Goal: Information Seeking & Learning: Learn about a topic

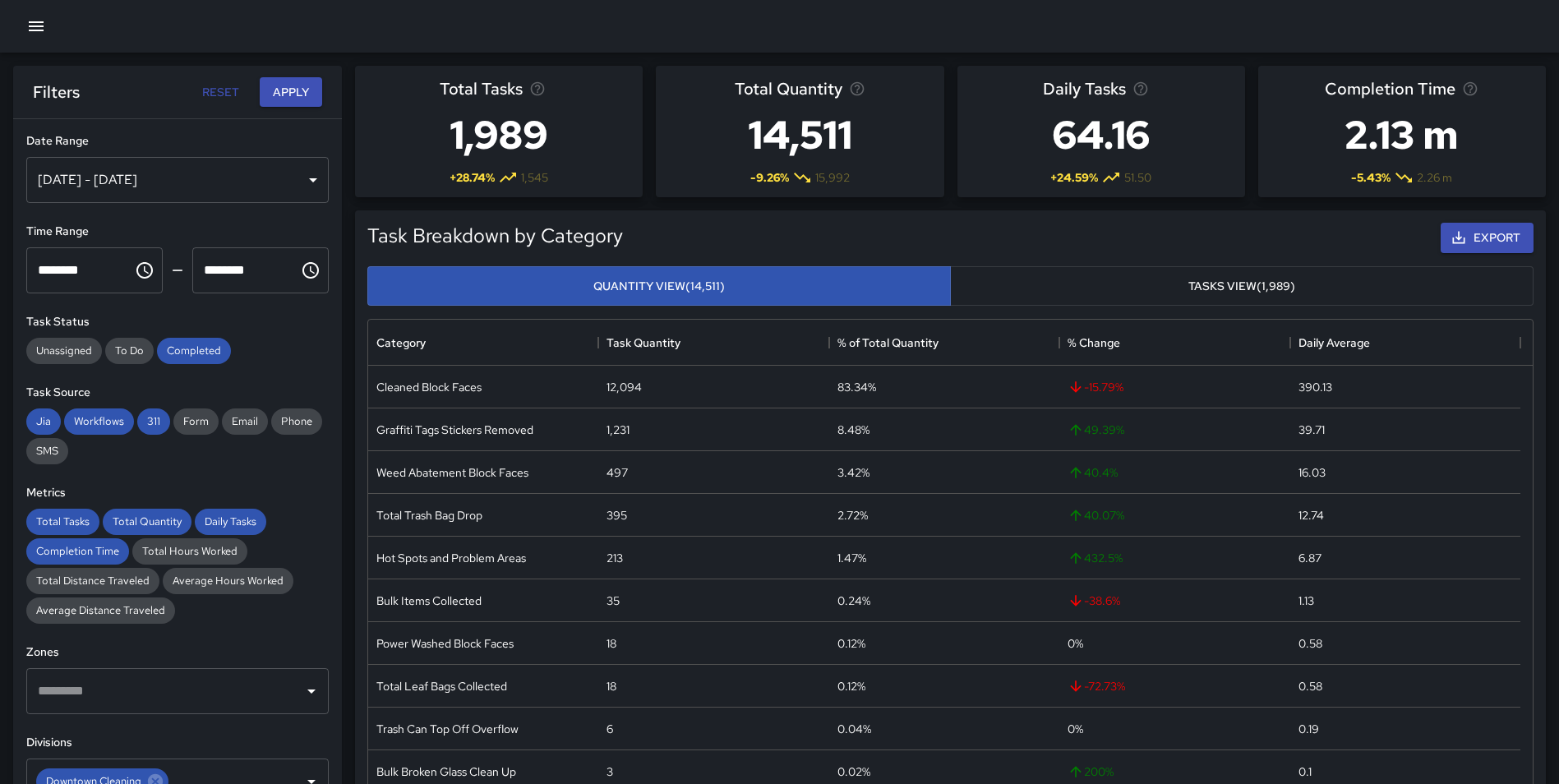
scroll to position [479, 1153]
click at [268, 175] on div "[DATE] - [DATE]" at bounding box center [178, 180] width 303 height 46
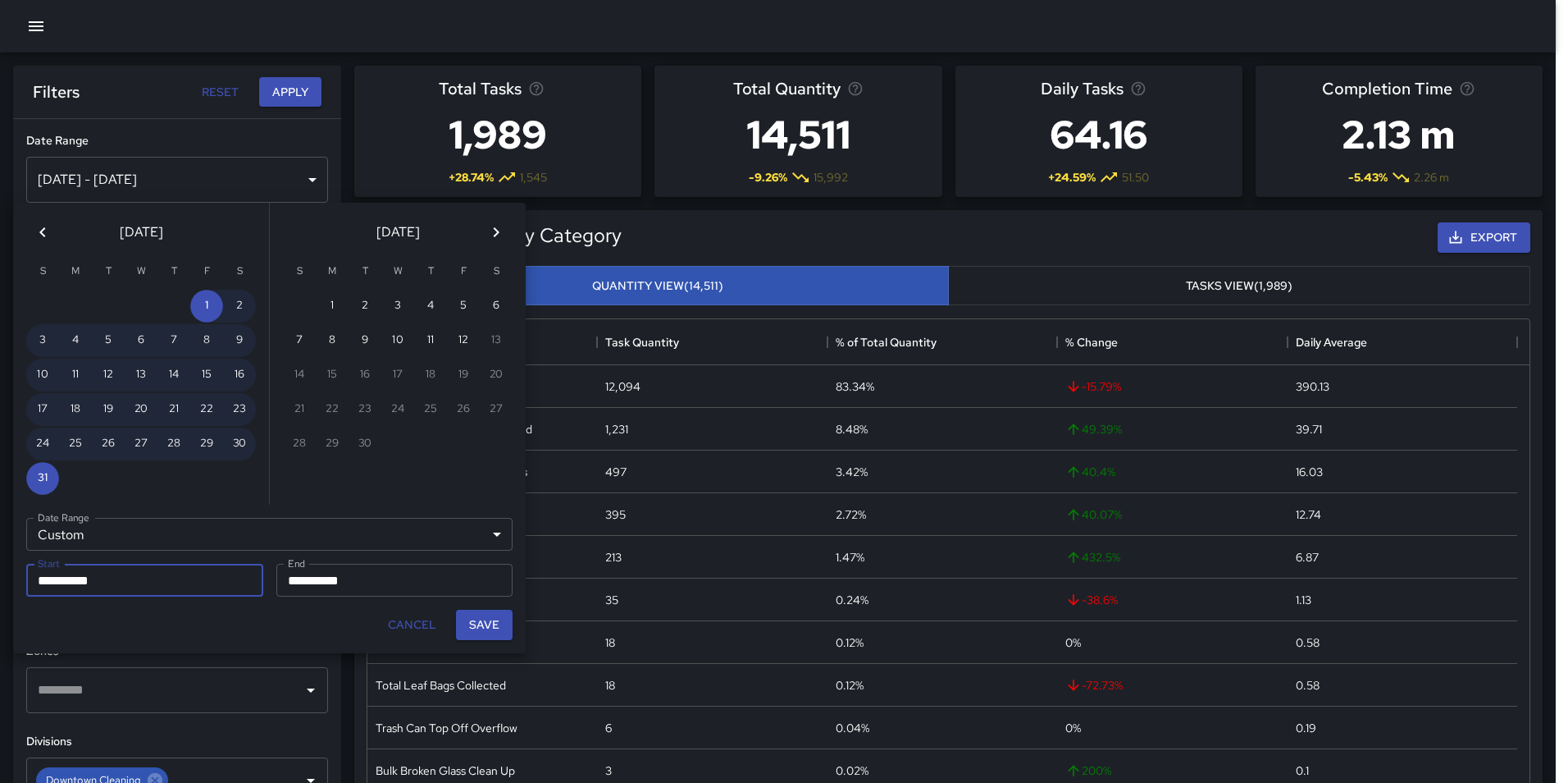
click at [34, 229] on icon "Previous month" at bounding box center [43, 232] width 20 height 20
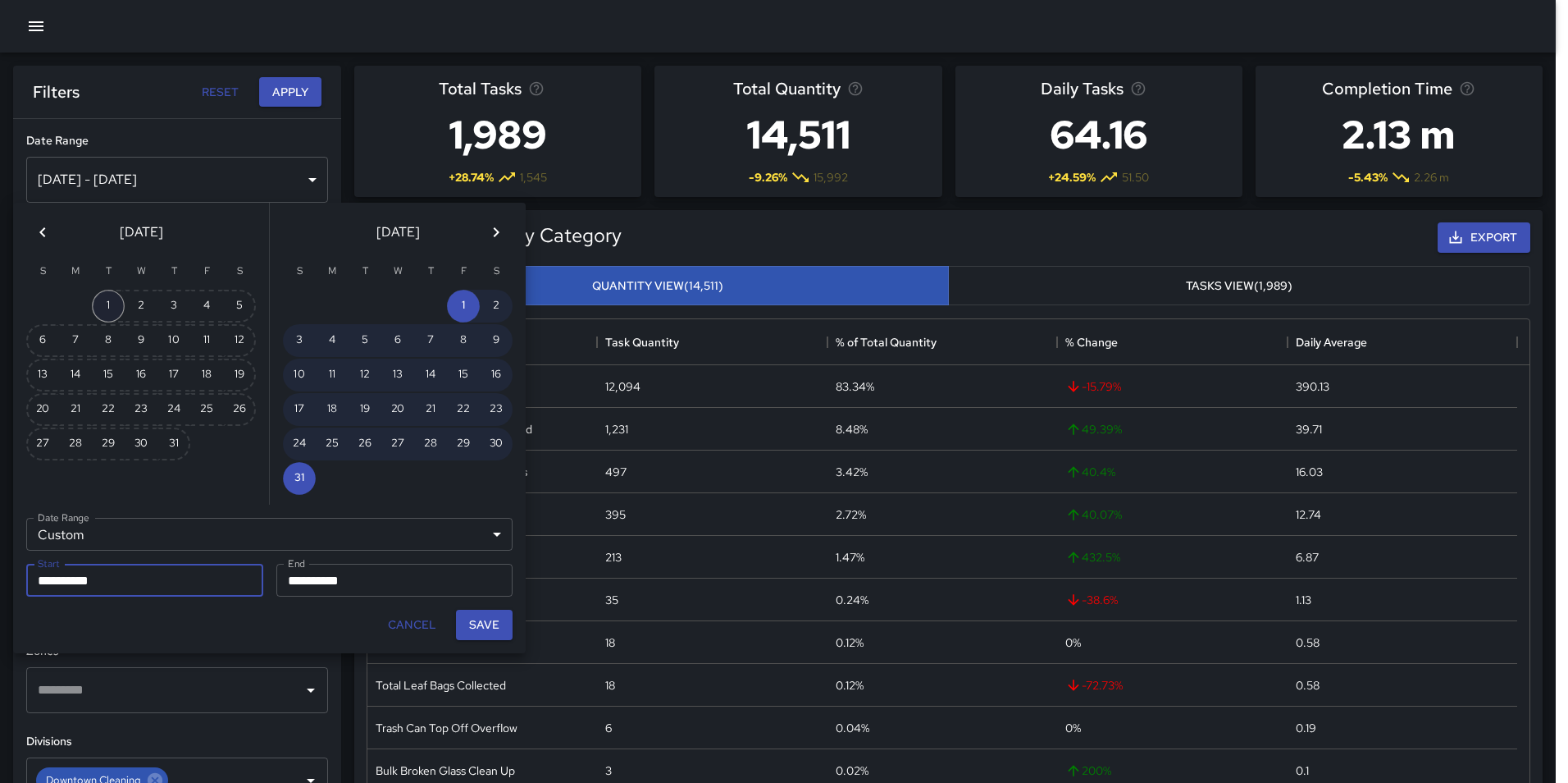
click at [108, 298] on button "1" at bounding box center [108, 306] width 33 height 33
type input "**********"
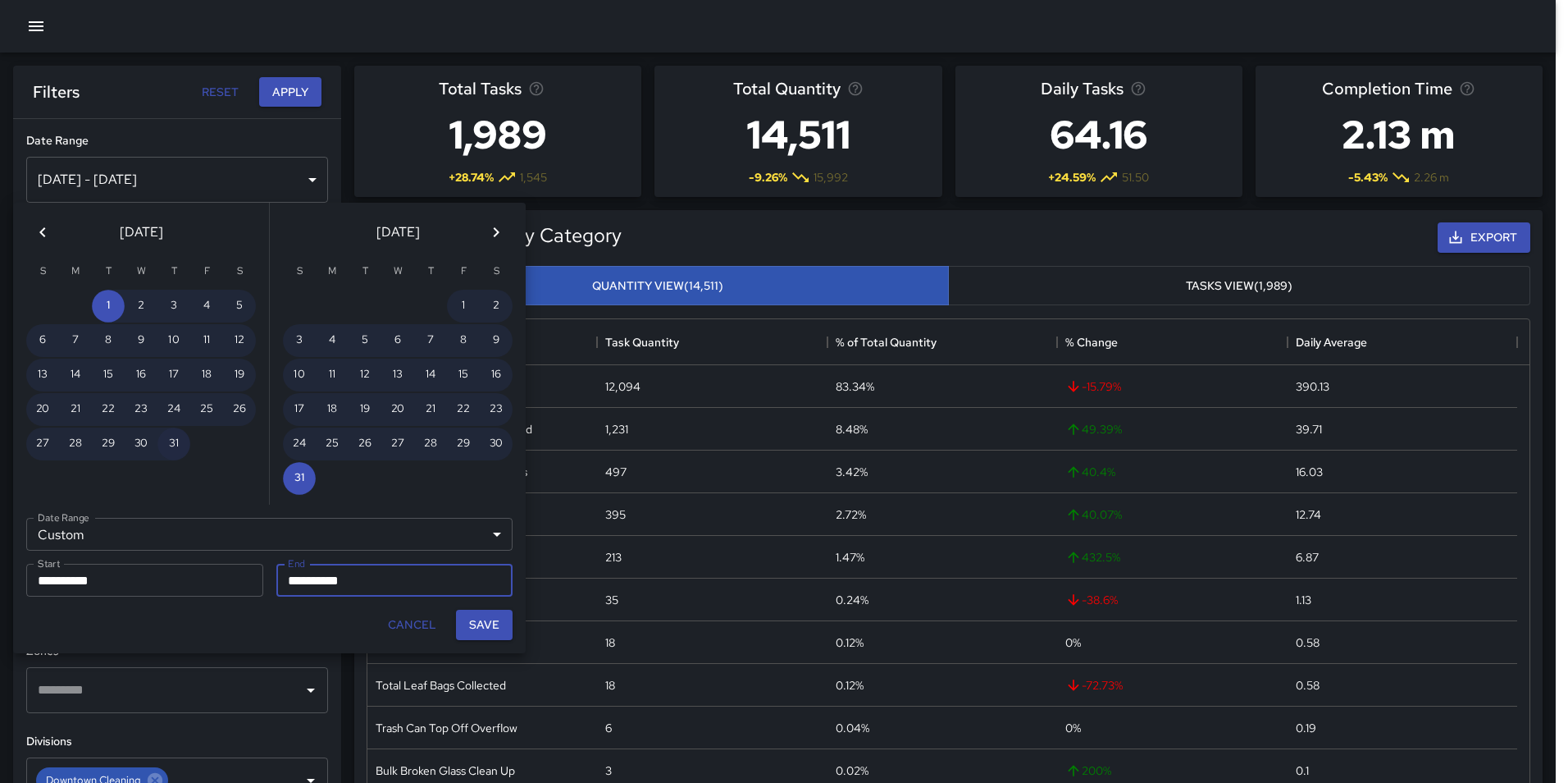
click at [165, 440] on button "31" at bounding box center [174, 444] width 33 height 33
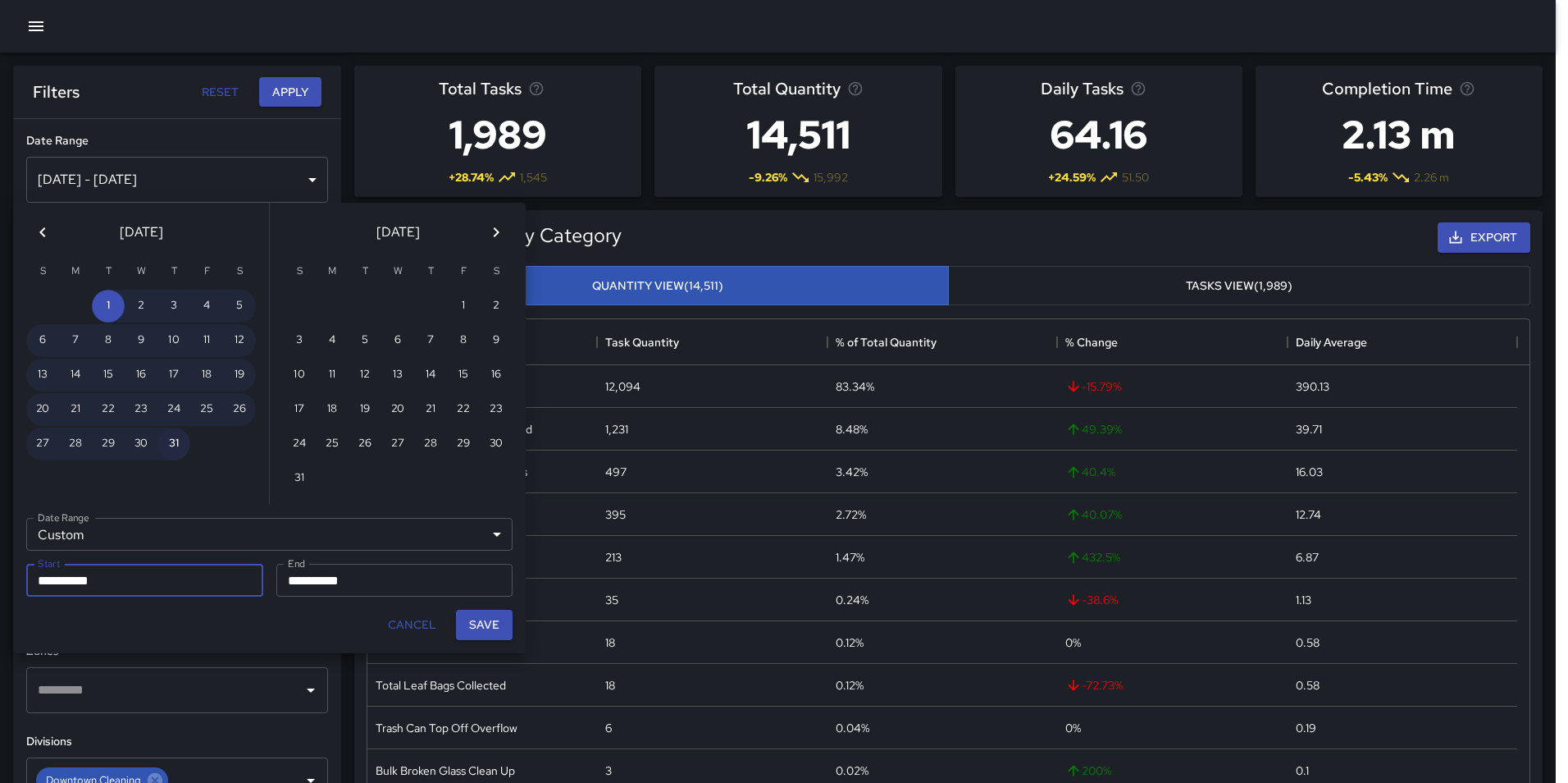
type input "**********"
click at [467, 627] on button "Save" at bounding box center [484, 625] width 57 height 30
type input "**********"
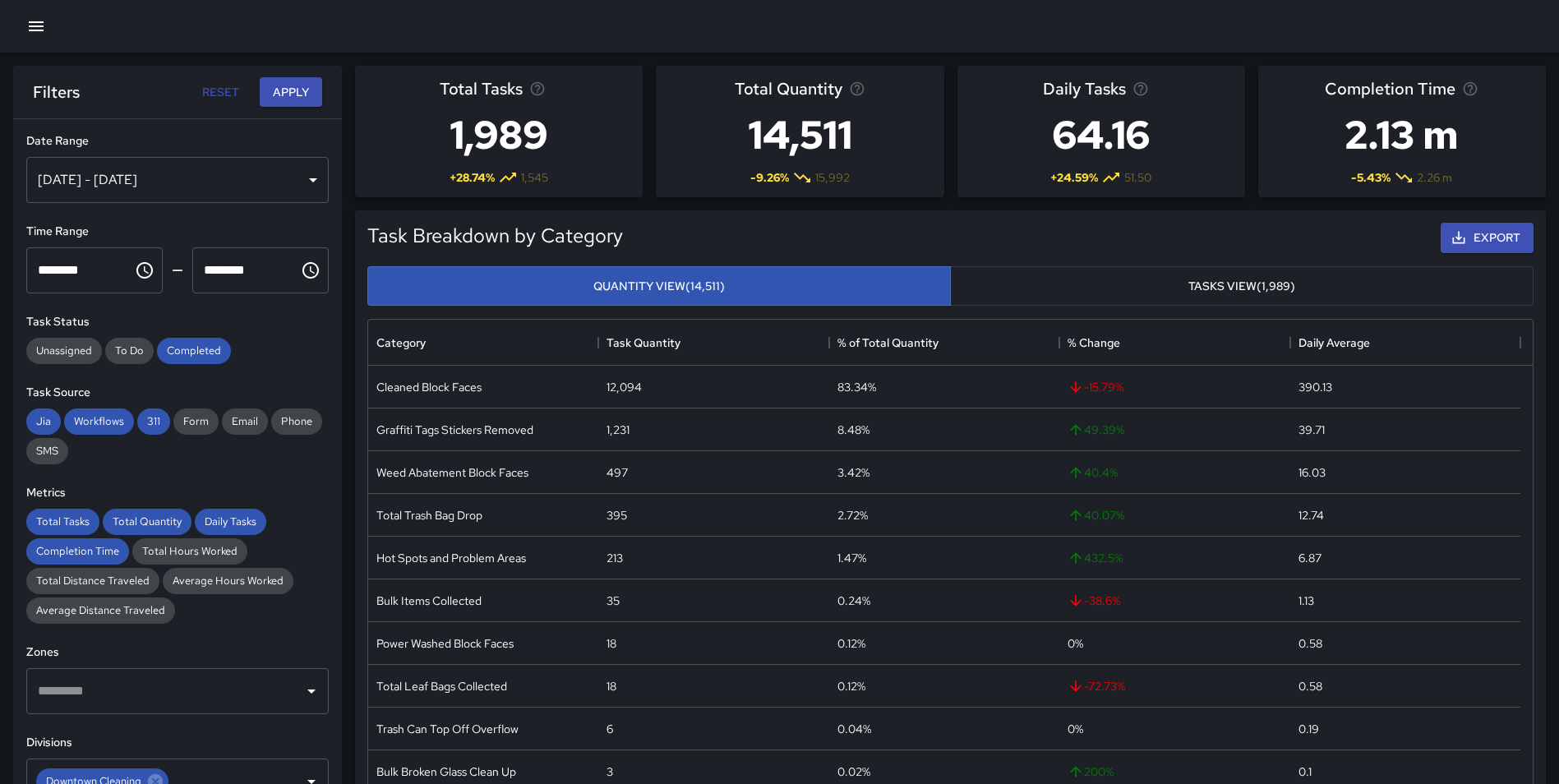
scroll to position [13, 13]
click at [292, 91] on button "Apply" at bounding box center [291, 92] width 63 height 30
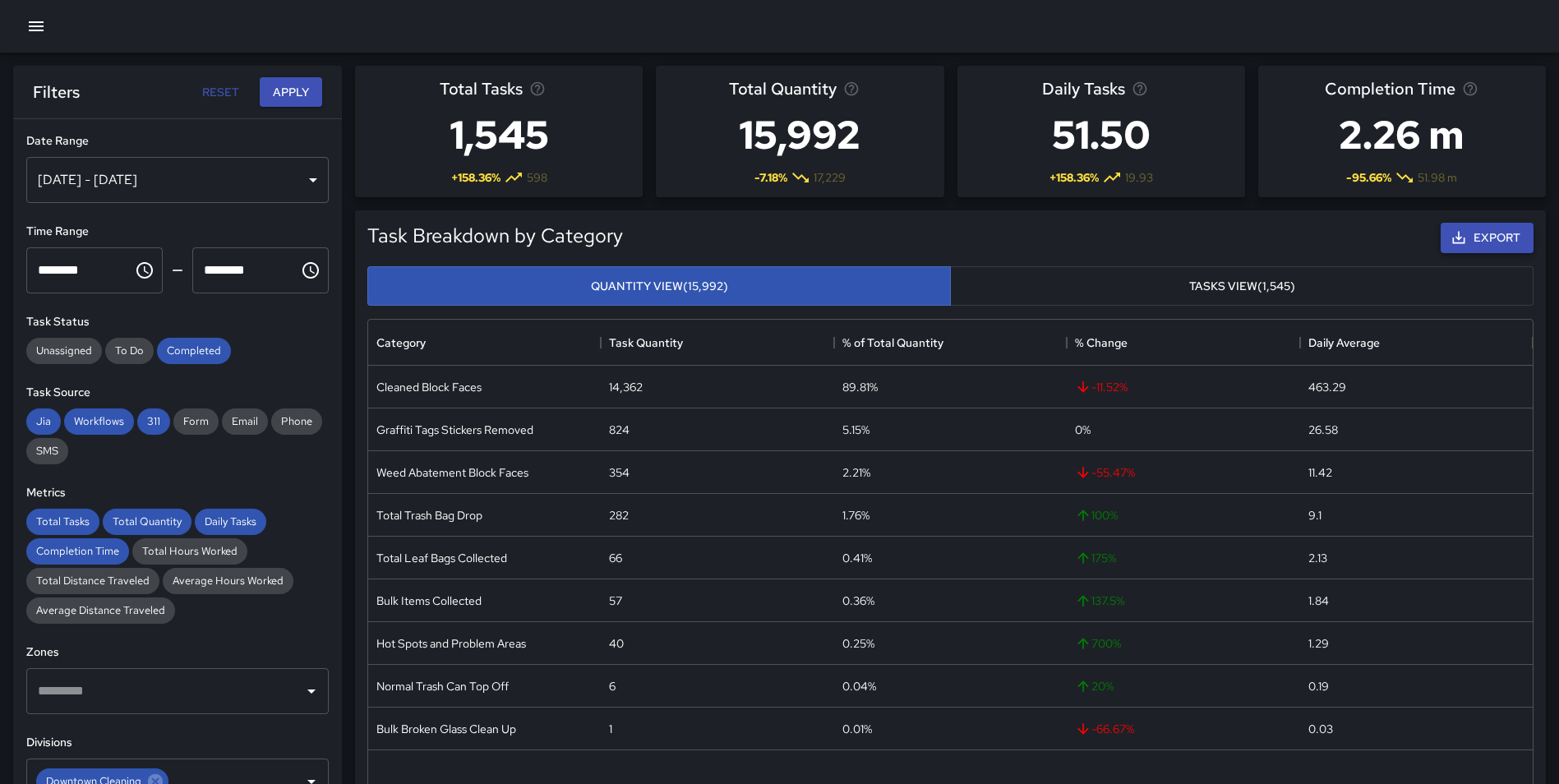
click at [1490, 225] on button "Export" at bounding box center [1488, 238] width 93 height 30
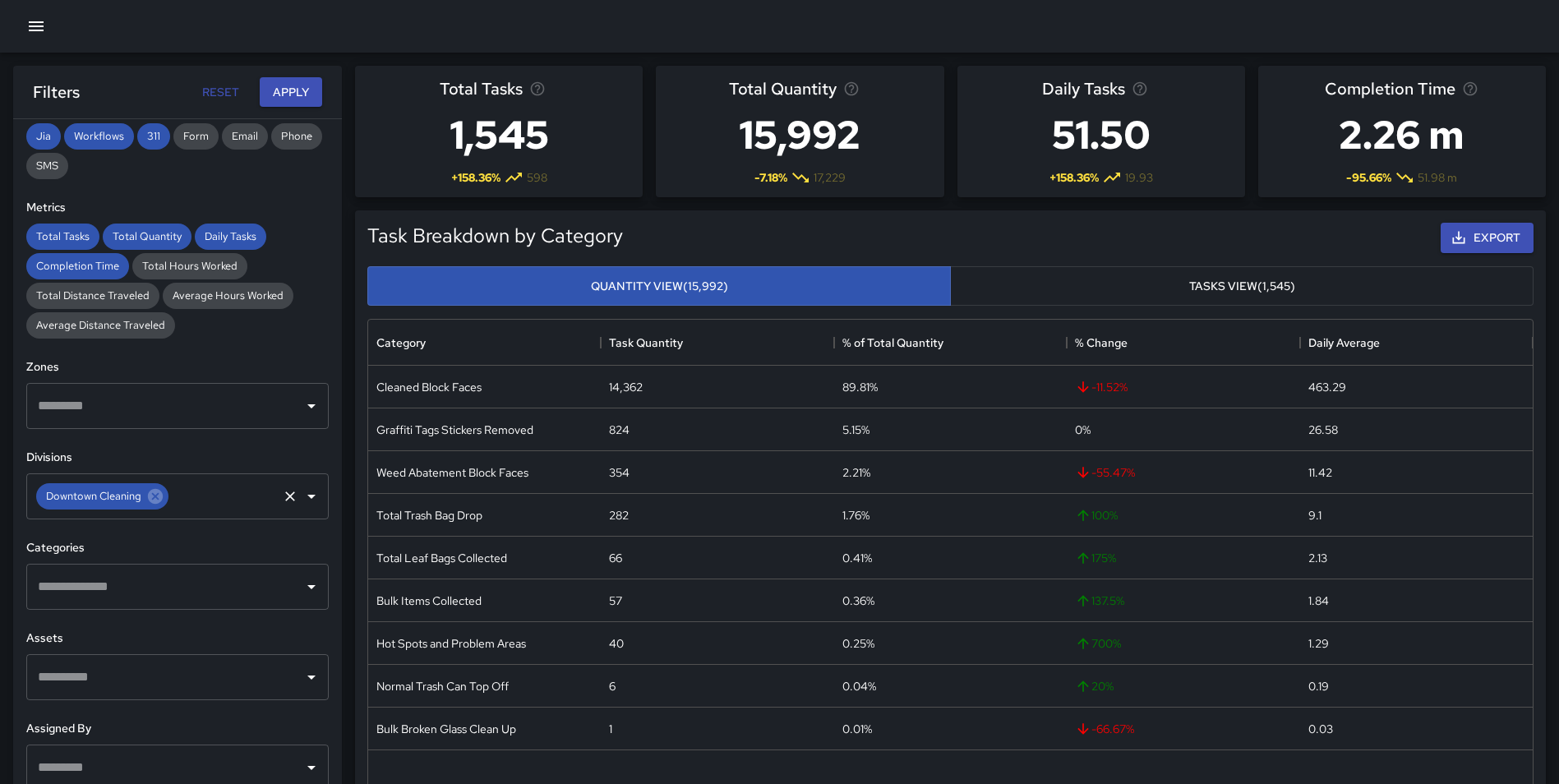
scroll to position [304, 0]
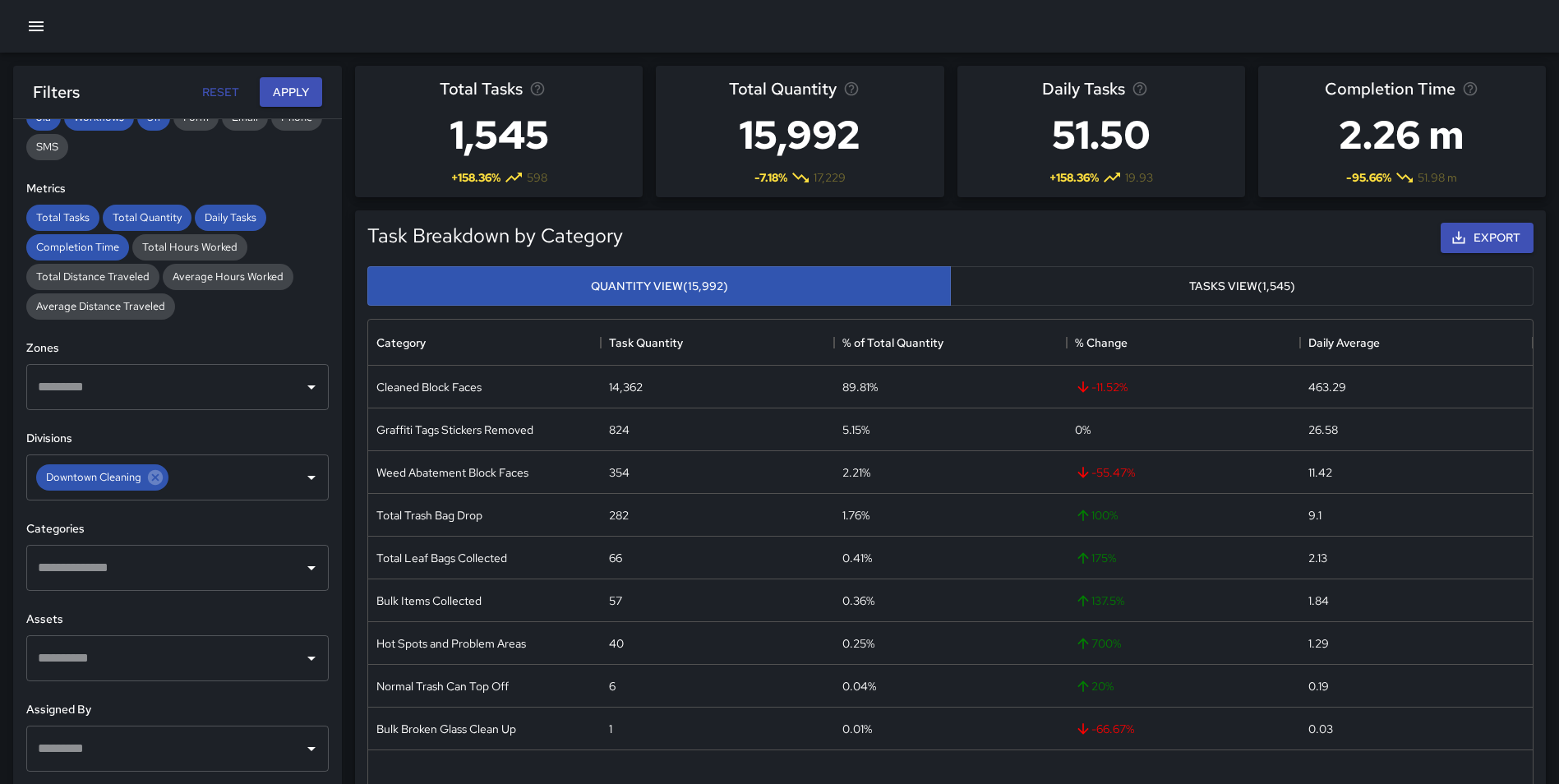
click at [150, 562] on input "text" at bounding box center [165, 567] width 263 height 31
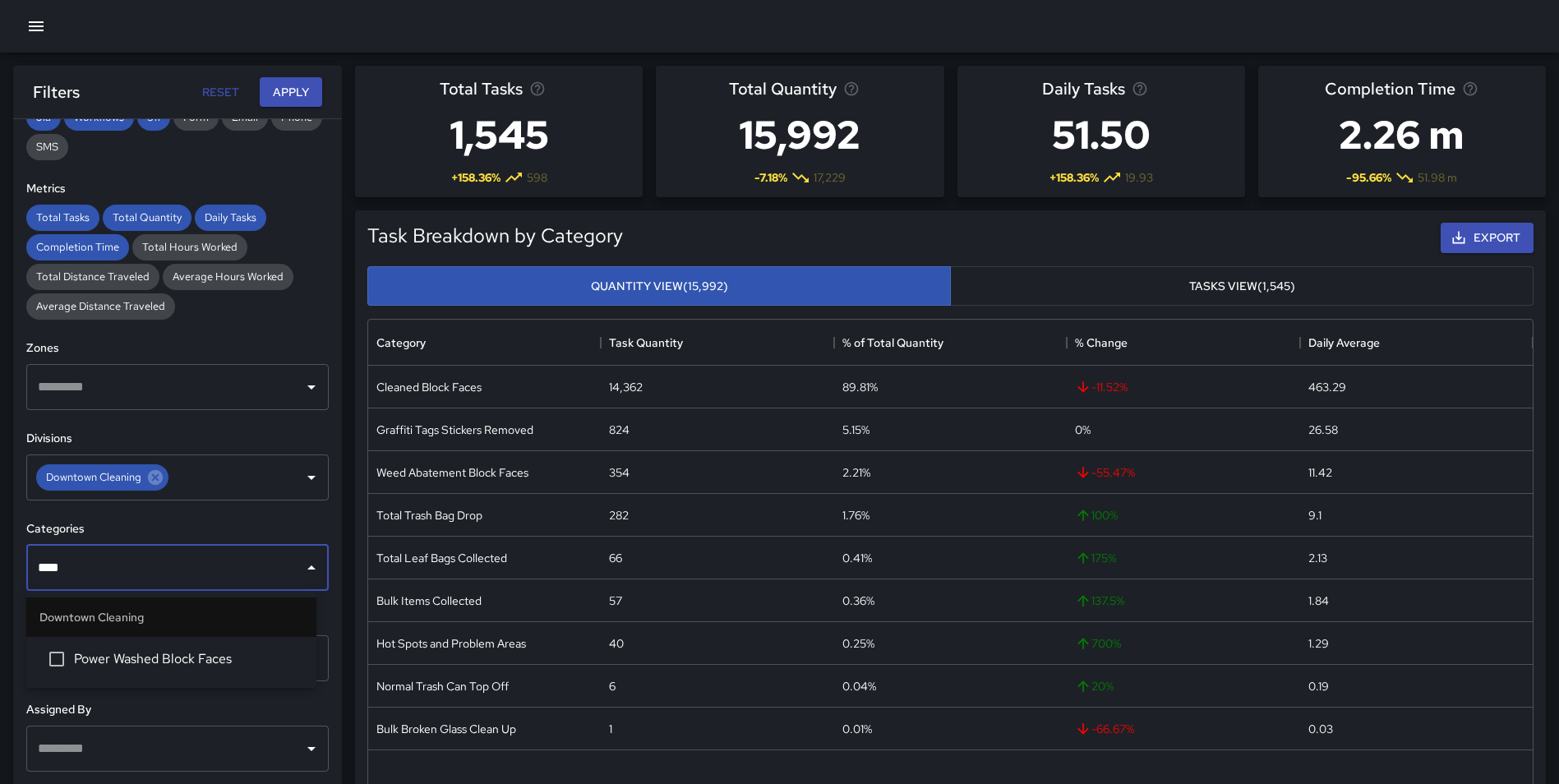
type input "*****"
click at [150, 648] on li "Power Washed Block Faces" at bounding box center [171, 658] width 290 height 45
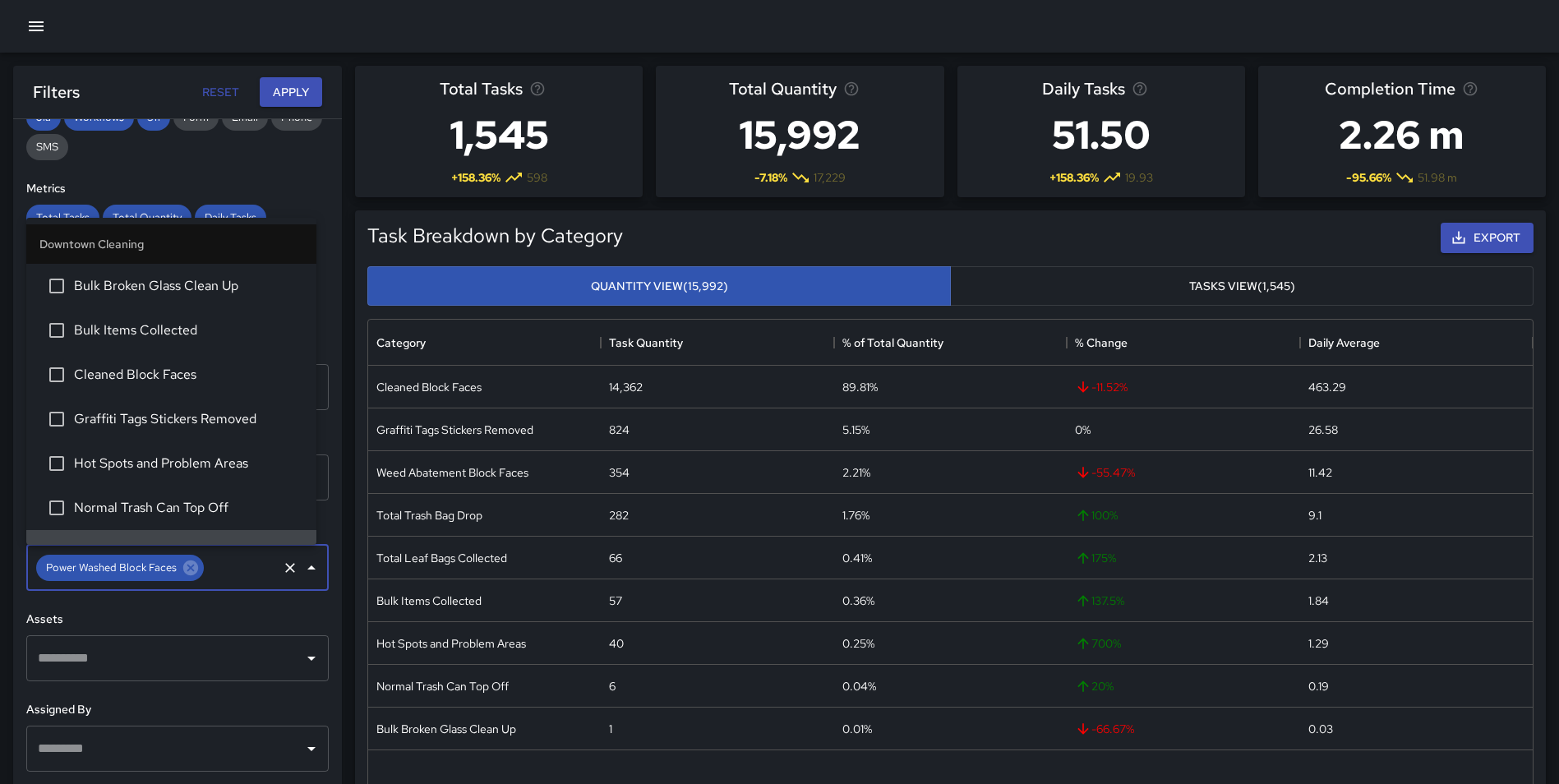
scroll to position [29, 0]
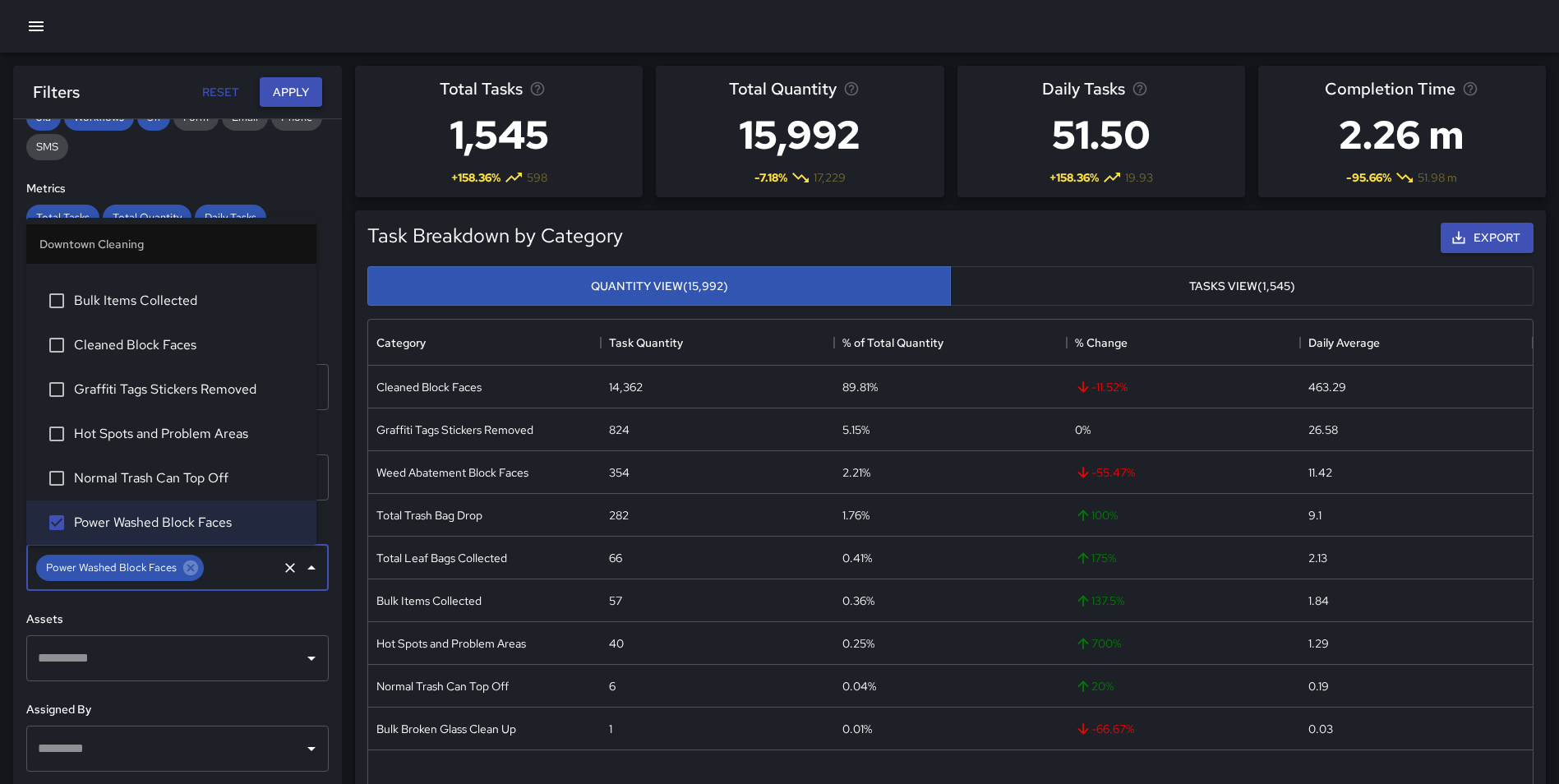
click at [279, 91] on button "Apply" at bounding box center [291, 92] width 63 height 30
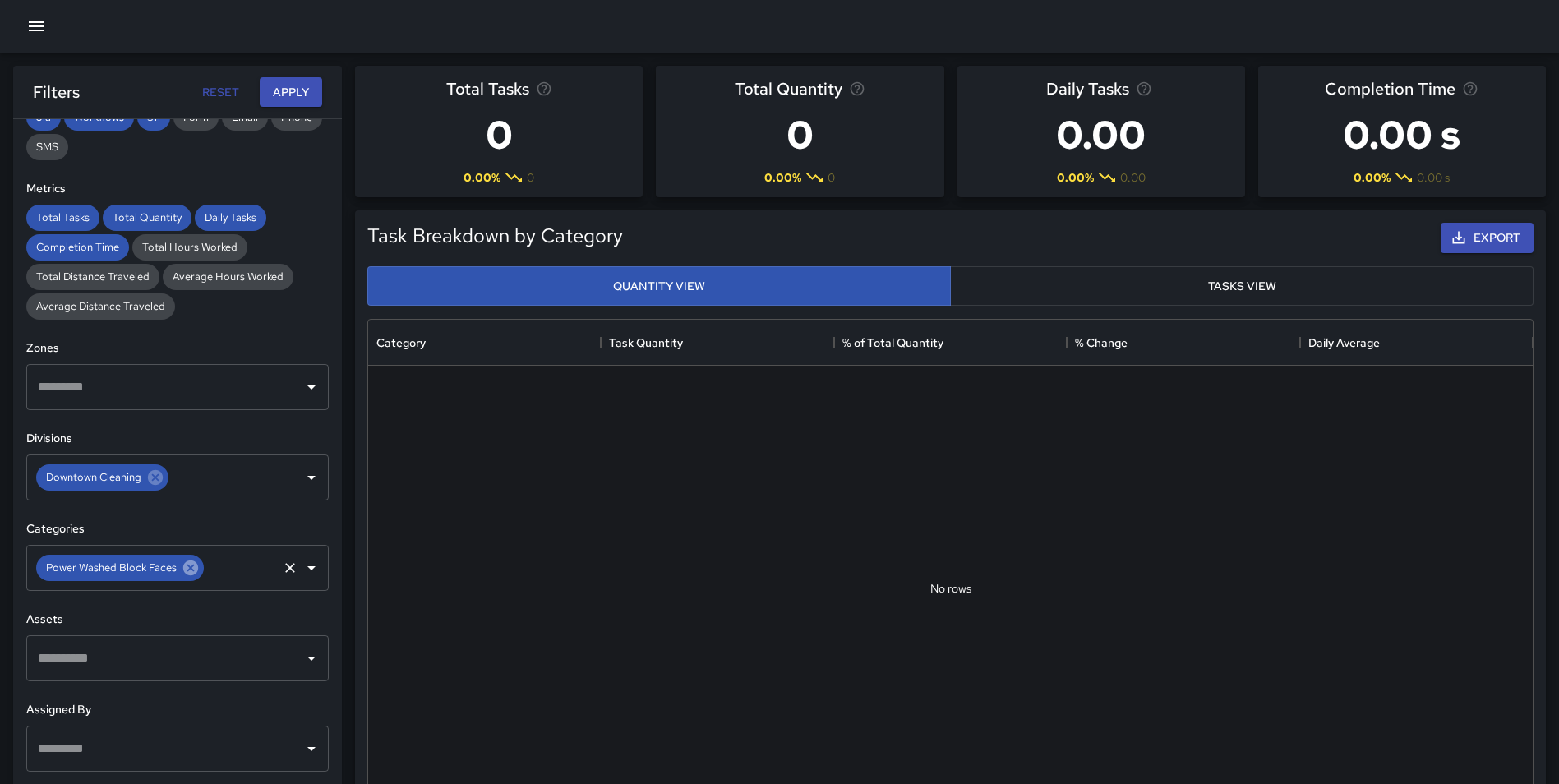
click at [196, 571] on icon at bounding box center [190, 567] width 18 height 18
click at [299, 75] on div "Filters Reset Apply" at bounding box center [177, 91] width 328 height 52
click at [290, 90] on button "Apply" at bounding box center [291, 92] width 63 height 30
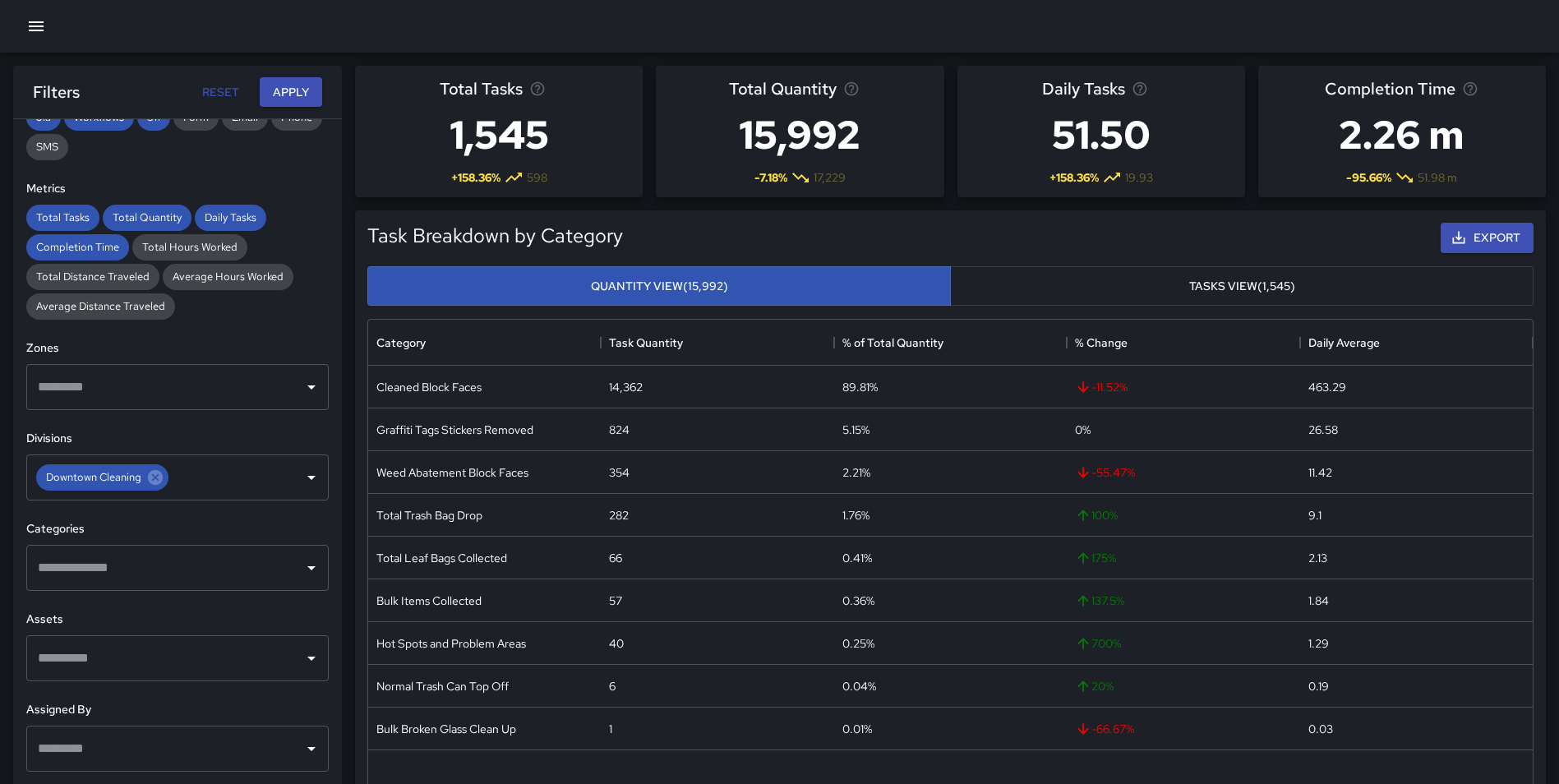
scroll to position [0, 0]
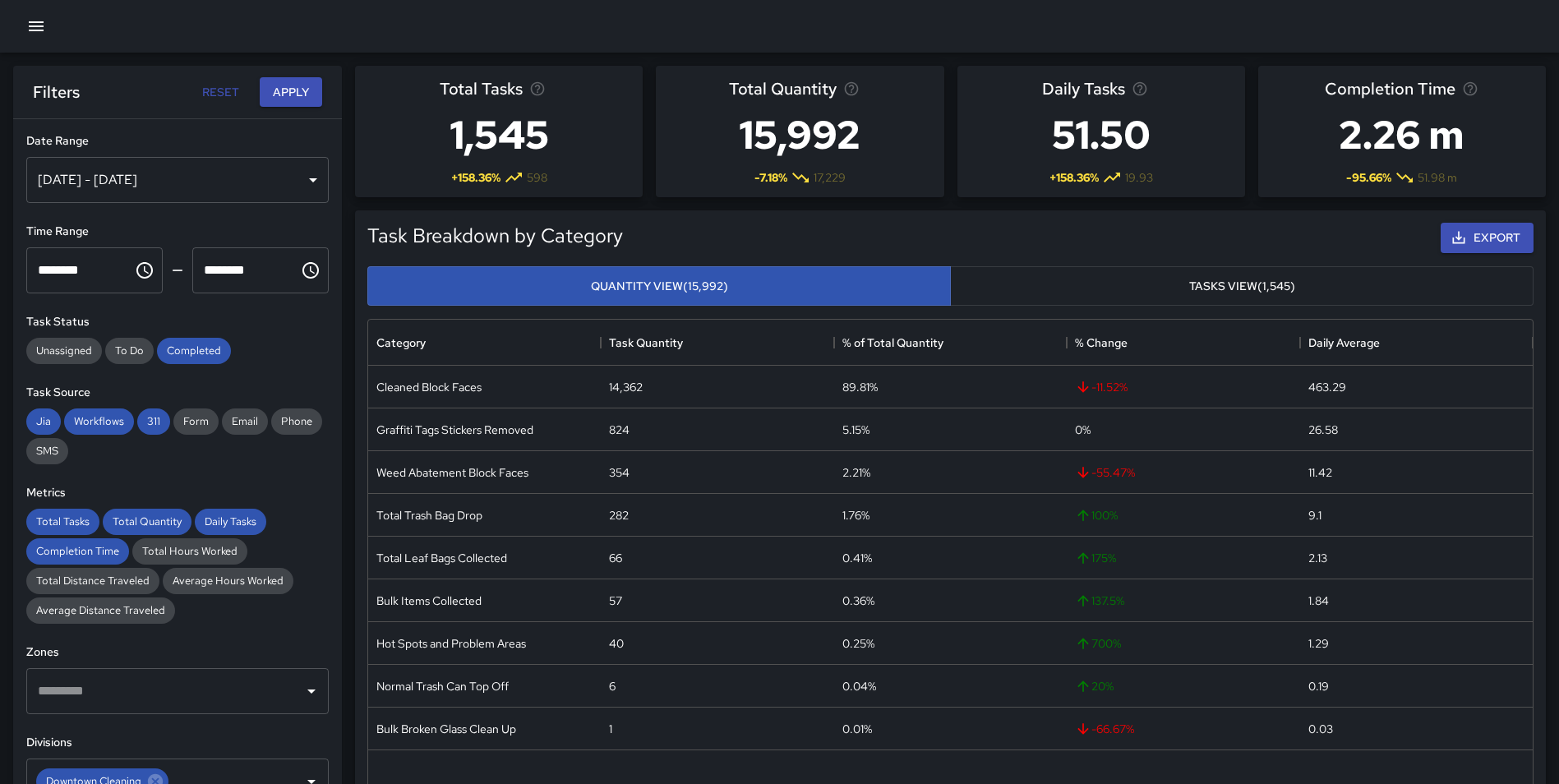
click at [217, 183] on div "Jul 01, 2025 - Jul 31, 2025" at bounding box center [178, 180] width 303 height 46
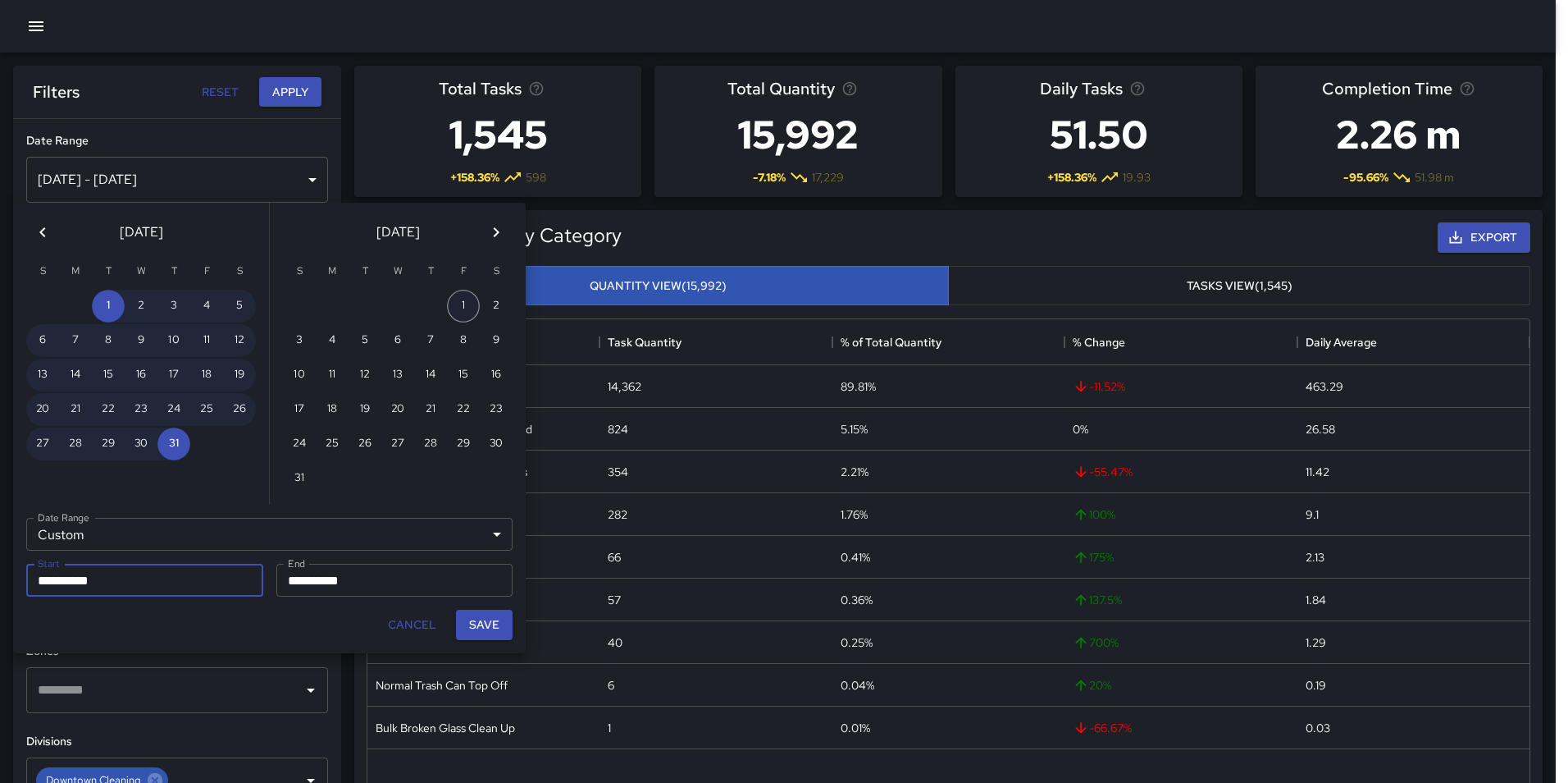
click at [449, 300] on button "1" at bounding box center [463, 306] width 33 height 33
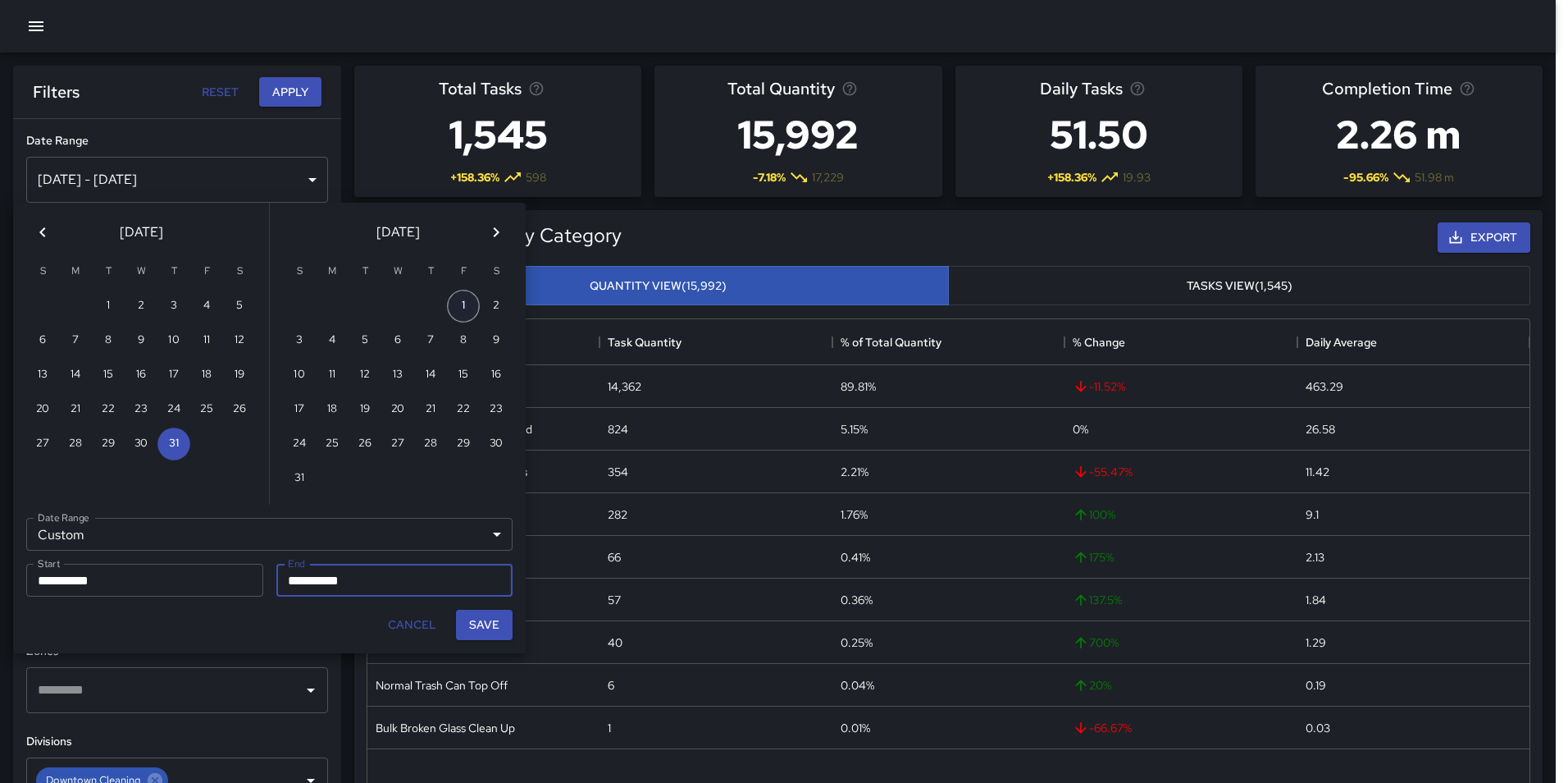
type input "**********"
click at [297, 480] on button "31" at bounding box center [299, 478] width 33 height 33
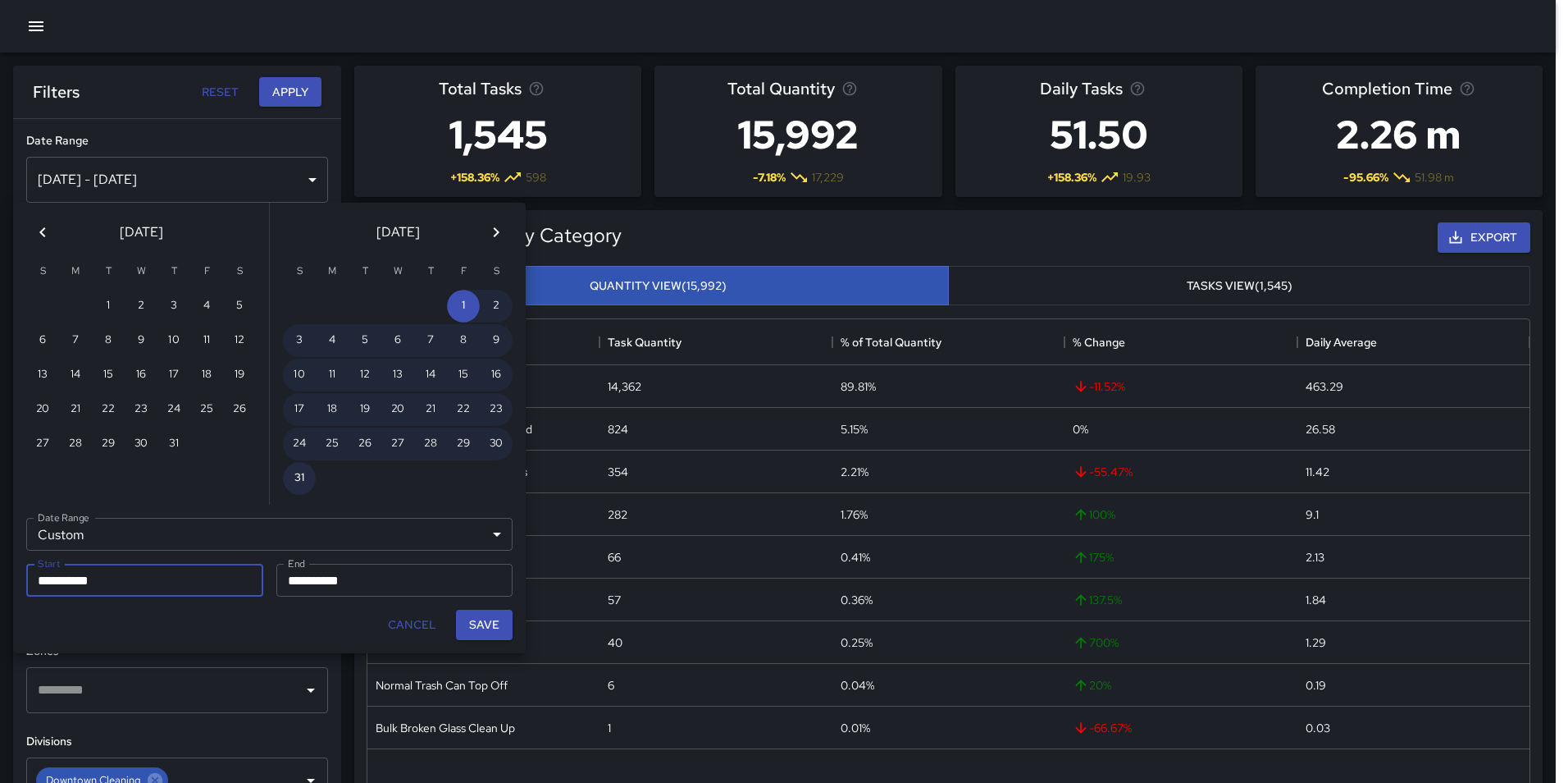
type input "**********"
click at [501, 626] on button "Save" at bounding box center [484, 625] width 57 height 30
type input "**********"
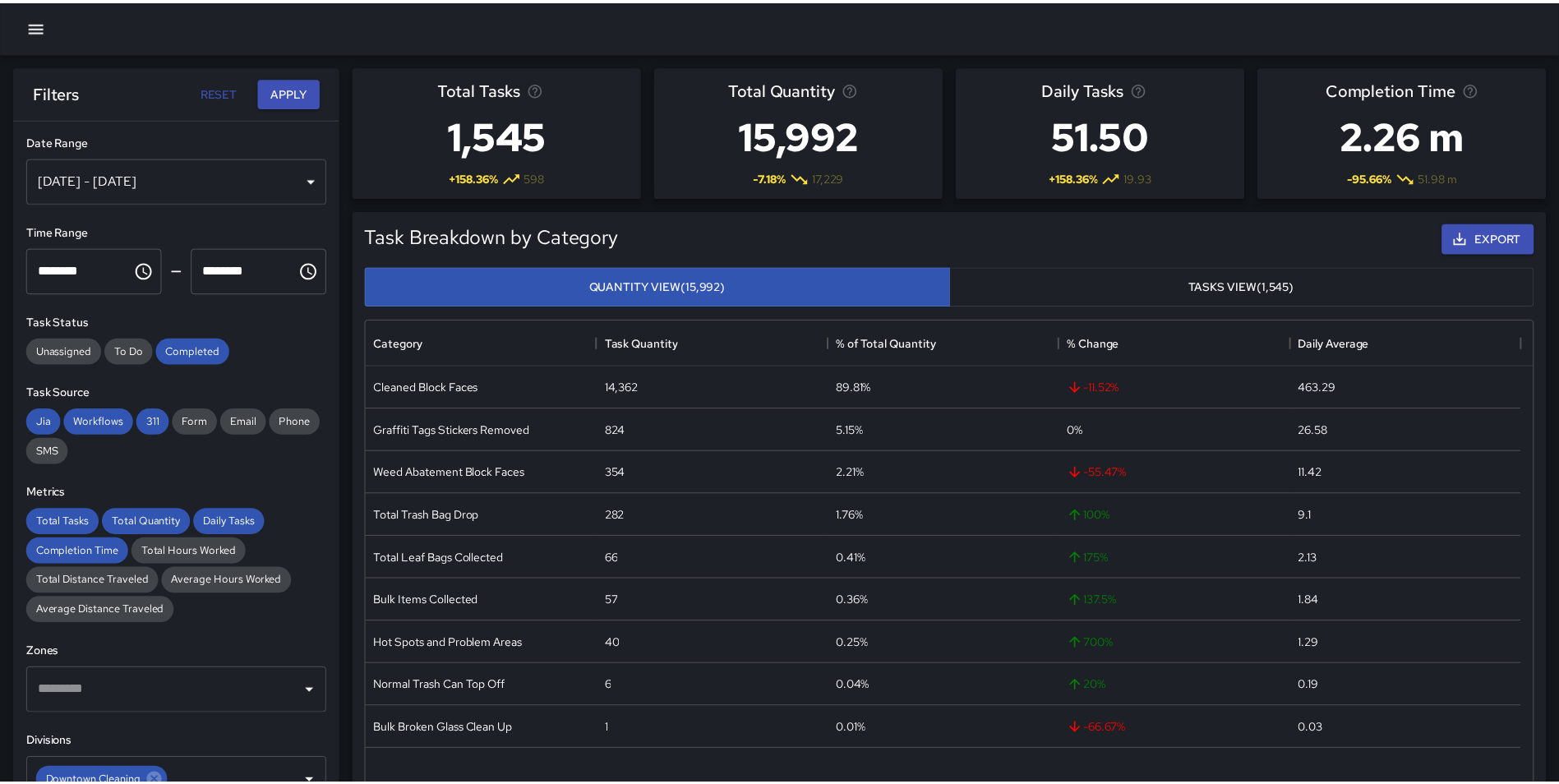
scroll to position [13, 13]
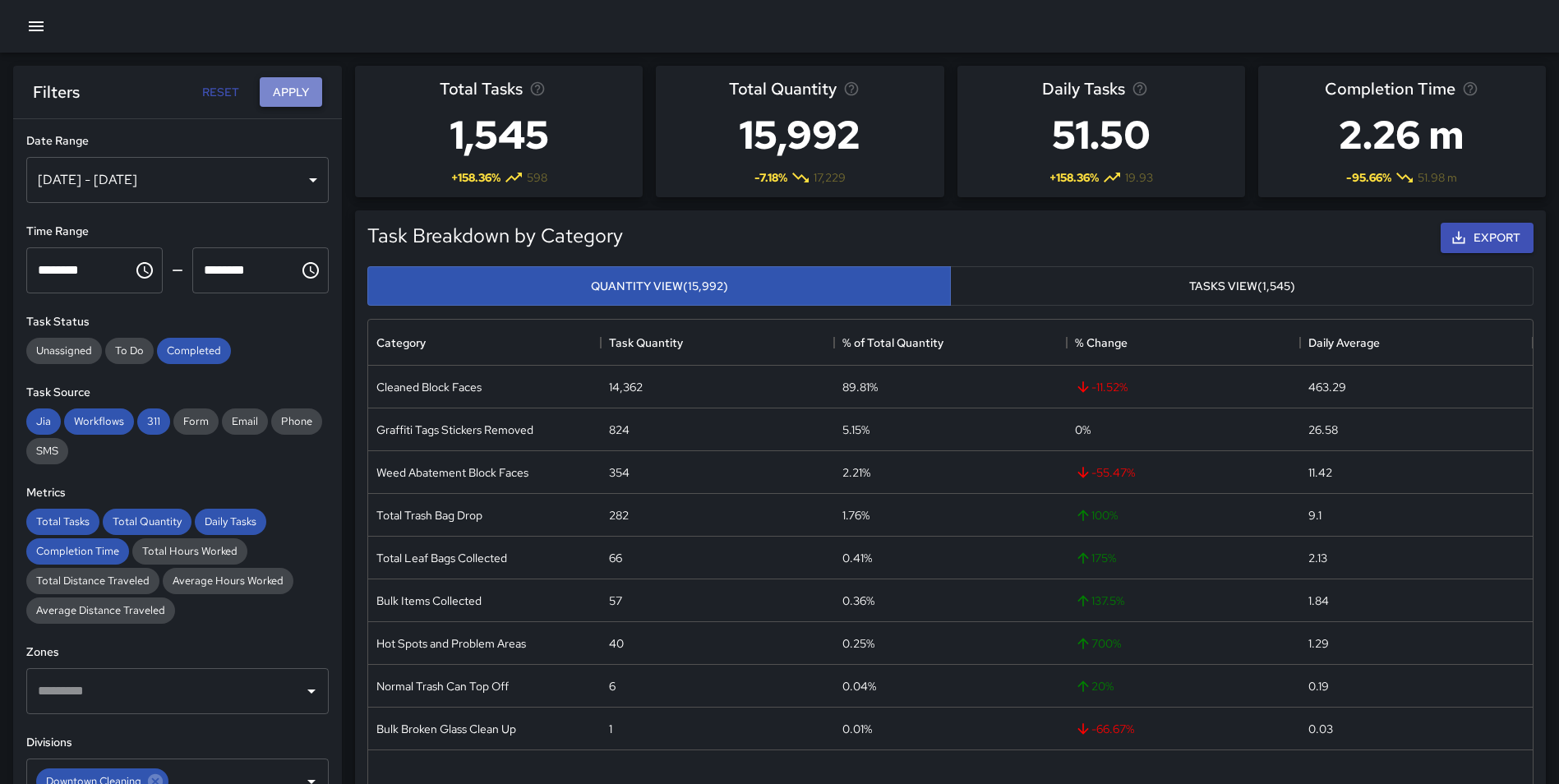
click at [289, 102] on button "Apply" at bounding box center [291, 92] width 63 height 30
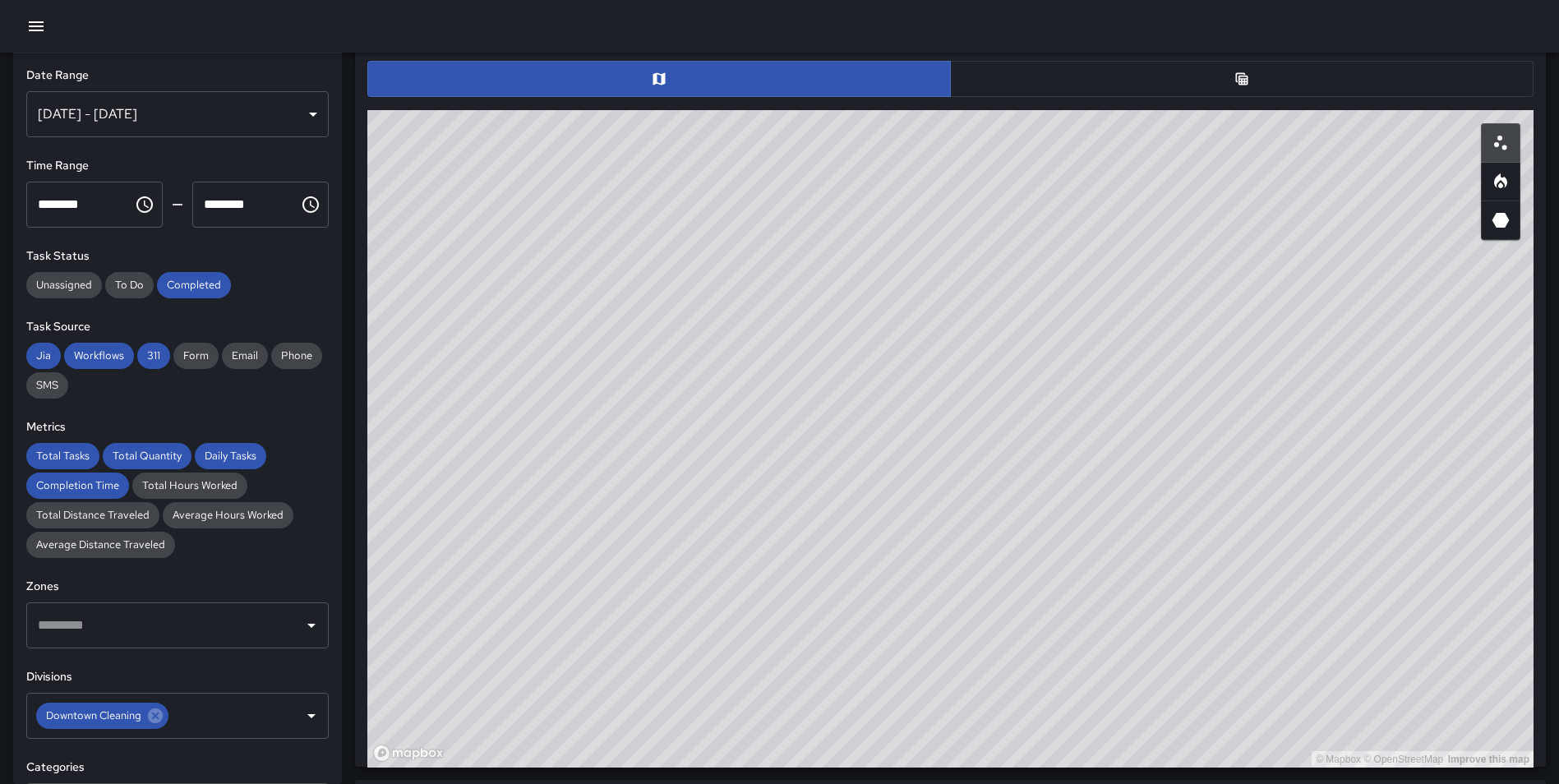
scroll to position [846, 0]
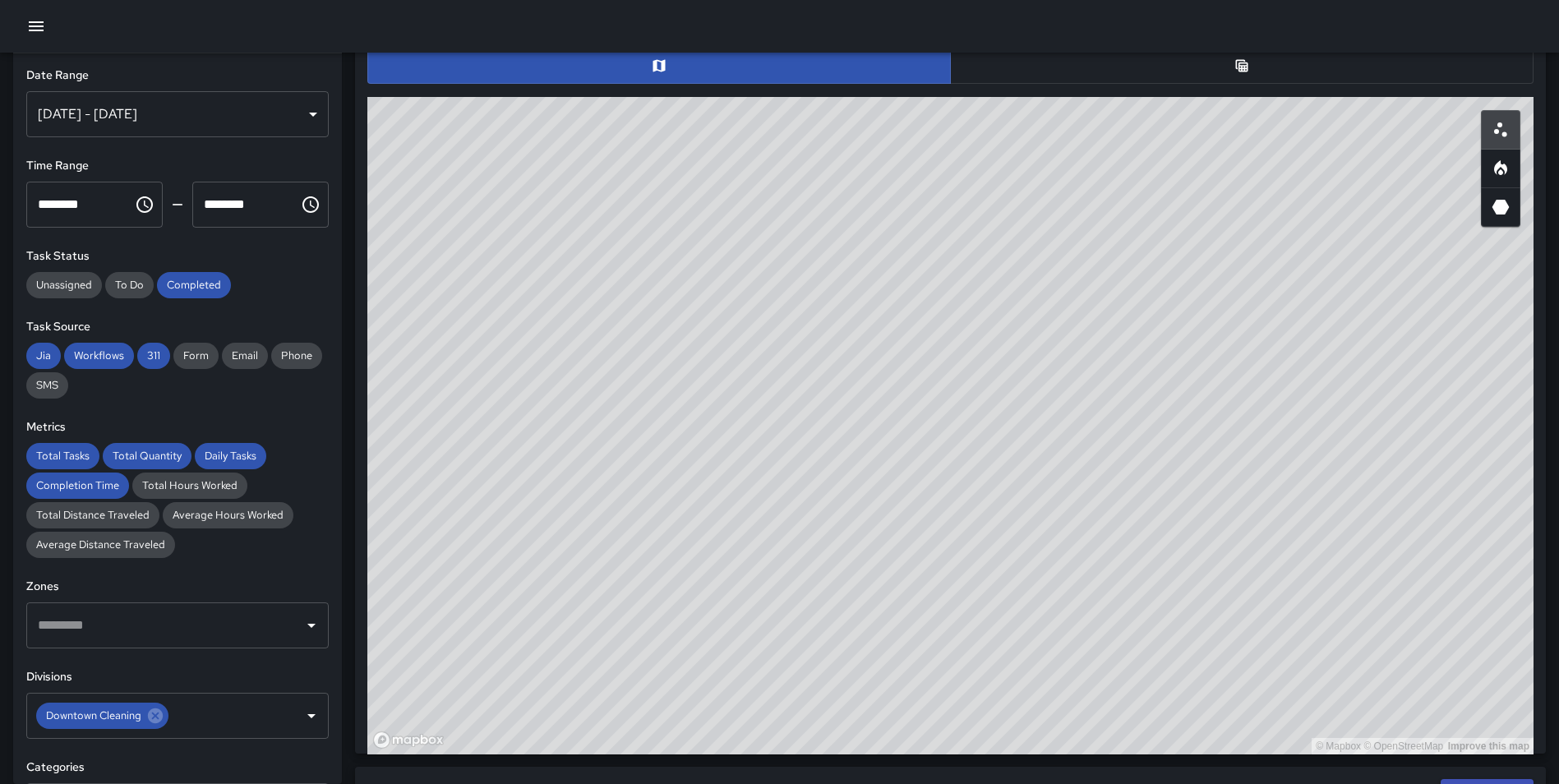
drag, startPoint x: 990, startPoint y: 325, endPoint x: 588, endPoint y: 328, distance: 402.0
click at [587, 268] on div "© Mapbox © OpenStreetMap Improve this map" at bounding box center [950, 425] width 1166 height 657
drag, startPoint x: 1106, startPoint y: 427, endPoint x: 931, endPoint y: 396, distance: 177.7
click at [1003, 362] on div "© Mapbox © OpenStreetMap Improve this map" at bounding box center [950, 425] width 1166 height 657
drag, startPoint x: 1183, startPoint y: 586, endPoint x: 1142, endPoint y: 539, distance: 62.4
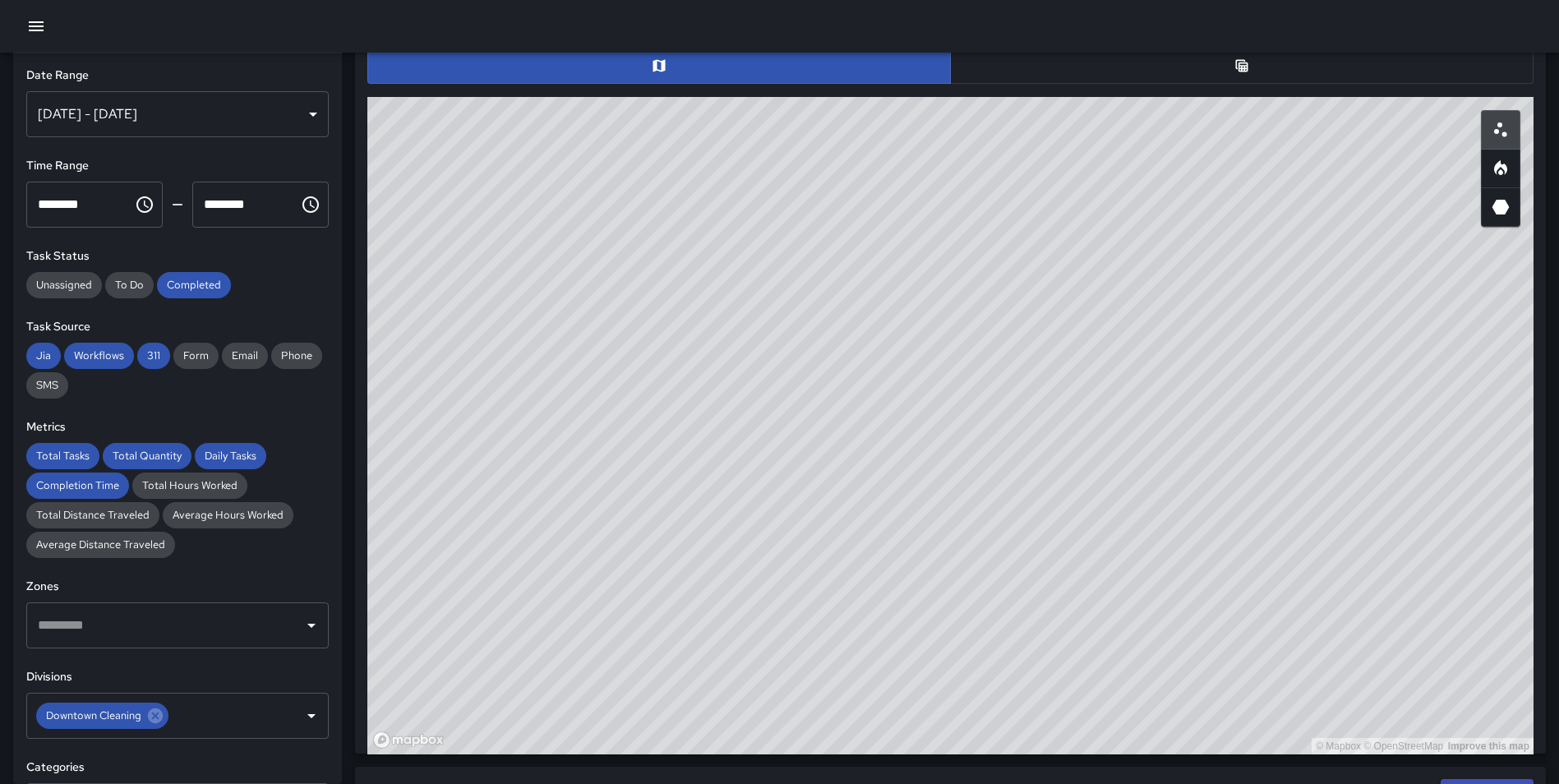
click at [1142, 539] on div "© Mapbox © OpenStreetMap Improve this map" at bounding box center [950, 425] width 1166 height 657
drag, startPoint x: 835, startPoint y: 637, endPoint x: 1028, endPoint y: 625, distance: 193.4
click at [930, 783] on html "**********" at bounding box center [780, 313] width 1559 height 2319
drag, startPoint x: 1142, startPoint y: 367, endPoint x: 1247, endPoint y: 333, distance: 110.4
click at [1133, 361] on div "© Mapbox © OpenStreetMap Improve this map" at bounding box center [950, 425] width 1166 height 657
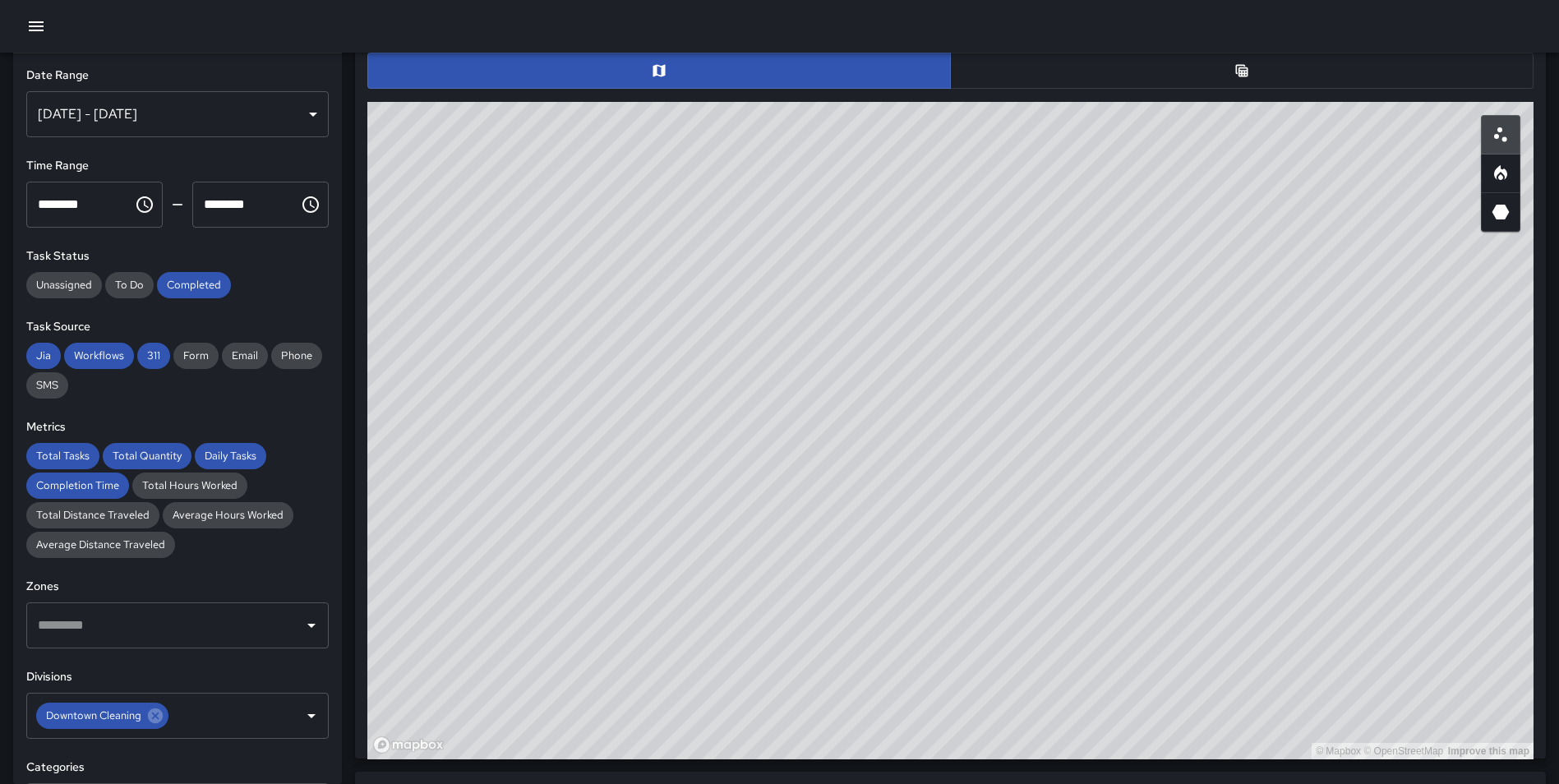
scroll to position [851, 0]
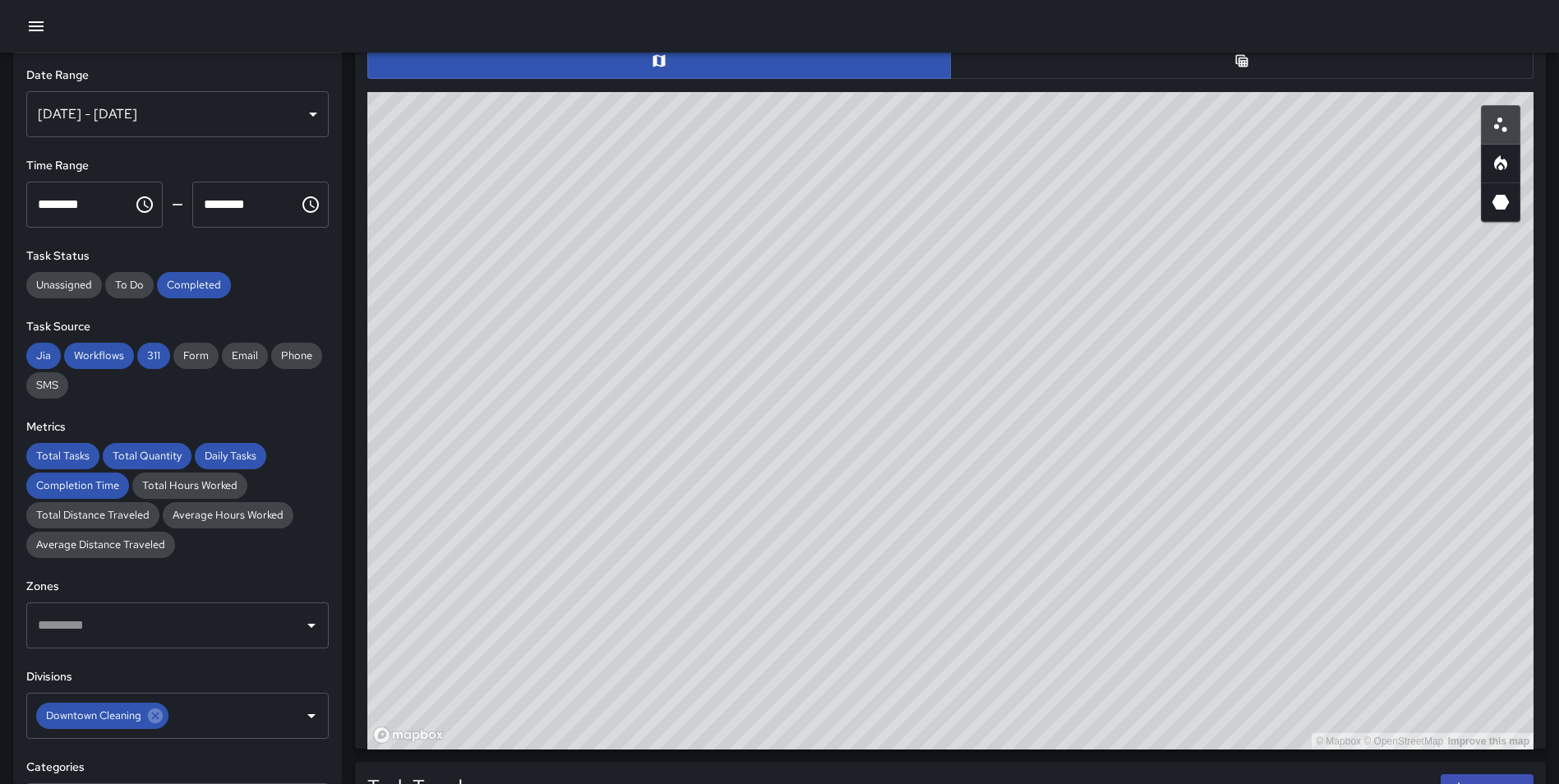
click at [1370, 363] on div "© Mapbox © OpenStreetMap Improve this map" at bounding box center [950, 421] width 1166 height 657
click at [1242, 434] on div "© Mapbox © OpenStreetMap Improve this map" at bounding box center [950, 421] width 1166 height 657
drag, startPoint x: 1558, startPoint y: 422, endPoint x: 1550, endPoint y: 401, distance: 22.5
click at [1550, 401] on div "Total Tasks 1,989 + 28.74 % 1,545 Total Quantity 14,511 -9.26 % 15,992 Daily Ta…" at bounding box center [950, 336] width 1217 height 2266
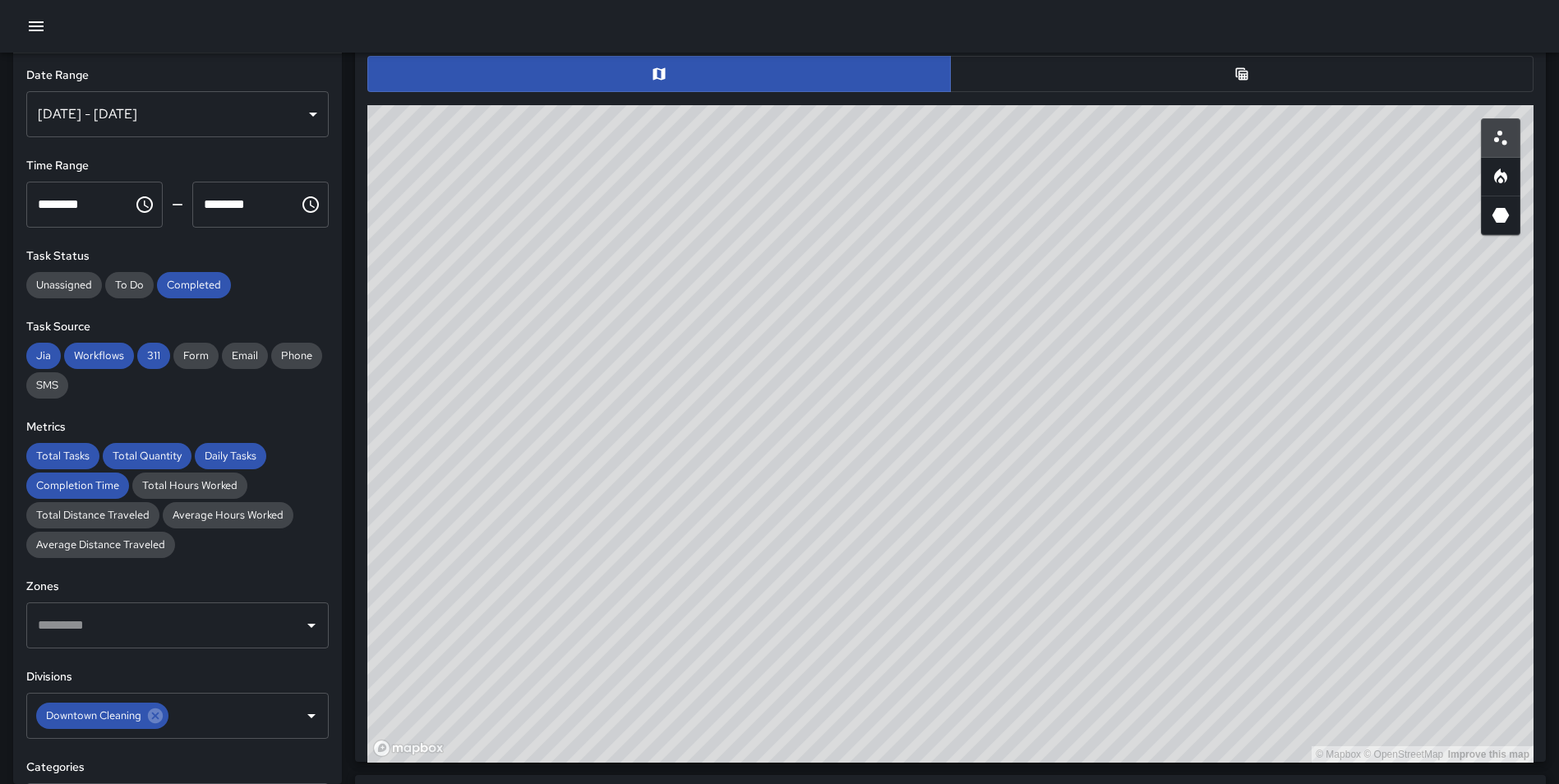
scroll to position [825, 0]
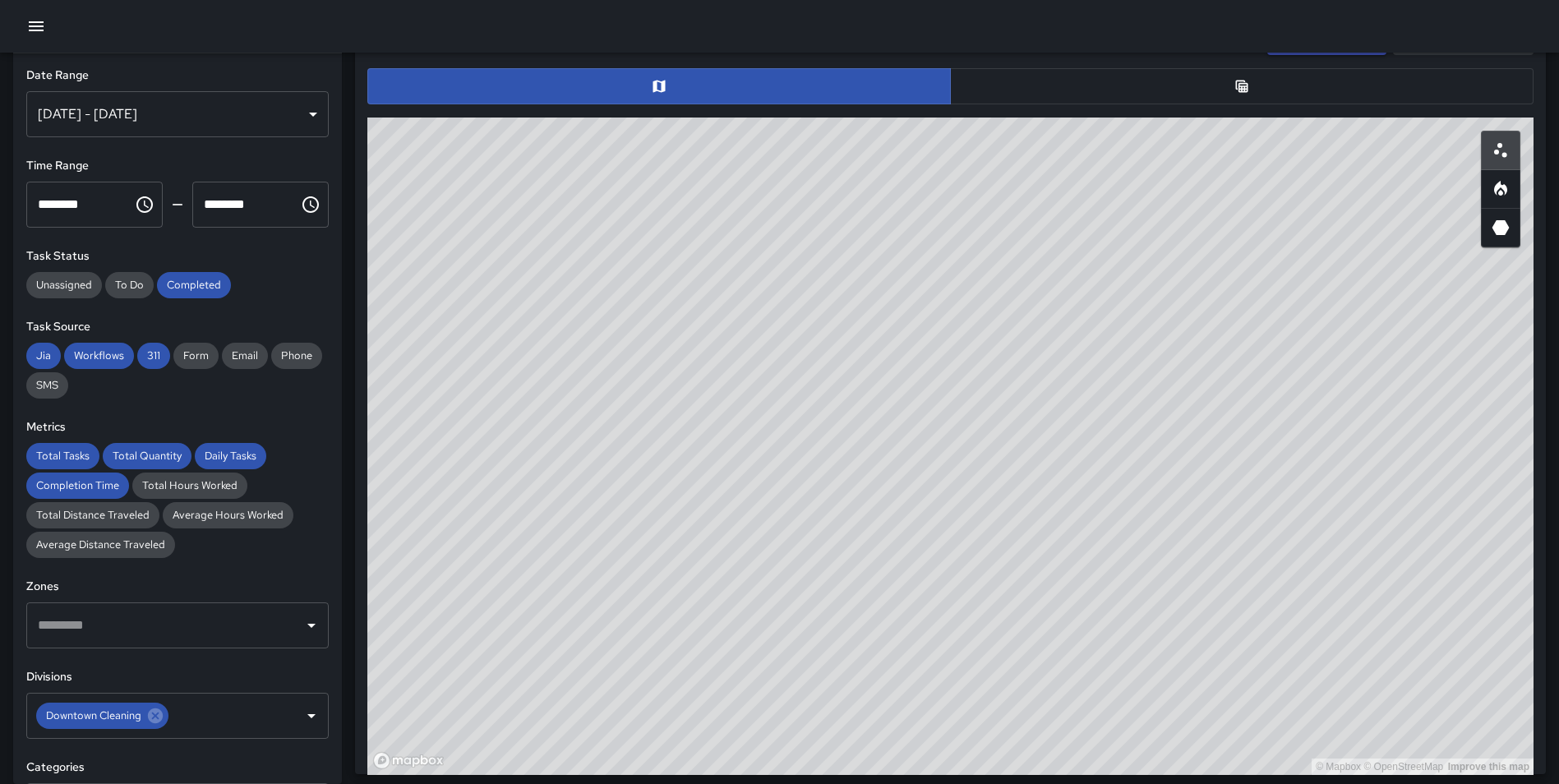
drag, startPoint x: 1429, startPoint y: 345, endPoint x: 1426, endPoint y: 356, distance: 11.4
click at [1426, 356] on div "© Mapbox © OpenStreetMap Improve this map" at bounding box center [950, 445] width 1166 height 657
click at [1499, 185] on icon "Heatmap" at bounding box center [1501, 188] width 13 height 15
drag, startPoint x: 1117, startPoint y: 466, endPoint x: 1114, endPoint y: 478, distance: 12.4
click at [1114, 478] on div "© Mapbox © OpenStreetMap Improve this map" at bounding box center [950, 445] width 1166 height 657
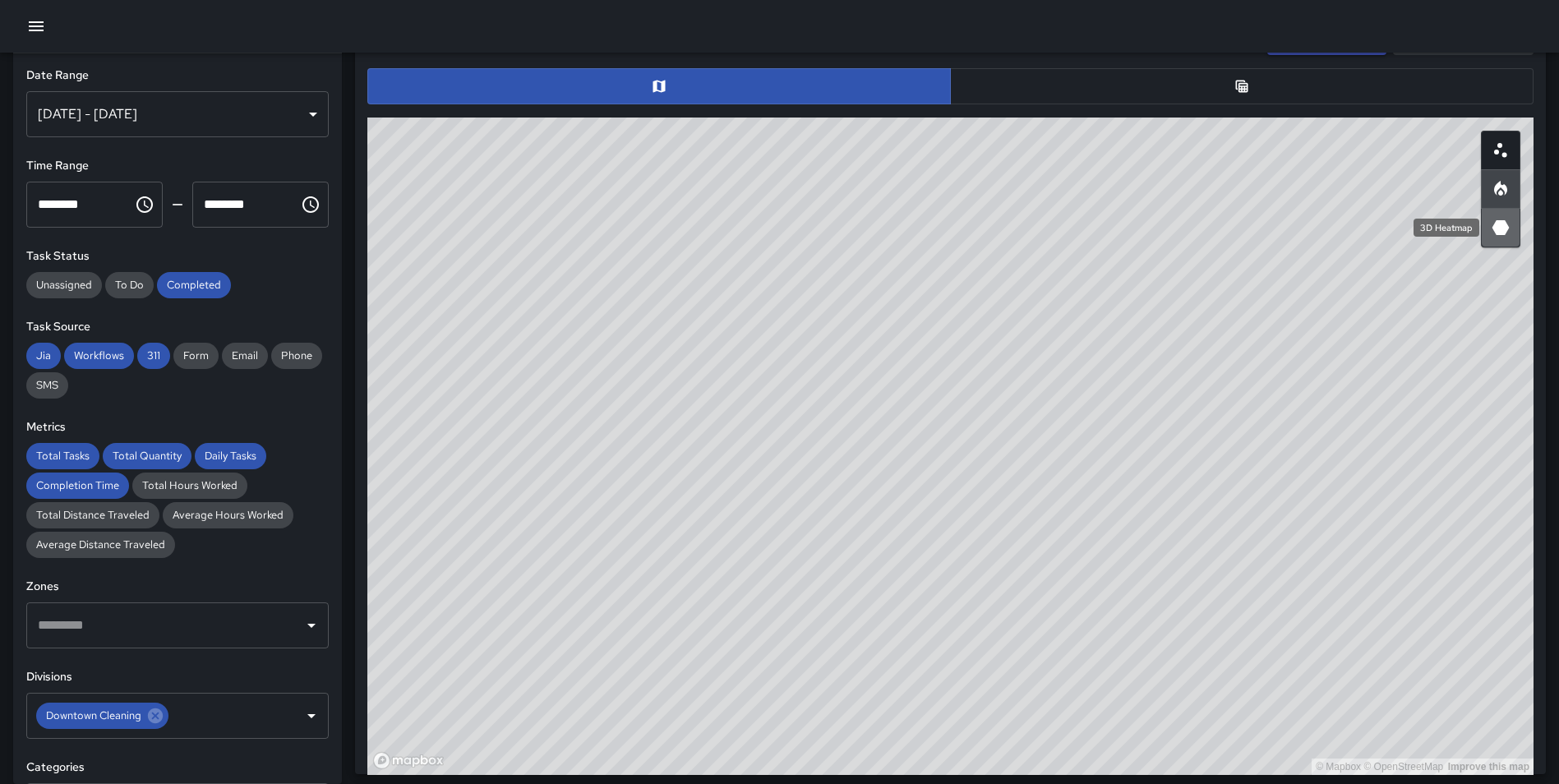
click at [1501, 225] on icon "3D Heatmap" at bounding box center [1501, 227] width 17 height 15
click at [1067, 617] on div "© Mapbox © OpenStreetMap Improve this map" at bounding box center [950, 445] width 1166 height 657
drag, startPoint x: 1002, startPoint y: 609, endPoint x: 1010, endPoint y: 147, distance: 462.1
click at [1010, 147] on div "© Mapbox © OpenStreetMap Improve this map" at bounding box center [950, 445] width 1166 height 657
drag, startPoint x: 1056, startPoint y: 272, endPoint x: 1068, endPoint y: 294, distance: 25.1
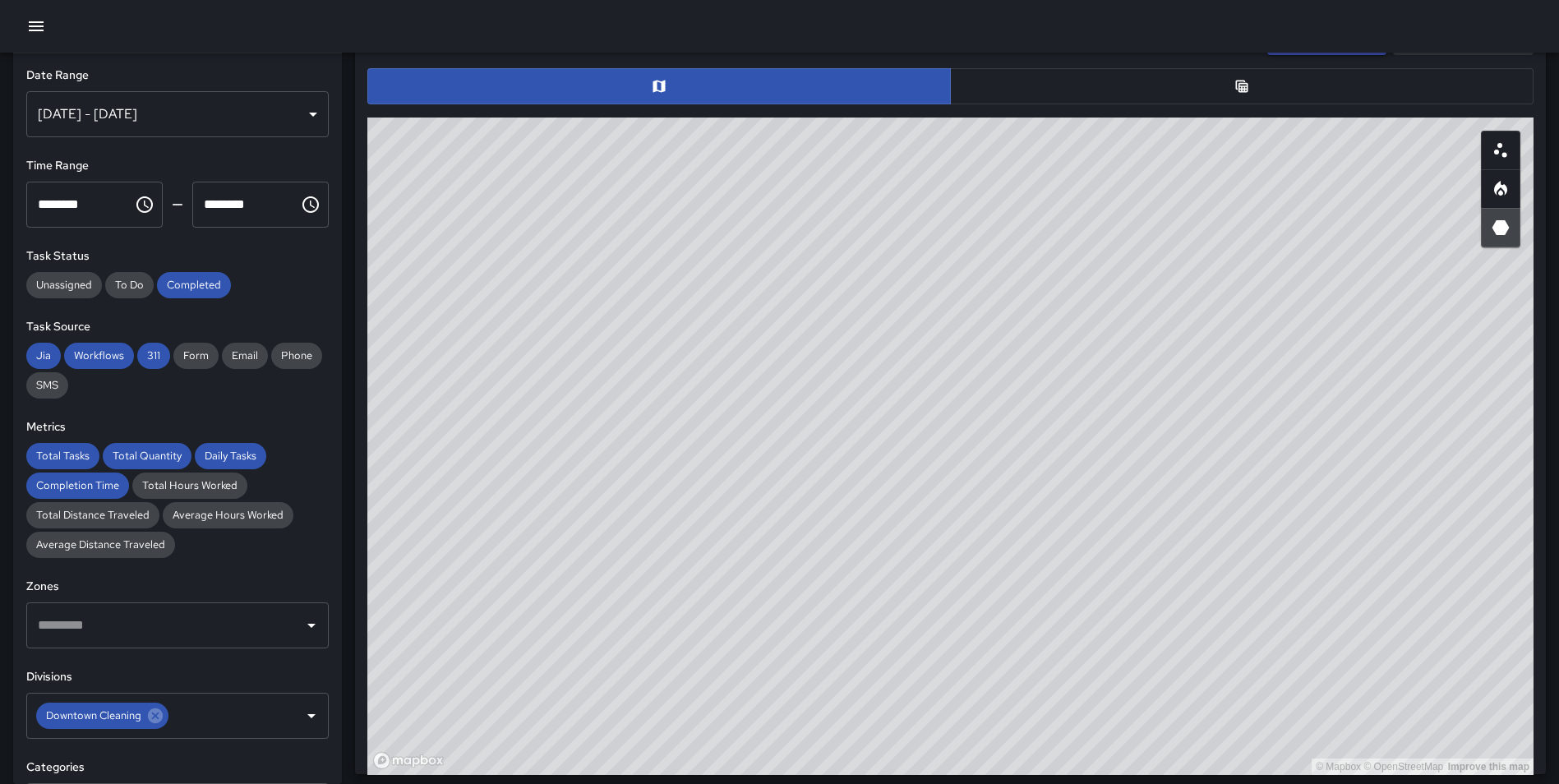
click at [1068, 294] on div "© Mapbox © OpenStreetMap Improve this map" at bounding box center [950, 445] width 1166 height 657
drag, startPoint x: 1165, startPoint y: 429, endPoint x: 1200, endPoint y: 476, distance: 58.6
click at [1200, 476] on div "© Mapbox © OpenStreetMap Improve this map" at bounding box center [950, 445] width 1166 height 657
drag, startPoint x: 997, startPoint y: 448, endPoint x: 1187, endPoint y: 442, distance: 190.1
click at [1187, 442] on div "© Mapbox © OpenStreetMap Improve this map" at bounding box center [950, 445] width 1166 height 657
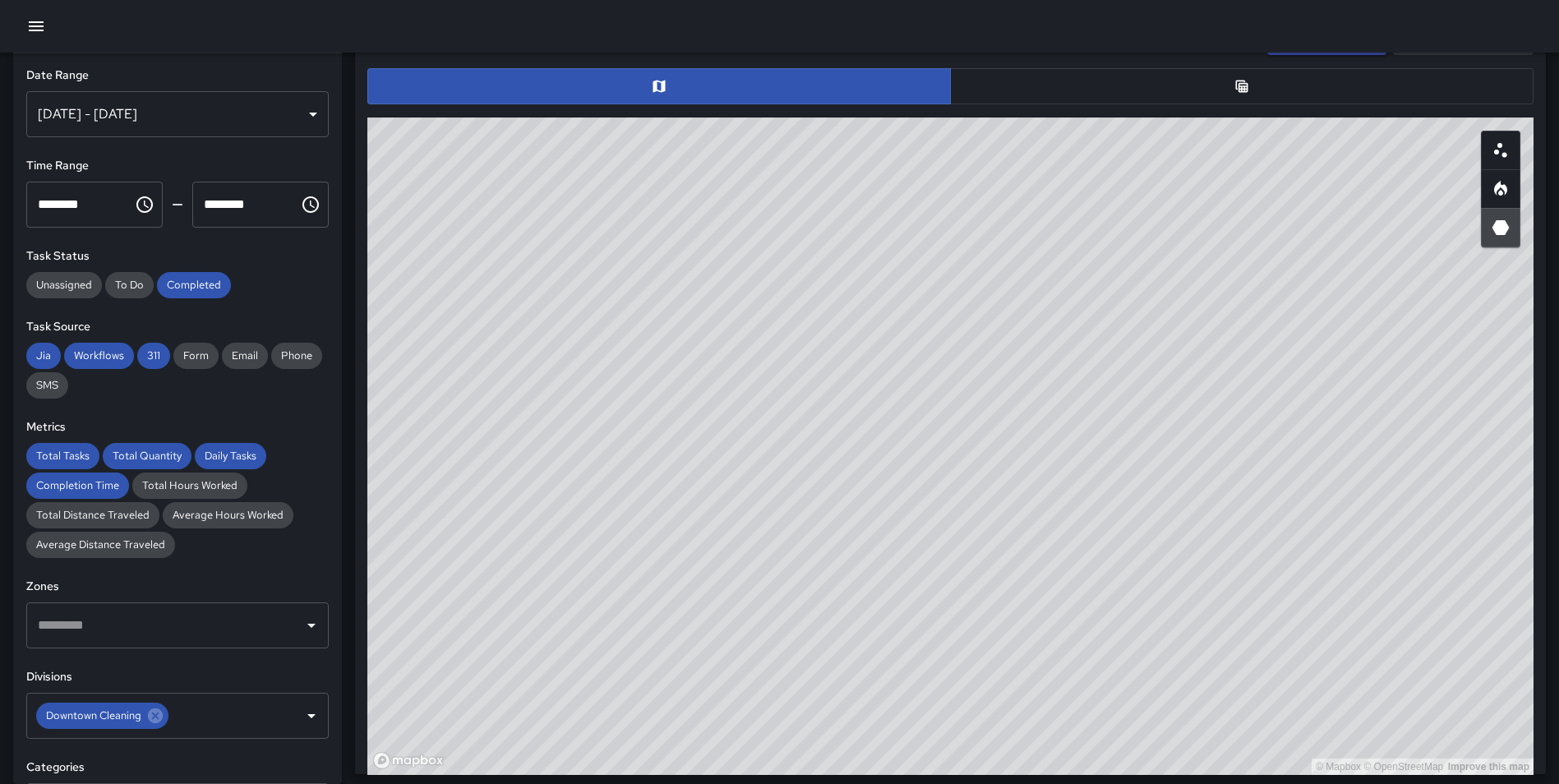
click at [1132, 500] on div "© Mapbox © OpenStreetMap Improve this map" at bounding box center [950, 445] width 1166 height 657
click at [1172, 494] on div "© Mapbox © OpenStreetMap Improve this map" at bounding box center [950, 445] width 1166 height 657
drag, startPoint x: 925, startPoint y: 465, endPoint x: 931, endPoint y: 445, distance: 20.9
click at [931, 445] on div "© Mapbox © OpenStreetMap Improve this map" at bounding box center [950, 445] width 1166 height 657
drag, startPoint x: 773, startPoint y: 476, endPoint x: 826, endPoint y: 639, distance: 171.4
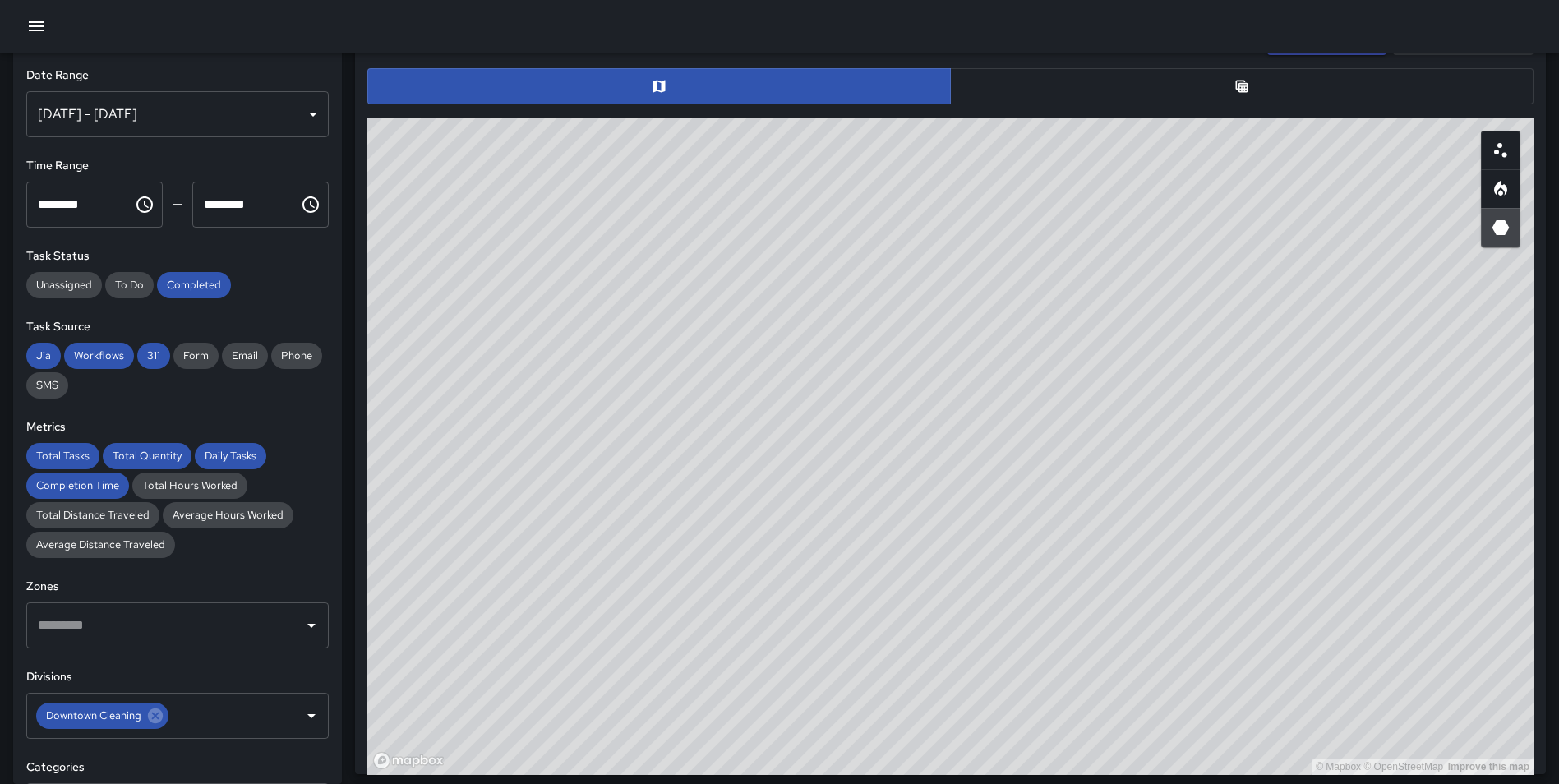
click at [826, 639] on div "© Mapbox © OpenStreetMap Improve this map" at bounding box center [950, 445] width 1166 height 657
drag, startPoint x: 704, startPoint y: 554, endPoint x: 840, endPoint y: 472, distance: 158.8
click at [840, 472] on div "© Mapbox © OpenStreetMap Improve this map" at bounding box center [950, 445] width 1166 height 657
drag, startPoint x: 767, startPoint y: 578, endPoint x: 818, endPoint y: 482, distance: 108.7
click at [818, 482] on div "© Mapbox © OpenStreetMap Improve this map" at bounding box center [950, 445] width 1166 height 657
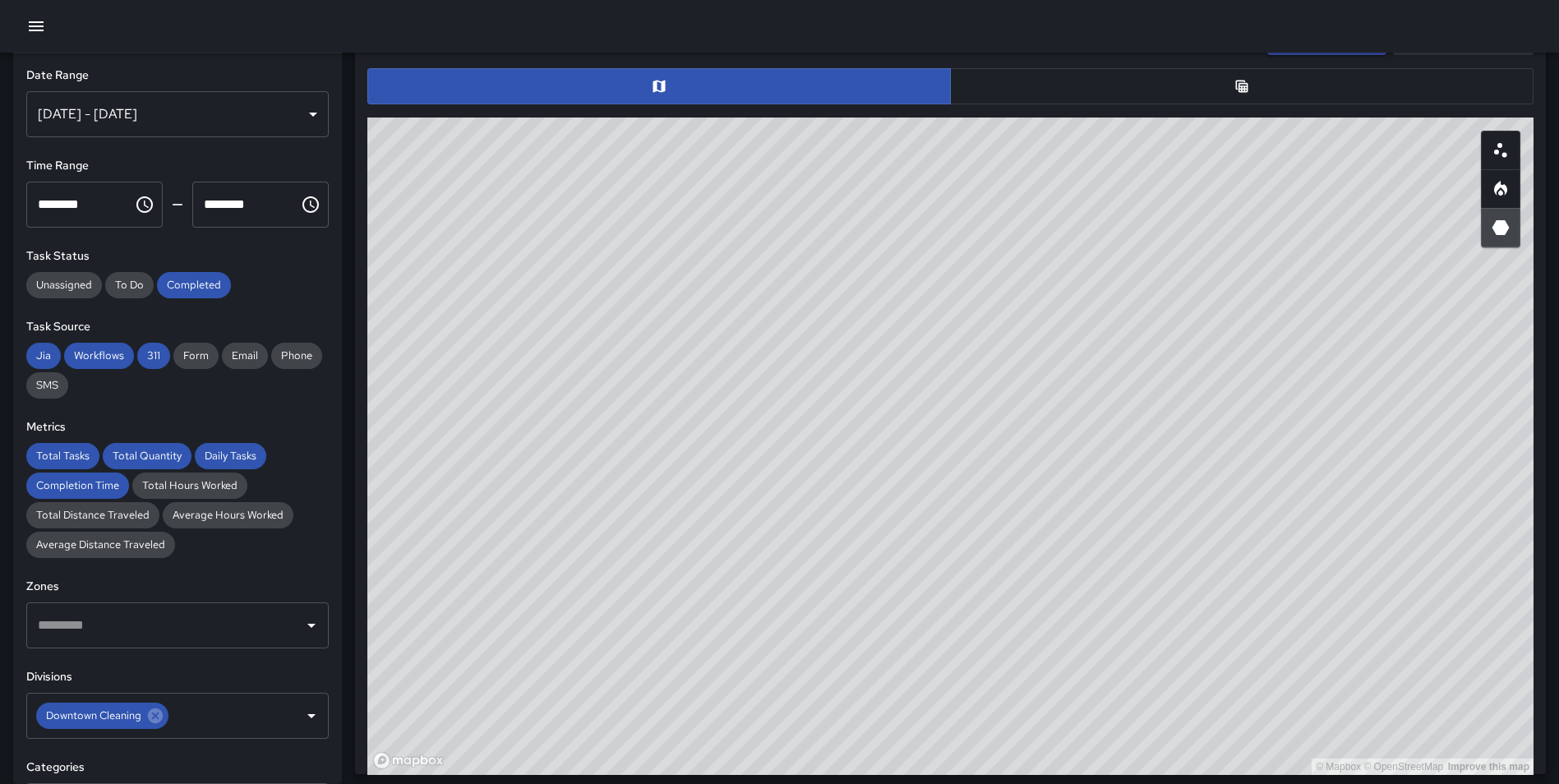
drag, startPoint x: 822, startPoint y: 506, endPoint x: 1061, endPoint y: 371, distance: 274.5
click at [1114, 324] on div "© Mapbox © OpenStreetMap Improve this map" at bounding box center [950, 445] width 1166 height 657
drag, startPoint x: 919, startPoint y: 643, endPoint x: 1068, endPoint y: 501, distance: 205.8
click at [1103, 396] on div "© Mapbox © OpenStreetMap Improve this map" at bounding box center [950, 445] width 1166 height 657
drag, startPoint x: 1082, startPoint y: 573, endPoint x: 680, endPoint y: 533, distance: 404.0
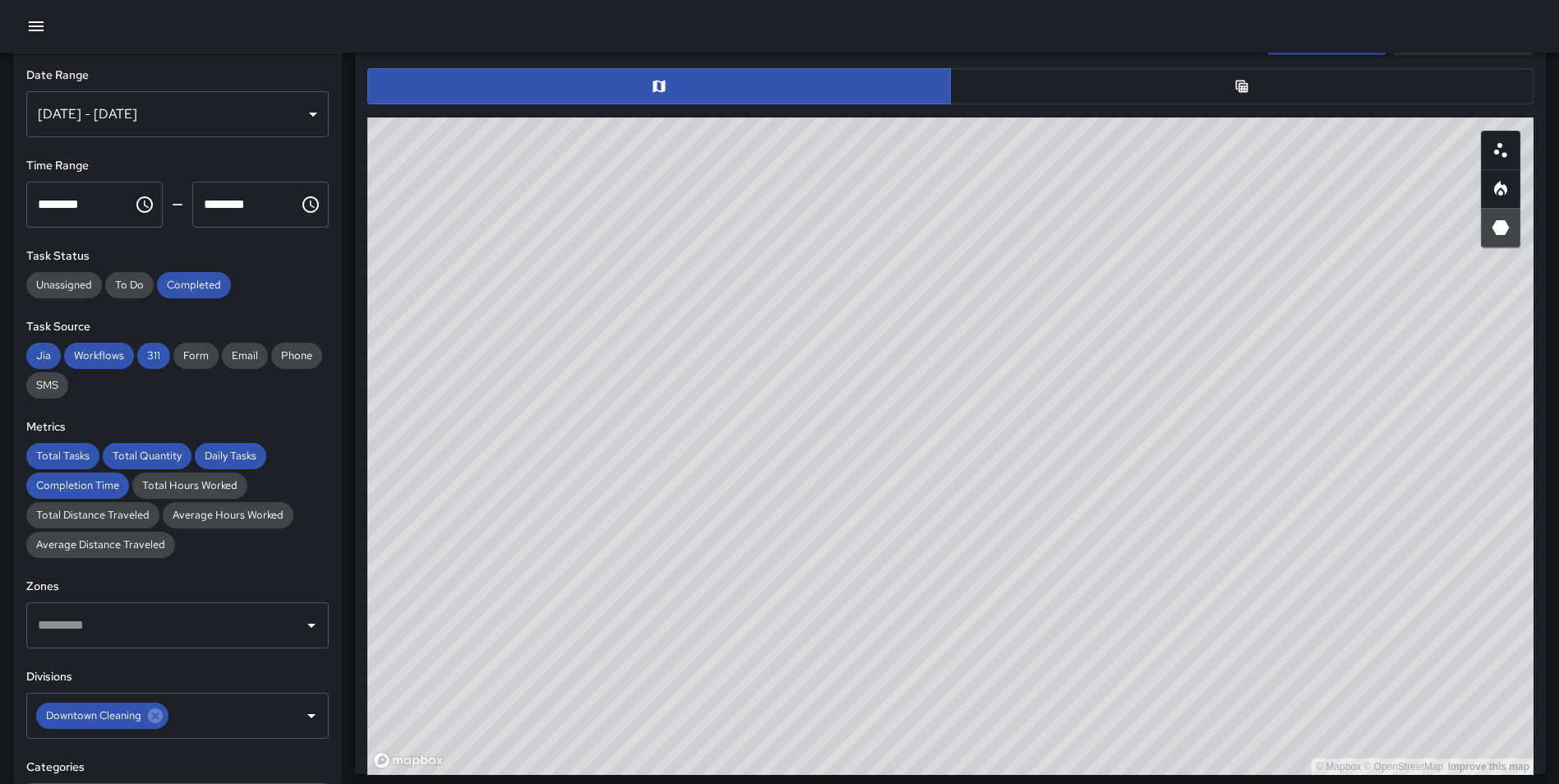
click at [680, 533] on div "© Mapbox © OpenStreetMap Improve this map" at bounding box center [950, 445] width 1166 height 657
drag, startPoint x: 1172, startPoint y: 454, endPoint x: 1195, endPoint y: 386, distance: 71.8
click at [1195, 386] on div "© Mapbox © OpenStreetMap Improve this map" at bounding box center [950, 445] width 1166 height 657
drag, startPoint x: 1195, startPoint y: 344, endPoint x: 847, endPoint y: 421, distance: 356.4
click at [847, 421] on div "© Mapbox © OpenStreetMap Improve this map" at bounding box center [950, 445] width 1166 height 657
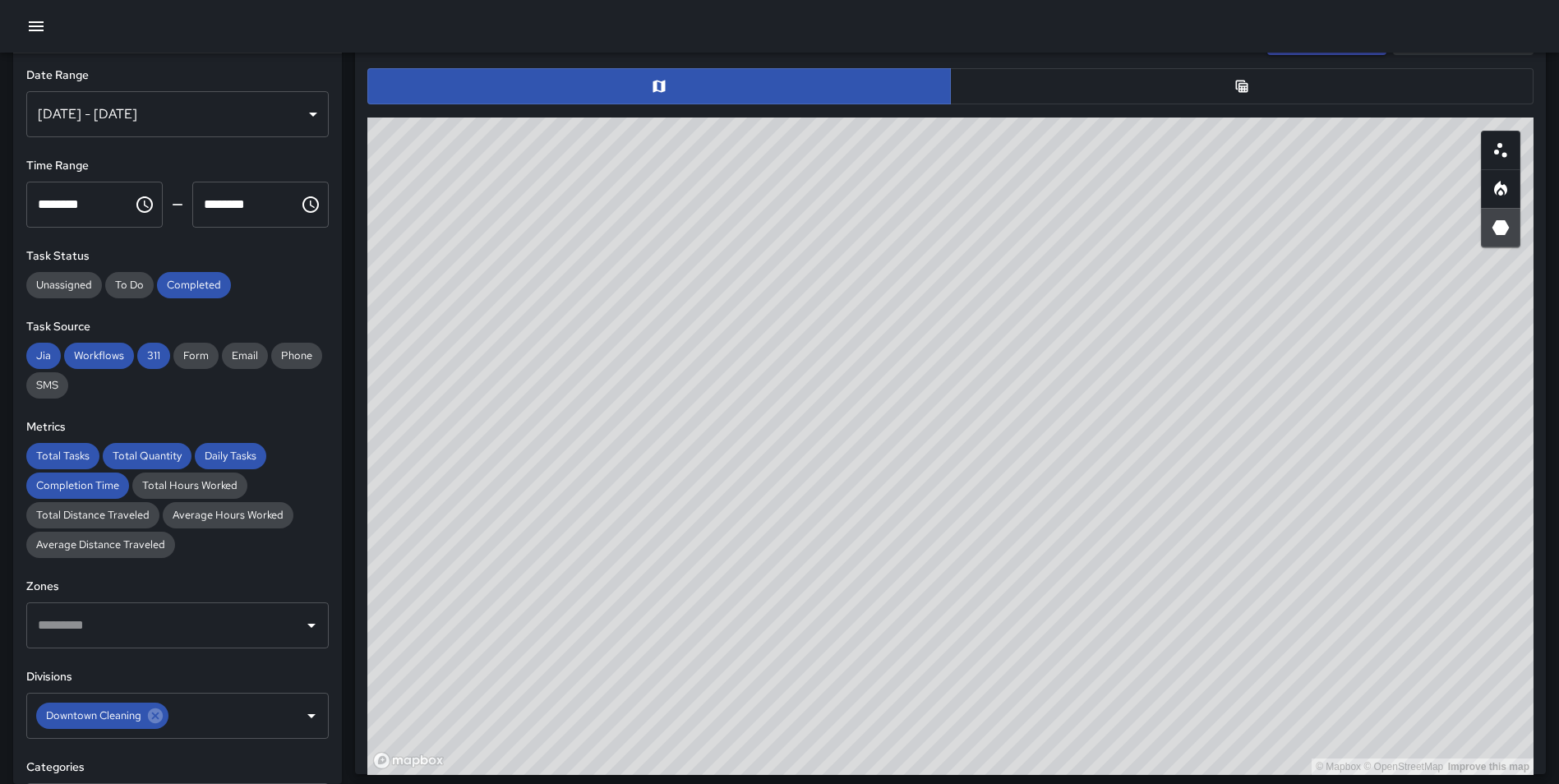
drag, startPoint x: 865, startPoint y: 385, endPoint x: 1022, endPoint y: 365, distance: 158.3
click at [1022, 365] on div "© Mapbox © OpenStreetMap Improve this map" at bounding box center [950, 445] width 1166 height 657
drag, startPoint x: 1093, startPoint y: 415, endPoint x: 1077, endPoint y: 445, distance: 34.0
click at [1077, 445] on div "© Mapbox © OpenStreetMap Improve this map" at bounding box center [950, 445] width 1166 height 657
click at [158, 723] on icon at bounding box center [155, 715] width 18 height 18
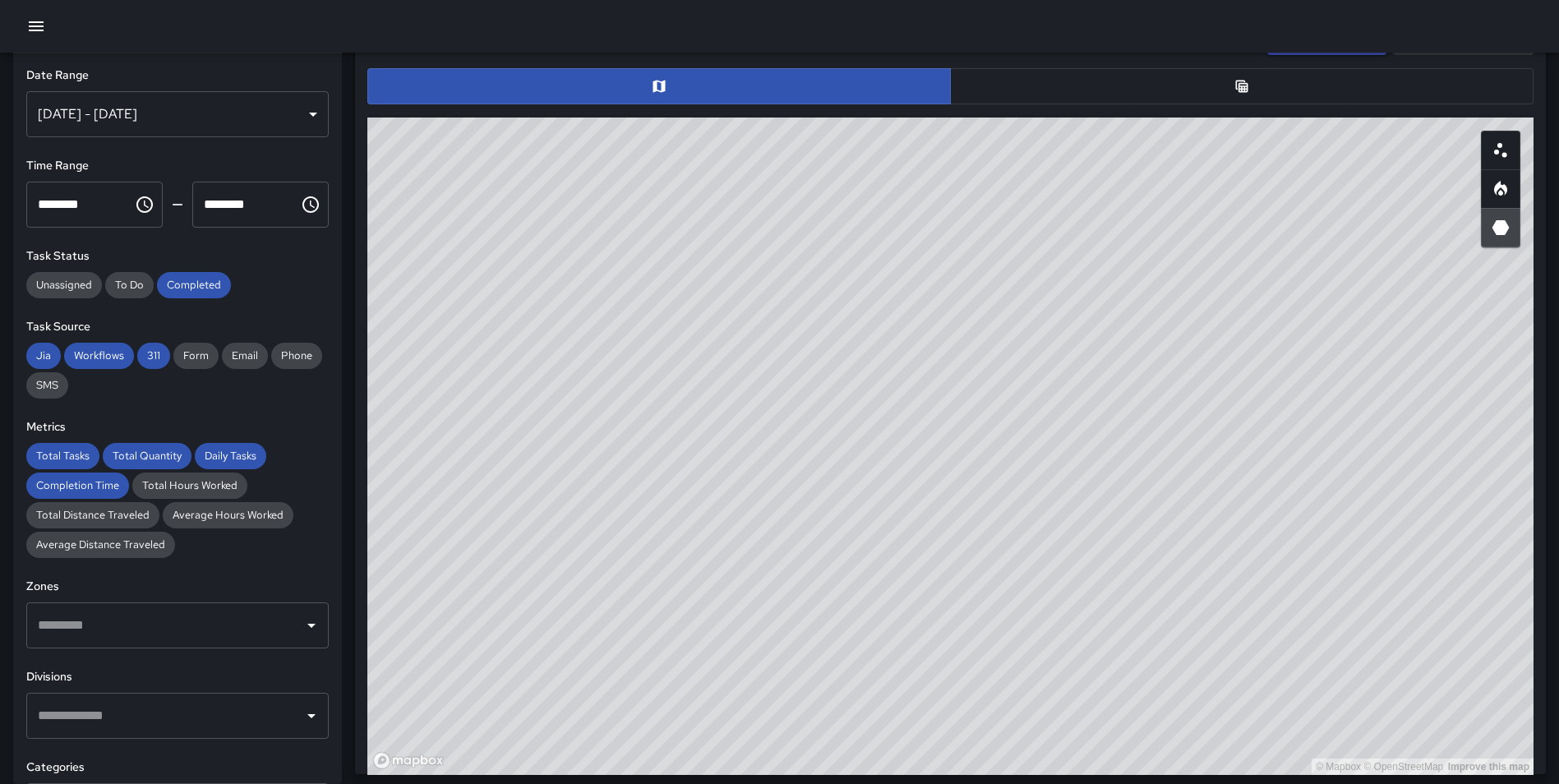
click at [148, 719] on input "text" at bounding box center [165, 715] width 263 height 31
type input "**********"
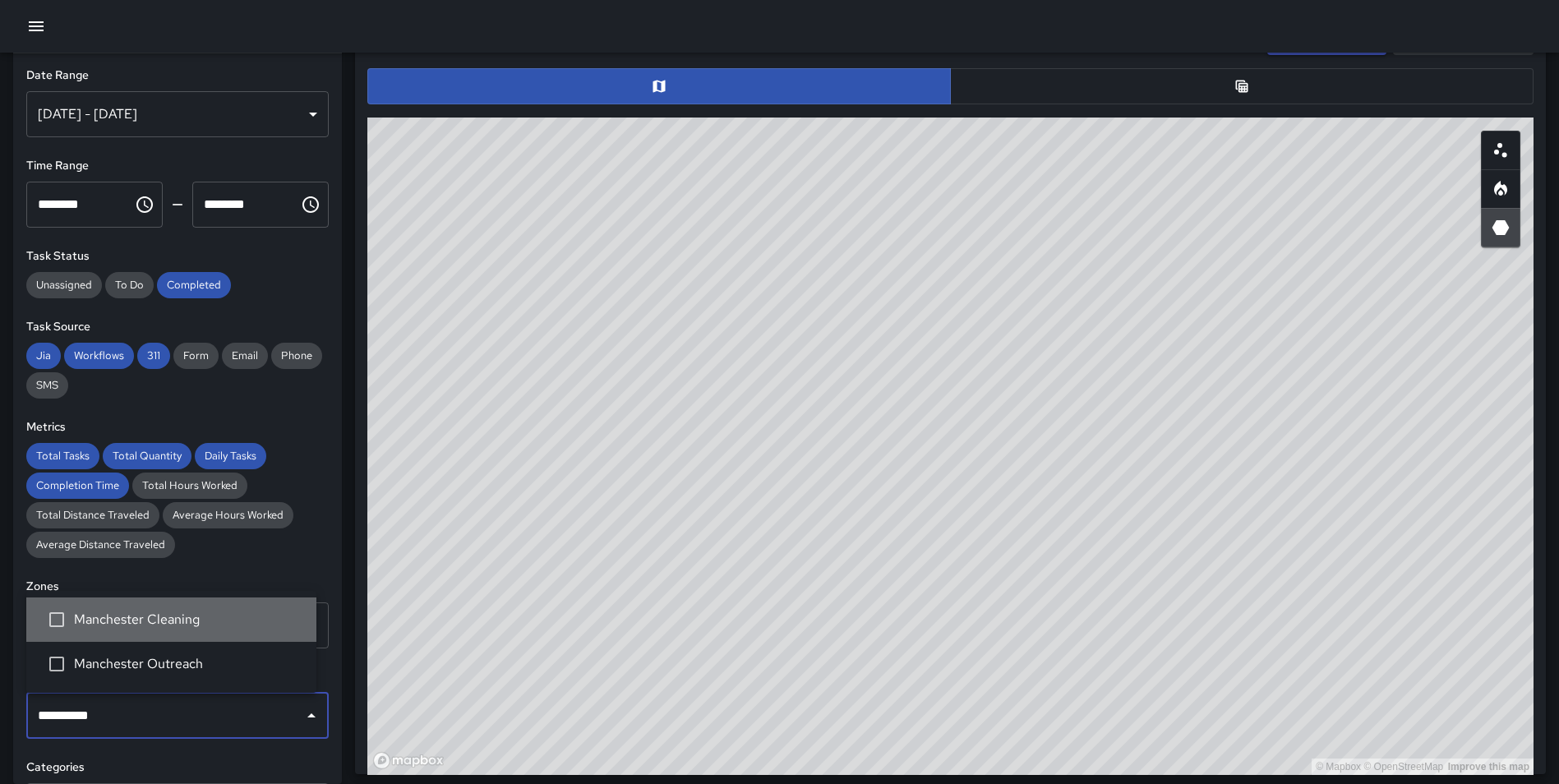
click at [197, 617] on span "Manchester Cleaning" at bounding box center [188, 619] width 229 height 20
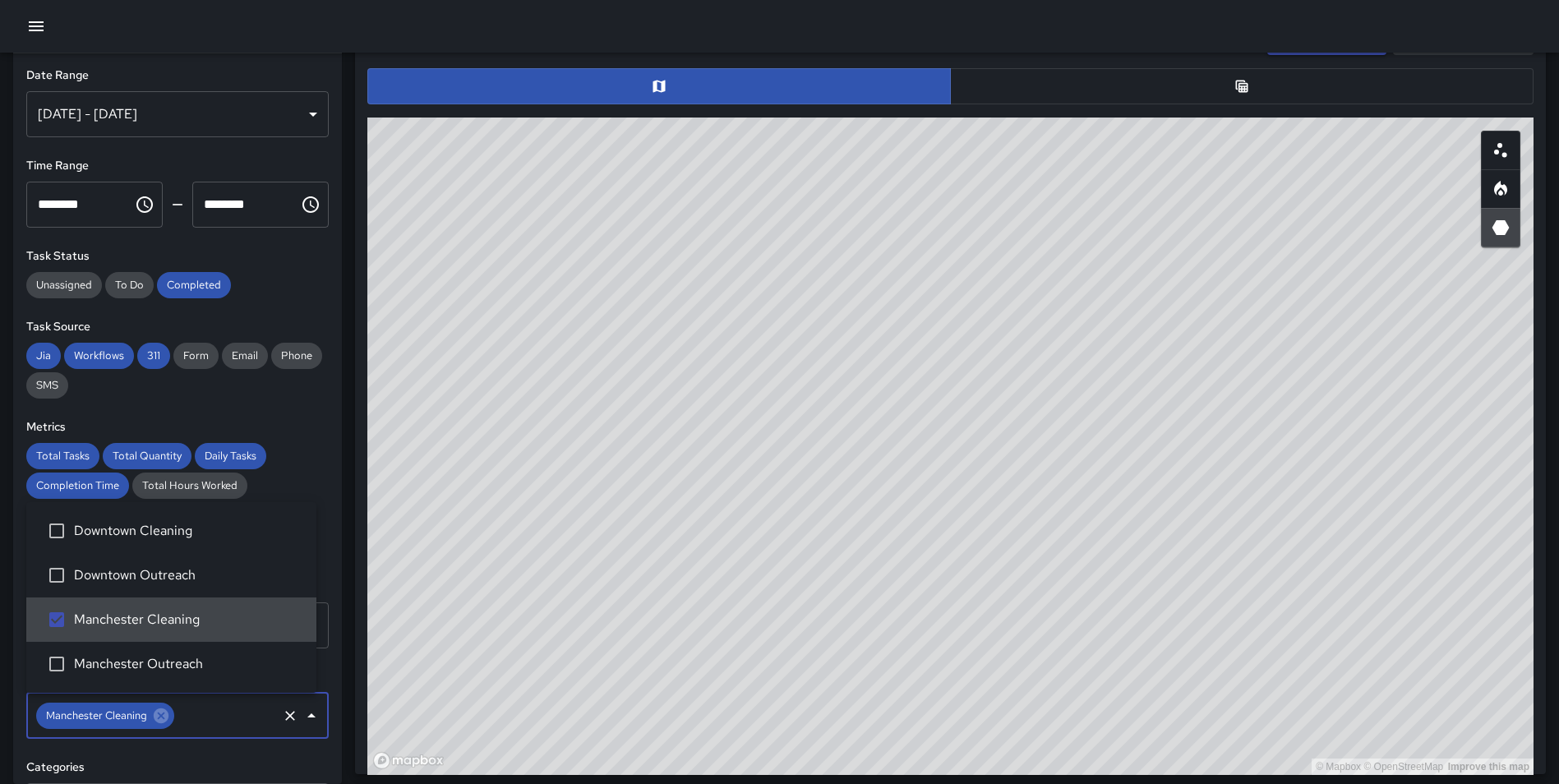
click at [329, 633] on div "**********" at bounding box center [177, 419] width 328 height 731
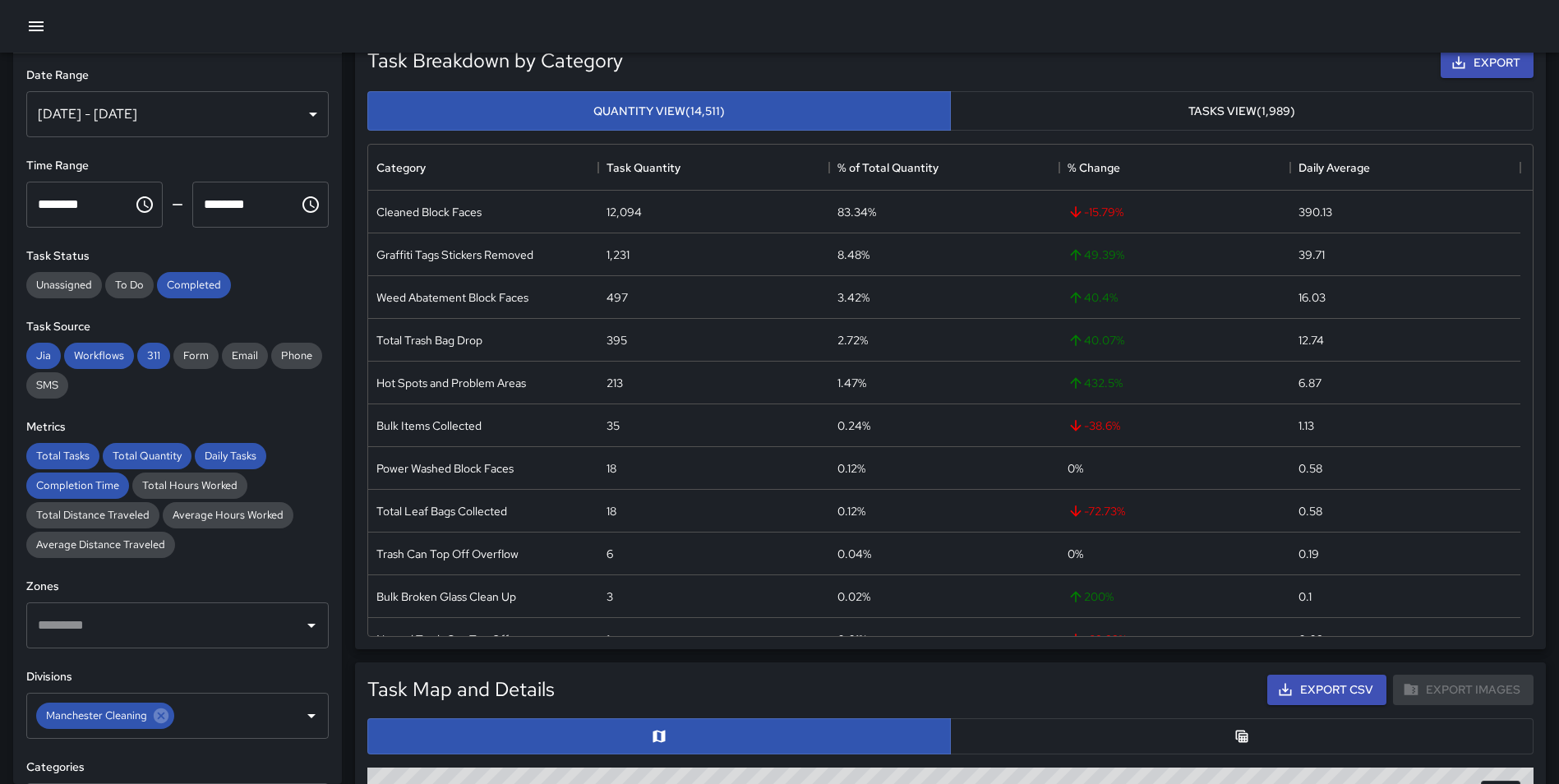
scroll to position [0, 0]
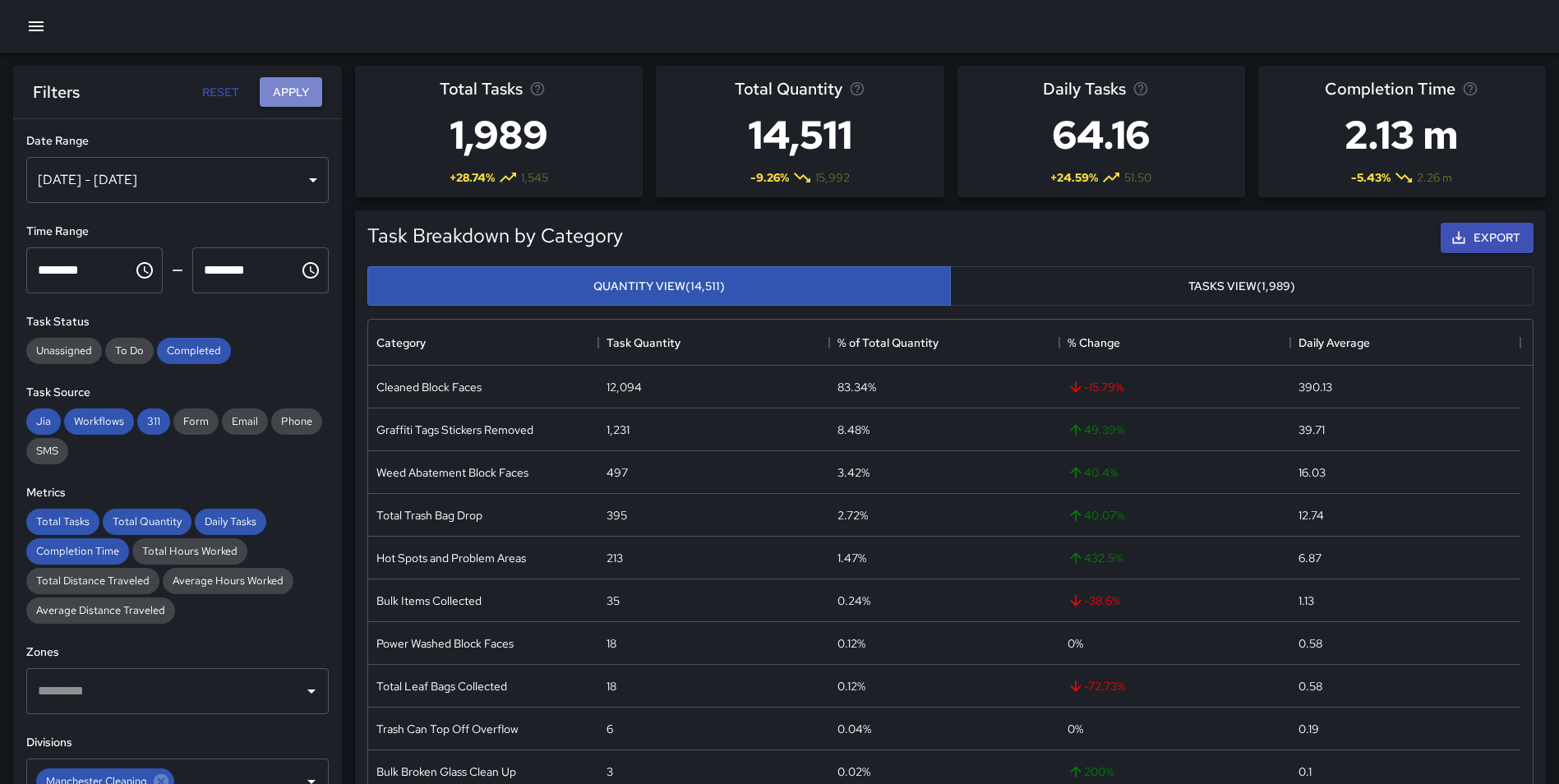
click at [292, 92] on button "Apply" at bounding box center [291, 92] width 63 height 30
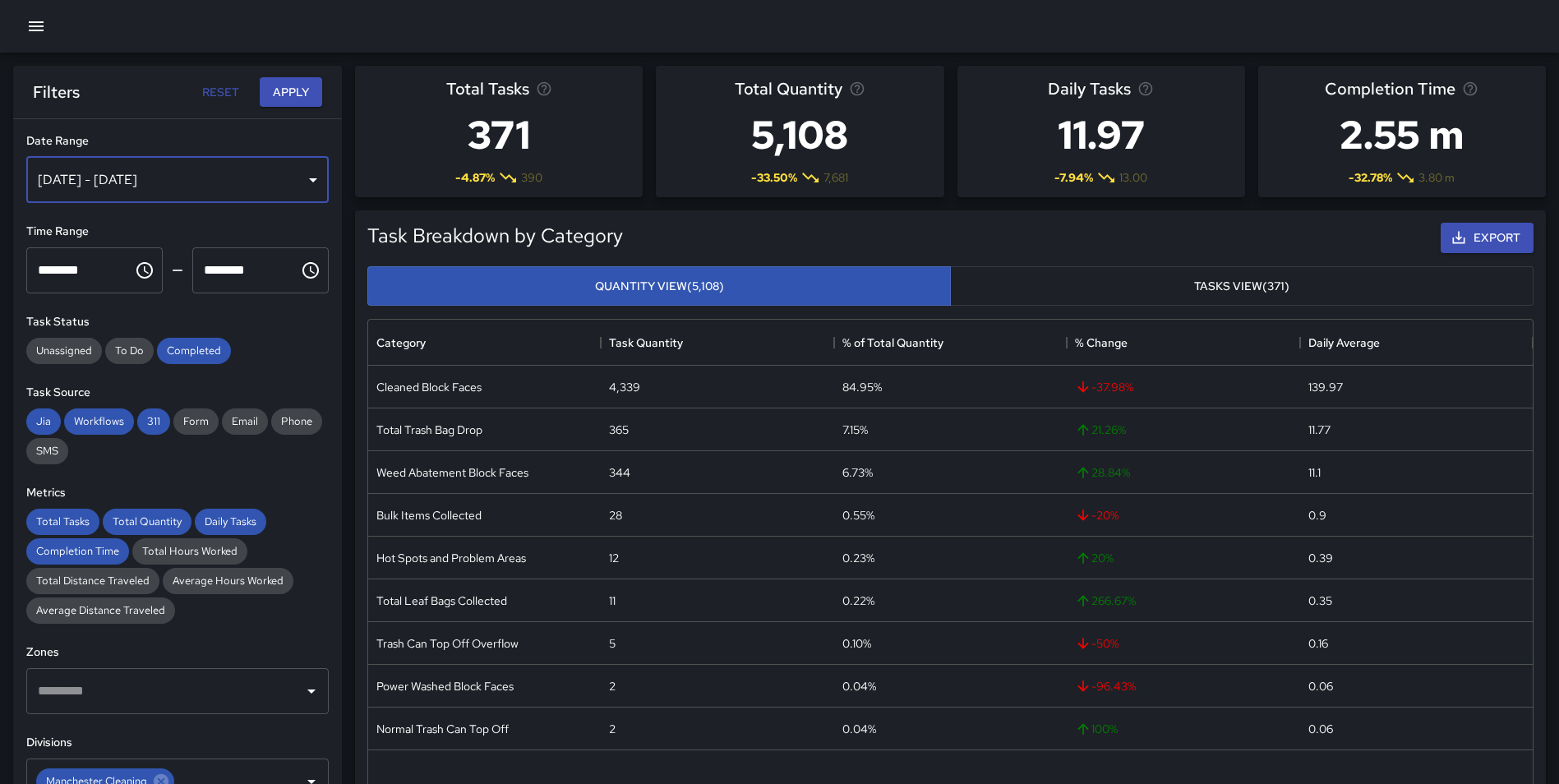
click at [219, 186] on div "[DATE] - [DATE]" at bounding box center [178, 180] width 303 height 46
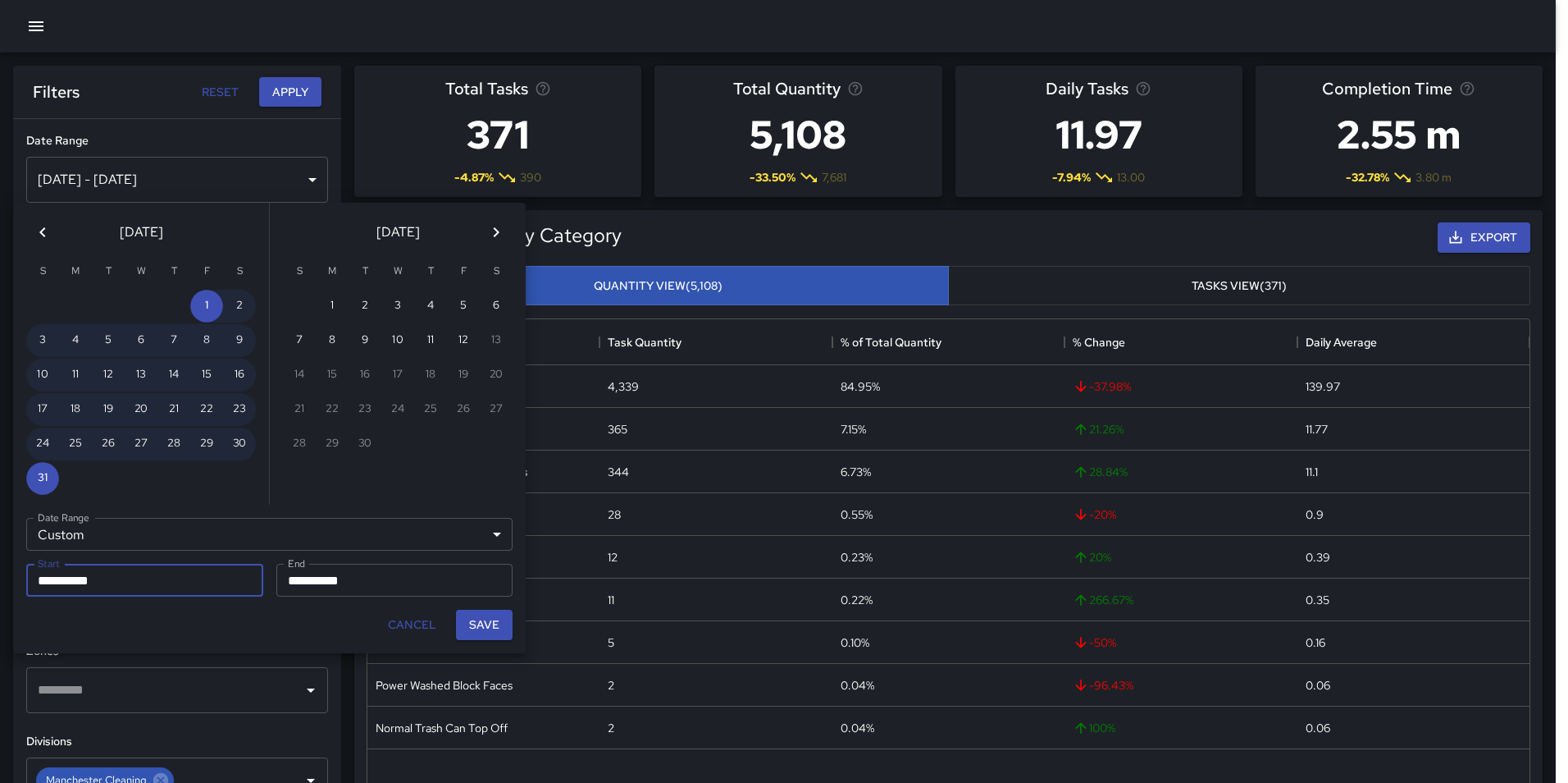
click at [38, 230] on icon "Previous month" at bounding box center [43, 232] width 20 height 20
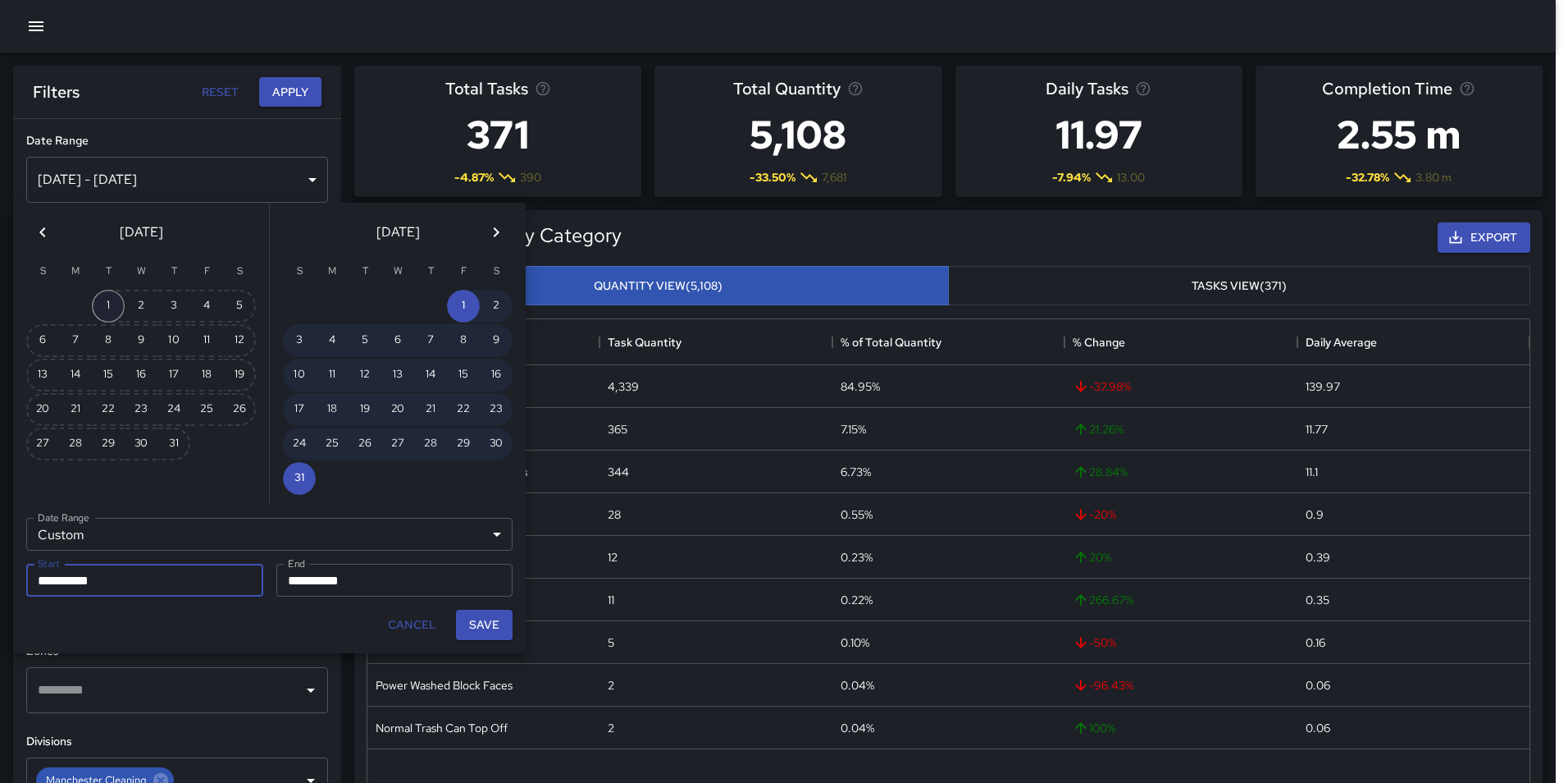
click at [105, 301] on button "1" at bounding box center [108, 306] width 33 height 33
type input "**********"
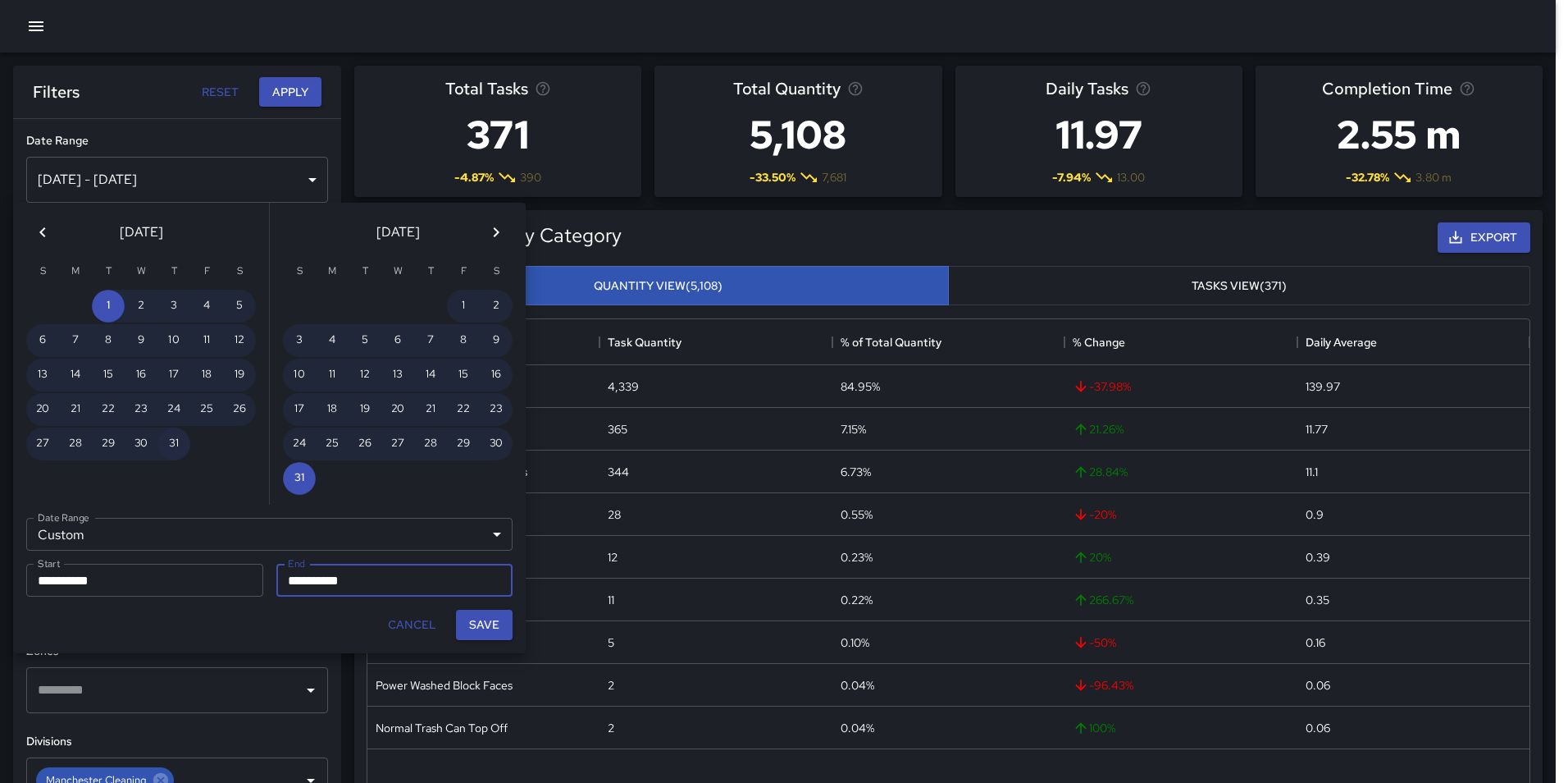
click at [170, 442] on button "31" at bounding box center [174, 444] width 33 height 33
type input "**********"
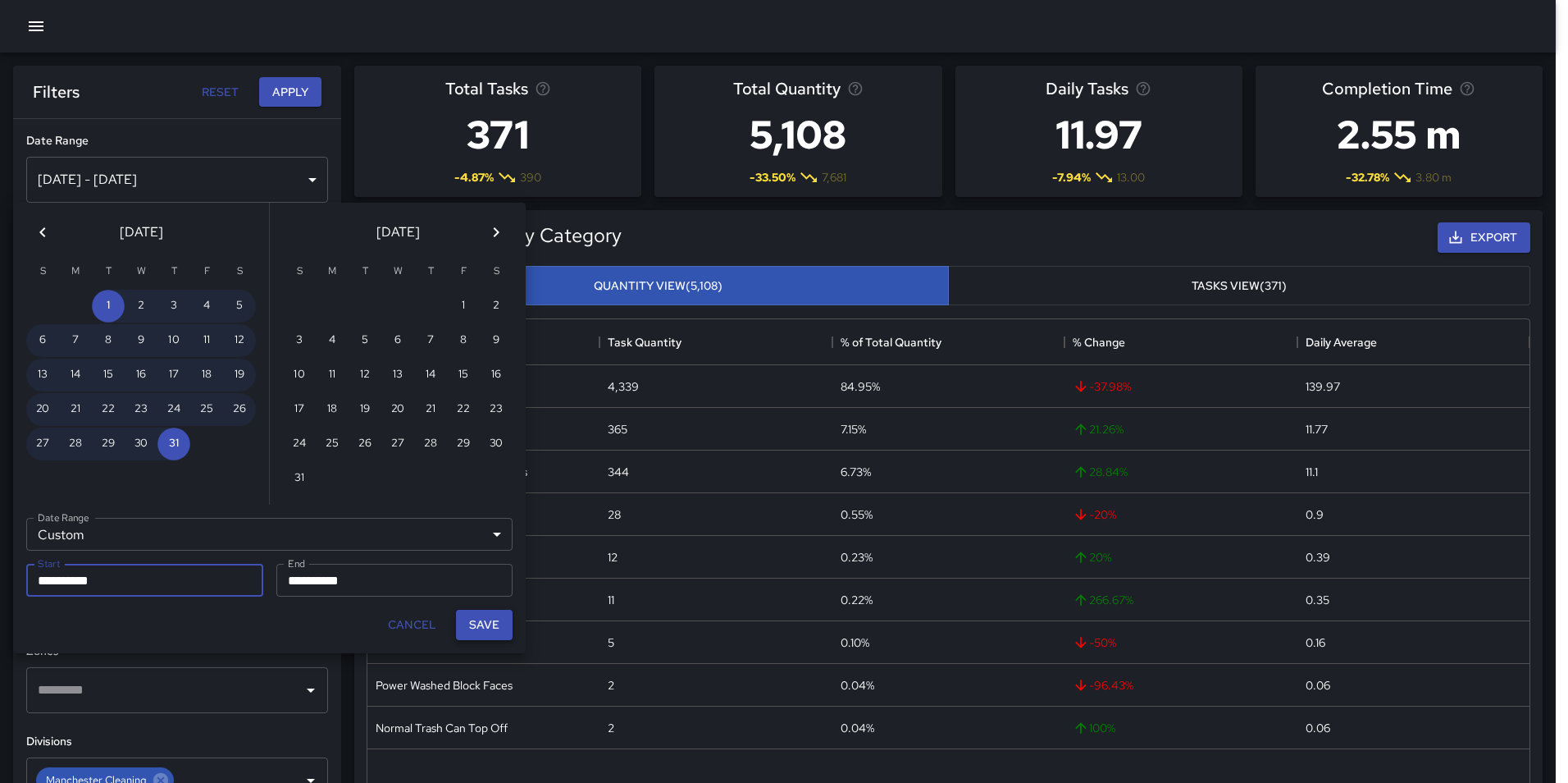
click at [493, 619] on button "Save" at bounding box center [484, 625] width 57 height 30
type input "**********"
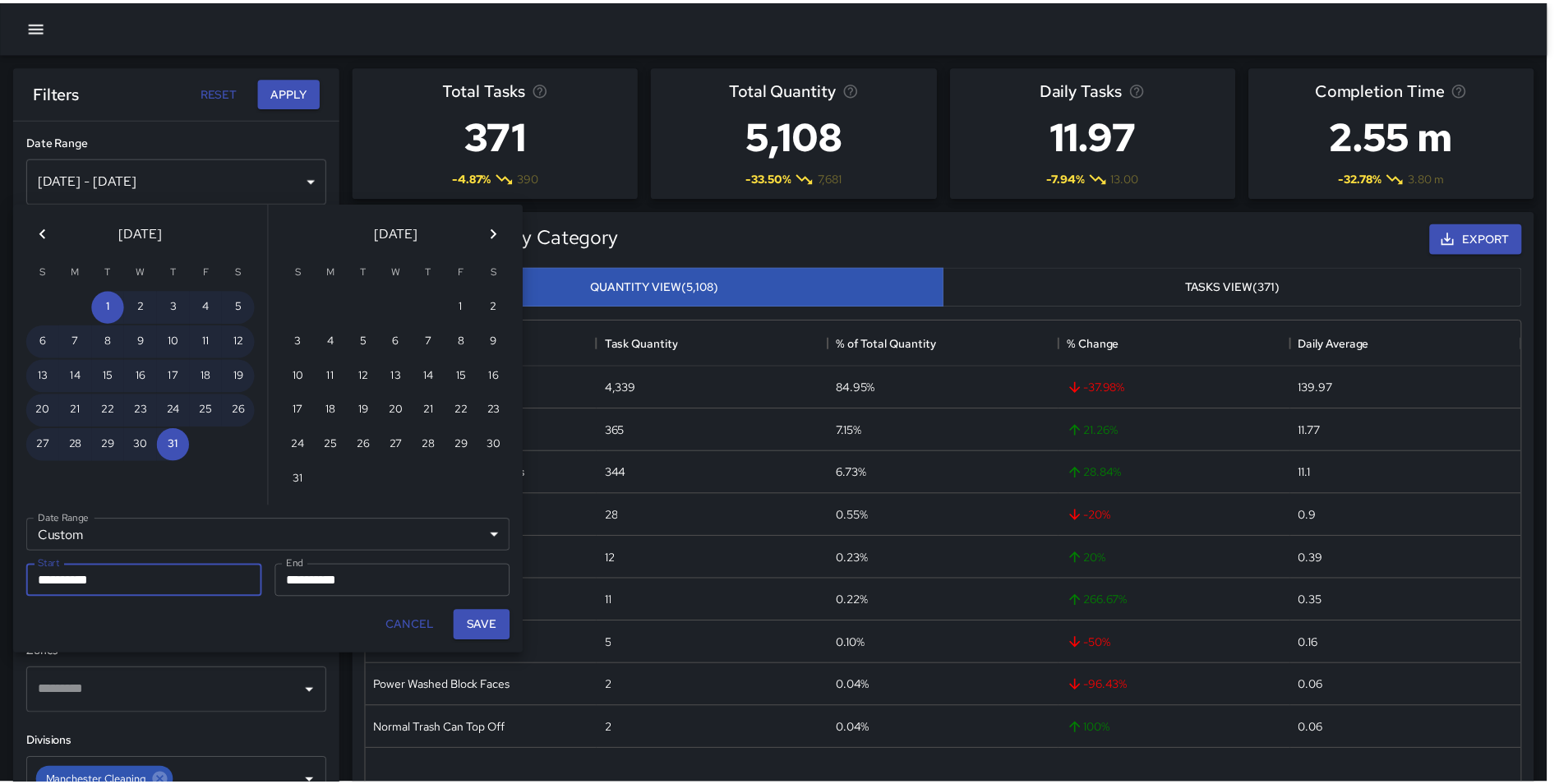
scroll to position [13, 13]
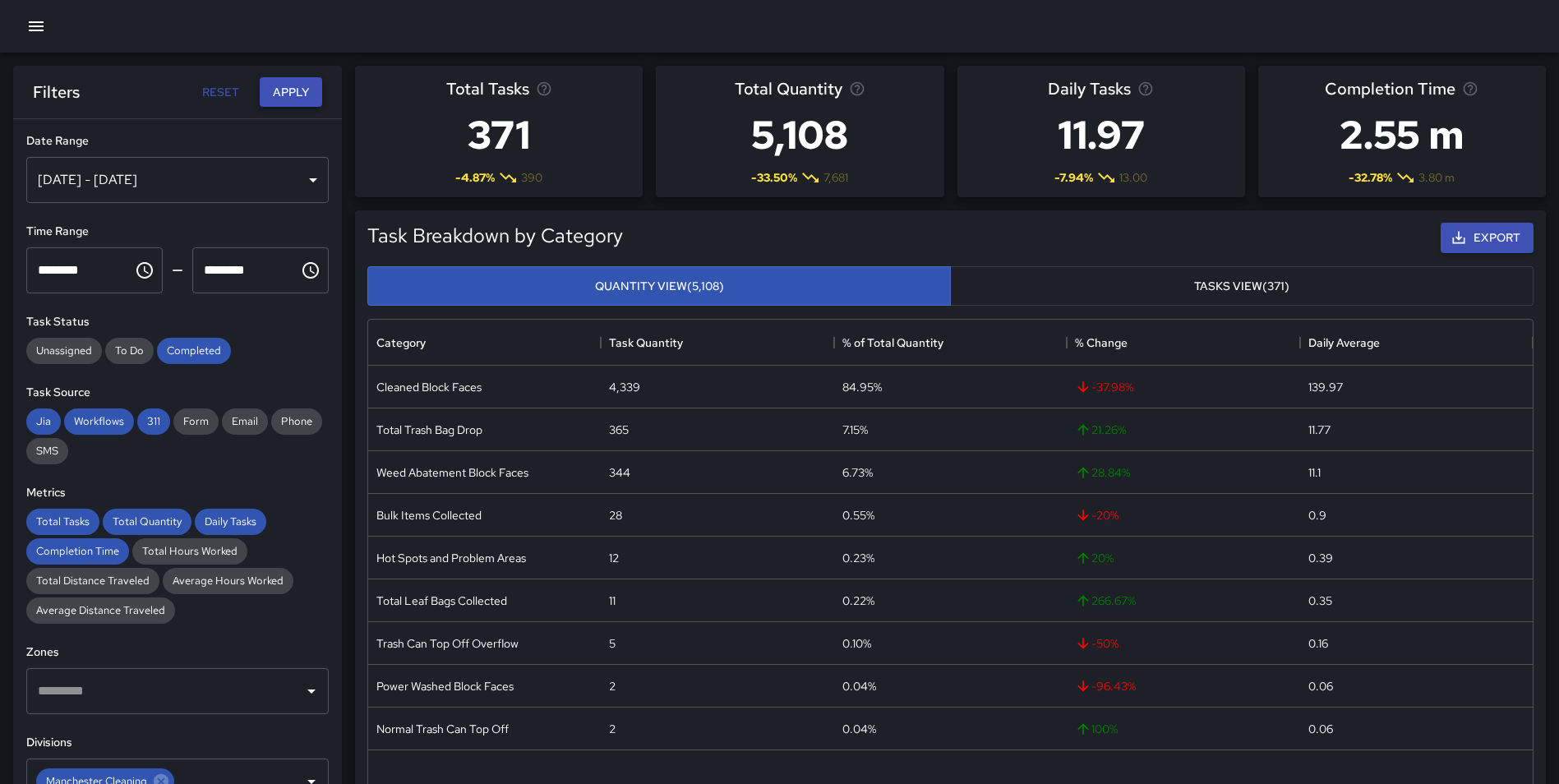
click at [287, 93] on button "Apply" at bounding box center [291, 92] width 63 height 30
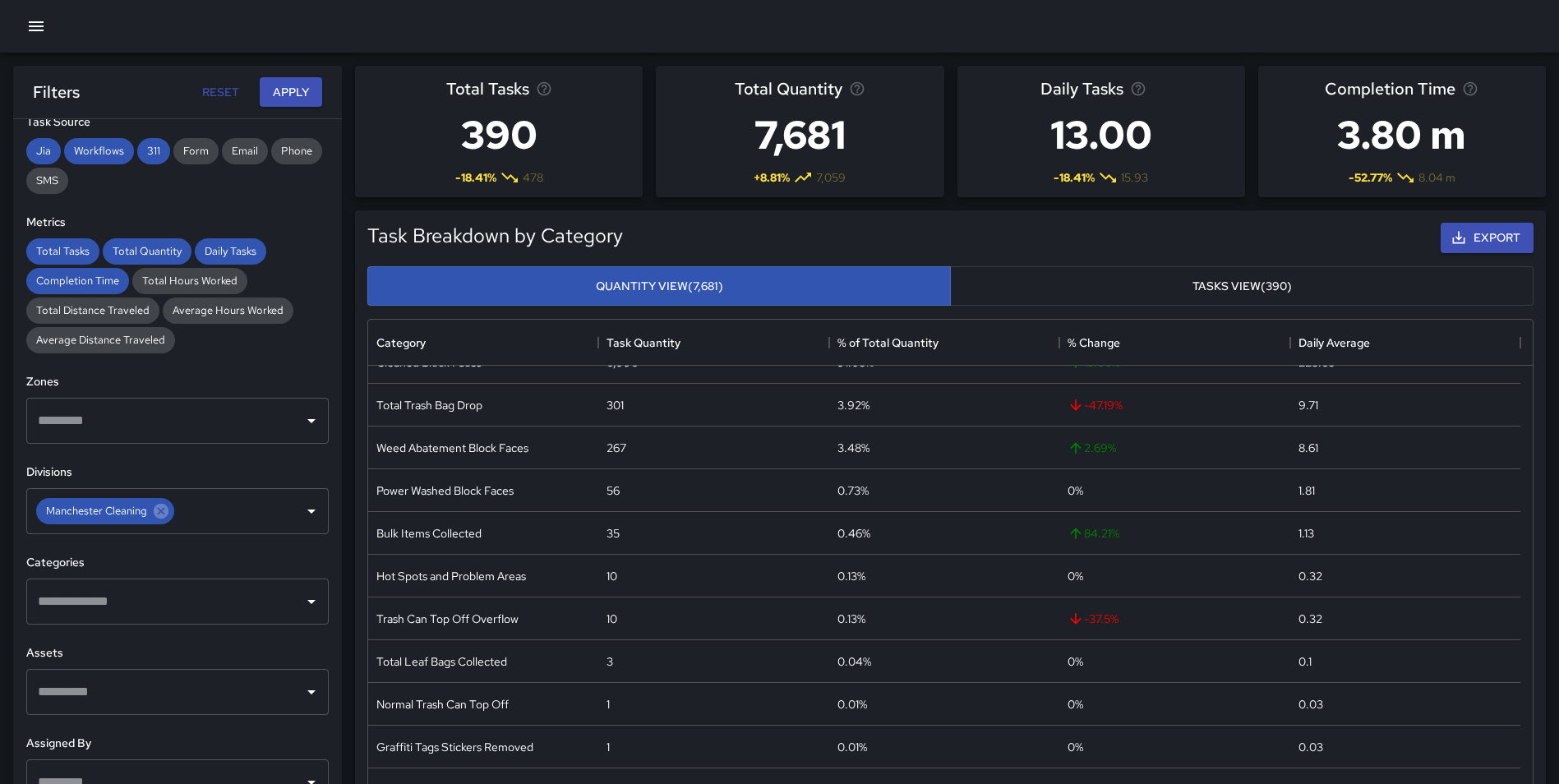
scroll to position [280, 0]
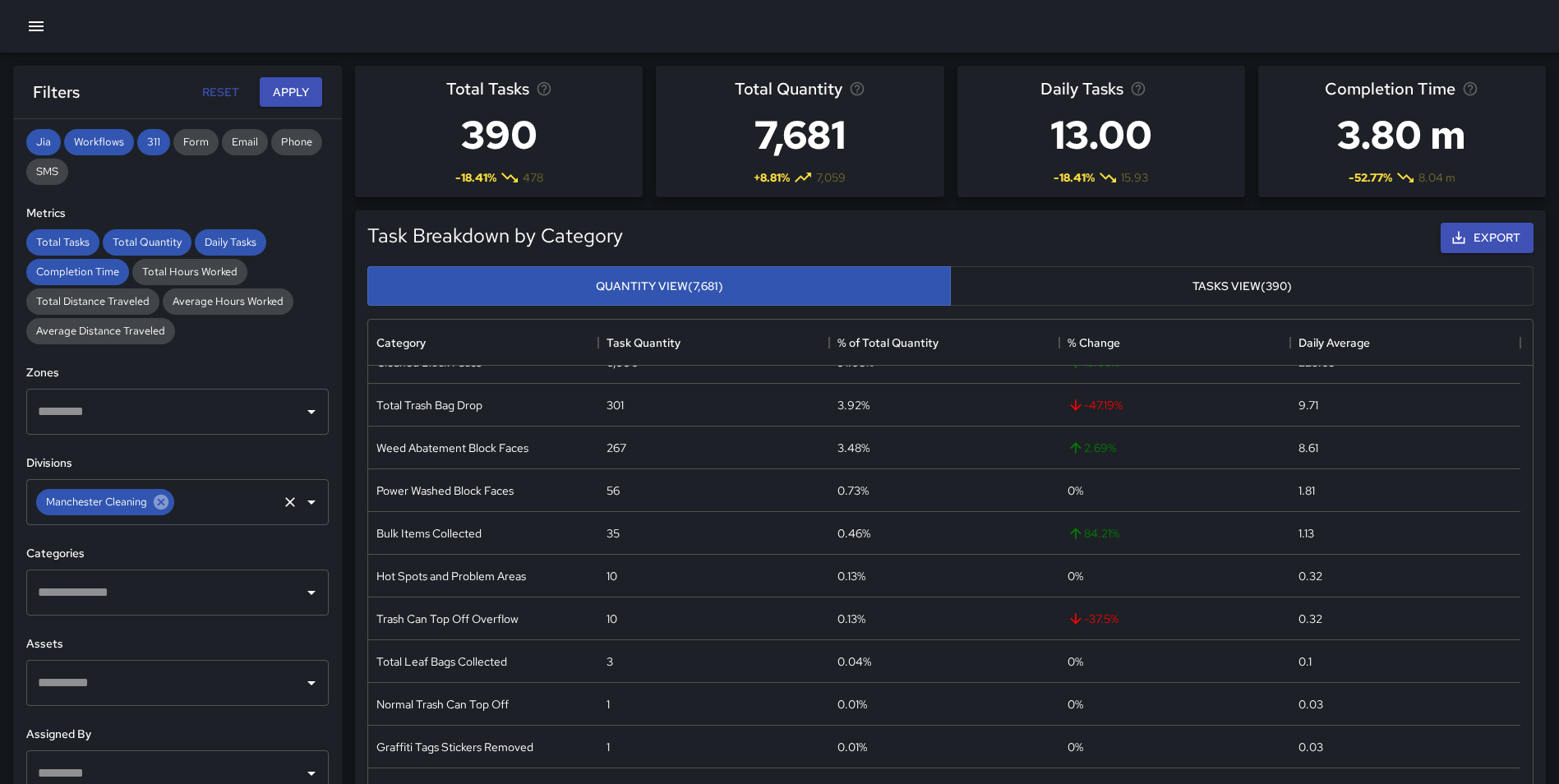
click at [160, 502] on icon at bounding box center [161, 501] width 18 height 18
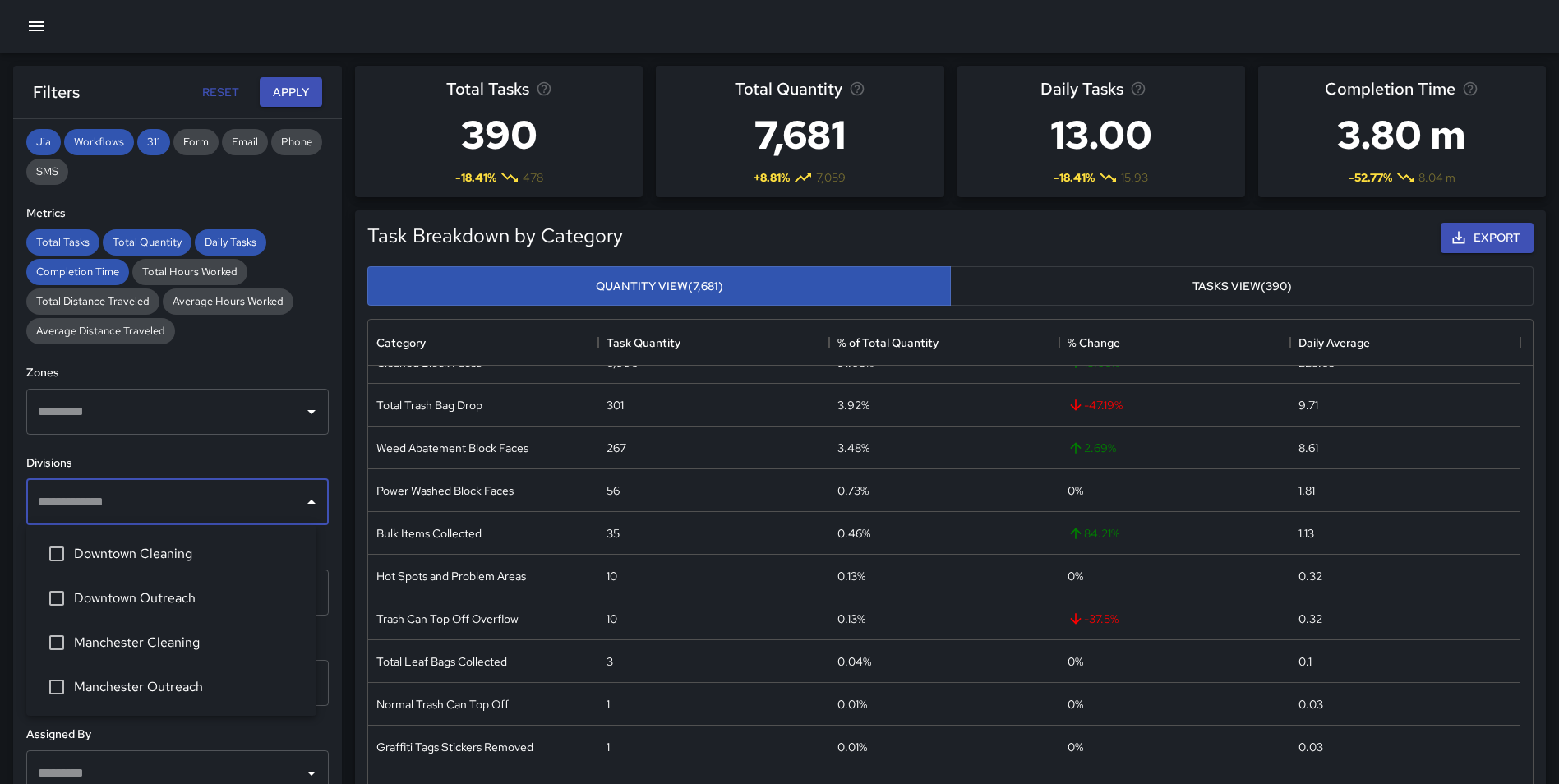
click at [129, 507] on input "text" at bounding box center [165, 501] width 263 height 31
click at [147, 557] on span "Downtown Cleaning" at bounding box center [188, 554] width 229 height 20
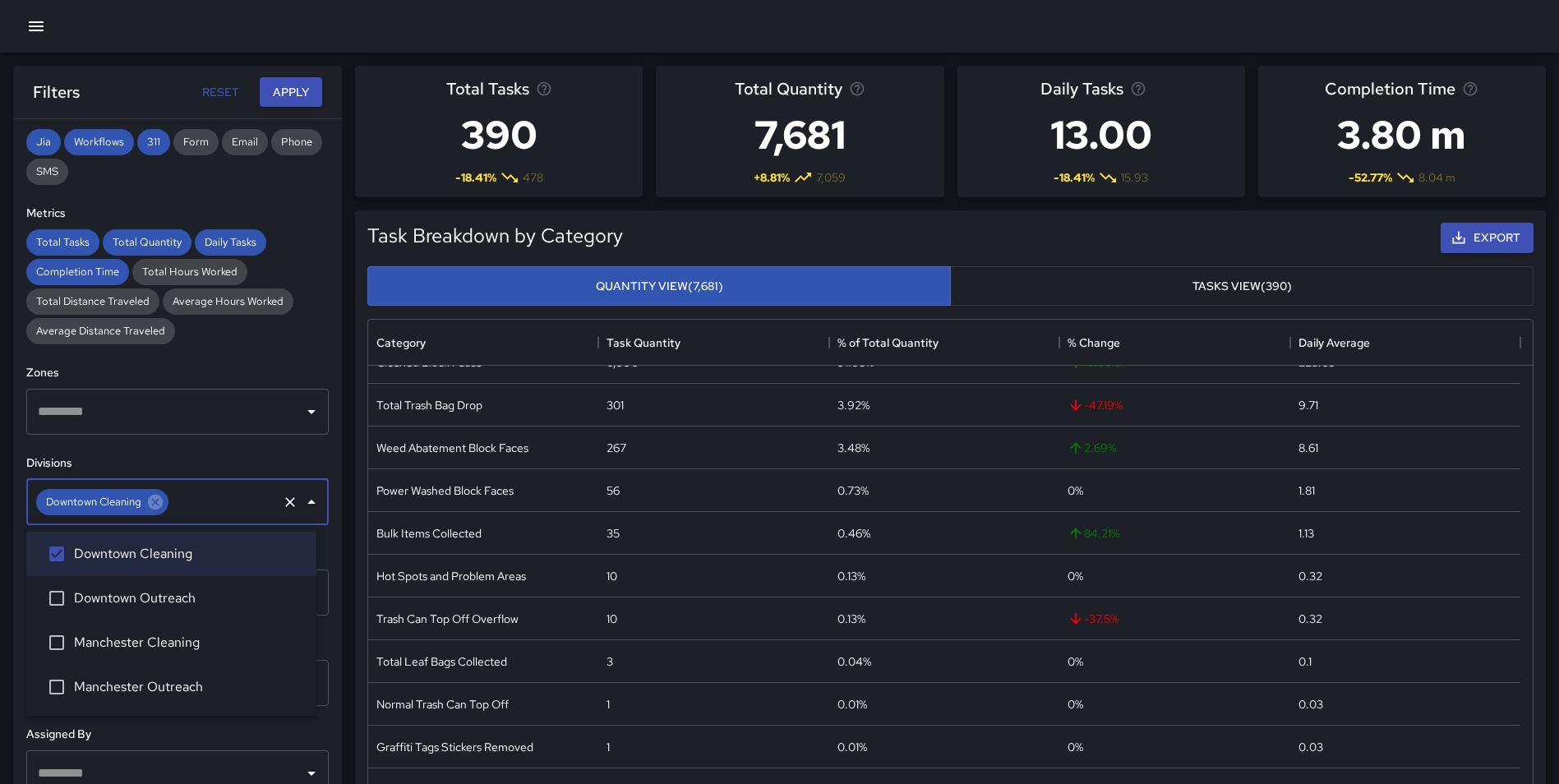
click at [323, 669] on div "**********" at bounding box center [177, 484] width 328 height 731
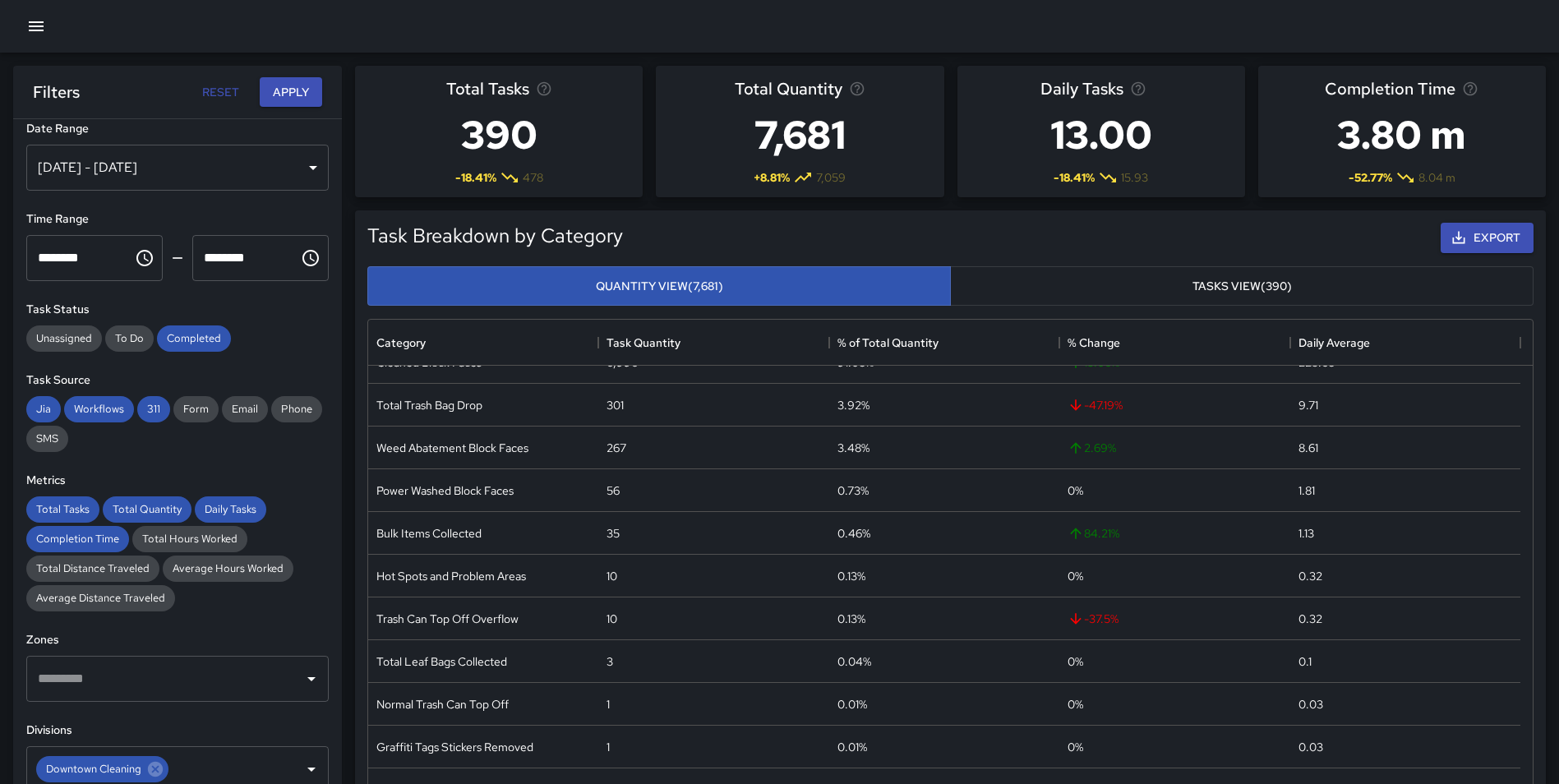
scroll to position [0, 0]
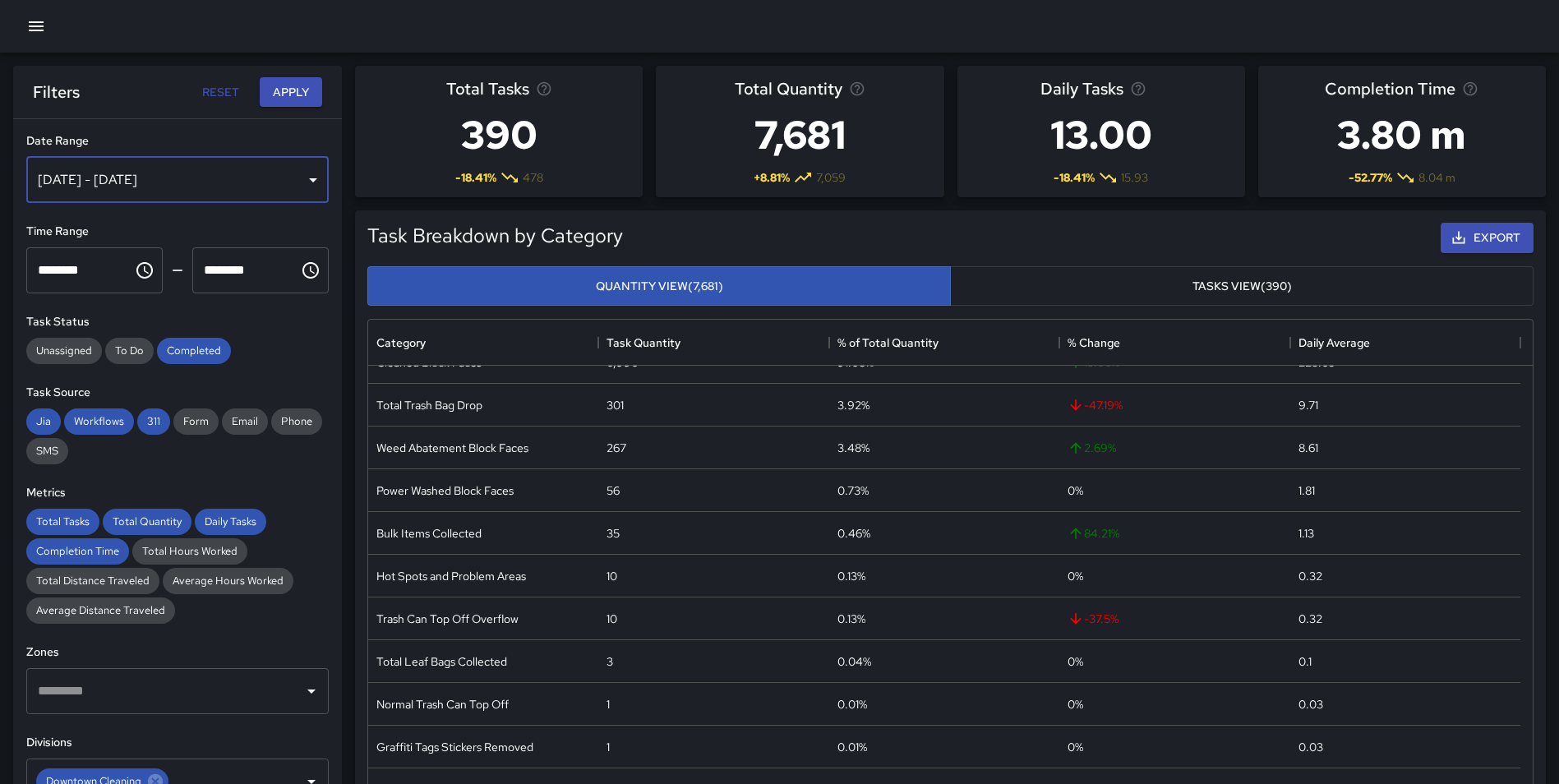
click at [128, 178] on div "Jul 01, 2025 - Jul 31, 2025" at bounding box center [178, 180] width 303 height 46
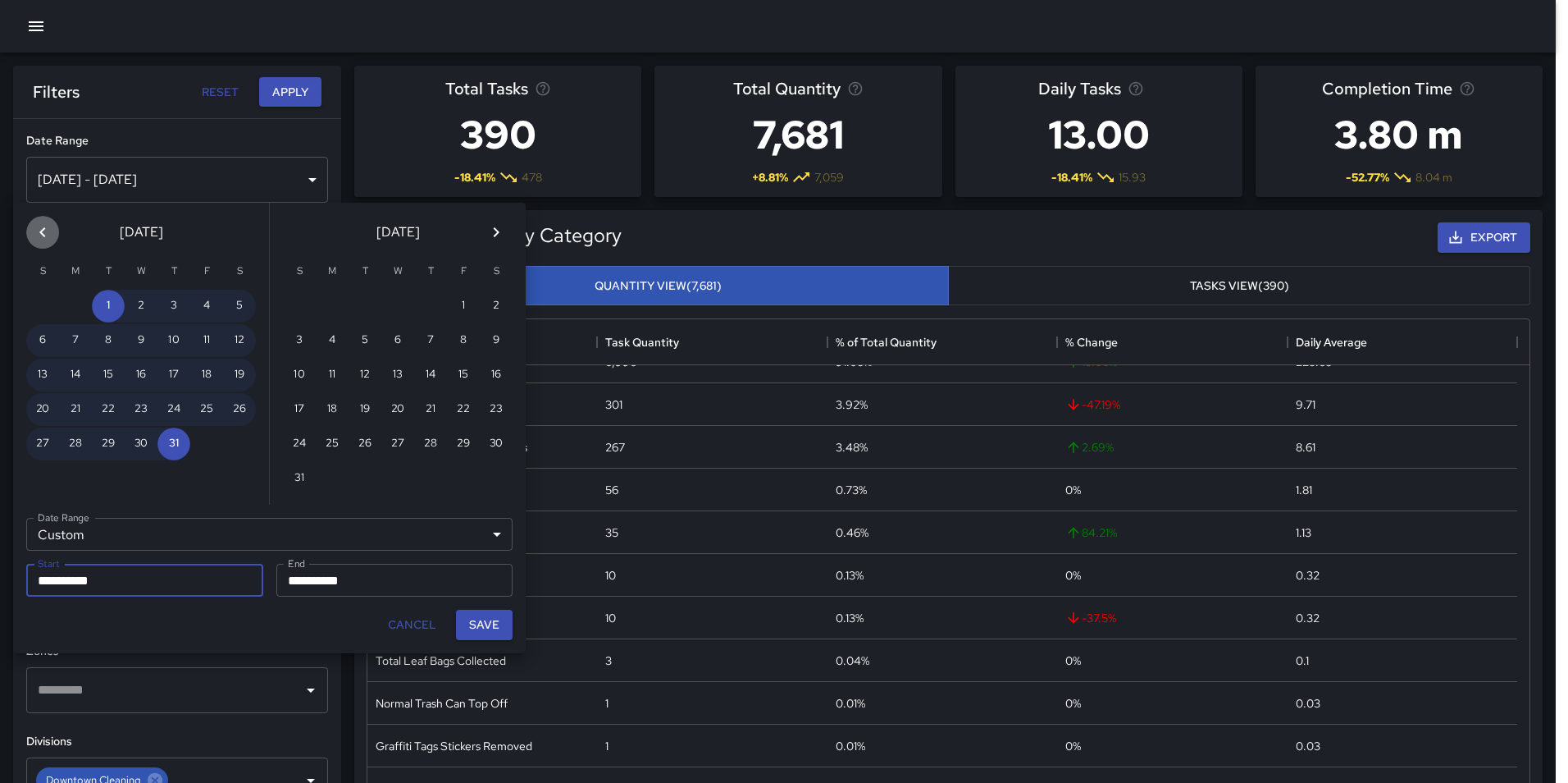
click at [46, 234] on icon "Previous month" at bounding box center [43, 232] width 20 height 20
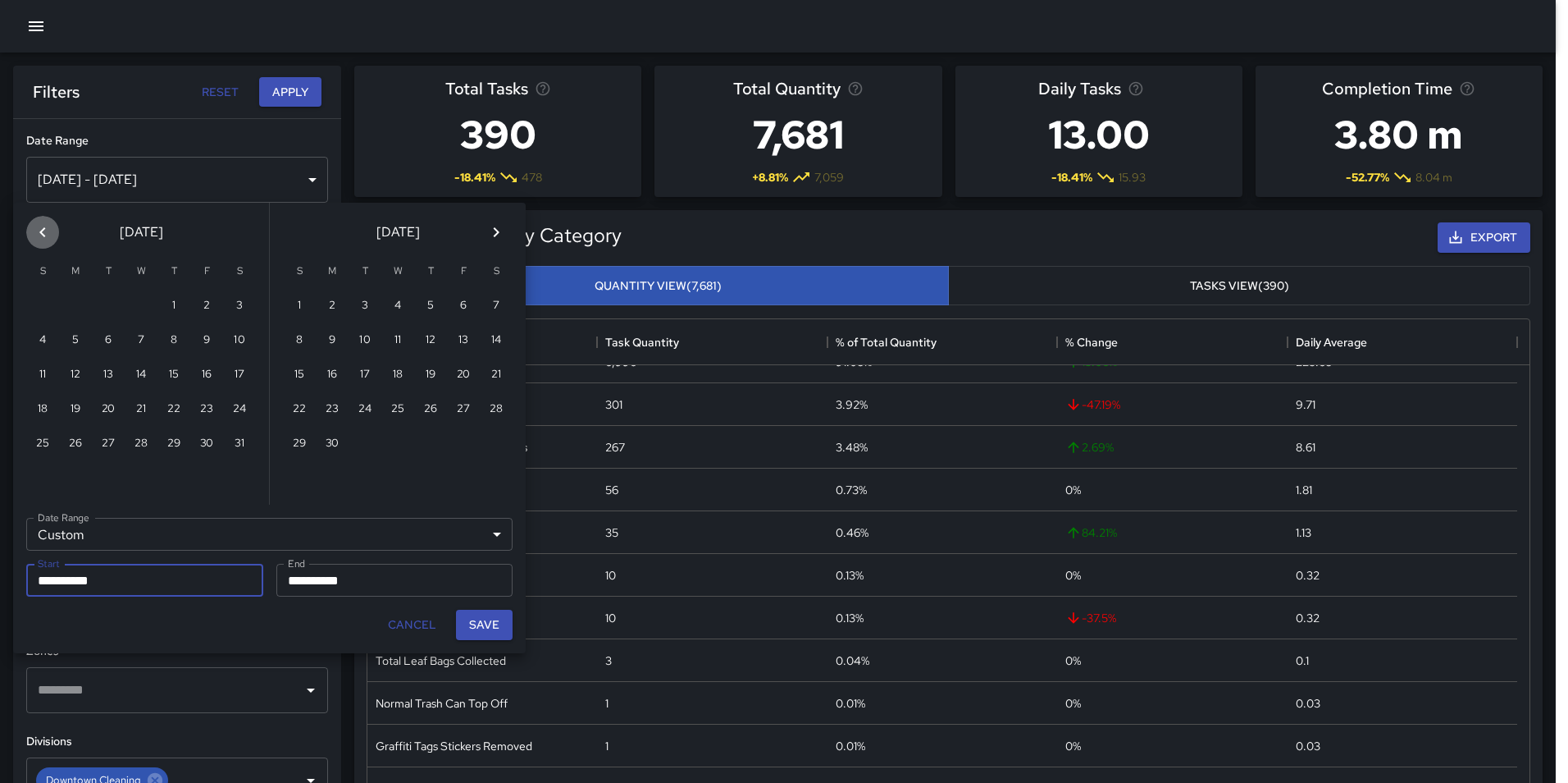
click at [45, 234] on icon "Previous month" at bounding box center [43, 232] width 20 height 20
click at [42, 234] on icon "Previous month" at bounding box center [42, 232] width 6 height 10
click at [41, 234] on icon "Previous month" at bounding box center [42, 232] width 6 height 10
click at [126, 303] on button "1" at bounding box center [141, 306] width 33 height 33
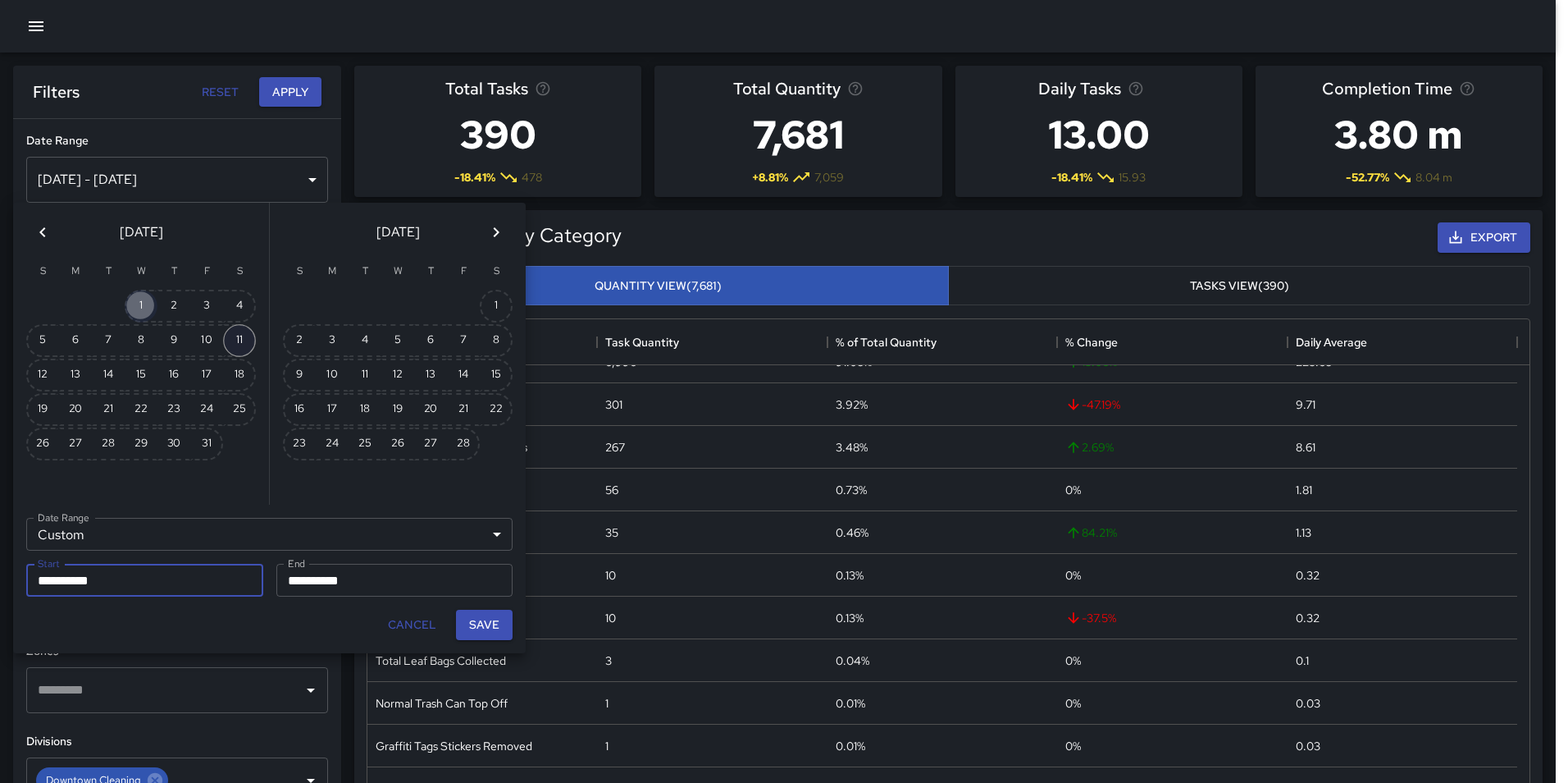
type input "**********"
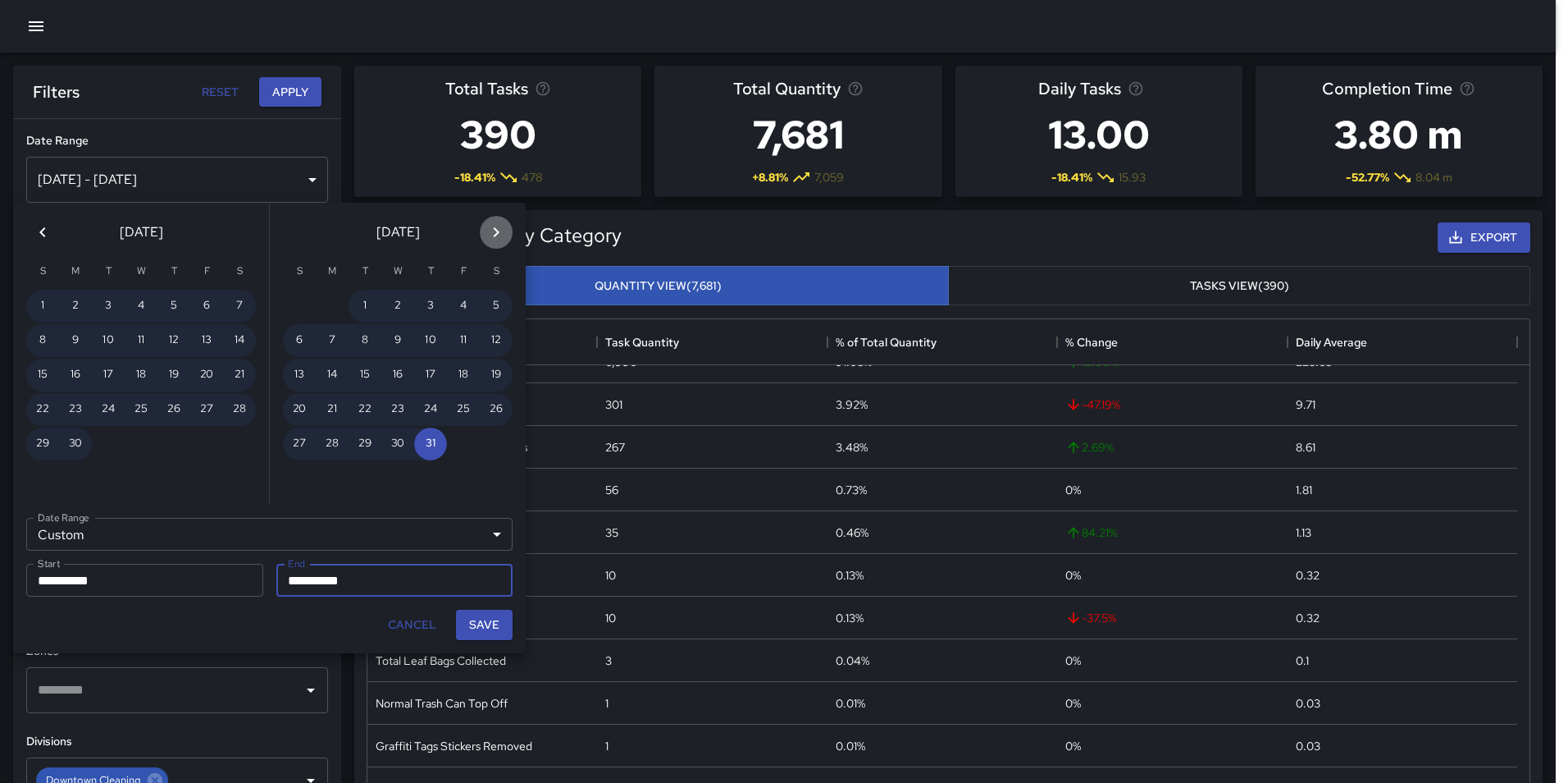
click at [498, 221] on button "Next month" at bounding box center [496, 232] width 33 height 33
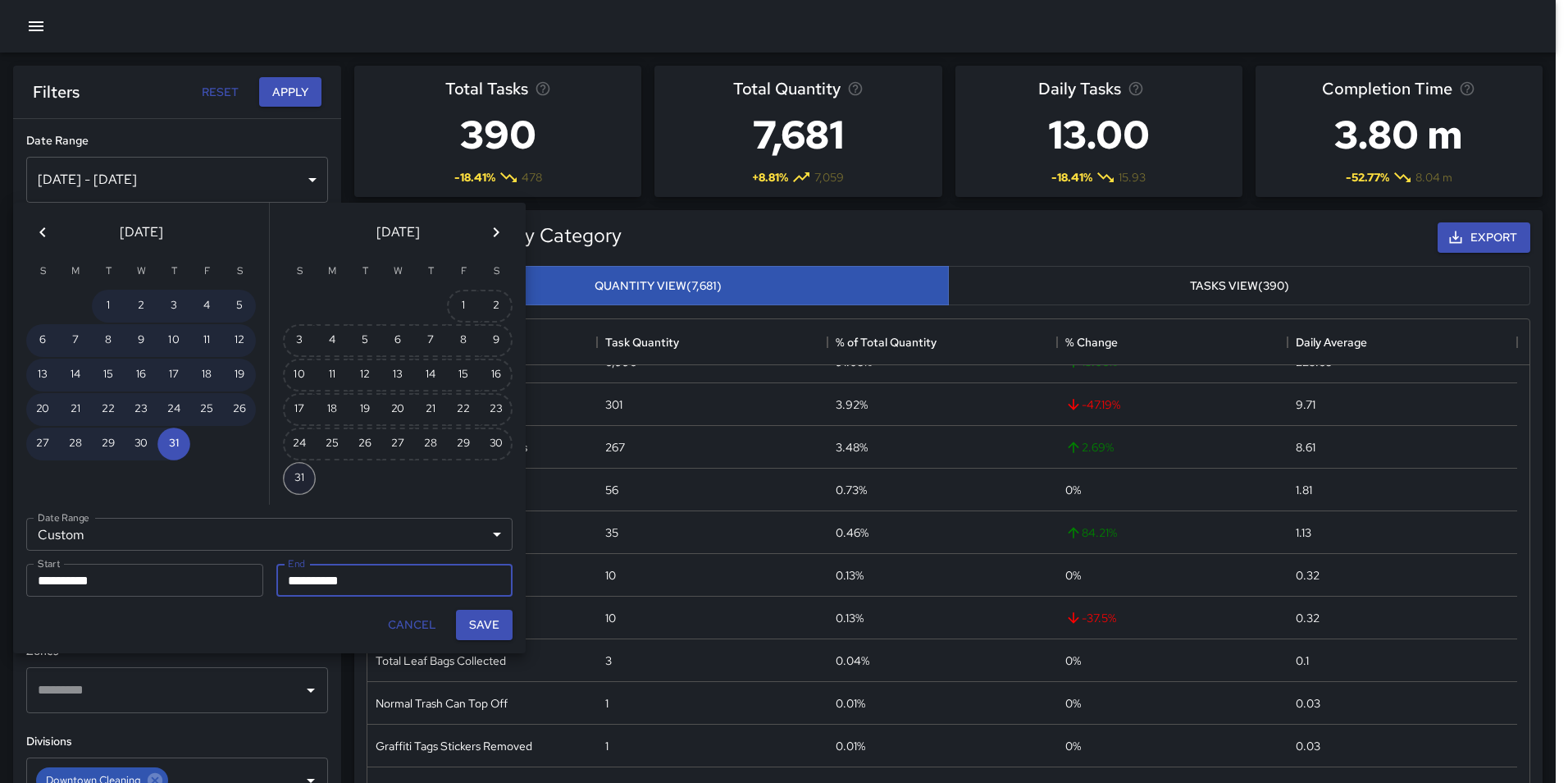
click at [294, 473] on button "31" at bounding box center [299, 478] width 33 height 33
type input "**********"
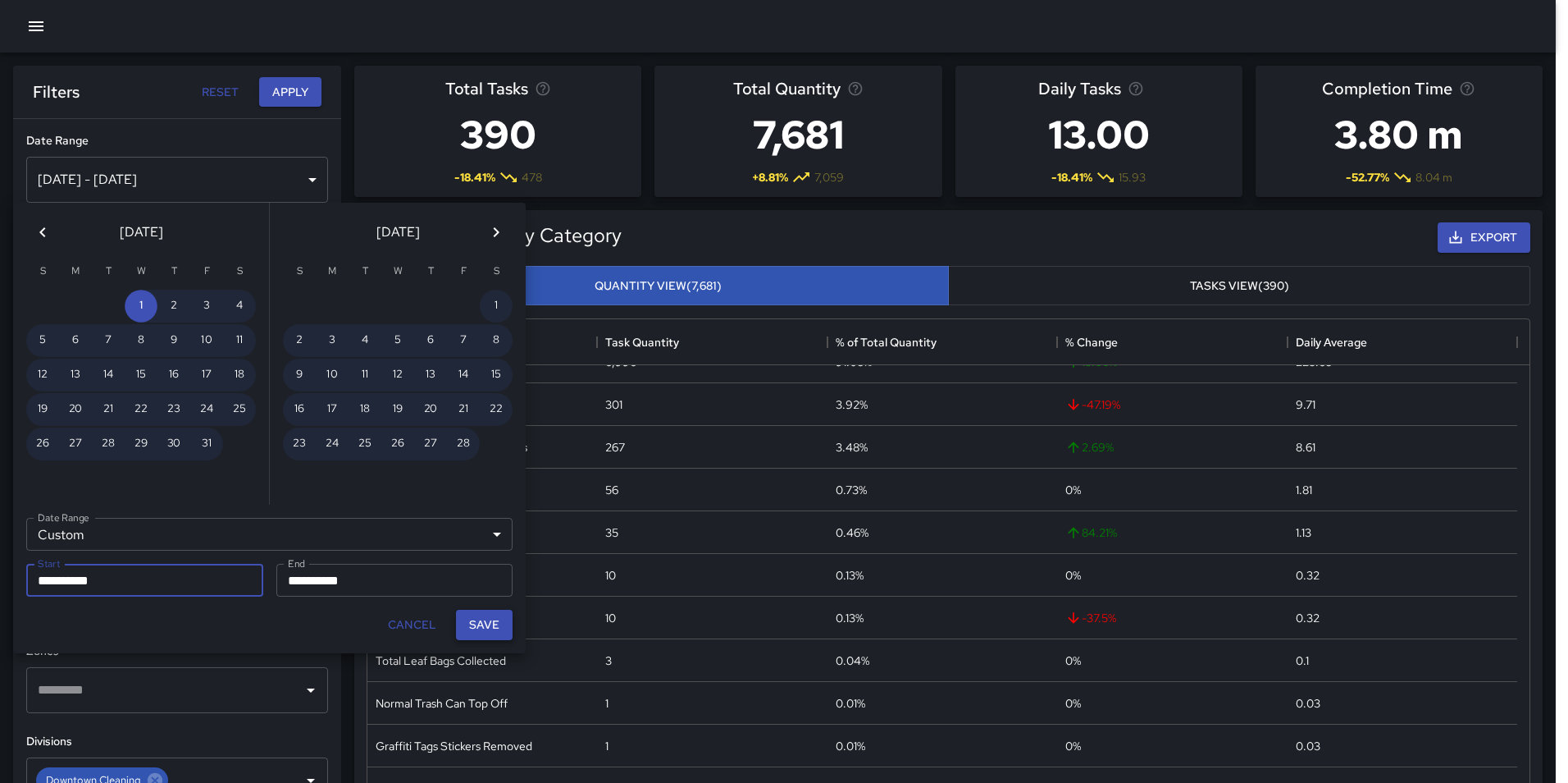
click at [479, 623] on button "Save" at bounding box center [484, 625] width 57 height 30
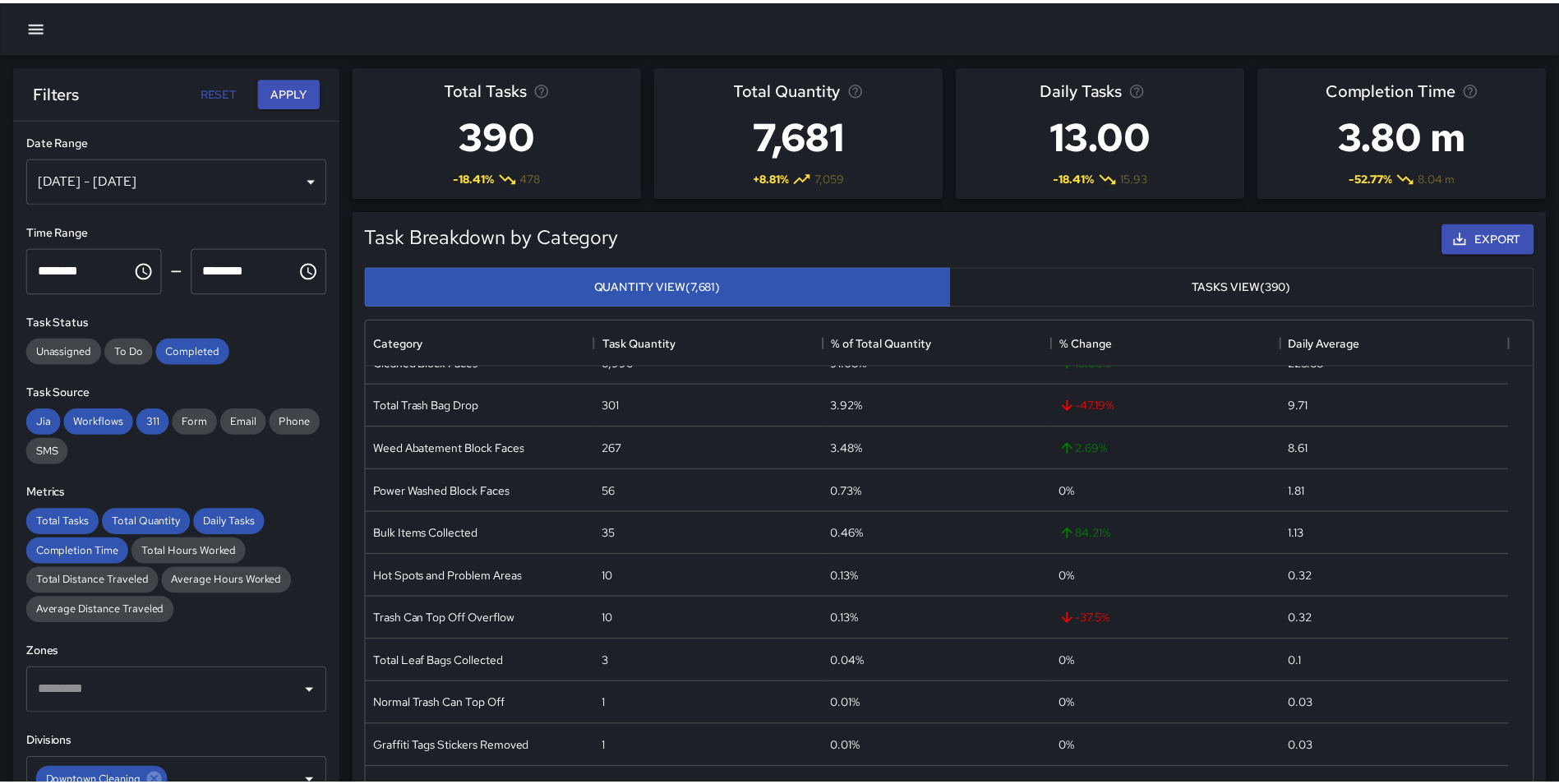
scroll to position [13, 13]
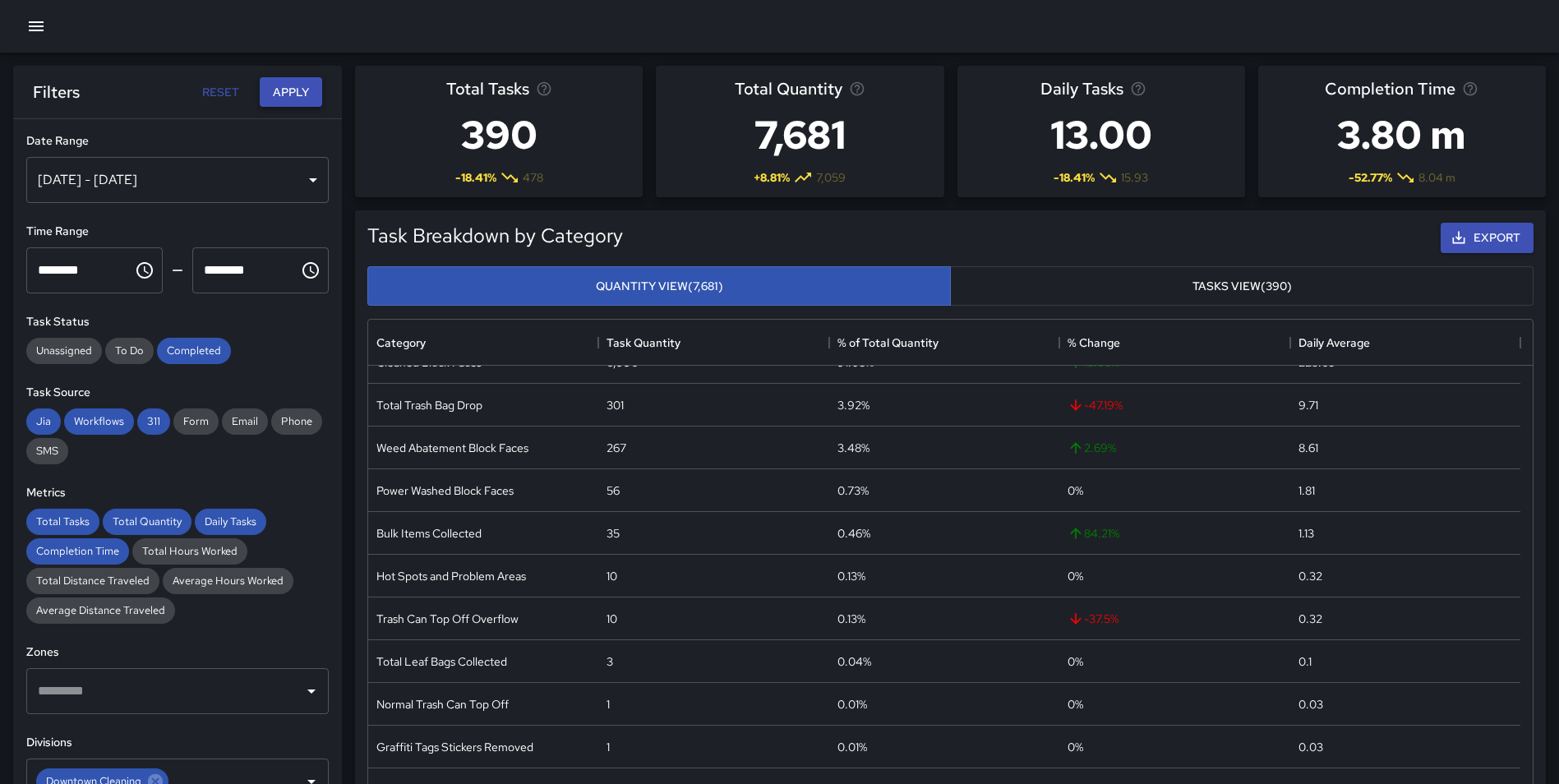
click at [291, 94] on button "Apply" at bounding box center [291, 92] width 63 height 30
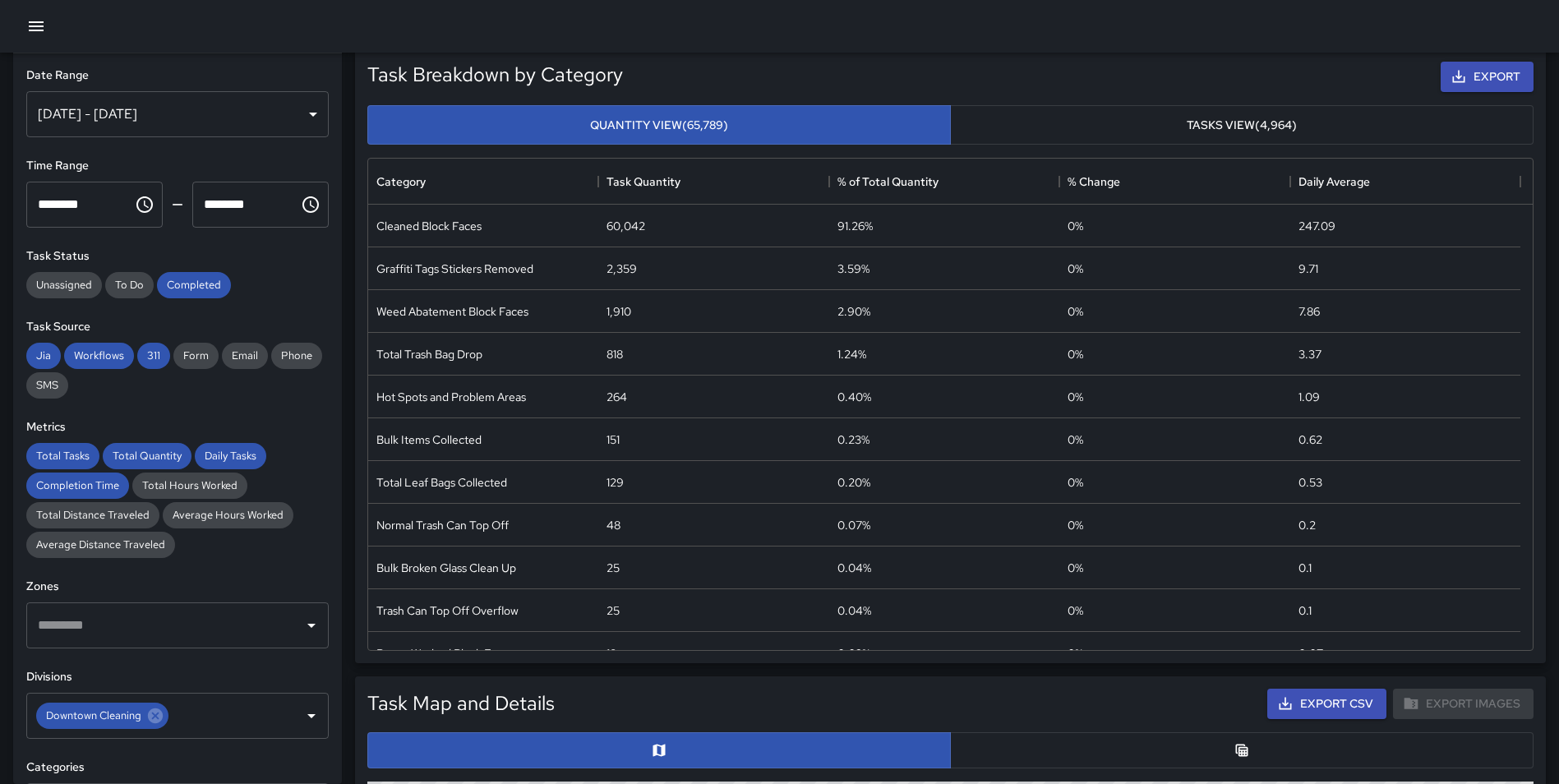
scroll to position [25, 0]
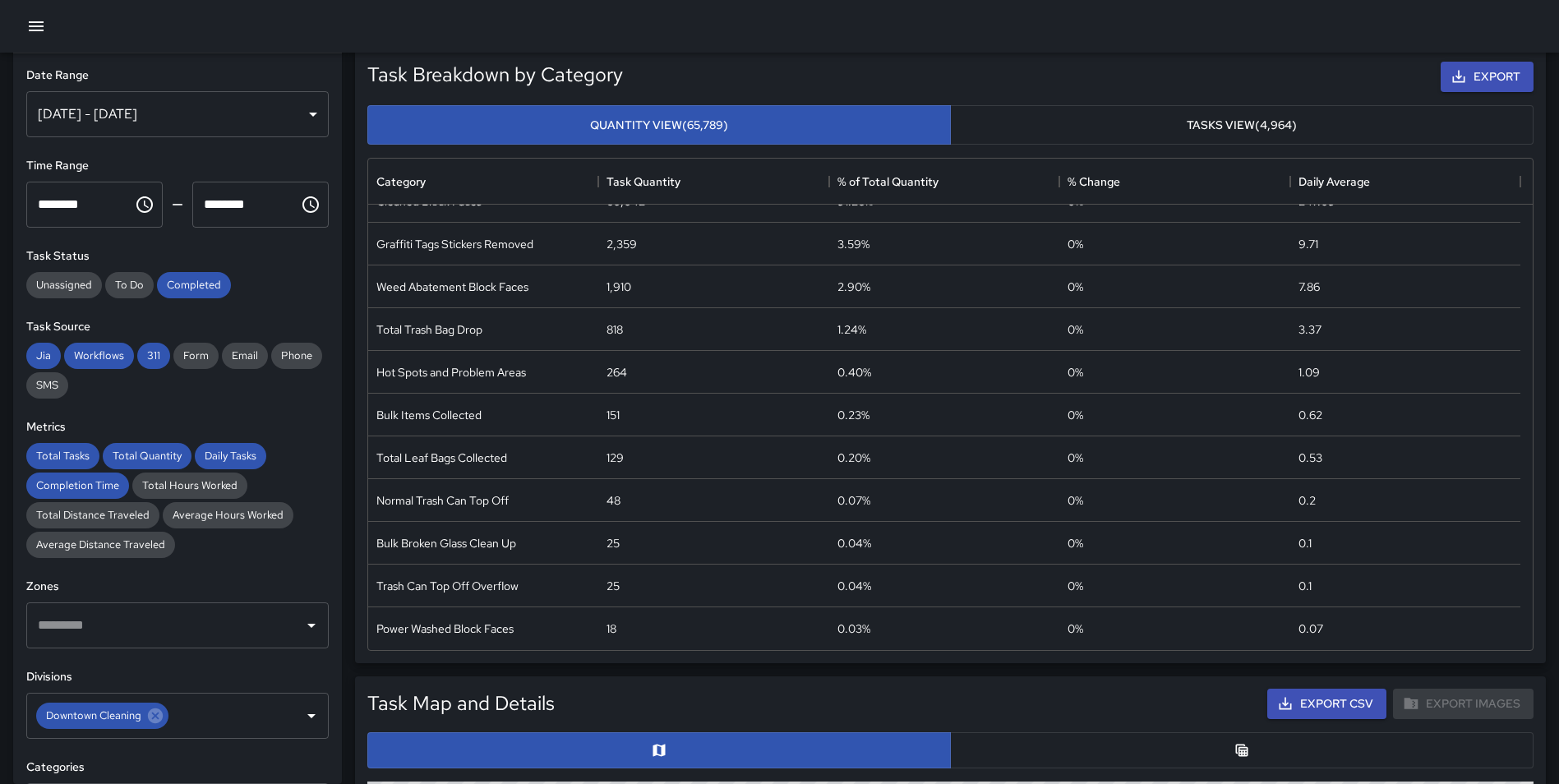
click at [188, 111] on div "[DATE] - [DATE]" at bounding box center [178, 114] width 303 height 46
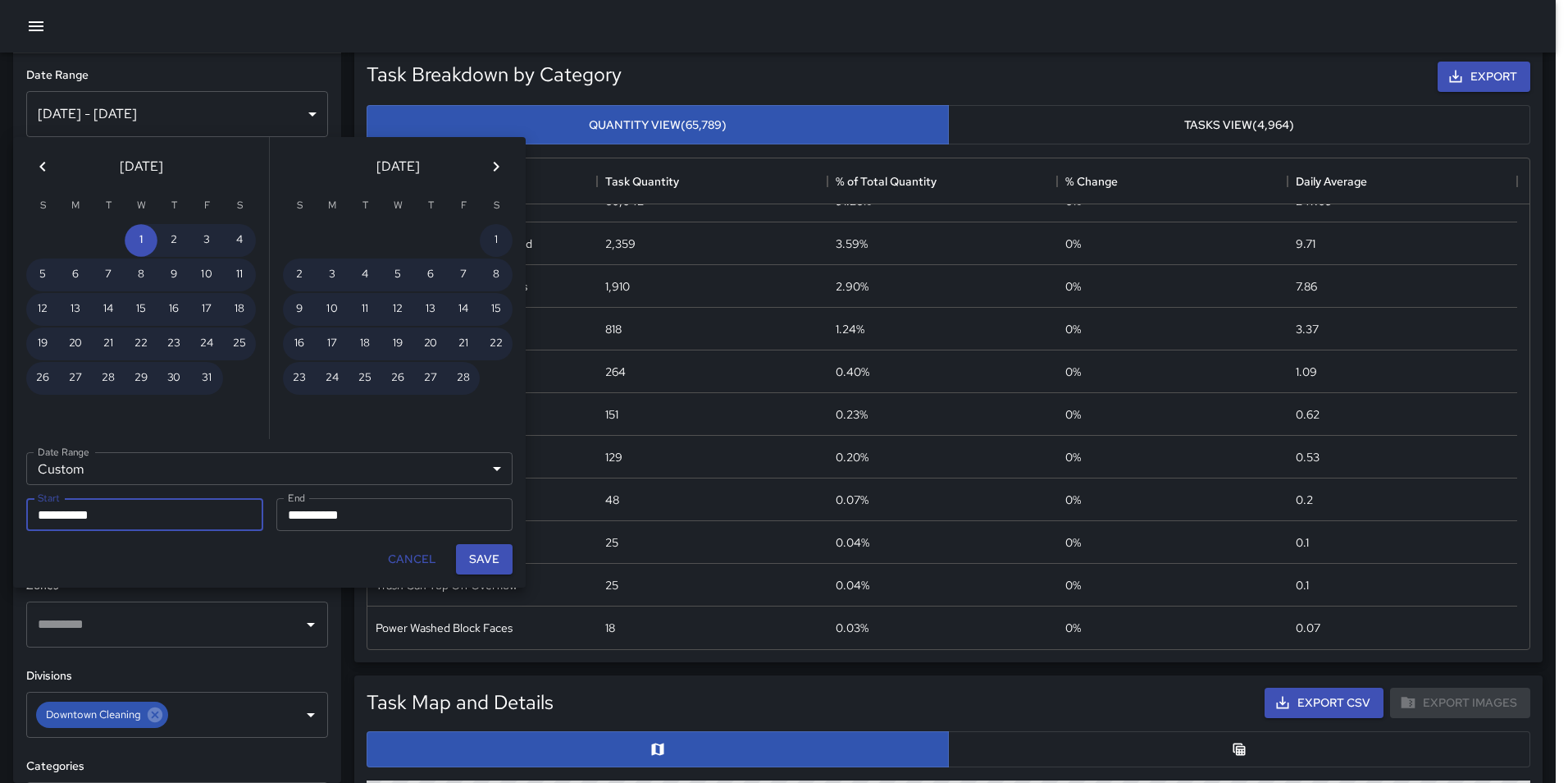
drag, startPoint x: 415, startPoint y: 555, endPoint x: 374, endPoint y: 505, distance: 64.7
click at [415, 556] on button "Cancel" at bounding box center [412, 560] width 62 height 30
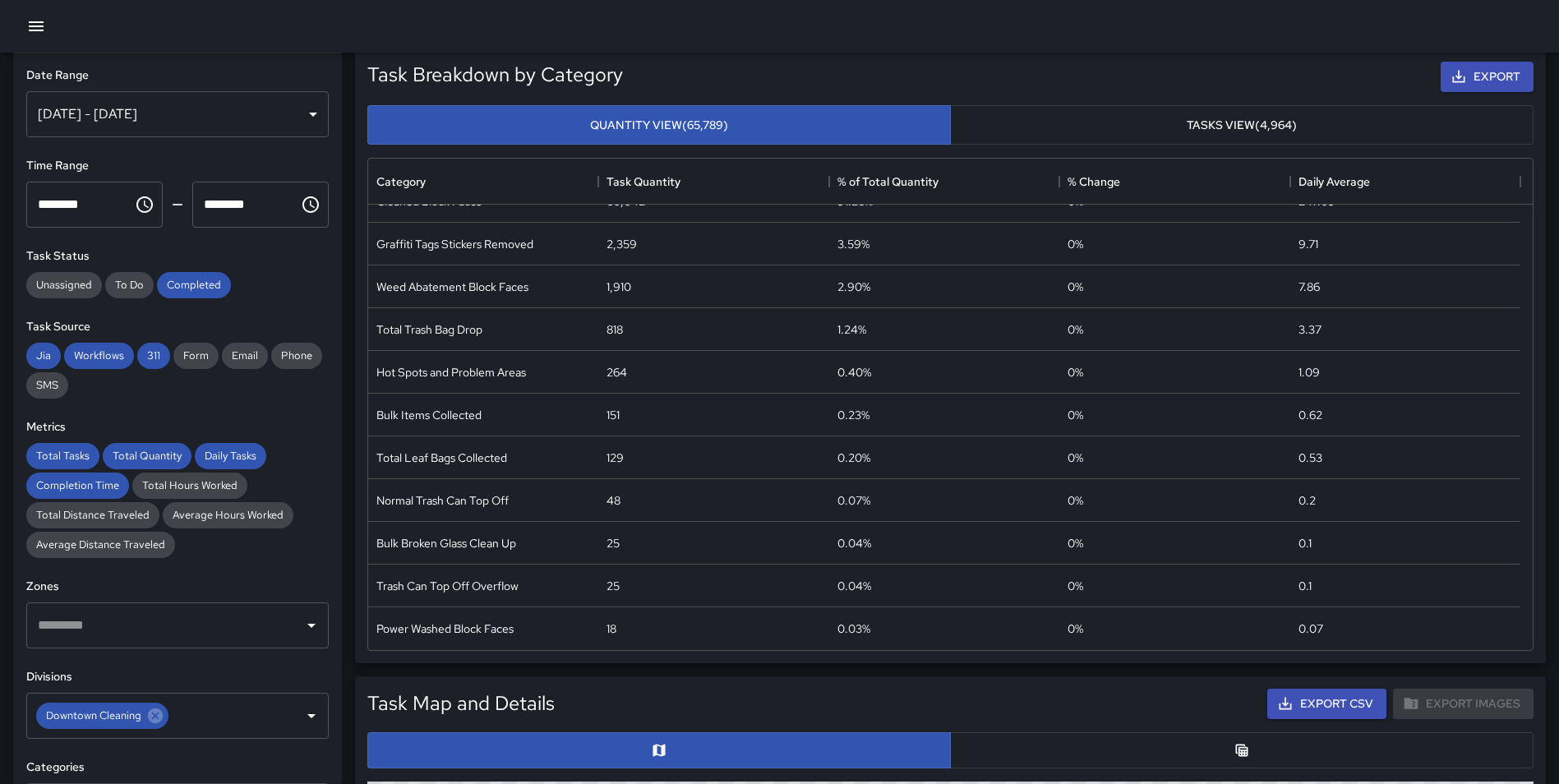
scroll to position [0, 0]
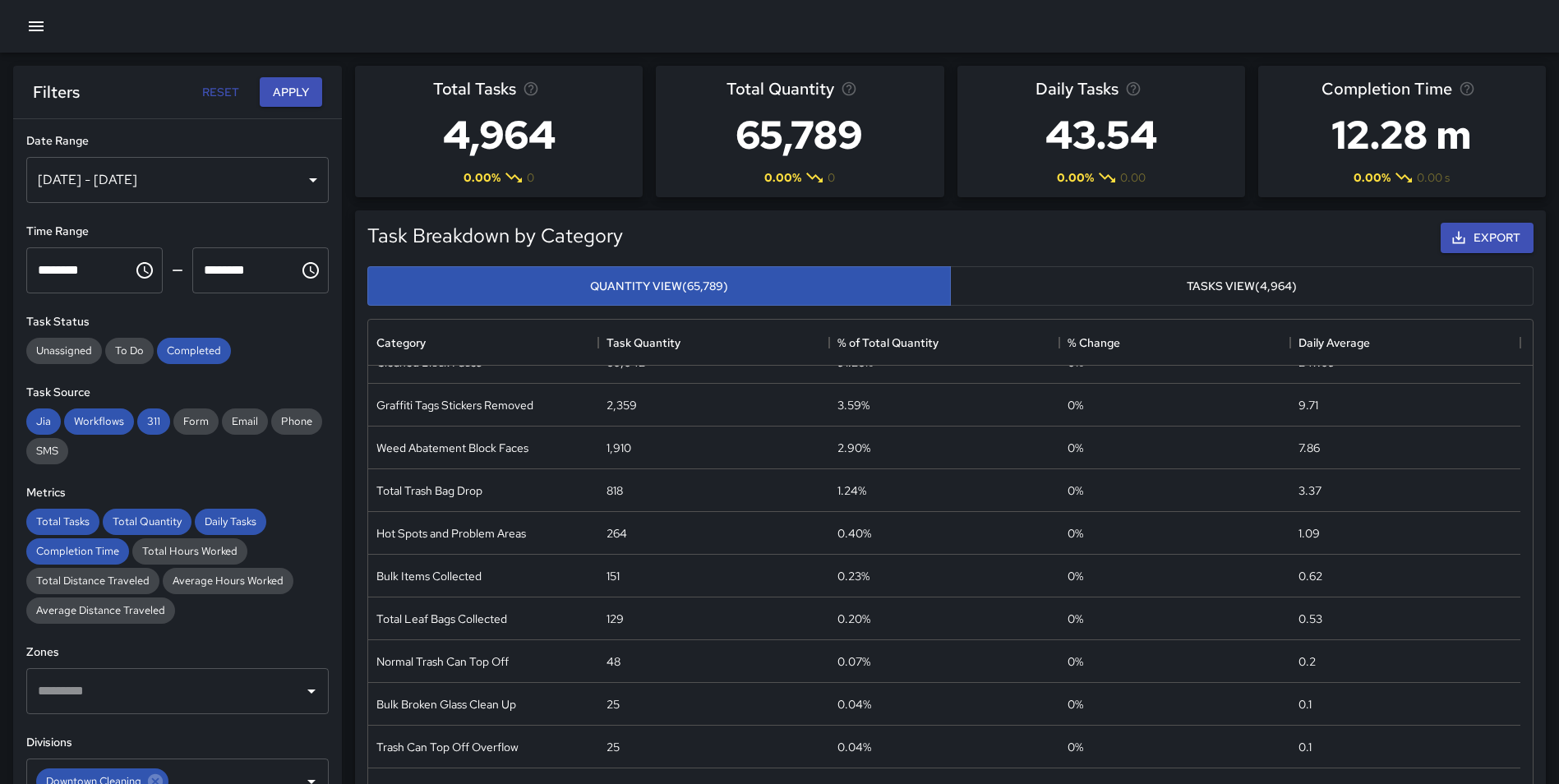
click at [228, 81] on button "Reset" at bounding box center [220, 92] width 52 height 30
type input "**********"
click at [171, 188] on div "[DATE] - [DATE]" at bounding box center [178, 180] width 303 height 46
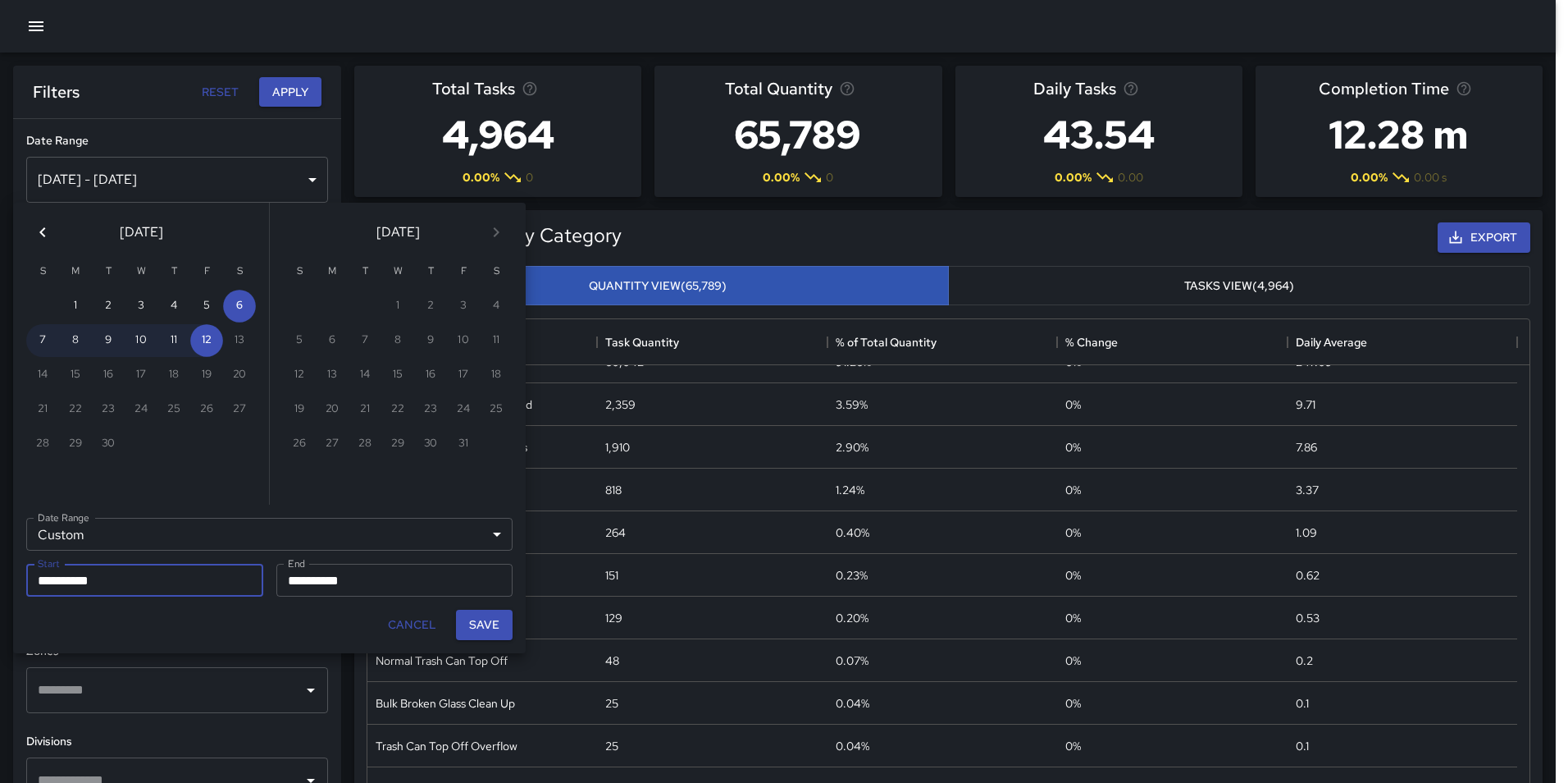
click at [43, 238] on icon "Previous month" at bounding box center [43, 232] width 20 height 20
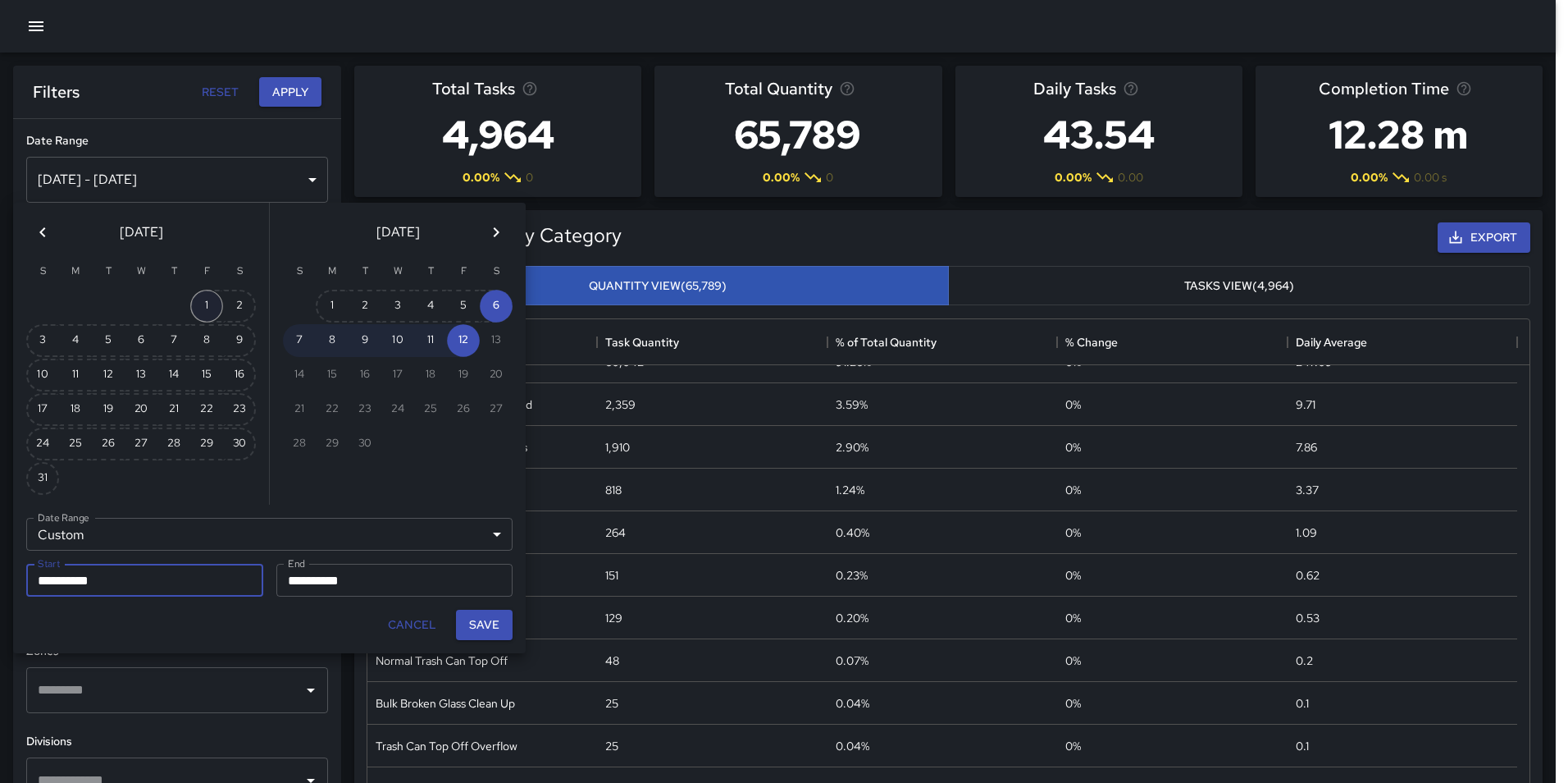
click at [208, 300] on button "1" at bounding box center [206, 306] width 33 height 33
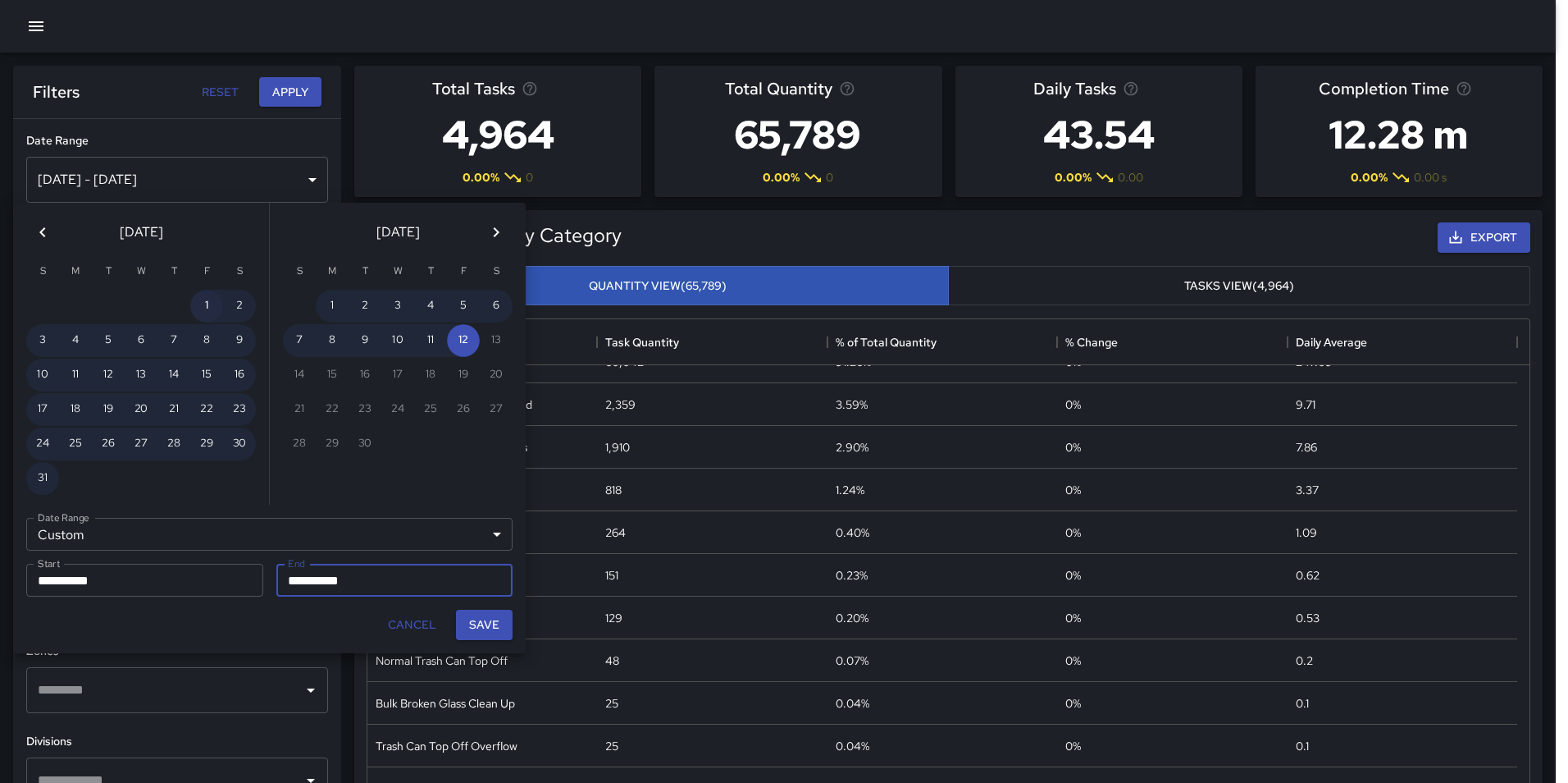
type input "**********"
click at [46, 473] on button "31" at bounding box center [43, 478] width 33 height 33
type input "**********"
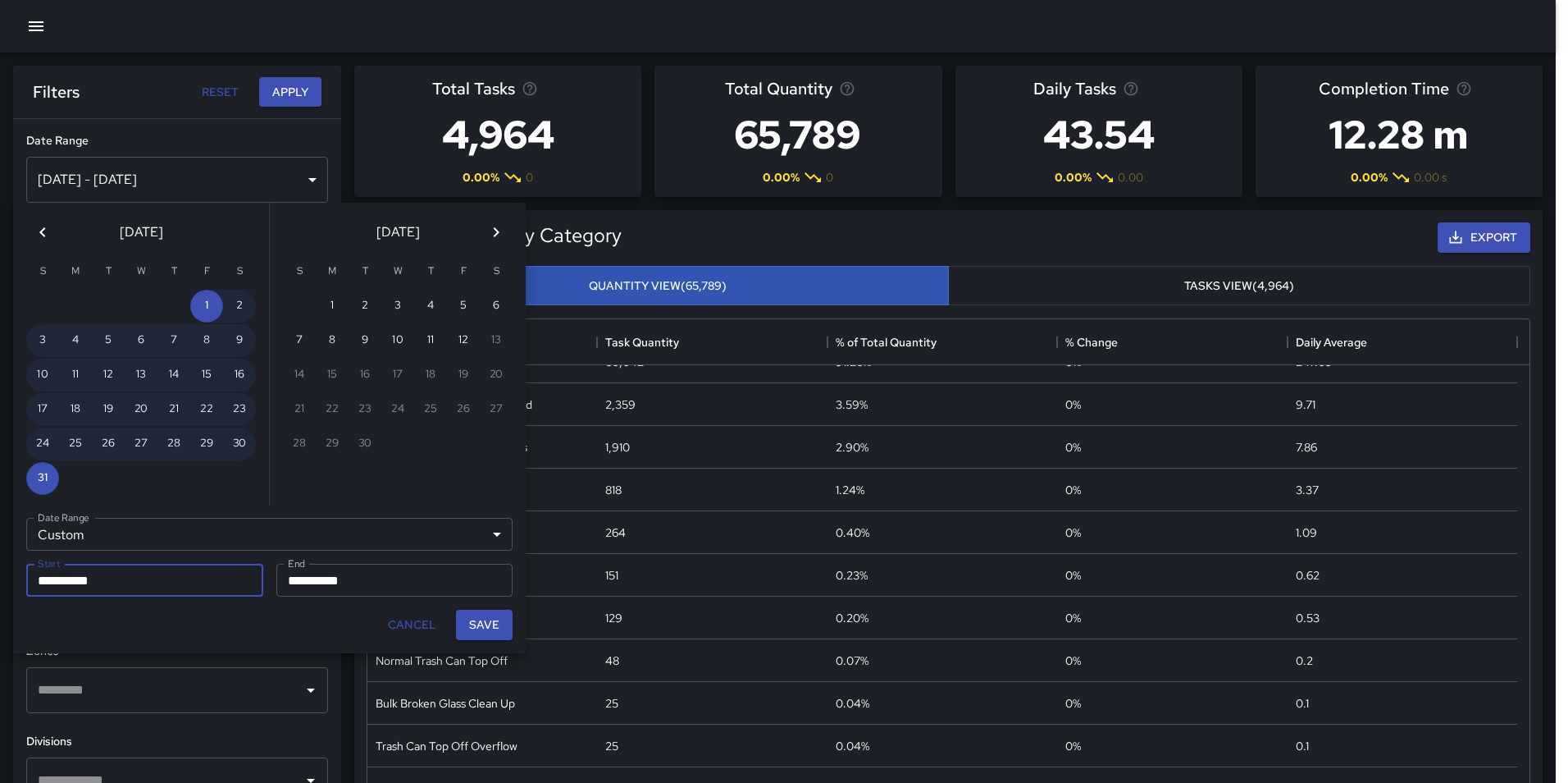
click at [506, 620] on button "Save" at bounding box center [484, 625] width 57 height 30
type input "**********"
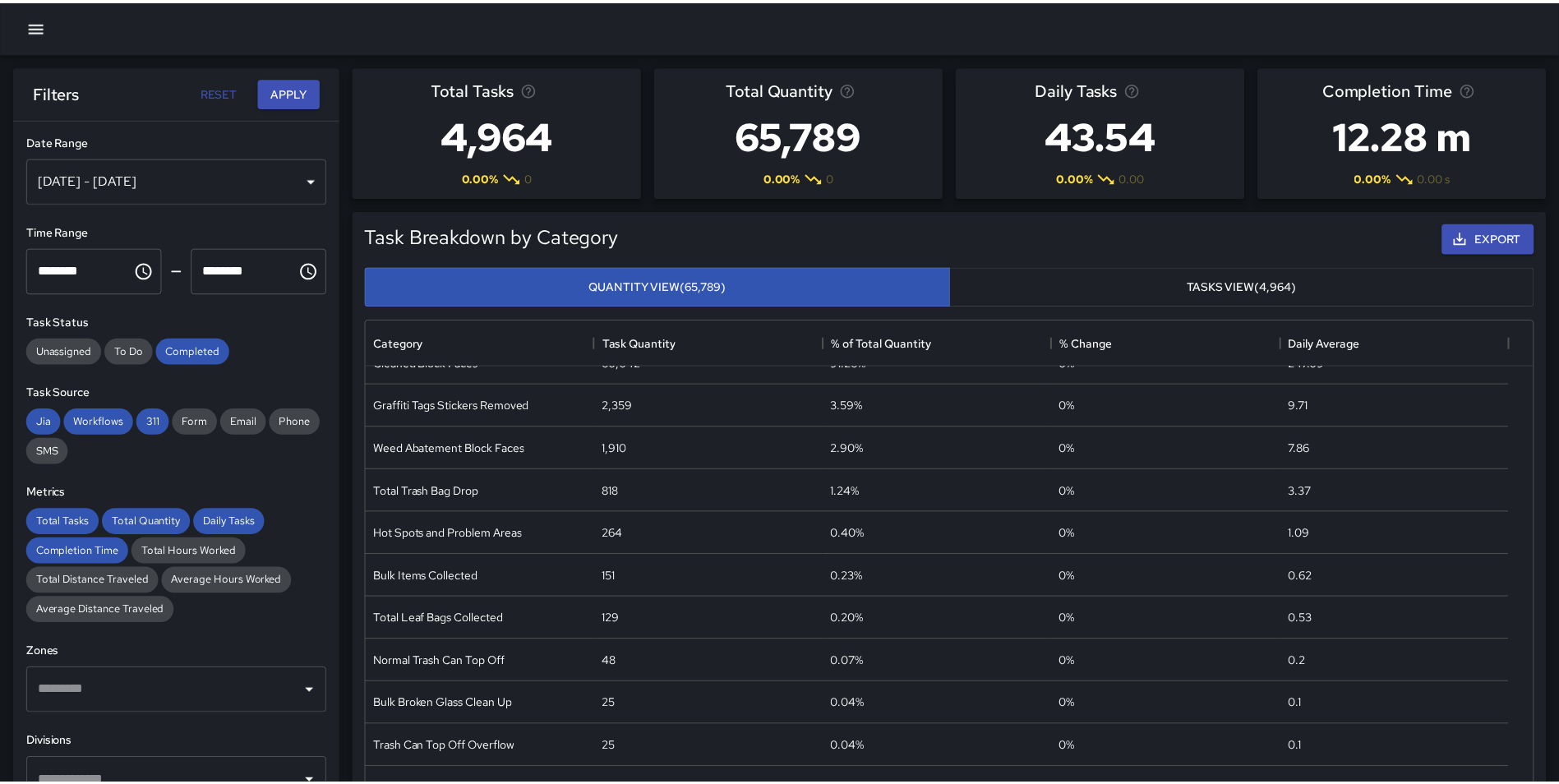
scroll to position [13, 13]
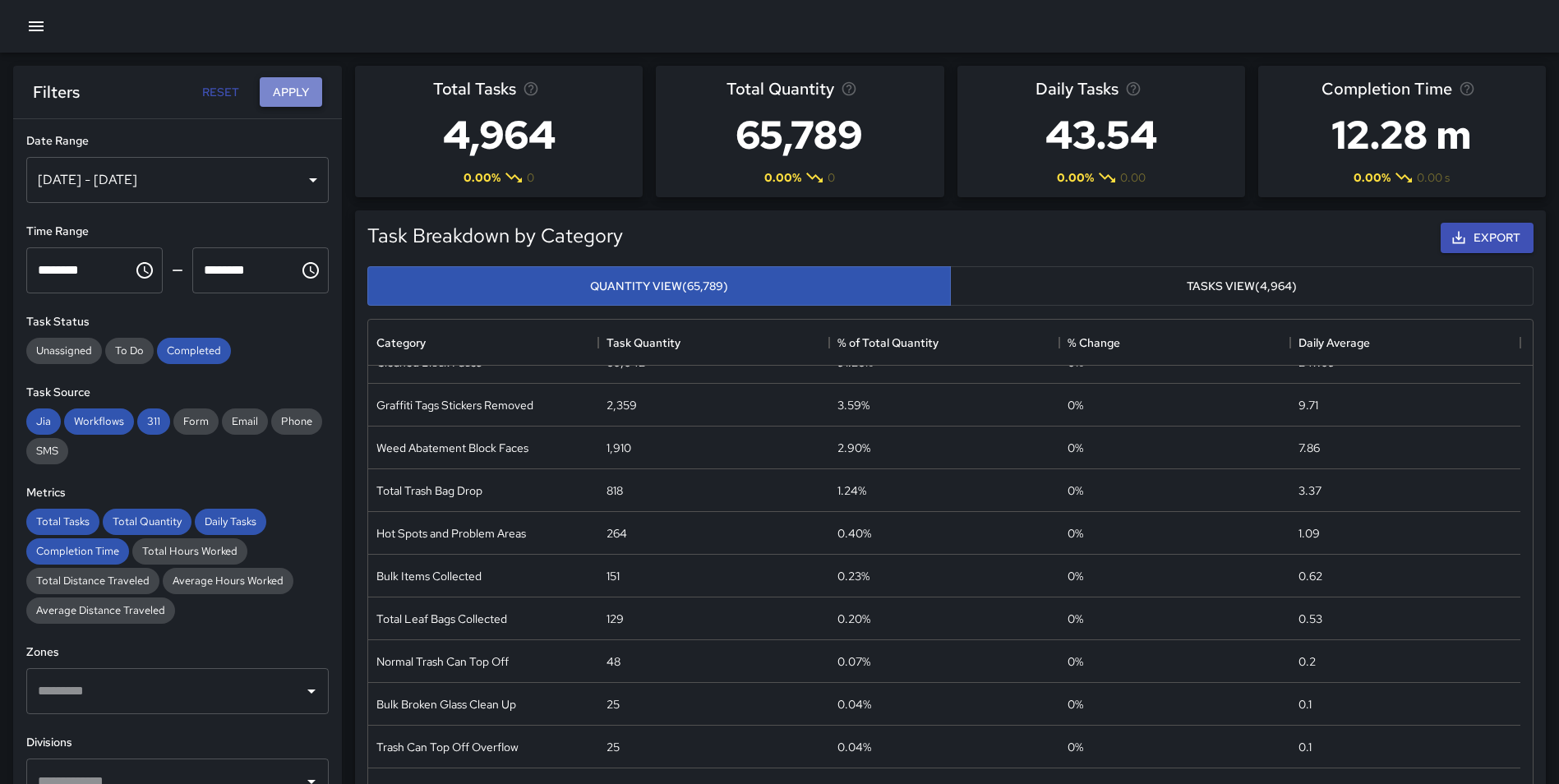
click at [286, 88] on button "Apply" at bounding box center [291, 92] width 63 height 30
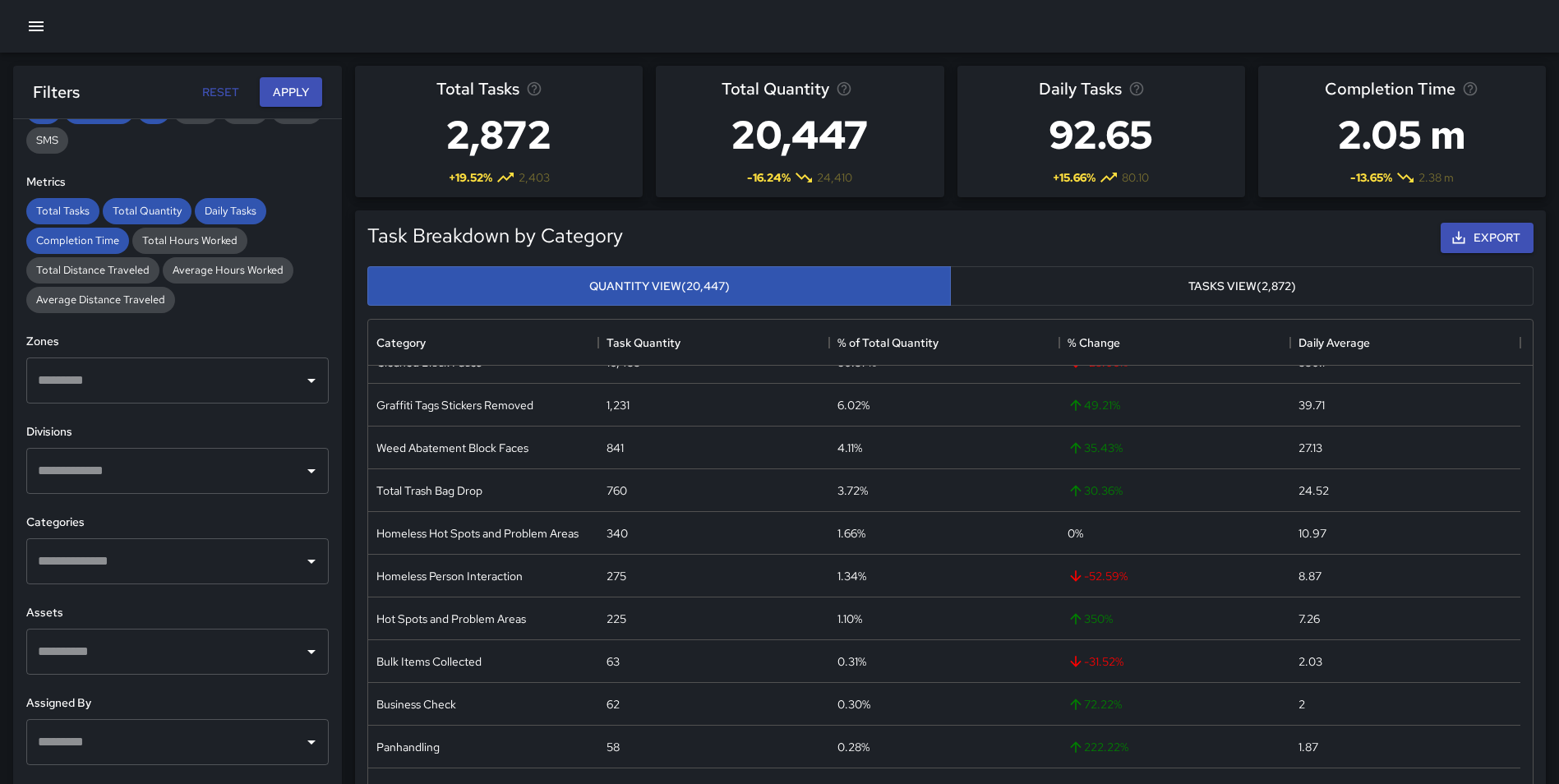
scroll to position [329, 0]
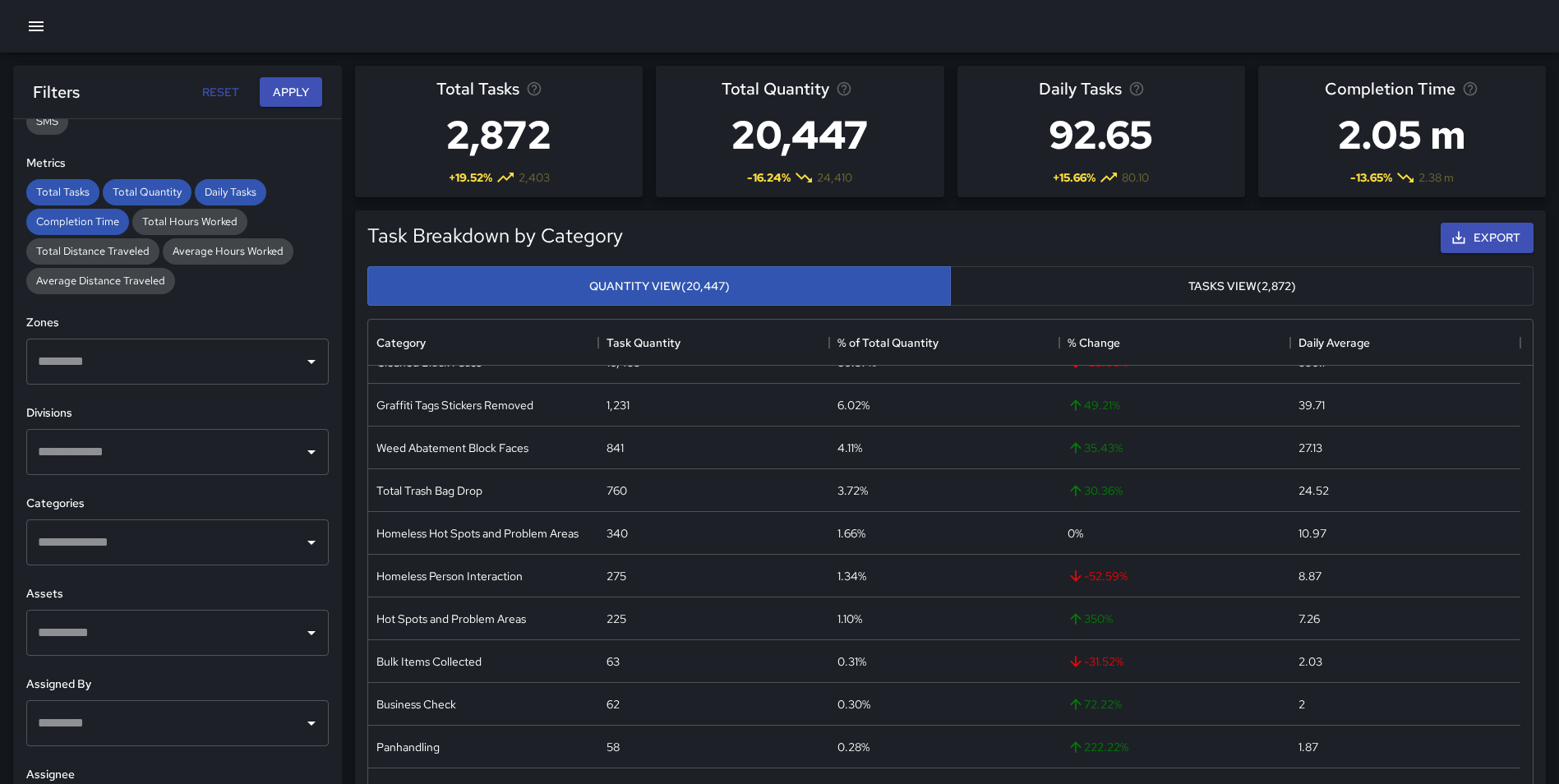
click at [90, 448] on input "text" at bounding box center [165, 452] width 263 height 31
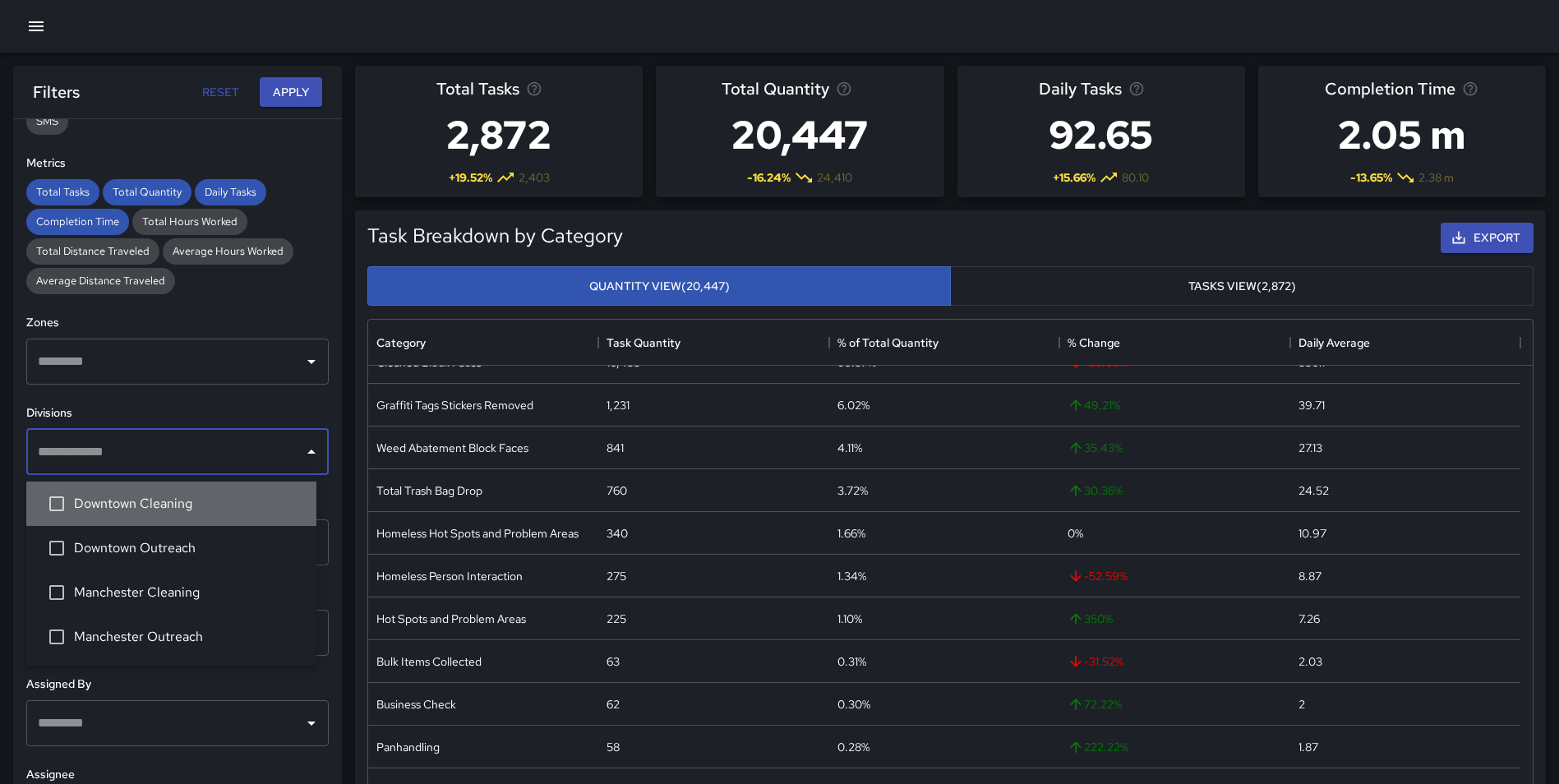
click at [119, 510] on span "Downtown Cleaning" at bounding box center [188, 503] width 229 height 20
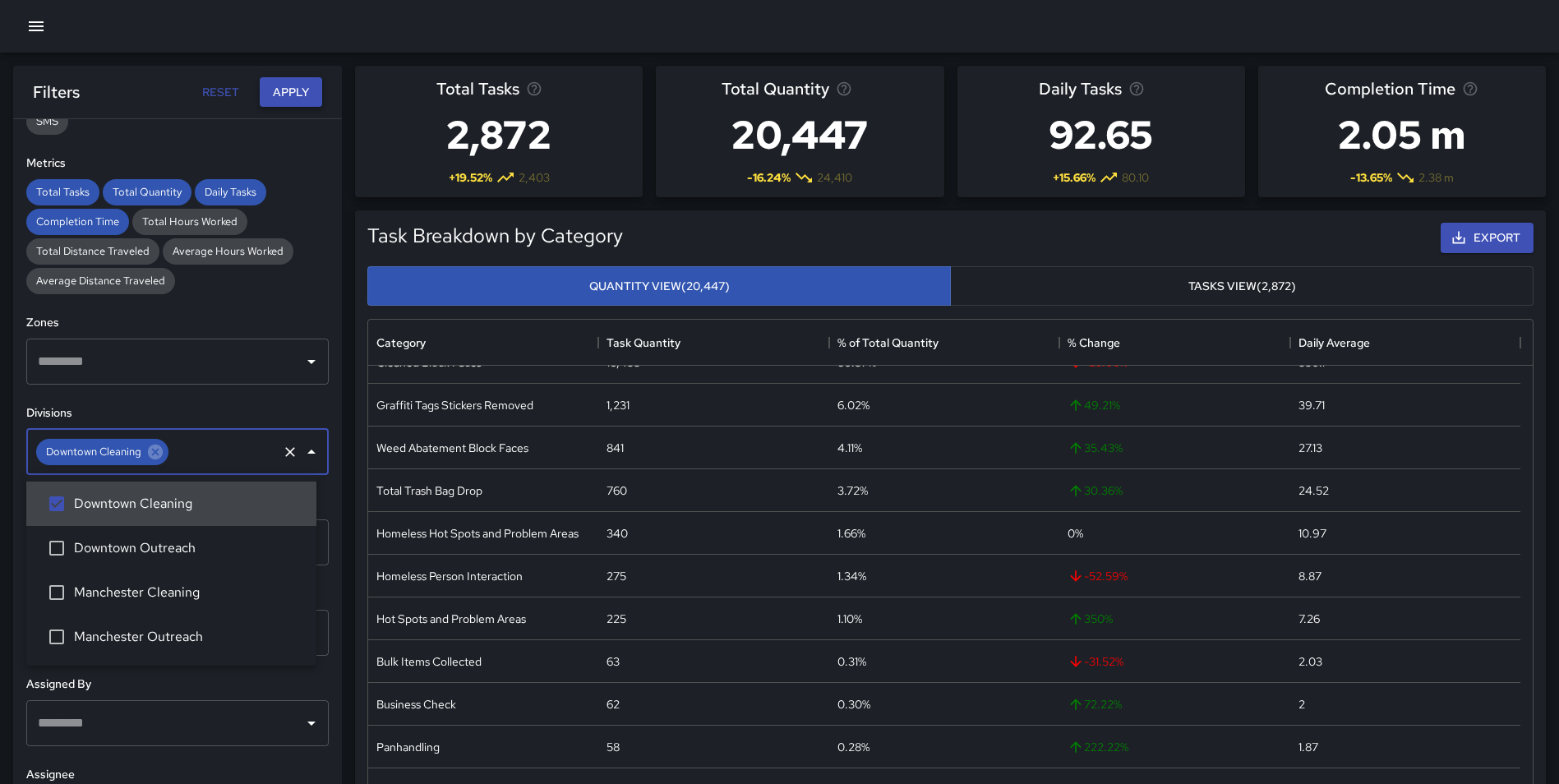
click at [294, 79] on button "Apply" at bounding box center [291, 92] width 63 height 30
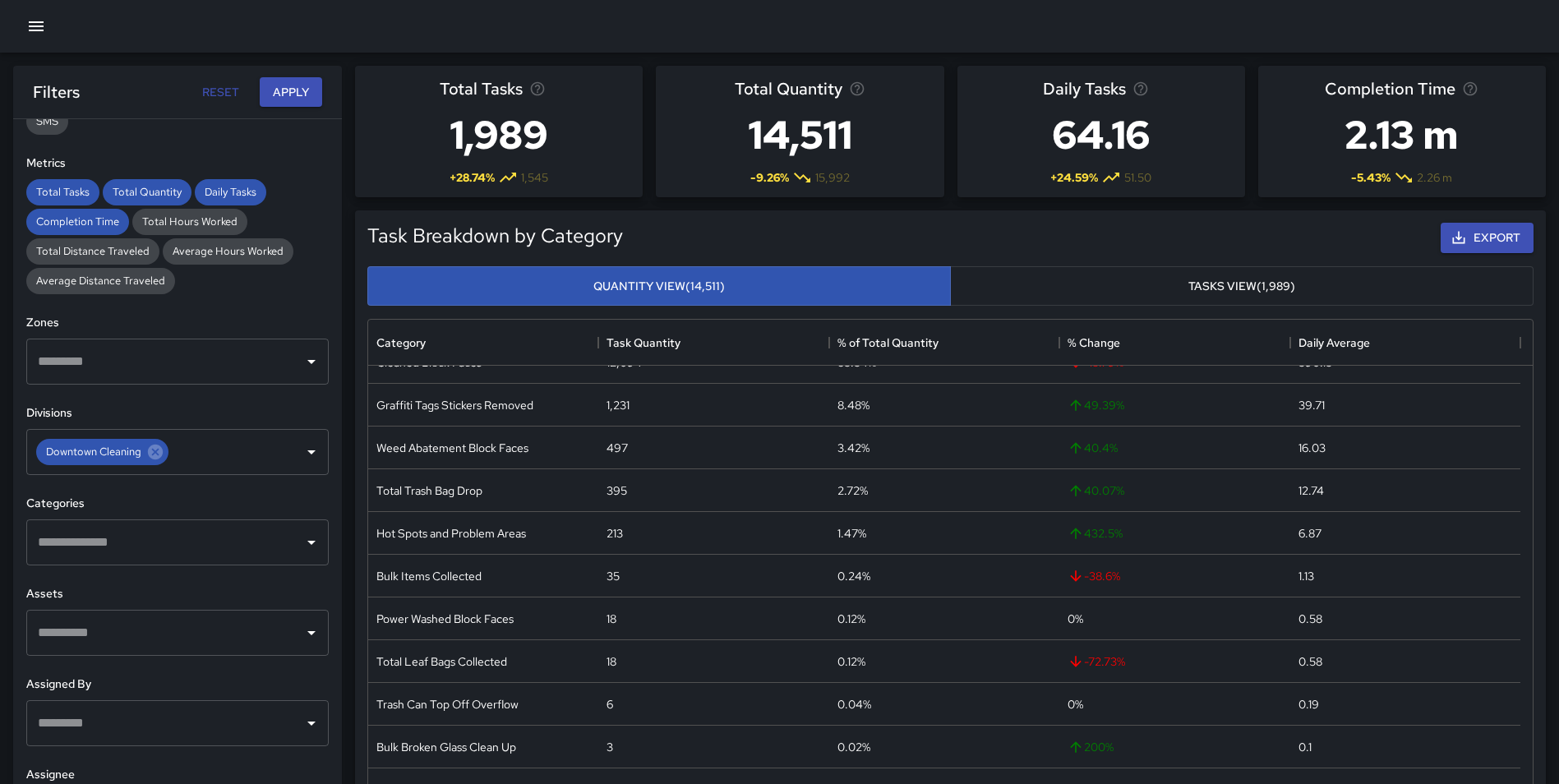
scroll to position [0, 0]
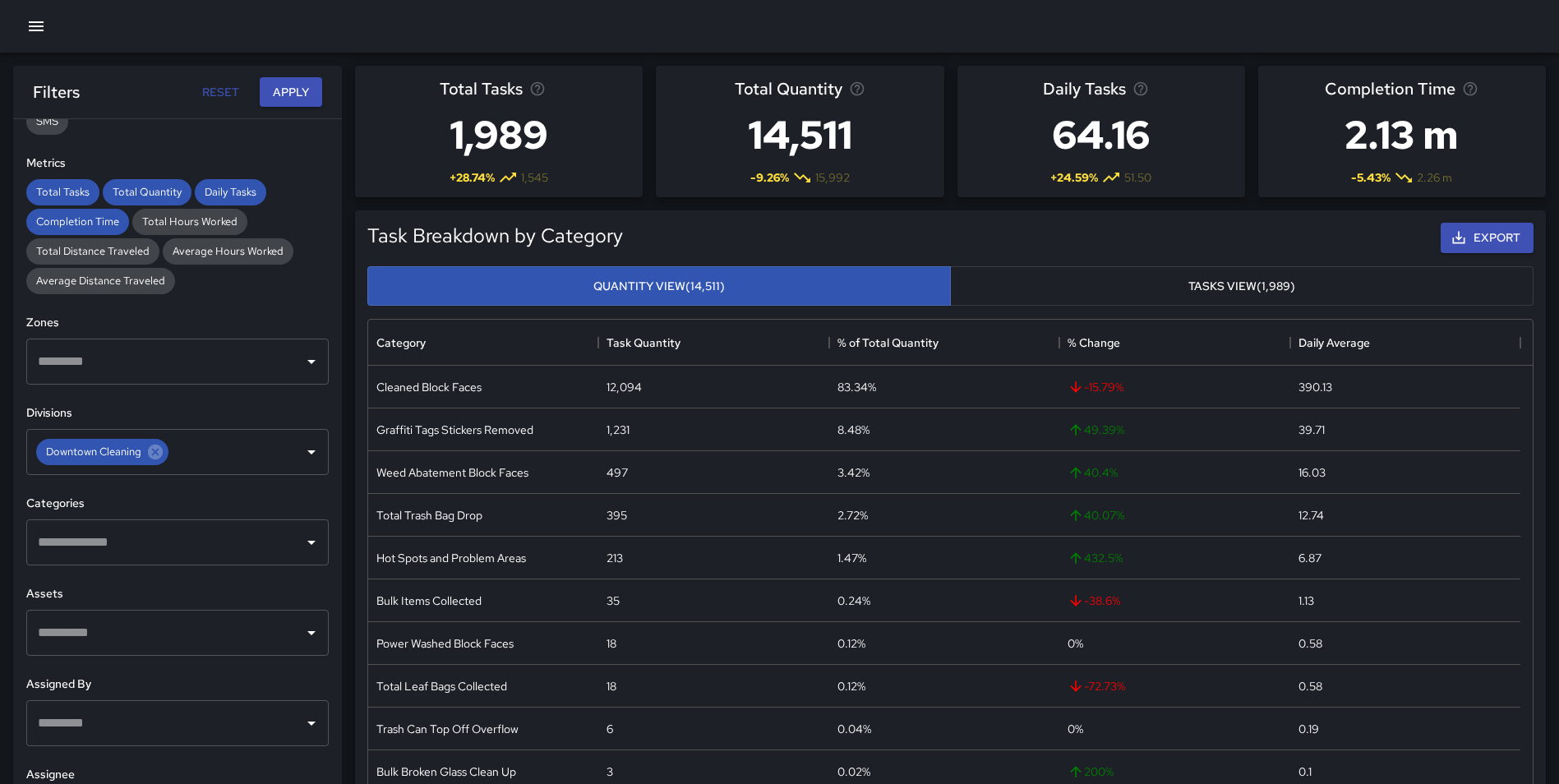
click at [181, 545] on input "text" at bounding box center [165, 542] width 263 height 31
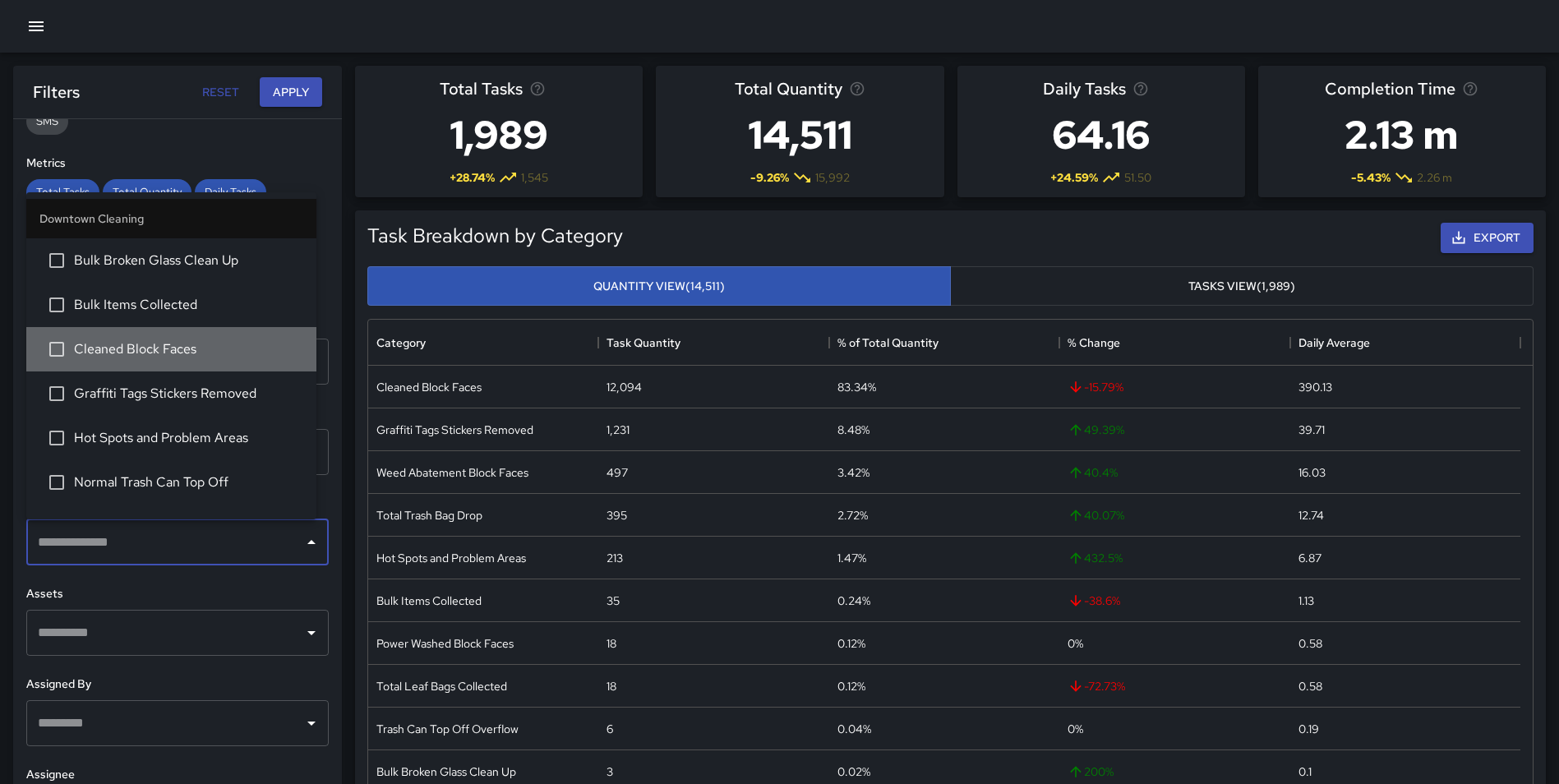
click at [172, 347] on span "Cleaned Block Faces" at bounding box center [188, 349] width 229 height 20
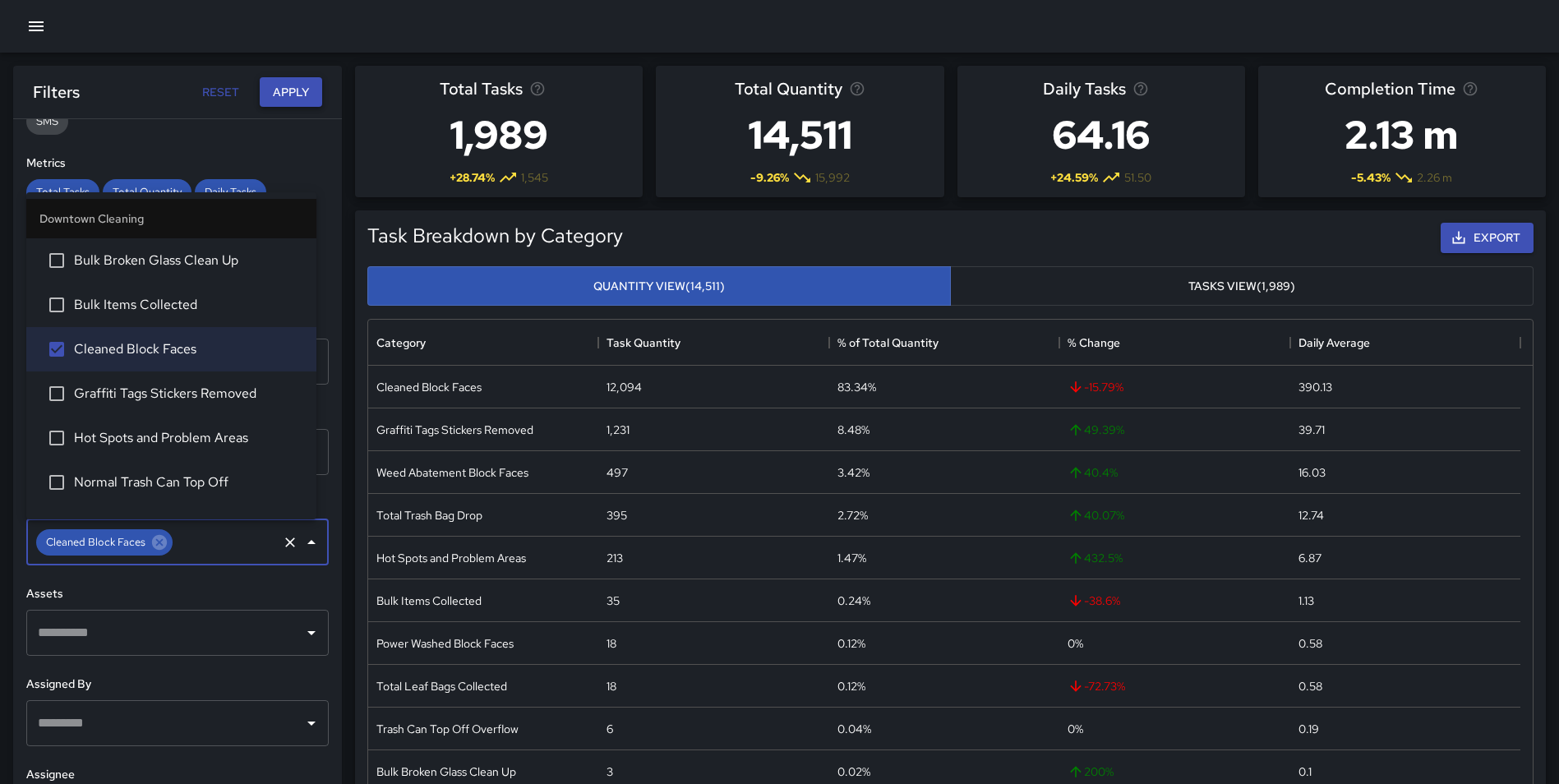
click at [276, 88] on button "Apply" at bounding box center [291, 92] width 63 height 30
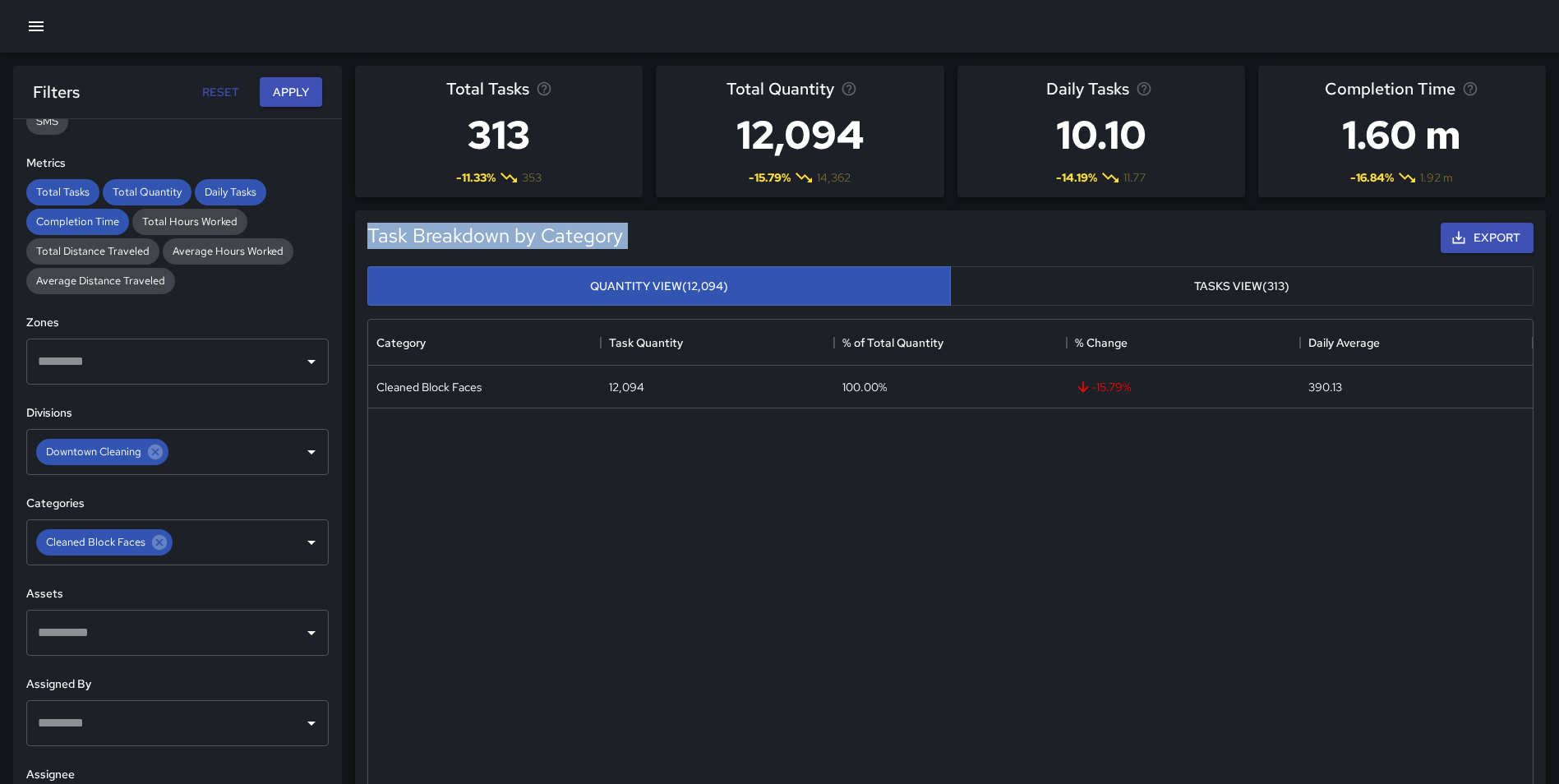
drag, startPoint x: 1558, startPoint y: 183, endPoint x: 1569, endPoint y: 346, distance: 163.4
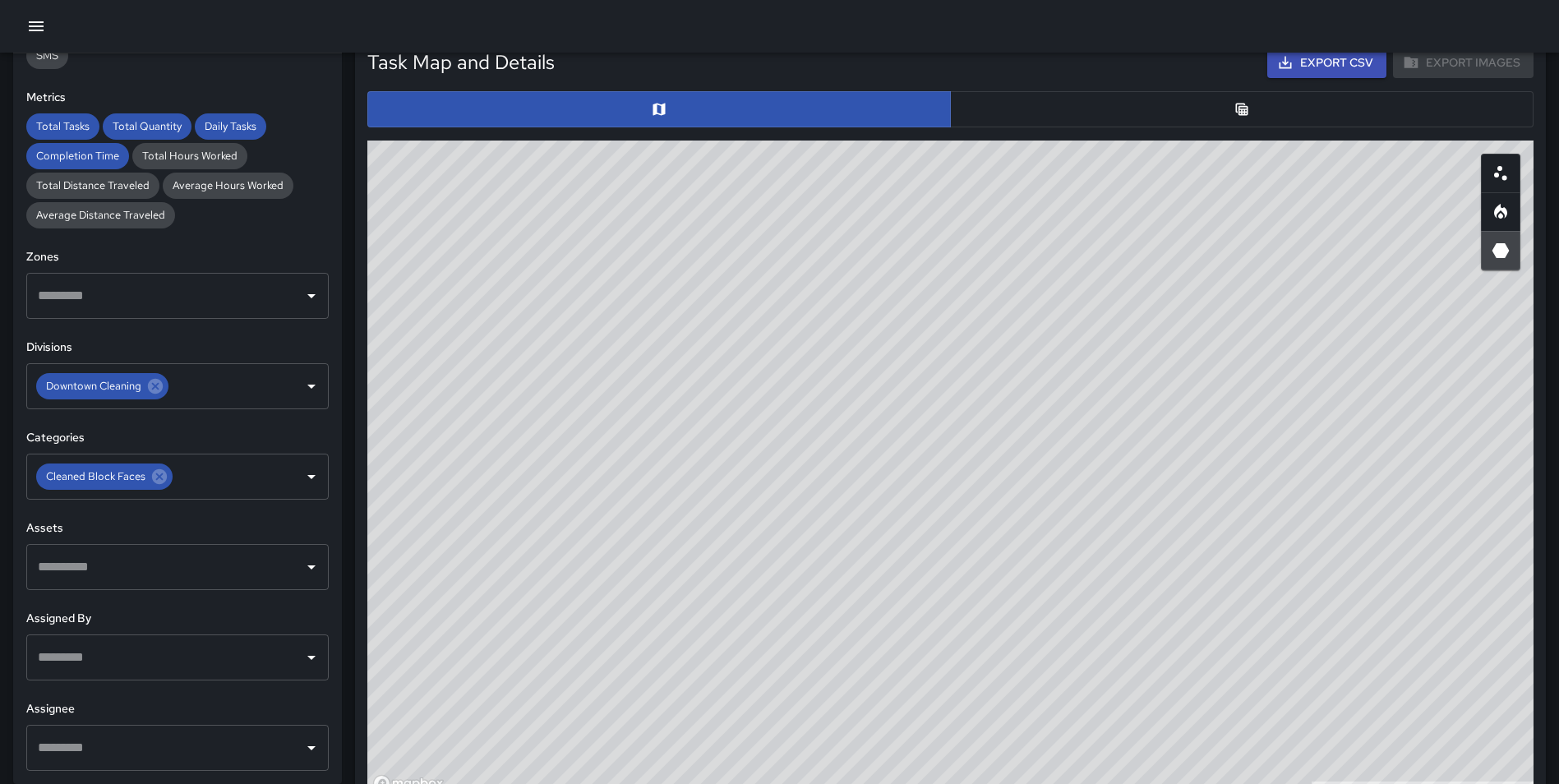
scroll to position [797, 0]
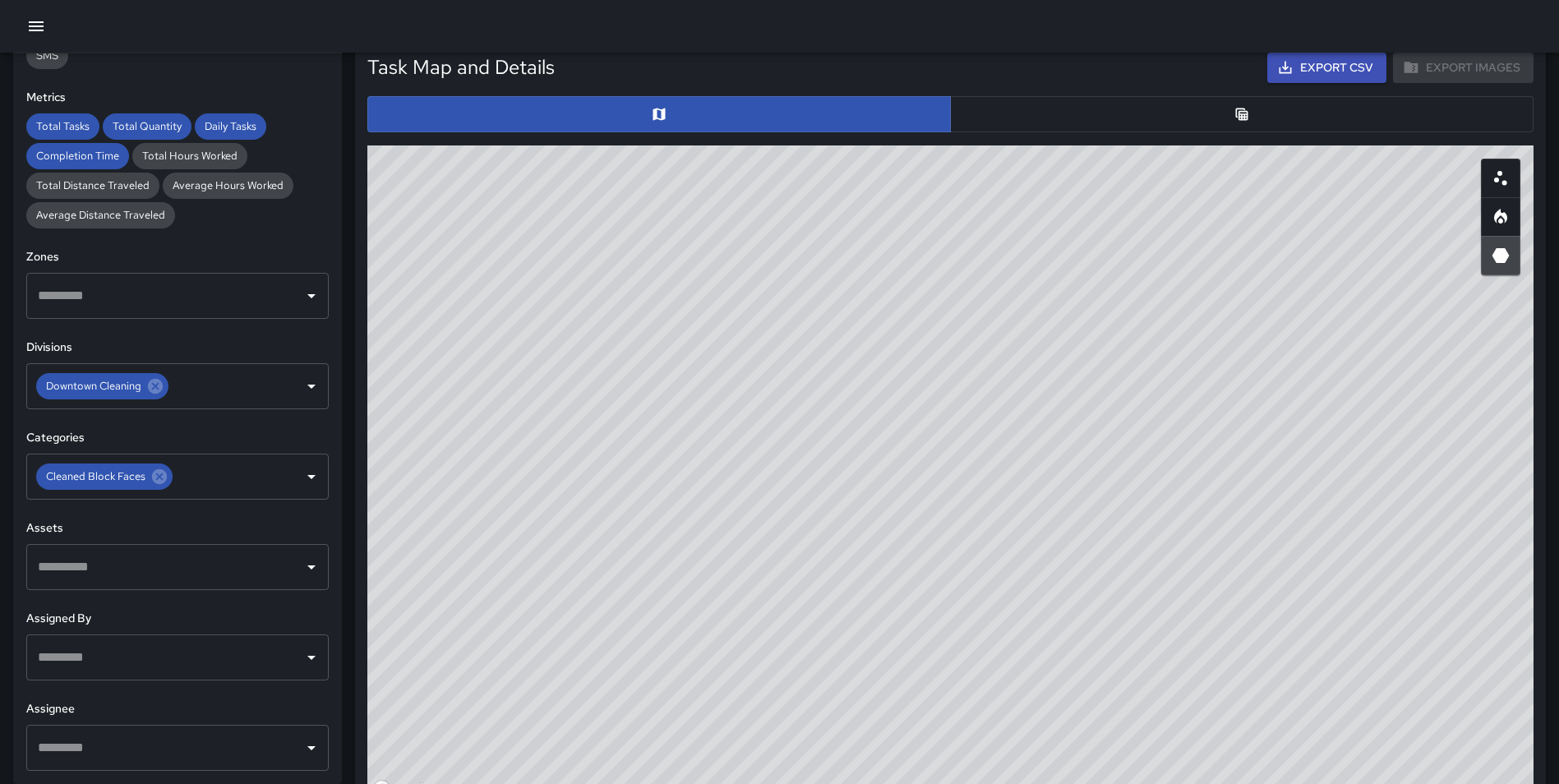
click at [1501, 174] on circle "Scatterplot" at bounding box center [1499, 173] width 5 height 5
click at [1505, 220] on icon "Heatmap" at bounding box center [1501, 216] width 13 height 15
type button "heatmap"
drag, startPoint x: 1038, startPoint y: 292, endPoint x: 964, endPoint y: 339, distance: 87.7
click at [964, 339] on div "© Mapbox © OpenStreetMap Improve this map" at bounding box center [950, 474] width 1166 height 657
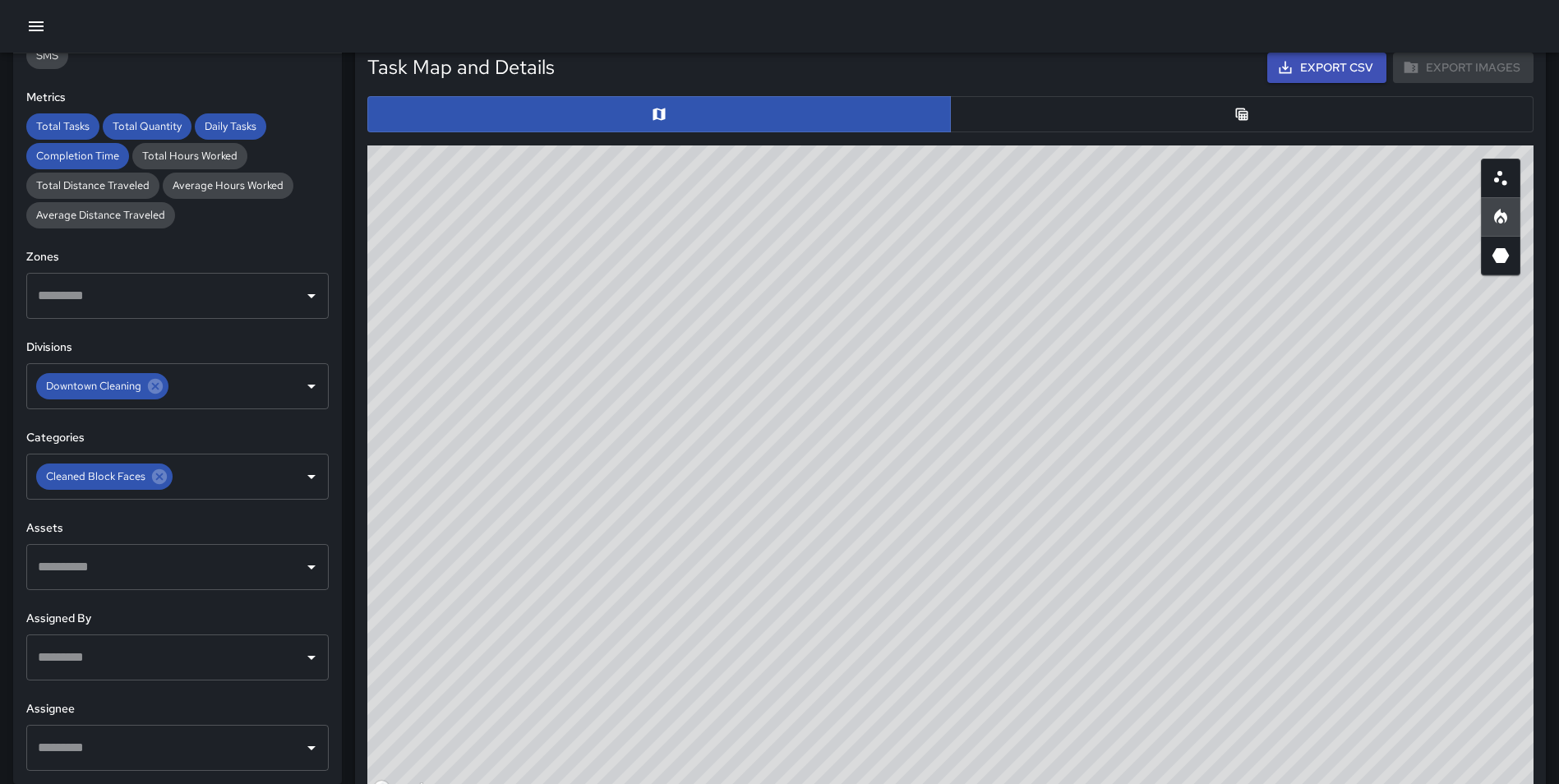
drag, startPoint x: 780, startPoint y: 635, endPoint x: 804, endPoint y: 826, distance: 192.5
click at [804, 783] on html "**********" at bounding box center [780, 362] width 1559 height 2319
drag, startPoint x: 919, startPoint y: 550, endPoint x: 963, endPoint y: 545, distance: 44.3
click at [963, 545] on div "© Mapbox © OpenStreetMap Improve this map" at bounding box center [950, 474] width 1166 height 657
drag, startPoint x: 936, startPoint y: 507, endPoint x: 944, endPoint y: 561, distance: 54.6
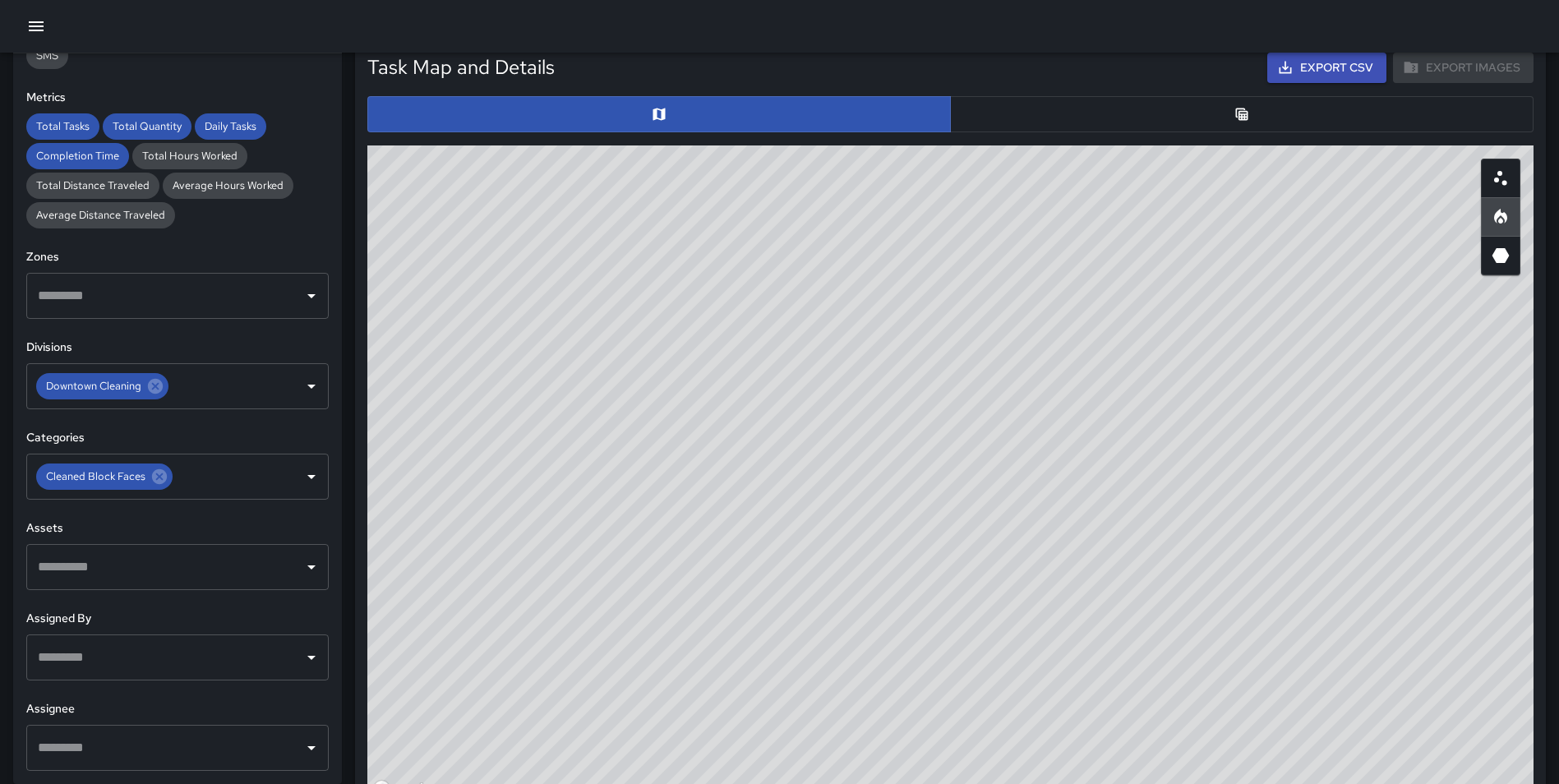
click at [944, 561] on div "© Mapbox © OpenStreetMap Improve this map" at bounding box center [950, 474] width 1166 height 657
click at [1005, 500] on div "© Mapbox © OpenStreetMap Improve this map" at bounding box center [950, 474] width 1166 height 657
drag, startPoint x: 850, startPoint y: 494, endPoint x: 973, endPoint y: 406, distance: 151.2
click at [973, 406] on div "© Mapbox © OpenStreetMap Improve this map" at bounding box center [950, 474] width 1166 height 657
drag, startPoint x: 915, startPoint y: 518, endPoint x: 913, endPoint y: 409, distance: 109.0
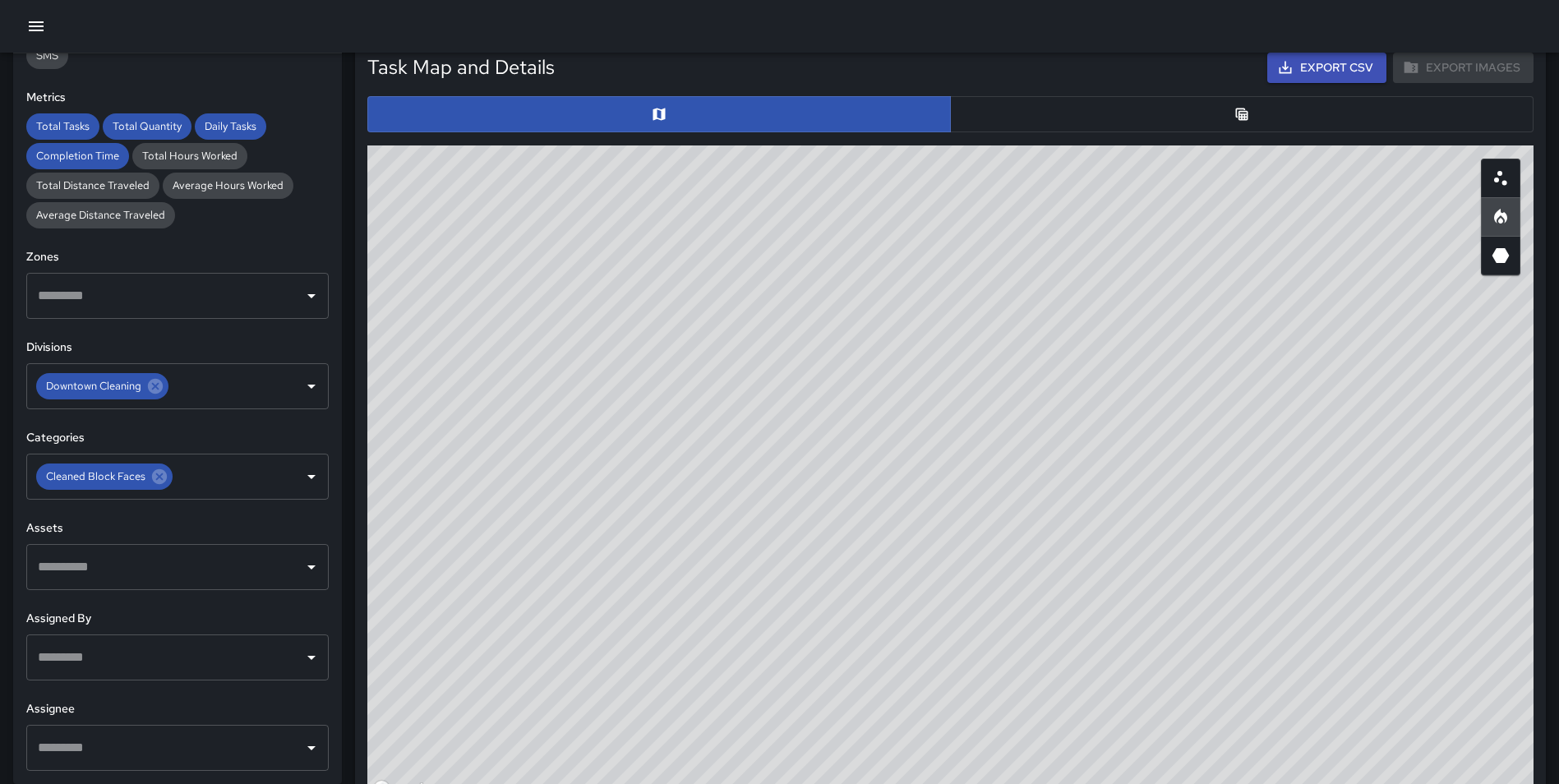
click at [913, 409] on div "© Mapbox © OpenStreetMap Improve this map" at bounding box center [950, 474] width 1166 height 657
drag, startPoint x: 901, startPoint y: 483, endPoint x: 875, endPoint y: 451, distance: 41.2
click at [875, 451] on div "© Mapbox © OpenStreetMap Improve this map" at bounding box center [950, 474] width 1166 height 657
drag, startPoint x: 1273, startPoint y: 110, endPoint x: 1263, endPoint y: 125, distance: 18.0
click at [1273, 111] on button "button" at bounding box center [1241, 114] width 583 height 36
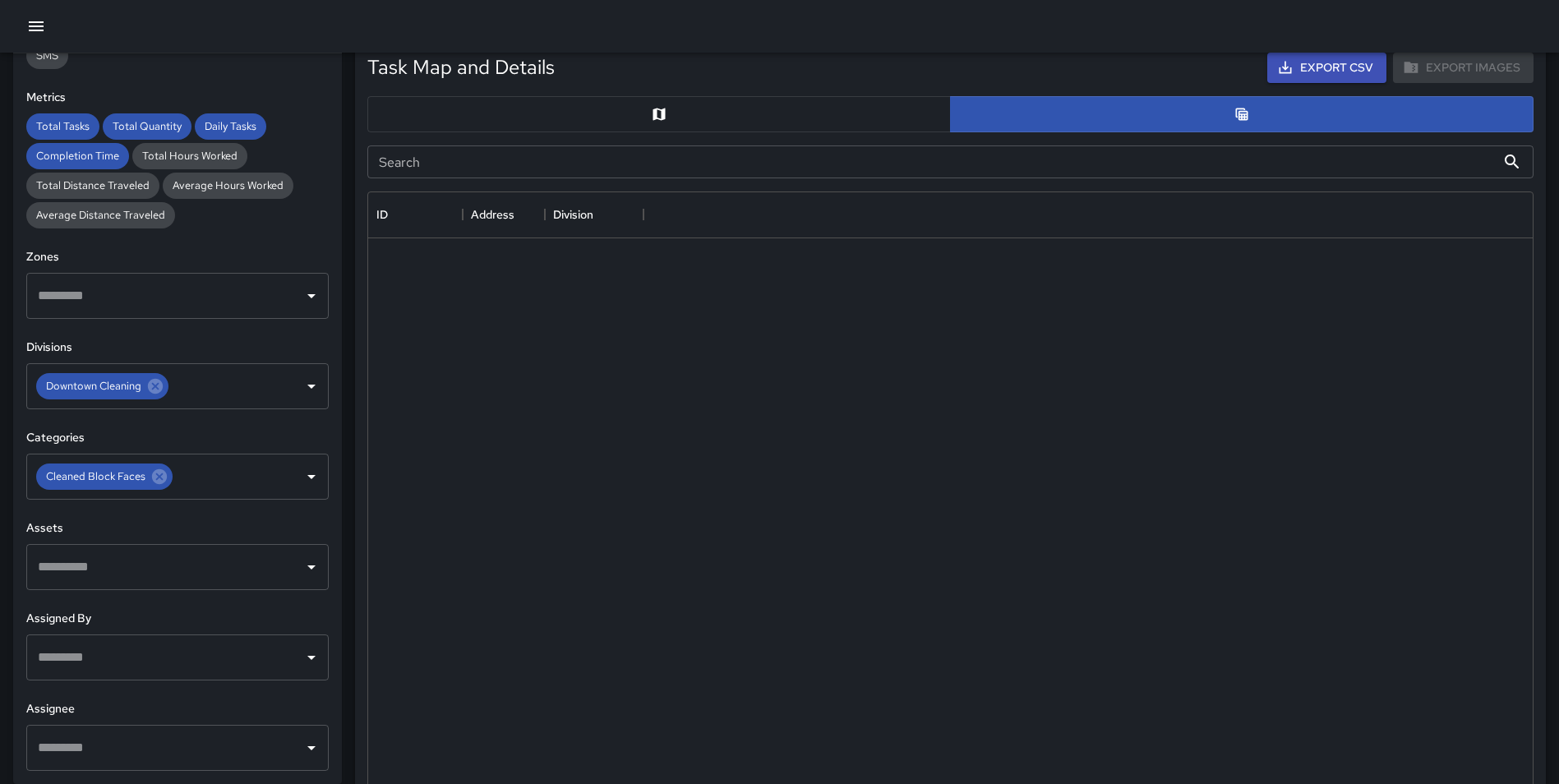
scroll to position [13, 13]
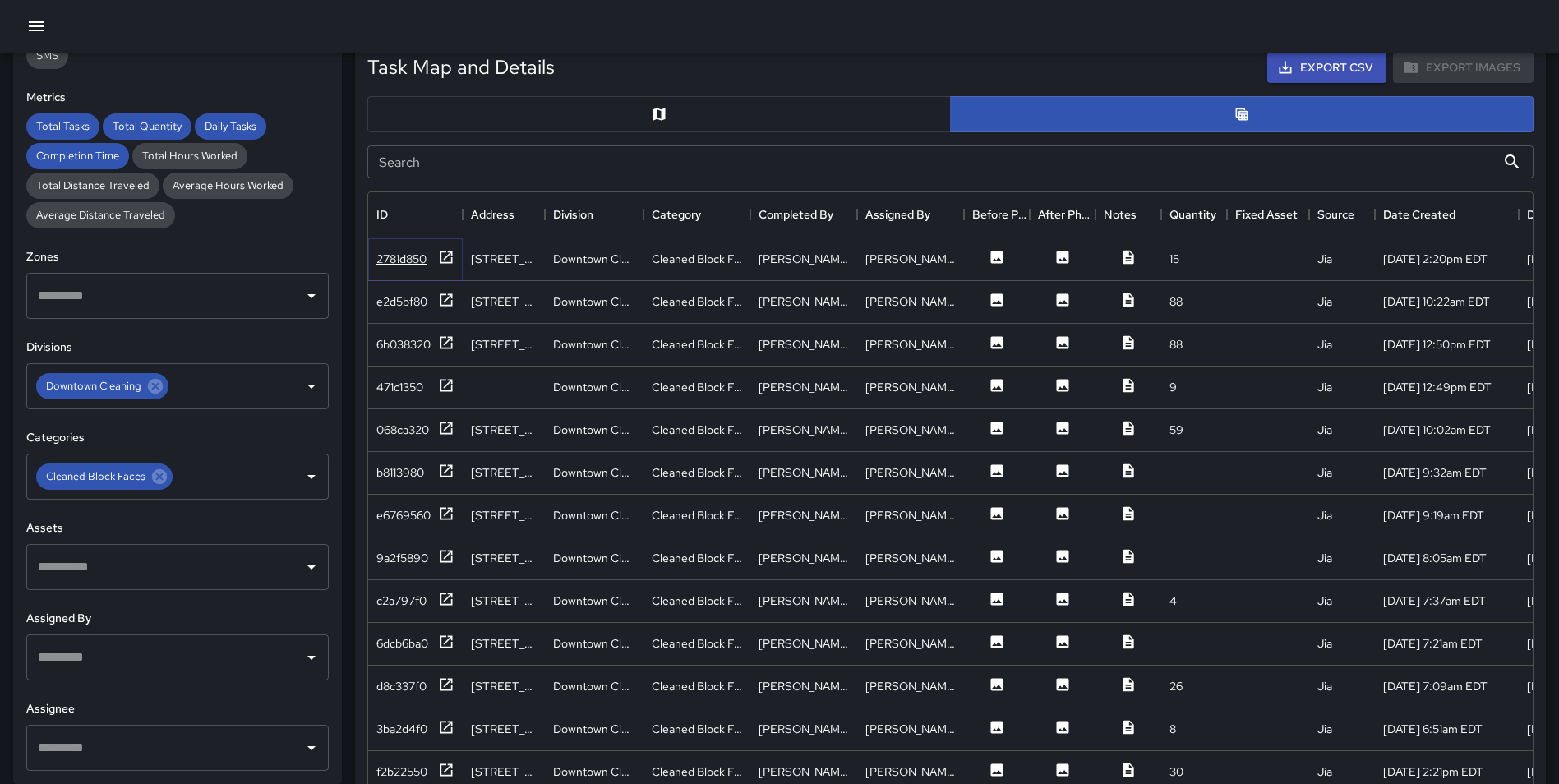
click at [439, 261] on icon at bounding box center [445, 257] width 16 height 16
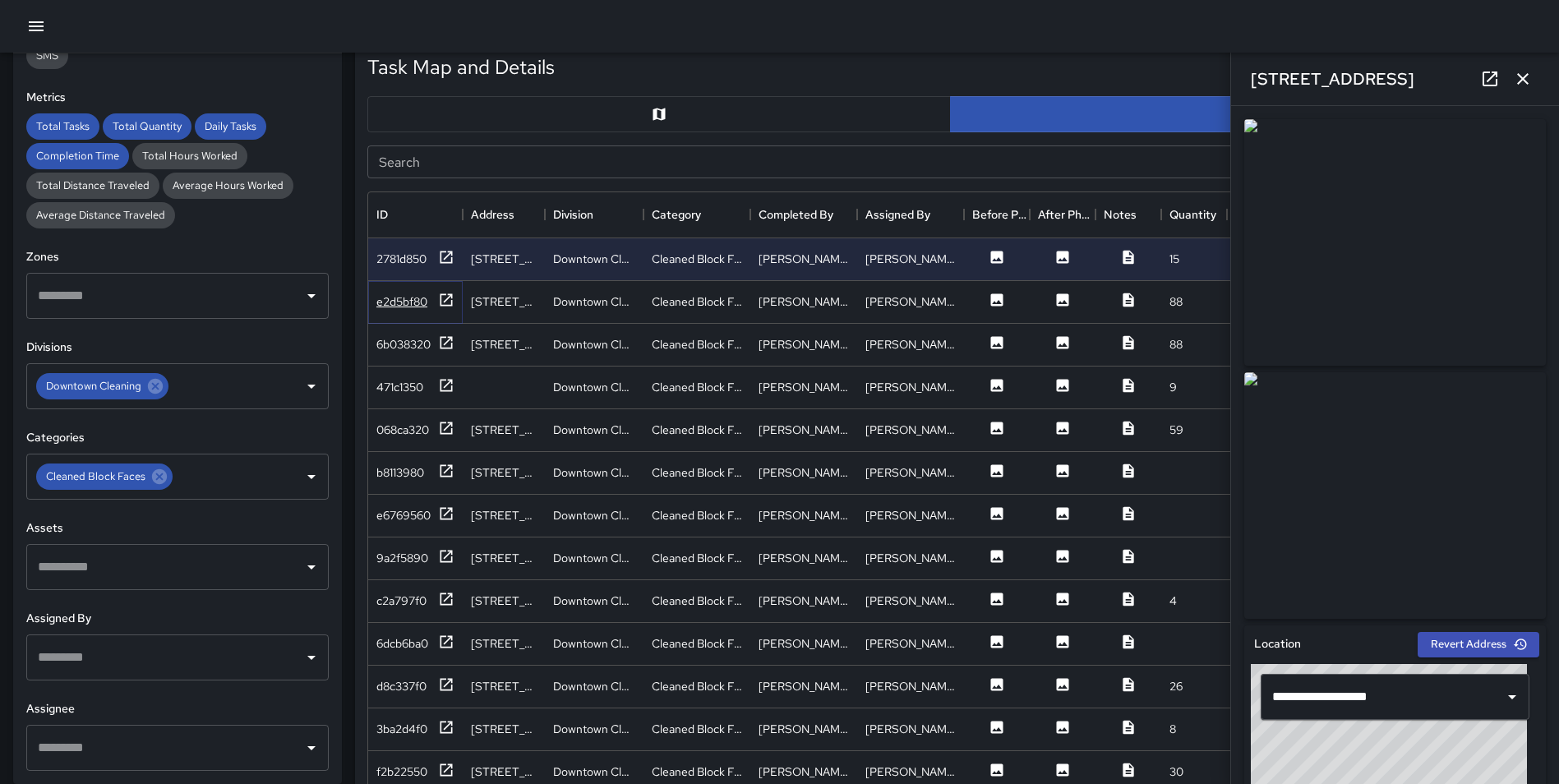
click at [444, 297] on icon at bounding box center [445, 300] width 16 height 16
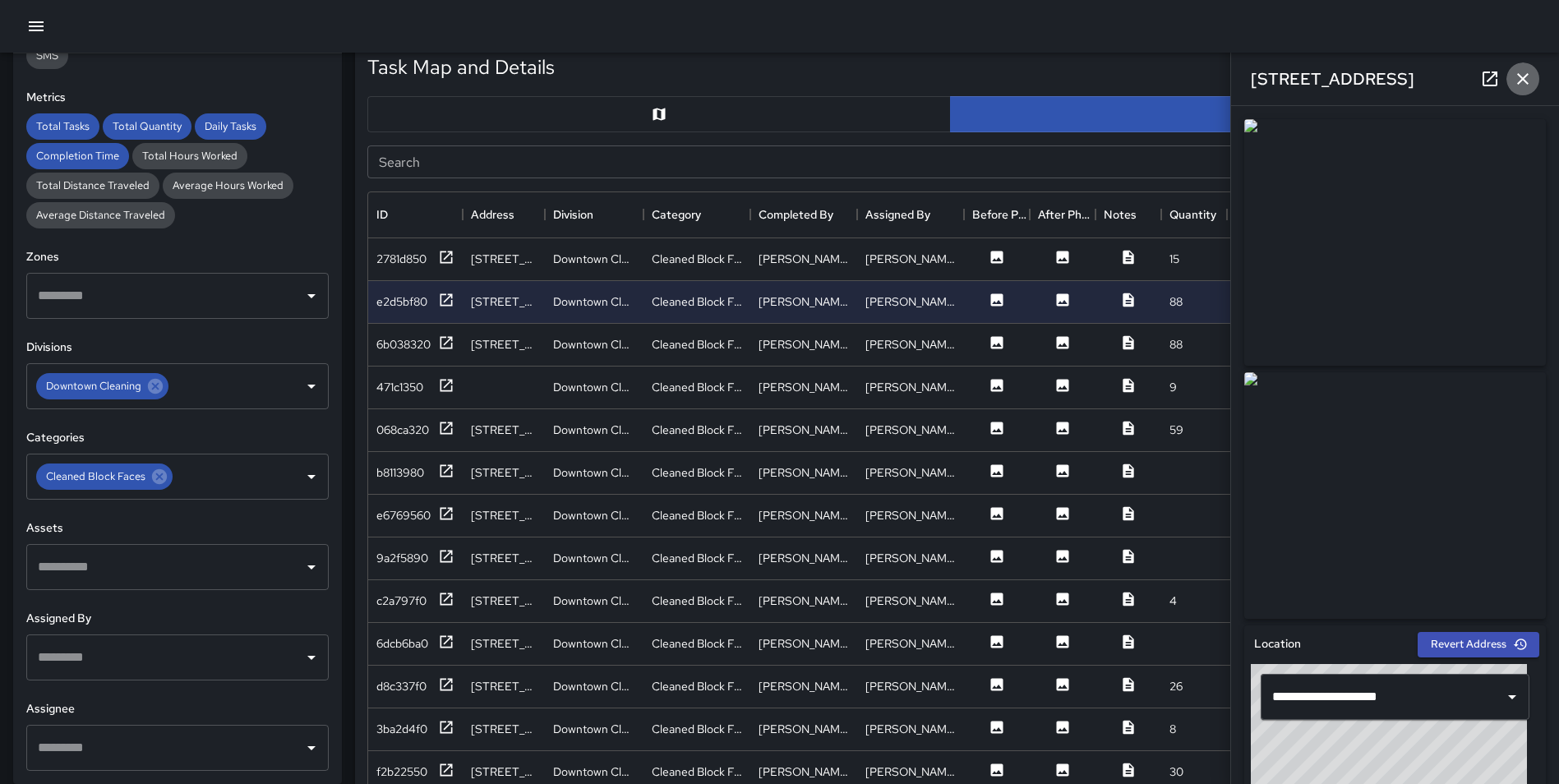
click at [1534, 80] on button "button" at bounding box center [1523, 79] width 33 height 33
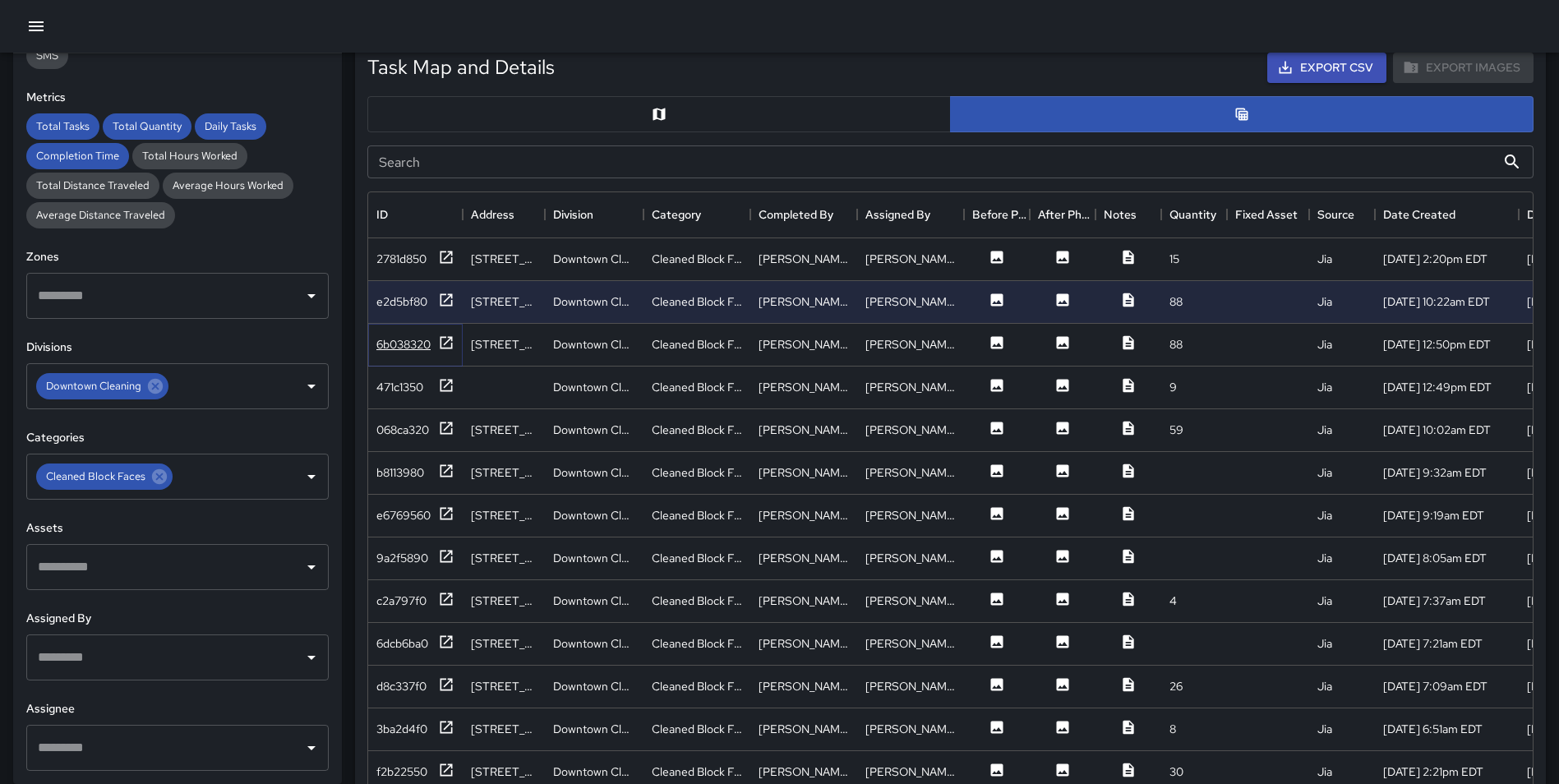
click at [447, 343] on icon at bounding box center [445, 342] width 16 height 16
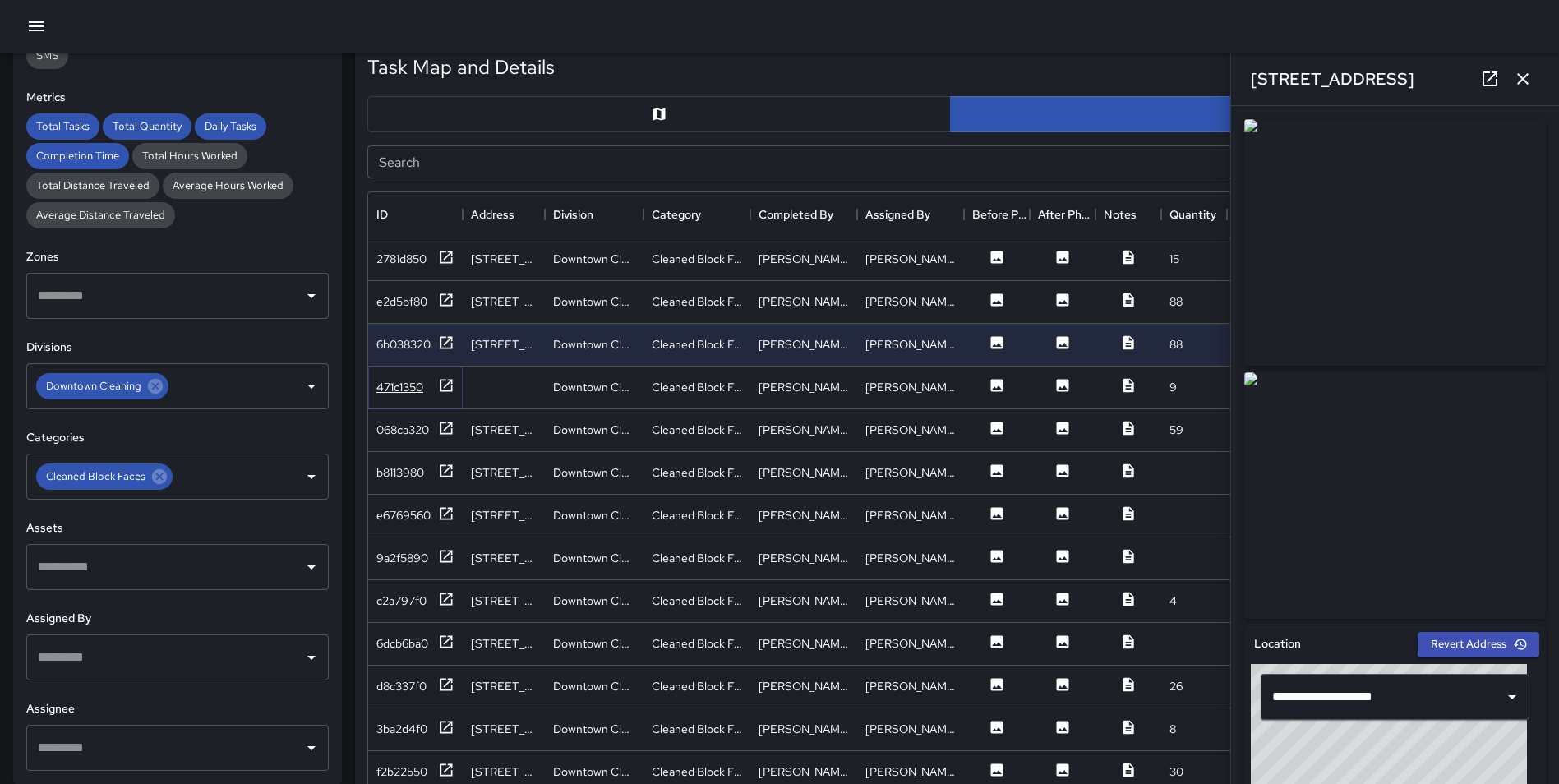
click at [444, 388] on icon at bounding box center [445, 384] width 16 height 16
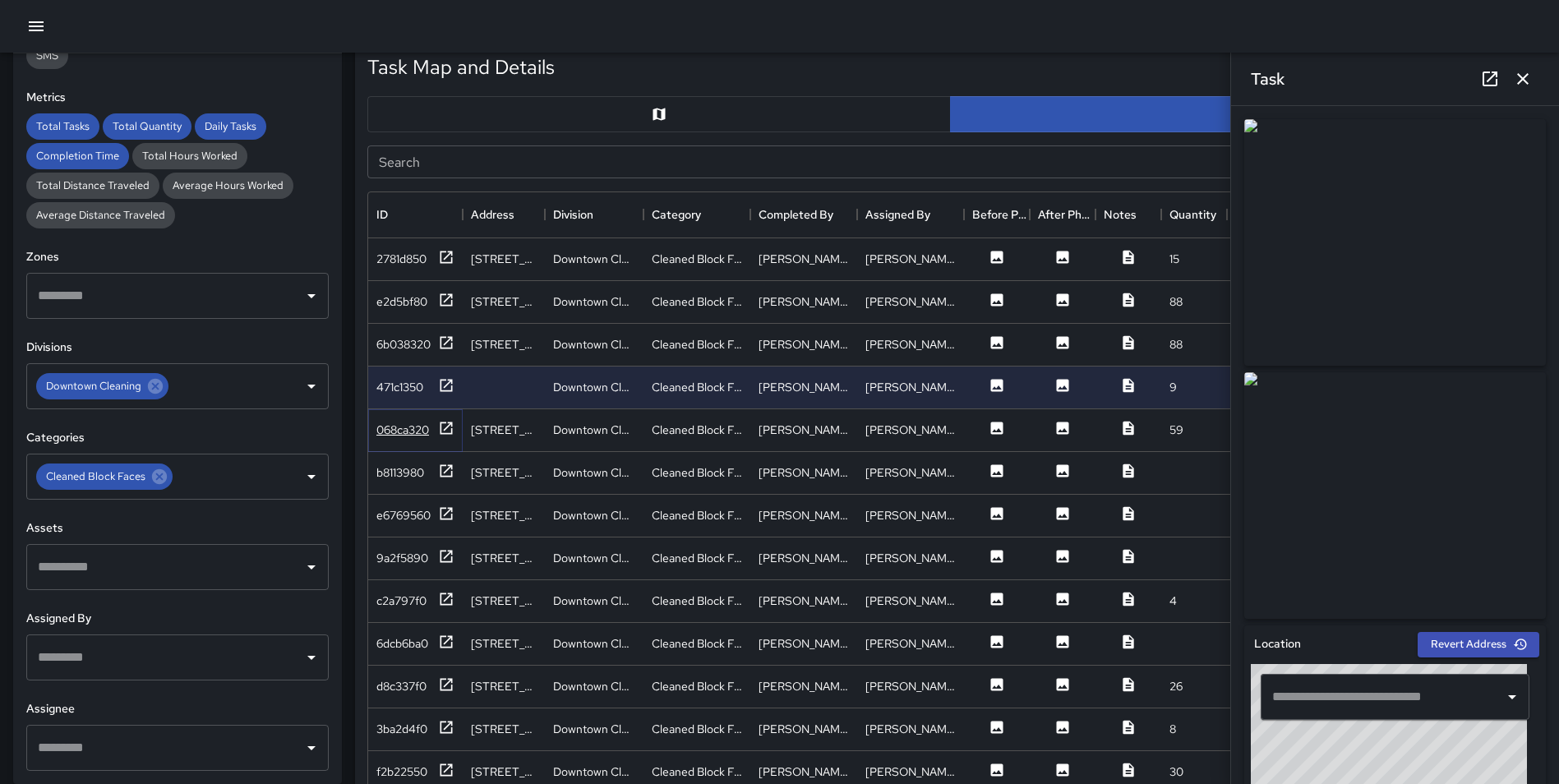
click at [443, 425] on icon at bounding box center [445, 427] width 16 height 16
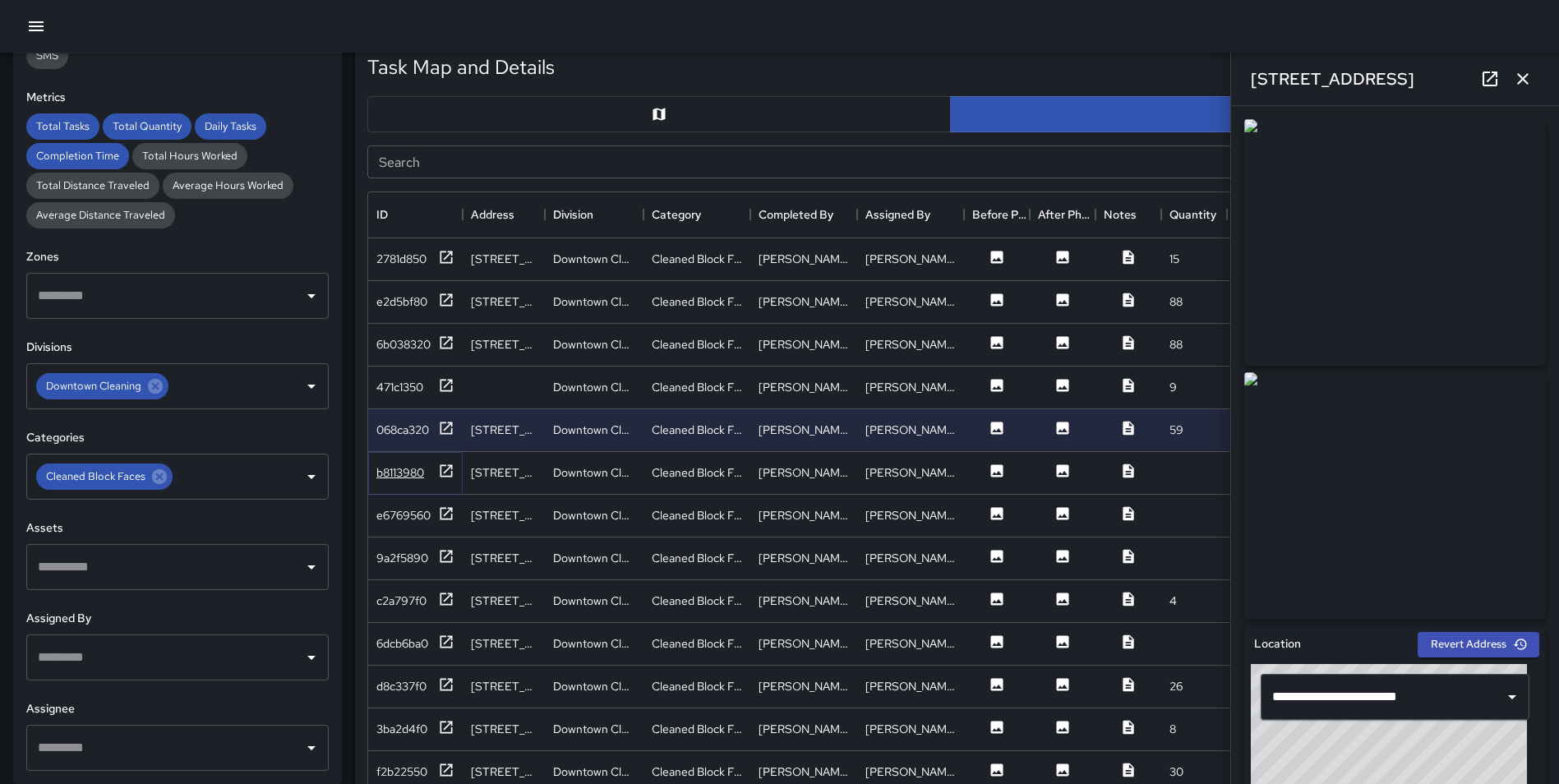
click at [442, 469] on icon at bounding box center [446, 470] width 12 height 12
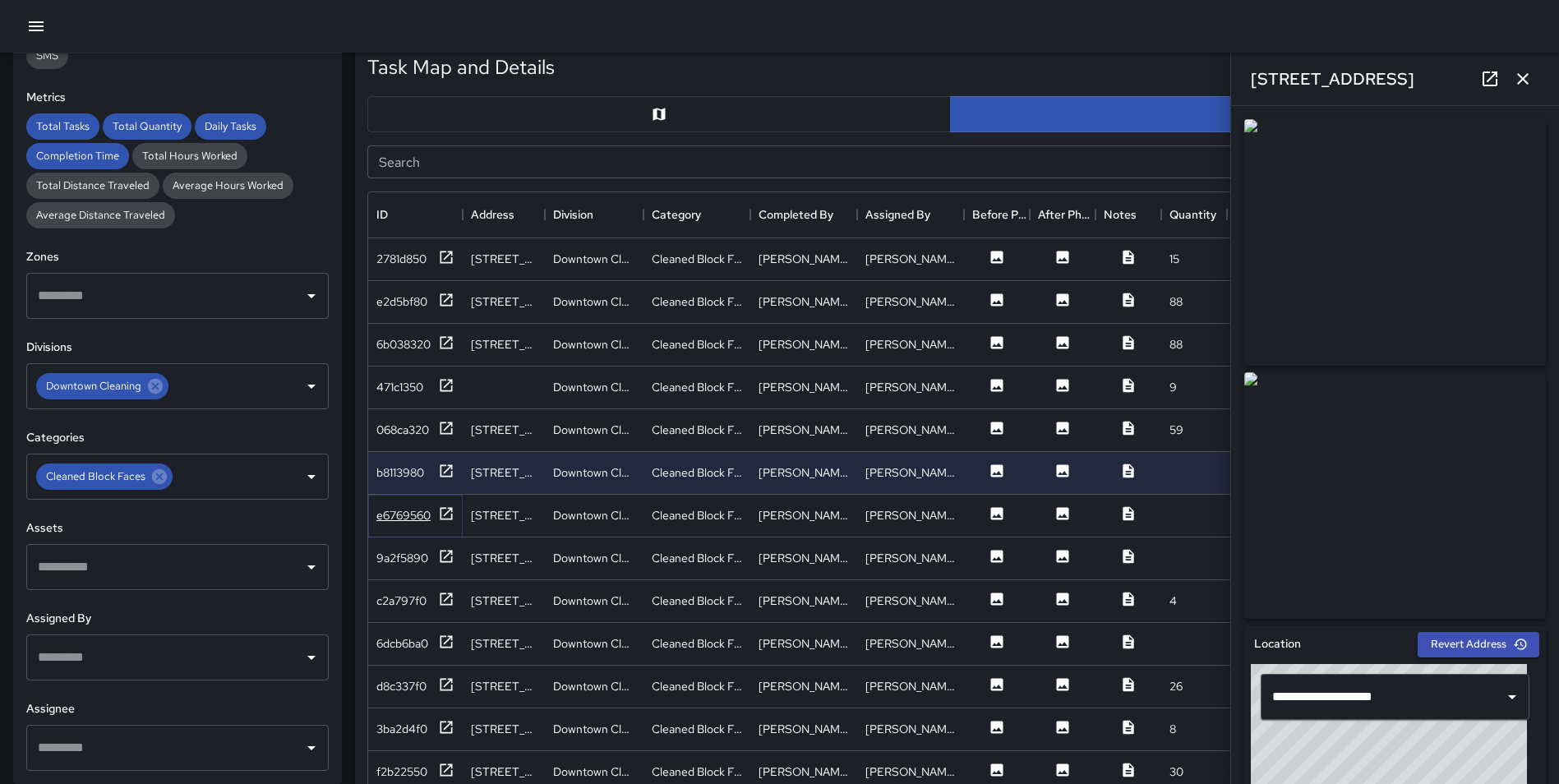
click at [442, 514] on icon at bounding box center [446, 513] width 12 height 12
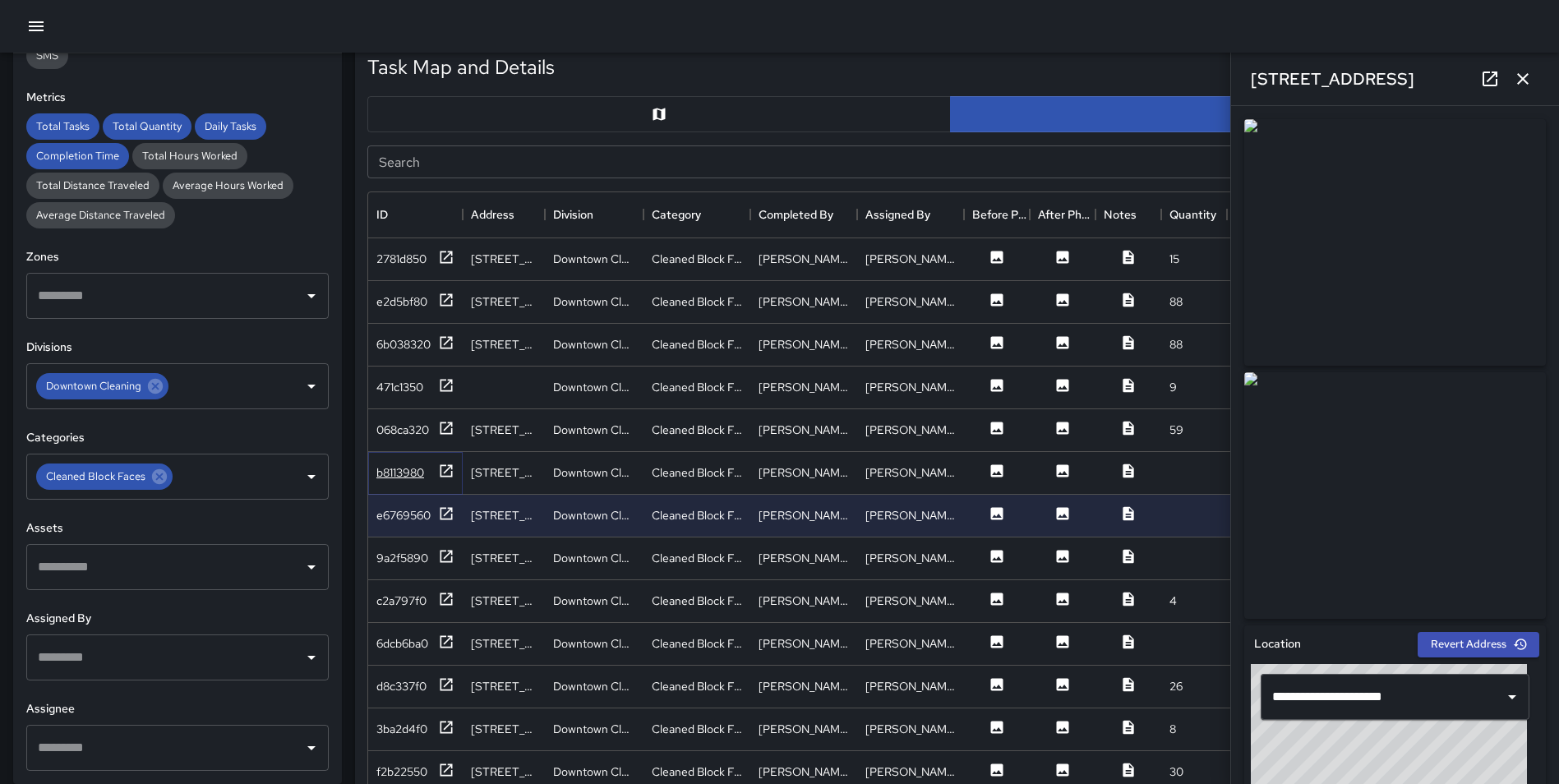
click at [444, 476] on icon at bounding box center [446, 470] width 12 height 12
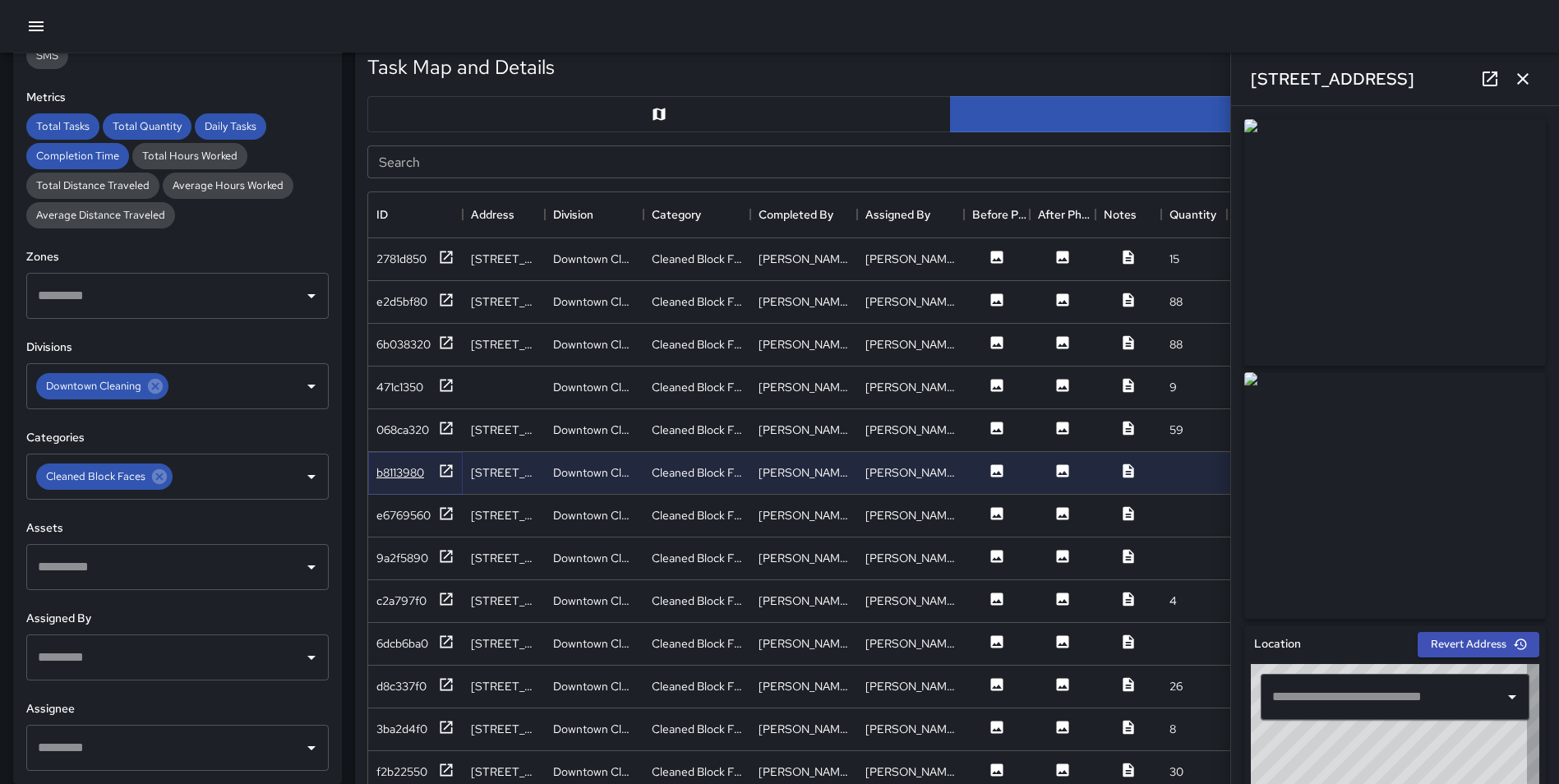
type input "**********"
click at [440, 725] on icon at bounding box center [445, 727] width 16 height 16
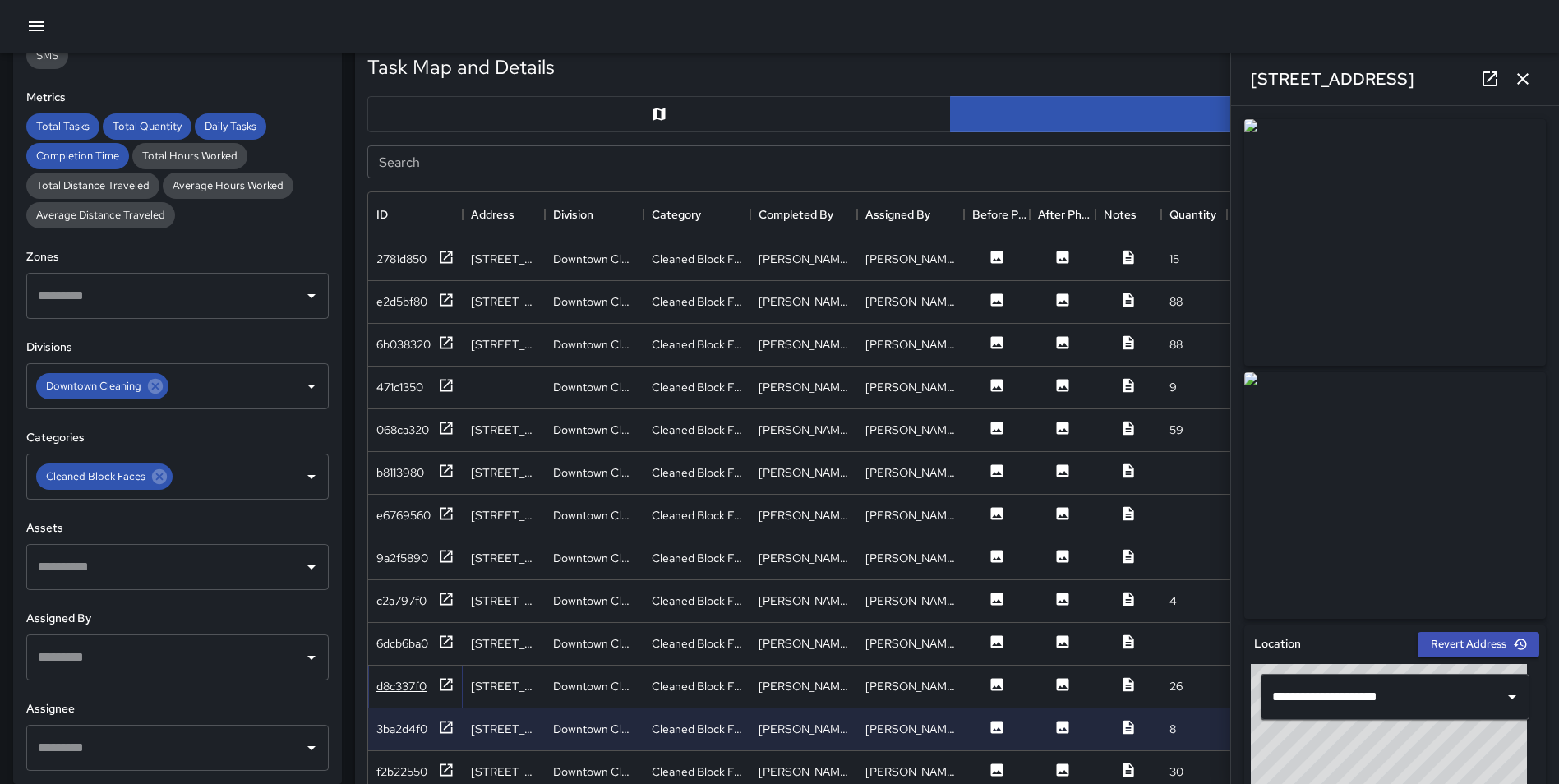
click at [443, 679] on icon at bounding box center [445, 684] width 16 height 16
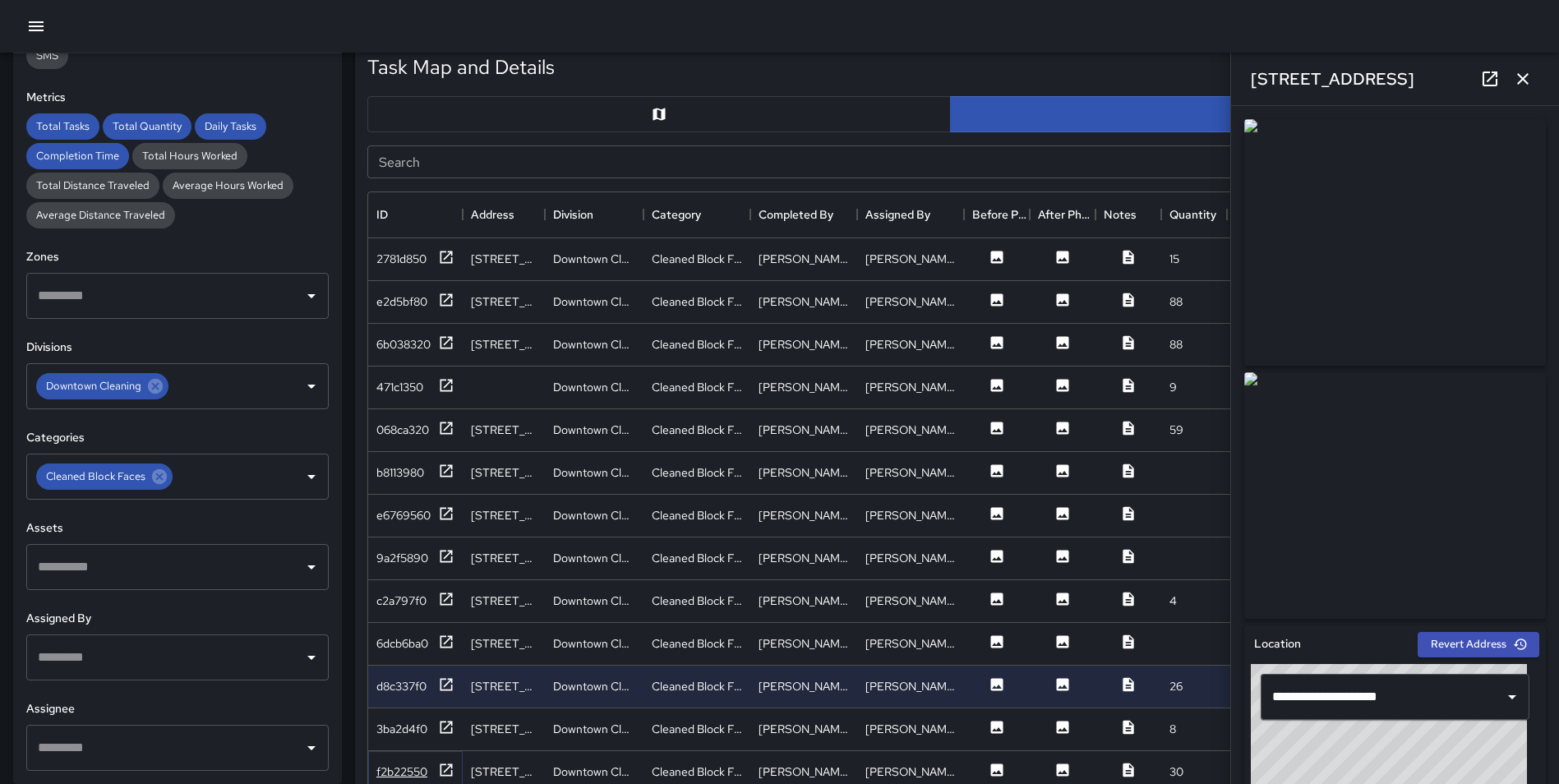
click at [443, 768] on icon at bounding box center [445, 769] width 16 height 16
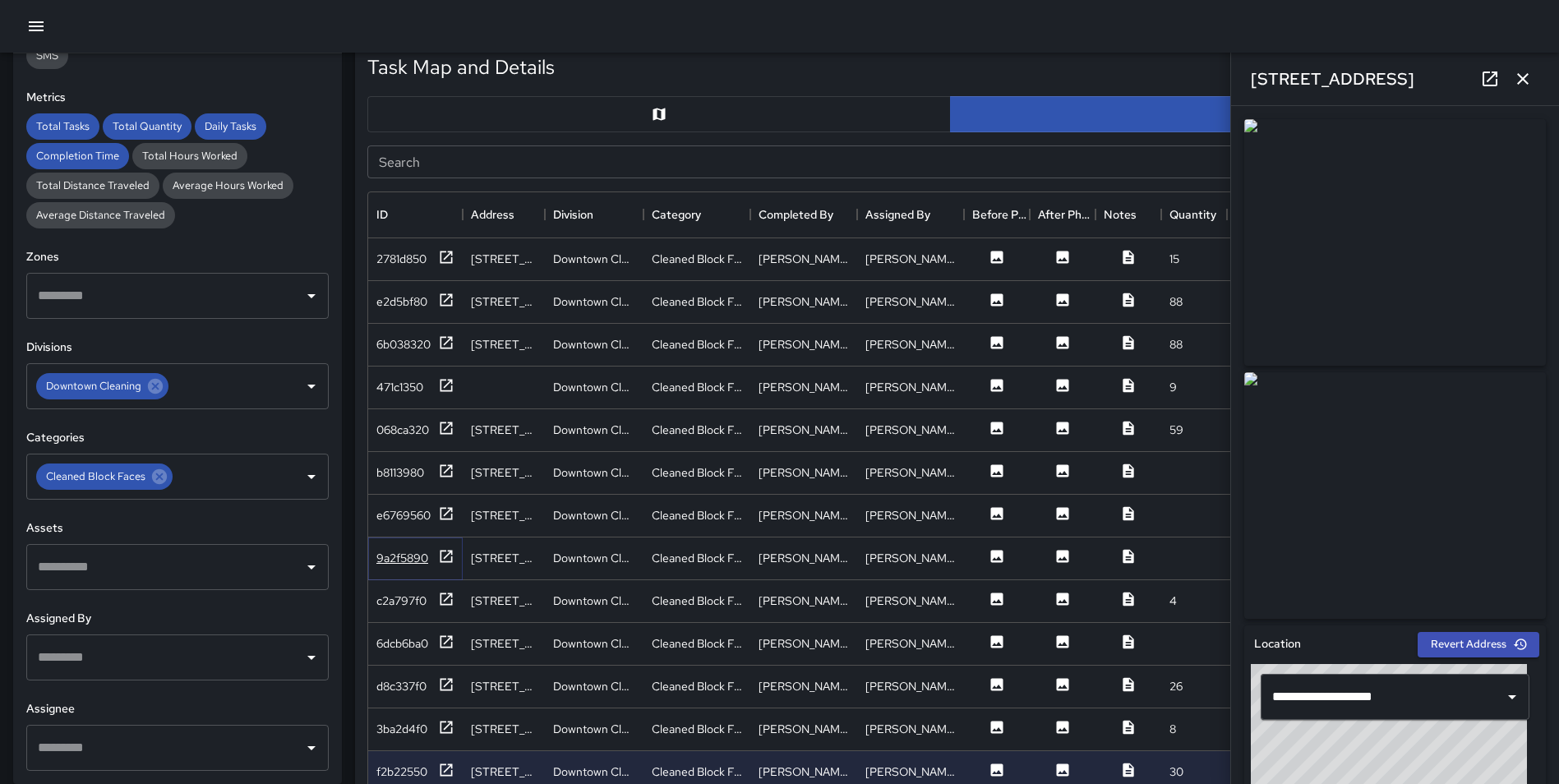
click at [444, 549] on icon at bounding box center [445, 556] width 16 height 16
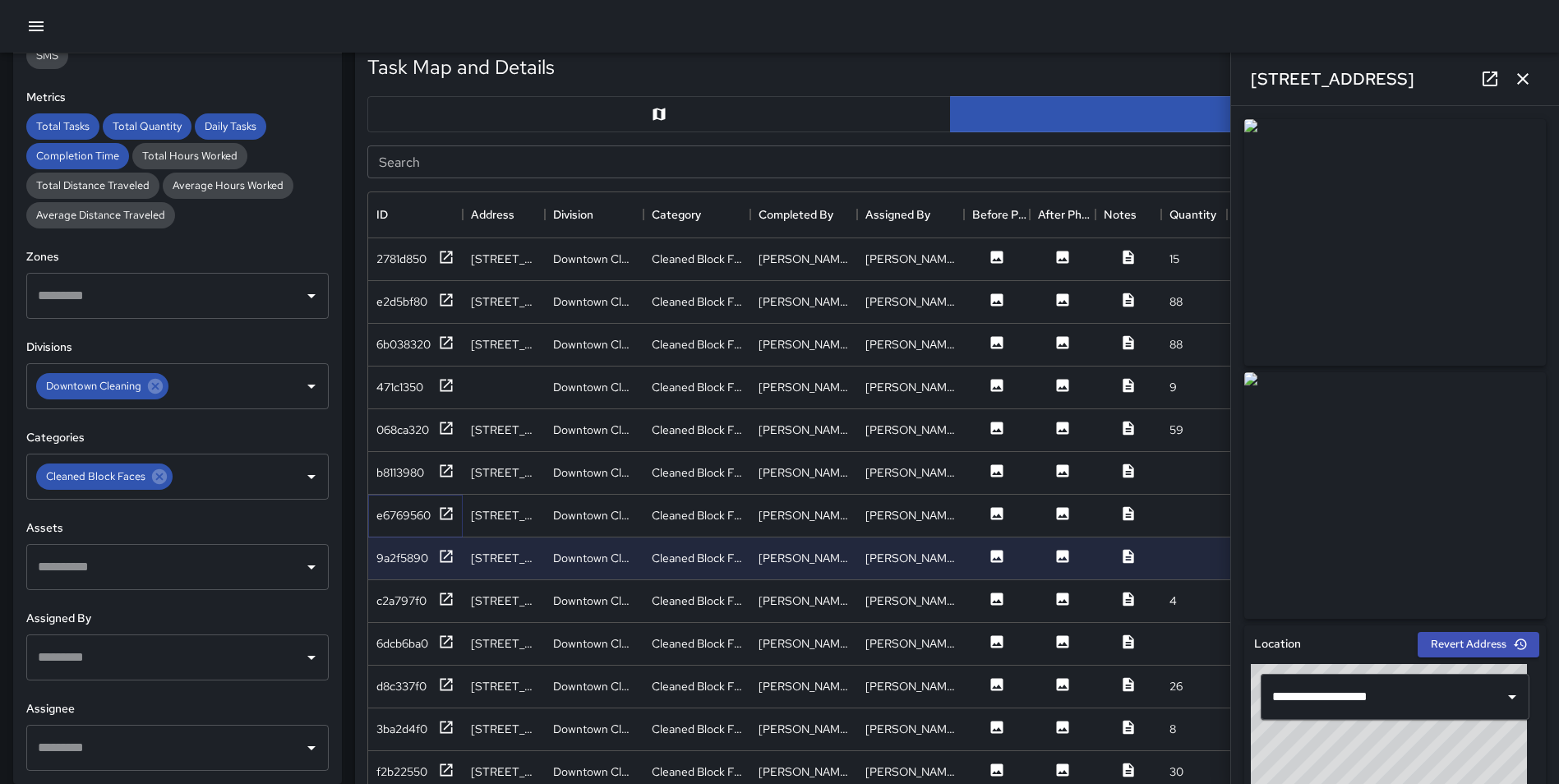
drag, startPoint x: 444, startPoint y: 510, endPoint x: 755, endPoint y: 428, distance: 321.6
click at [755, 428] on div "2781d850 3 East Grace Street Downtown Cleaning Cleaned Block Faces James Wyatt …" at bounding box center [1097, 622] width 1459 height 769
drag, startPoint x: 446, startPoint y: 768, endPoint x: 446, endPoint y: 742, distance: 26.0
click at [446, 768] on icon at bounding box center [445, 769] width 16 height 16
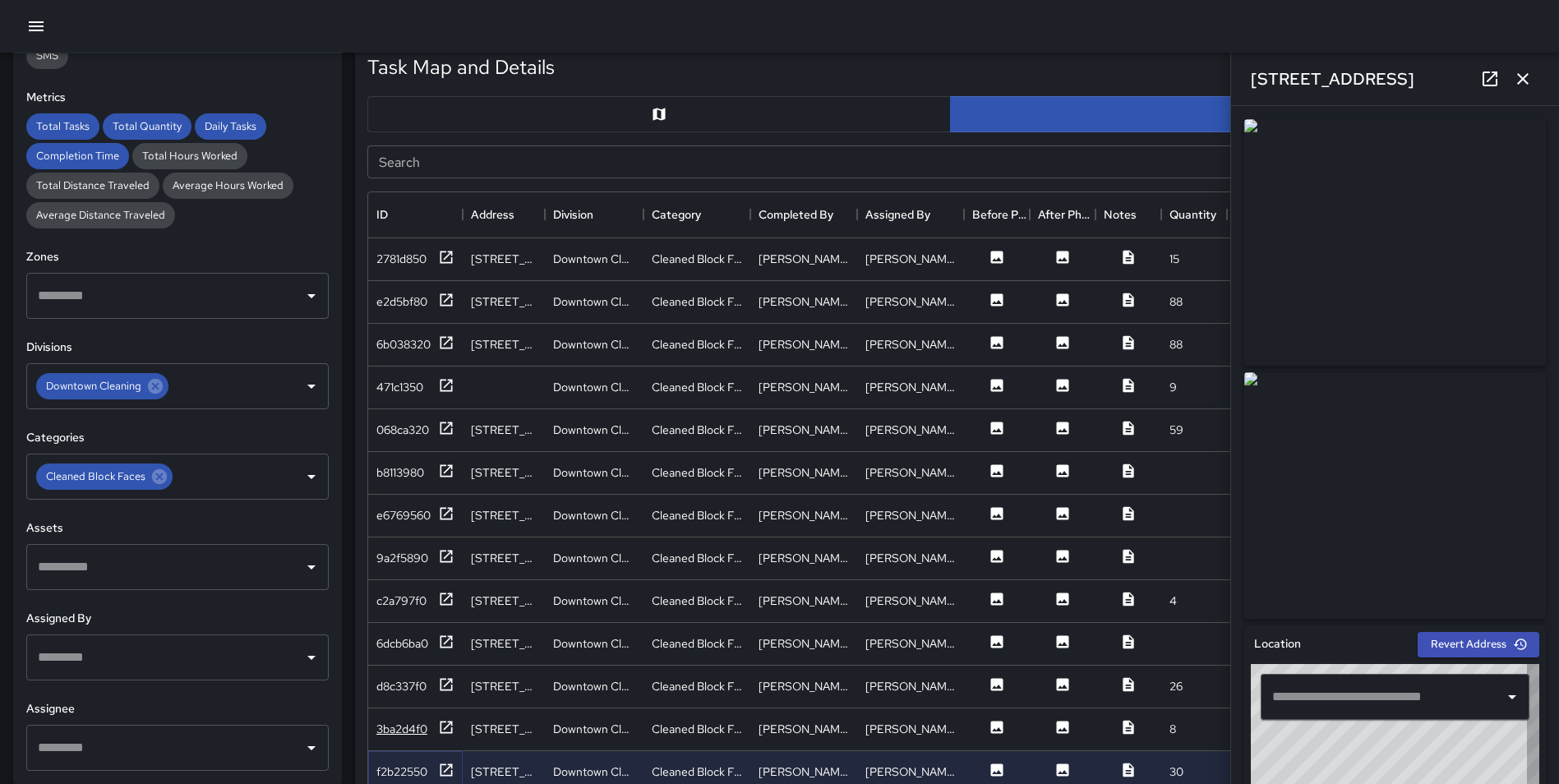
type input "**********"
click at [446, 722] on icon at bounding box center [445, 727] width 16 height 16
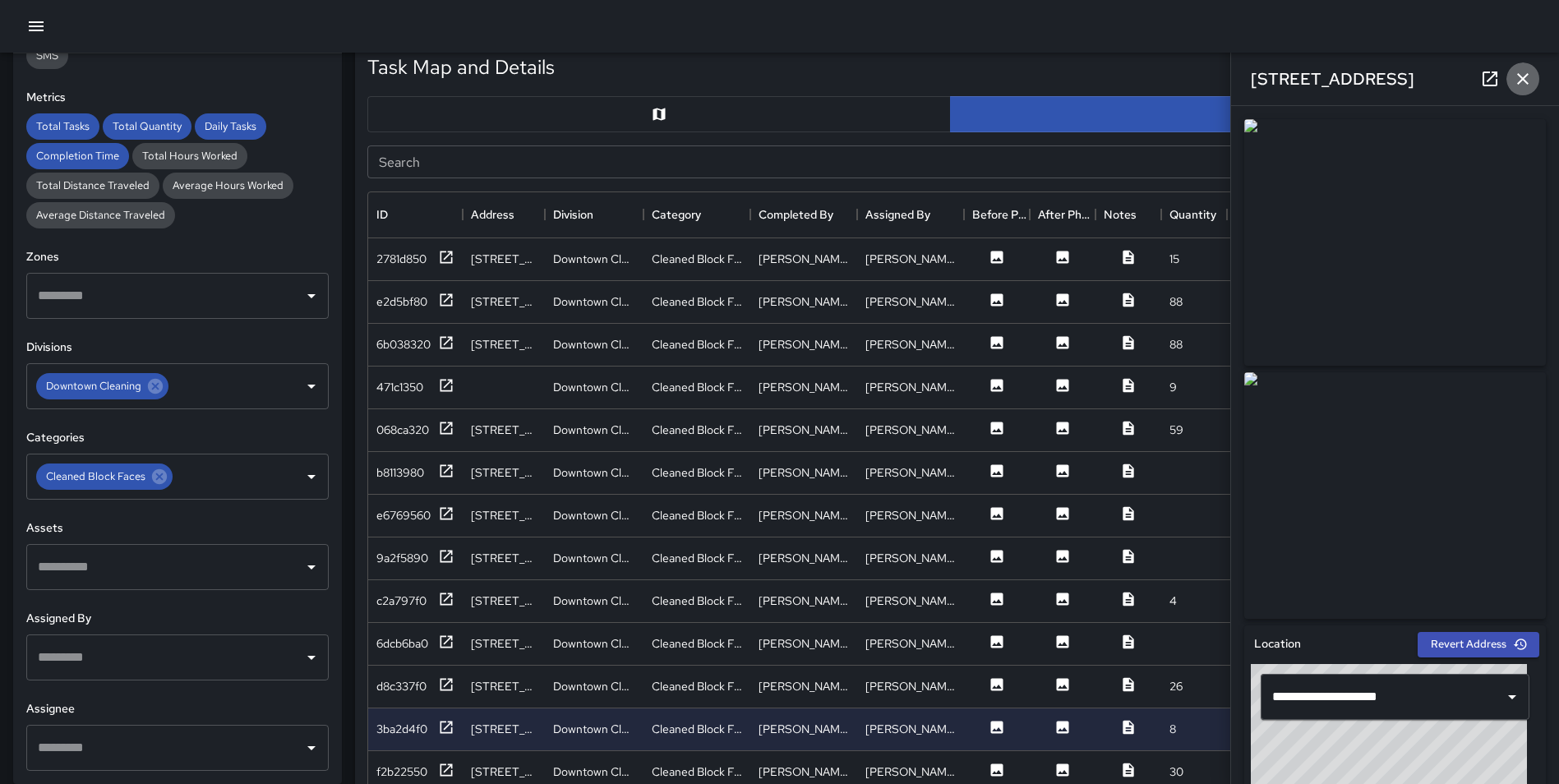
click at [1518, 86] on icon "button" at bounding box center [1523, 79] width 20 height 20
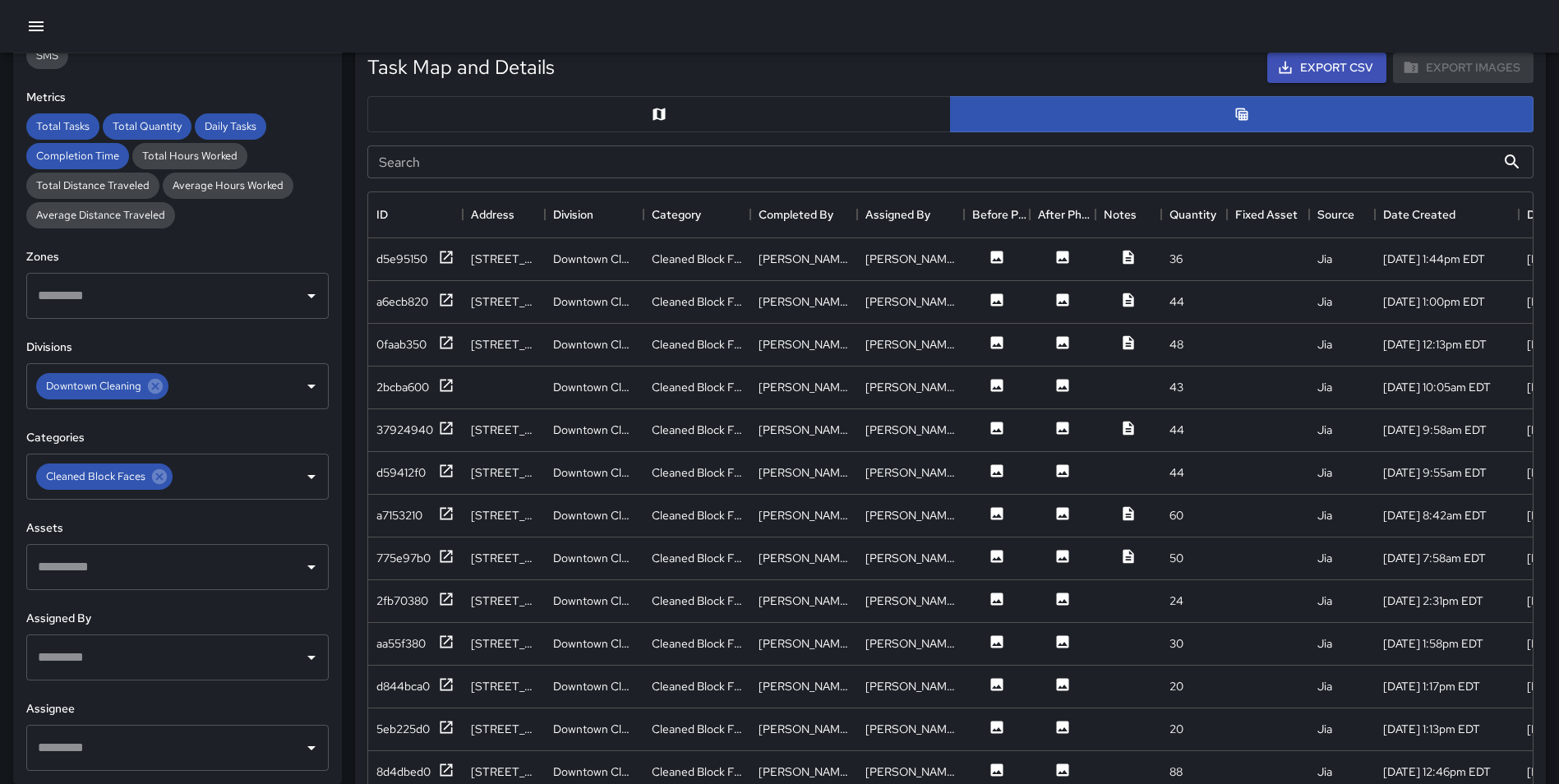
scroll to position [639, 0]
click at [446, 476] on icon at bounding box center [445, 472] width 16 height 16
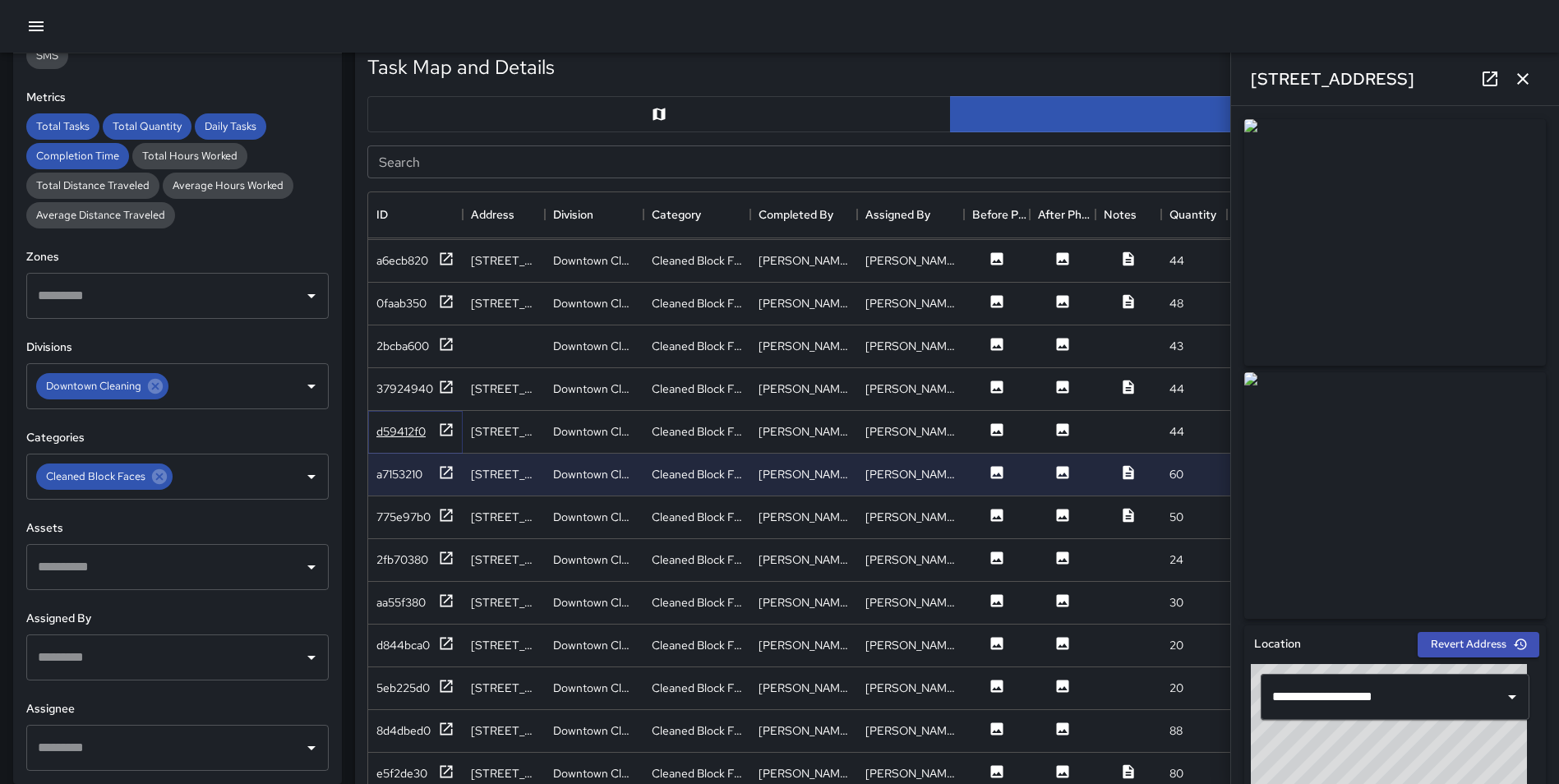
click at [443, 426] on icon at bounding box center [445, 429] width 16 height 16
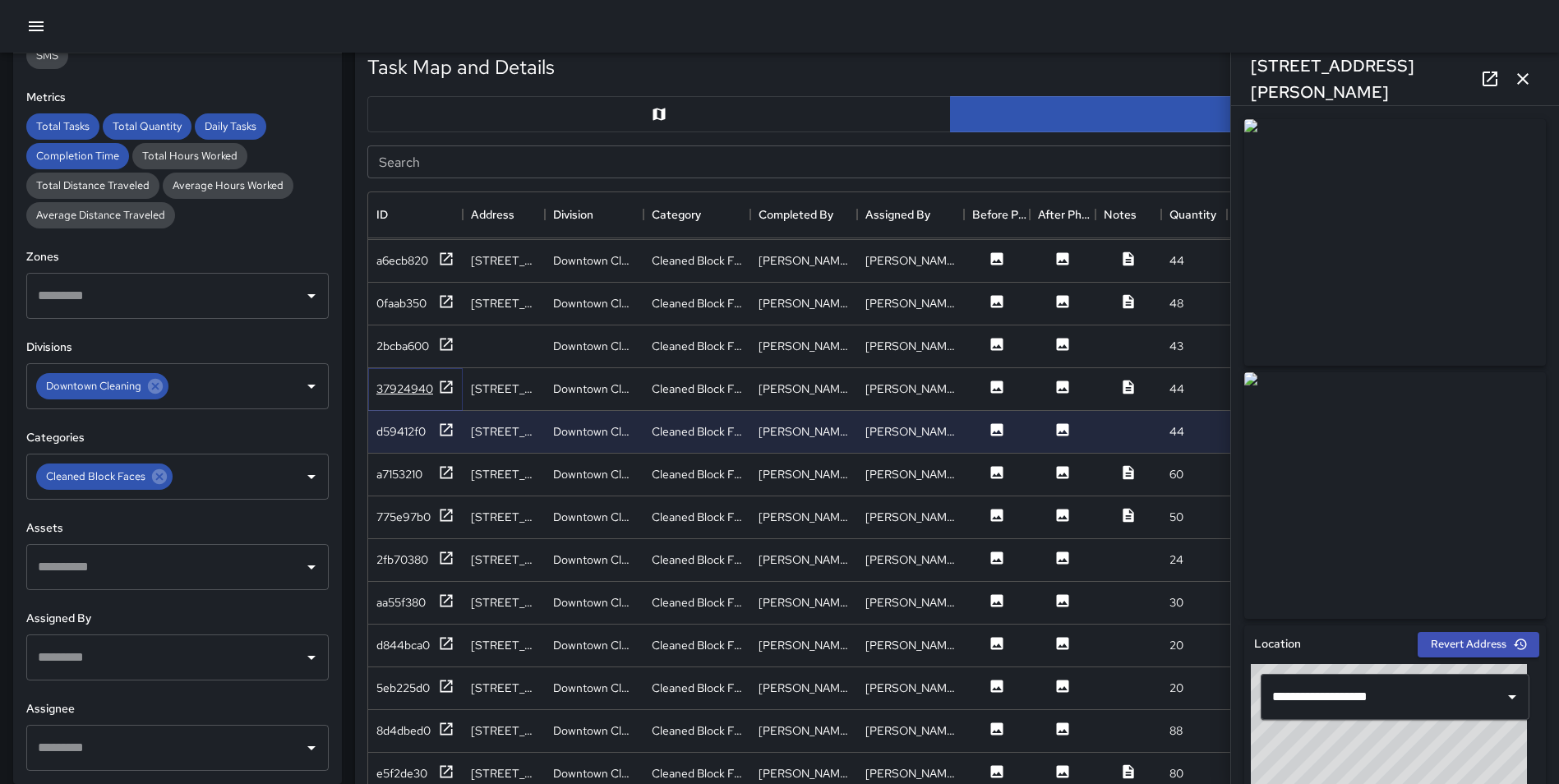
click at [445, 382] on icon at bounding box center [445, 386] width 16 height 16
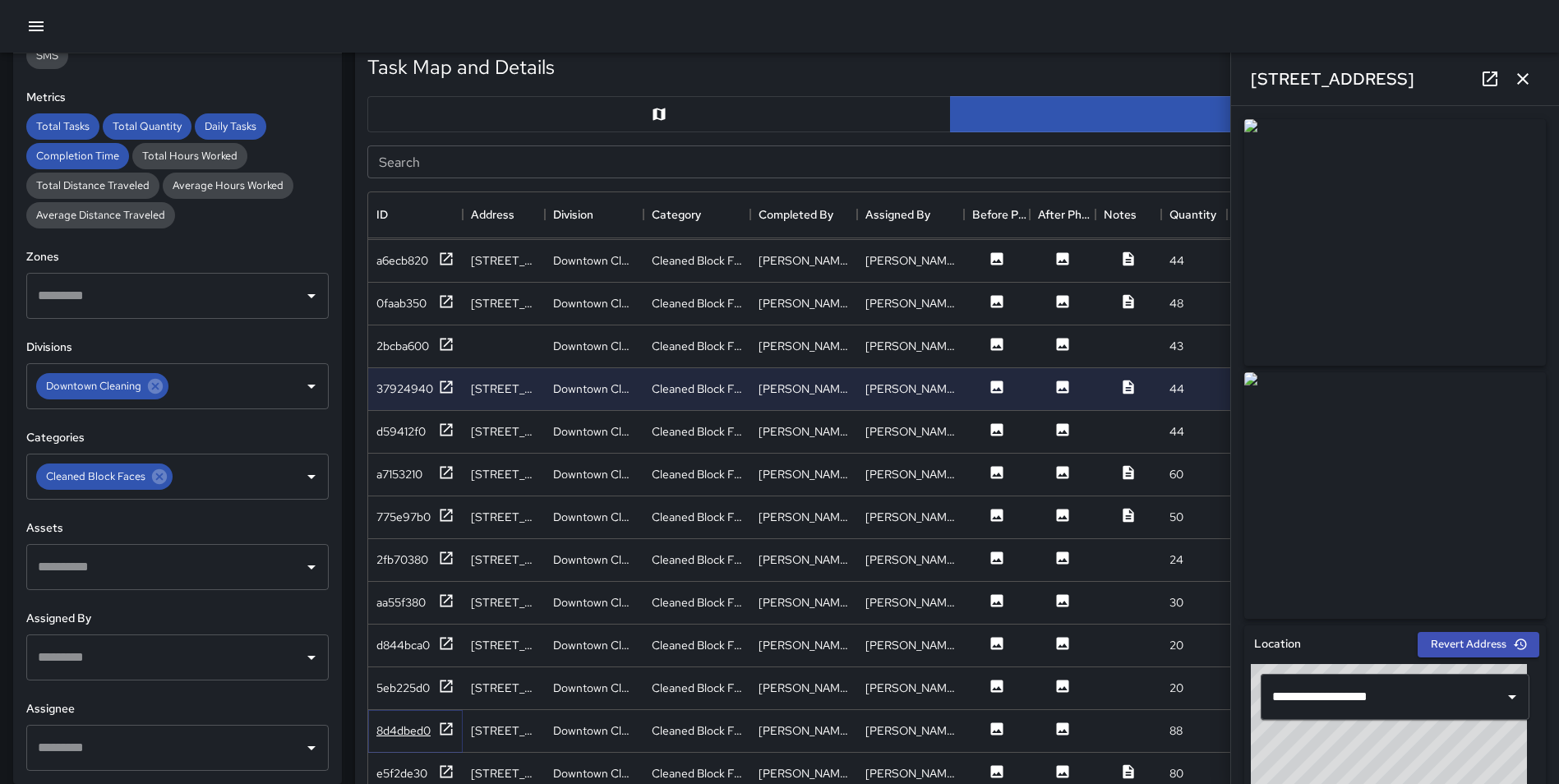
click at [451, 730] on icon at bounding box center [446, 728] width 12 height 12
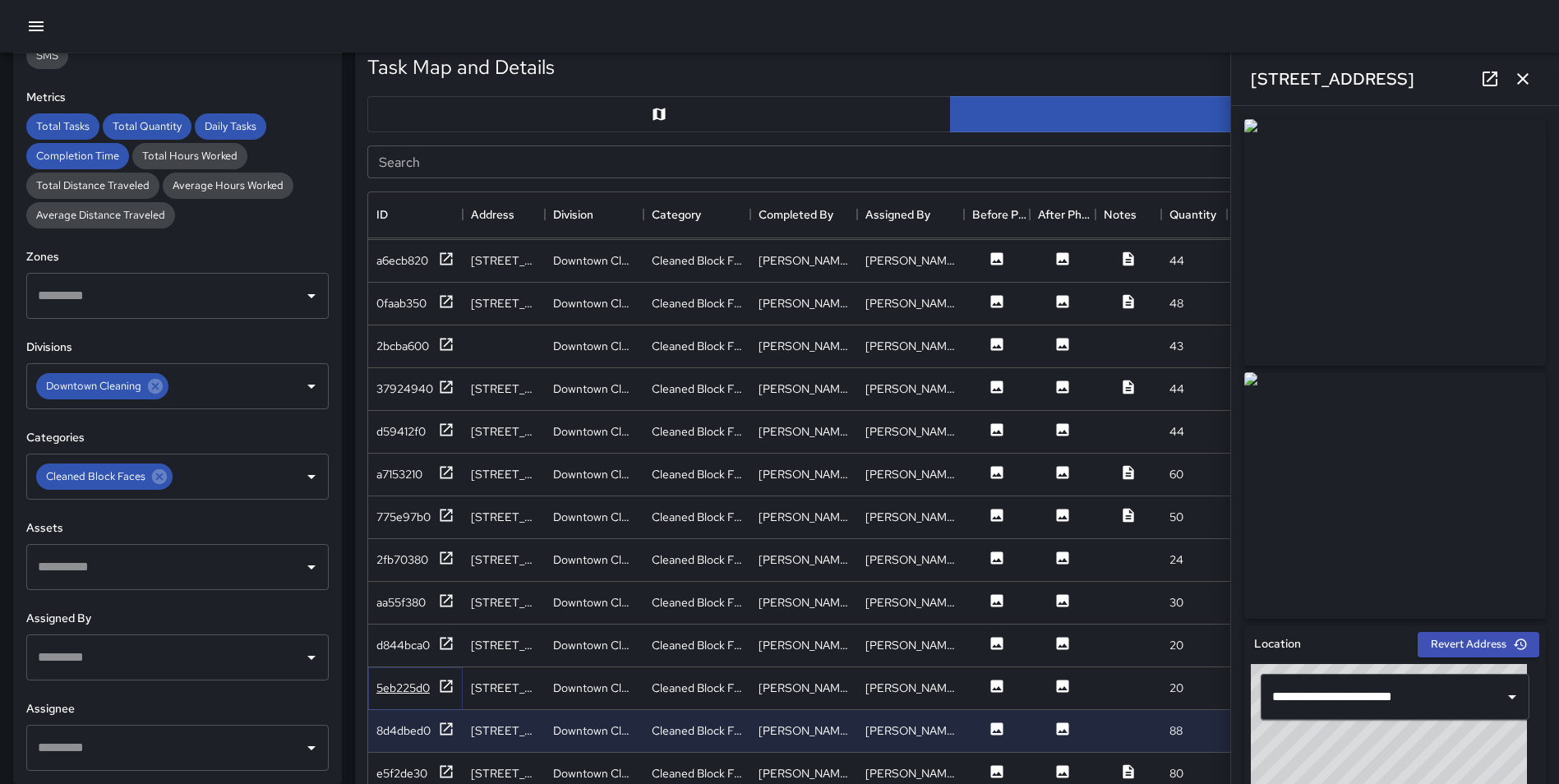
click at [450, 684] on icon at bounding box center [445, 685] width 16 height 16
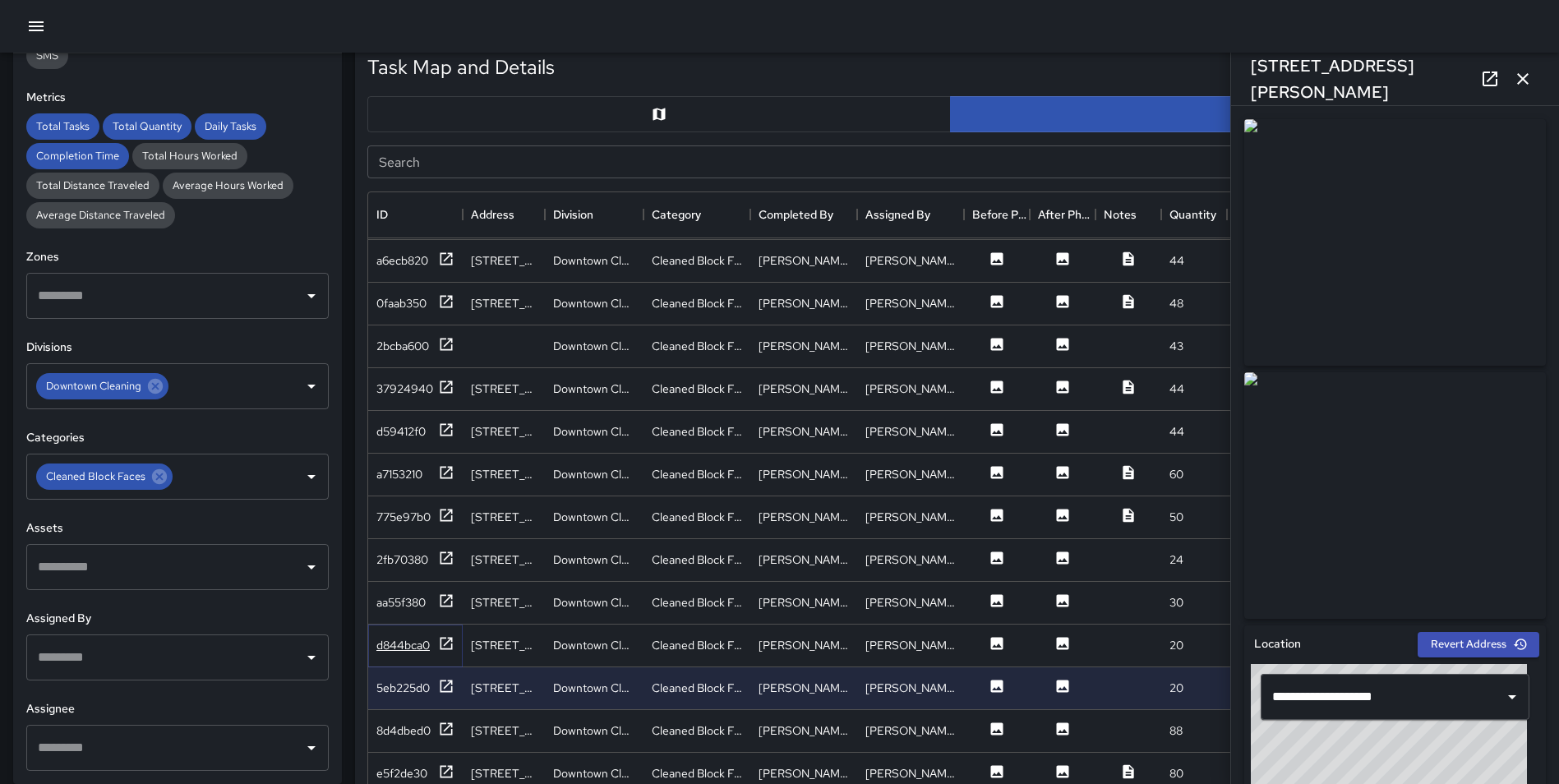
click at [449, 637] on icon at bounding box center [446, 642] width 12 height 12
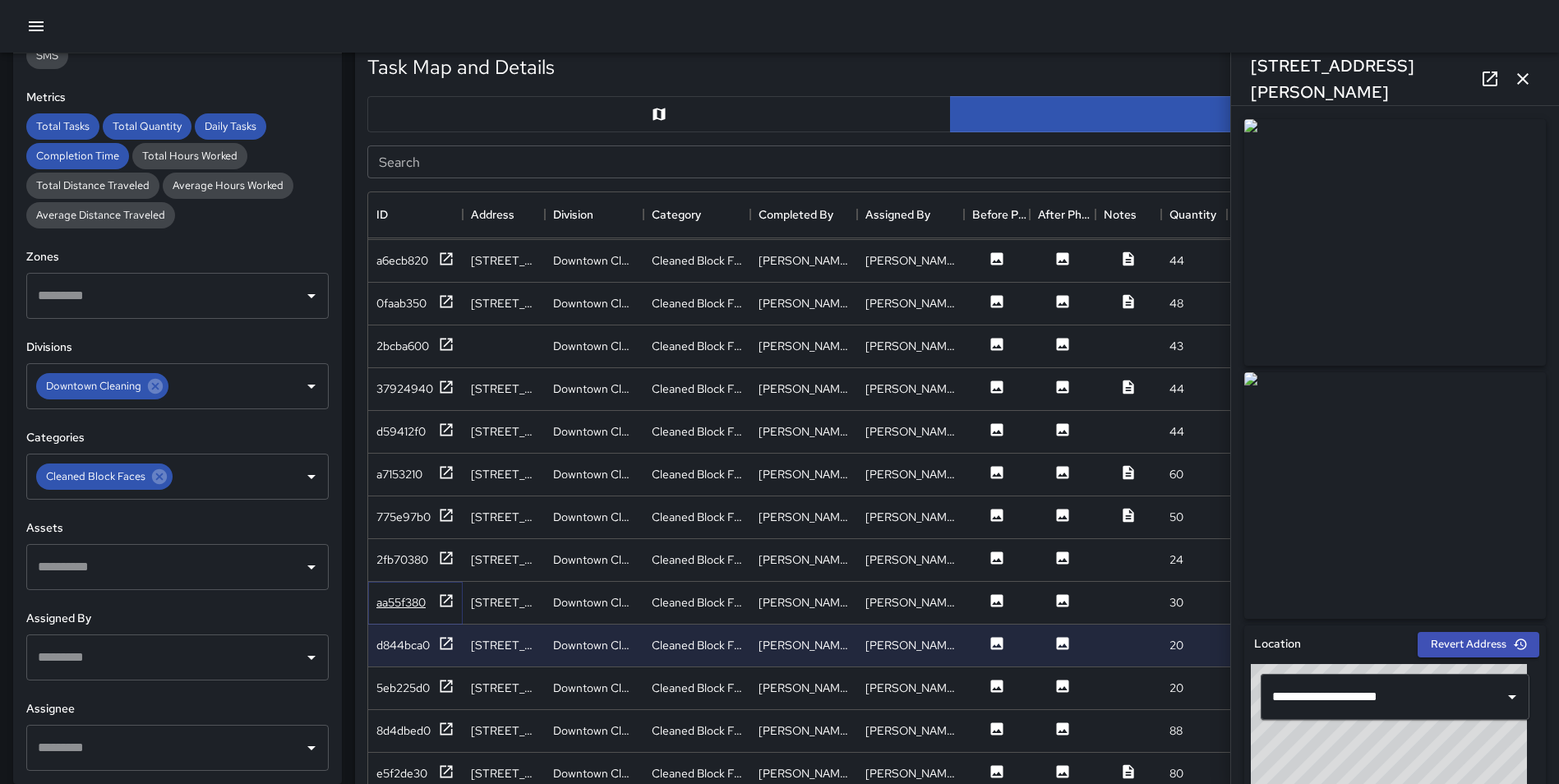
click at [448, 601] on icon at bounding box center [445, 600] width 16 height 16
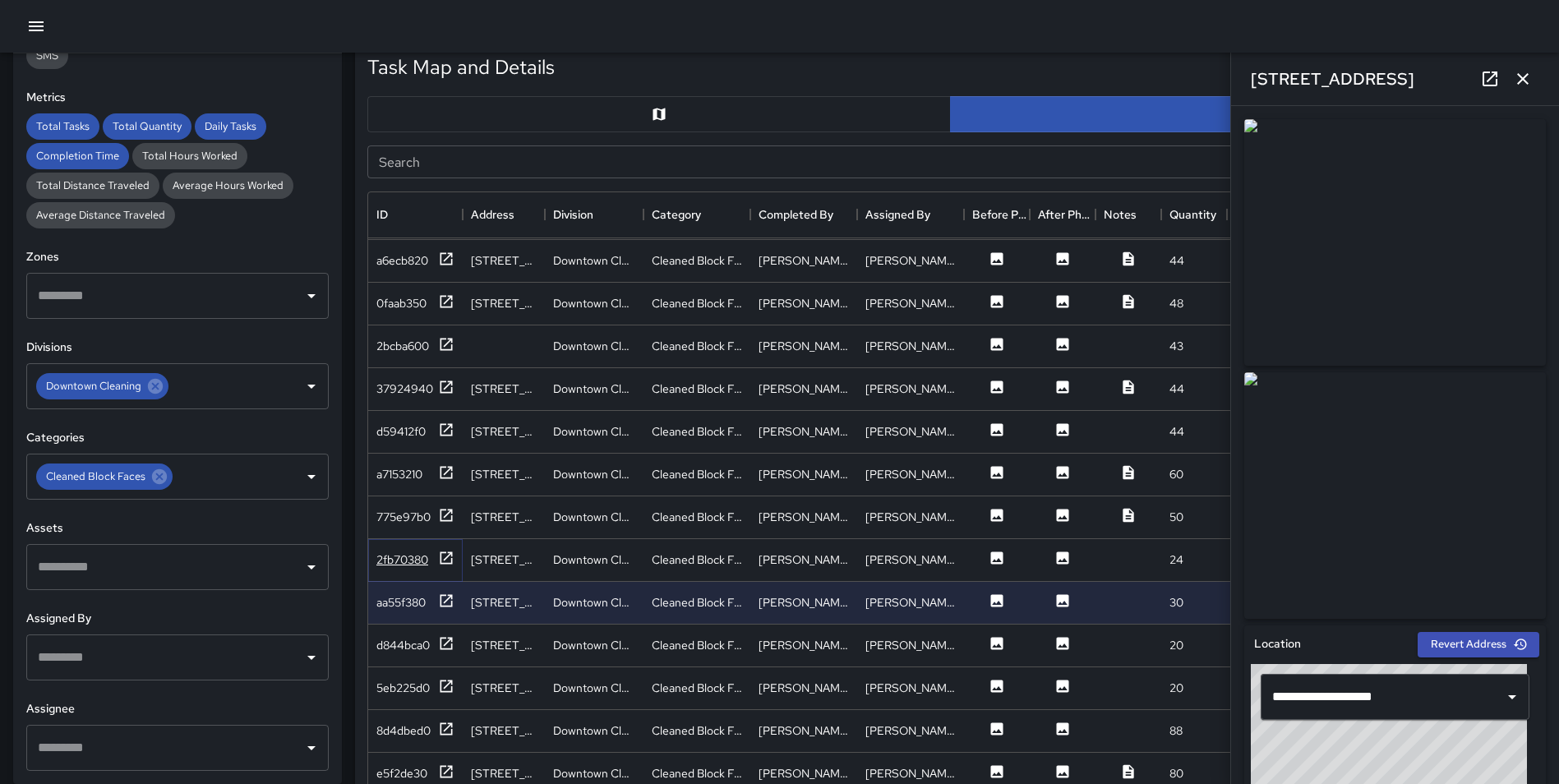
click at [449, 553] on icon at bounding box center [445, 558] width 16 height 16
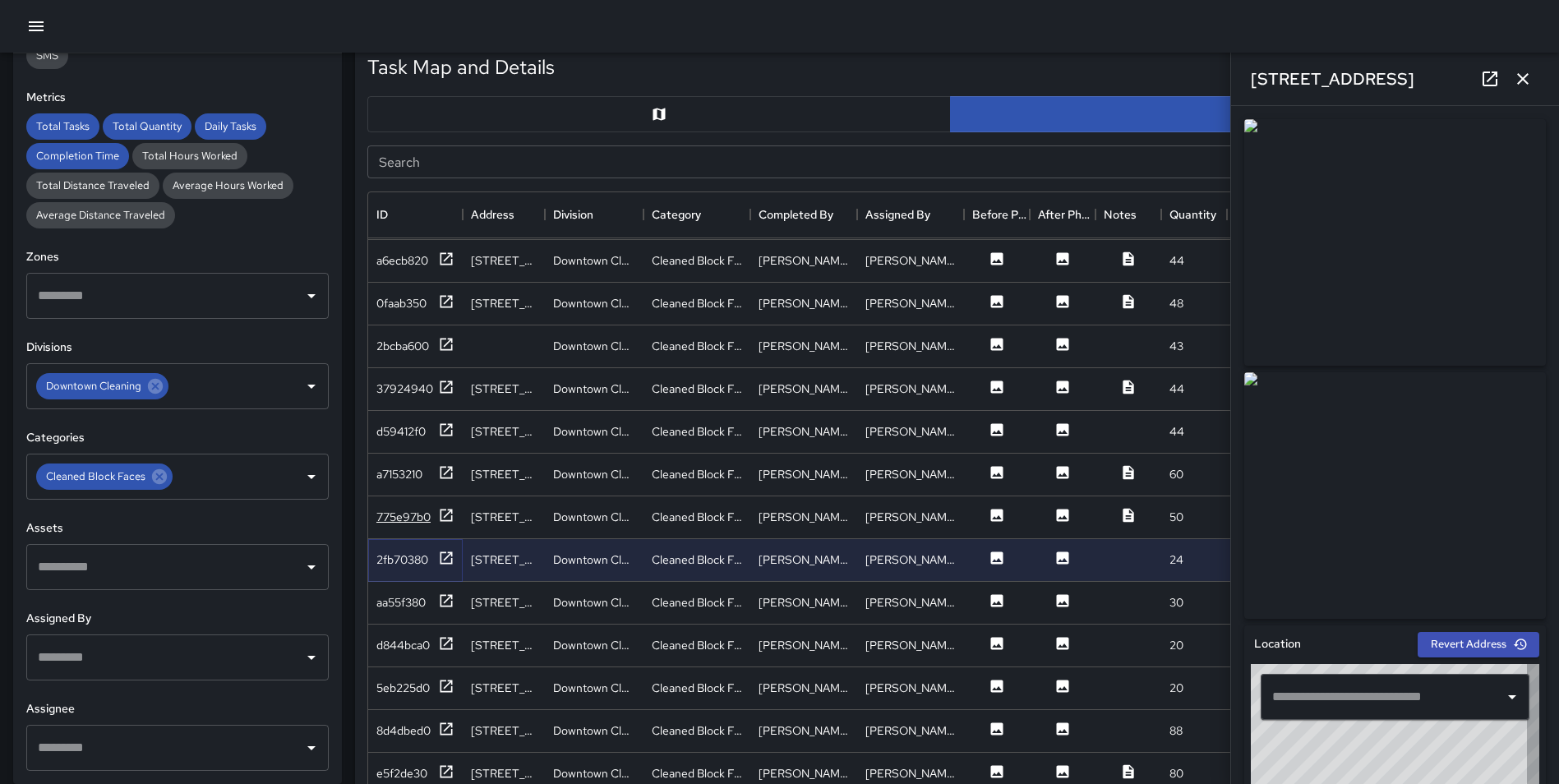
type input "**********"
click at [448, 513] on icon at bounding box center [446, 515] width 12 height 12
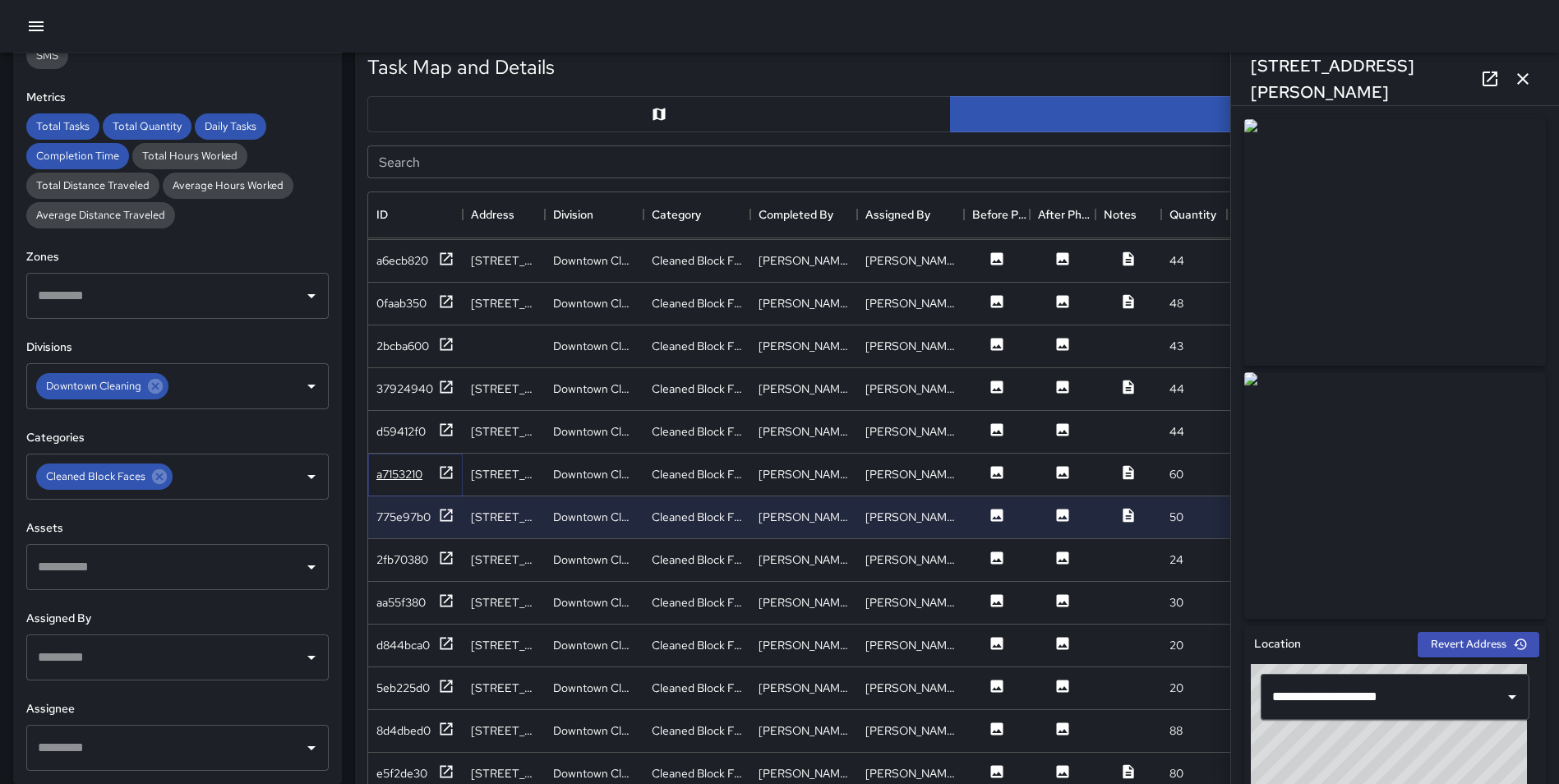
click at [447, 464] on icon at bounding box center [445, 472] width 16 height 16
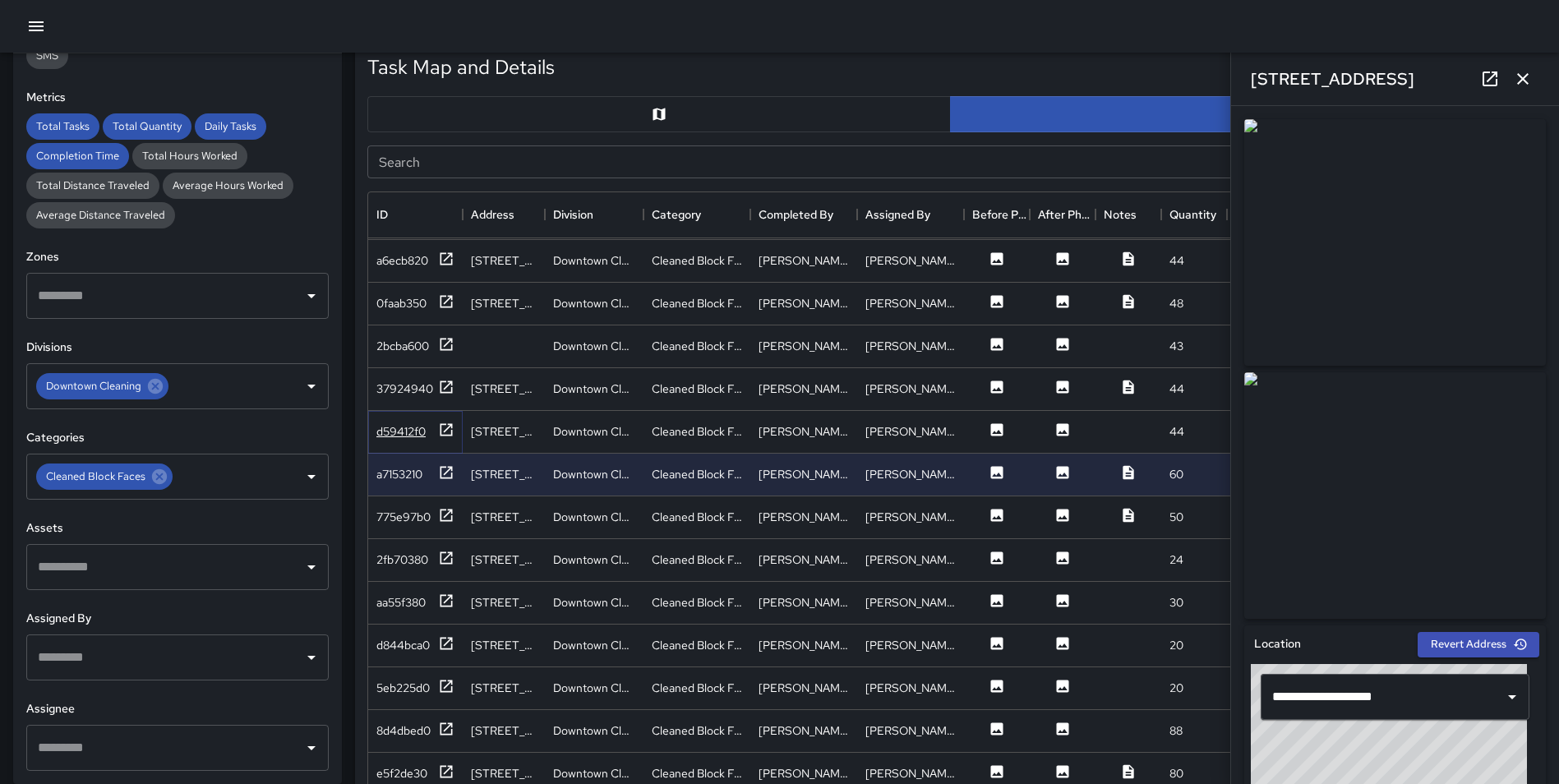
click at [446, 426] on icon at bounding box center [445, 429] width 16 height 16
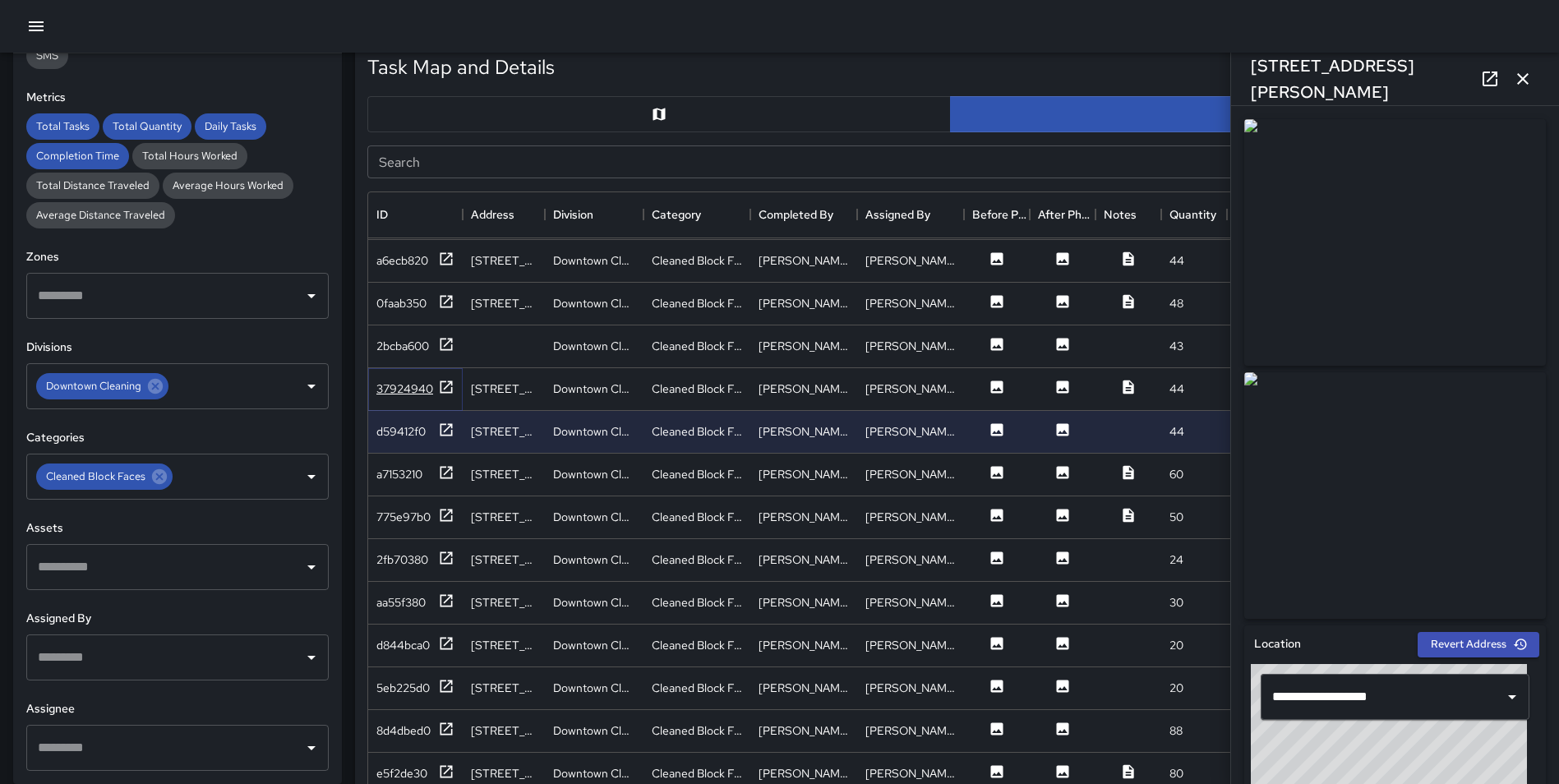
click at [447, 379] on icon at bounding box center [445, 386] width 16 height 16
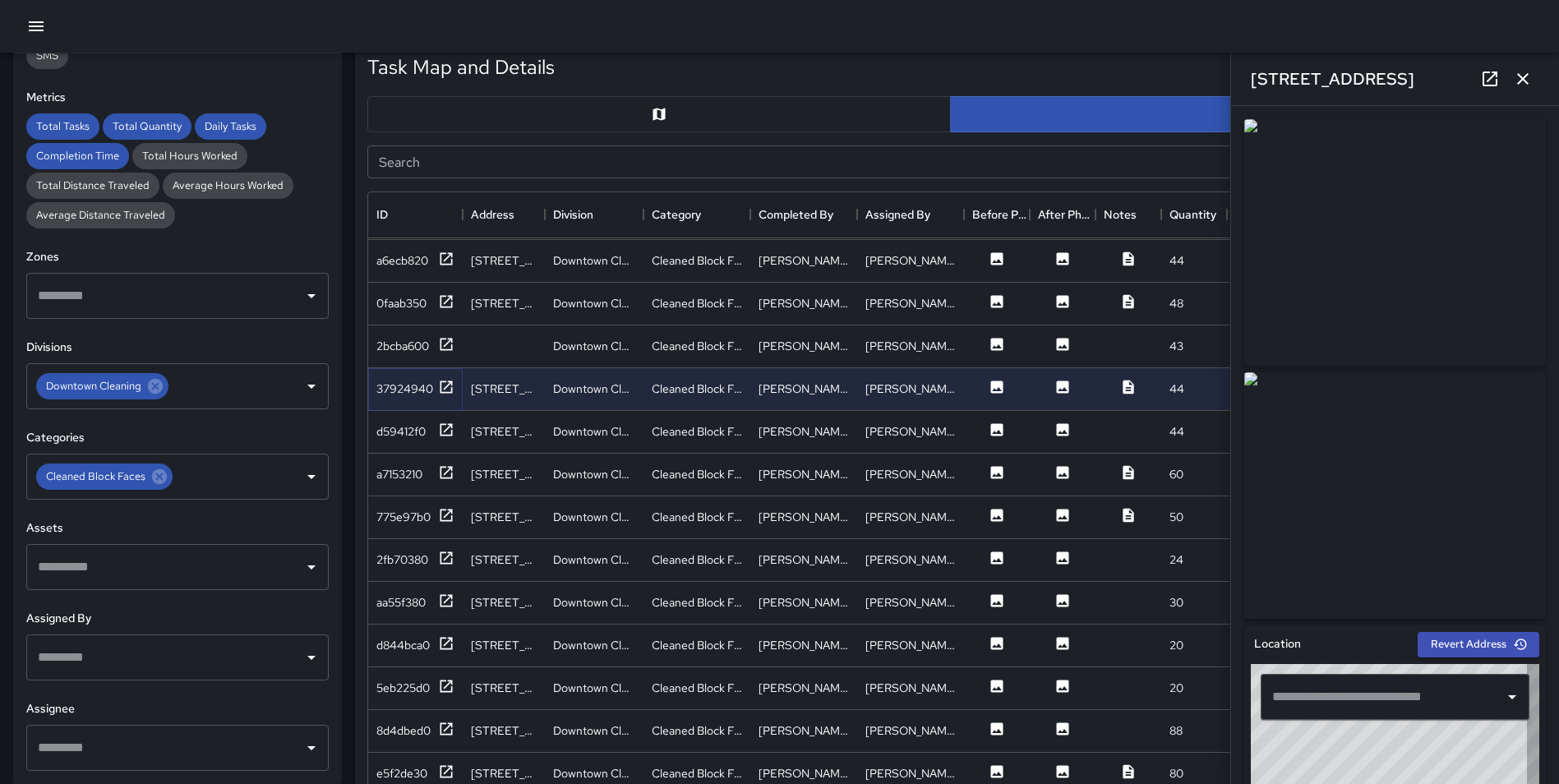
type input "**********"
click at [1521, 75] on icon "button" at bounding box center [1523, 79] width 11 height 11
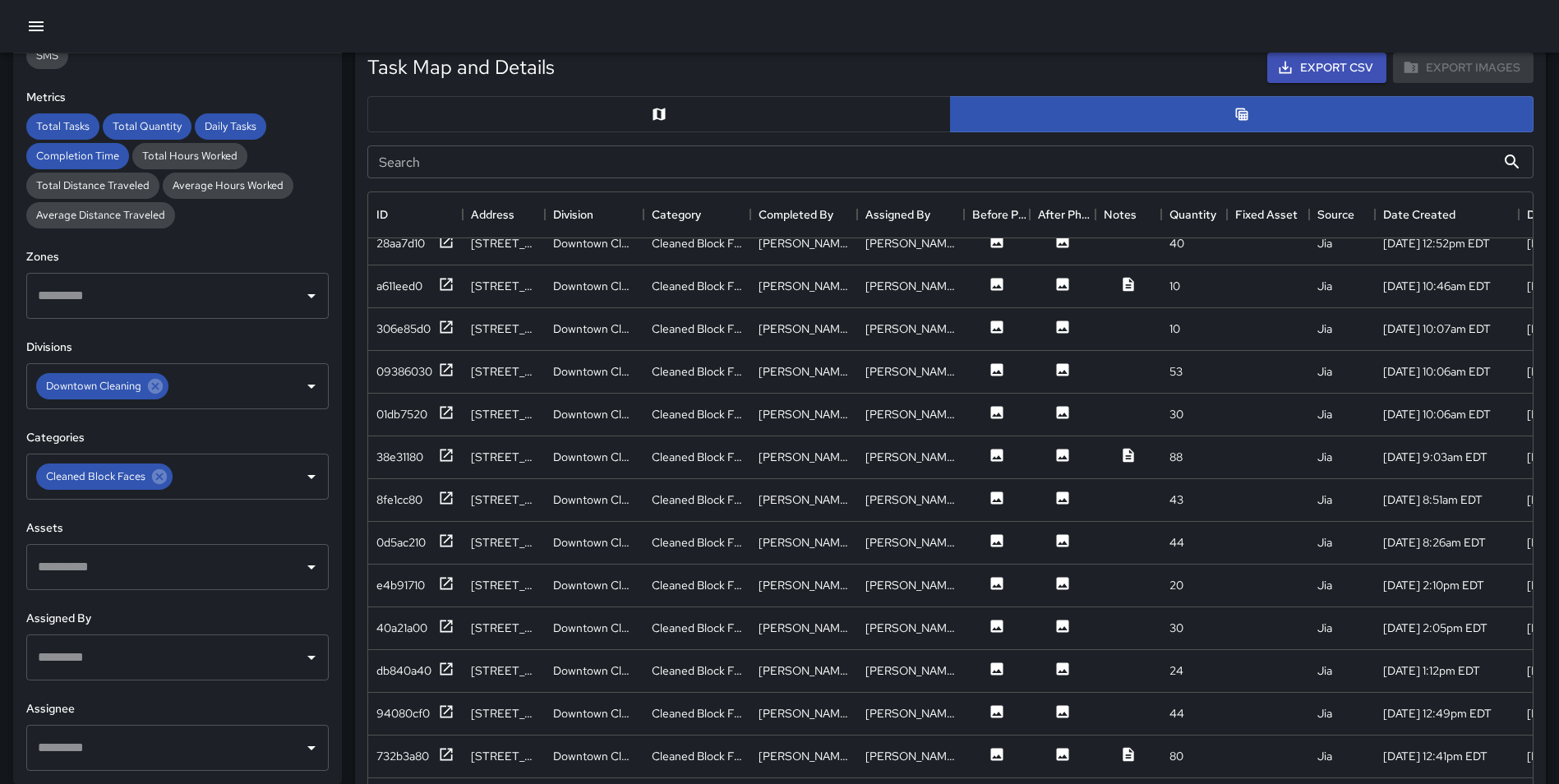
scroll to position [1897, 0]
click at [445, 533] on icon at bounding box center [446, 539] width 12 height 12
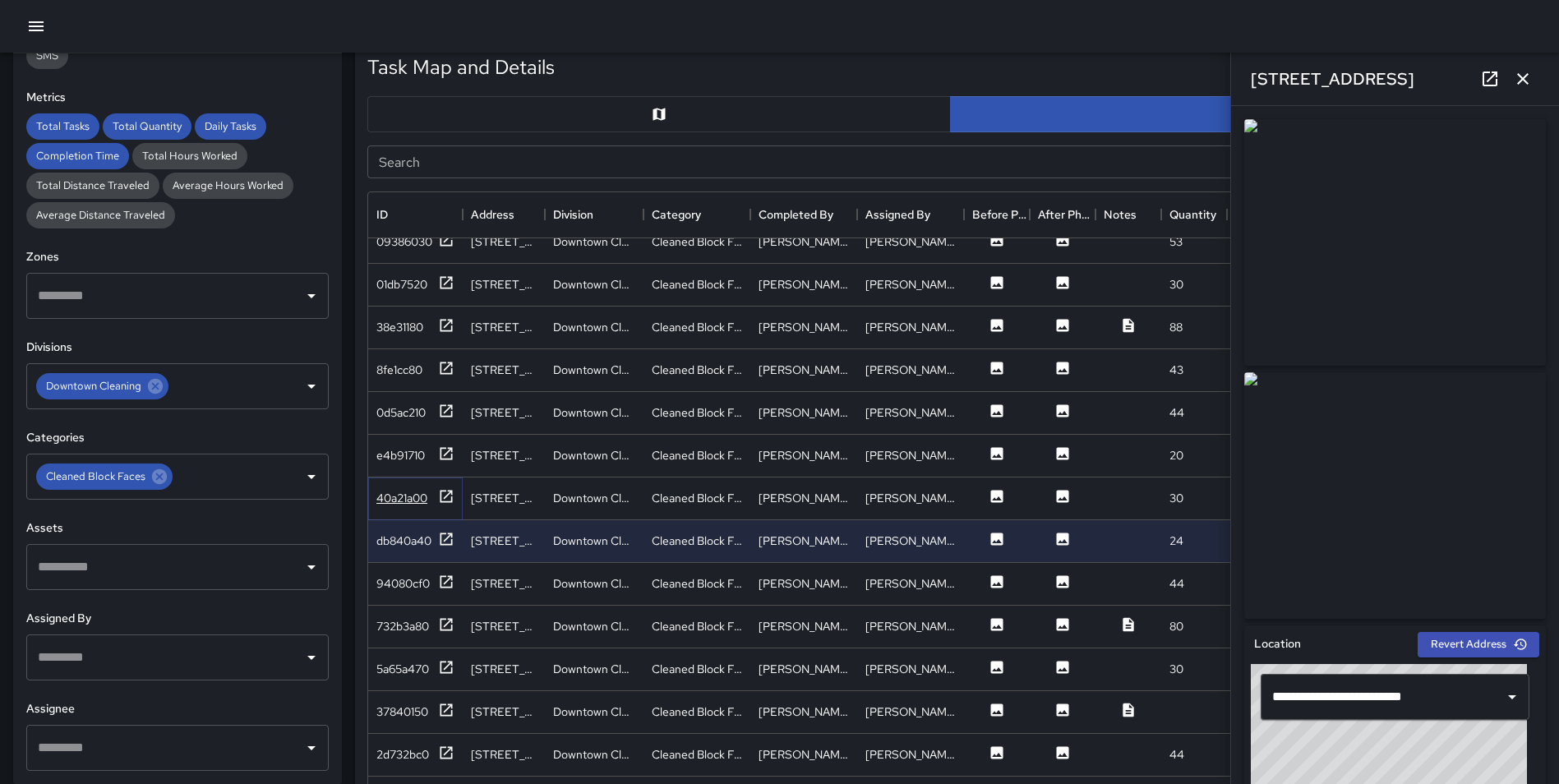
click at [443, 491] on icon at bounding box center [446, 496] width 12 height 12
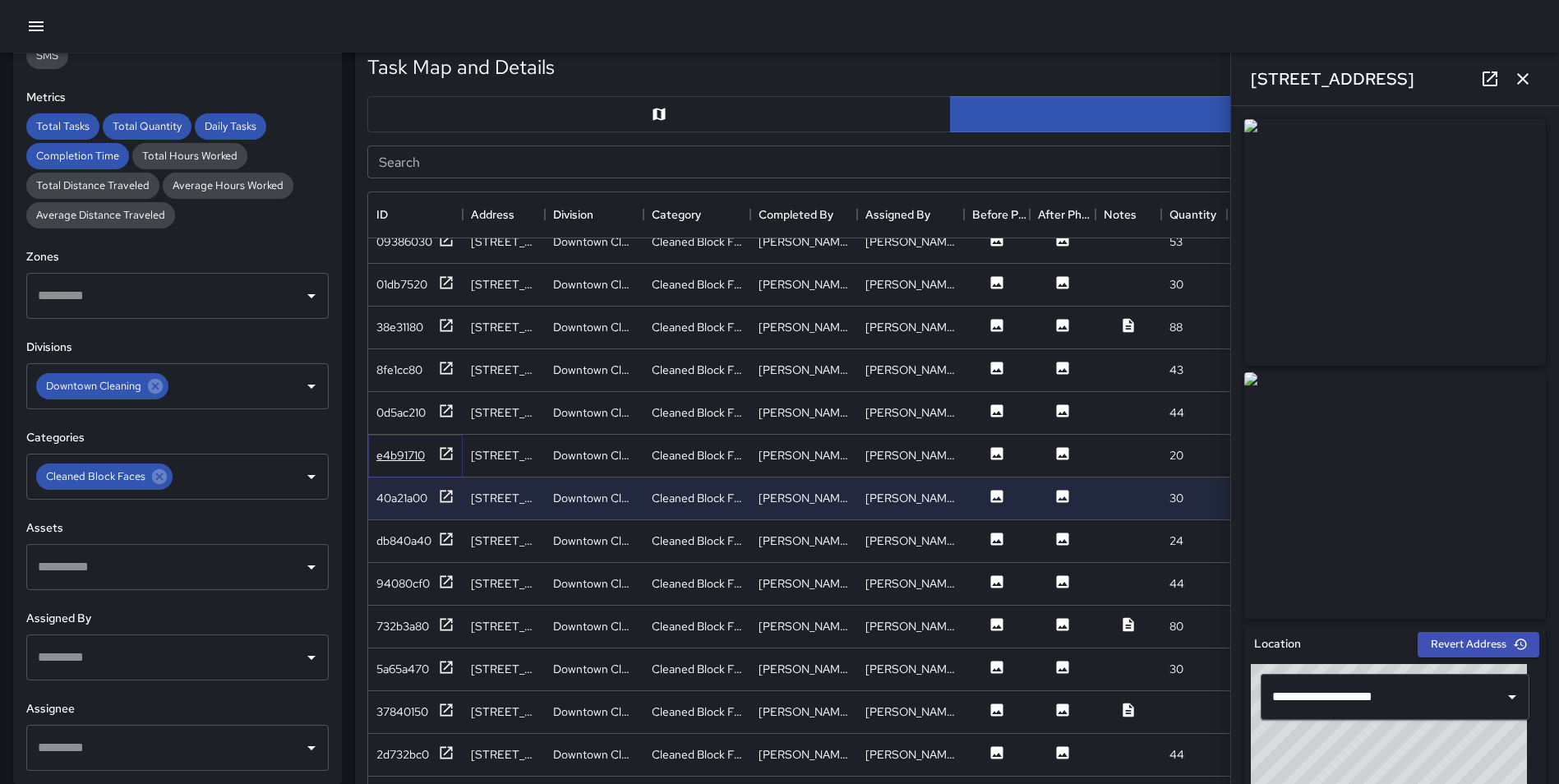
click at [446, 448] on icon at bounding box center [446, 453] width 12 height 12
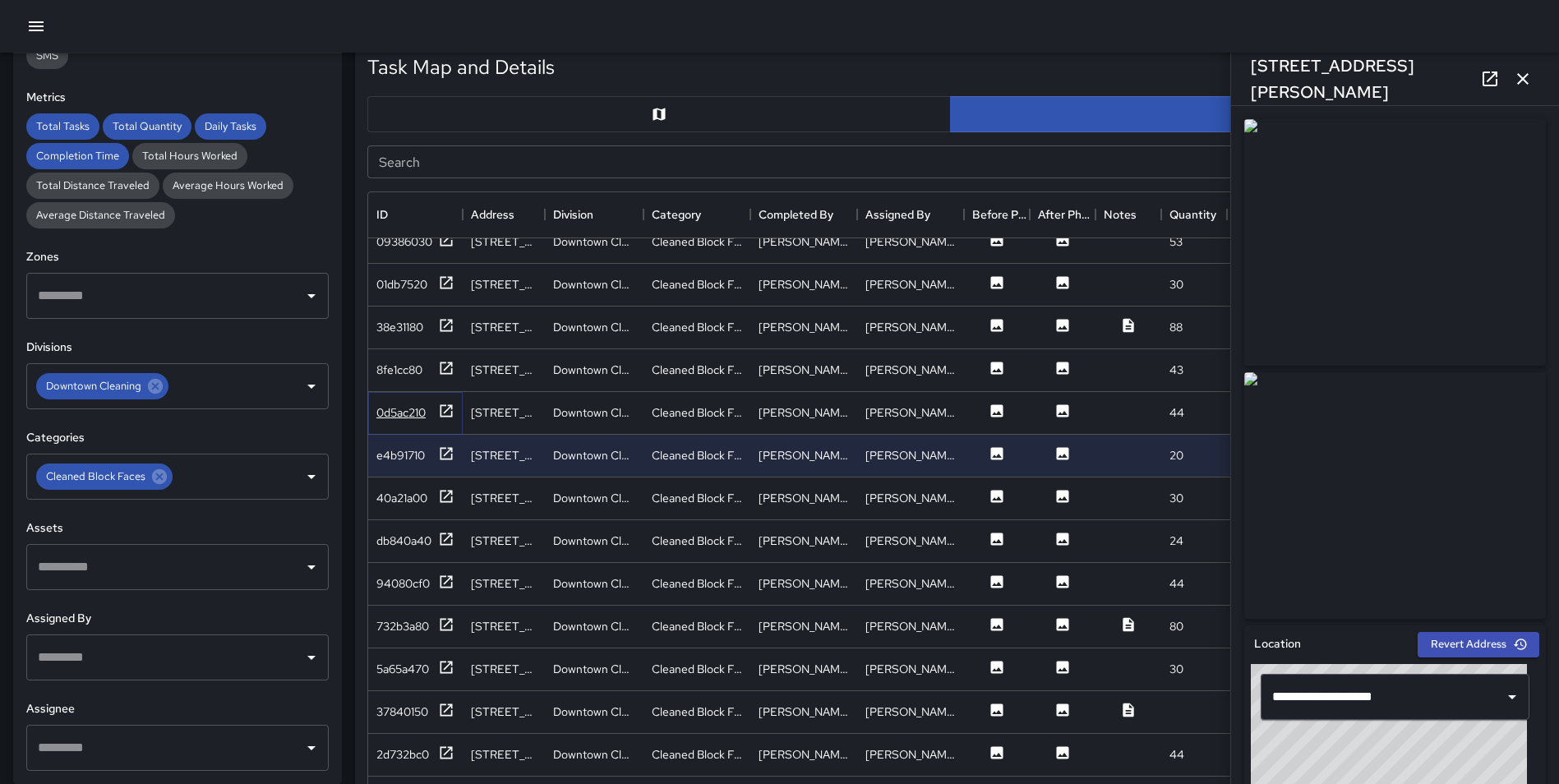
click at [446, 408] on icon at bounding box center [445, 410] width 16 height 16
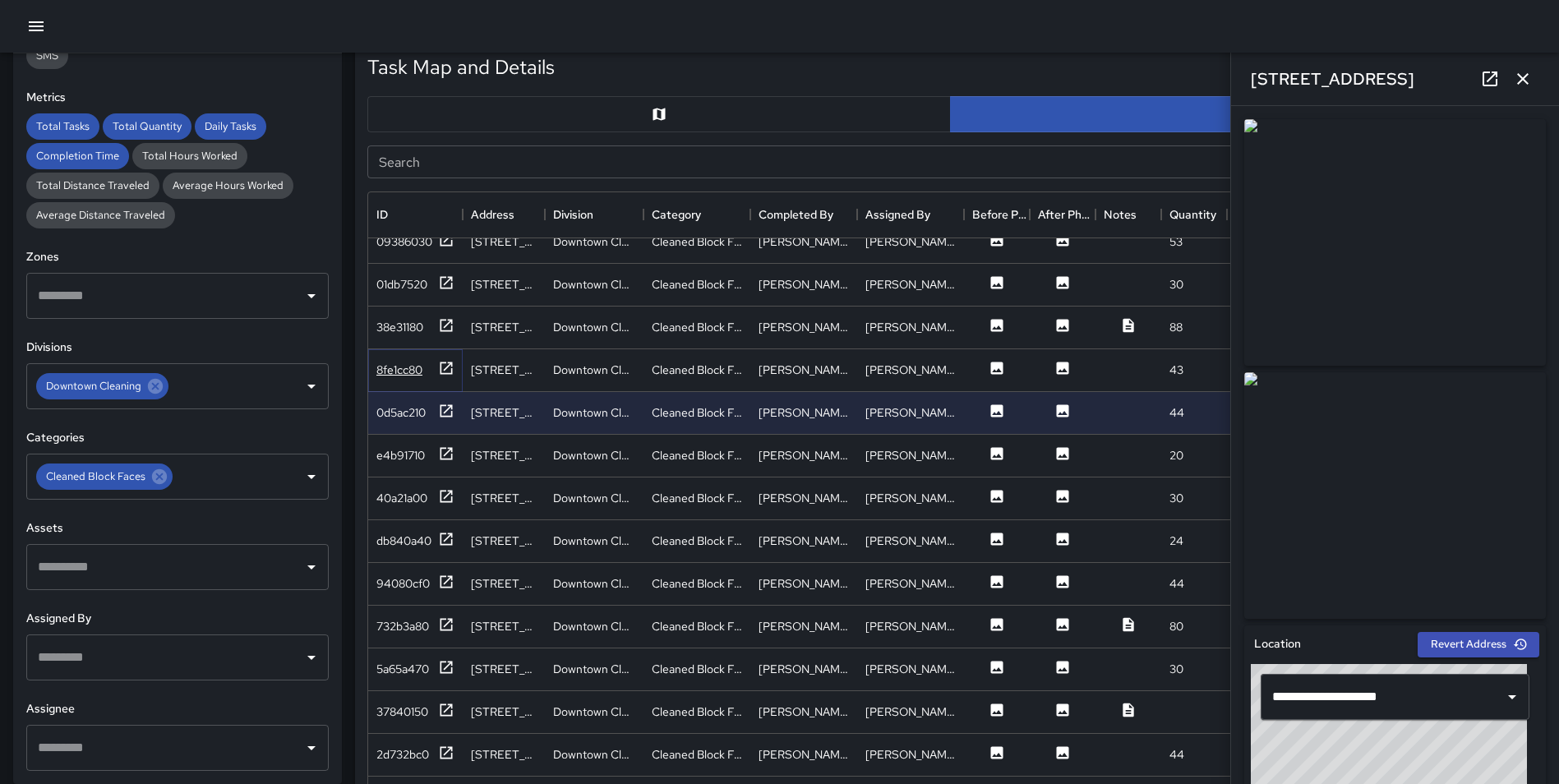
click at [448, 364] on icon at bounding box center [446, 367] width 12 height 12
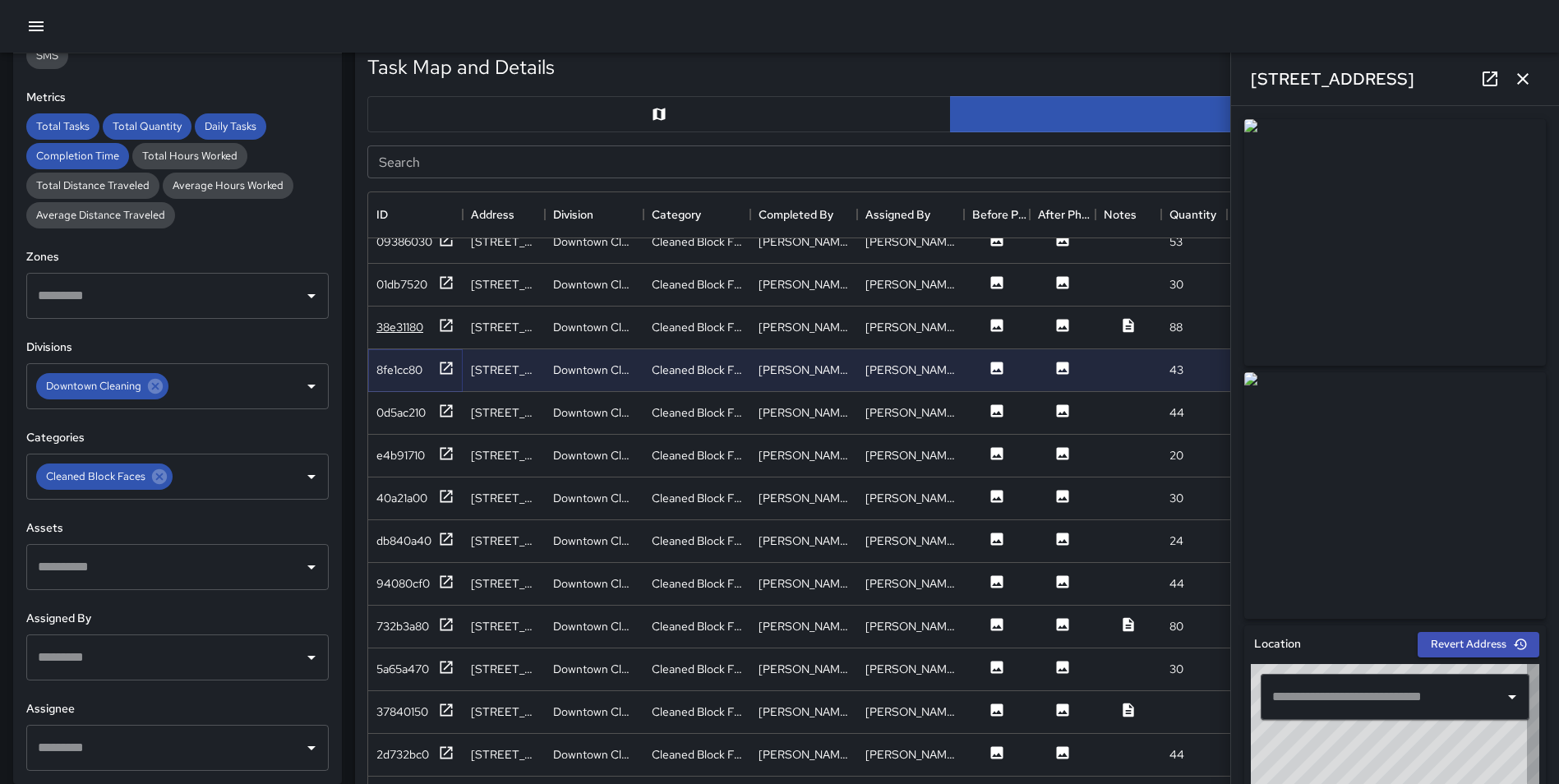
type input "**********"
click at [449, 325] on icon at bounding box center [445, 324] width 16 height 16
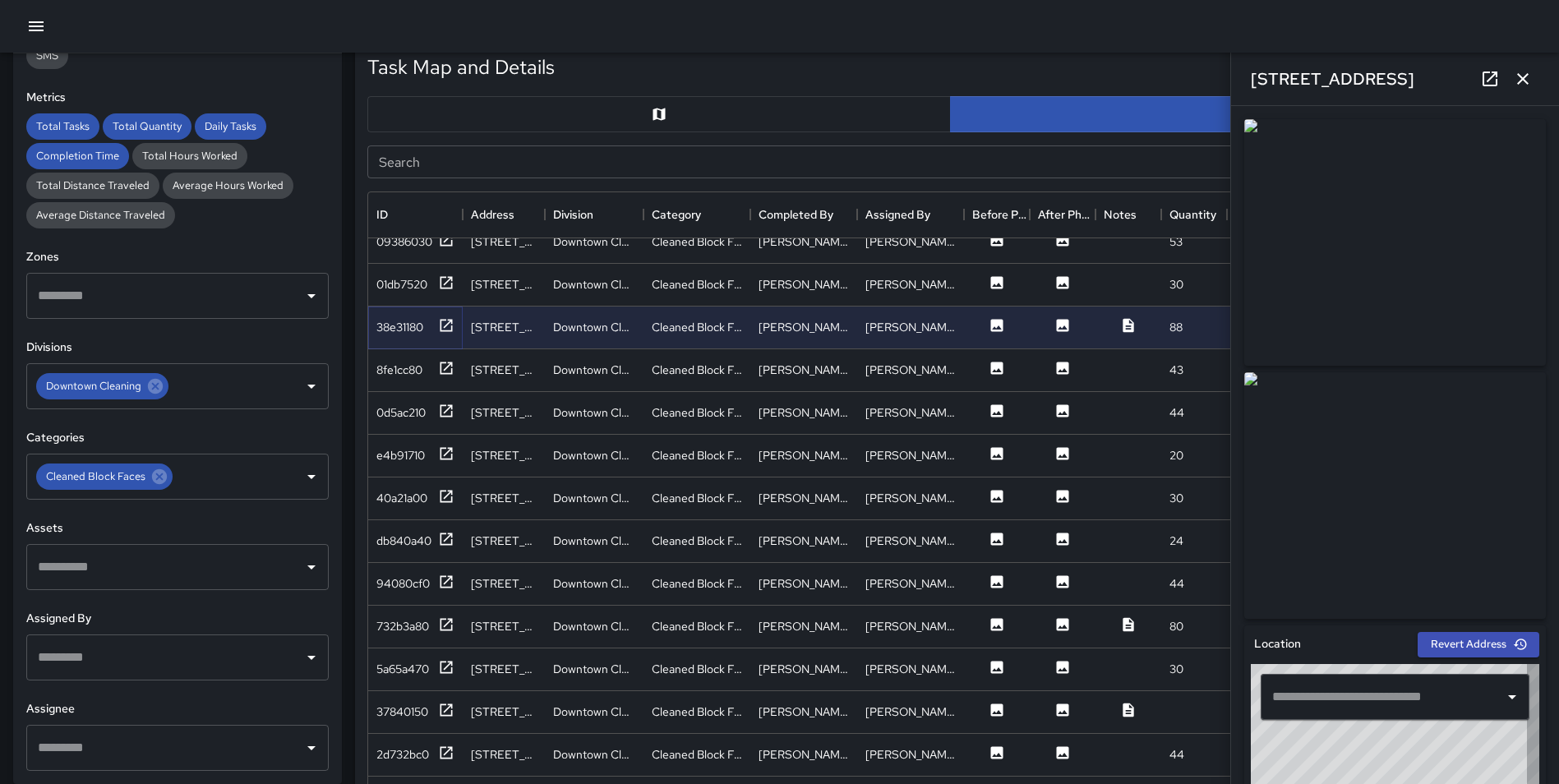
type input "**********"
click at [448, 752] on icon at bounding box center [445, 752] width 16 height 16
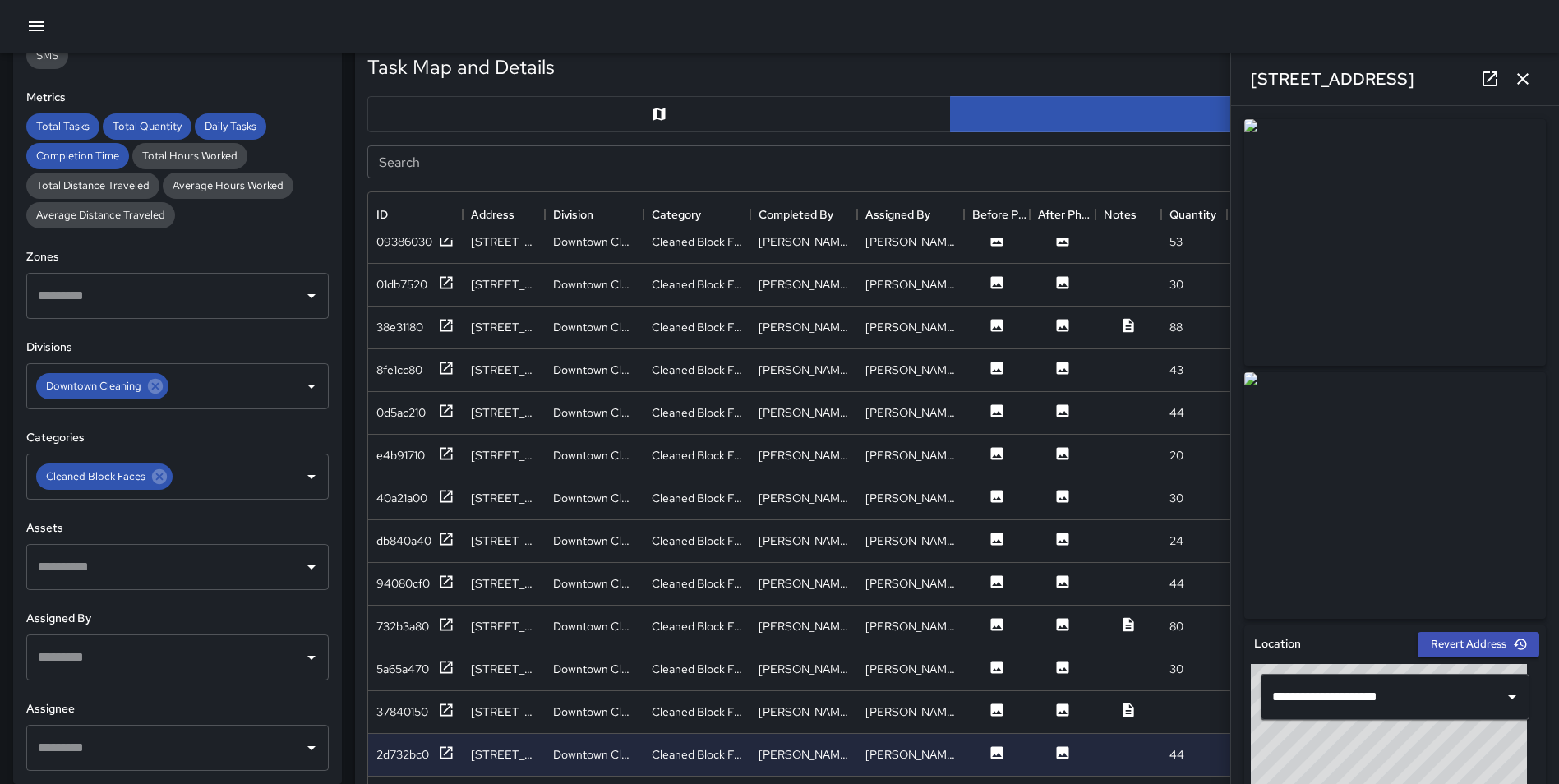
click at [1521, 71] on icon "button" at bounding box center [1523, 79] width 20 height 20
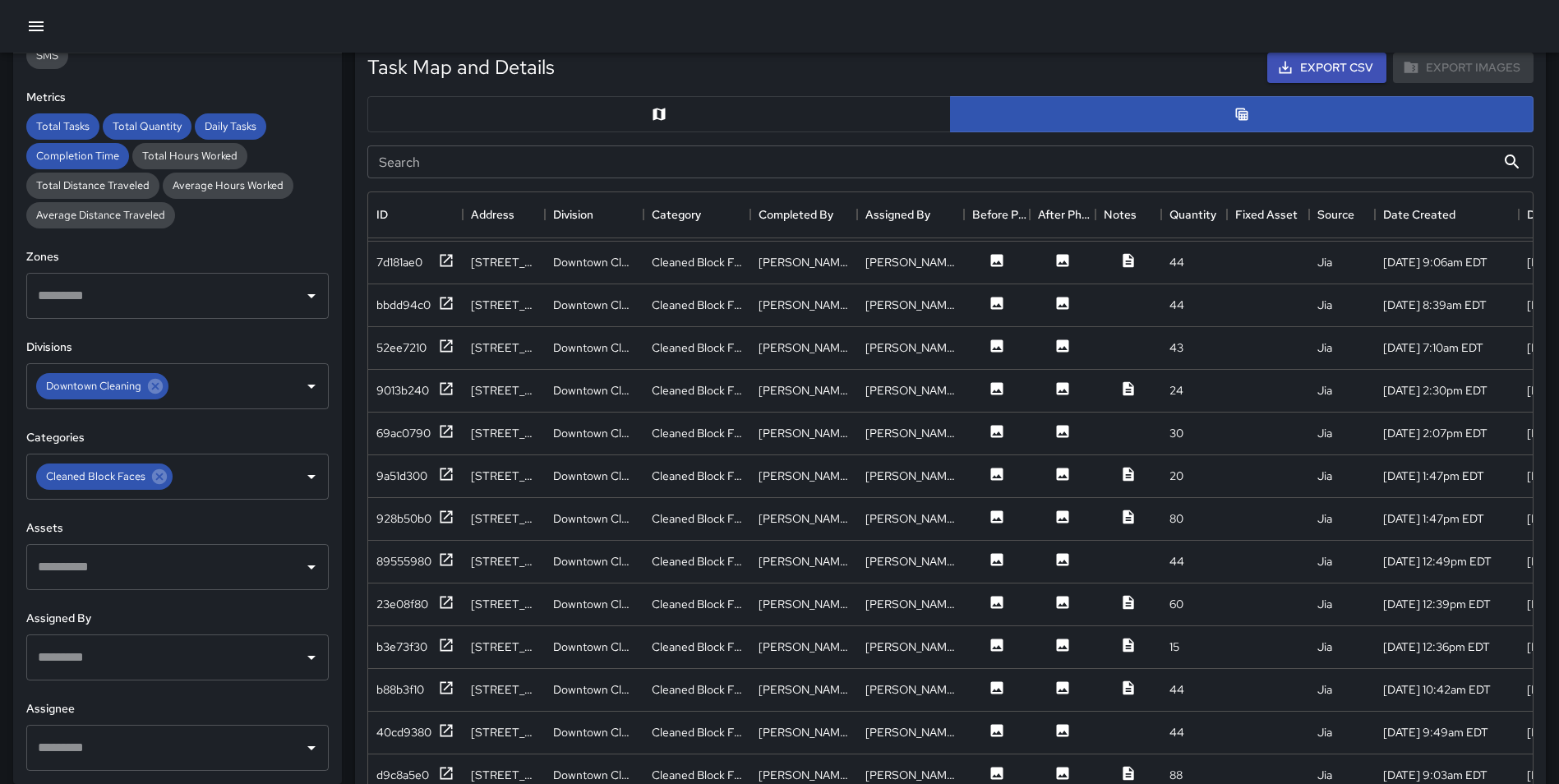
scroll to position [2631, 0]
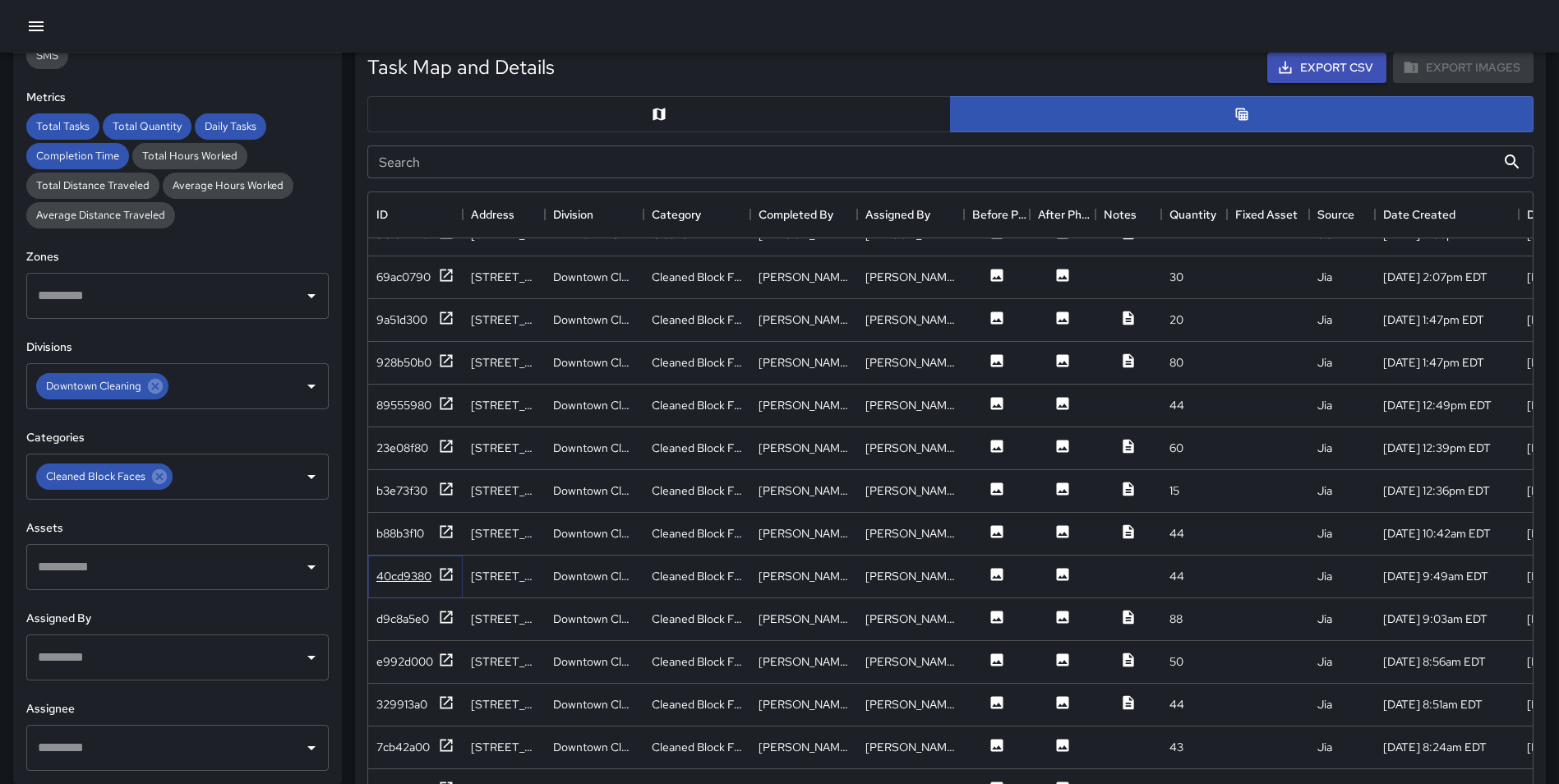
click at [447, 569] on icon at bounding box center [445, 574] width 16 height 16
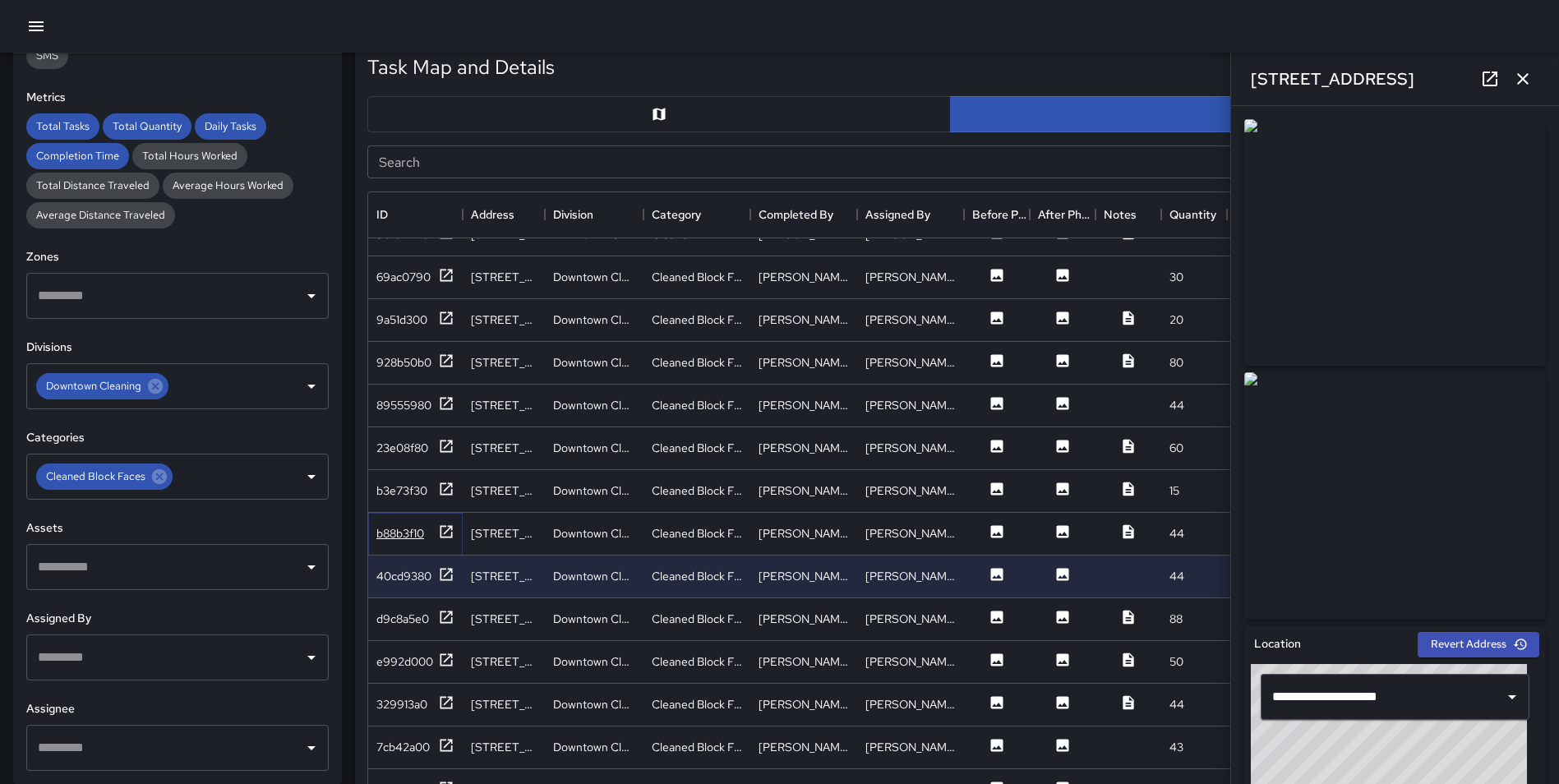
click at [444, 528] on icon at bounding box center [445, 531] width 16 height 16
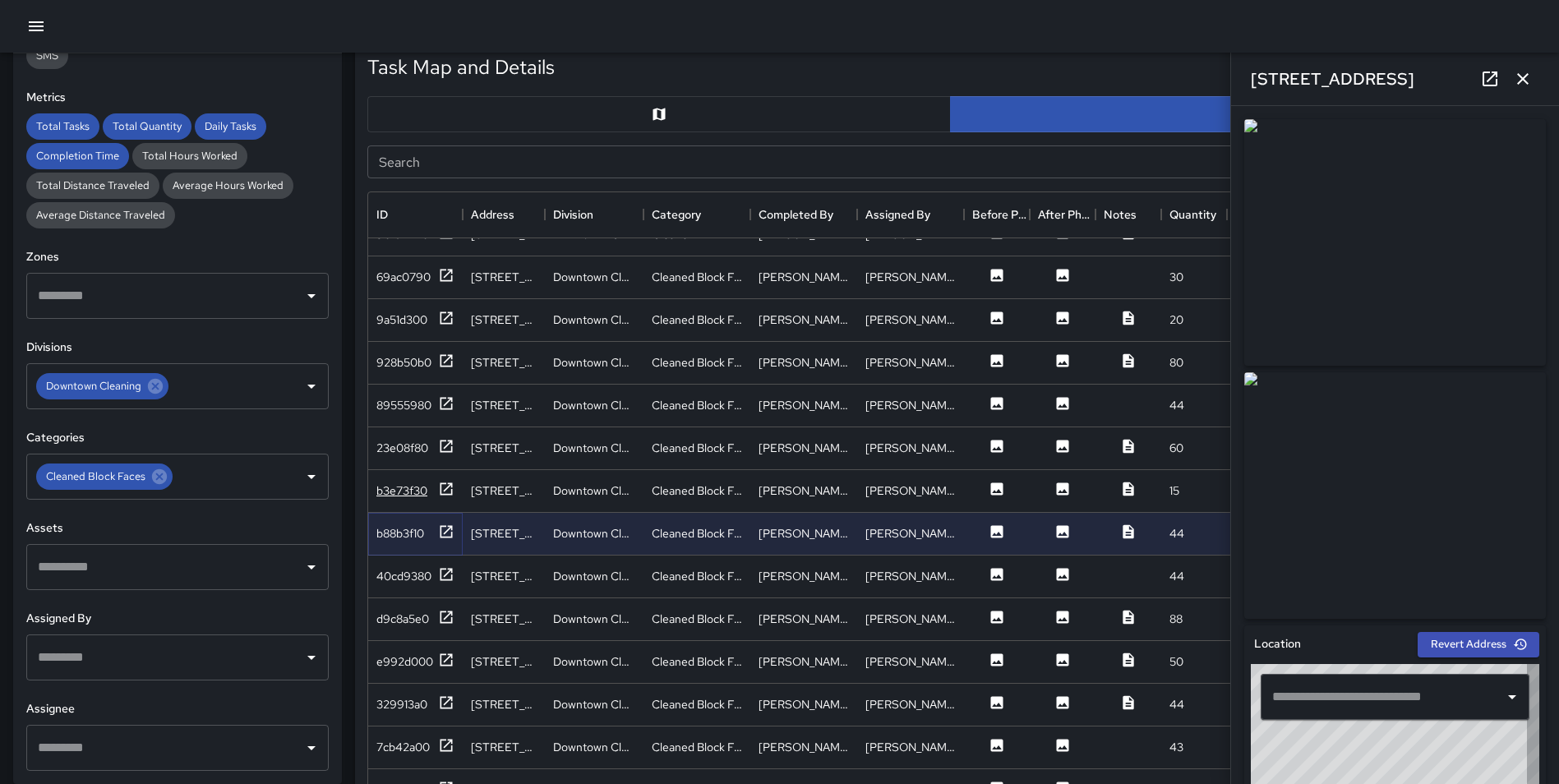
type input "**********"
click at [448, 487] on icon at bounding box center [446, 488] width 12 height 12
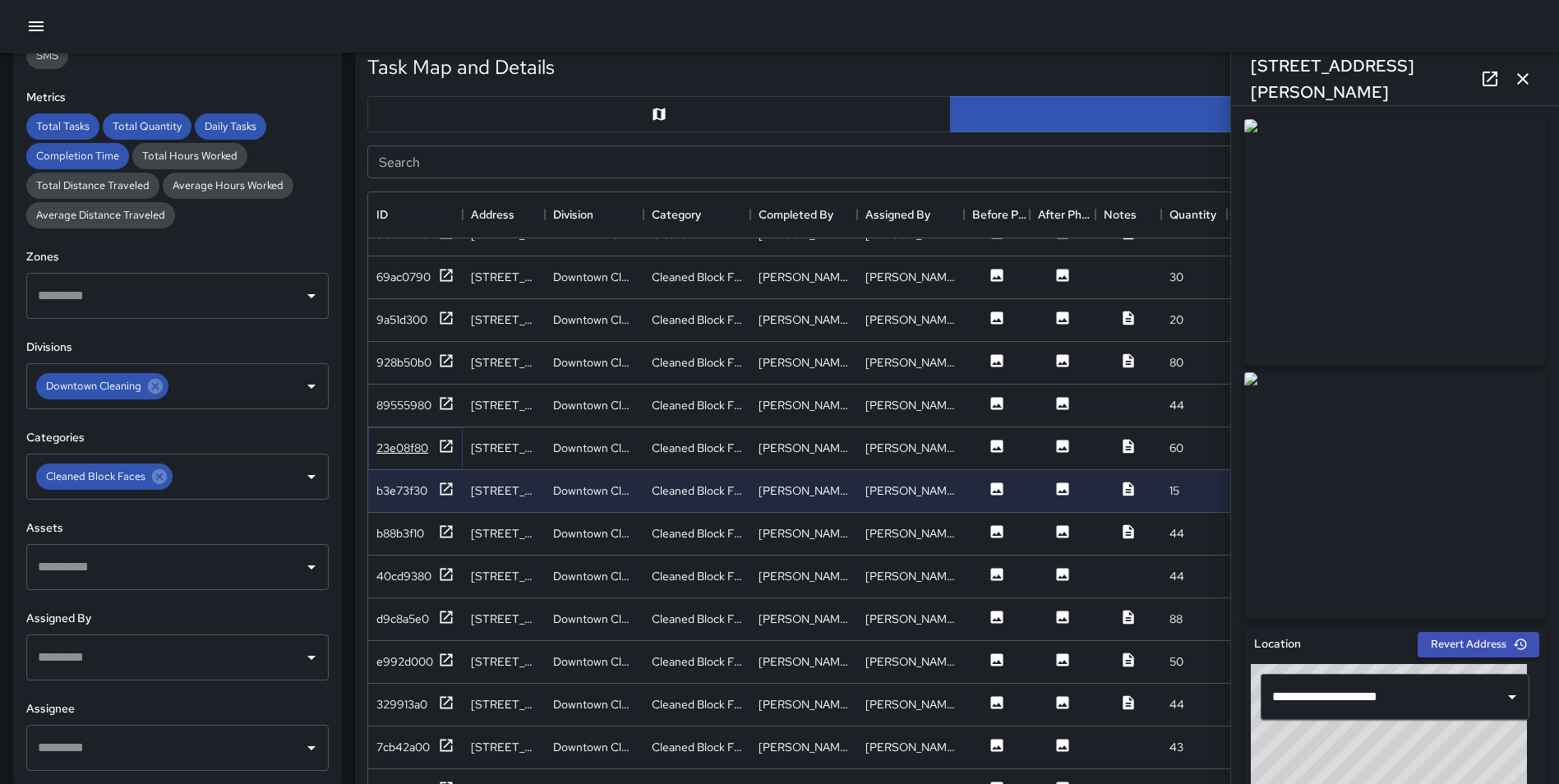
click at [446, 441] on icon at bounding box center [445, 445] width 16 height 16
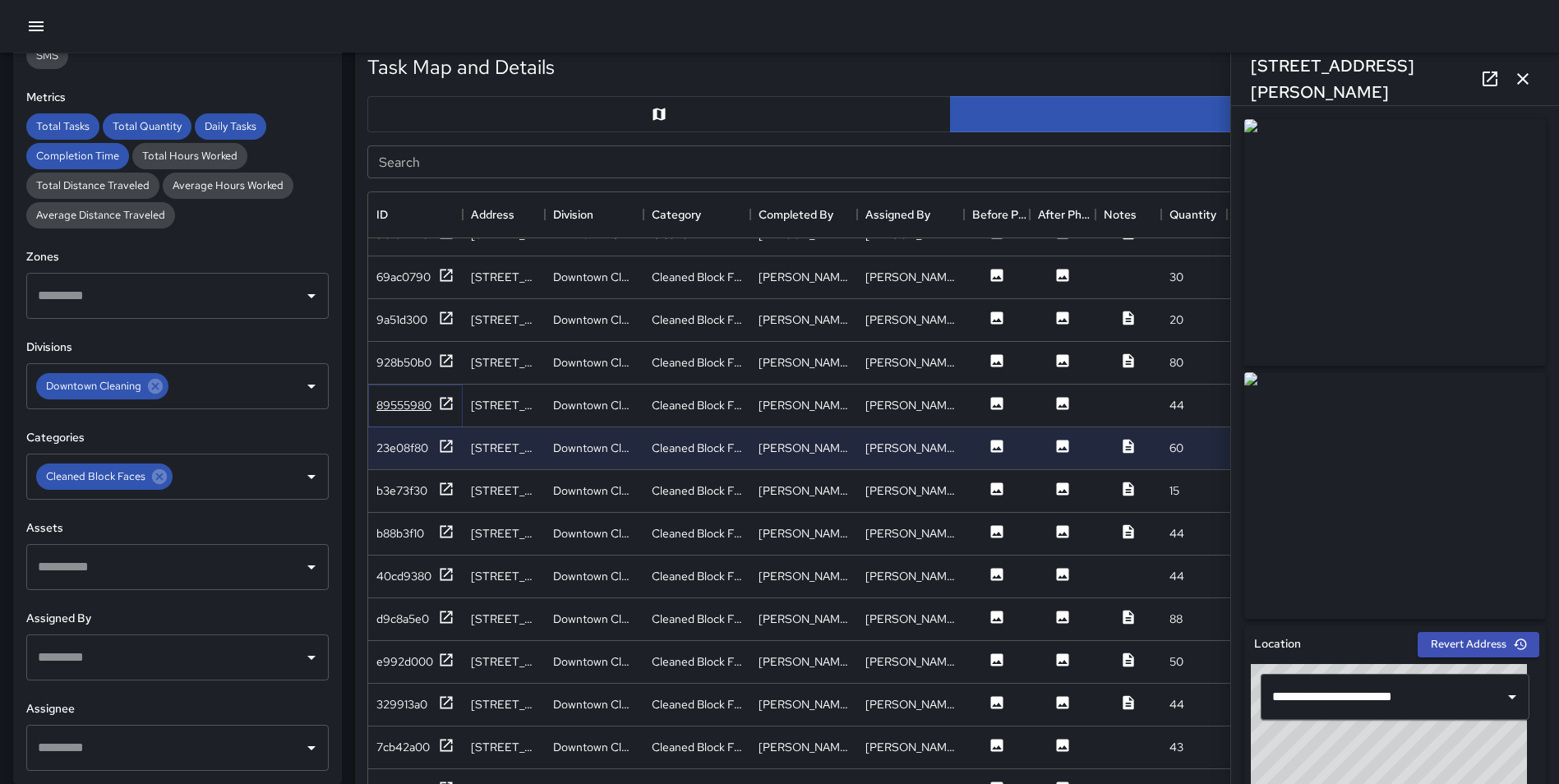
click at [446, 401] on icon at bounding box center [445, 402] width 16 height 16
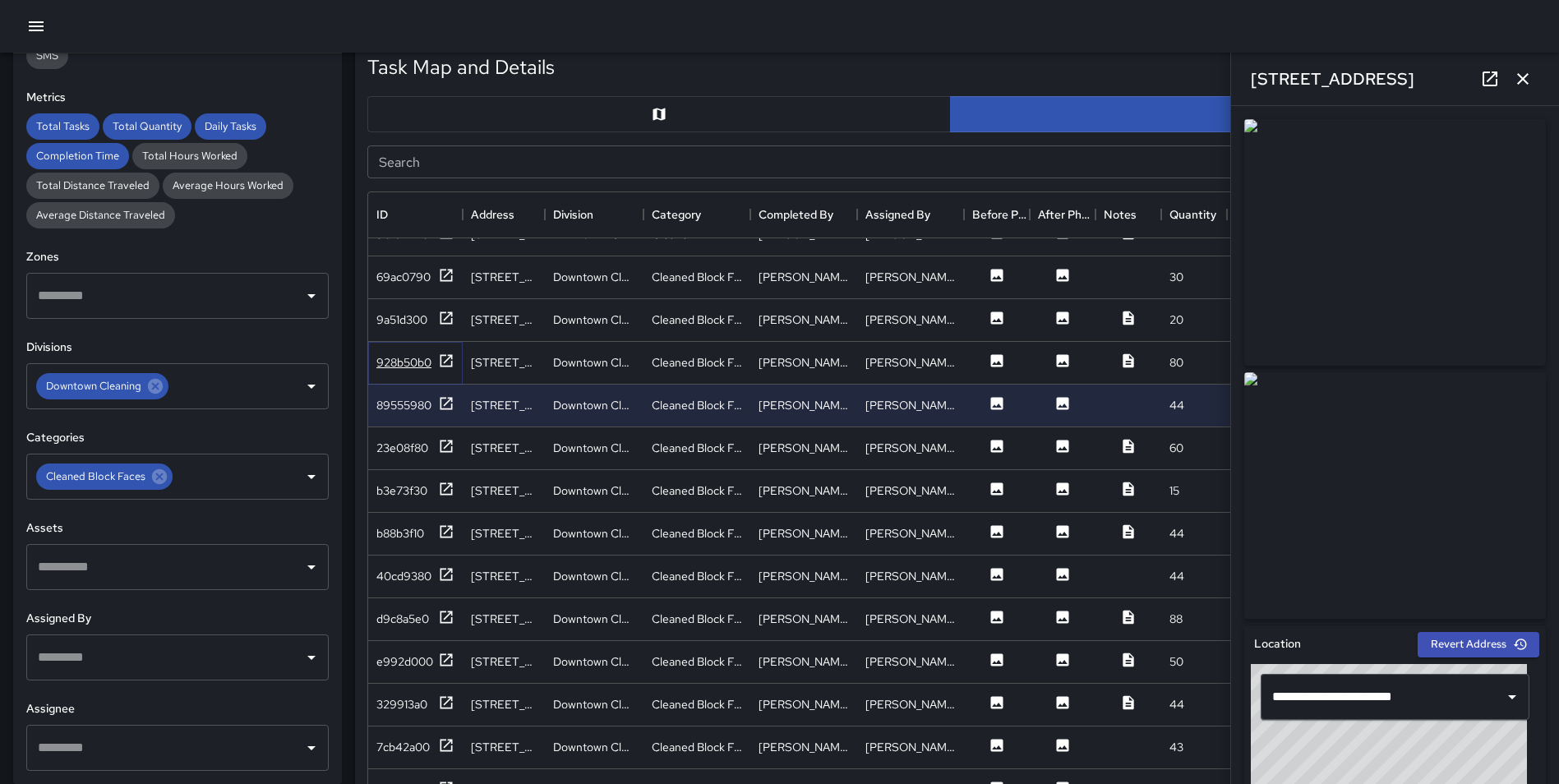
click at [447, 359] on icon at bounding box center [446, 360] width 12 height 12
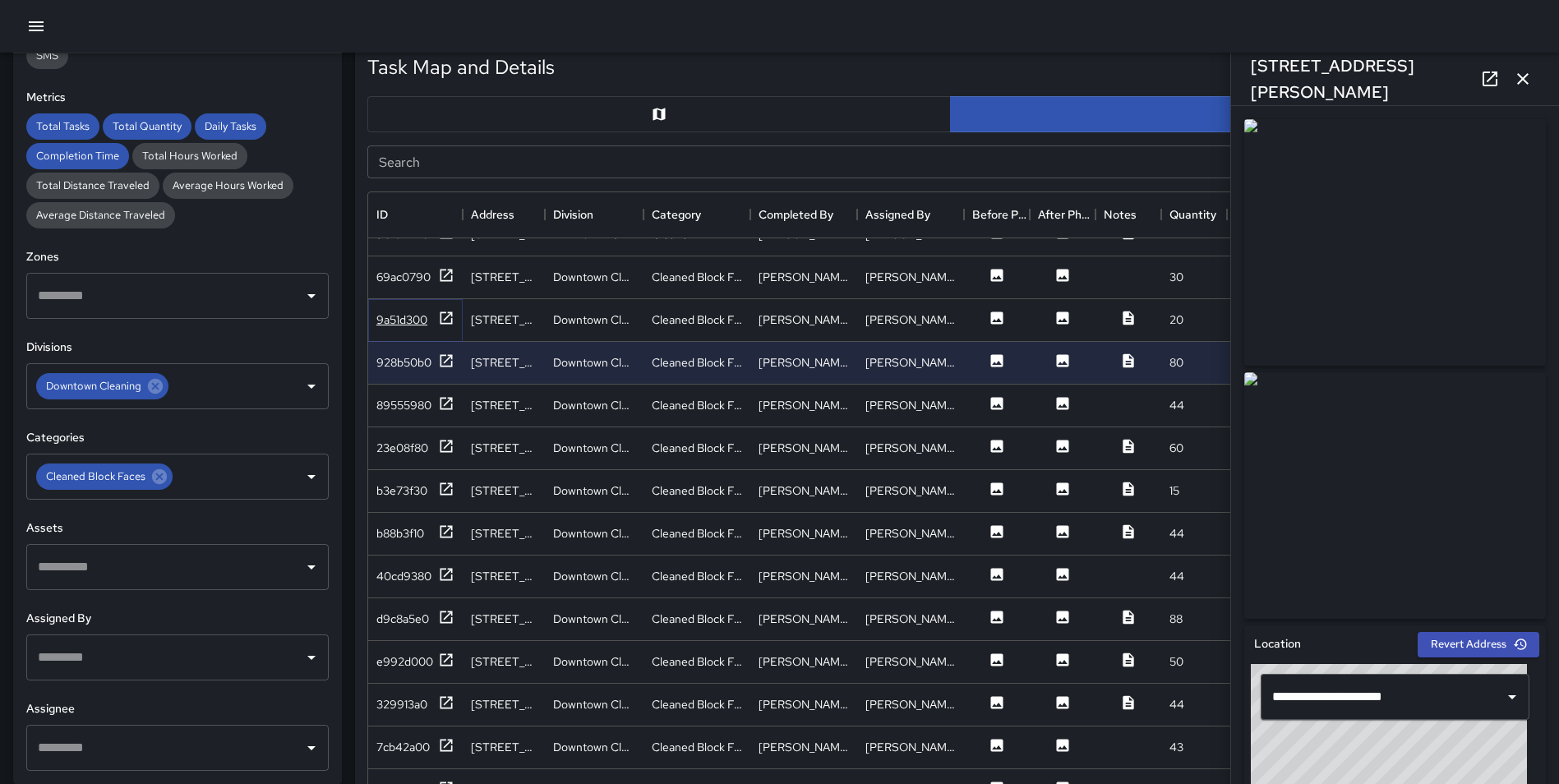
click at [447, 313] on icon at bounding box center [445, 318] width 16 height 16
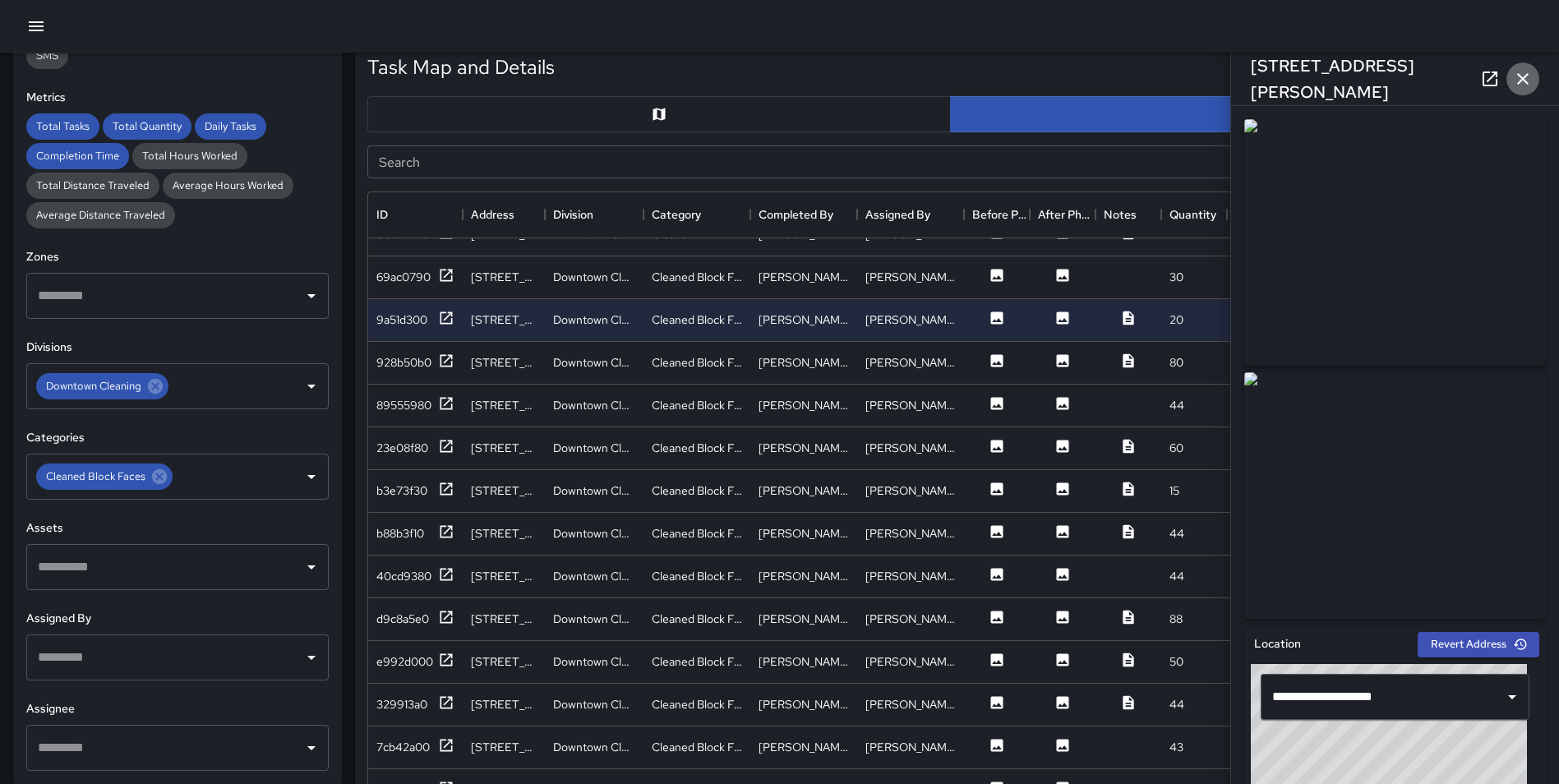
click at [1525, 78] on icon "button" at bounding box center [1523, 79] width 11 height 11
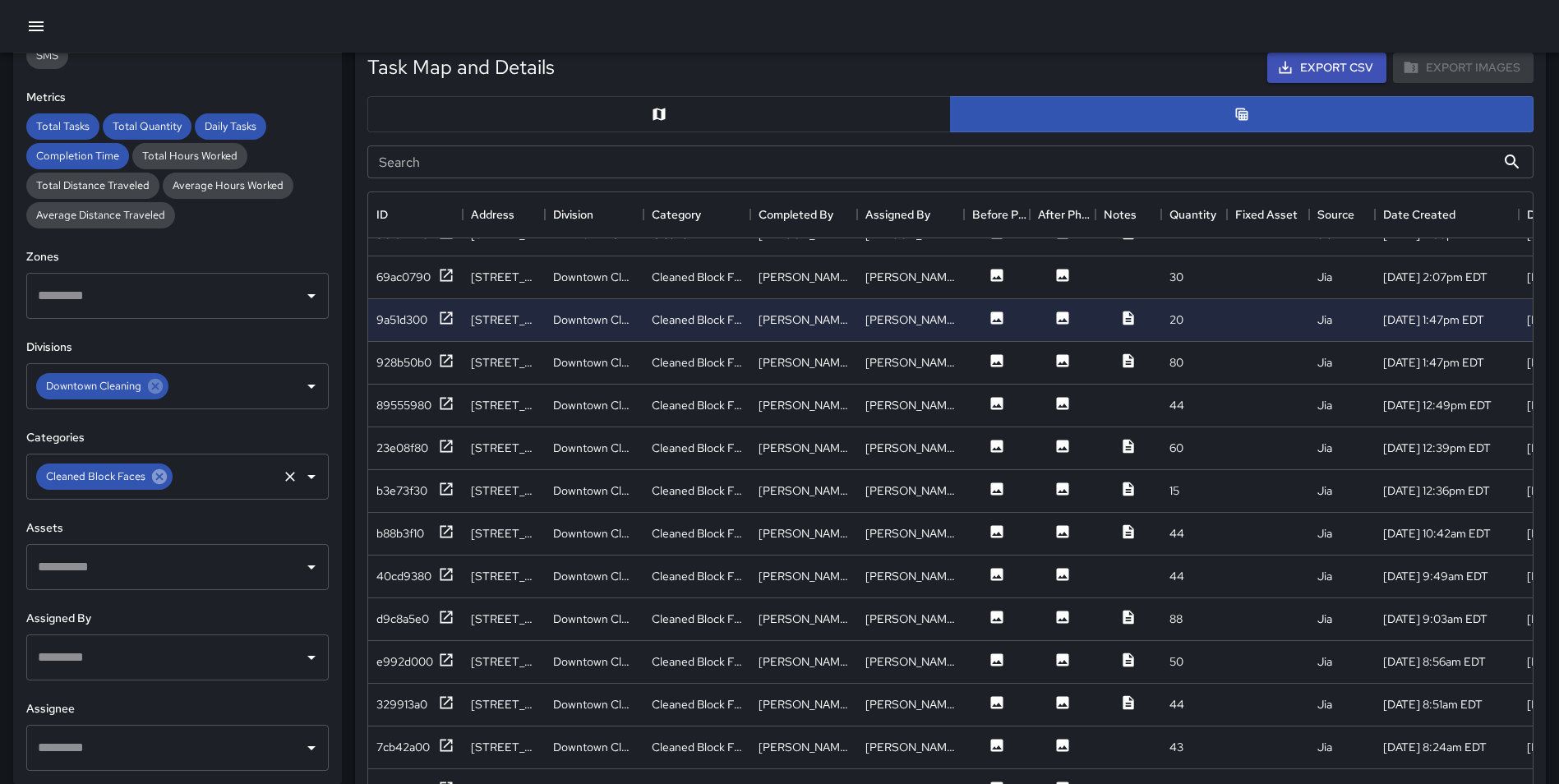
click at [166, 483] on icon at bounding box center [159, 476] width 18 height 18
click at [149, 475] on input "text" at bounding box center [165, 476] width 263 height 31
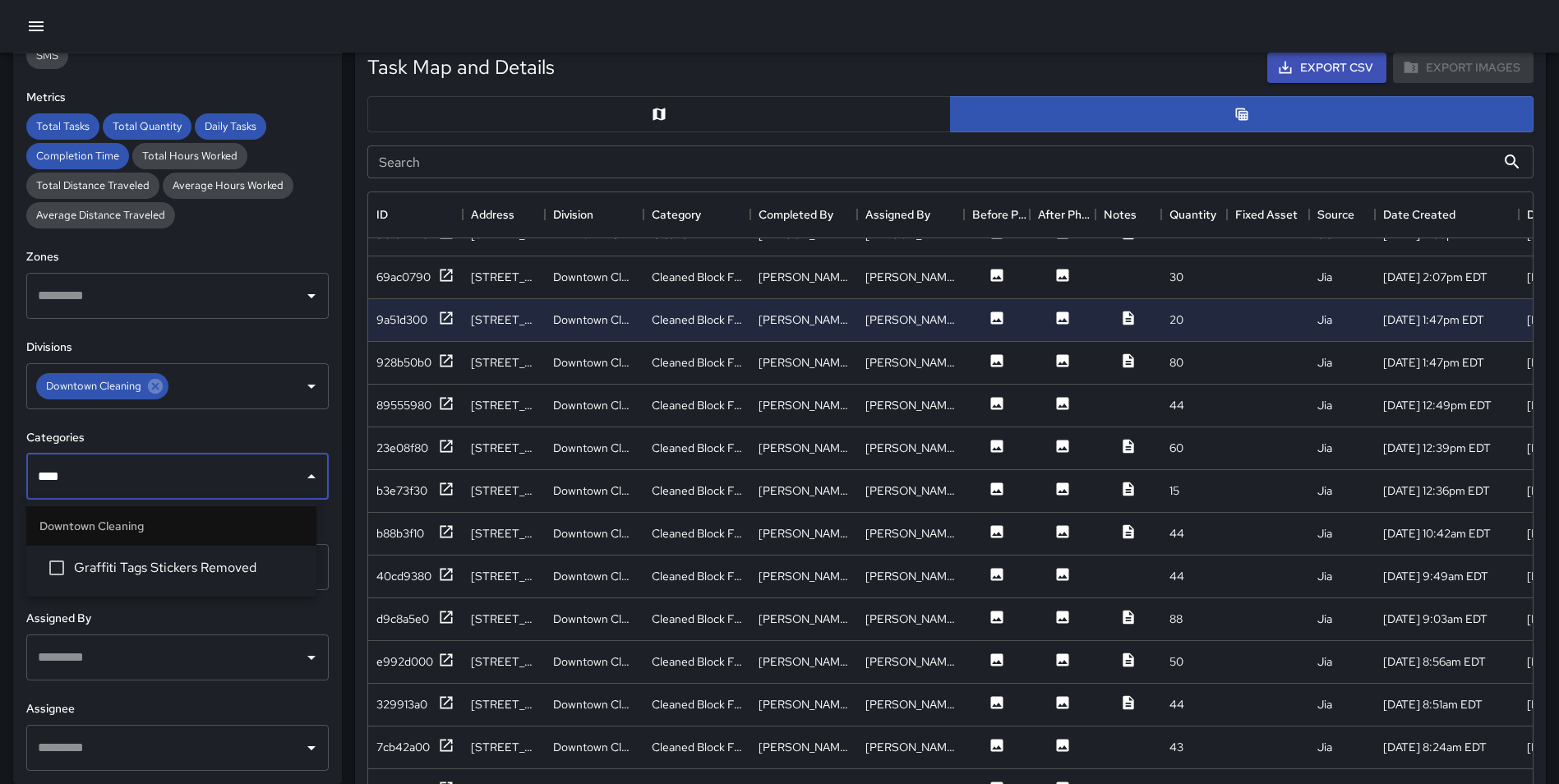
type input "*****"
click at [170, 561] on span "Graffiti Tags Stickers Removed" at bounding box center [188, 567] width 229 height 20
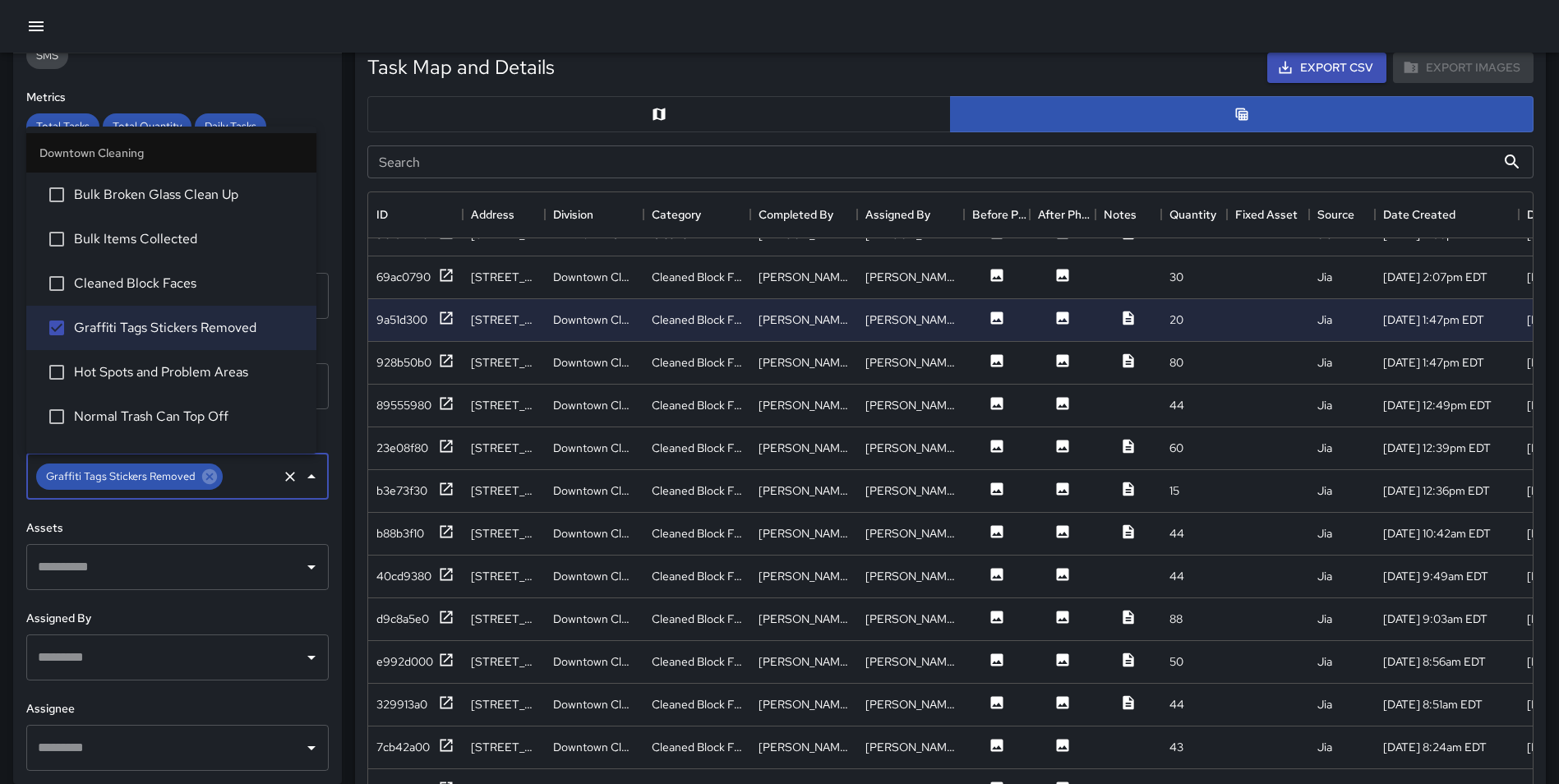
click at [348, 380] on div "Task Map and Details Export CSV Export Images Search Search ID Address Division…" at bounding box center [943, 437] width 1204 height 821
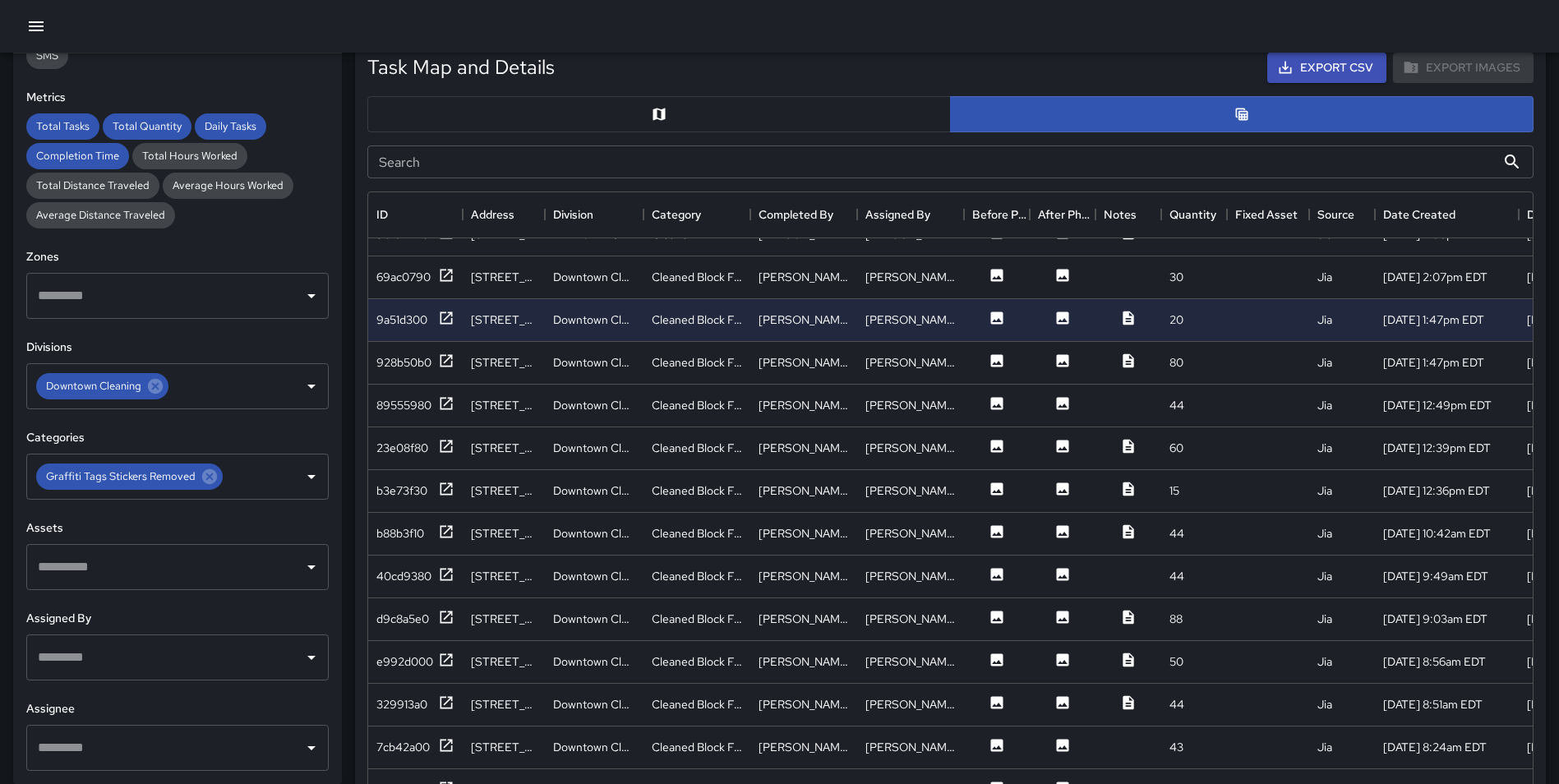
scroll to position [0, 0]
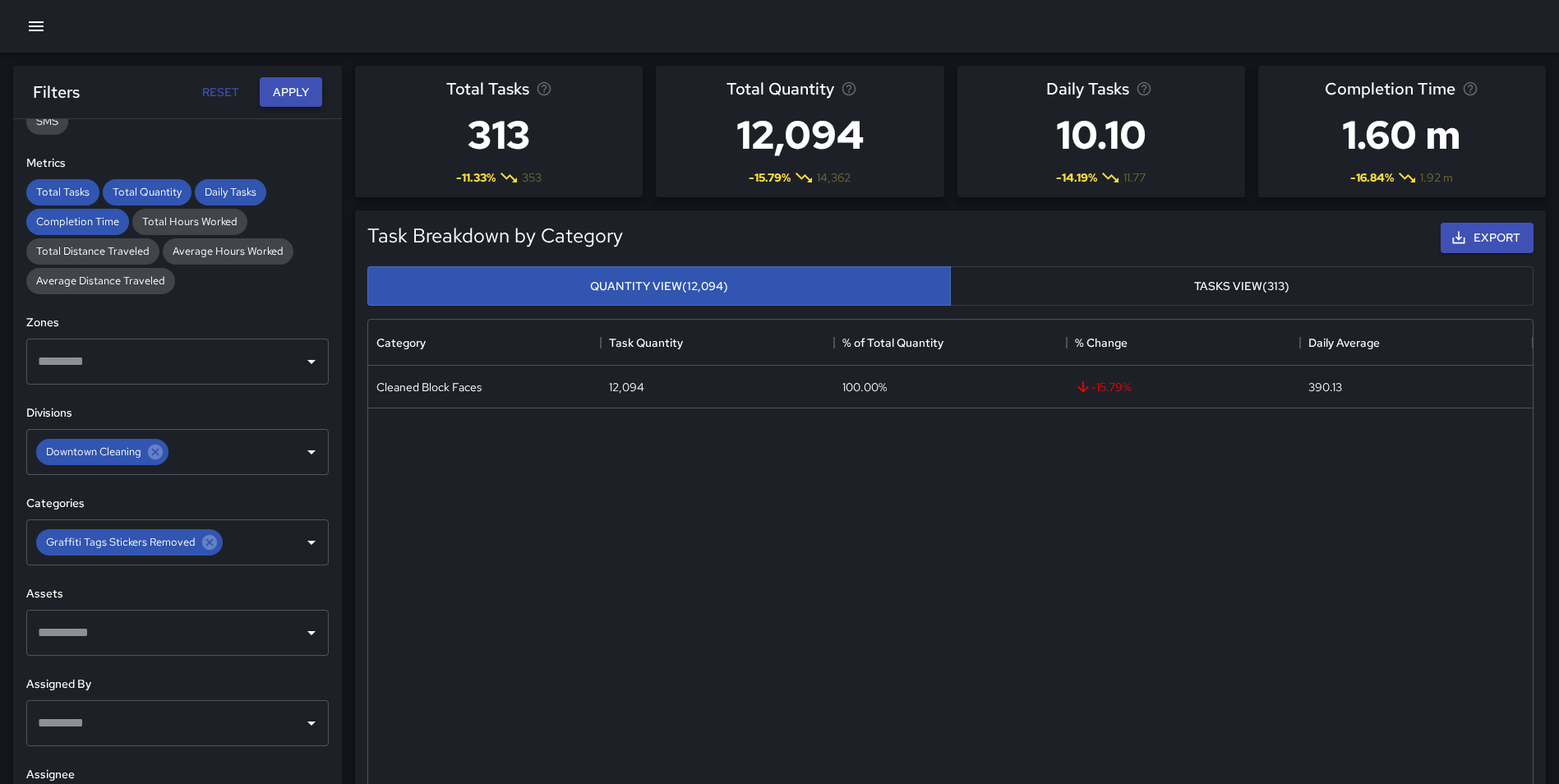
click at [278, 94] on button "Apply" at bounding box center [291, 92] width 63 height 30
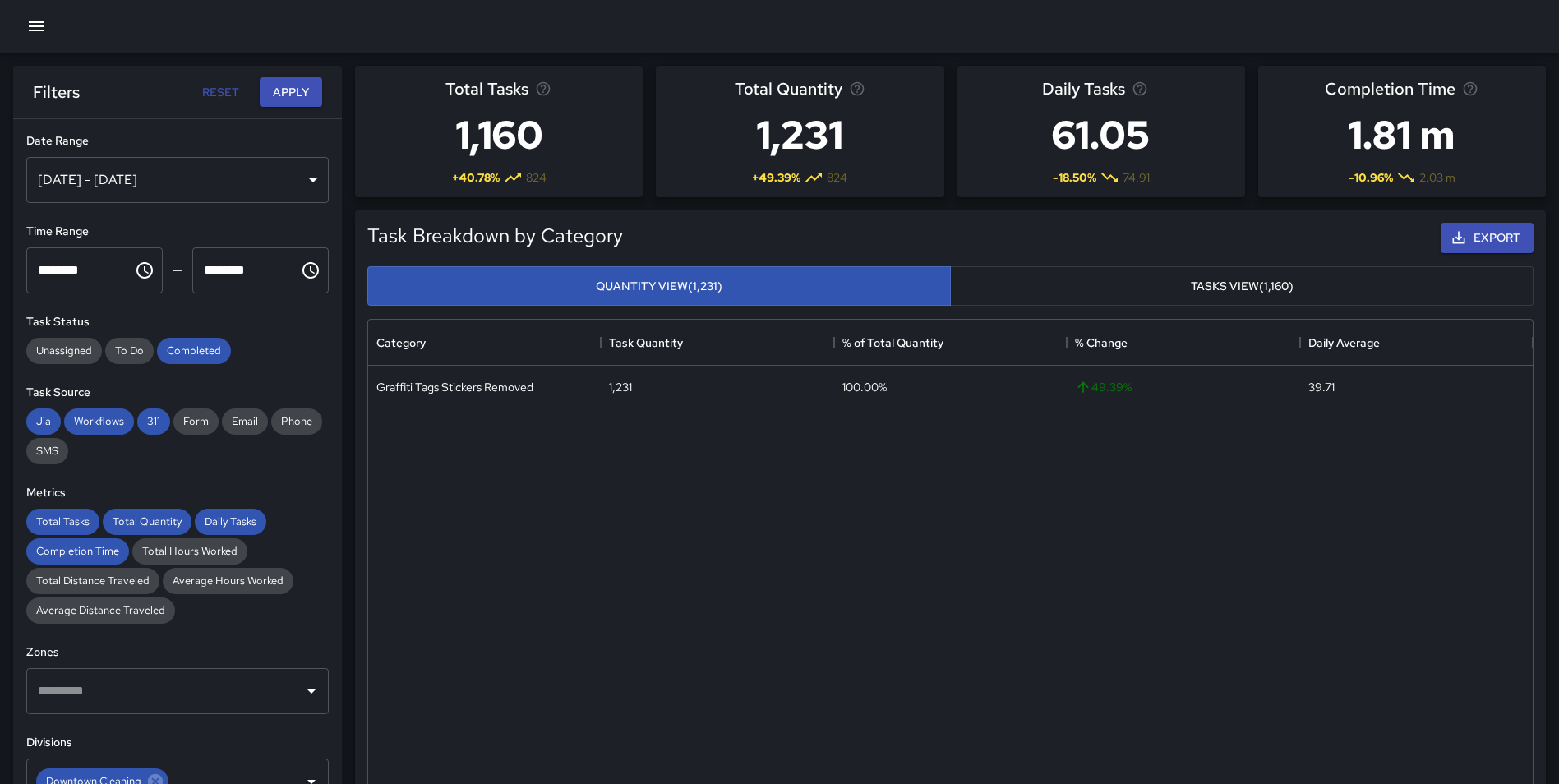
click at [143, 173] on div "[DATE] - [DATE]" at bounding box center [178, 180] width 303 height 46
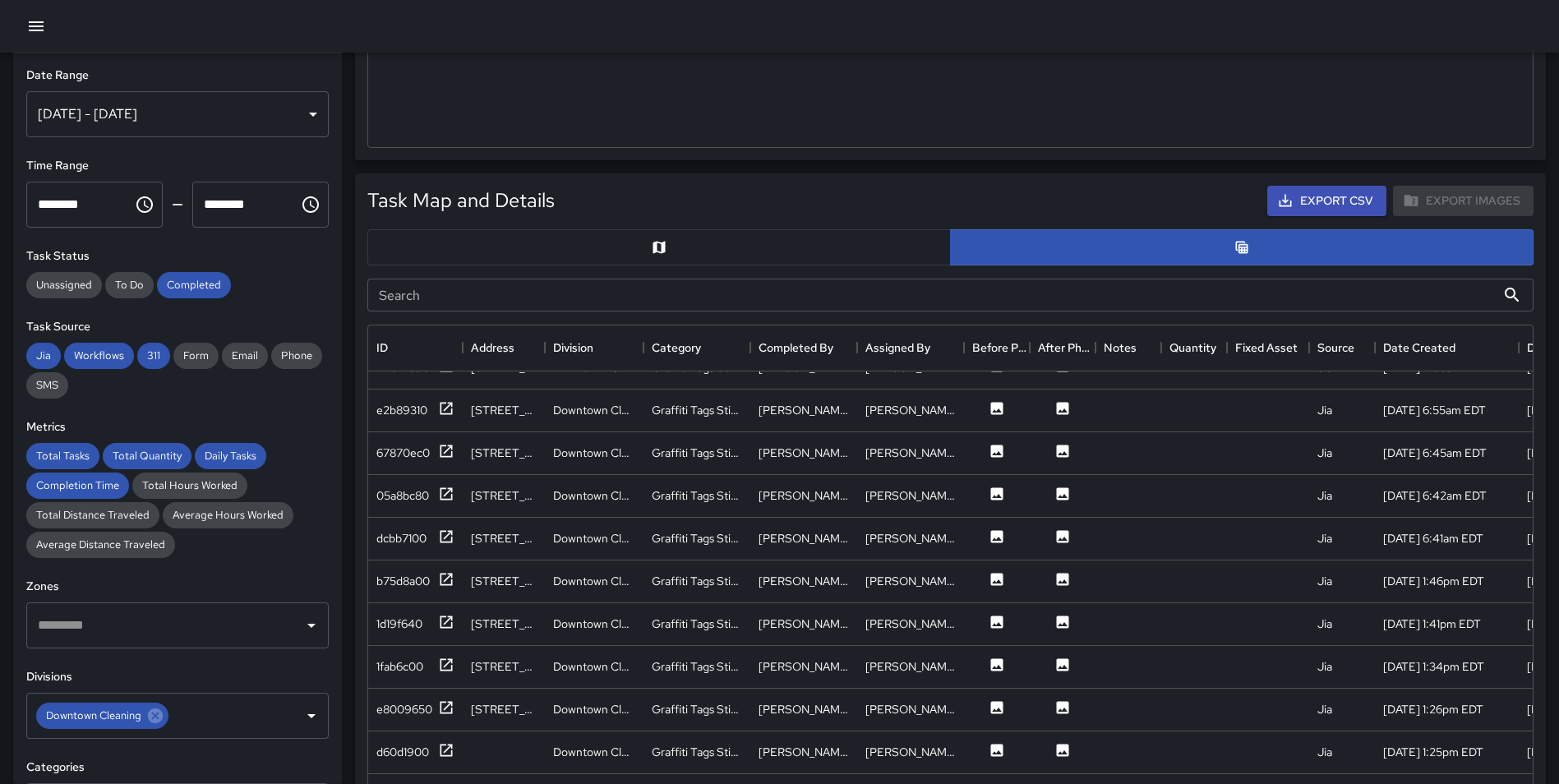
scroll to position [666, 0]
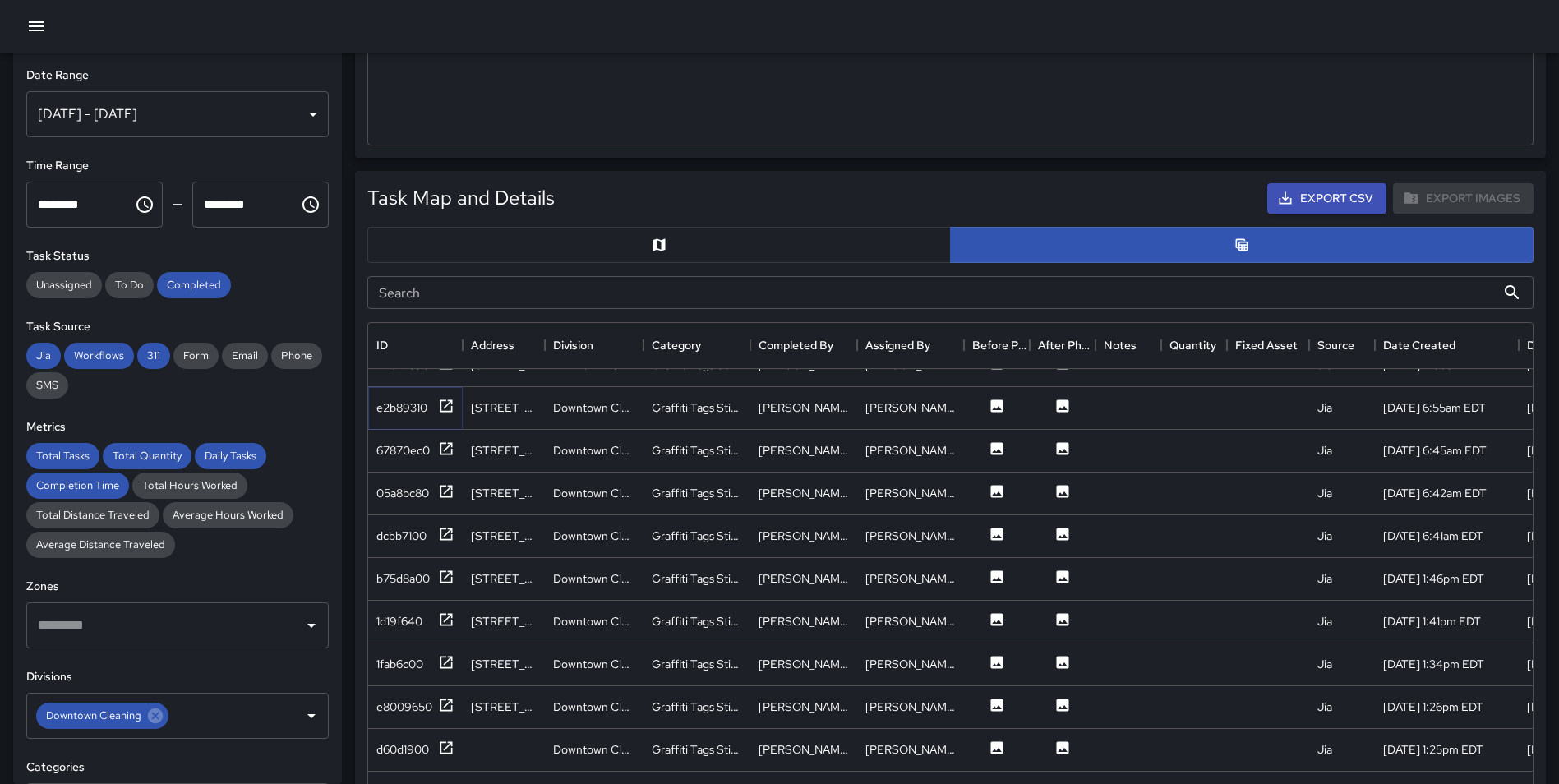
click at [438, 401] on icon at bounding box center [445, 405] width 16 height 16
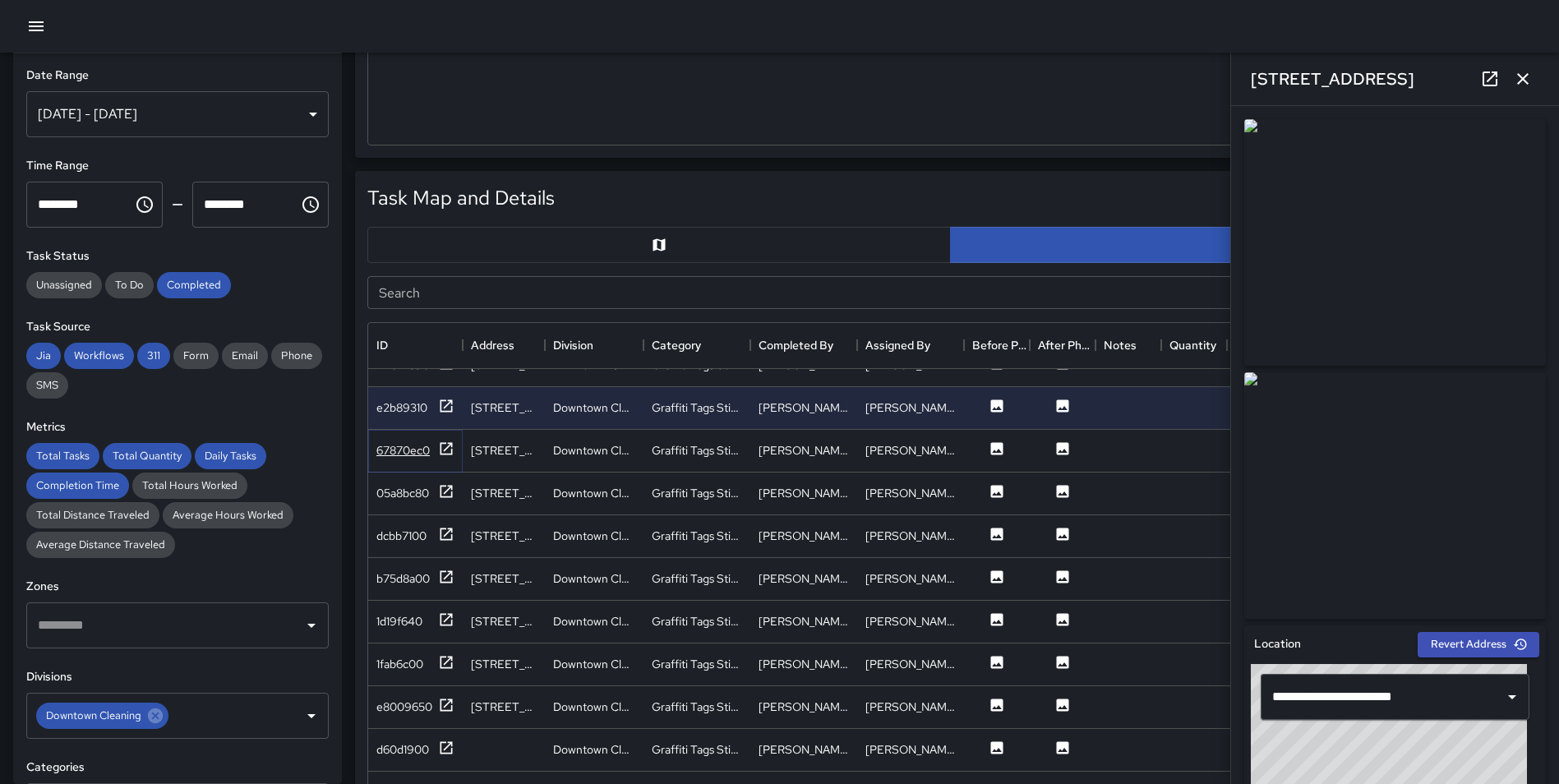
click at [444, 448] on icon at bounding box center [445, 448] width 16 height 16
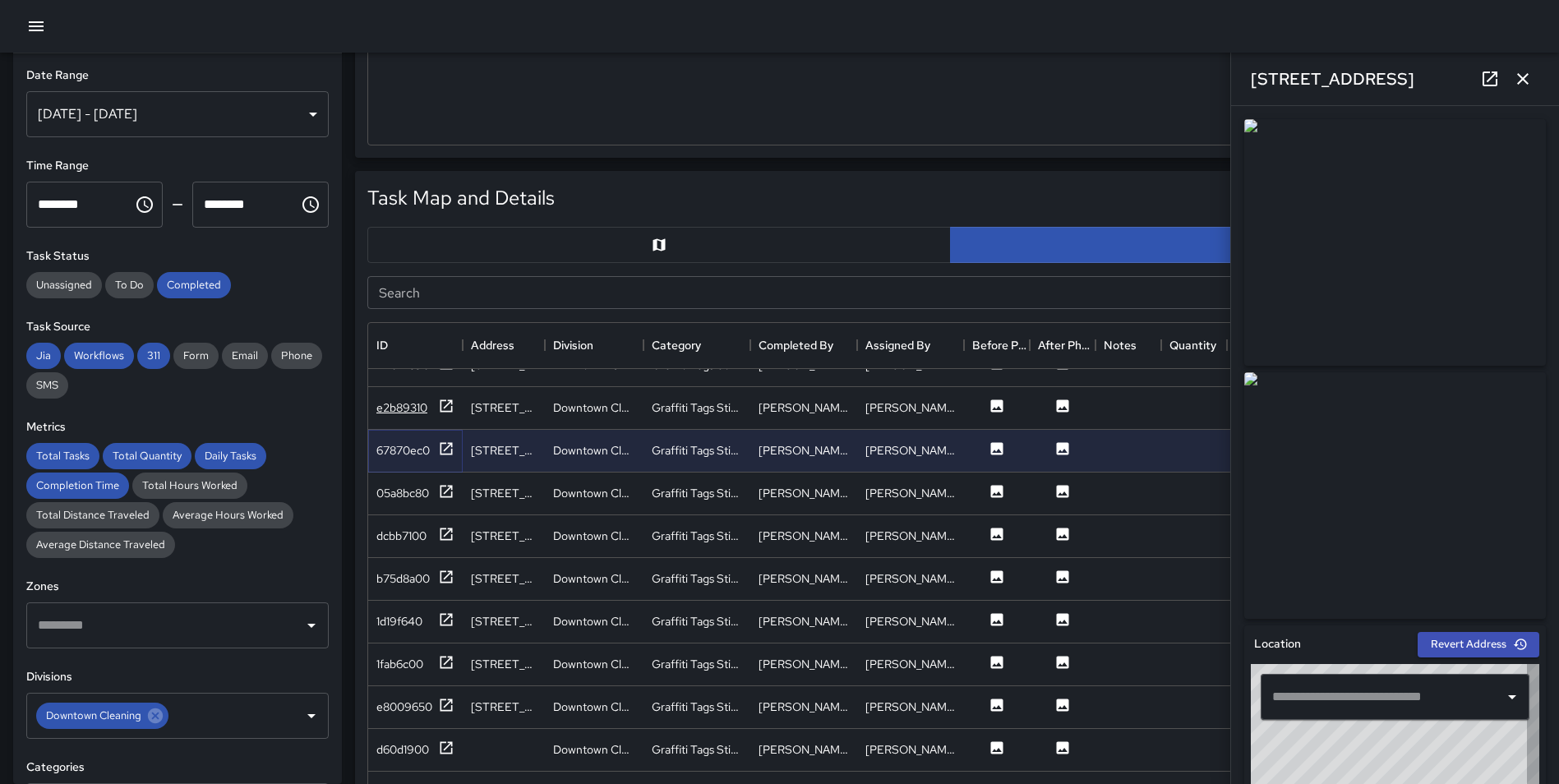
type input "**********"
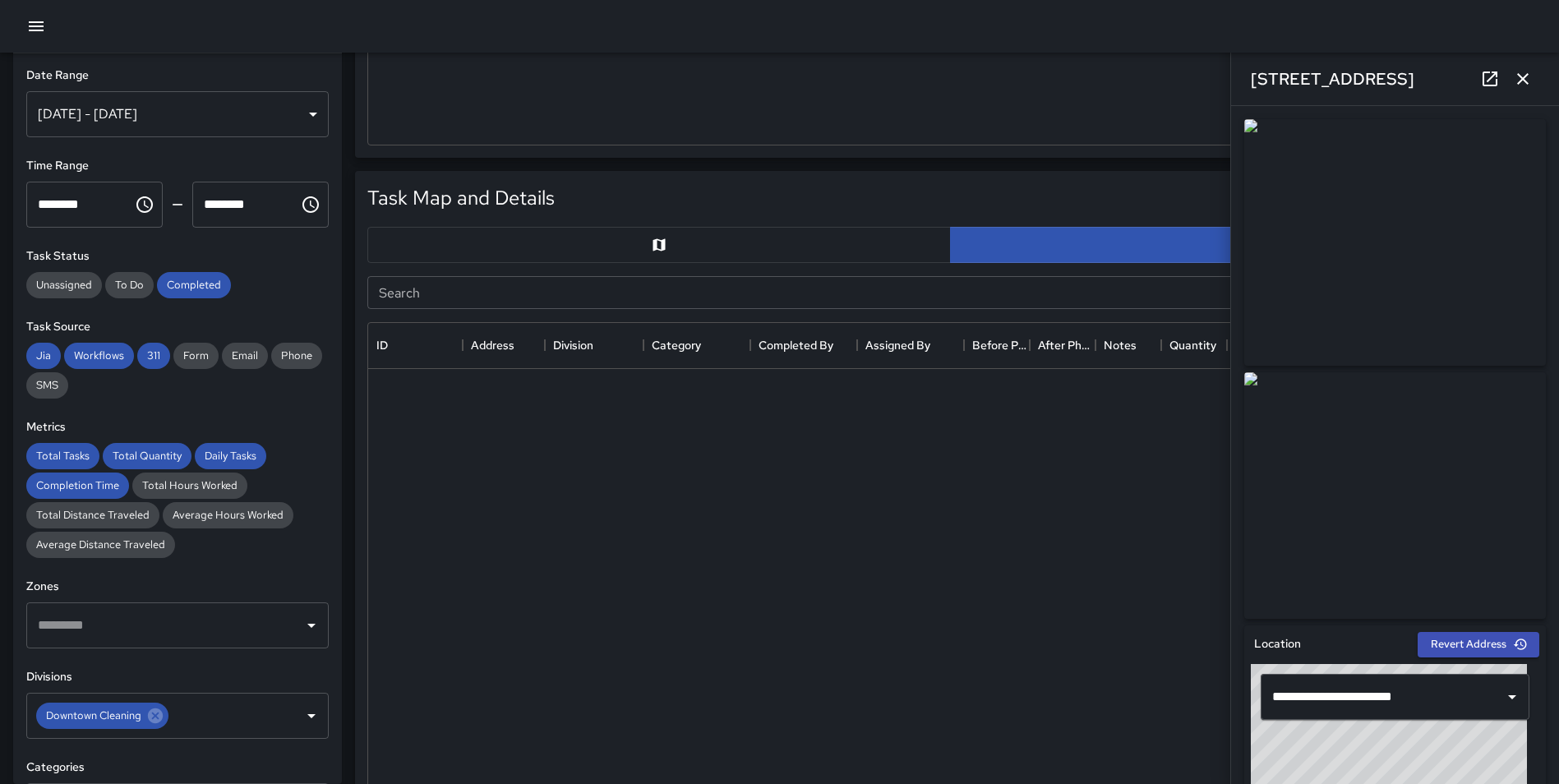
scroll to position [0, 0]
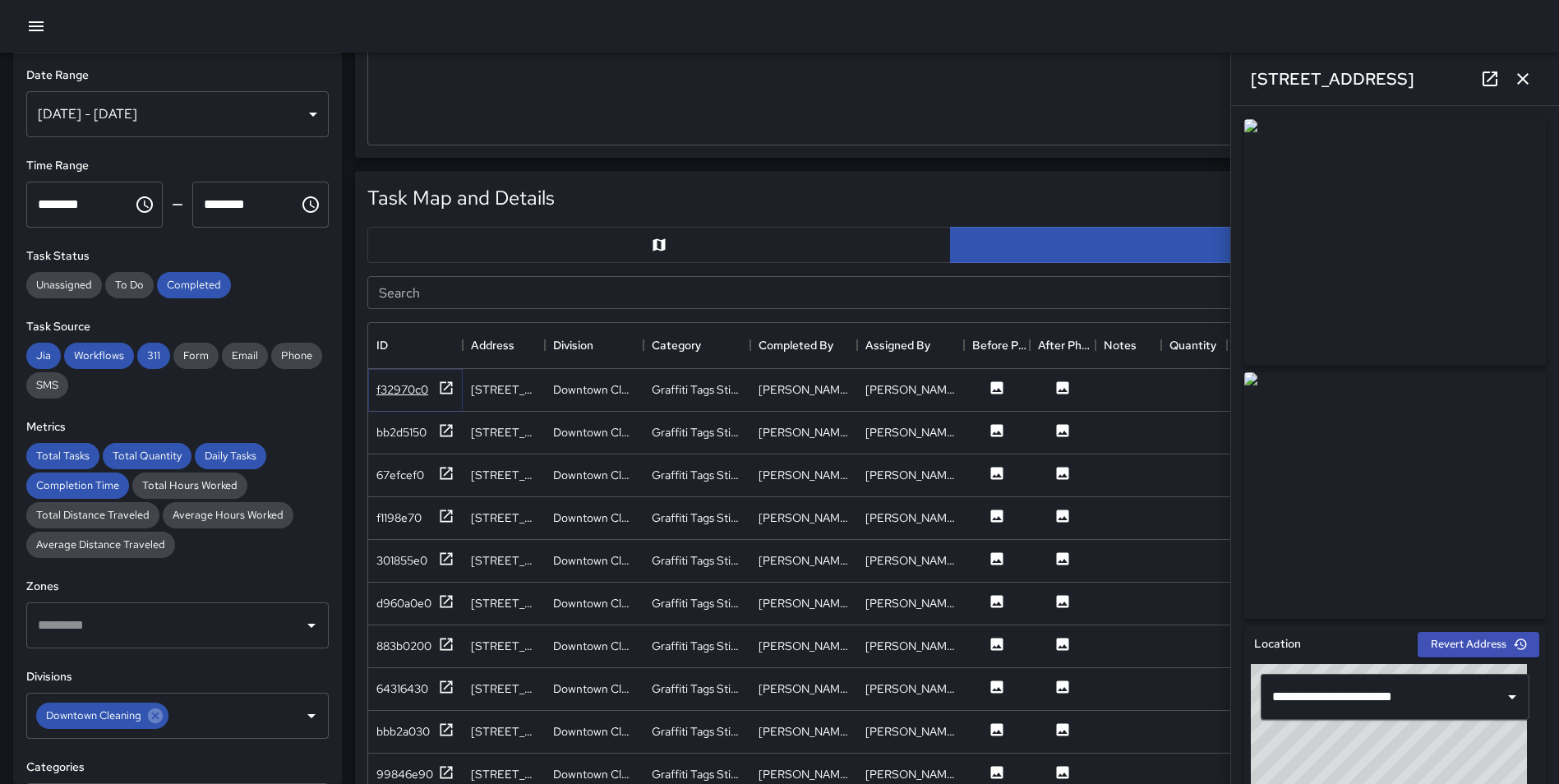
click at [442, 386] on icon at bounding box center [446, 387] width 12 height 12
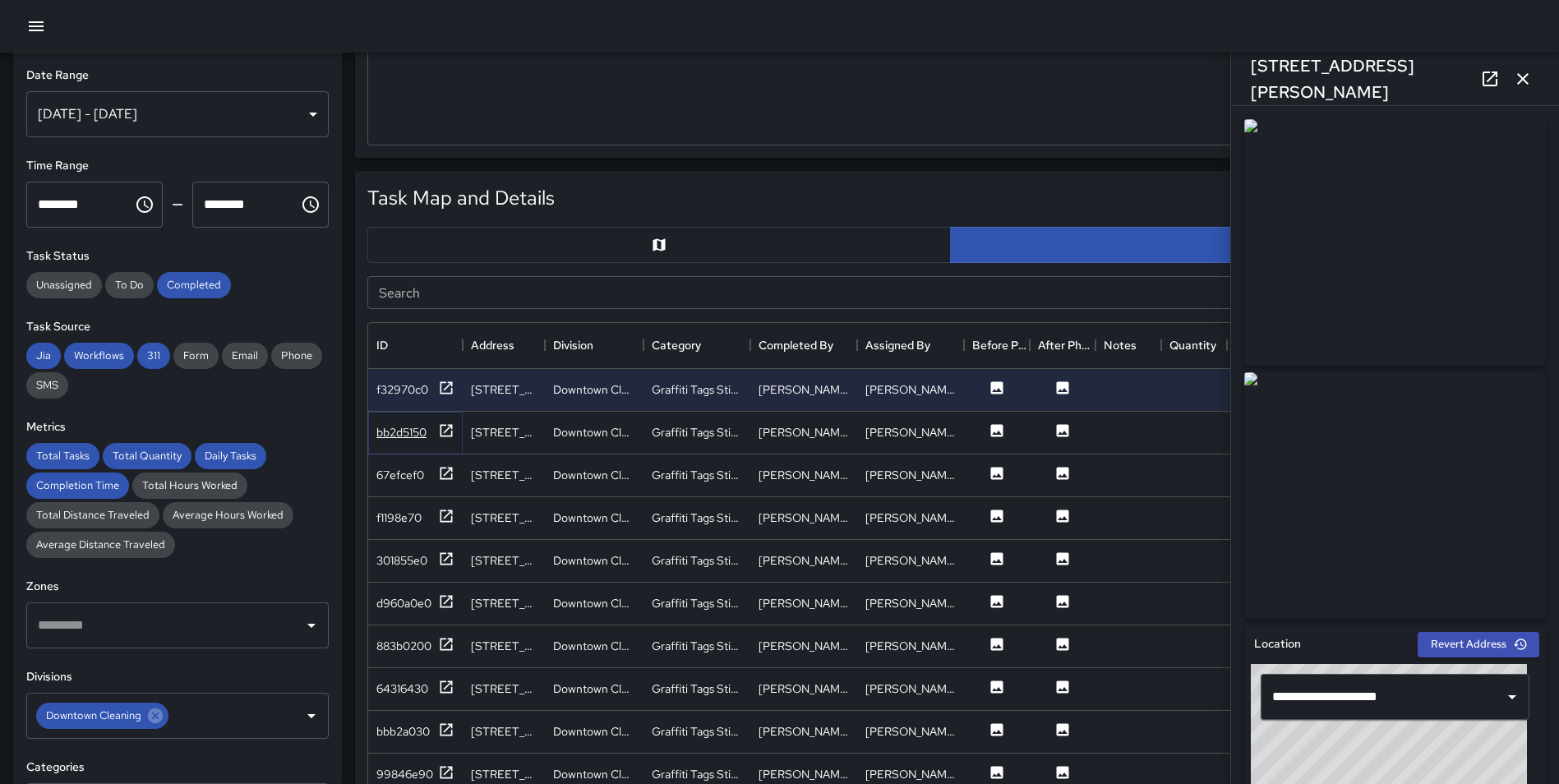
click at [444, 430] on icon at bounding box center [445, 430] width 16 height 16
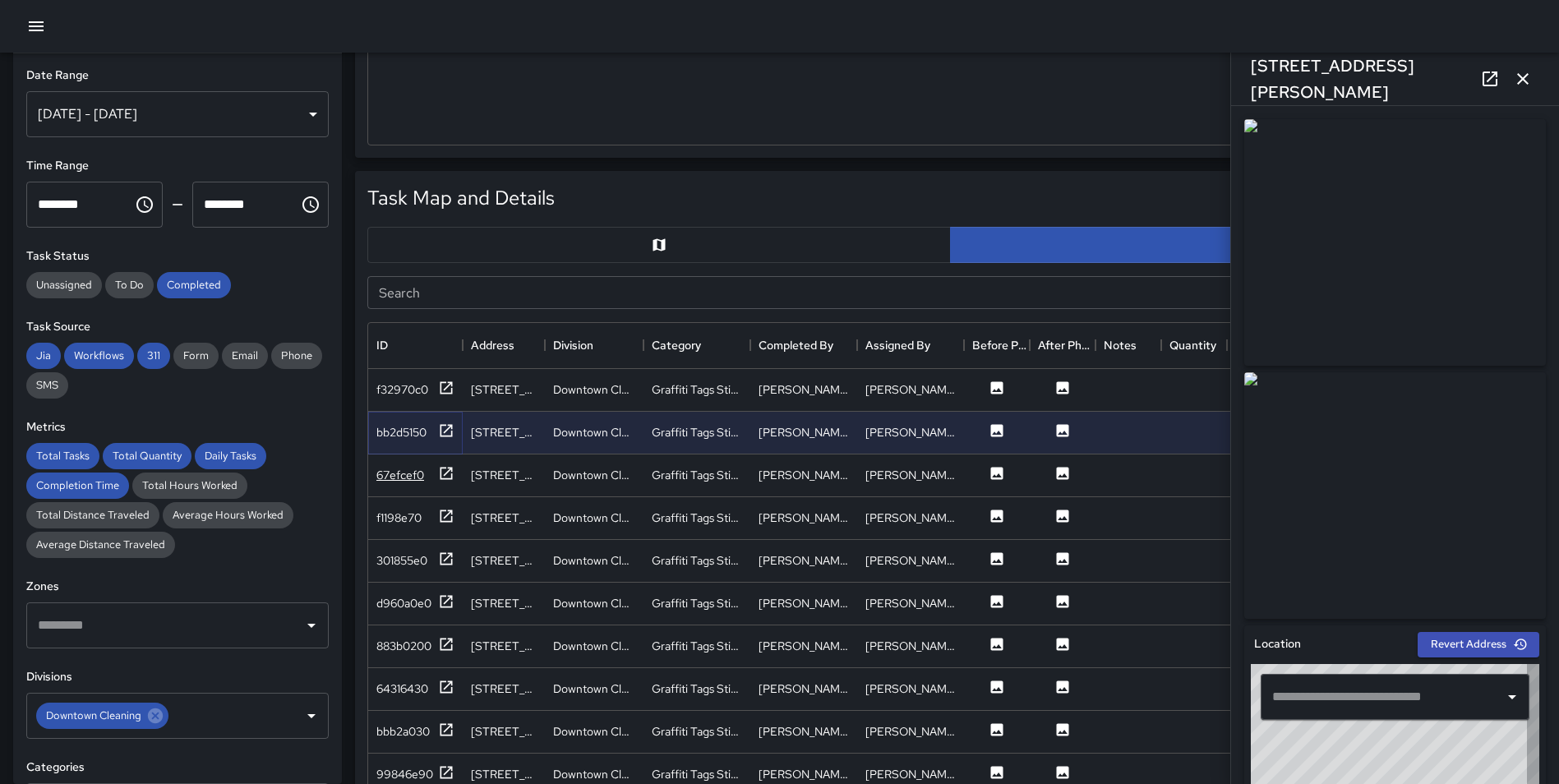
type input "**********"
click at [446, 473] on icon at bounding box center [446, 472] width 12 height 12
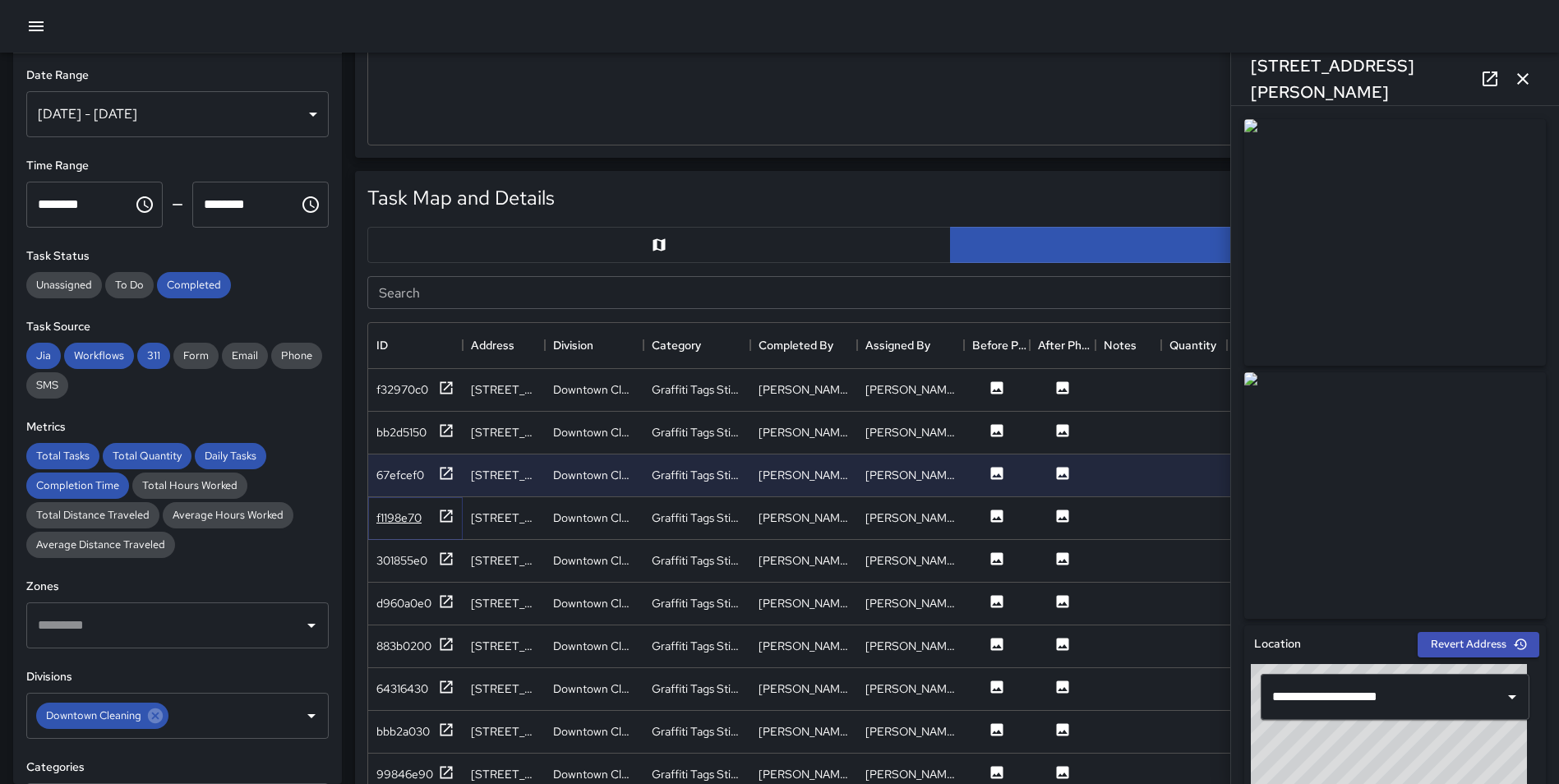
click at [447, 515] on icon at bounding box center [446, 515] width 12 height 12
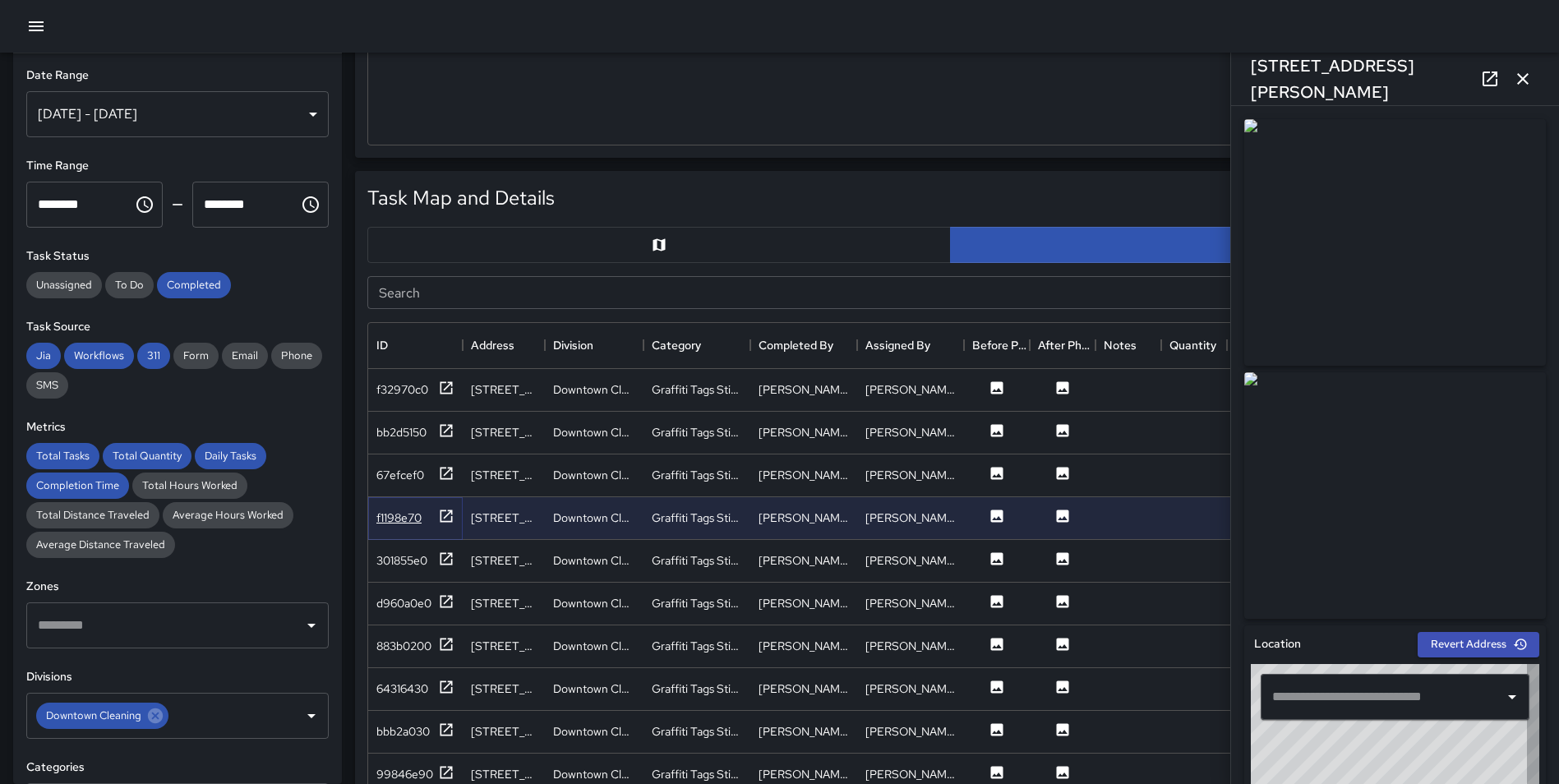
type input "**********"
click at [450, 559] on icon at bounding box center [445, 559] width 16 height 16
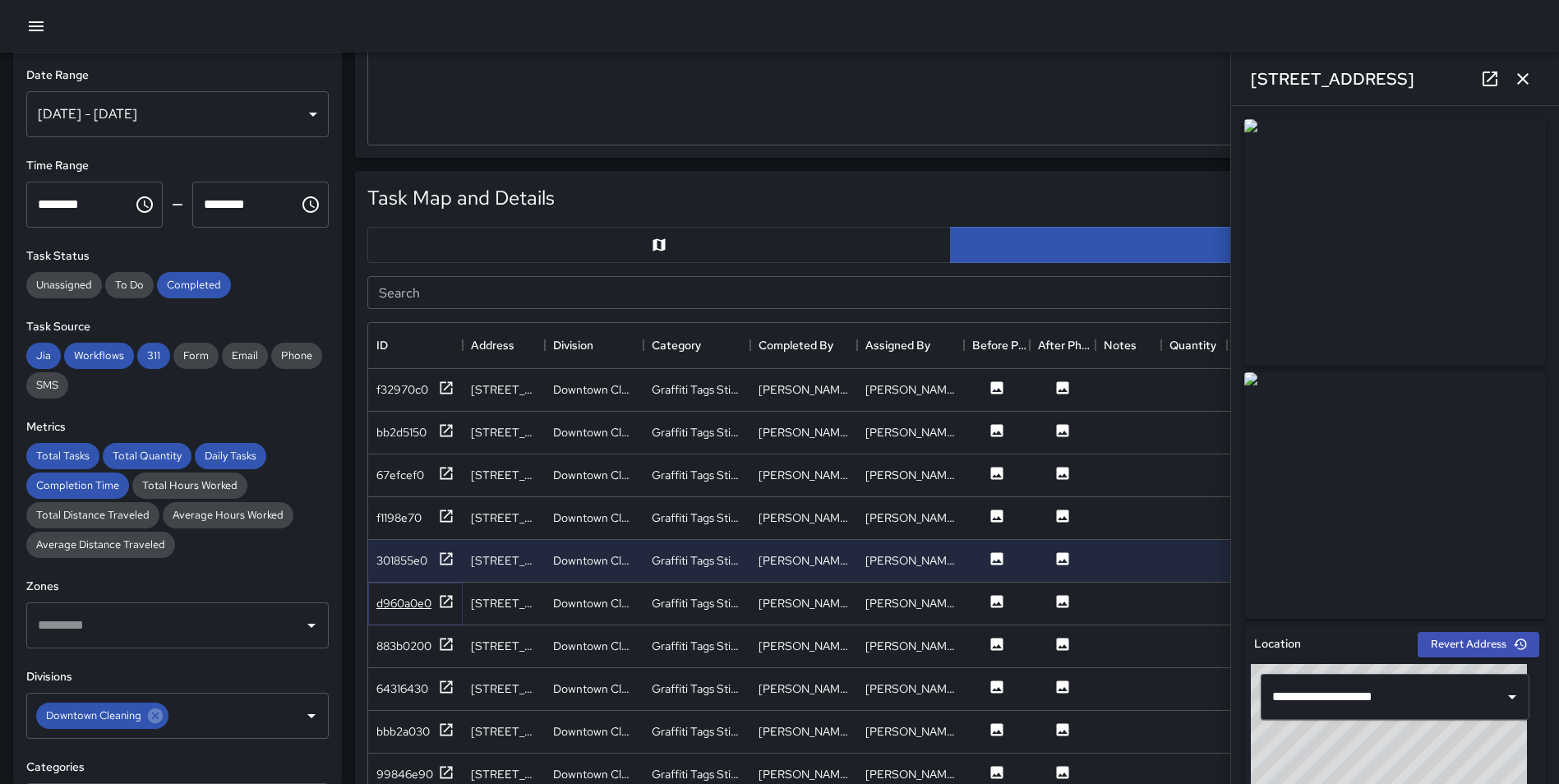
click at [444, 597] on icon at bounding box center [445, 600] width 16 height 16
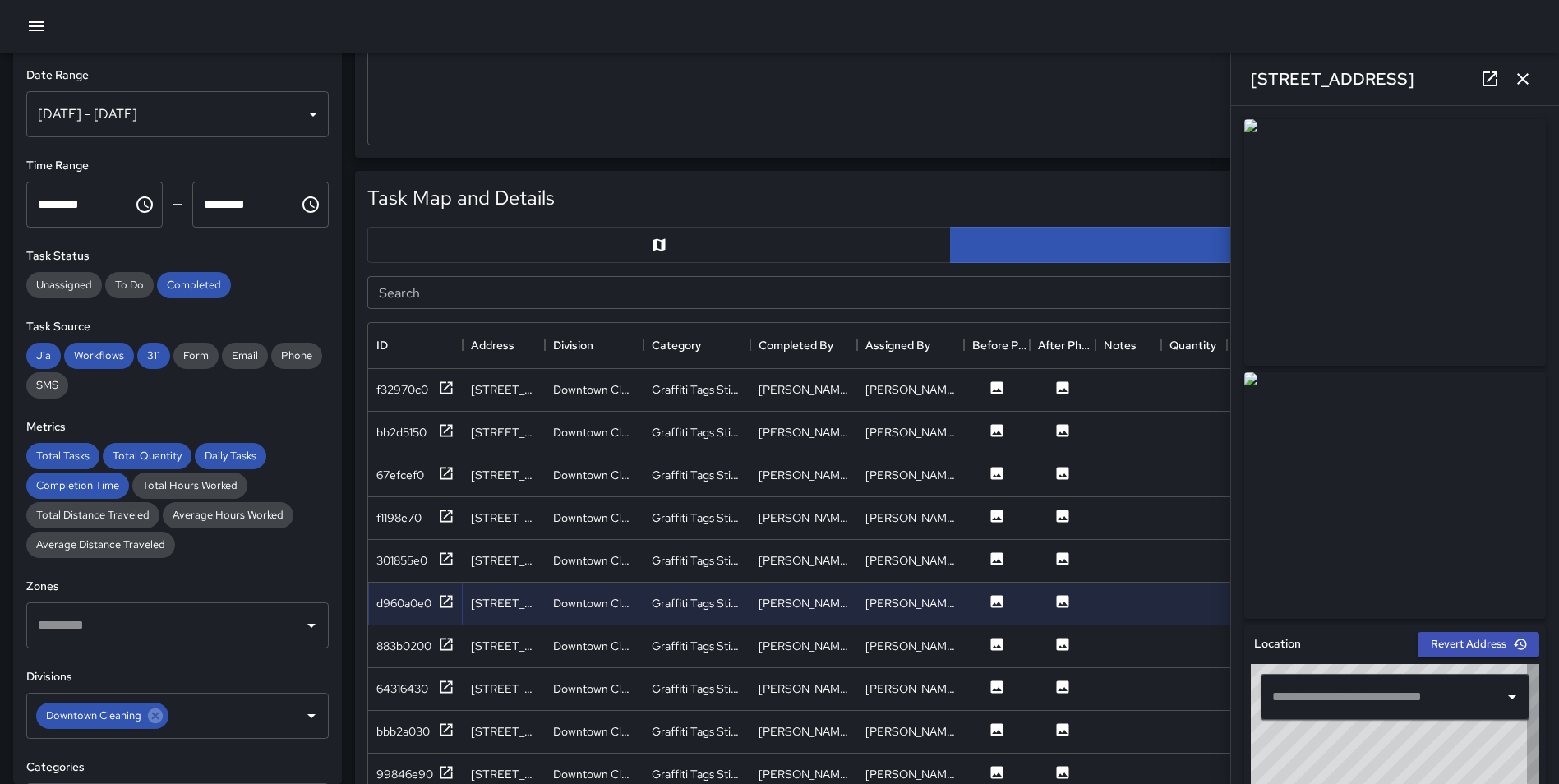
type input "**********"
click at [452, 691] on icon at bounding box center [446, 686] width 12 height 12
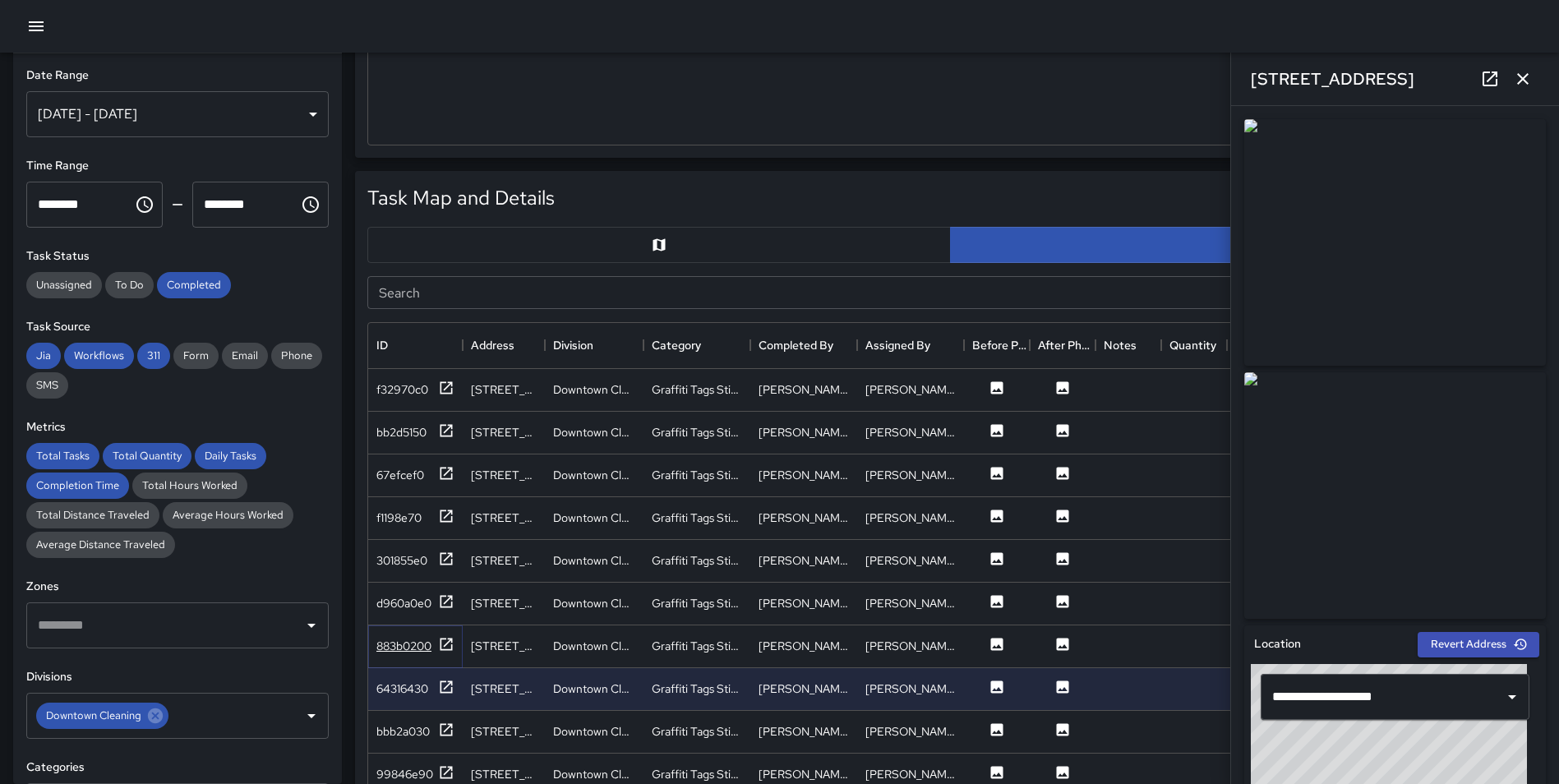
click at [442, 639] on icon at bounding box center [446, 643] width 12 height 12
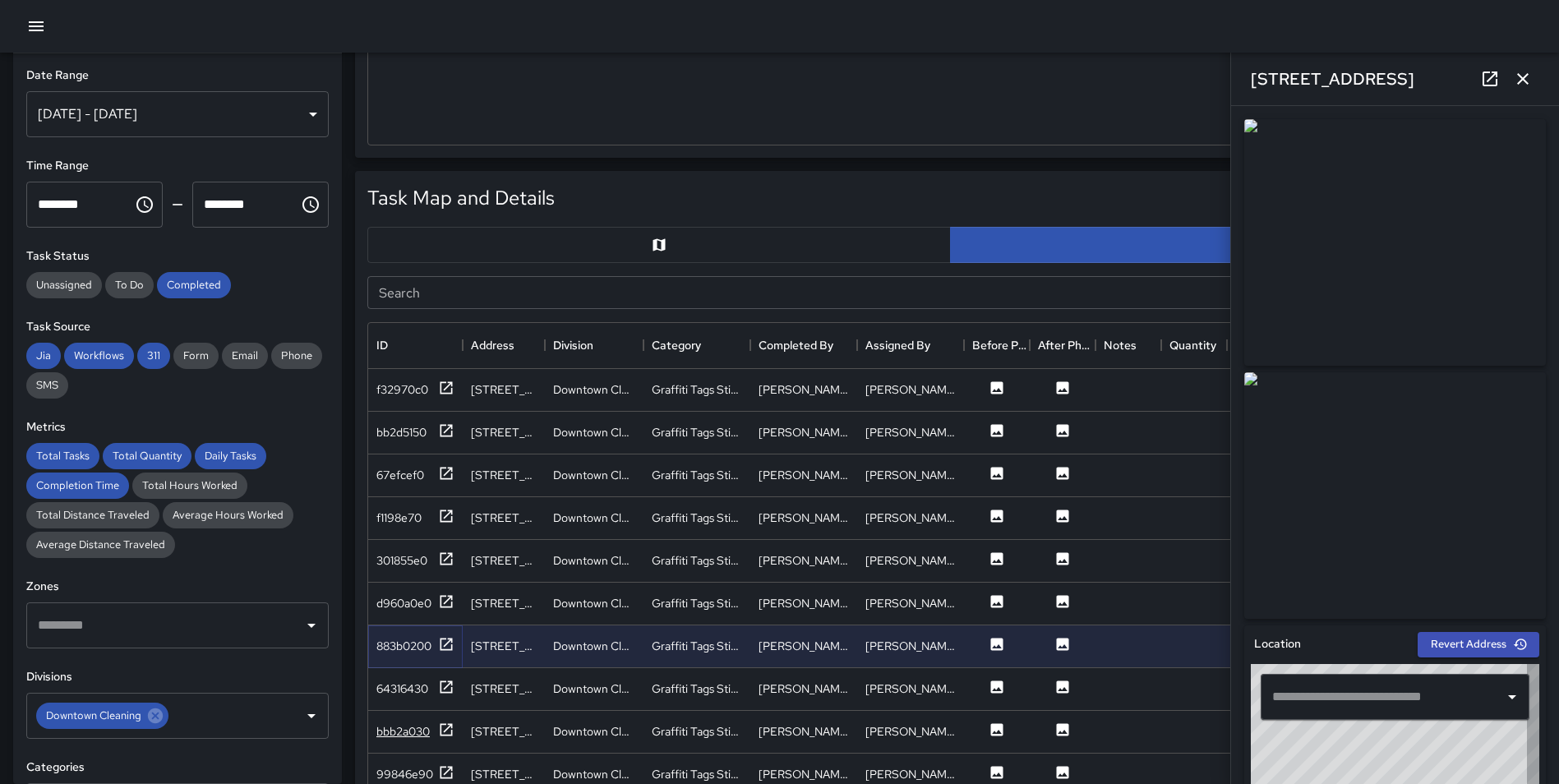
type input "**********"
click at [444, 729] on icon at bounding box center [445, 729] width 16 height 16
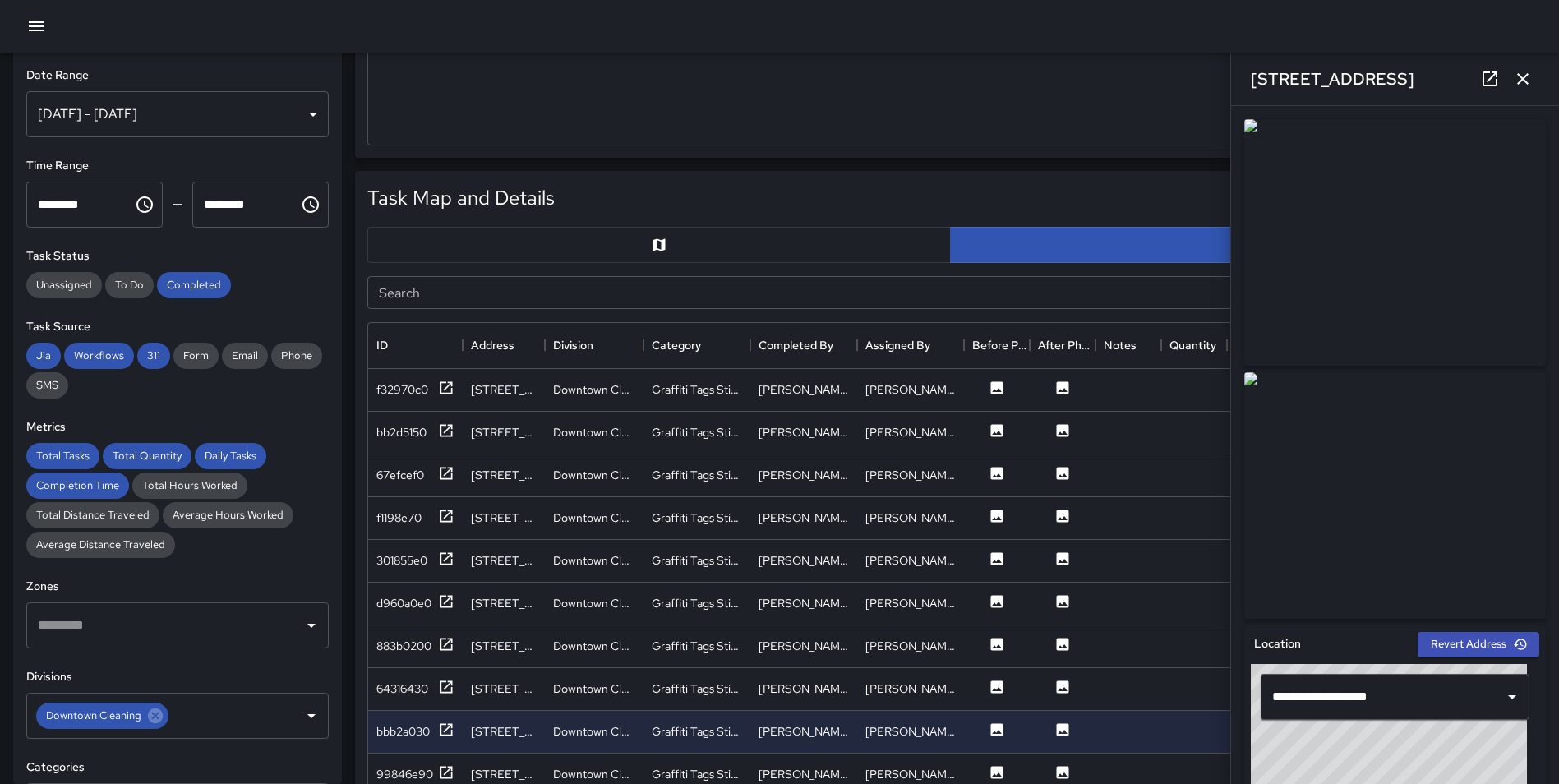
click at [1526, 77] on icon "button" at bounding box center [1523, 79] width 11 height 11
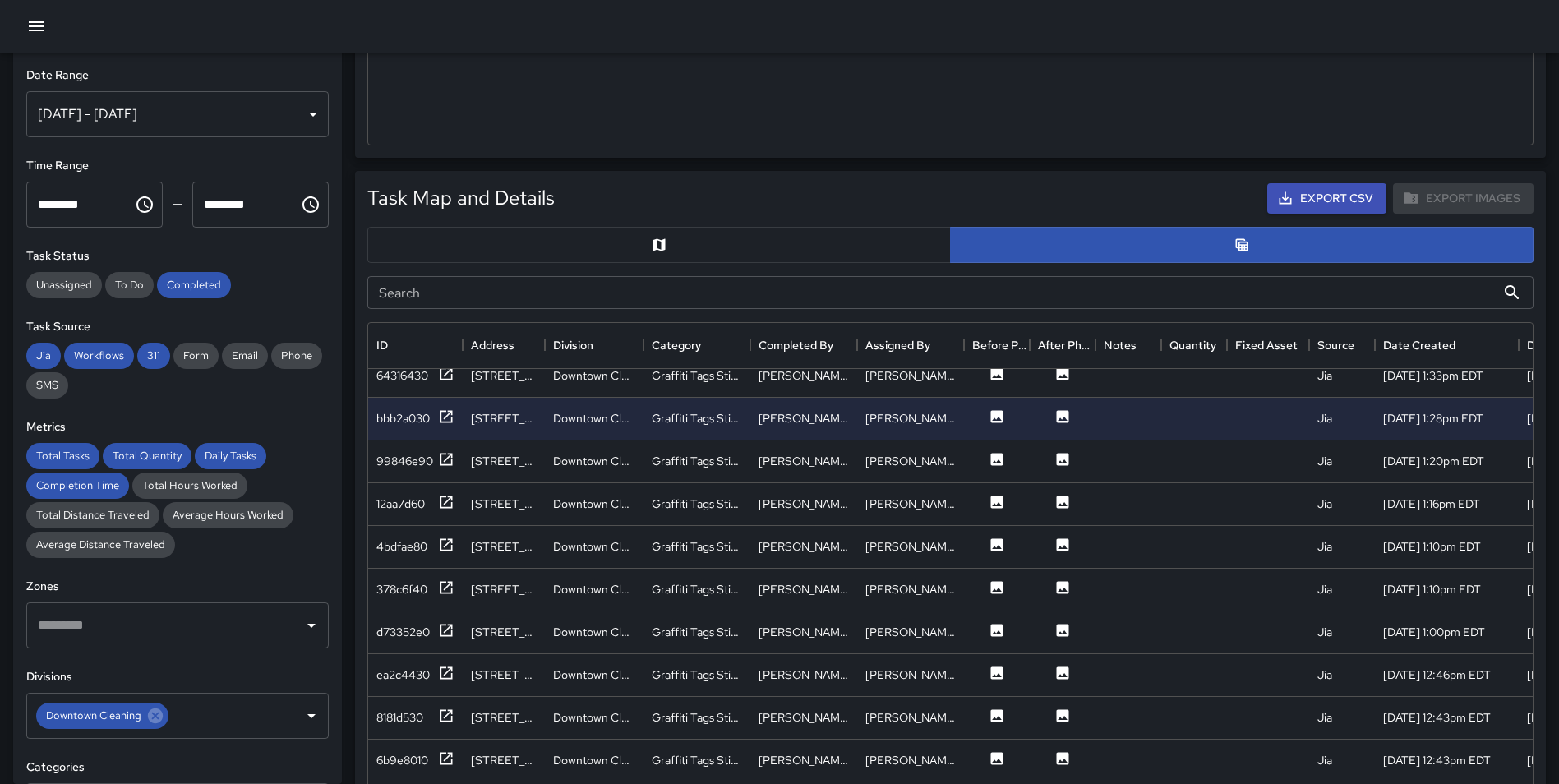
scroll to position [326, 0]
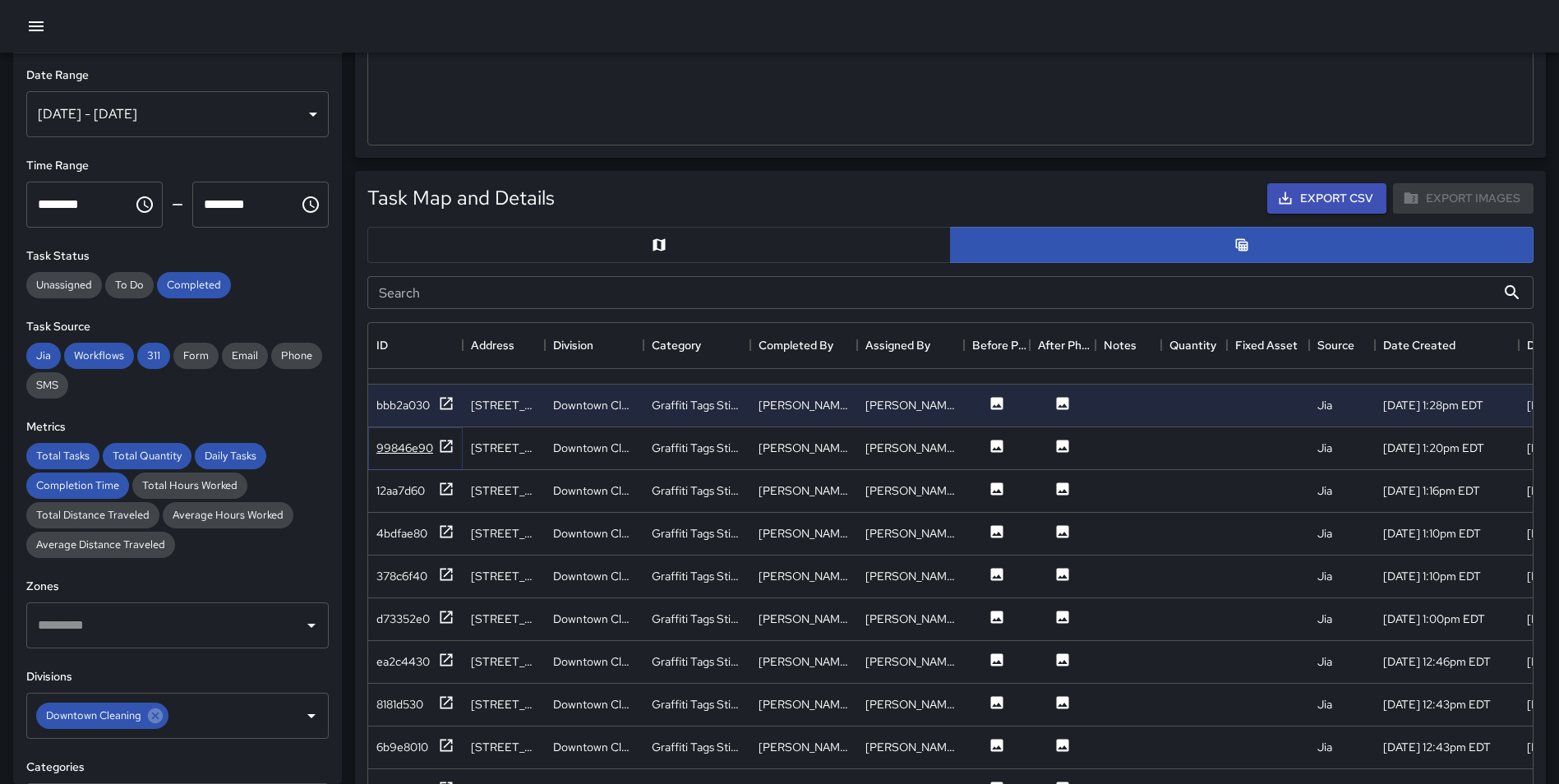
click at [444, 445] on icon at bounding box center [445, 445] width 16 height 16
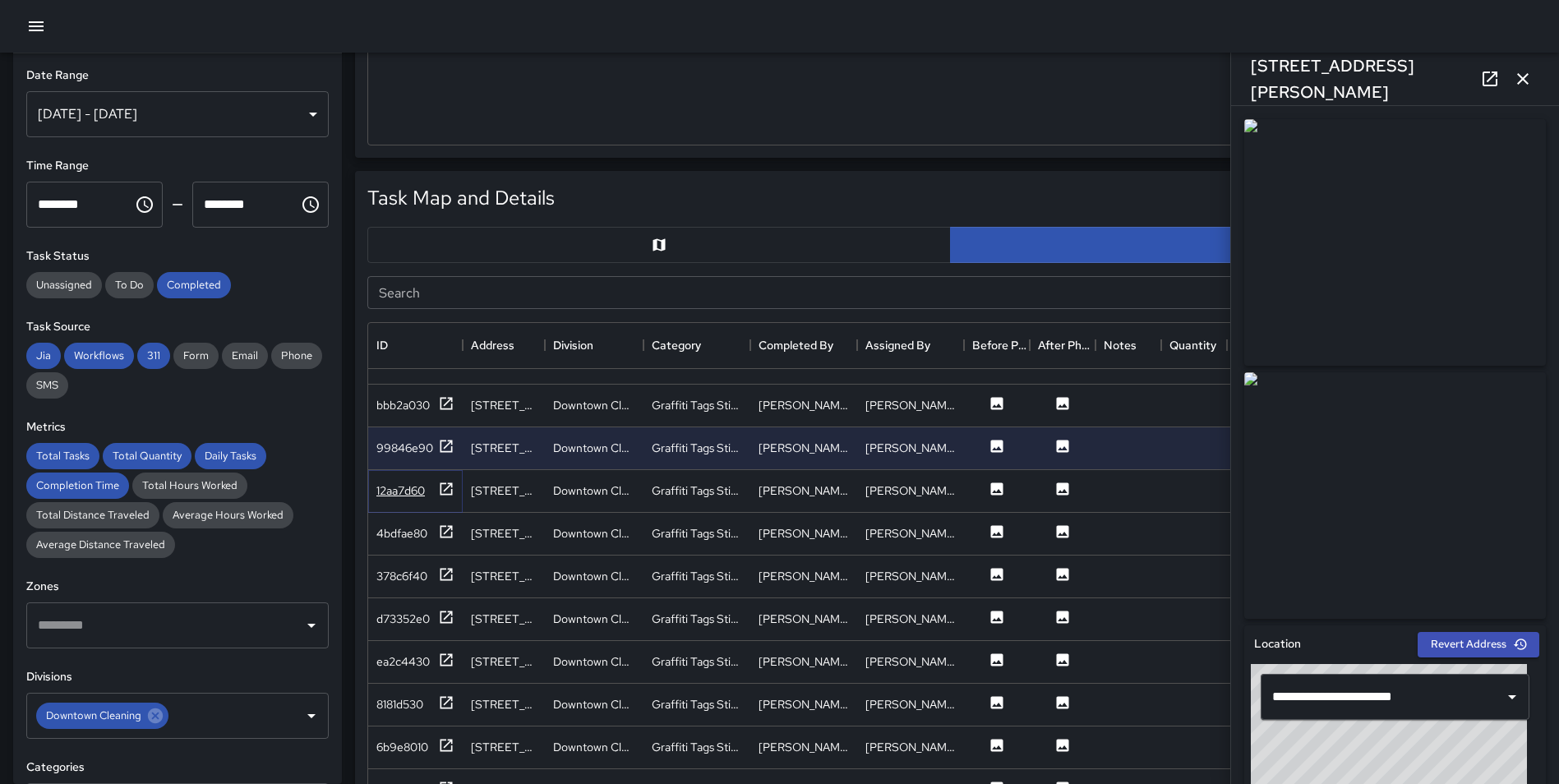
click at [444, 487] on icon at bounding box center [445, 488] width 16 height 16
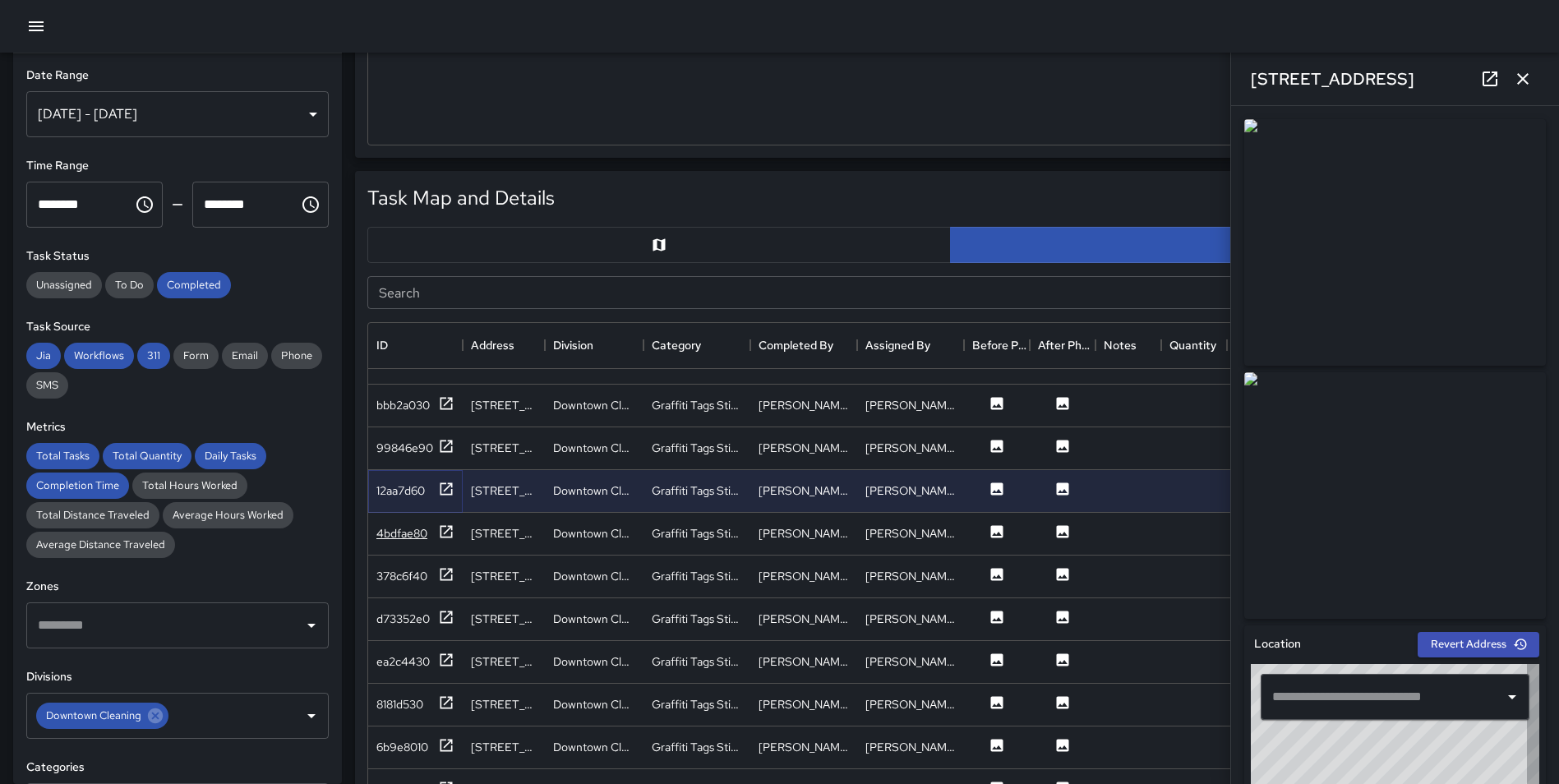
type input "**********"
click at [445, 531] on icon at bounding box center [445, 531] width 16 height 16
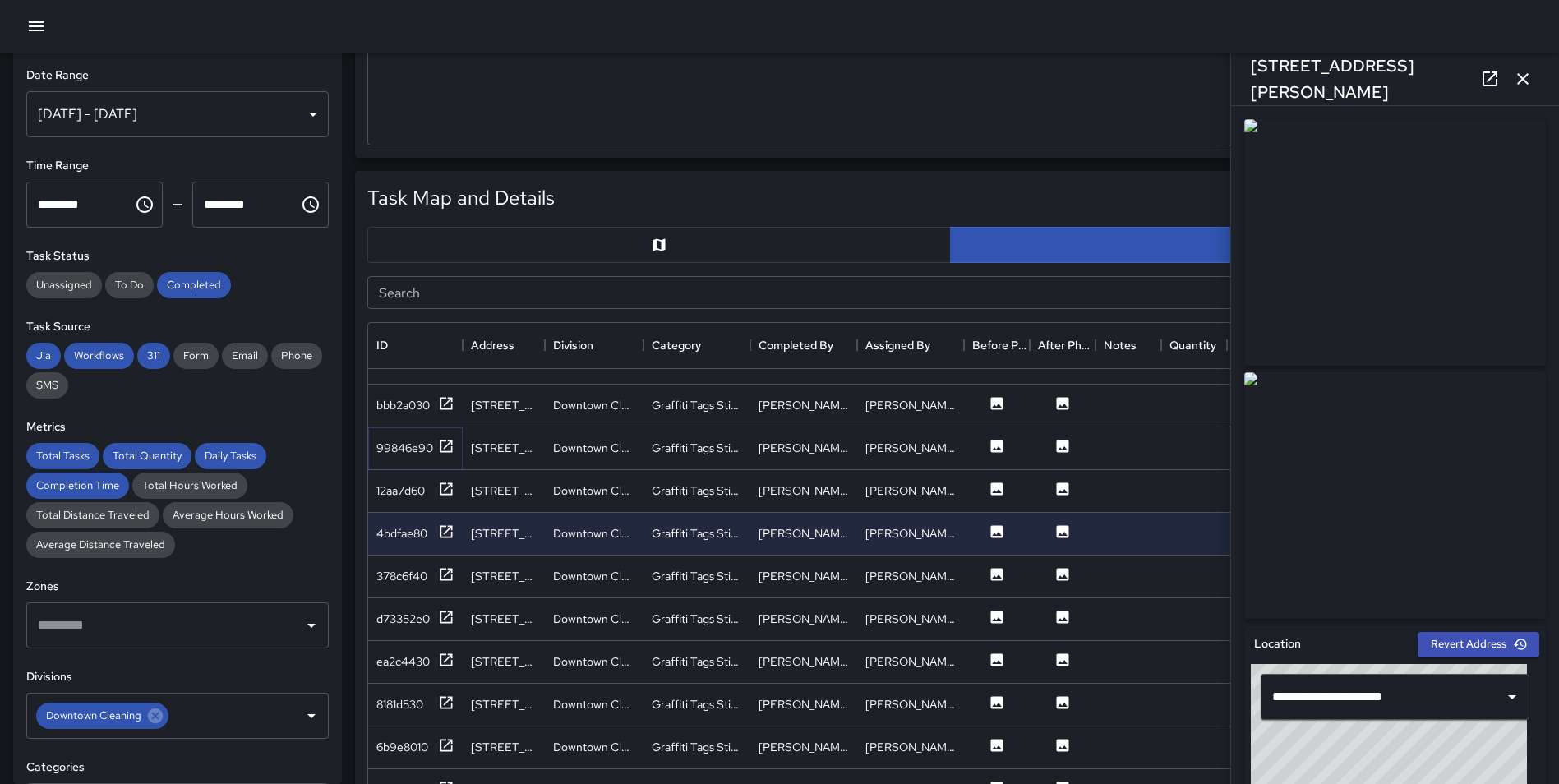
drag, startPoint x: 443, startPoint y: 446, endPoint x: 444, endPoint y: 433, distance: 13.0
click at [444, 446] on icon at bounding box center [445, 445] width 16 height 16
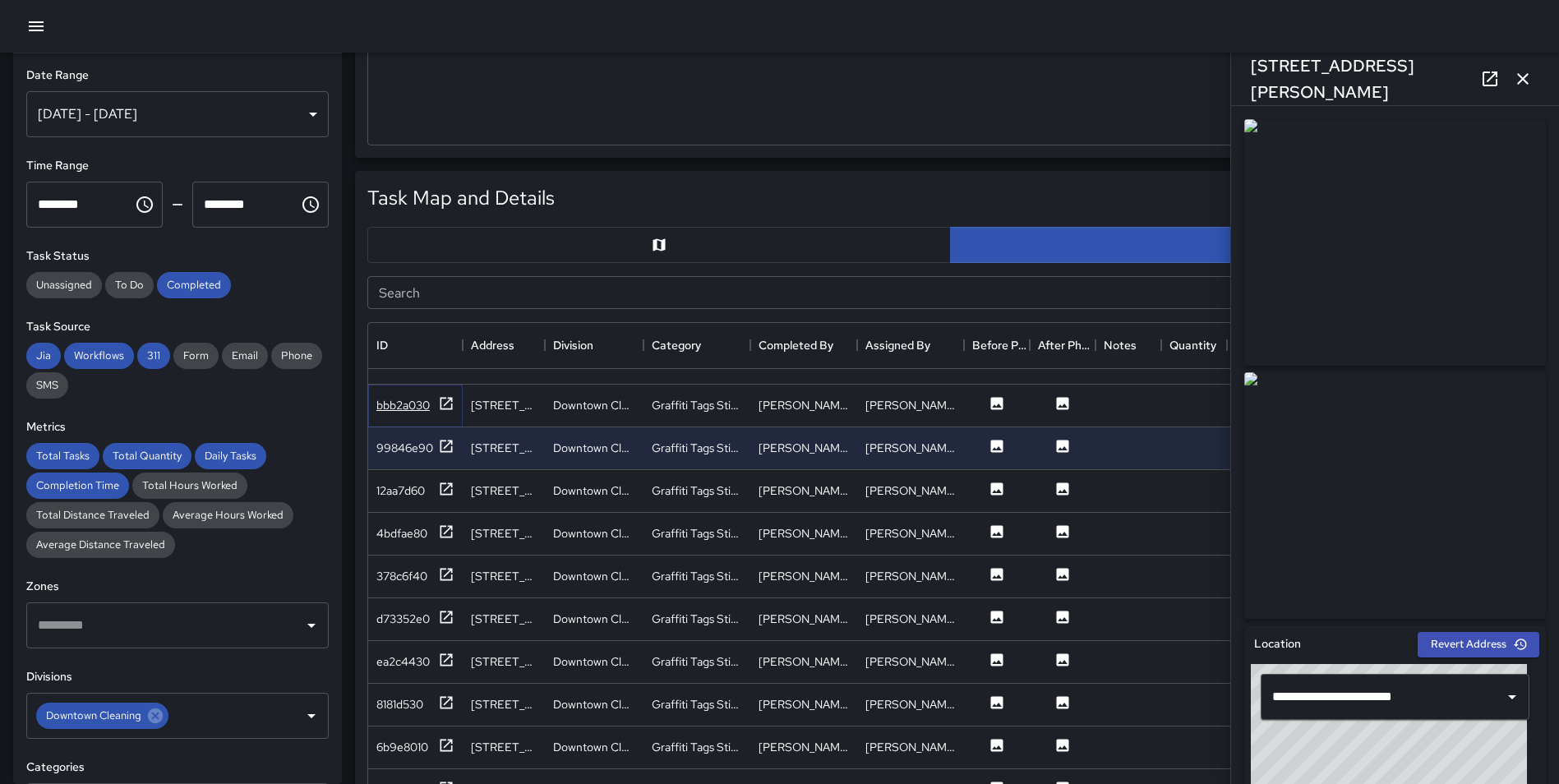
click at [443, 408] on icon at bounding box center [446, 402] width 12 height 12
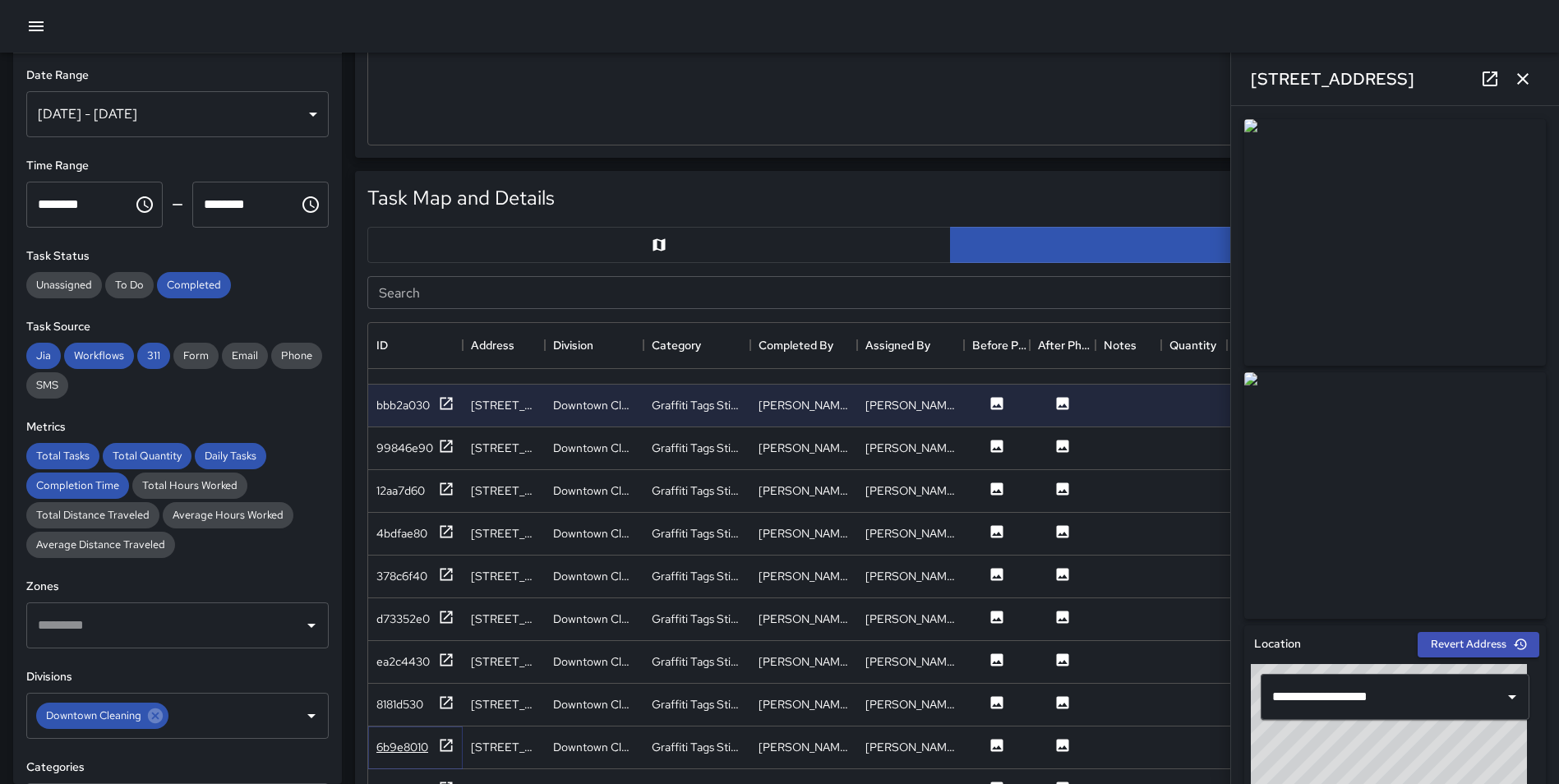
click at [447, 746] on icon at bounding box center [445, 745] width 16 height 16
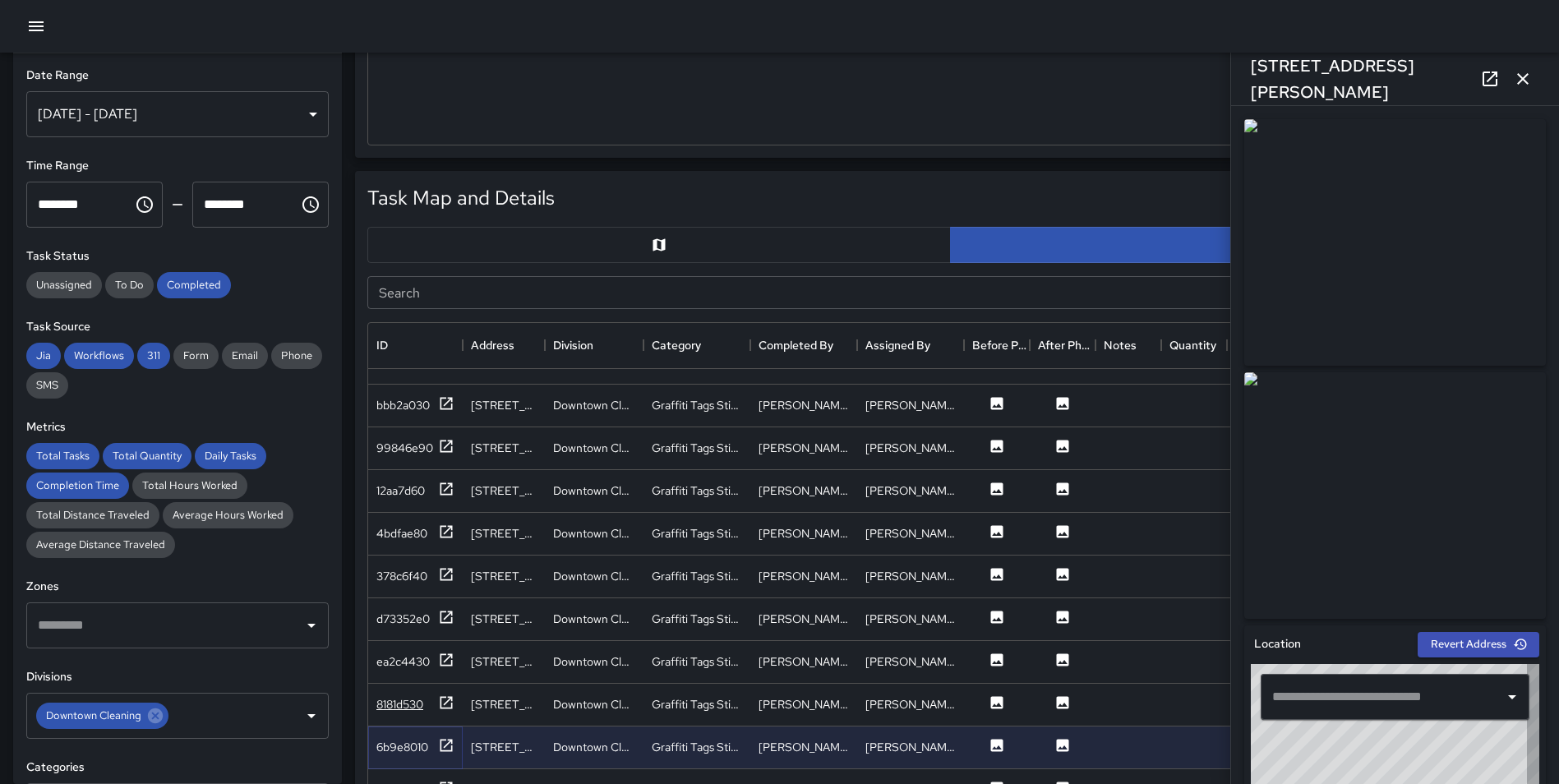
type input "**********"
drag, startPoint x: 1520, startPoint y: 75, endPoint x: 1511, endPoint y: 81, distance: 10.8
click at [1521, 75] on icon "button" at bounding box center [1523, 79] width 11 height 11
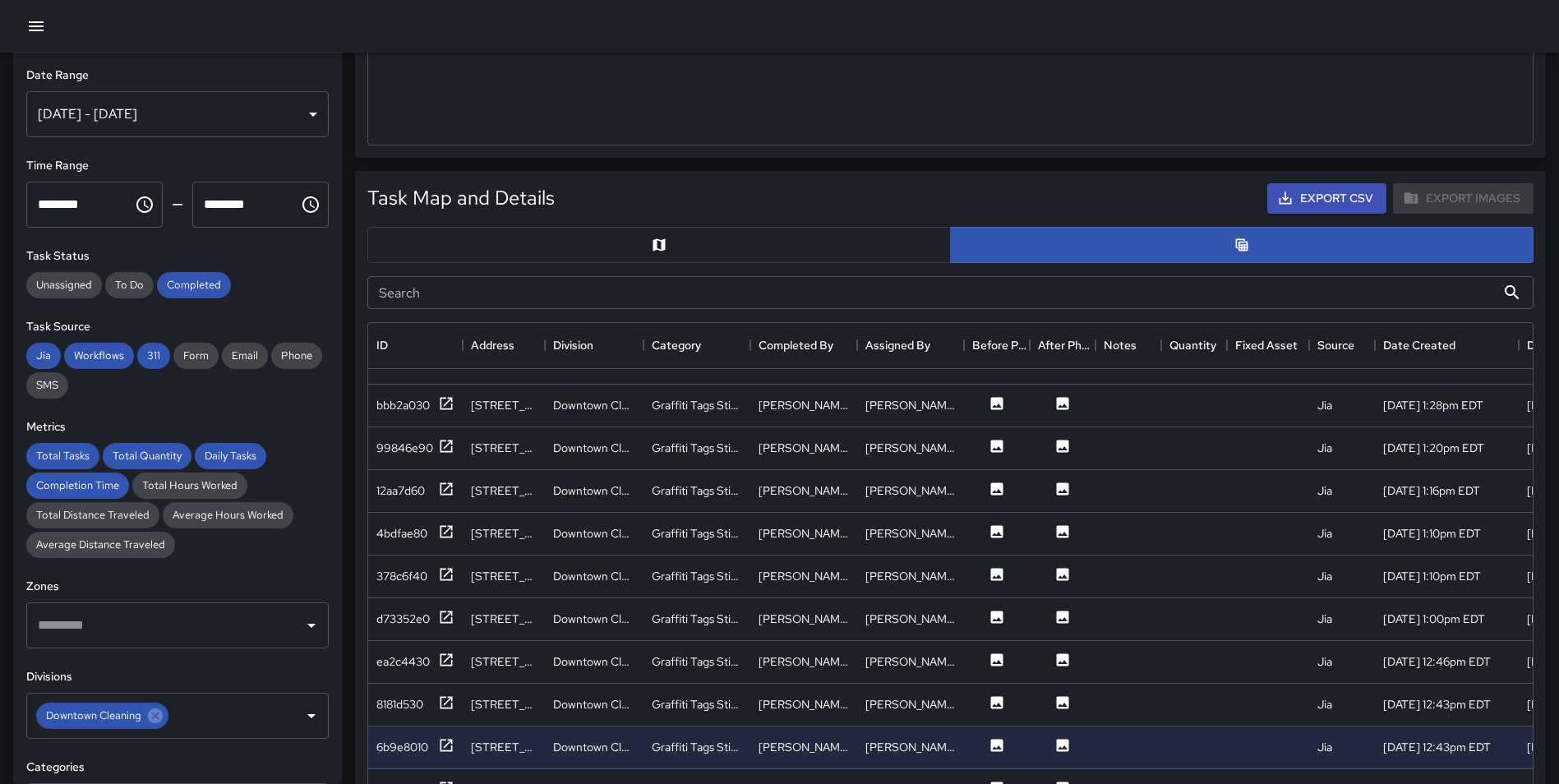
click at [783, 246] on button "button" at bounding box center [659, 245] width 583 height 36
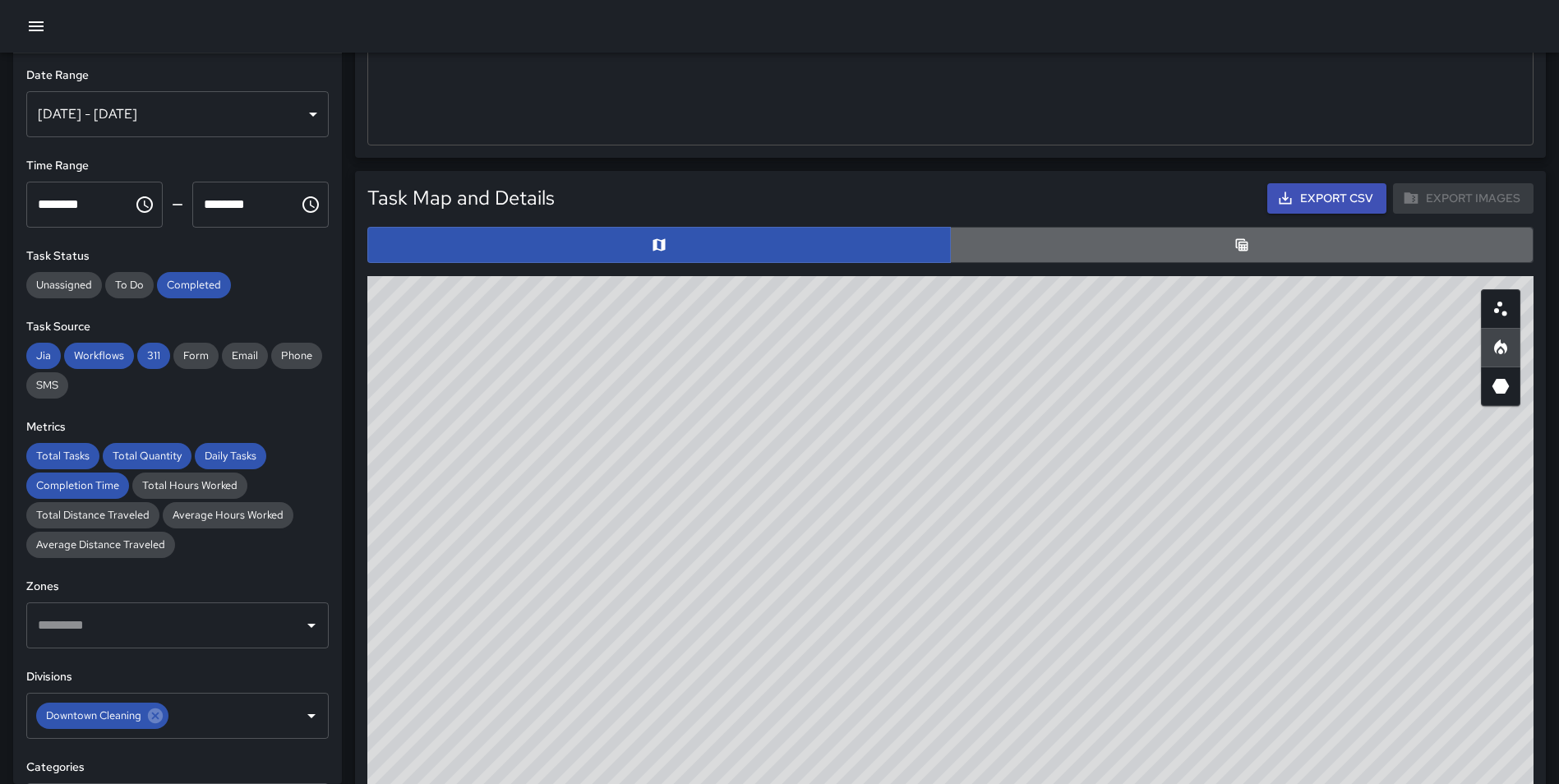
click at [1097, 230] on button "button" at bounding box center [1241, 245] width 583 height 36
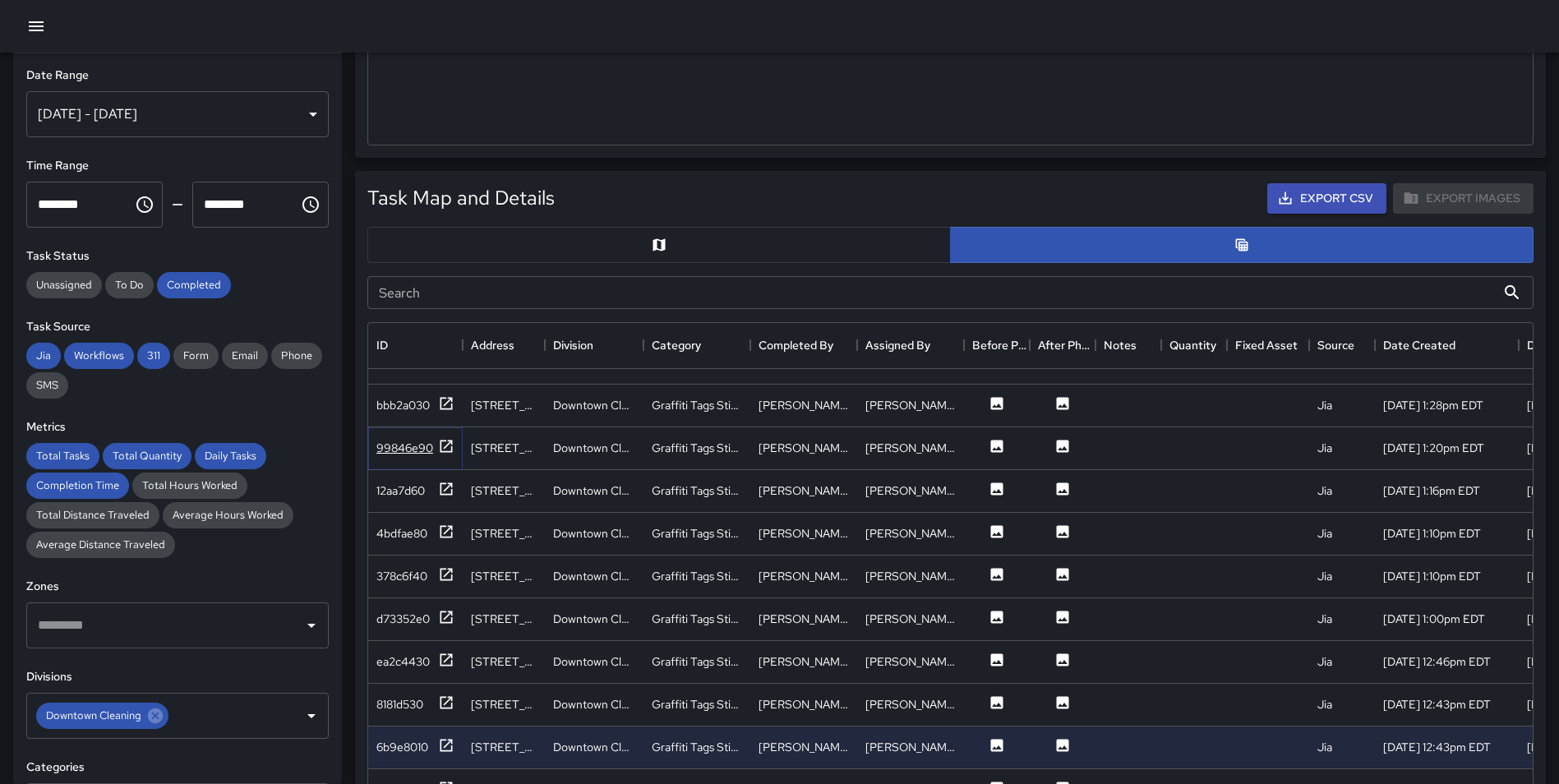
click at [454, 448] on icon at bounding box center [445, 445] width 16 height 16
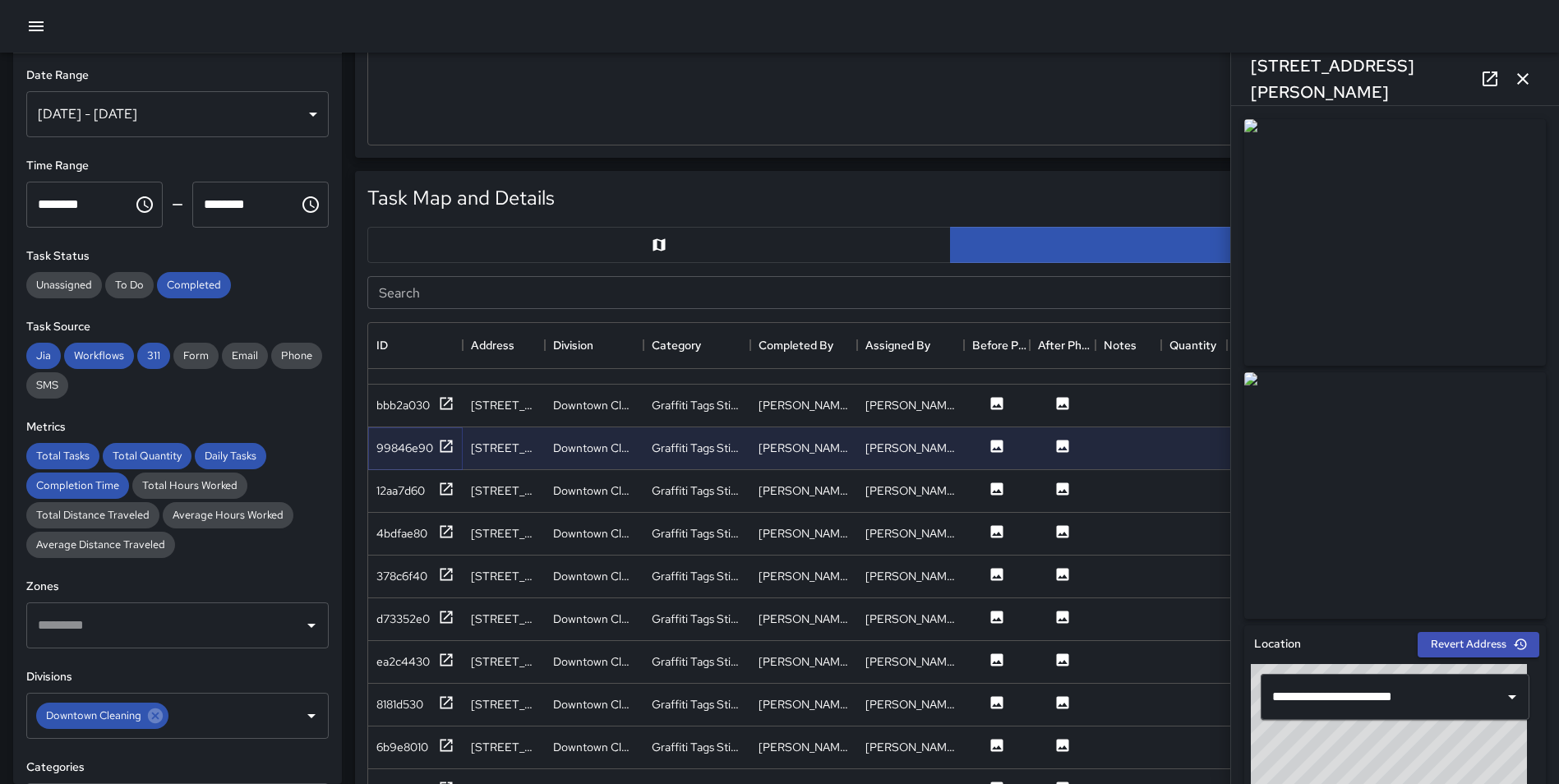
scroll to position [0, 0]
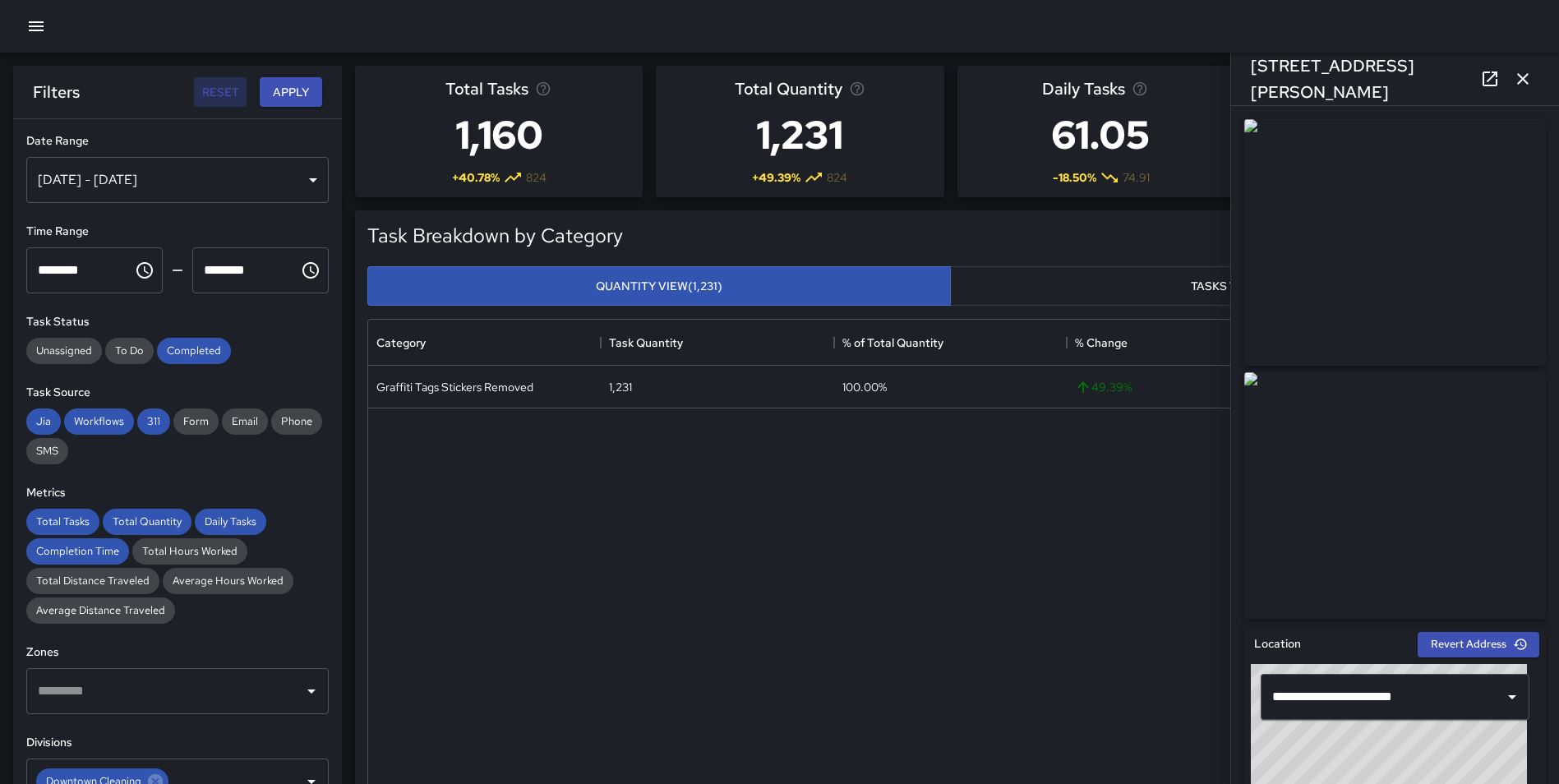
click at [236, 91] on button "Reset" at bounding box center [220, 92] width 52 height 30
type input "**********"
click at [292, 89] on button "Apply" at bounding box center [291, 92] width 63 height 30
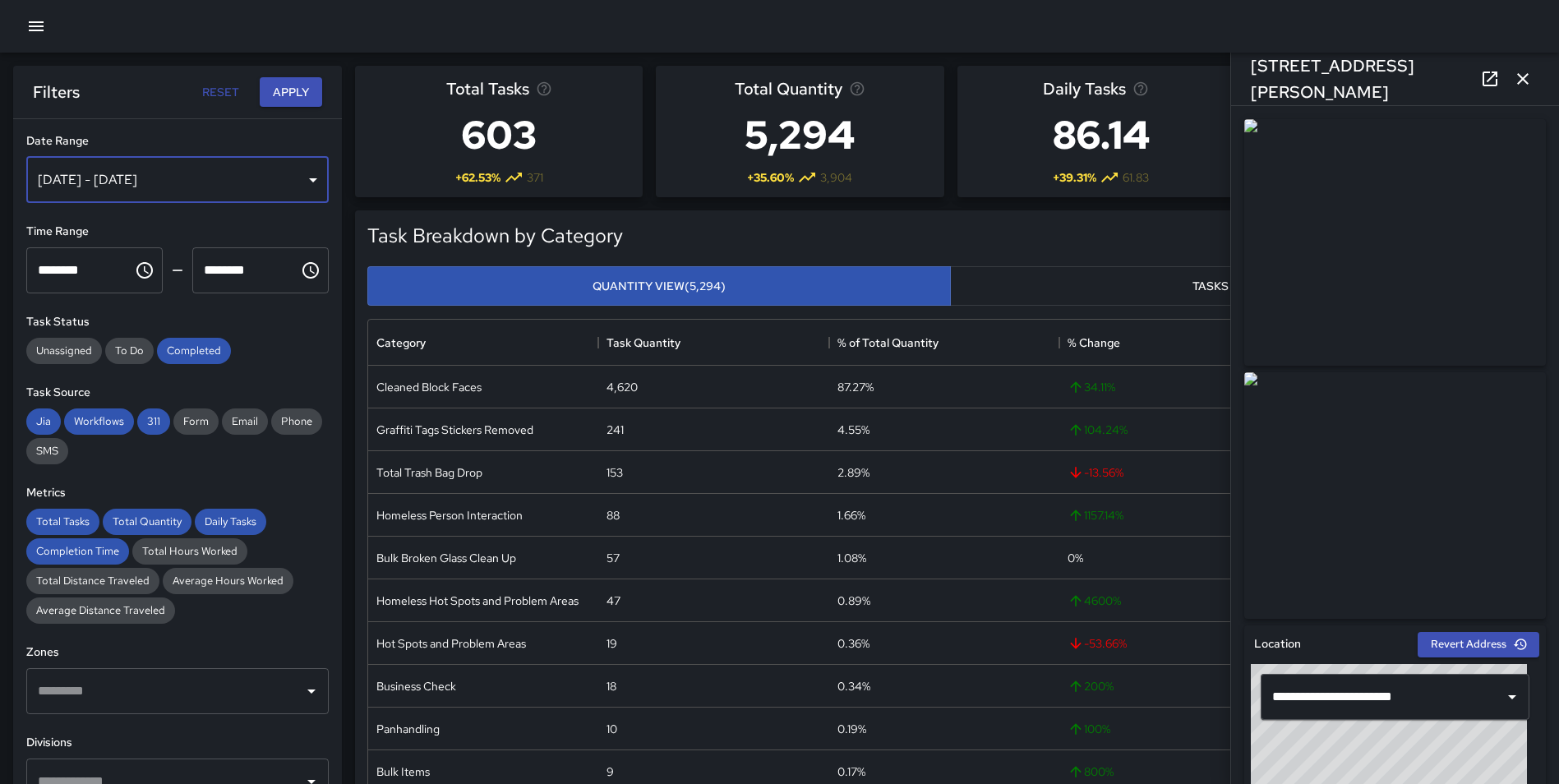
click at [178, 180] on div "[DATE] - [DATE]" at bounding box center [178, 180] width 303 height 46
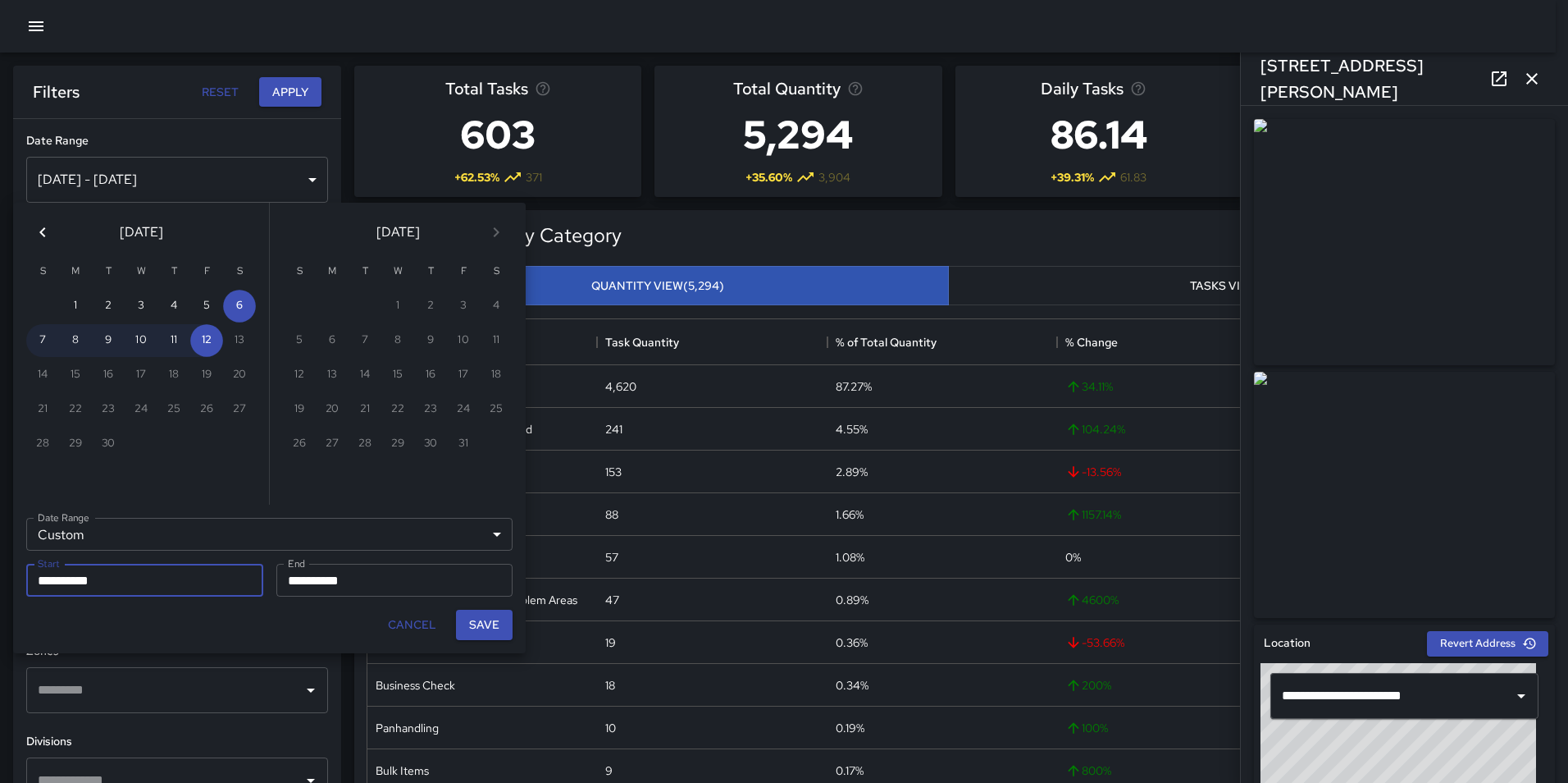
click at [51, 228] on icon "Previous month" at bounding box center [43, 232] width 20 height 20
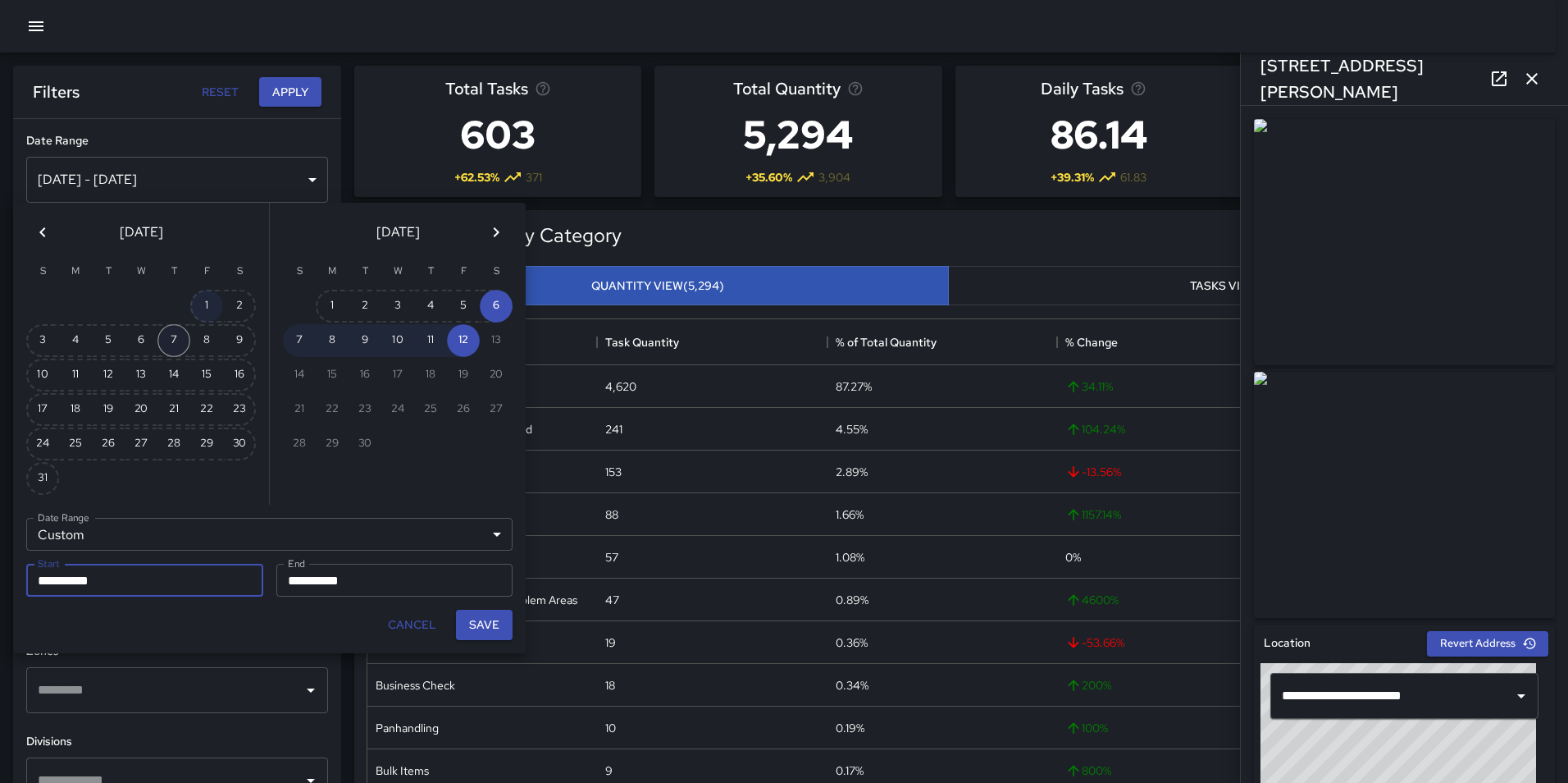
drag, startPoint x: 204, startPoint y: 304, endPoint x: 184, endPoint y: 333, distance: 35.2
click at [204, 304] on button "1" at bounding box center [206, 306] width 33 height 33
type input "**********"
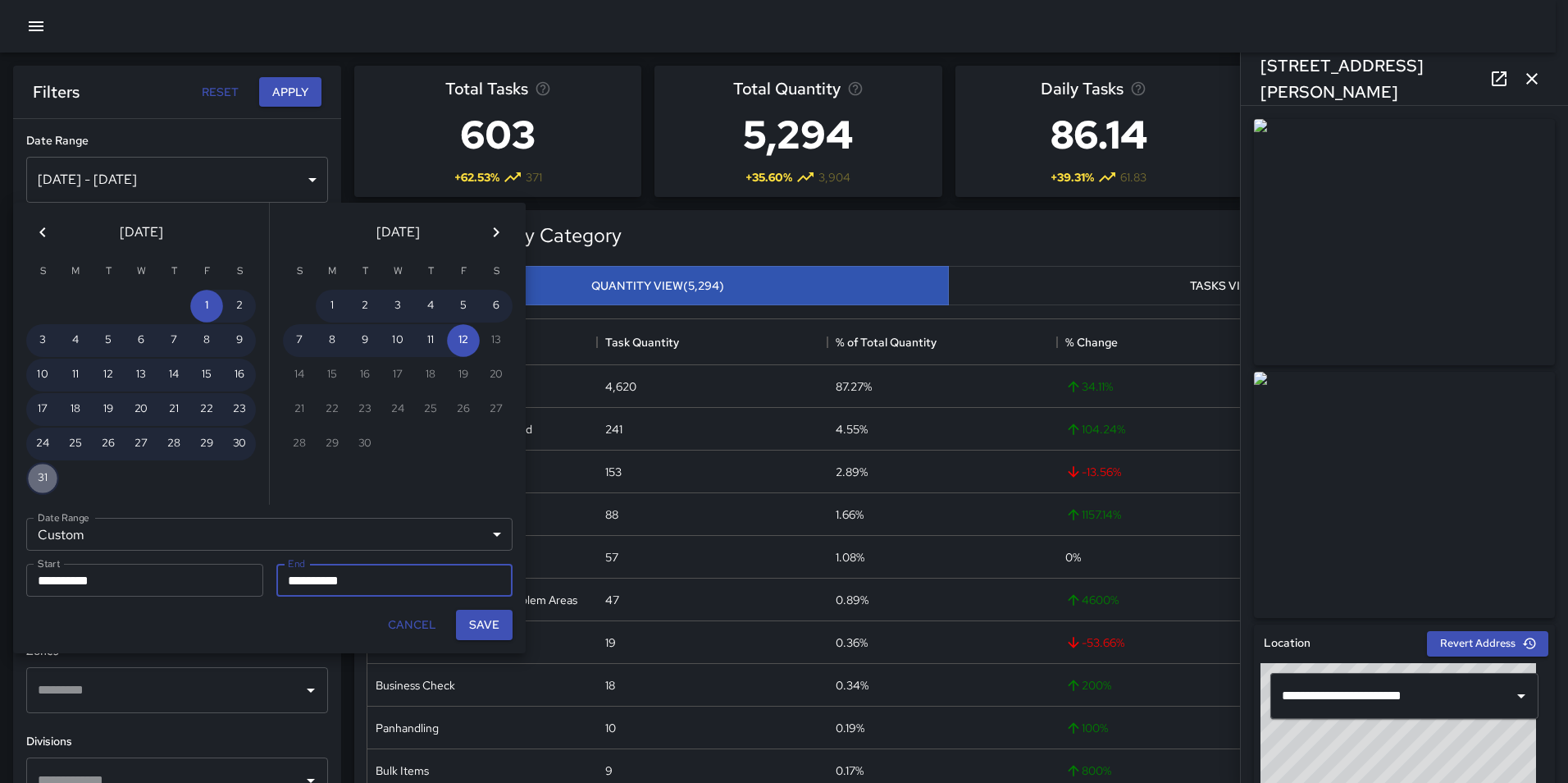
click at [43, 476] on button "31" at bounding box center [43, 478] width 33 height 33
type input "**********"
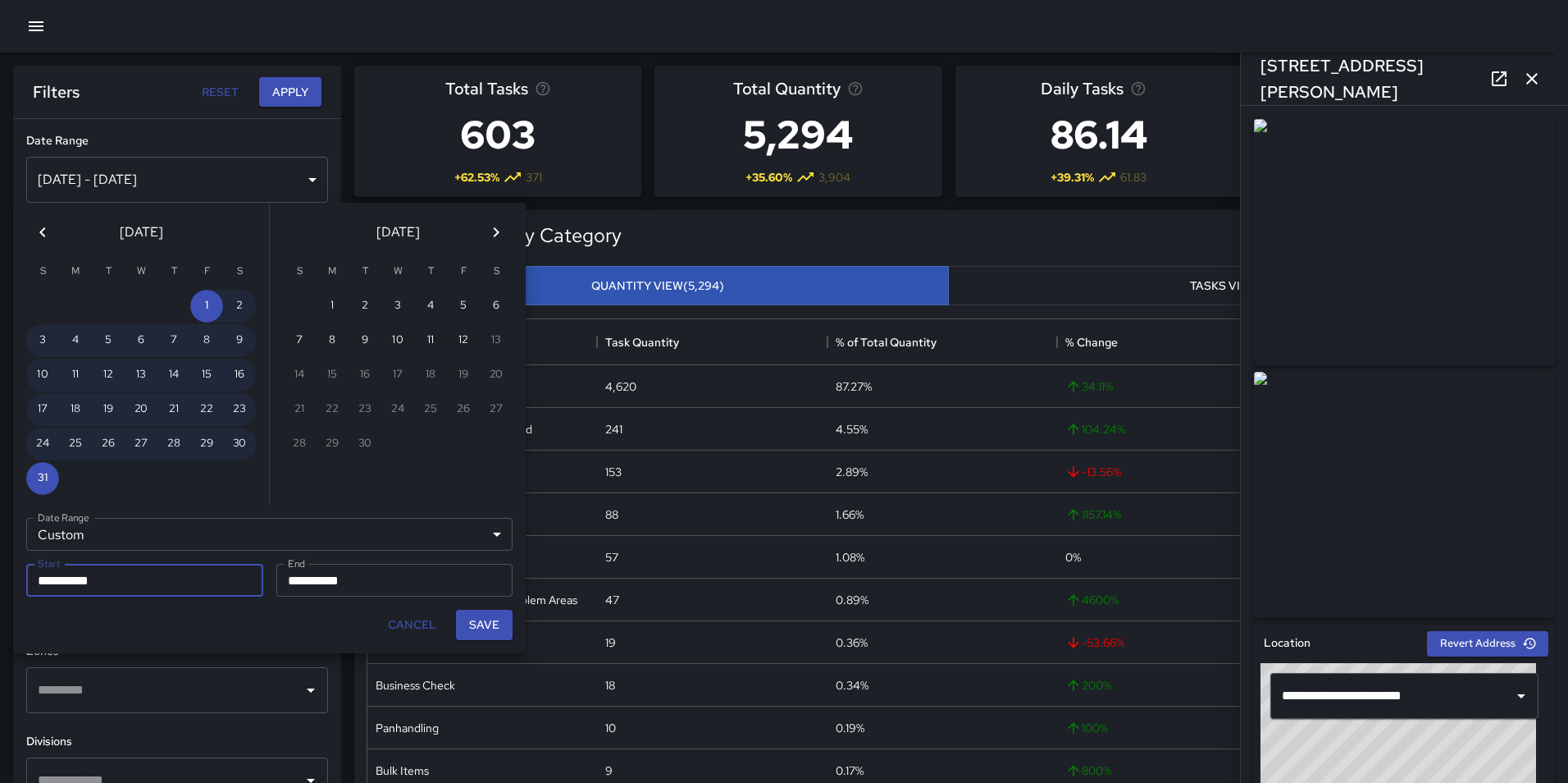
click at [497, 620] on button "Save" at bounding box center [484, 625] width 57 height 30
type input "**********"
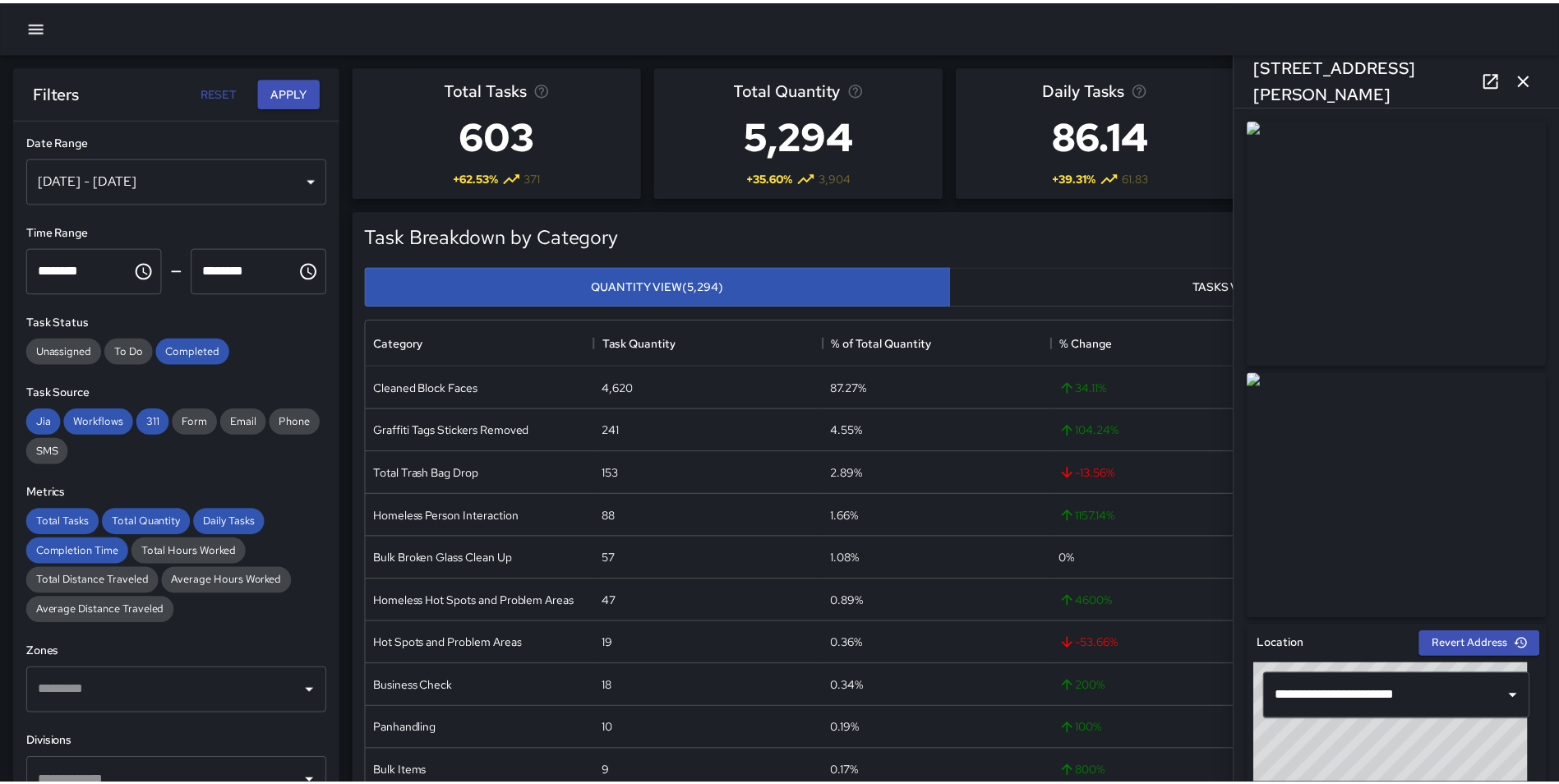
scroll to position [13, 13]
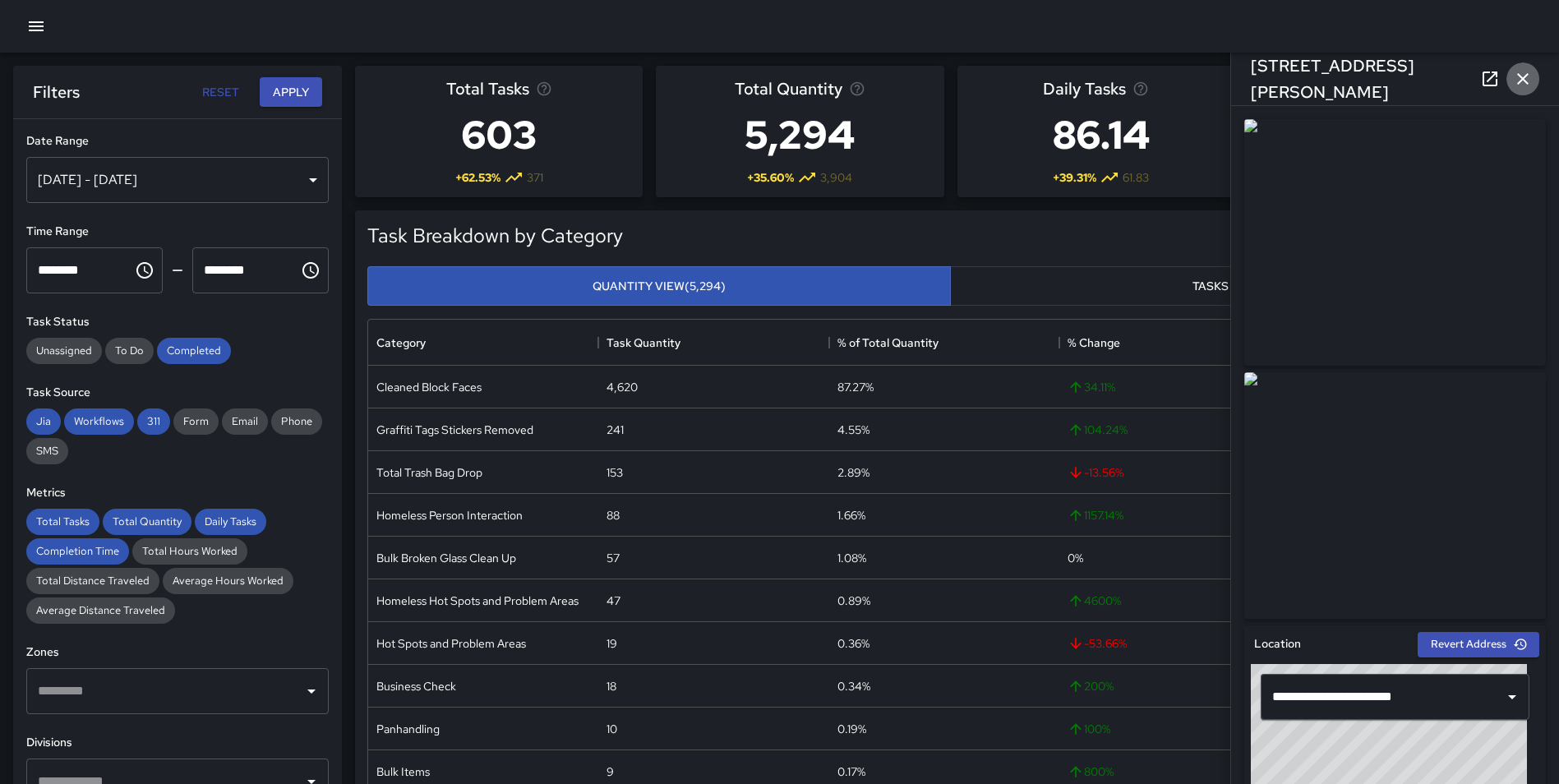
drag, startPoint x: 1534, startPoint y: 81, endPoint x: 969, endPoint y: 184, distance: 574.3
click at [1532, 83] on button "button" at bounding box center [1523, 79] width 33 height 33
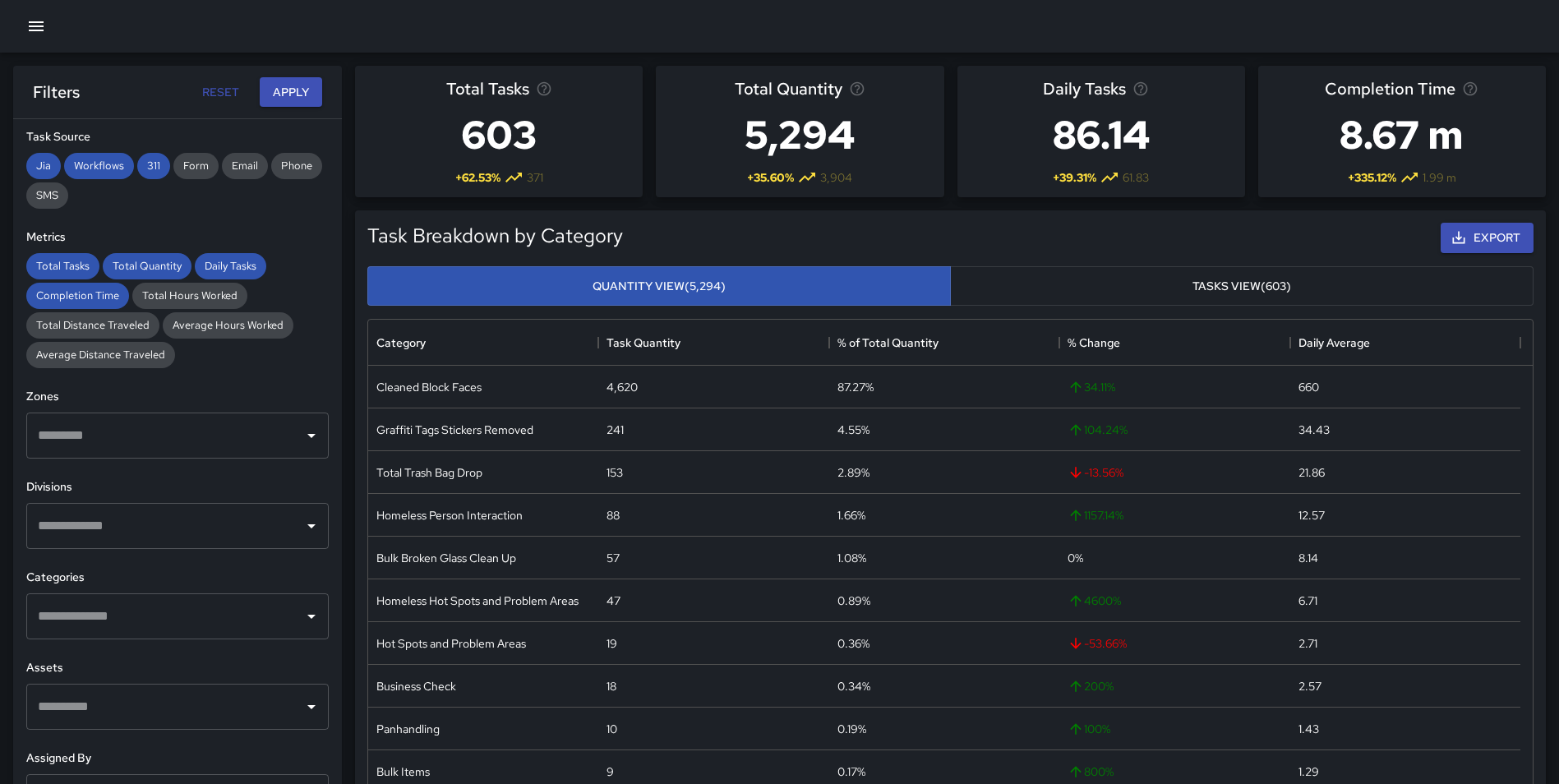
scroll to position [293, 0]
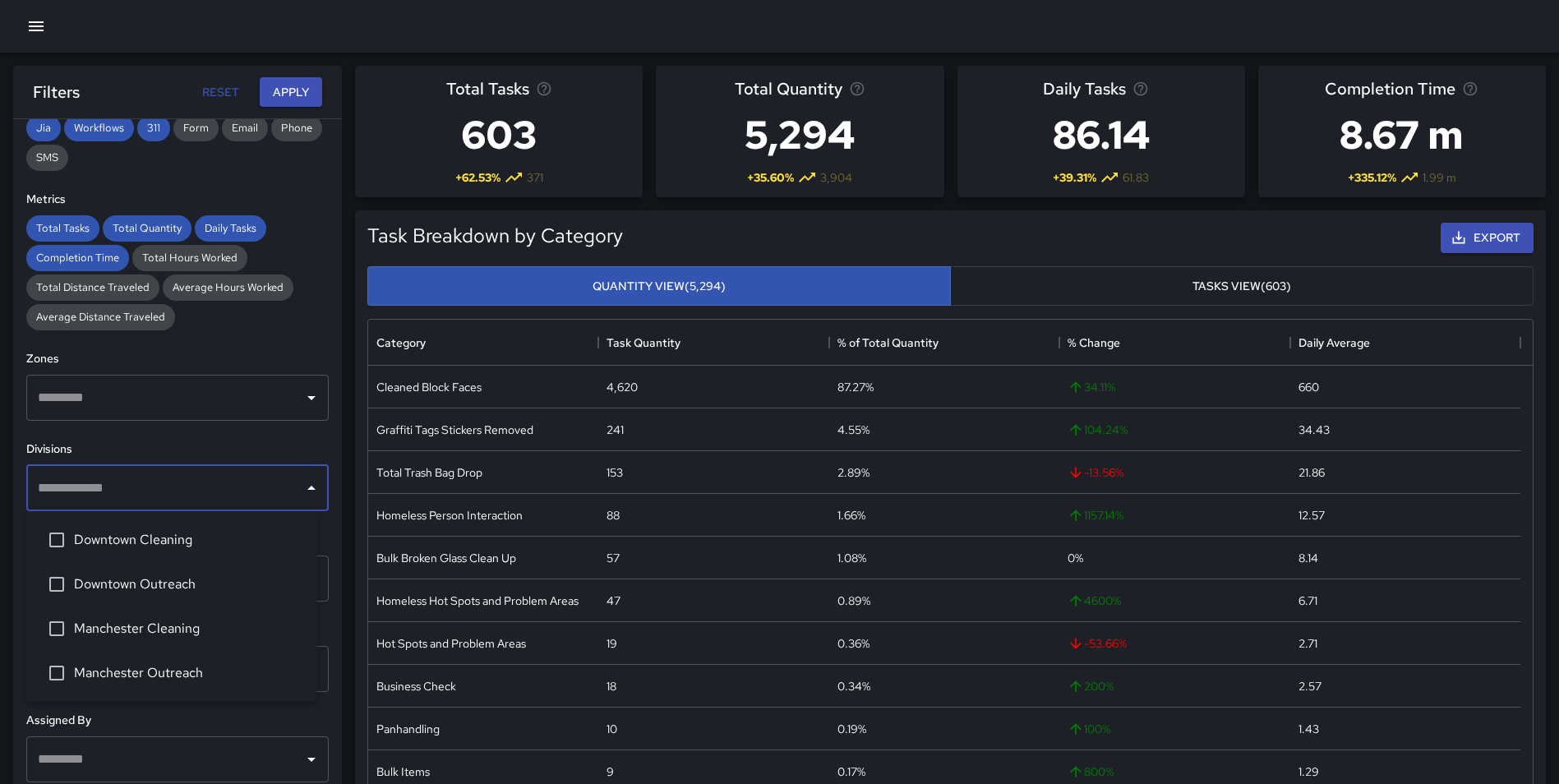
click at [148, 493] on input "text" at bounding box center [165, 488] width 263 height 31
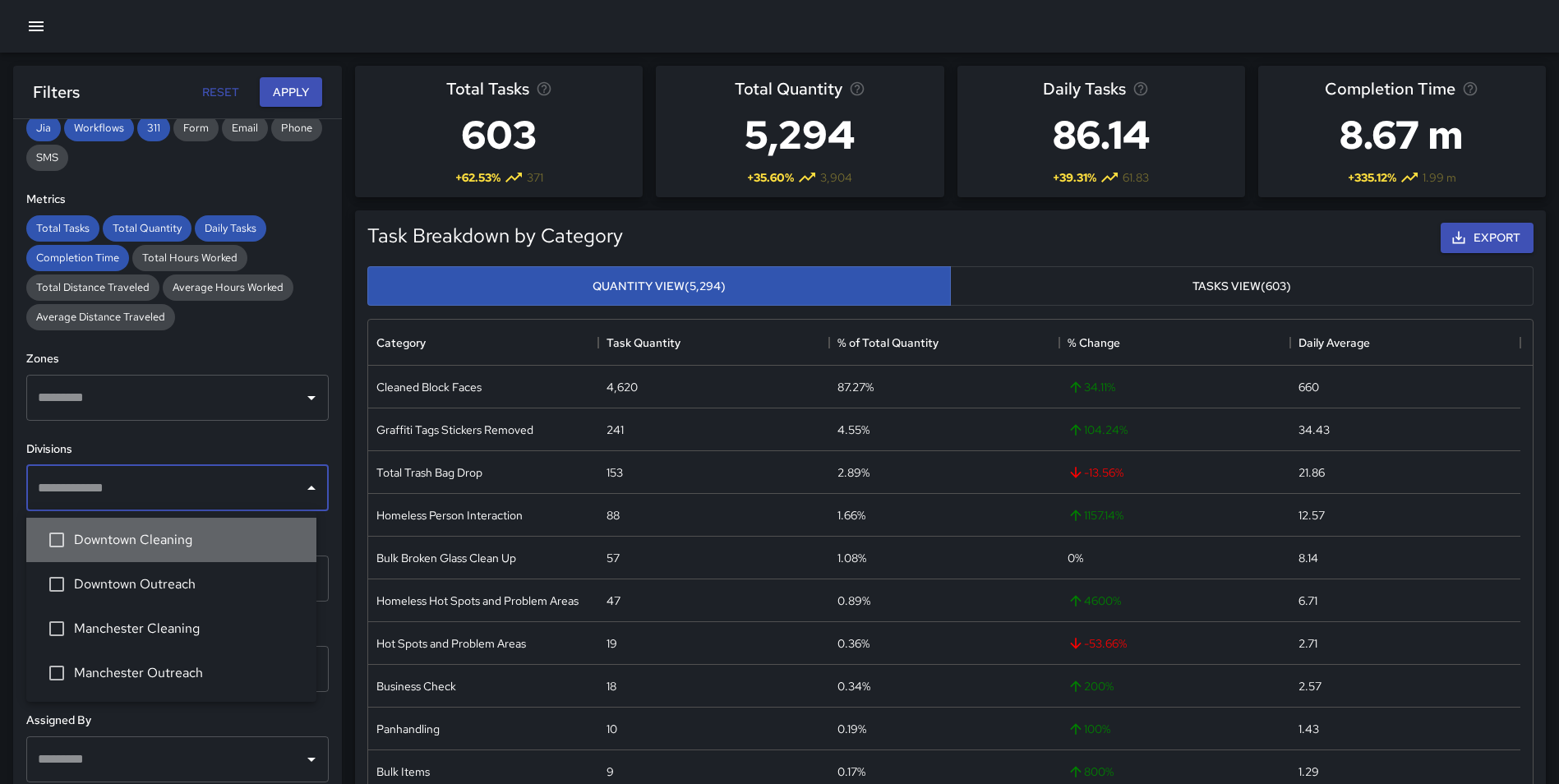
click at [165, 544] on span "Downtown Cleaning" at bounding box center [188, 539] width 229 height 20
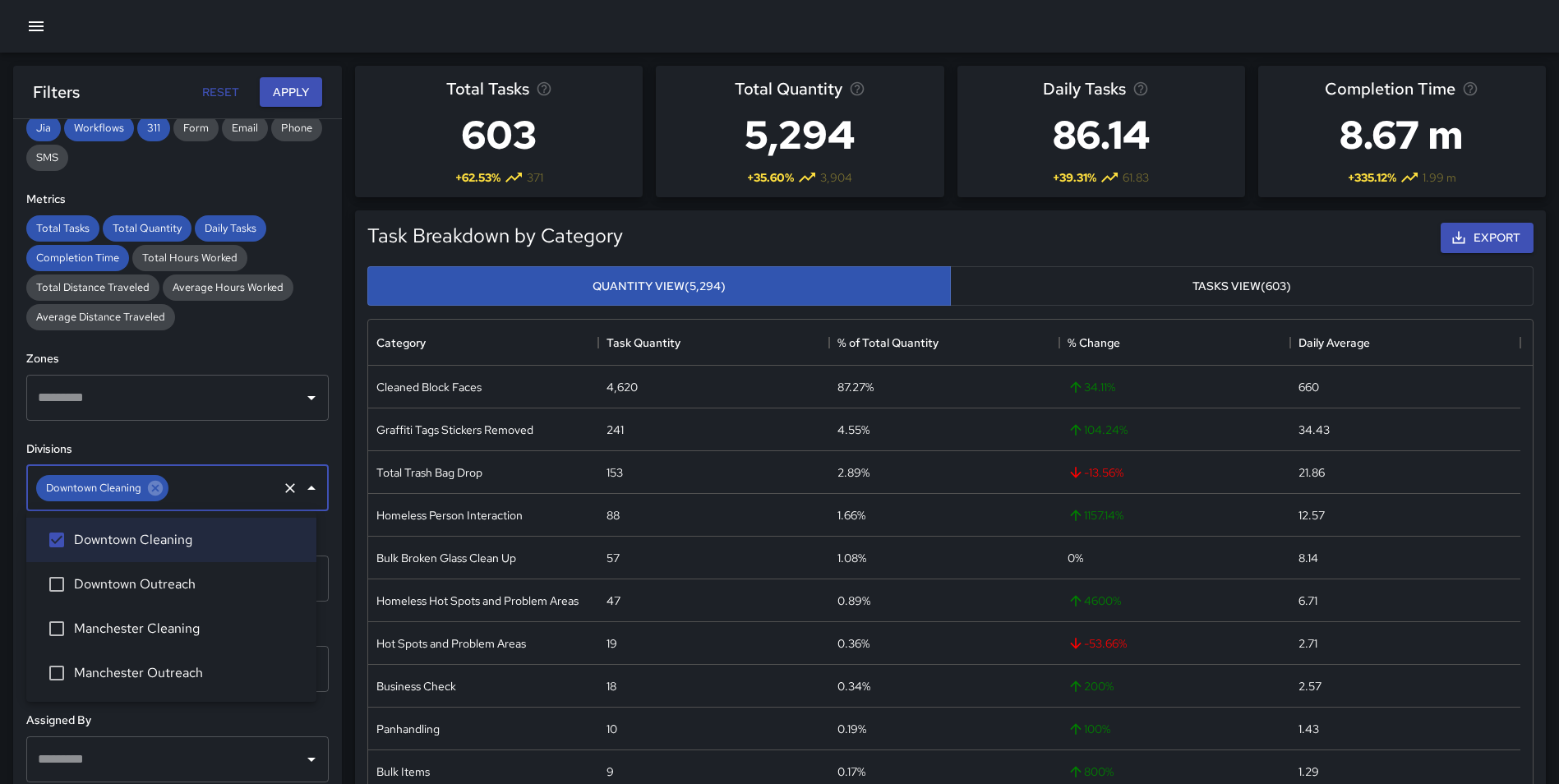
click at [354, 550] on div "Task Breakdown by Category Export Quantity View (5,294) Tasks View (603) Catego…" at bounding box center [943, 510] width 1204 height 627
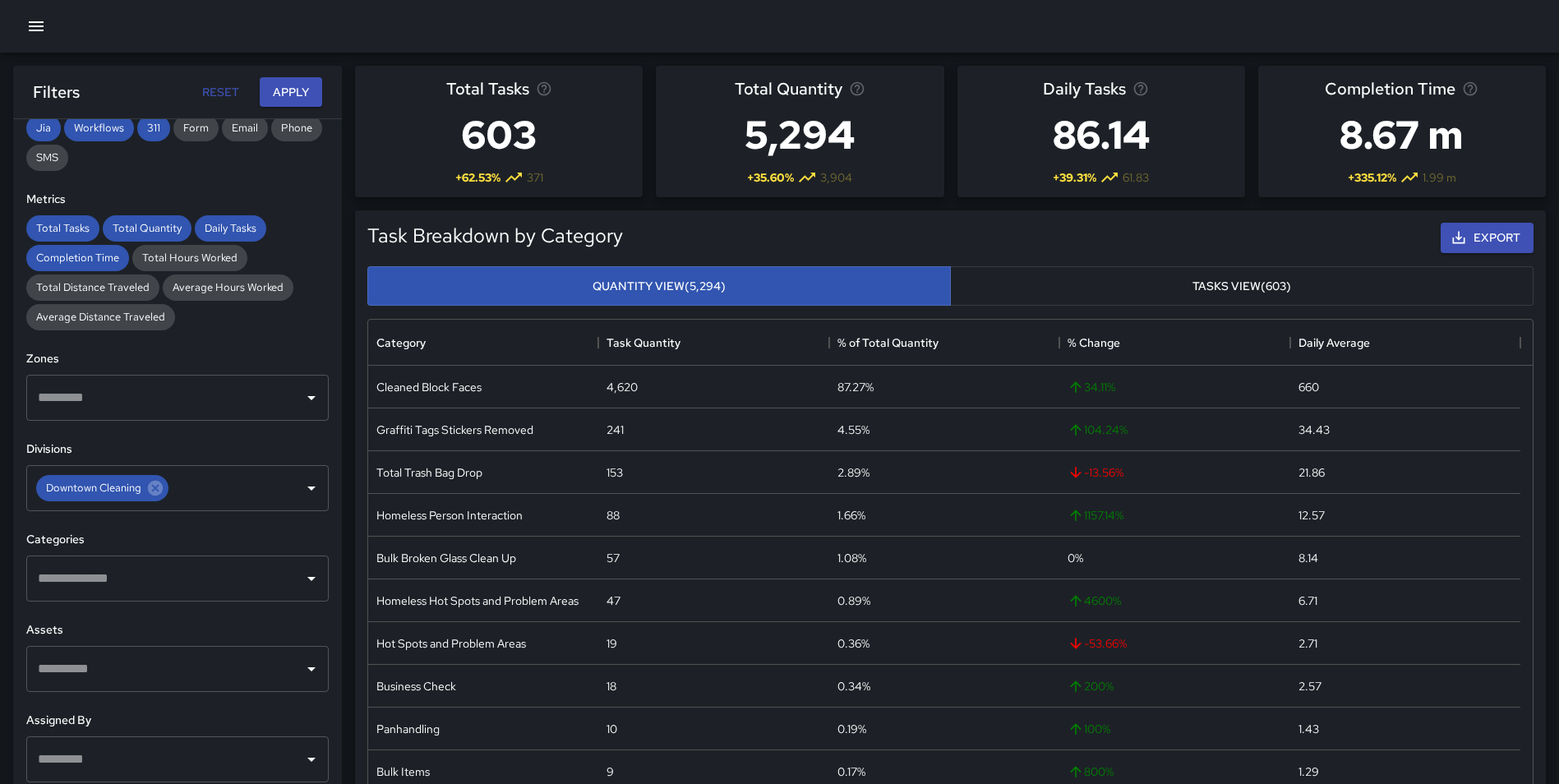
click at [171, 584] on input "text" at bounding box center [165, 578] width 263 height 31
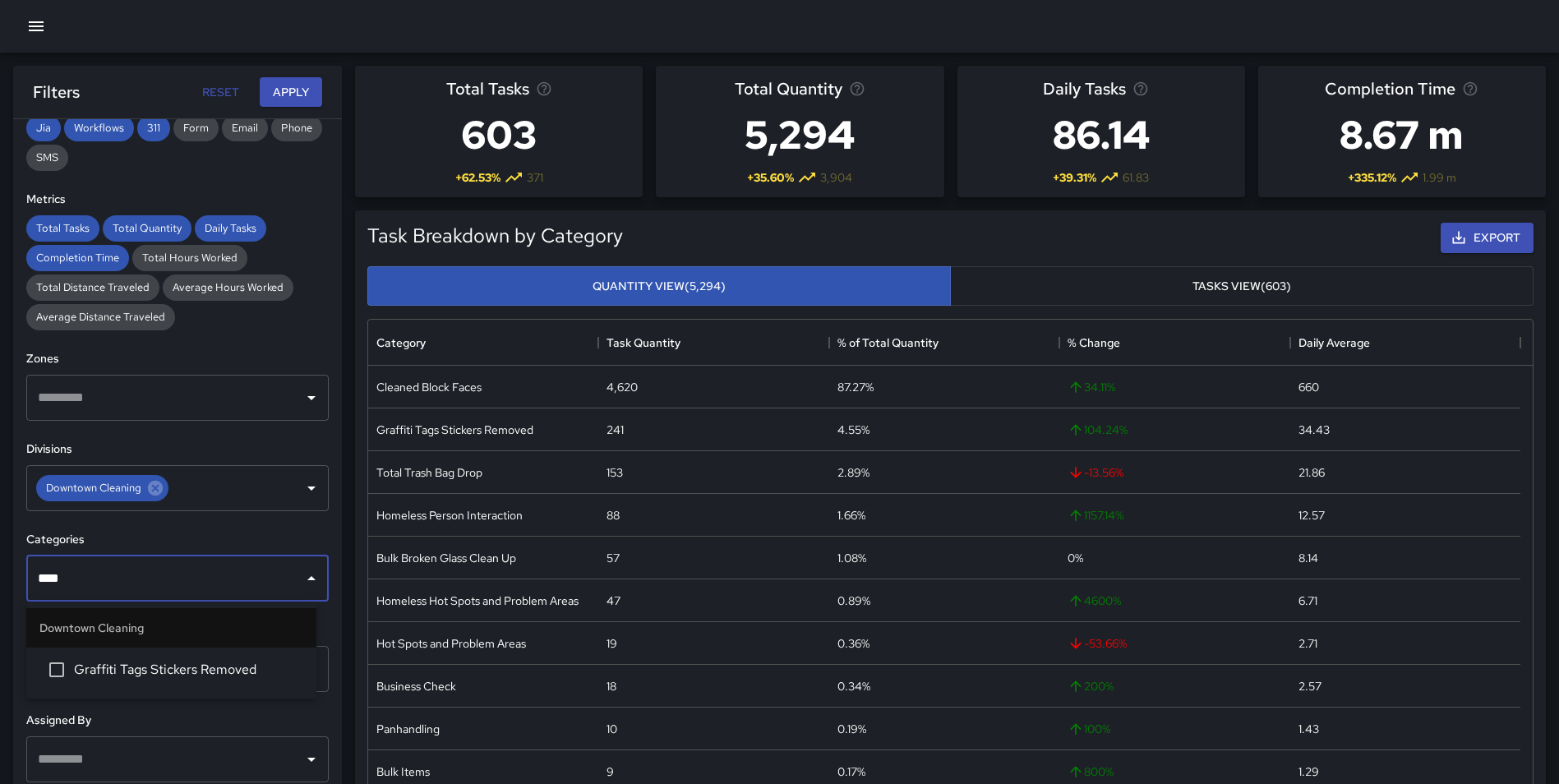
type input "*****"
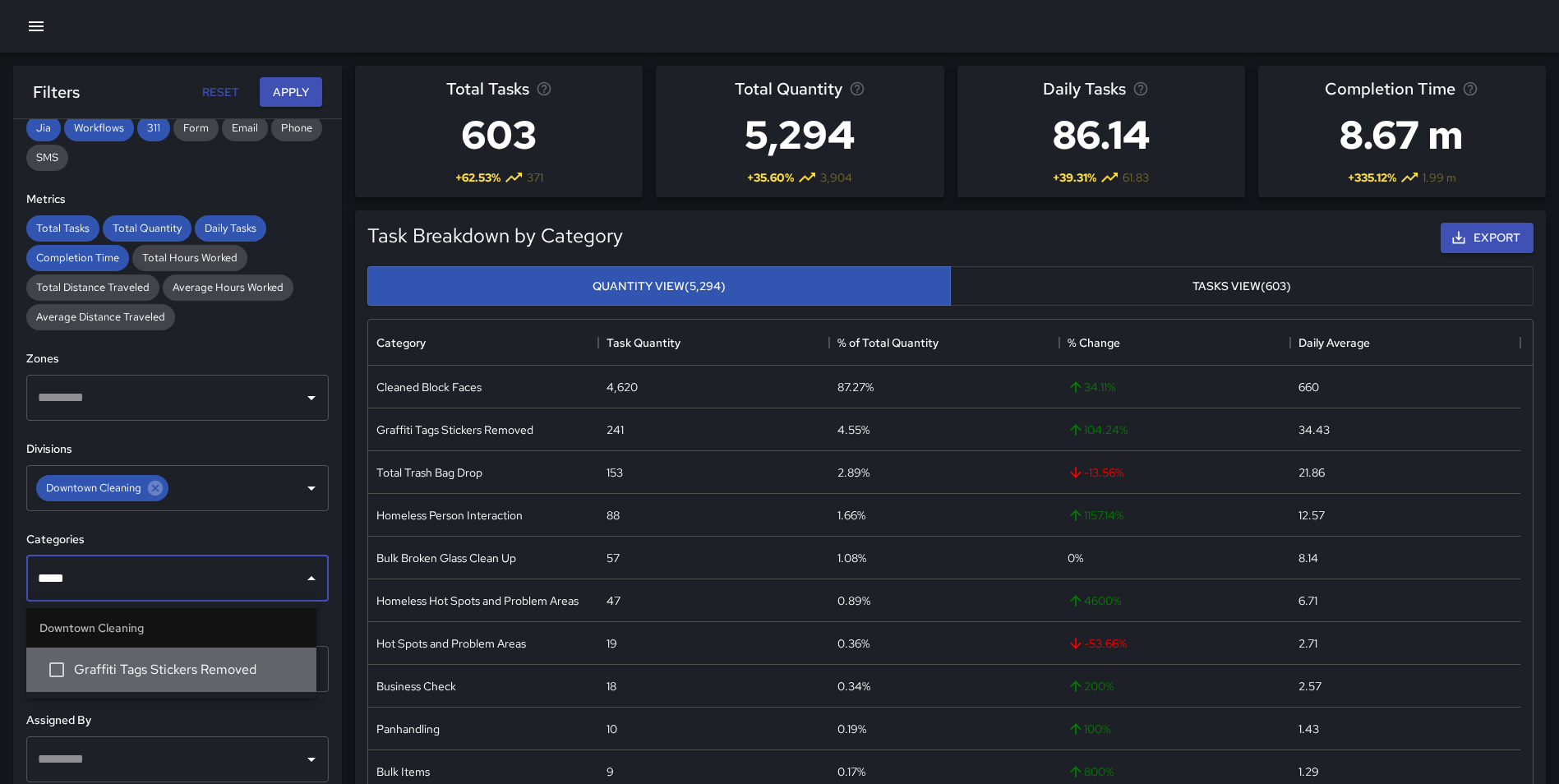
click at [163, 654] on li "Graffiti Tags Stickers Removed" at bounding box center [171, 669] width 290 height 45
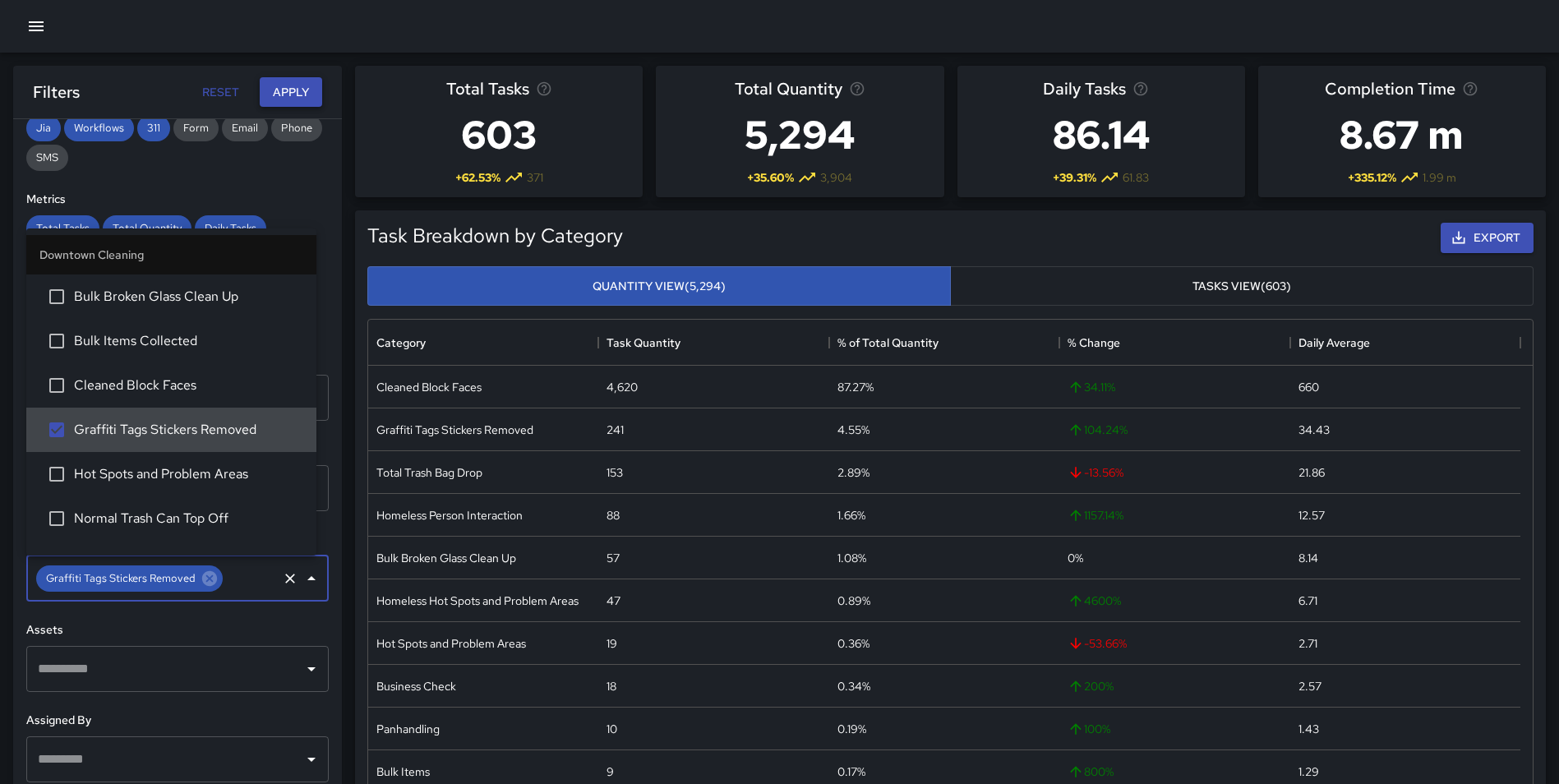
click at [291, 97] on button "Apply" at bounding box center [291, 92] width 63 height 30
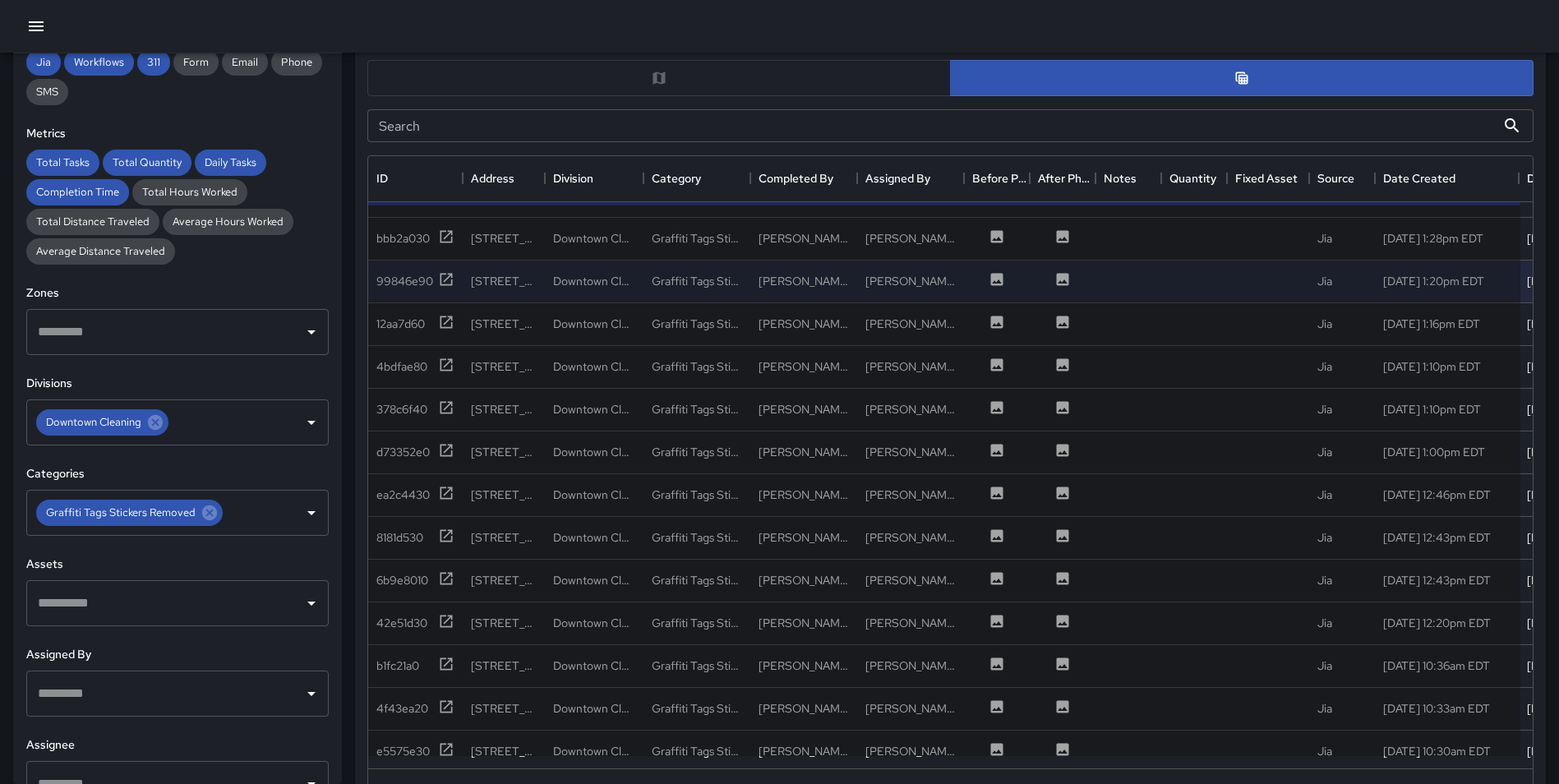
scroll to position [844, 0]
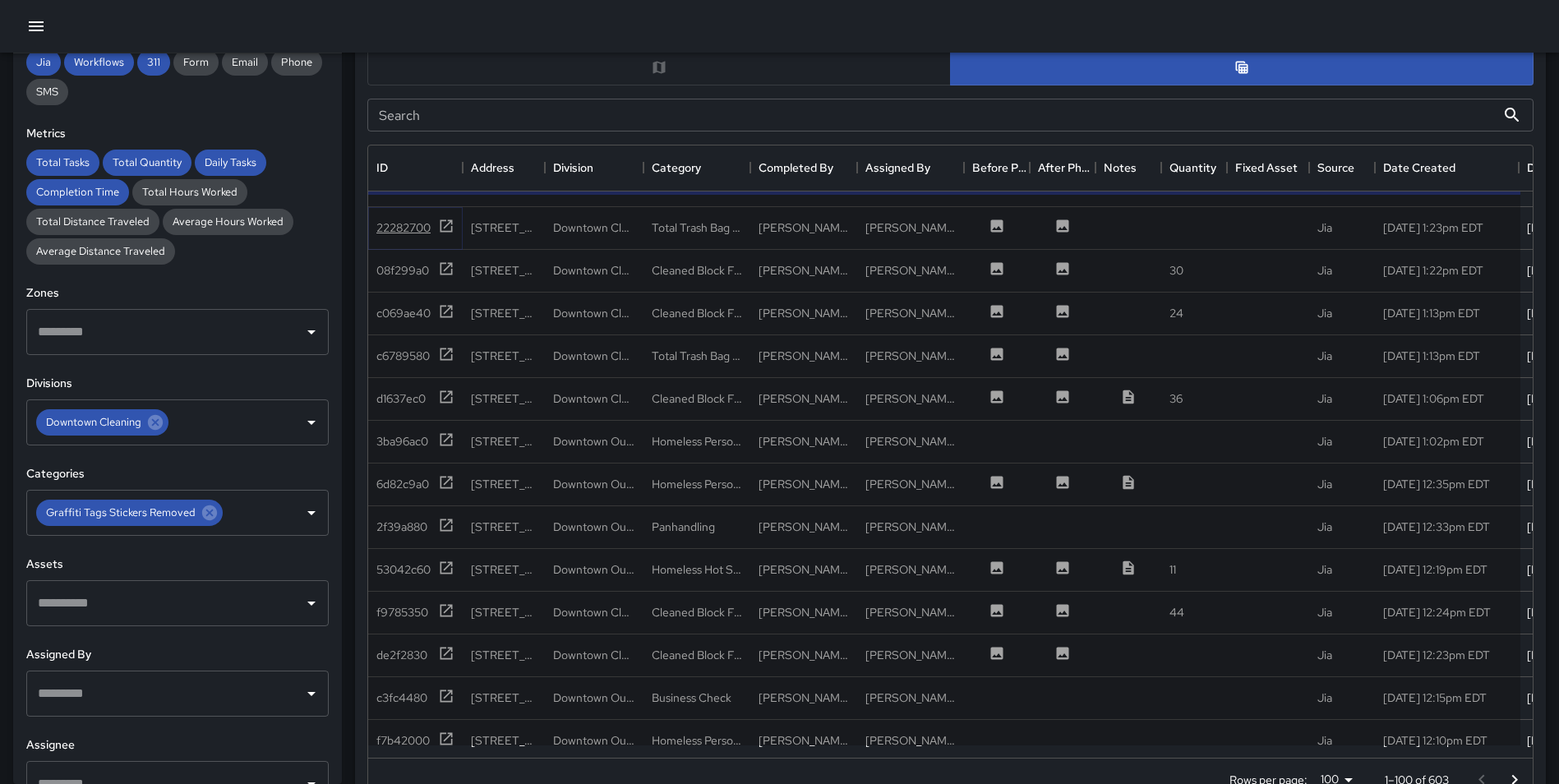
click at [448, 225] on icon at bounding box center [445, 225] width 16 height 16
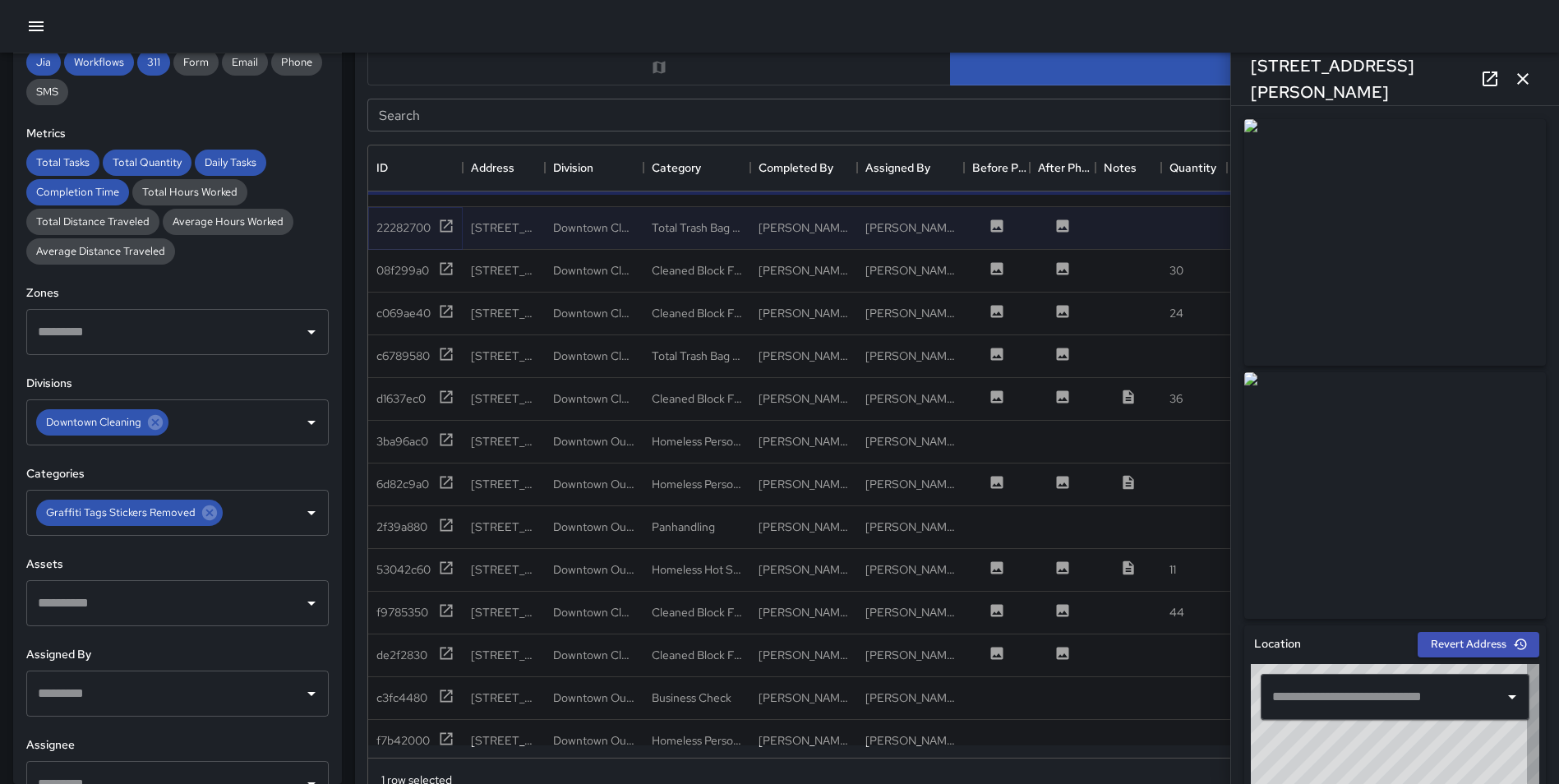
type input "**********"
click at [447, 266] on icon at bounding box center [445, 268] width 16 height 16
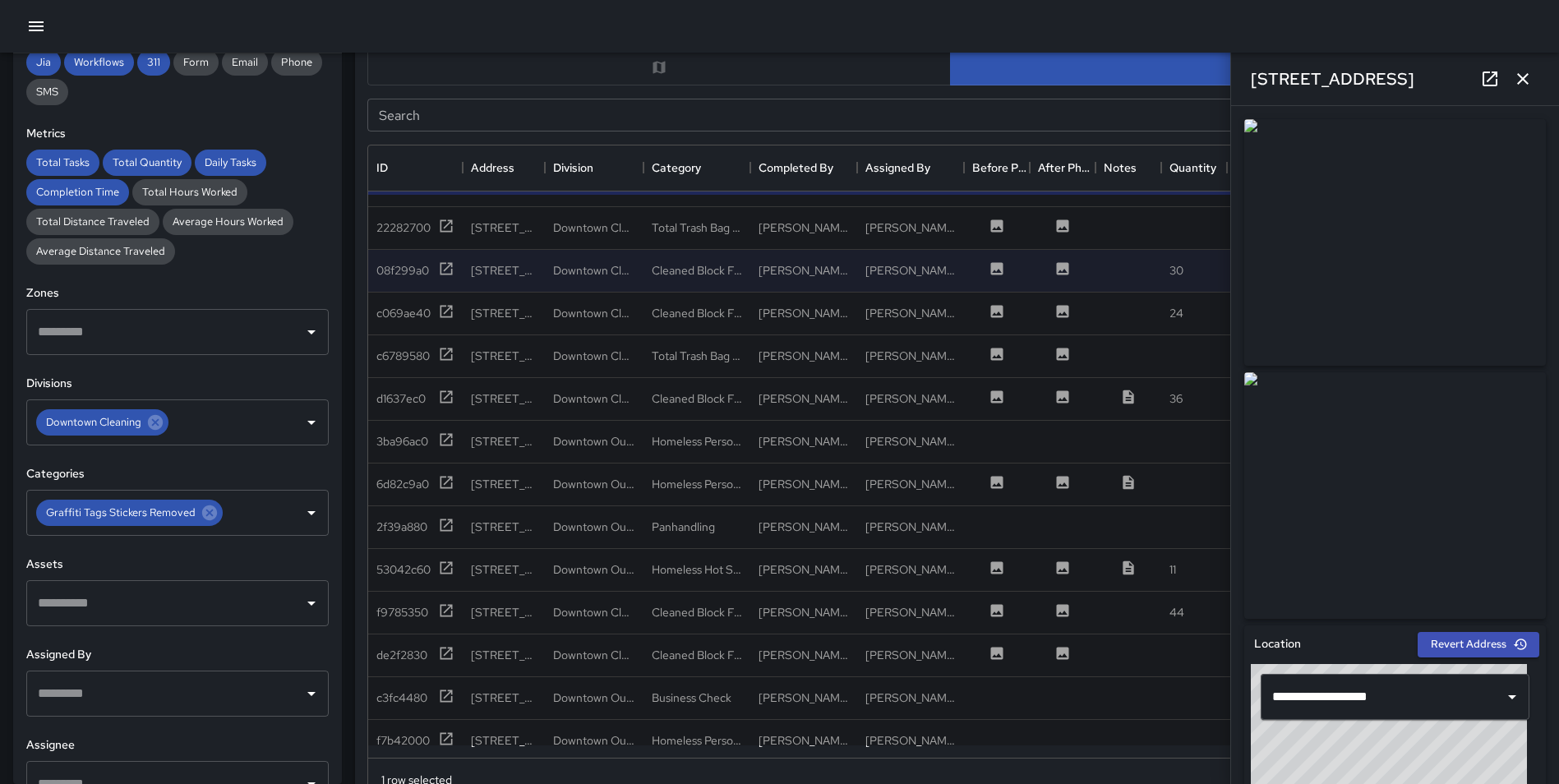
click at [1525, 81] on icon "button" at bounding box center [1523, 79] width 11 height 11
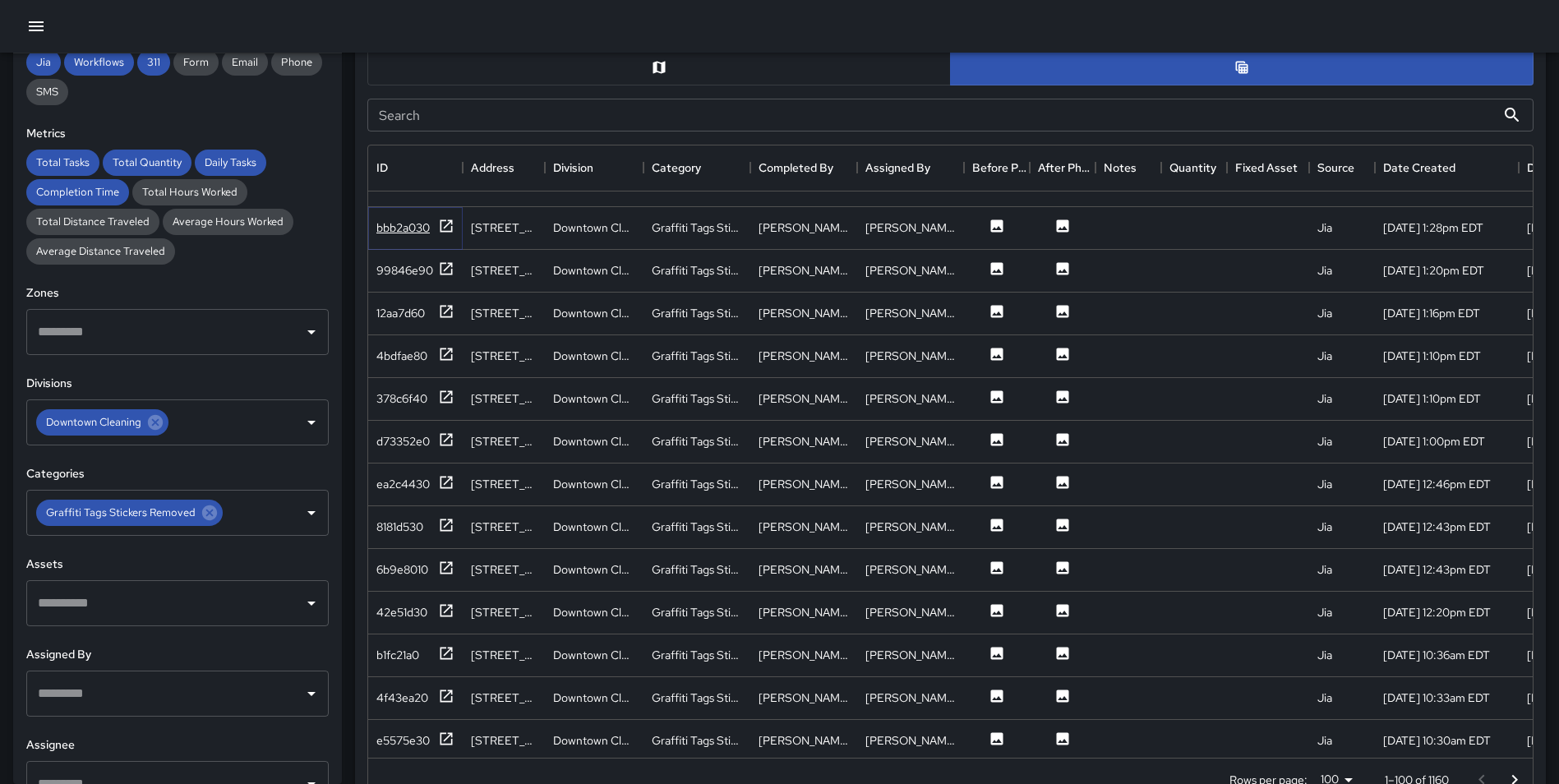
click at [446, 225] on icon at bounding box center [446, 225] width 12 height 12
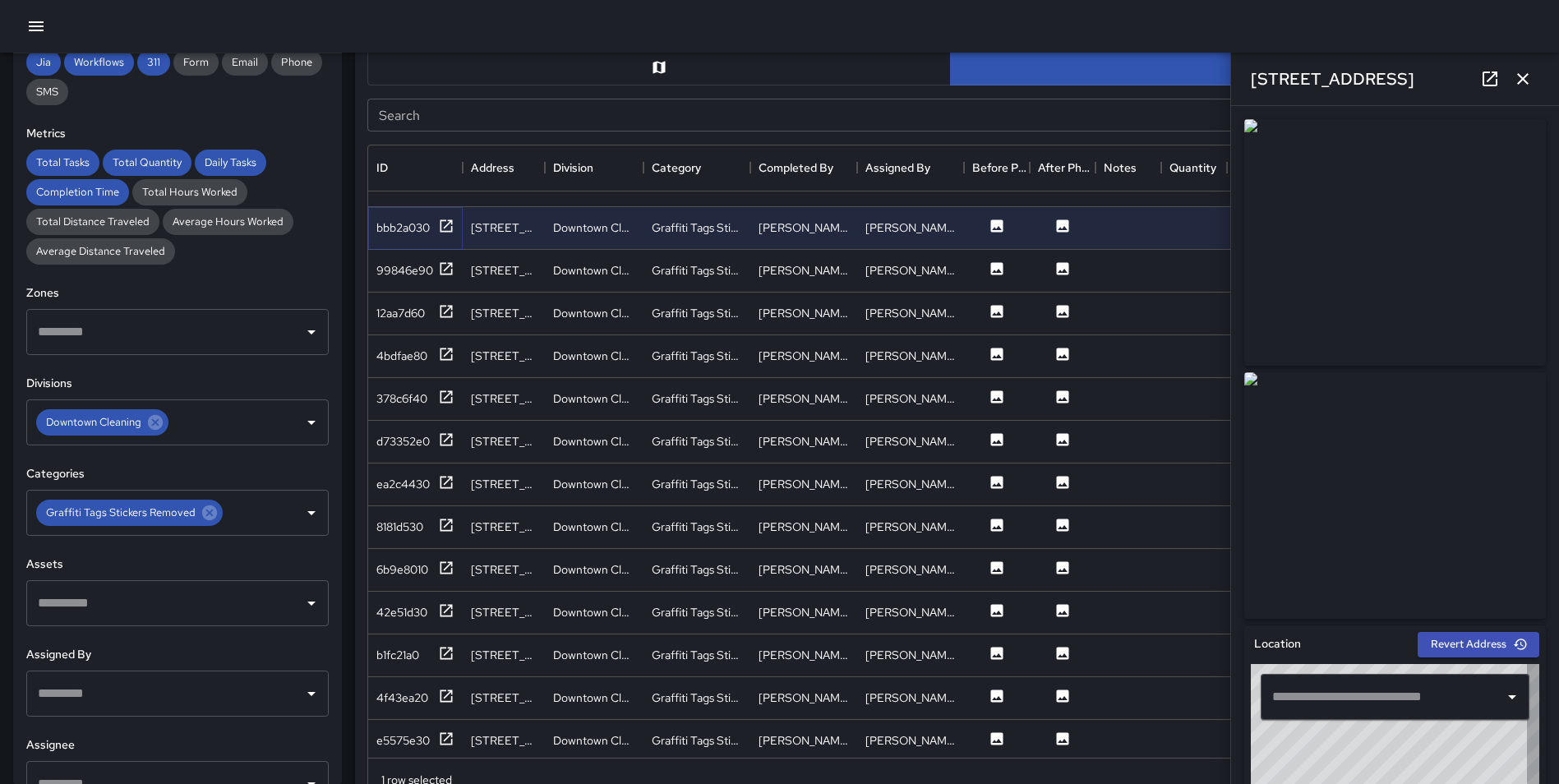
type input "**********"
click at [443, 265] on icon at bounding box center [445, 268] width 16 height 16
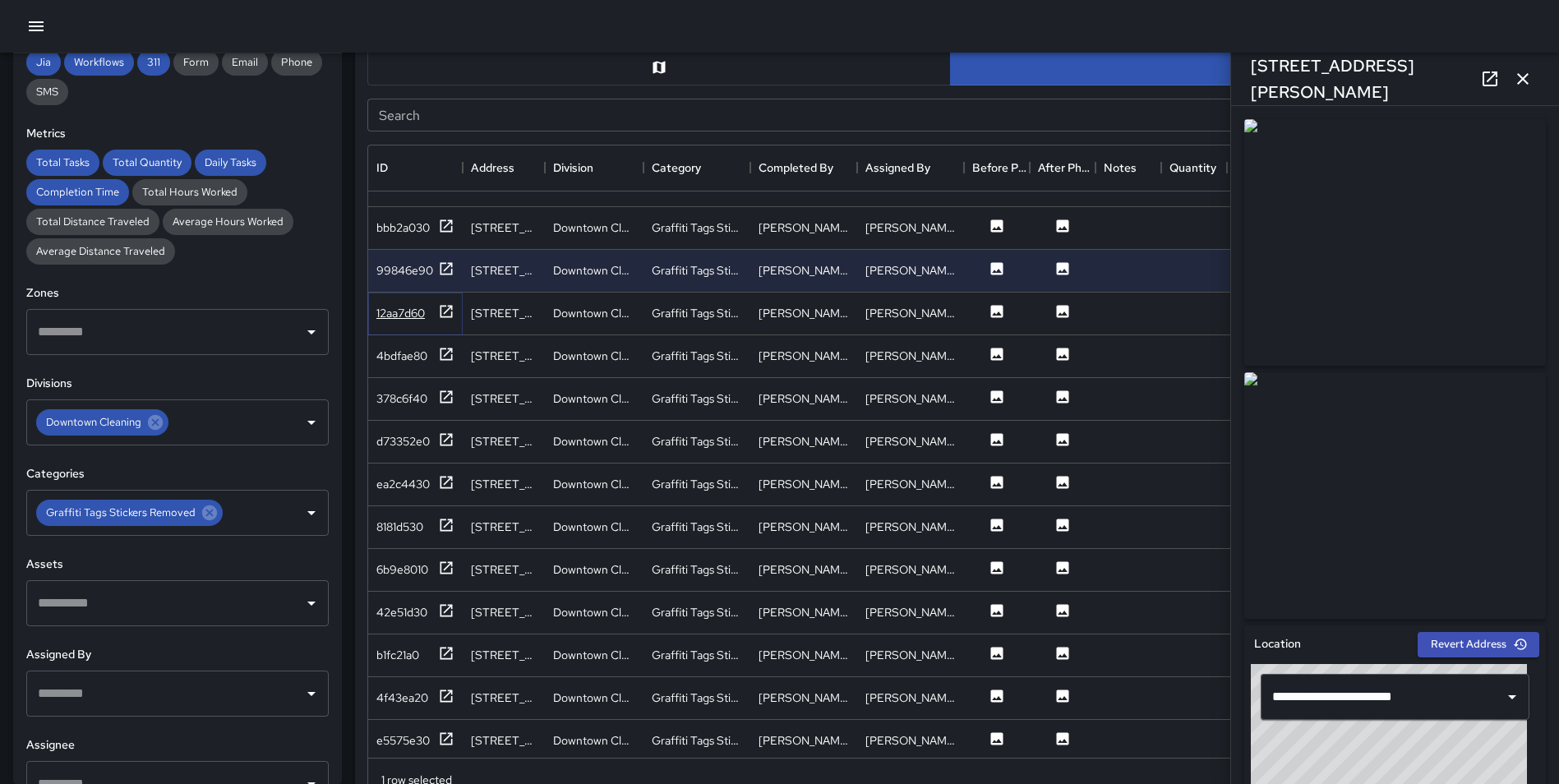
click at [448, 316] on icon at bounding box center [445, 311] width 16 height 16
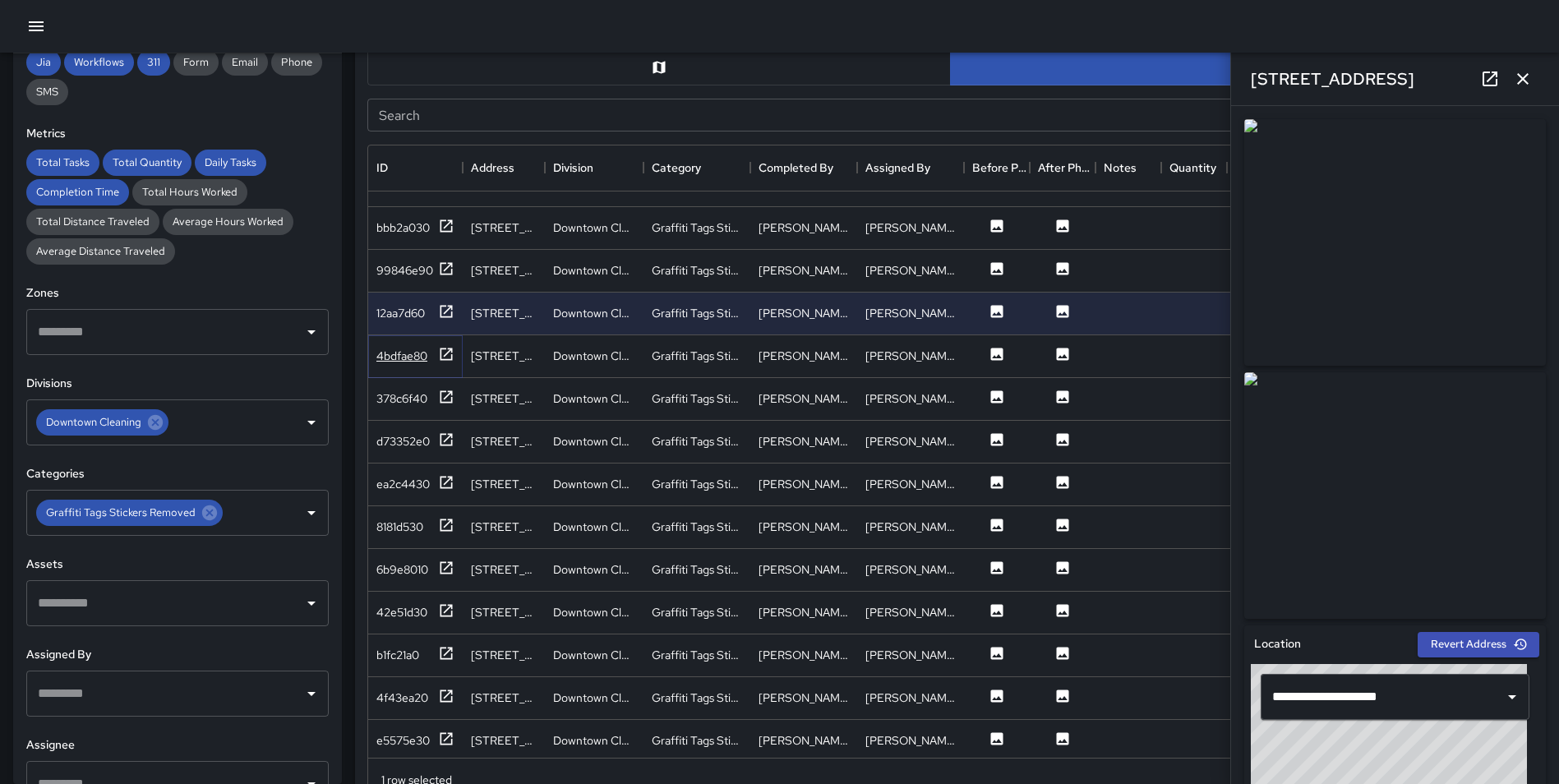
click at [448, 352] on icon at bounding box center [446, 353] width 12 height 12
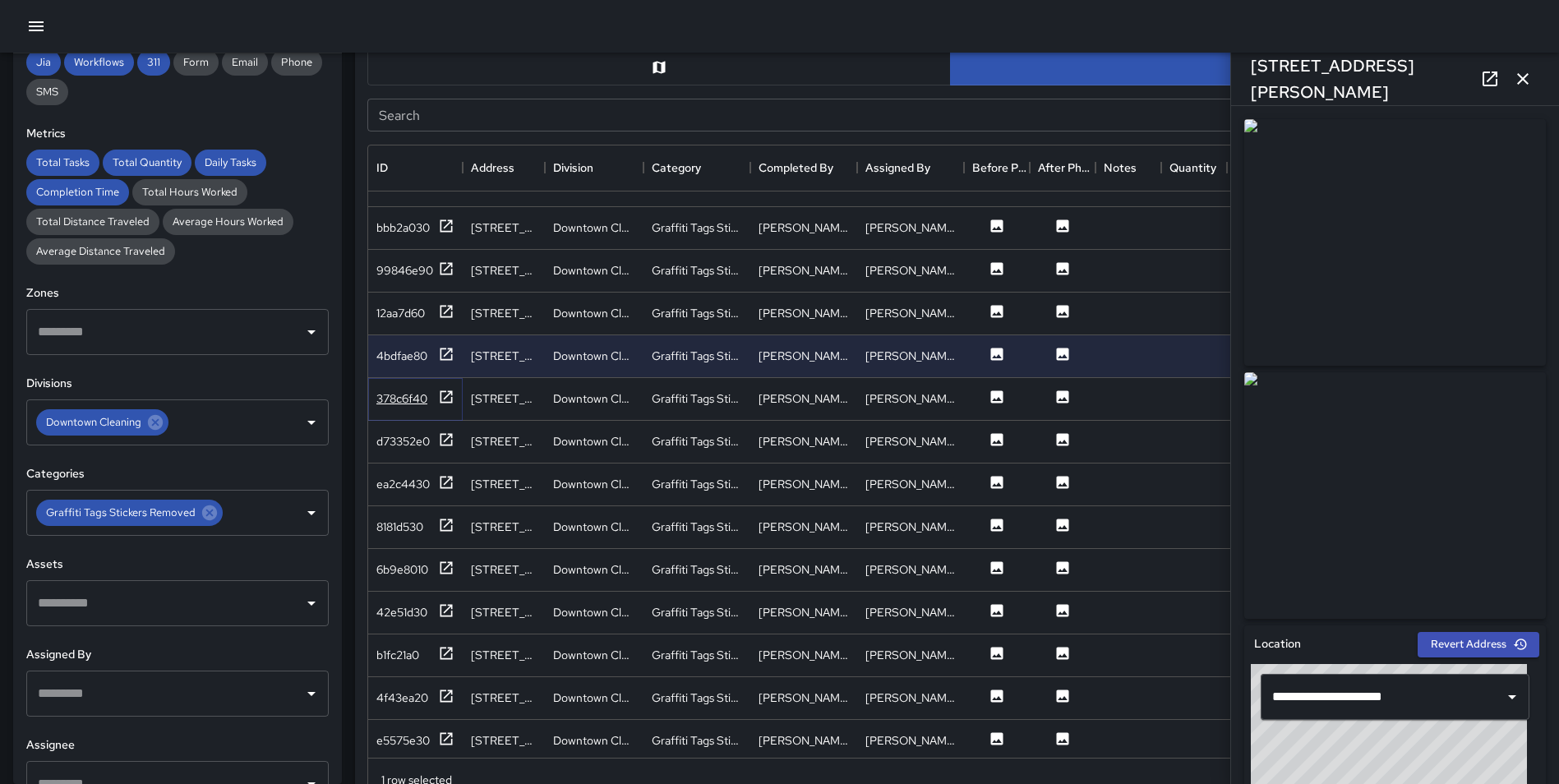
click at [442, 395] on icon at bounding box center [446, 396] width 12 height 12
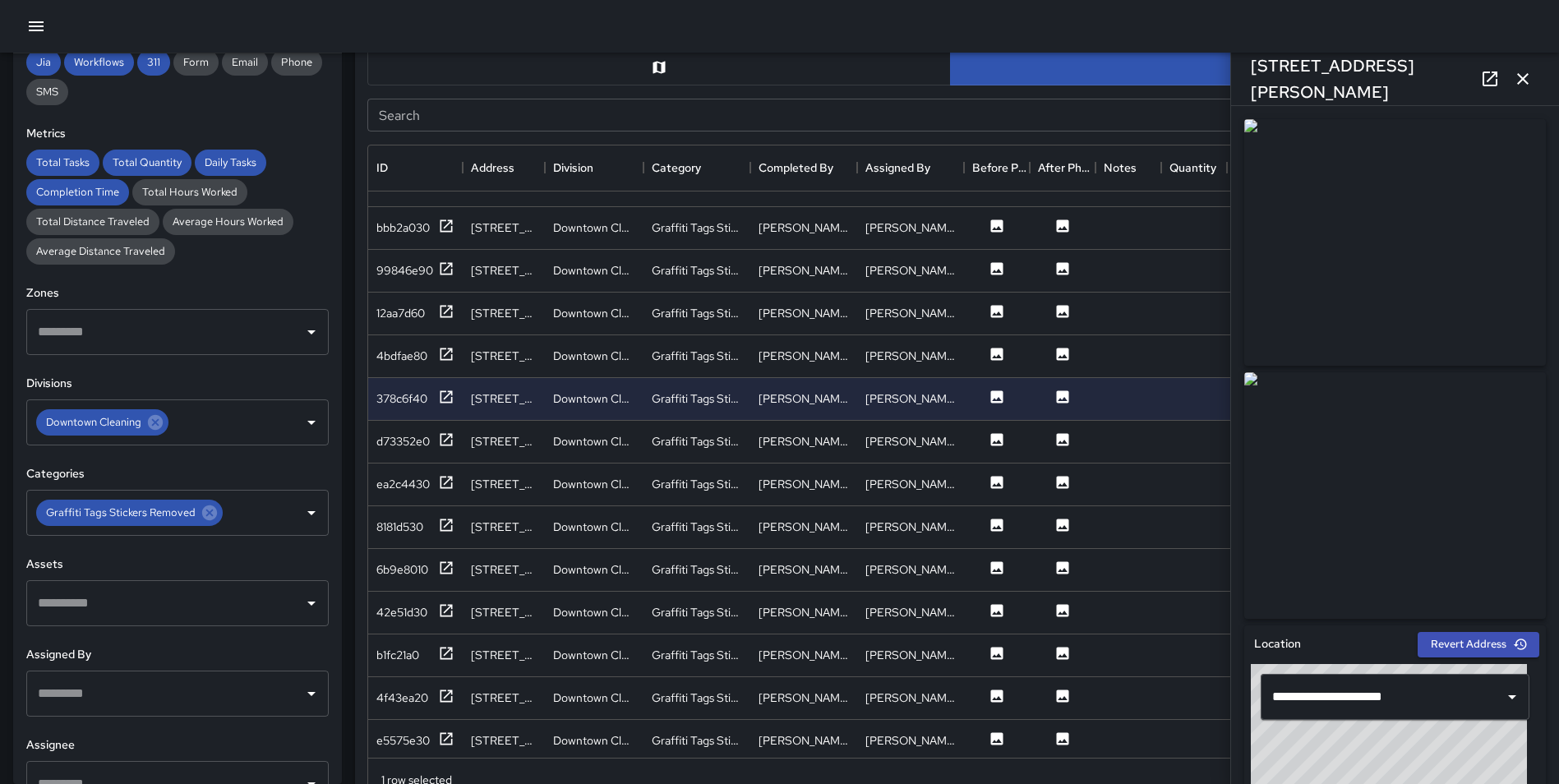
click at [1525, 75] on icon "button" at bounding box center [1523, 79] width 20 height 20
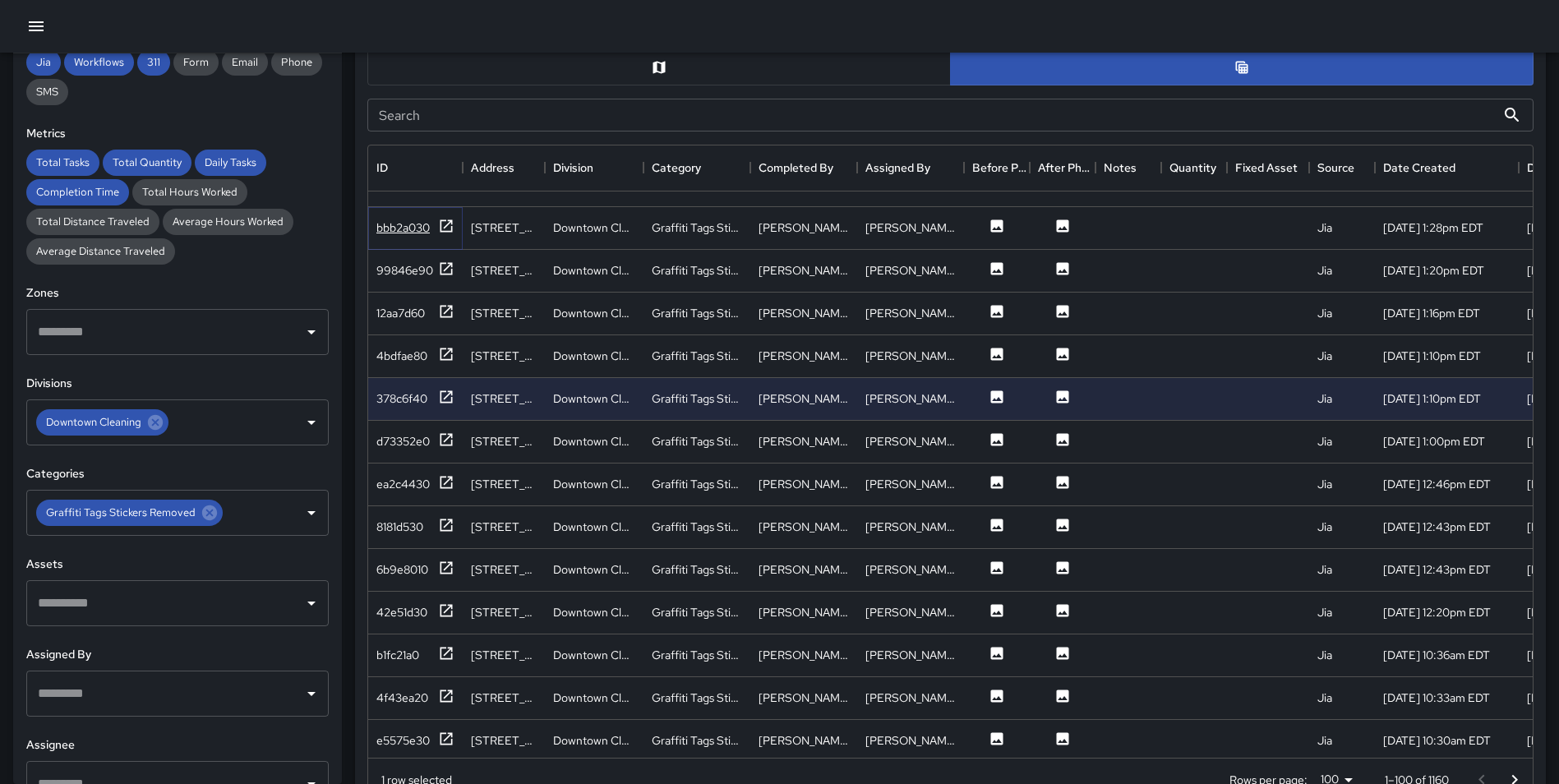
click at [444, 228] on icon at bounding box center [445, 225] width 16 height 16
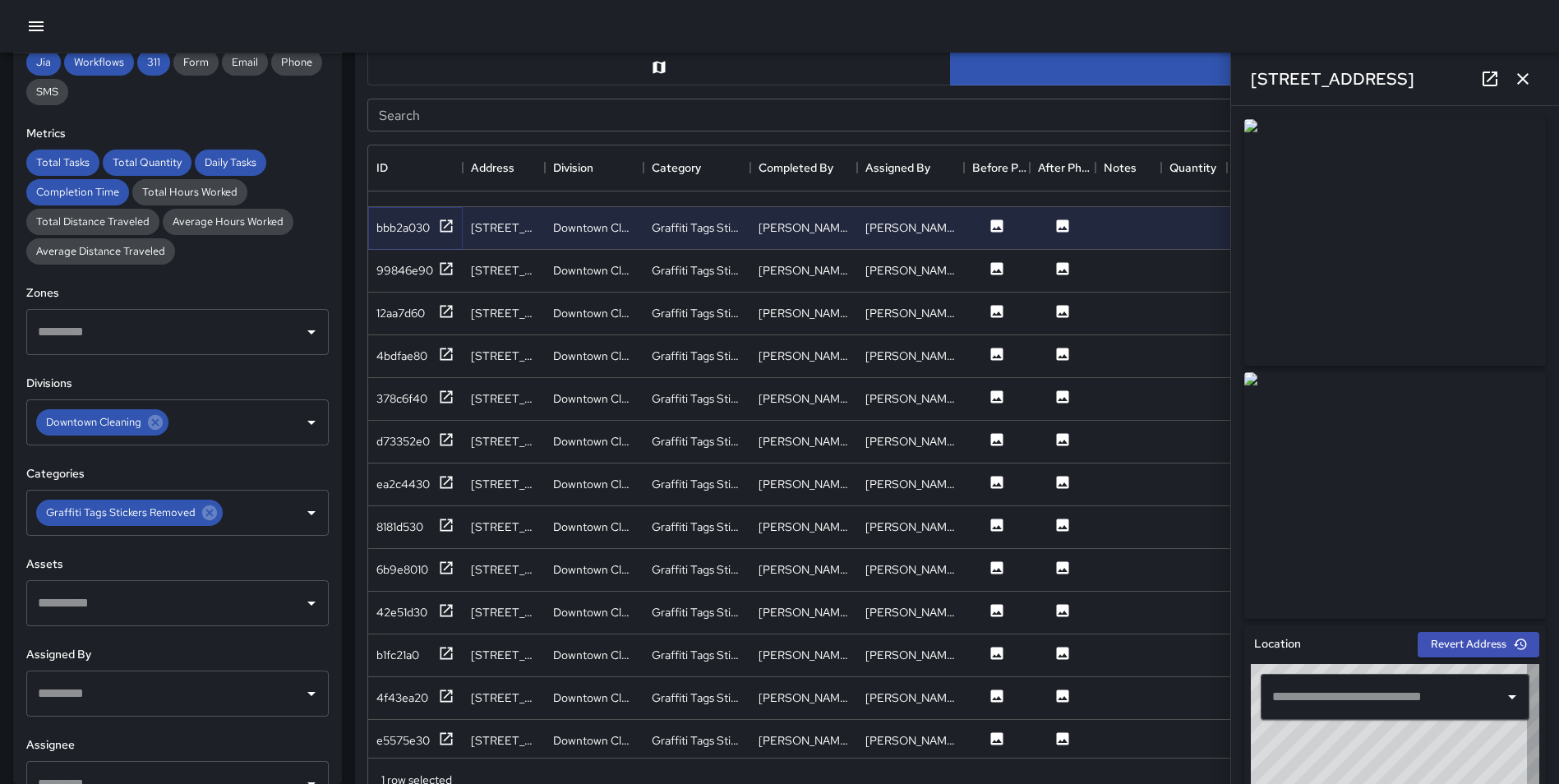
type input "**********"
click at [448, 268] on icon at bounding box center [445, 268] width 16 height 16
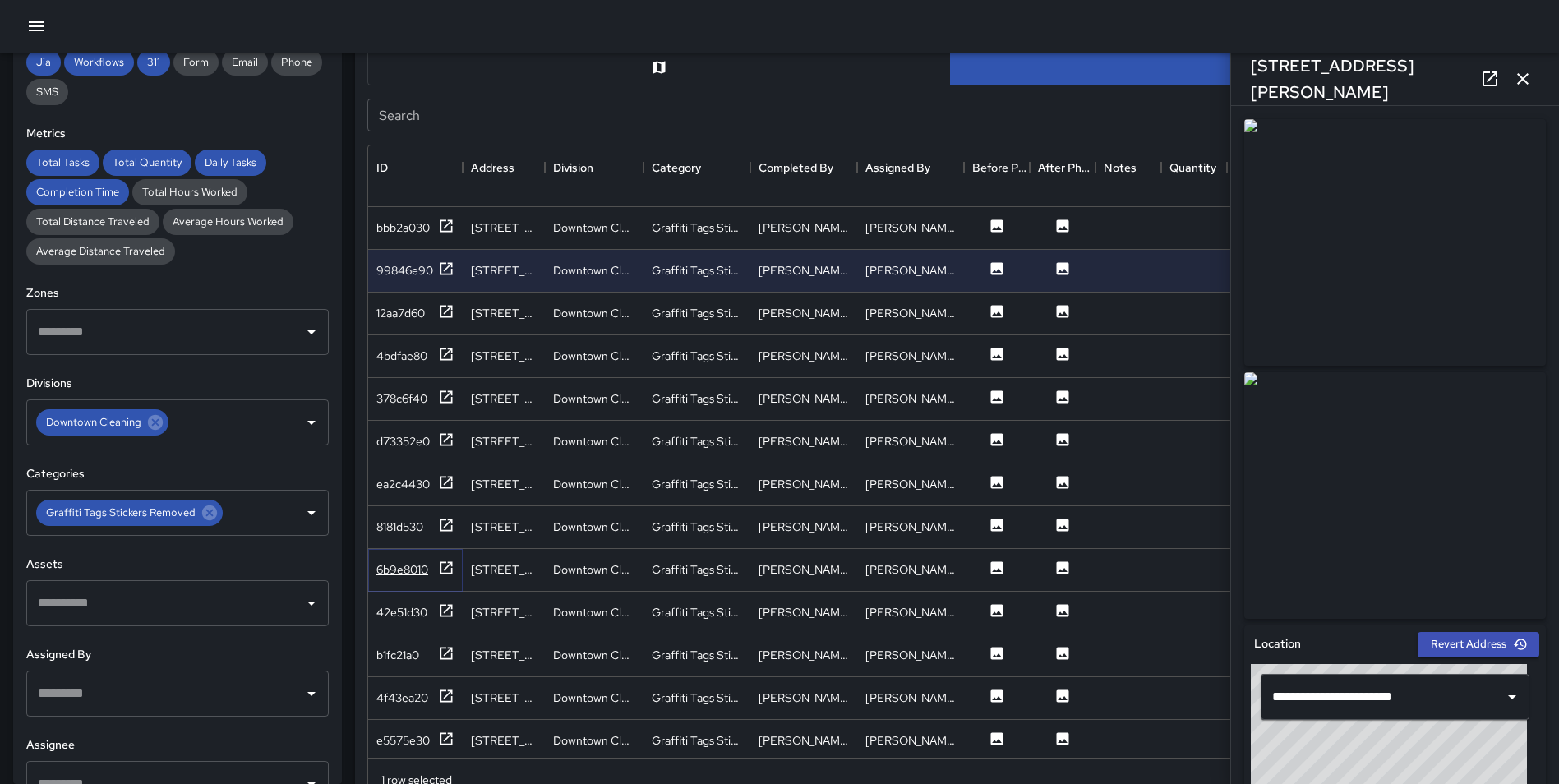
click at [449, 565] on icon at bounding box center [445, 567] width 16 height 16
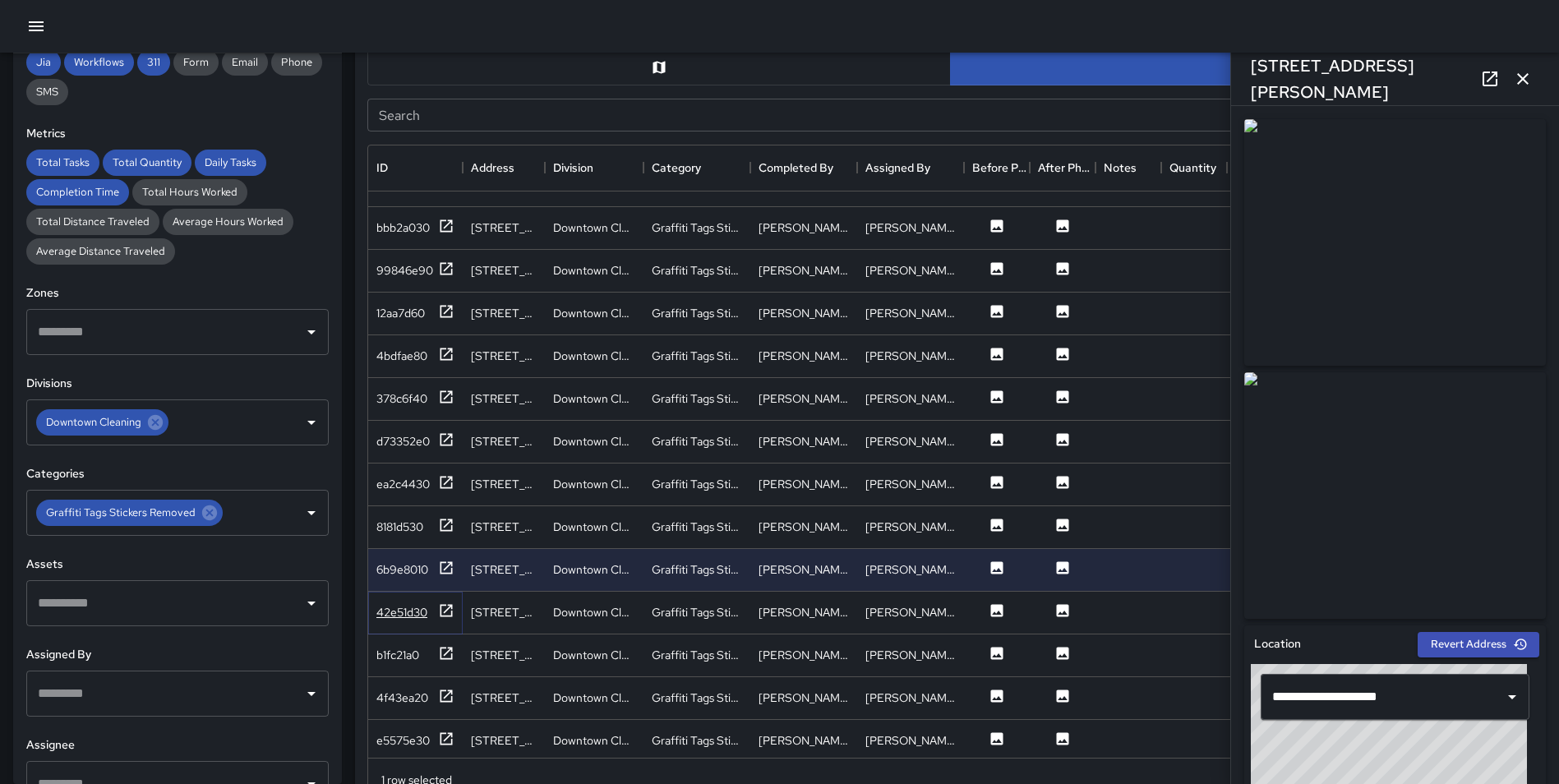
click at [445, 610] on icon at bounding box center [445, 610] width 16 height 16
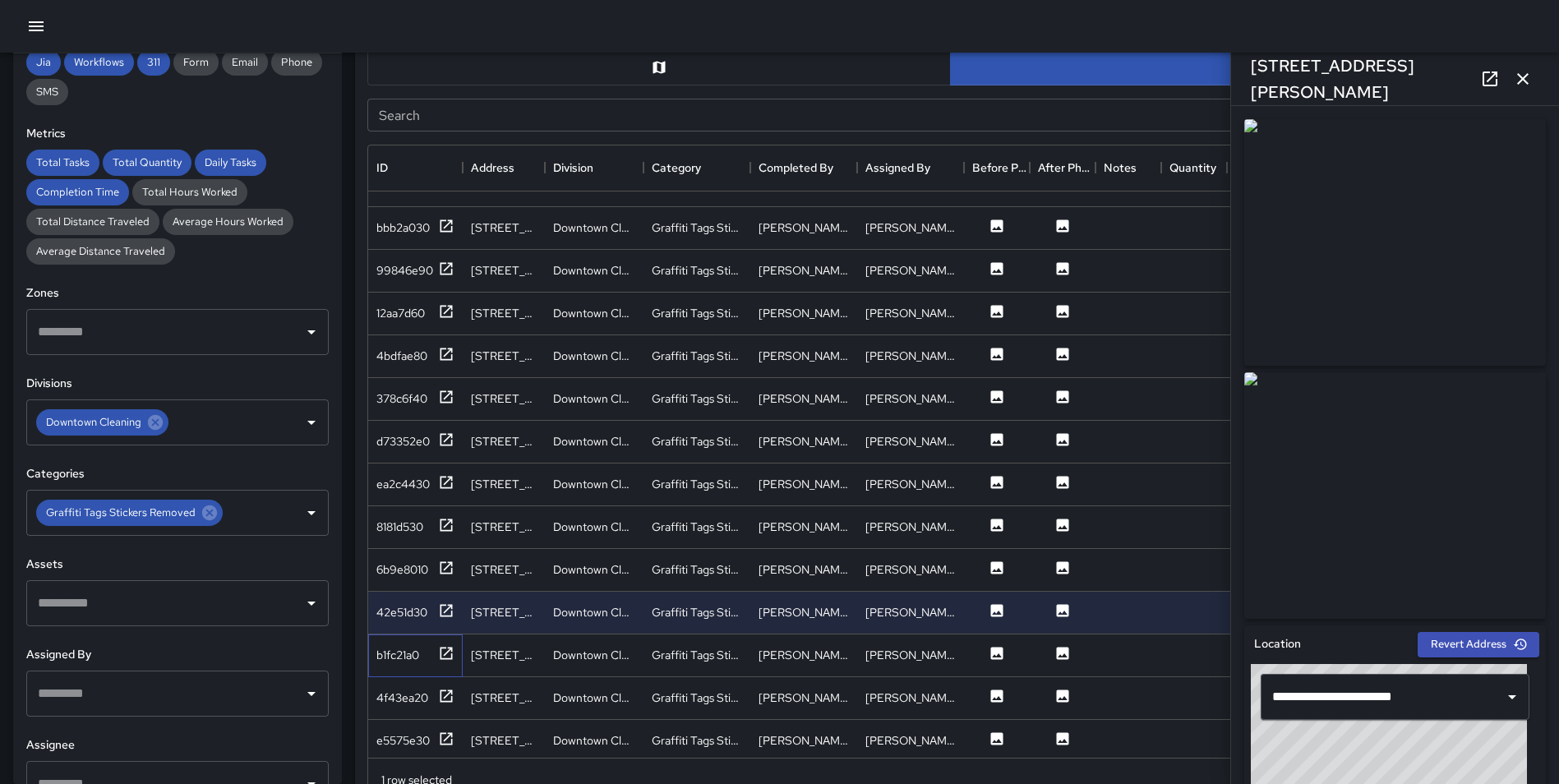
click at [458, 659] on div "b1fc21a0" at bounding box center [415, 656] width 94 height 43
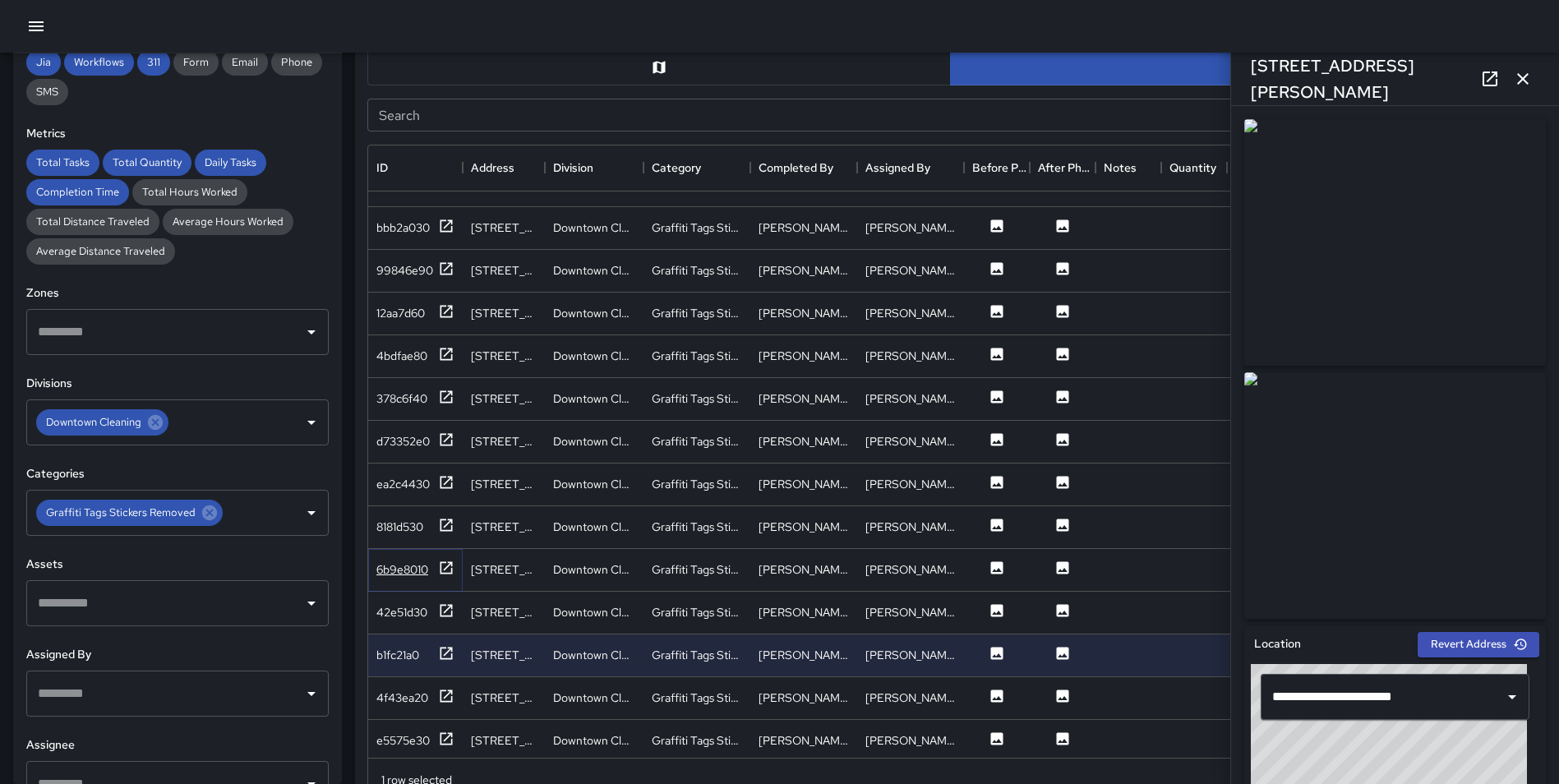
click at [447, 575] on icon at bounding box center [445, 567] width 16 height 16
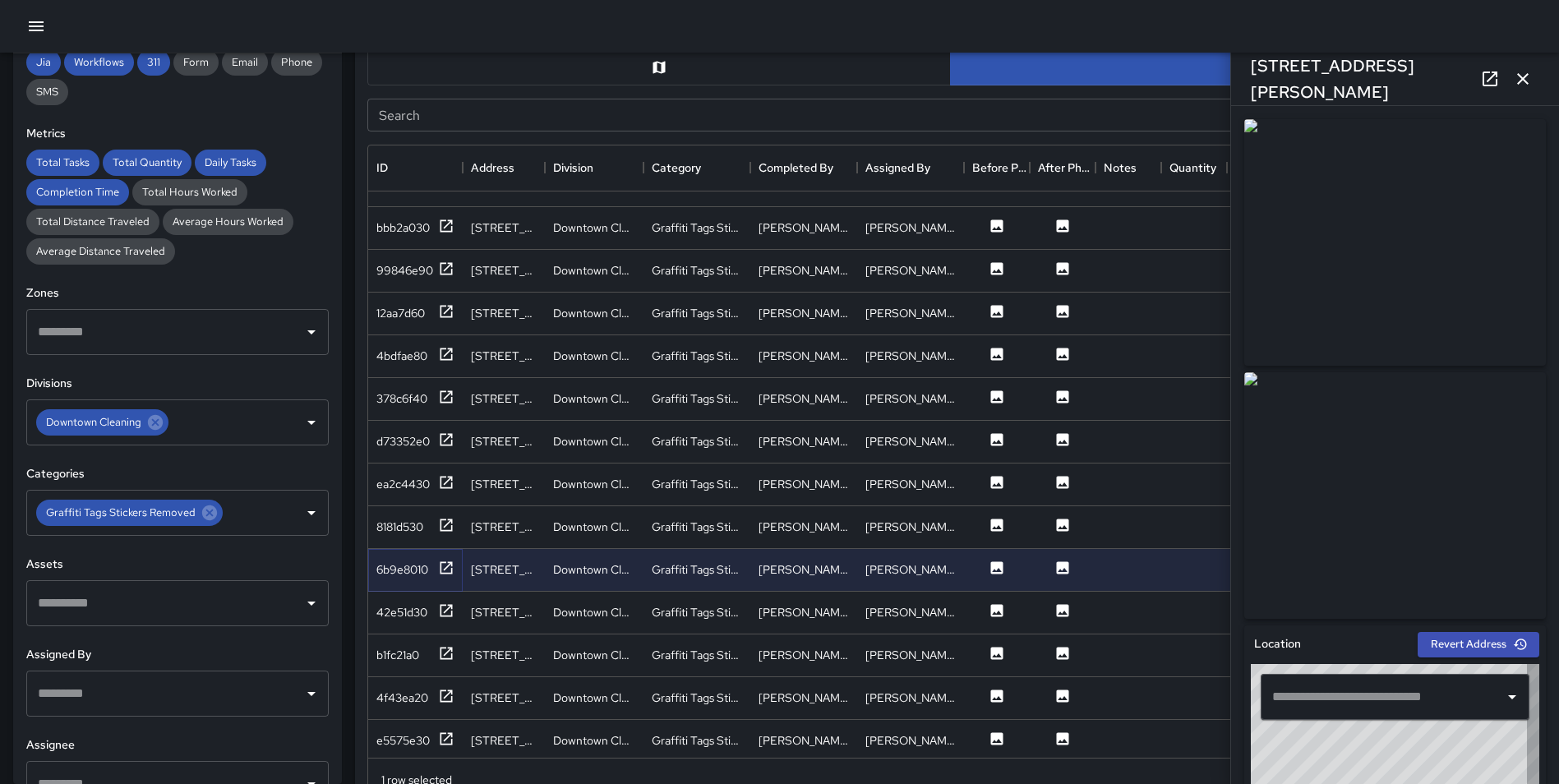
type input "**********"
click at [446, 527] on icon at bounding box center [445, 524] width 16 height 16
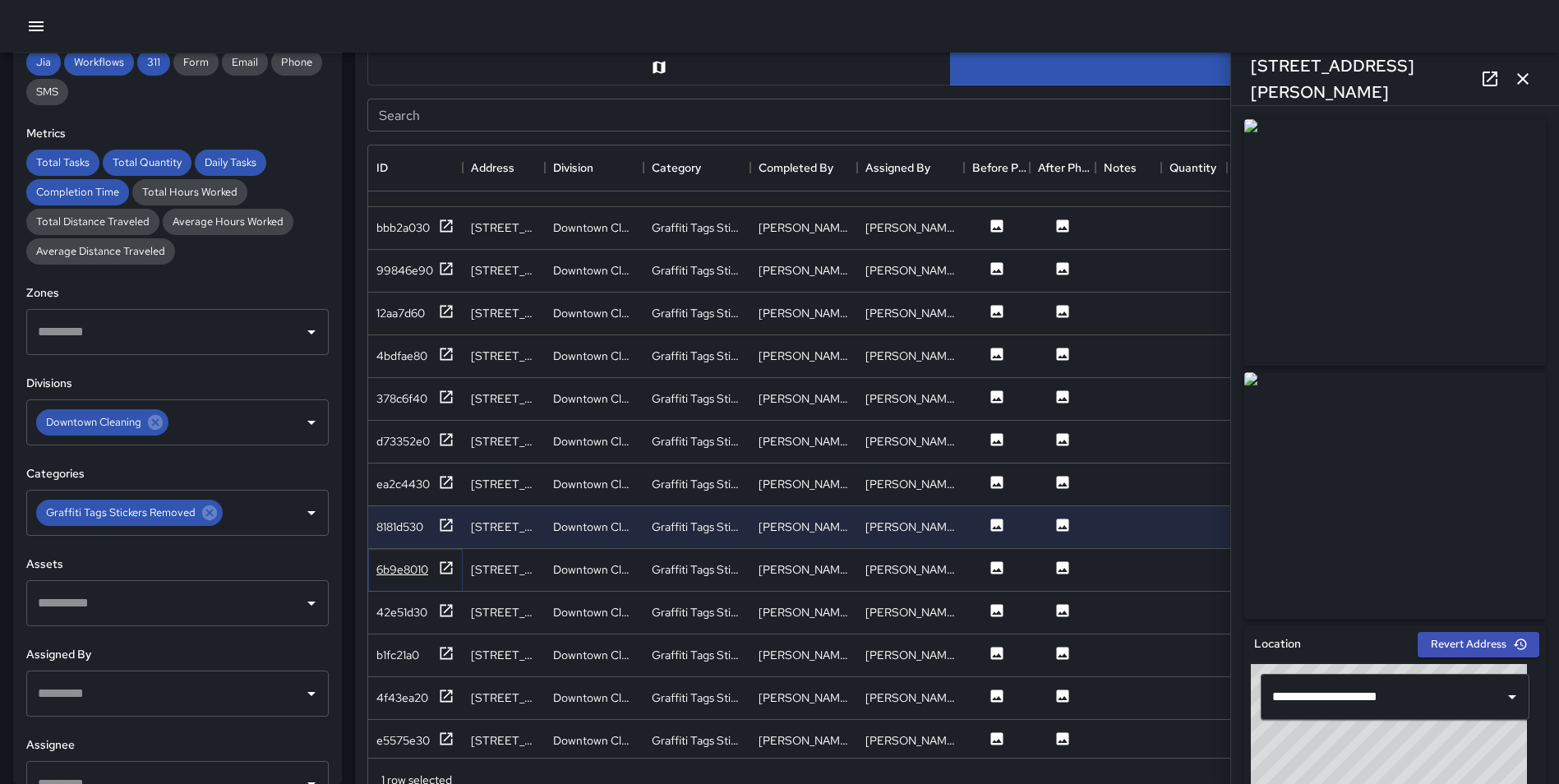
click at [445, 578] on div at bounding box center [445, 570] width 16 height 21
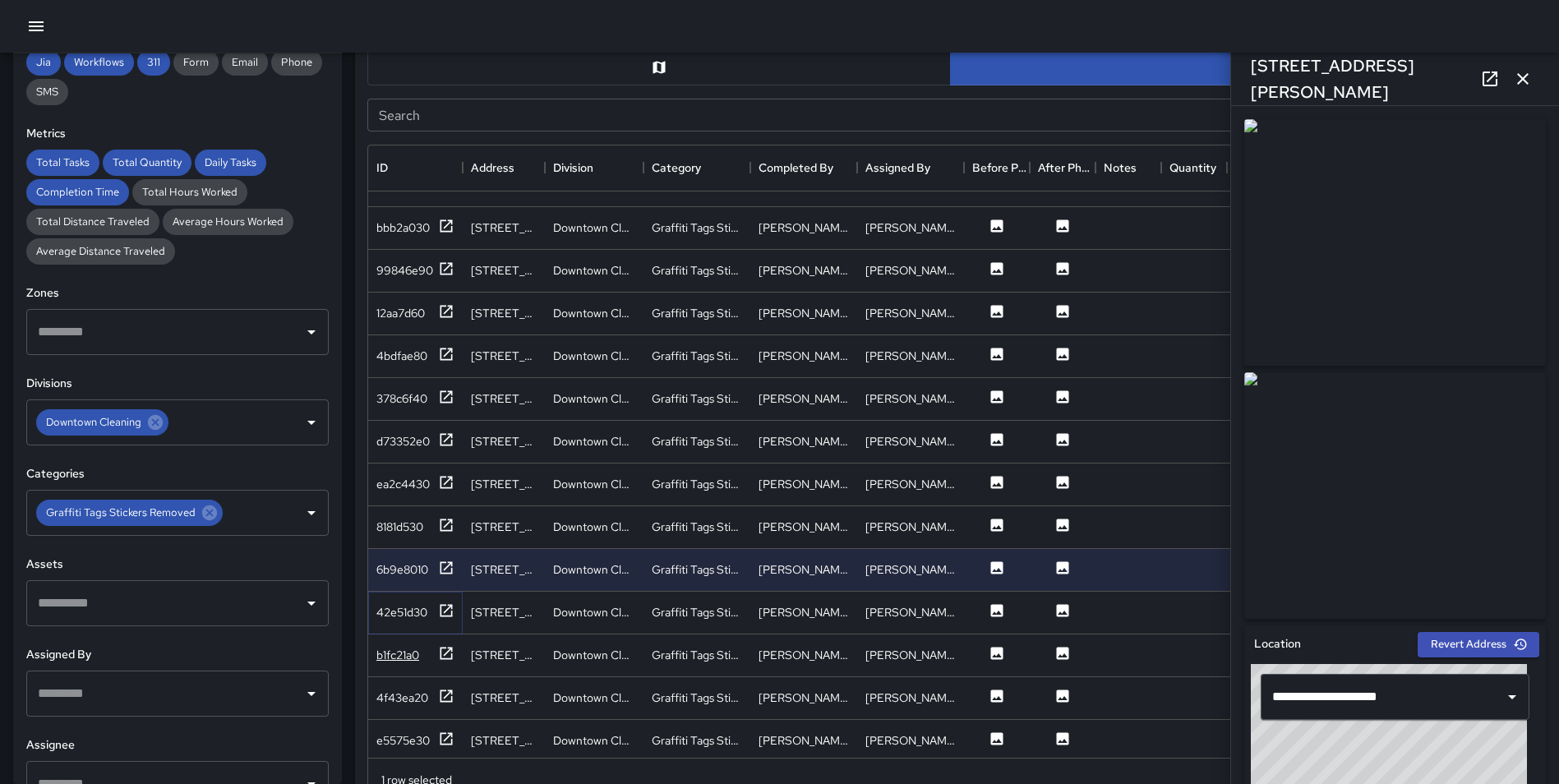
click at [443, 611] on icon at bounding box center [445, 610] width 16 height 16
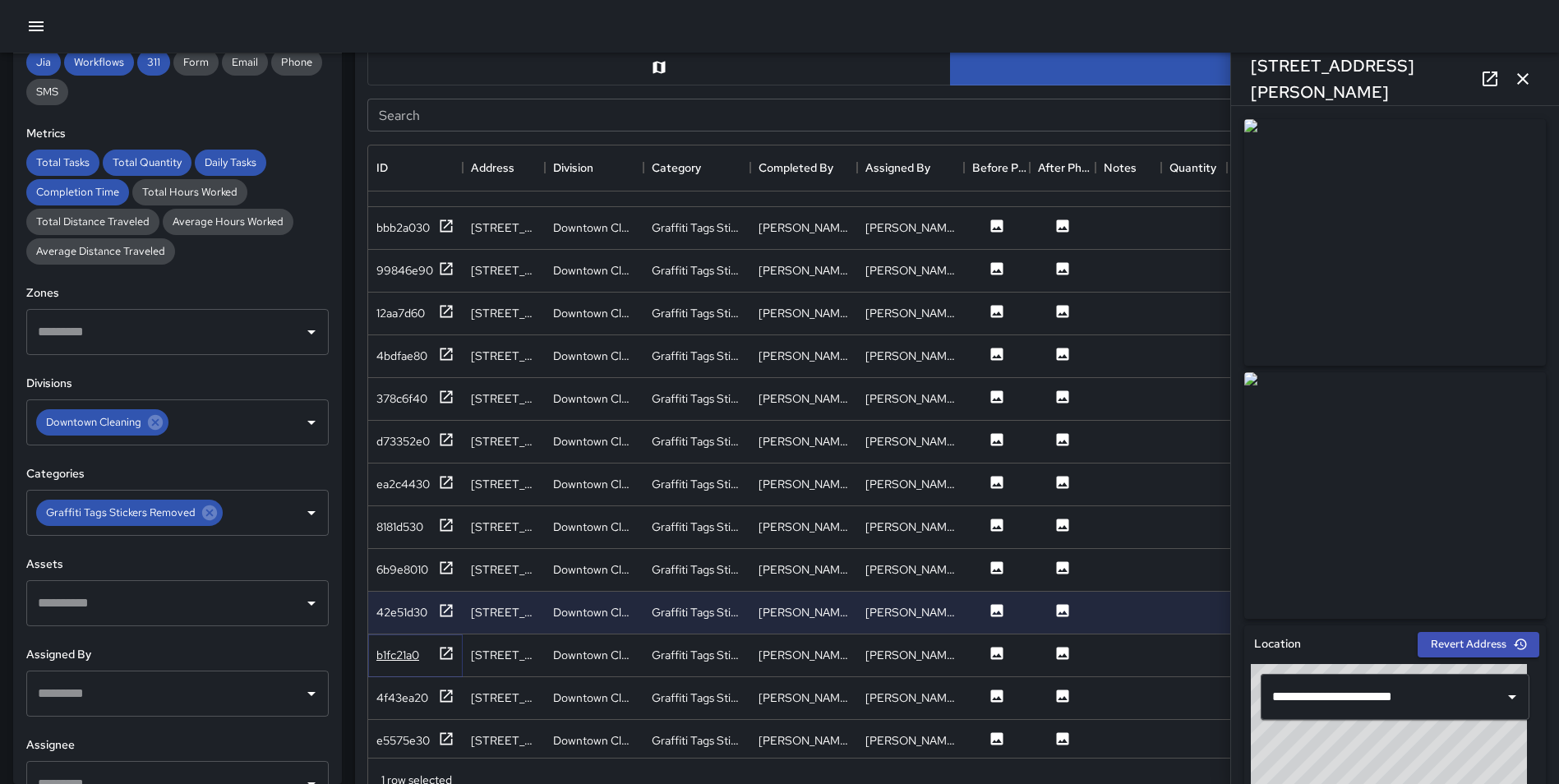
click at [443, 657] on icon at bounding box center [445, 653] width 16 height 16
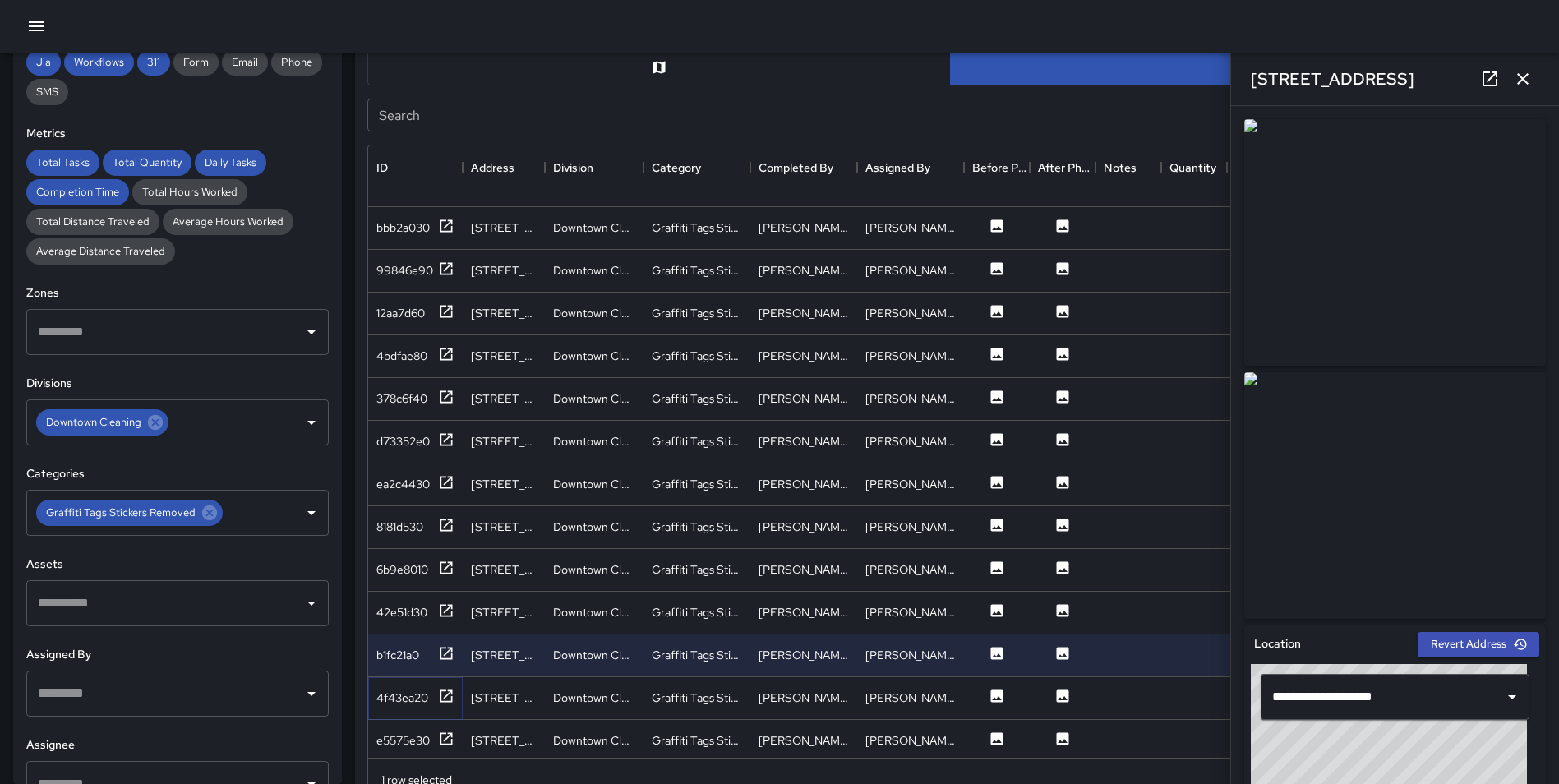
click at [448, 701] on icon at bounding box center [446, 696] width 12 height 12
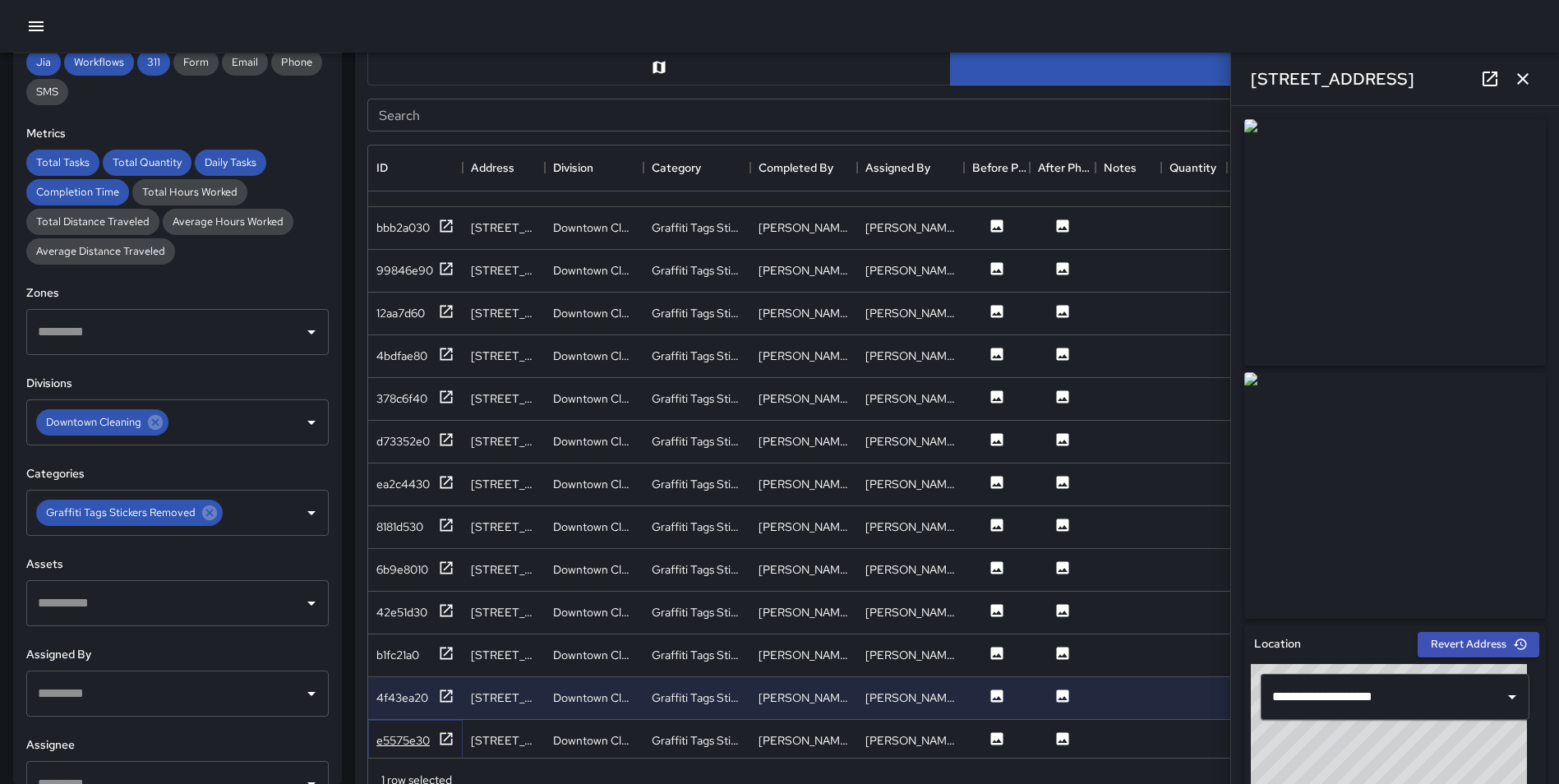
click at [447, 735] on icon at bounding box center [445, 738] width 16 height 16
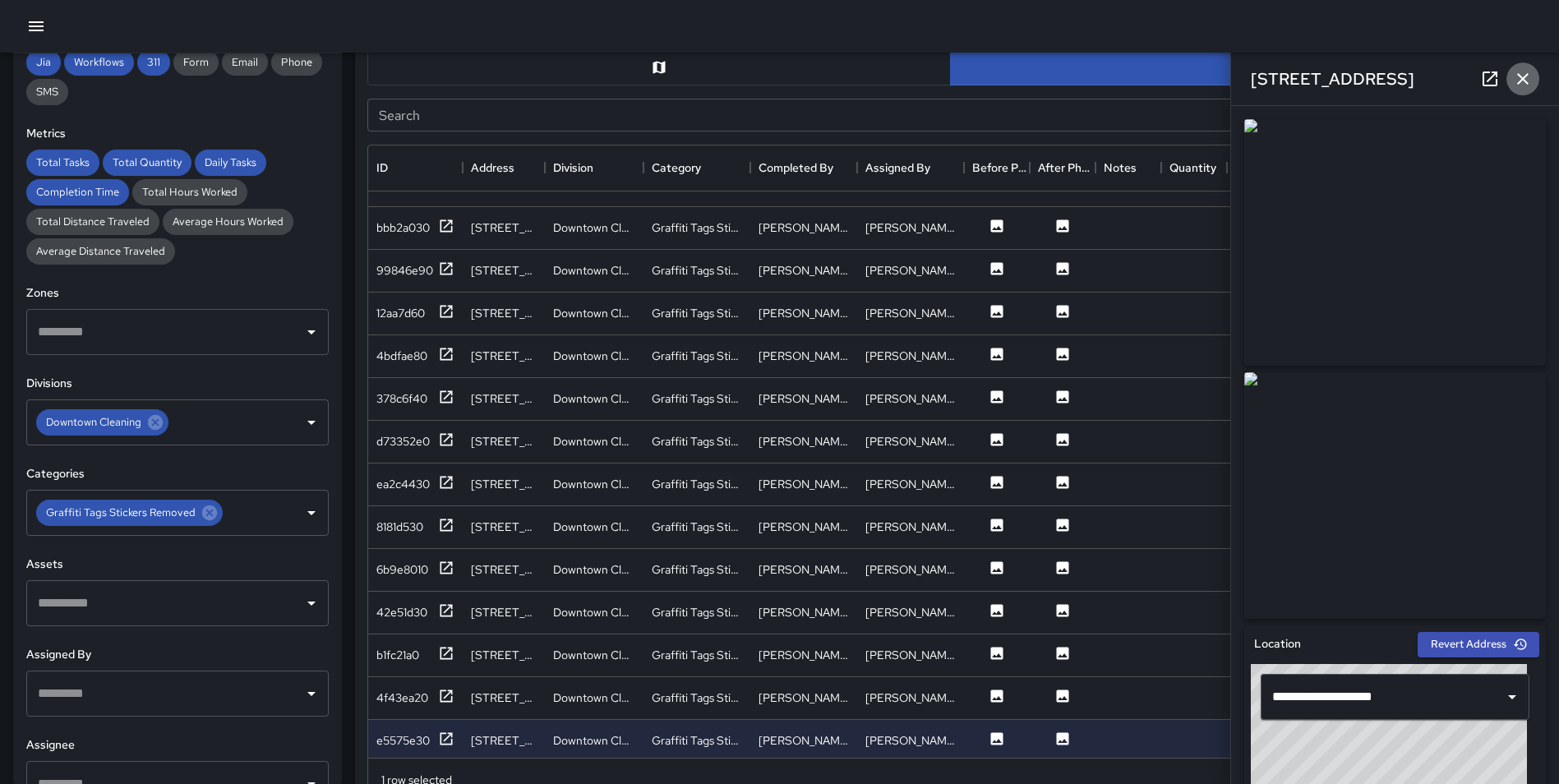
click at [1517, 80] on icon "button" at bounding box center [1523, 79] width 20 height 20
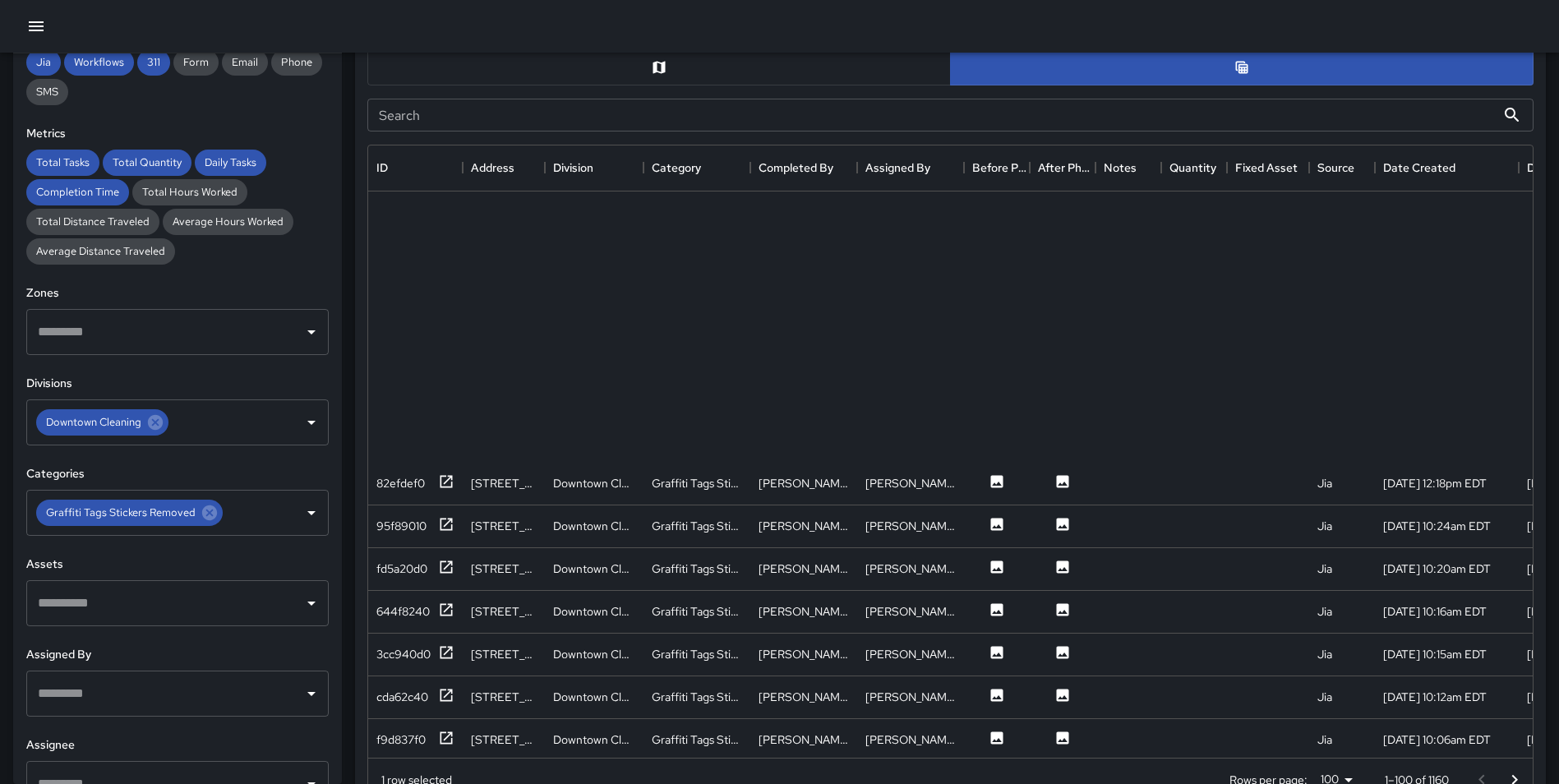
scroll to position [3718, 0]
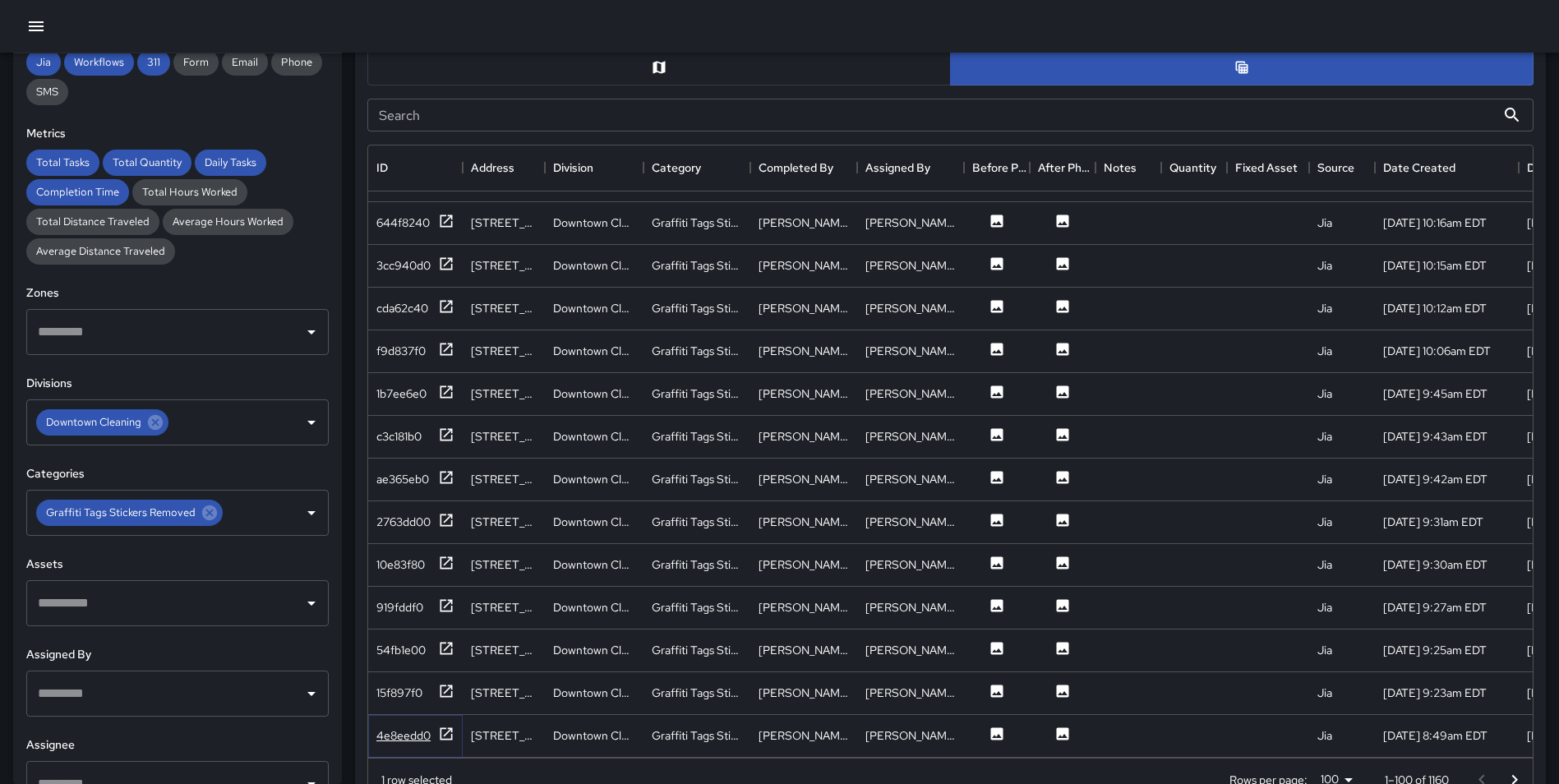
click at [440, 725] on icon at bounding box center [445, 733] width 16 height 16
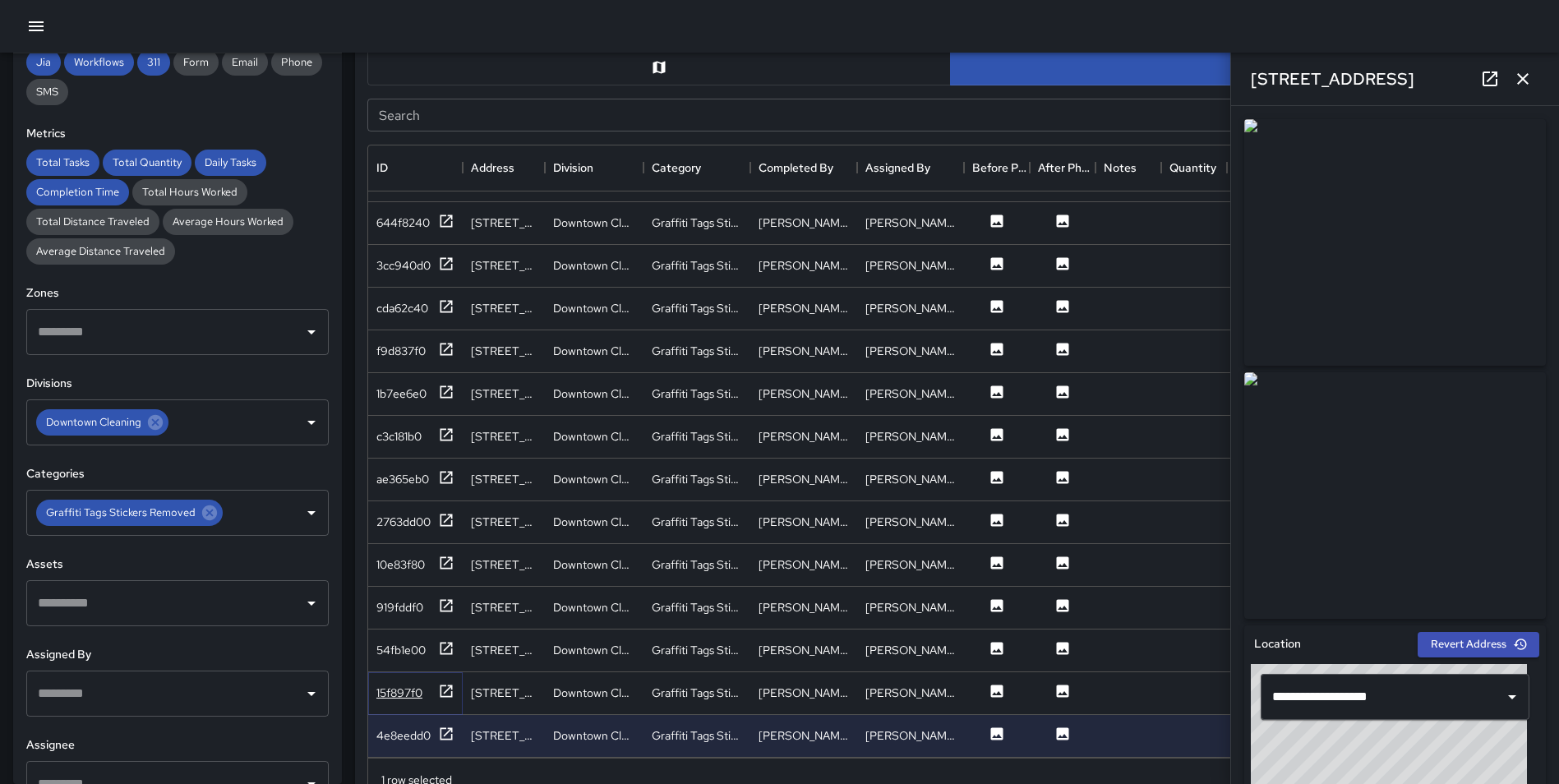
click at [446, 683] on icon at bounding box center [445, 691] width 16 height 16
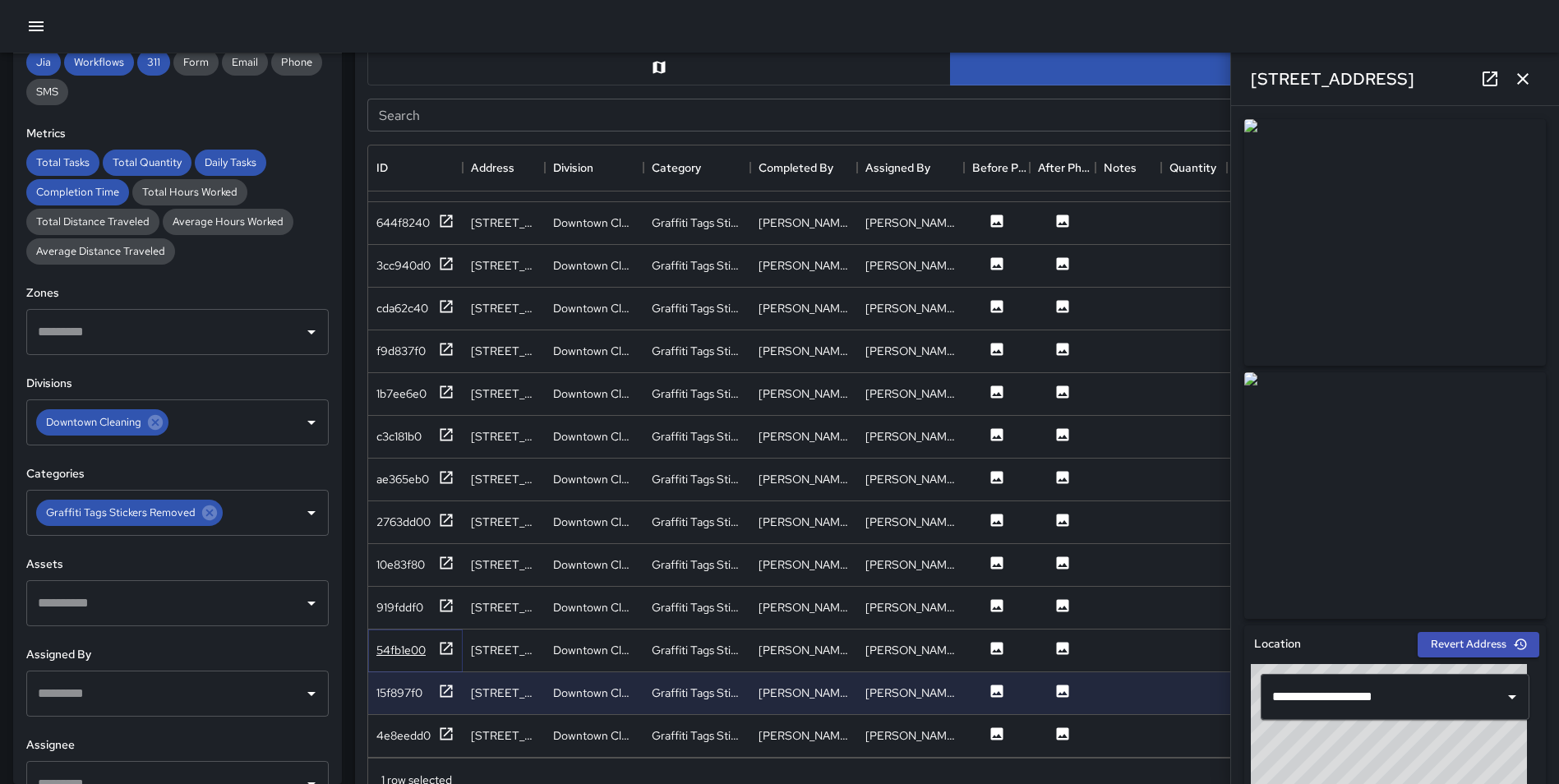
click at [448, 640] on icon at bounding box center [445, 648] width 16 height 16
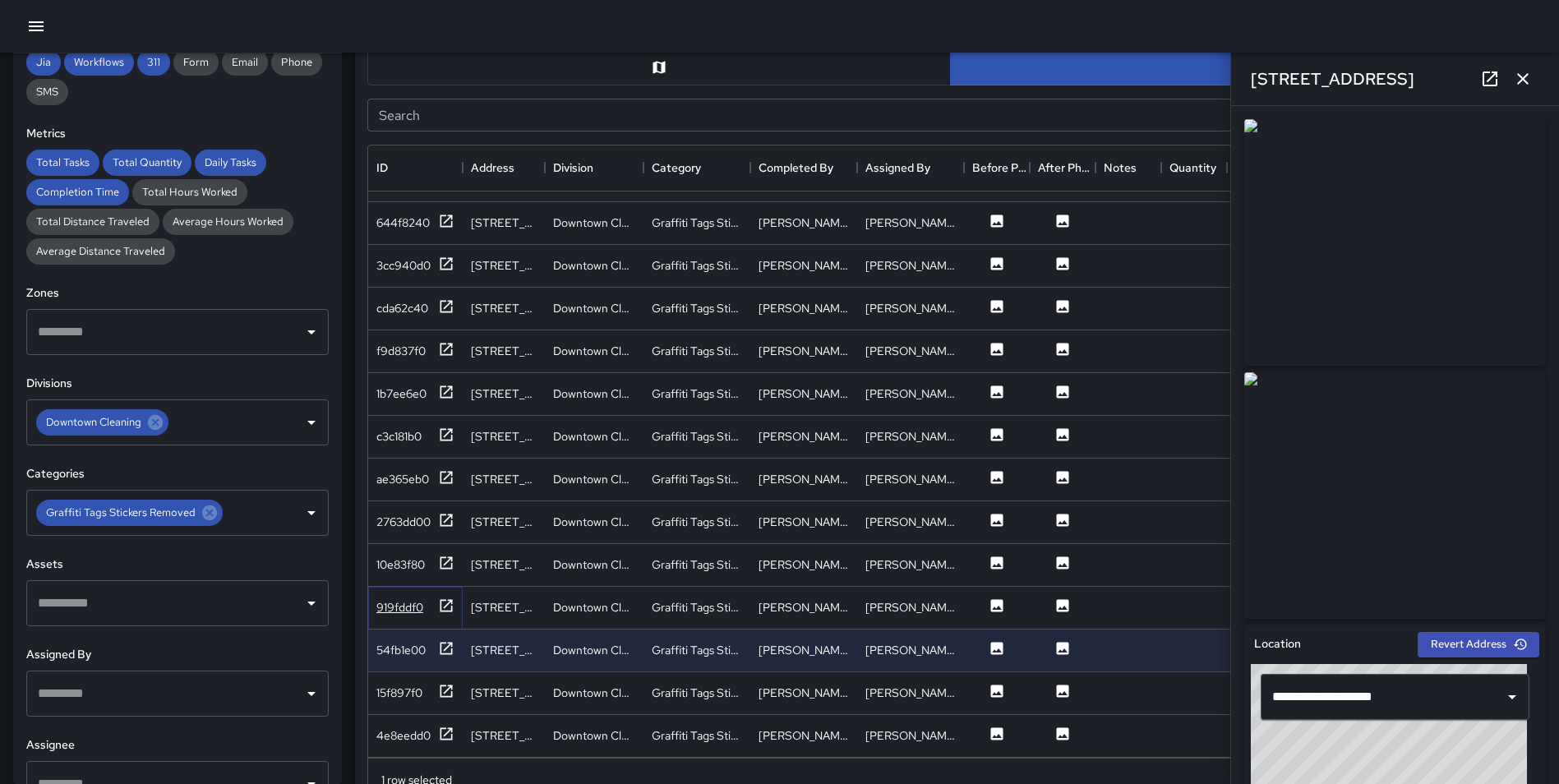
click at [446, 599] on icon at bounding box center [446, 605] width 12 height 12
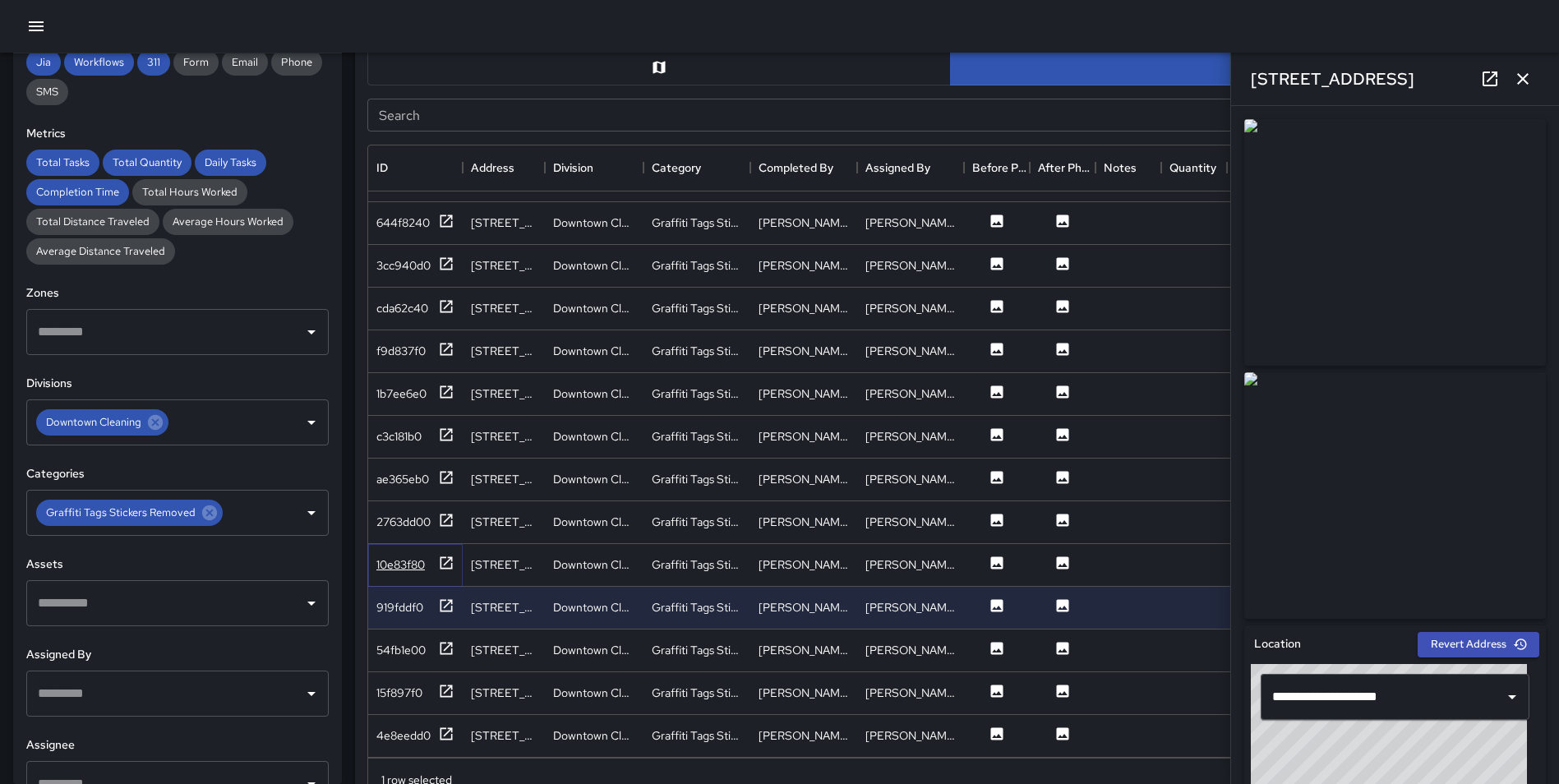
click at [443, 555] on icon at bounding box center [445, 562] width 16 height 16
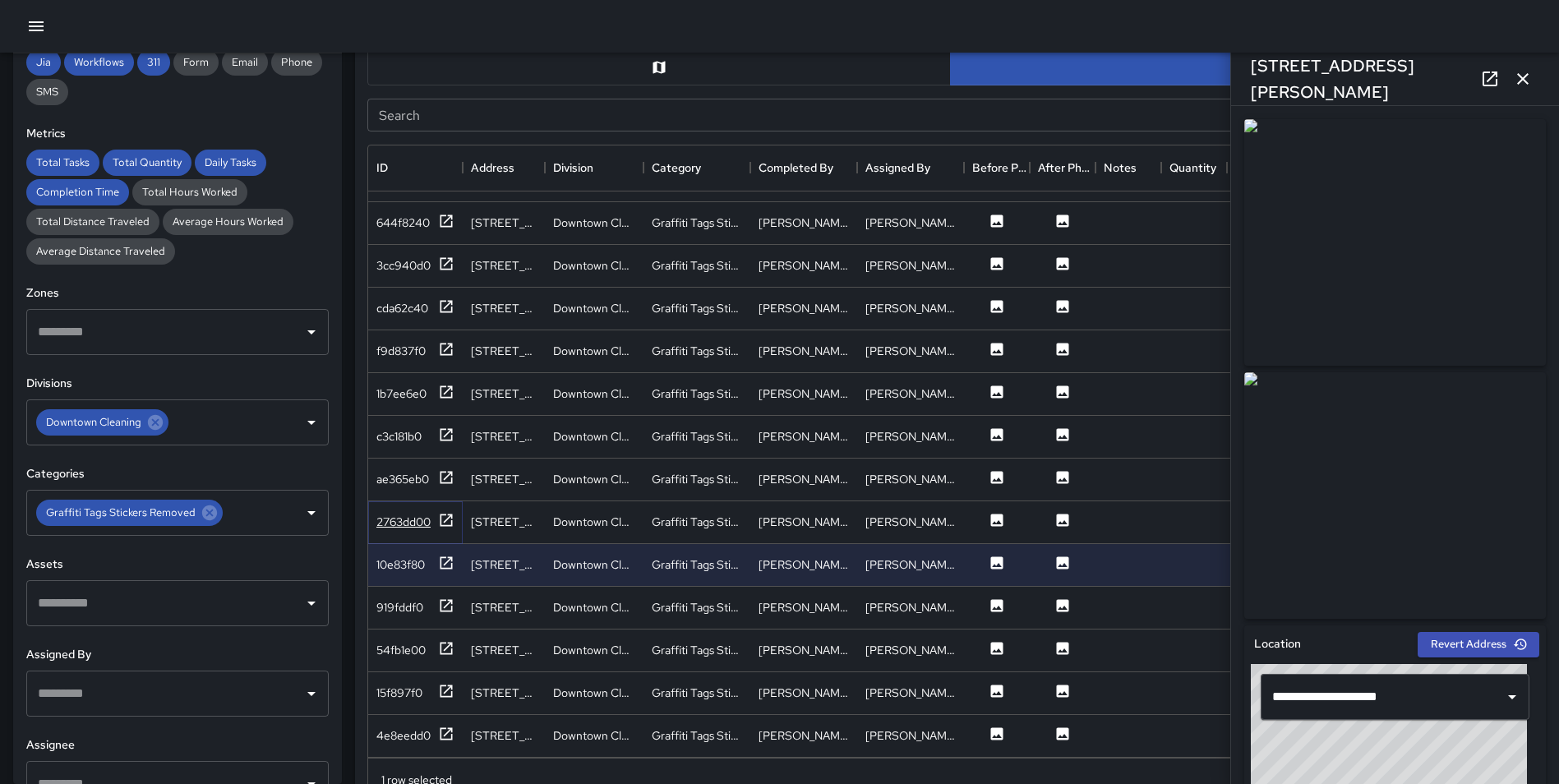
click at [440, 512] on icon at bounding box center [445, 519] width 16 height 16
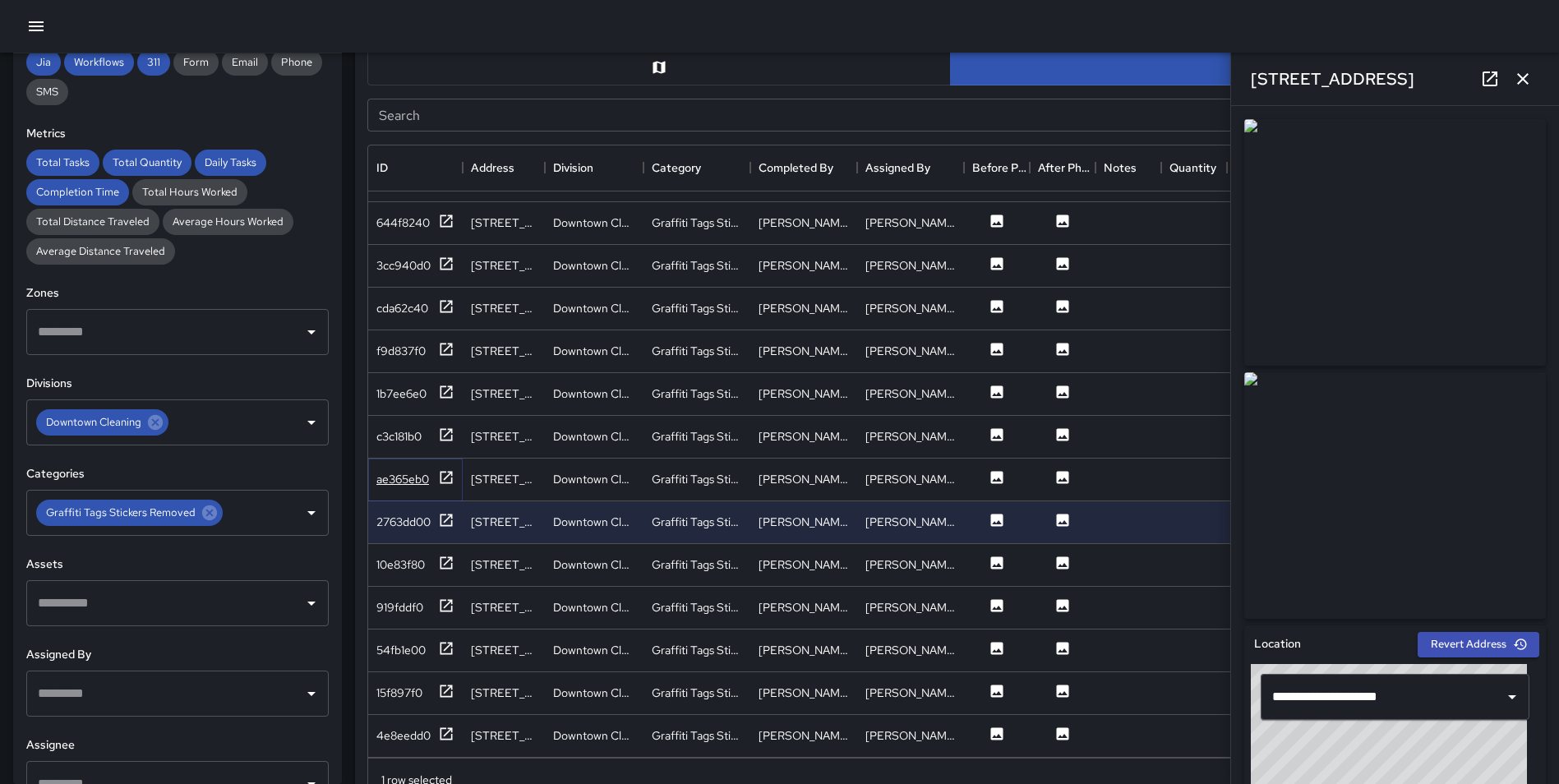
click at [442, 471] on icon at bounding box center [446, 477] width 12 height 12
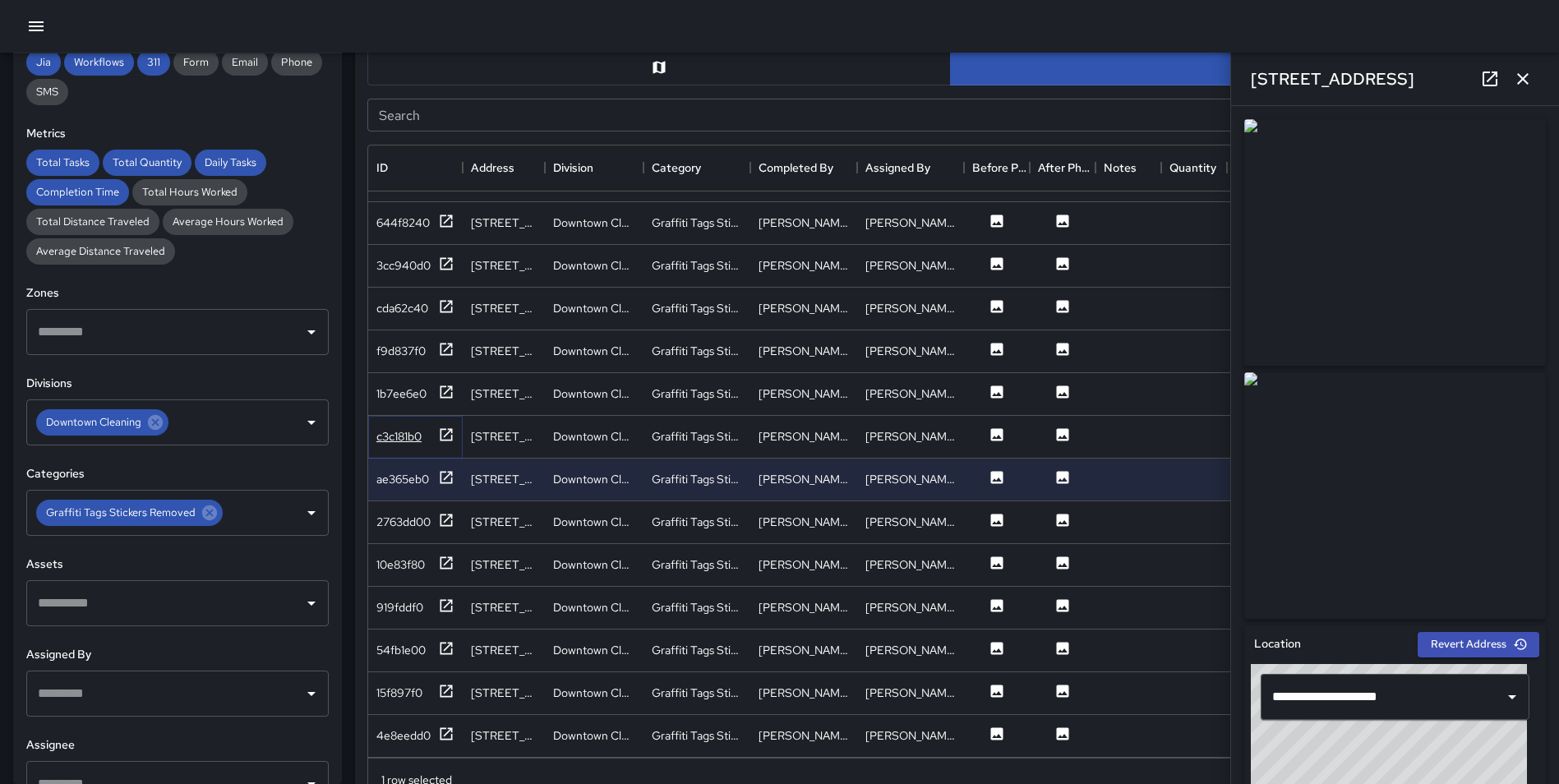
click at [445, 426] on icon at bounding box center [445, 434] width 16 height 16
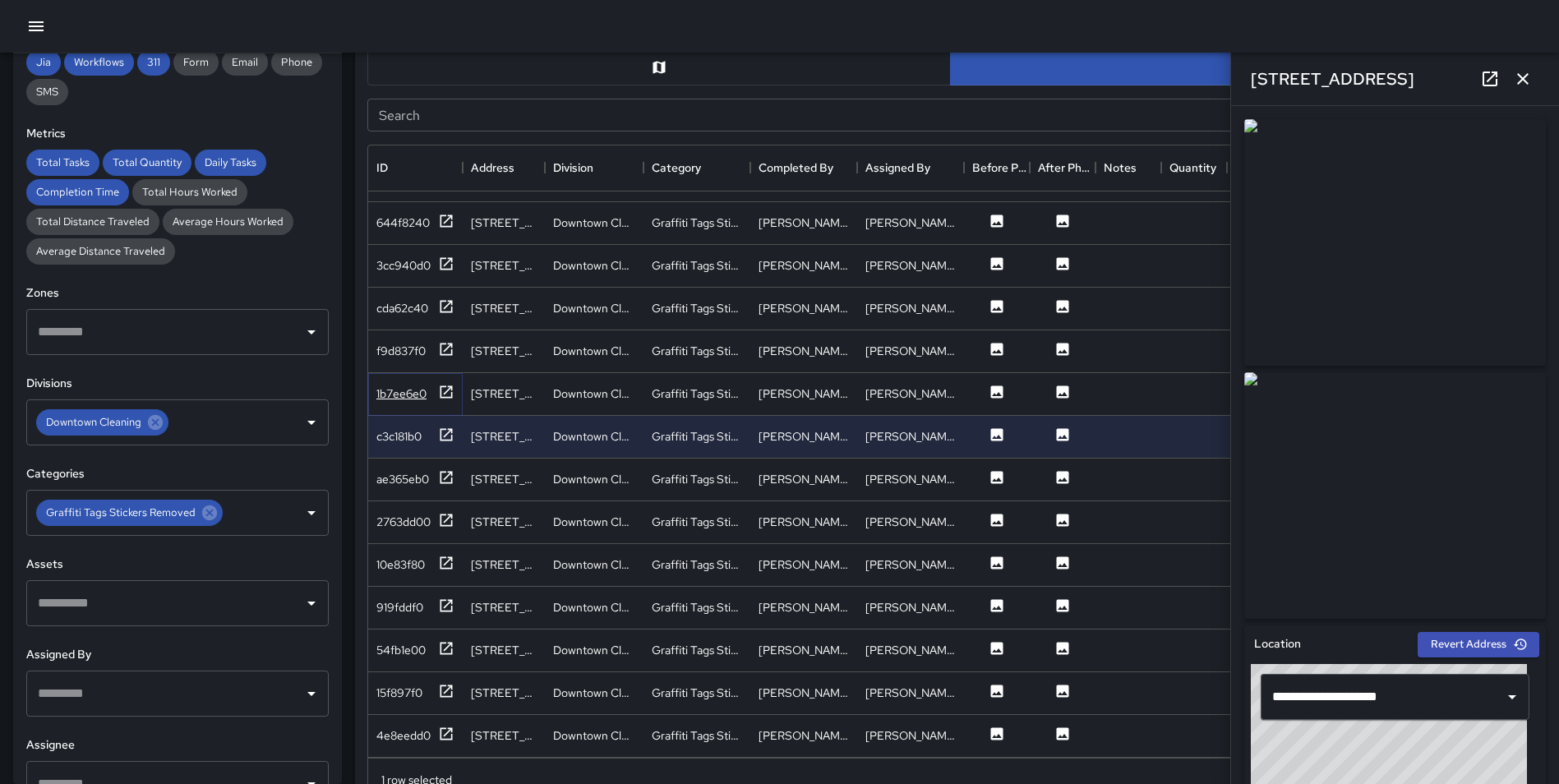
click at [449, 385] on icon at bounding box center [446, 391] width 12 height 12
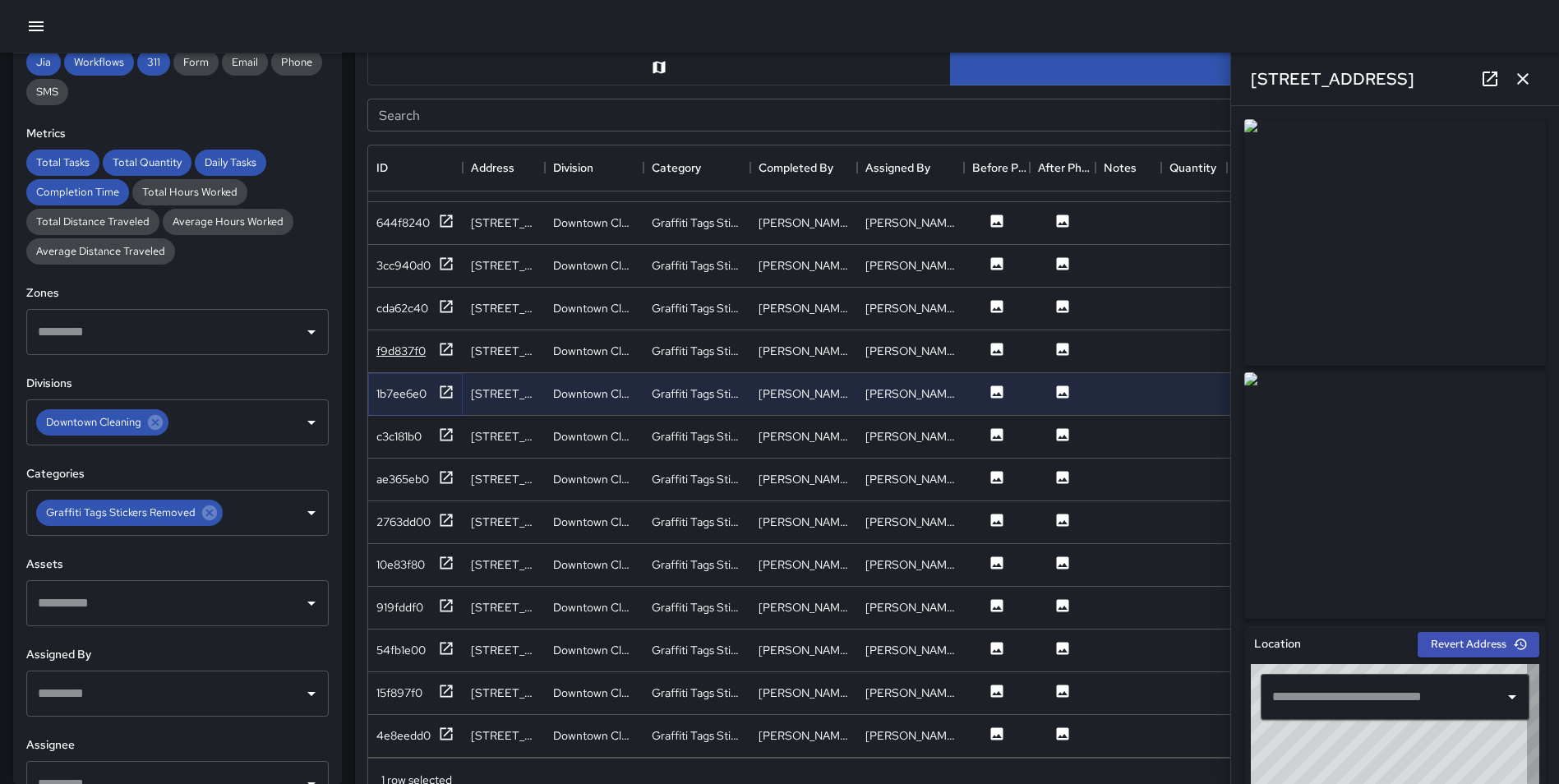
type input "**********"
click at [441, 343] on icon at bounding box center [446, 348] width 12 height 12
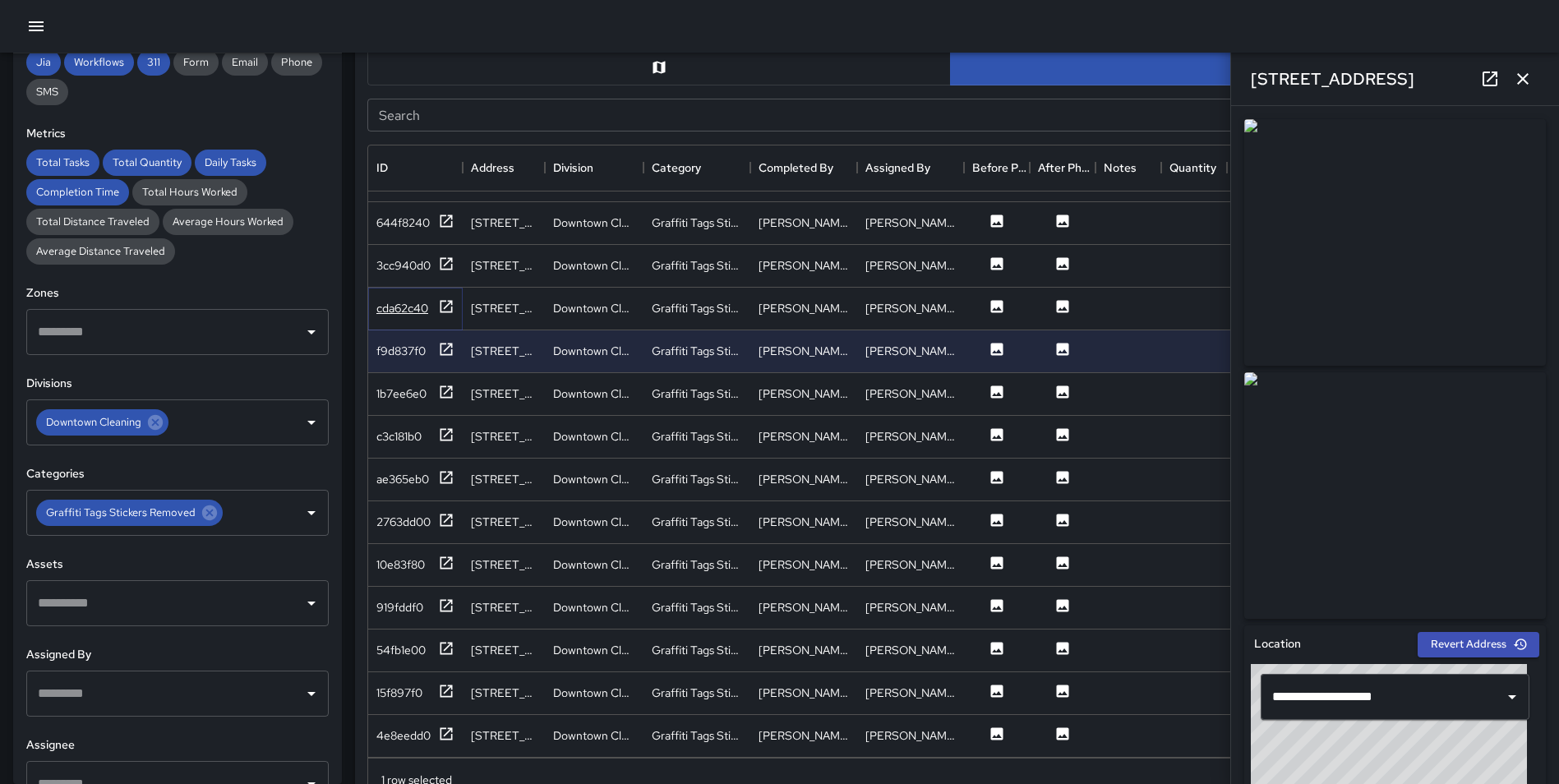
click at [440, 298] on icon at bounding box center [445, 305] width 16 height 16
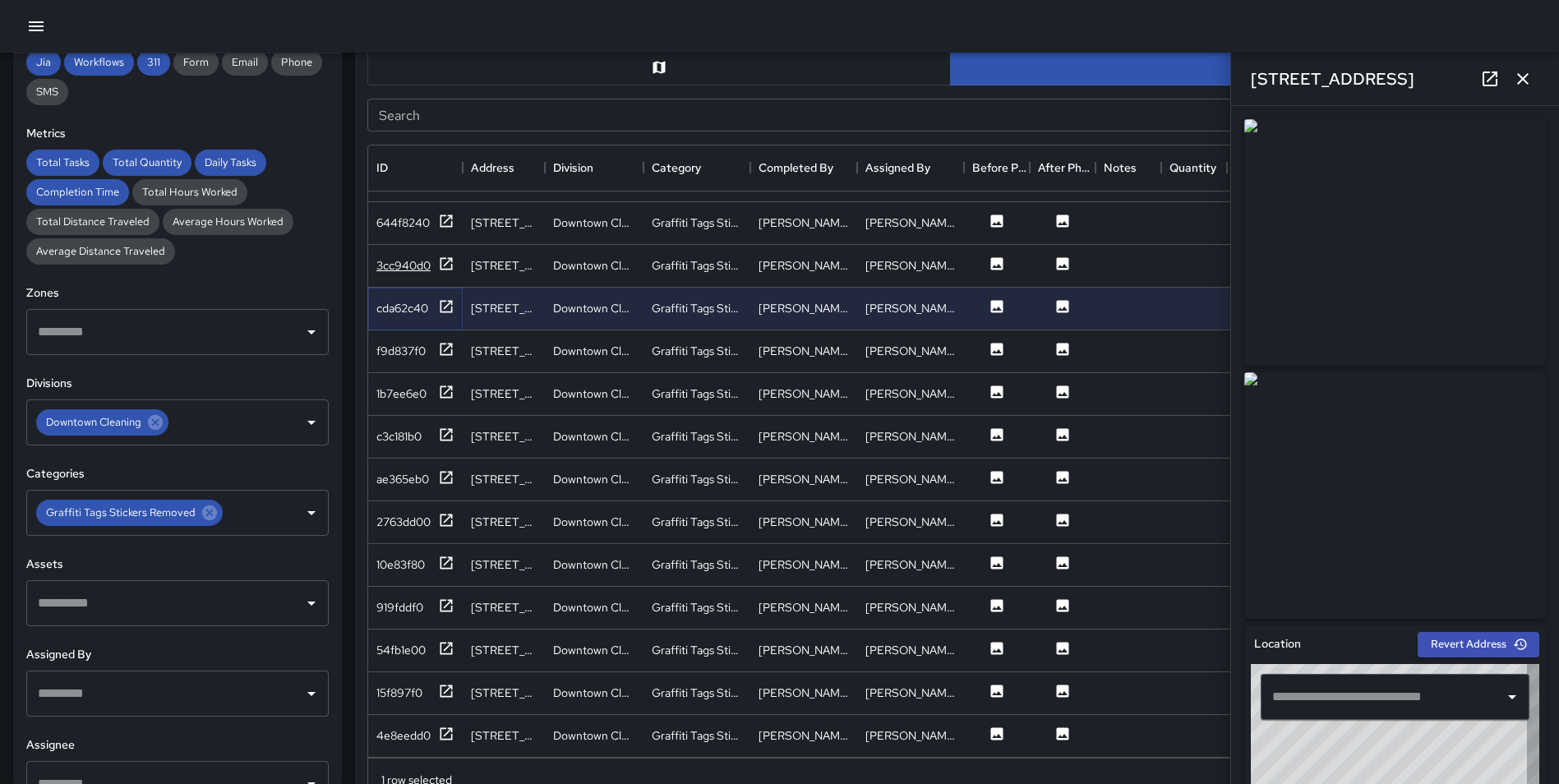
type input "**********"
click at [443, 256] on icon at bounding box center [445, 264] width 16 height 16
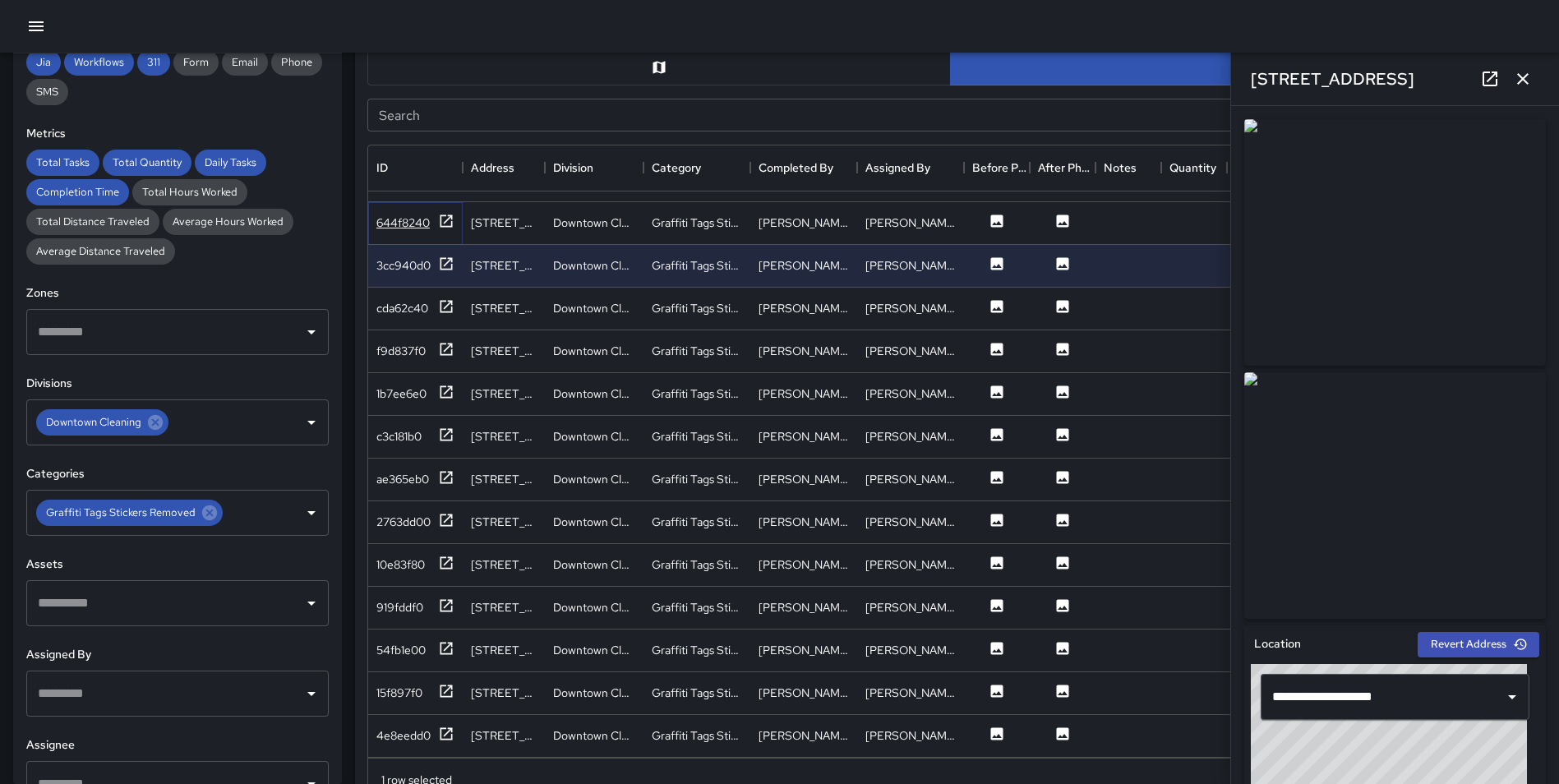
click at [444, 213] on icon at bounding box center [445, 221] width 16 height 16
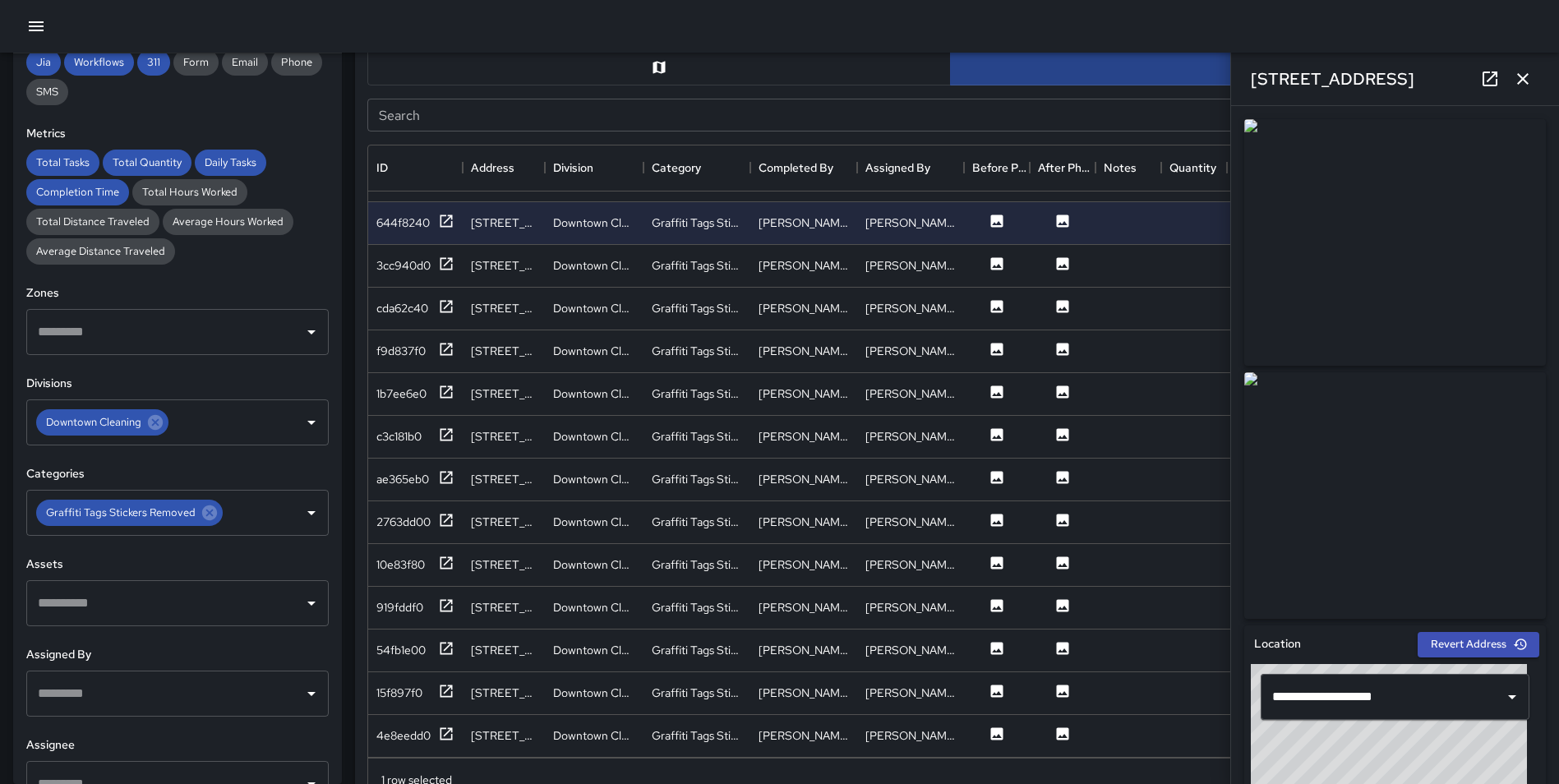
click at [1518, 75] on icon "button" at bounding box center [1523, 79] width 20 height 20
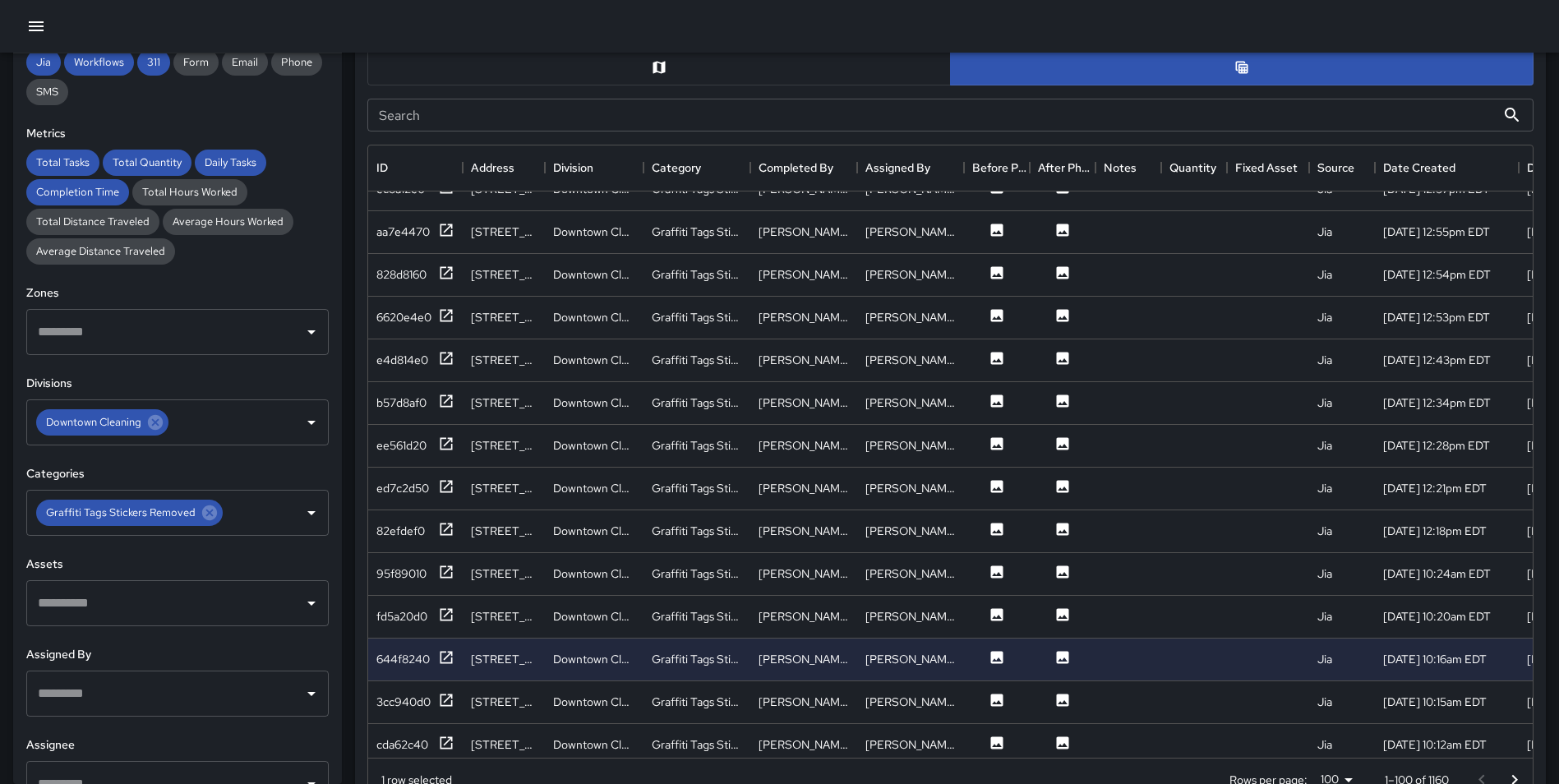
scroll to position [3256, 0]
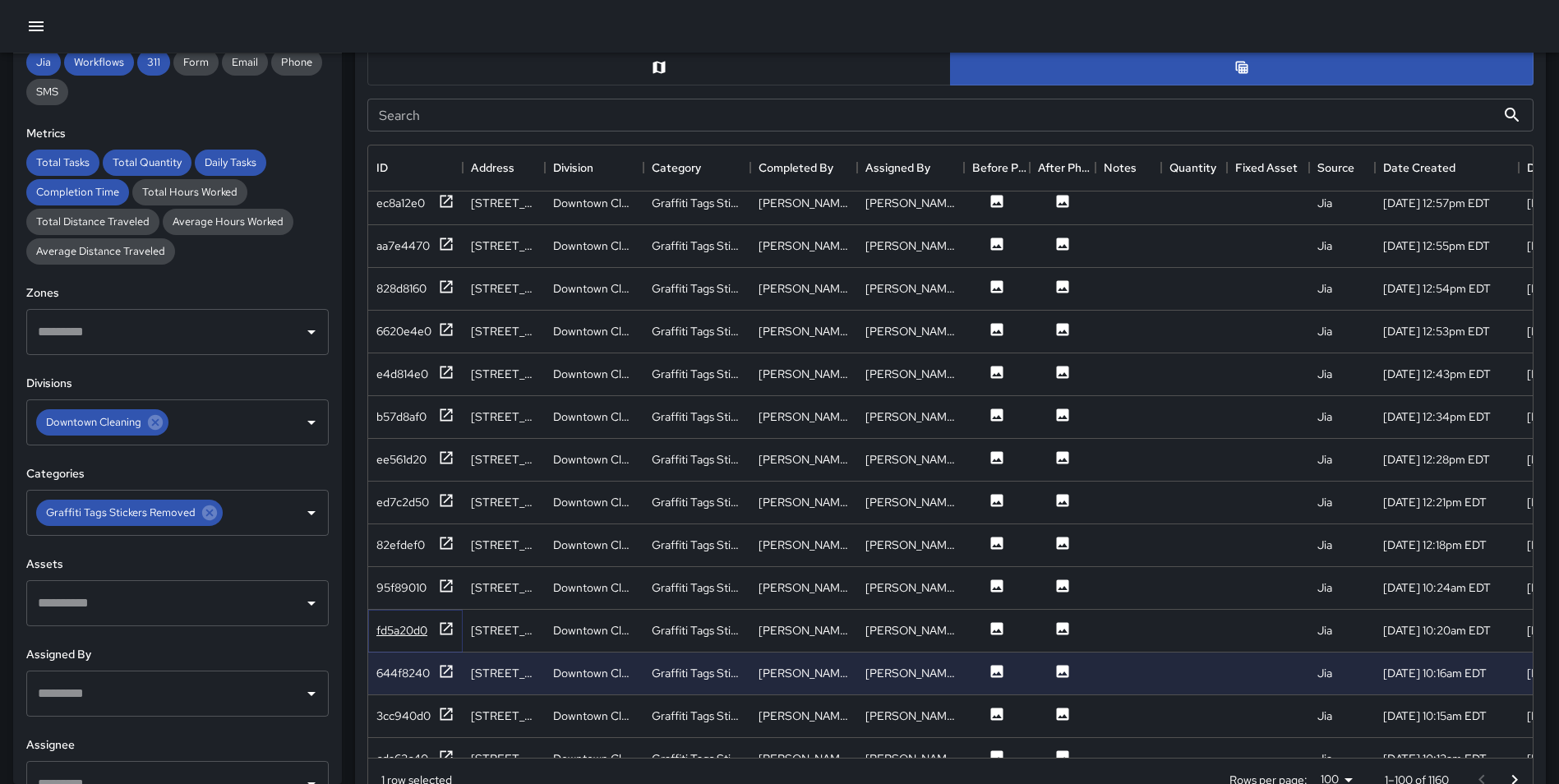
click at [446, 629] on icon at bounding box center [446, 628] width 12 height 12
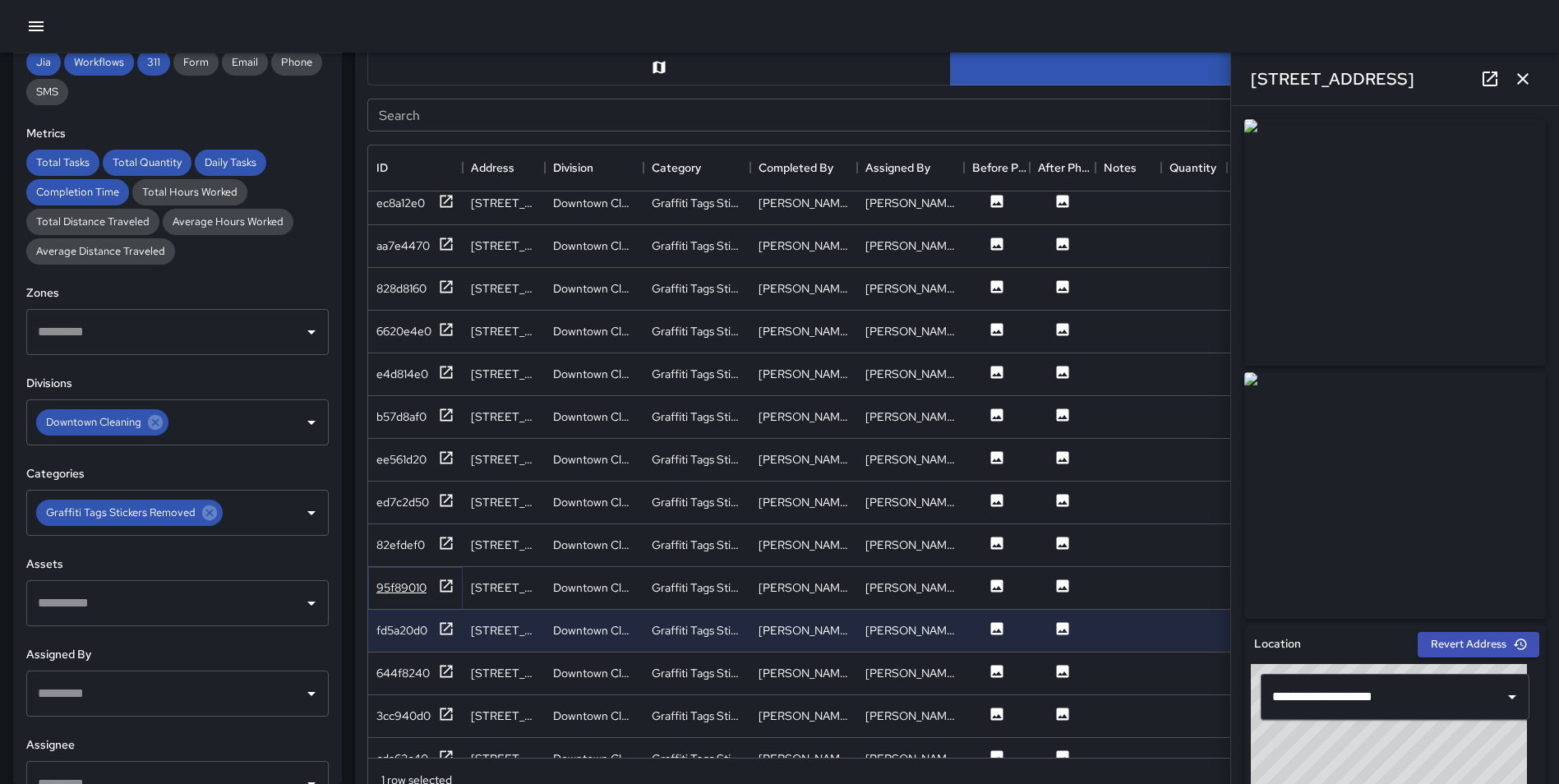
click at [444, 585] on icon at bounding box center [445, 585] width 16 height 16
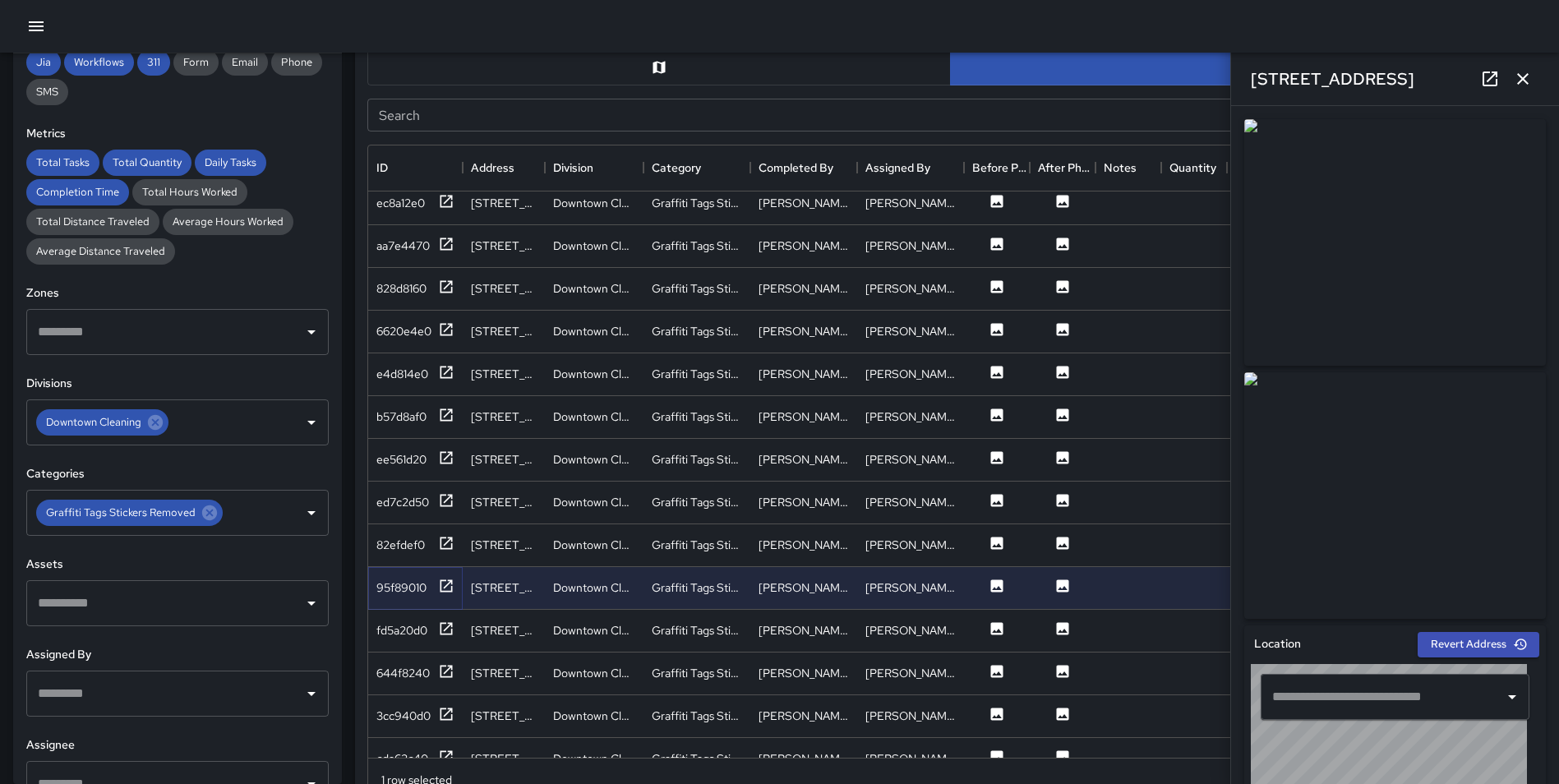
type input "**********"
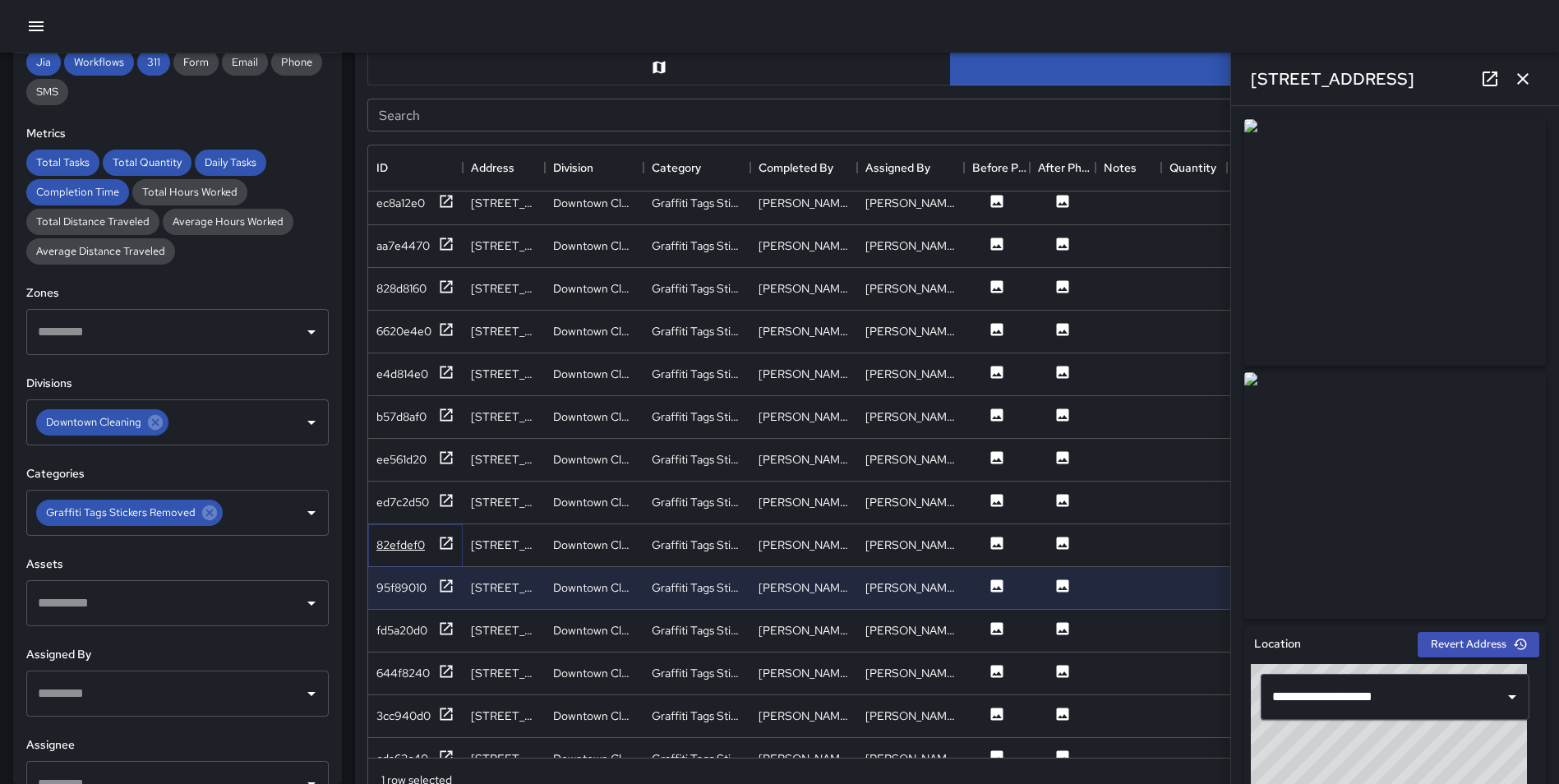
click at [444, 539] on icon at bounding box center [445, 542] width 16 height 16
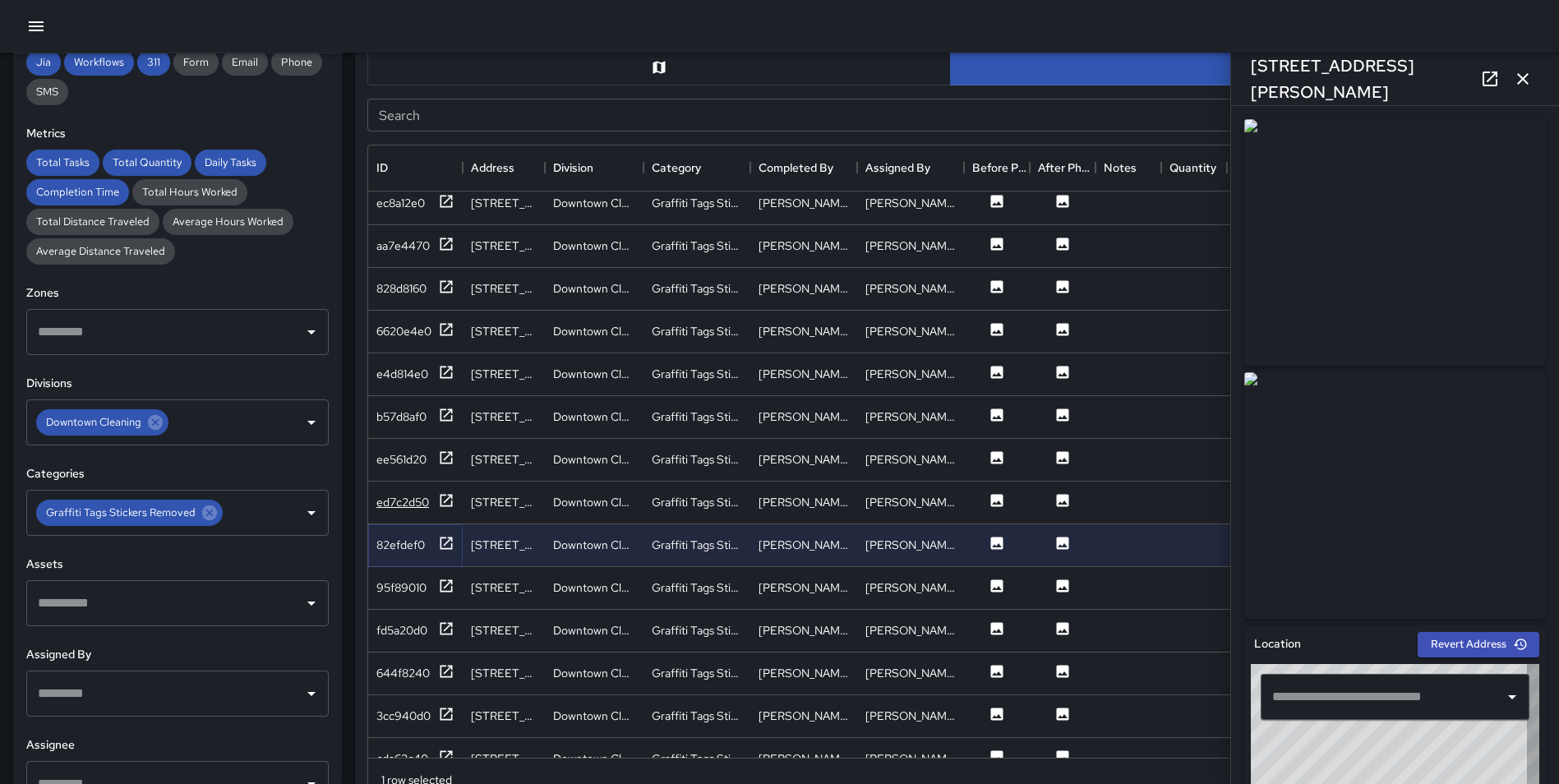
type input "**********"
click at [446, 501] on icon at bounding box center [445, 500] width 16 height 16
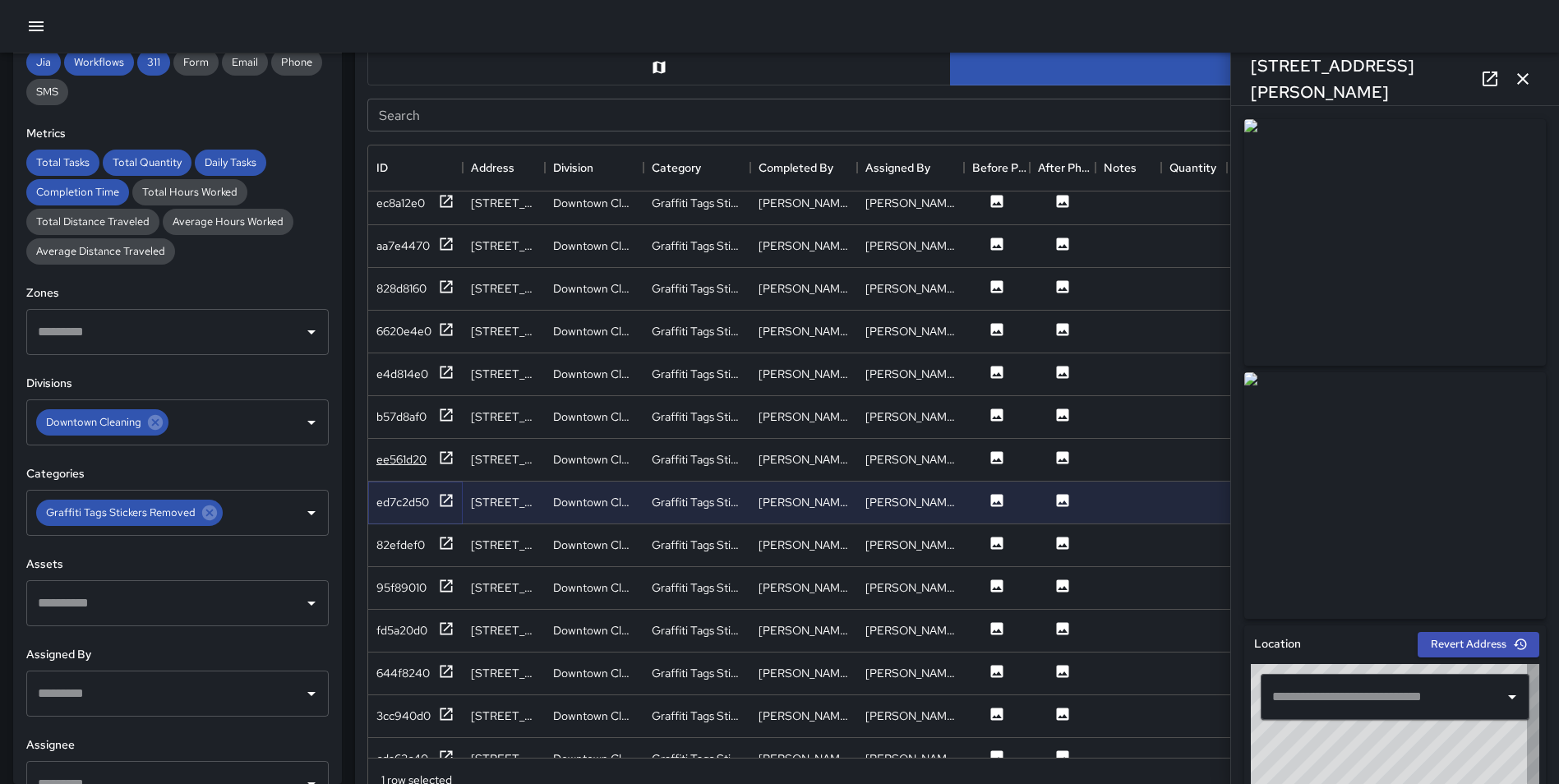
type input "**********"
click at [446, 459] on icon at bounding box center [445, 457] width 16 height 16
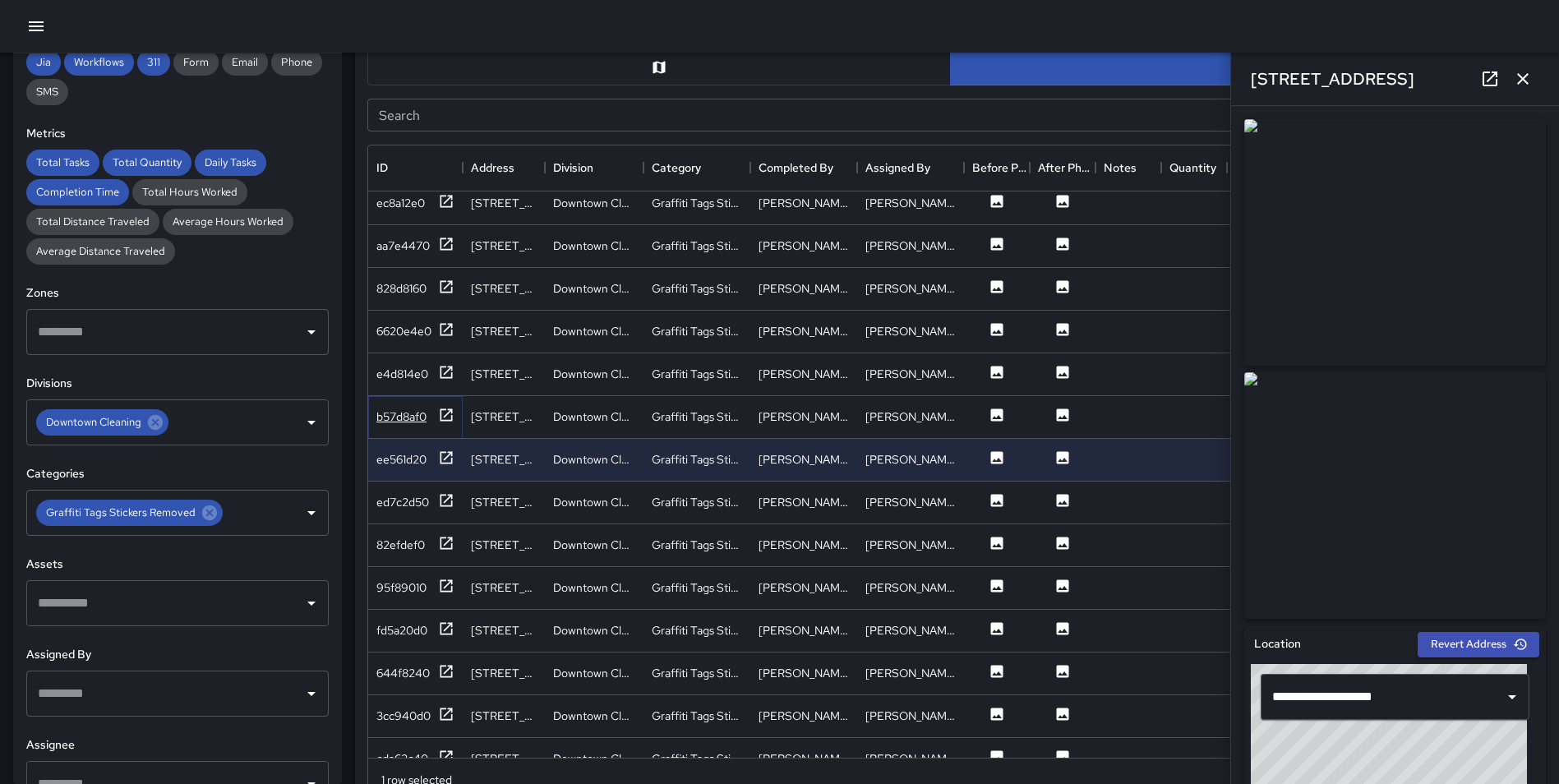
click at [444, 413] on icon at bounding box center [445, 414] width 16 height 16
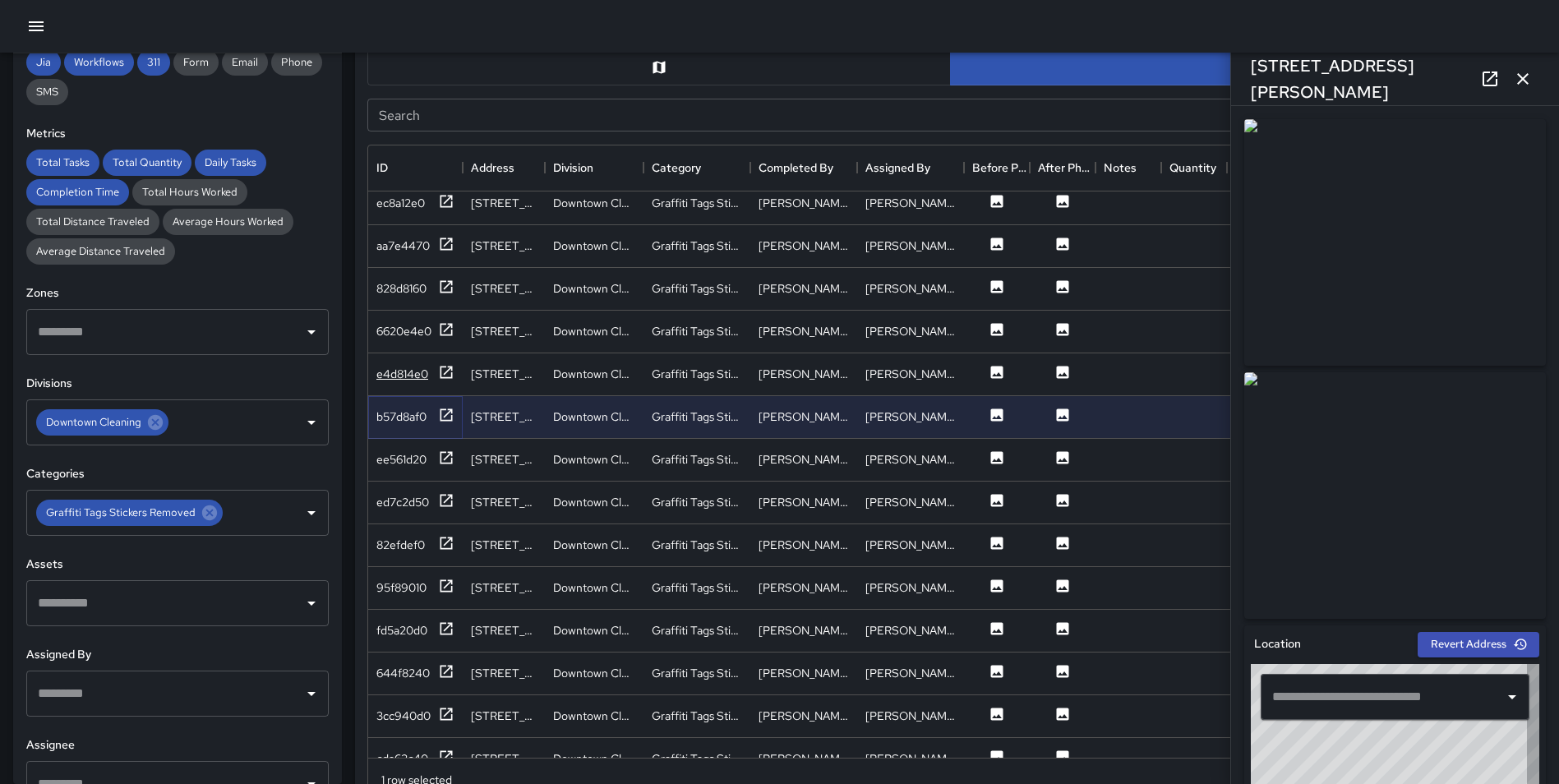
type input "**********"
click at [445, 377] on icon at bounding box center [446, 371] width 12 height 12
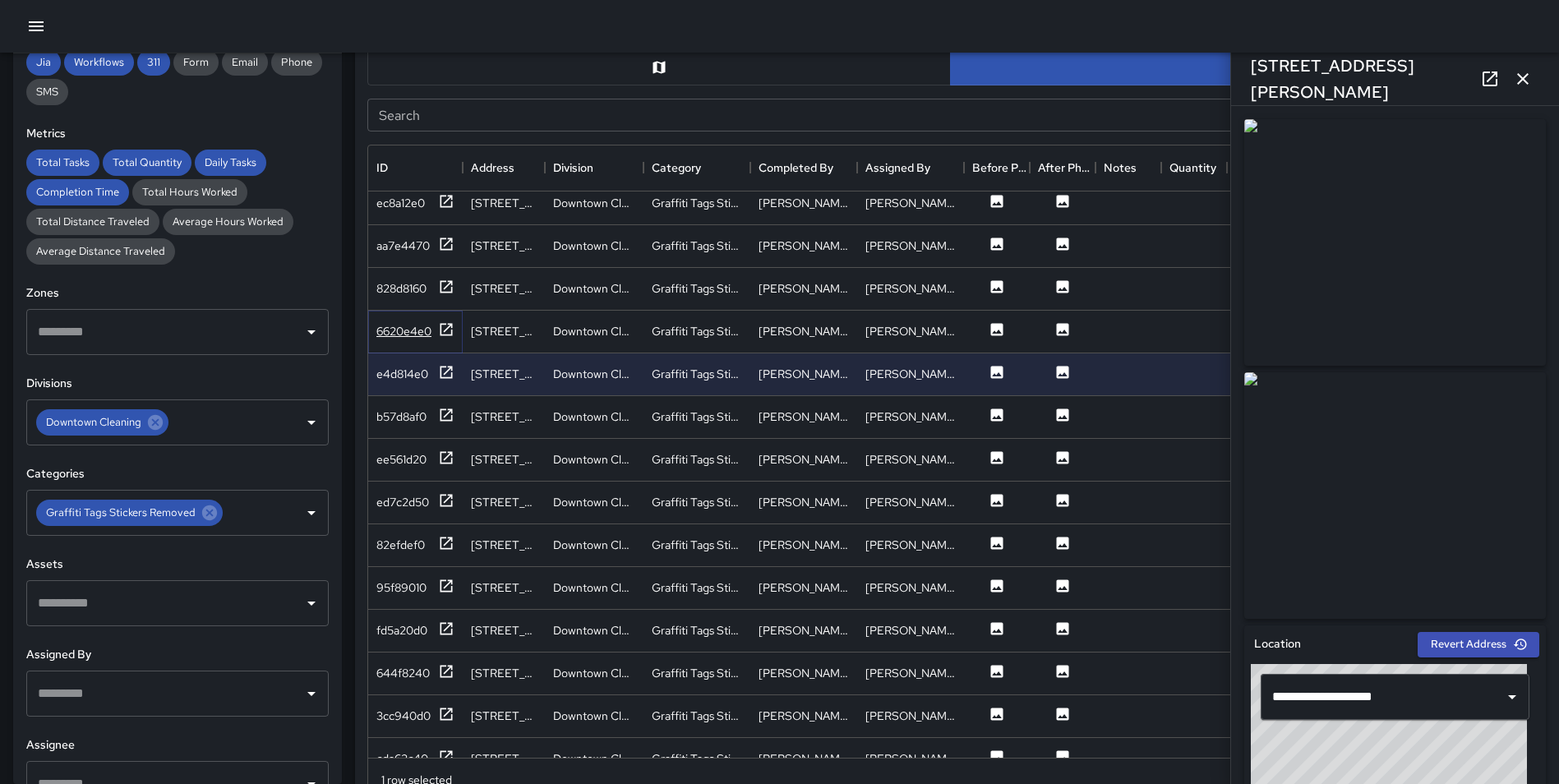
click at [444, 331] on icon at bounding box center [446, 328] width 12 height 12
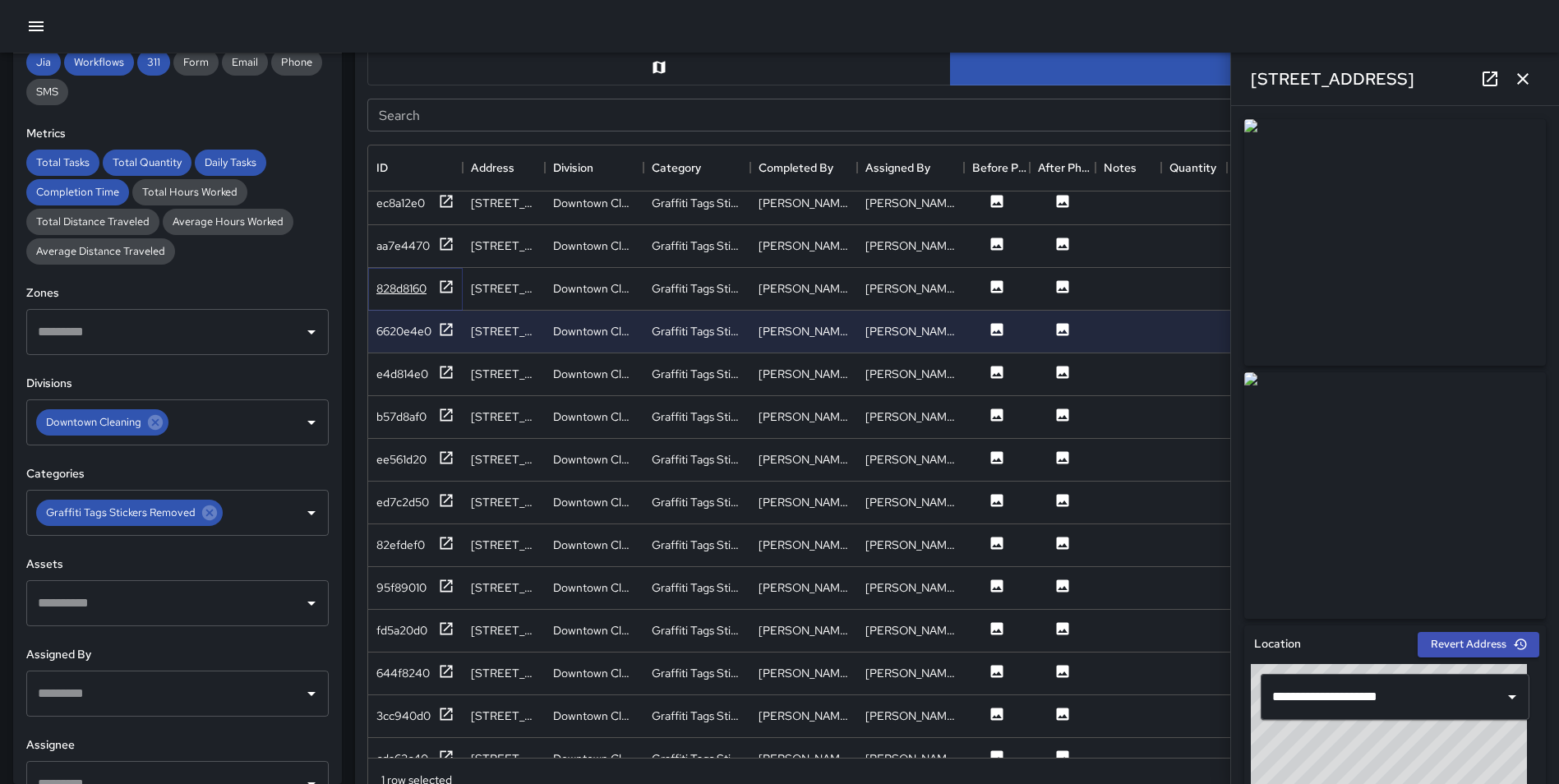
click at [446, 288] on icon at bounding box center [445, 286] width 16 height 16
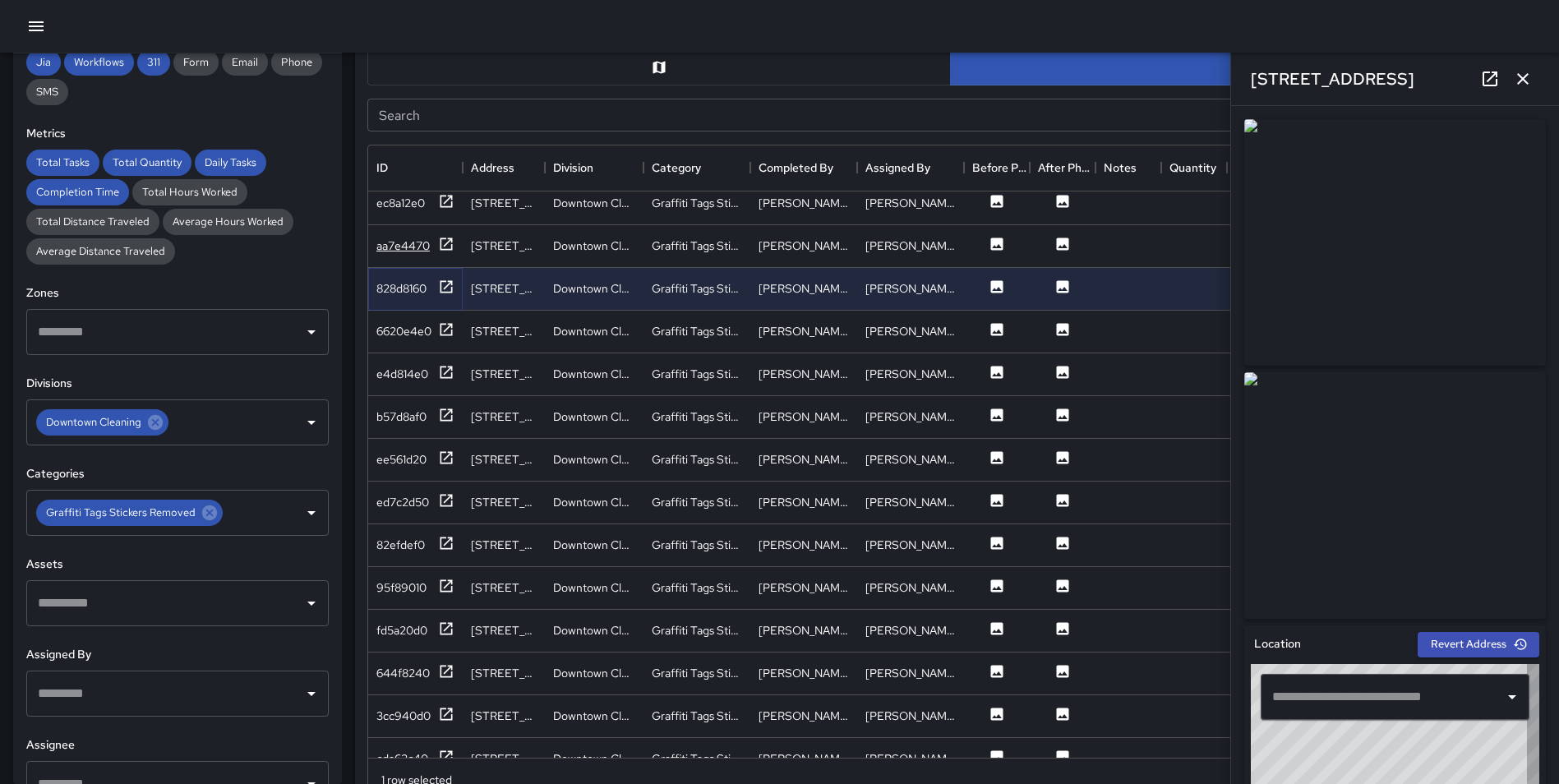
type input "**********"
click at [445, 244] on icon at bounding box center [446, 244] width 12 height 12
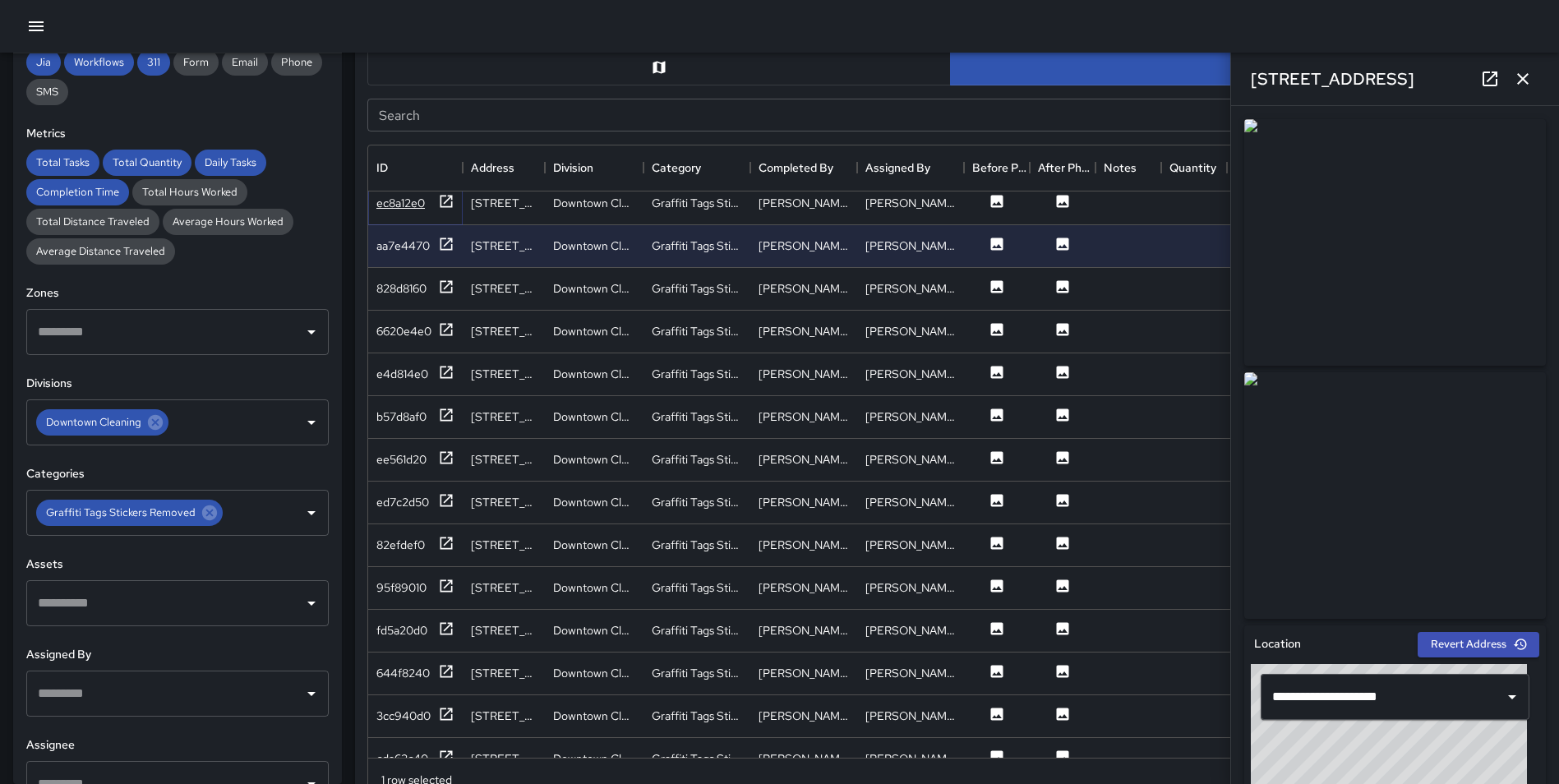
click at [444, 206] on icon at bounding box center [445, 201] width 16 height 16
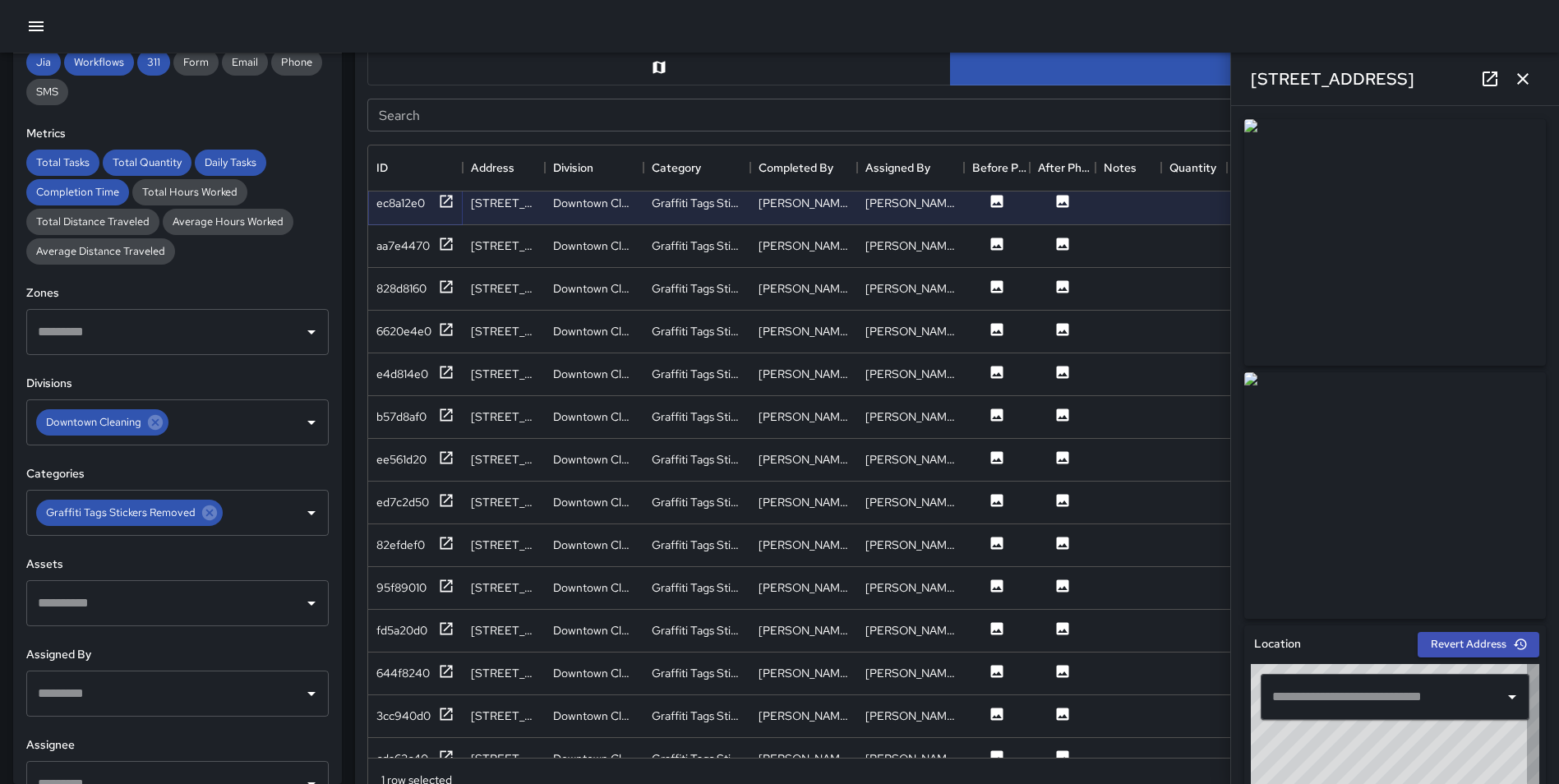
type input "**********"
click at [1522, 73] on icon "button" at bounding box center [1523, 79] width 20 height 20
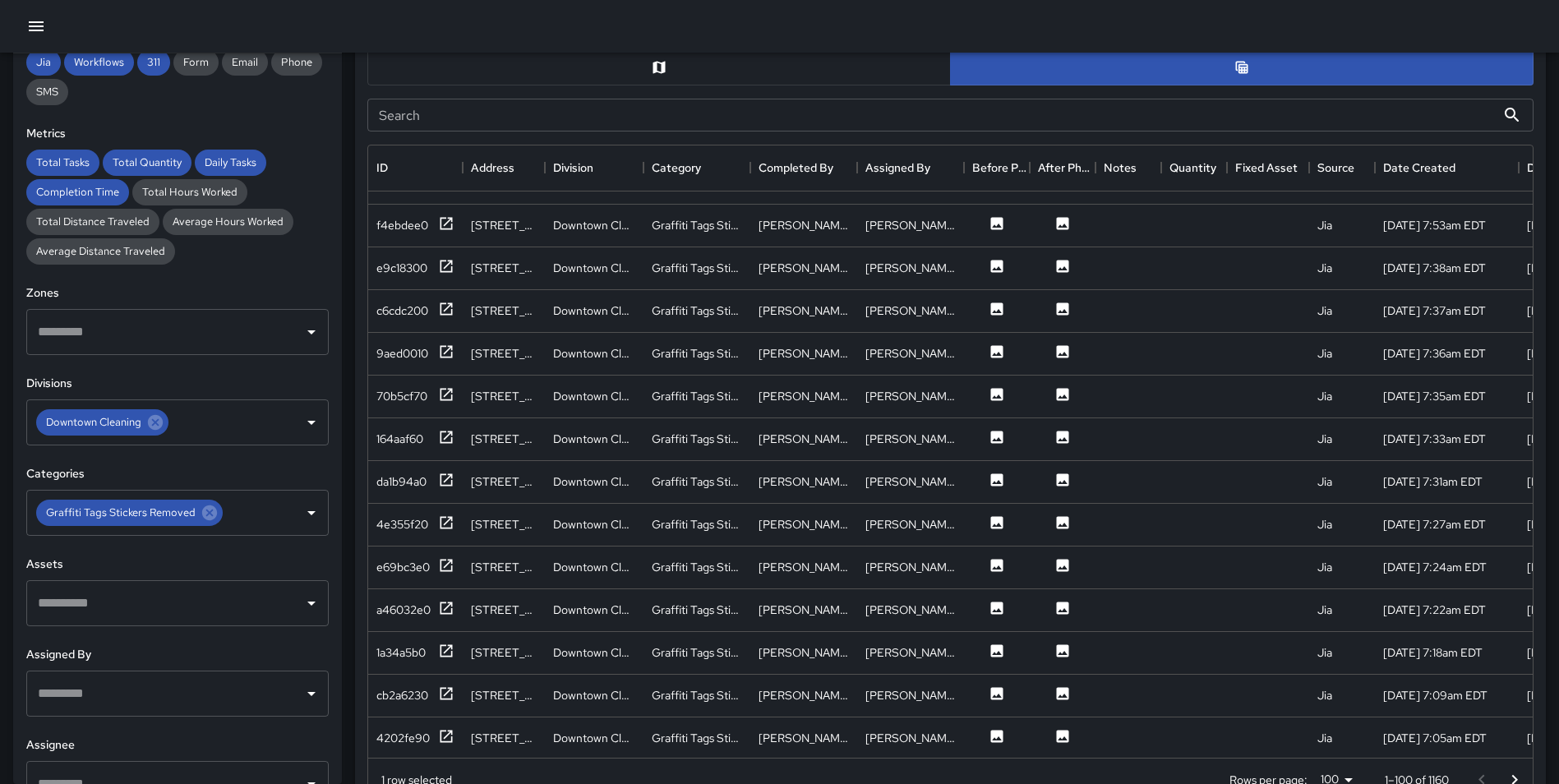
scroll to position [1890, 0]
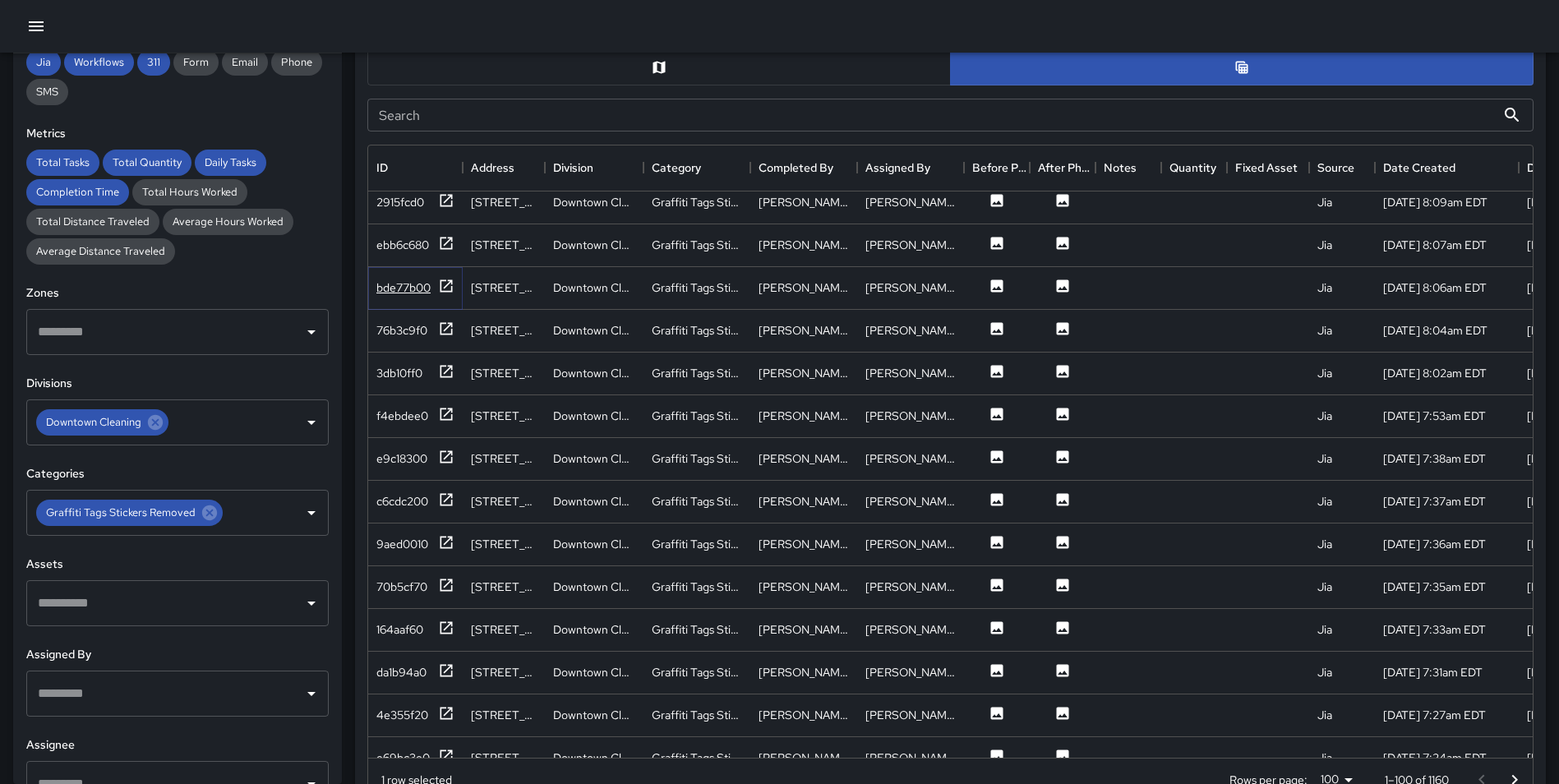
click at [444, 281] on icon at bounding box center [445, 285] width 16 height 16
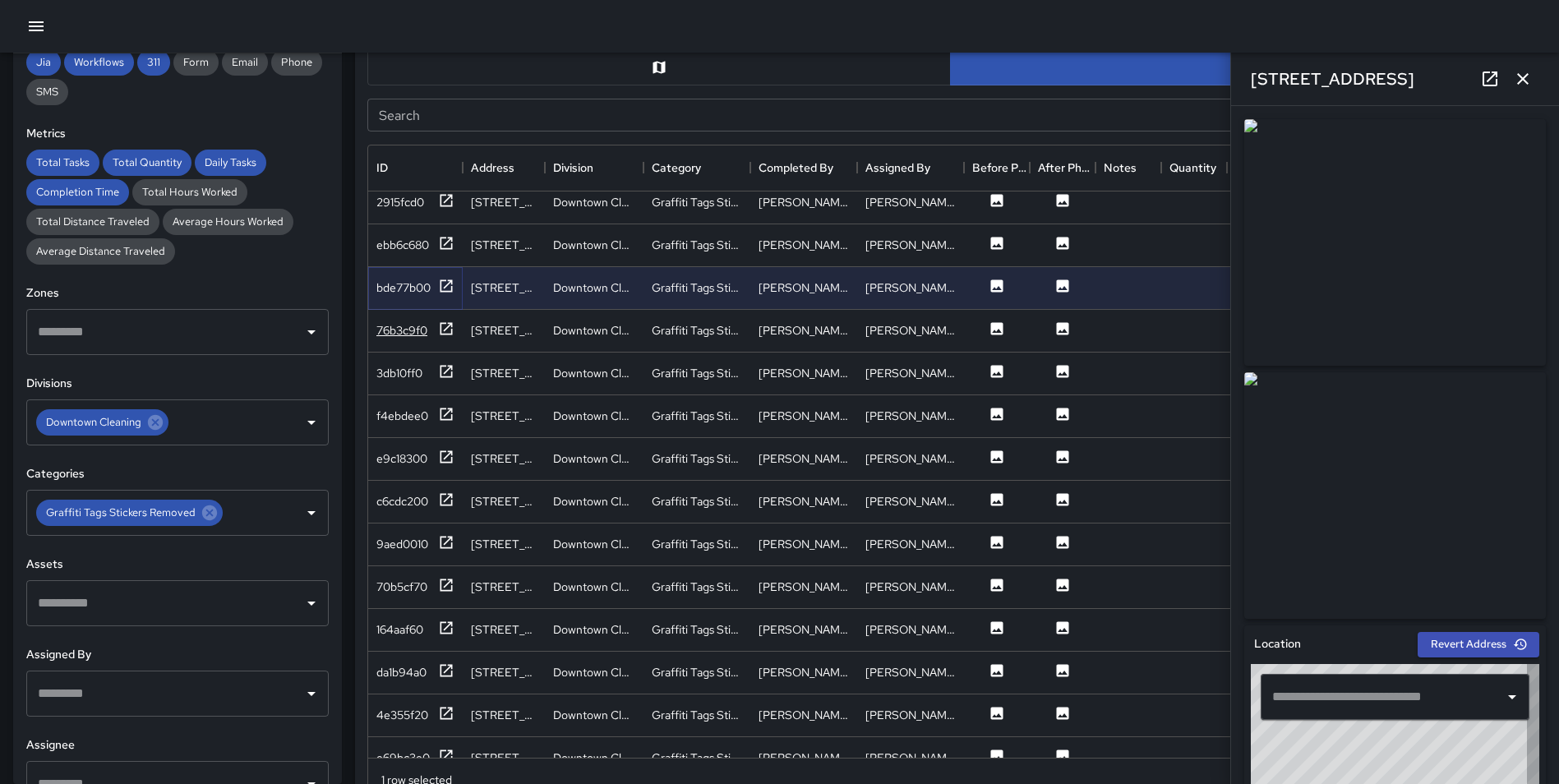
type input "**********"
click at [1524, 76] on icon "button" at bounding box center [1523, 79] width 20 height 20
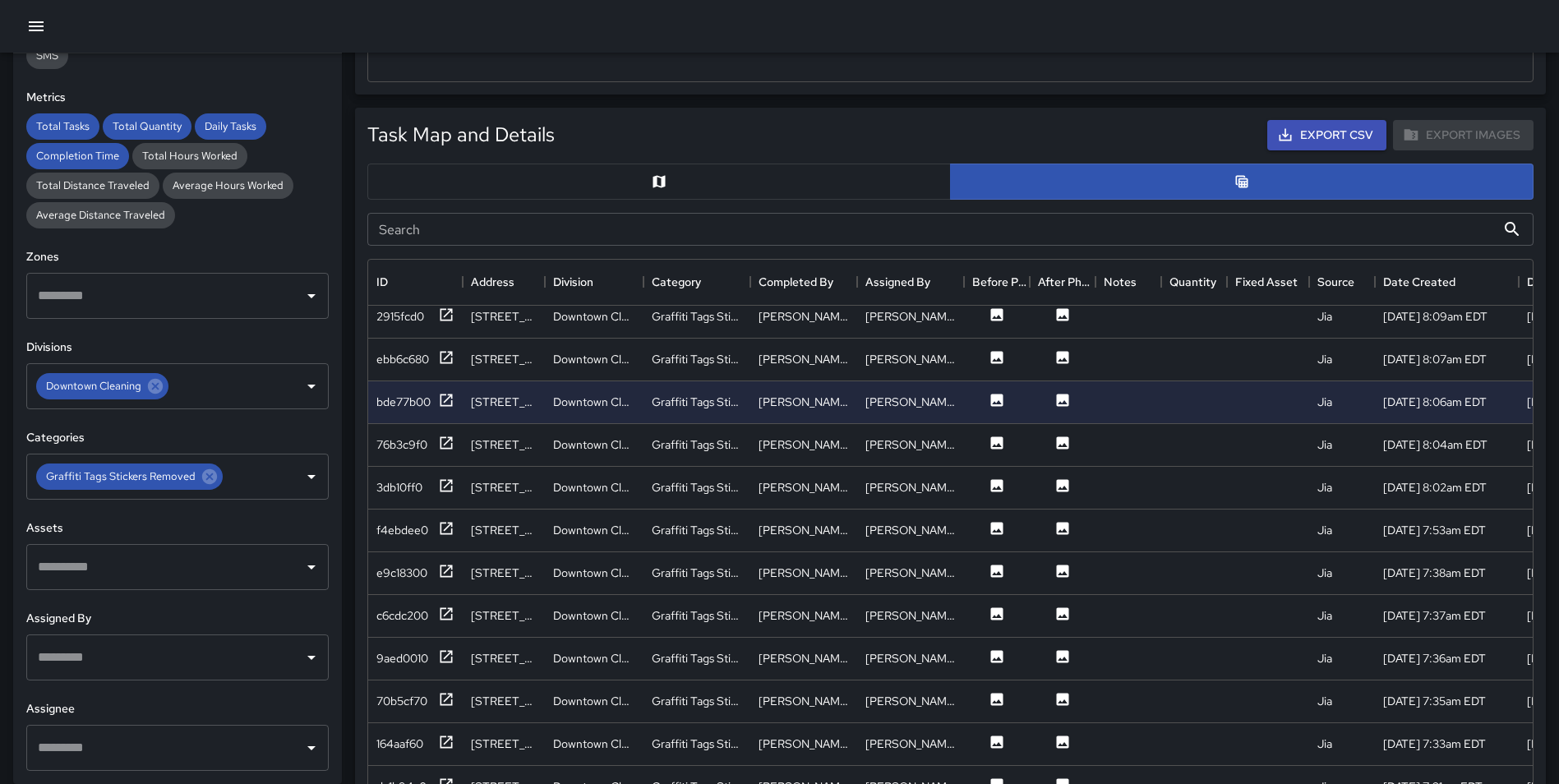
scroll to position [763, 0]
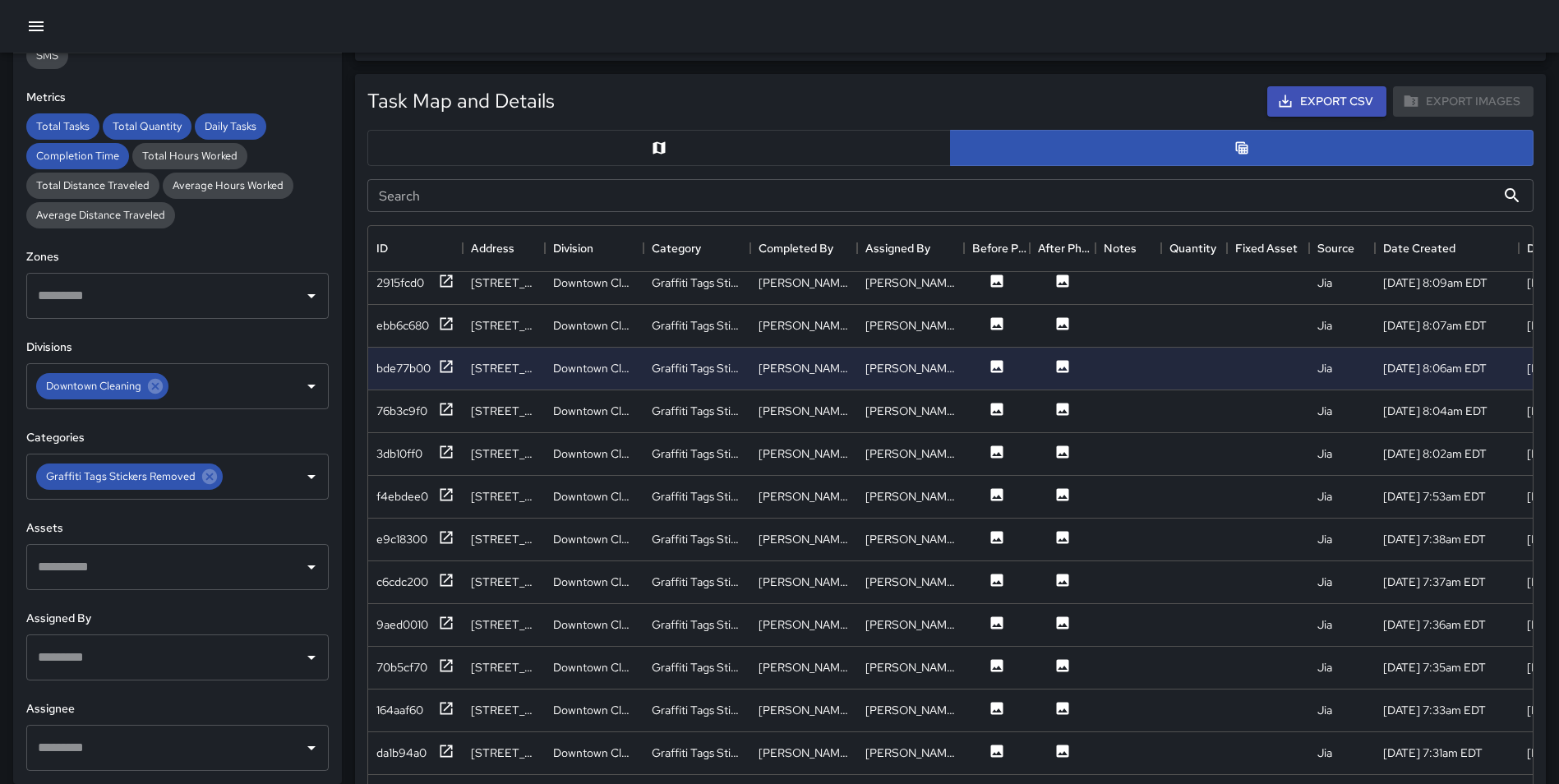
click at [732, 149] on button "button" at bounding box center [659, 147] width 583 height 36
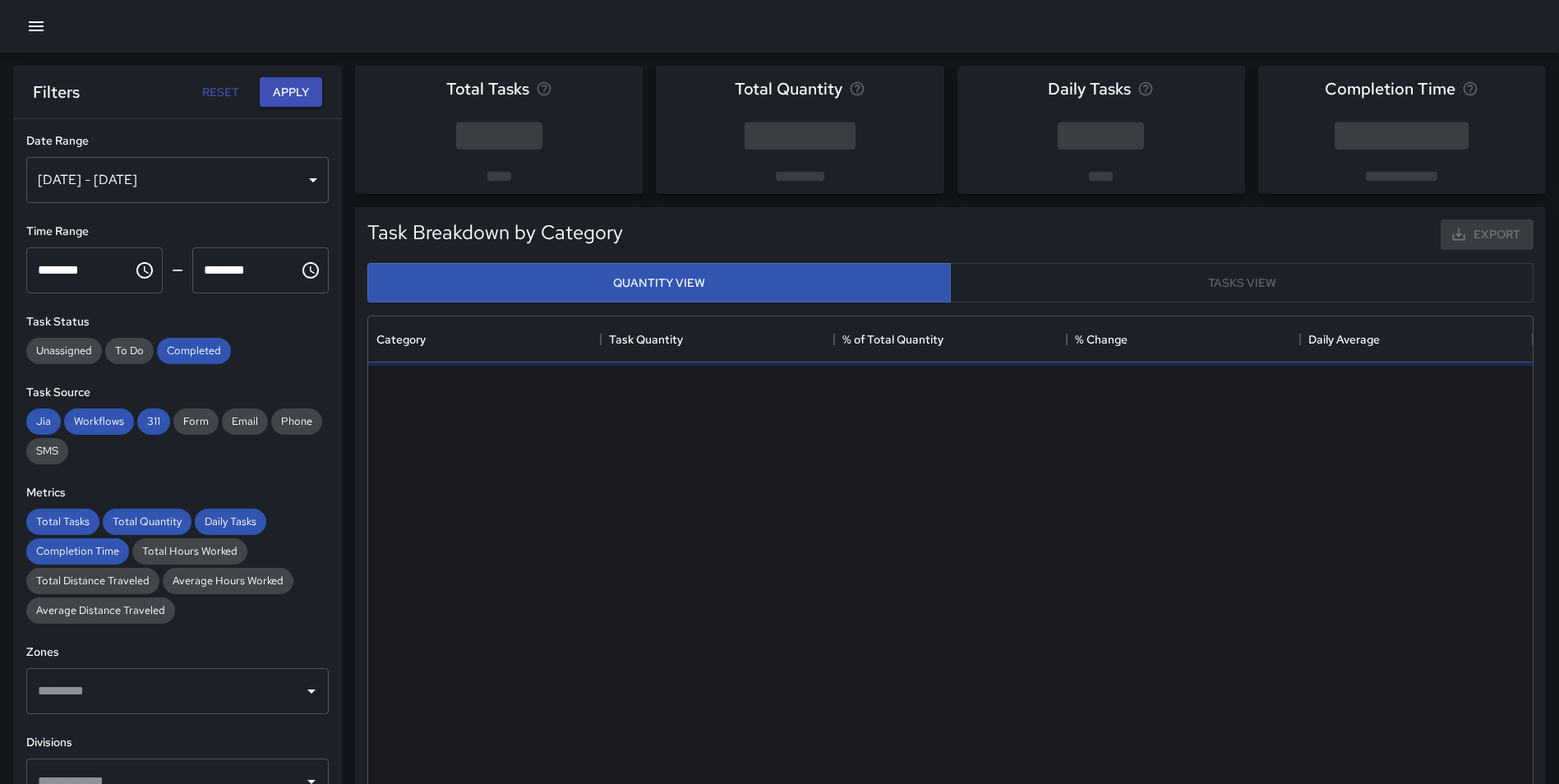
scroll to position [479, 1153]
click at [357, 382] on div "Task Breakdown by Category Export Quantity View Tasks View Category Task Quanti…" at bounding box center [950, 514] width 1191 height 614
click at [196, 176] on div "[DATE] - [DATE]" at bounding box center [178, 180] width 303 height 46
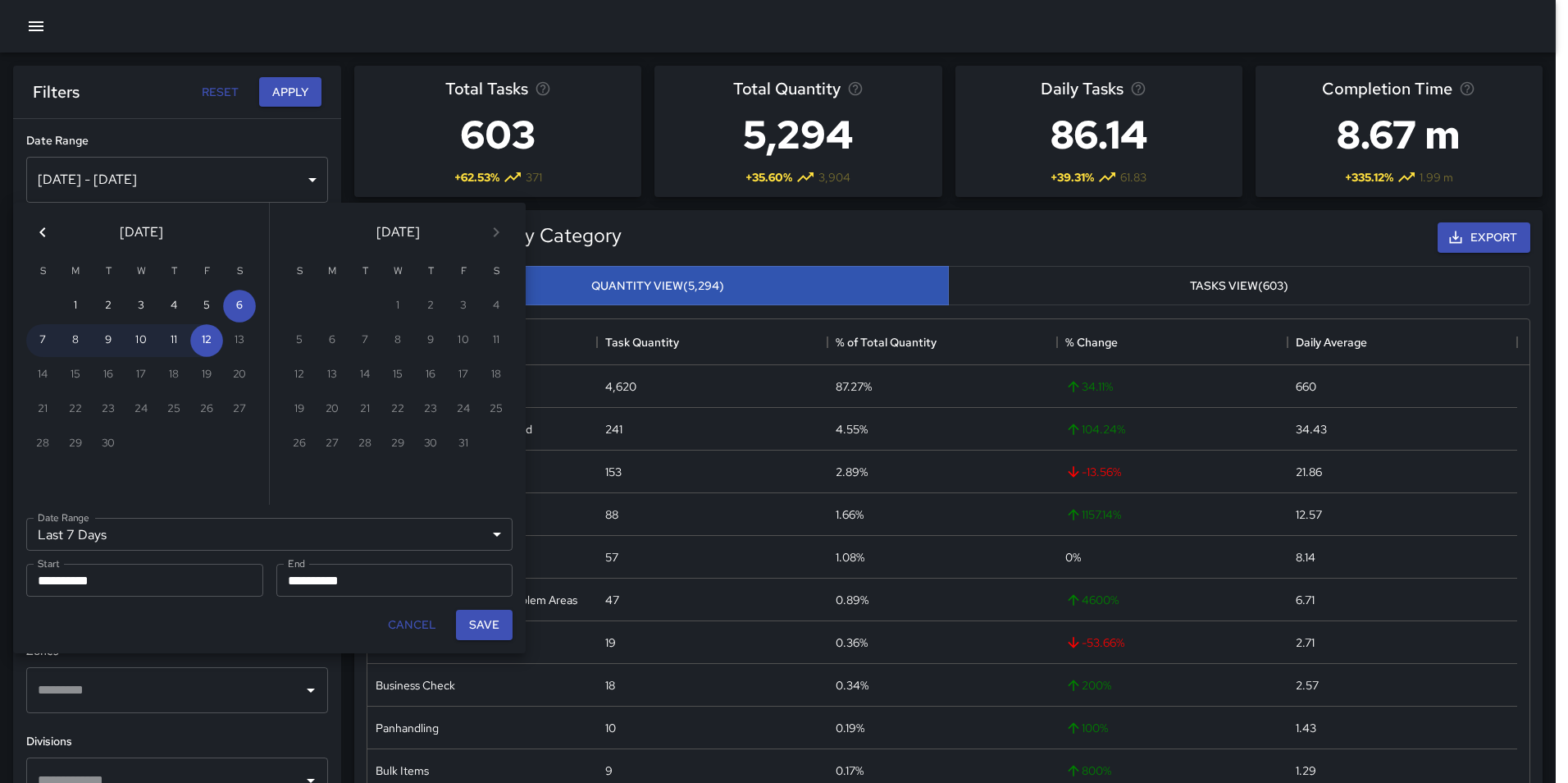
click at [42, 220] on button "Previous month" at bounding box center [43, 232] width 33 height 33
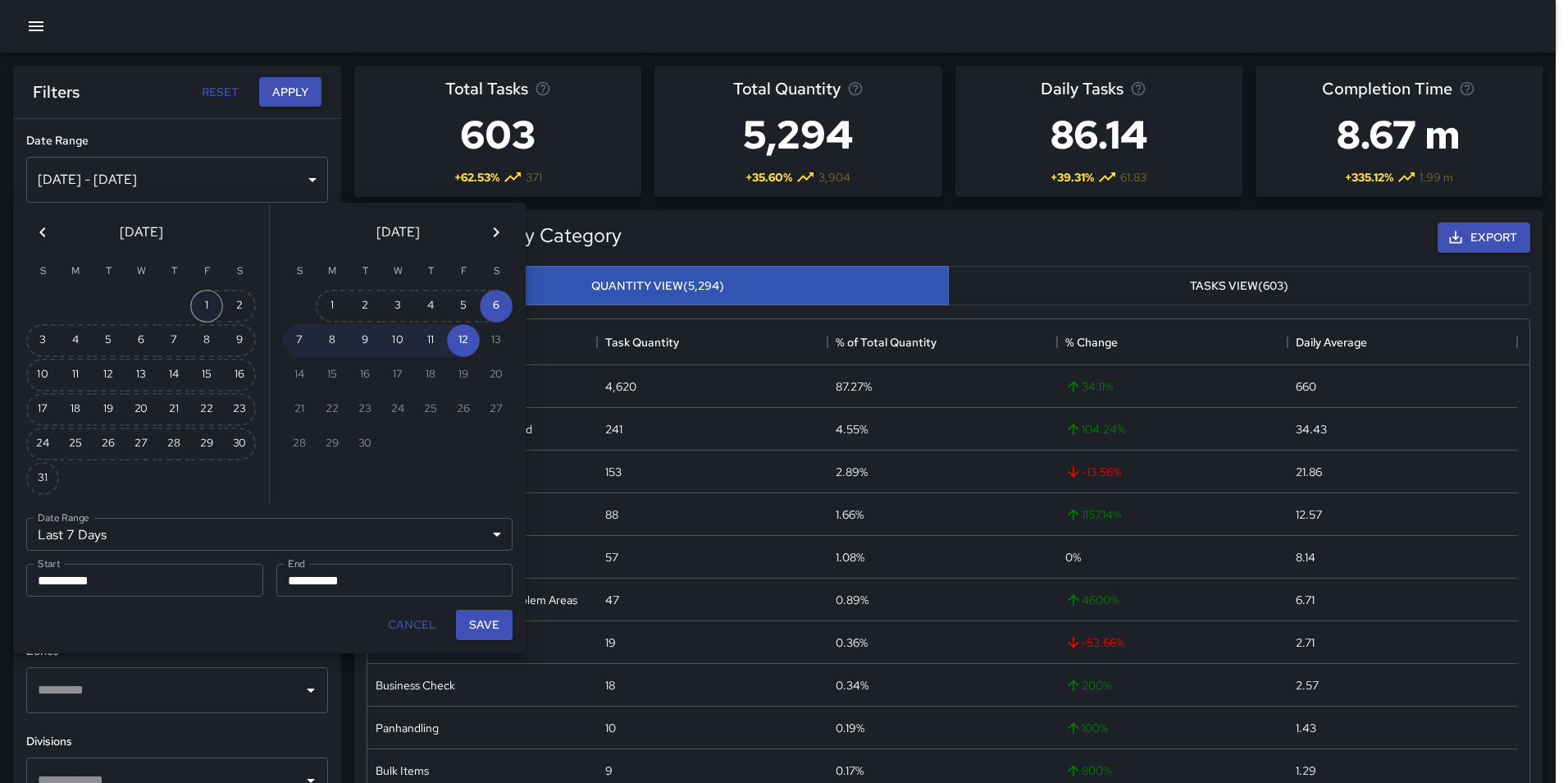
click at [216, 305] on button "1" at bounding box center [206, 306] width 33 height 33
type input "******"
type input "**********"
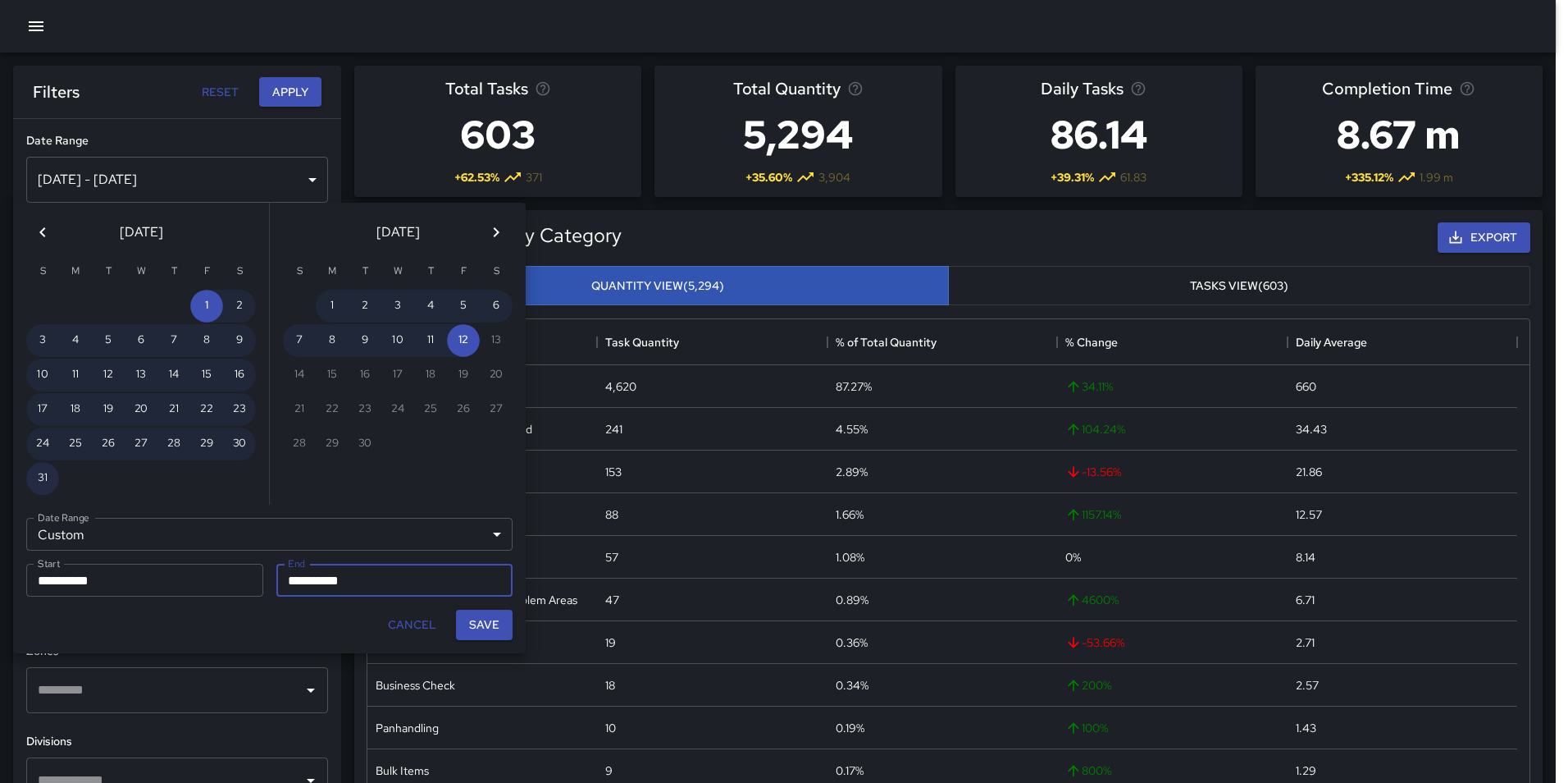
click at [39, 475] on button "31" at bounding box center [43, 478] width 33 height 33
type input "**********"
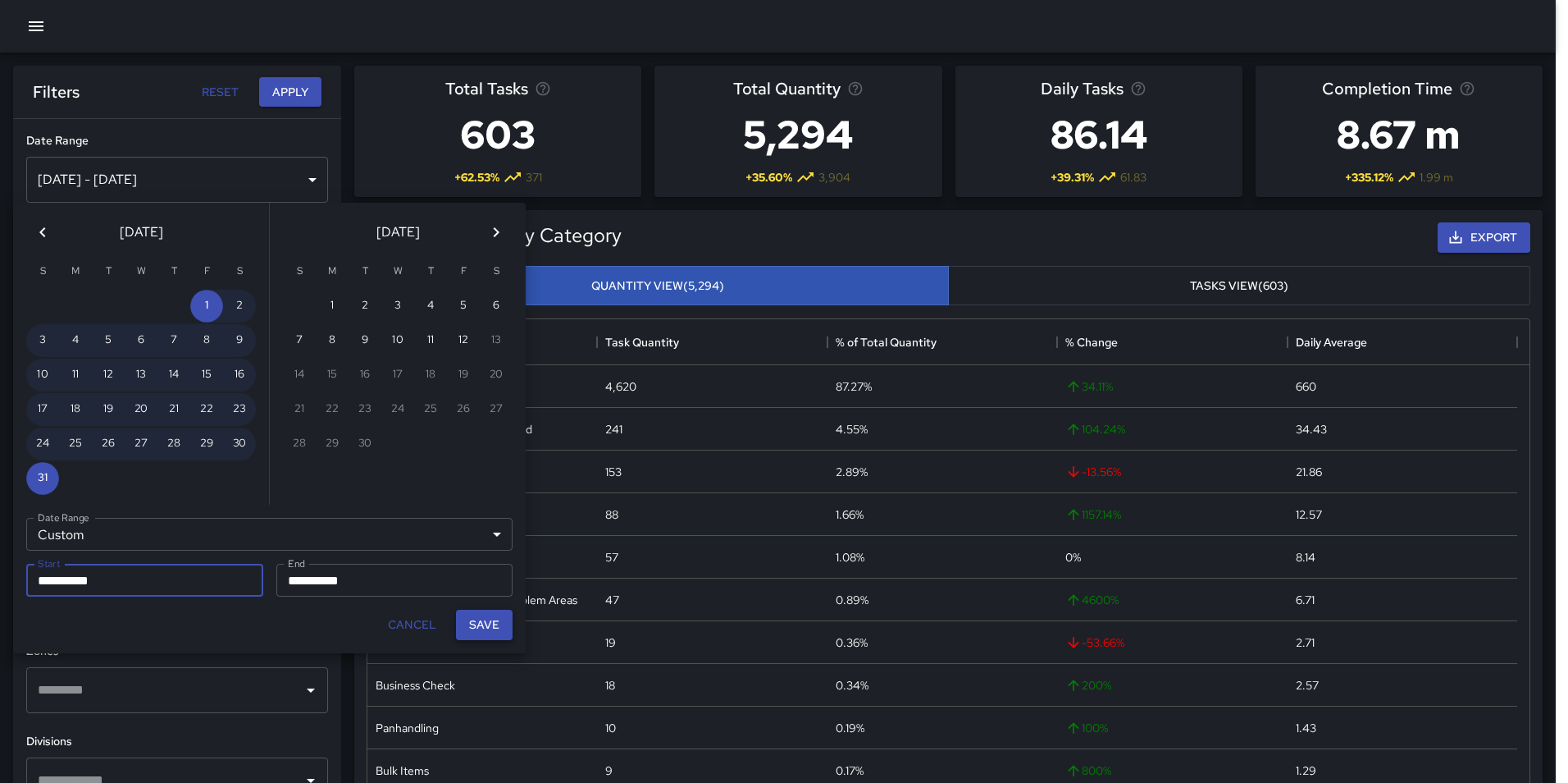
click at [485, 622] on button "Save" at bounding box center [484, 625] width 57 height 30
type input "**********"
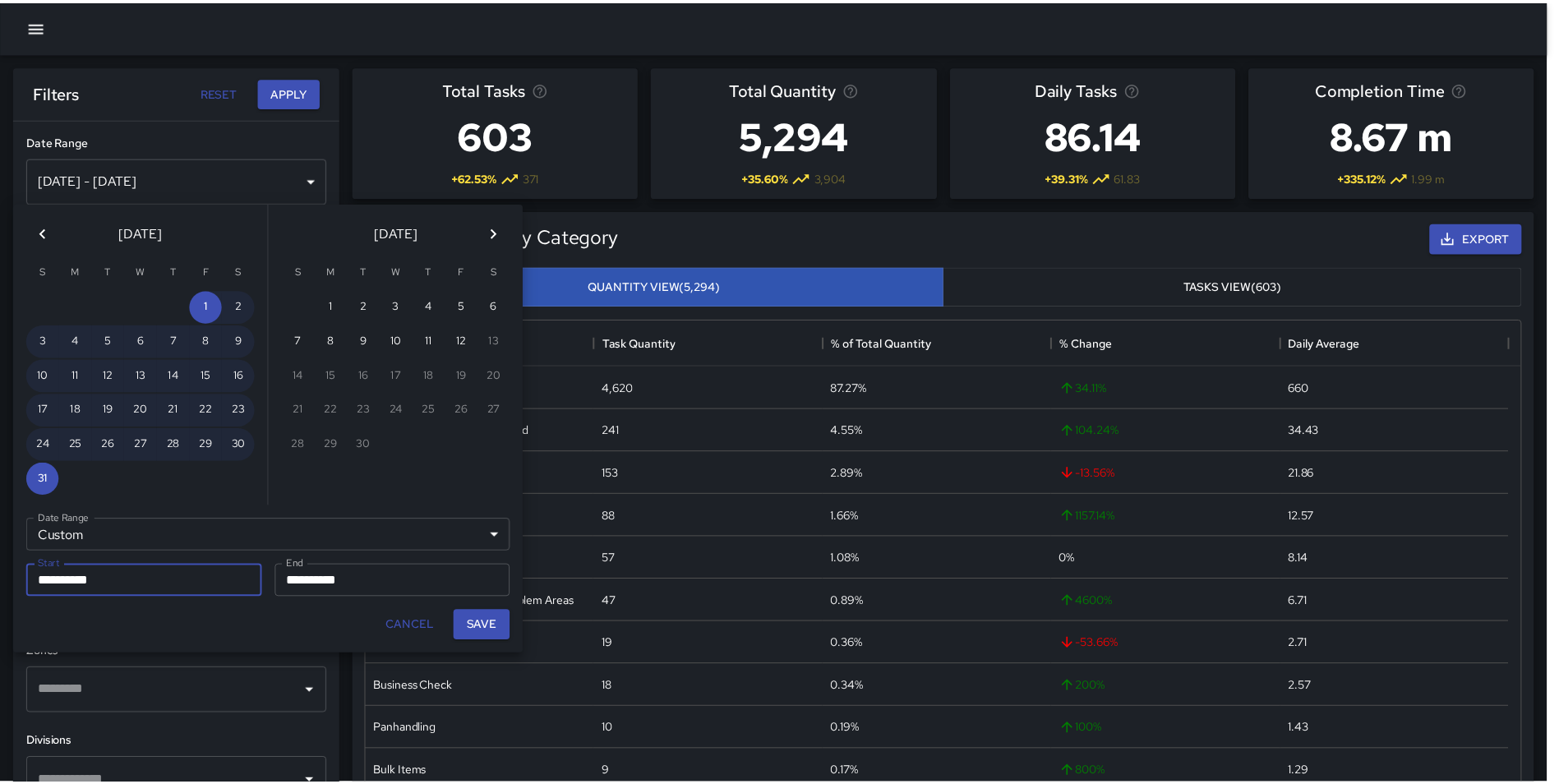
scroll to position [13, 13]
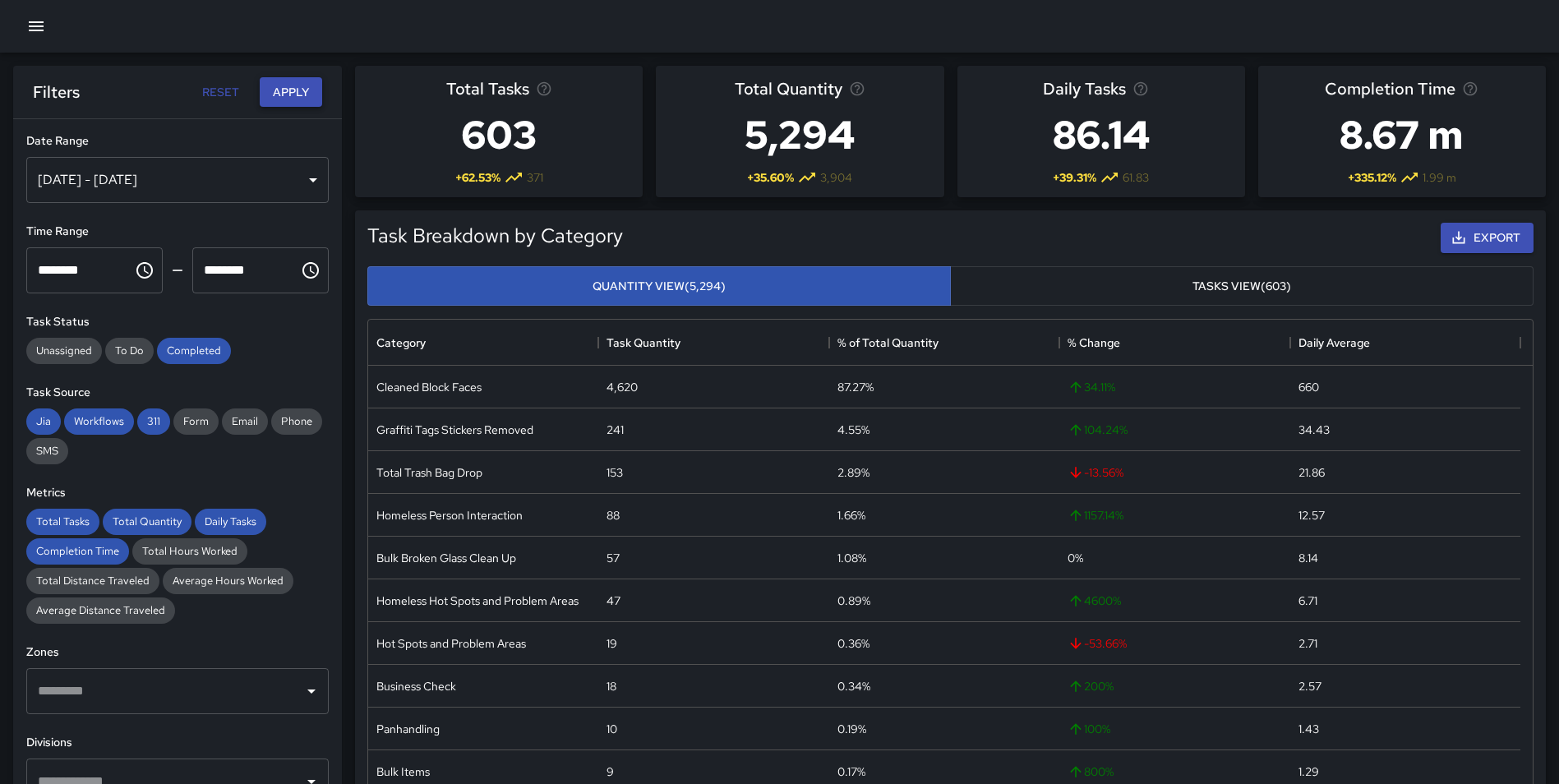
click at [298, 91] on button "Apply" at bounding box center [291, 92] width 63 height 30
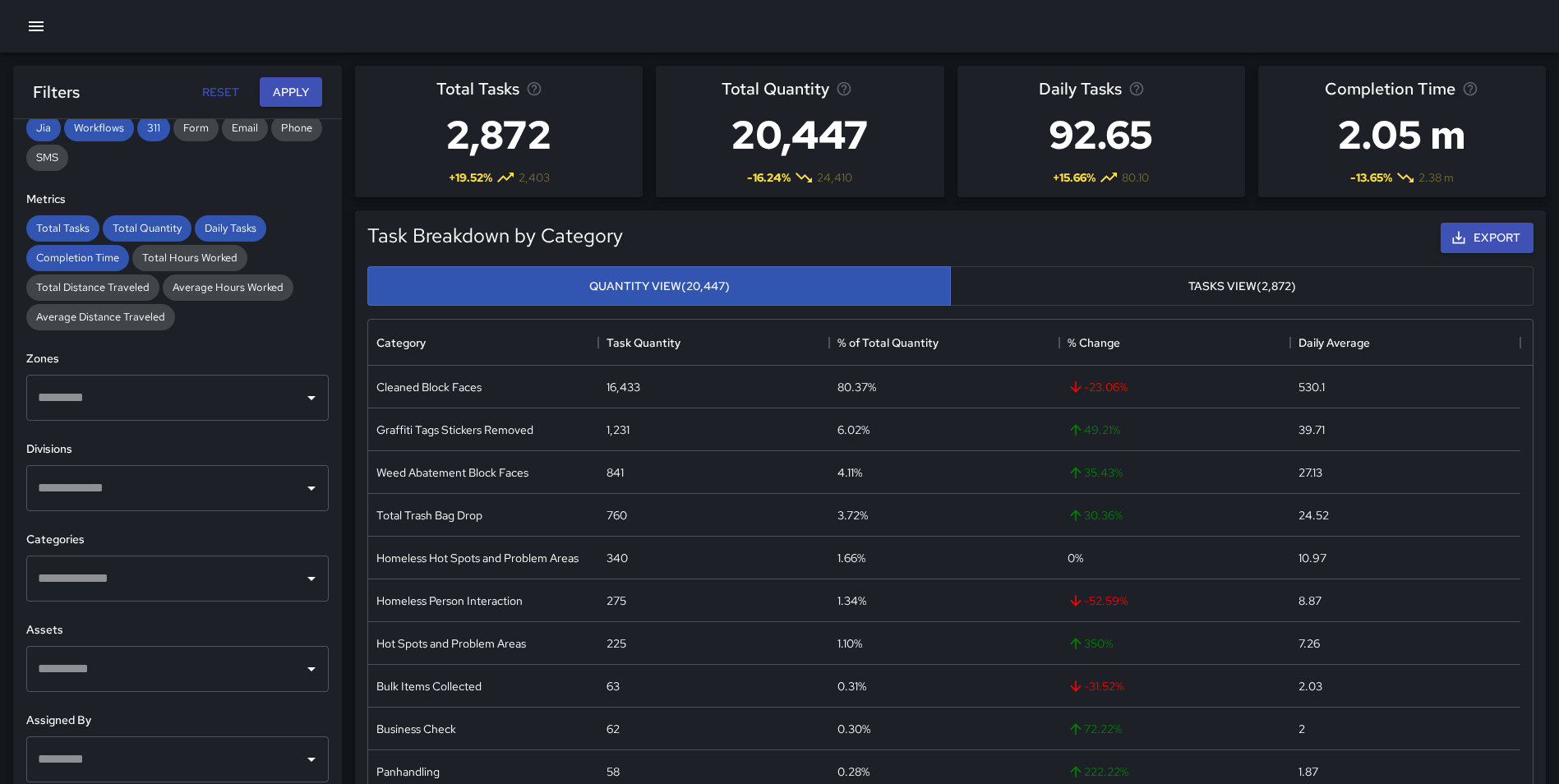
scroll to position [329, 0]
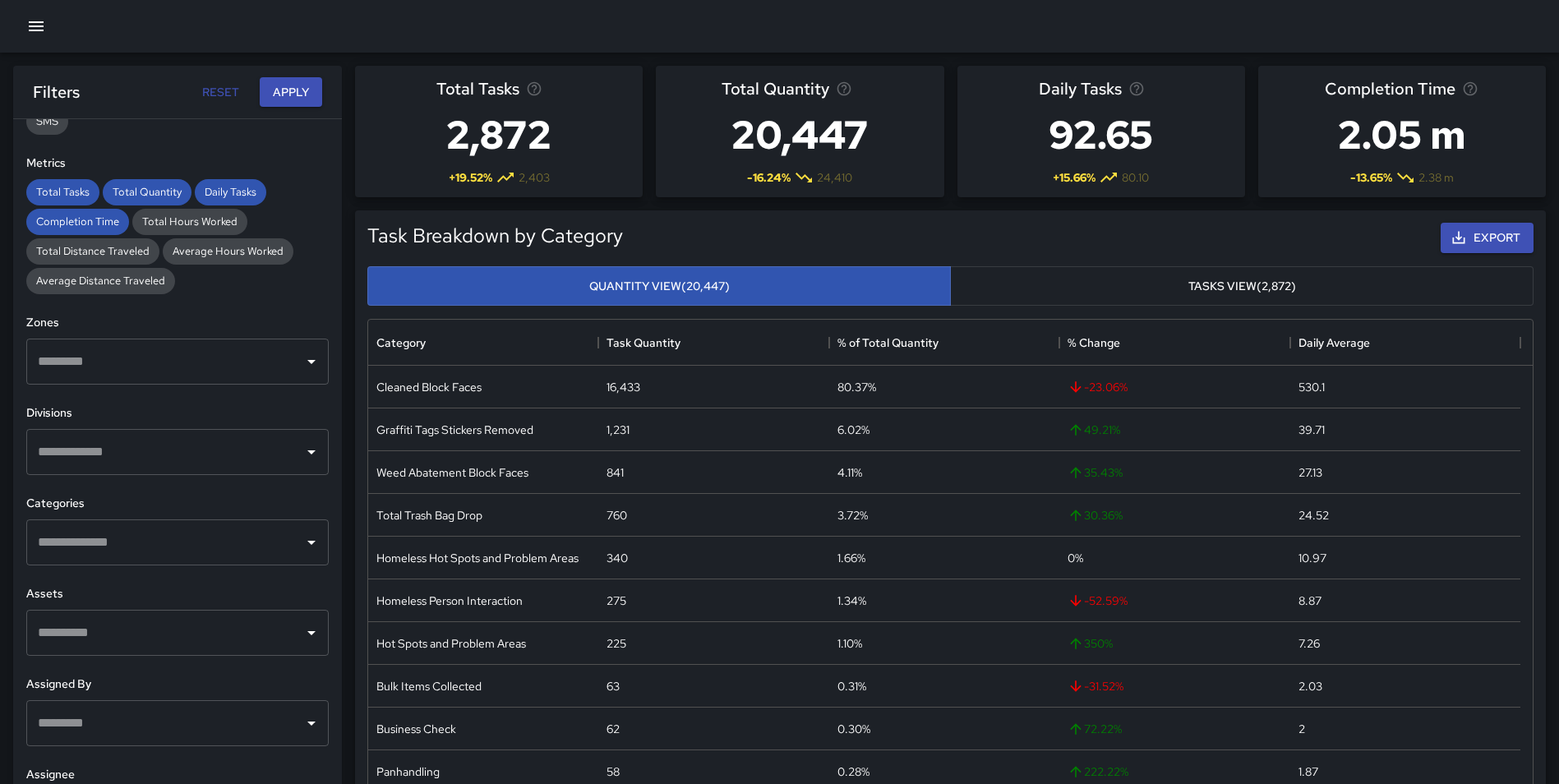
click at [91, 451] on input "text" at bounding box center [165, 452] width 263 height 31
type input "*"
click at [326, 593] on div "**********" at bounding box center [177, 484] width 328 height 731
click at [122, 543] on input "text" at bounding box center [165, 542] width 263 height 31
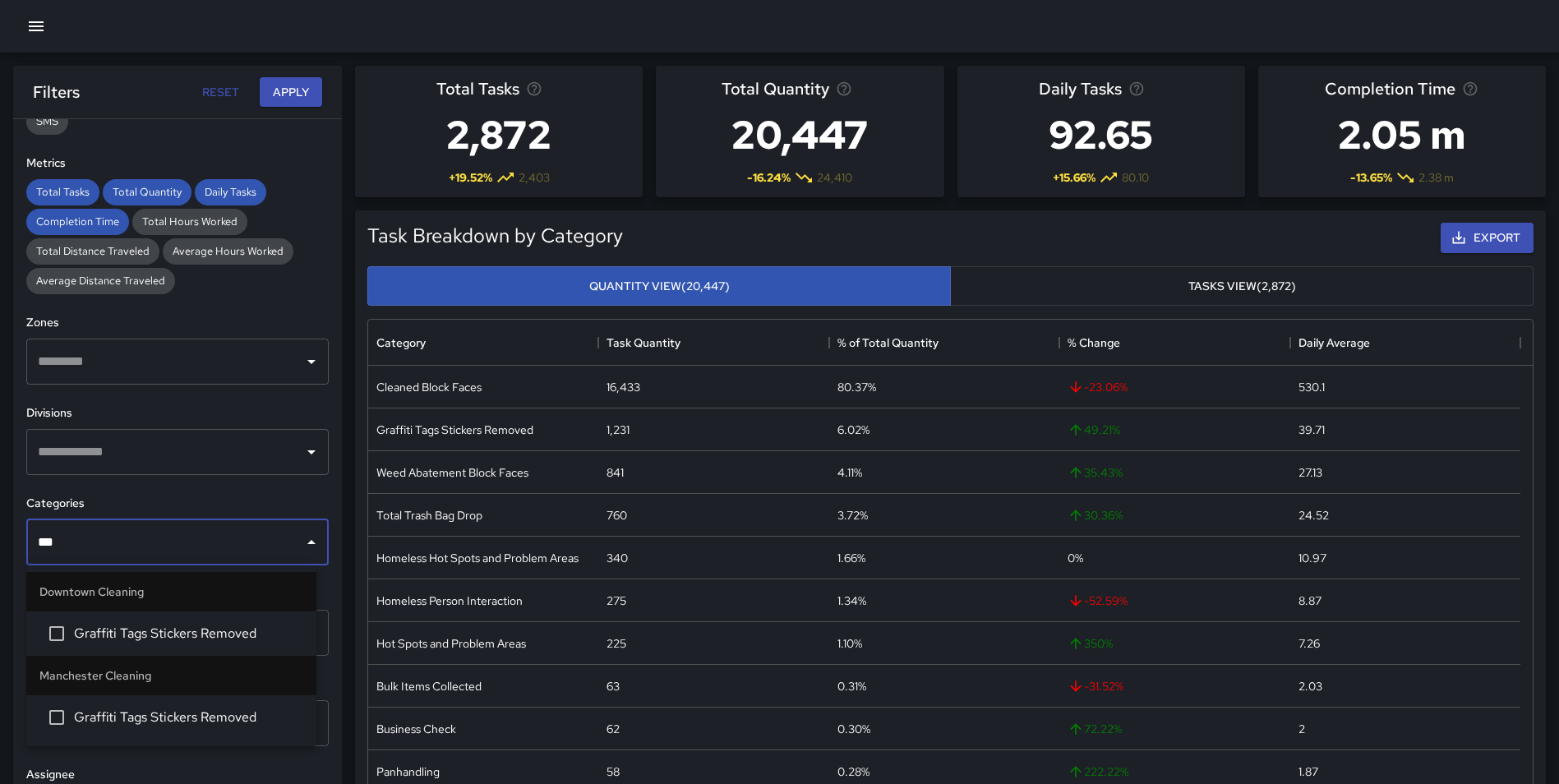
type input "****"
click at [186, 626] on span "Graffiti Tags Stickers Removed" at bounding box center [188, 633] width 229 height 20
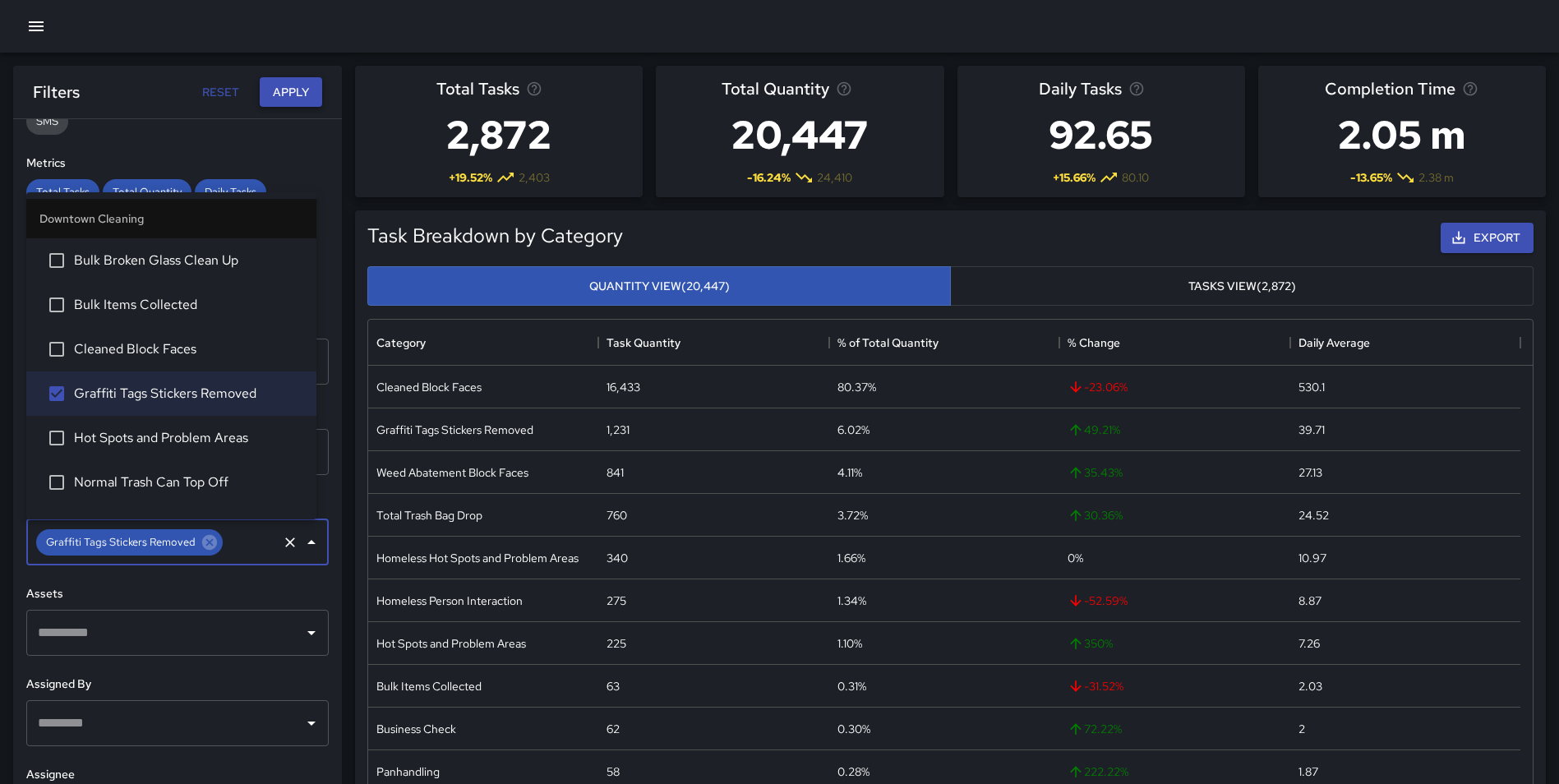
click at [305, 93] on button "Apply" at bounding box center [291, 92] width 63 height 30
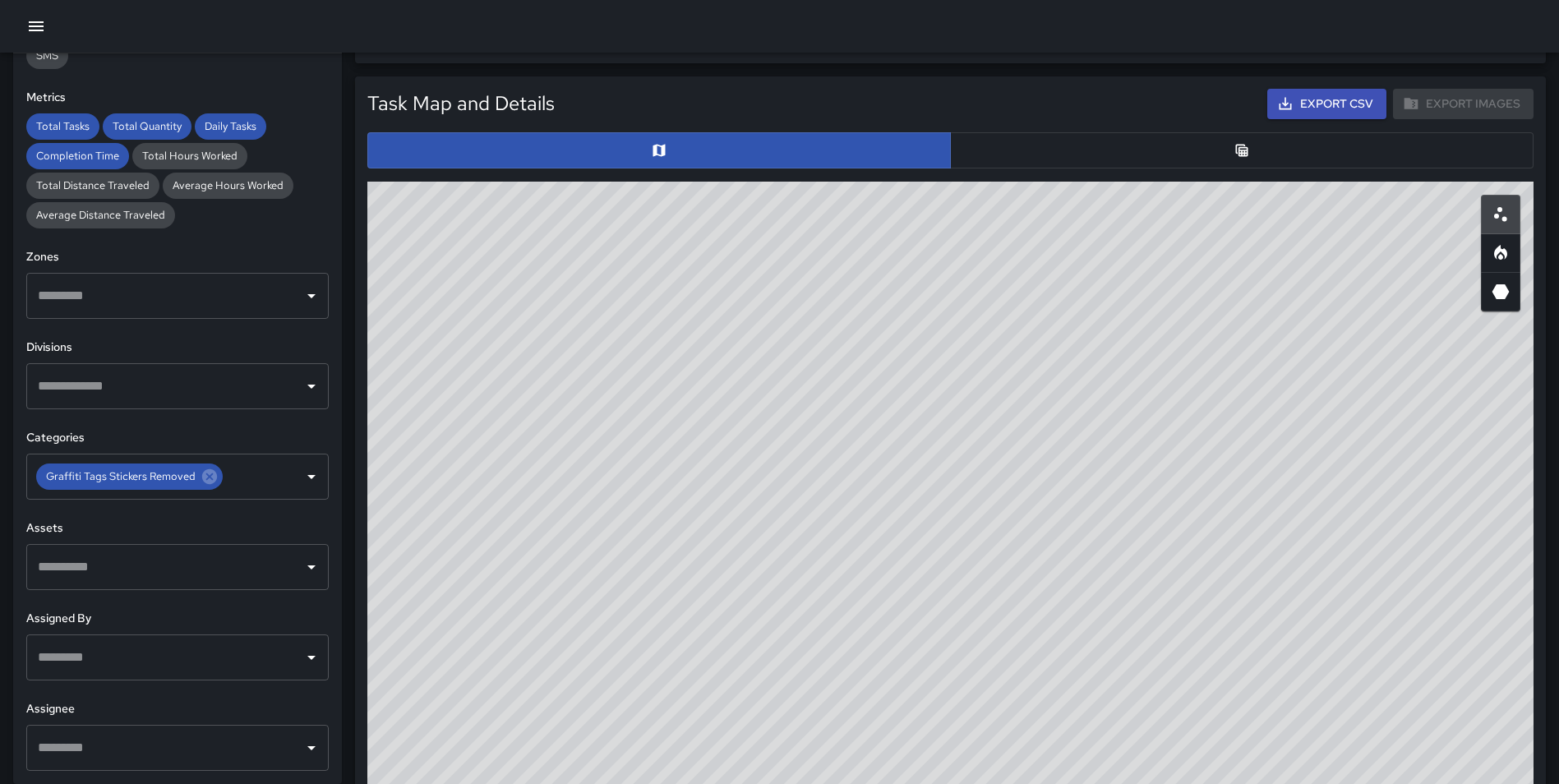
scroll to position [675, 0]
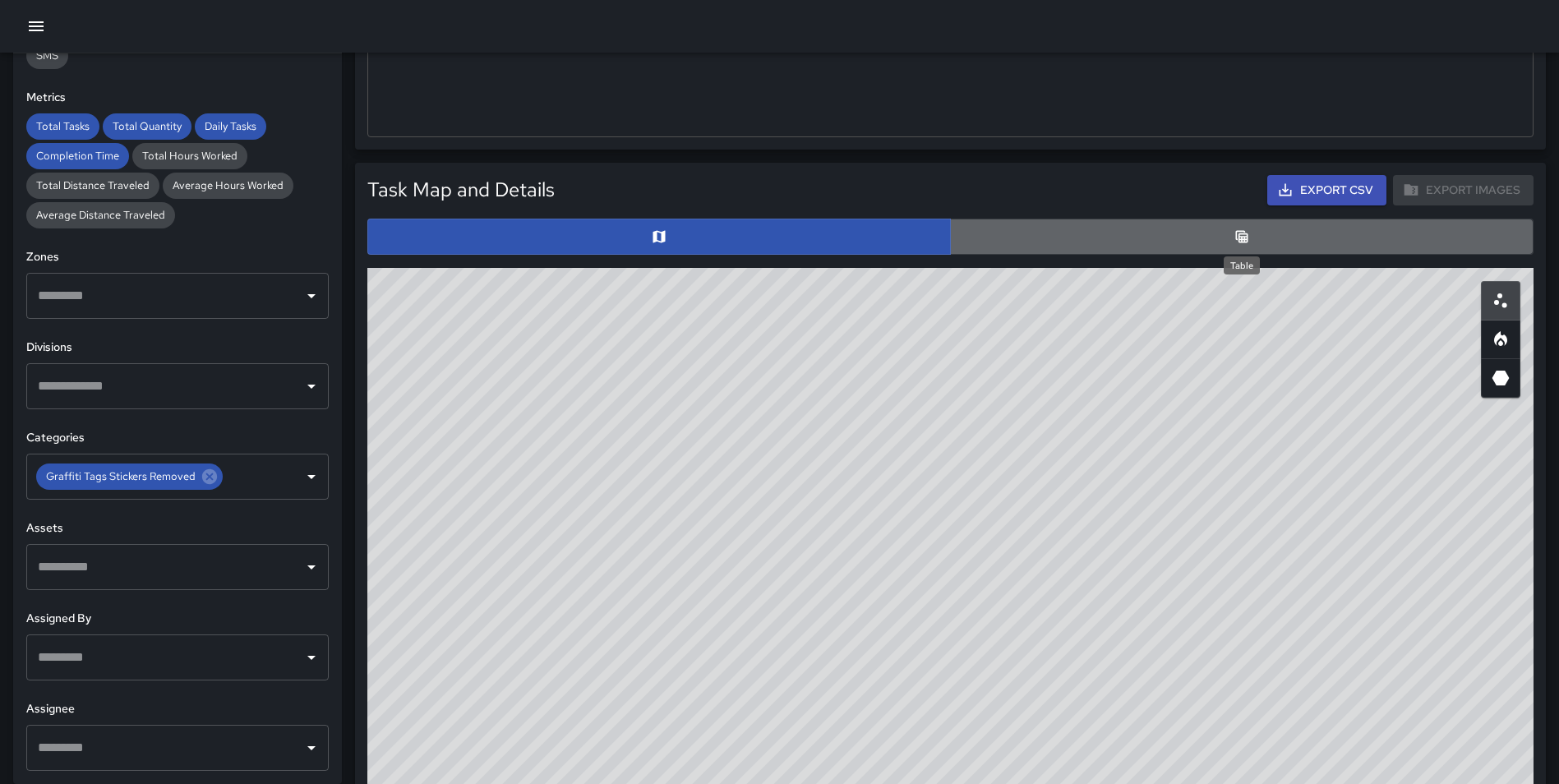
click at [1236, 233] on icon "Table" at bounding box center [1242, 236] width 12 height 12
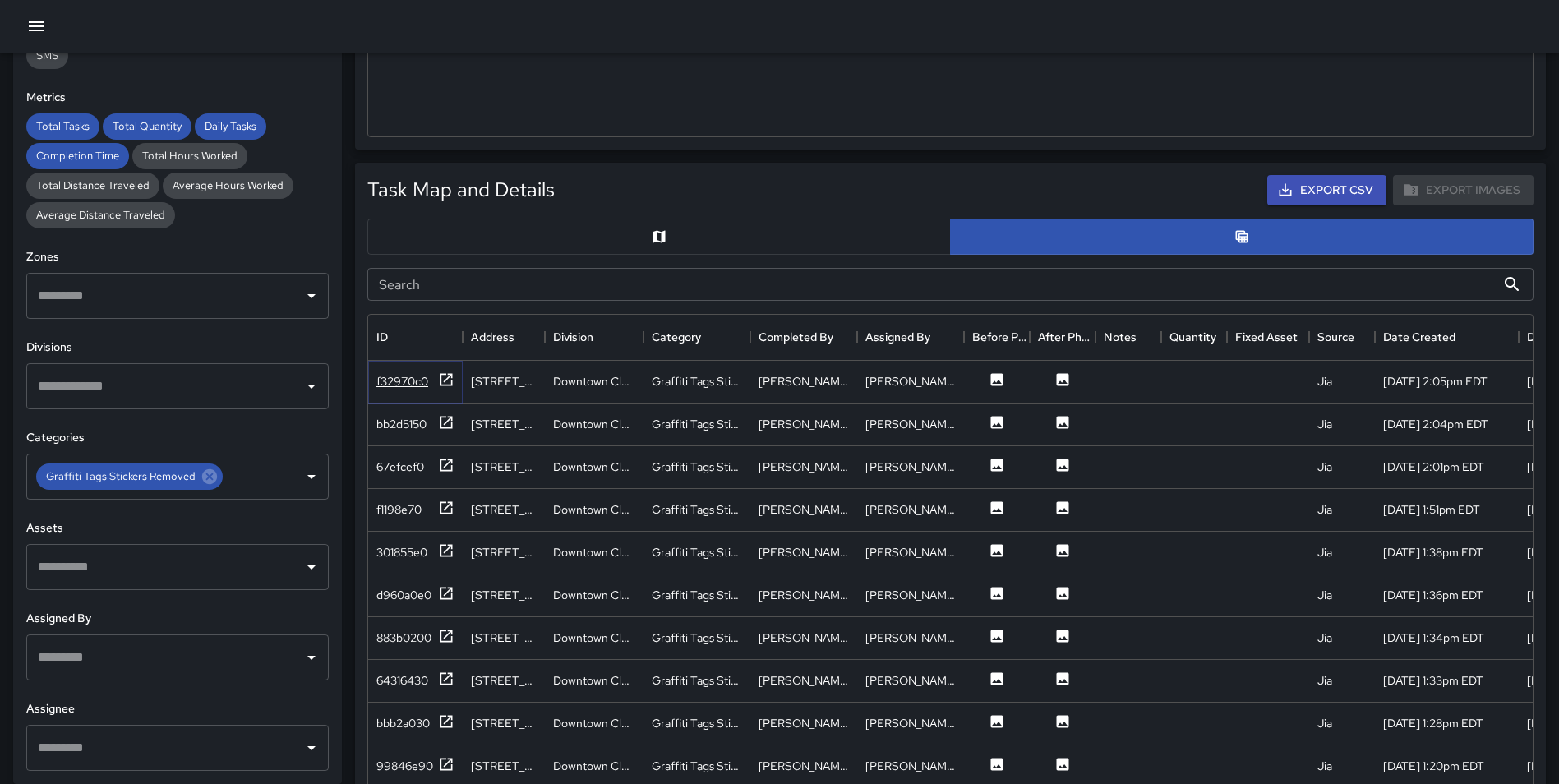
click at [444, 379] on icon at bounding box center [445, 379] width 16 height 16
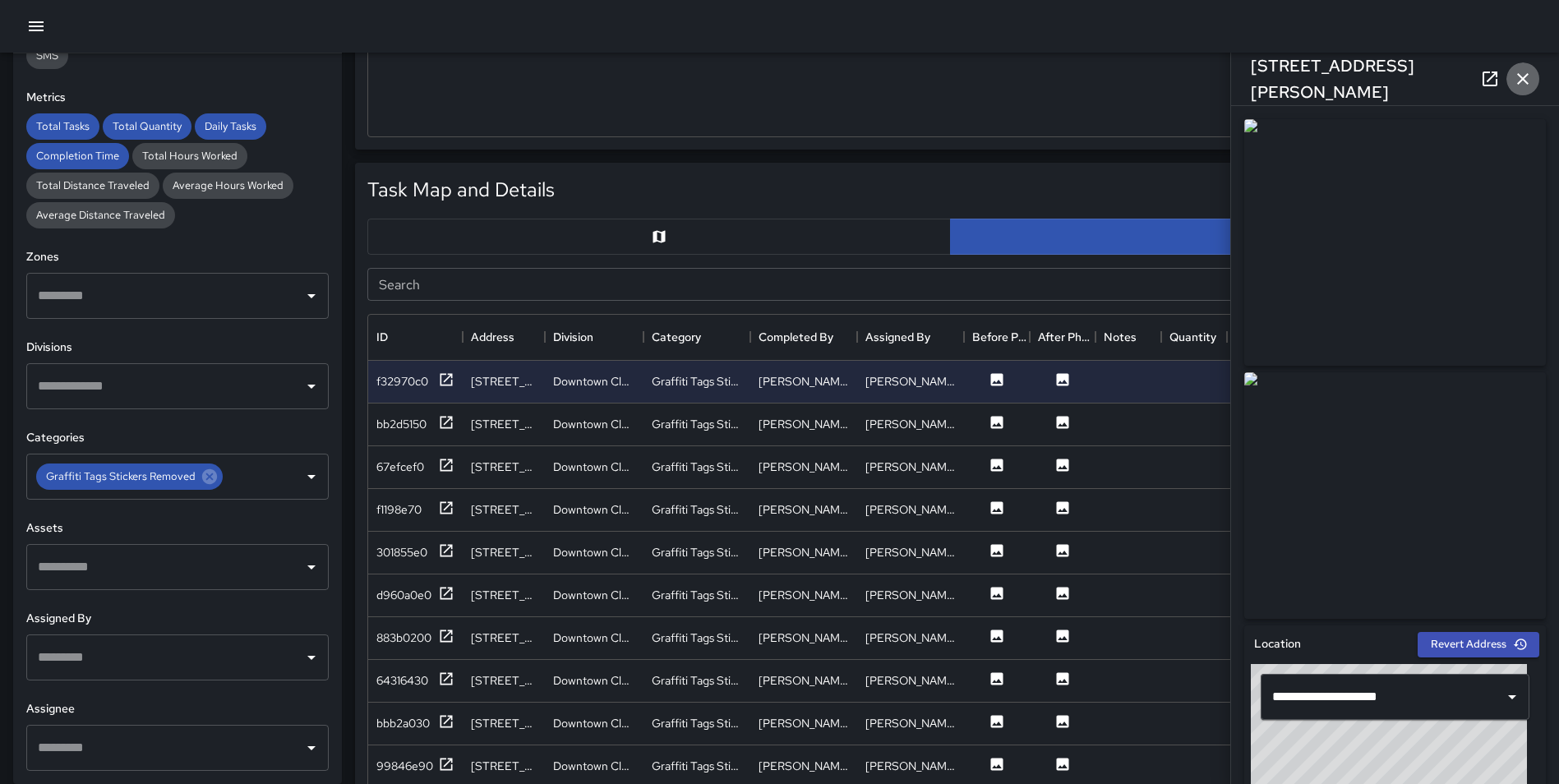
click at [1526, 80] on icon "button" at bounding box center [1523, 79] width 20 height 20
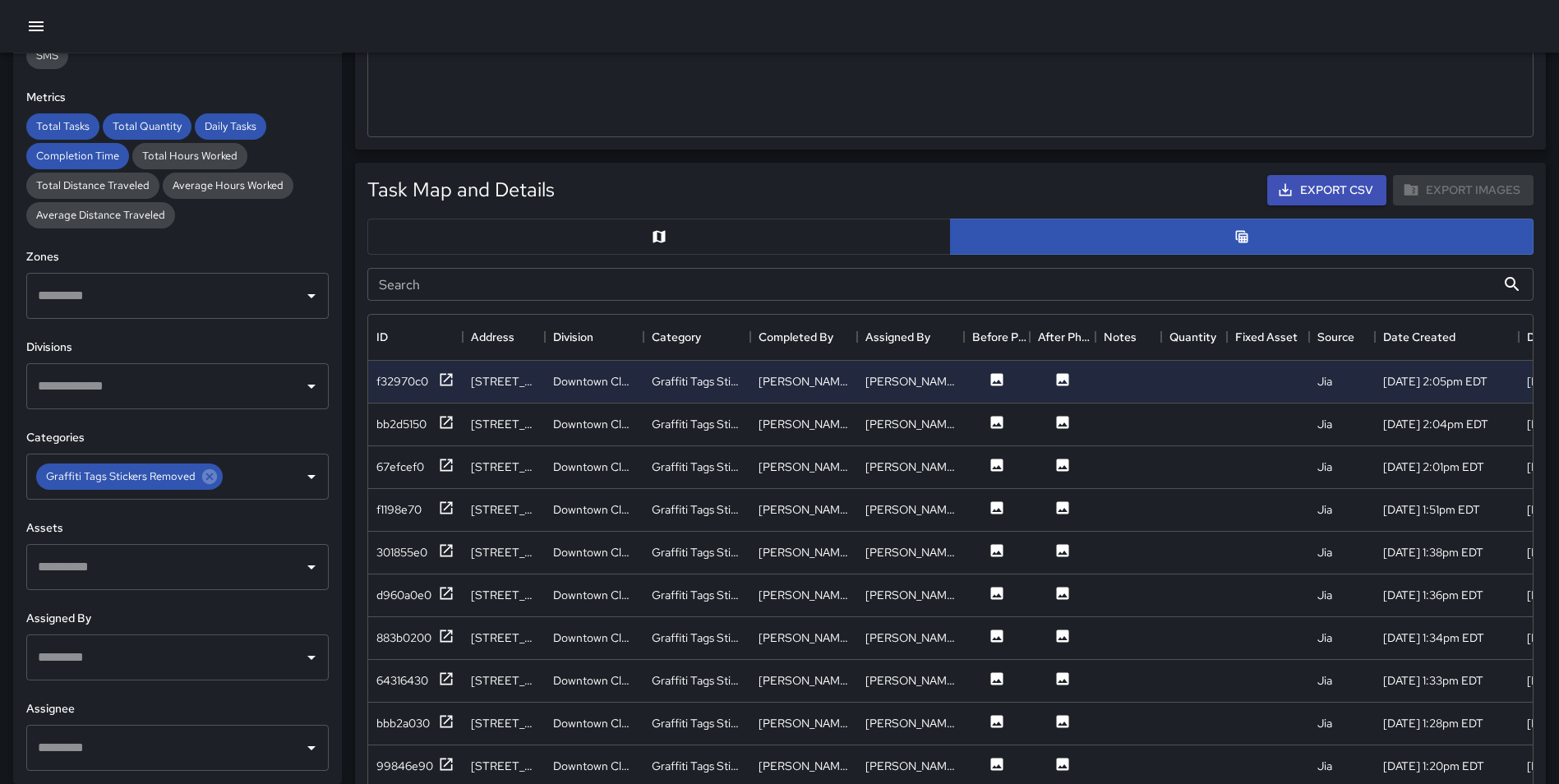
click at [799, 241] on button "button" at bounding box center [659, 237] width 583 height 36
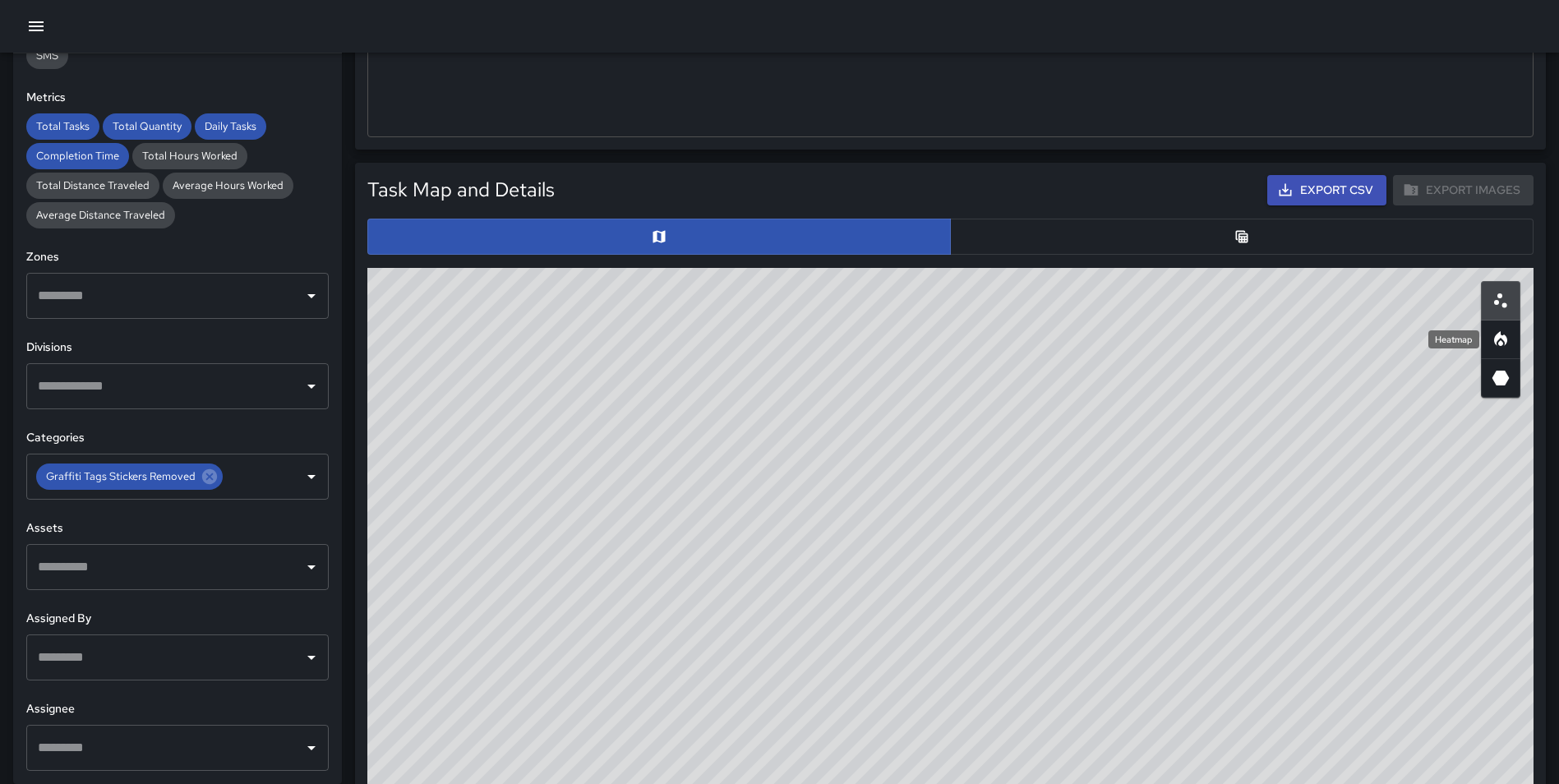
click at [1499, 339] on icon "Heatmap" at bounding box center [1501, 339] width 13 height 15
drag, startPoint x: 1312, startPoint y: 461, endPoint x: 761, endPoint y: 288, distance: 577.5
click at [761, 288] on div "© Mapbox © OpenStreetMap Improve this map" at bounding box center [950, 597] width 1166 height 657
drag, startPoint x: 1234, startPoint y: 490, endPoint x: 1170, endPoint y: 461, distance: 70.3
click at [1170, 461] on div "© Mapbox © OpenStreetMap Improve this map" at bounding box center [950, 597] width 1166 height 657
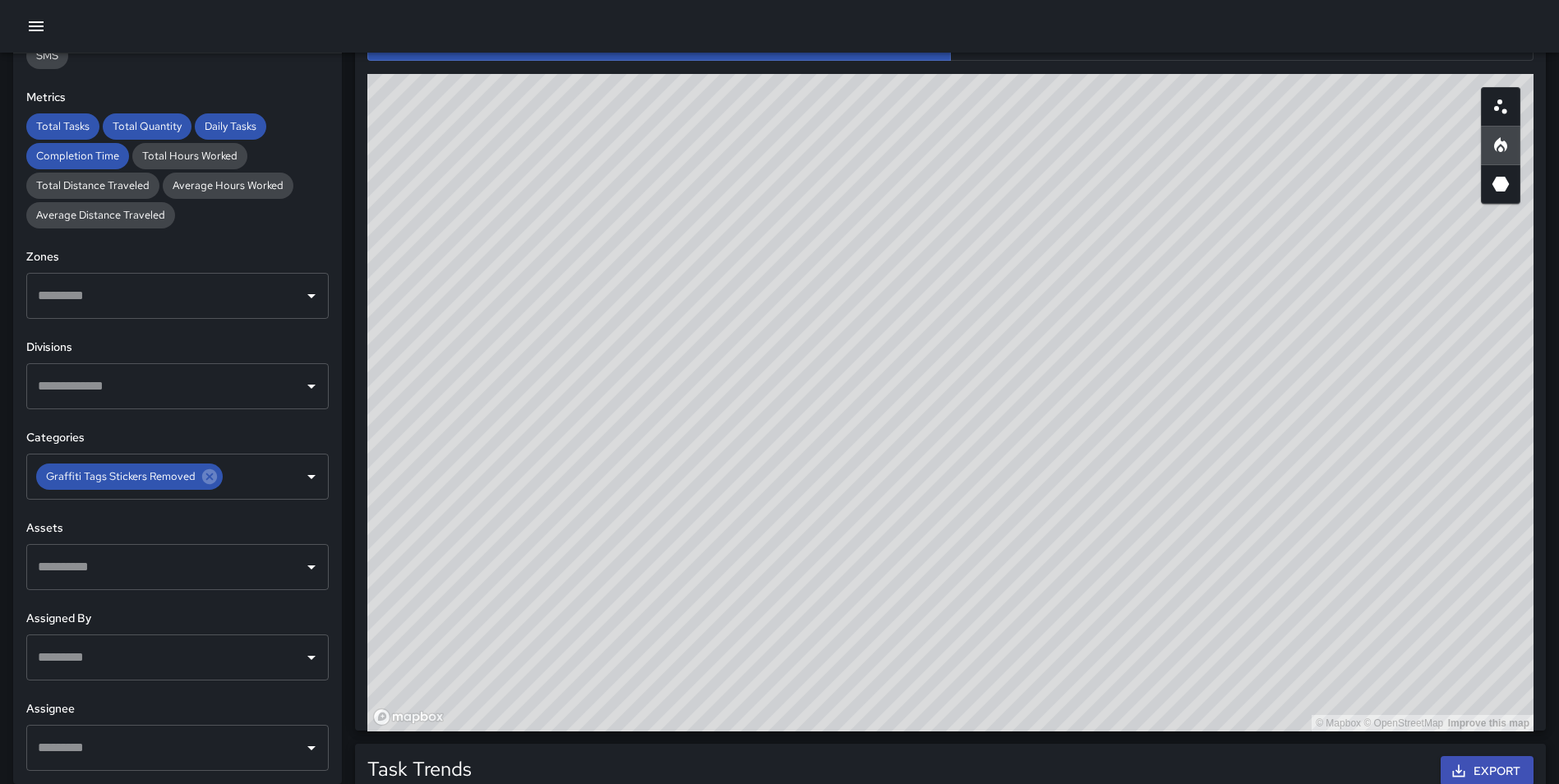
scroll to position [871, 0]
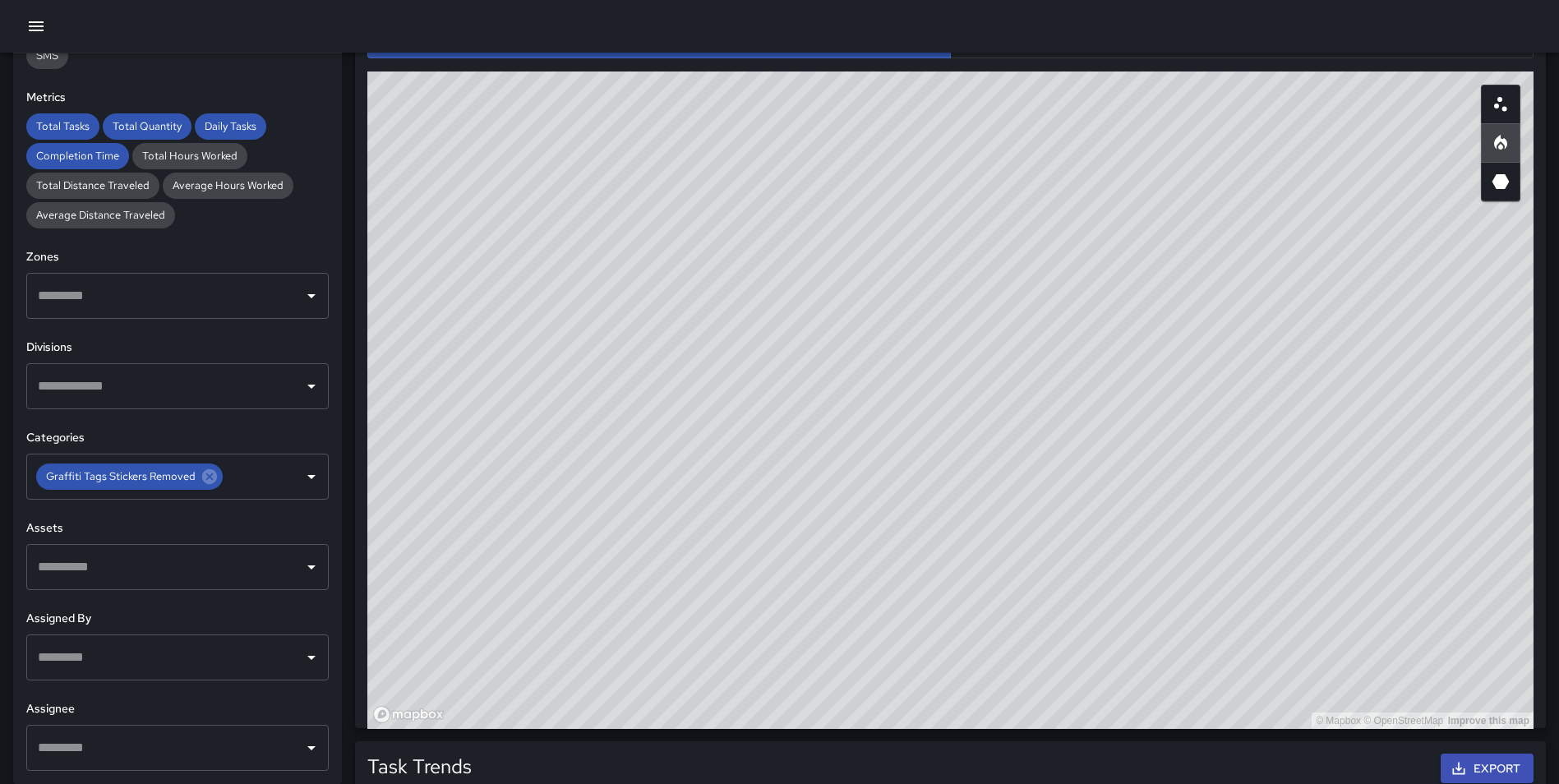
drag, startPoint x: 1214, startPoint y: 299, endPoint x: 1094, endPoint y: 326, distance: 123.0
click at [1092, 326] on div "© Mapbox © OpenStreetMap Improve this map" at bounding box center [950, 400] width 1166 height 657
drag, startPoint x: 882, startPoint y: 486, endPoint x: 895, endPoint y: 740, distance: 254.3
click at [895, 741] on div "Total Tasks 1,160 + 40.78 % 824 Total Quantity 1,231 + 49.39 % 824 Daily Tasks …" at bounding box center [950, 315] width 1217 height 2266
drag, startPoint x: 962, startPoint y: 467, endPoint x: 979, endPoint y: 539, distance: 74.0
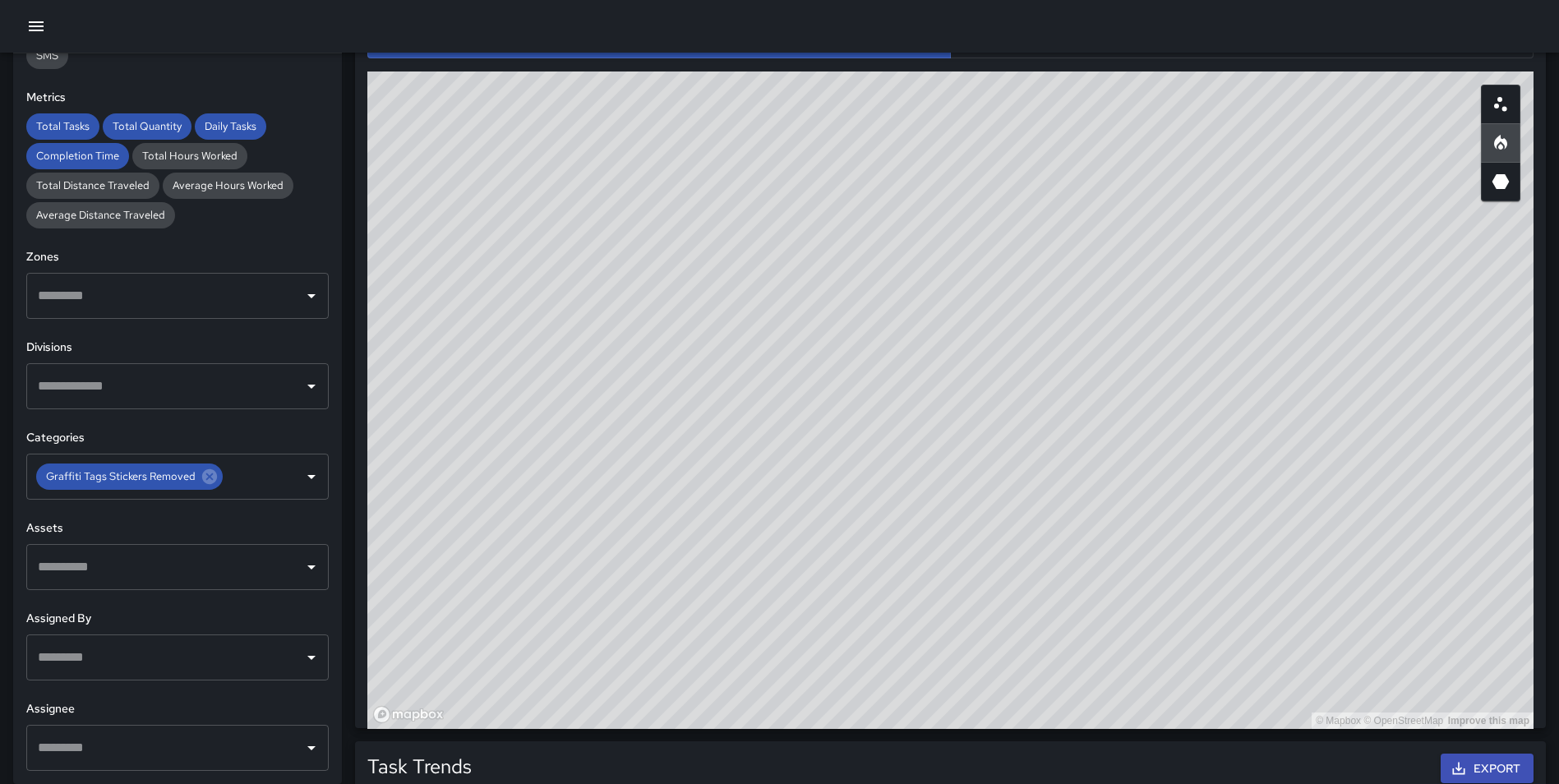
click at [980, 542] on div "© Mapbox © OpenStreetMap Improve this map" at bounding box center [950, 400] width 1166 height 657
drag, startPoint x: 845, startPoint y: 462, endPoint x: 923, endPoint y: 656, distance: 209.1
click at [924, 726] on div "© Mapbox © OpenStreetMap Improve this map" at bounding box center [950, 400] width 1166 height 657
drag, startPoint x: 964, startPoint y: 447, endPoint x: 948, endPoint y: 497, distance: 52.5
click at [948, 497] on div "© Mapbox © OpenStreetMap Improve this map" at bounding box center [950, 400] width 1166 height 657
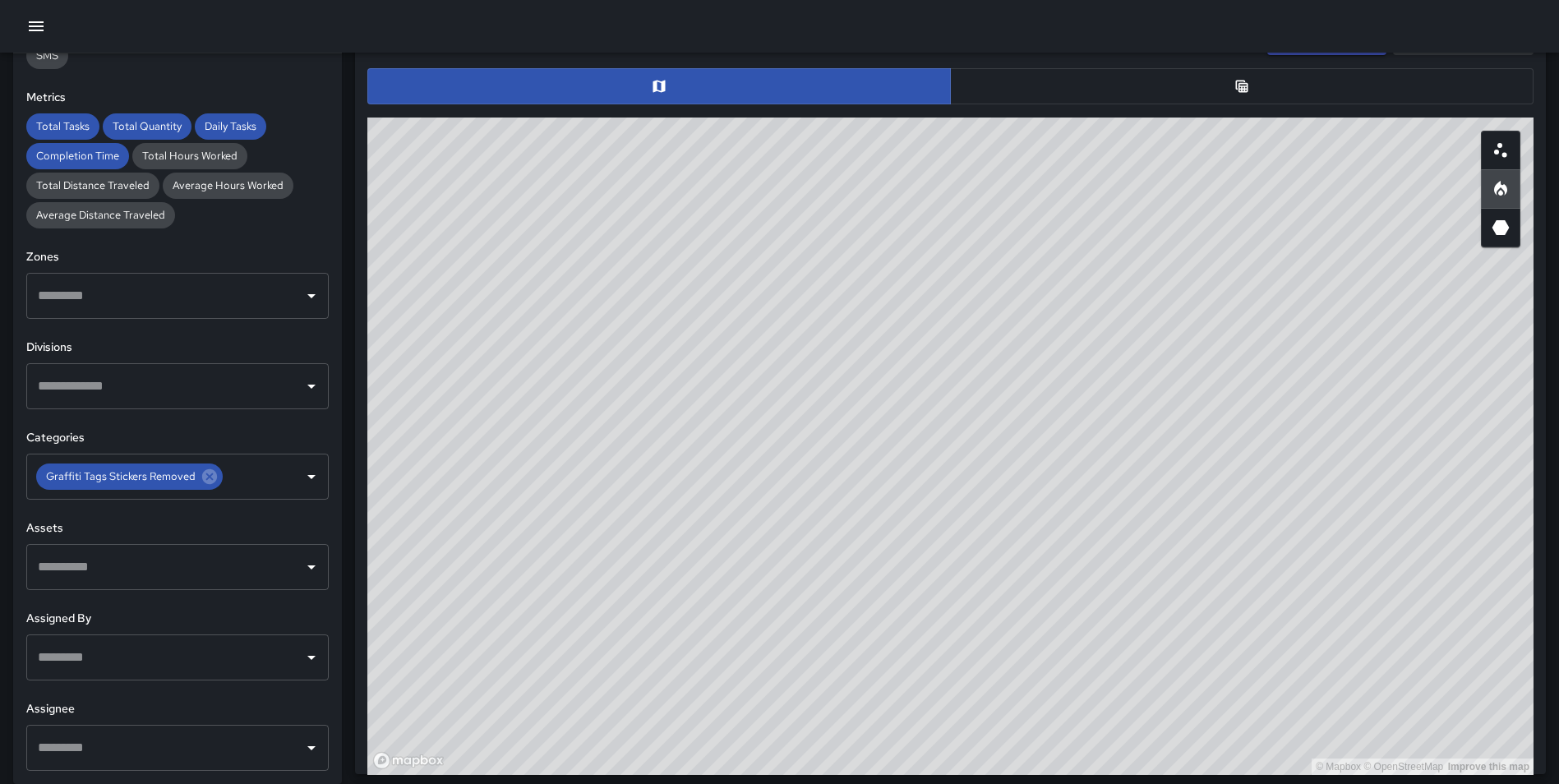
scroll to position [820, 0]
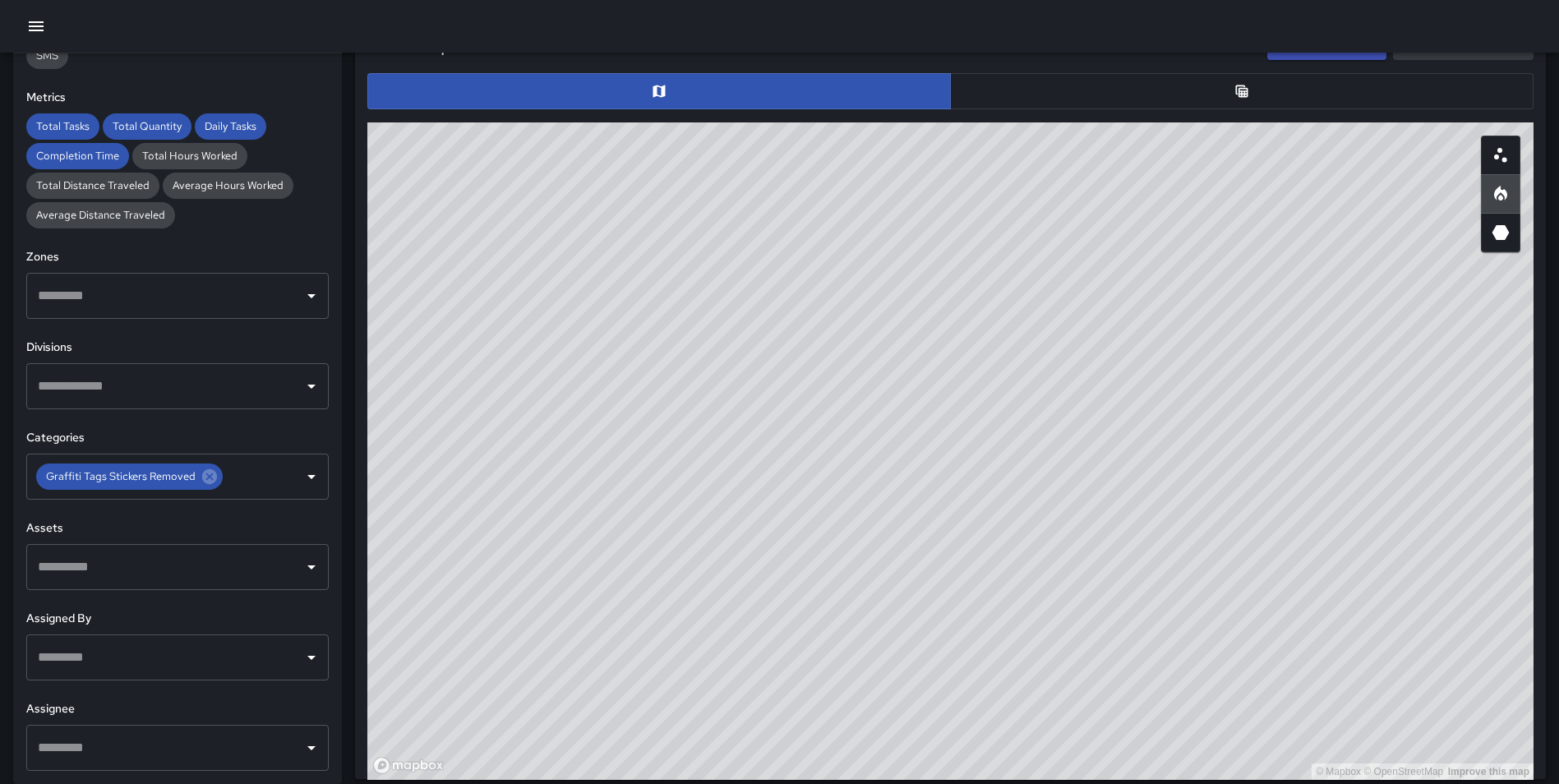
drag, startPoint x: 1174, startPoint y: 420, endPoint x: 1174, endPoint y: 430, distance: 10.0
click at [1174, 430] on div "© Mapbox © OpenStreetMap Improve this map" at bounding box center [950, 451] width 1166 height 657
click at [204, 473] on icon at bounding box center [209, 477] width 15 height 15
click at [190, 475] on input "text" at bounding box center [165, 476] width 263 height 31
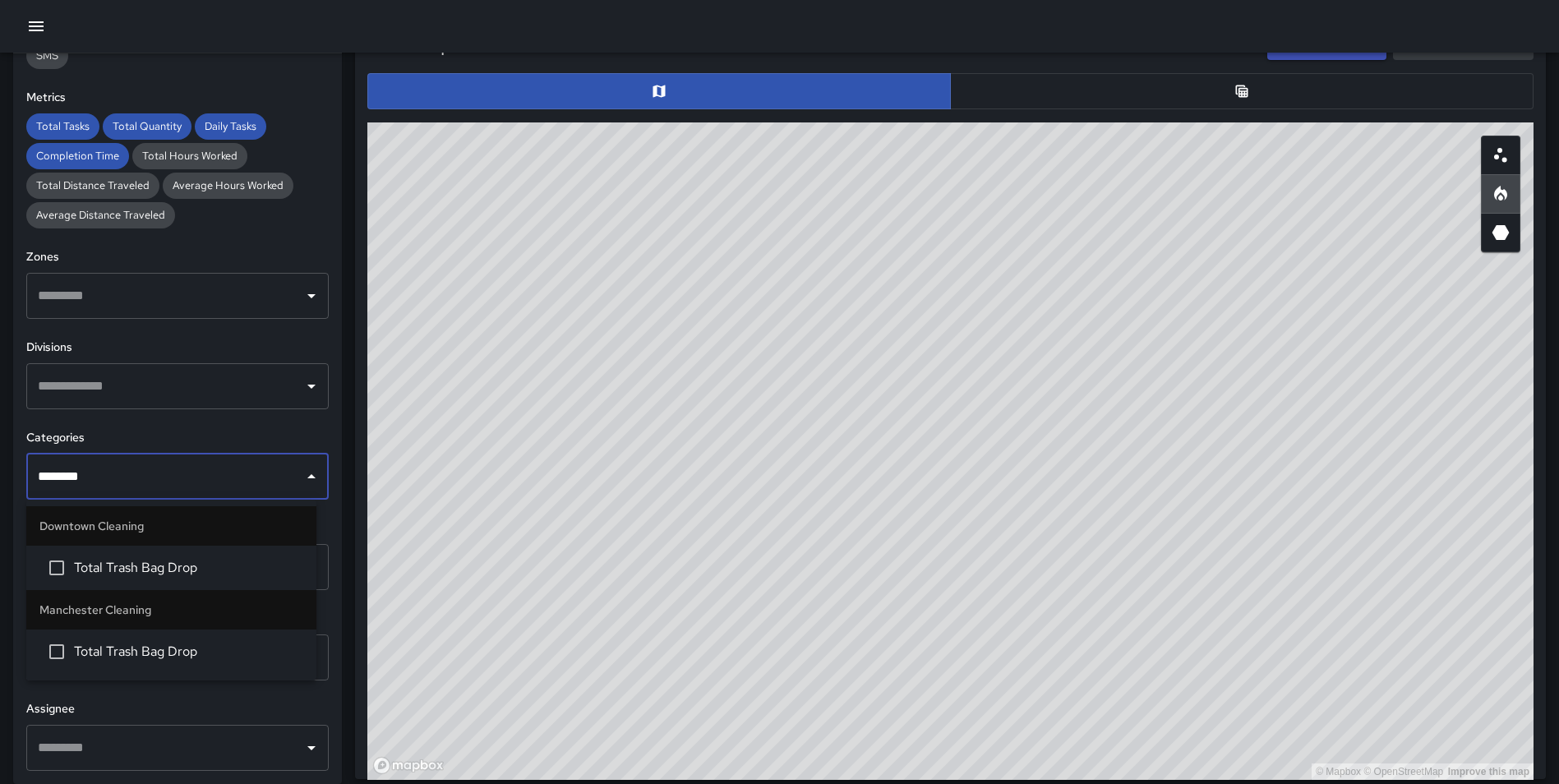
type input "*********"
click at [207, 559] on span "Total Trash Bag Drop" at bounding box center [188, 567] width 229 height 20
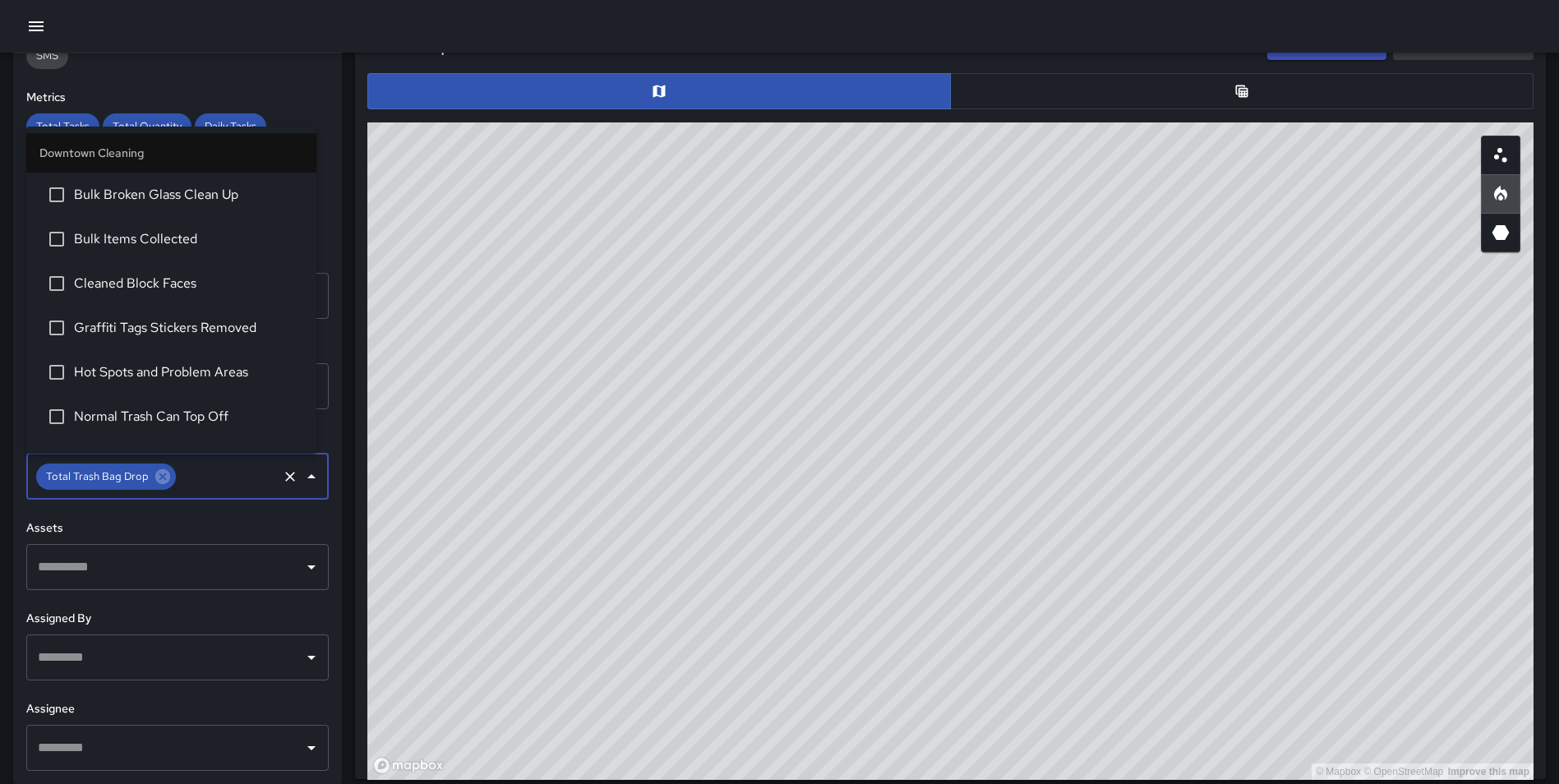
scroll to position [118, 0]
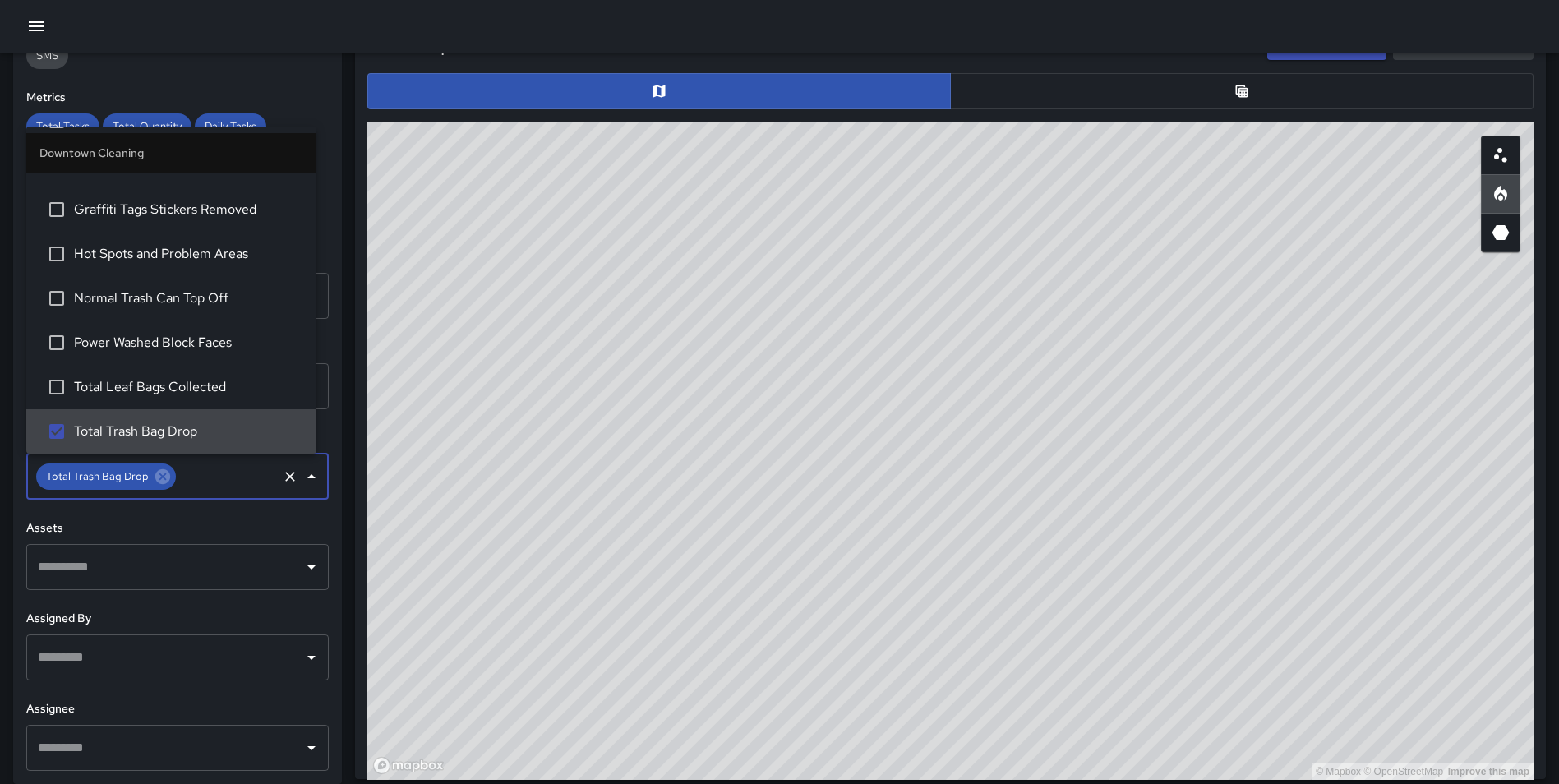
click at [352, 559] on div "Task Map and Details Export CSV Export Images ID Address Division Category Comp…" at bounding box center [943, 391] width 1204 height 774
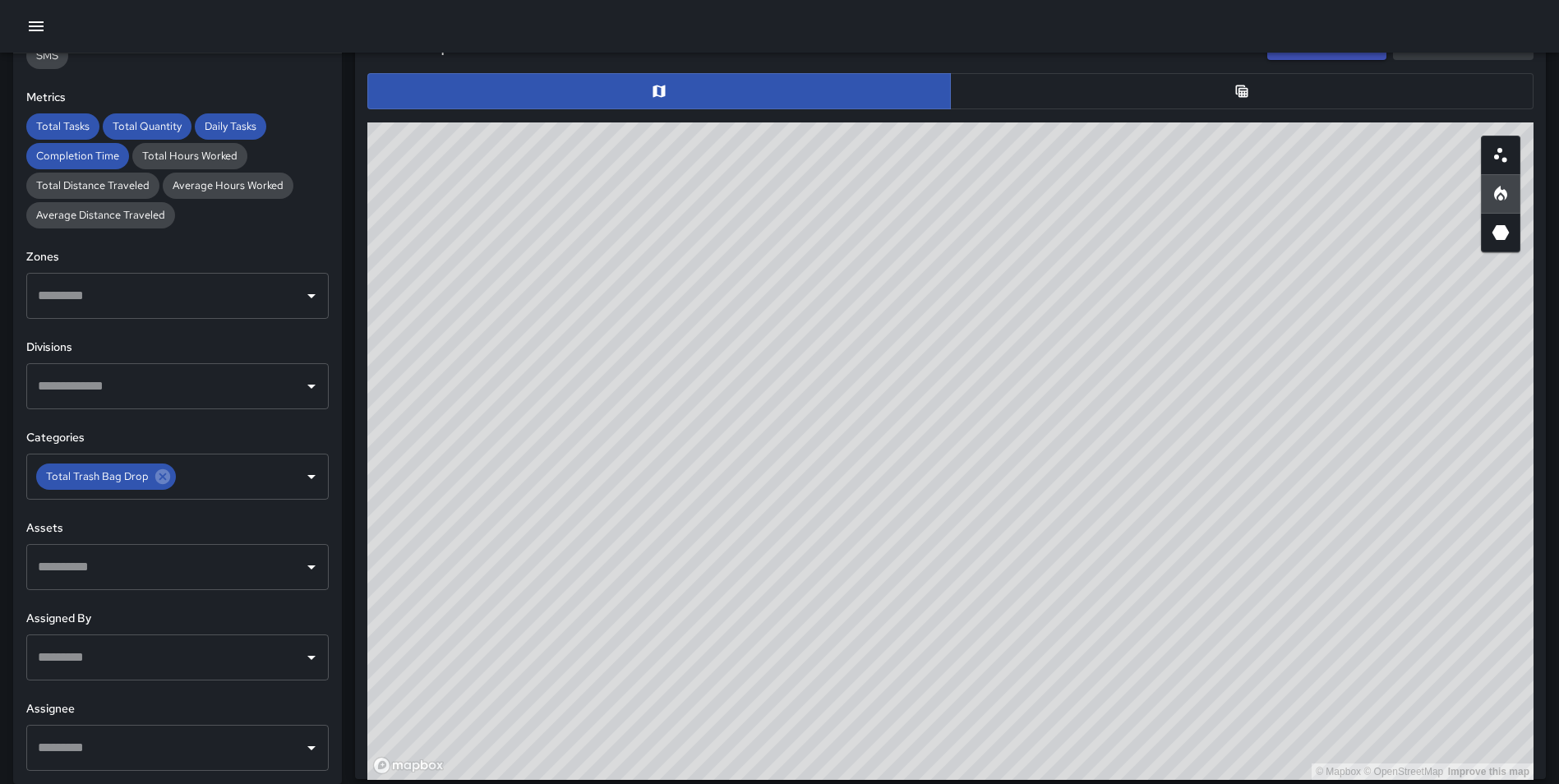
scroll to position [0, 0]
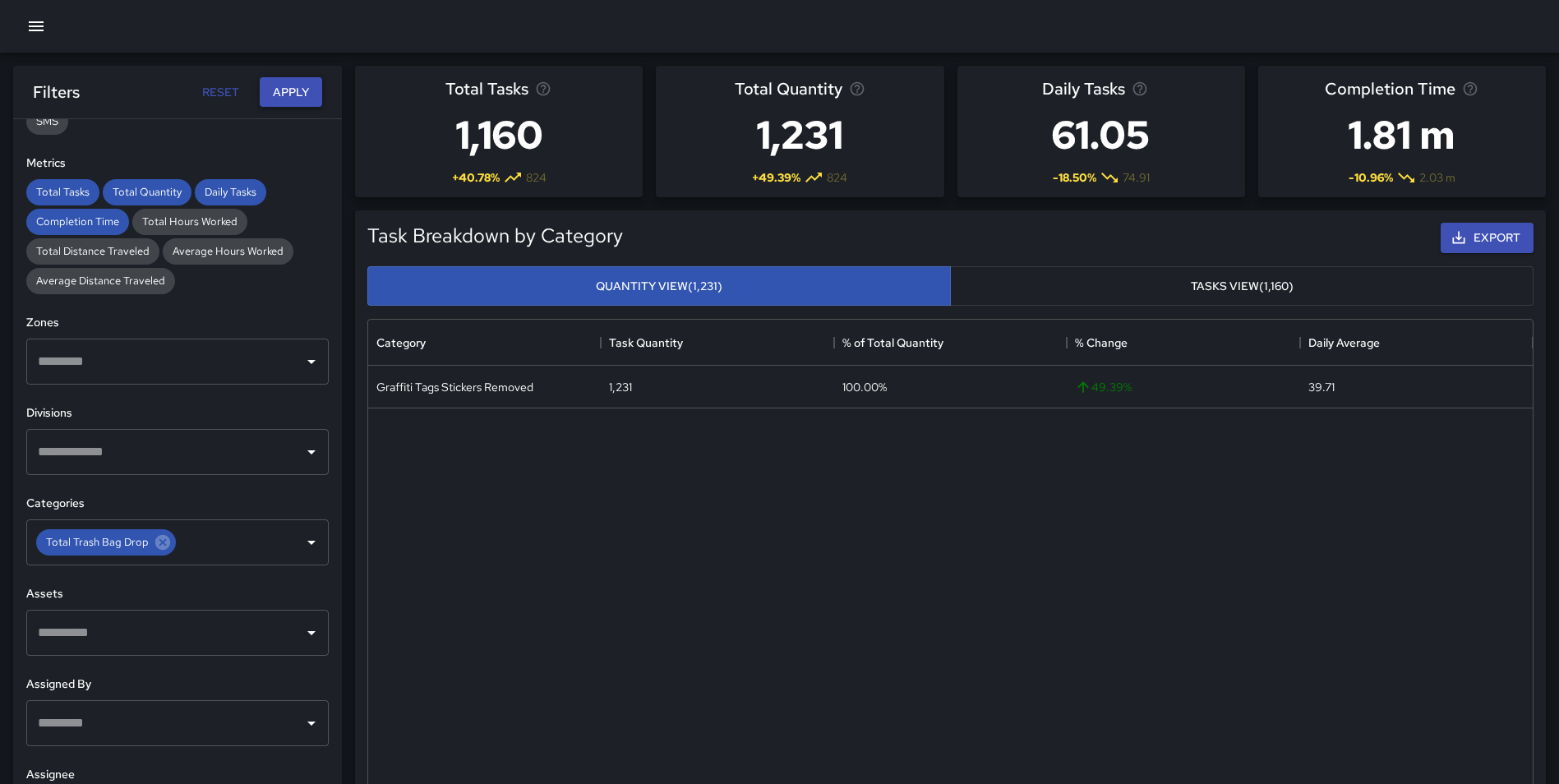
click at [288, 87] on button "Apply" at bounding box center [291, 92] width 63 height 30
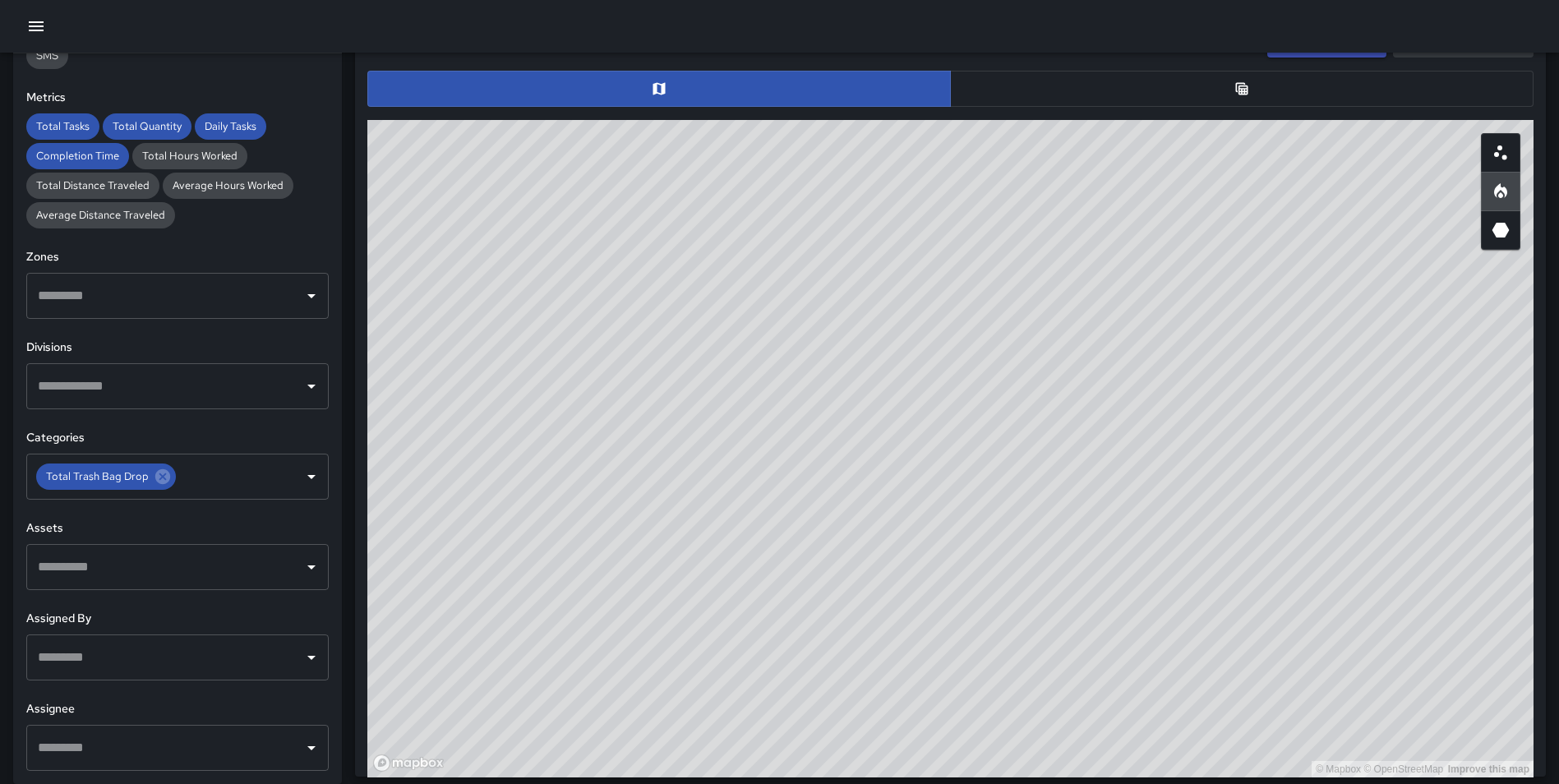
scroll to position [830, 0]
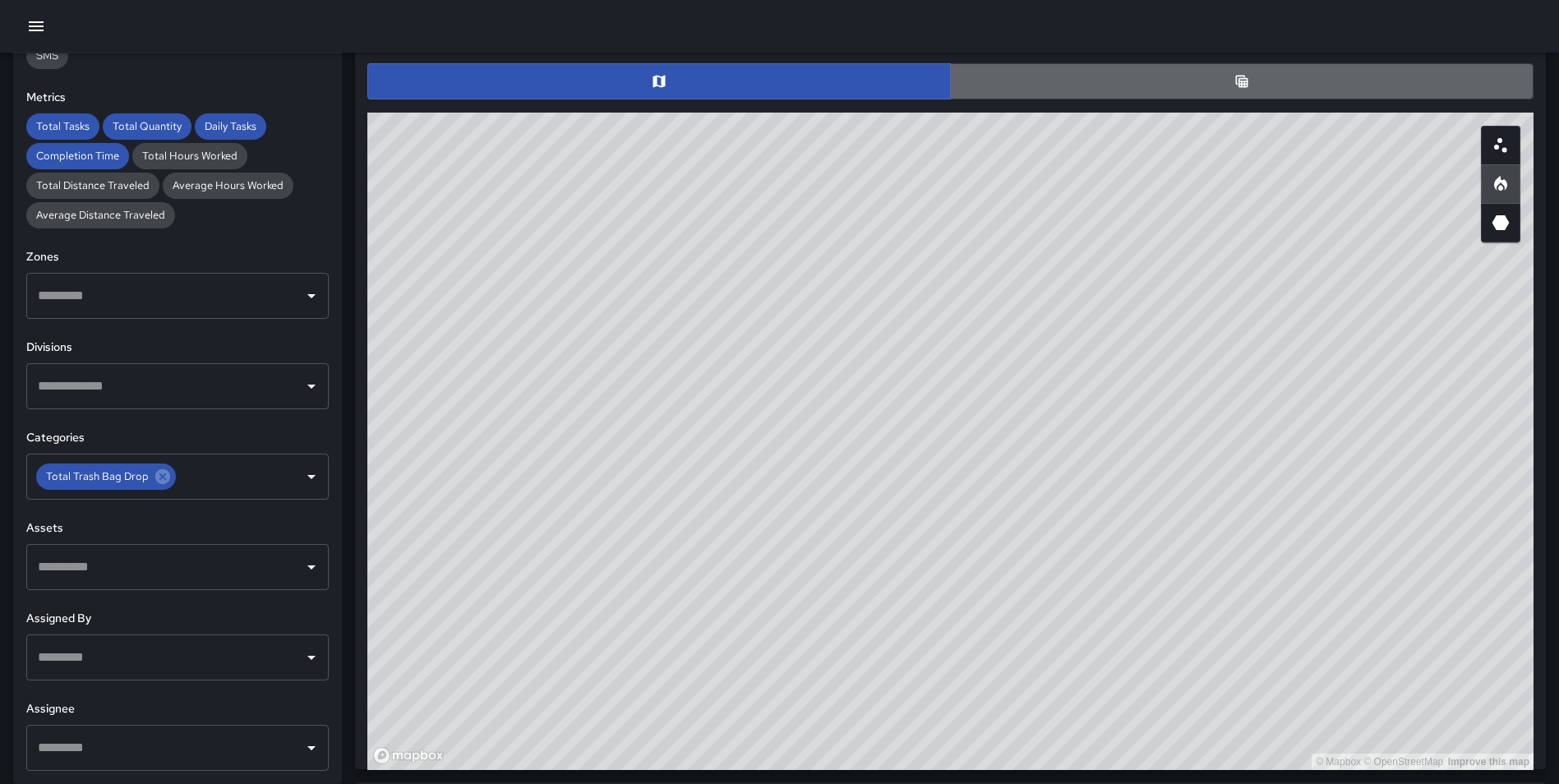
click at [1112, 85] on button "button" at bounding box center [1241, 81] width 583 height 36
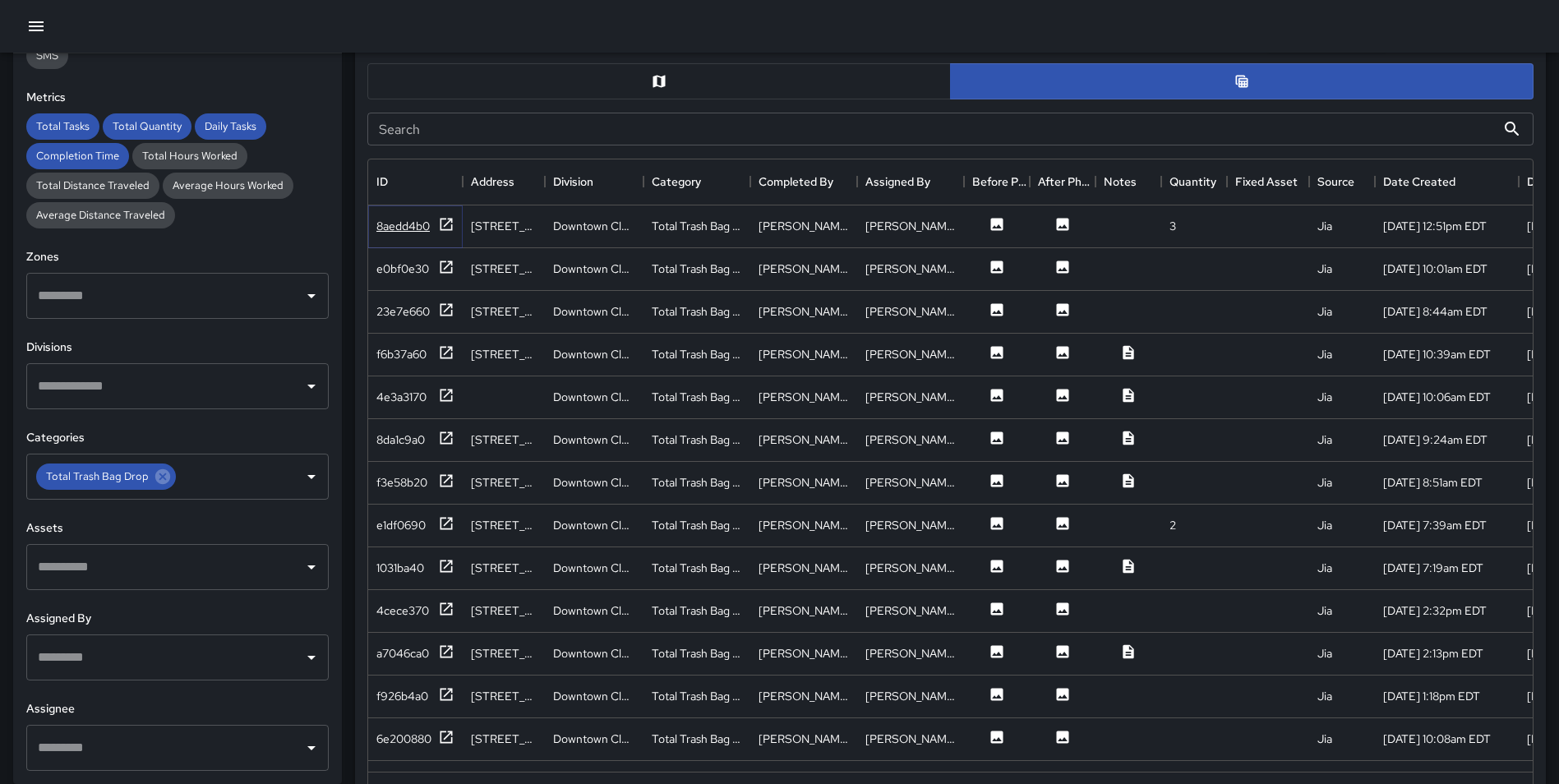
click at [444, 221] on icon at bounding box center [445, 224] width 16 height 16
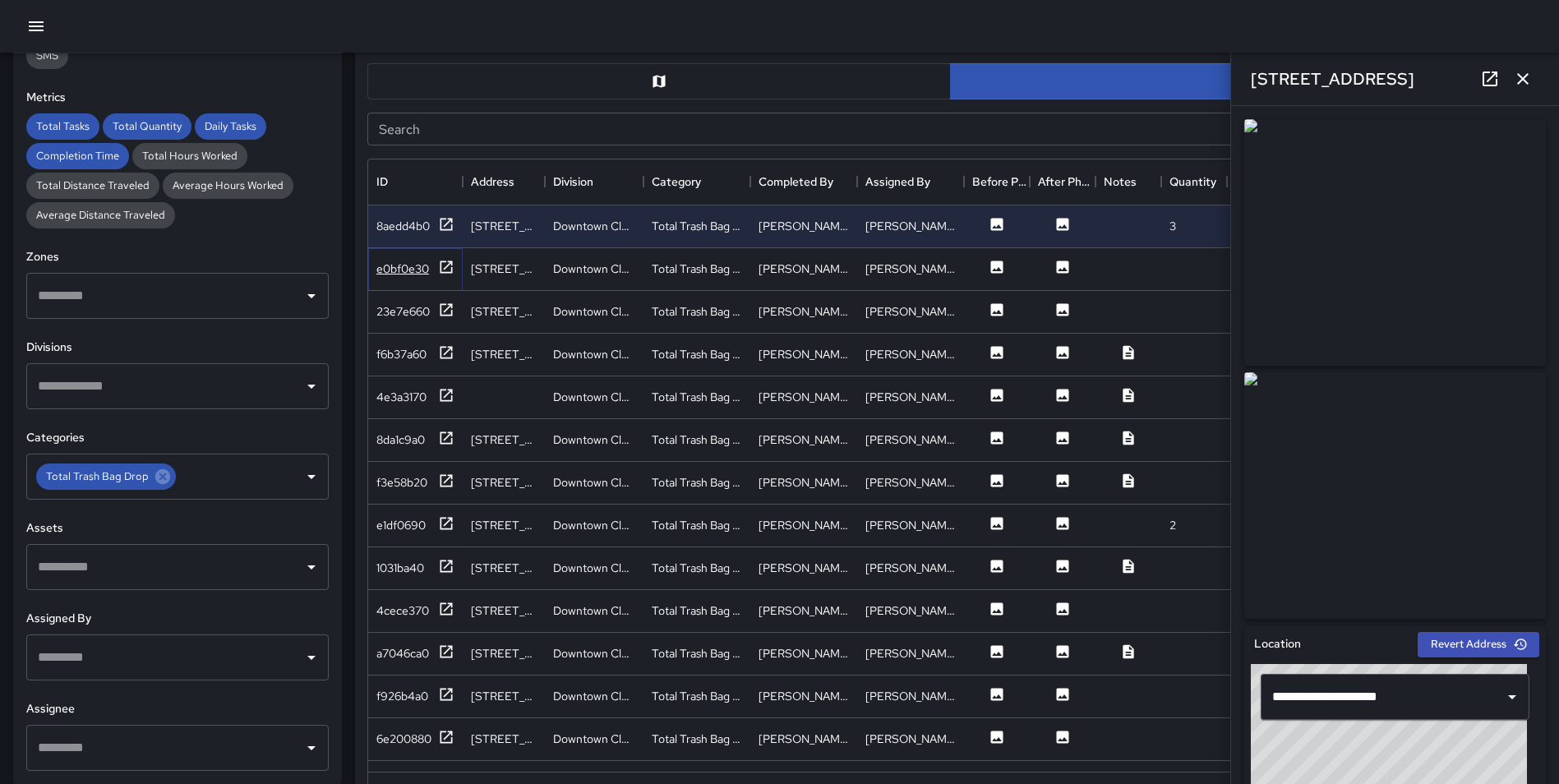
click at [437, 260] on div "e0bf0e30" at bounding box center [415, 269] width 78 height 21
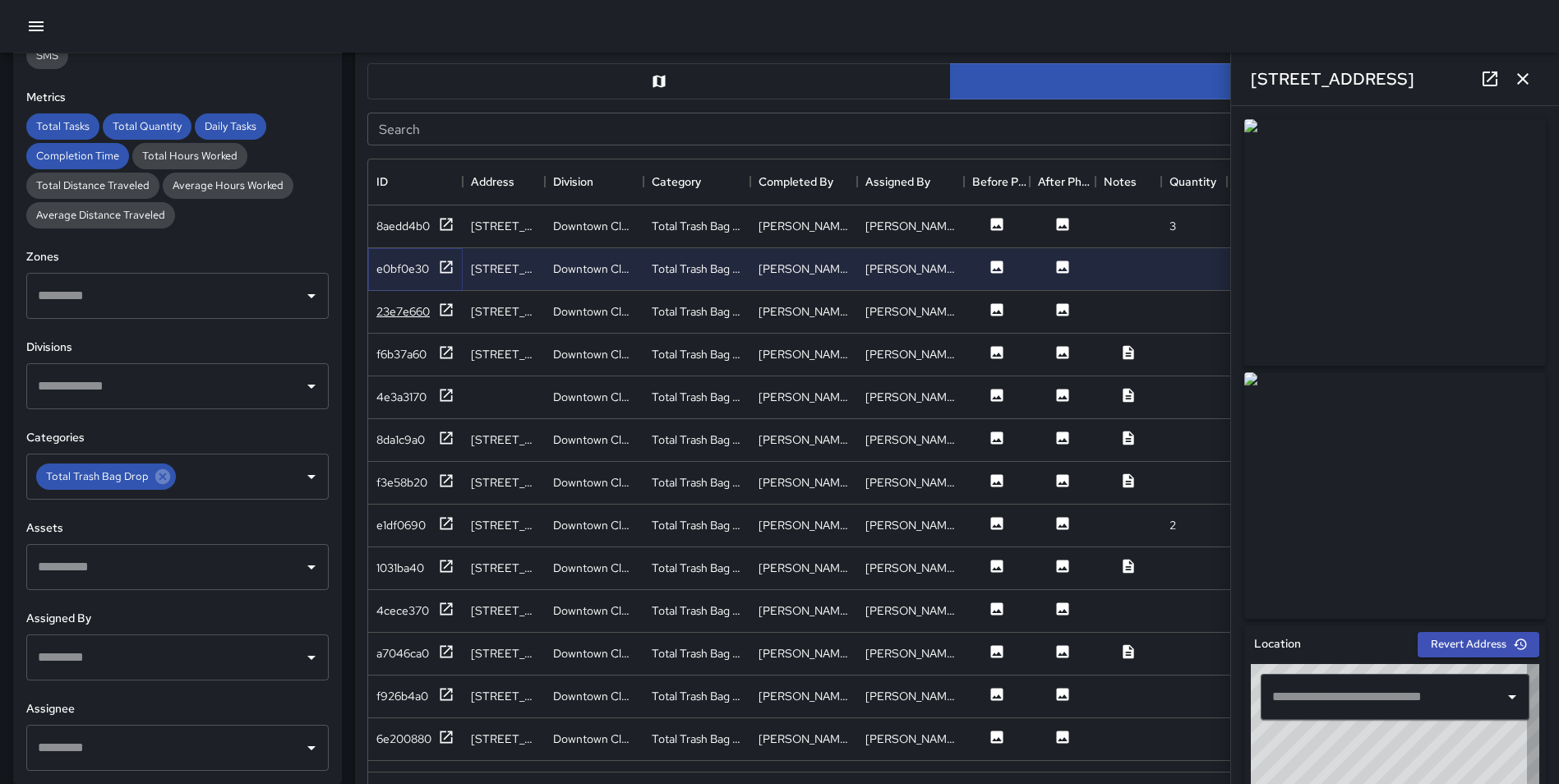
type input "**********"
click at [444, 308] on icon at bounding box center [445, 309] width 16 height 16
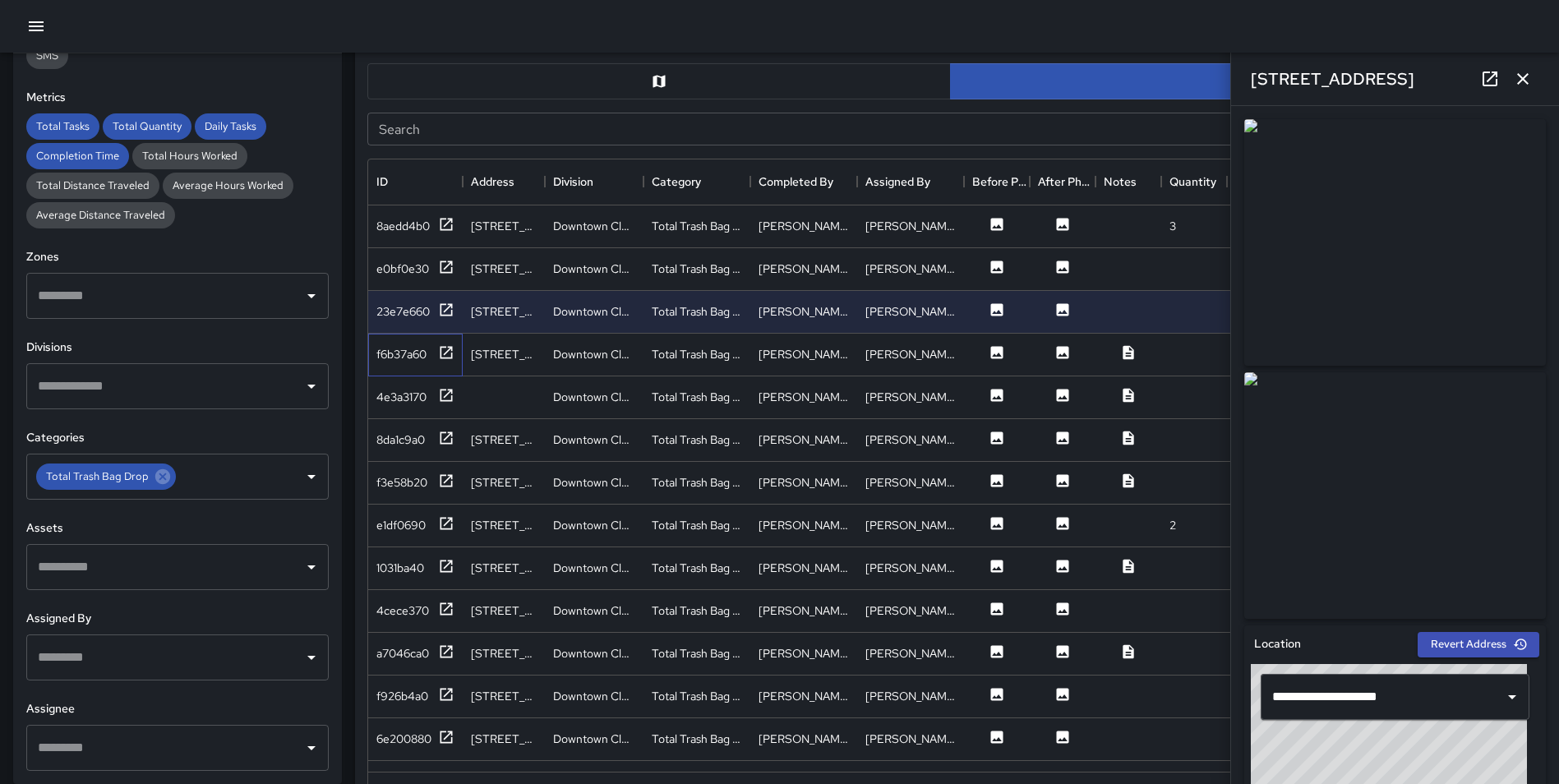
click at [445, 342] on div "f6b37a60" at bounding box center [415, 355] width 94 height 43
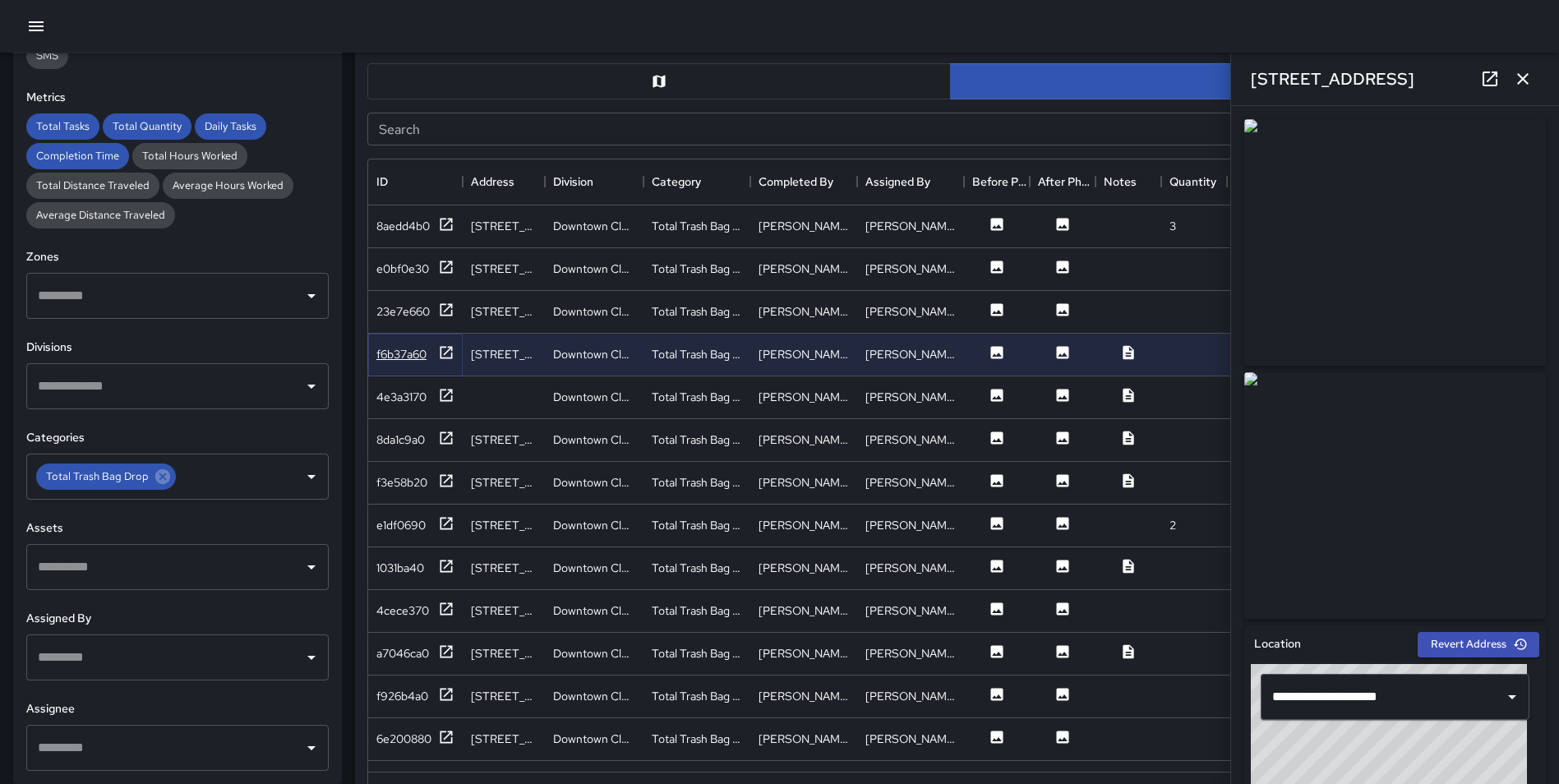
click at [447, 353] on icon at bounding box center [445, 352] width 16 height 16
click at [444, 399] on icon at bounding box center [445, 395] width 16 height 16
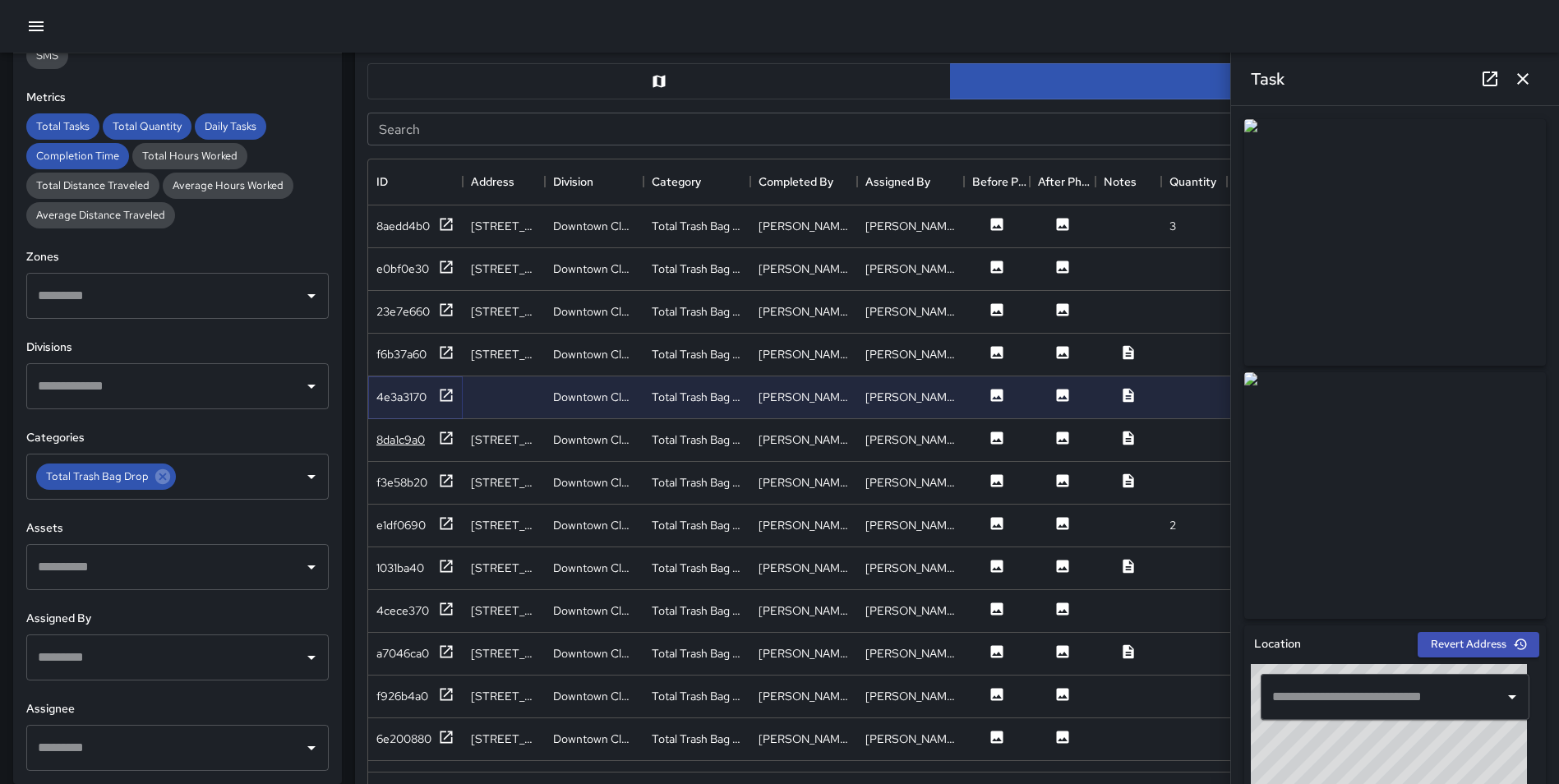
type input "**********"
click at [442, 394] on icon at bounding box center [446, 394] width 12 height 12
click at [443, 356] on icon at bounding box center [445, 352] width 16 height 16
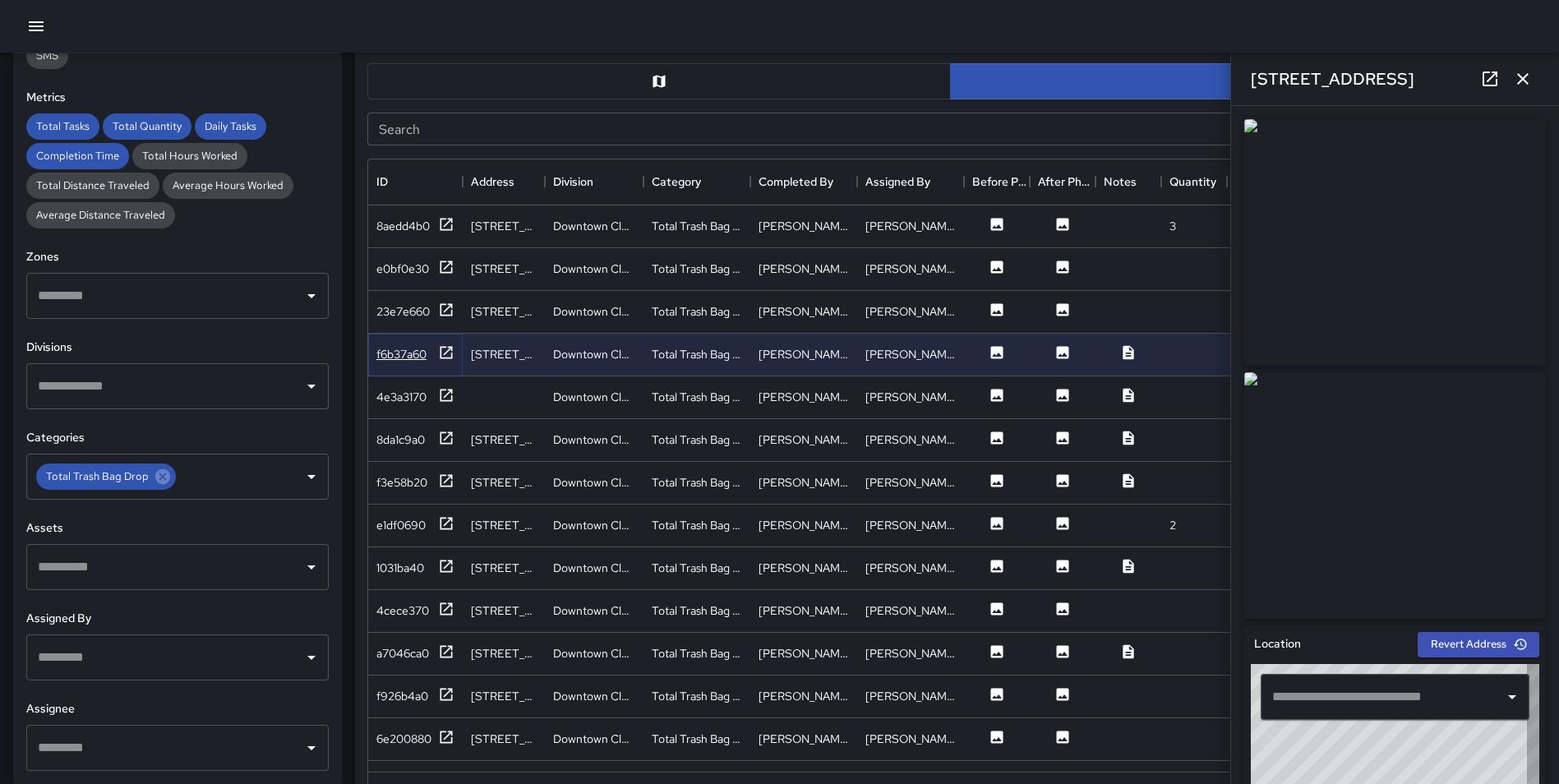
type input "**********"
drag, startPoint x: 447, startPoint y: 737, endPoint x: 448, endPoint y: 723, distance: 14.0
click at [447, 737] on icon at bounding box center [445, 736] width 16 height 16
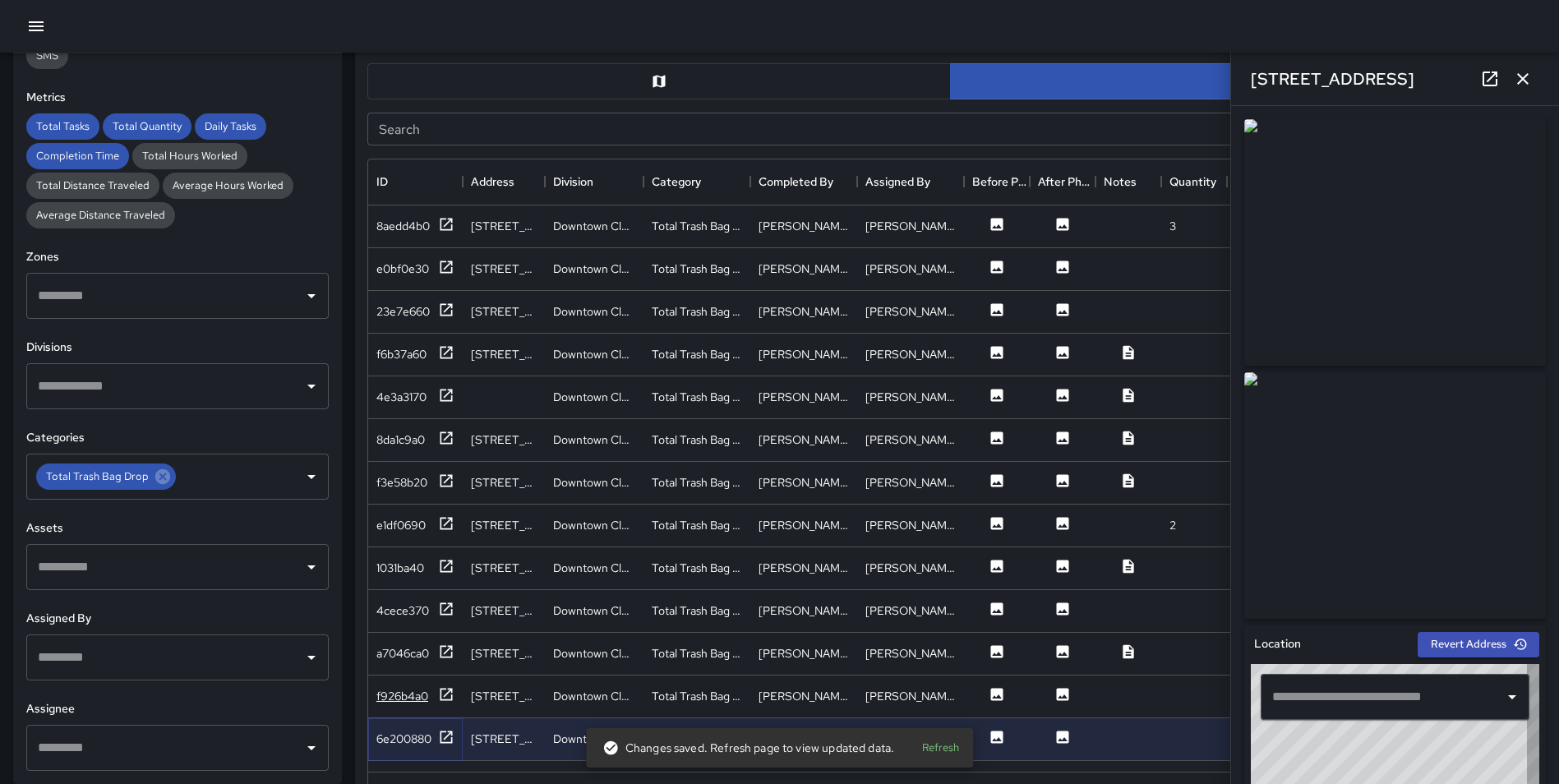
type input "**********"
click at [448, 696] on icon at bounding box center [445, 694] width 16 height 16
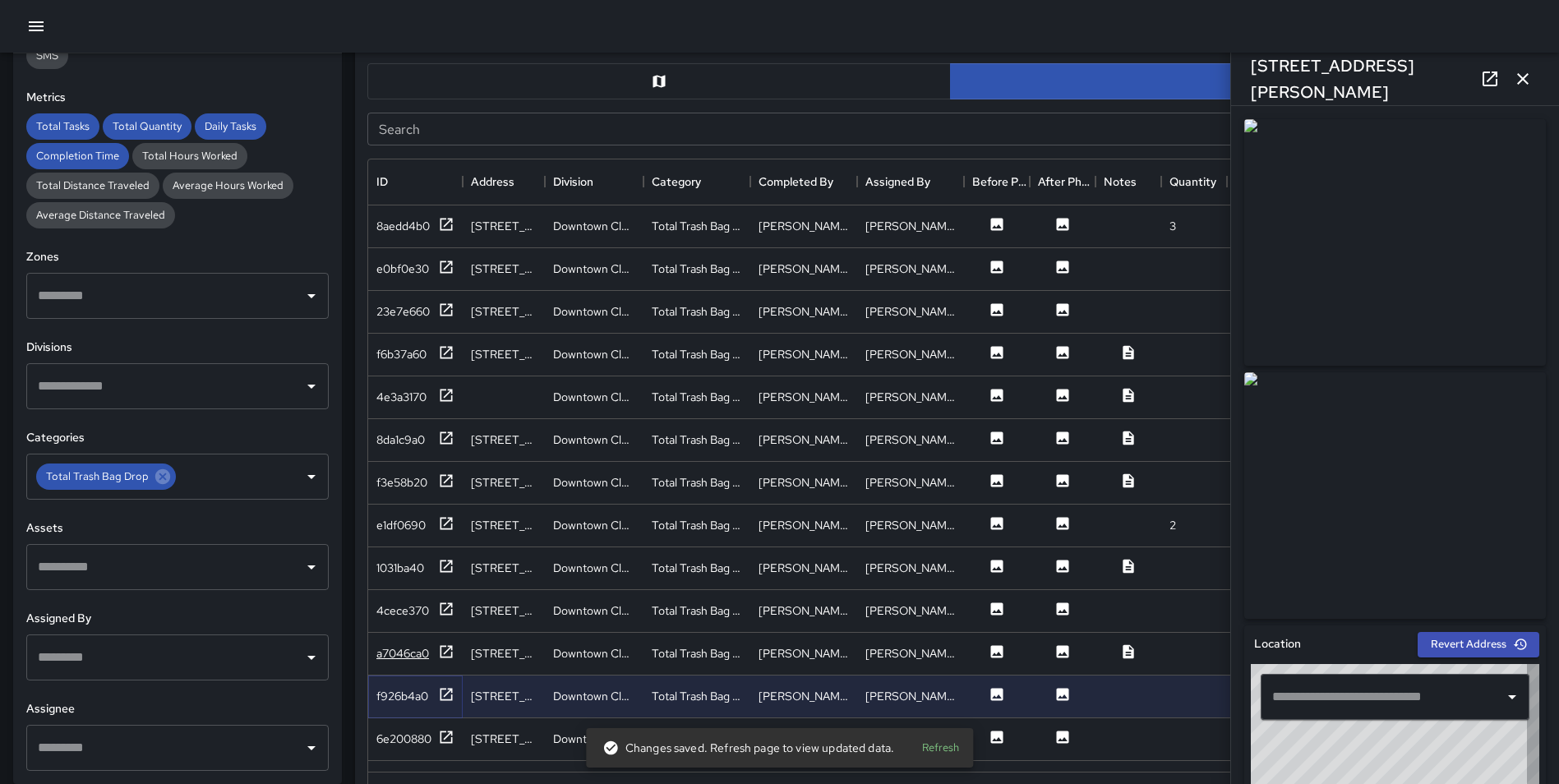
type input "**********"
click at [443, 646] on icon at bounding box center [446, 651] width 12 height 12
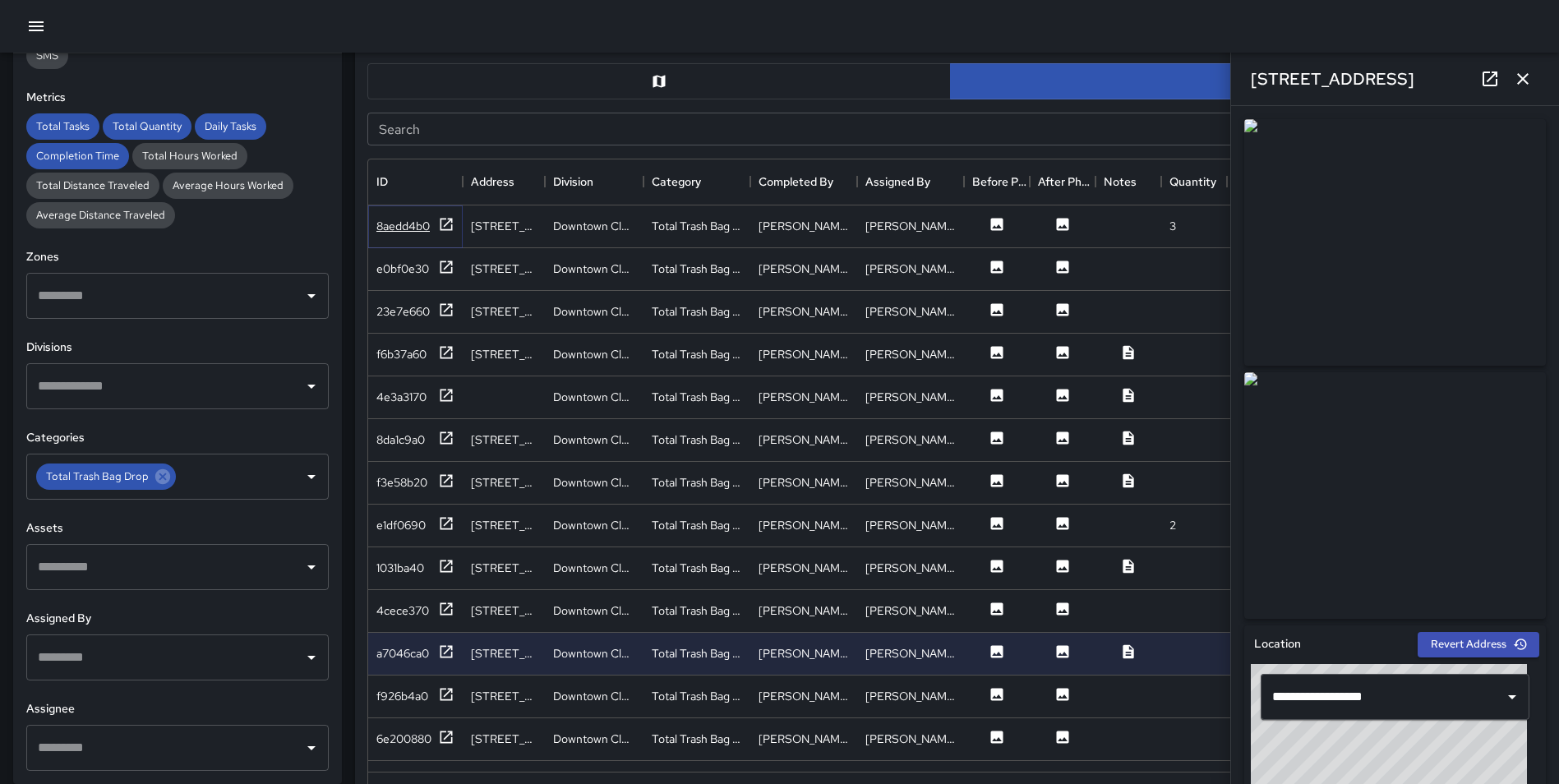
click at [448, 226] on icon at bounding box center [445, 224] width 16 height 16
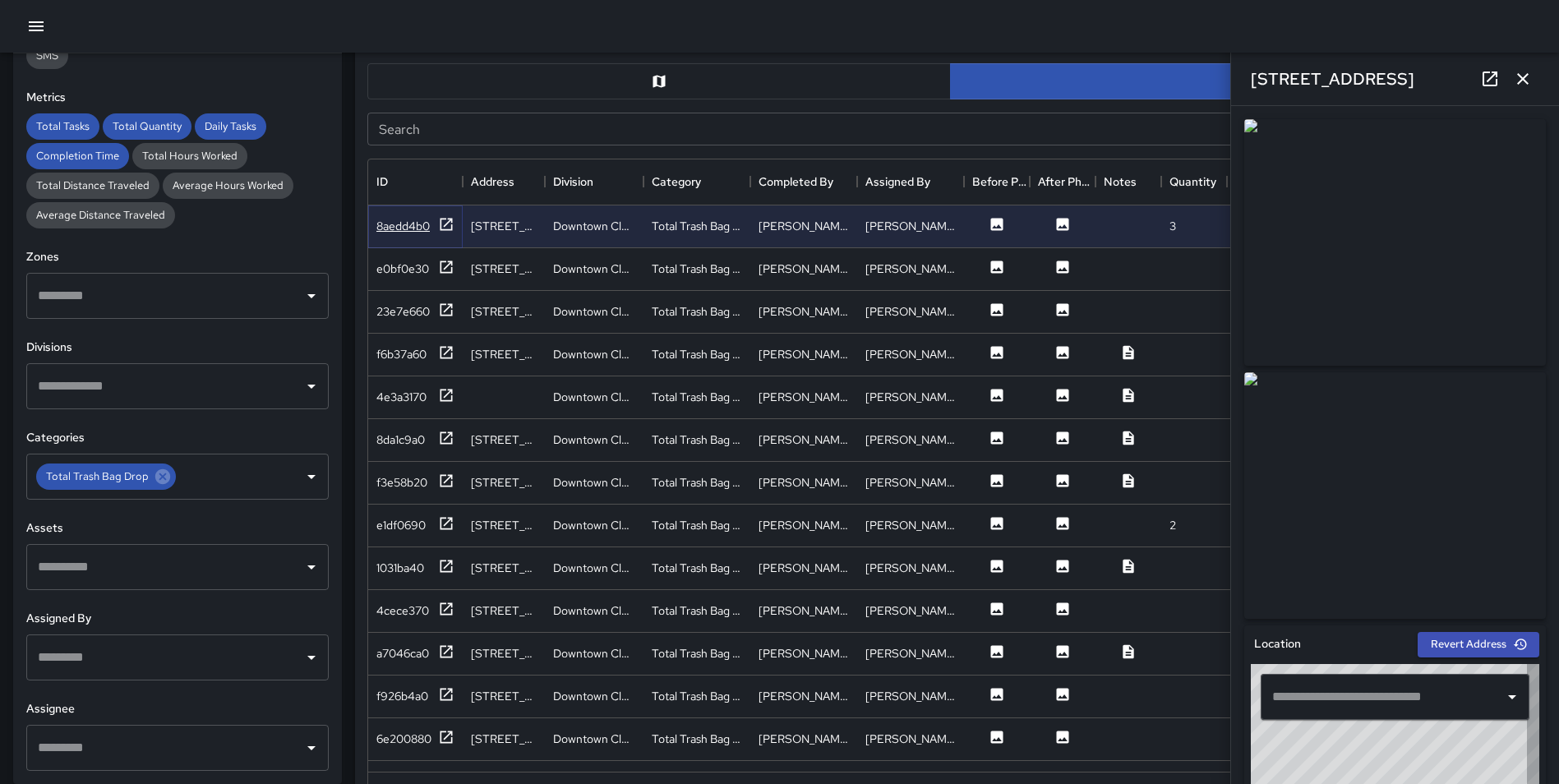
type input "**********"
click at [448, 265] on icon at bounding box center [446, 266] width 12 height 12
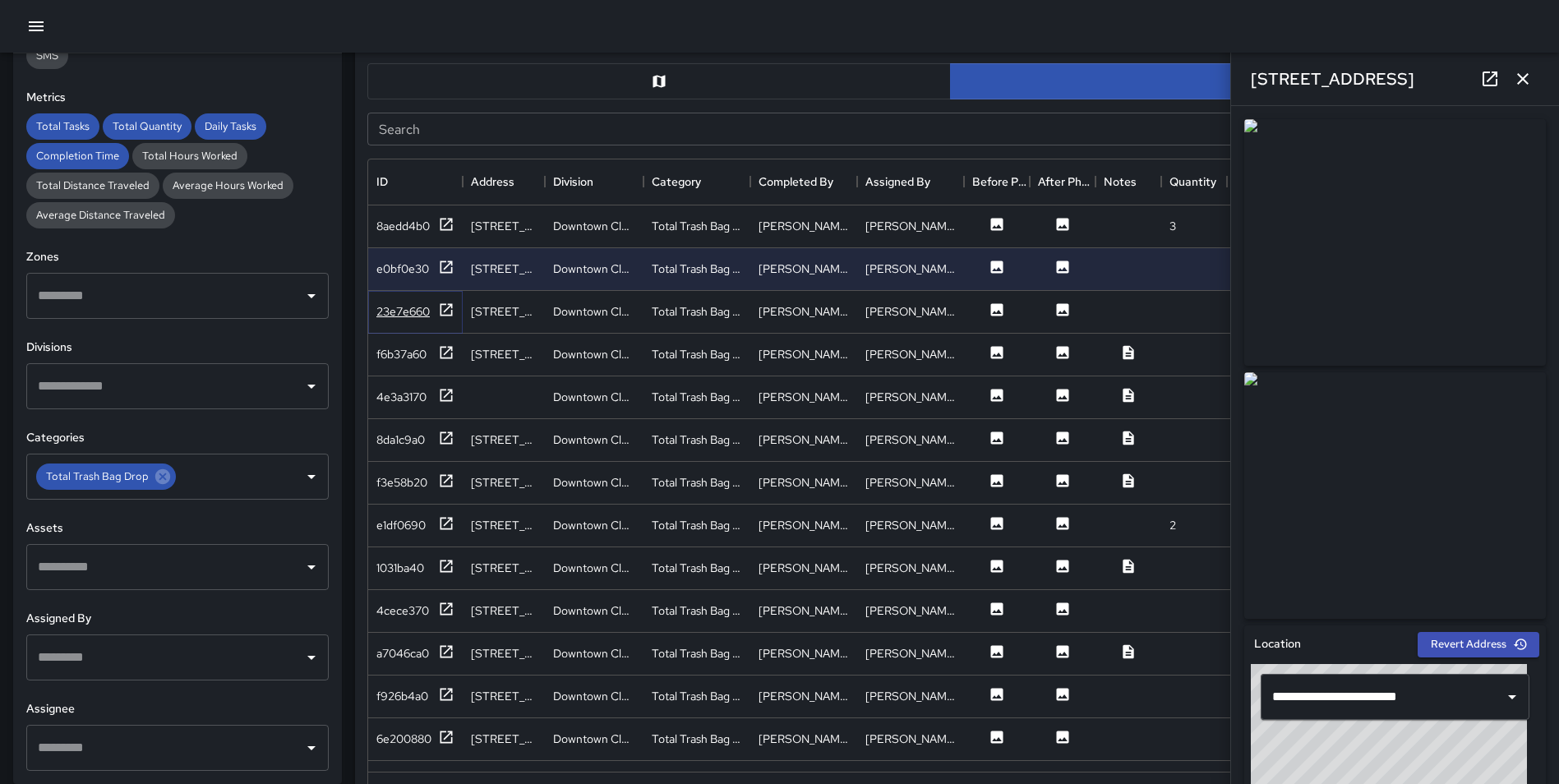
click at [444, 310] on icon at bounding box center [445, 309] width 16 height 16
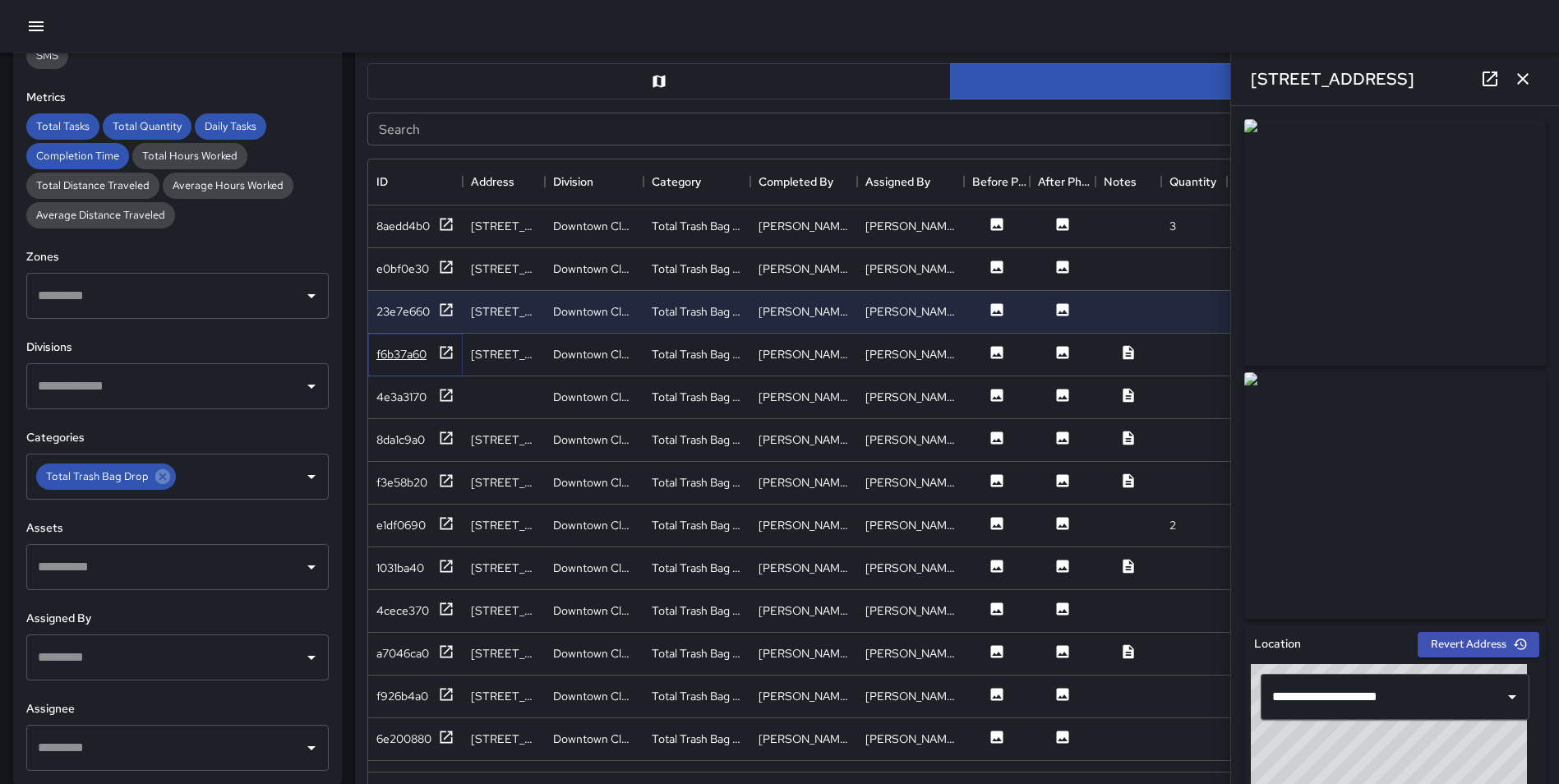
click at [445, 348] on icon at bounding box center [445, 352] width 16 height 16
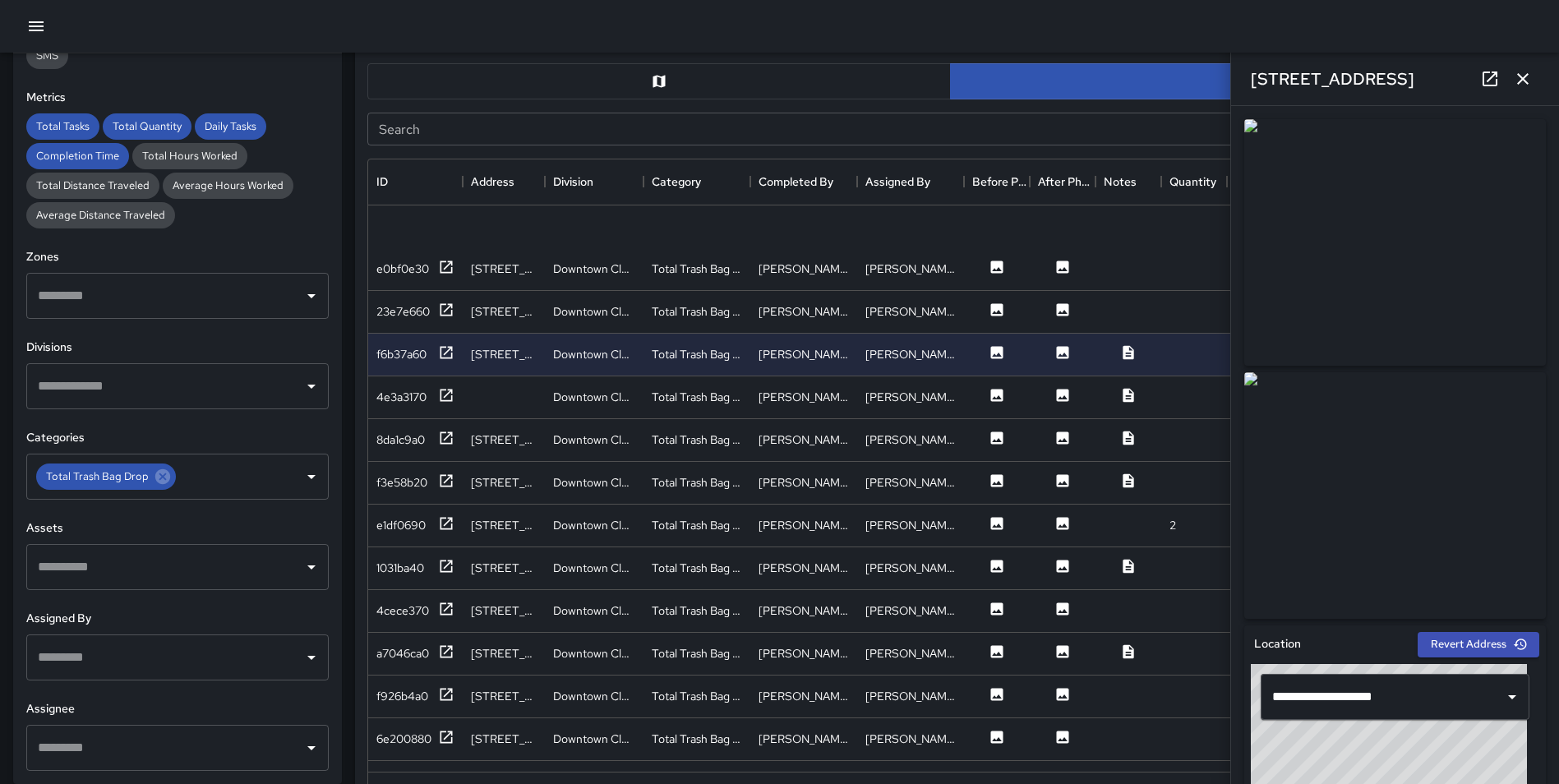
scroll to position [3718, 0]
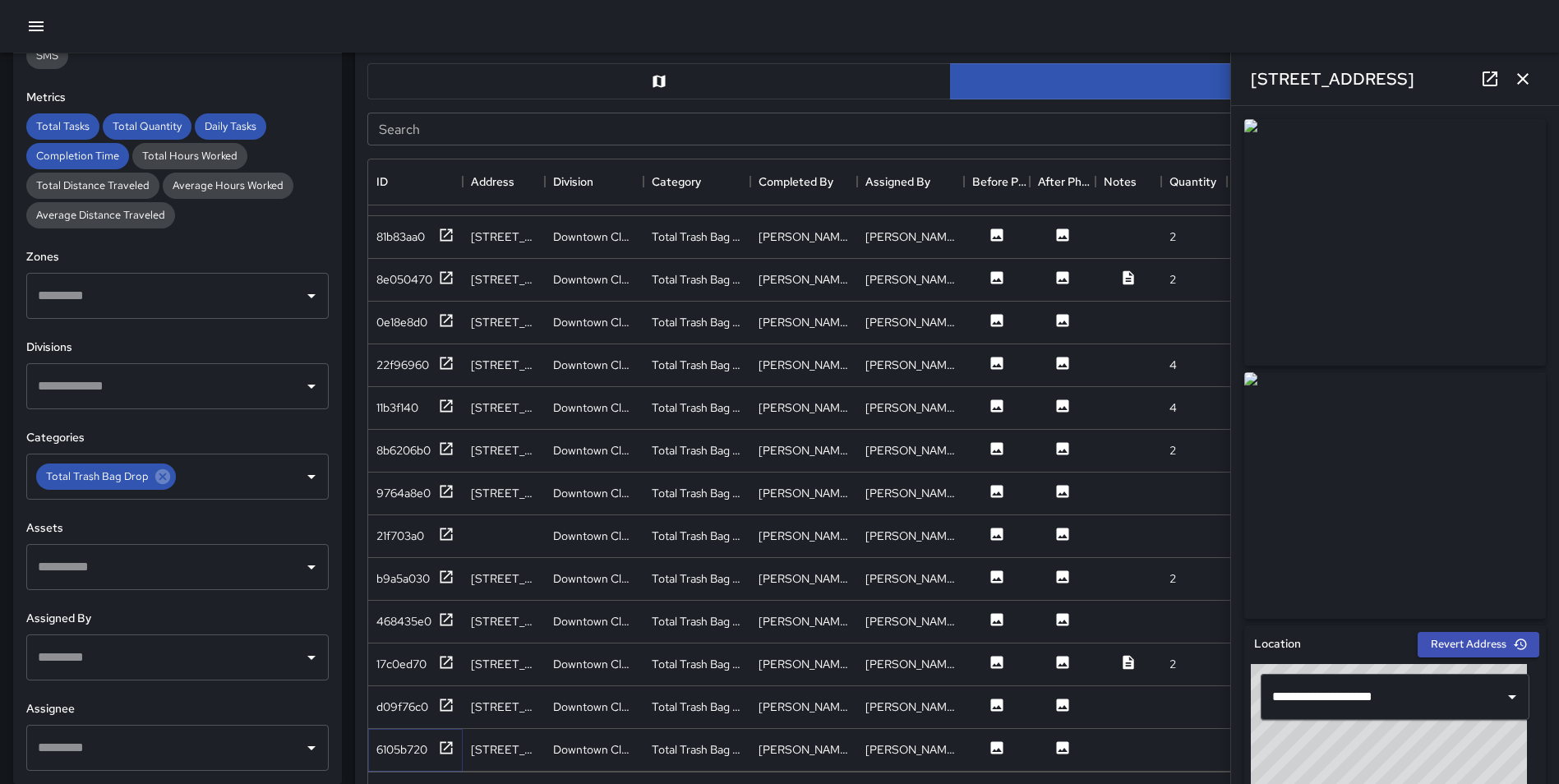
click at [447, 739] on icon at bounding box center [445, 747] width 16 height 16
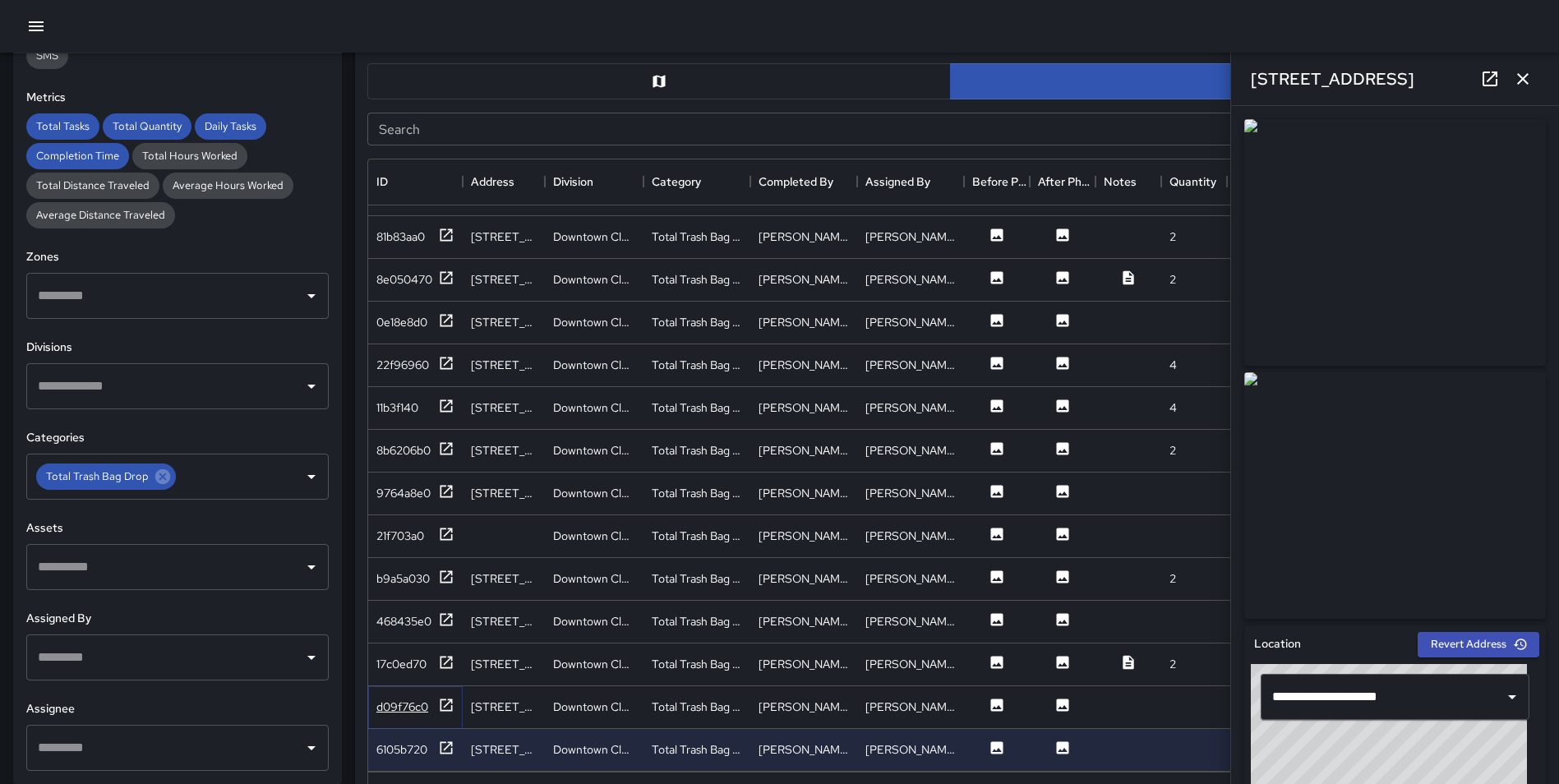
click at [448, 696] on icon at bounding box center [445, 704] width 16 height 16
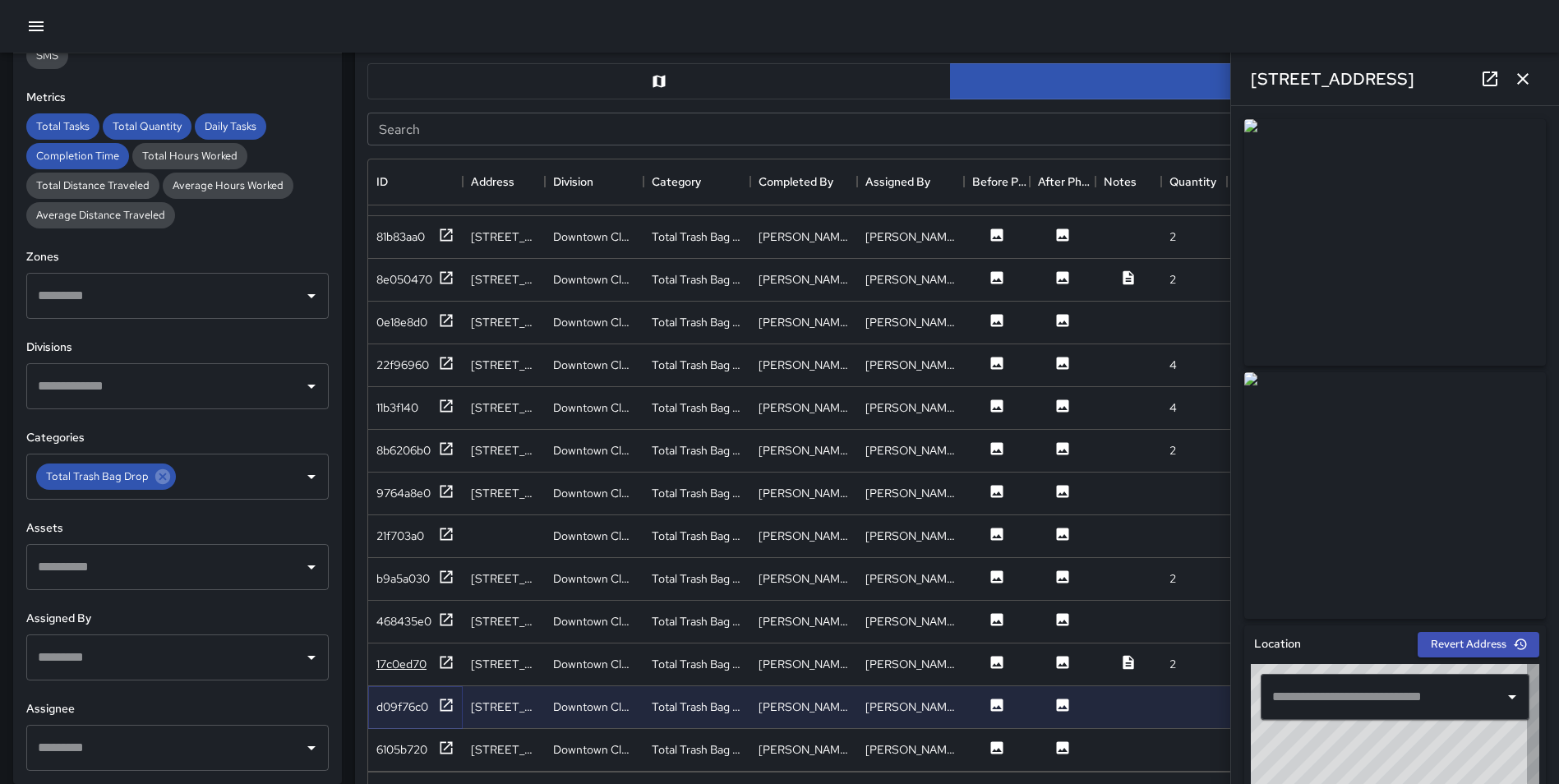
type input "**********"
click at [443, 654] on icon at bounding box center [445, 661] width 16 height 16
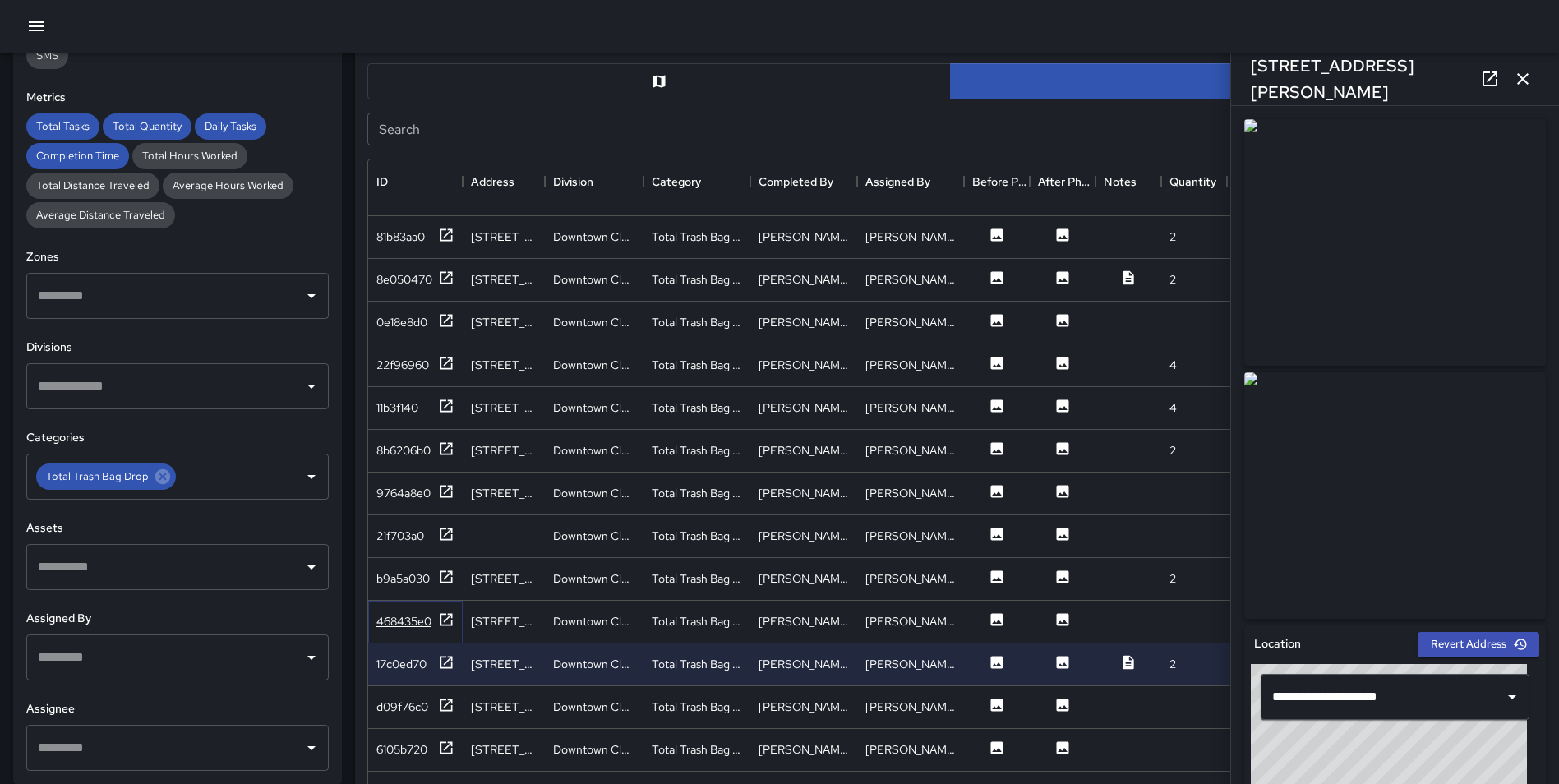
click at [445, 613] on icon at bounding box center [446, 618] width 12 height 12
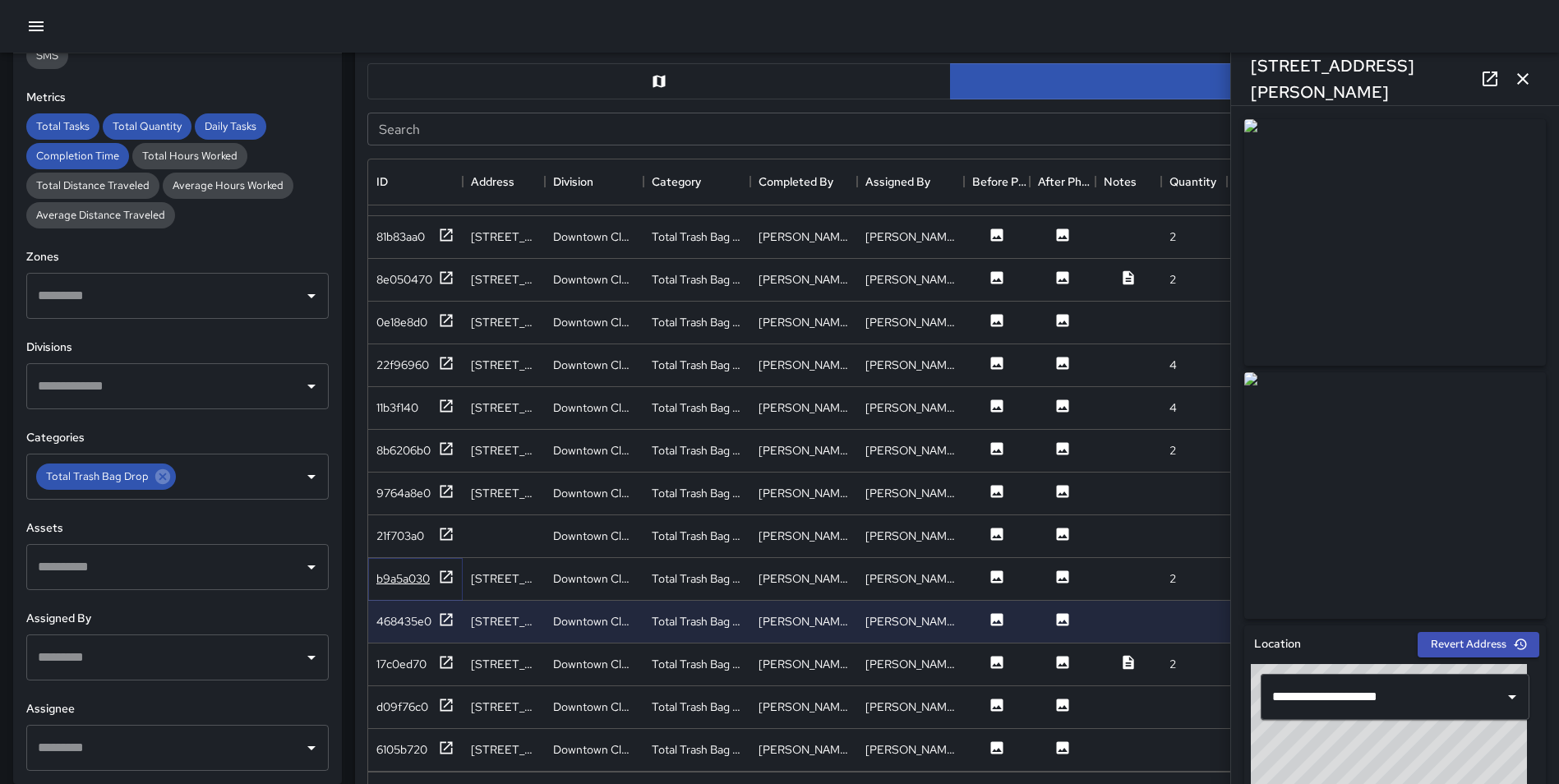
click at [448, 569] on icon at bounding box center [445, 577] width 16 height 16
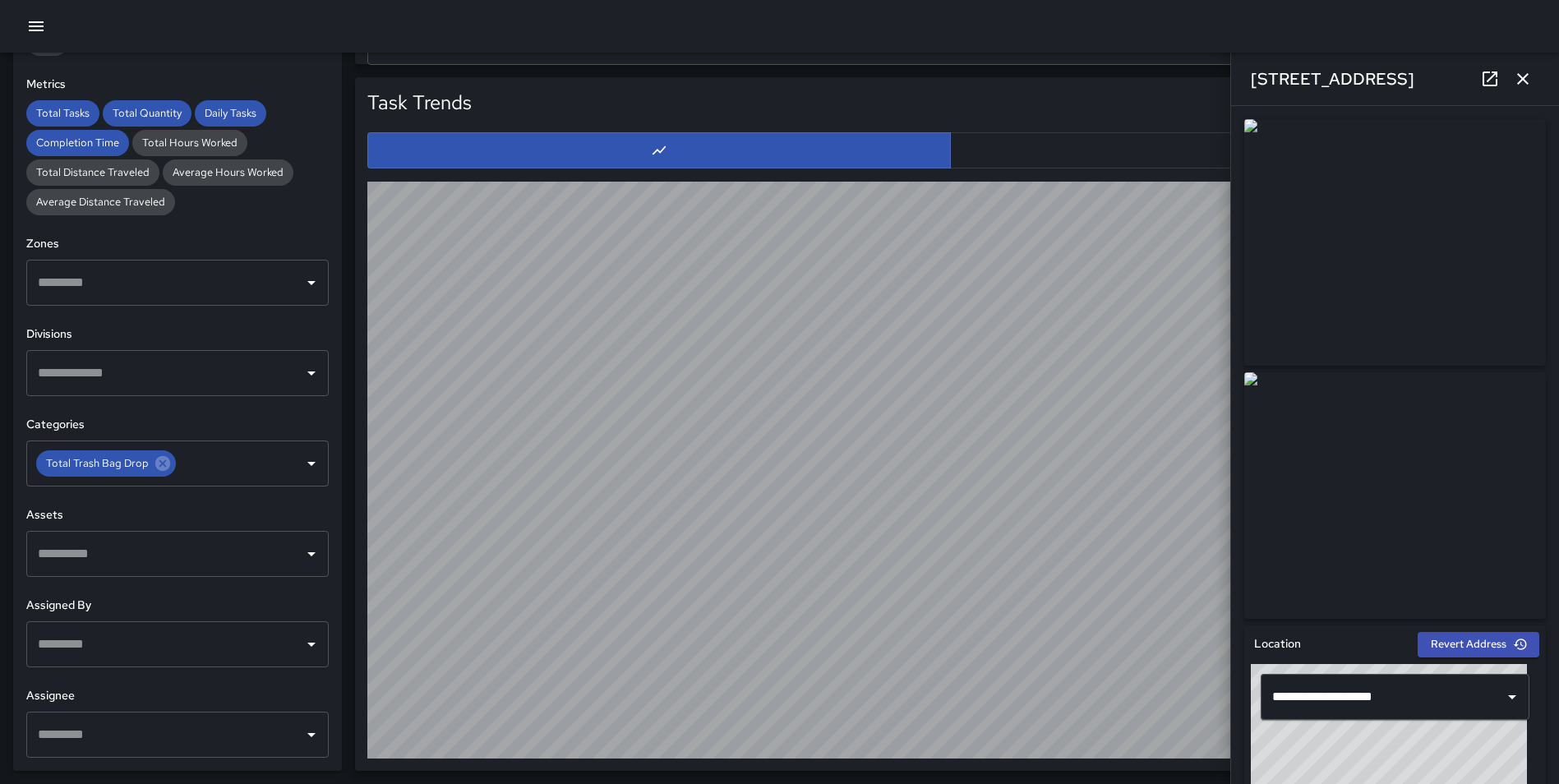
scroll to position [0, 0]
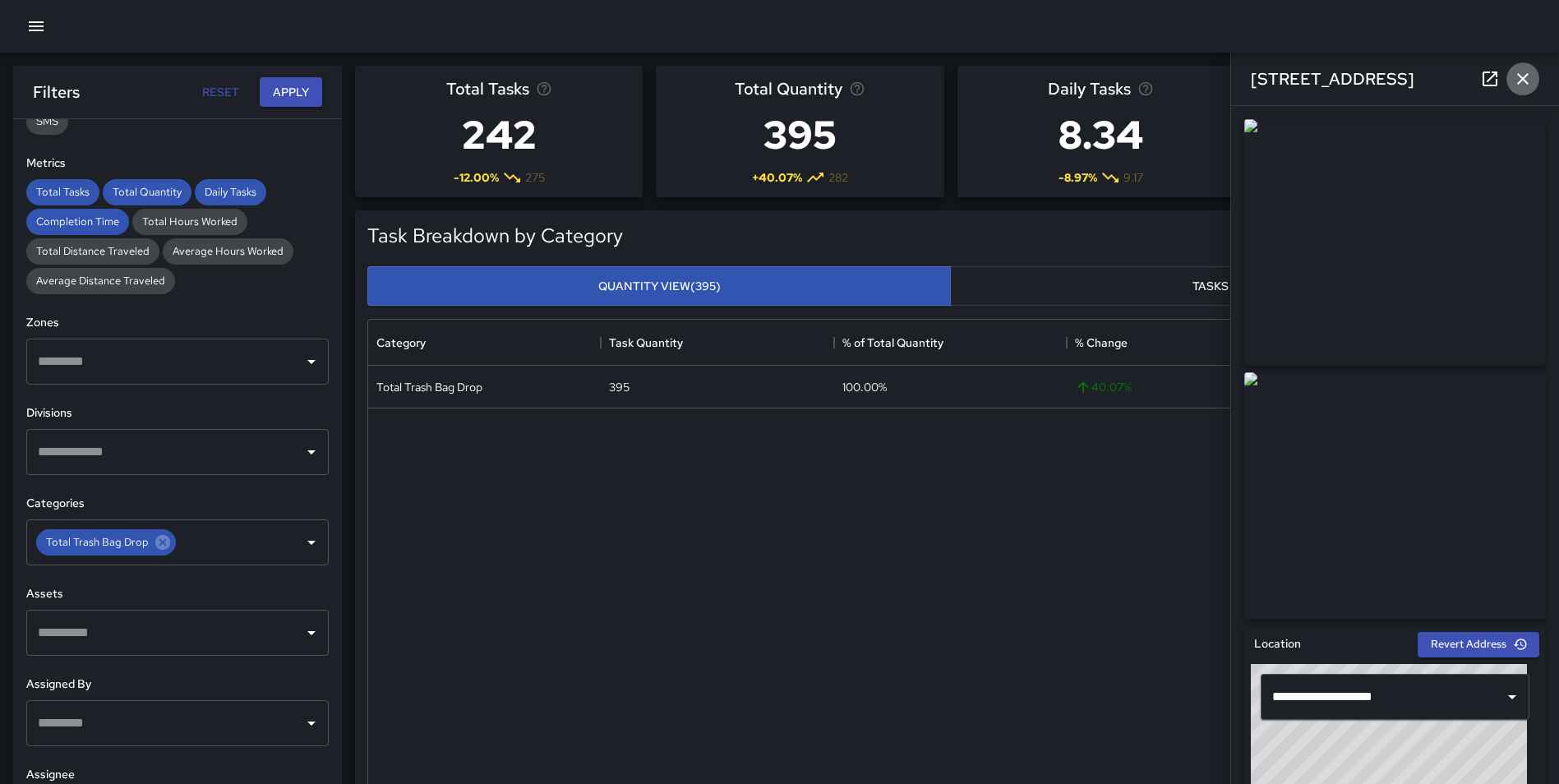
click at [1527, 64] on button "button" at bounding box center [1523, 79] width 33 height 33
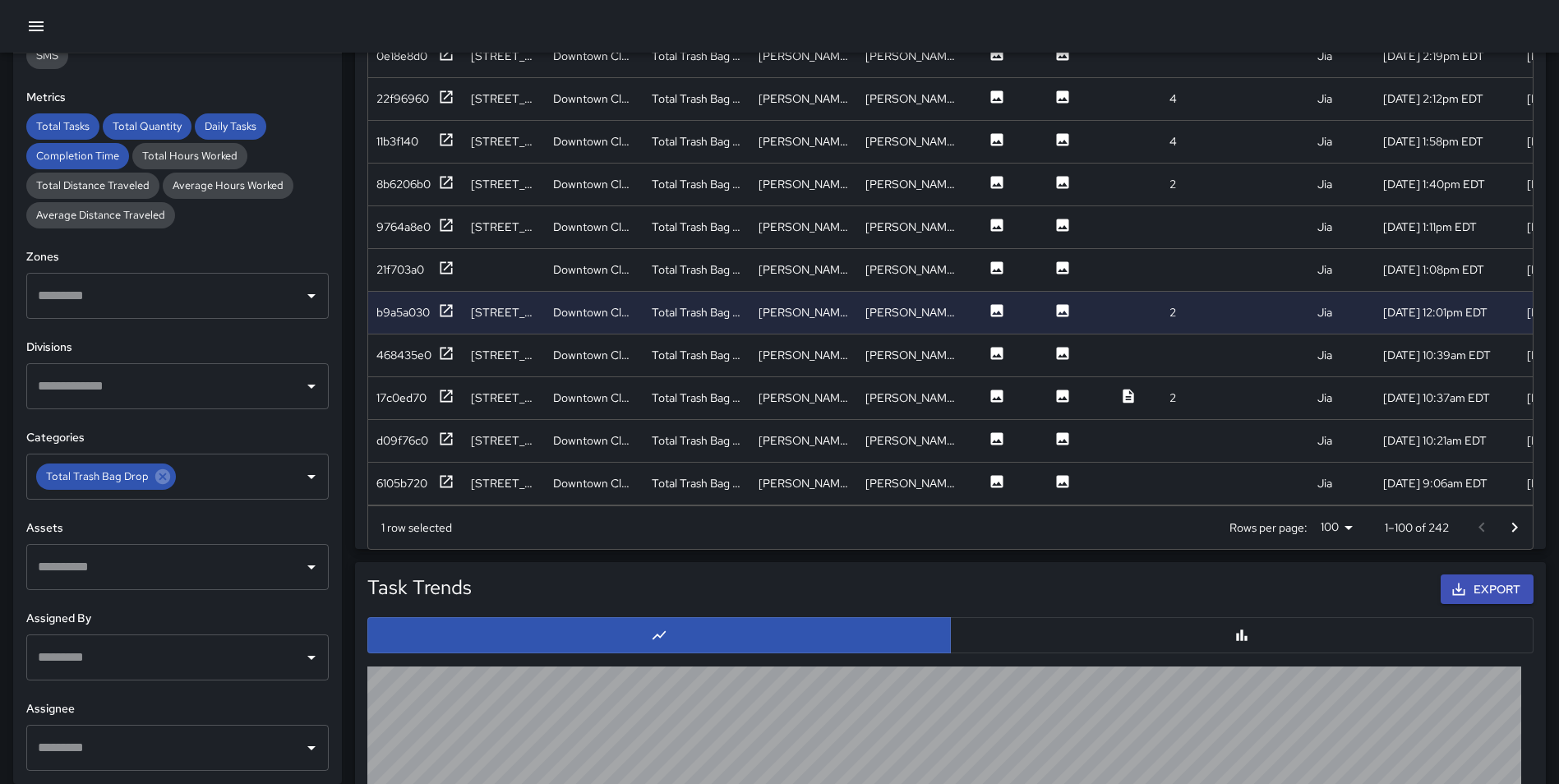
scroll to position [1130, 0]
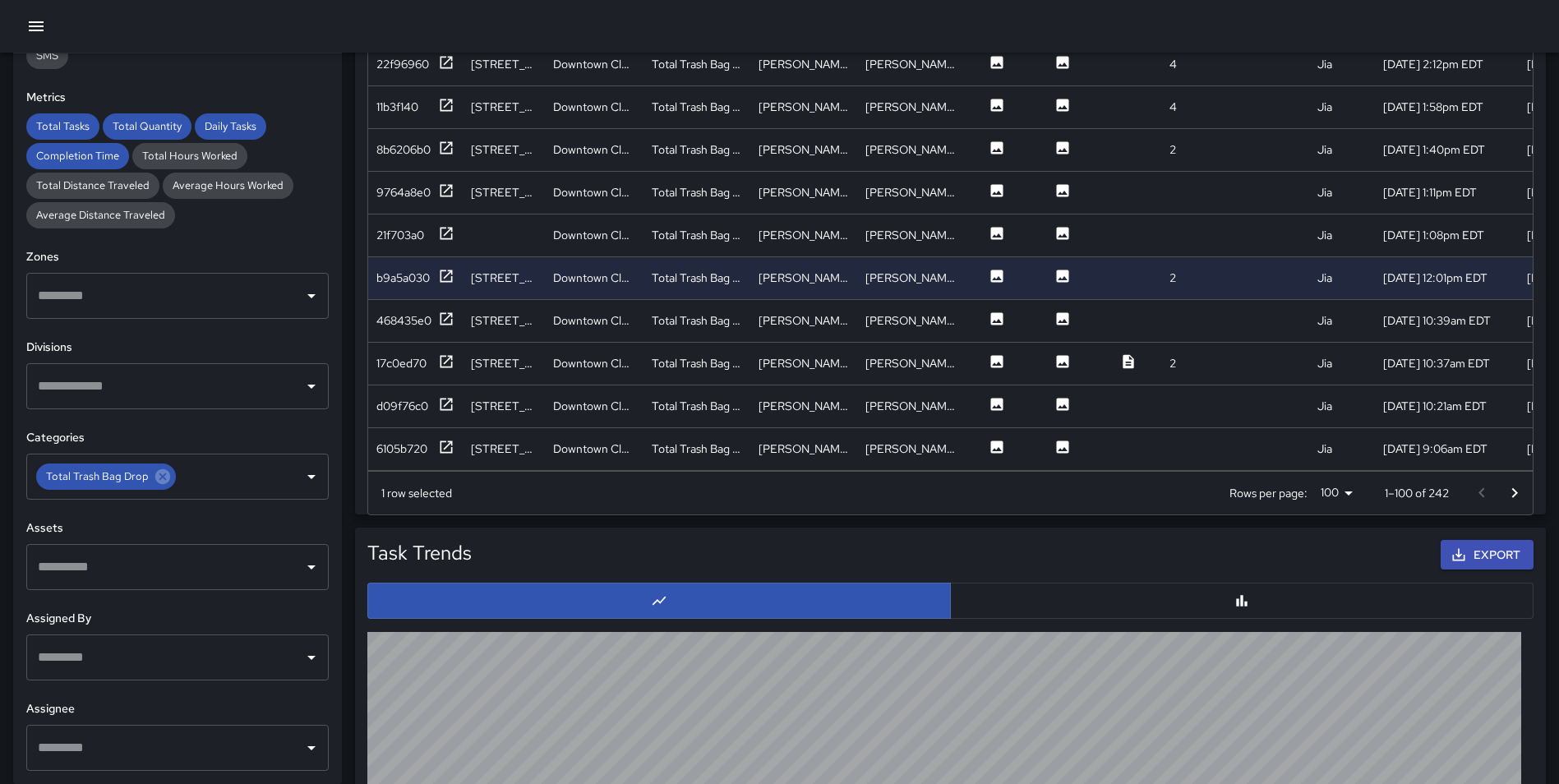
click at [1526, 494] on button "Go to next page" at bounding box center [1514, 493] width 33 height 33
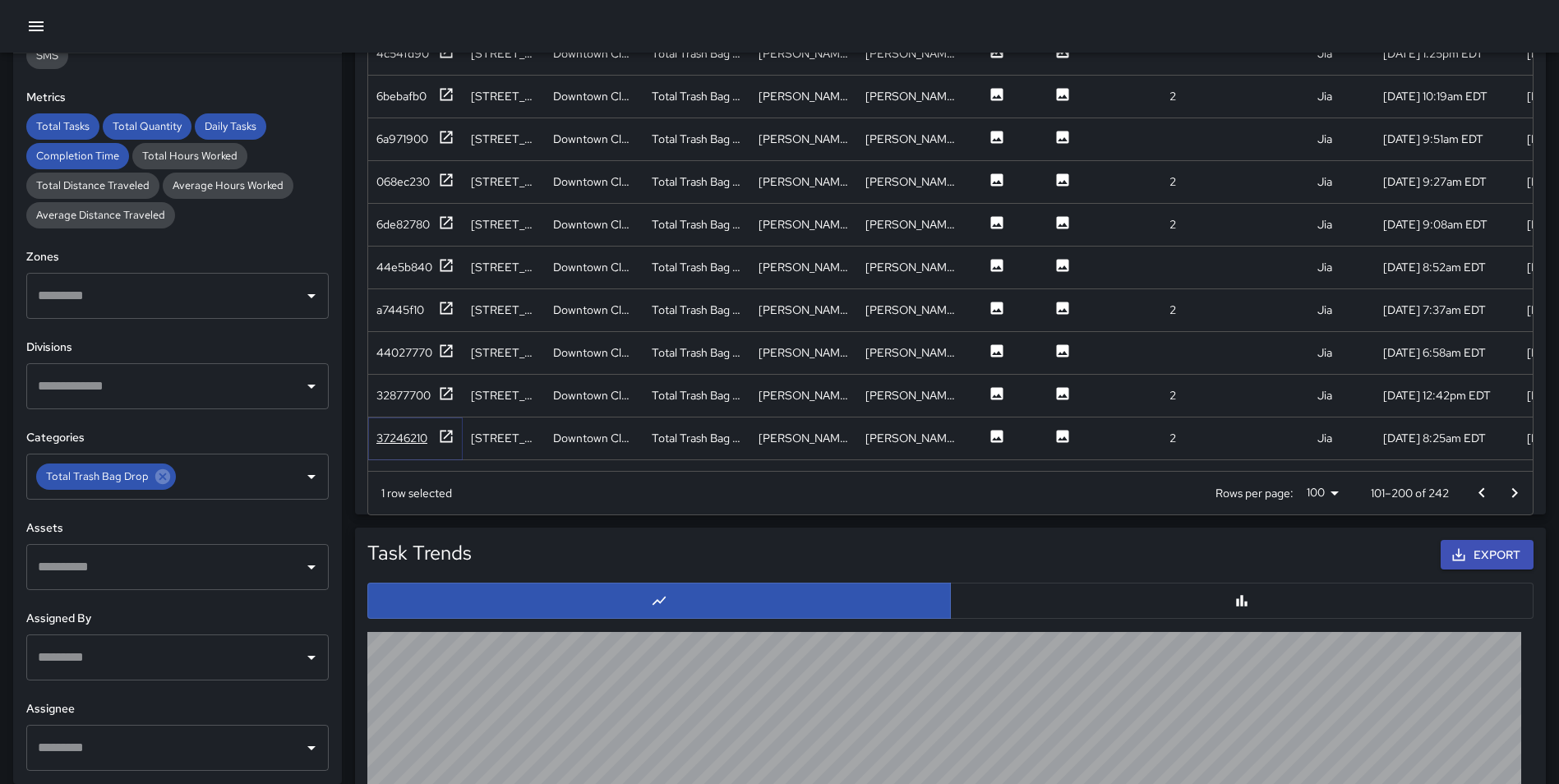
click at [454, 437] on icon at bounding box center [445, 436] width 16 height 16
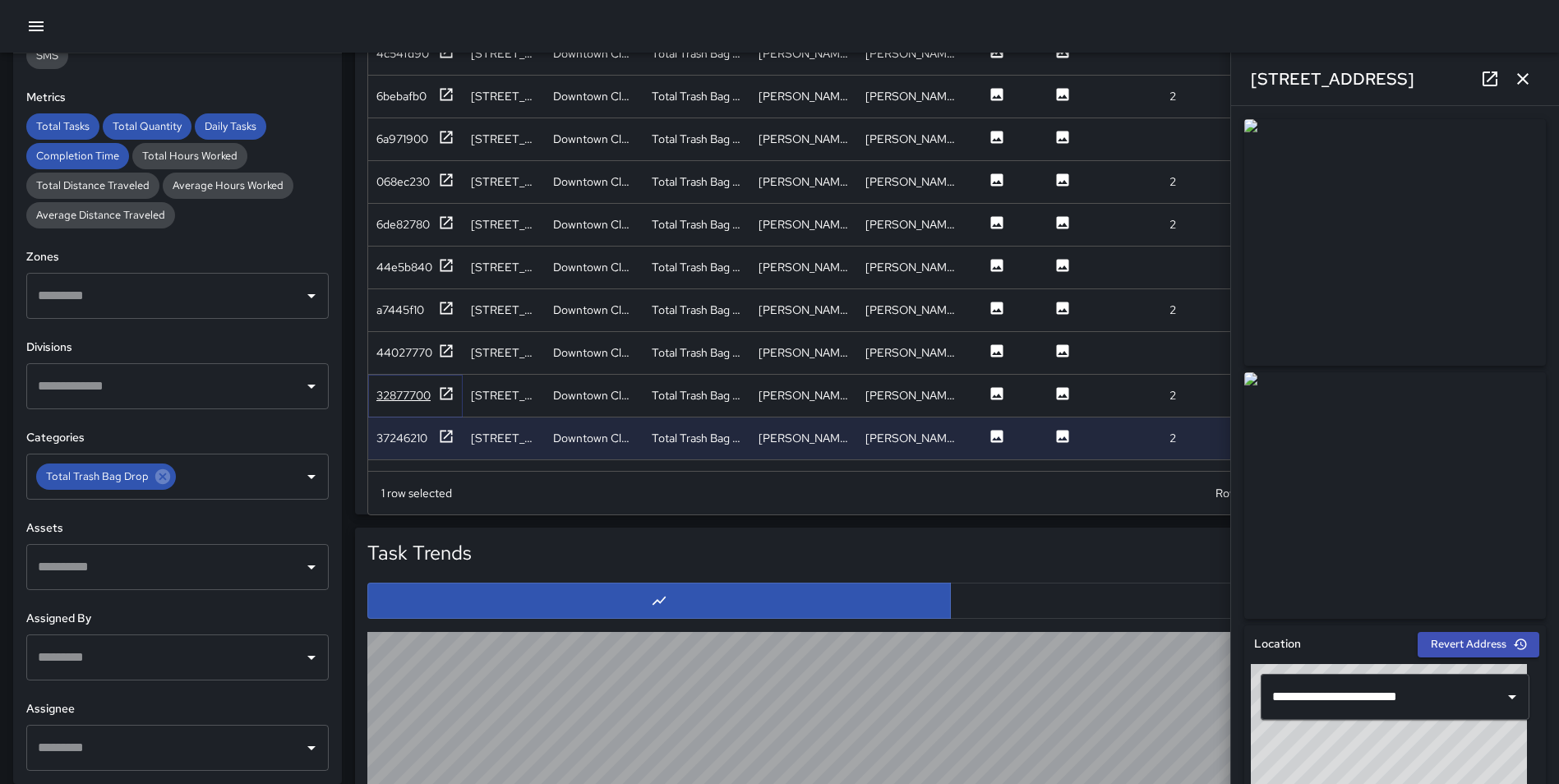
click at [444, 401] on icon at bounding box center [445, 393] width 16 height 16
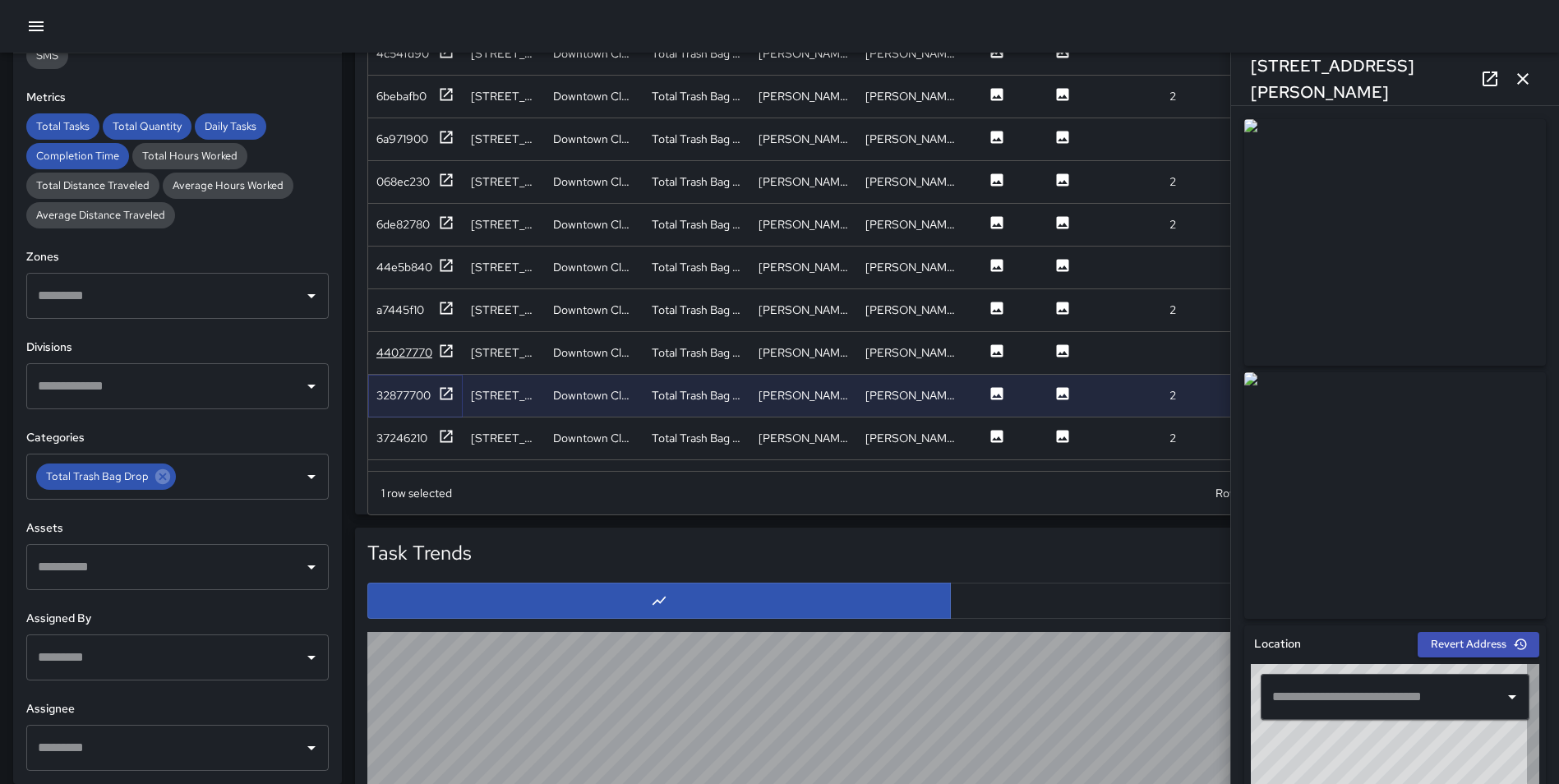
type input "**********"
click at [444, 348] on icon at bounding box center [445, 350] width 16 height 16
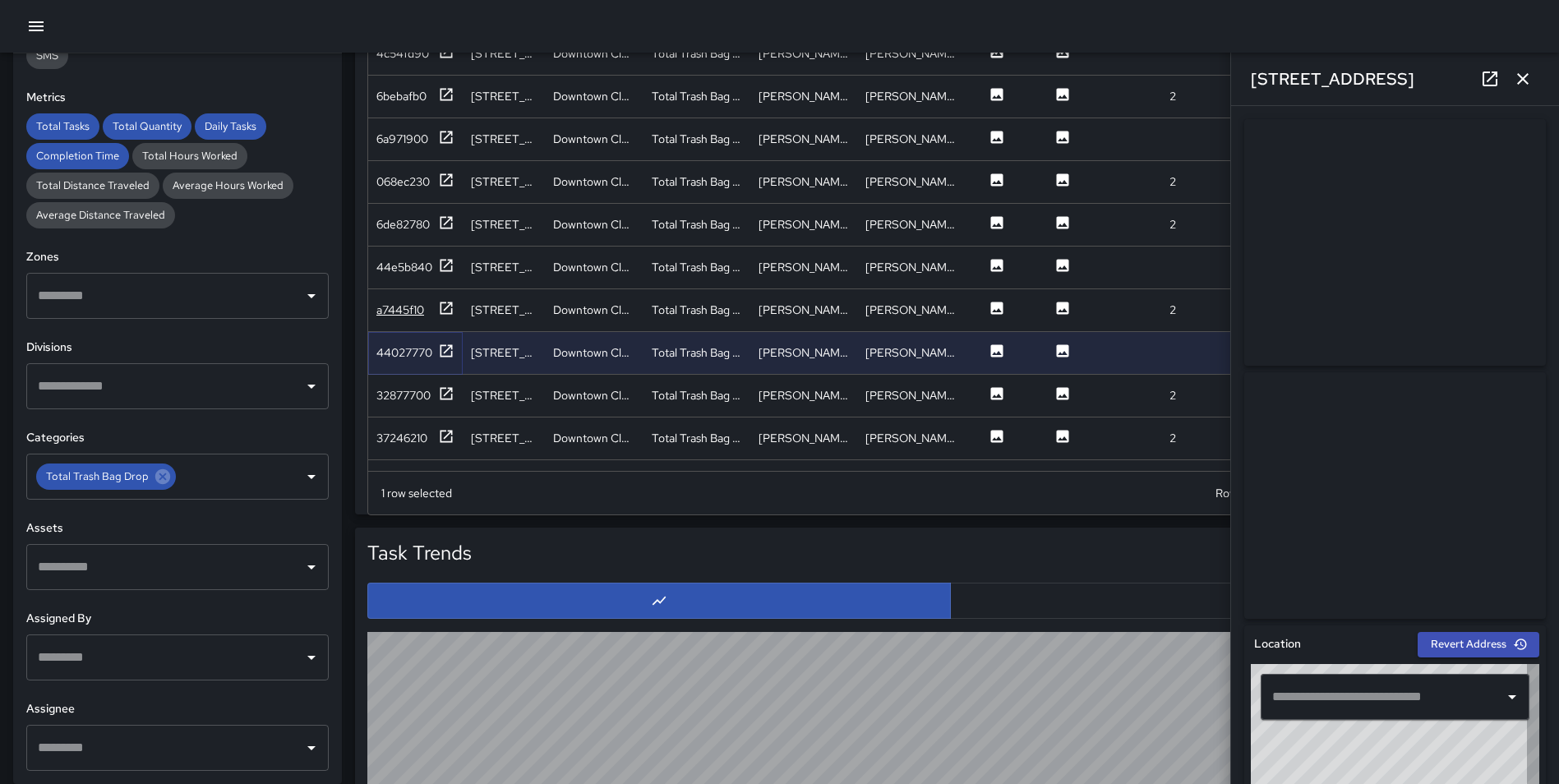
type input "**********"
click at [449, 306] on icon at bounding box center [445, 307] width 16 height 16
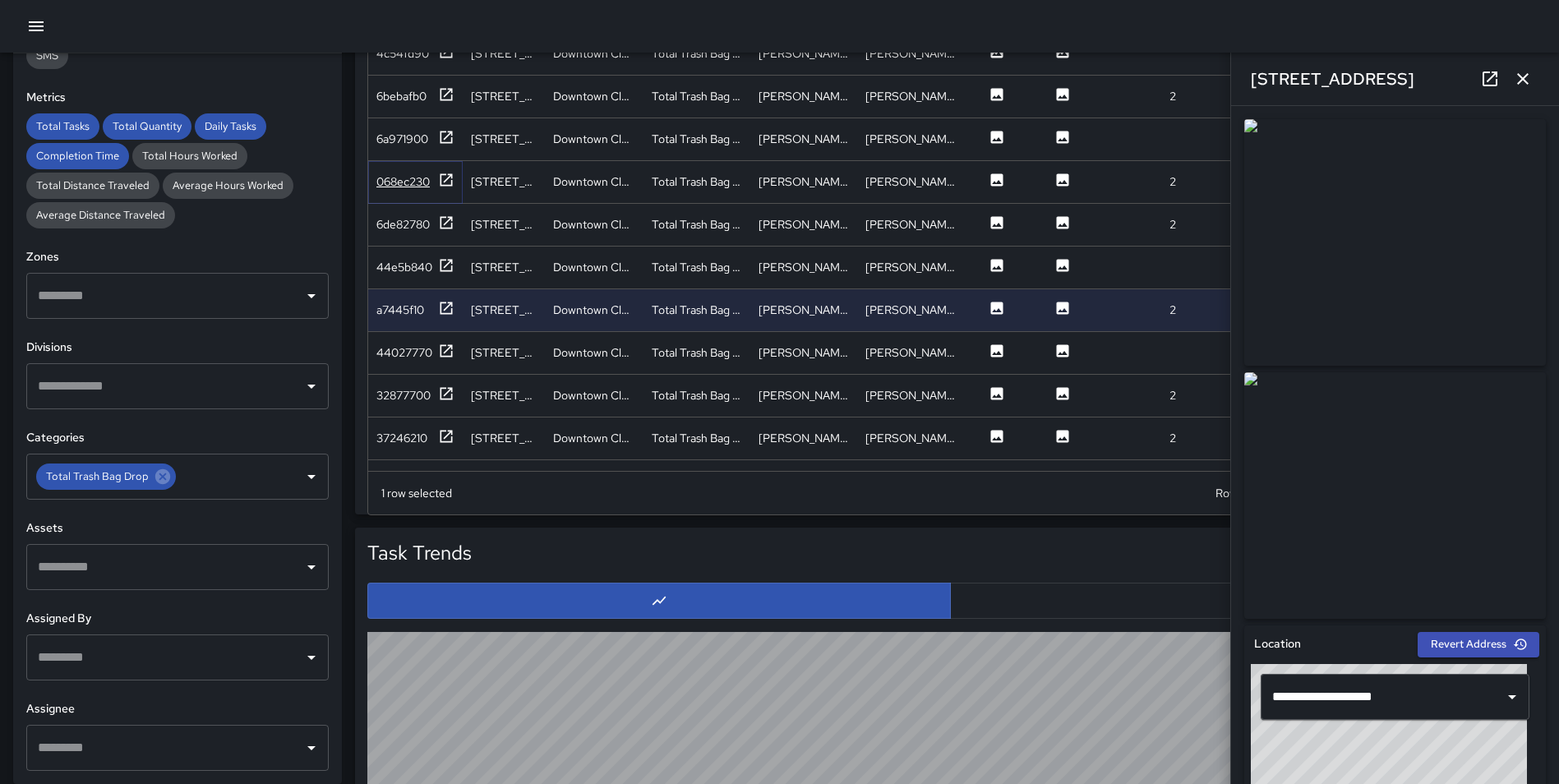
click at [451, 179] on icon at bounding box center [445, 179] width 16 height 16
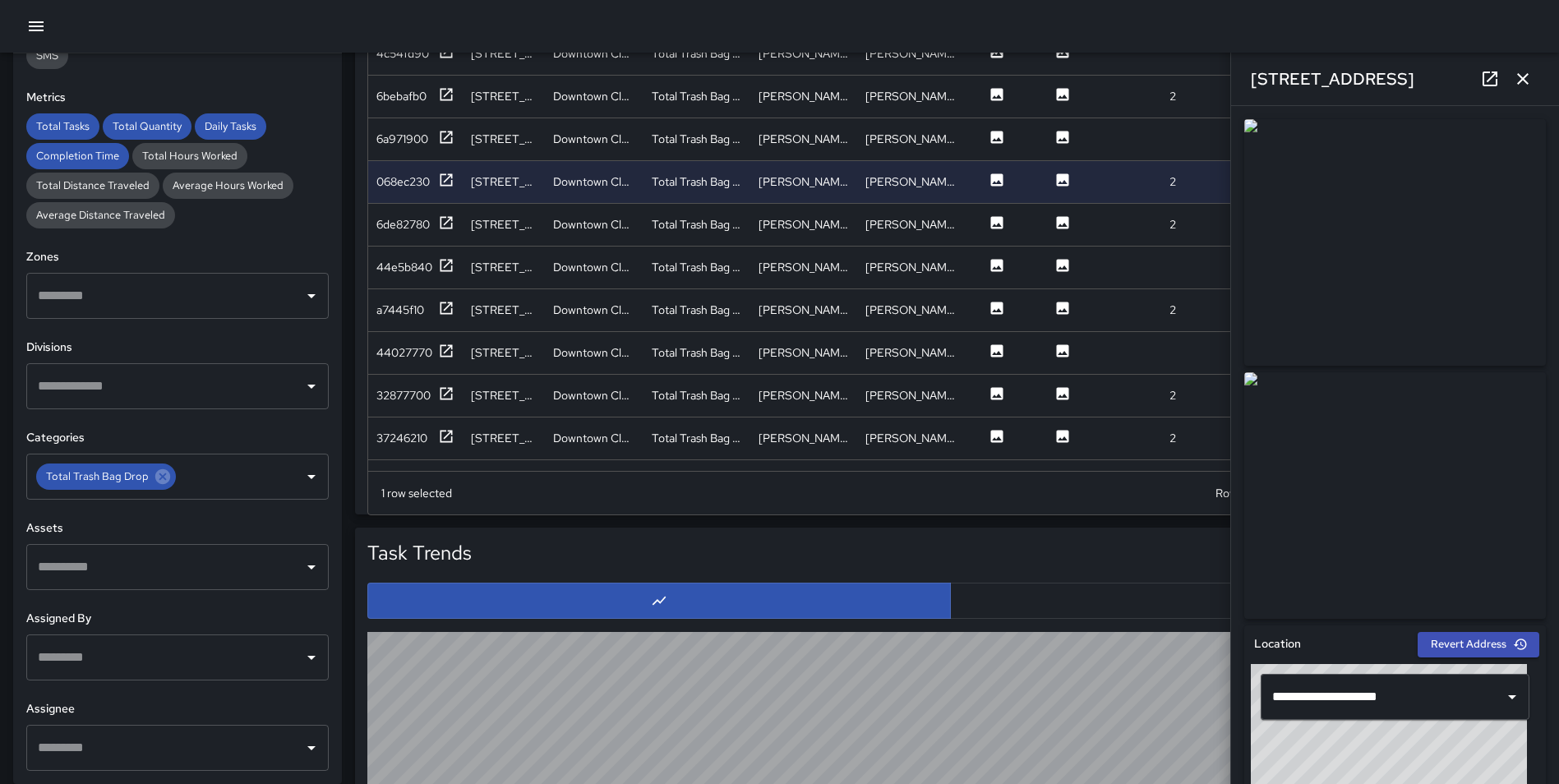
click at [1521, 80] on icon "button" at bounding box center [1523, 79] width 11 height 11
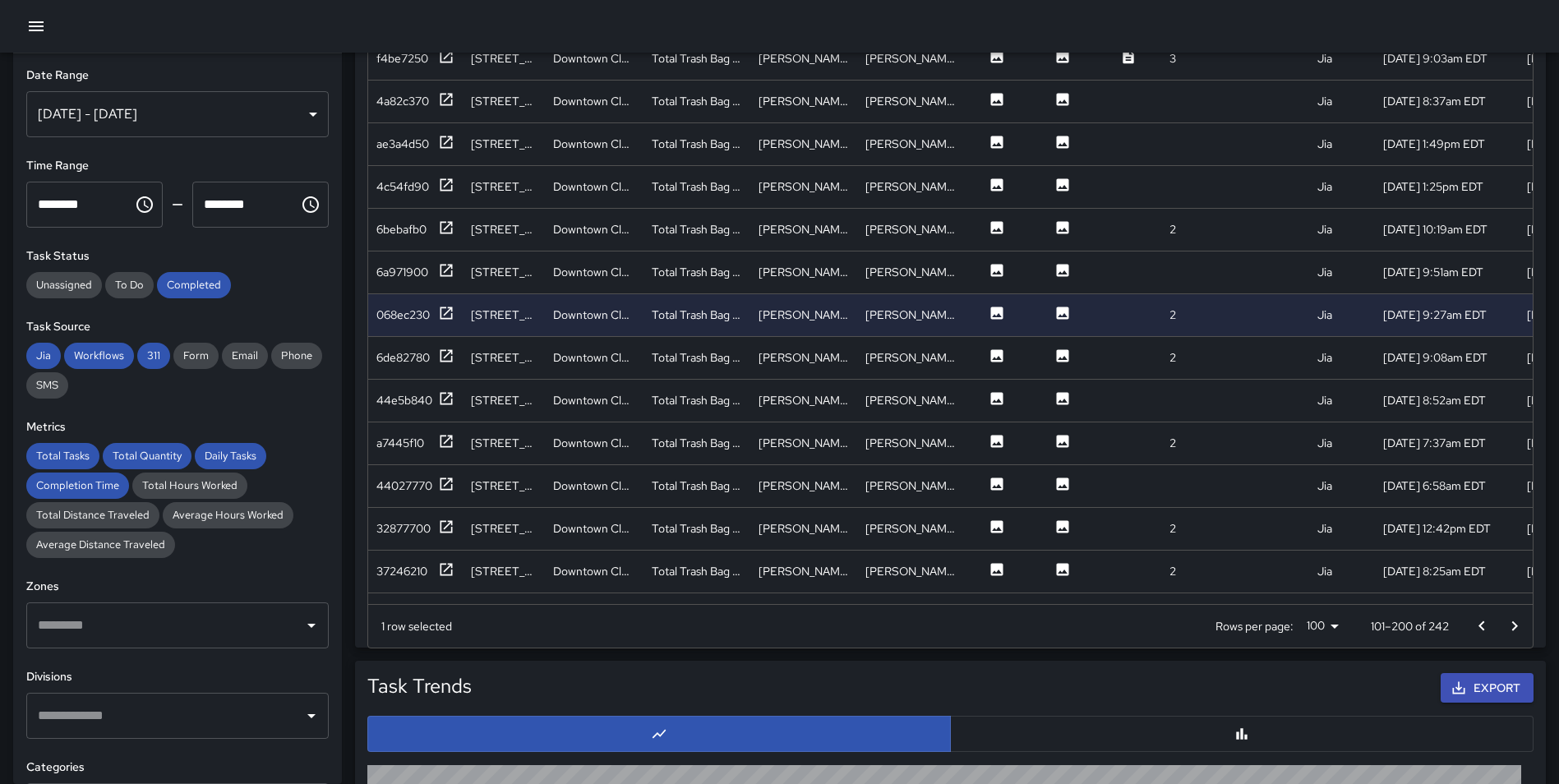
scroll to position [995, 0]
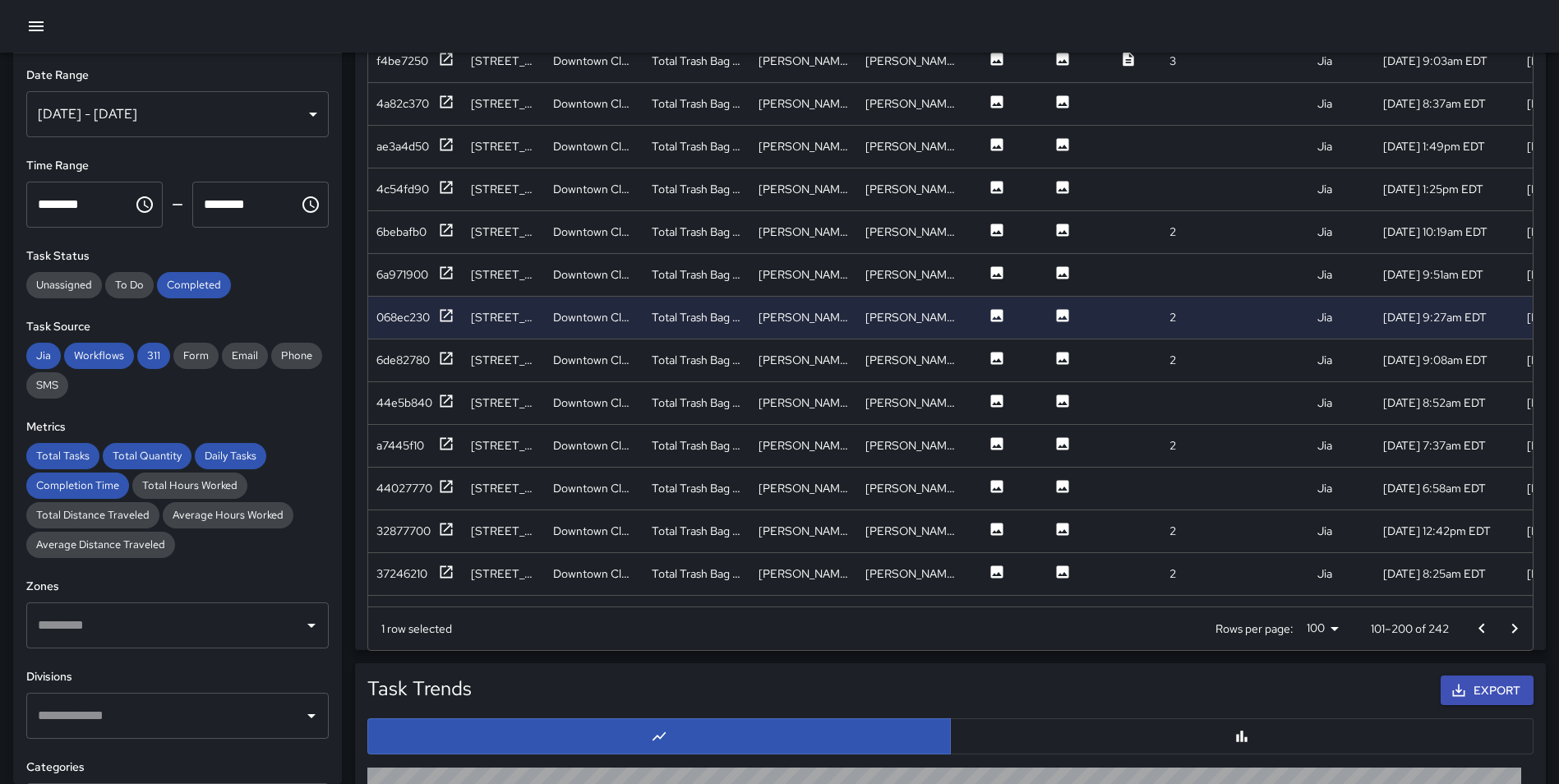
click at [1510, 632] on icon "Go to next page" at bounding box center [1514, 628] width 20 height 20
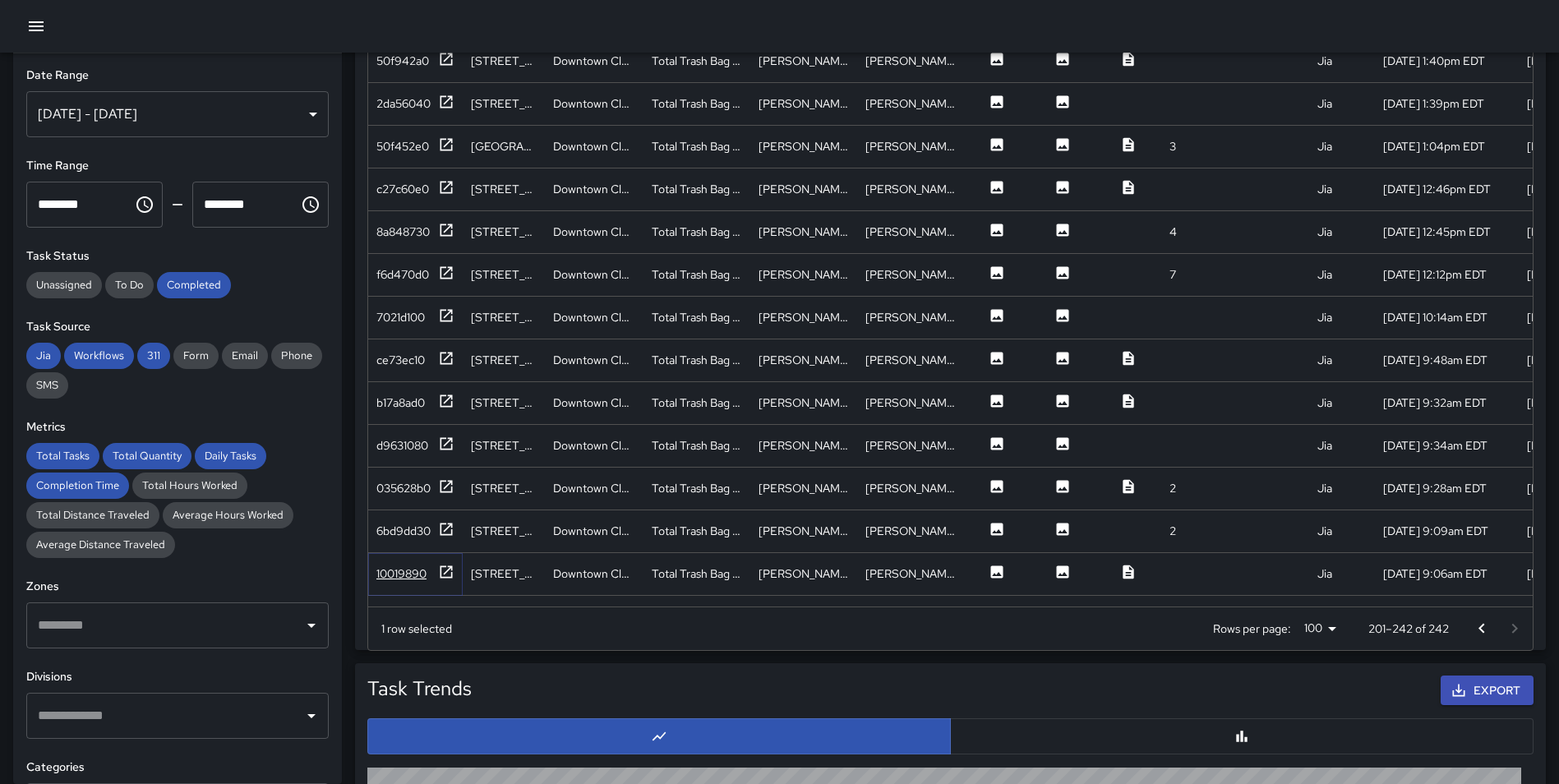
click at [445, 575] on icon at bounding box center [445, 571] width 16 height 16
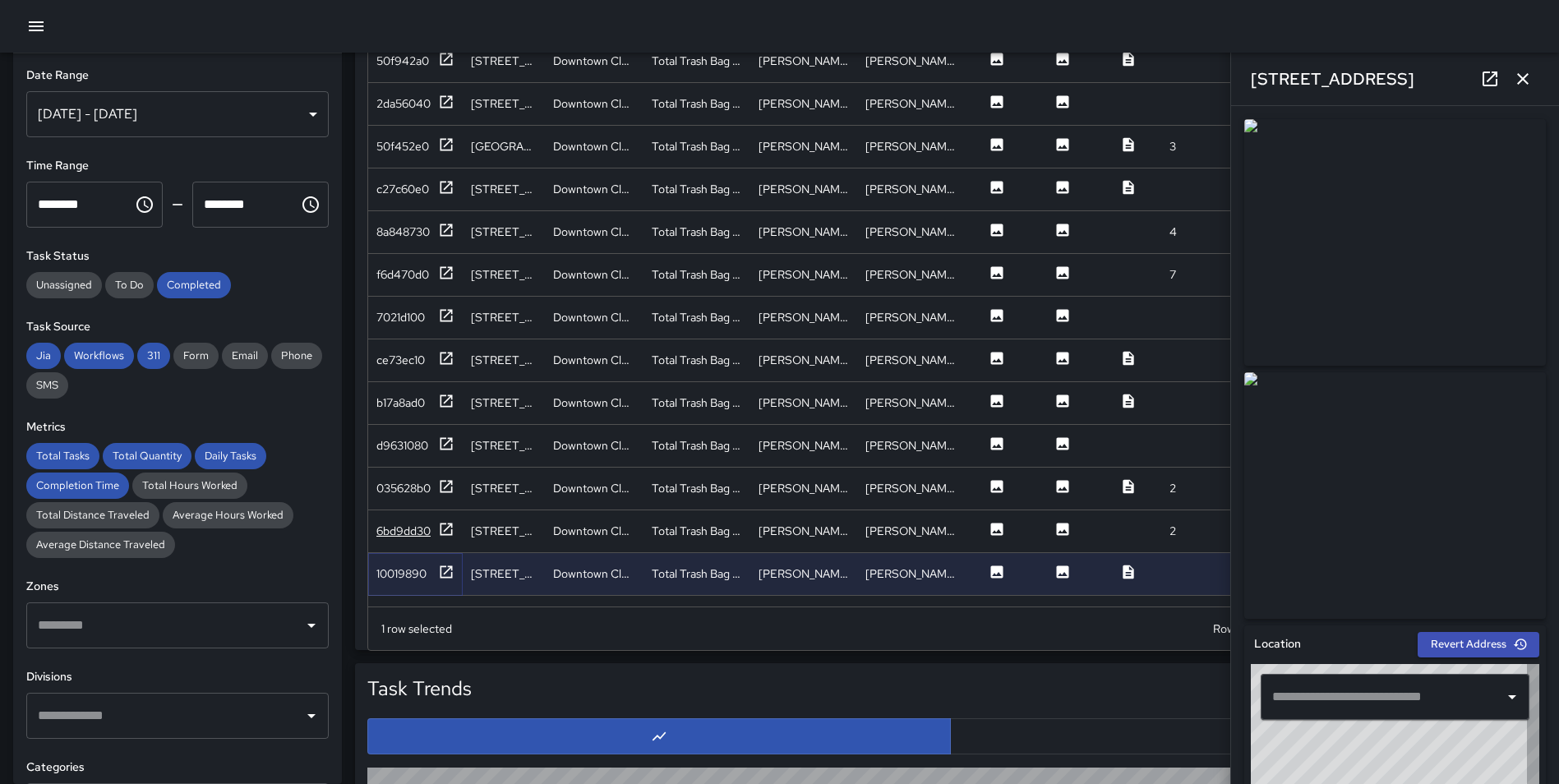
type input "**********"
click at [443, 532] on icon at bounding box center [445, 528] width 16 height 16
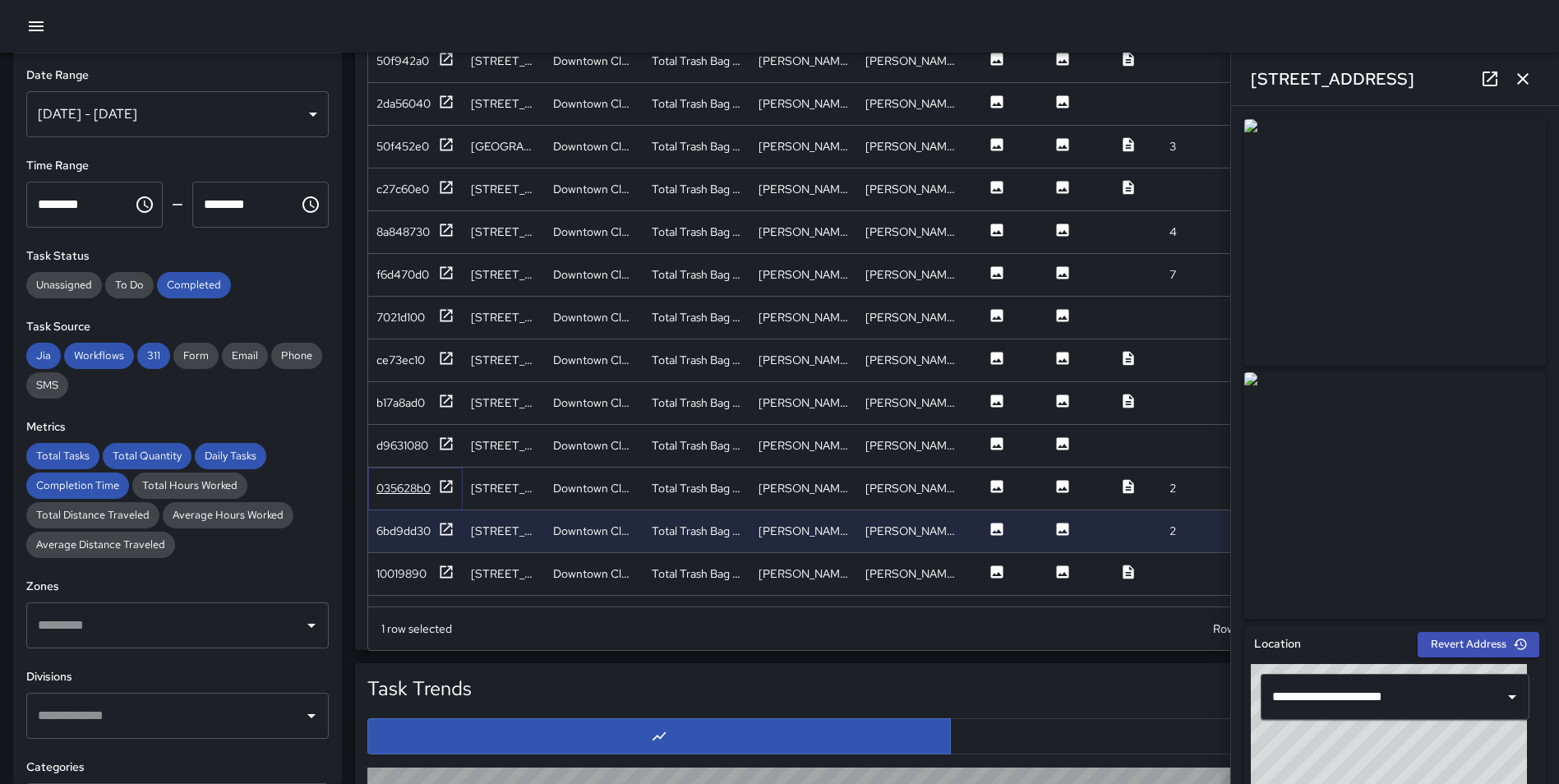
click at [448, 483] on icon at bounding box center [445, 486] width 16 height 16
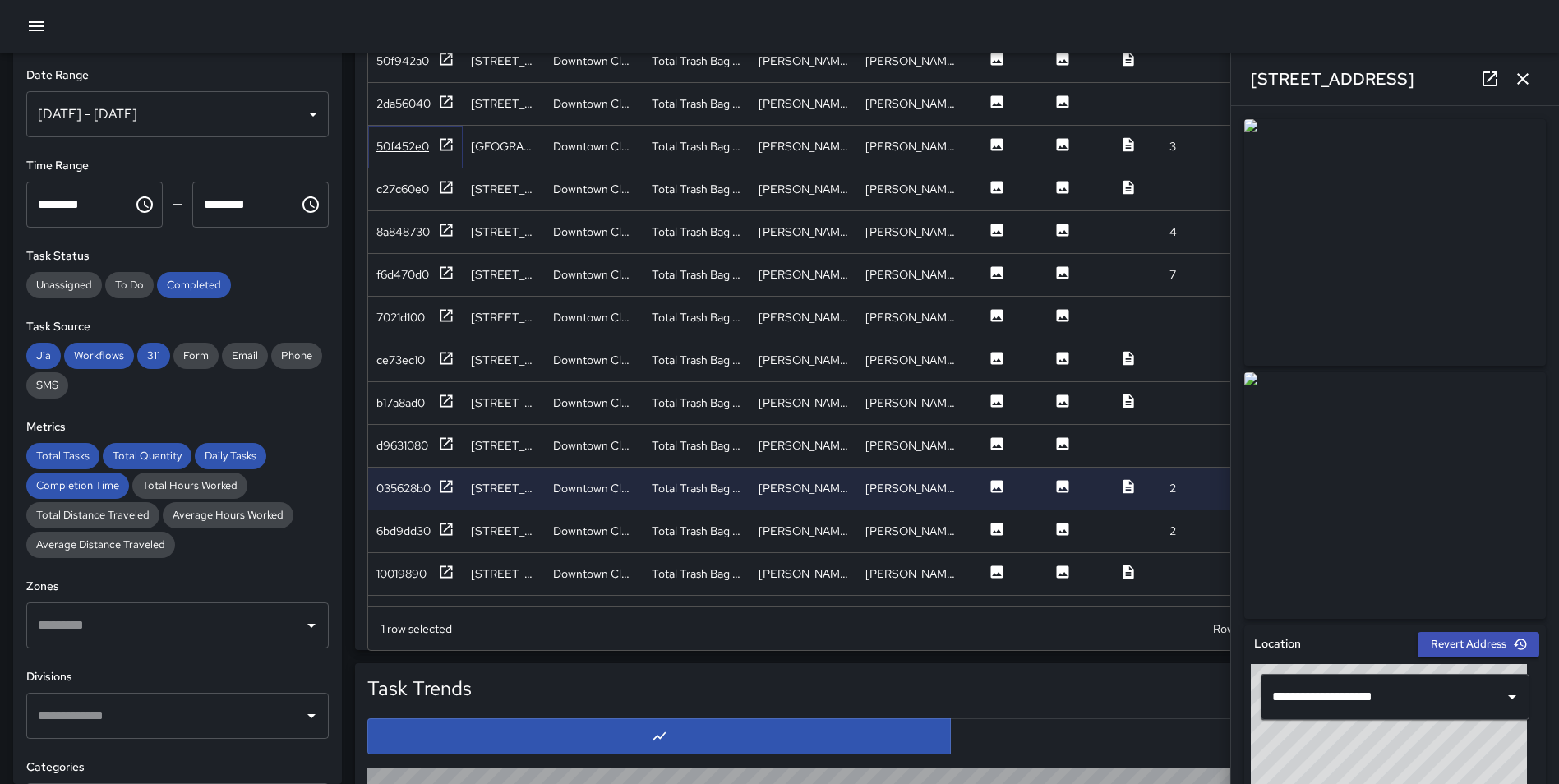
click at [448, 136] on icon at bounding box center [445, 144] width 16 height 16
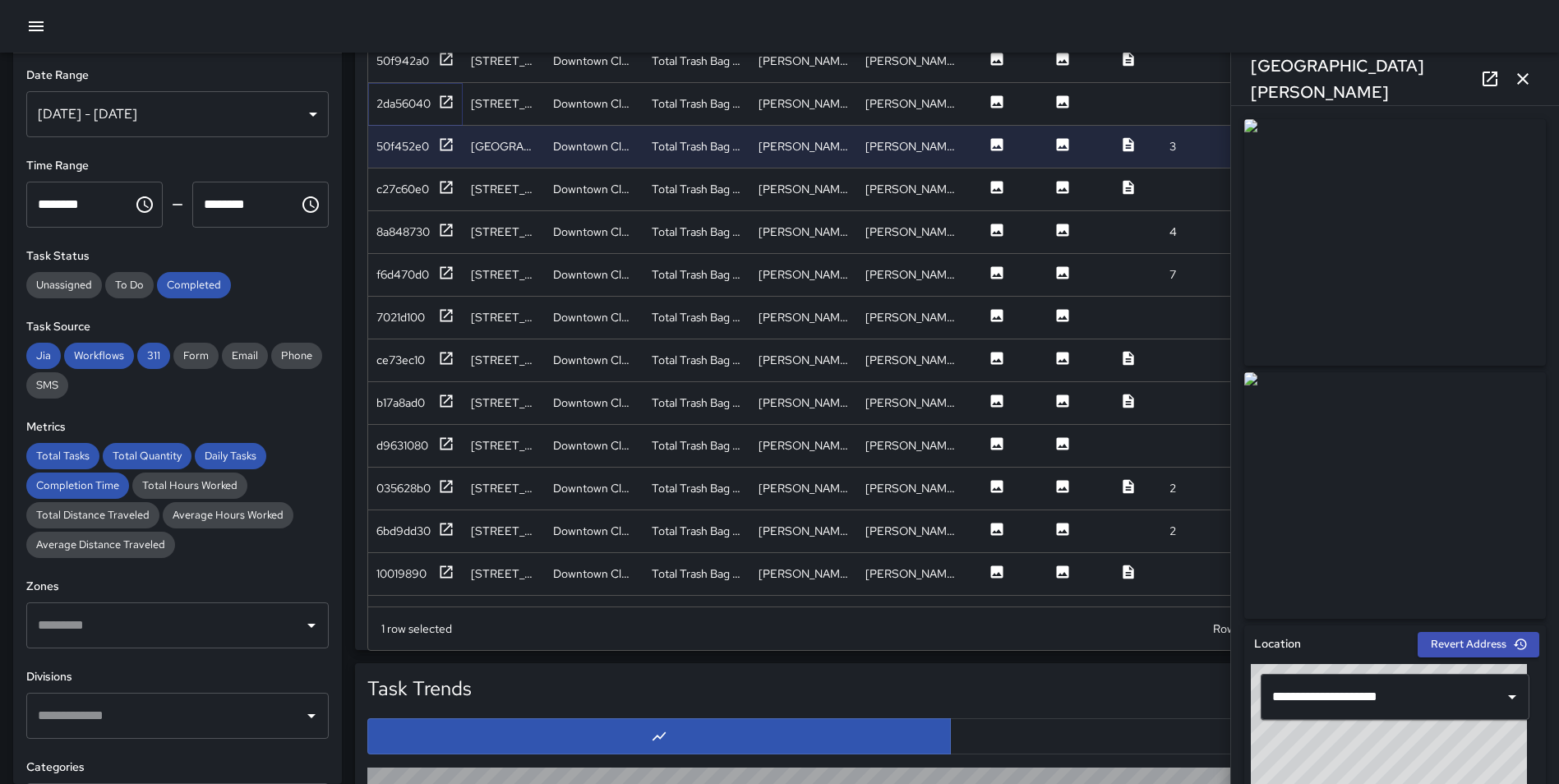
drag, startPoint x: 444, startPoint y: 96, endPoint x: 582, endPoint y: 10, distance: 162.6
click at [582, 10] on div "**********" at bounding box center [780, 186] width 1559 height 2364
click at [434, 100] on div "2da56040" at bounding box center [415, 104] width 78 height 21
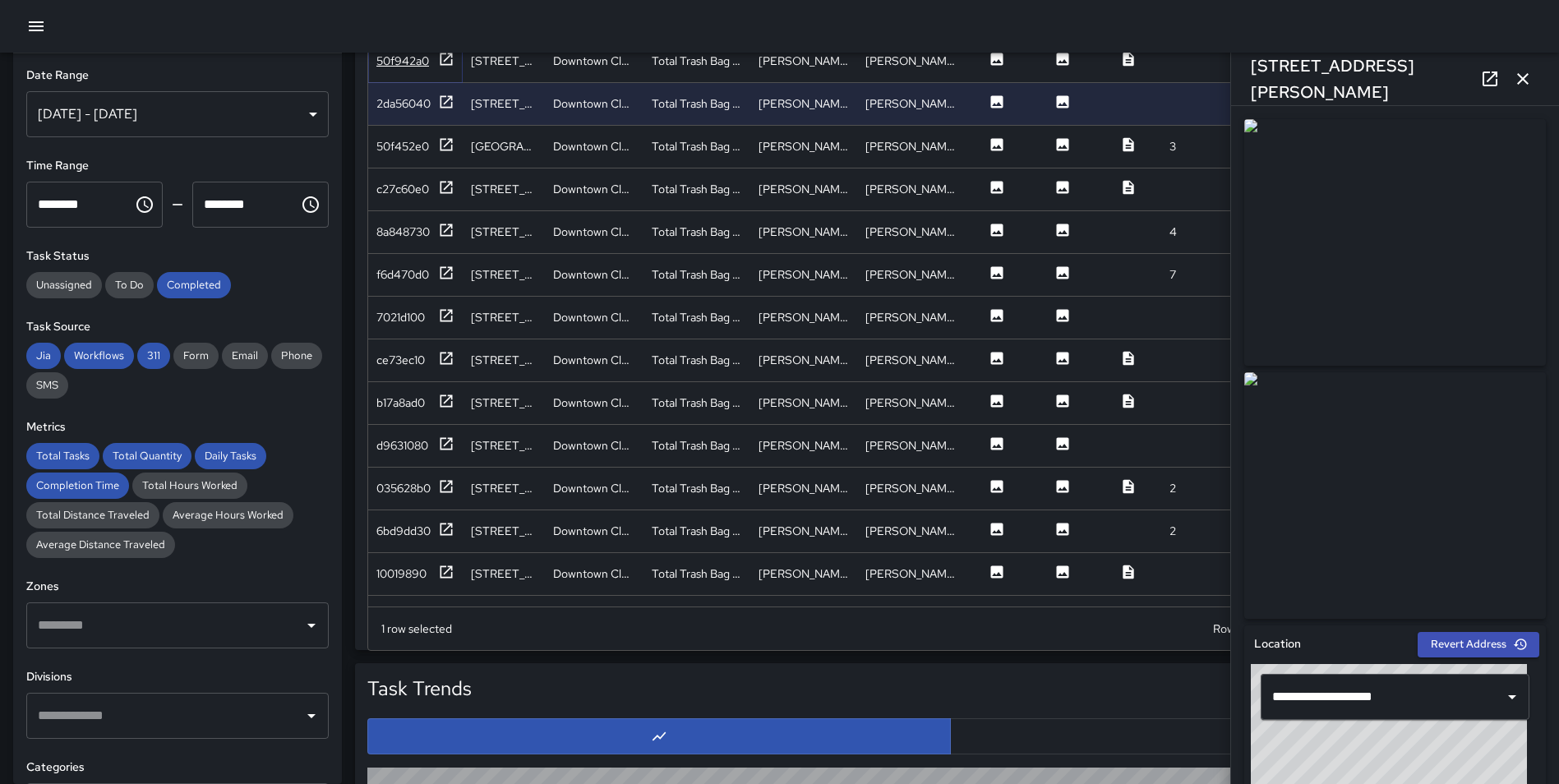
click at [445, 61] on icon at bounding box center [445, 59] width 16 height 16
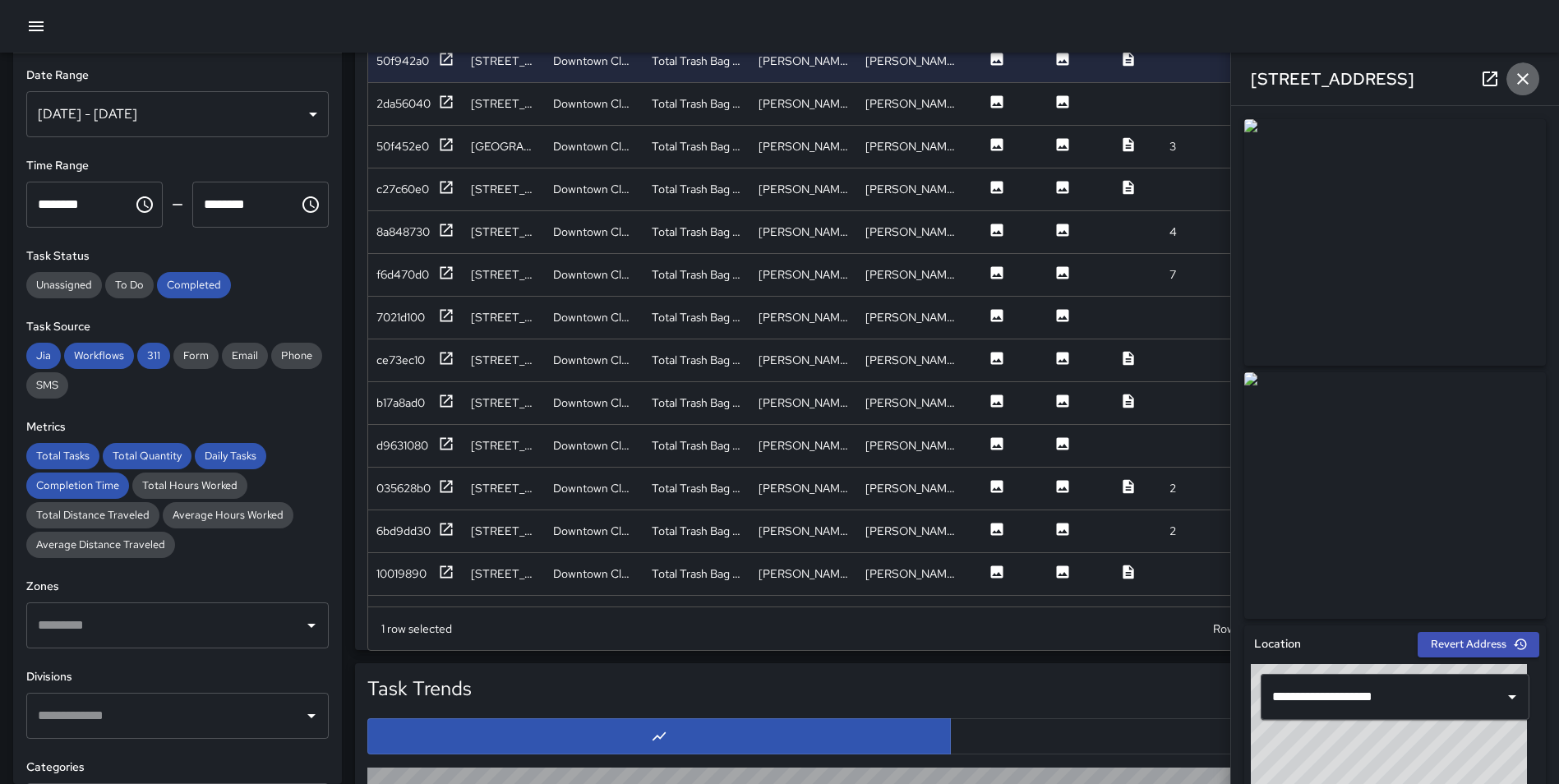
click at [1525, 73] on icon "button" at bounding box center [1523, 79] width 20 height 20
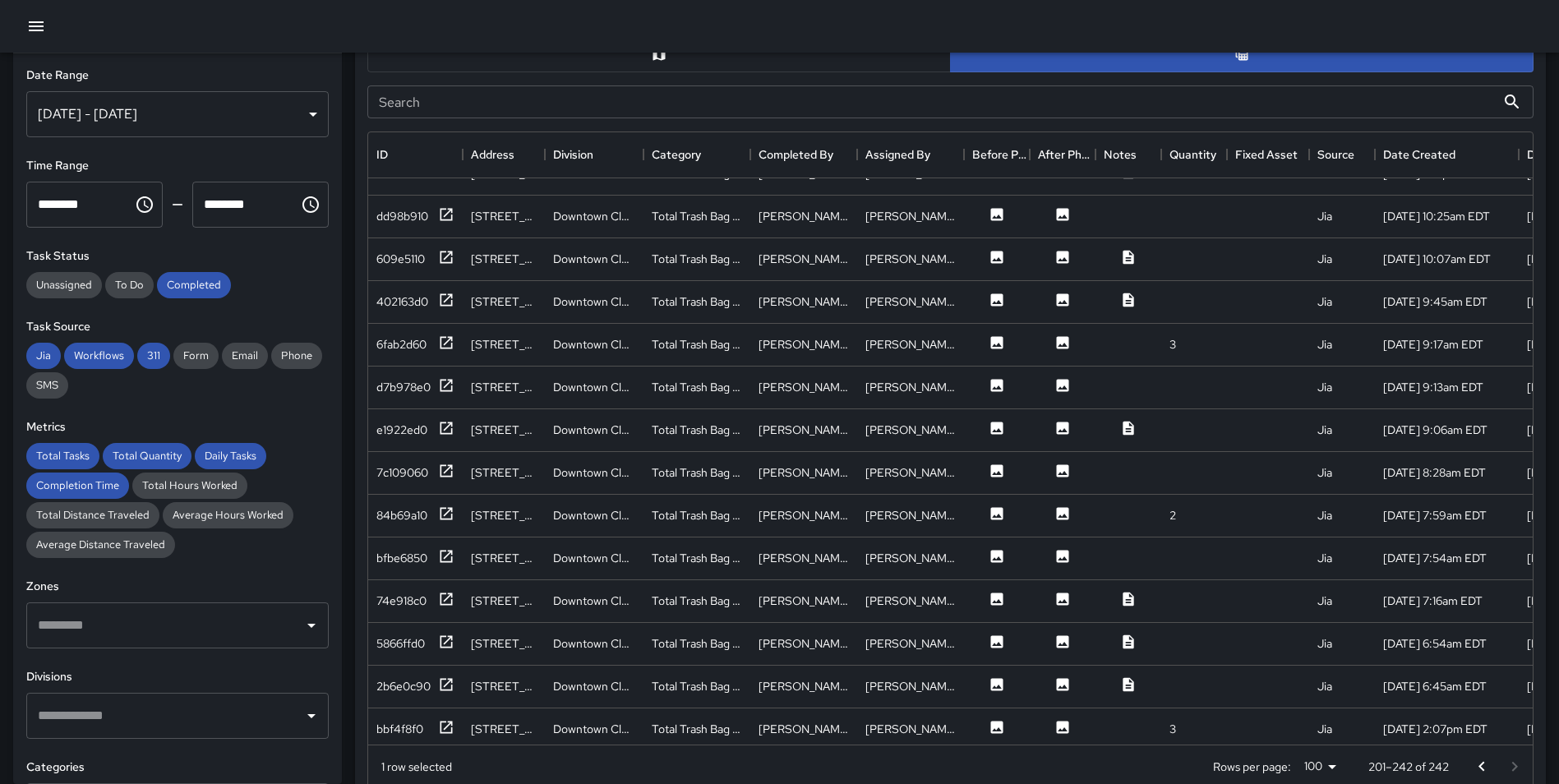
scroll to position [860, 0]
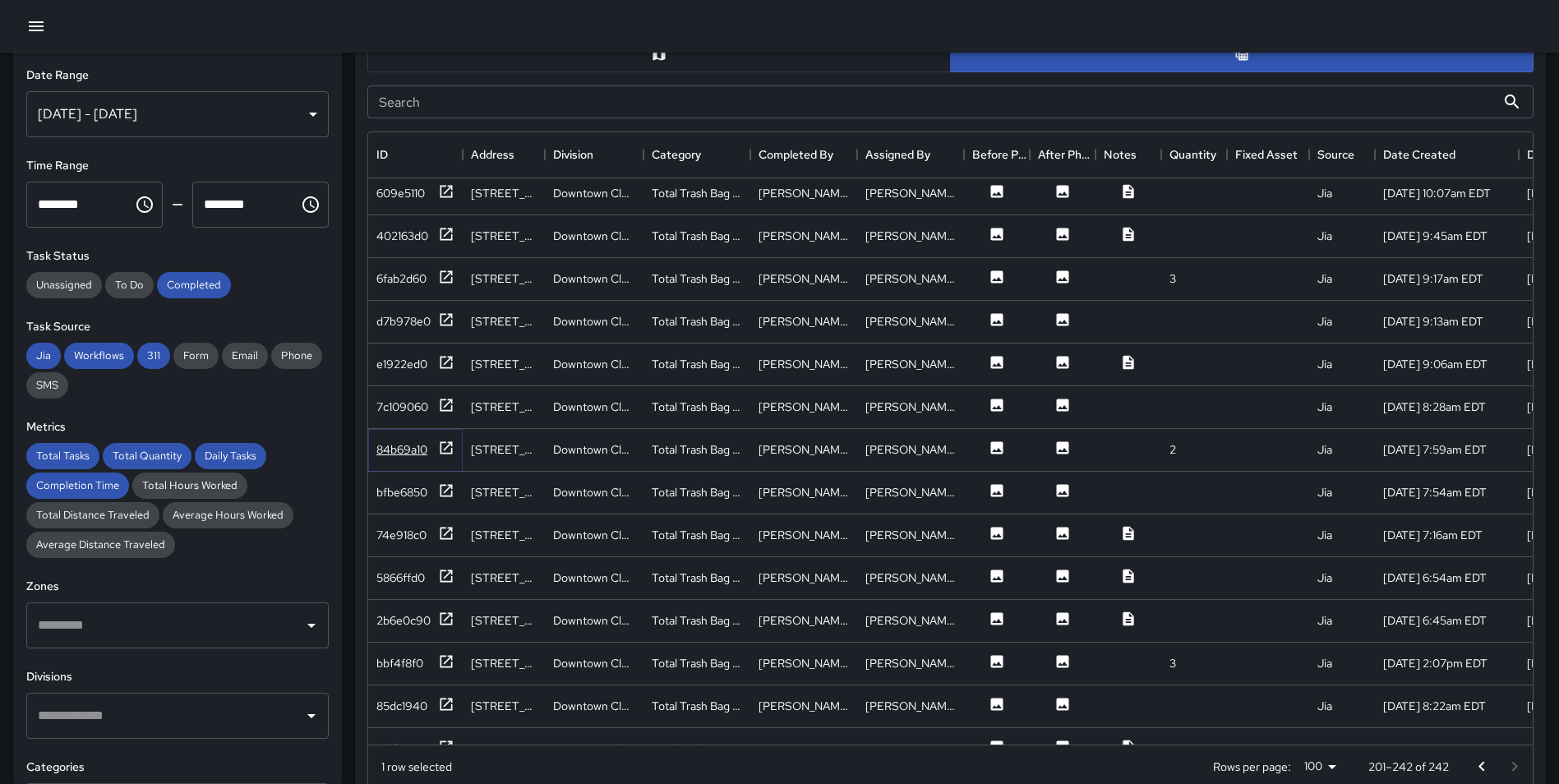
click at [448, 441] on icon at bounding box center [445, 447] width 16 height 16
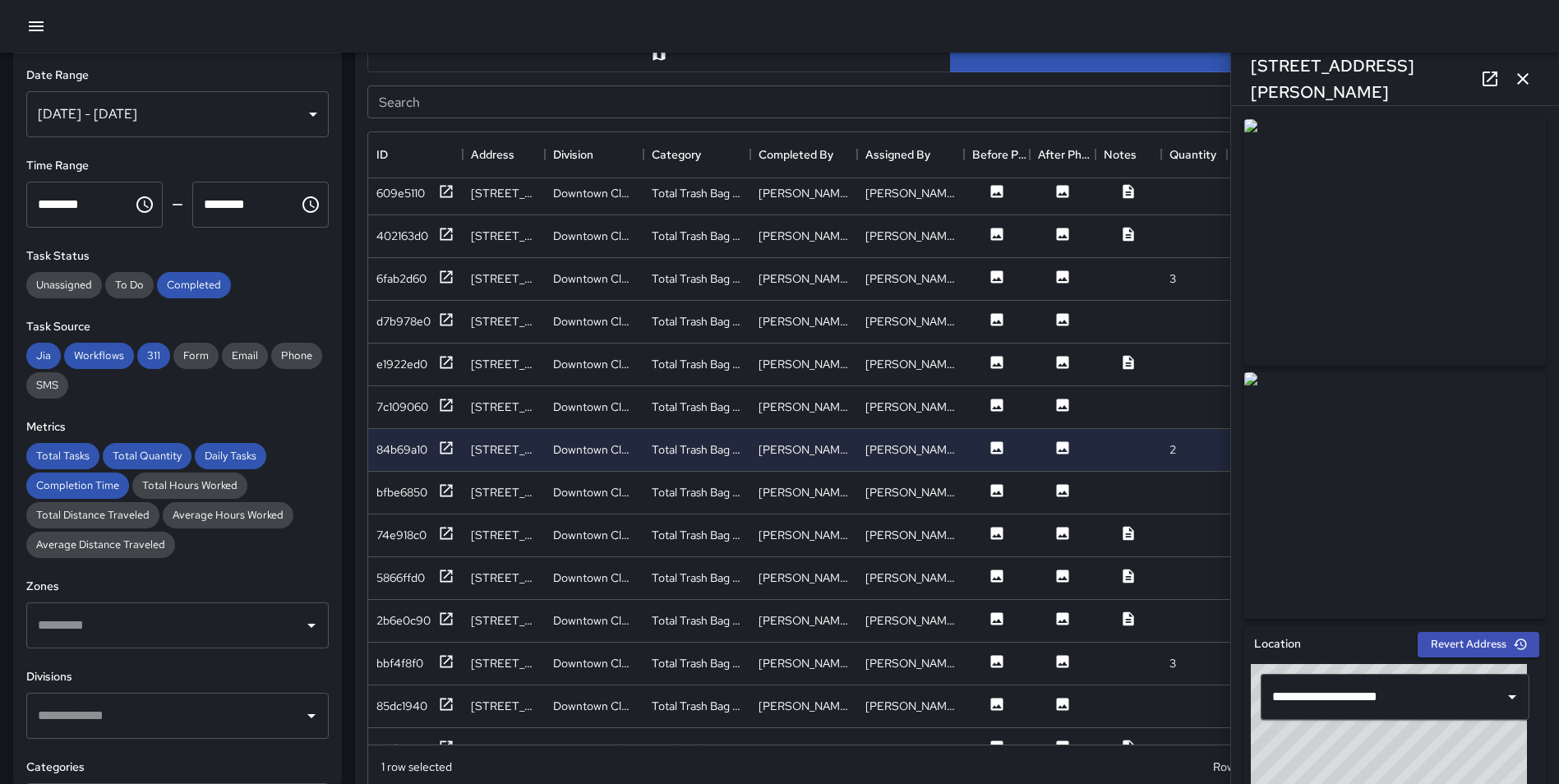
scroll to position [329, 0]
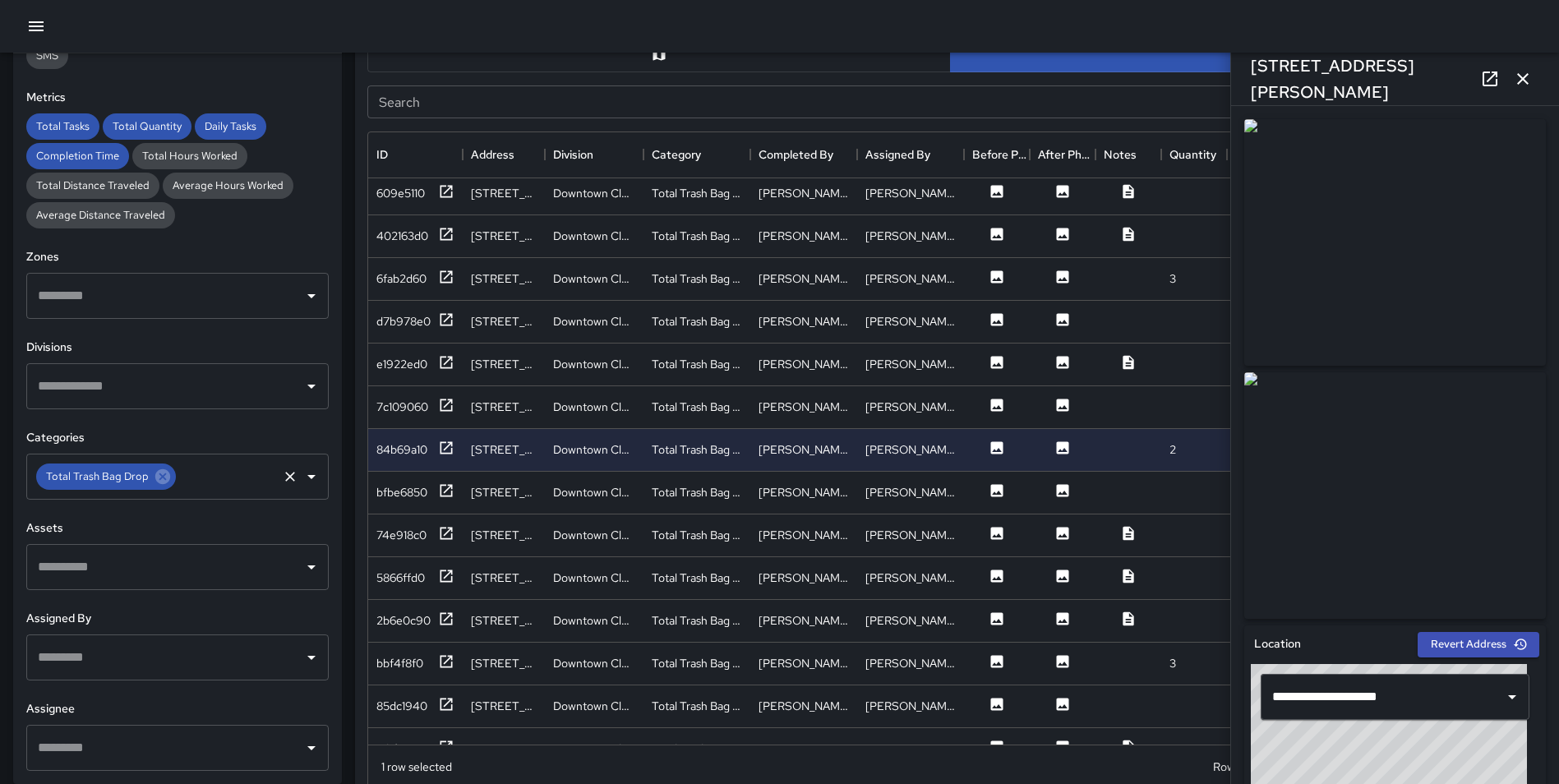
click at [162, 476] on icon at bounding box center [162, 476] width 18 height 18
click at [109, 479] on input "text" at bounding box center [165, 476] width 263 height 31
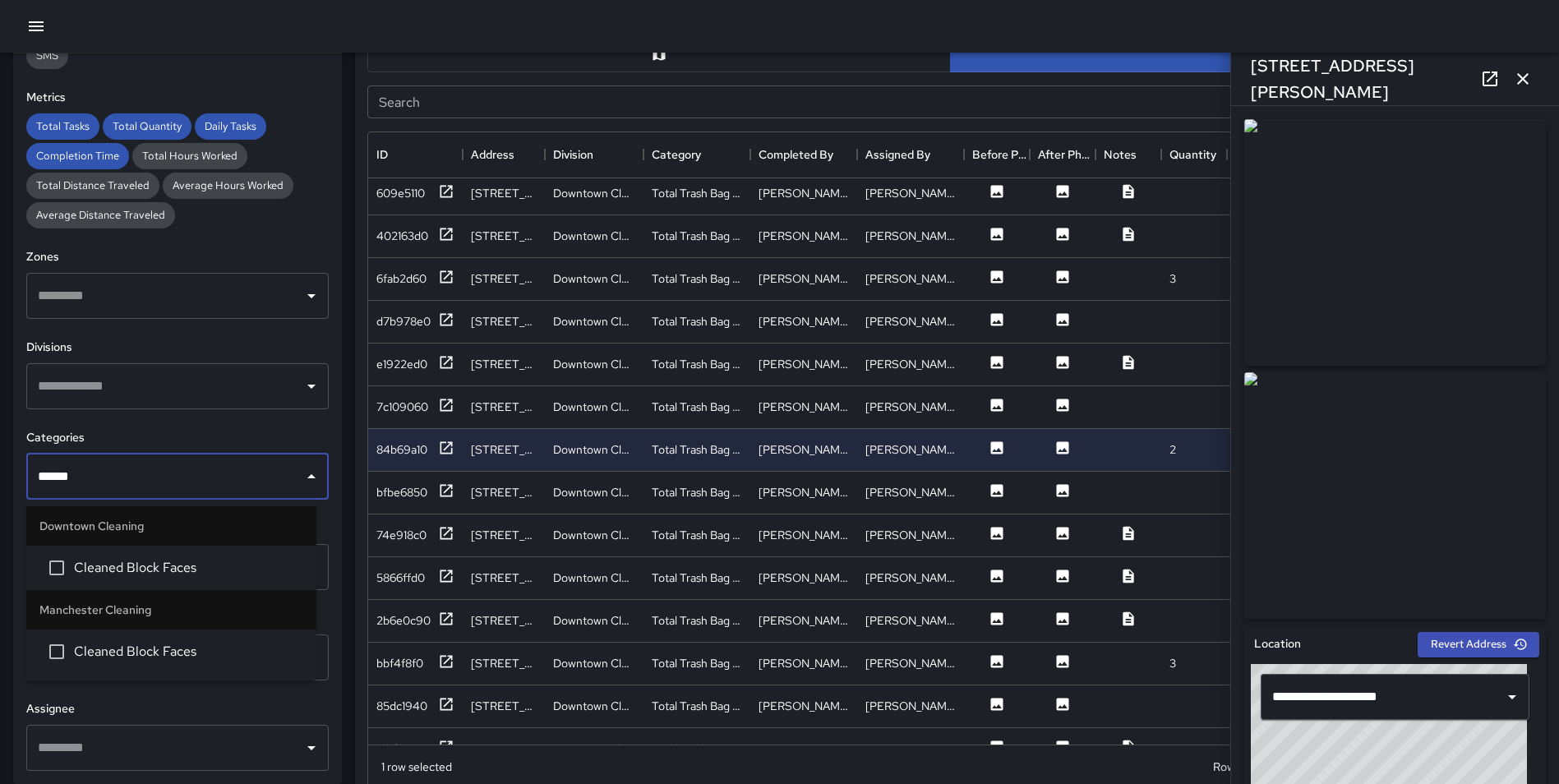
type input "*******"
click at [168, 661] on li "Cleaned Block Faces" at bounding box center [171, 651] width 290 height 45
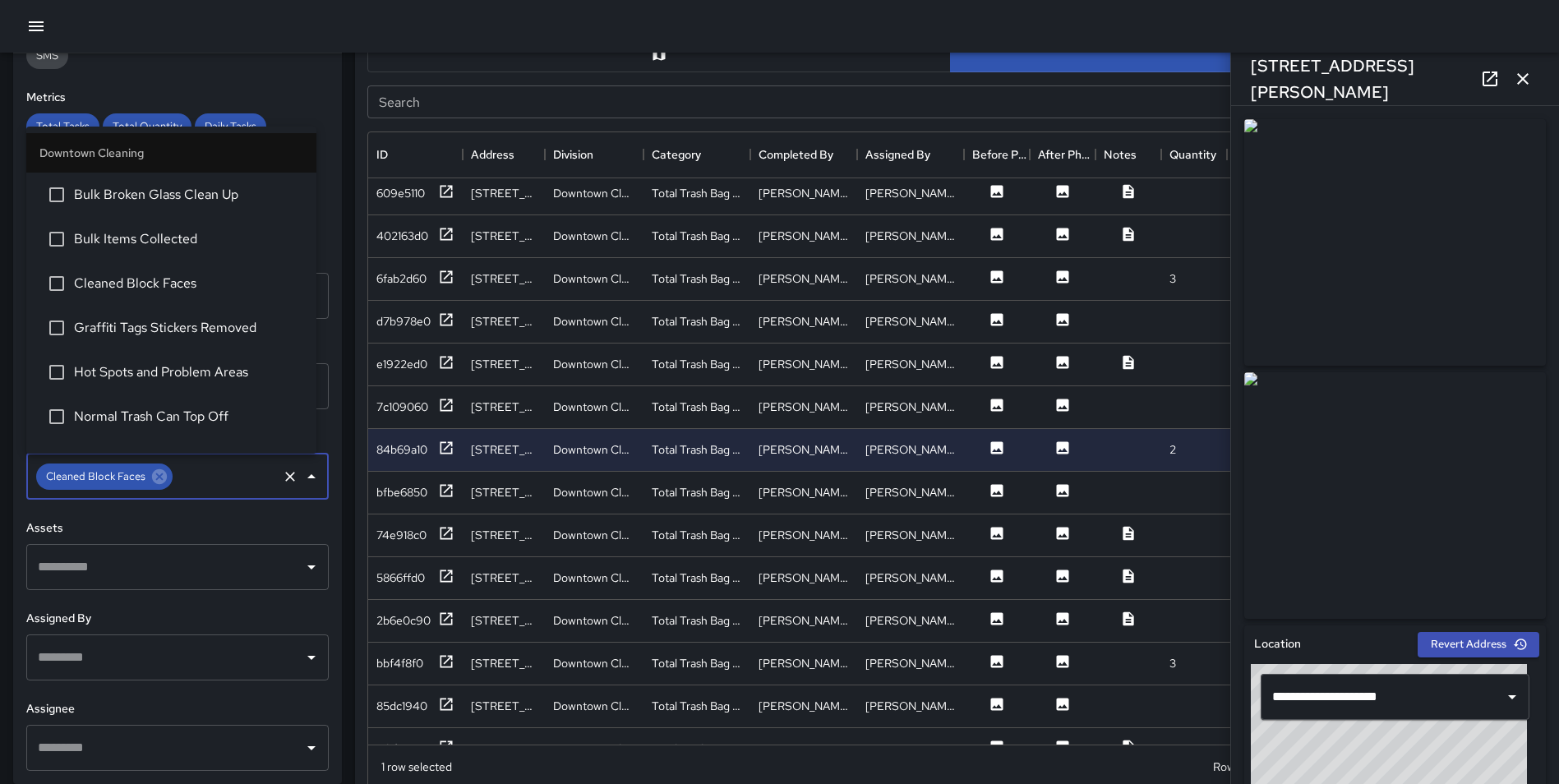
scroll to position [1173, 0]
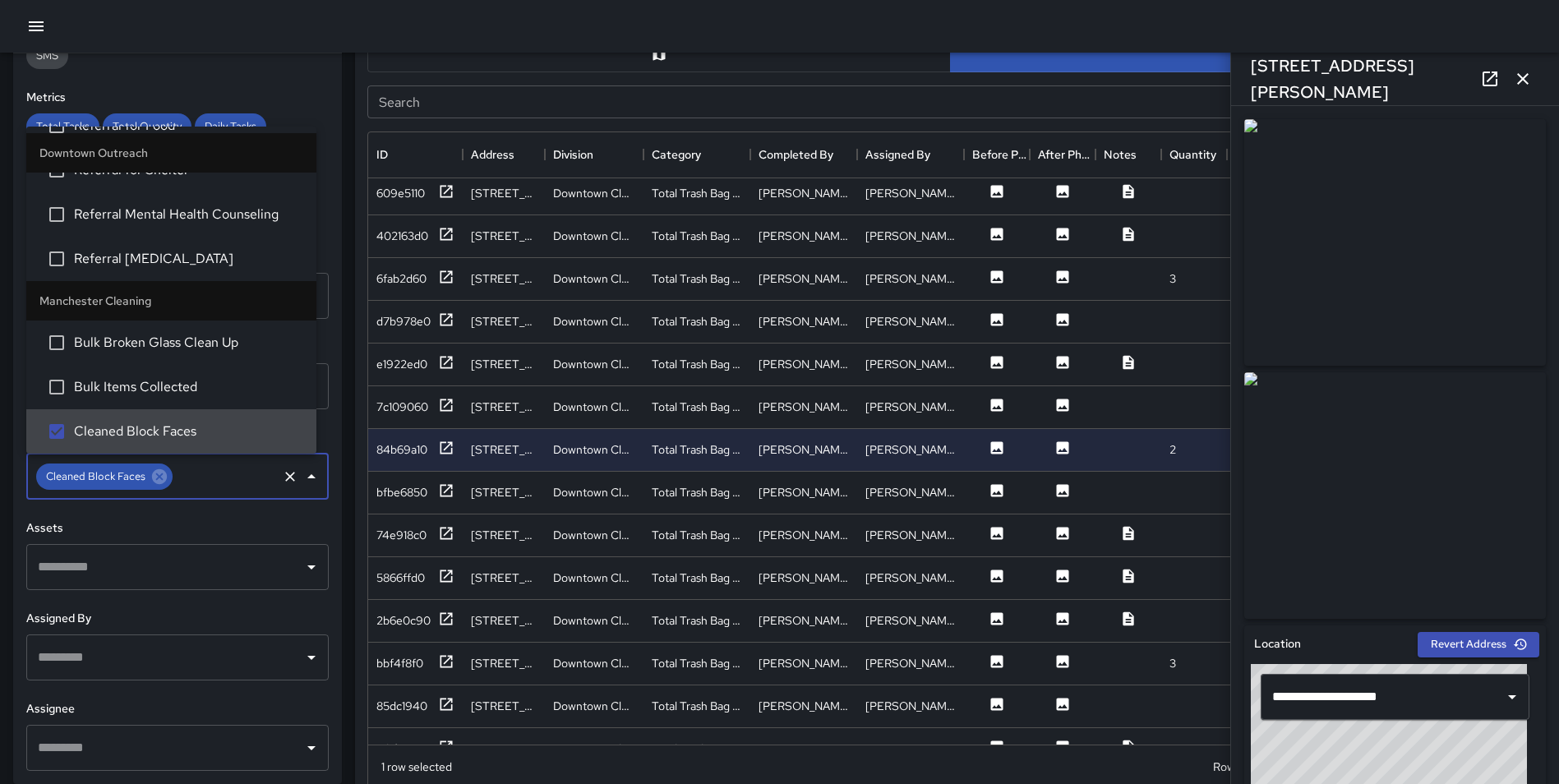
click at [323, 625] on div "**********" at bounding box center [177, 419] width 328 height 731
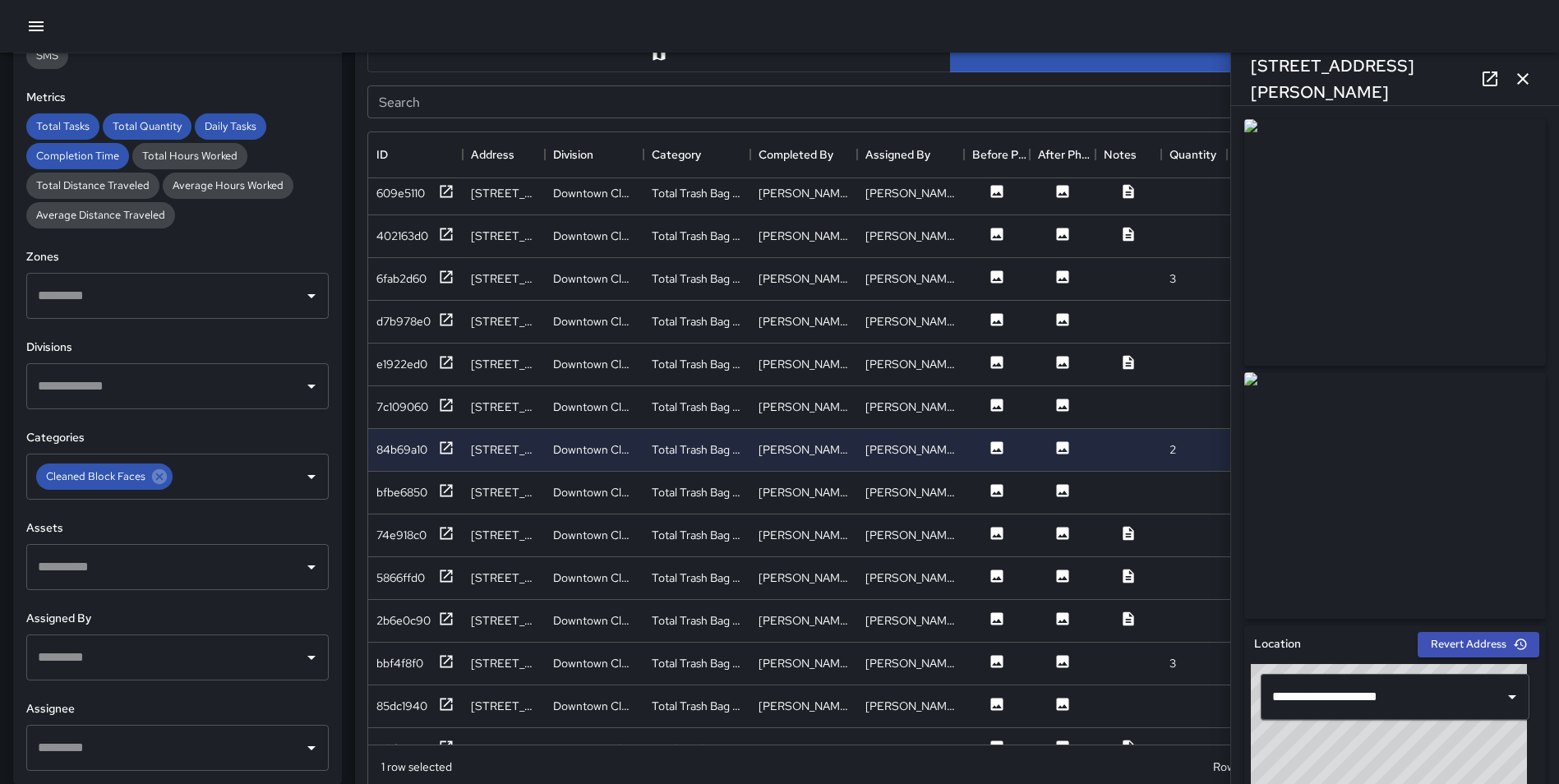
click at [352, 630] on div "Task Map and Details Export CSV Export Images Search Search ID Address Division…" at bounding box center [943, 377] width 1204 height 821
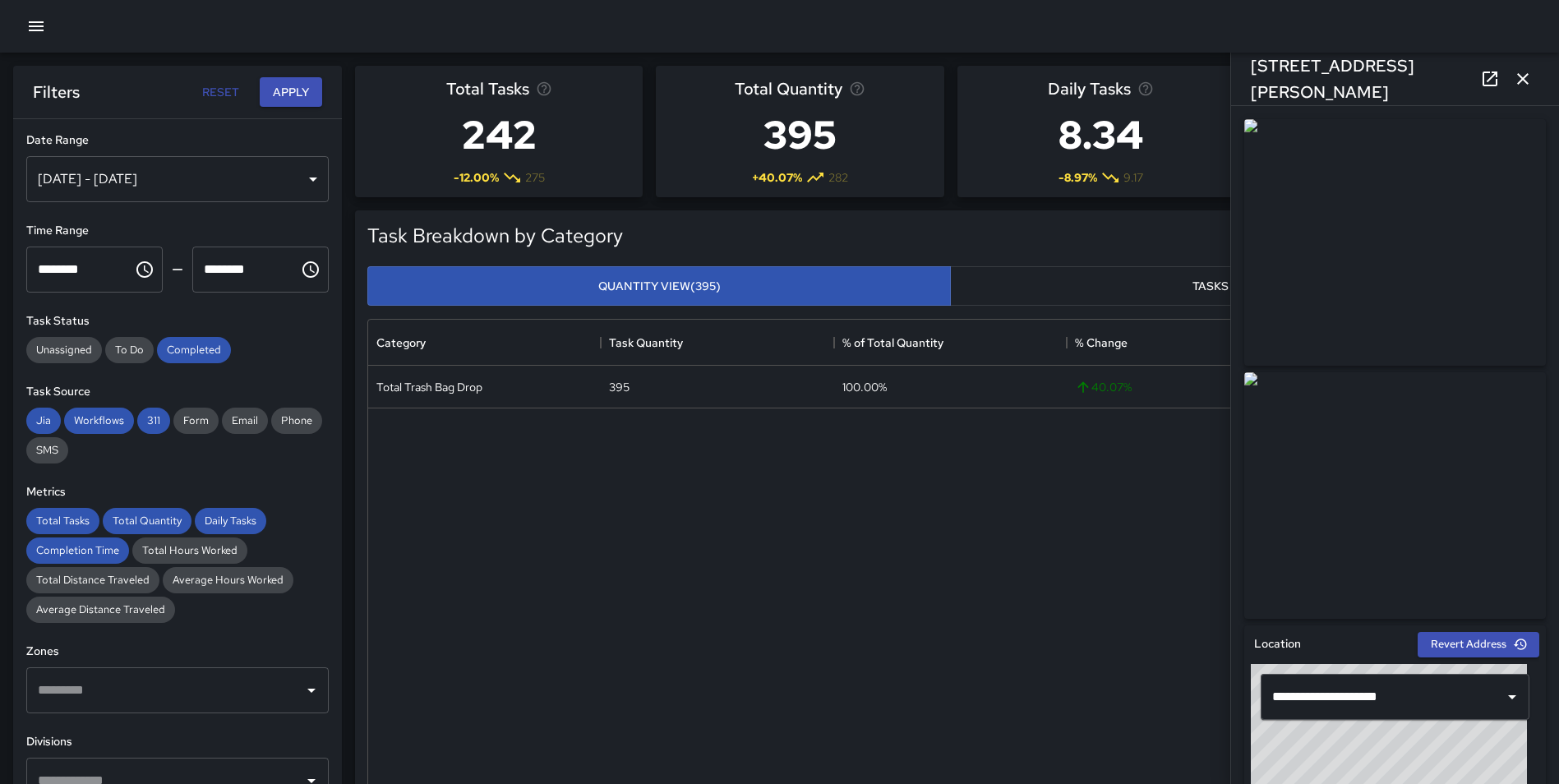
scroll to position [0, 0]
click at [120, 179] on div "[DATE] - [DATE]" at bounding box center [178, 180] width 303 height 46
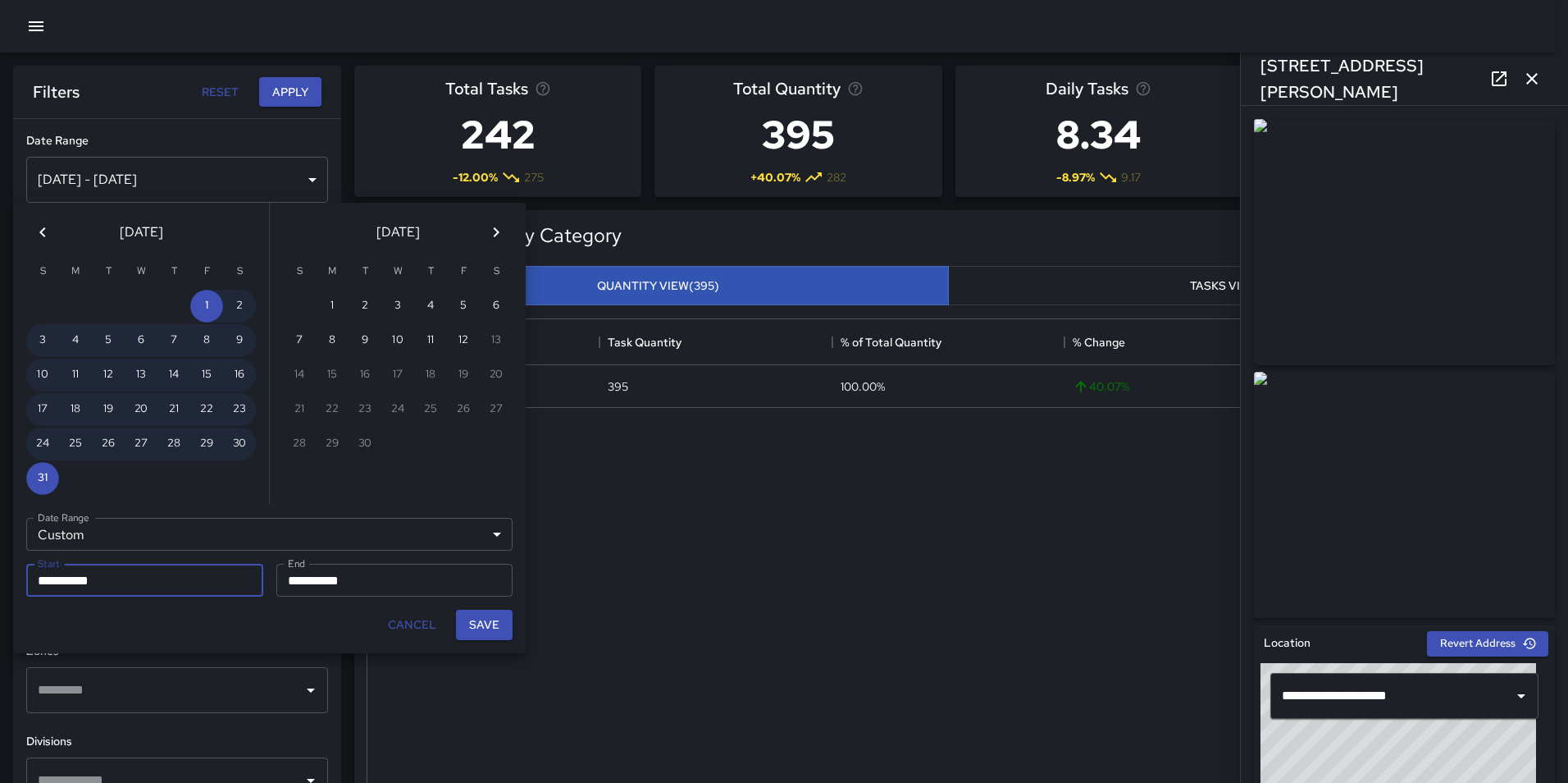
click at [47, 223] on icon "Previous month" at bounding box center [43, 232] width 20 height 20
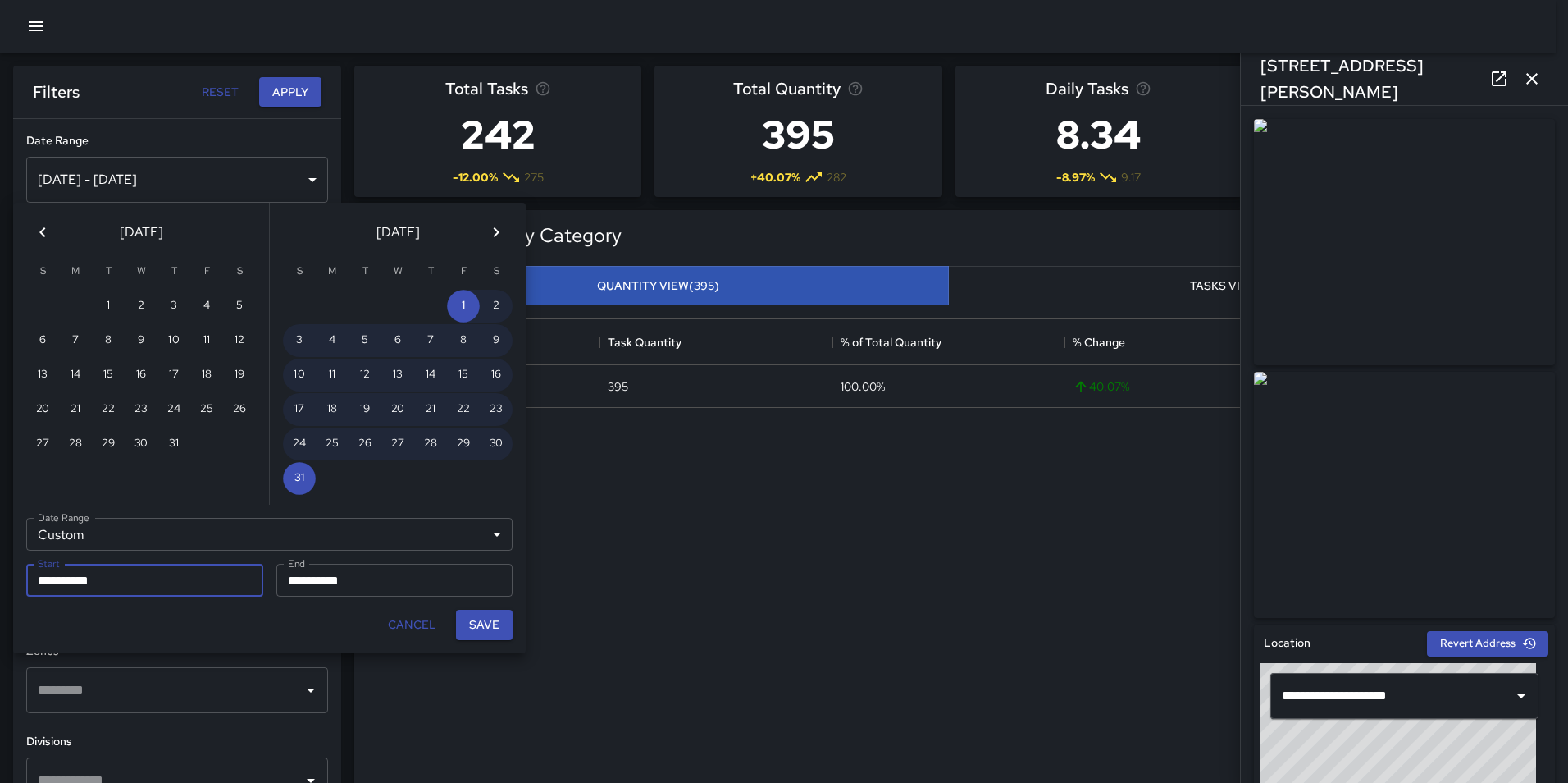
click at [47, 223] on icon "Previous month" at bounding box center [43, 232] width 20 height 20
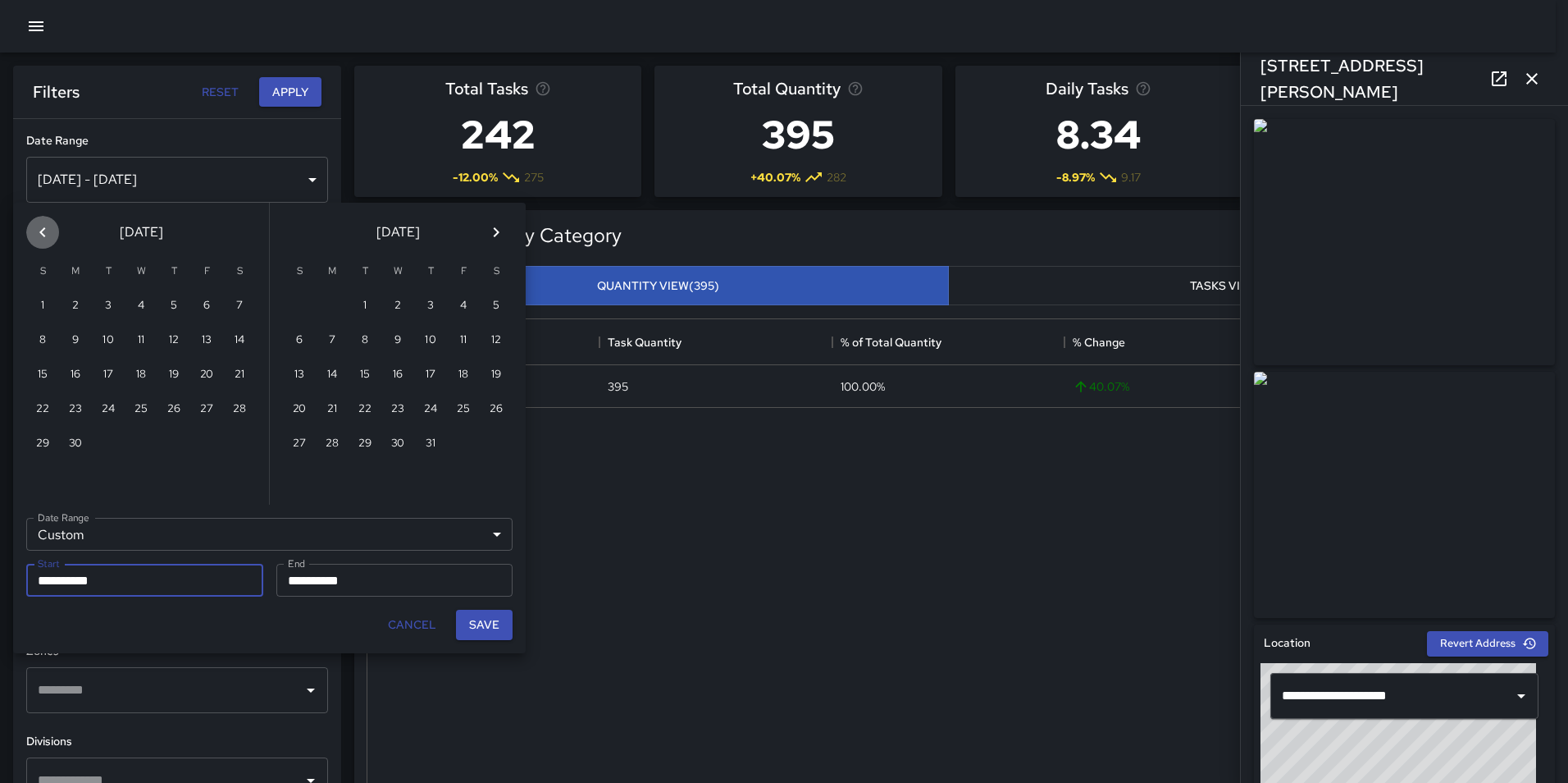
click at [47, 223] on icon "Previous month" at bounding box center [43, 232] width 20 height 20
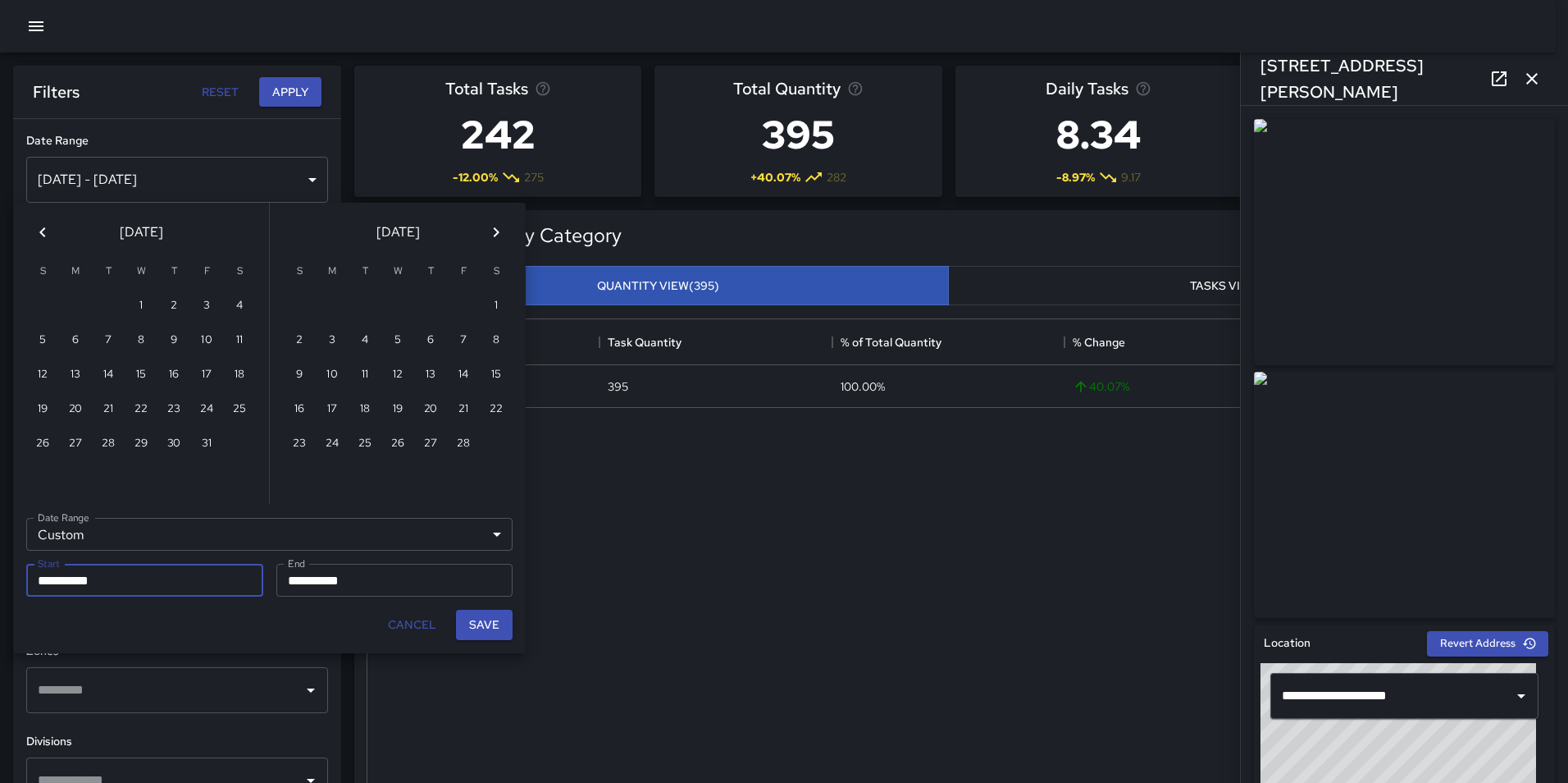
click at [47, 223] on icon "Previous month" at bounding box center [43, 232] width 20 height 20
click at [393, 308] on button "1" at bounding box center [398, 306] width 33 height 33
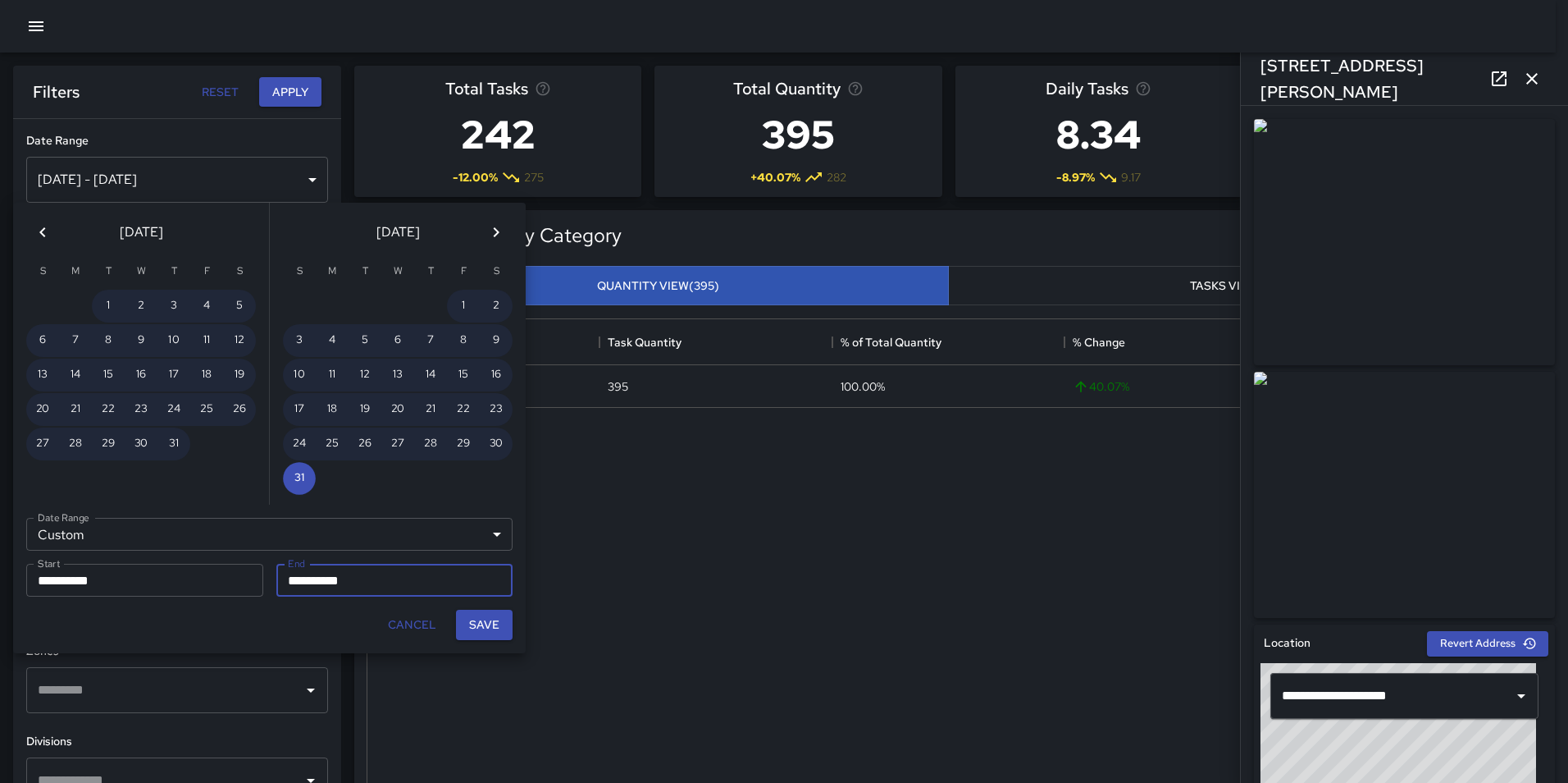
type input "**********"
click at [479, 626] on button "Save" at bounding box center [484, 625] width 57 height 30
type input "**********"
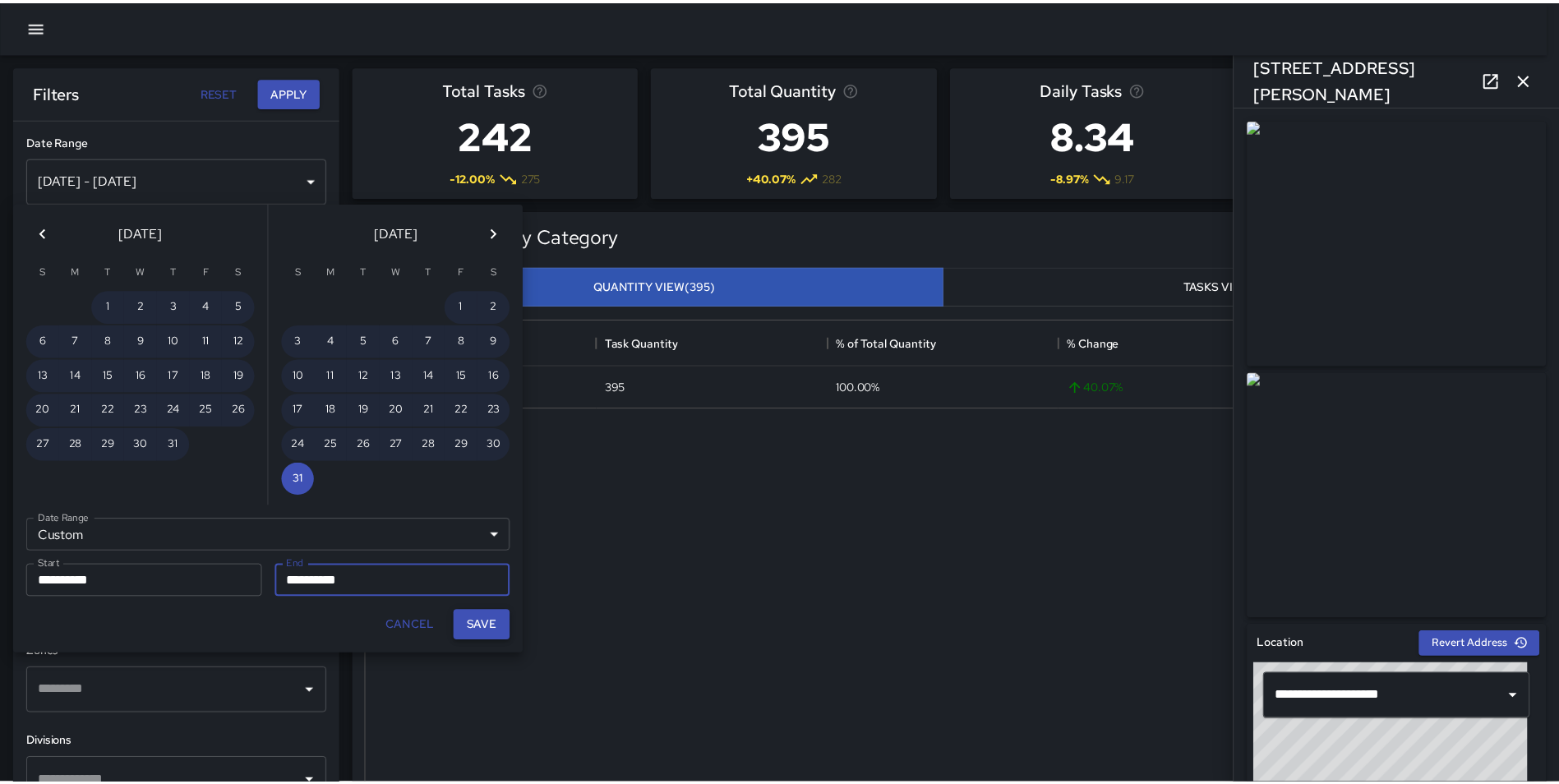
scroll to position [13, 13]
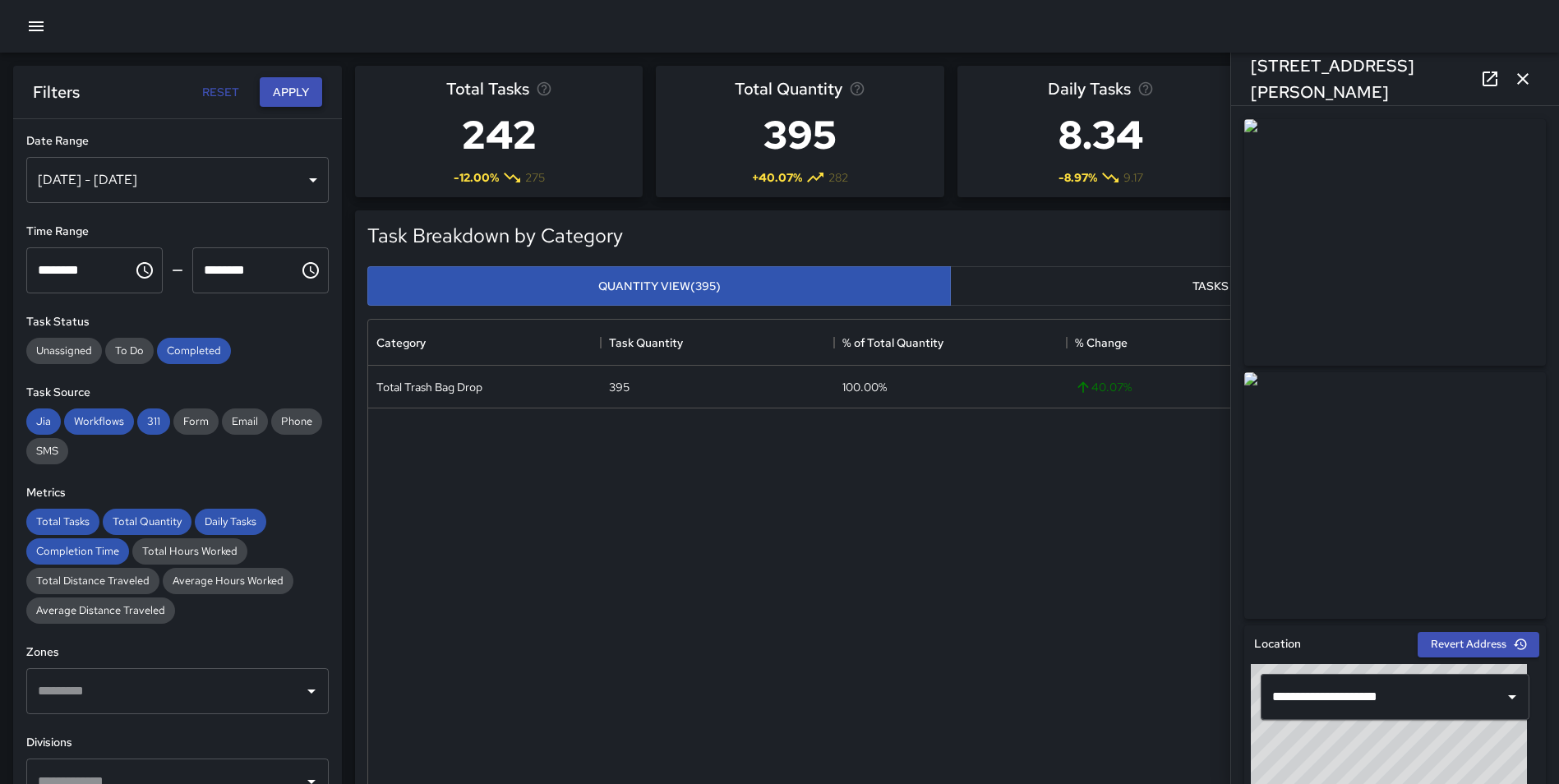
click at [292, 88] on button "Apply" at bounding box center [291, 92] width 63 height 30
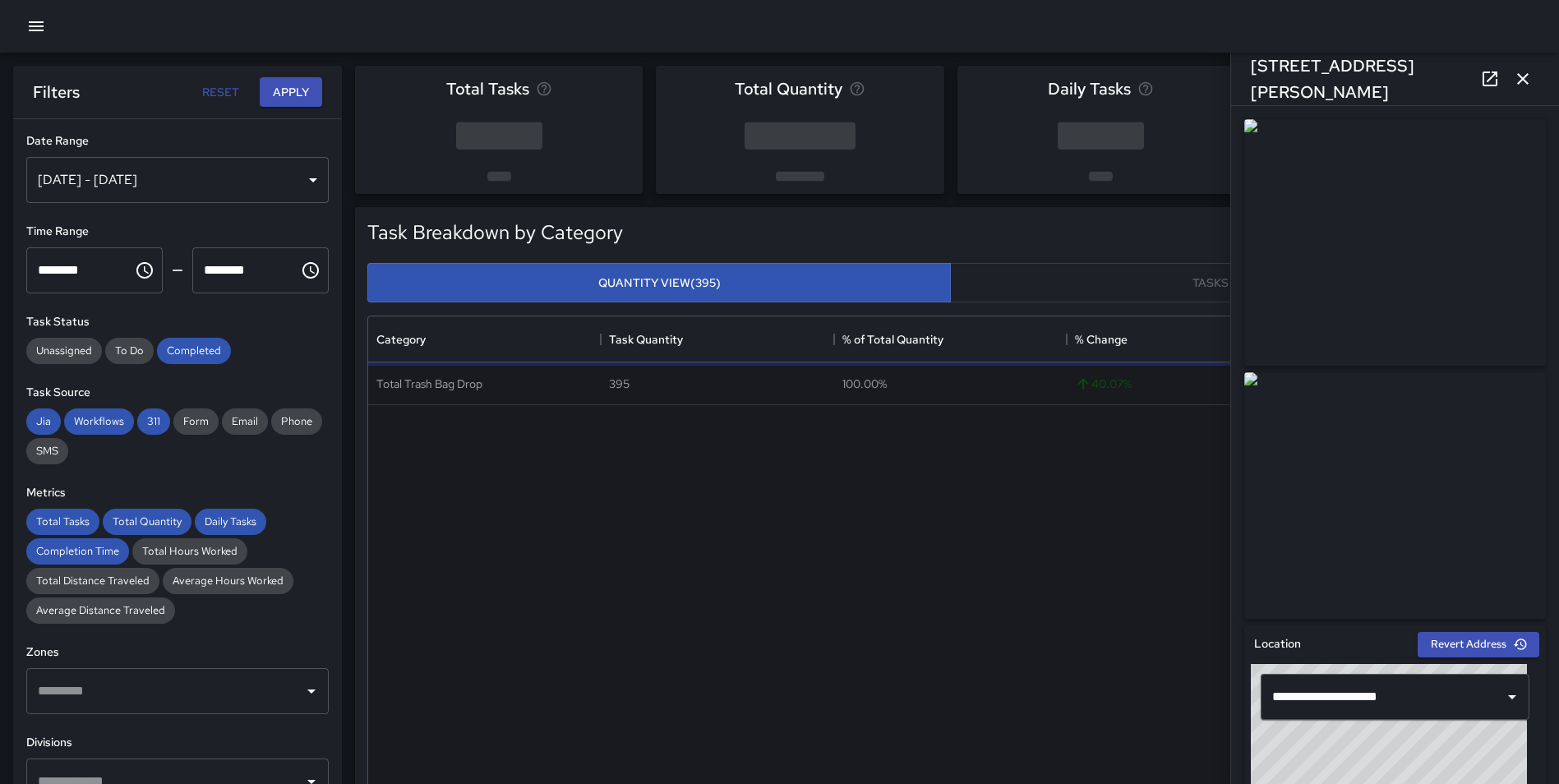
click at [1524, 78] on icon "button" at bounding box center [1523, 79] width 11 height 11
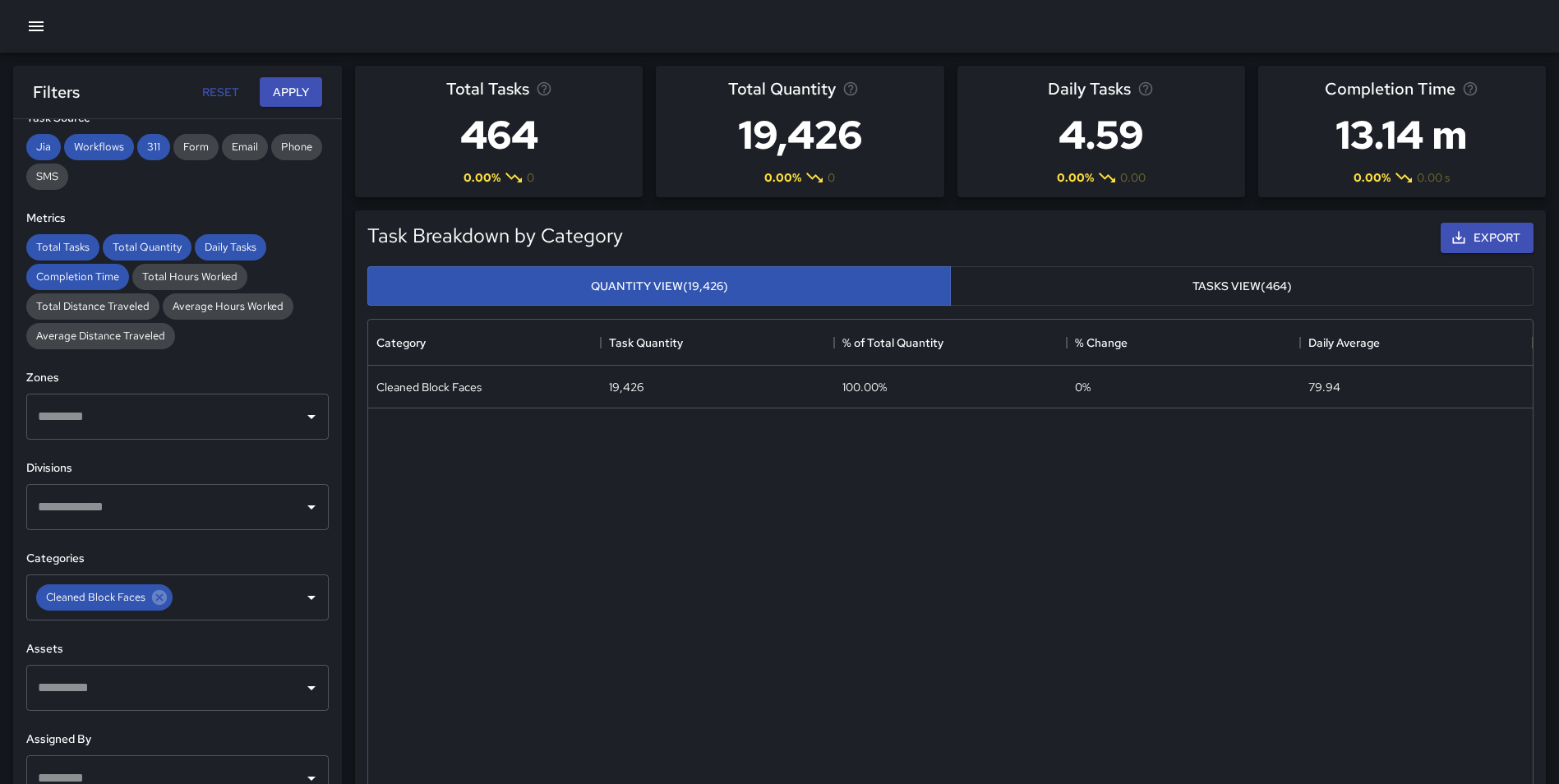
scroll to position [329, 0]
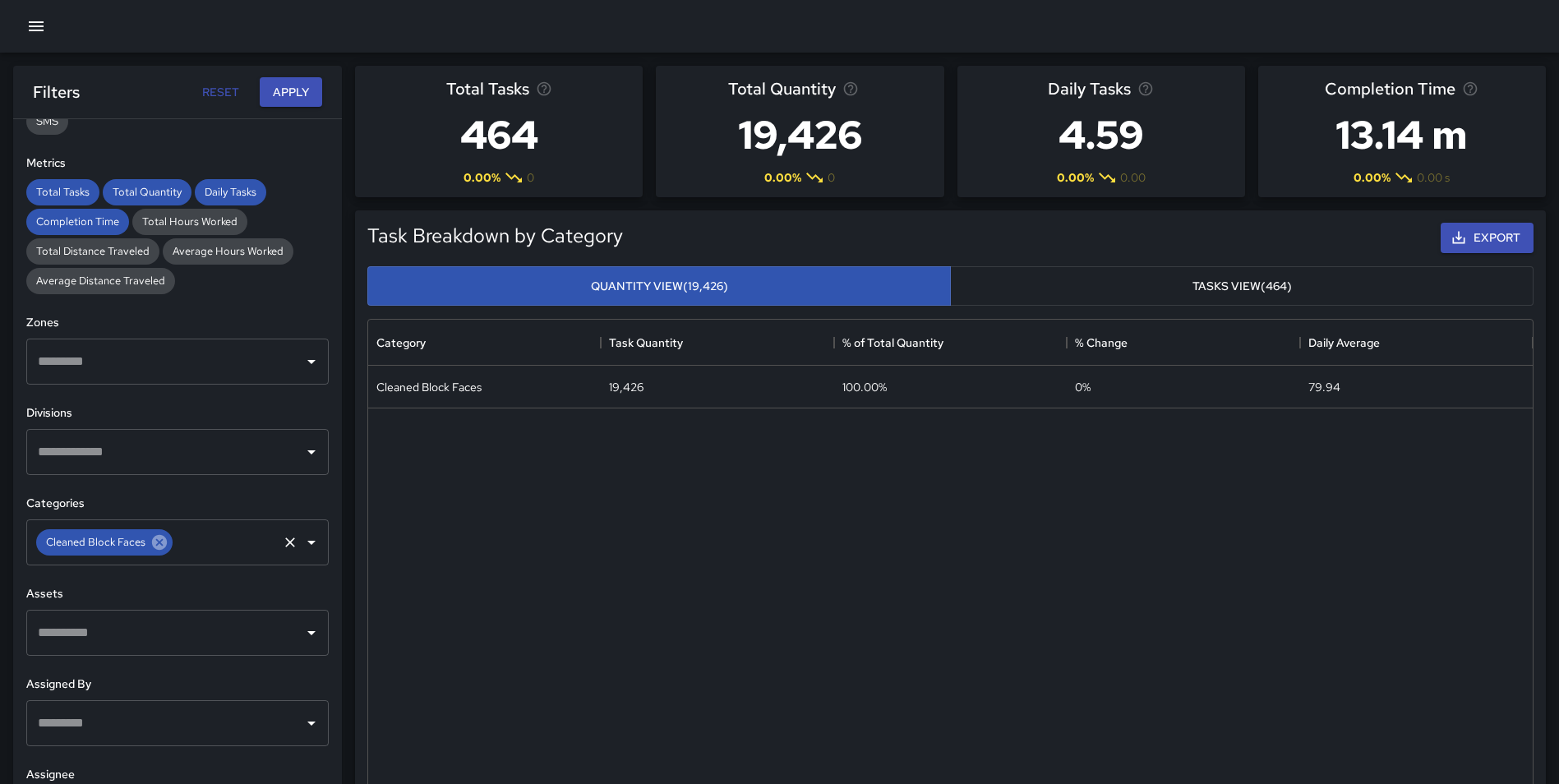
click at [163, 540] on icon at bounding box center [160, 542] width 15 height 15
click at [152, 543] on input "text" at bounding box center [165, 542] width 263 height 31
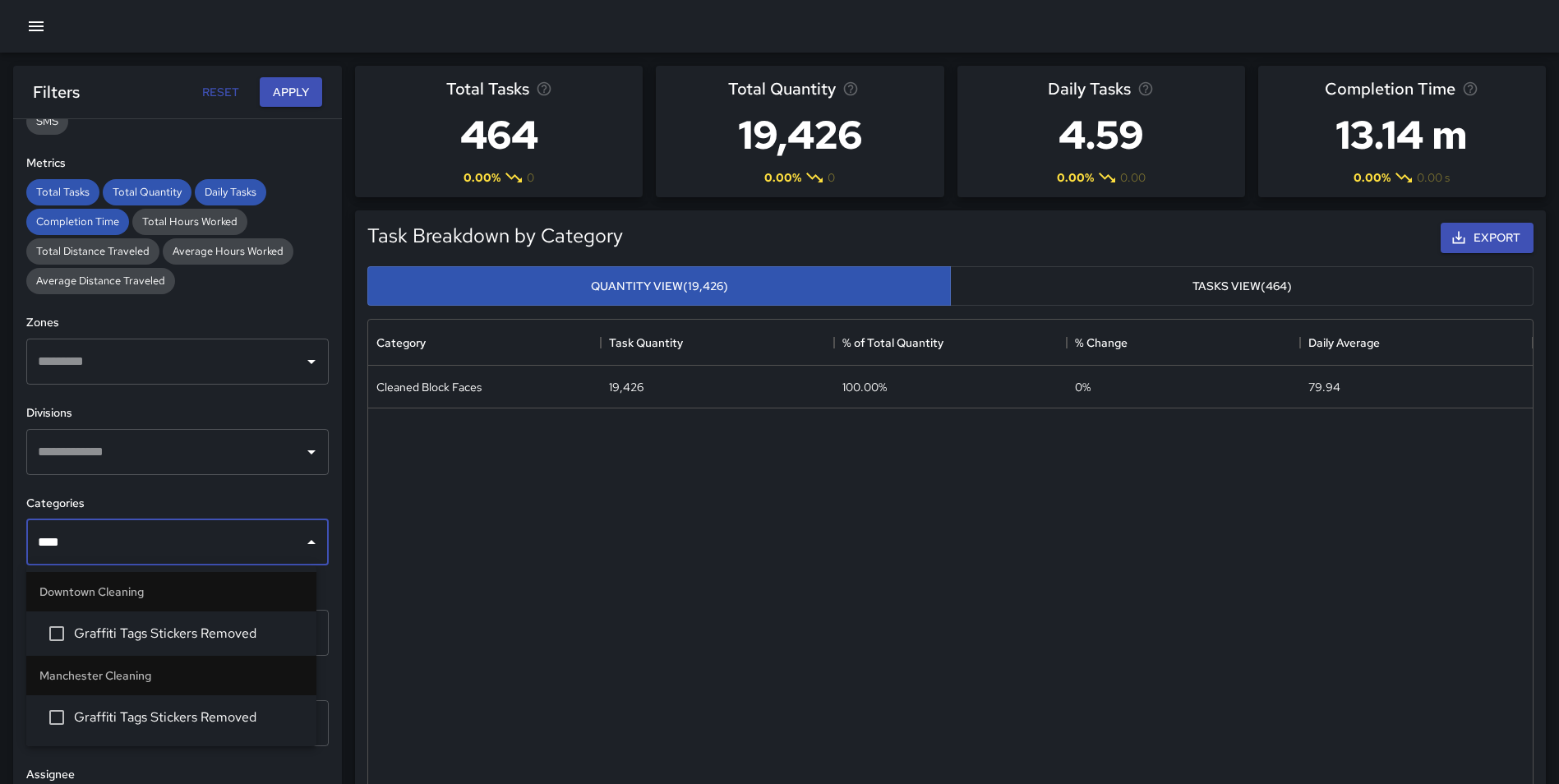
type input "*****"
drag, startPoint x: 169, startPoint y: 714, endPoint x: 181, endPoint y: 700, distance: 18.4
click at [169, 714] on span "Graffiti Tags Stickers Removed" at bounding box center [188, 716] width 229 height 20
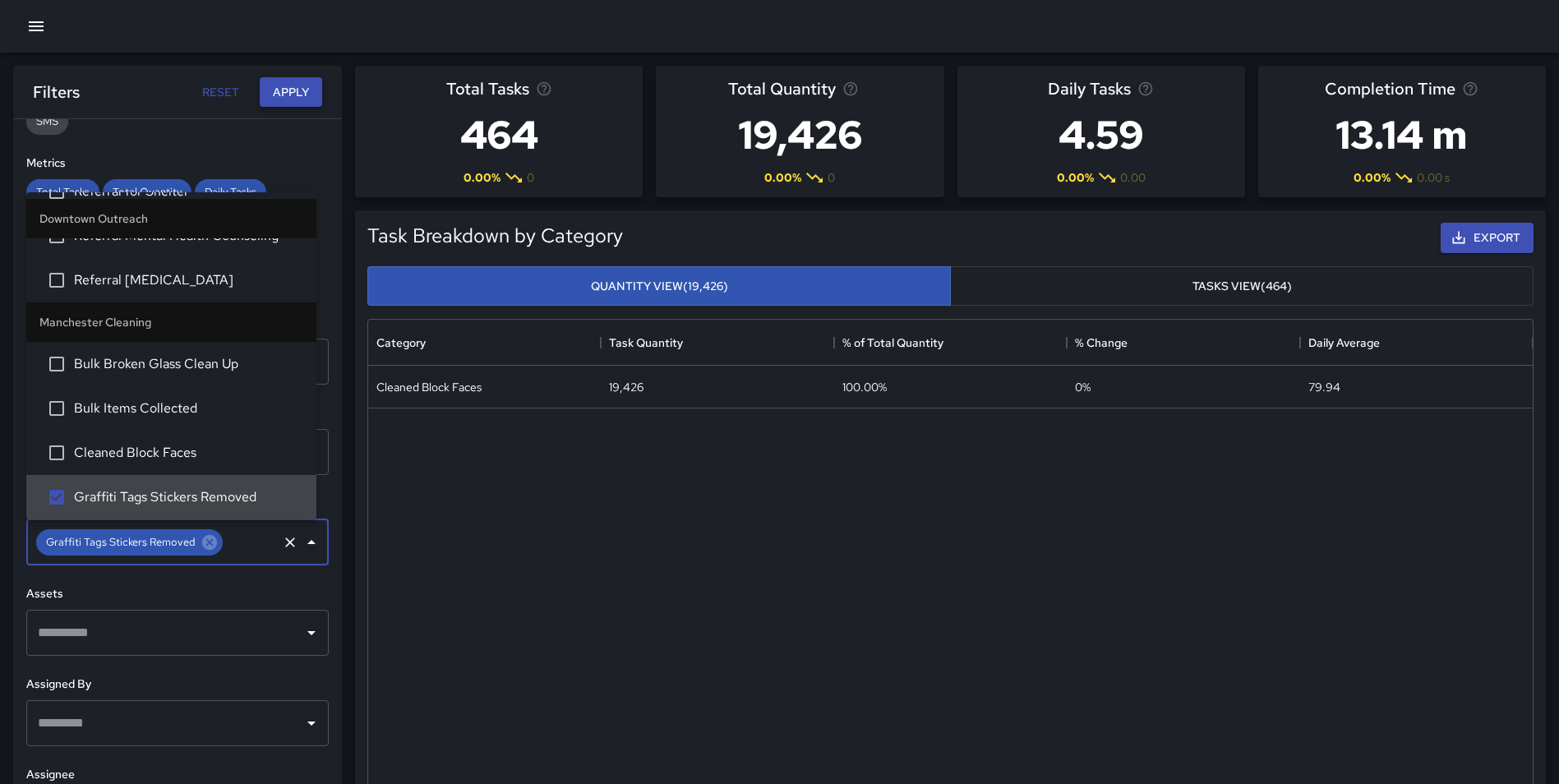
click at [289, 88] on button "Apply" at bounding box center [291, 92] width 63 height 30
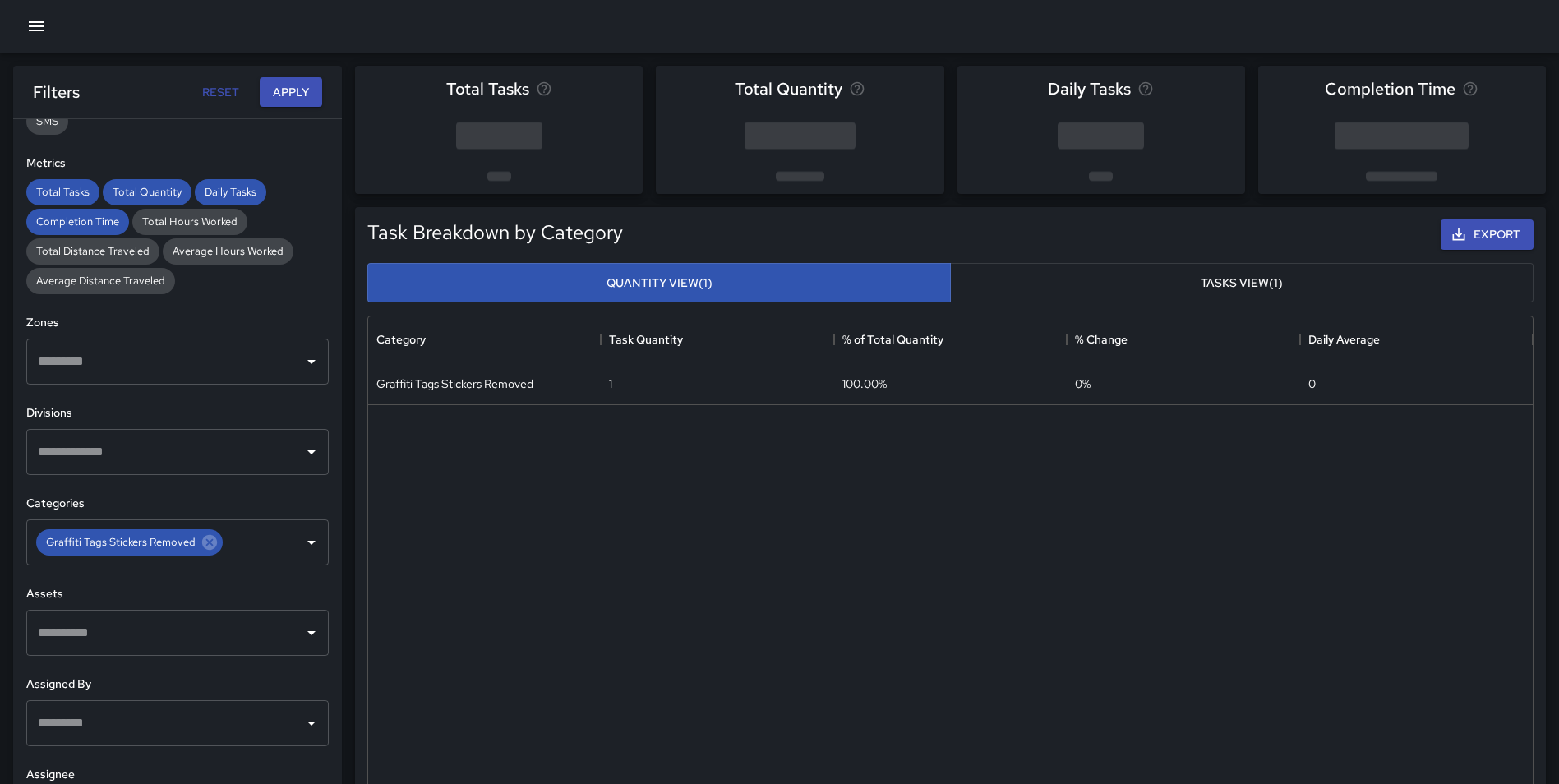
scroll to position [0, 0]
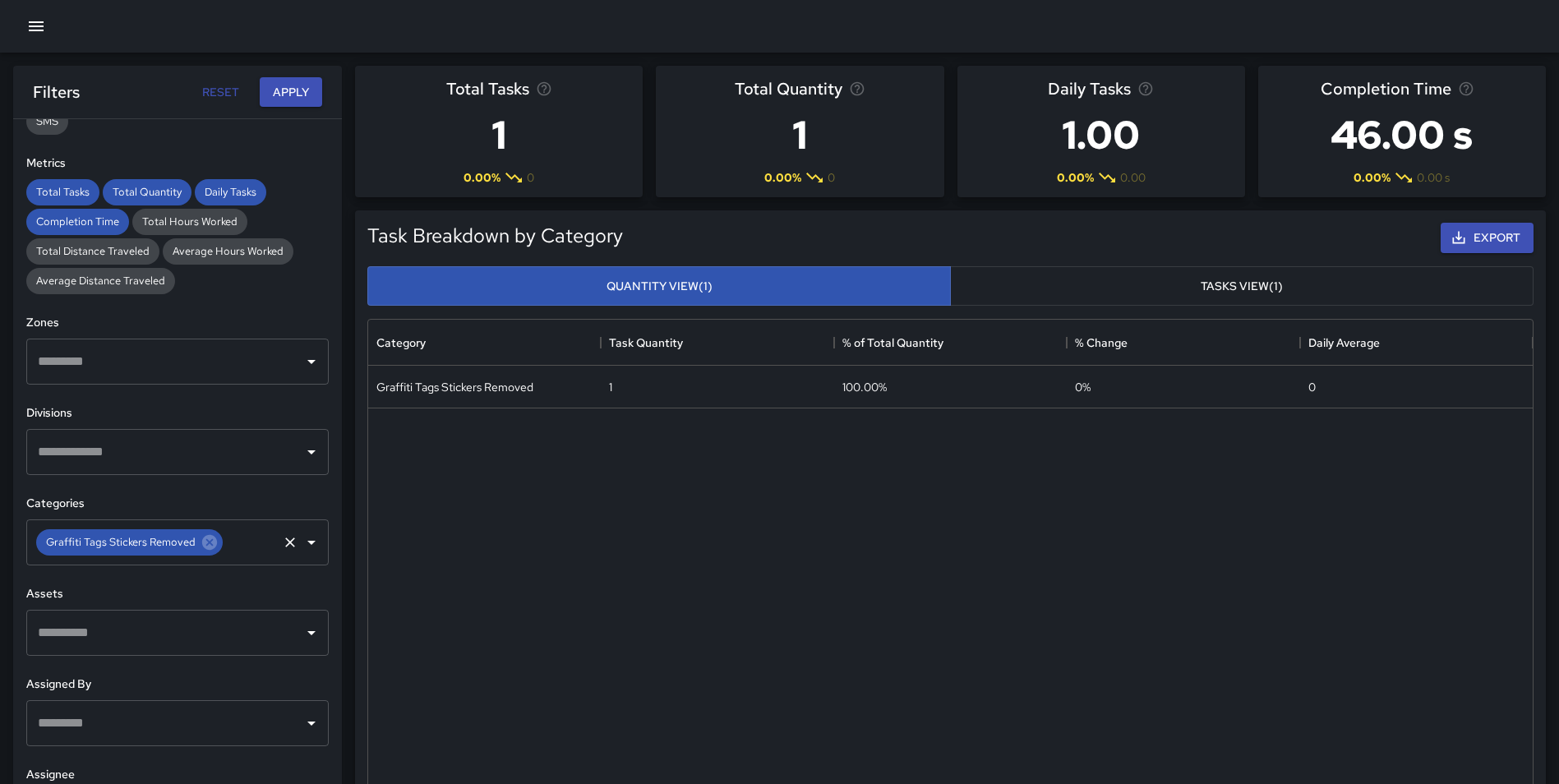
click at [207, 555] on div "Graffiti Tags Stickers Removed" at bounding box center [129, 542] width 187 height 27
click at [171, 556] on div "Graffiti Tags Stickers Removed ​" at bounding box center [178, 542] width 303 height 46
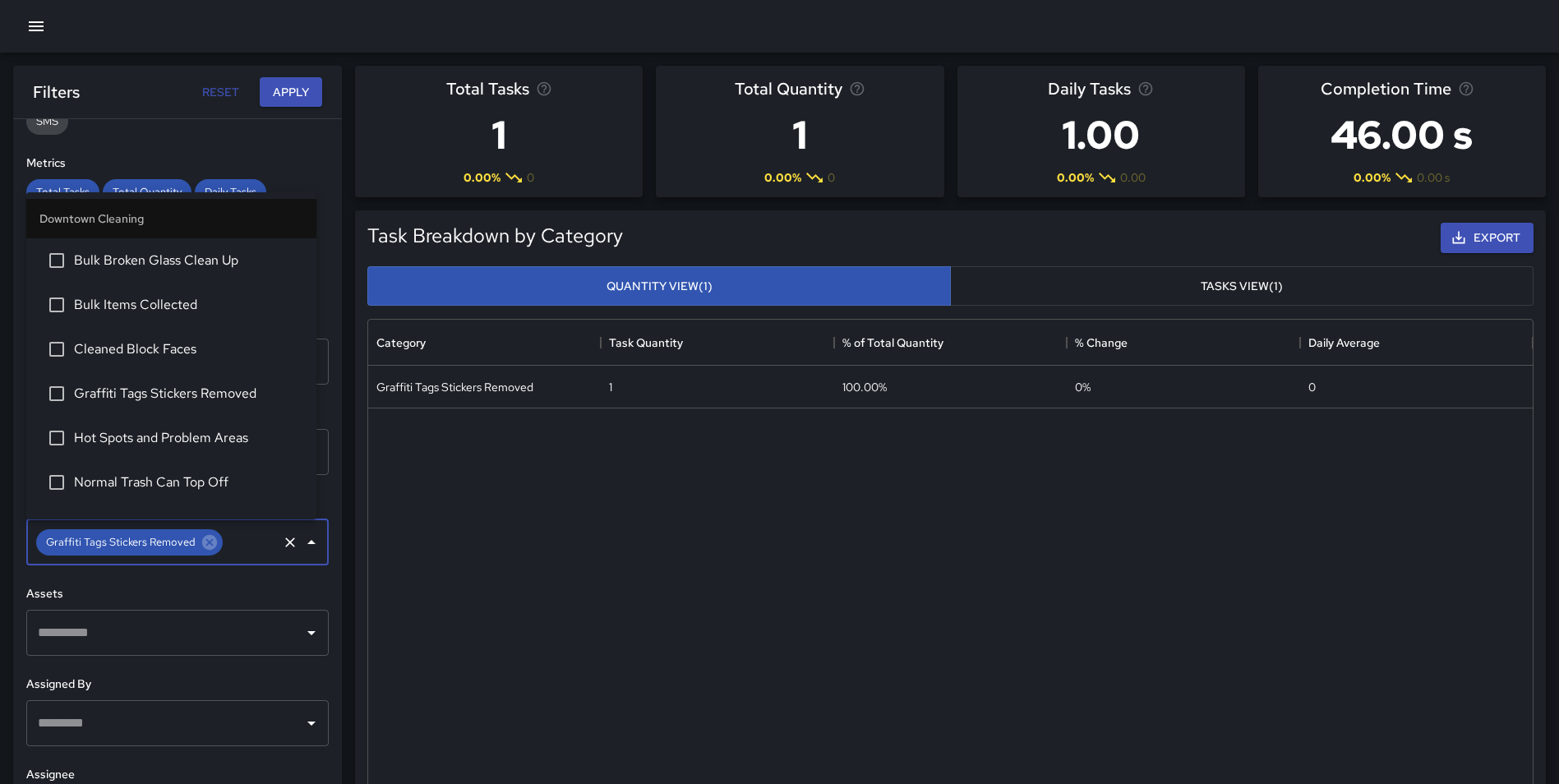
type input "*"
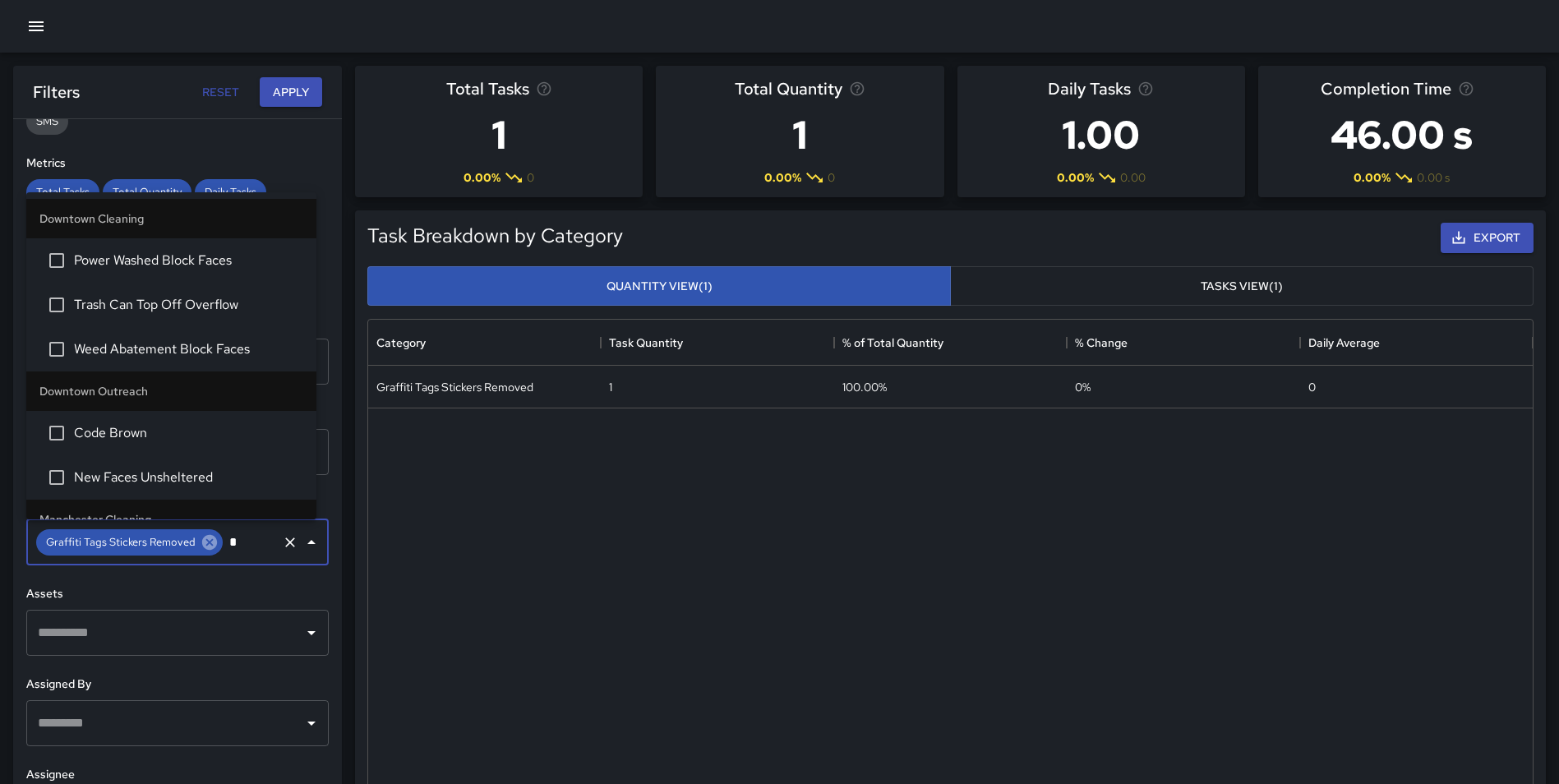
click at [207, 546] on icon at bounding box center [209, 542] width 15 height 15
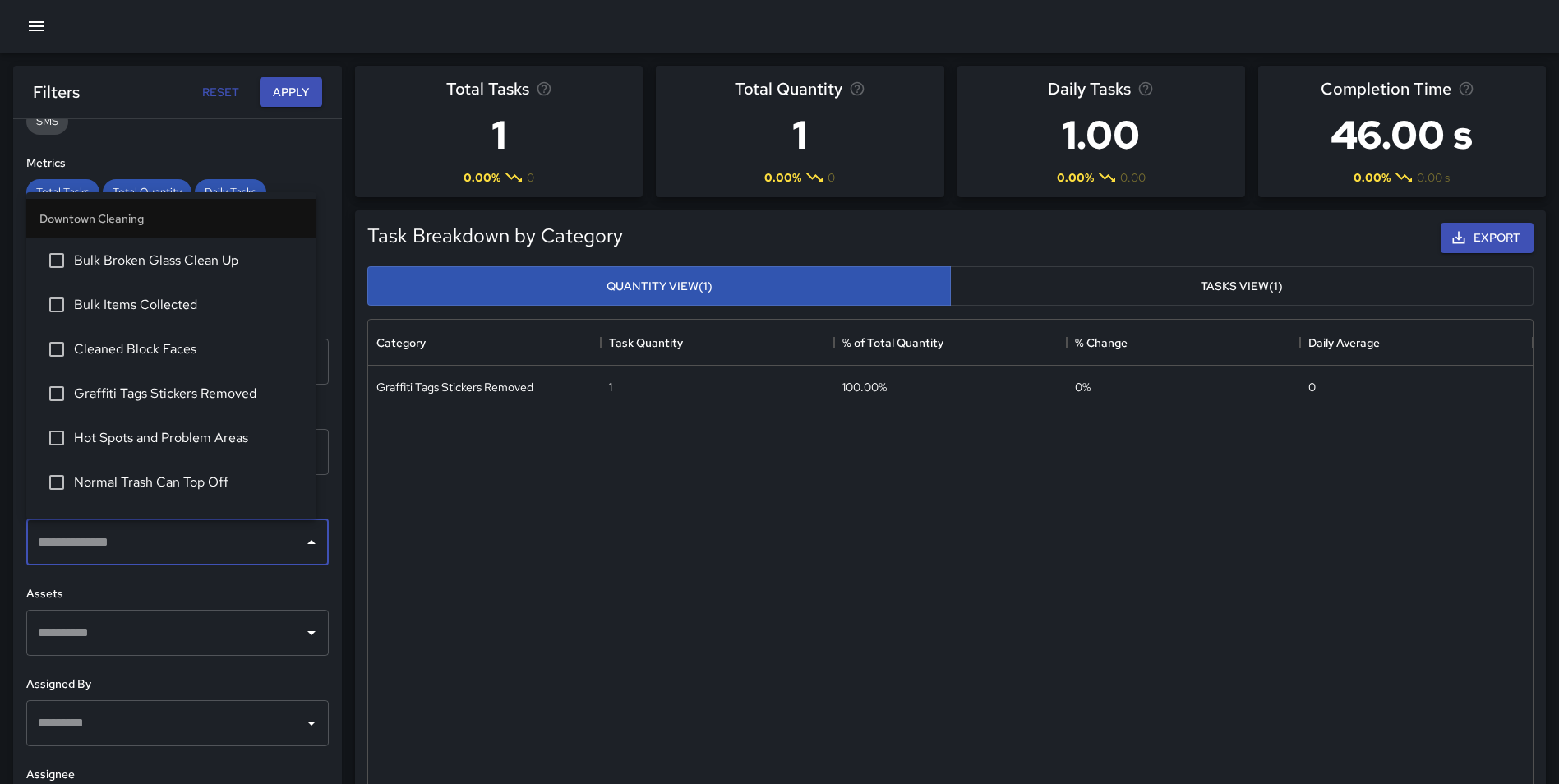
click at [145, 547] on input "text" at bounding box center [165, 542] width 263 height 31
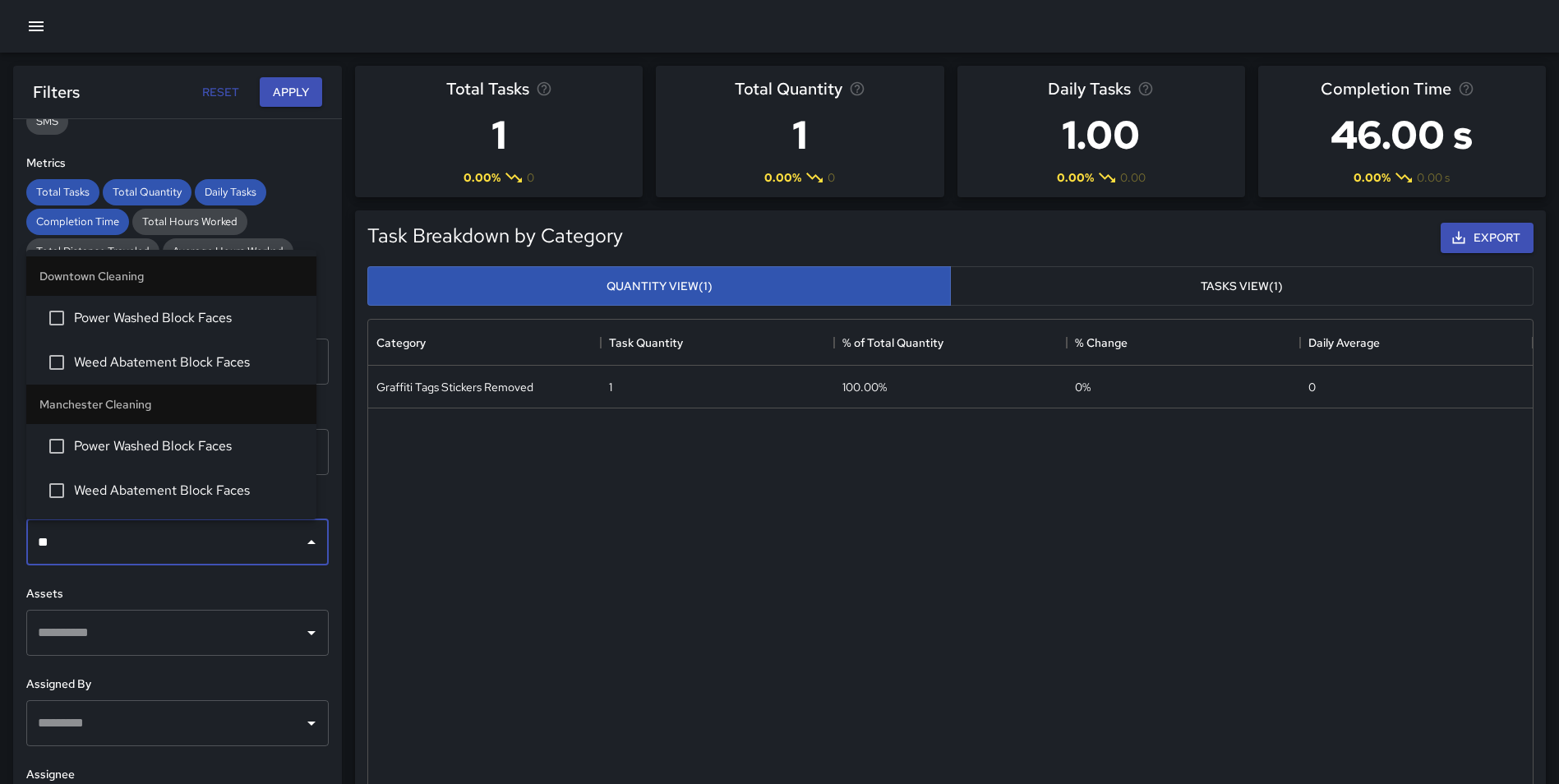
type input "***"
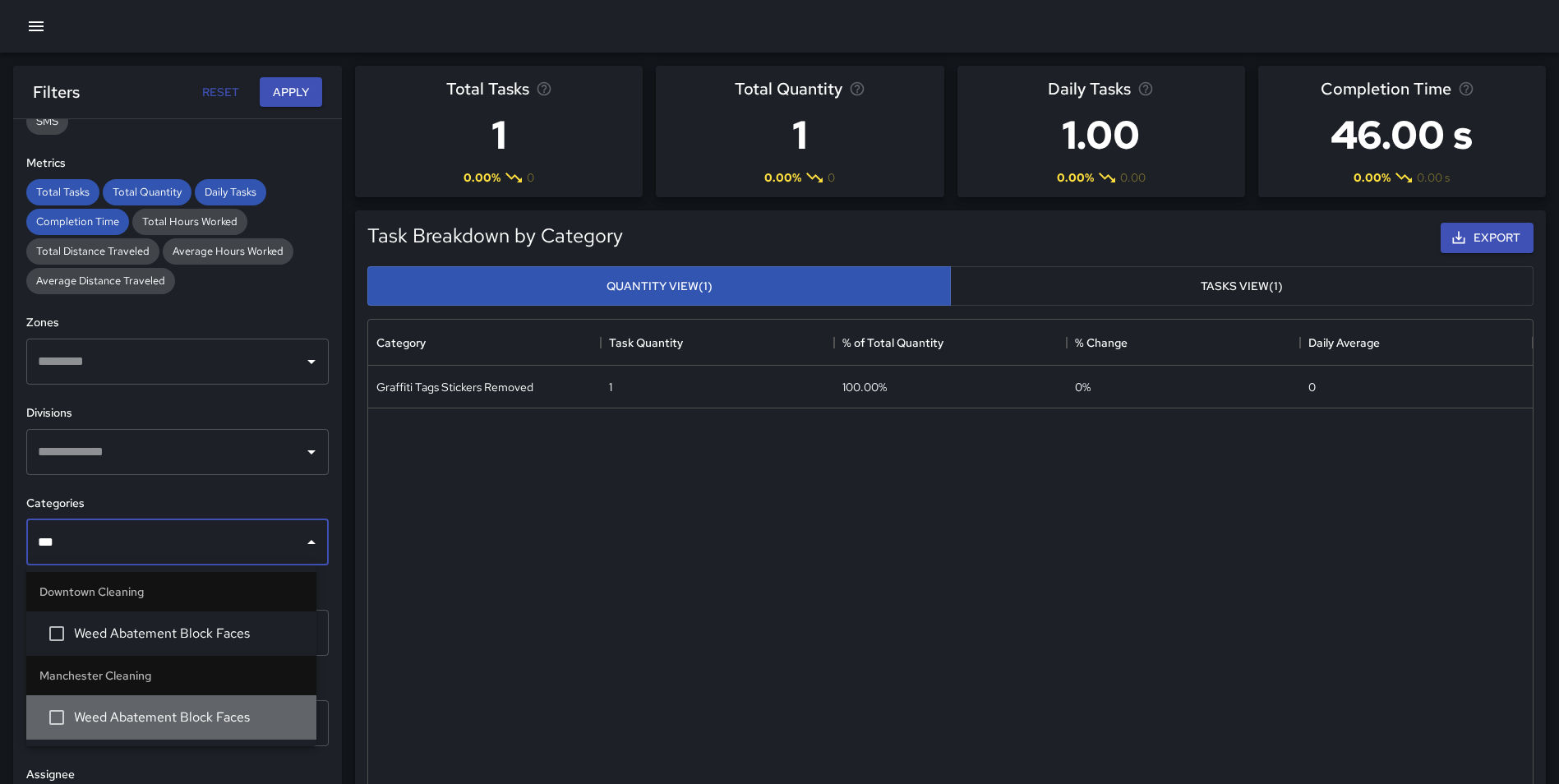
click at [185, 716] on span "Weed Abatement Block Faces" at bounding box center [188, 716] width 229 height 20
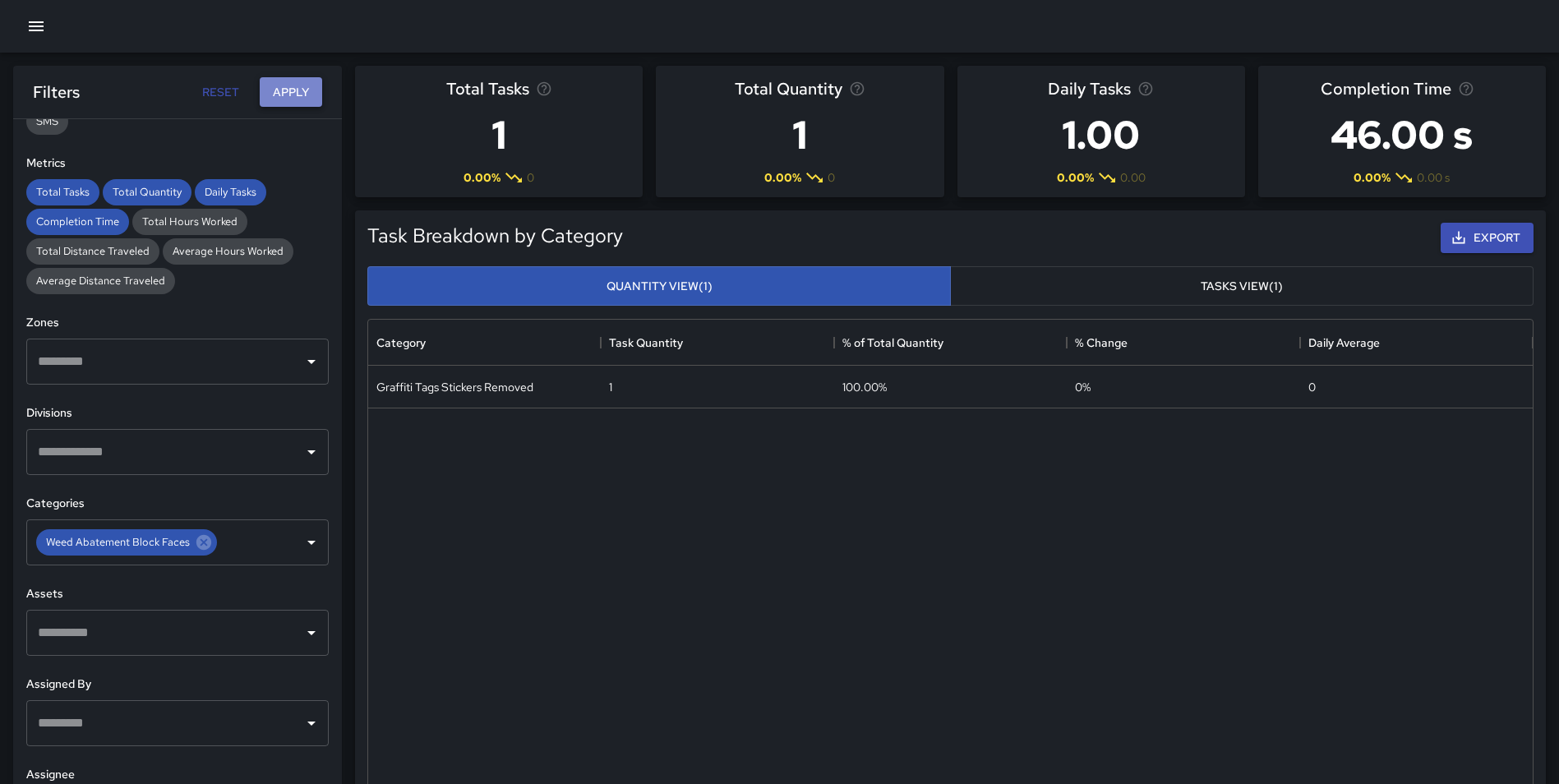
click at [280, 96] on button "Apply" at bounding box center [291, 92] width 63 height 30
click at [188, 545] on span "Weed Abatement Block Faces" at bounding box center [118, 542] width 164 height 19
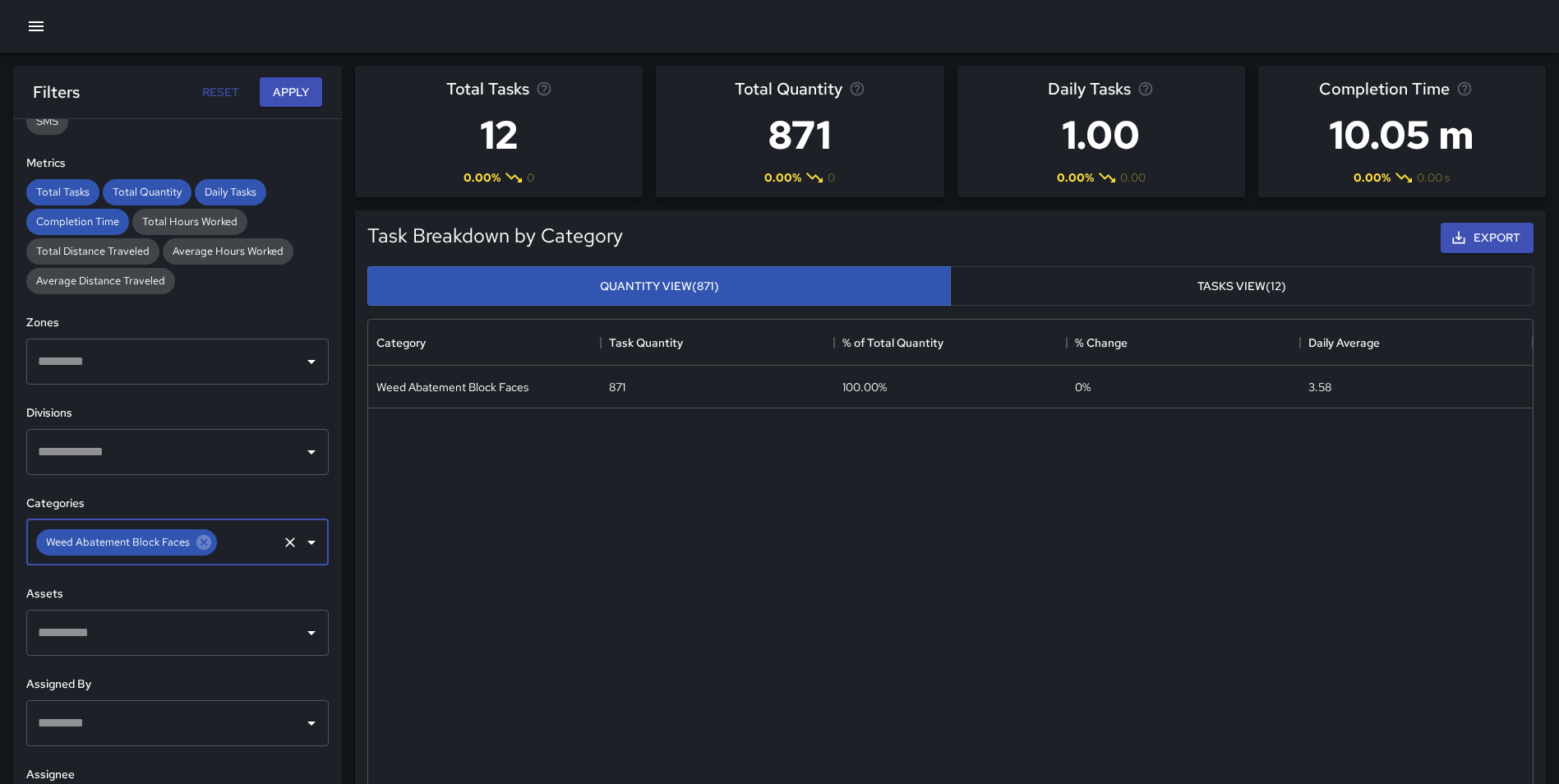
click at [201, 546] on icon at bounding box center [204, 541] width 18 height 18
click at [129, 551] on input "text" at bounding box center [165, 542] width 263 height 31
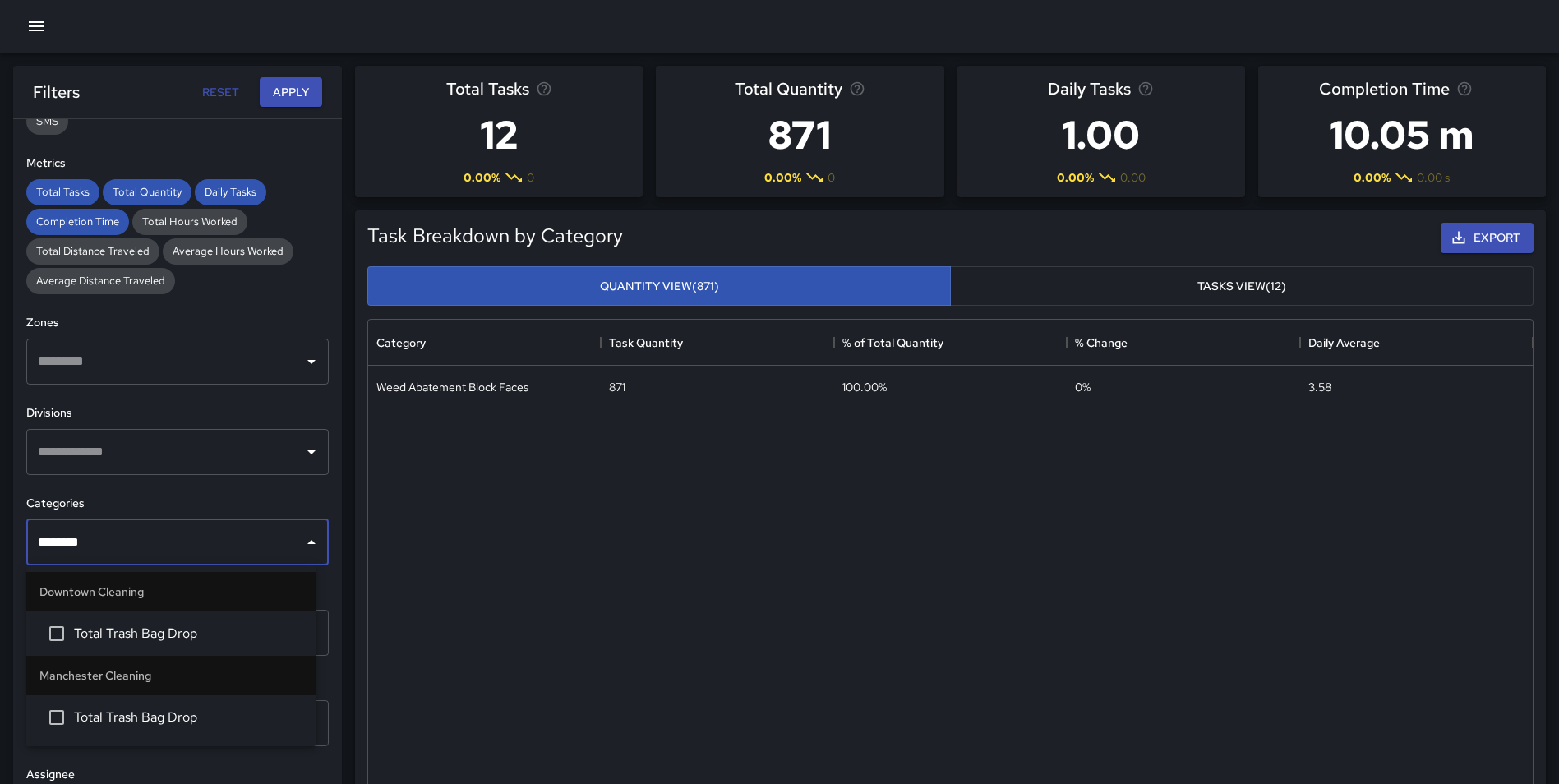
type input "*********"
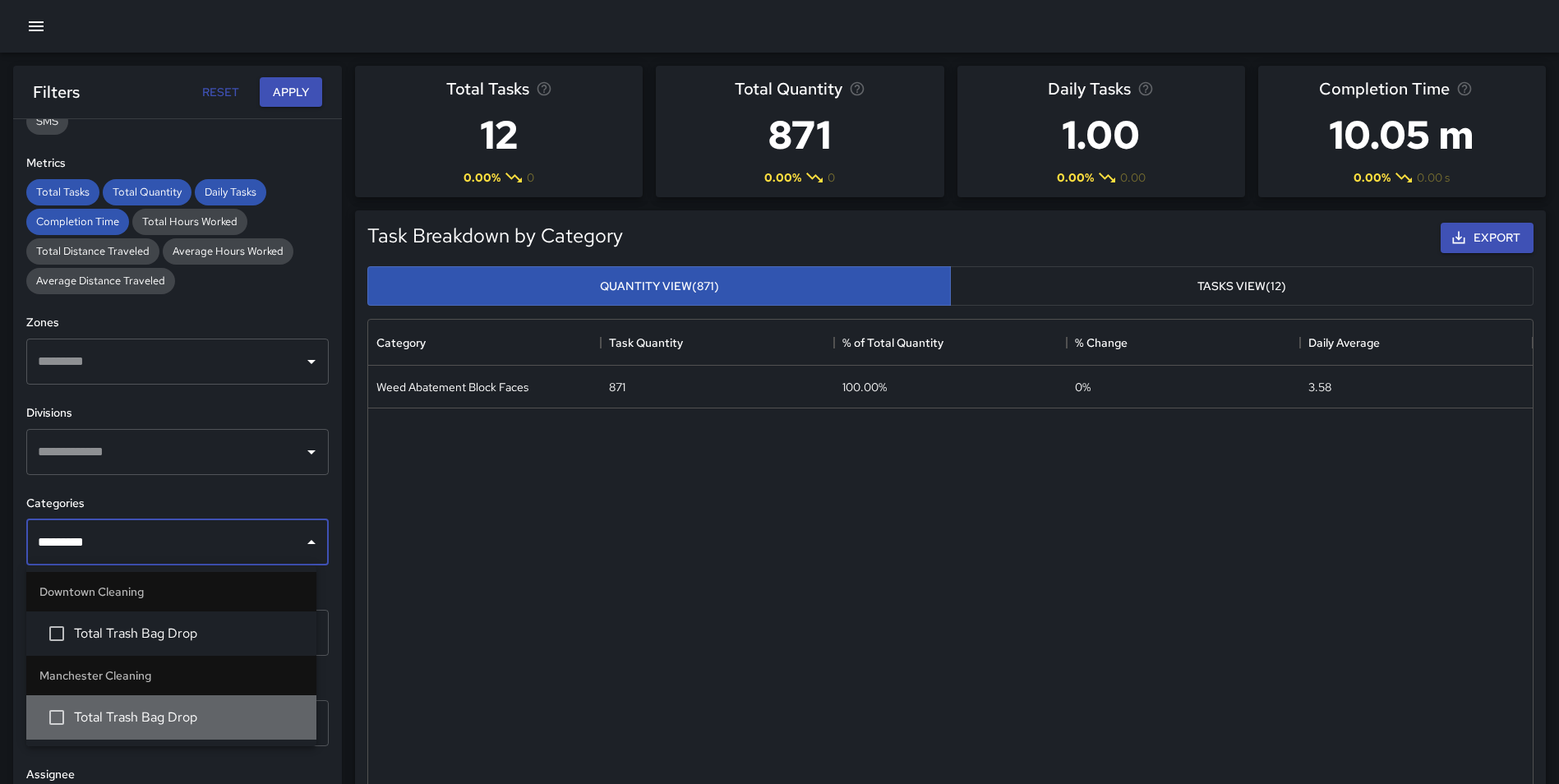
click at [152, 726] on span "Total Trash Bag Drop" at bounding box center [188, 716] width 229 height 20
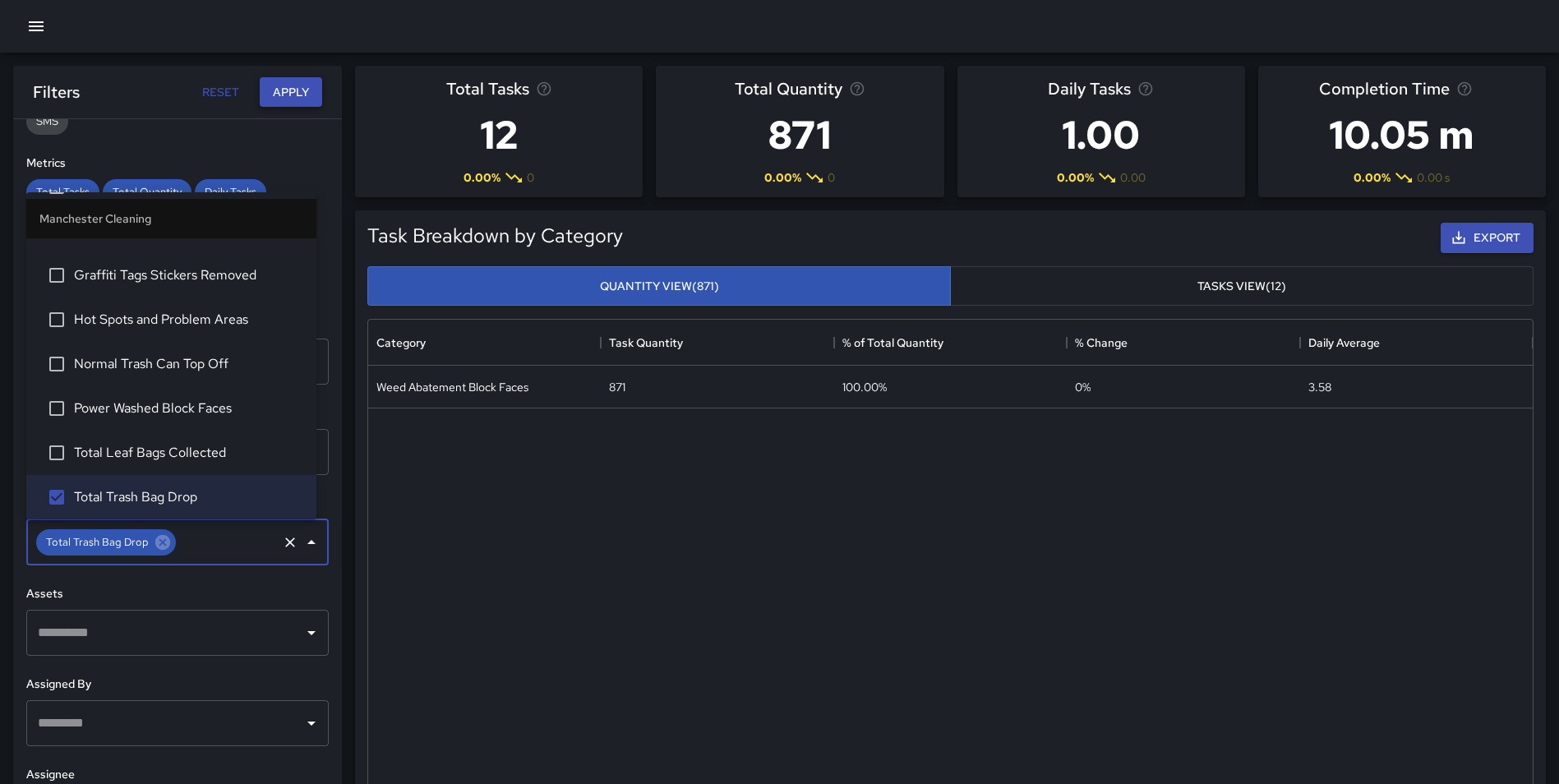
click at [292, 96] on button "Apply" at bounding box center [291, 92] width 63 height 30
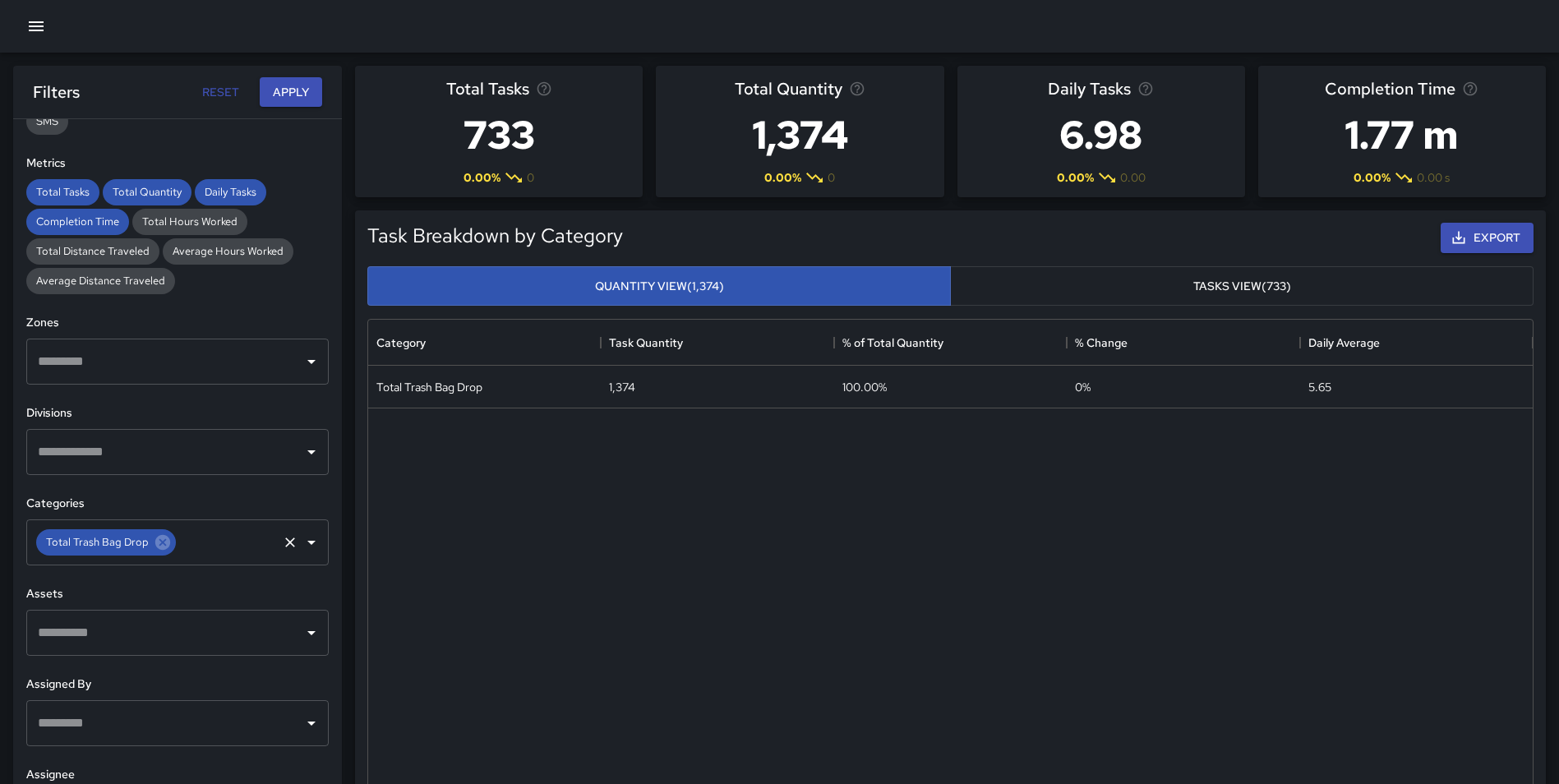
click at [160, 546] on icon at bounding box center [163, 542] width 15 height 15
click at [135, 546] on input "text" at bounding box center [165, 542] width 263 height 31
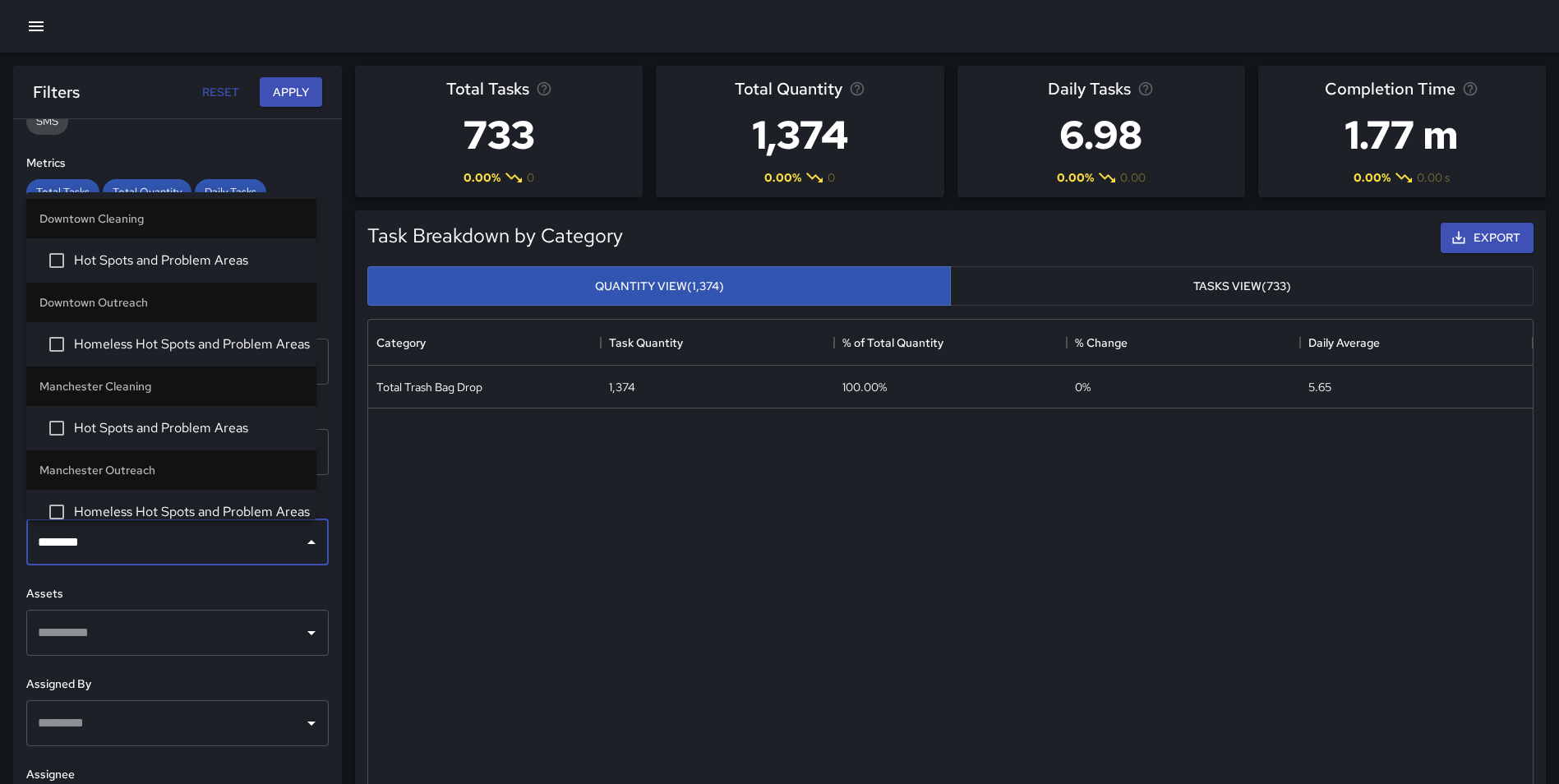
type input "*********"
click at [216, 426] on span "Hot Spots and Problem Areas" at bounding box center [188, 428] width 229 height 20
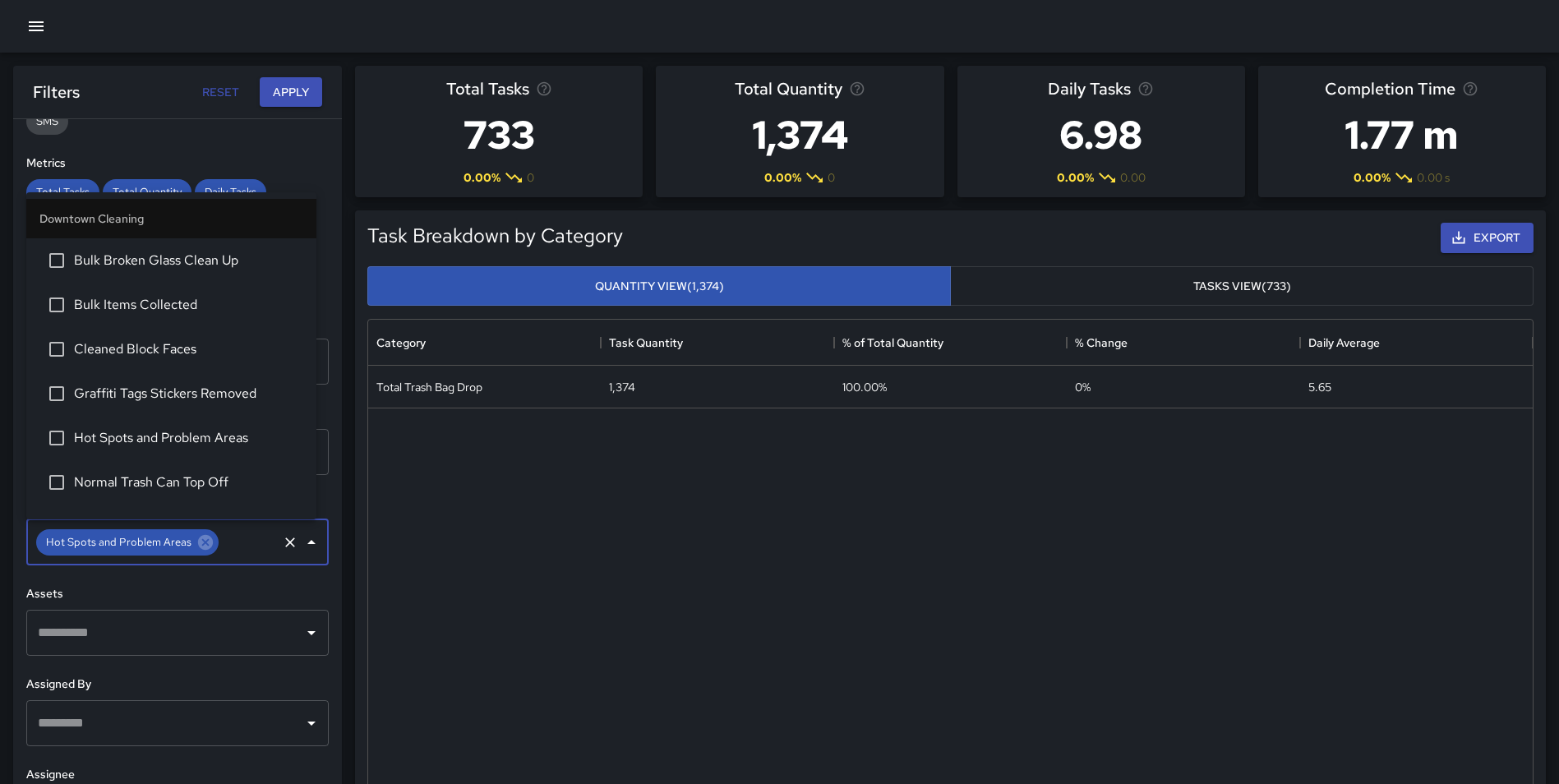
scroll to position [1262, 0]
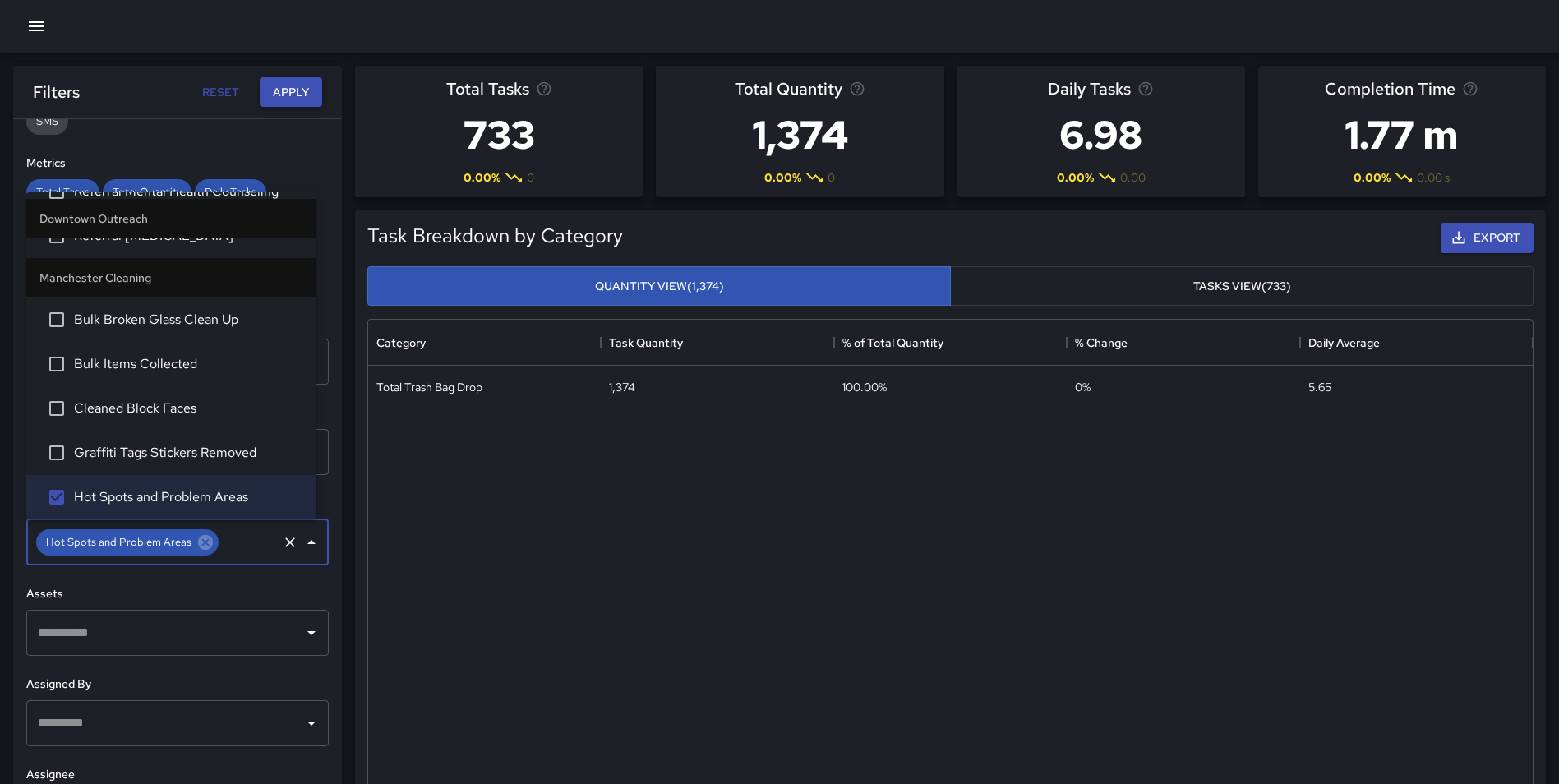
click at [272, 89] on button "Apply" at bounding box center [291, 92] width 63 height 30
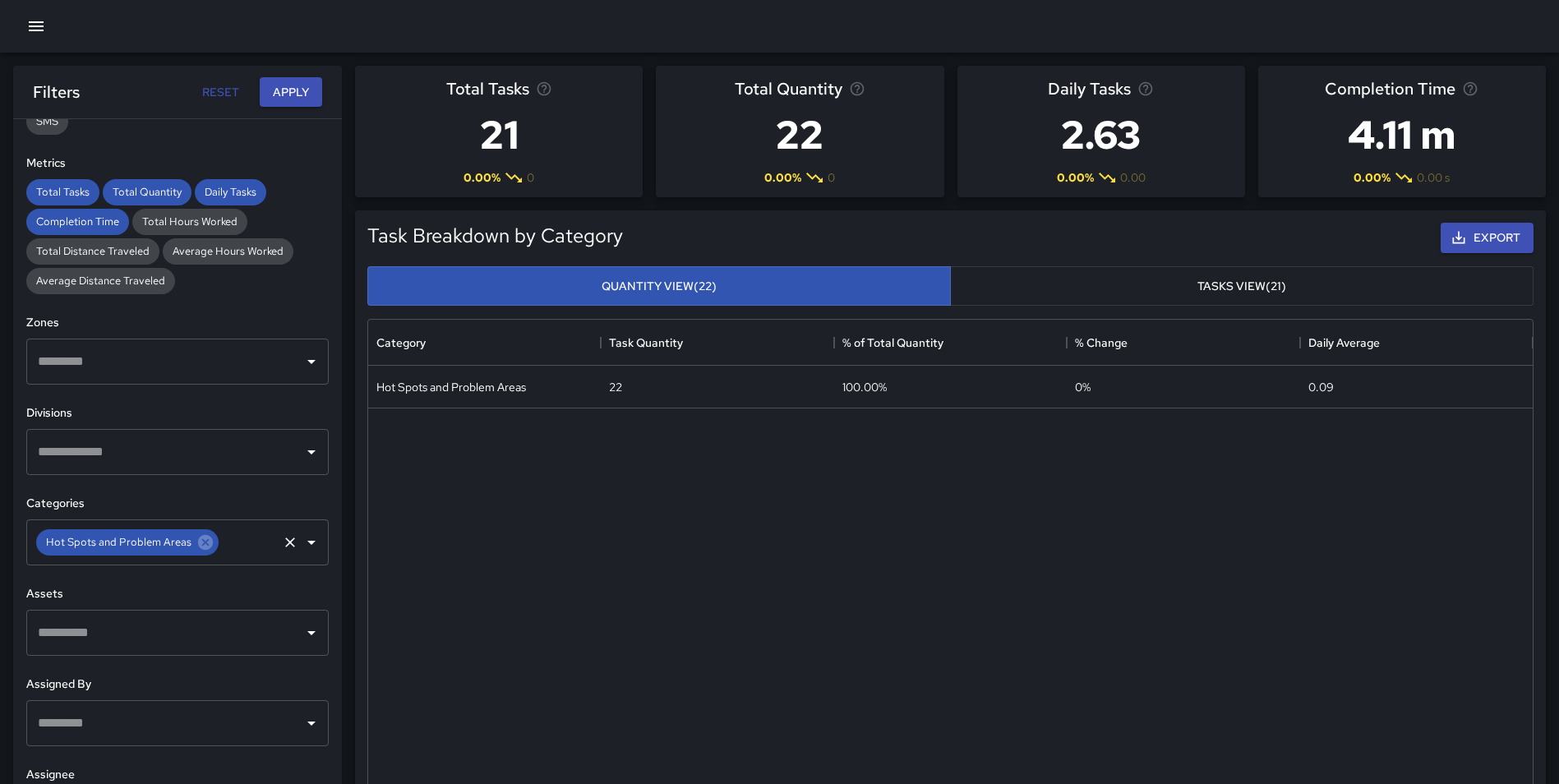
drag, startPoint x: 205, startPoint y: 545, endPoint x: 163, endPoint y: 543, distance: 42.0
click at [205, 545] on icon at bounding box center [206, 542] width 15 height 15
click at [139, 540] on input "text" at bounding box center [165, 542] width 263 height 31
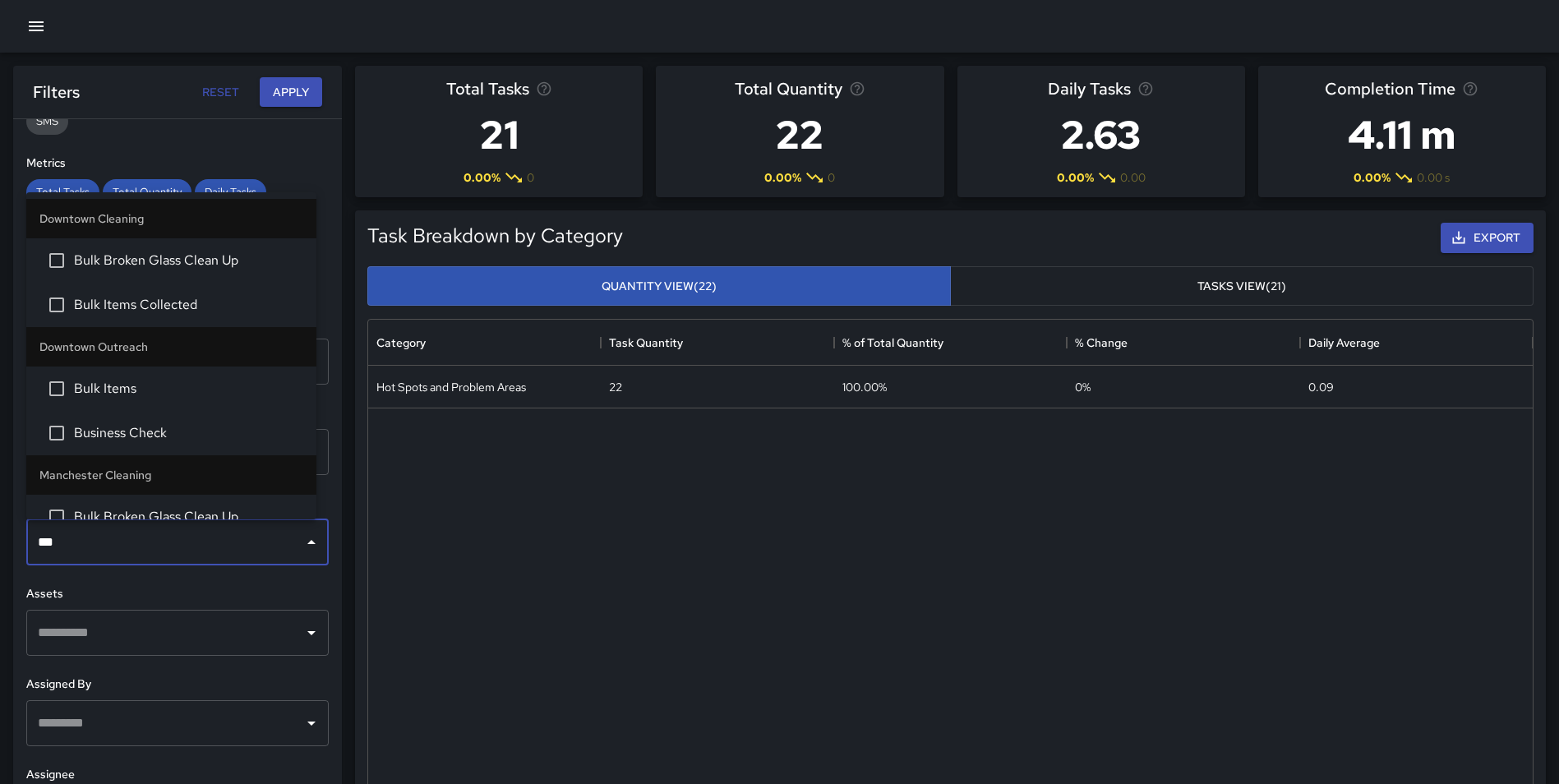
type input "****"
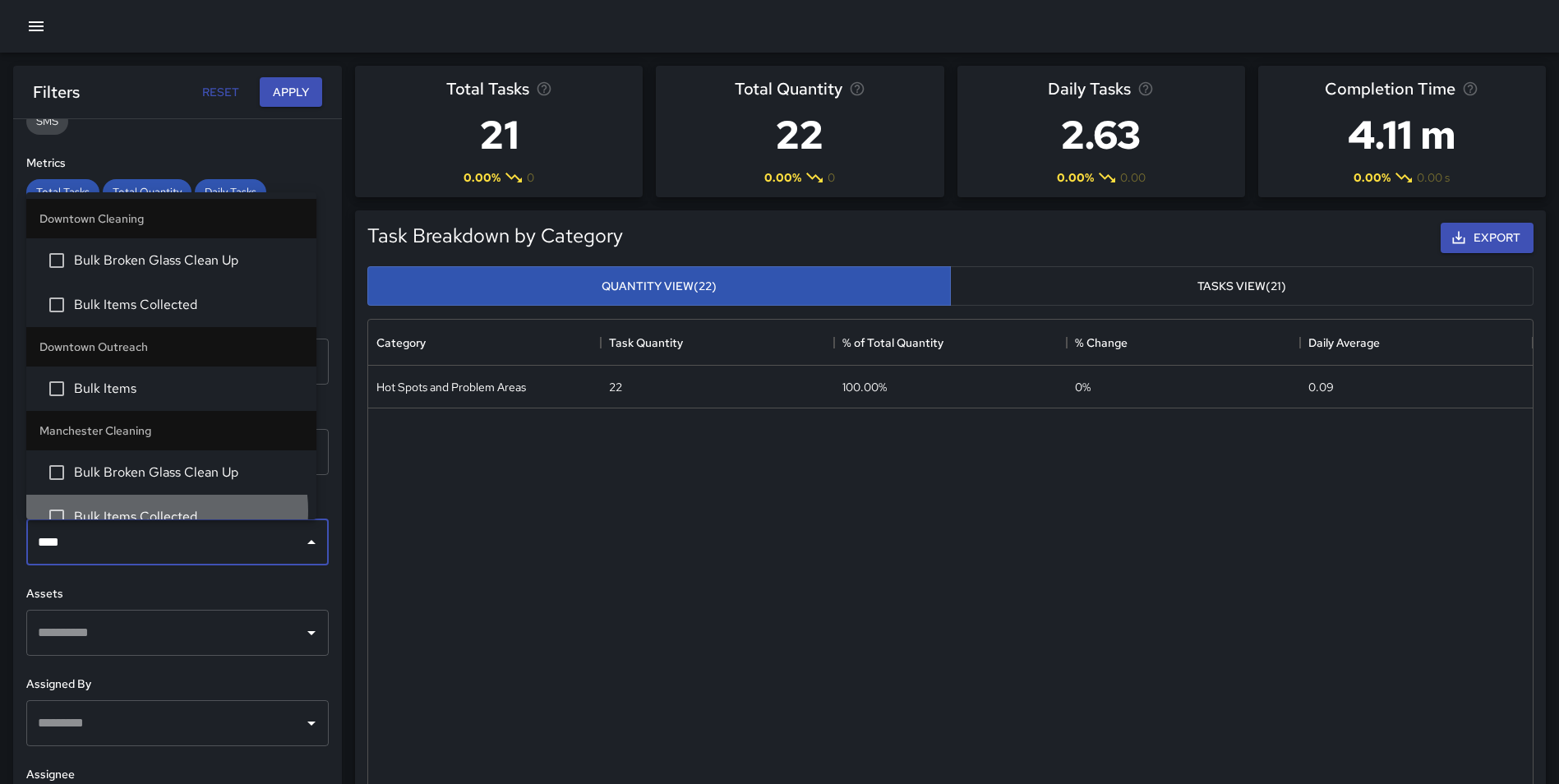
click at [163, 510] on span "Bulk Items Collected" at bounding box center [188, 517] width 229 height 20
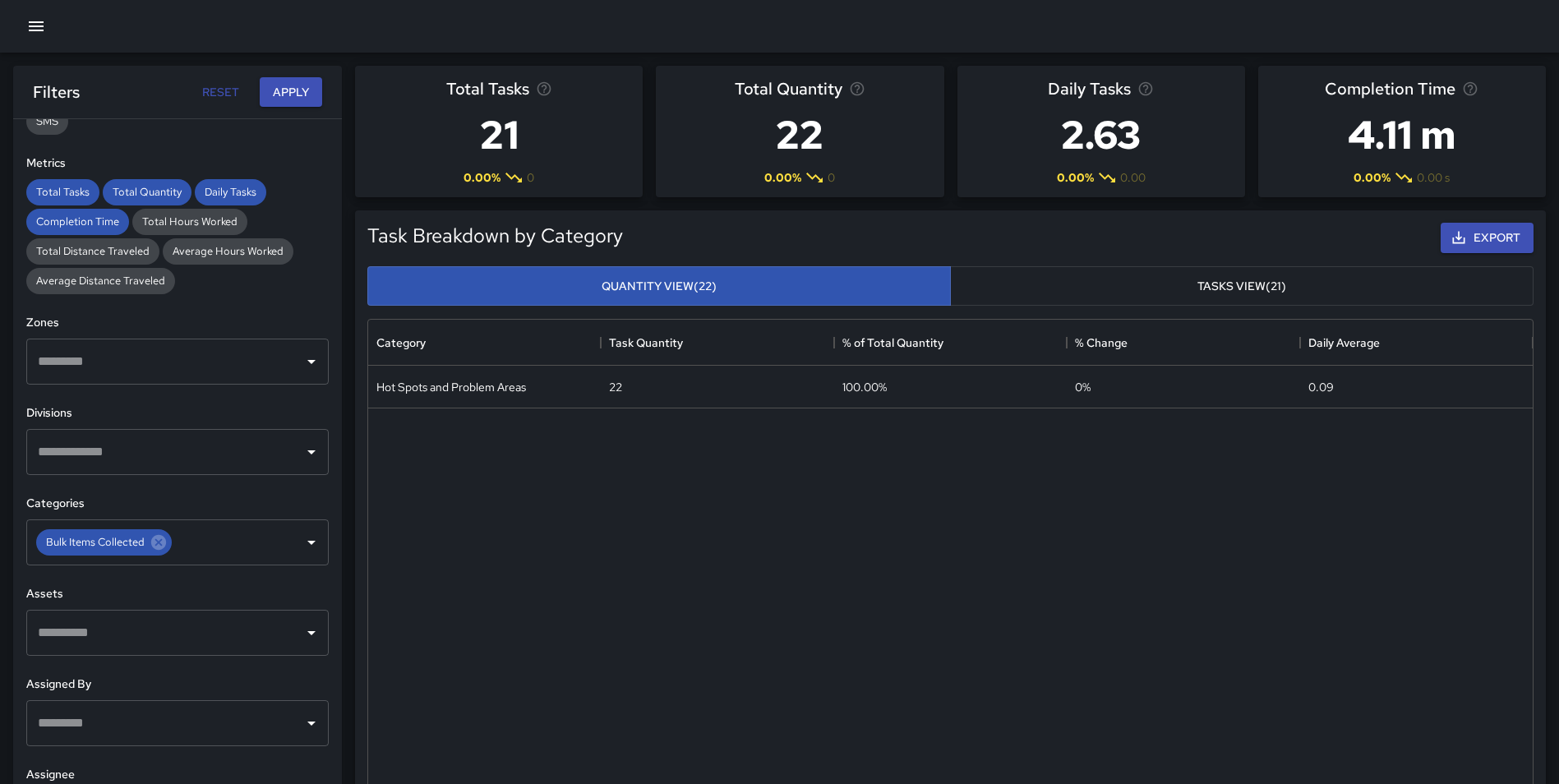
click at [292, 70] on div "Filters Reset Apply" at bounding box center [177, 91] width 328 height 52
click at [292, 88] on button "Apply" at bounding box center [291, 92] width 63 height 30
click at [152, 547] on icon at bounding box center [158, 541] width 18 height 18
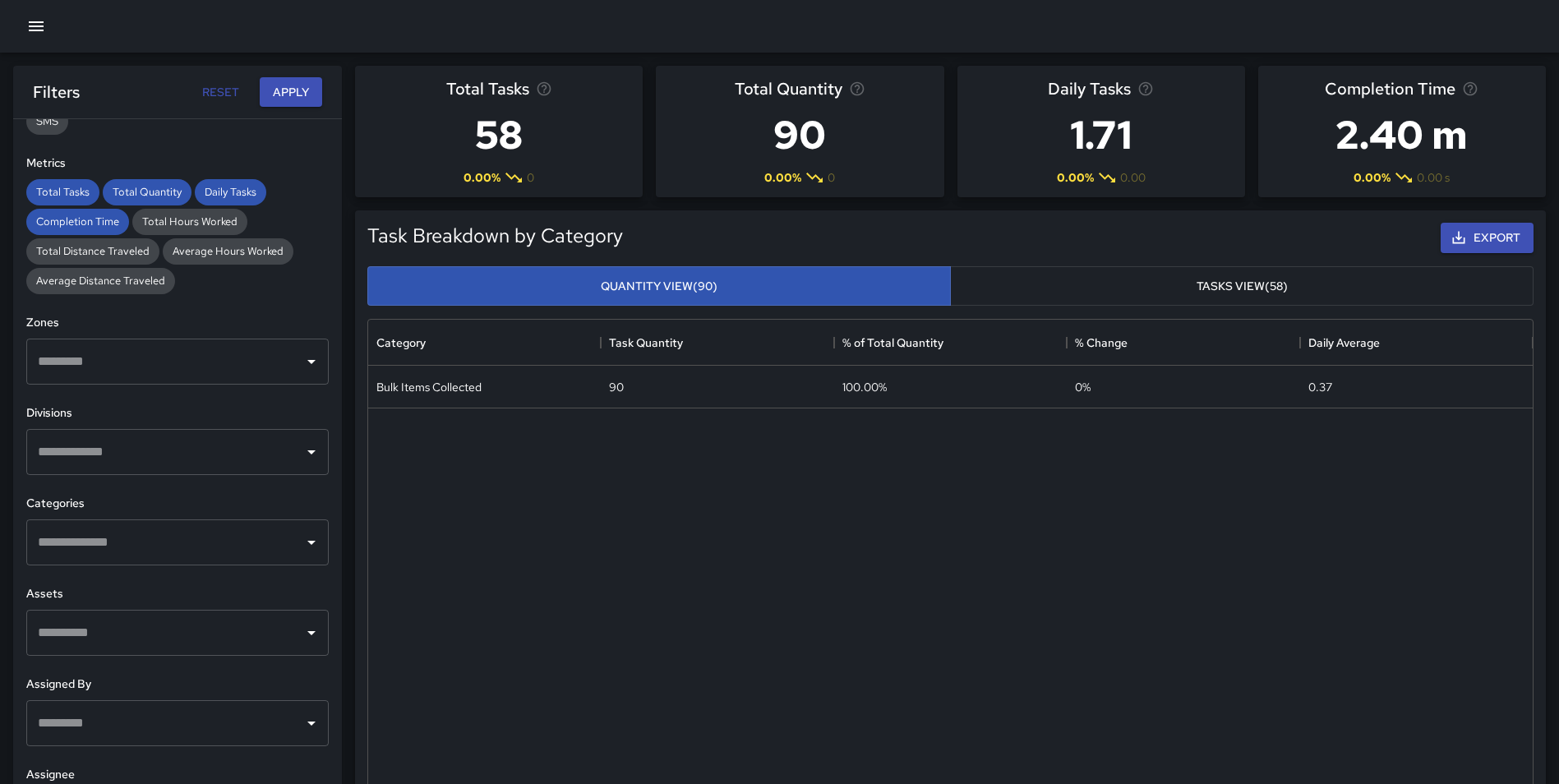
click at [146, 546] on input "text" at bounding box center [165, 542] width 263 height 31
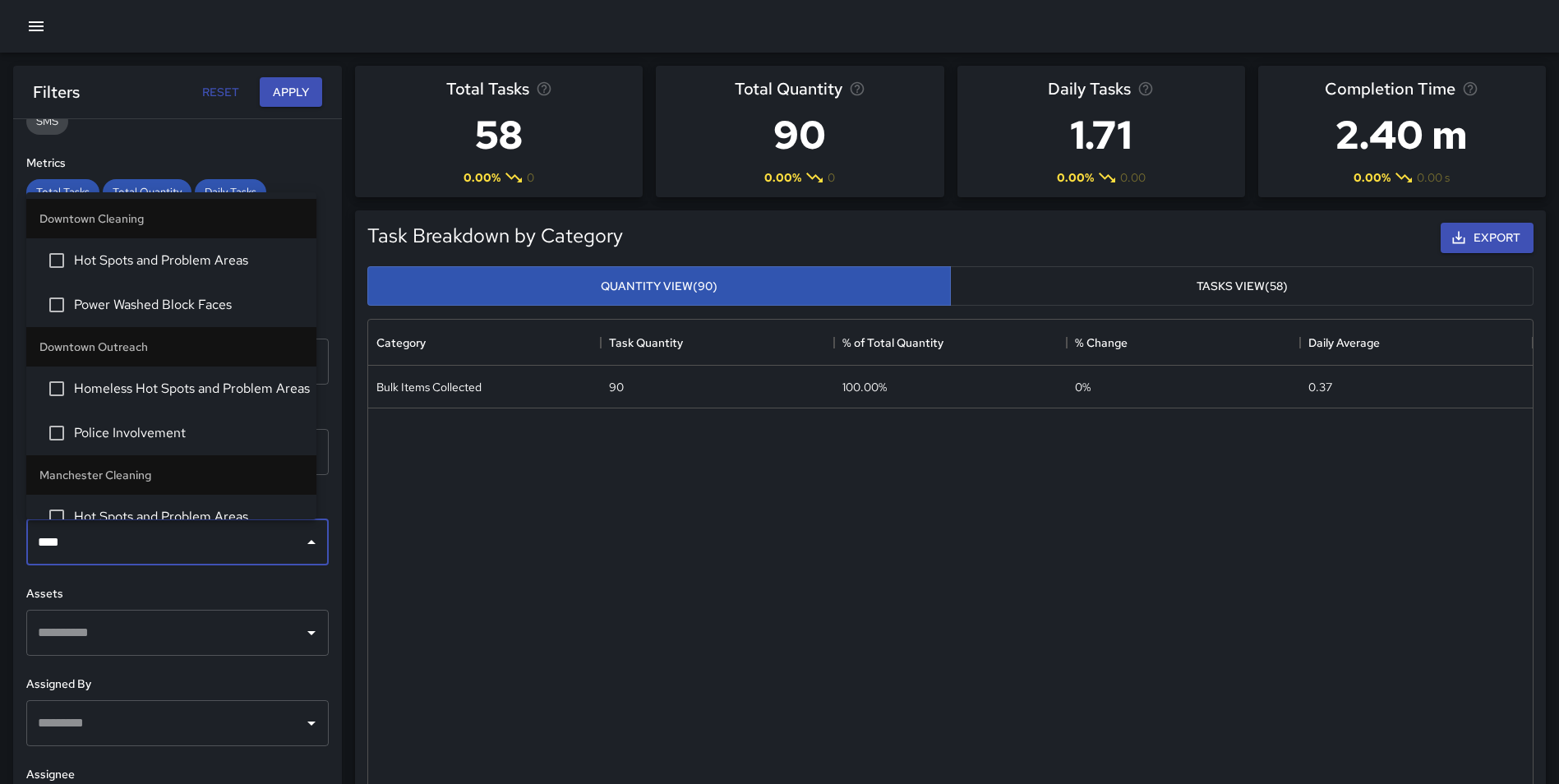
type input "*****"
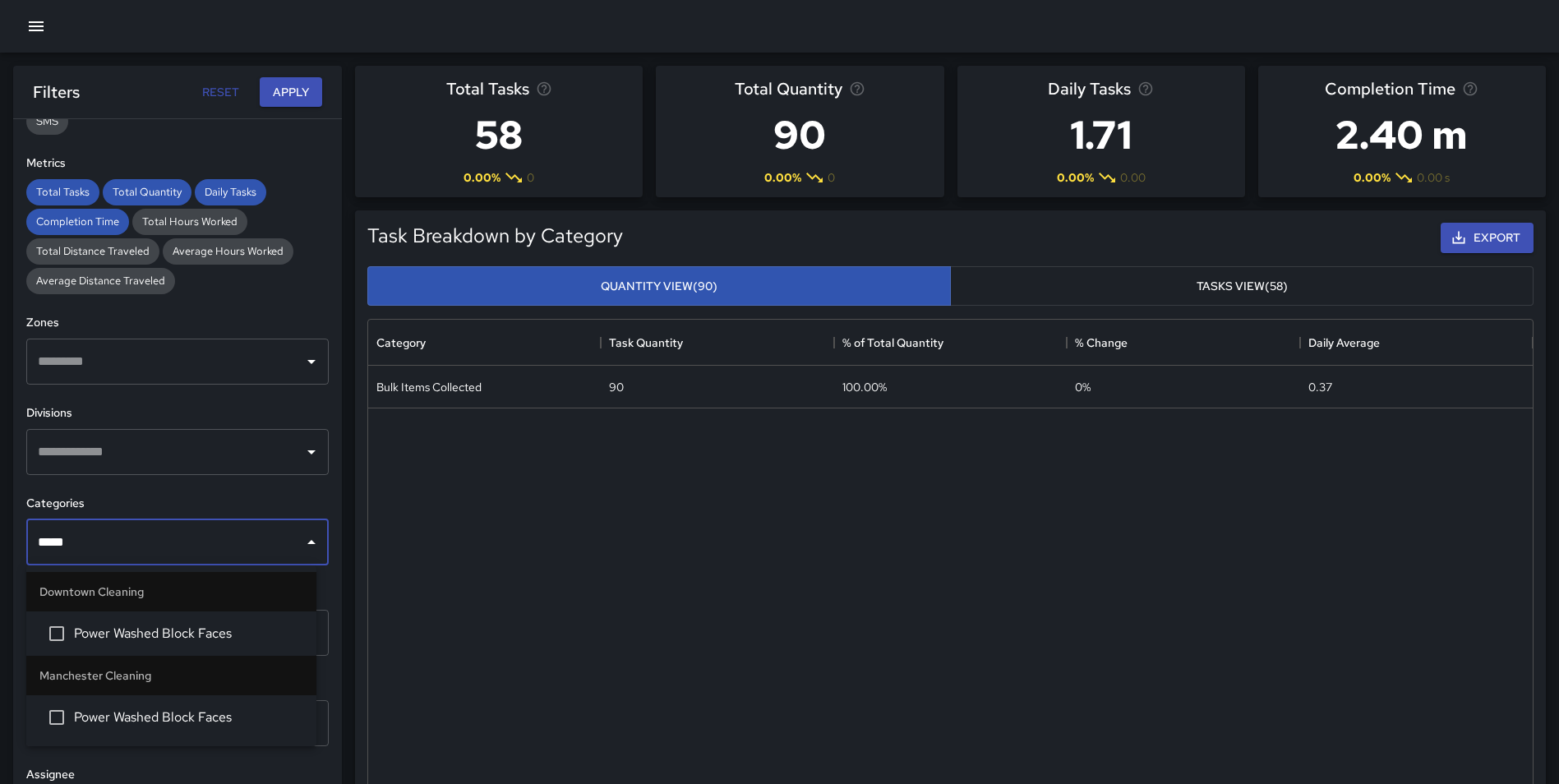
click at [135, 715] on span "Power Washed Block Faces" at bounding box center [188, 716] width 229 height 20
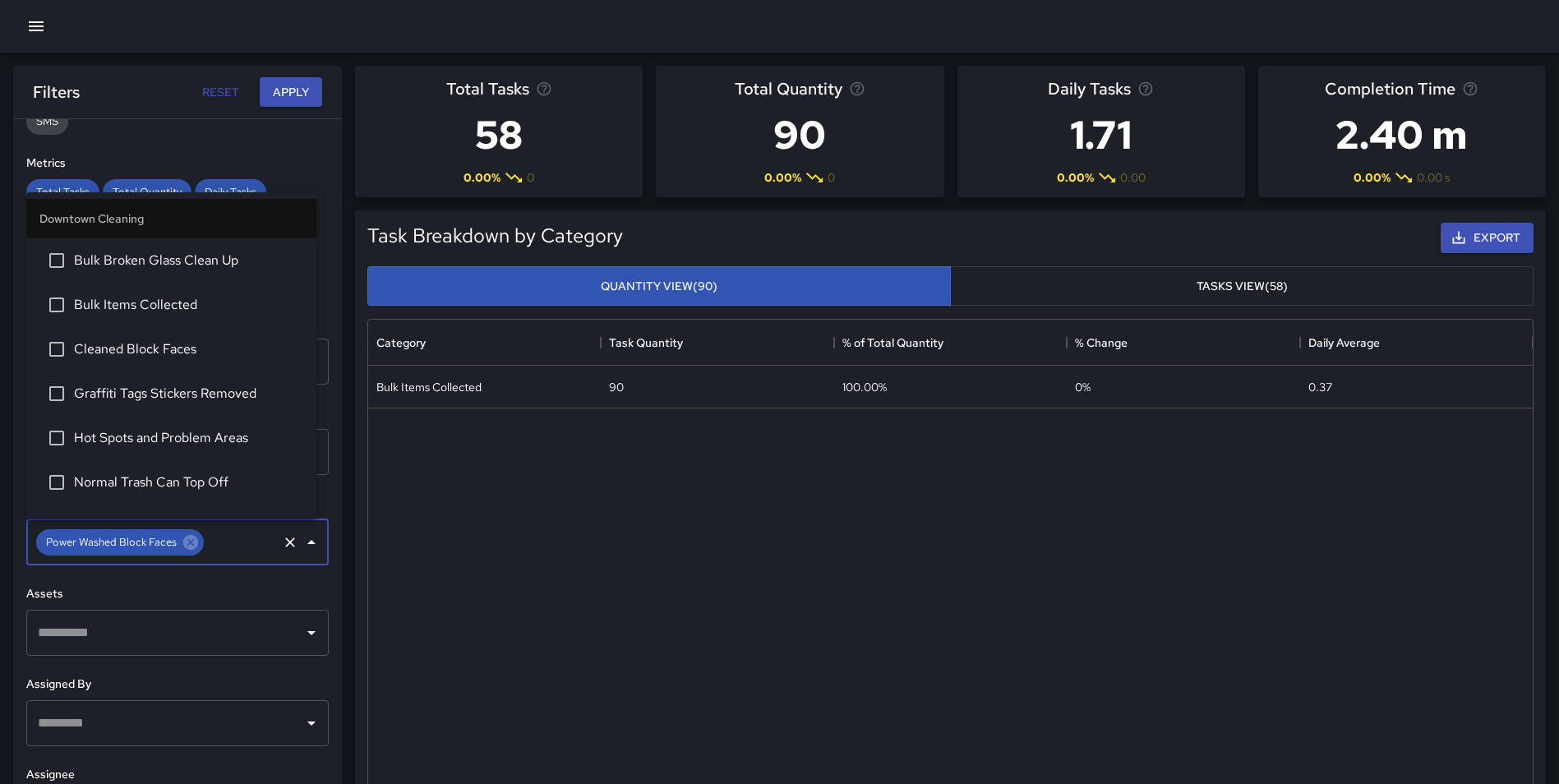
scroll to position [1351, 0]
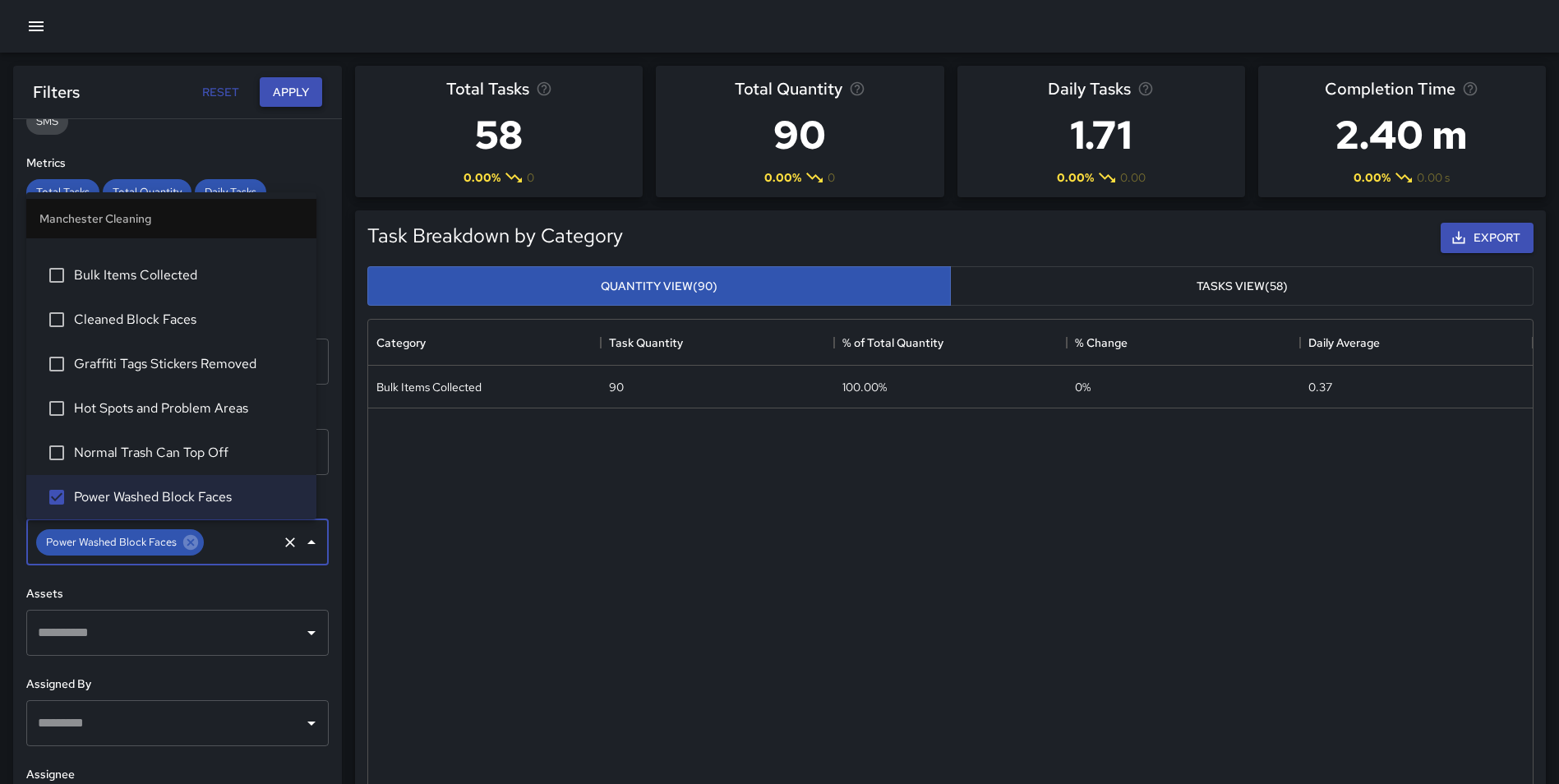
click at [280, 81] on button "Apply" at bounding box center [291, 92] width 63 height 30
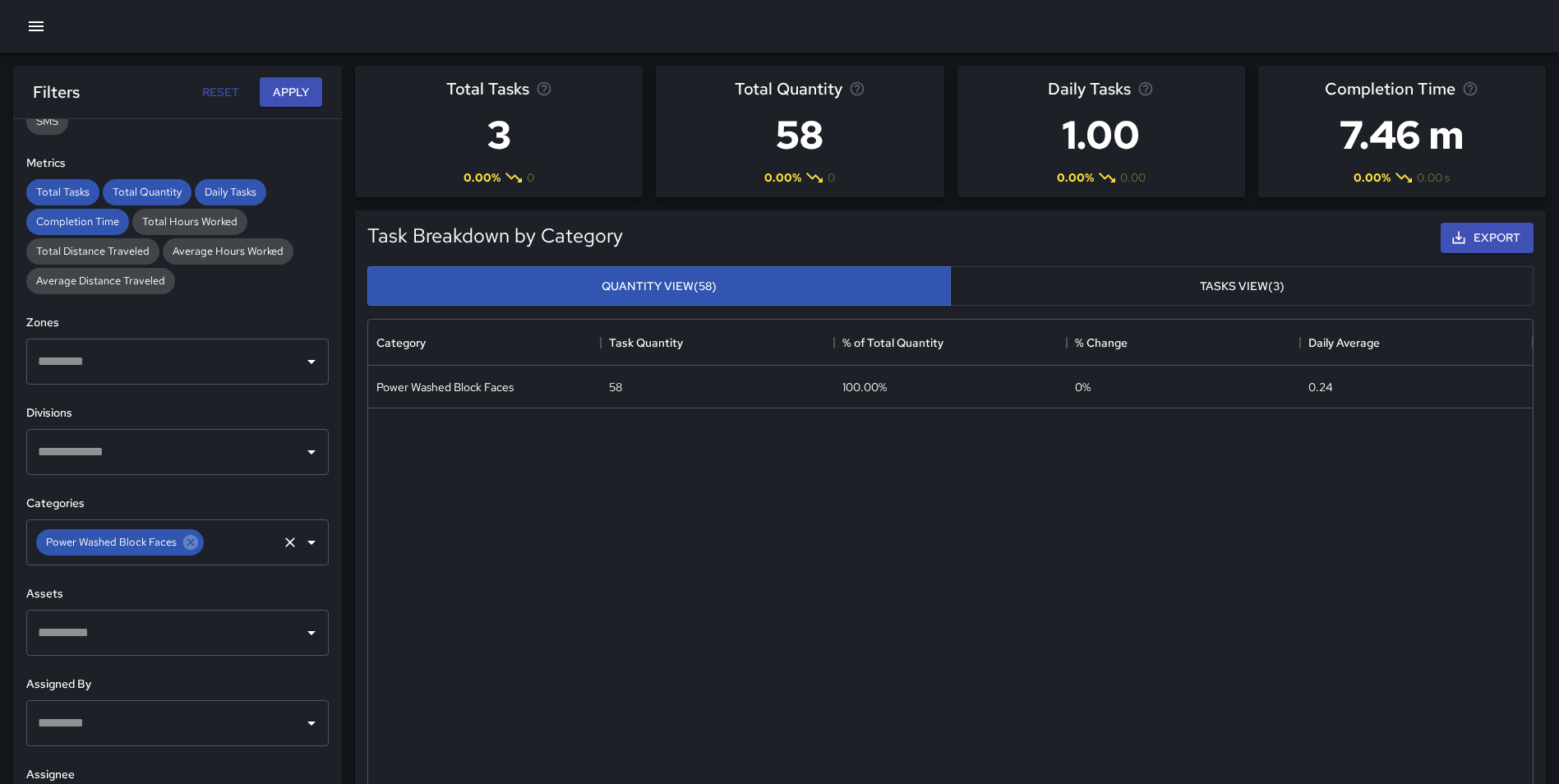
click at [192, 545] on icon at bounding box center [190, 541] width 18 height 18
click at [160, 539] on input "text" at bounding box center [165, 542] width 263 height 31
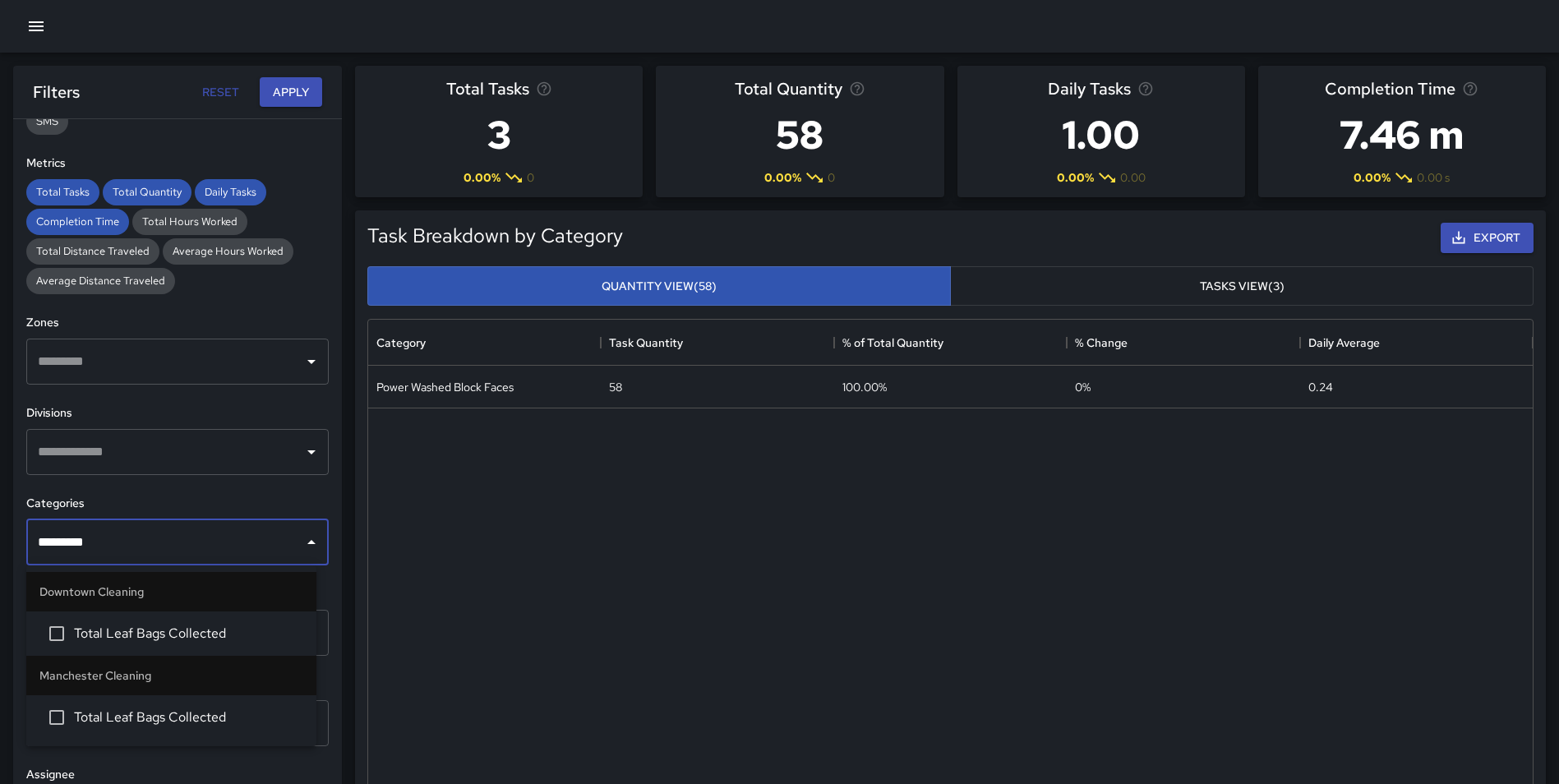
type input "**********"
click at [170, 711] on span "Total Leaf Bags Collected" at bounding box center [188, 716] width 229 height 20
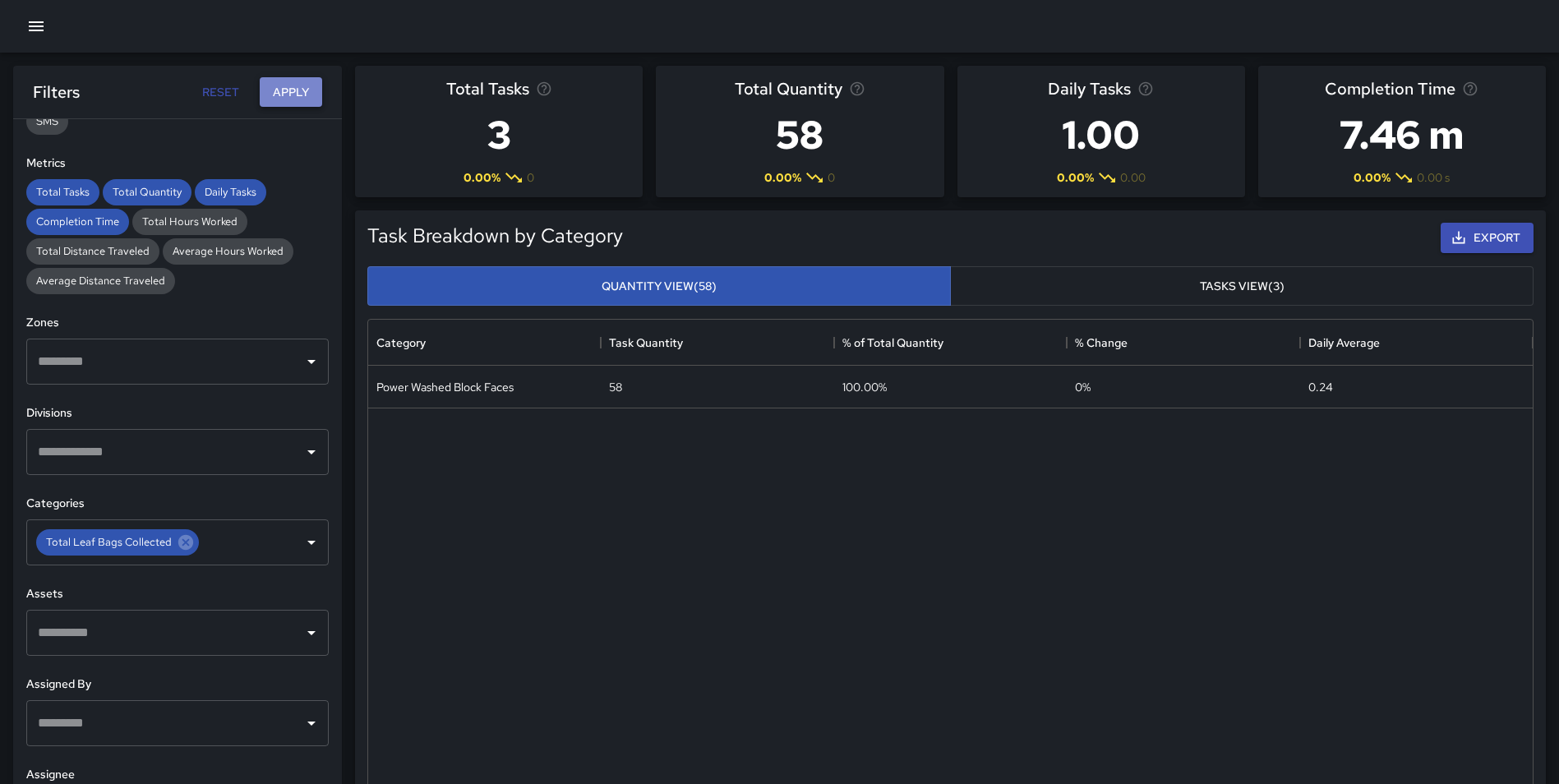
click at [306, 84] on button "Apply" at bounding box center [291, 92] width 63 height 30
click at [178, 545] on icon at bounding box center [186, 542] width 15 height 15
click at [153, 545] on input "text" at bounding box center [165, 542] width 263 height 31
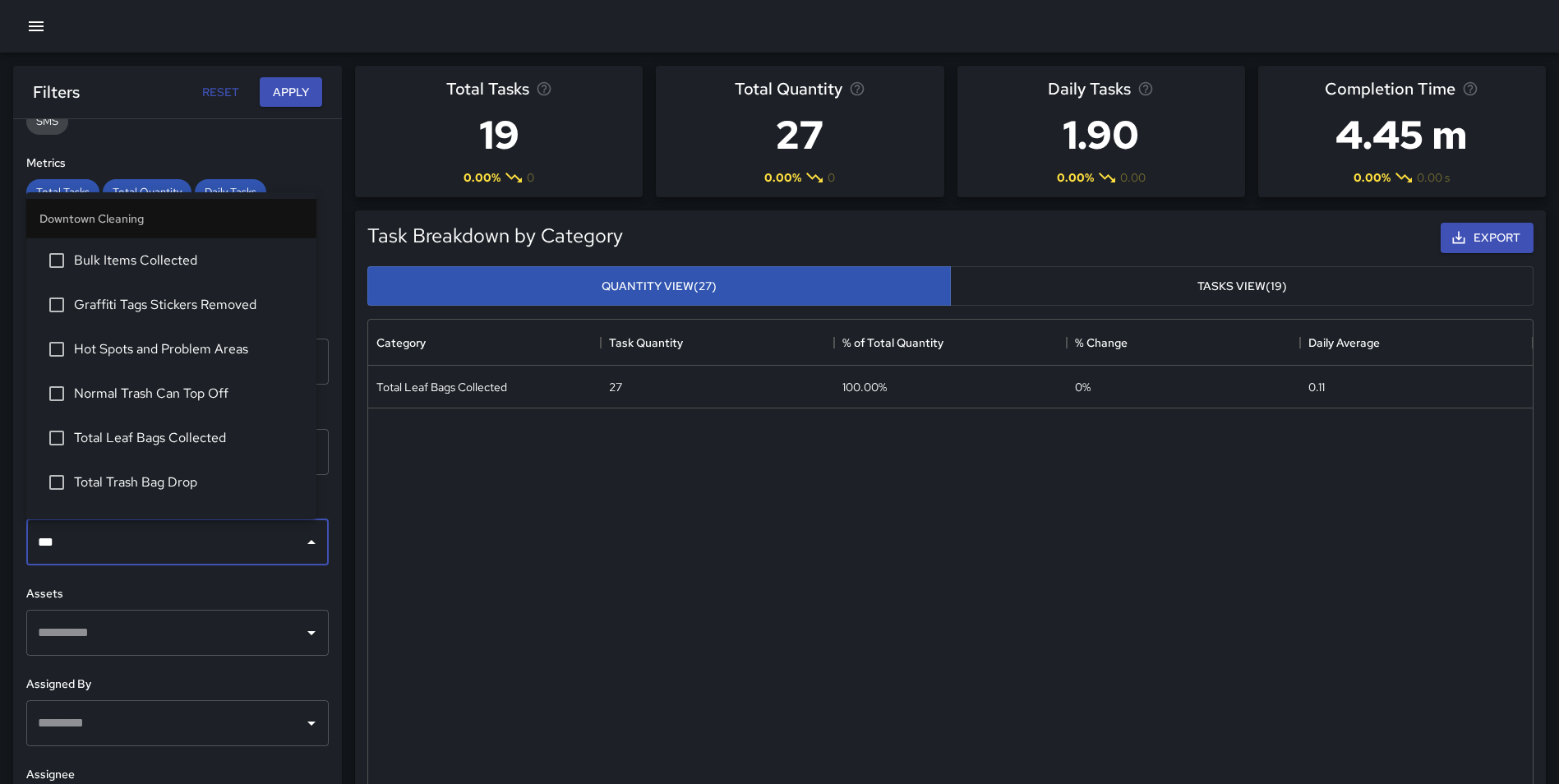
type input "****"
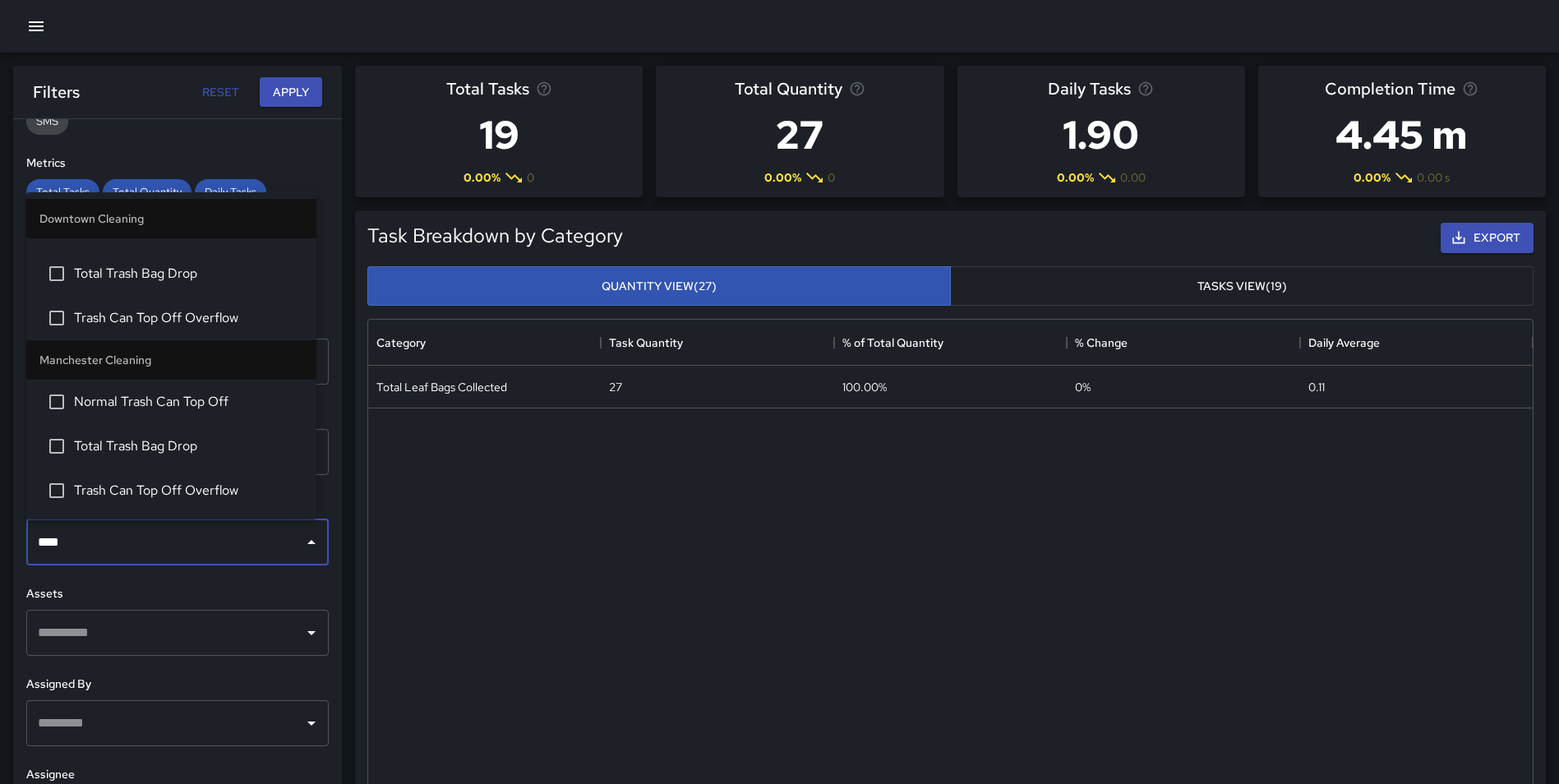
click at [213, 491] on span "Trash Can Top Off Overflow" at bounding box center [188, 490] width 229 height 20
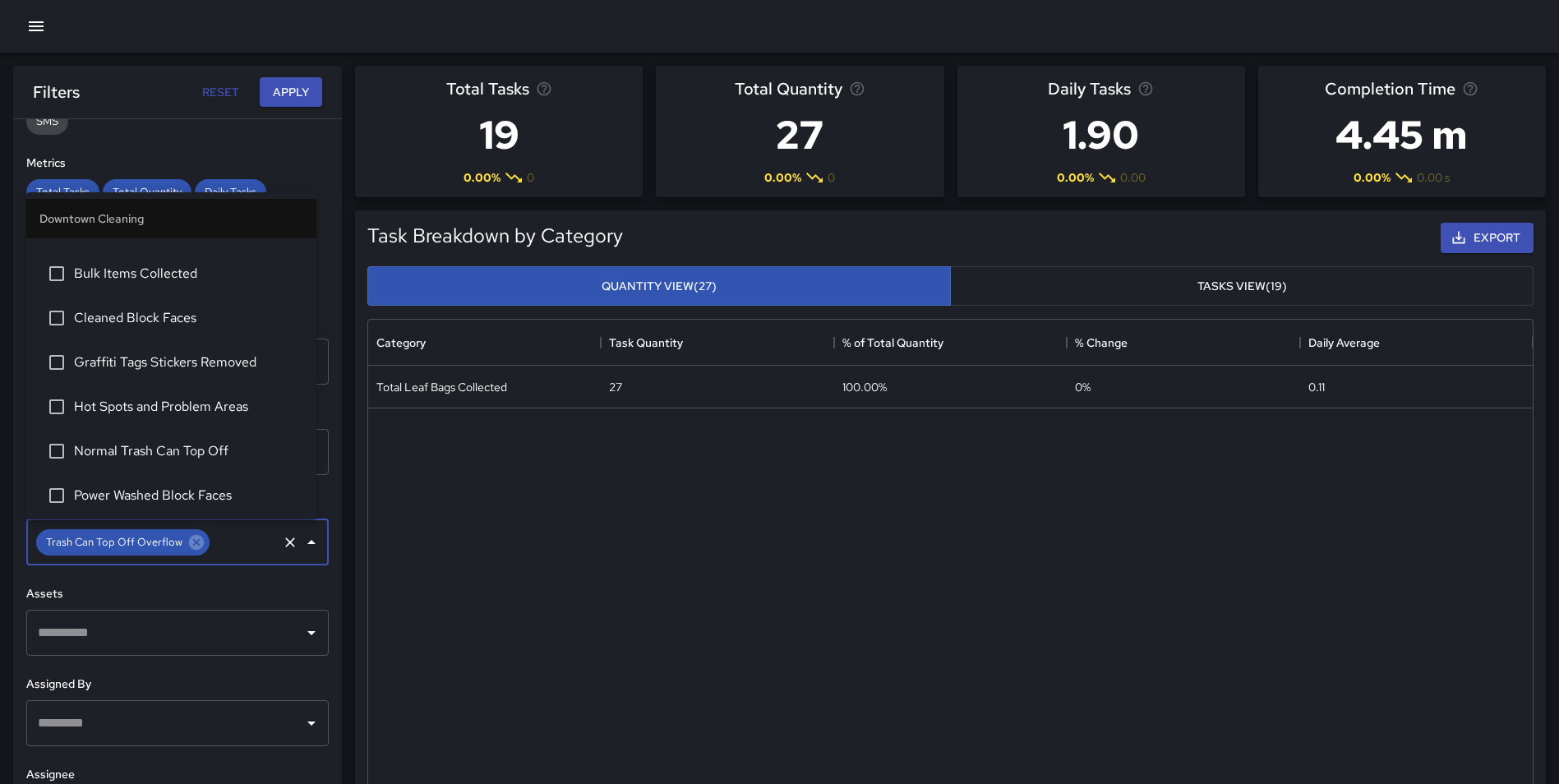
scroll to position [1484, 0]
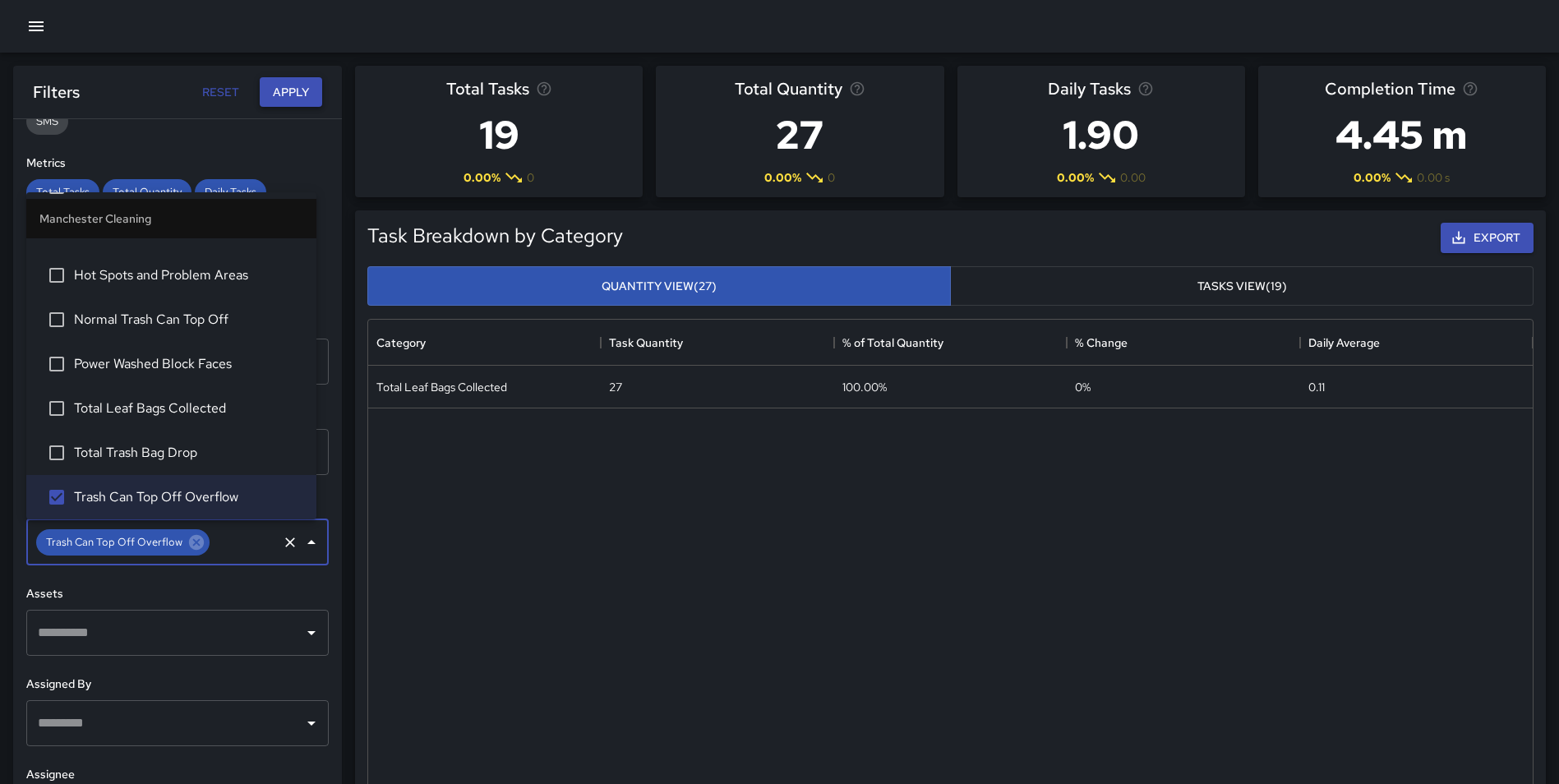
click at [286, 91] on button "Apply" at bounding box center [291, 92] width 63 height 30
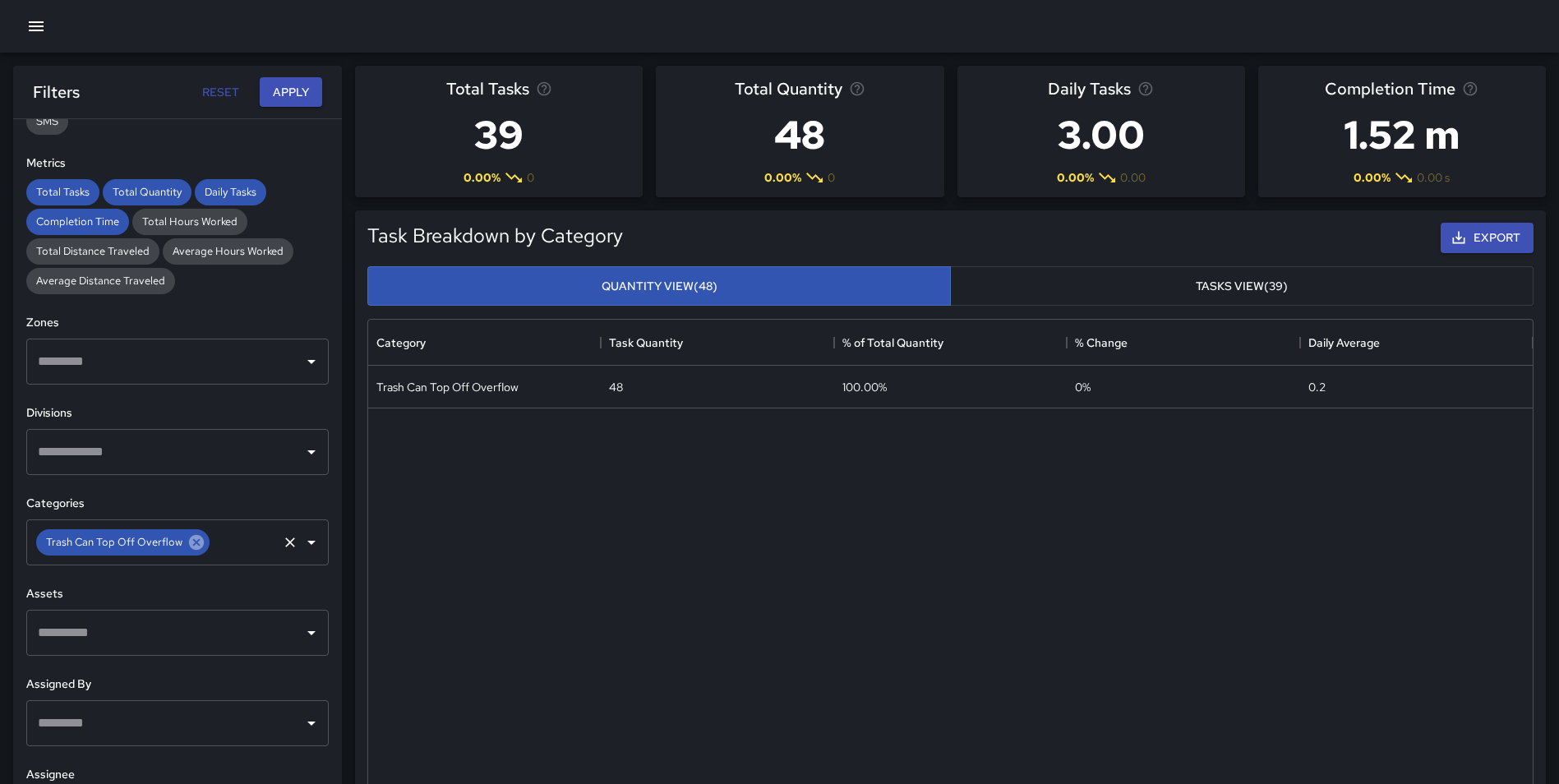
click at [191, 539] on icon at bounding box center [197, 542] width 15 height 15
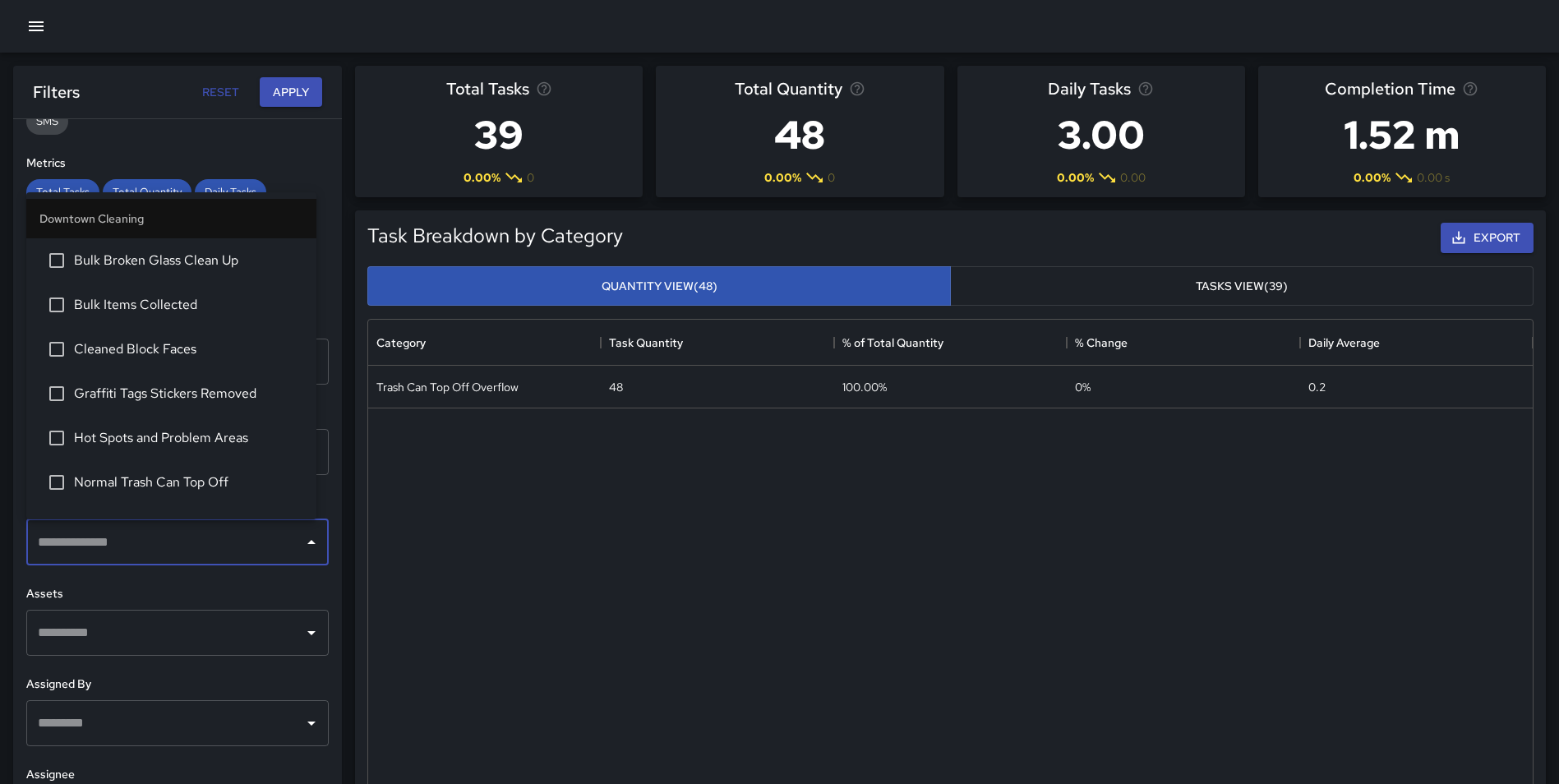
click at [109, 540] on input "text" at bounding box center [165, 542] width 263 height 31
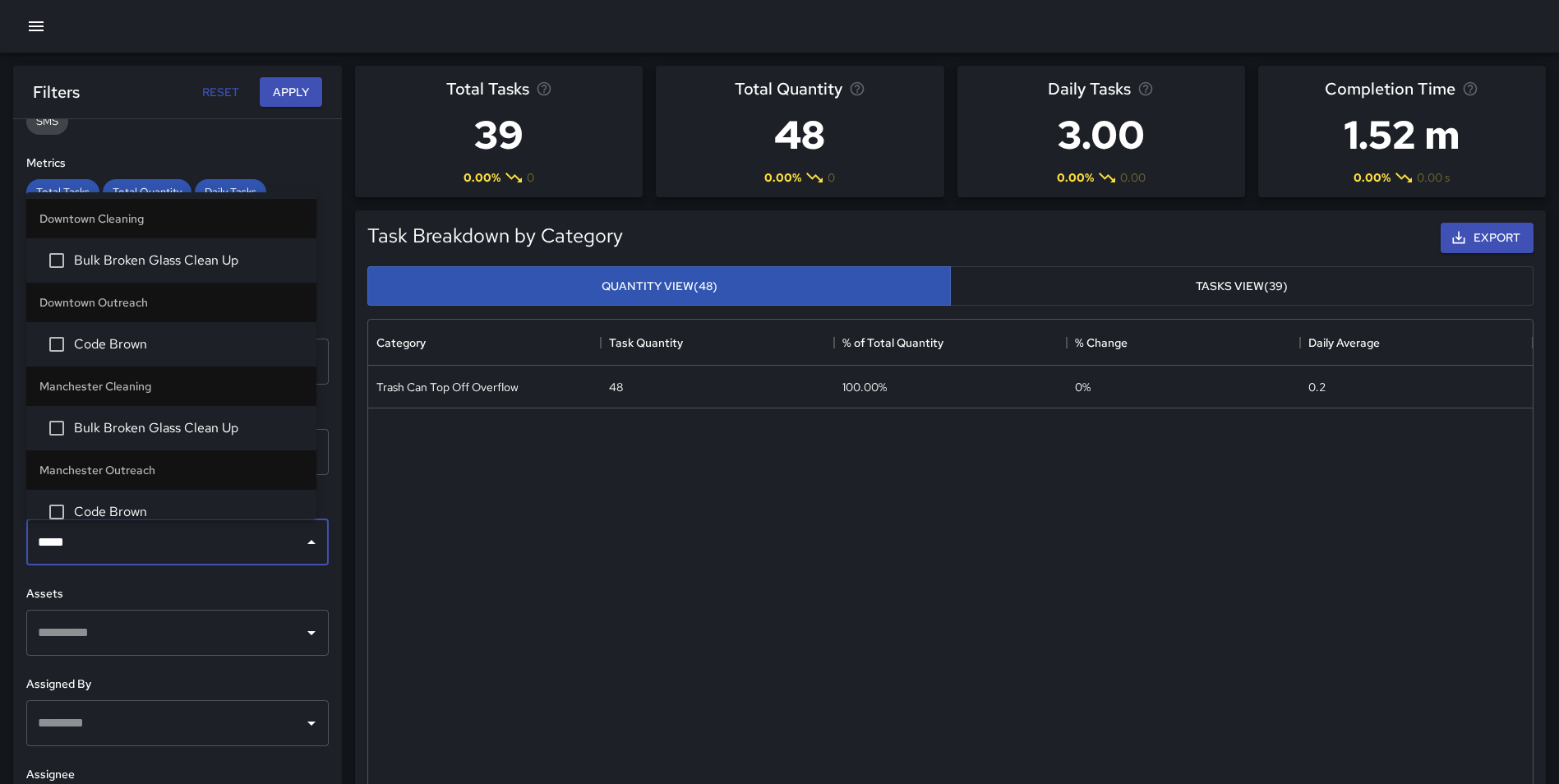
type input "******"
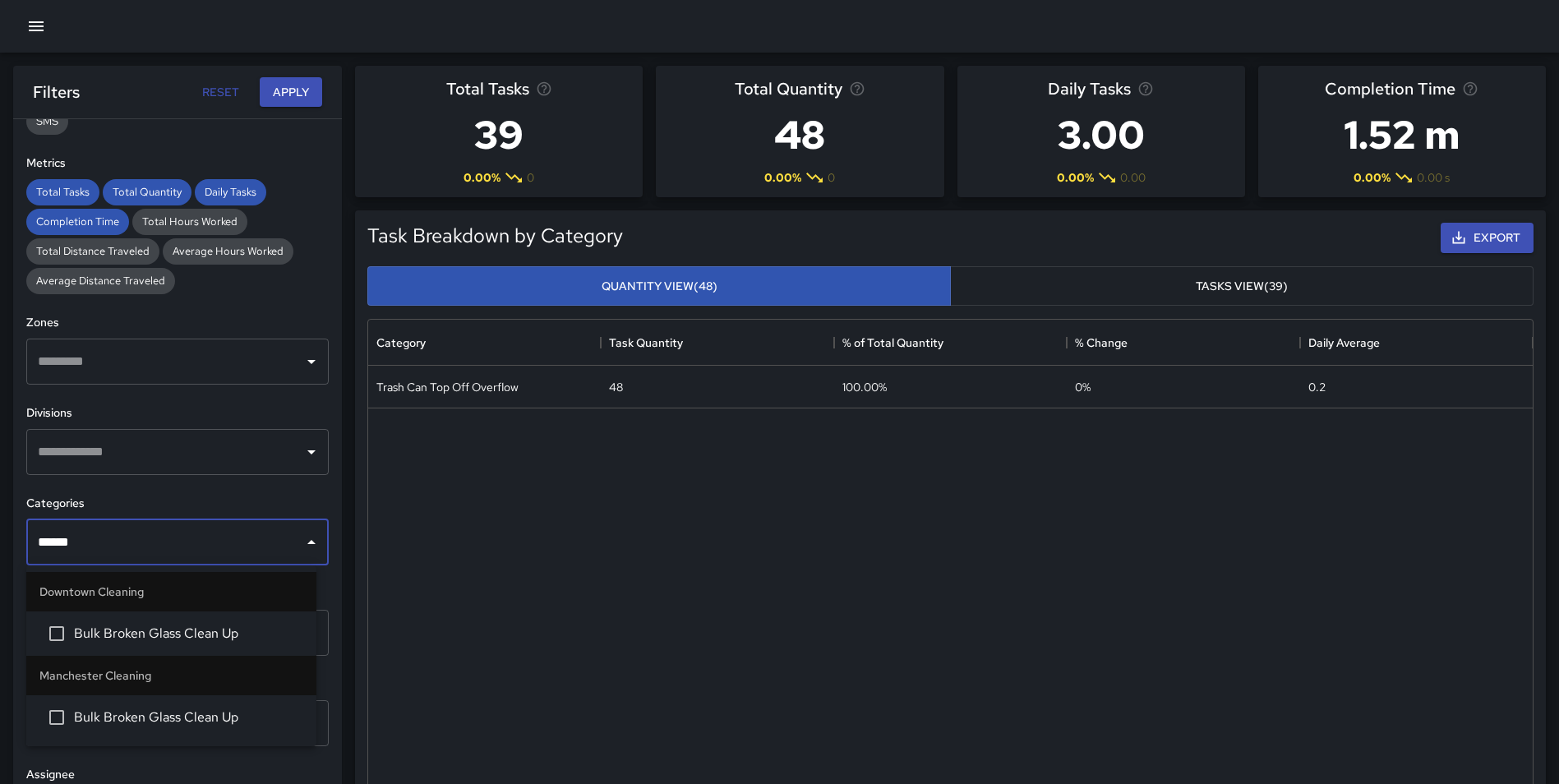
click at [181, 725] on span "Bulk Broken Glass Clean Up" at bounding box center [188, 716] width 229 height 20
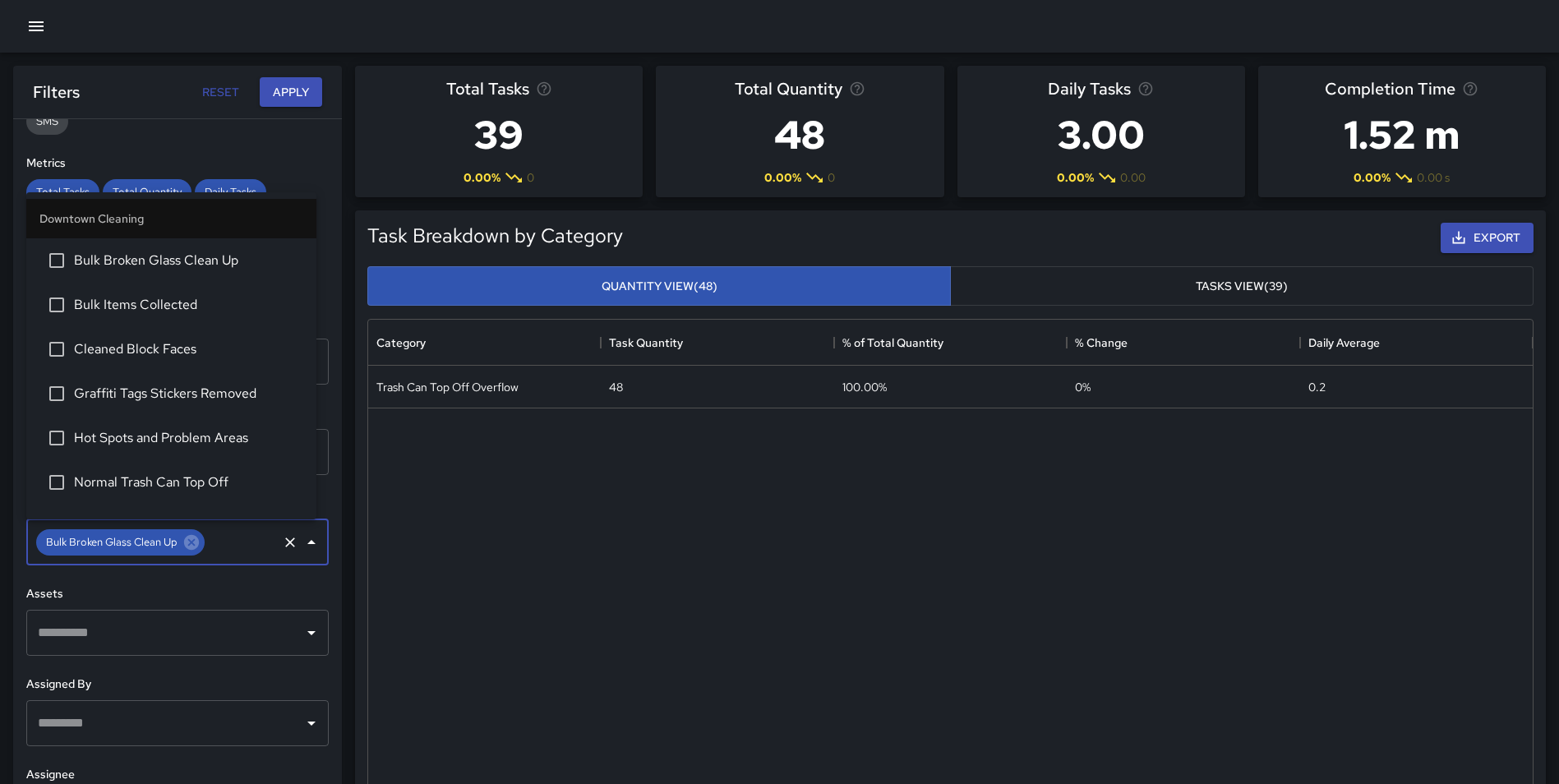
scroll to position [1085, 0]
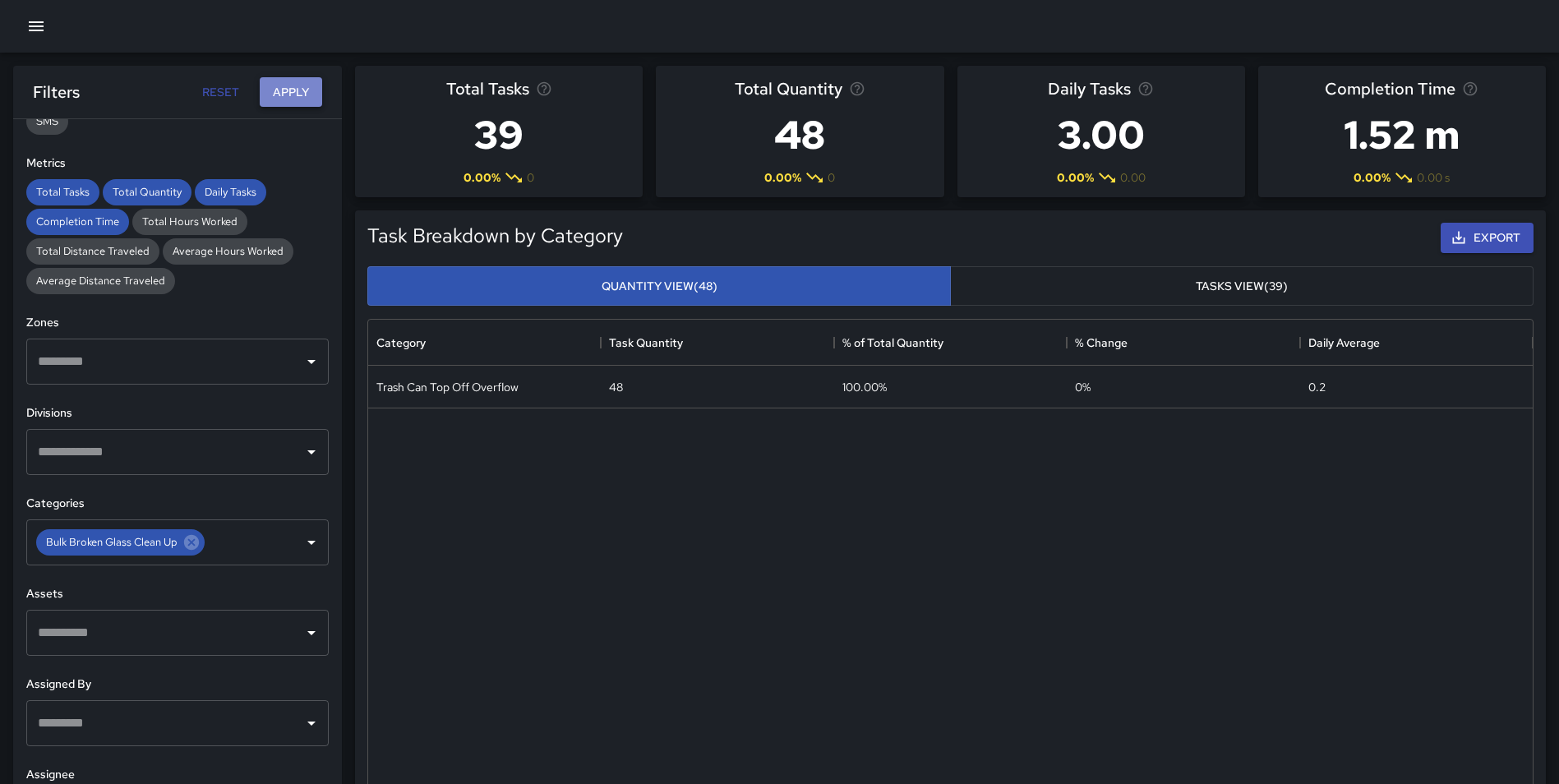
click at [279, 81] on button "Apply" at bounding box center [291, 92] width 63 height 30
click at [199, 542] on icon at bounding box center [191, 542] width 15 height 15
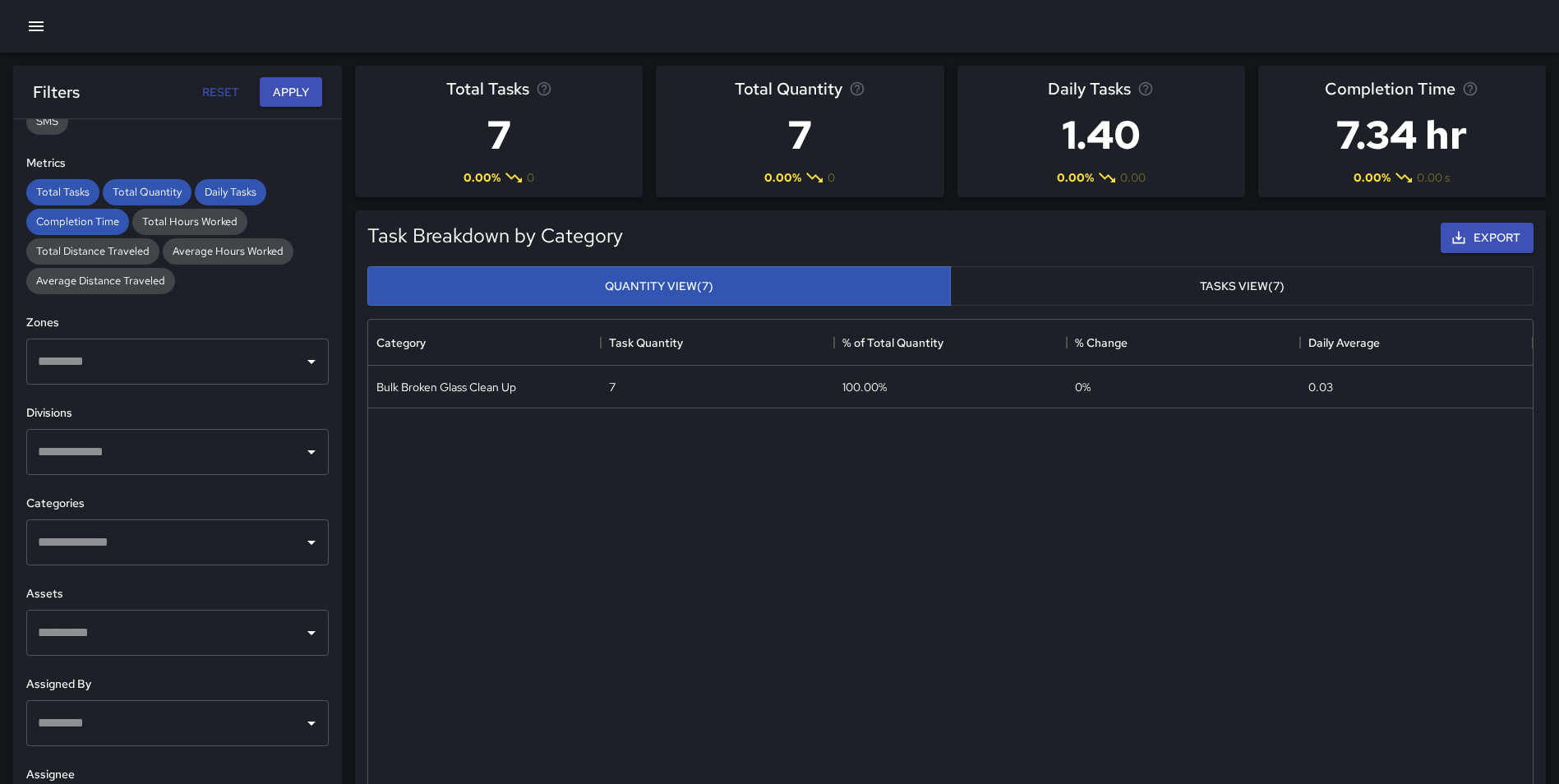
click at [159, 539] on input "text" at bounding box center [165, 542] width 263 height 31
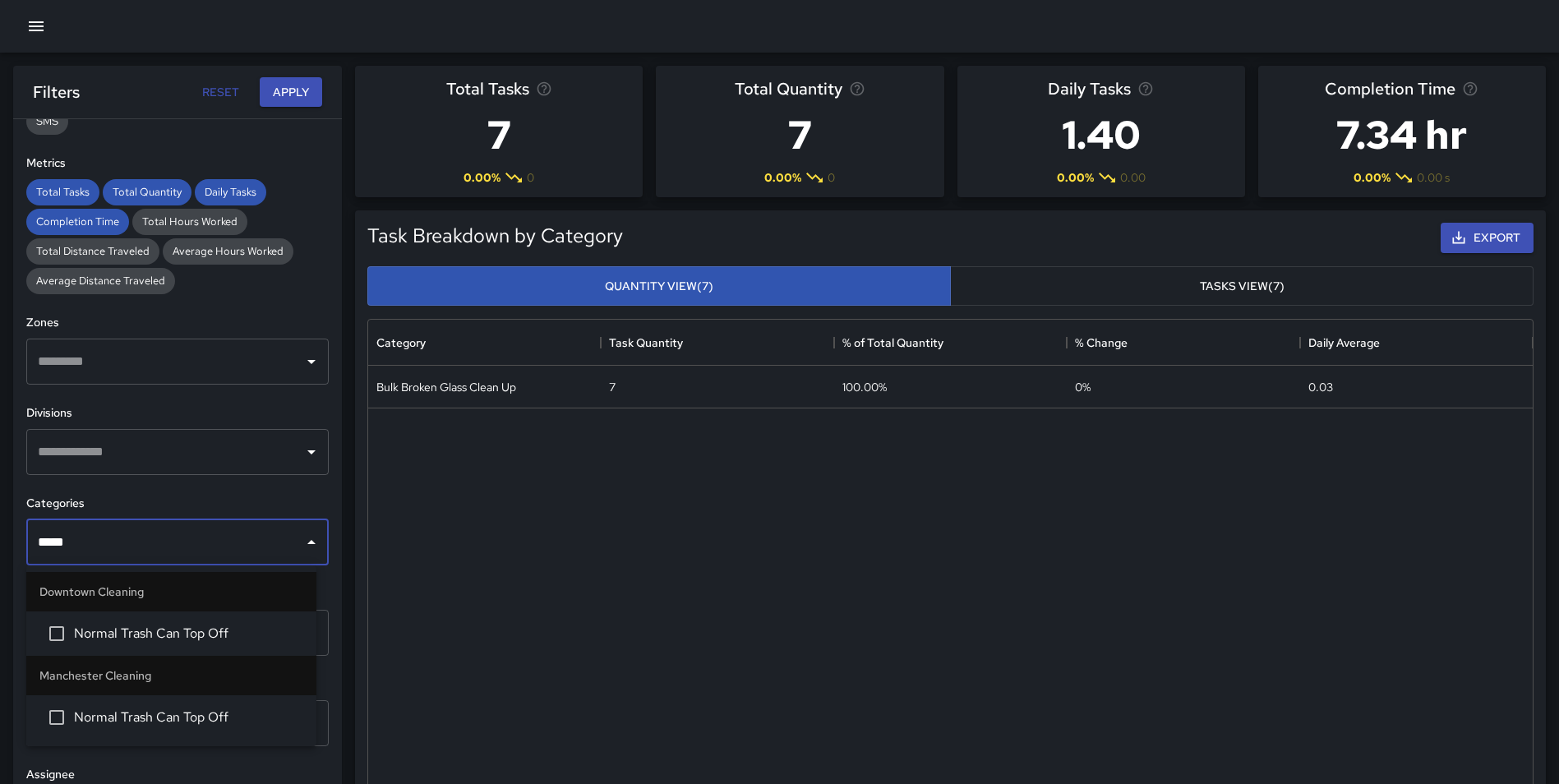
type input "******"
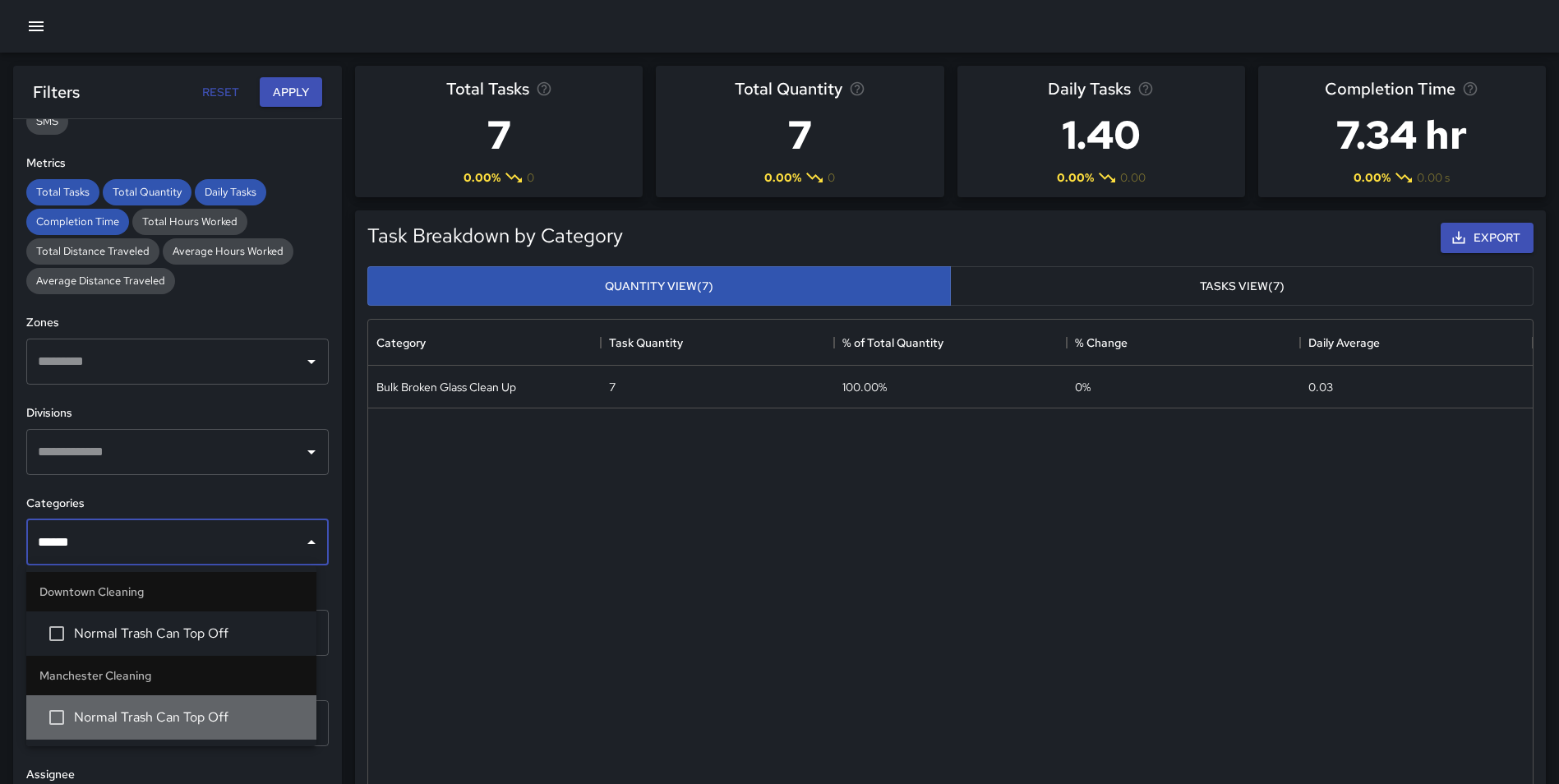
click at [159, 704] on li "Normal Trash Can Top Off" at bounding box center [171, 717] width 290 height 45
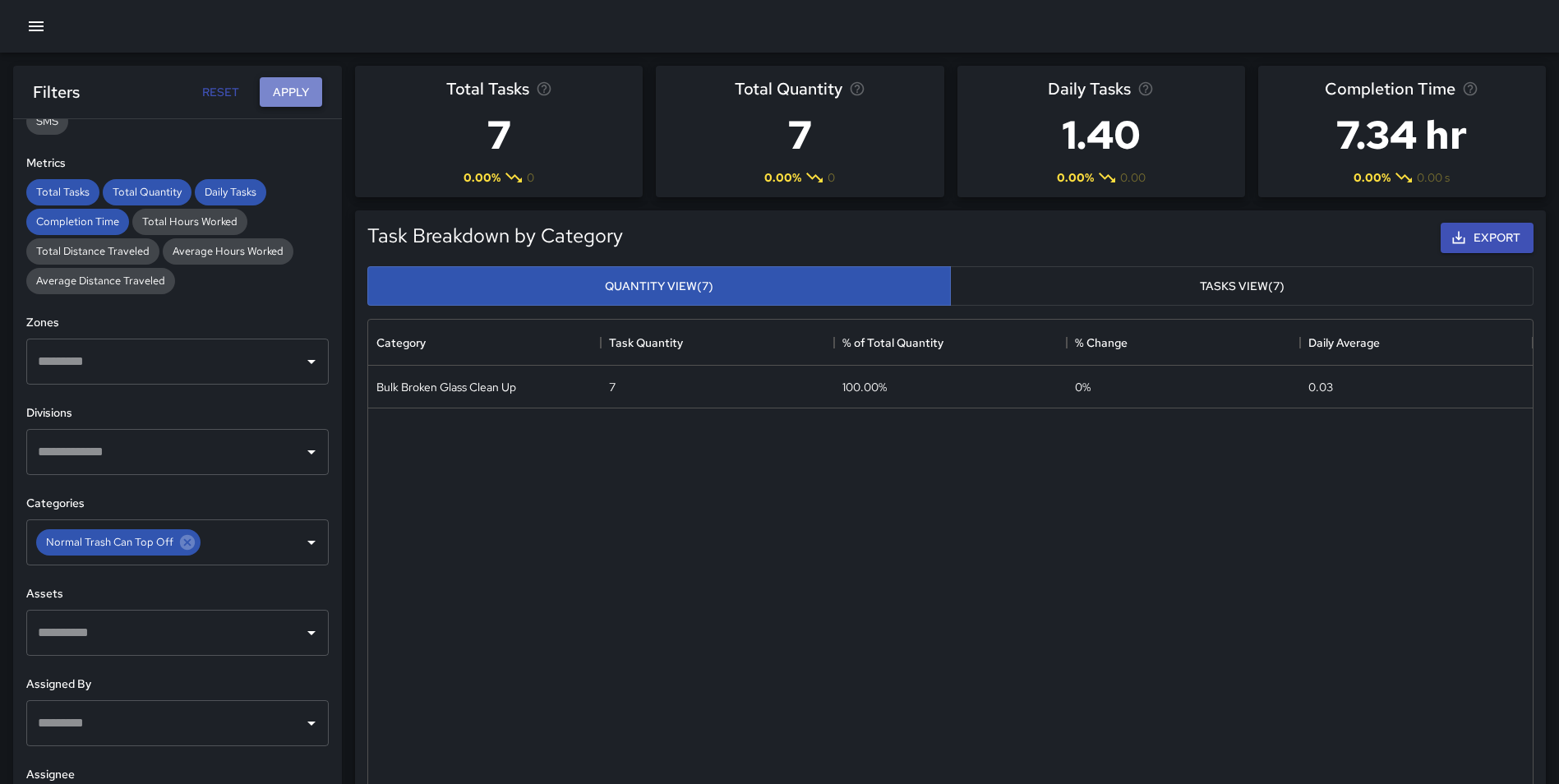
click at [280, 105] on button "Apply" at bounding box center [291, 92] width 63 height 30
click at [182, 542] on icon at bounding box center [187, 542] width 15 height 15
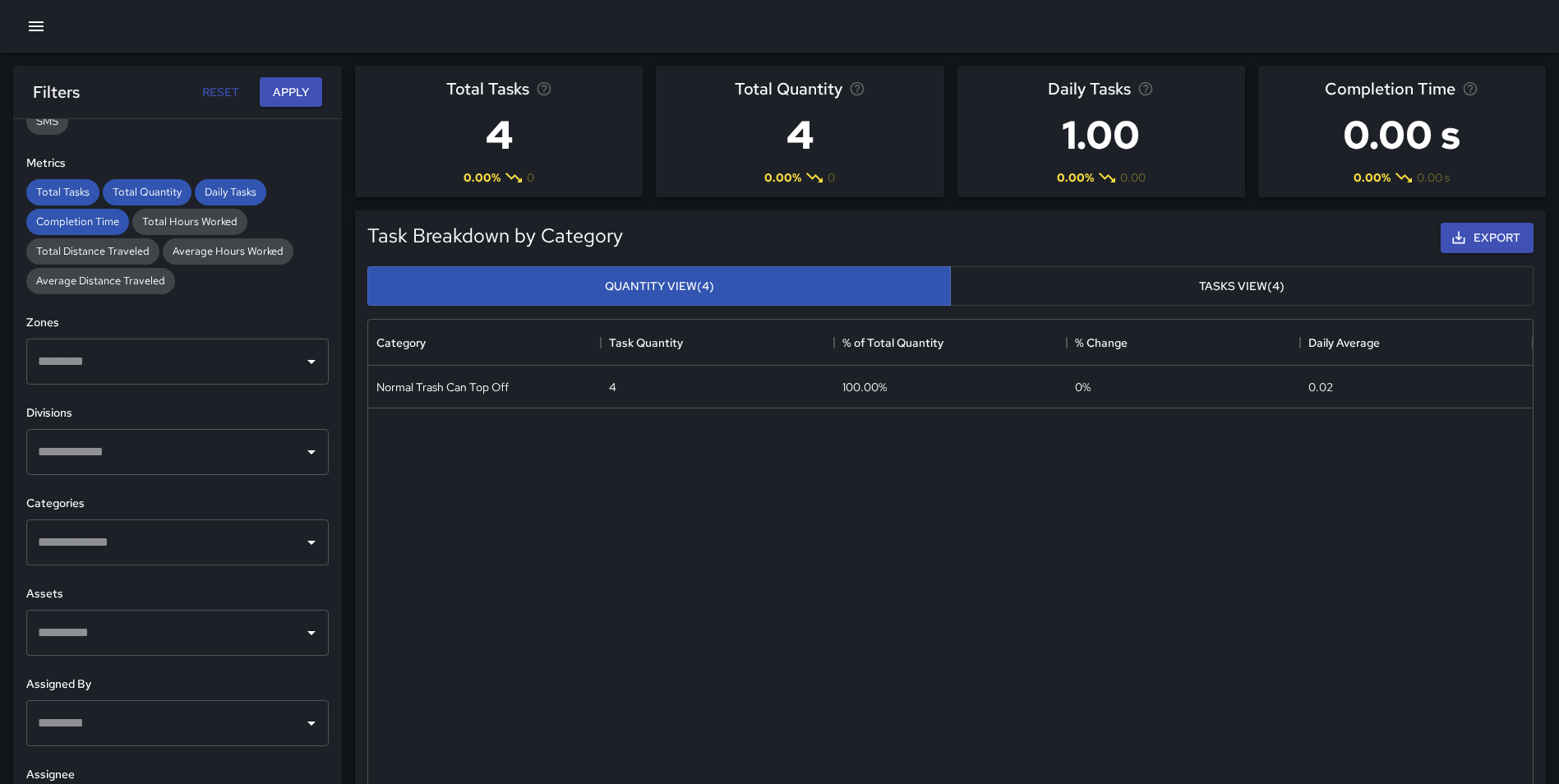
click at [175, 545] on input "text" at bounding box center [165, 542] width 263 height 31
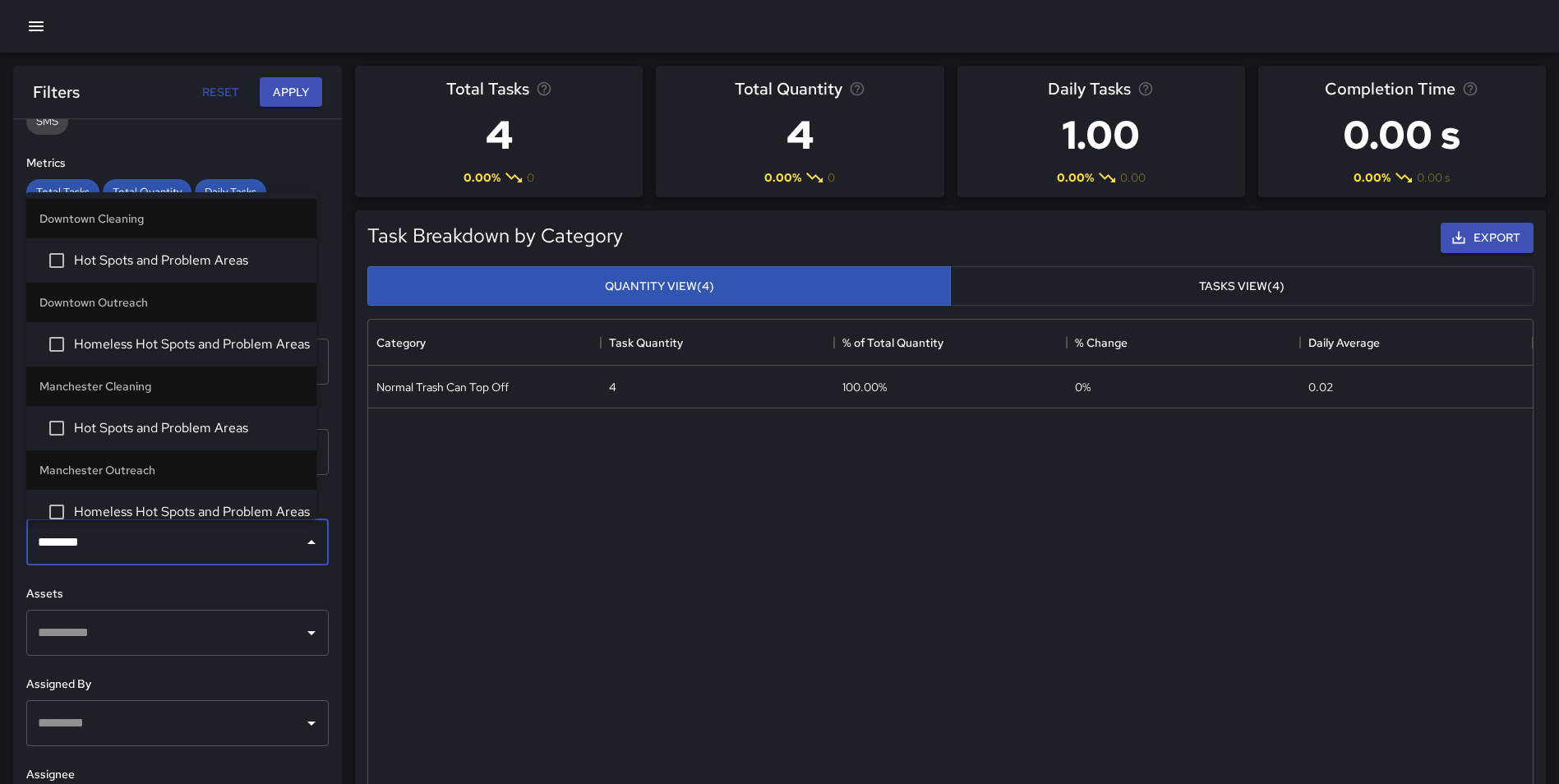
type input "*********"
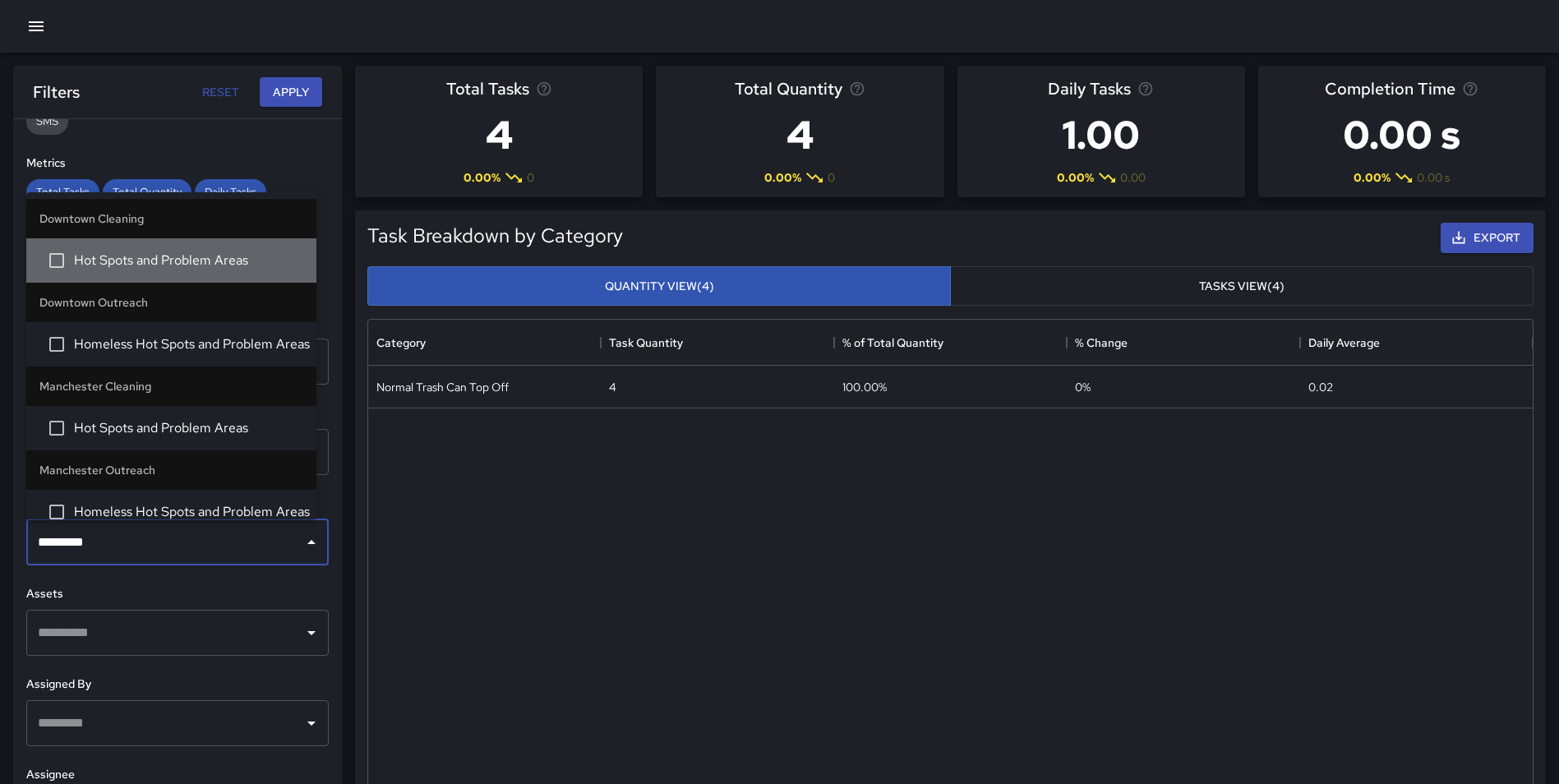
click at [202, 266] on span "Hot Spots and Problem Areas" at bounding box center [188, 260] width 229 height 20
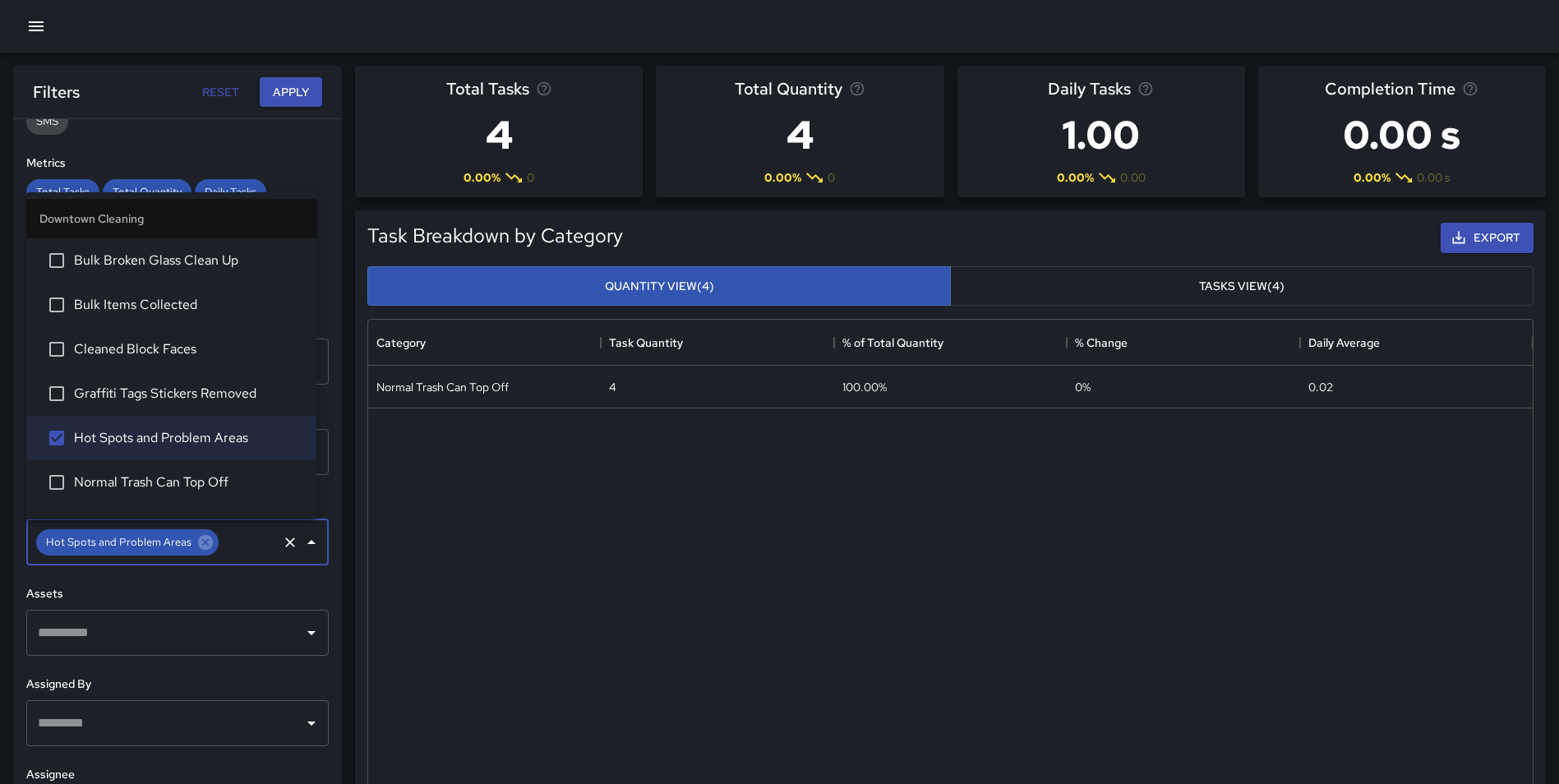
click at [346, 500] on div "Task Breakdown by Category Export Quantity View (4) Tasks View (4) Category Tas…" at bounding box center [943, 510] width 1204 height 627
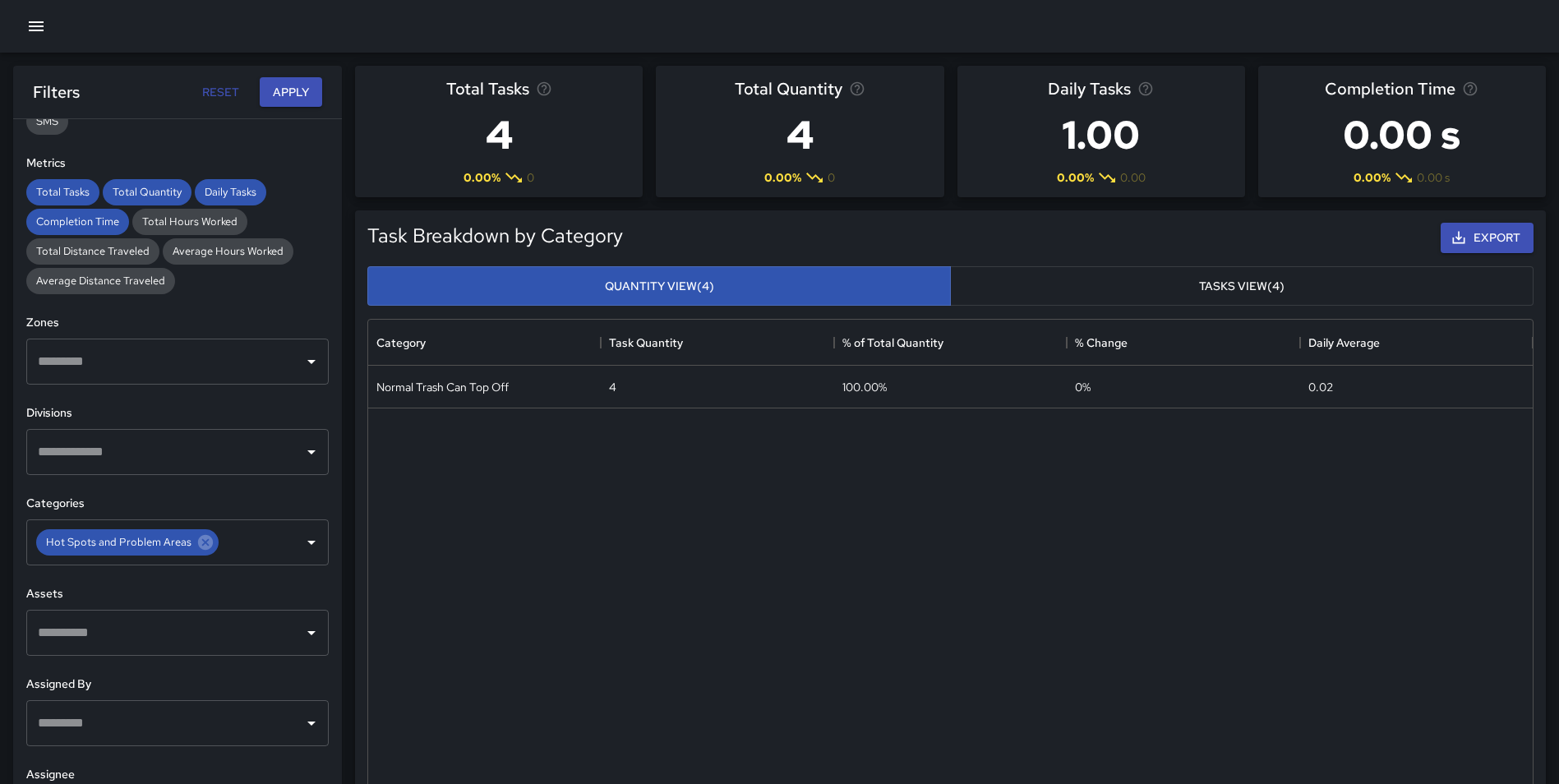
click at [356, 509] on div "Task Breakdown by Category Export Quantity View (4) Tasks View (4) Category Tas…" at bounding box center [943, 510] width 1204 height 627
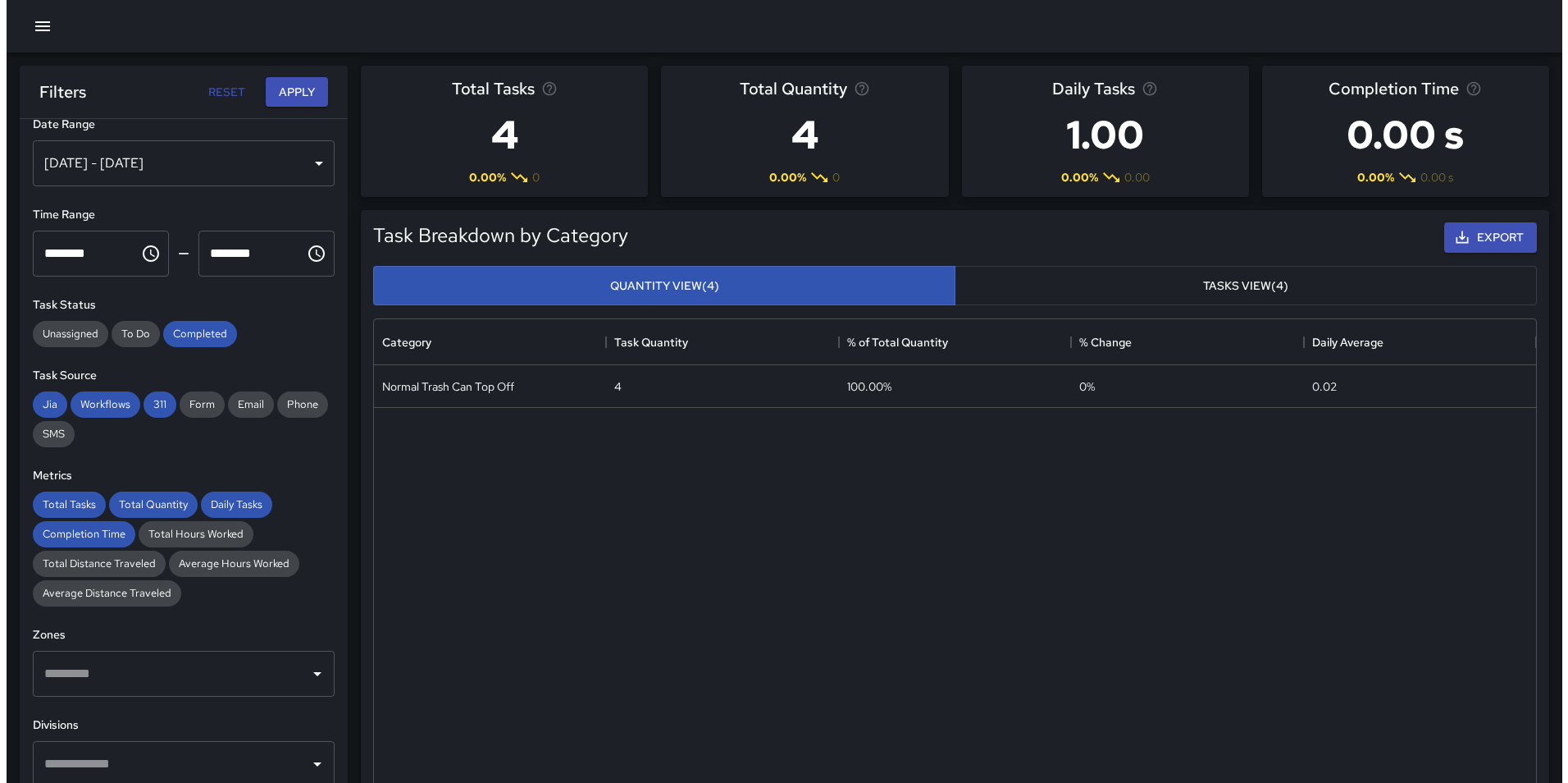
scroll to position [0, 0]
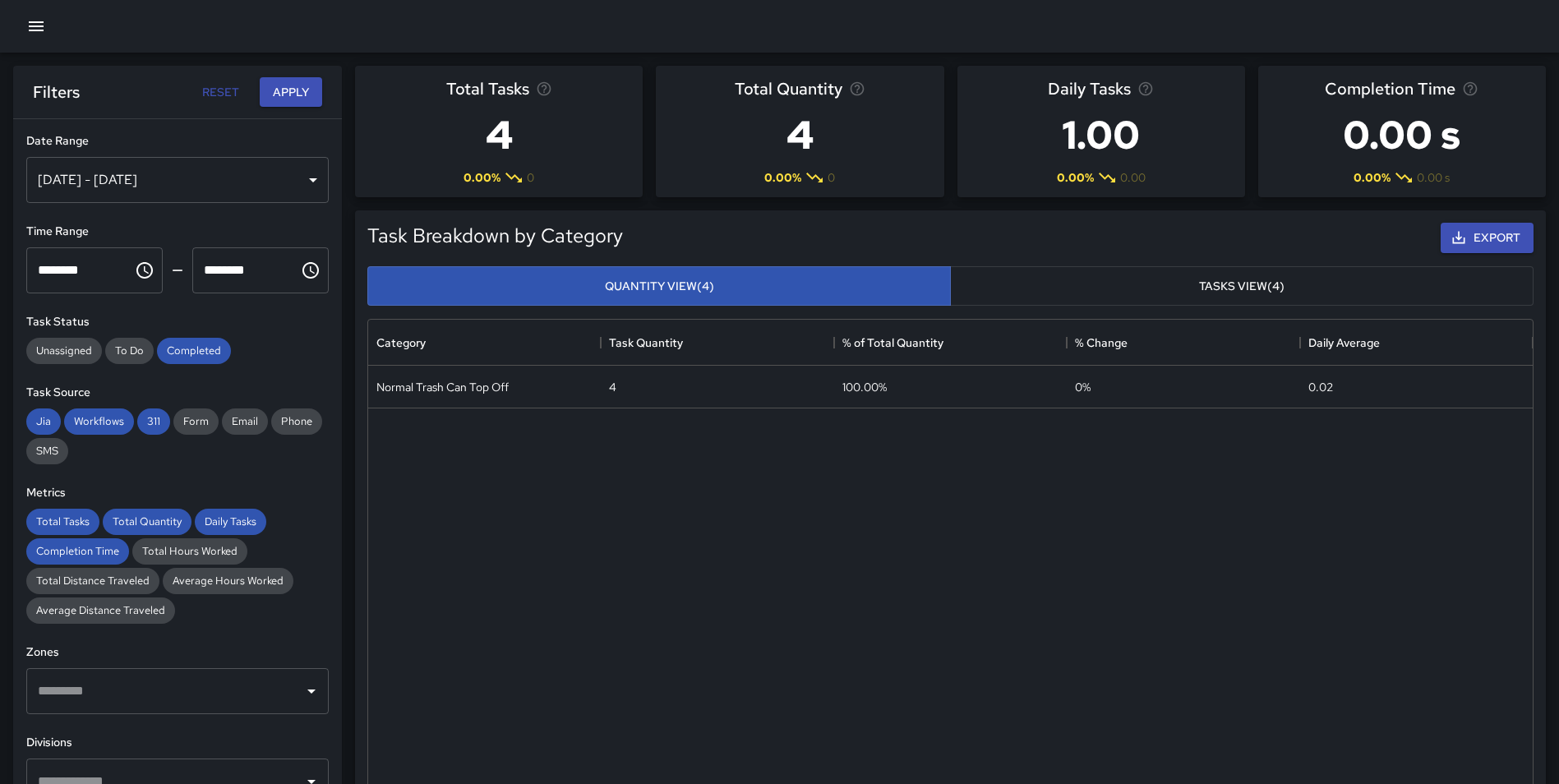
click at [184, 169] on div "[DATE] - [DATE]" at bounding box center [178, 180] width 303 height 46
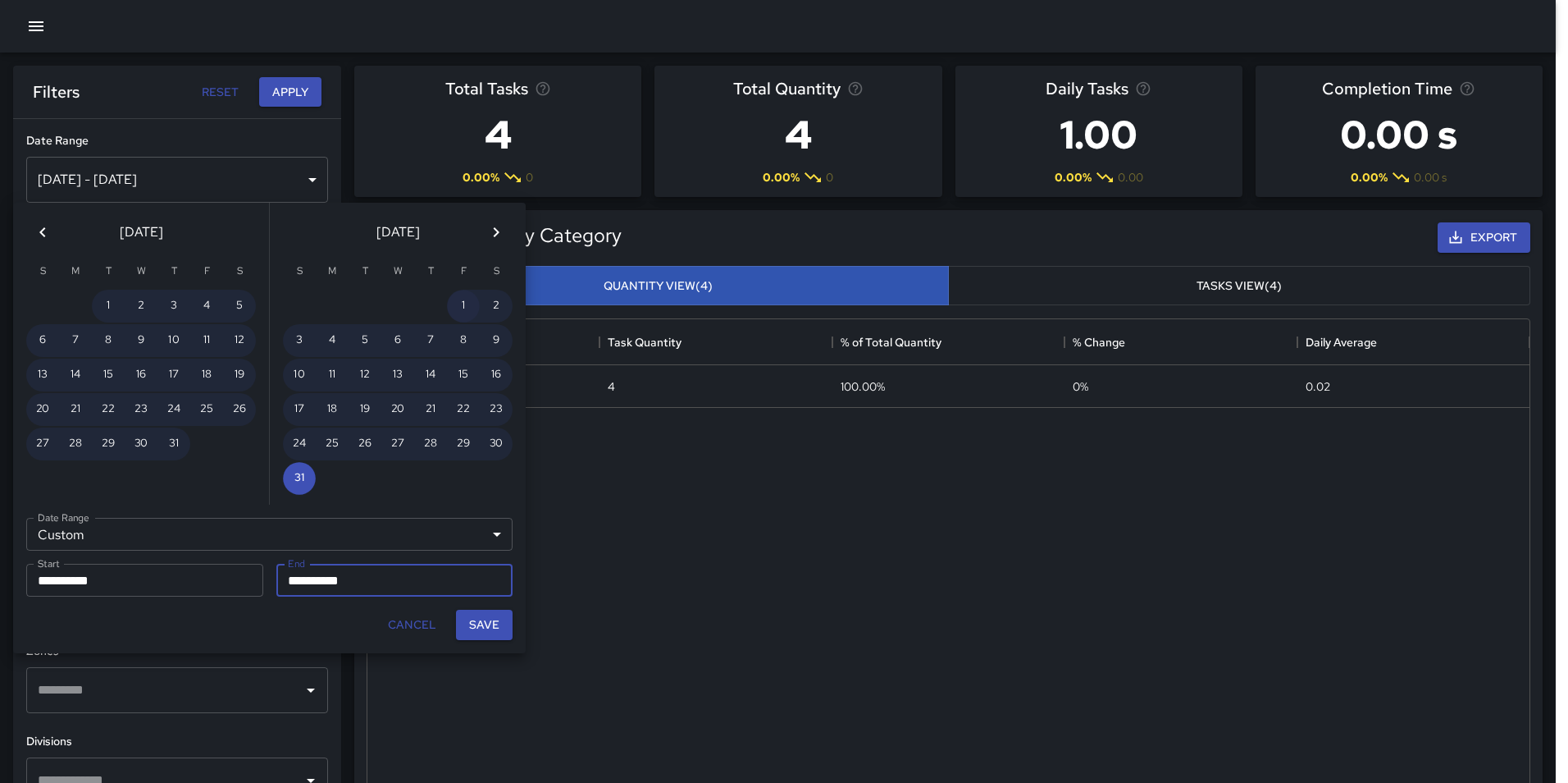
click at [474, 310] on button "1" at bounding box center [463, 306] width 33 height 33
type input "**********"
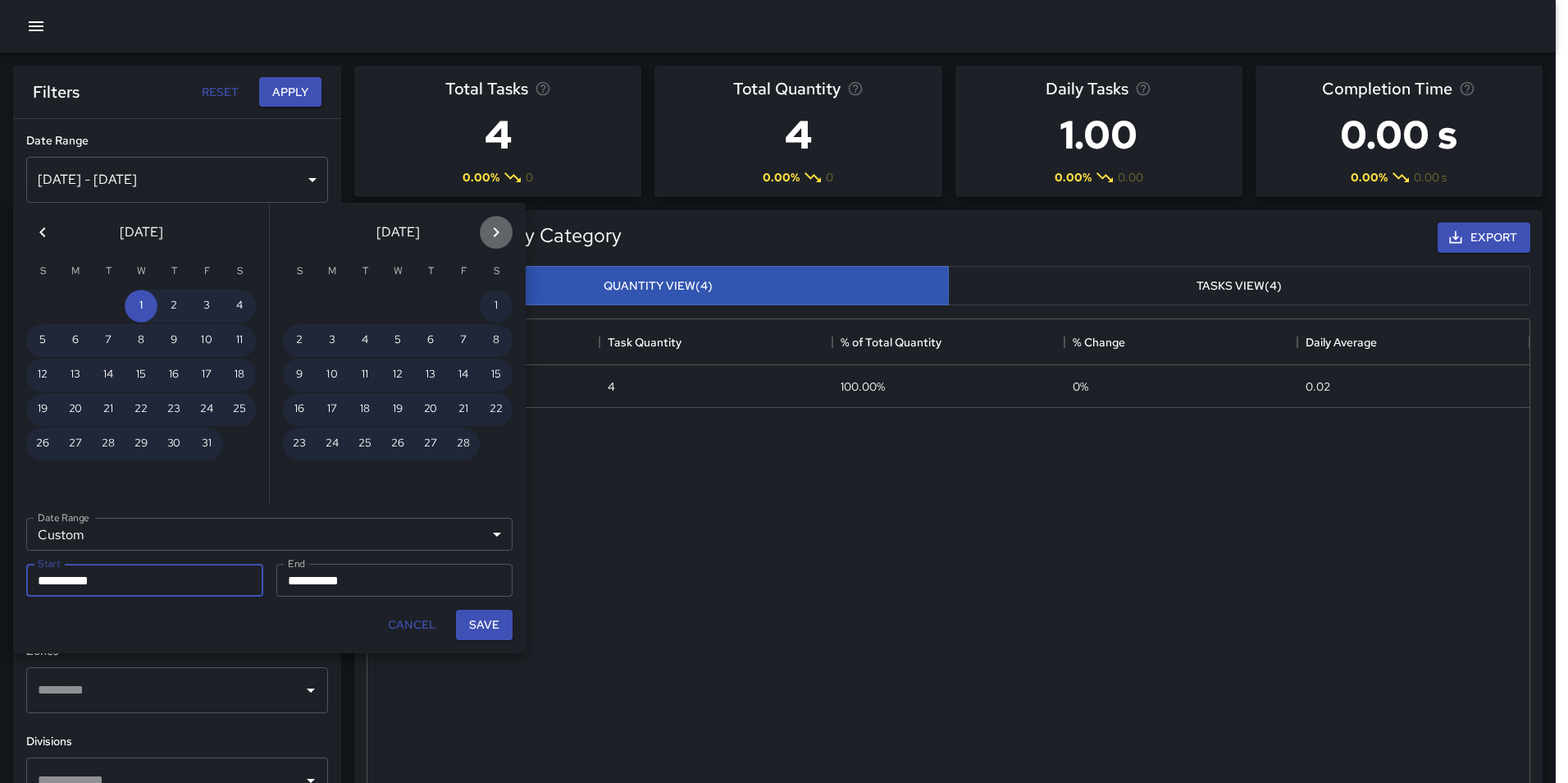
click at [486, 231] on icon "Next month" at bounding box center [496, 232] width 20 height 20
click at [497, 231] on icon "Next month" at bounding box center [497, 232] width 6 height 10
click at [499, 231] on icon "Next month" at bounding box center [496, 232] width 20 height 20
click at [508, 235] on button "Next month" at bounding box center [496, 232] width 33 height 33
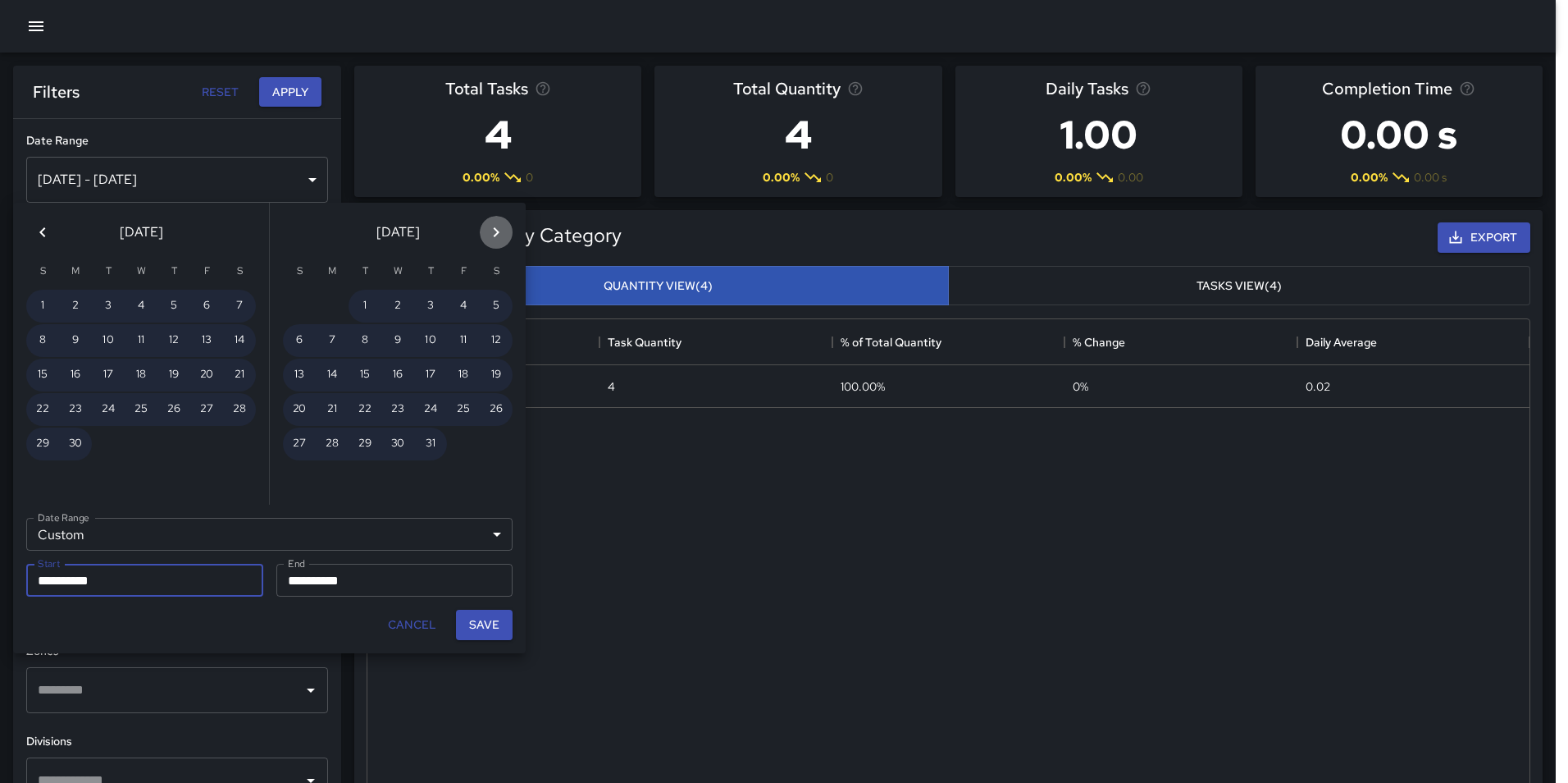
click at [508, 235] on button "Next month" at bounding box center [496, 232] width 33 height 33
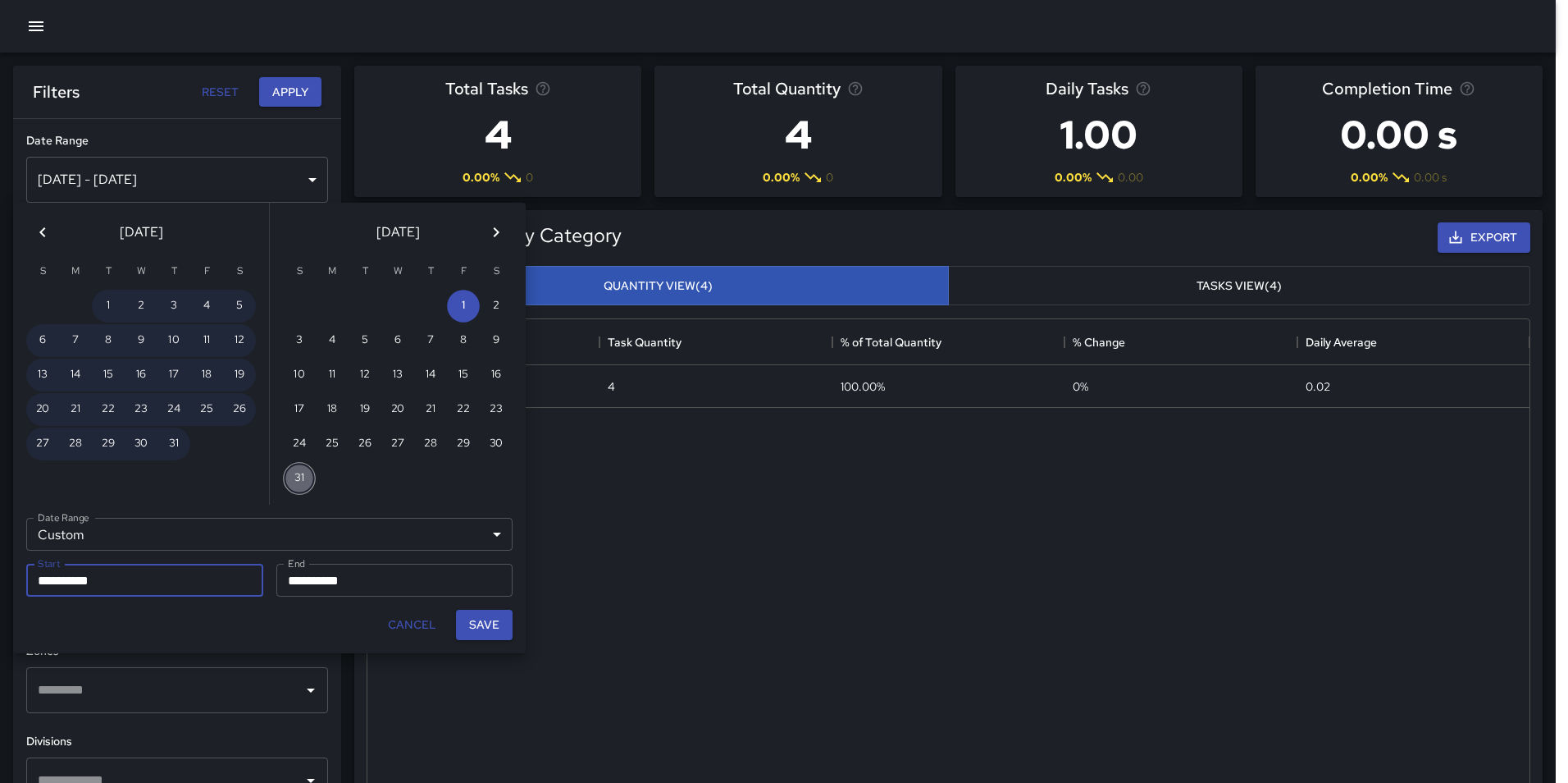
click at [293, 477] on button "31" at bounding box center [299, 478] width 33 height 33
type input "**********"
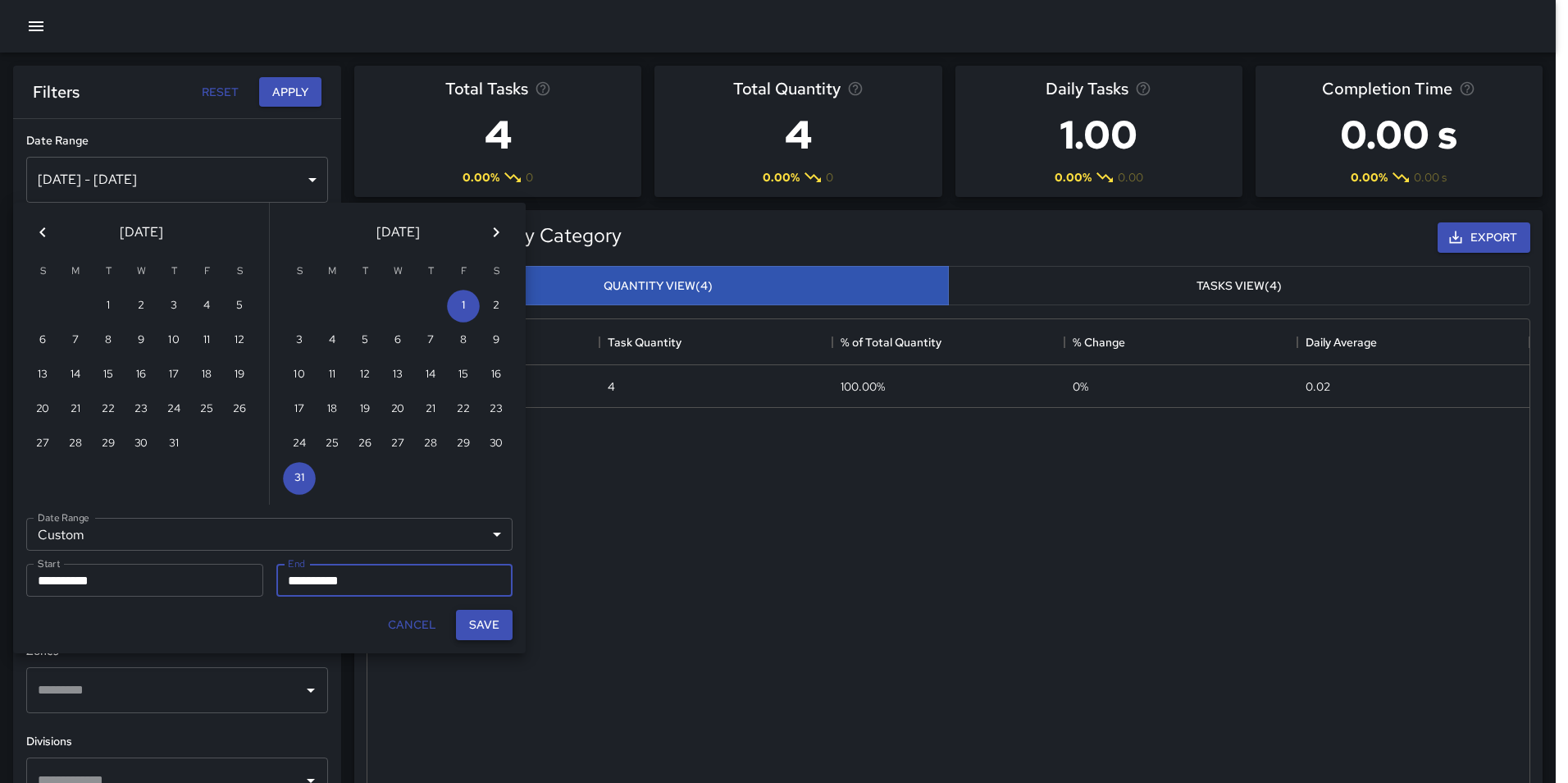
click at [475, 618] on button "Save" at bounding box center [484, 625] width 57 height 30
type input "**********"
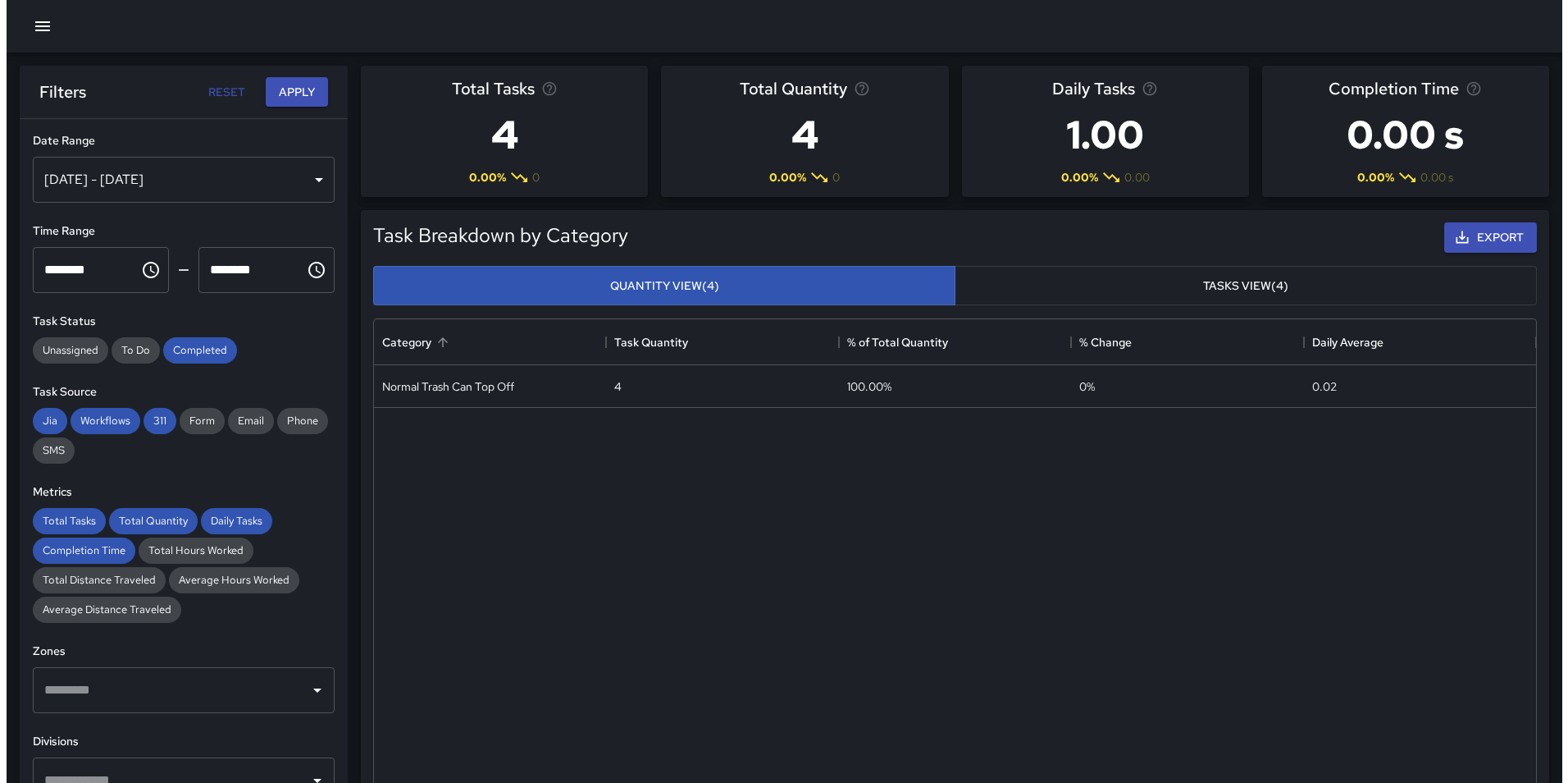
scroll to position [13, 13]
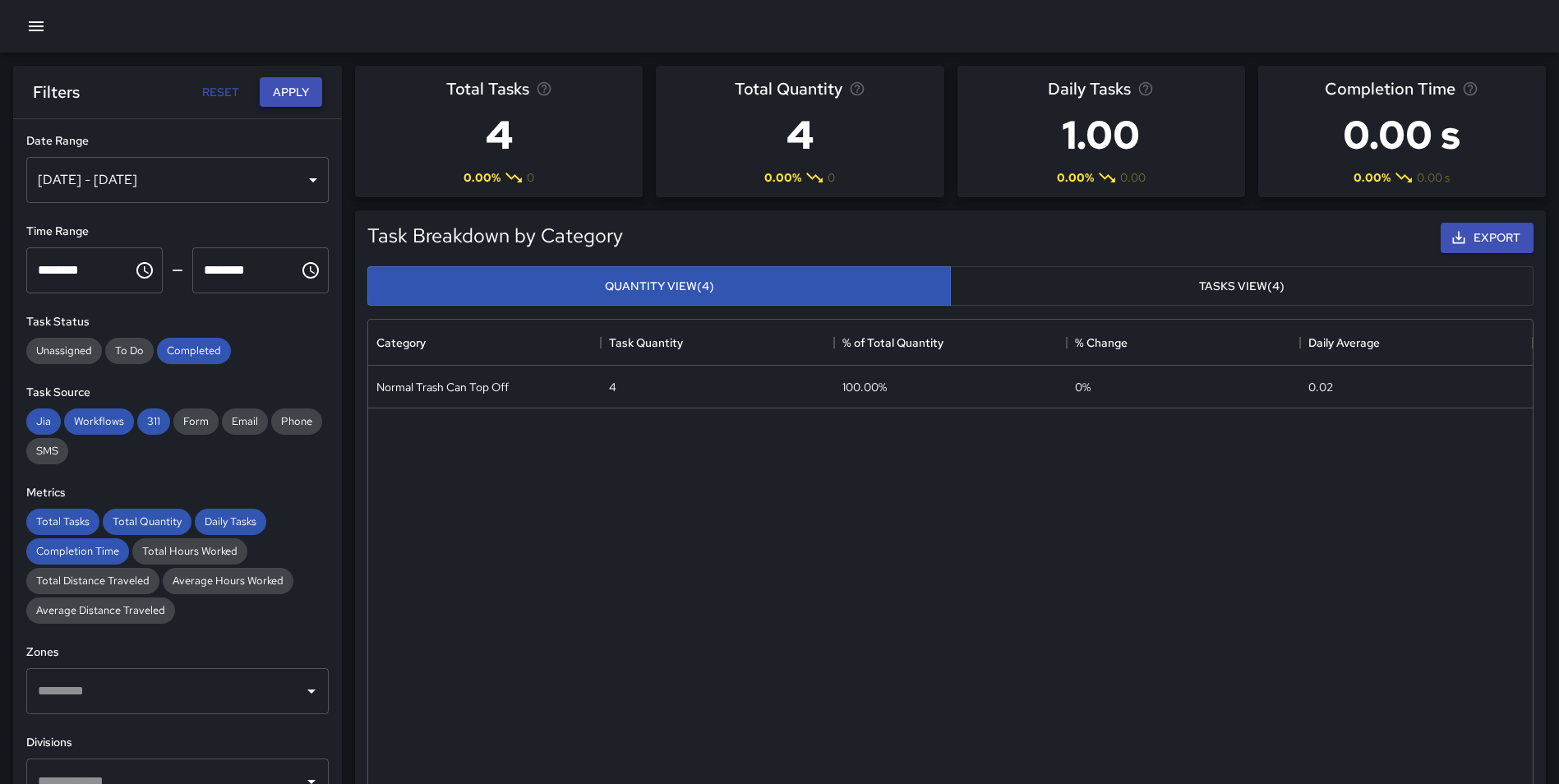
click at [303, 91] on button "Apply" at bounding box center [291, 92] width 63 height 30
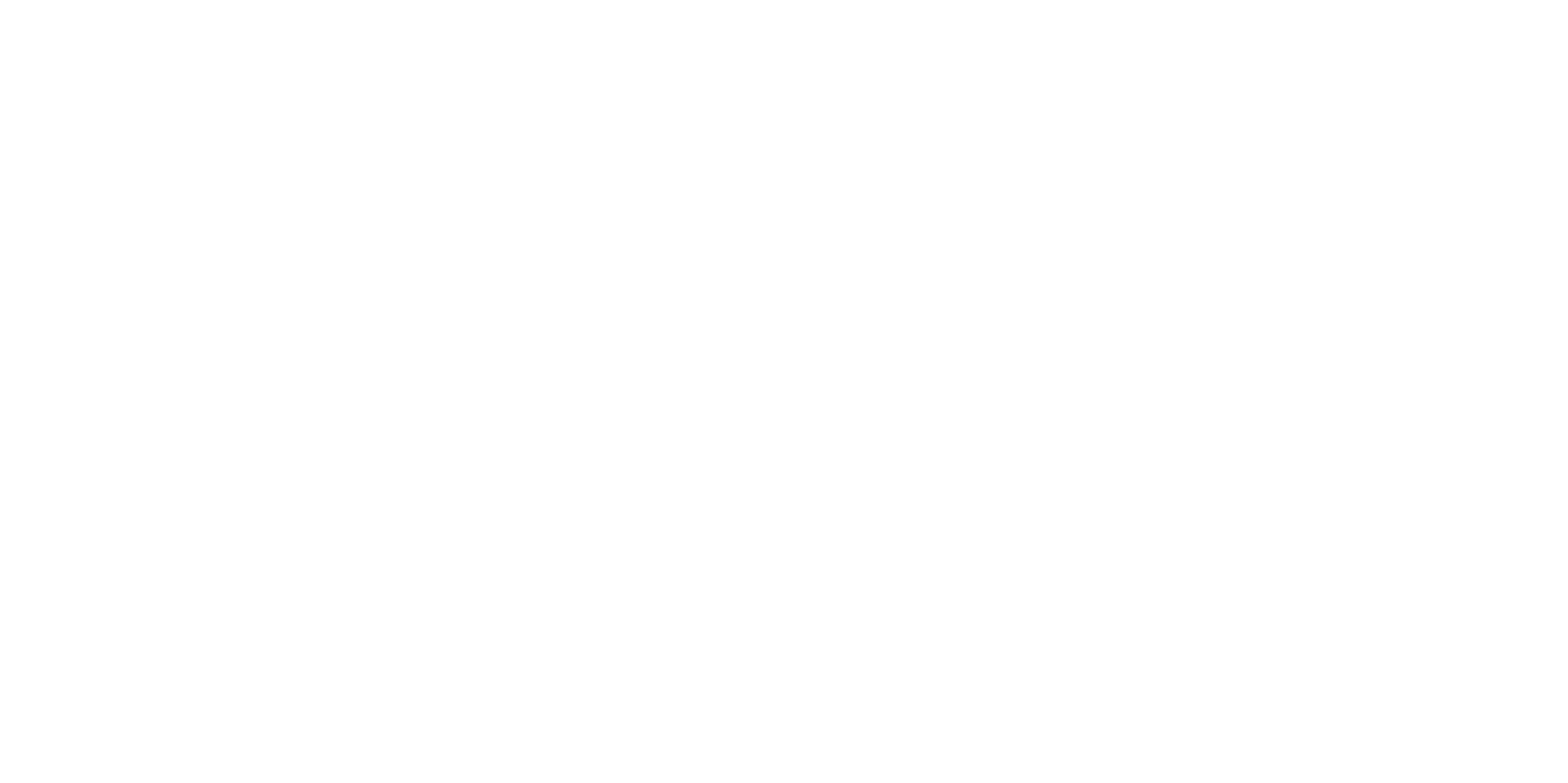
click at [205, 0] on html at bounding box center [784, 0] width 1568 height 0
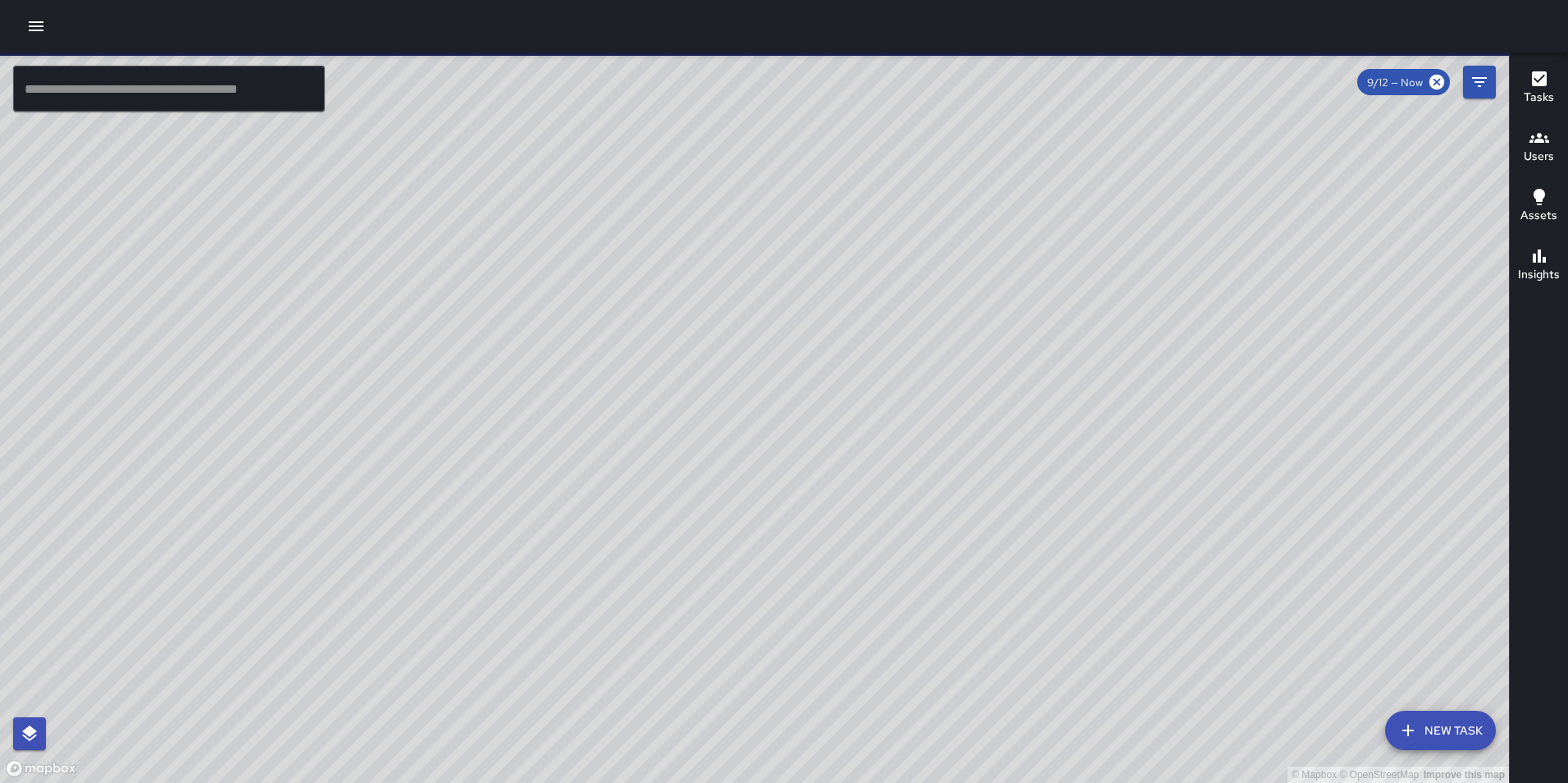
click at [39, 22] on icon "button" at bounding box center [36, 26] width 15 height 10
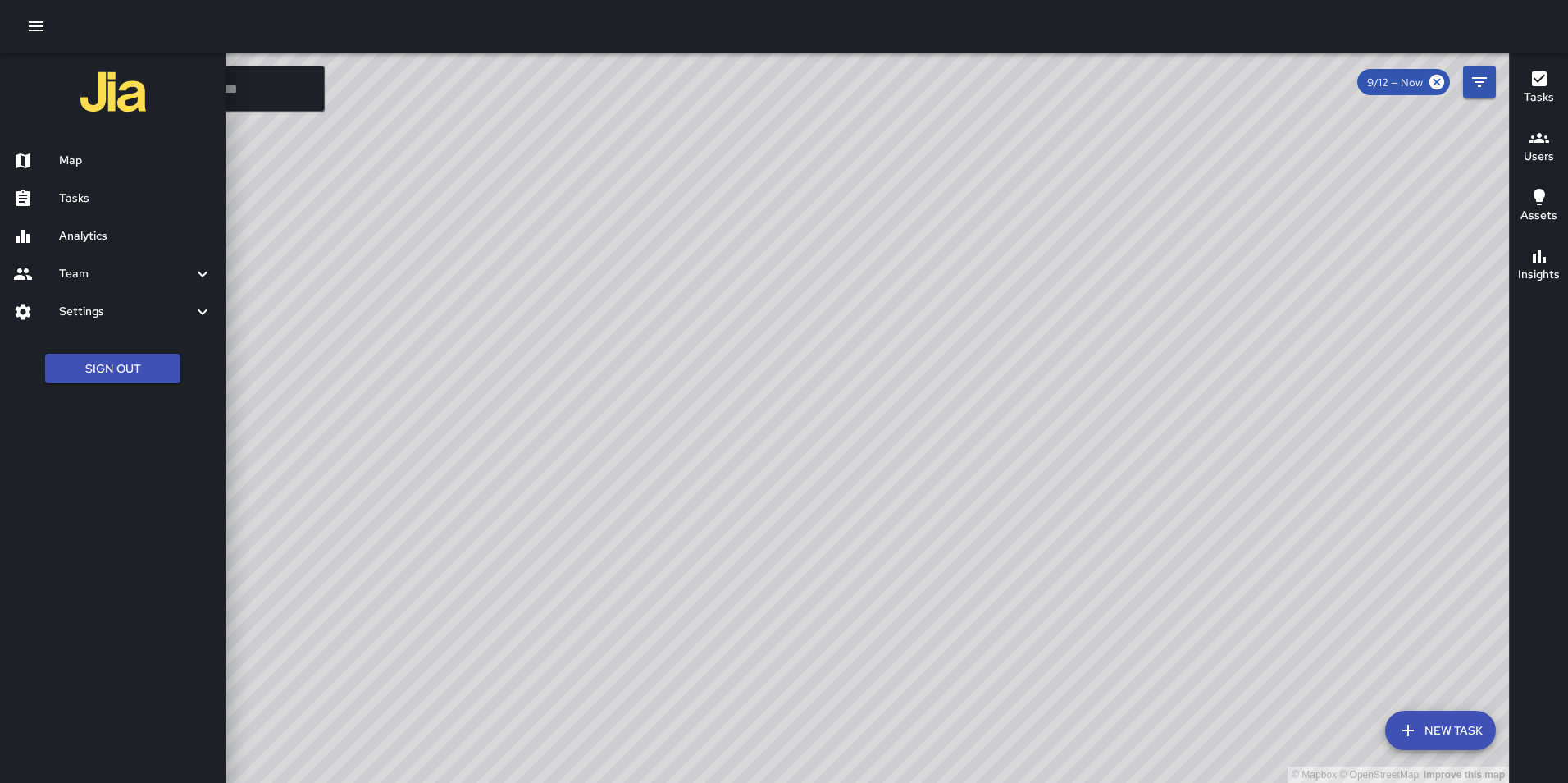
click at [83, 238] on h6 "Analytics" at bounding box center [135, 236] width 153 height 18
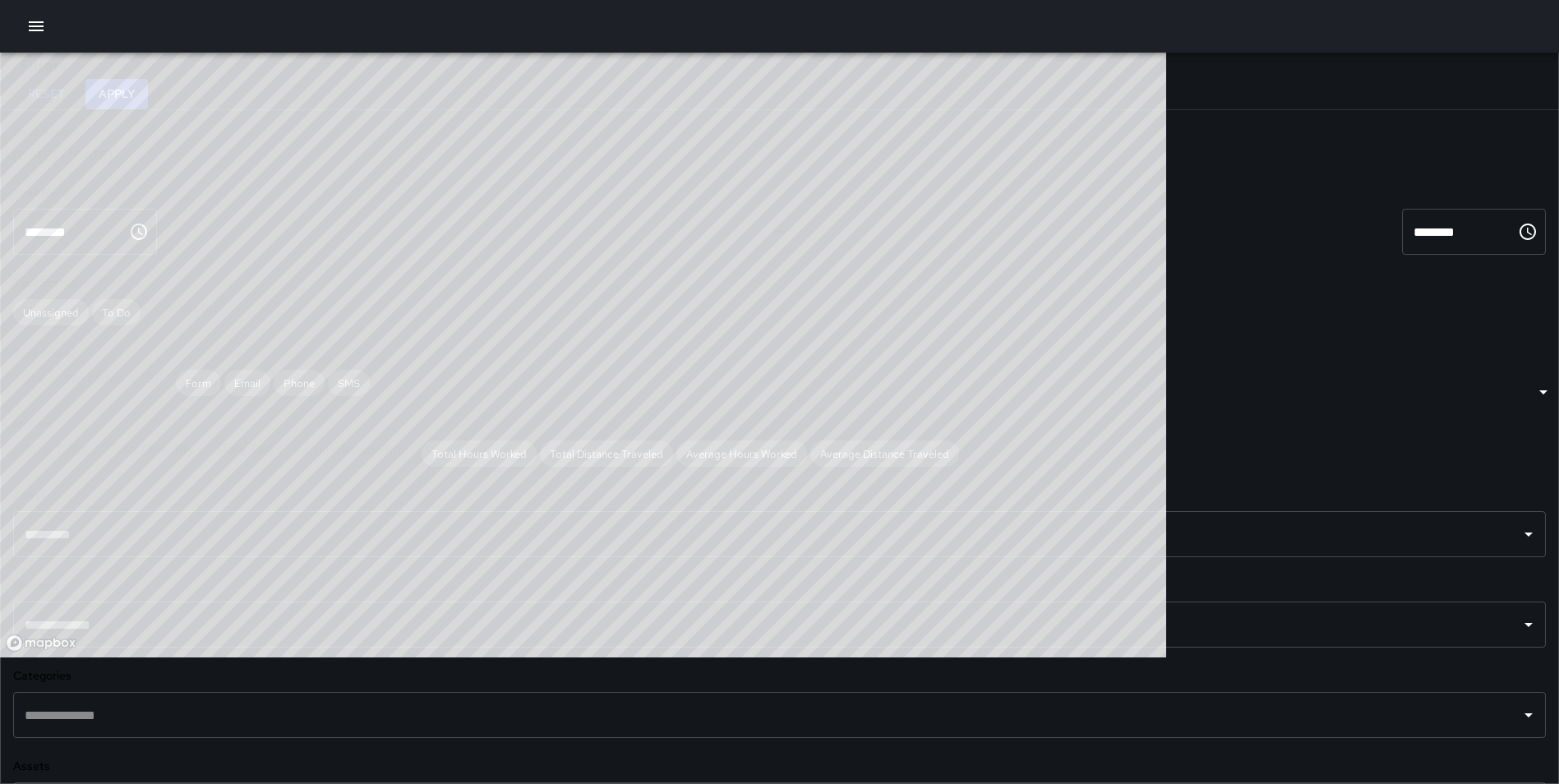
scroll to position [479, 1153]
click at [109, 165] on div "[DATE] - [DATE]" at bounding box center [780, 156] width 1532 height 17
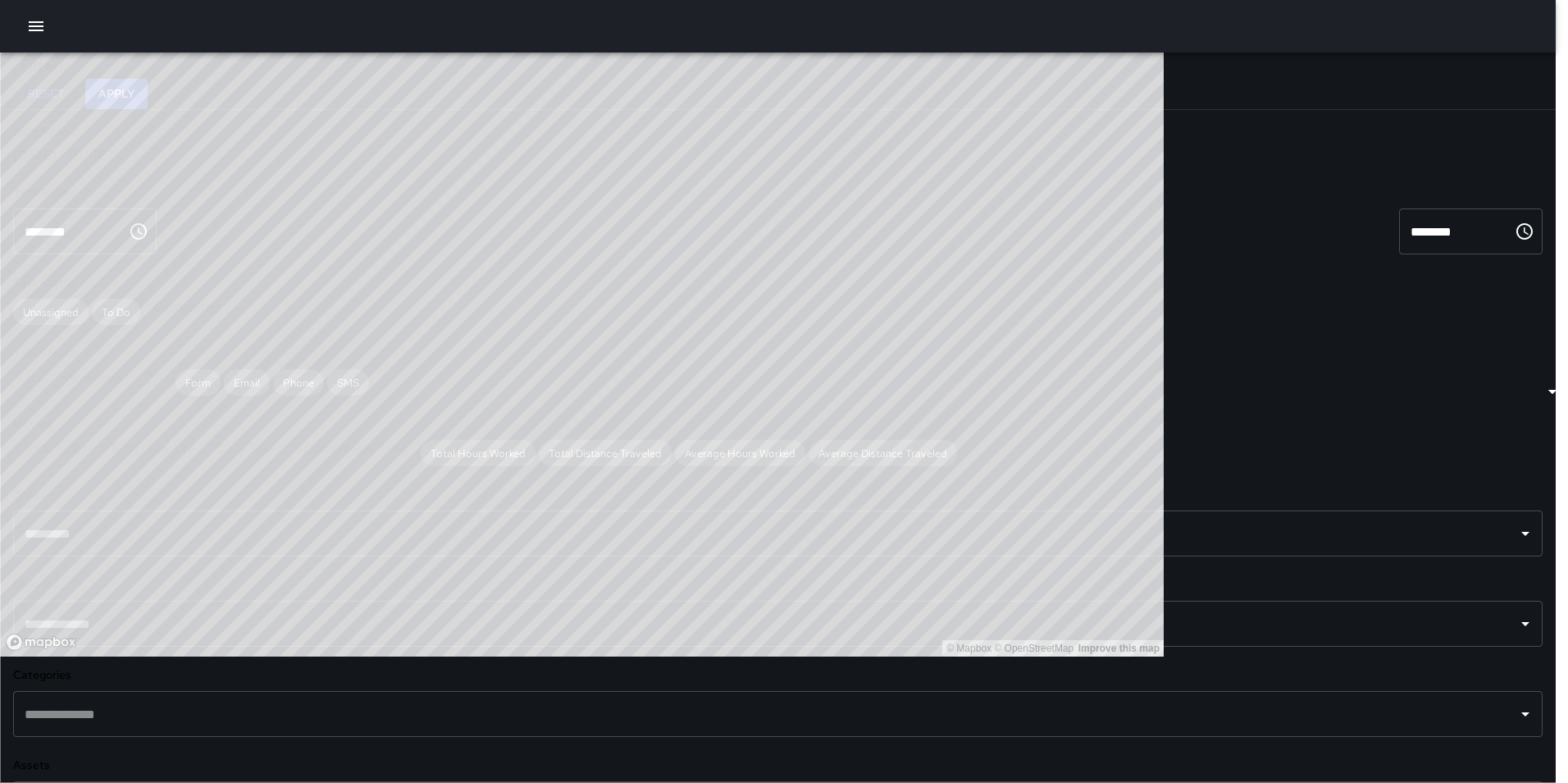
type input "******"
type input "**********"
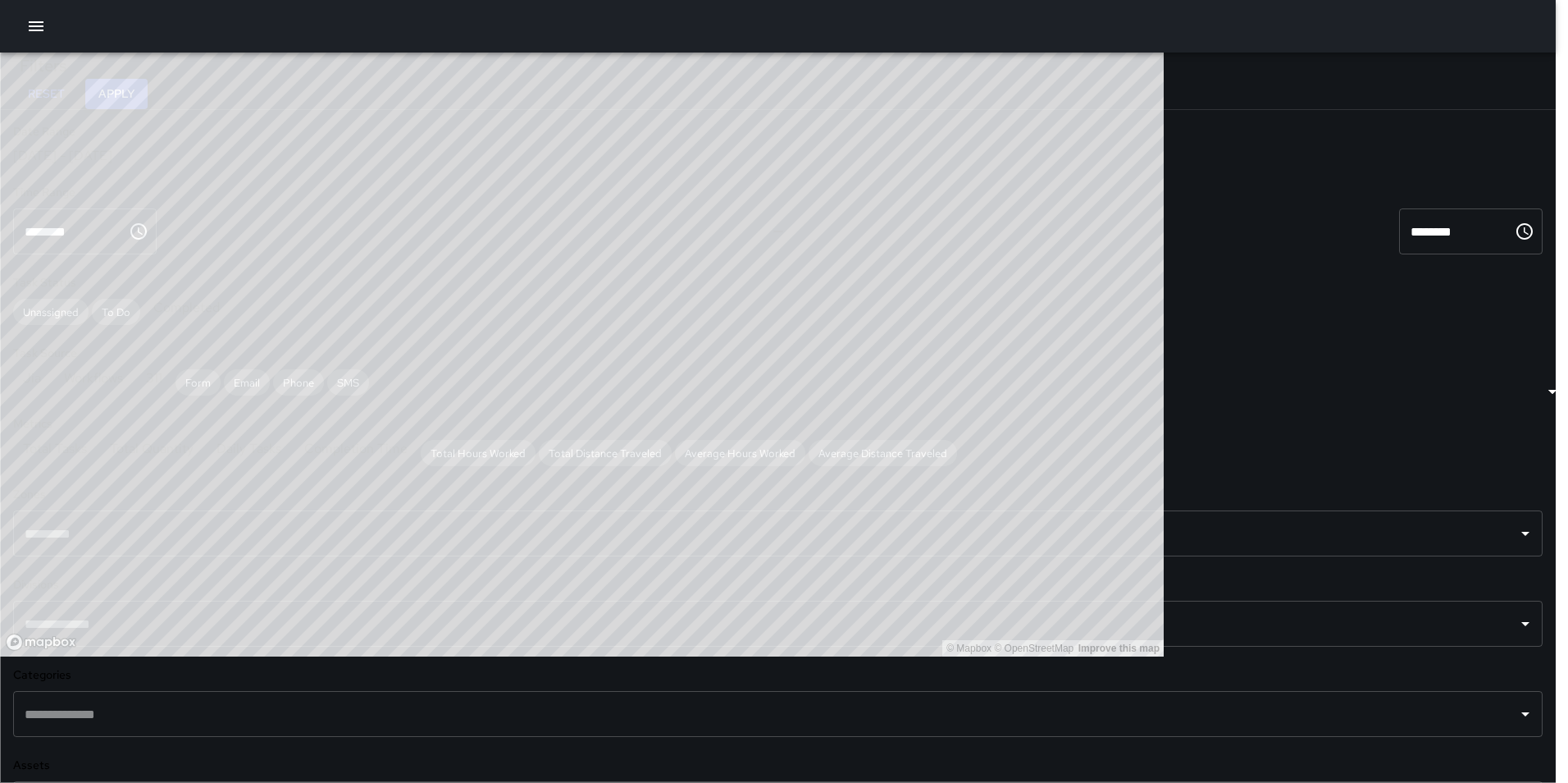
type input "**********"
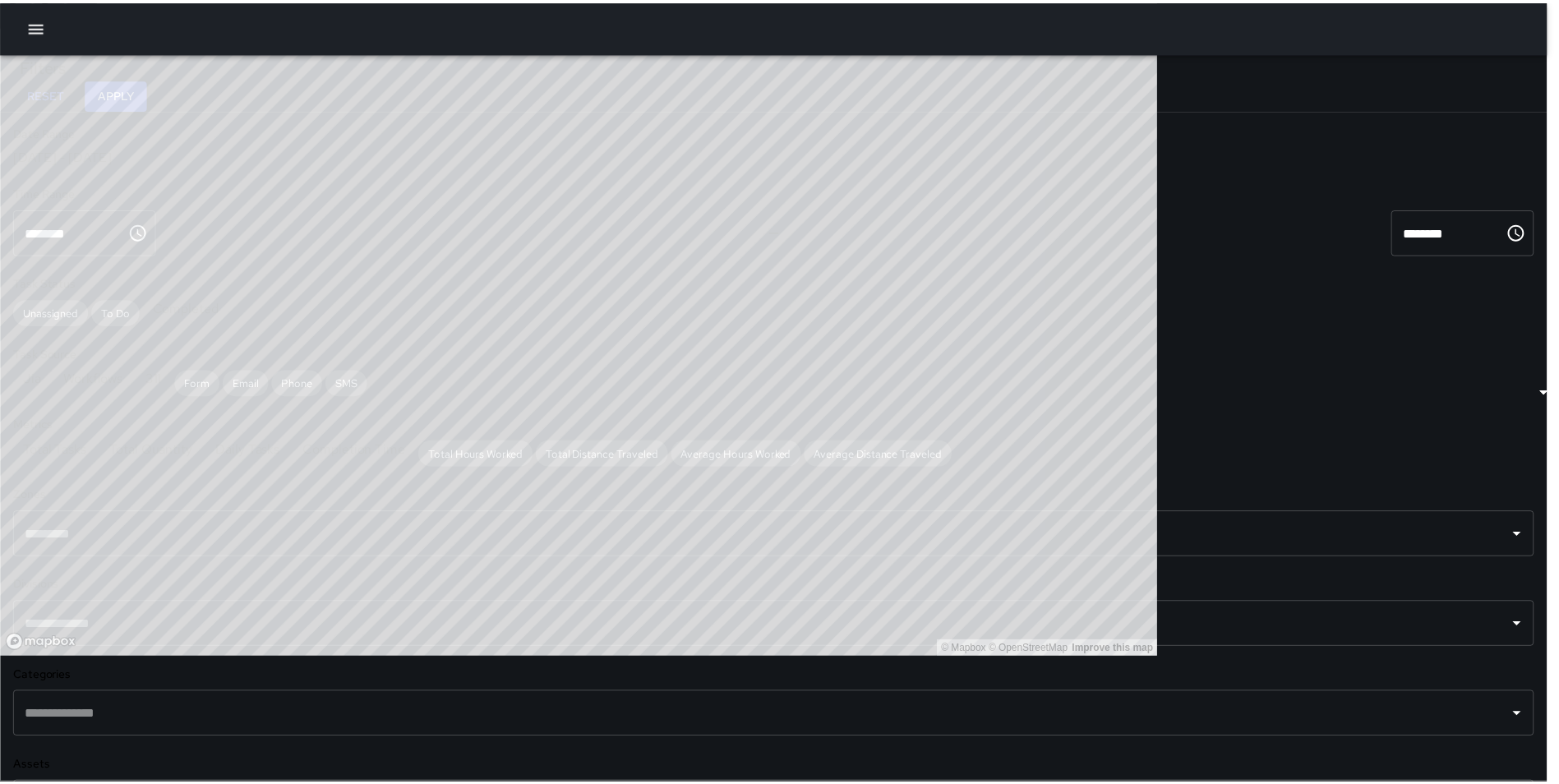
scroll to position [13, 13]
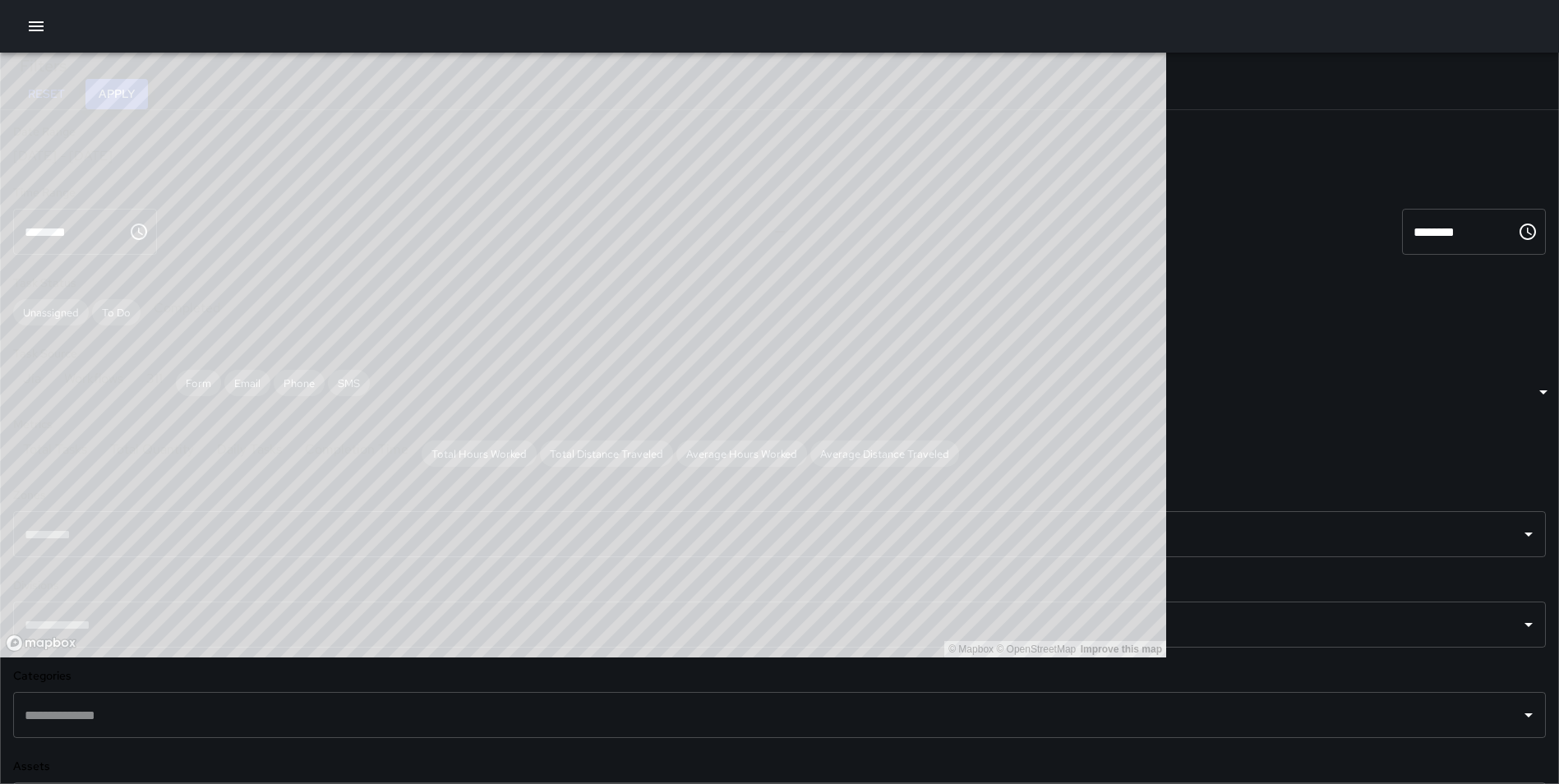
click at [148, 88] on button "Apply" at bounding box center [117, 94] width 63 height 30
click at [99, 614] on input "text" at bounding box center [767, 624] width 1493 height 31
type input "********"
click at [136, 674] on span "Downtown Cleaning" at bounding box center [187, 683] width 257 height 20
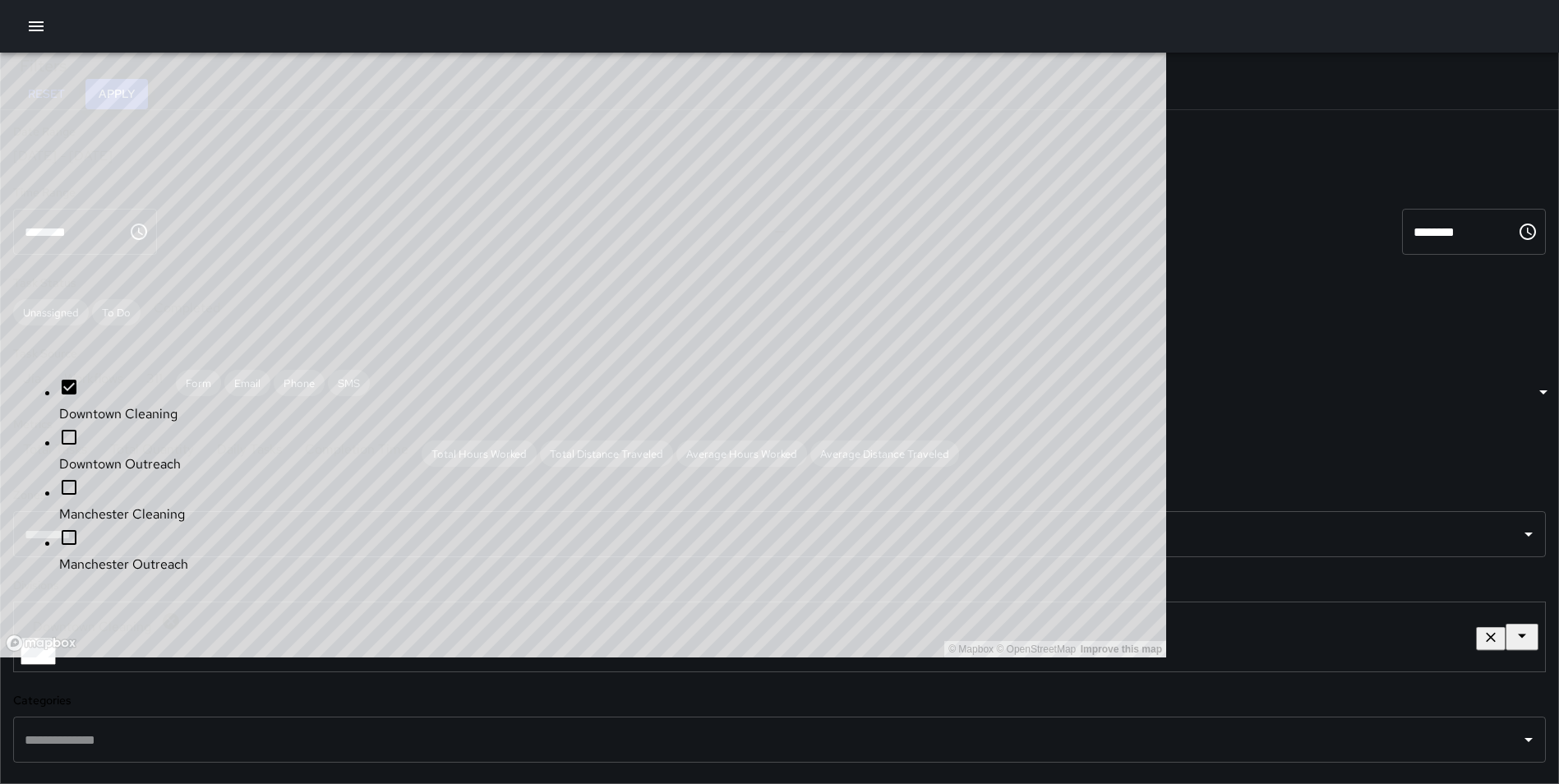
click at [148, 79] on button "Apply" at bounding box center [117, 94] width 63 height 30
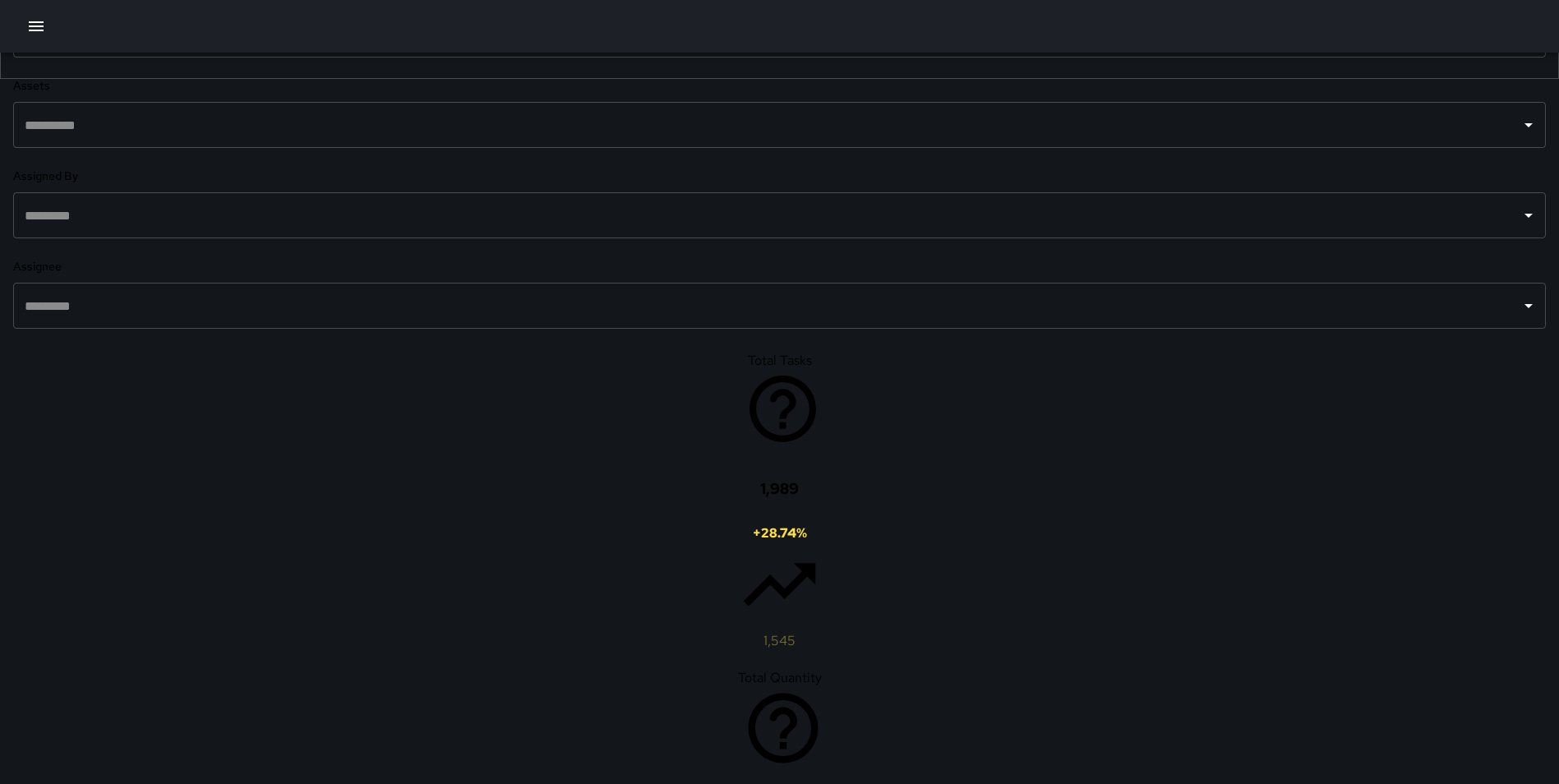
scroll to position [713, 0]
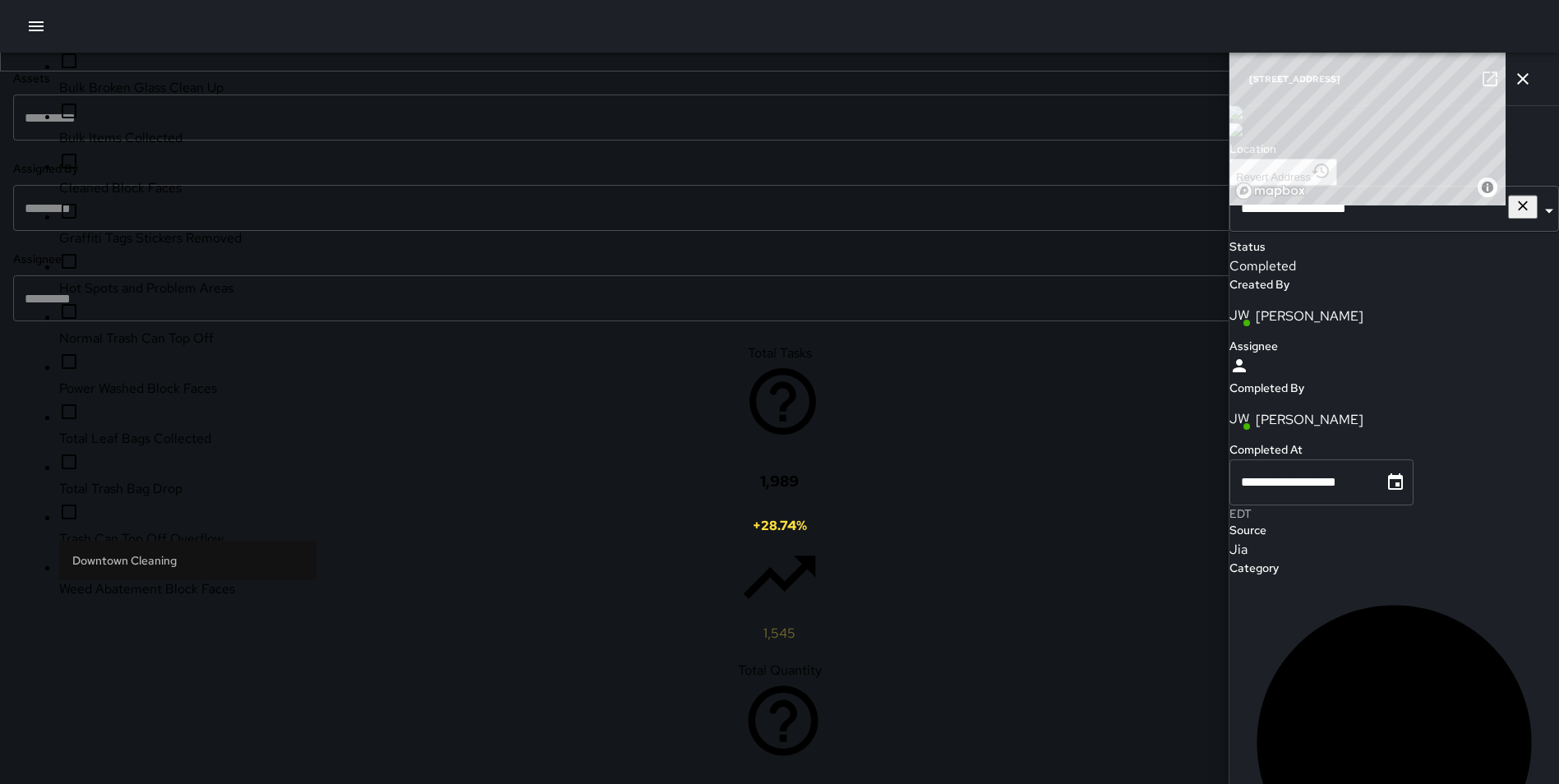
click at [125, 43] on input "text" at bounding box center [767, 27] width 1493 height 31
type input "********"
click at [139, 737] on span "Hot Spots and Problem Areas" at bounding box center [187, 747] width 257 height 20
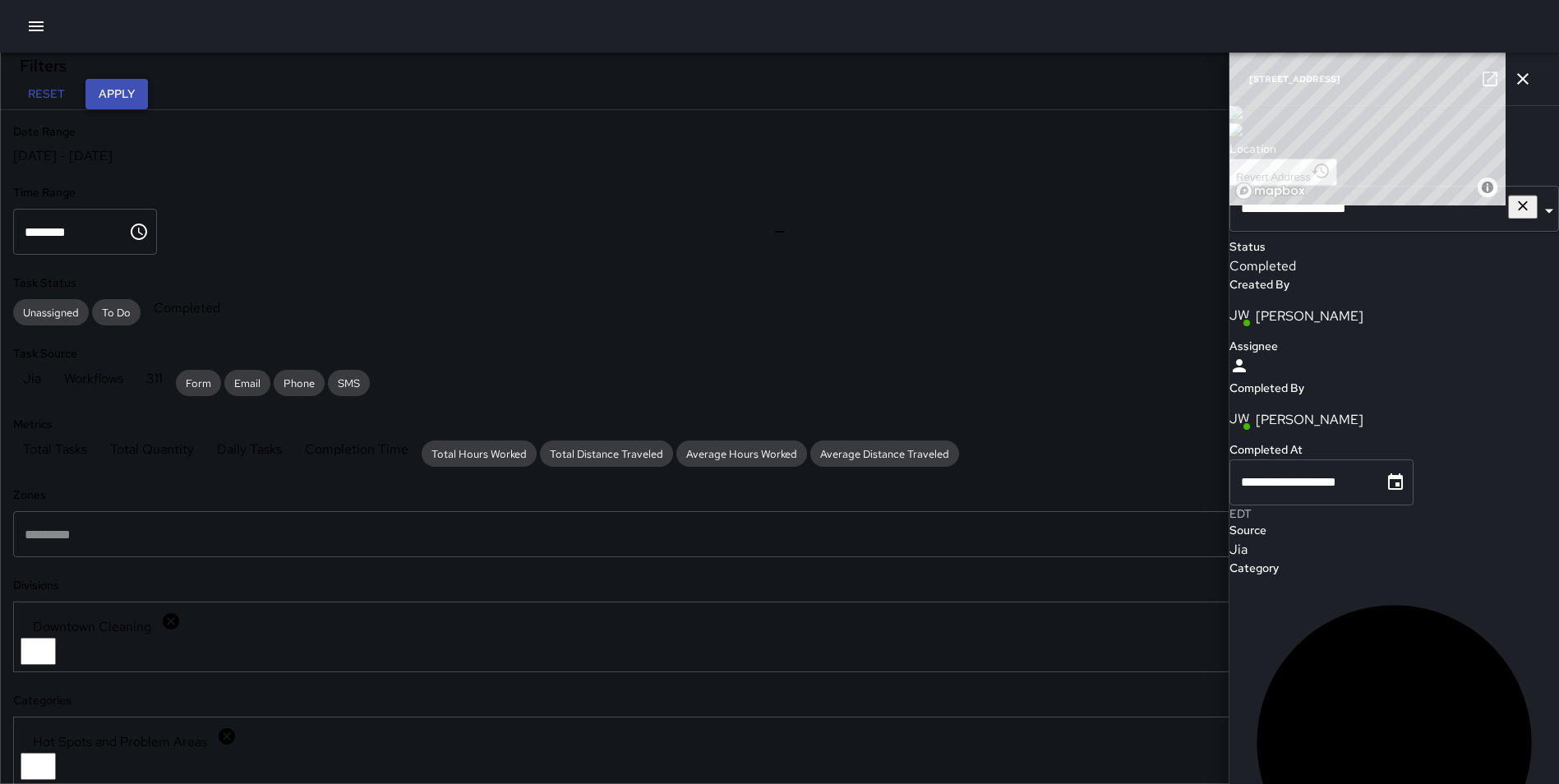
click at [148, 98] on button "Apply" at bounding box center [117, 94] width 63 height 30
drag, startPoint x: 1521, startPoint y: 75, endPoint x: 1495, endPoint y: 86, distance: 28.2
click at [1522, 75] on icon "button" at bounding box center [1523, 79] width 20 height 20
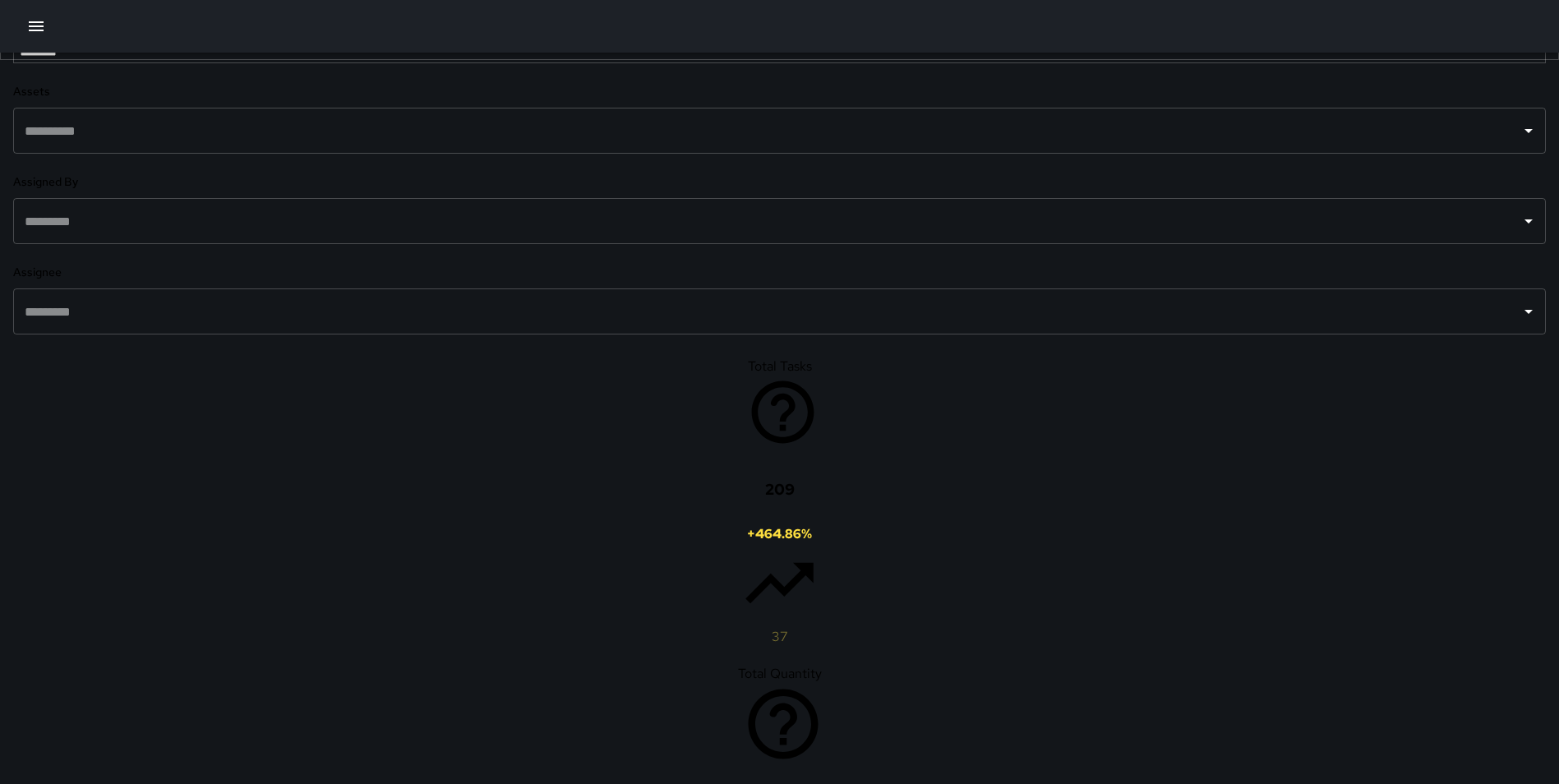
scroll to position [755, 0]
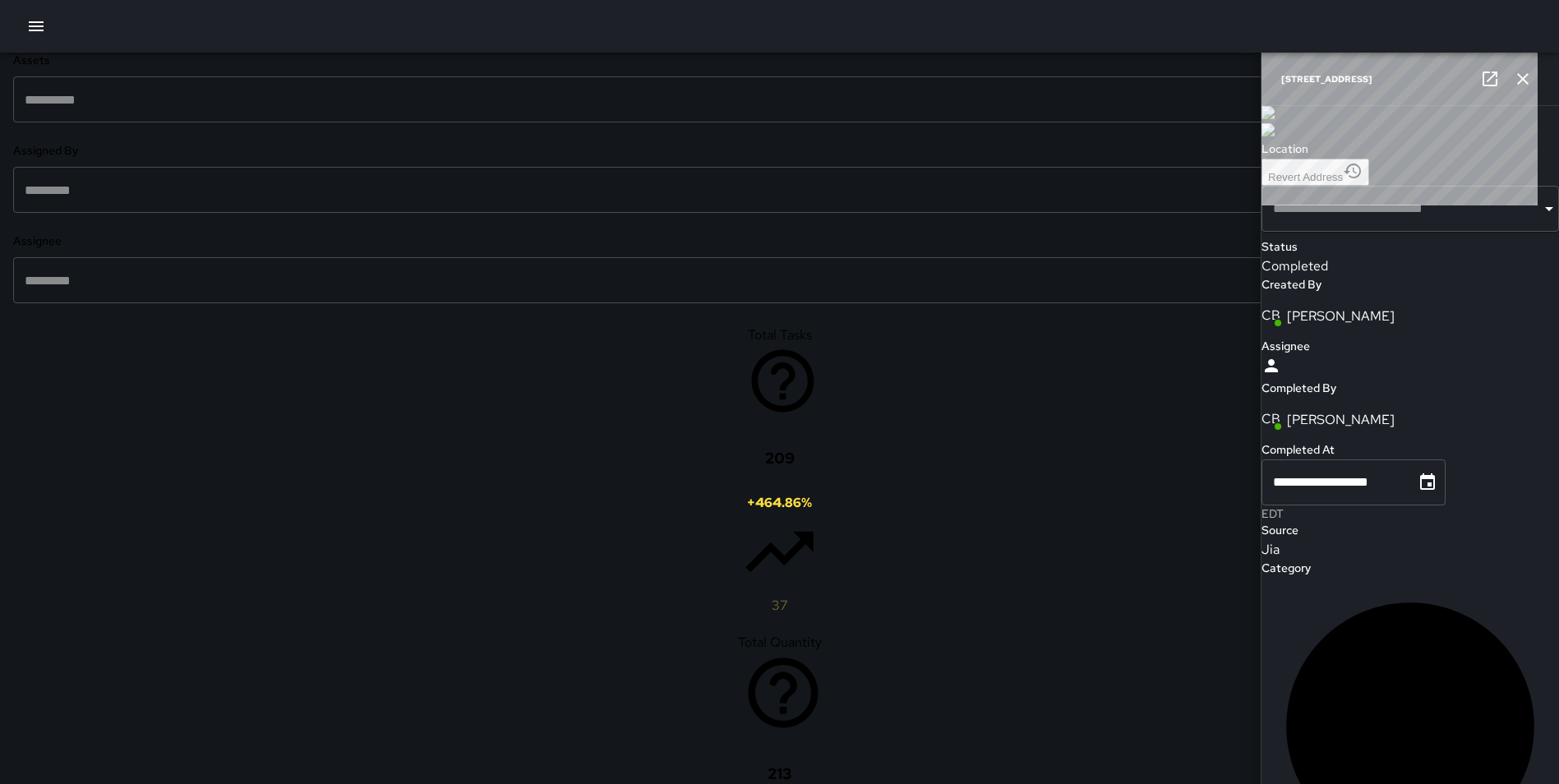
type input "**********"
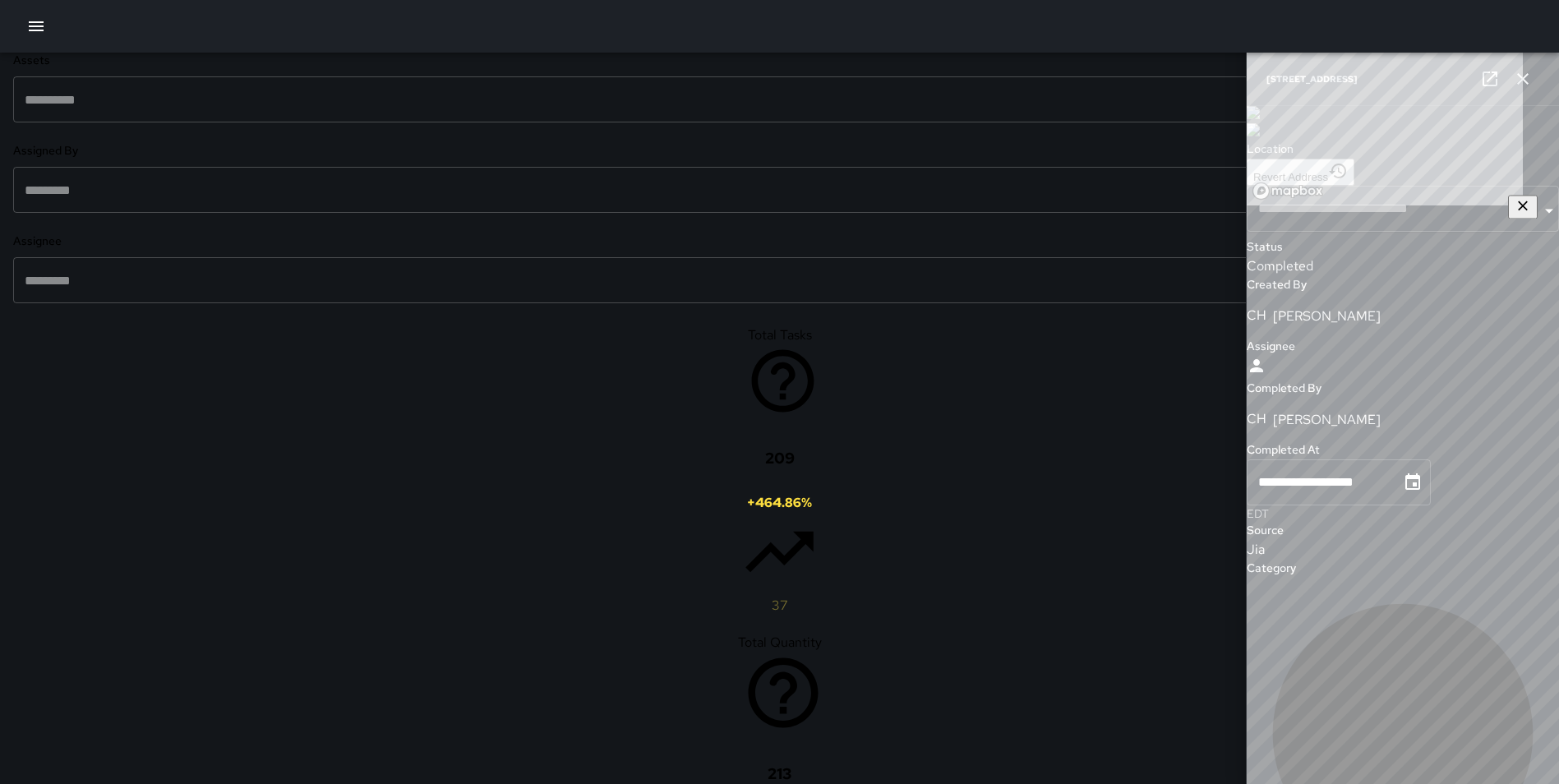
type input "**********"
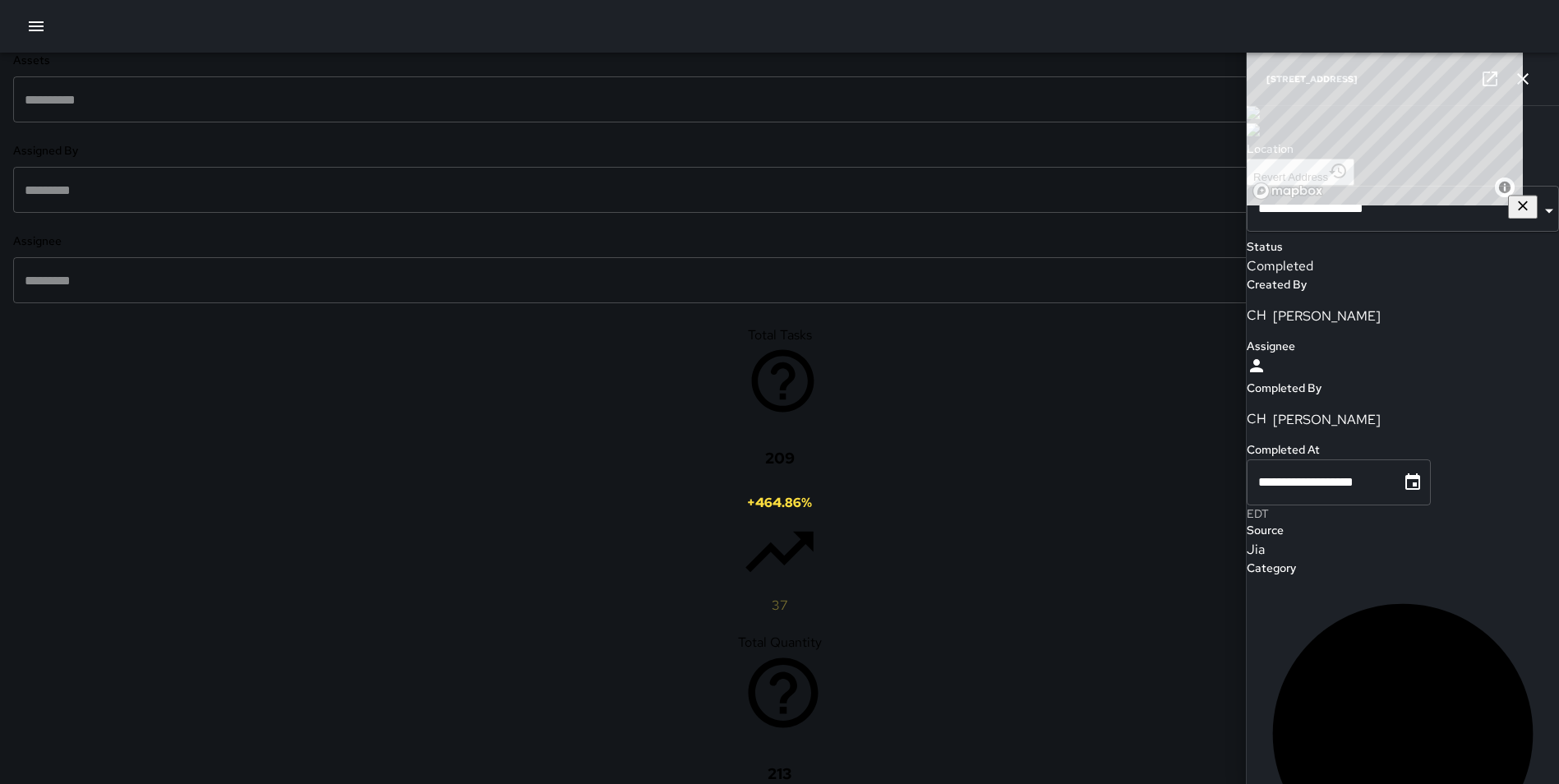
type input "****"
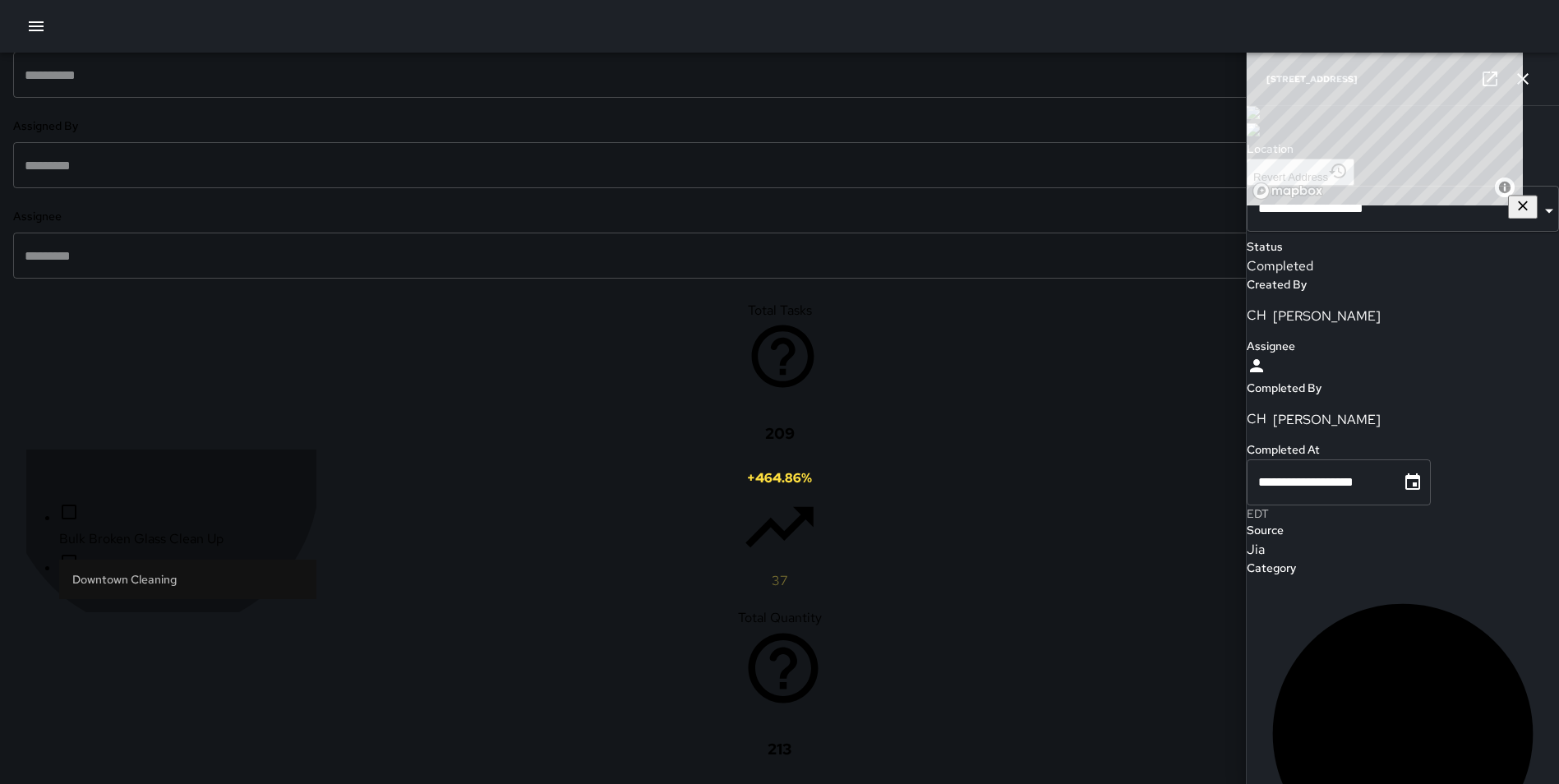
click at [163, 587] on span "Bulk Items Collected" at bounding box center [187, 589] width 257 height 20
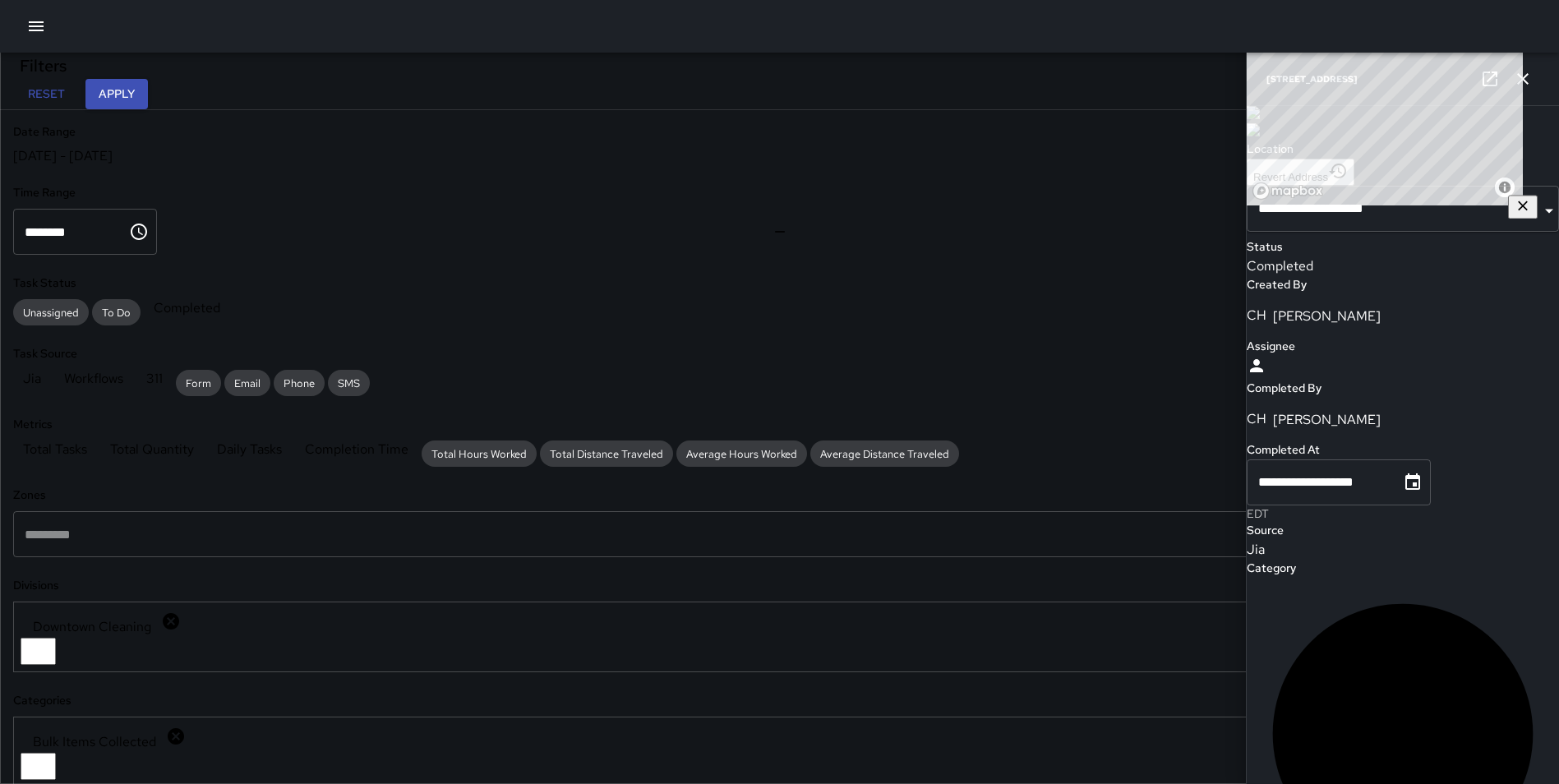
drag, startPoint x: 280, startPoint y: 90, endPoint x: 629, endPoint y: 128, distance: 351.1
click at [148, 92] on button "Apply" at bounding box center [117, 94] width 63 height 30
click at [1522, 75] on icon "button" at bounding box center [1523, 79] width 20 height 20
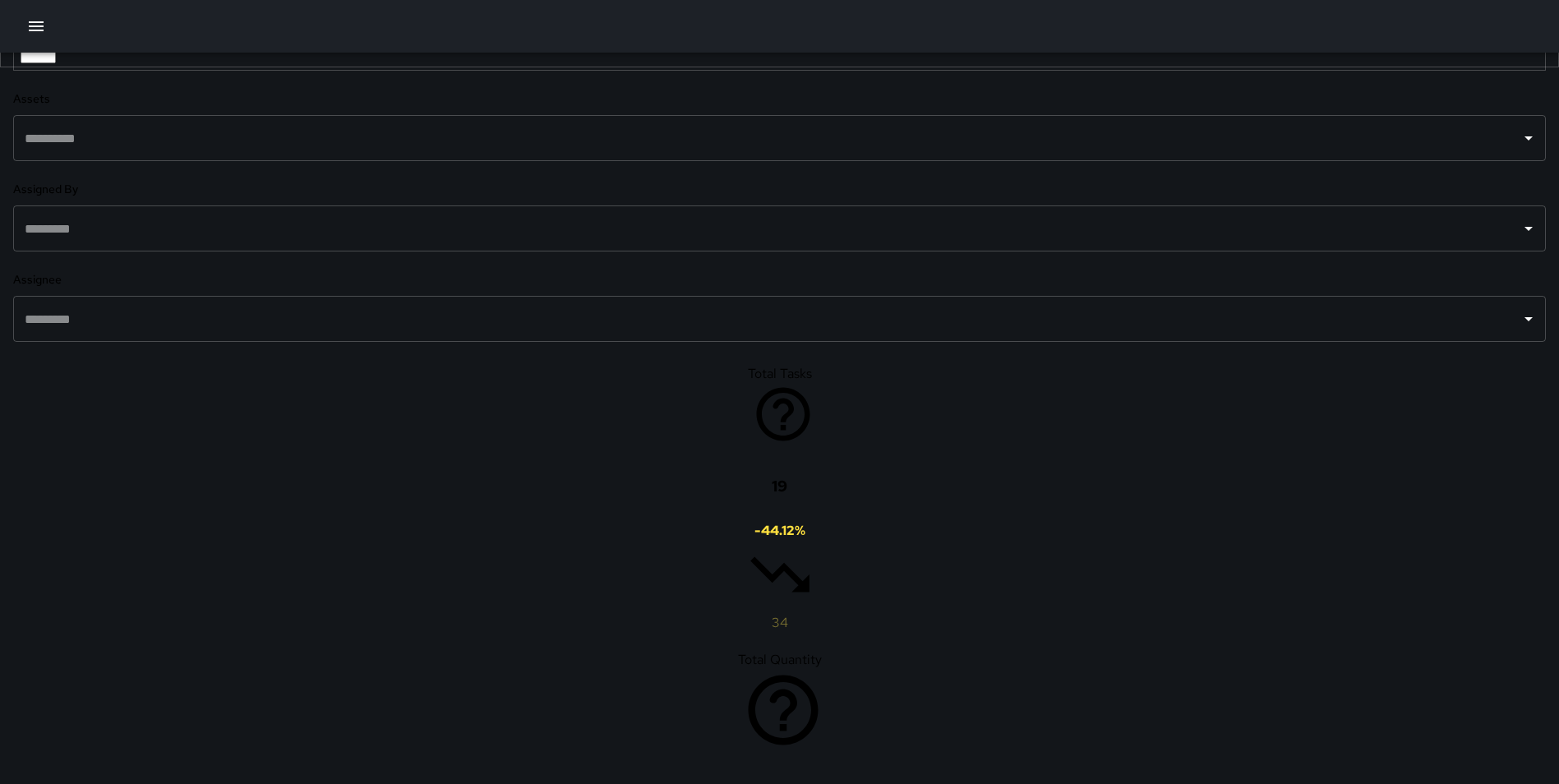
scroll to position [721, 0]
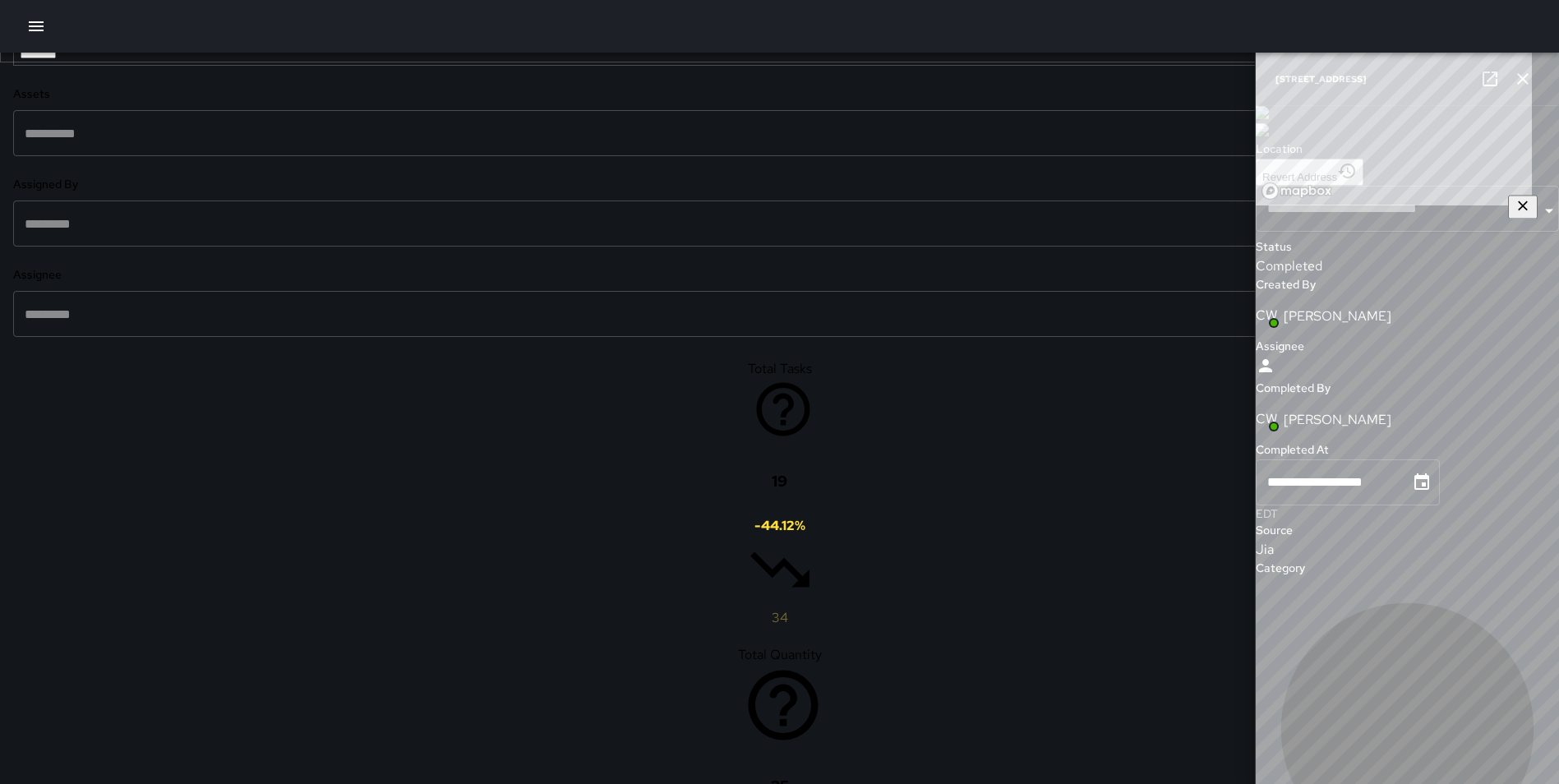
type input "**********"
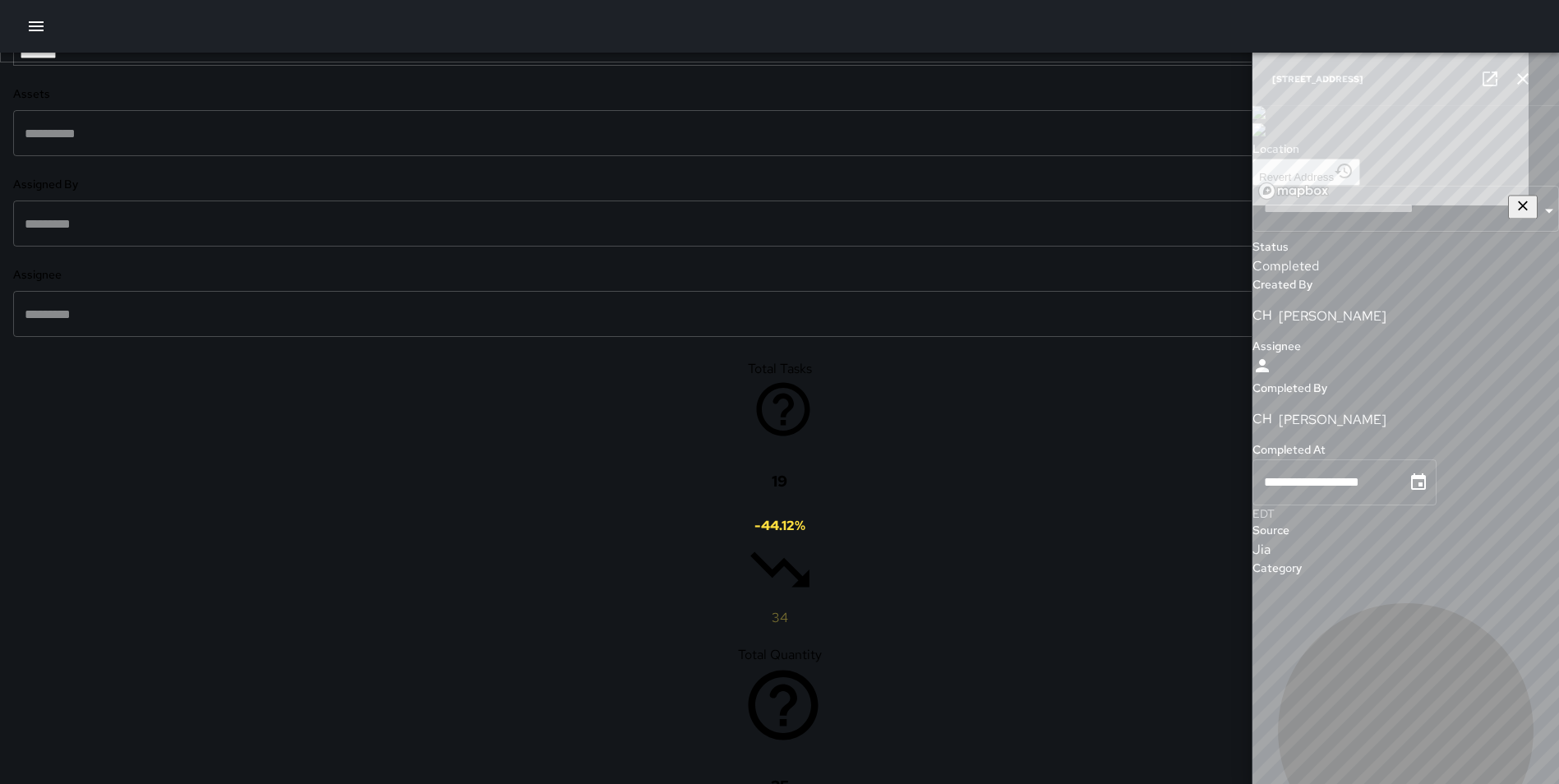
type input "**********"
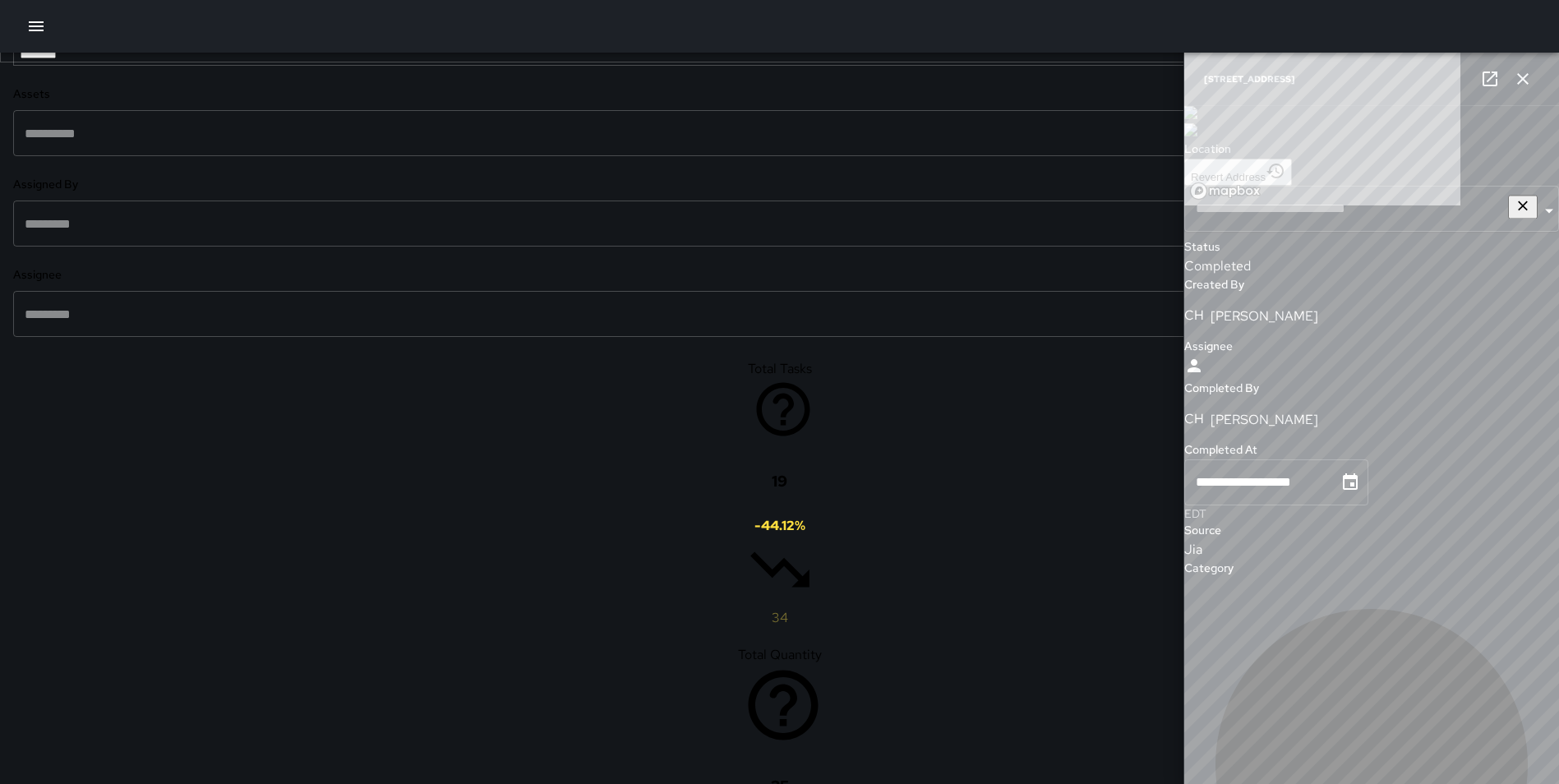
type input "**********"
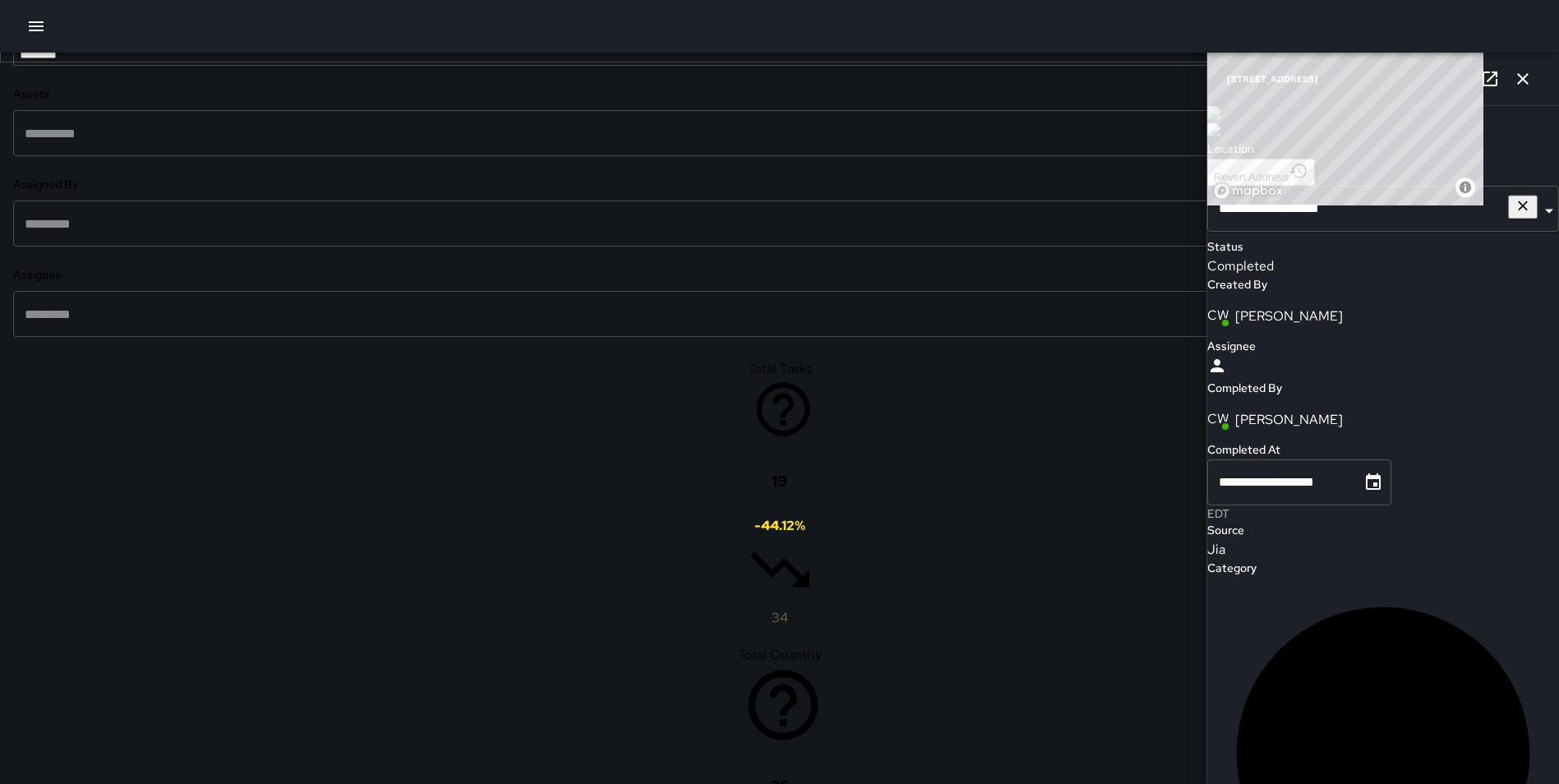
click at [168, 23] on icon at bounding box center [175, 14] width 16 height 16
click at [149, 33] on input "text" at bounding box center [767, 18] width 1493 height 31
type input "*****"
click at [175, 737] on span "Power Washed Block Faces" at bounding box center [187, 747] width 257 height 20
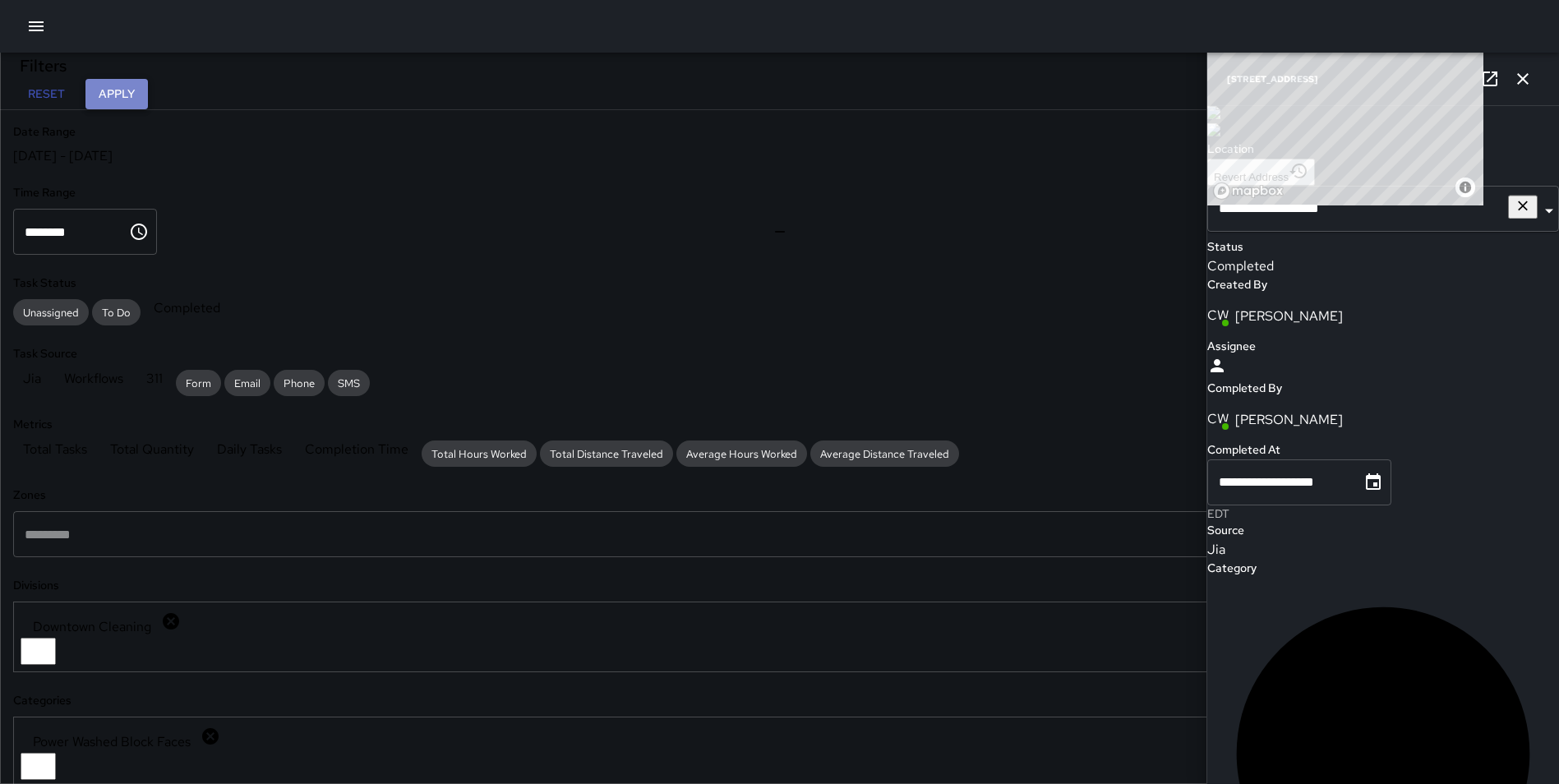
click at [148, 94] on button "Apply" at bounding box center [117, 94] width 63 height 30
click at [1521, 84] on icon "button" at bounding box center [1523, 79] width 20 height 20
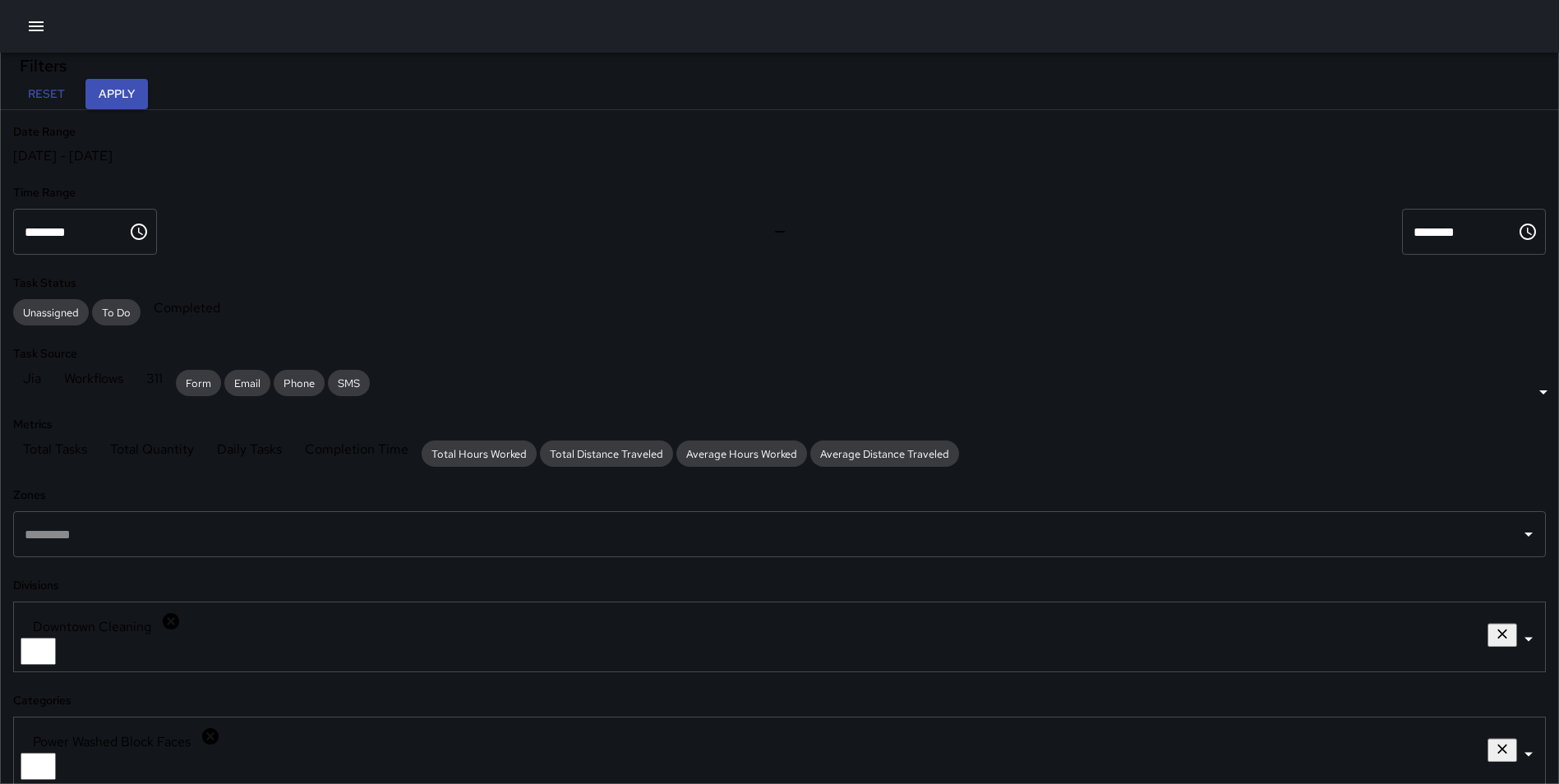
drag, startPoint x: 196, startPoint y: 702, endPoint x: 187, endPoint y: 703, distance: 9.1
click at [202, 728] on icon at bounding box center [209, 735] width 16 height 16
click at [177, 724] on input "text" at bounding box center [767, 739] width 1493 height 31
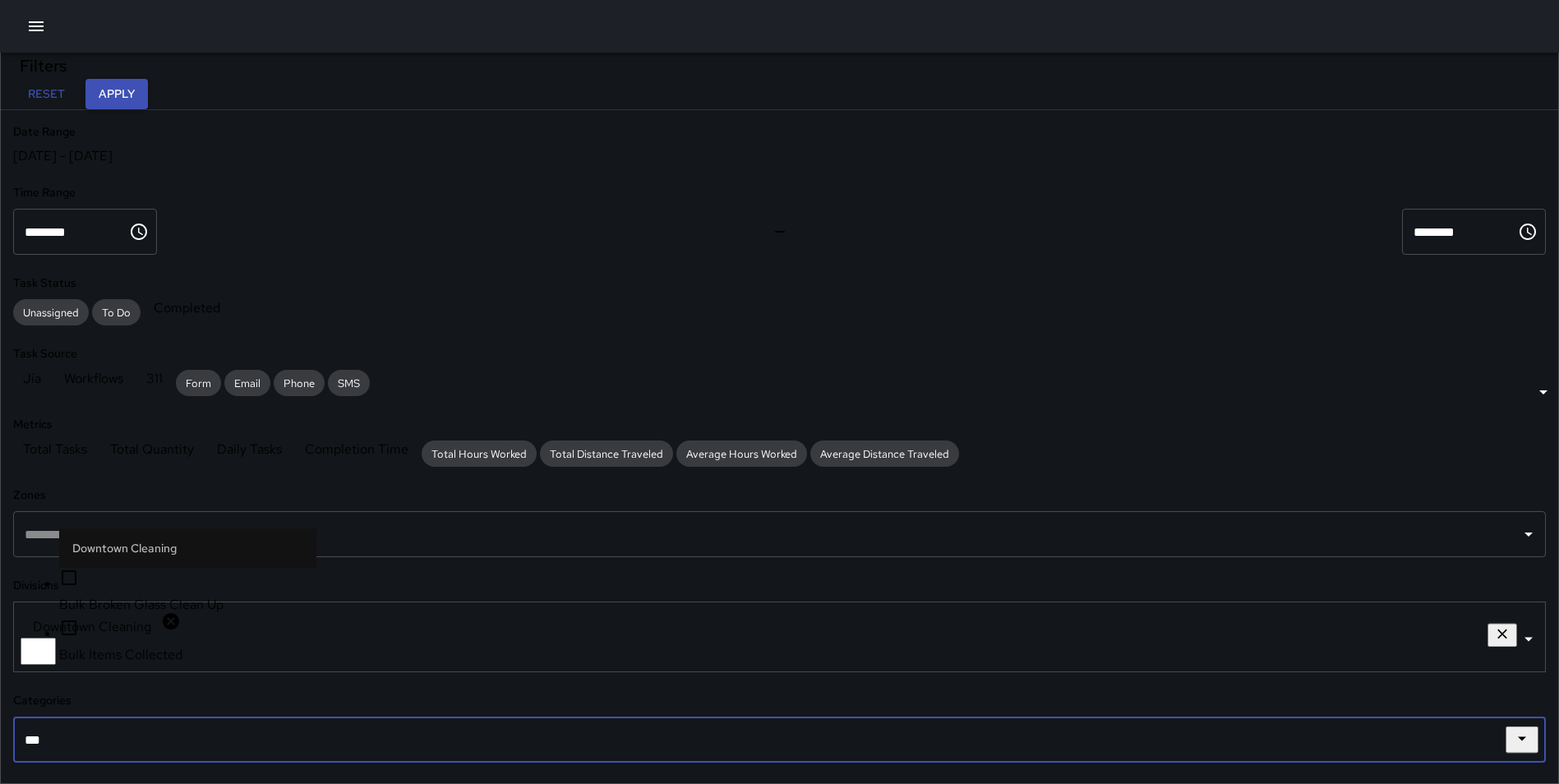
type input "****"
click at [220, 657] on span "Bulk Items Collected" at bounding box center [187, 655] width 257 height 20
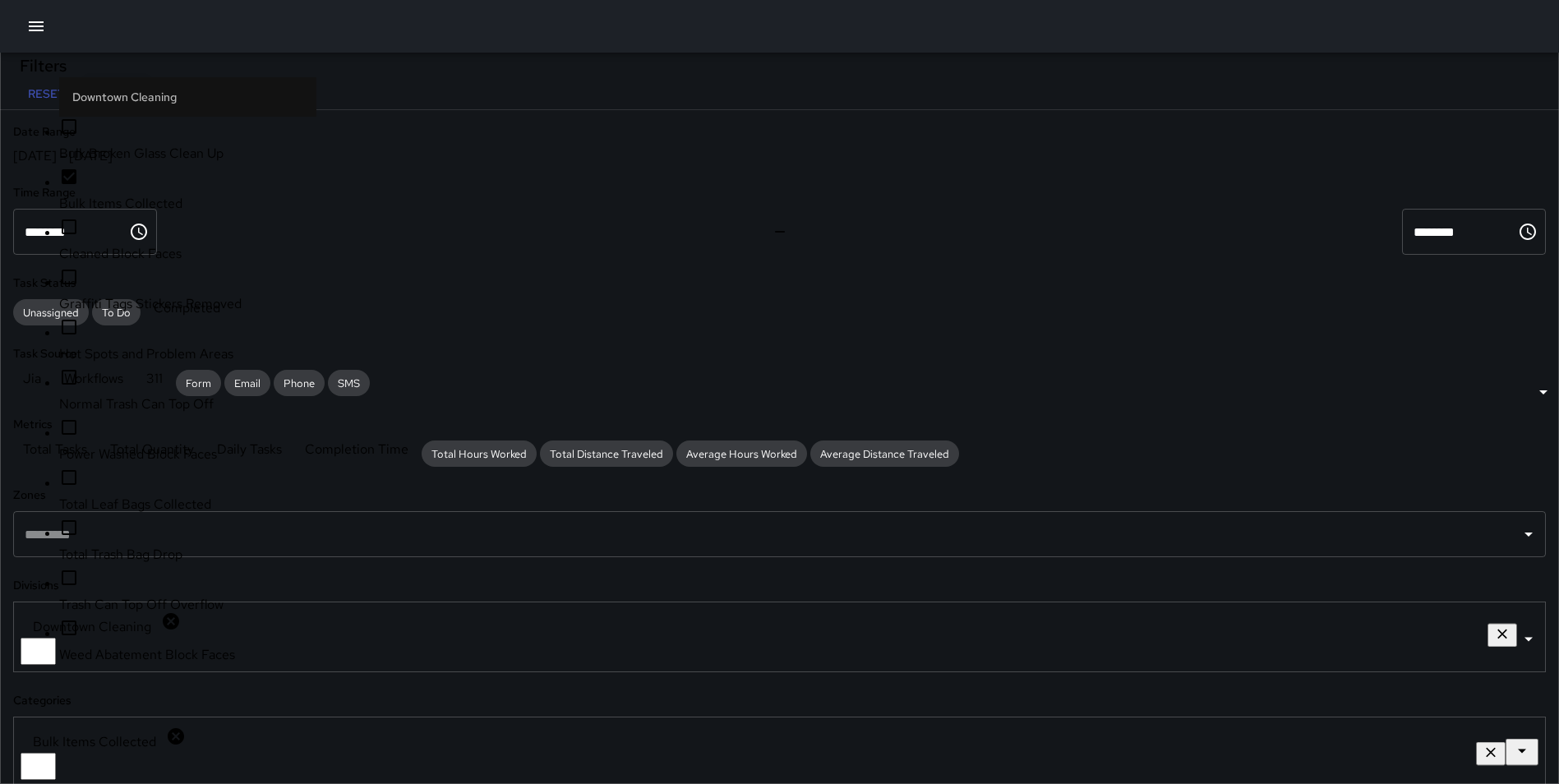
click at [148, 105] on button "Apply" at bounding box center [117, 94] width 63 height 30
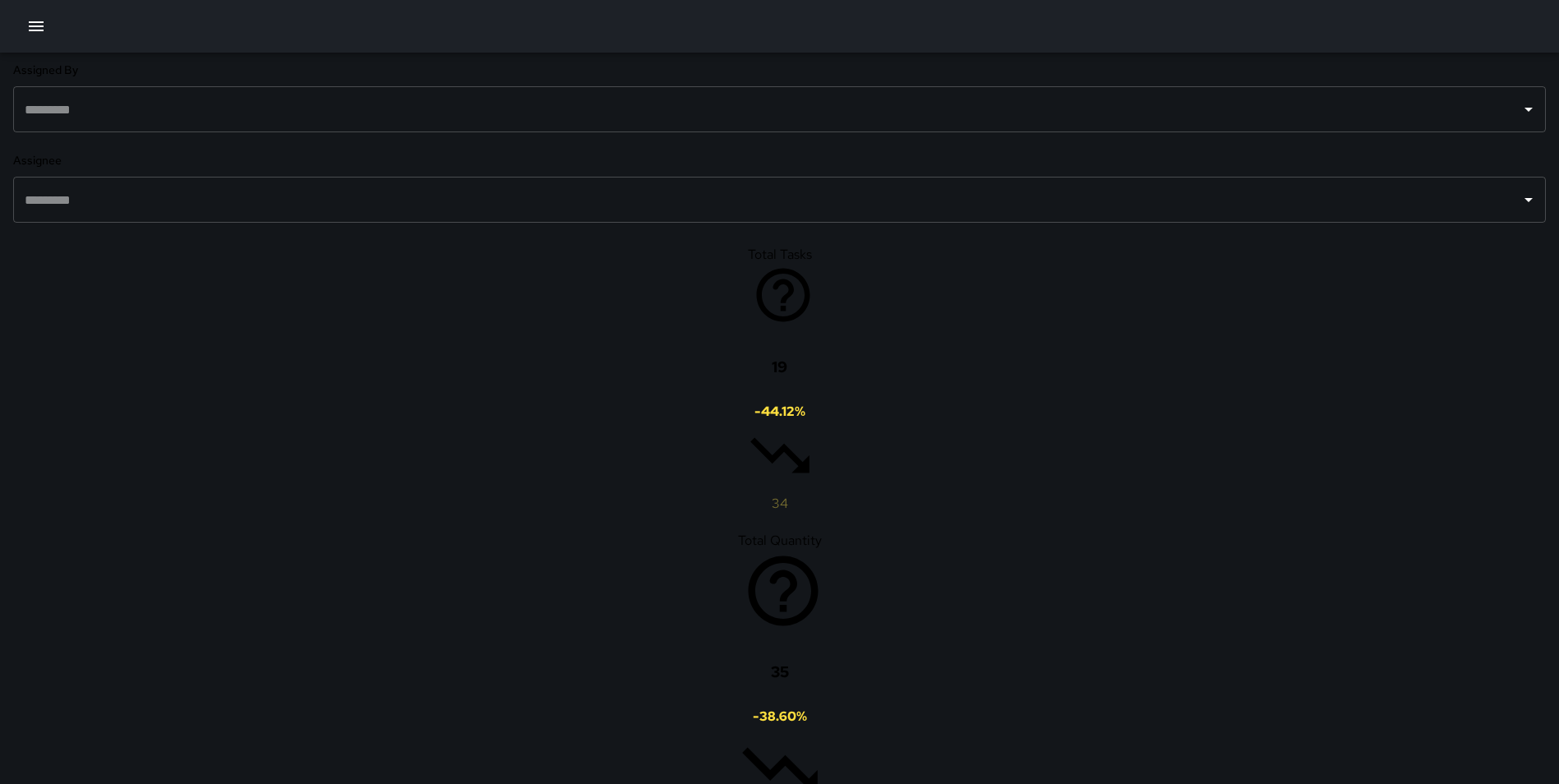
scroll to position [911, 0]
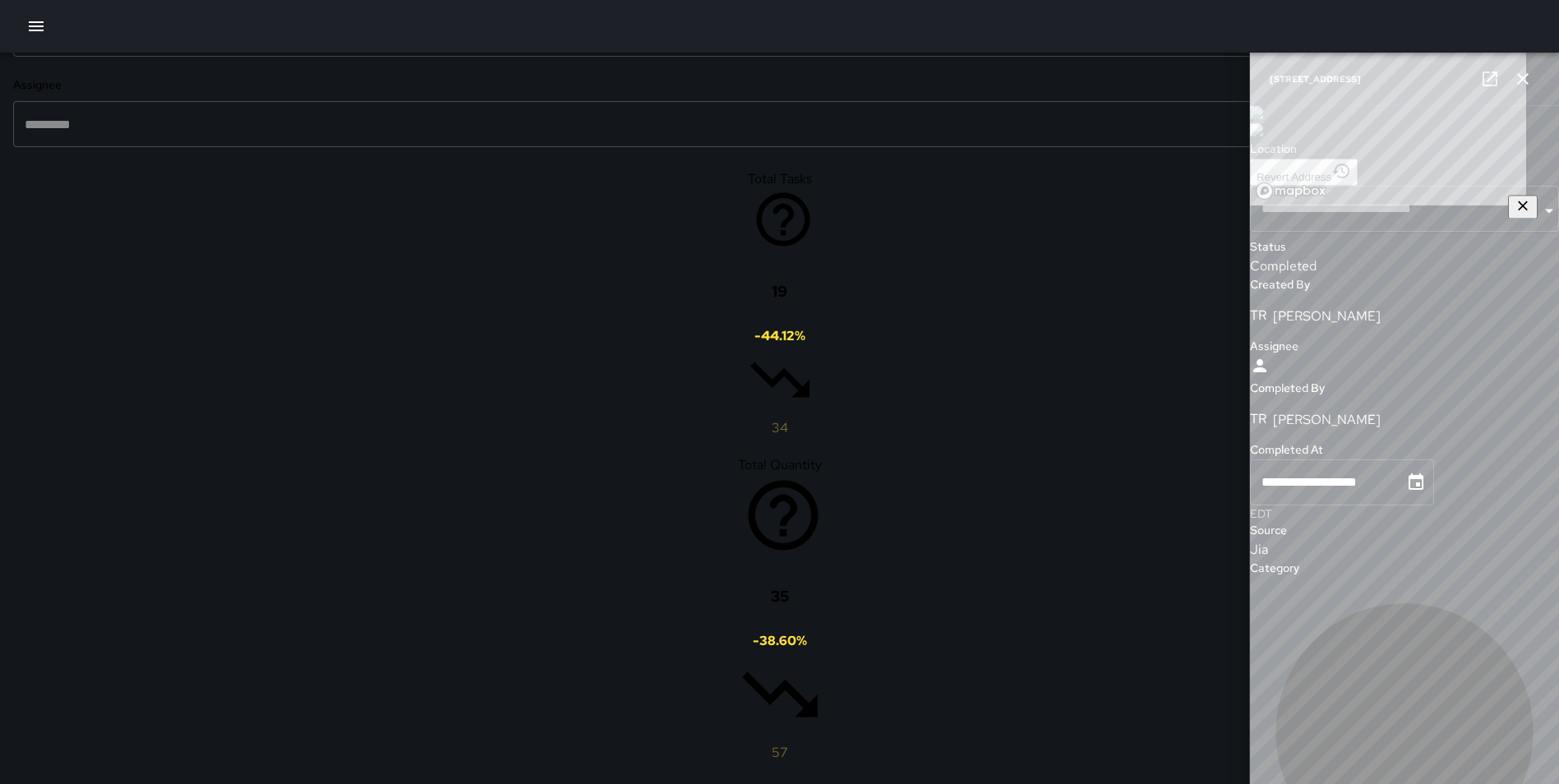
type input "**********"
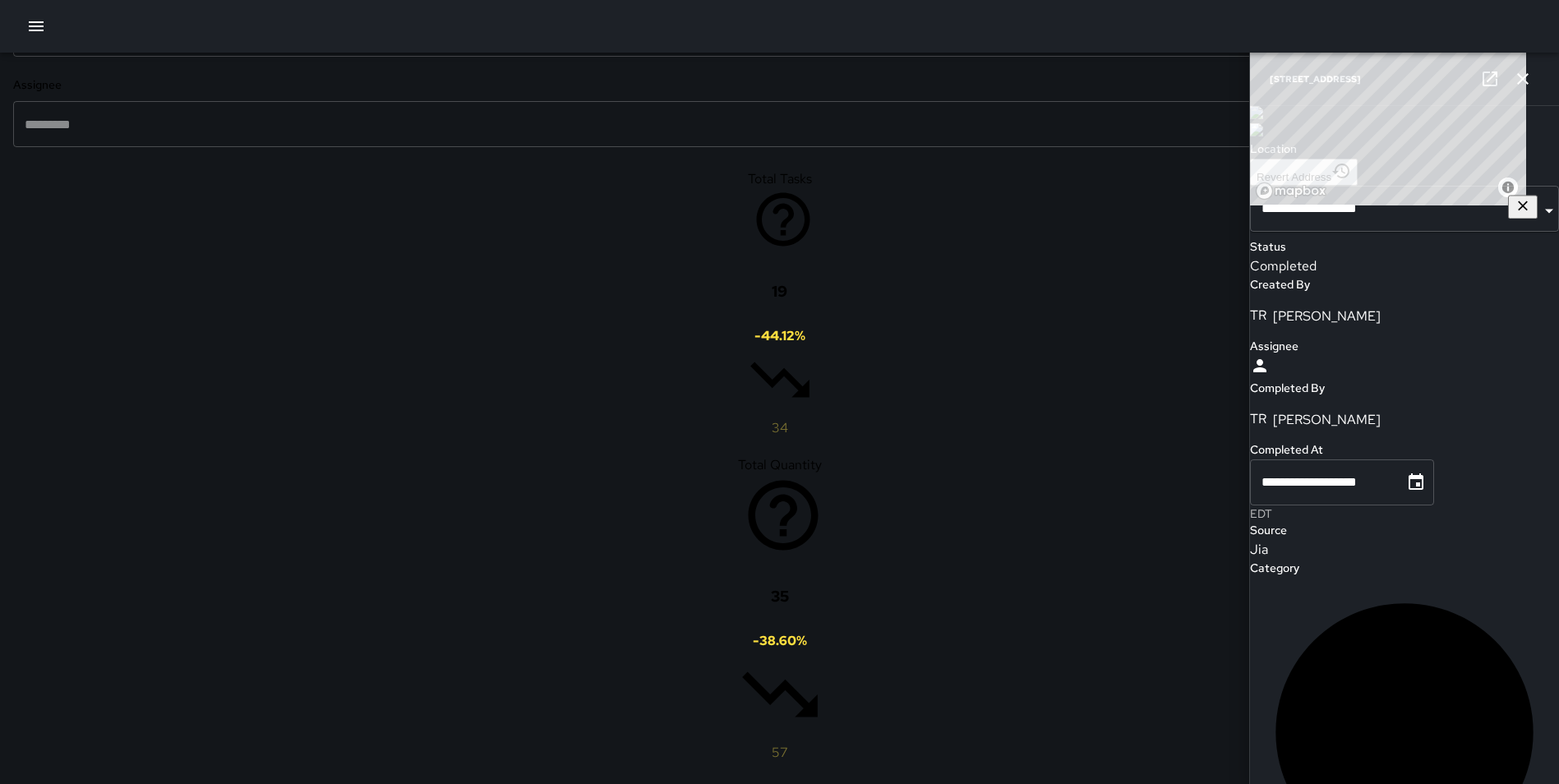
click at [1527, 63] on button "button" at bounding box center [1523, 79] width 33 height 33
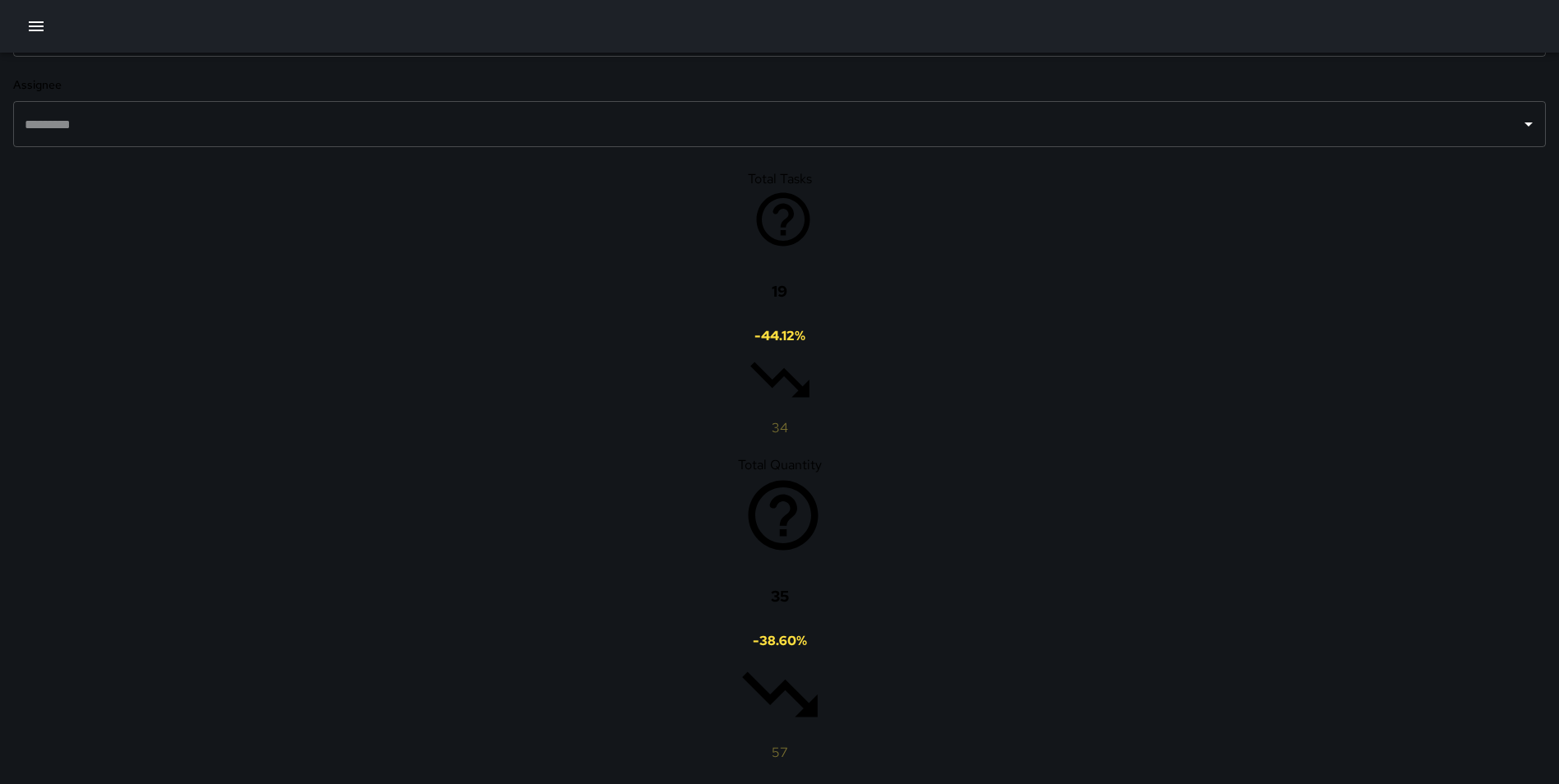
type input "*****"
click at [174, 737] on span "Power Washed Block Faces" at bounding box center [187, 747] width 257 height 20
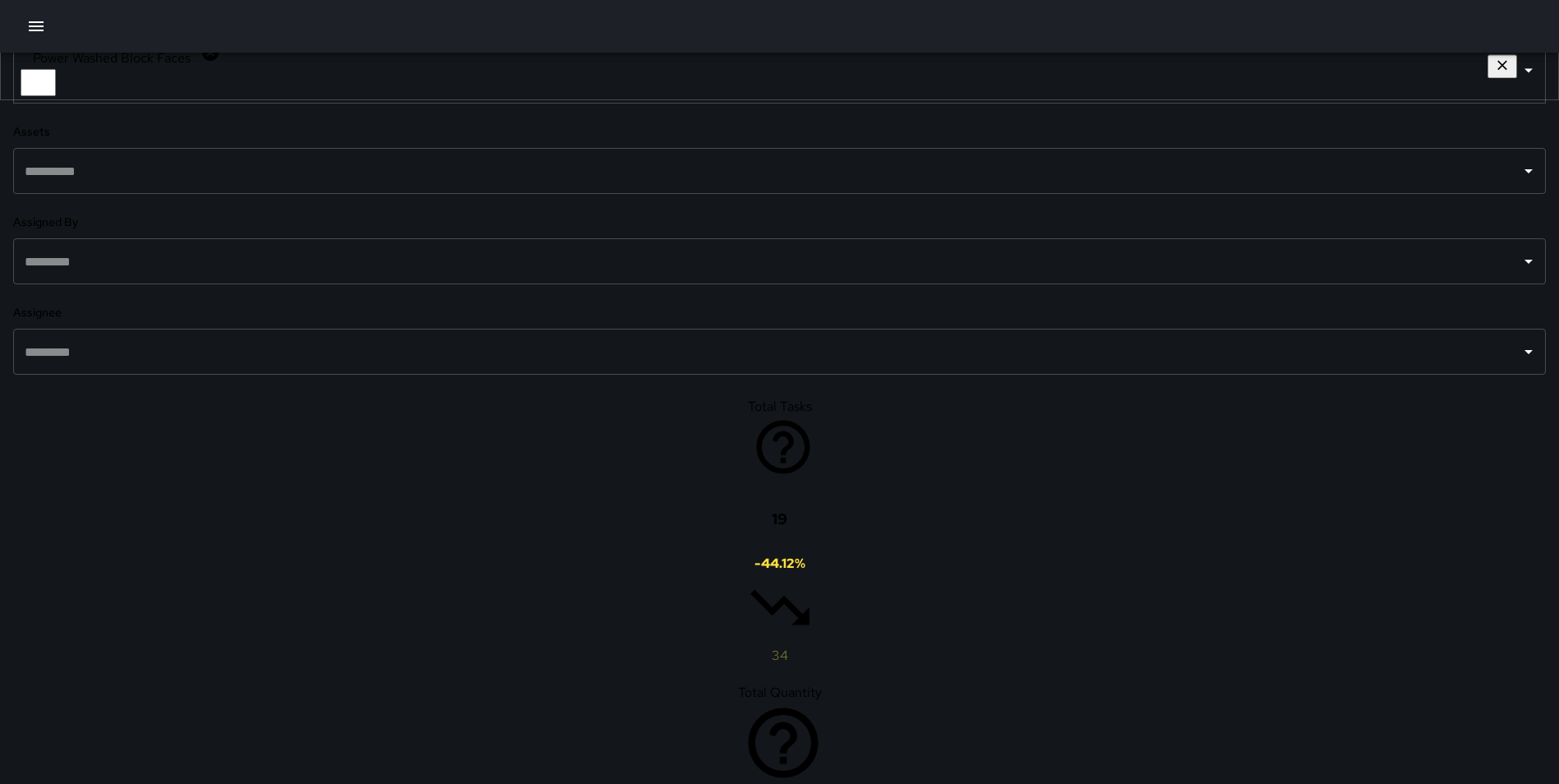
scroll to position [0, 0]
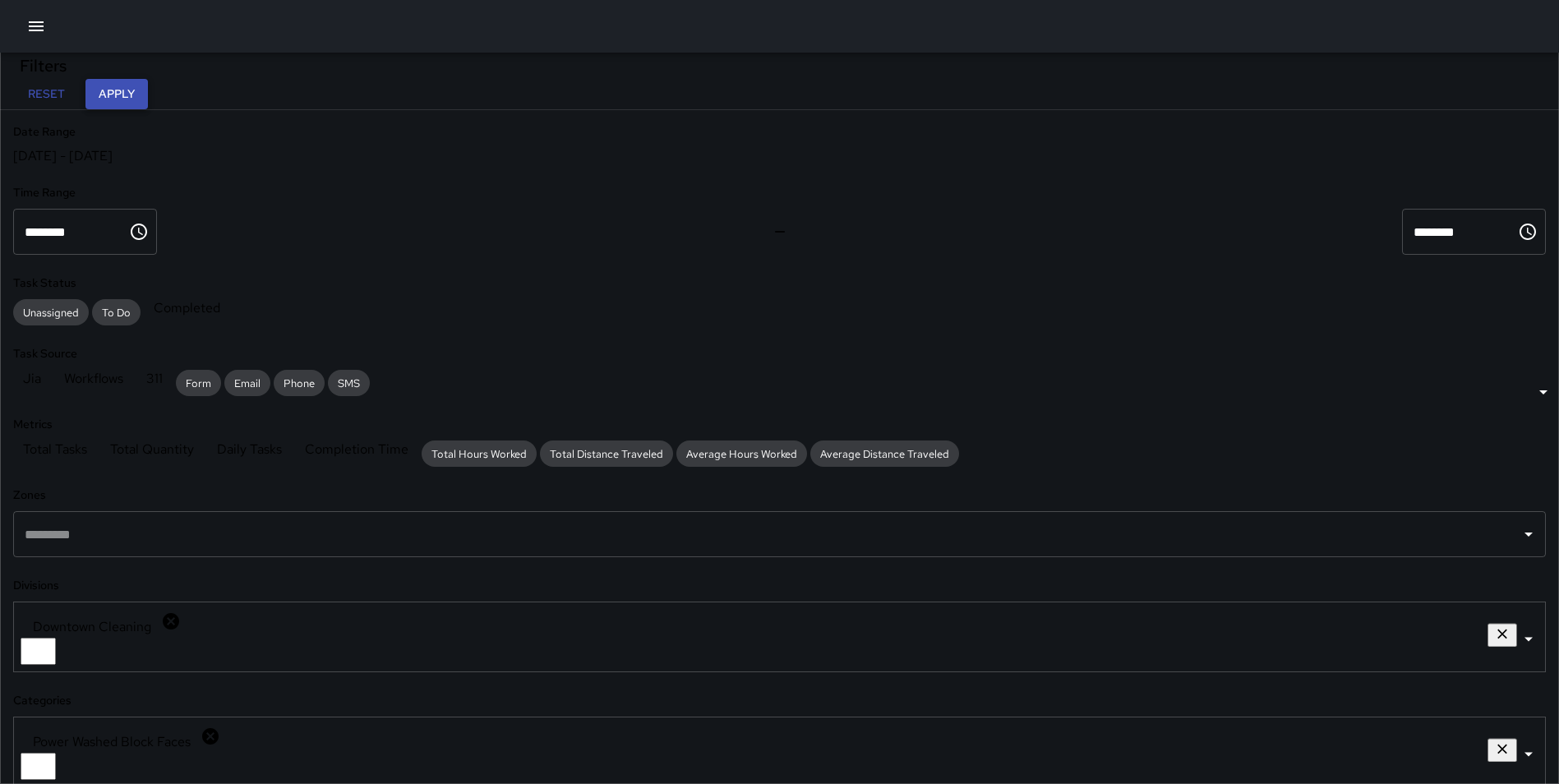
click at [148, 93] on button "Apply" at bounding box center [117, 94] width 63 height 30
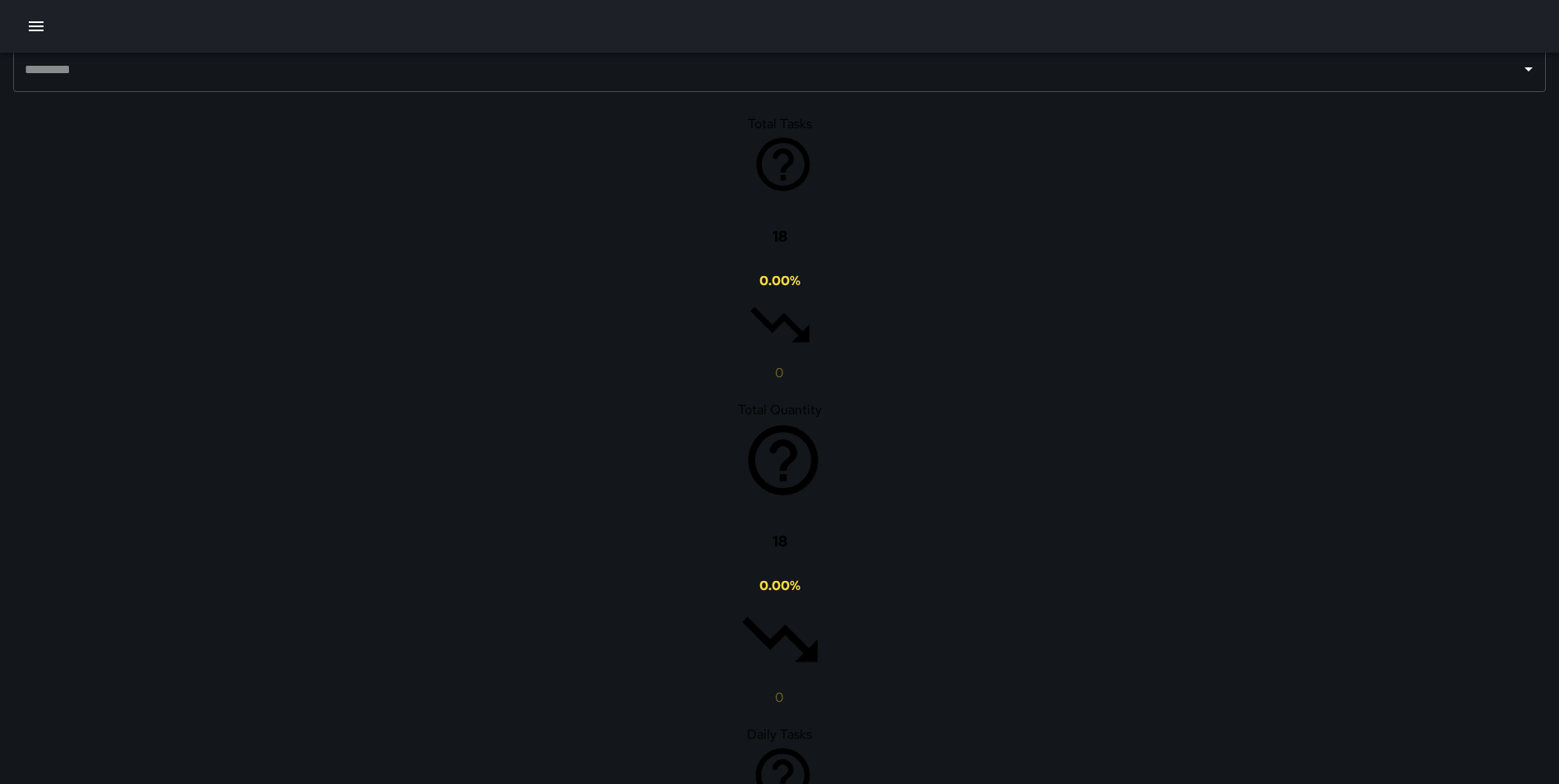
scroll to position [973, 0]
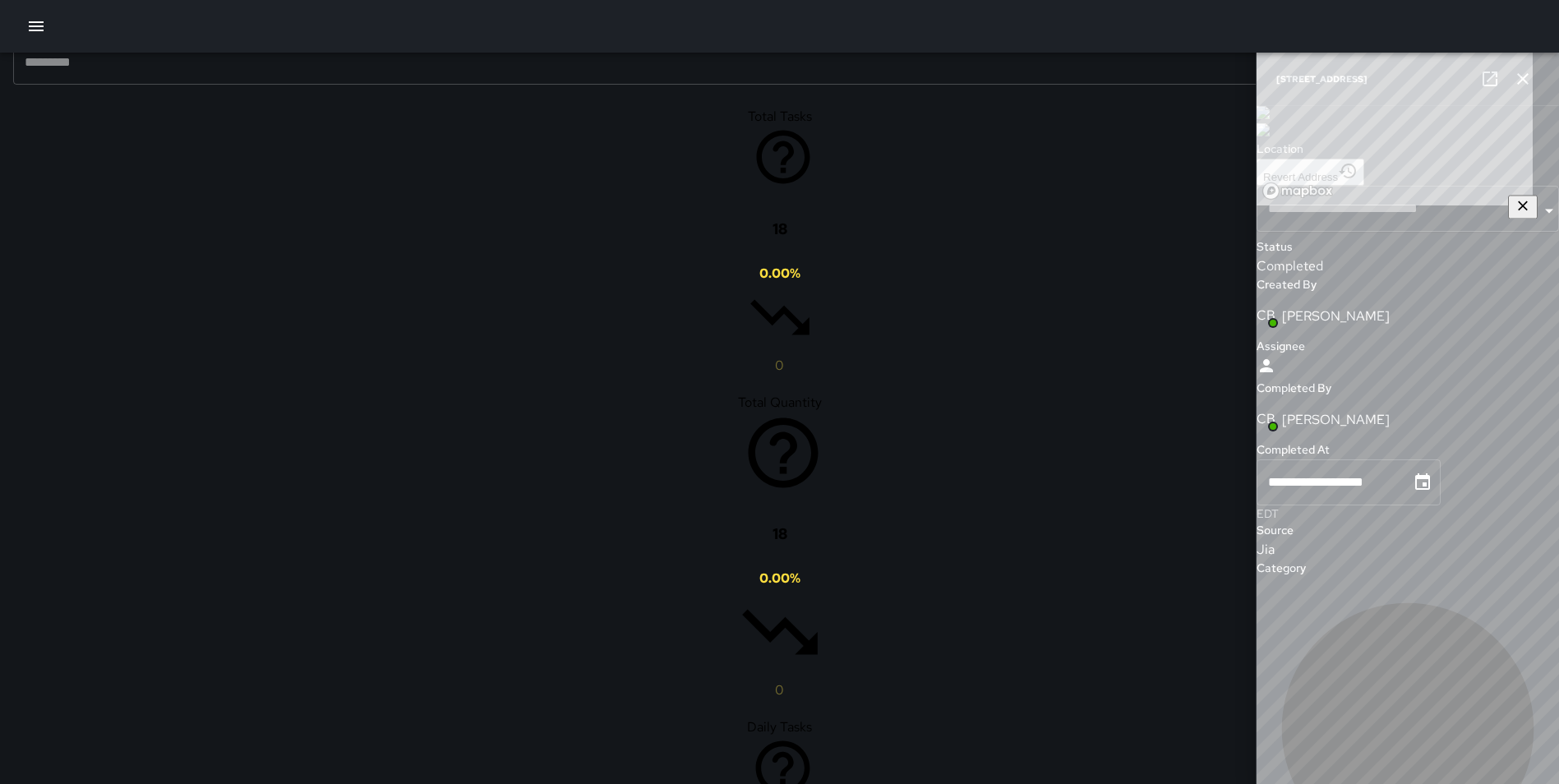
type input "**********"
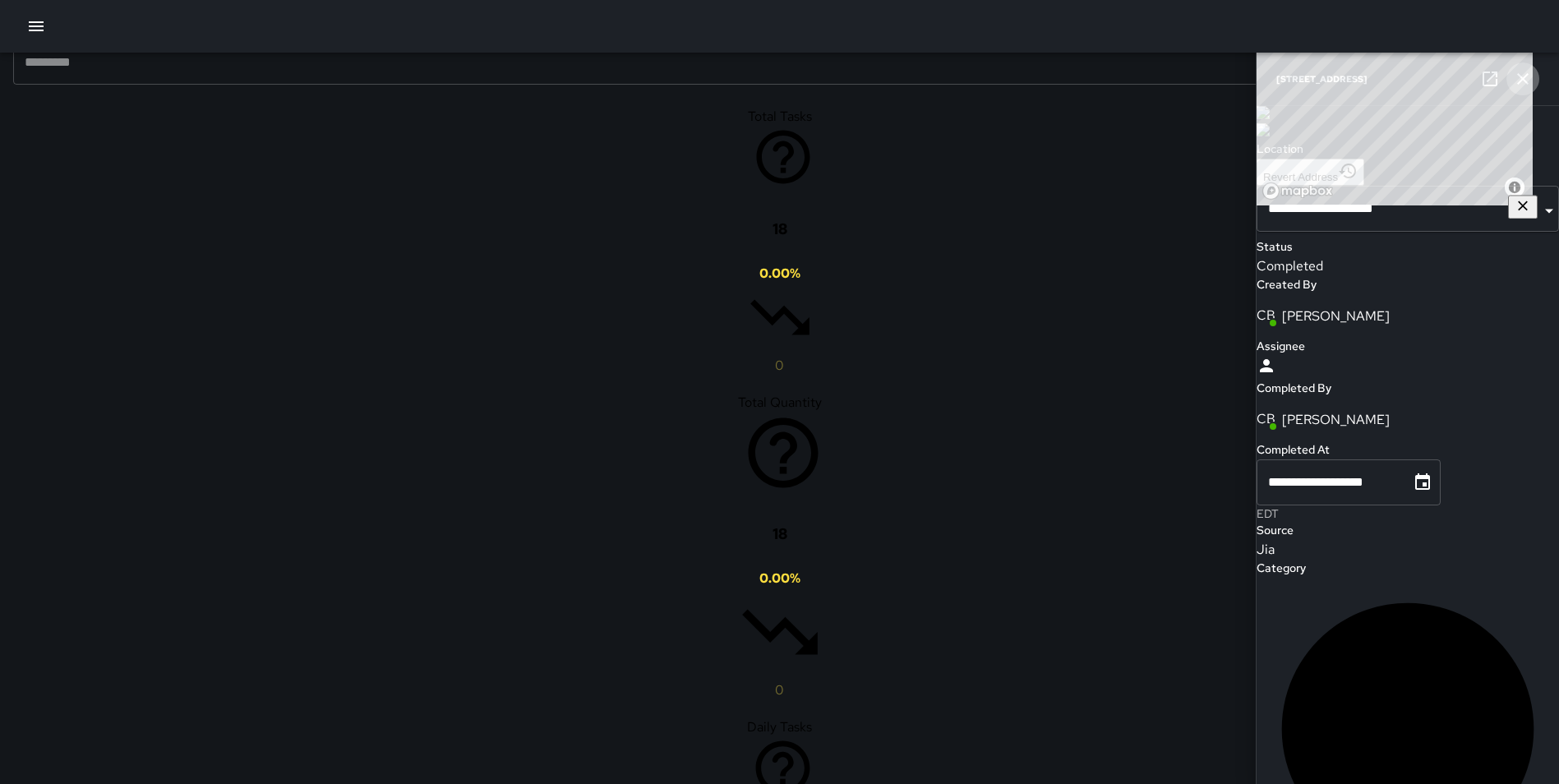
drag, startPoint x: 1532, startPoint y: 81, endPoint x: 1154, endPoint y: 149, distance: 384.1
click at [1528, 81] on button "button" at bounding box center [1523, 79] width 33 height 33
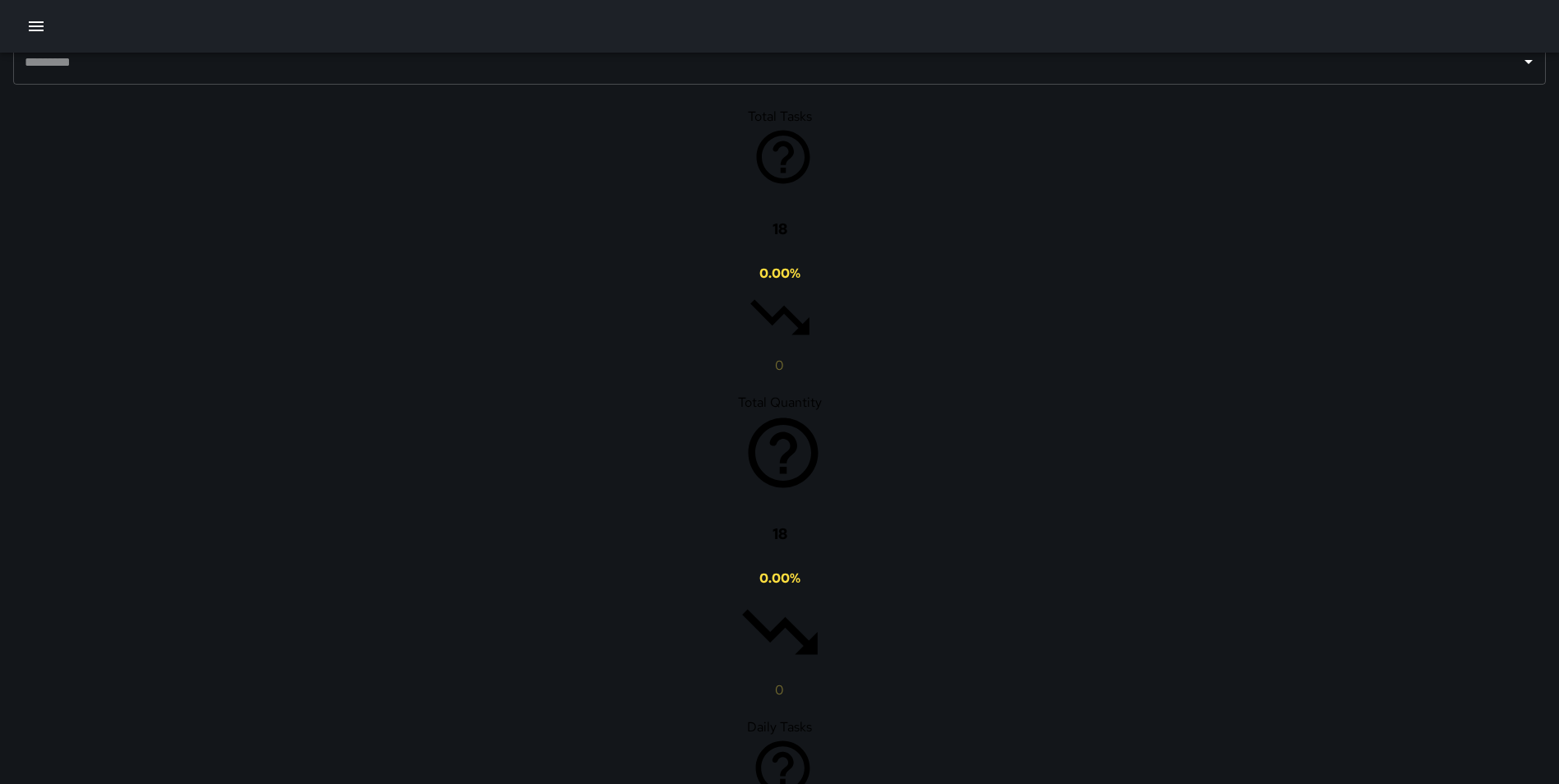
drag, startPoint x: 186, startPoint y: 638, endPoint x: 179, endPoint y: 615, distance: 24.0
type input "******"
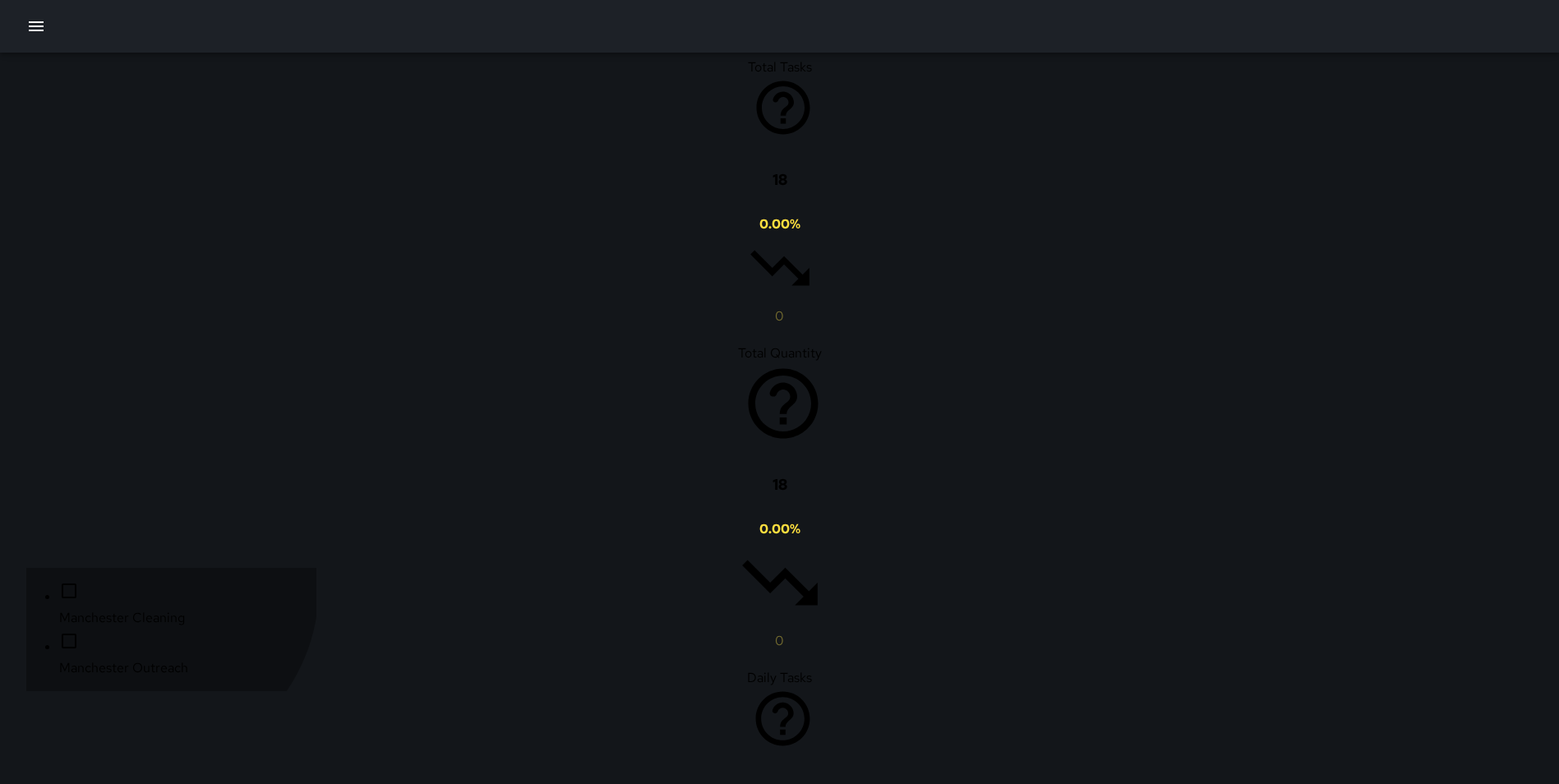
click at [135, 608] on span "Manchester Cleaning" at bounding box center [187, 617] width 257 height 20
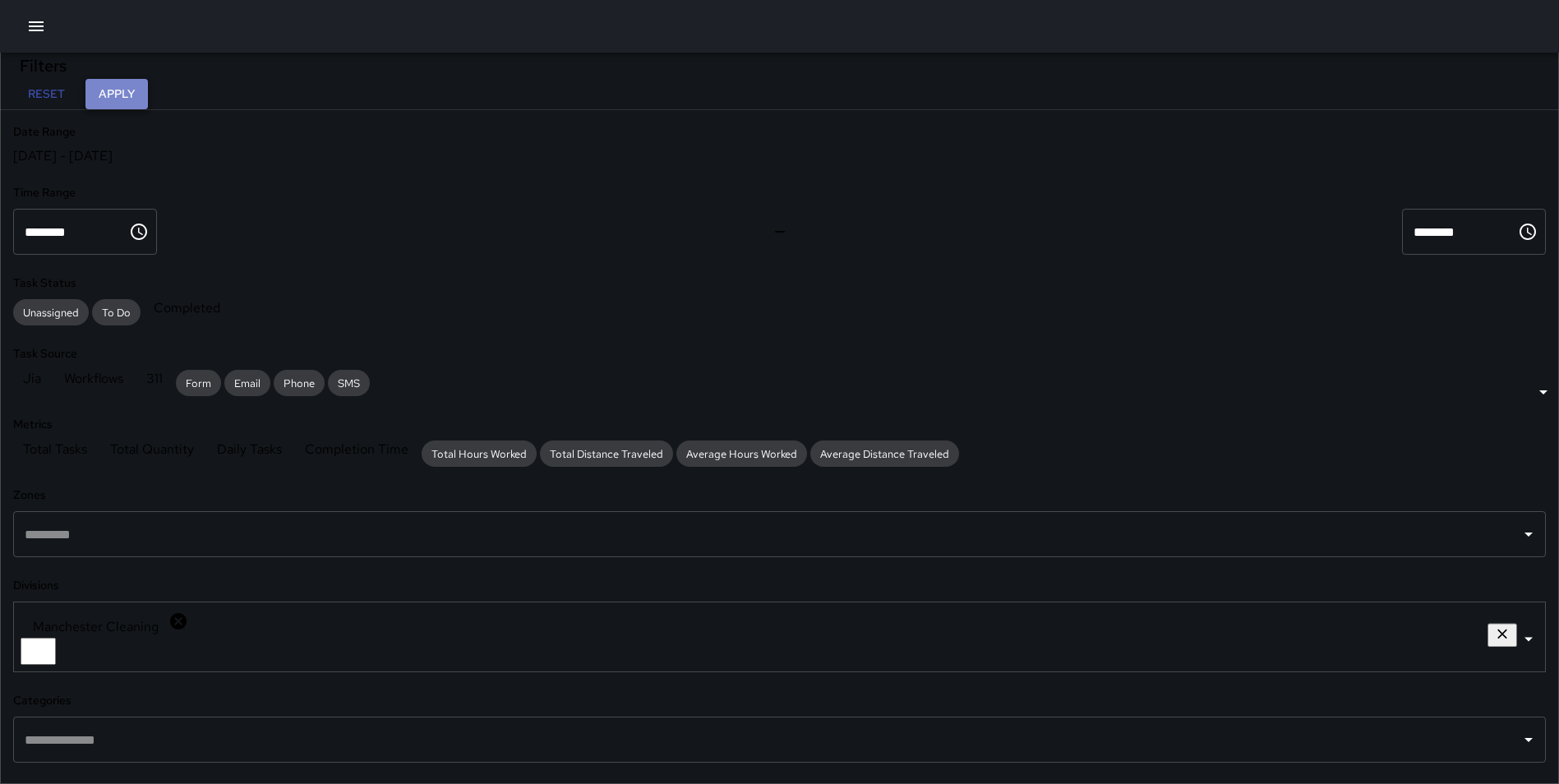
click at [148, 87] on button "Apply" at bounding box center [117, 94] width 63 height 30
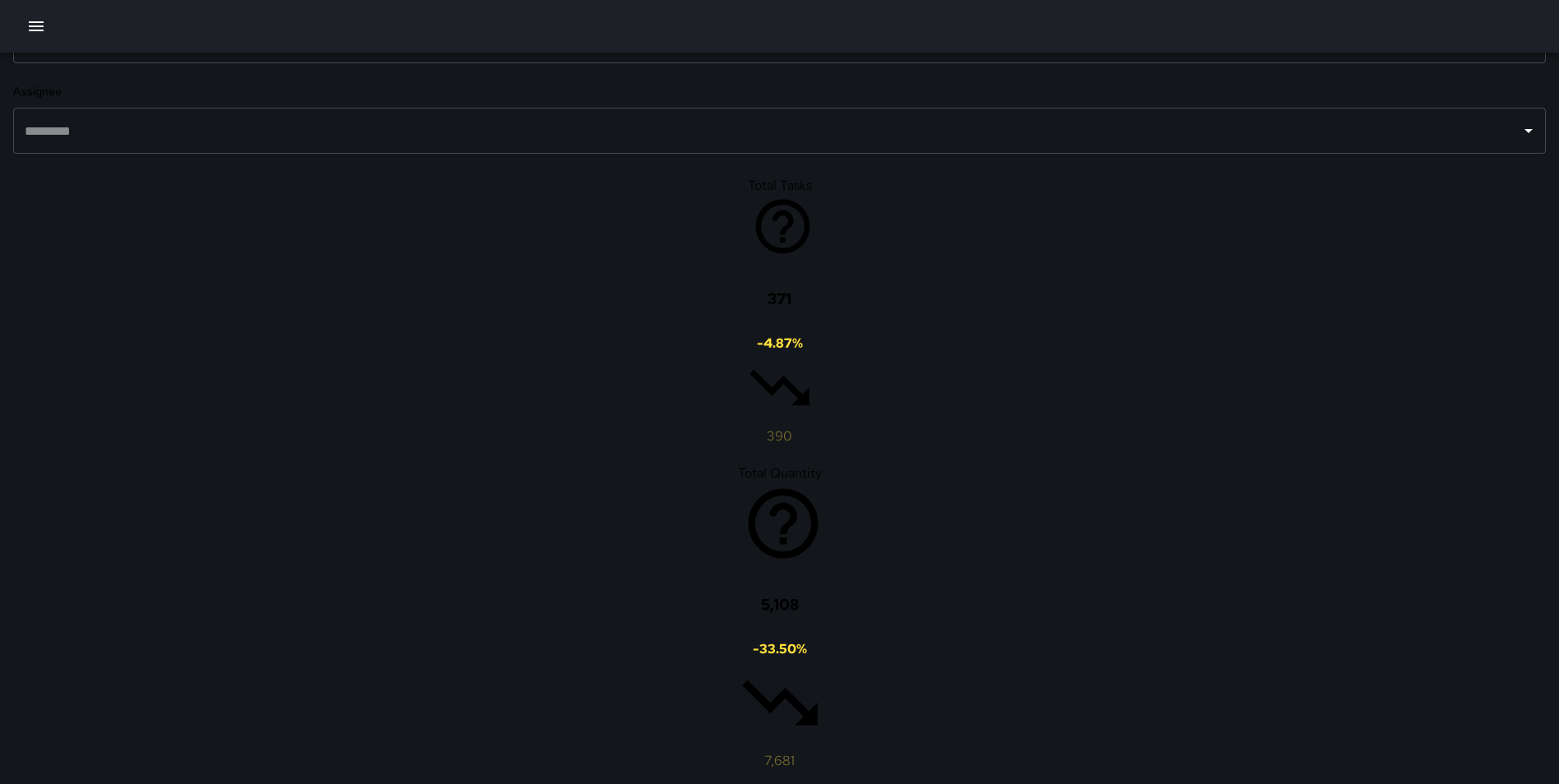
scroll to position [643, 0]
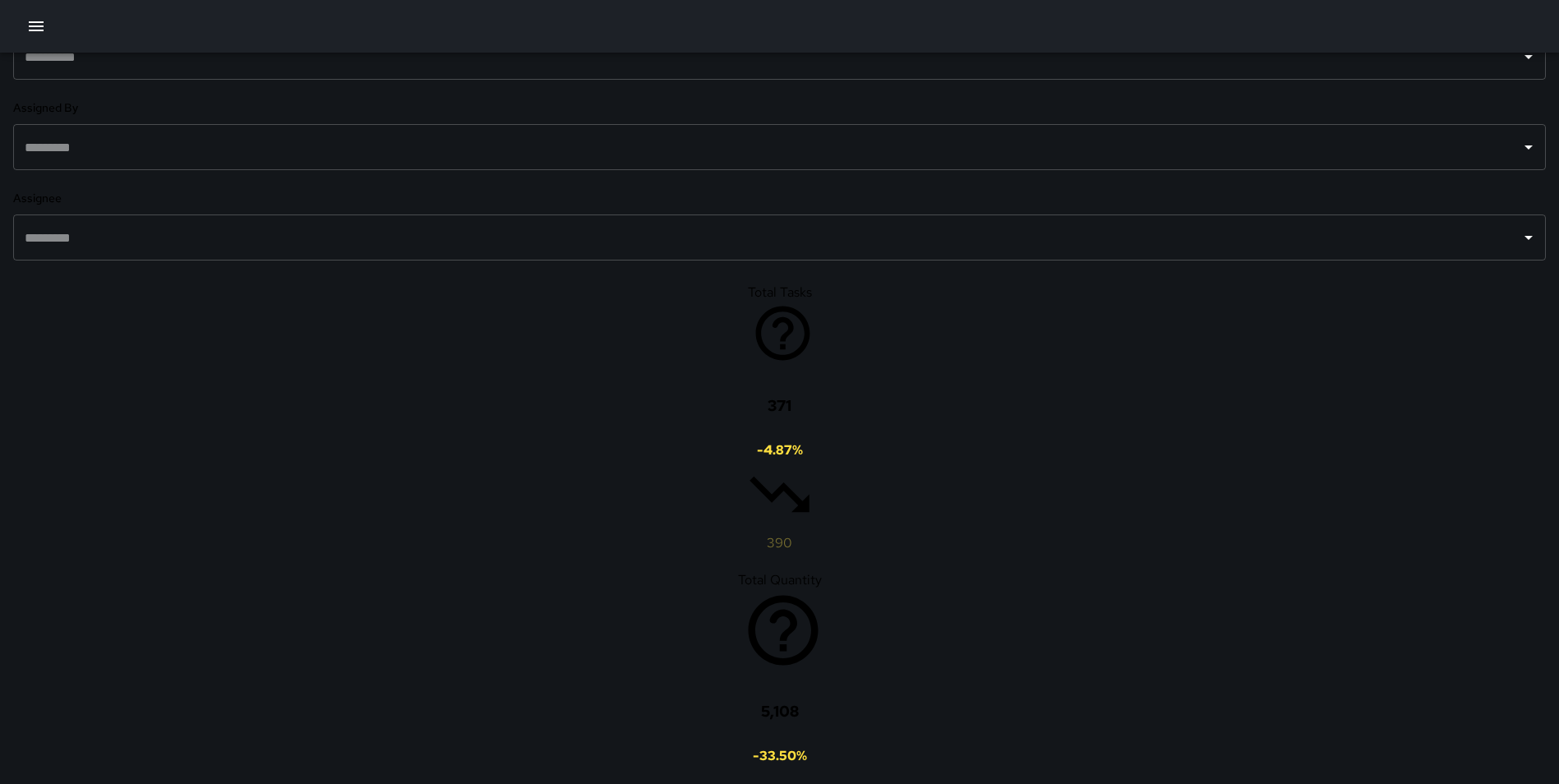
scroll to position [792, 0]
drag, startPoint x: 1275, startPoint y: 476, endPoint x: 624, endPoint y: 259, distance: 686.2
drag, startPoint x: 769, startPoint y: 581, endPoint x: 806, endPoint y: 826, distance: 247.8
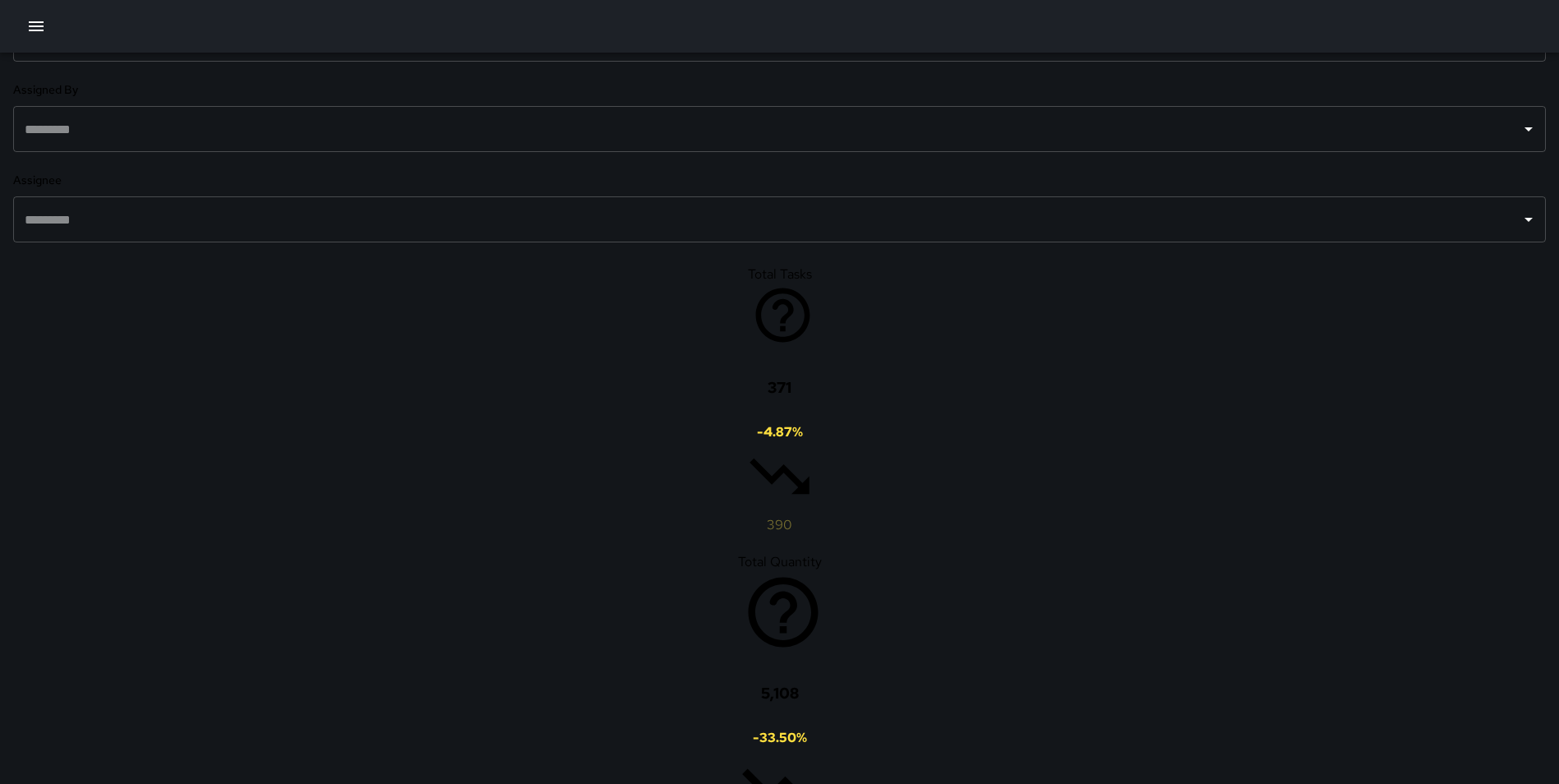
drag, startPoint x: 1154, startPoint y: 578, endPoint x: 1123, endPoint y: 556, distance: 38.0
drag, startPoint x: 765, startPoint y: 491, endPoint x: 787, endPoint y: 564, distance: 76.2
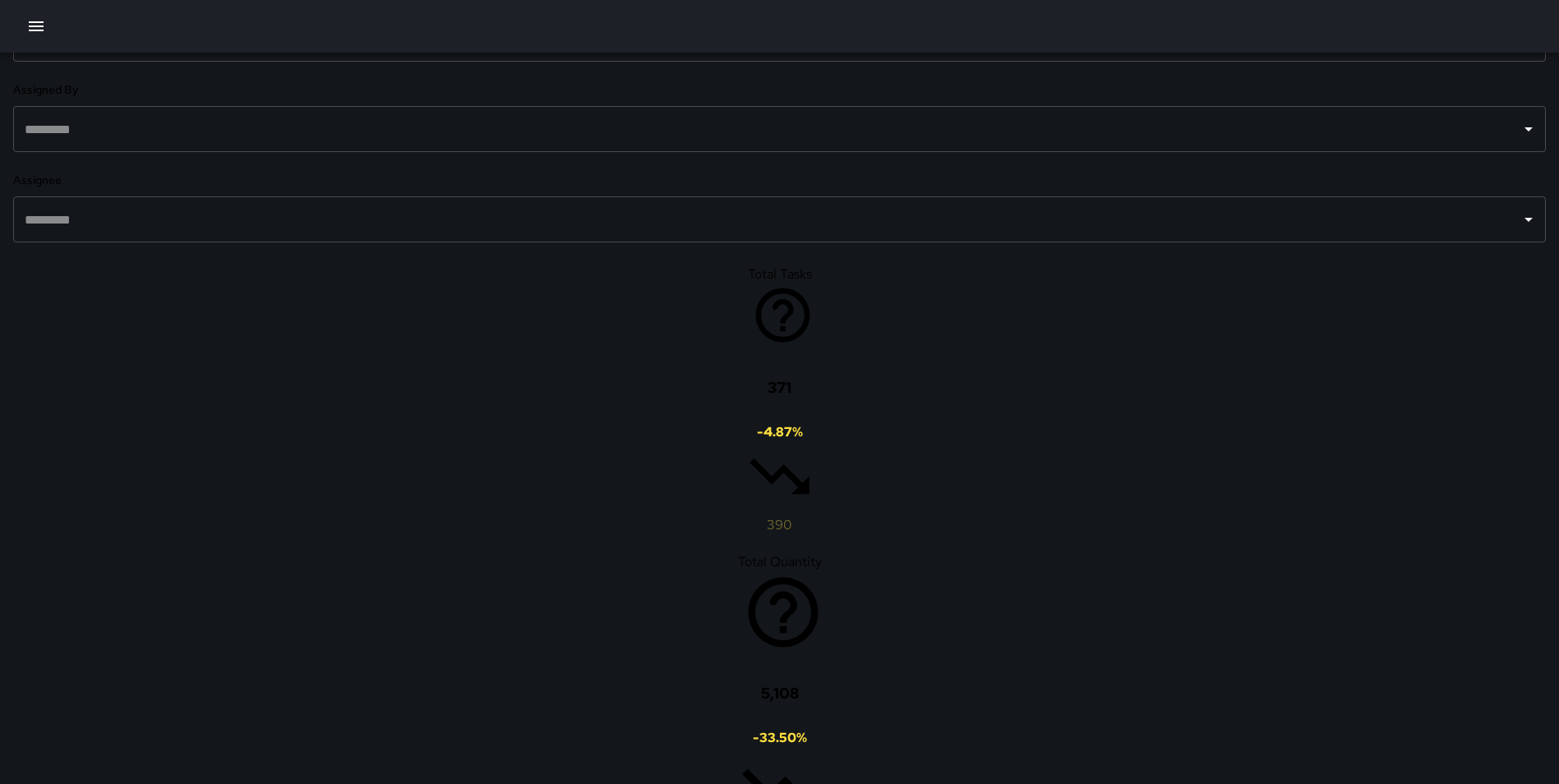
drag, startPoint x: 1006, startPoint y: 471, endPoint x: 993, endPoint y: 465, distance: 14.3
drag, startPoint x: 1394, startPoint y: 650, endPoint x: 1387, endPoint y: 646, distance: 8.1
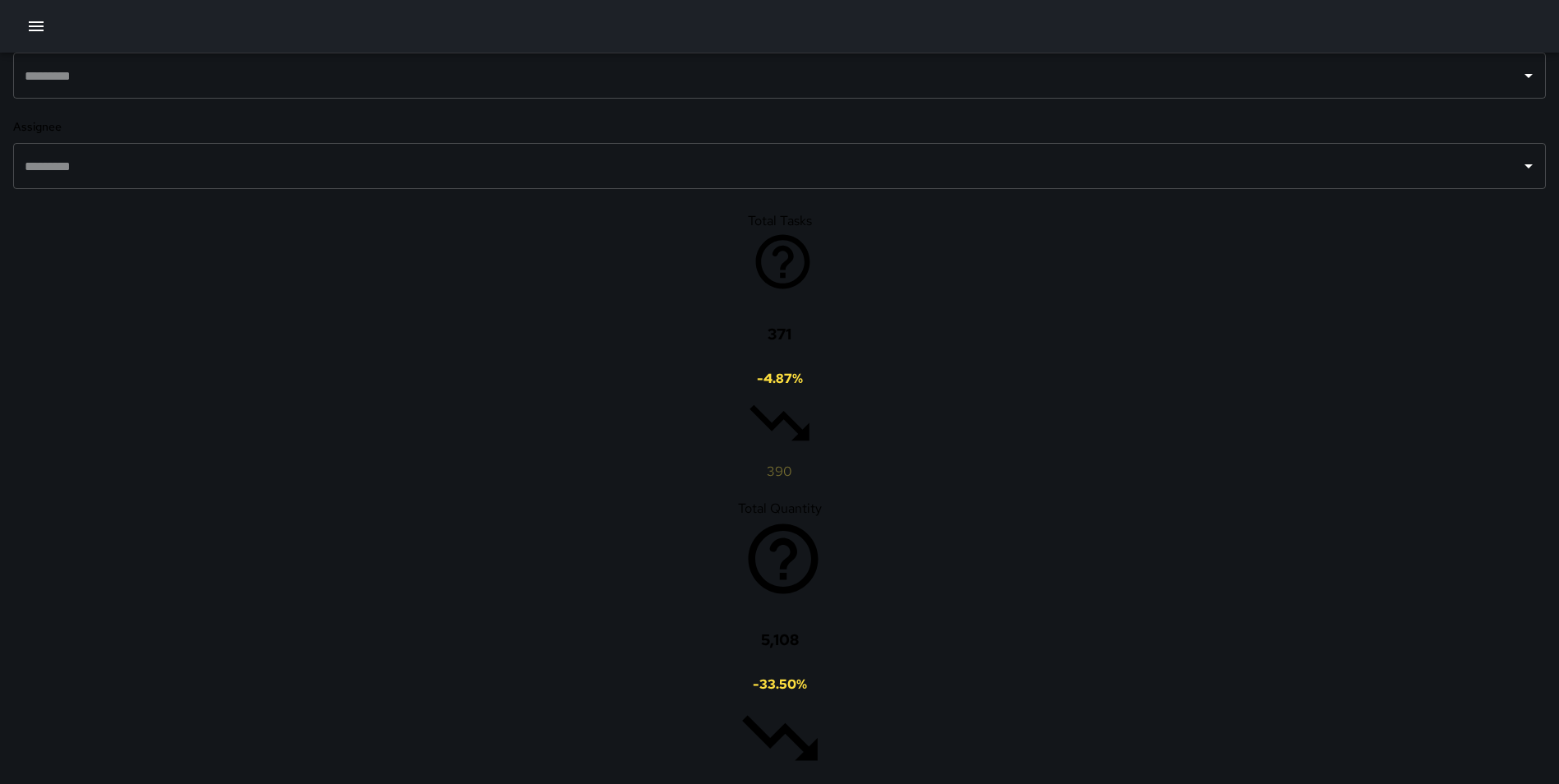
scroll to position [878, 0]
type button "hexagonal"
drag, startPoint x: 928, startPoint y: 628, endPoint x: 986, endPoint y: 111, distance: 520.2
drag, startPoint x: 900, startPoint y: 441, endPoint x: 895, endPoint y: 325, distance: 116.1
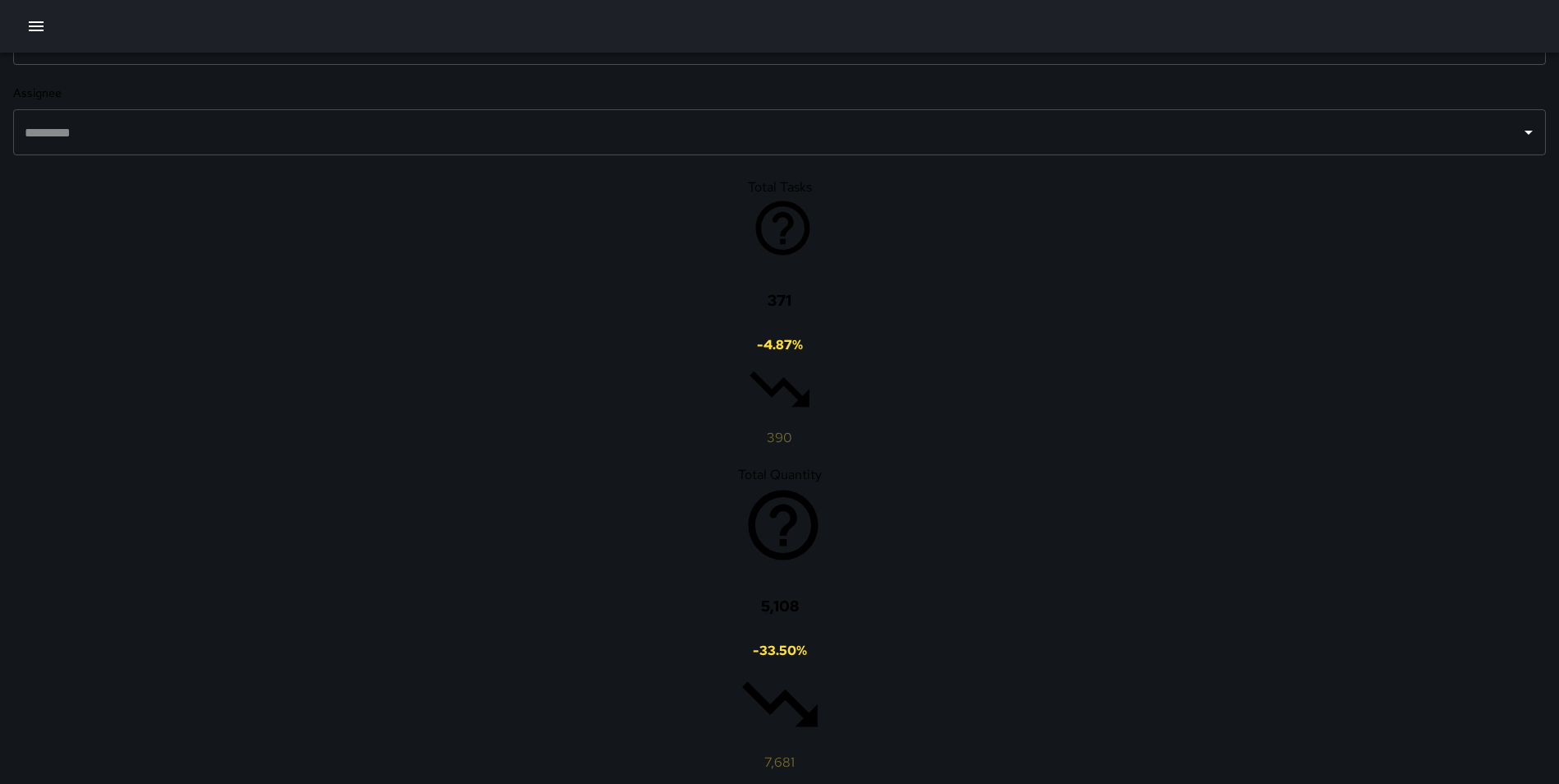
drag, startPoint x: 1023, startPoint y: 475, endPoint x: 954, endPoint y: 412, distance: 93.4
drag, startPoint x: 957, startPoint y: 411, endPoint x: 951, endPoint y: 675, distance: 264.1
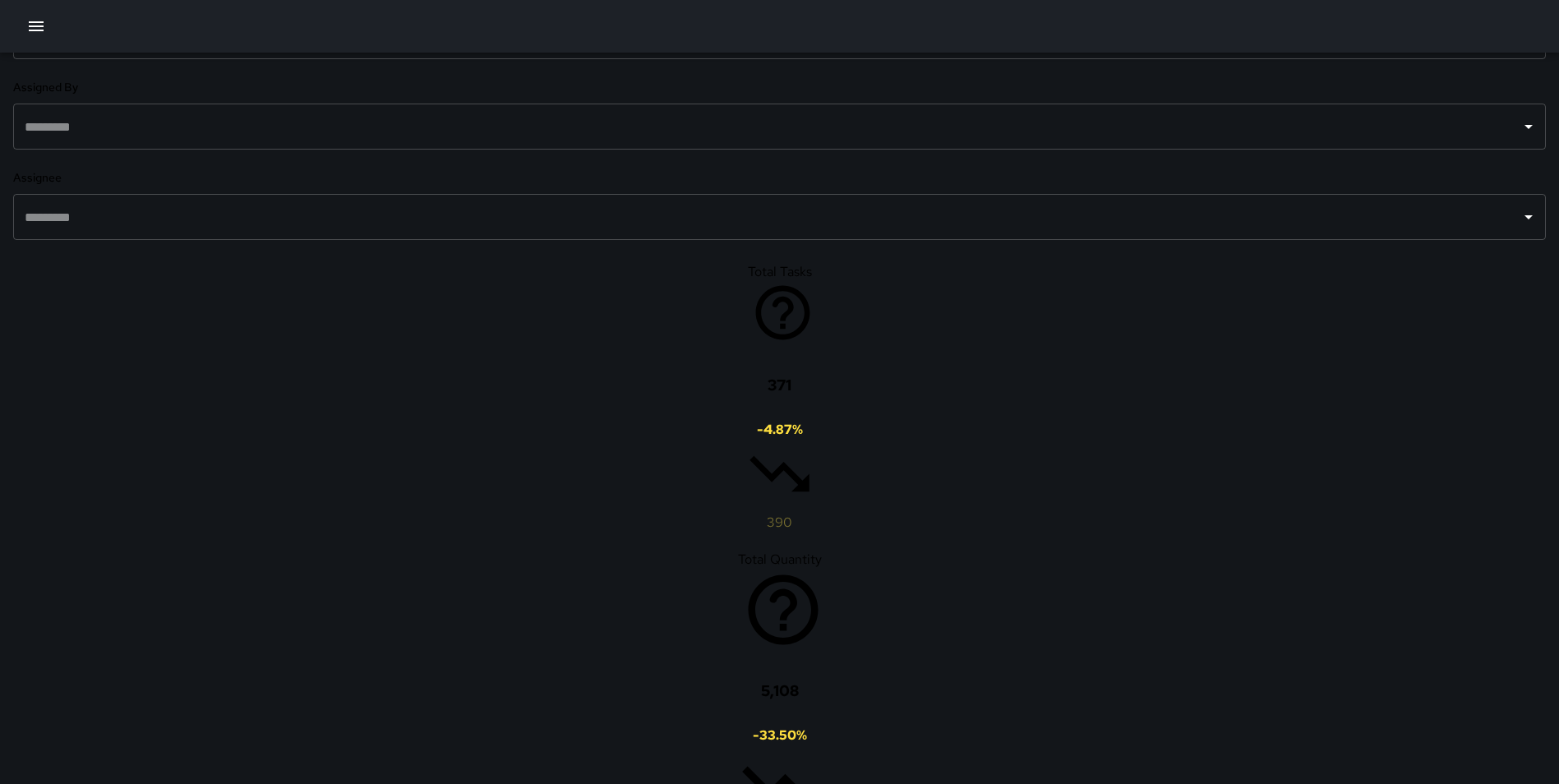
scroll to position [722, 0]
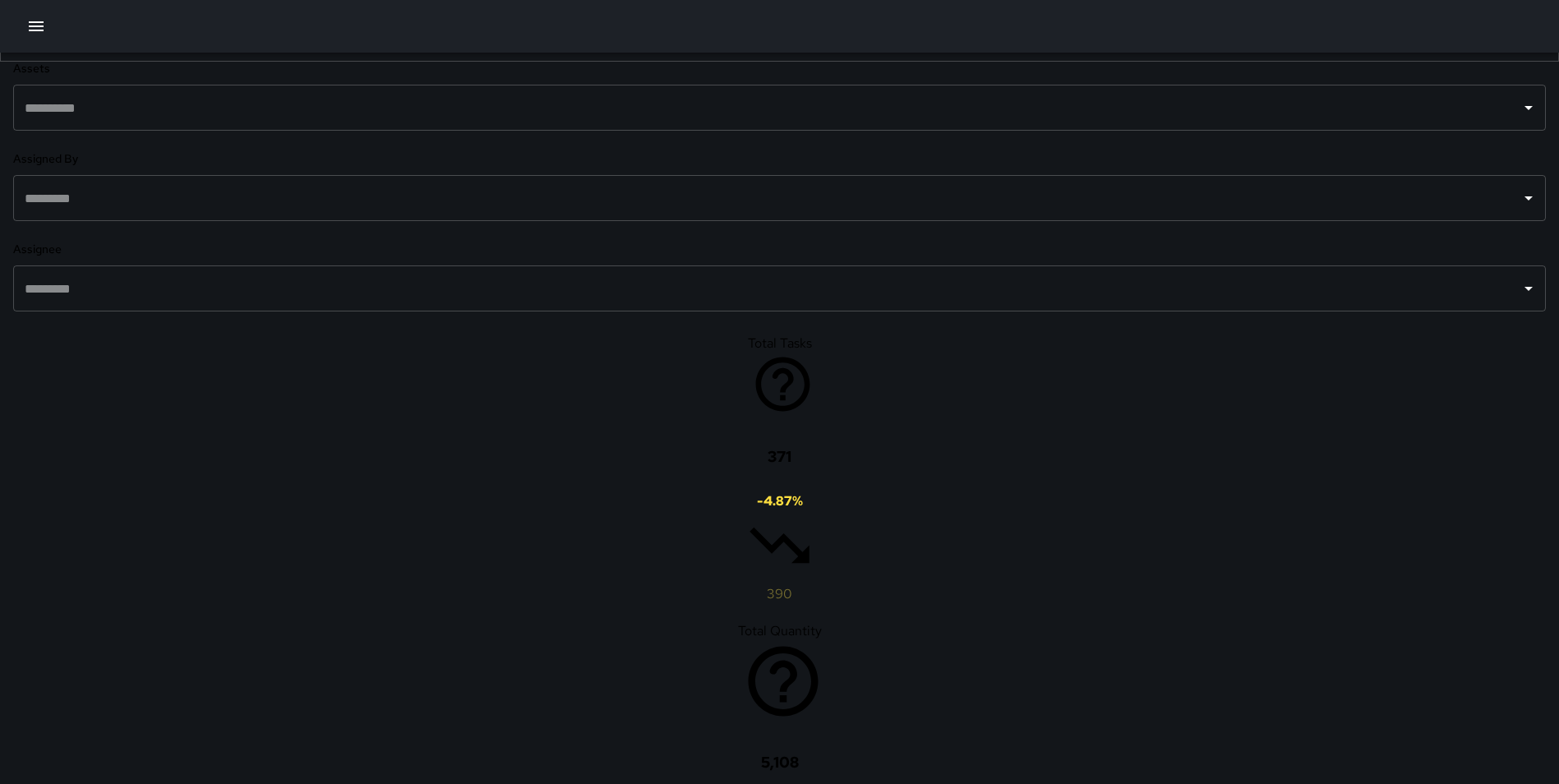
drag, startPoint x: 448, startPoint y: 325, endPoint x: 448, endPoint y: 344, distance: 19.0
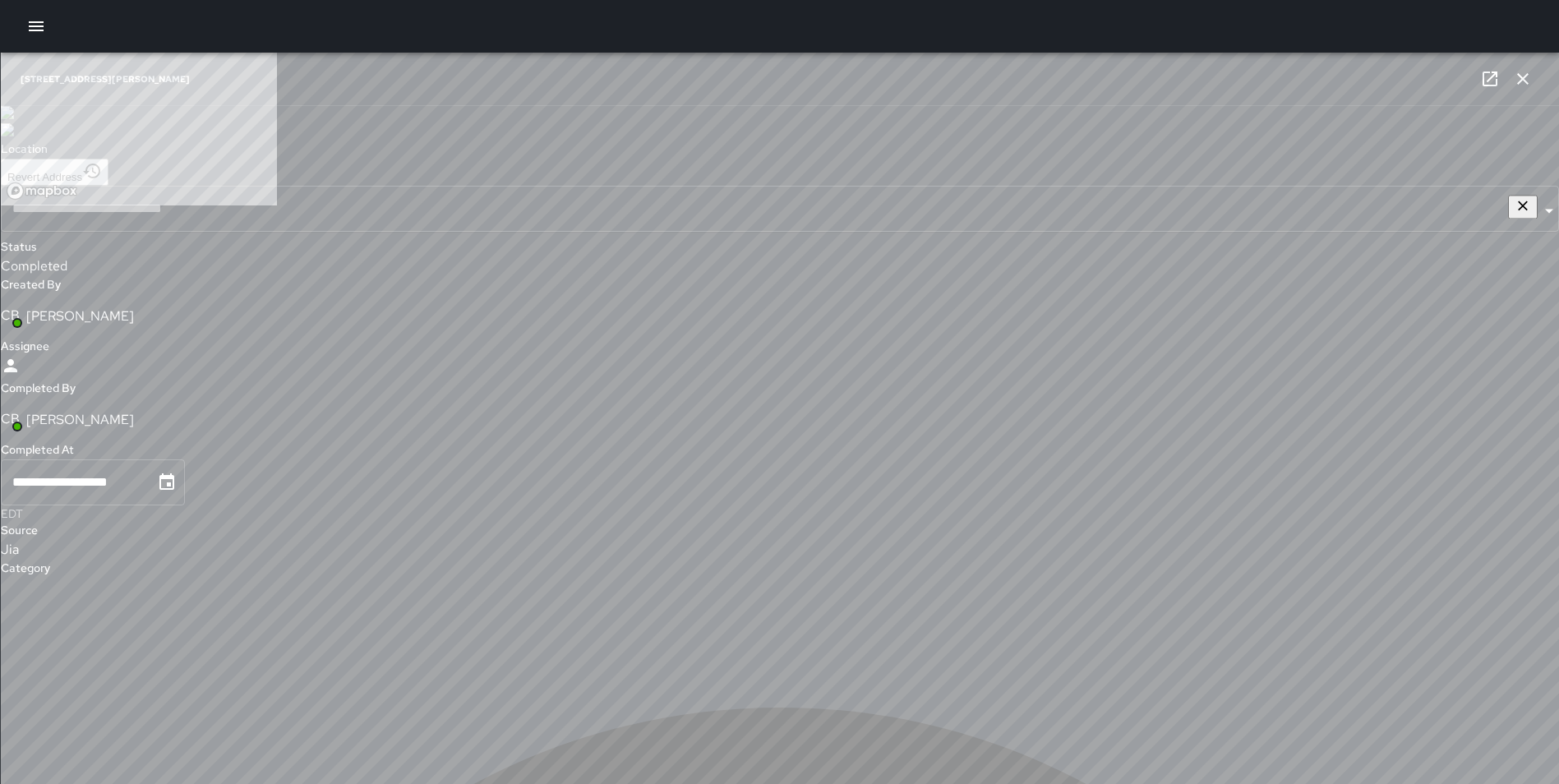
type input "**********"
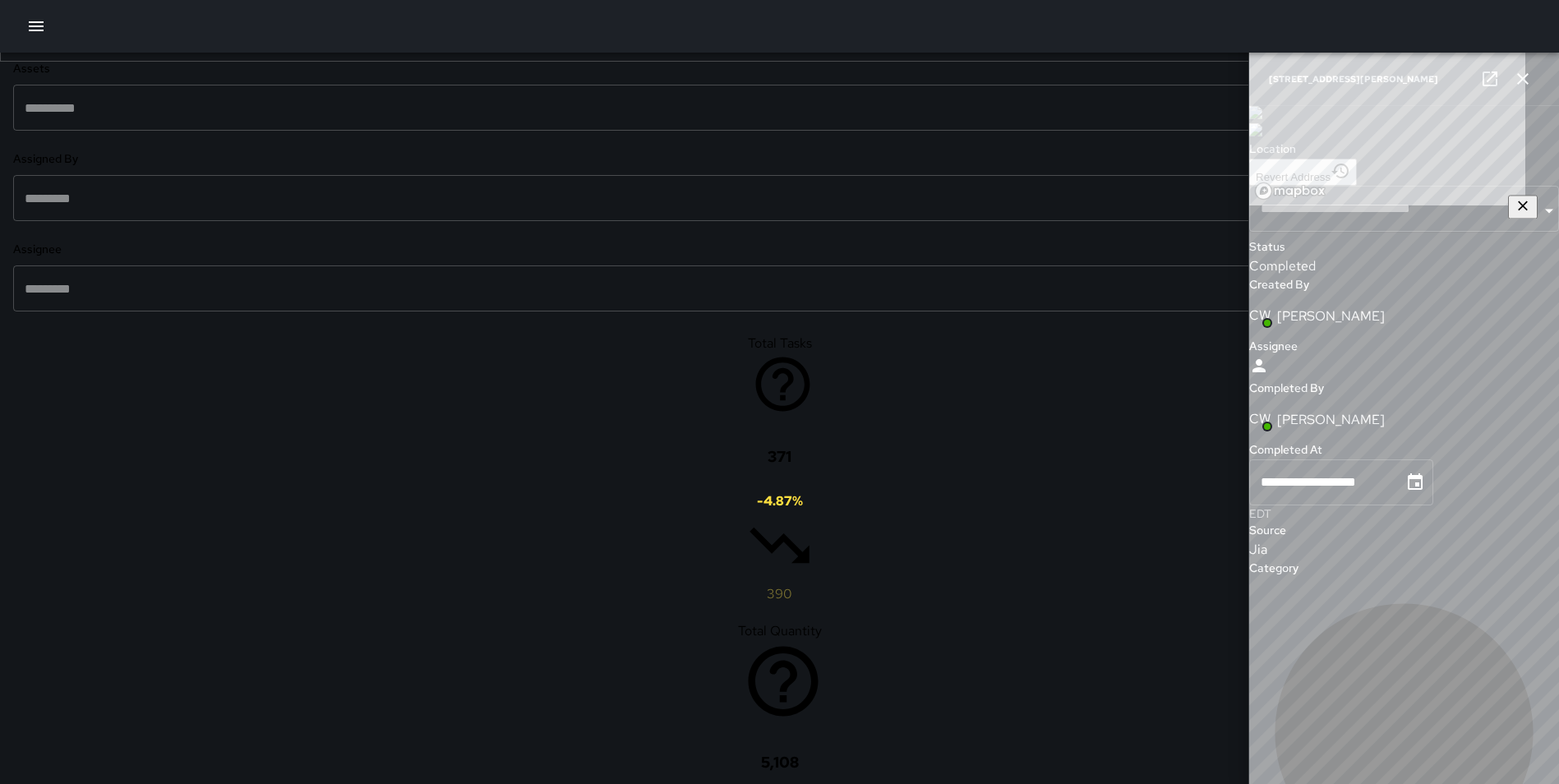
type input "**********"
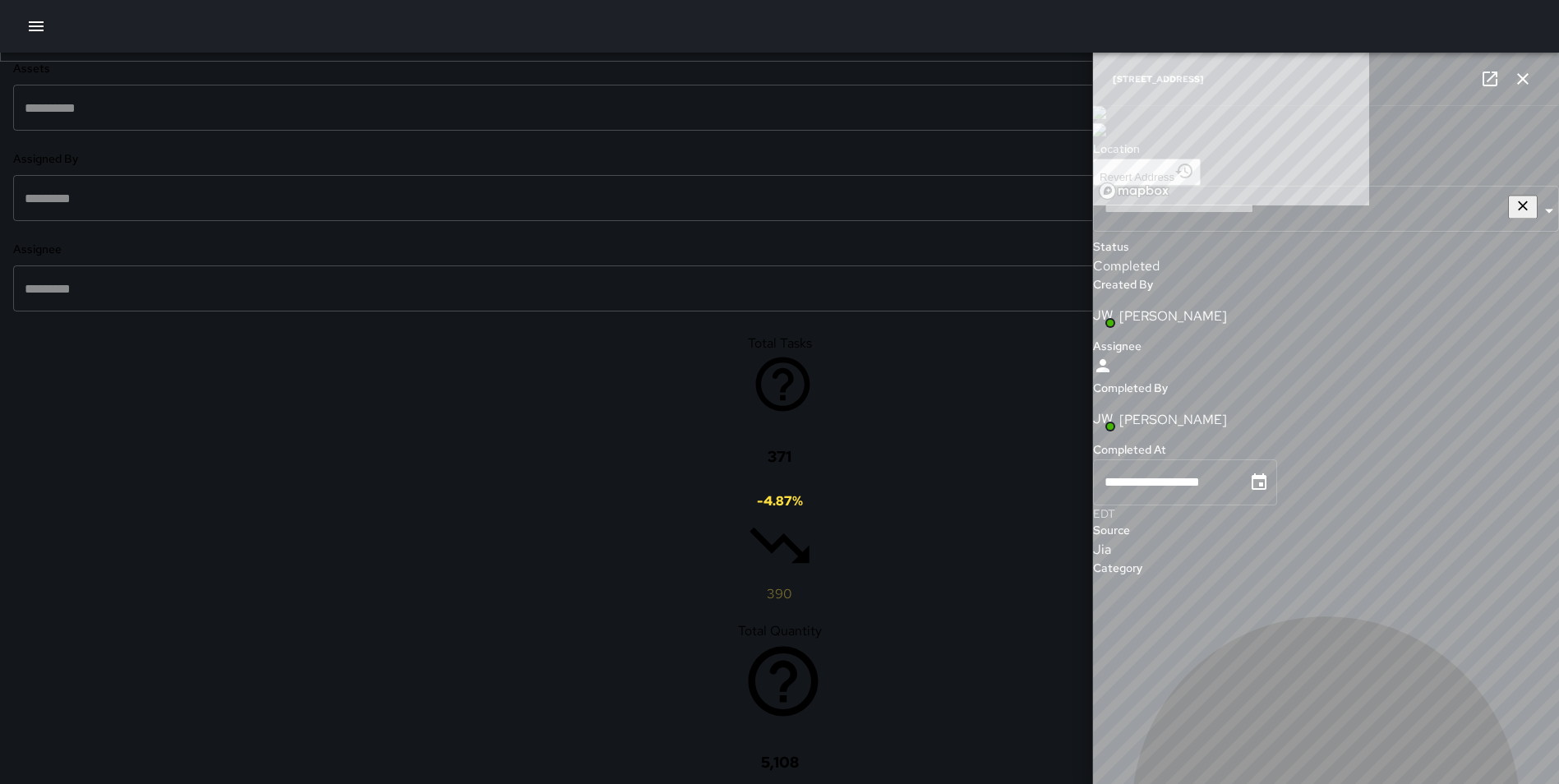
type input "**********"
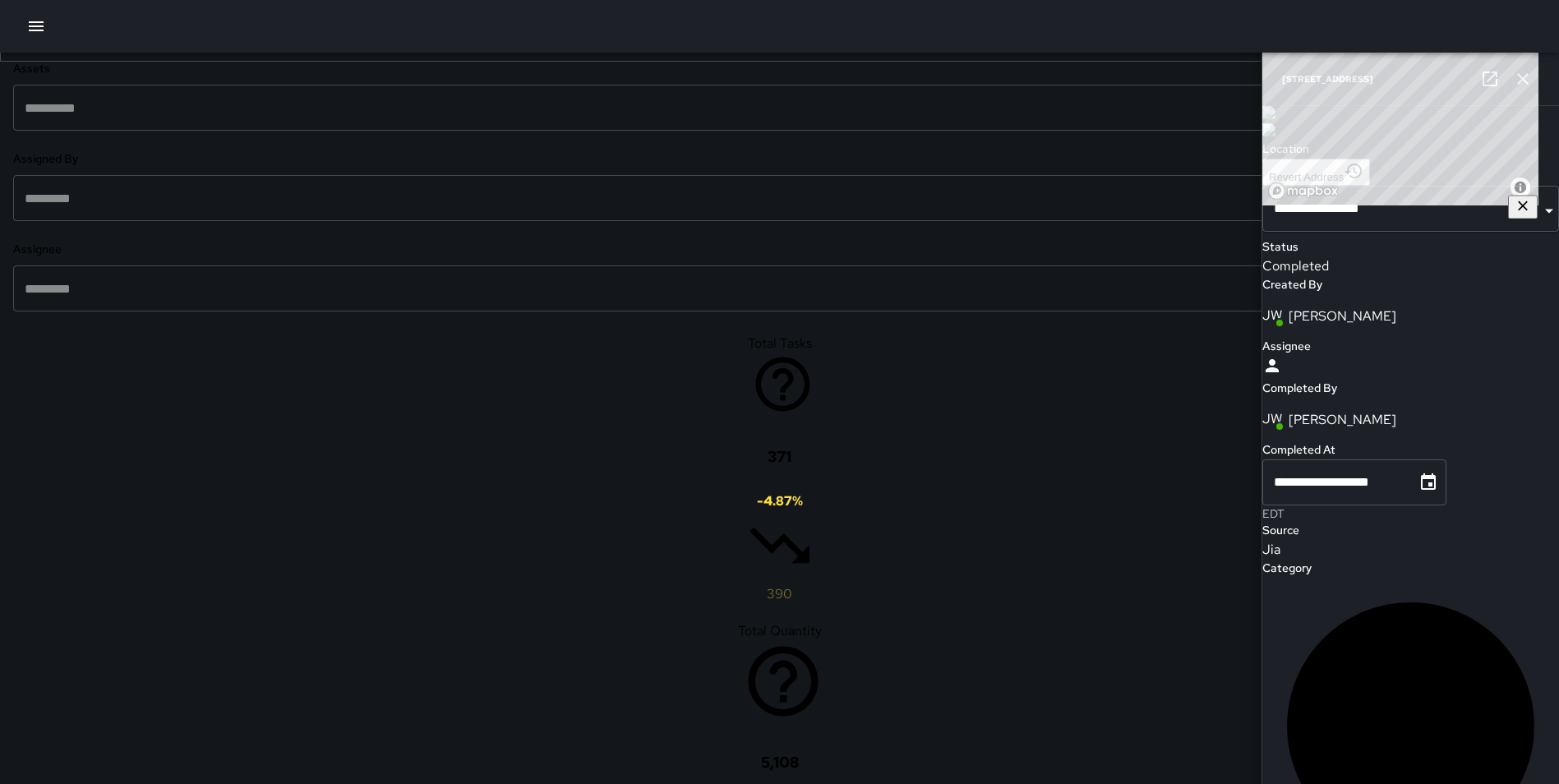
click at [1520, 73] on icon "button" at bounding box center [1523, 79] width 20 height 20
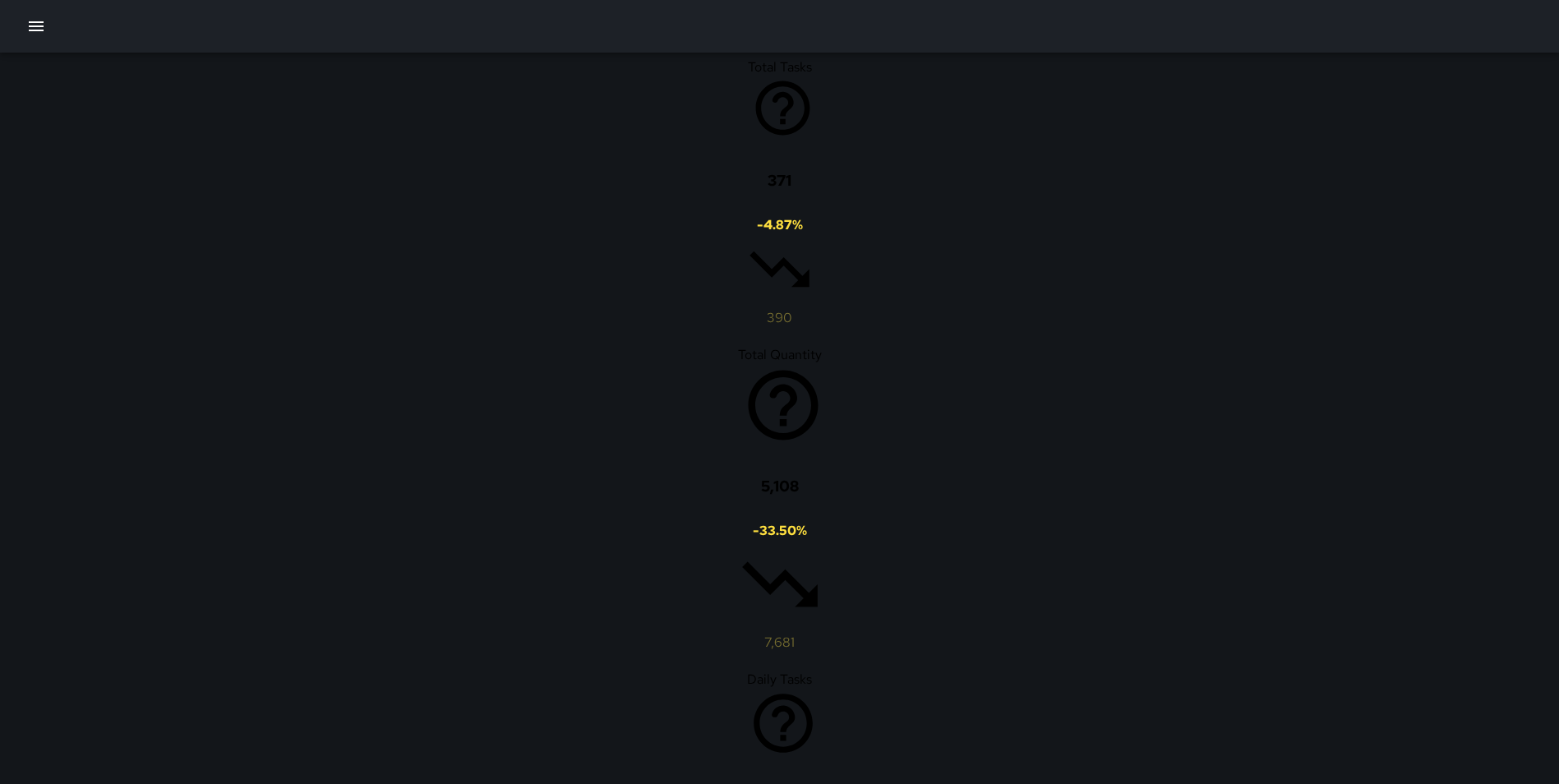
scroll to position [1032, 0]
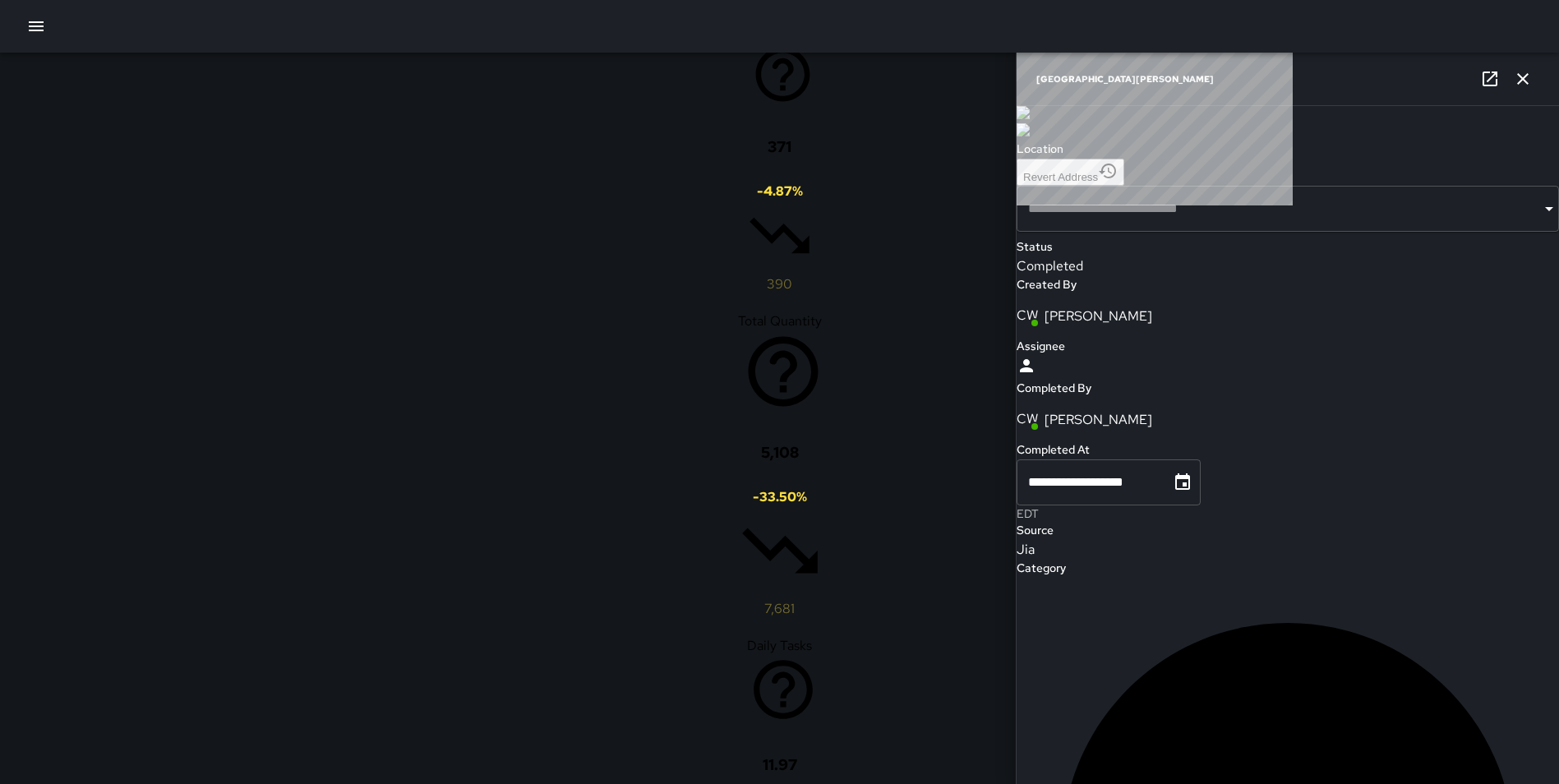
type input "**********"
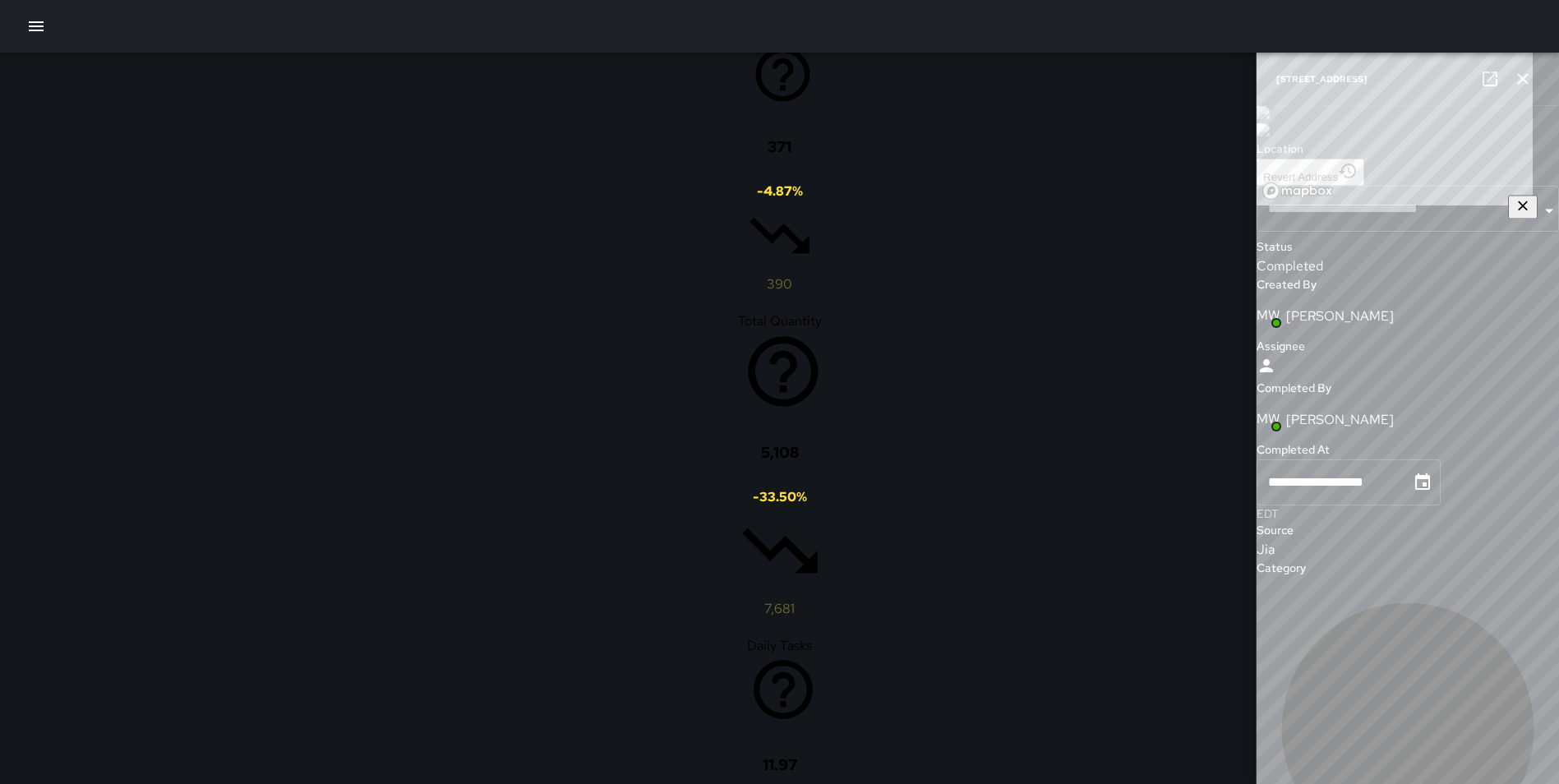
type input "**********"
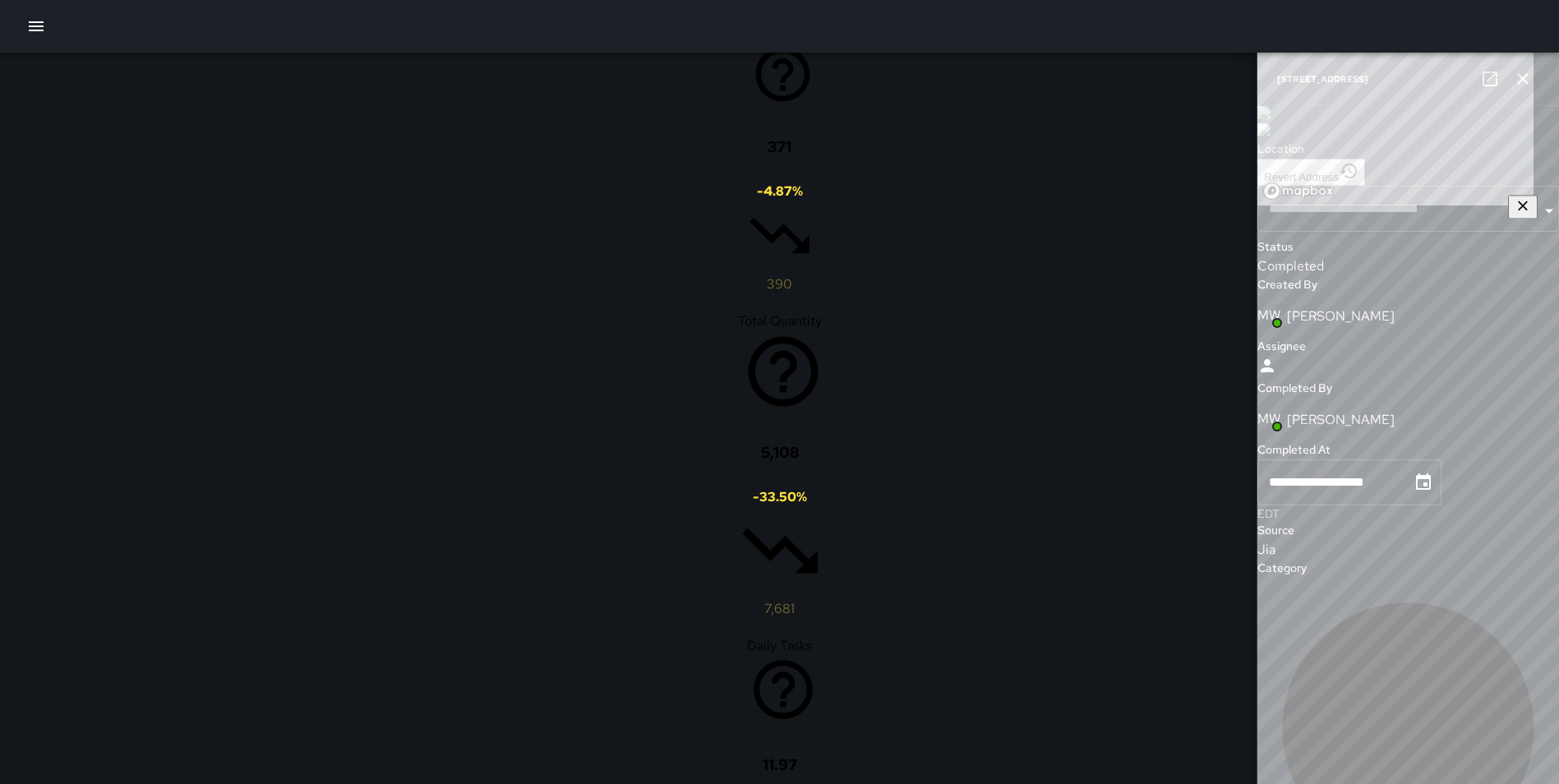
type input "**********"
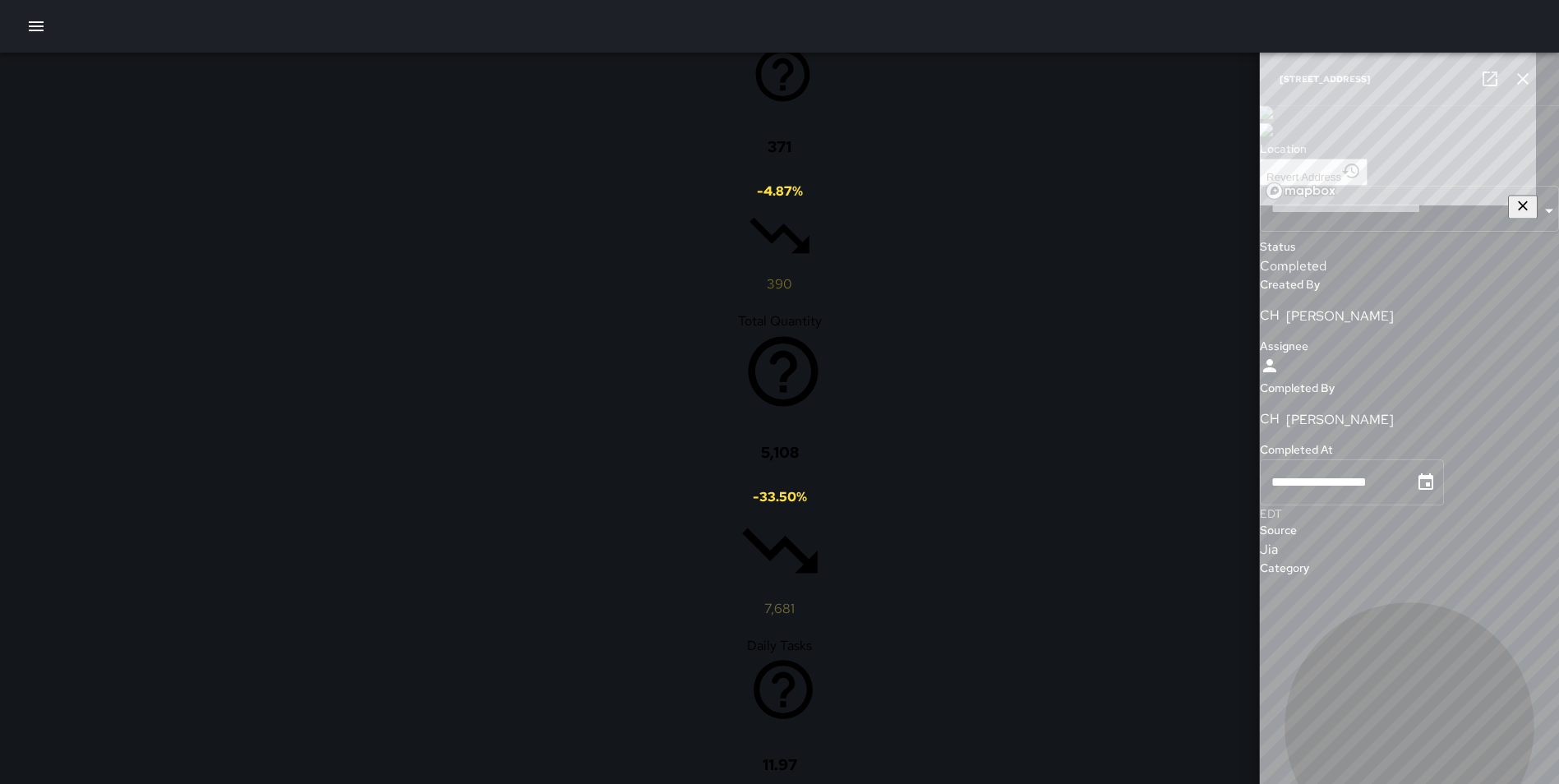
type input "**********"
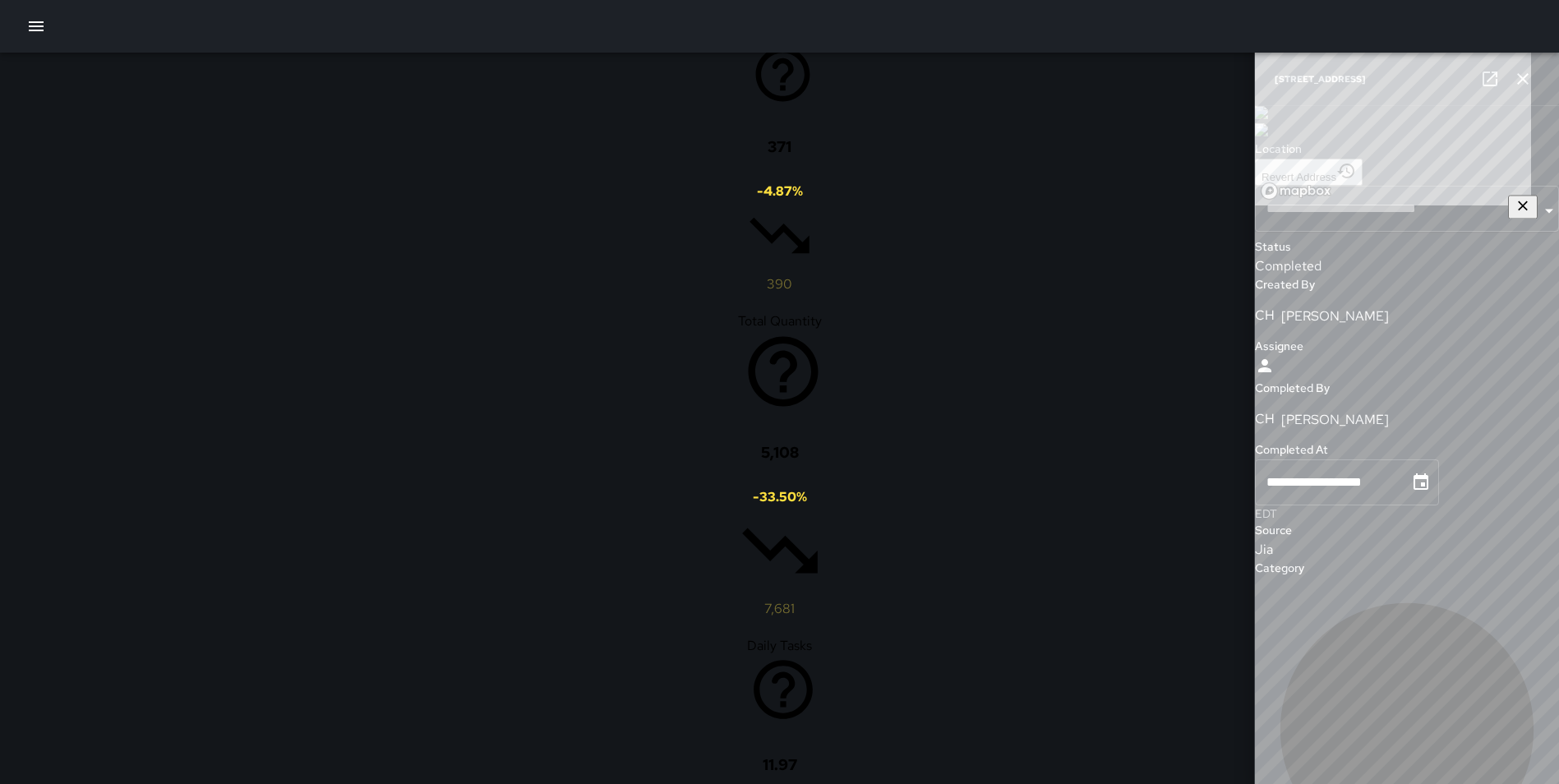
type input "**********"
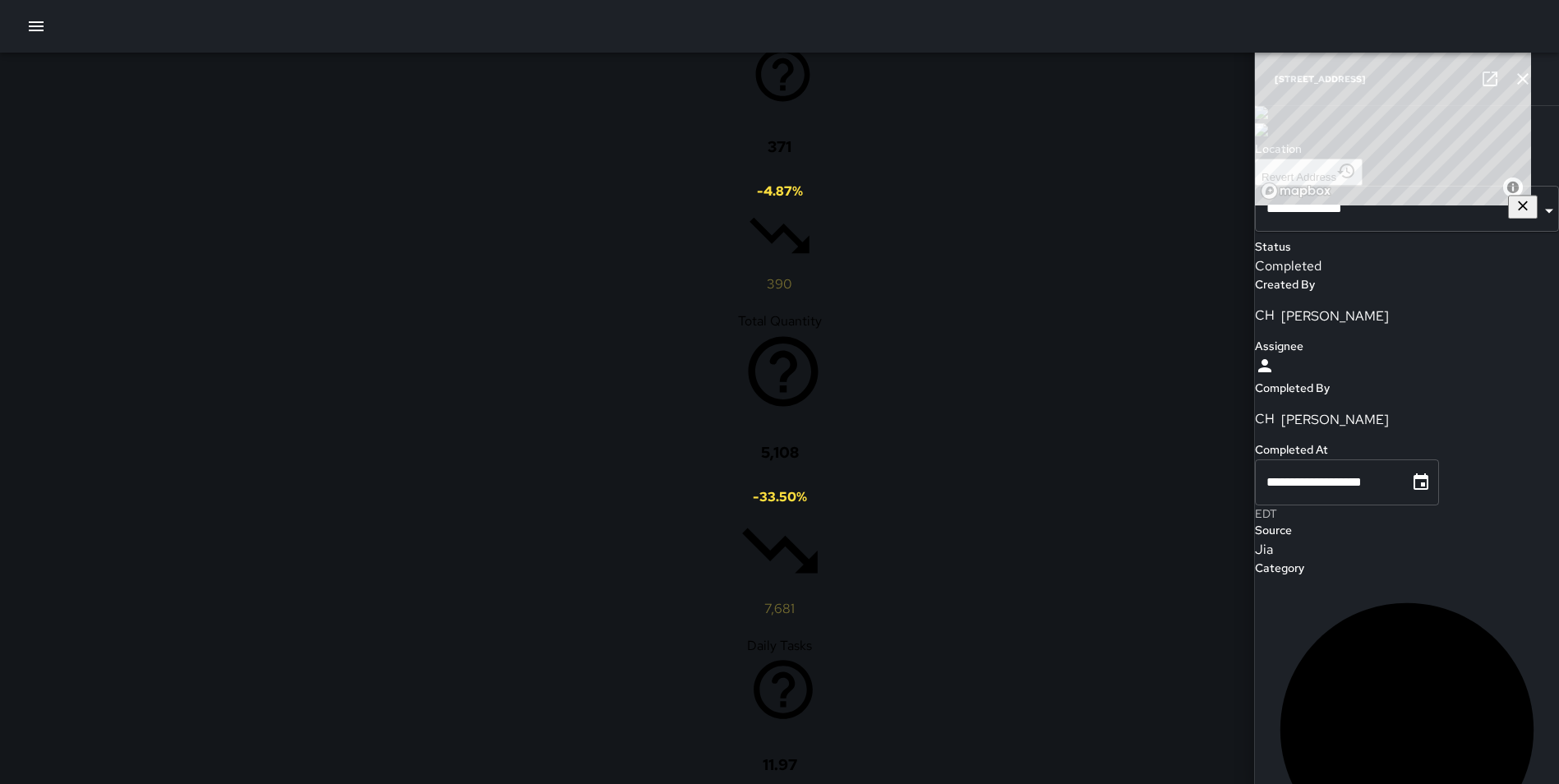
click at [1525, 79] on icon "button" at bounding box center [1523, 79] width 20 height 20
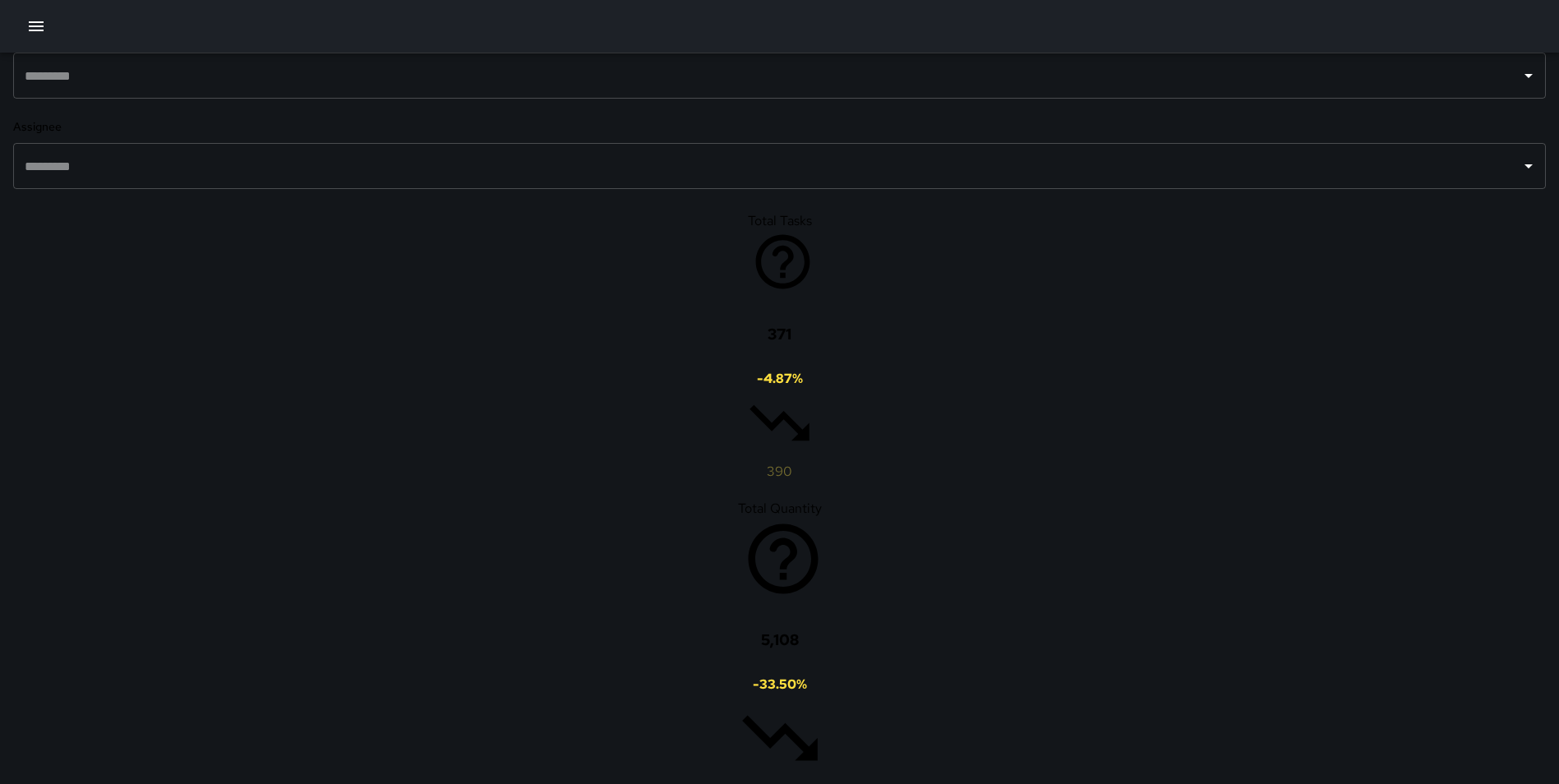
scroll to position [1937, 0]
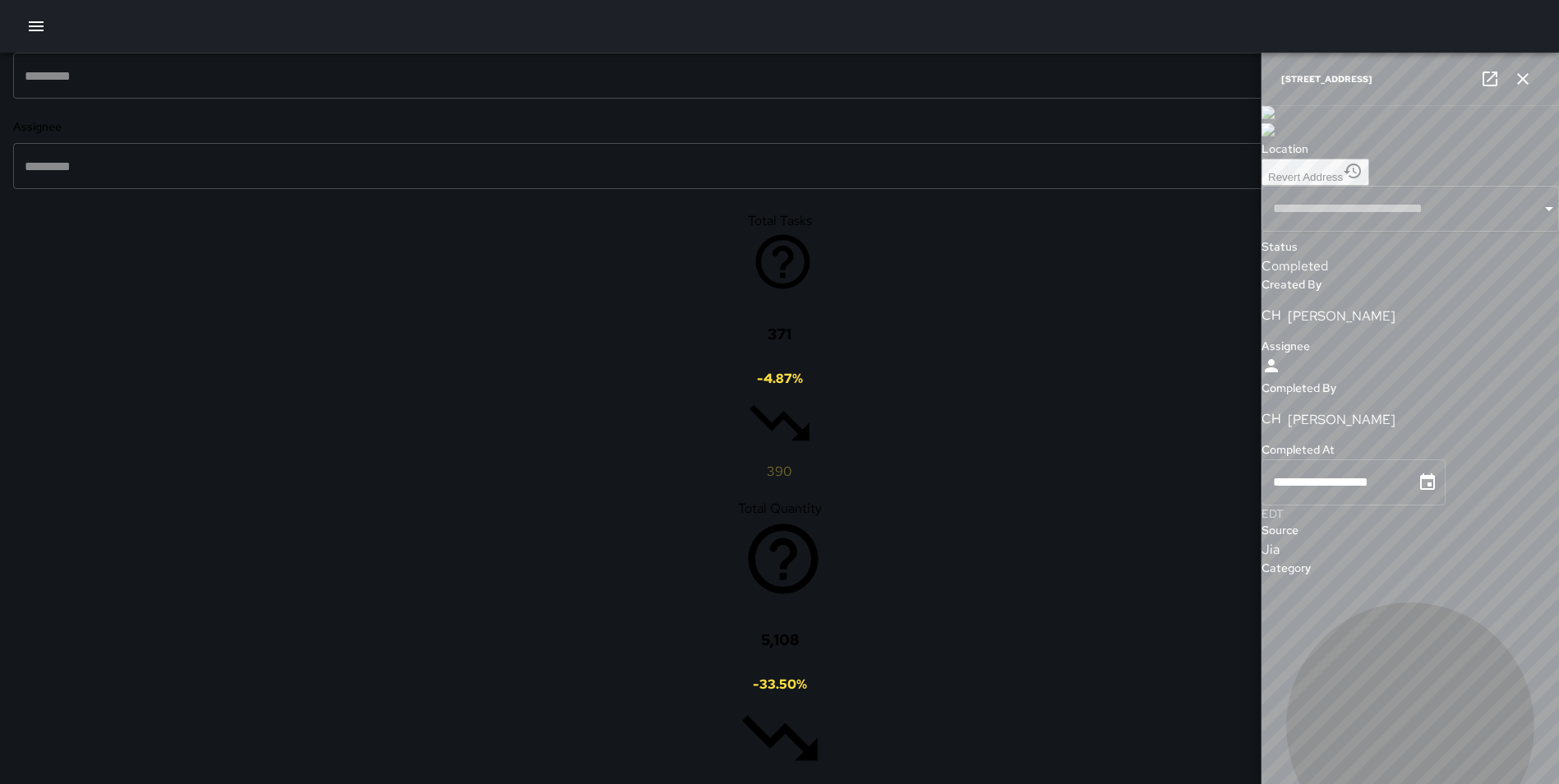
type input "**********"
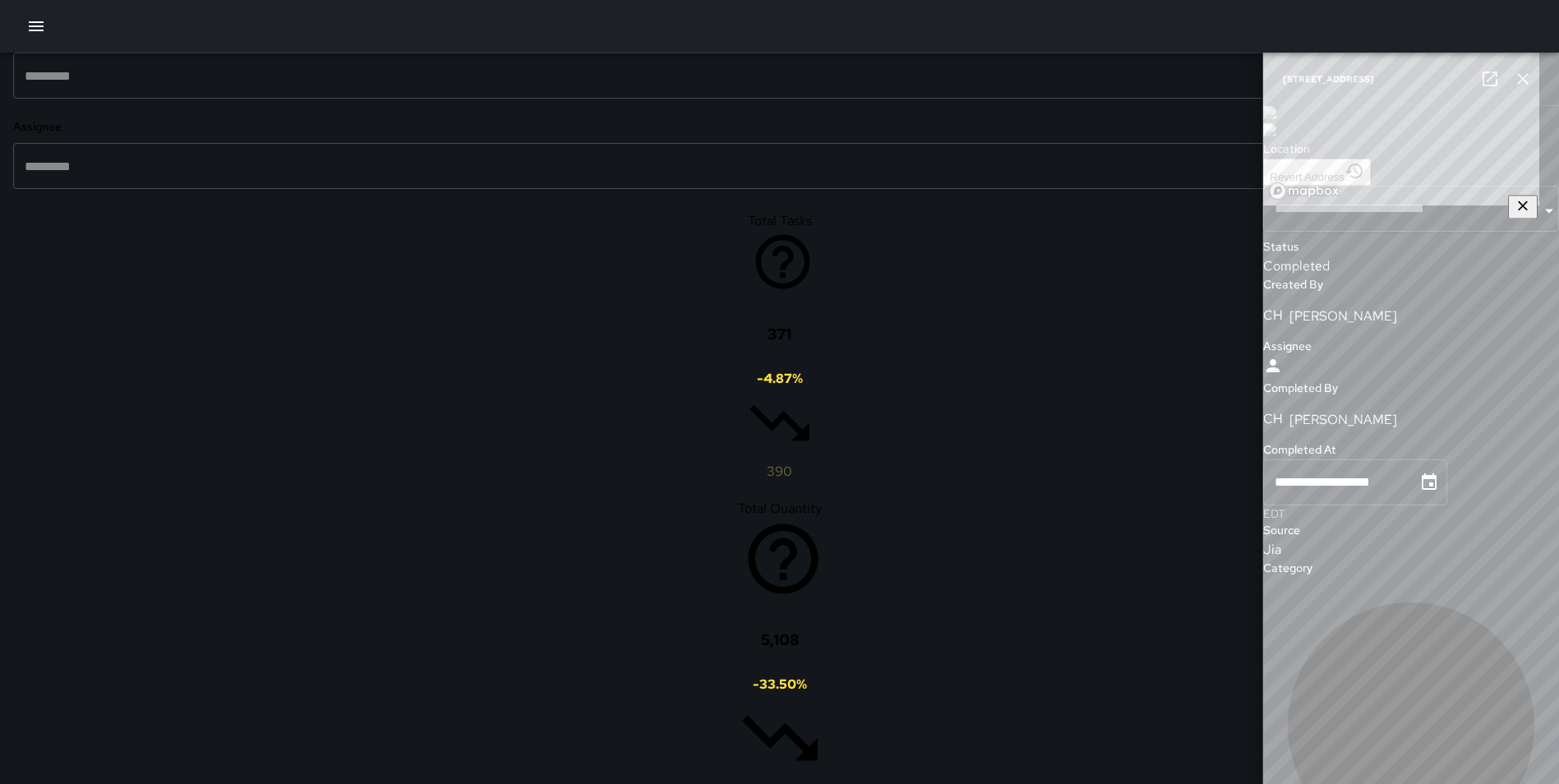
type input "**********"
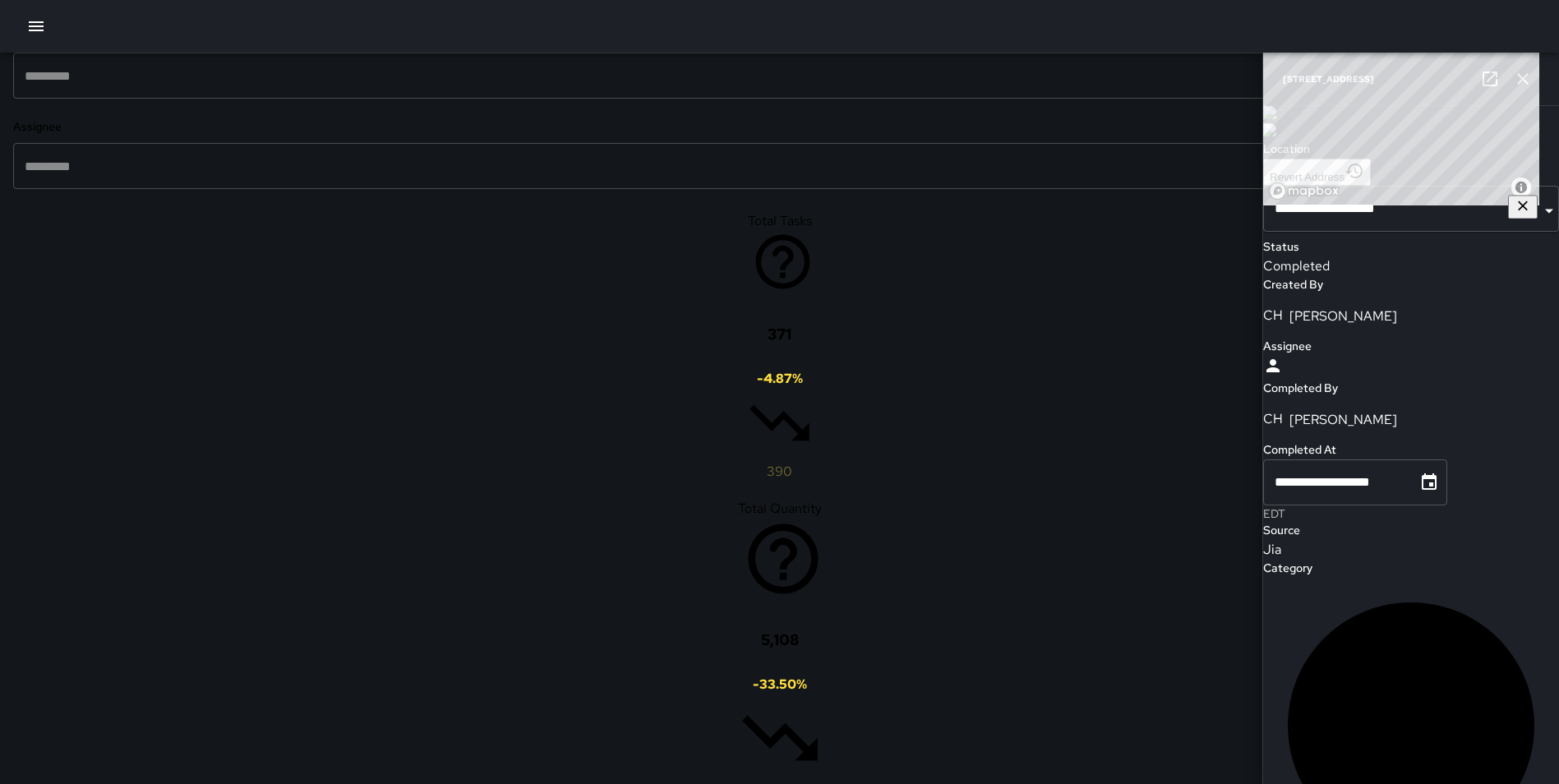
scroll to position [3718, 0]
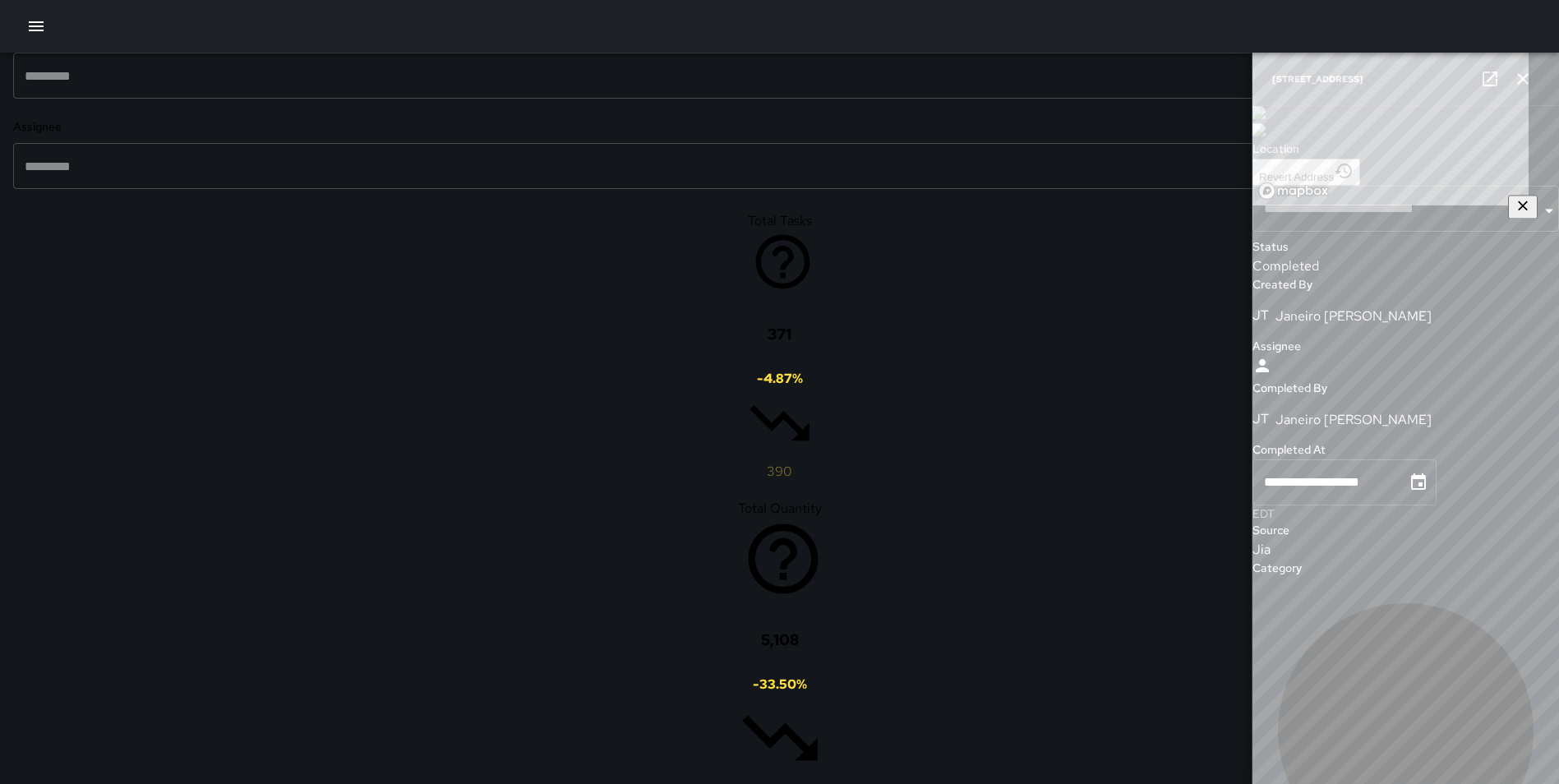
type input "**********"
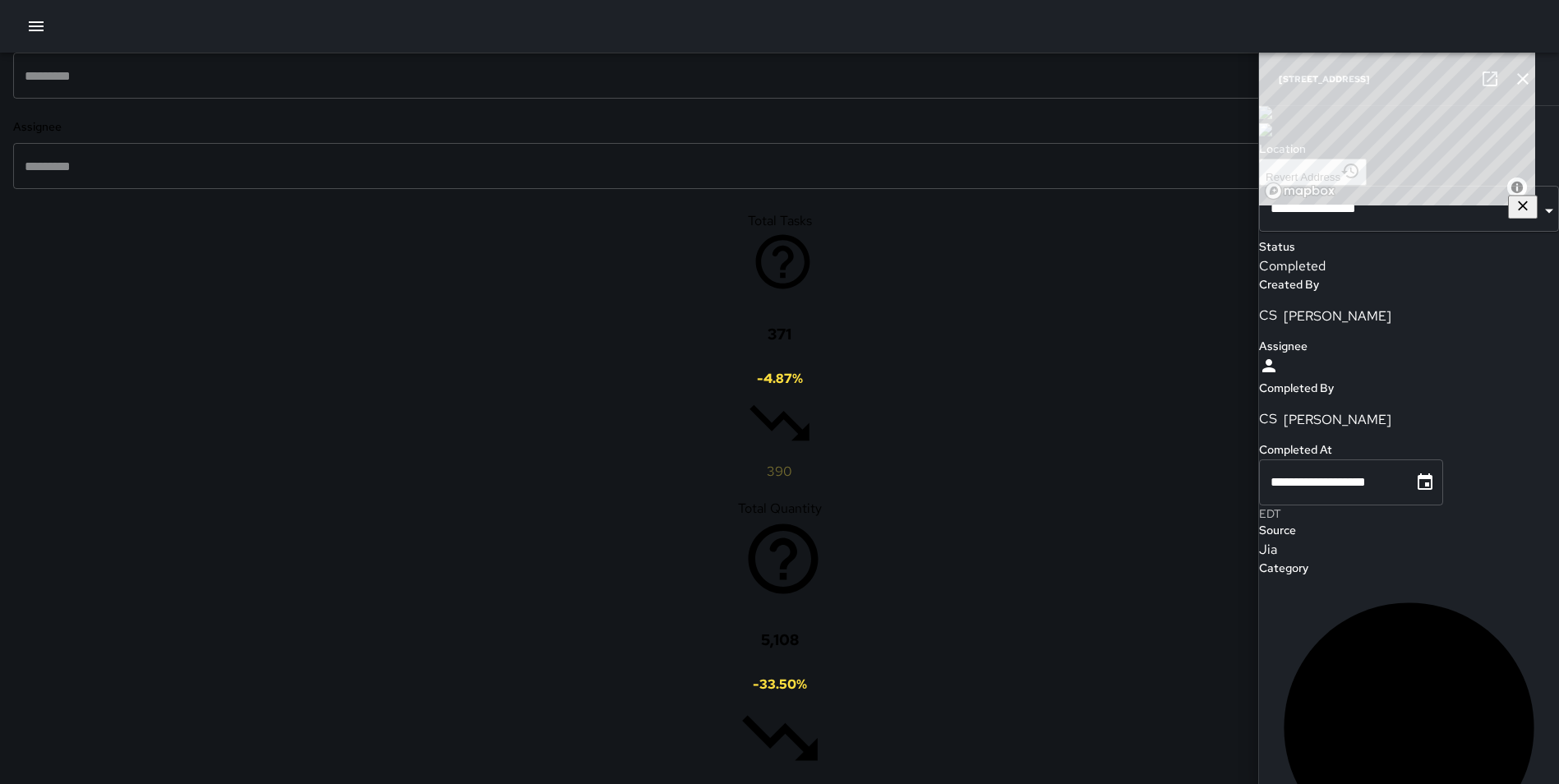
click at [1520, 76] on icon "button" at bounding box center [1523, 79] width 11 height 11
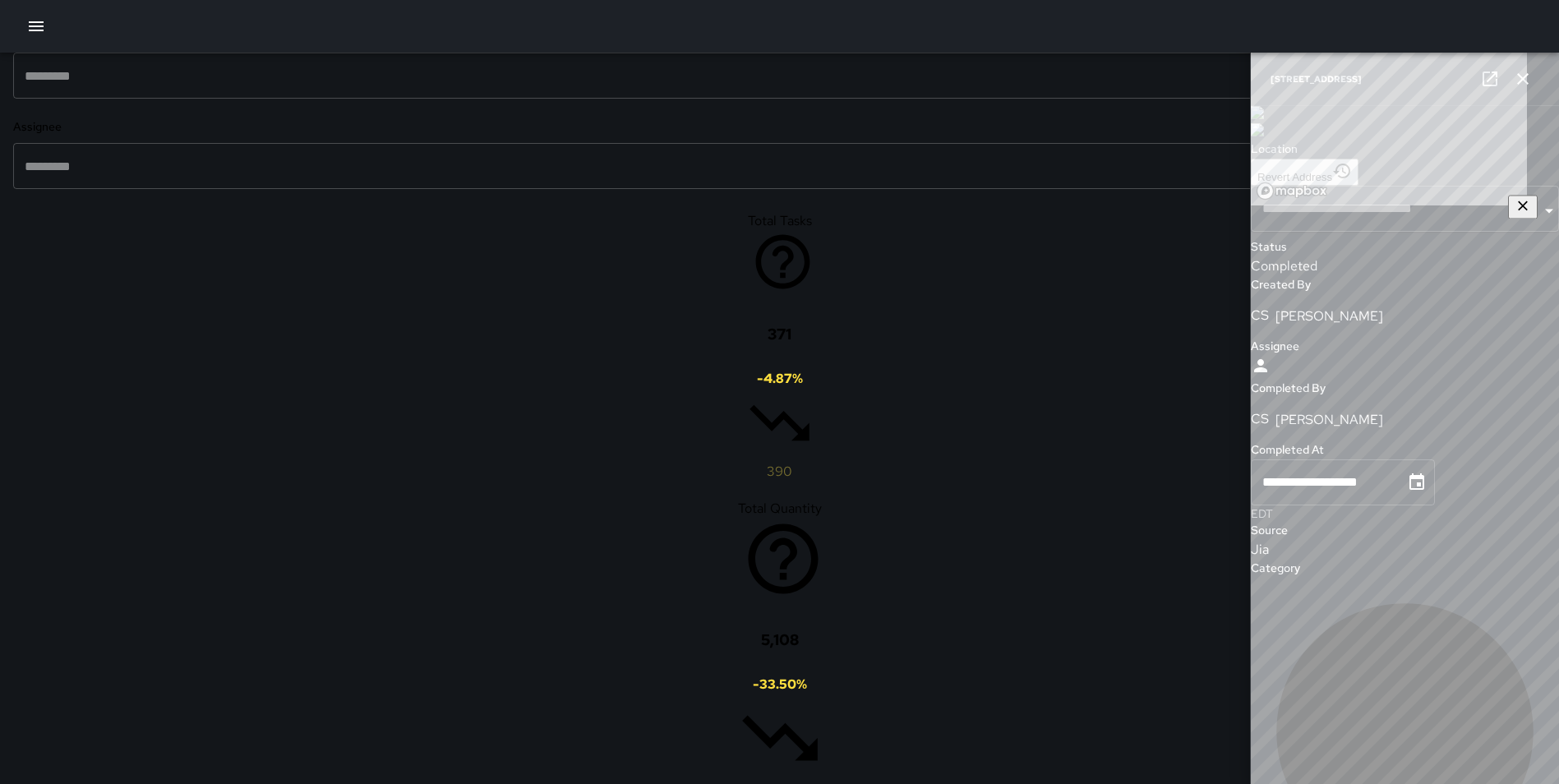
type input "**********"
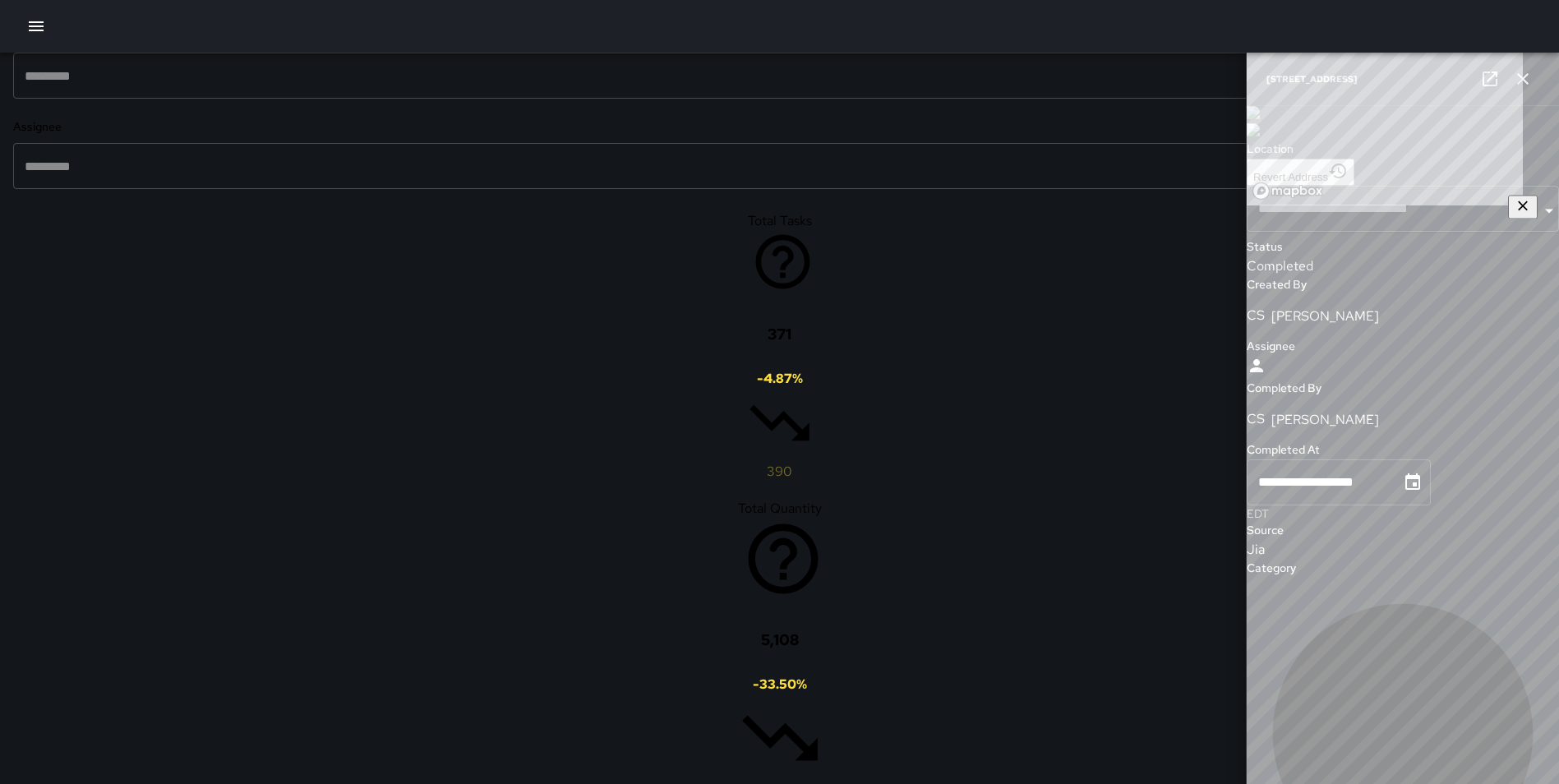
type input "**********"
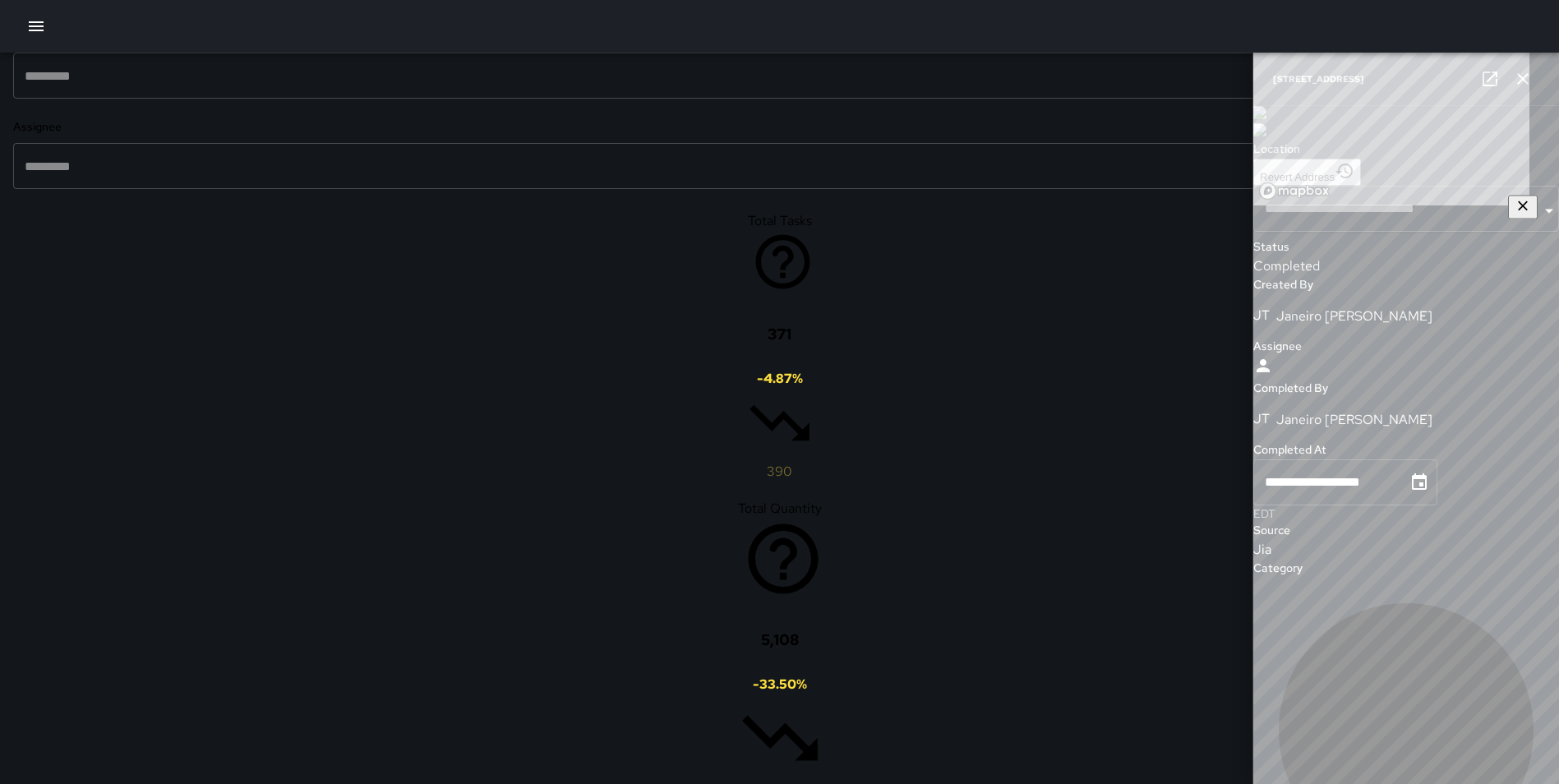
type input "**********"
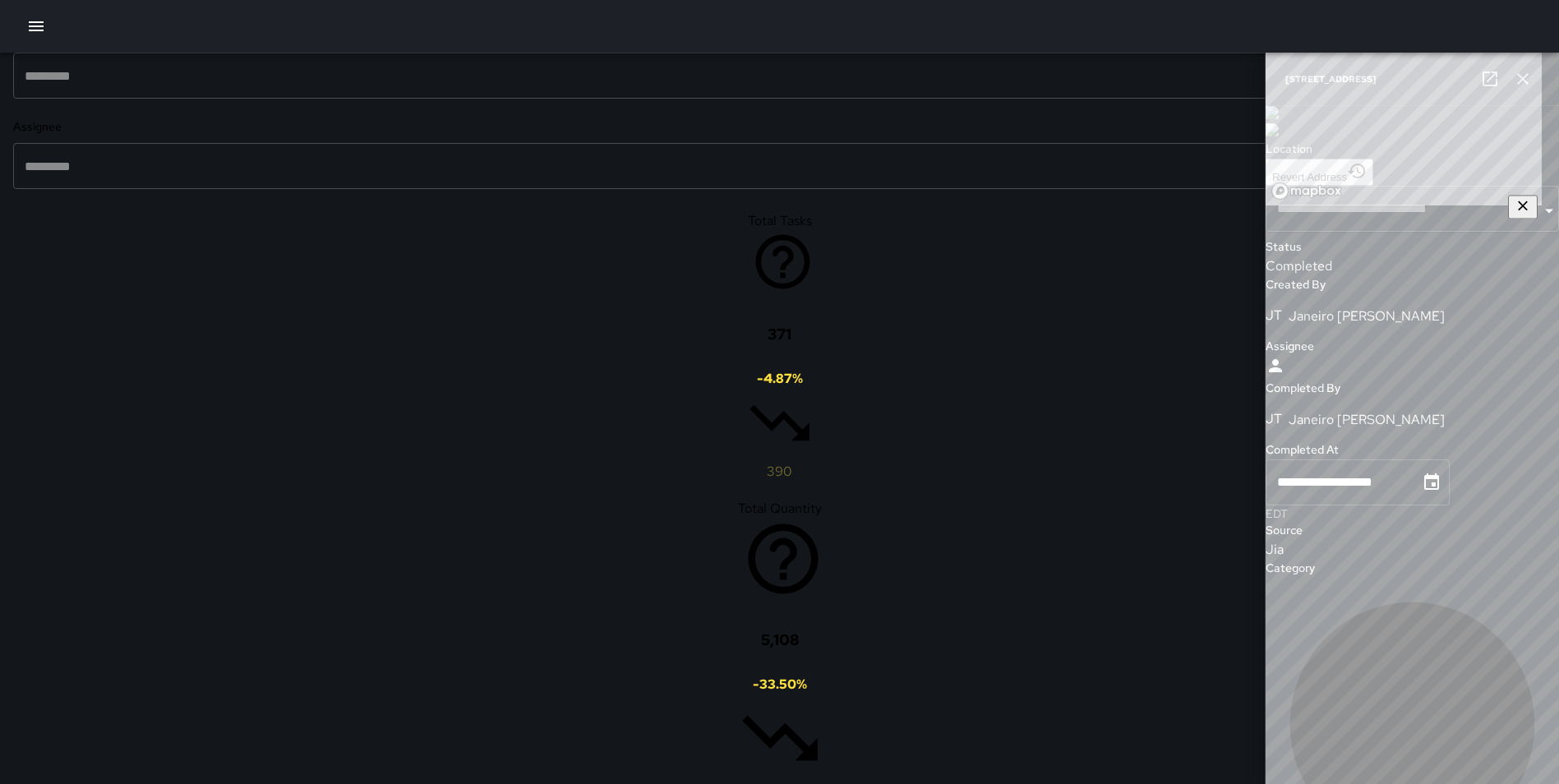
type input "**********"
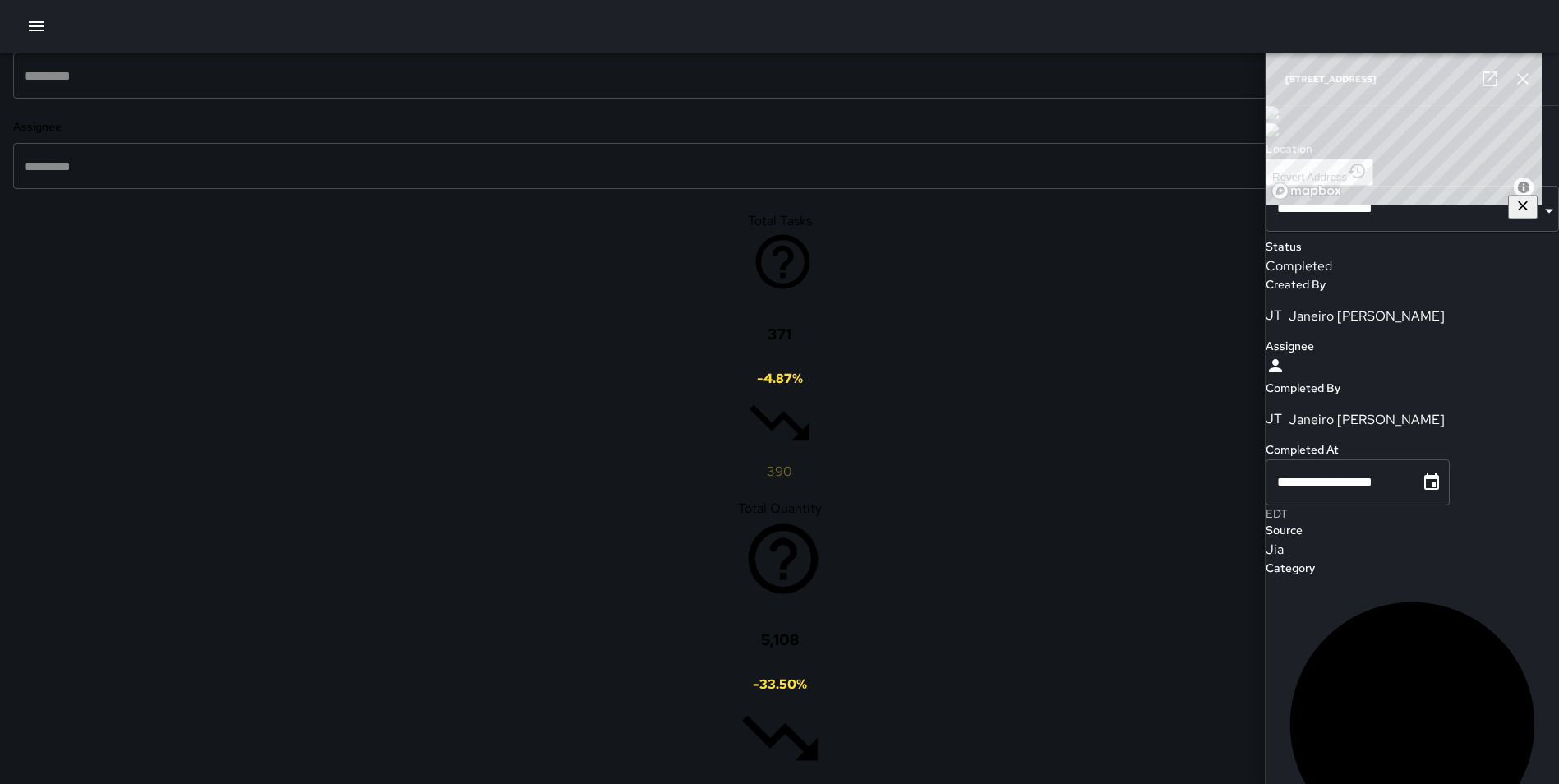
scroll to position [3420, 0]
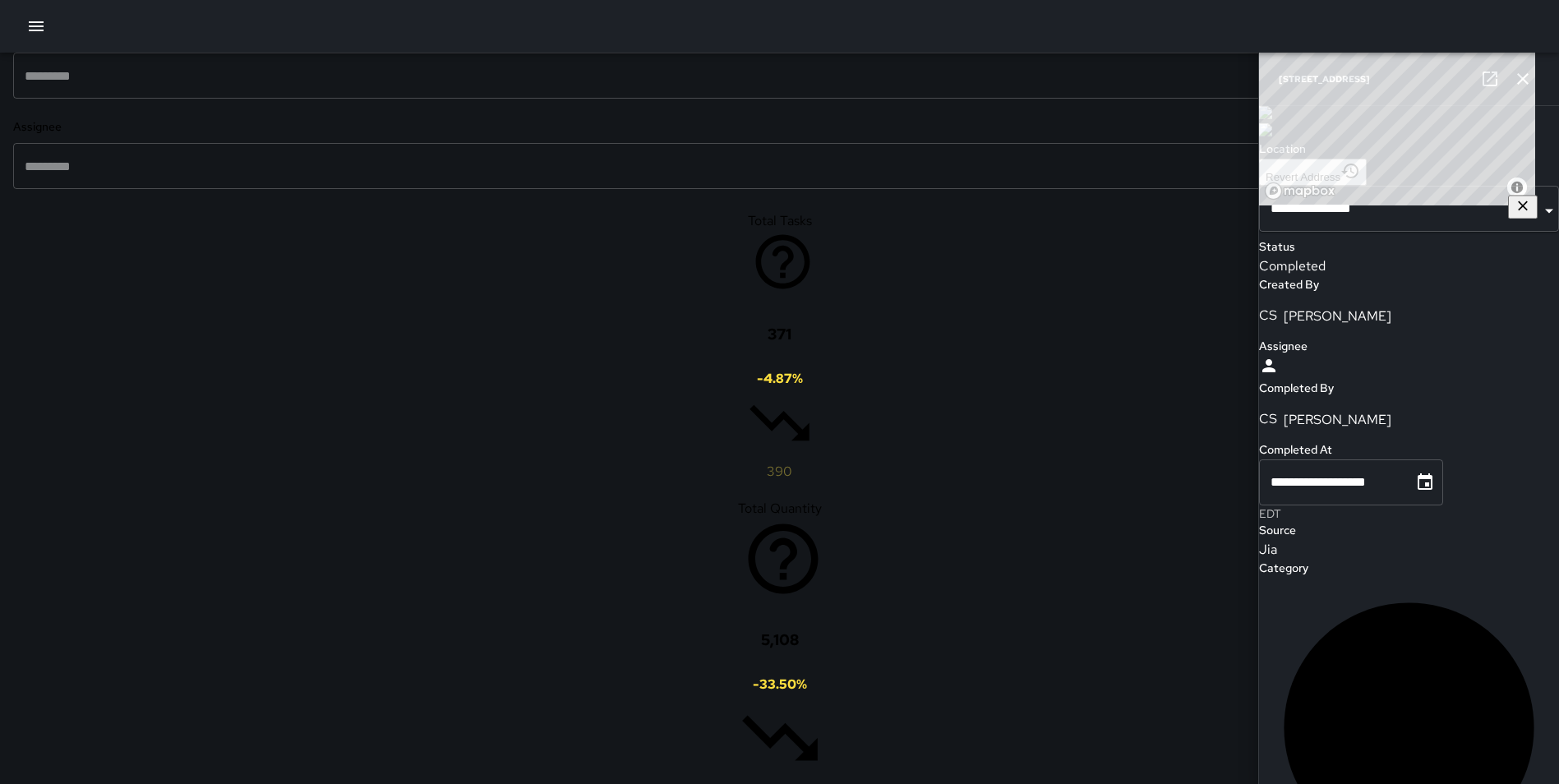
scroll to position [3718, 0]
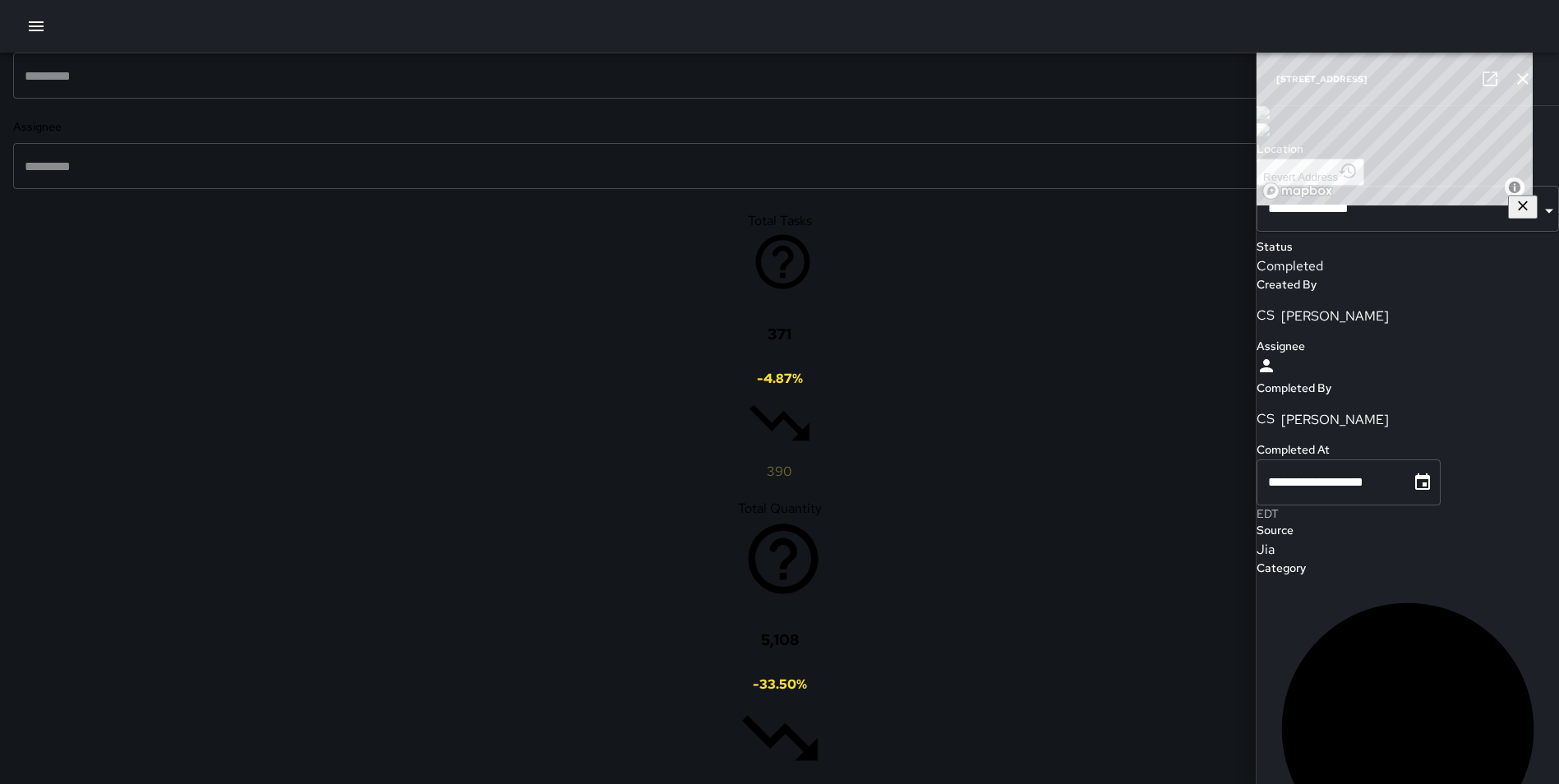
click at [1528, 70] on icon "button" at bounding box center [1523, 79] width 20 height 20
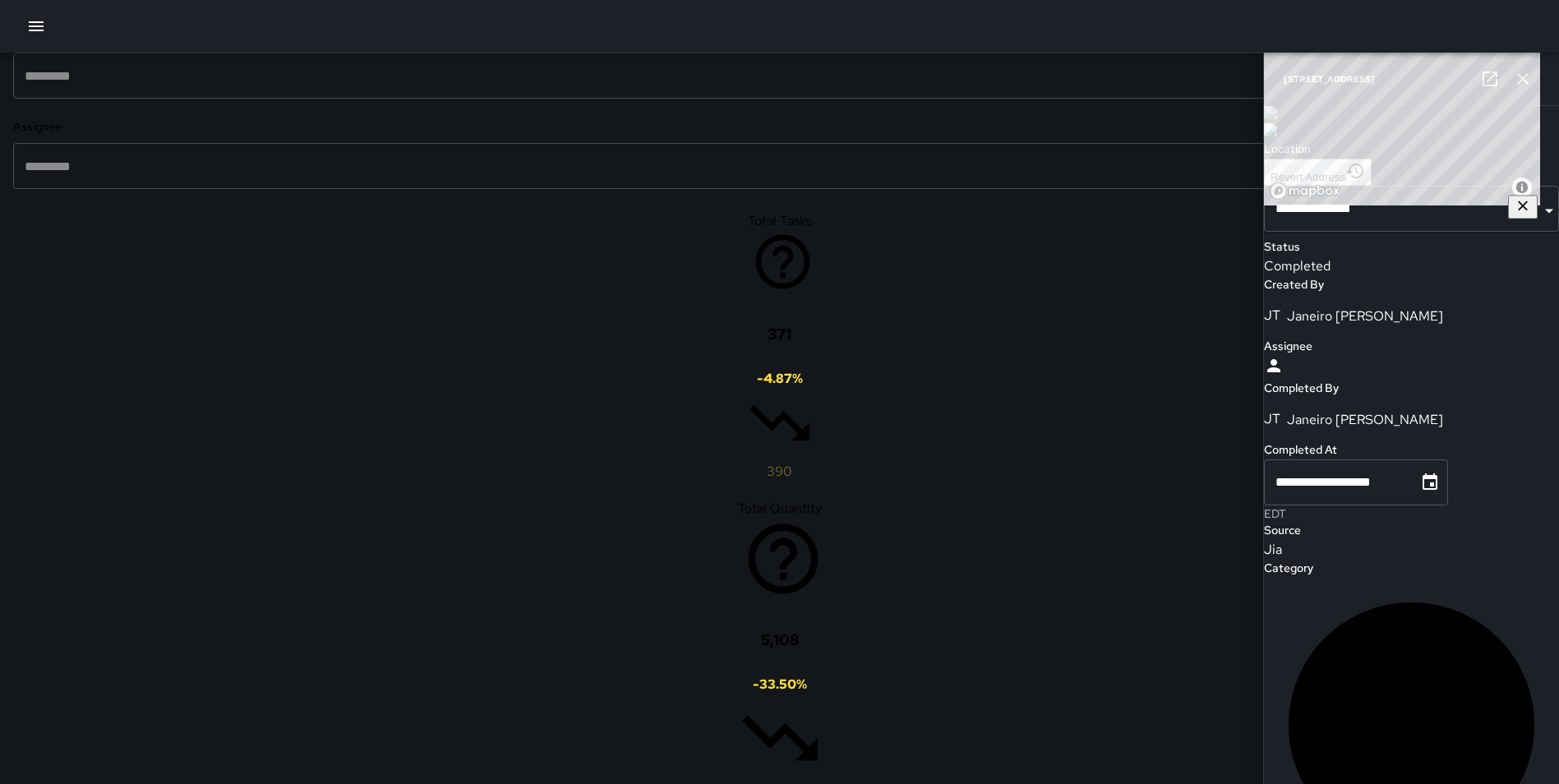
type input "*******"
click at [163, 690] on span "Cleaned Block Faces" at bounding box center [187, 698] width 257 height 20
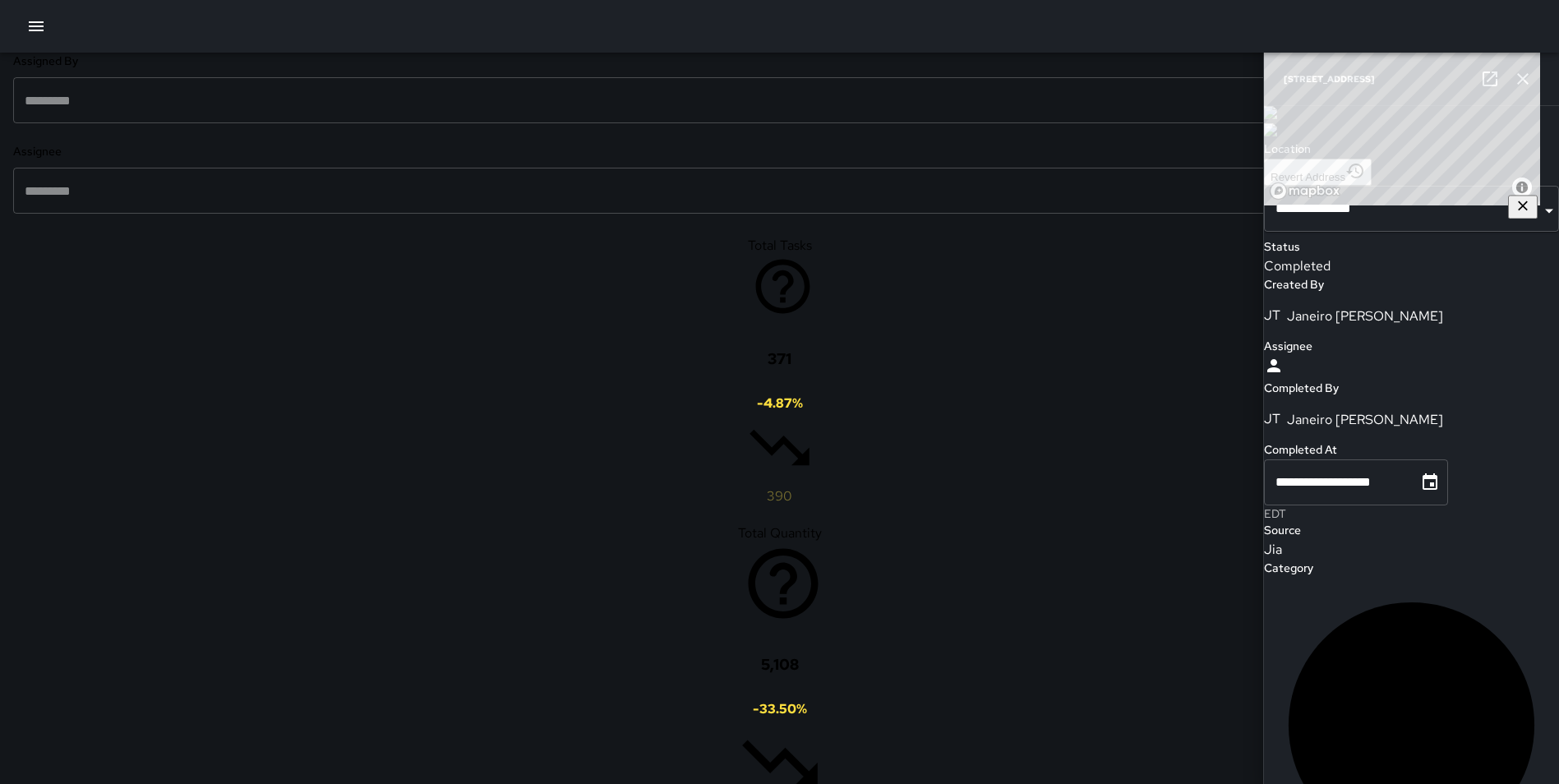
scroll to position [0, 0]
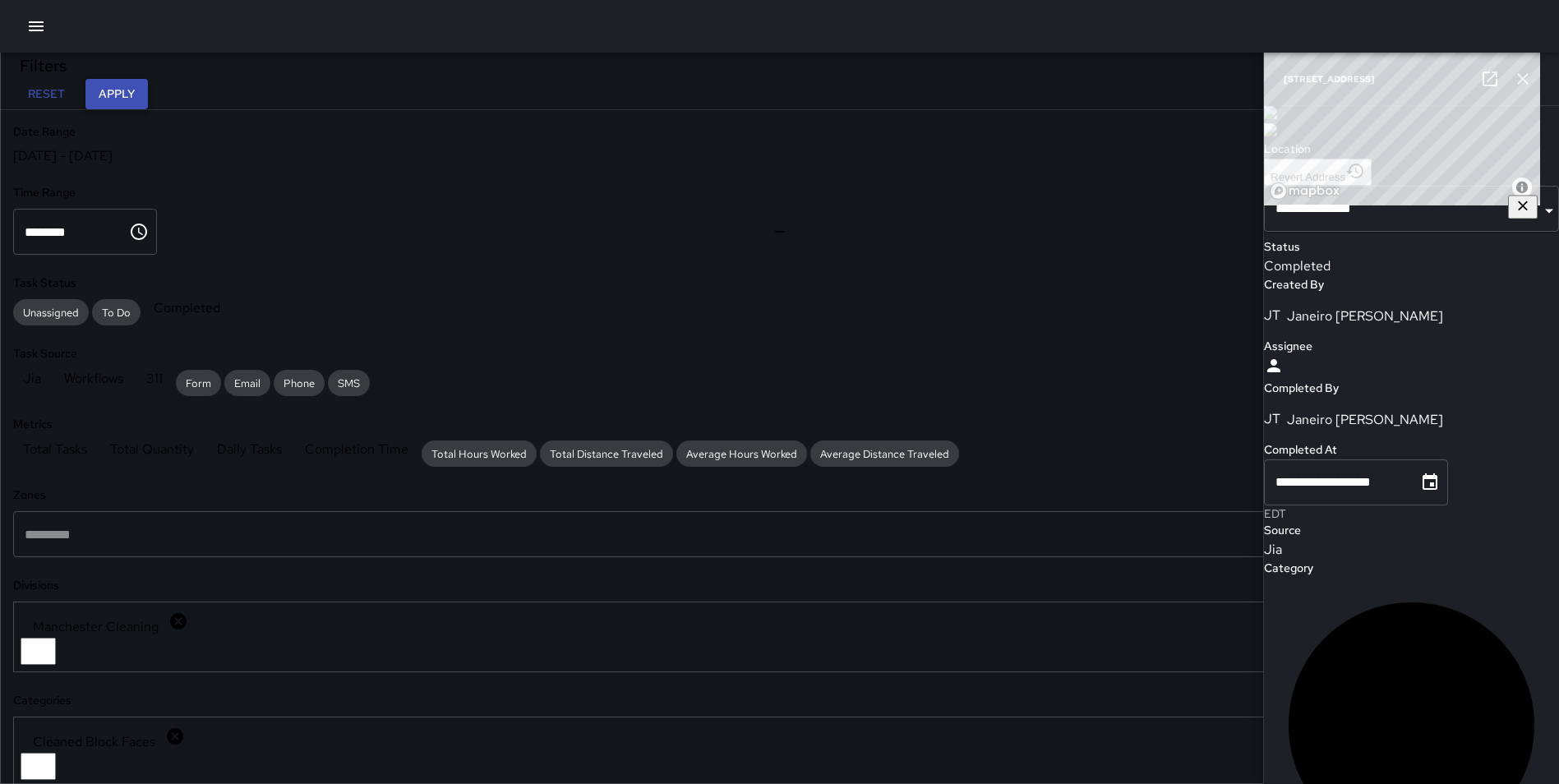
click at [148, 93] on button "Apply" at bounding box center [117, 94] width 63 height 30
click at [1519, 75] on icon "button" at bounding box center [1523, 79] width 11 height 11
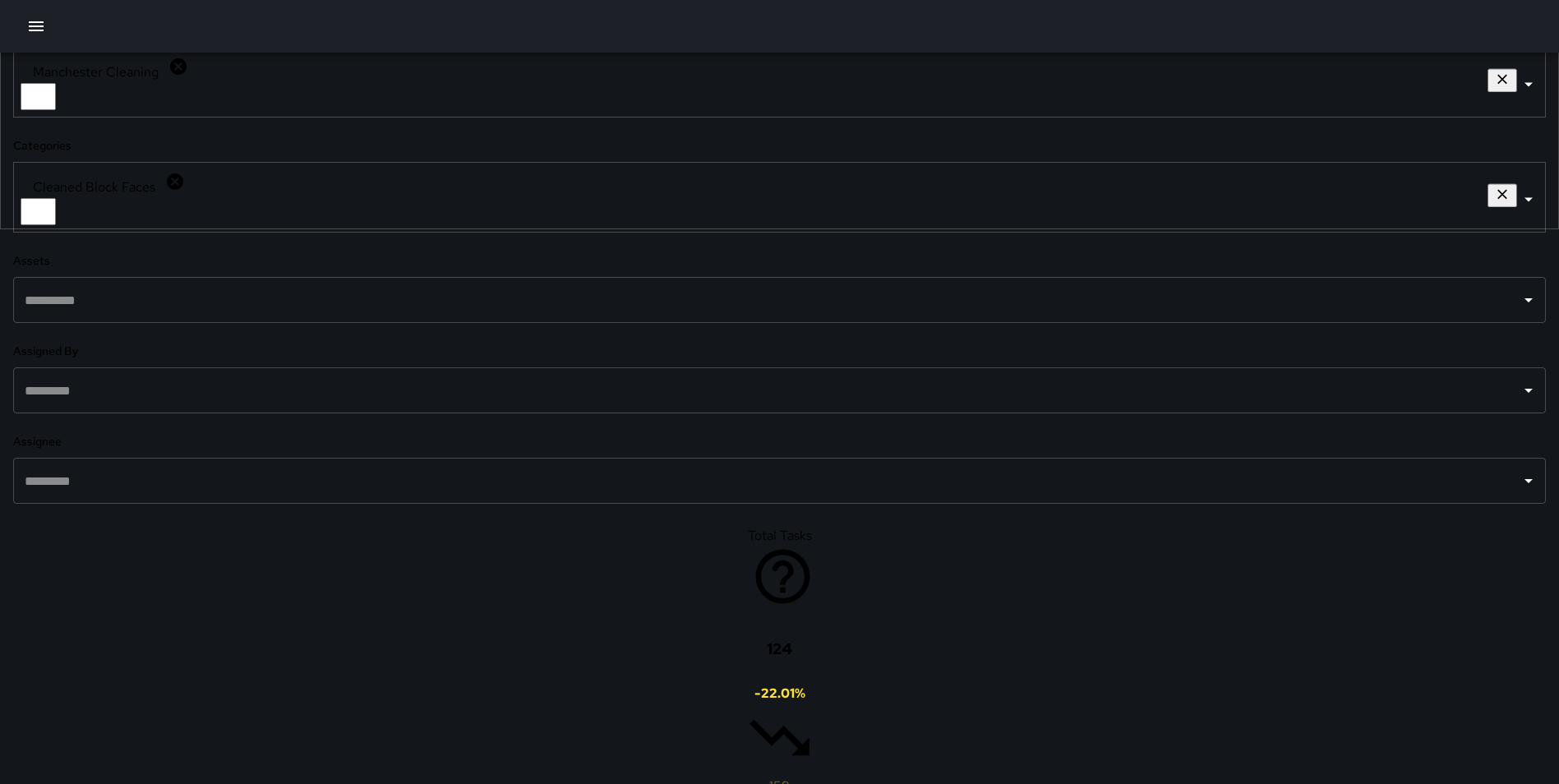
scroll to position [690, 0]
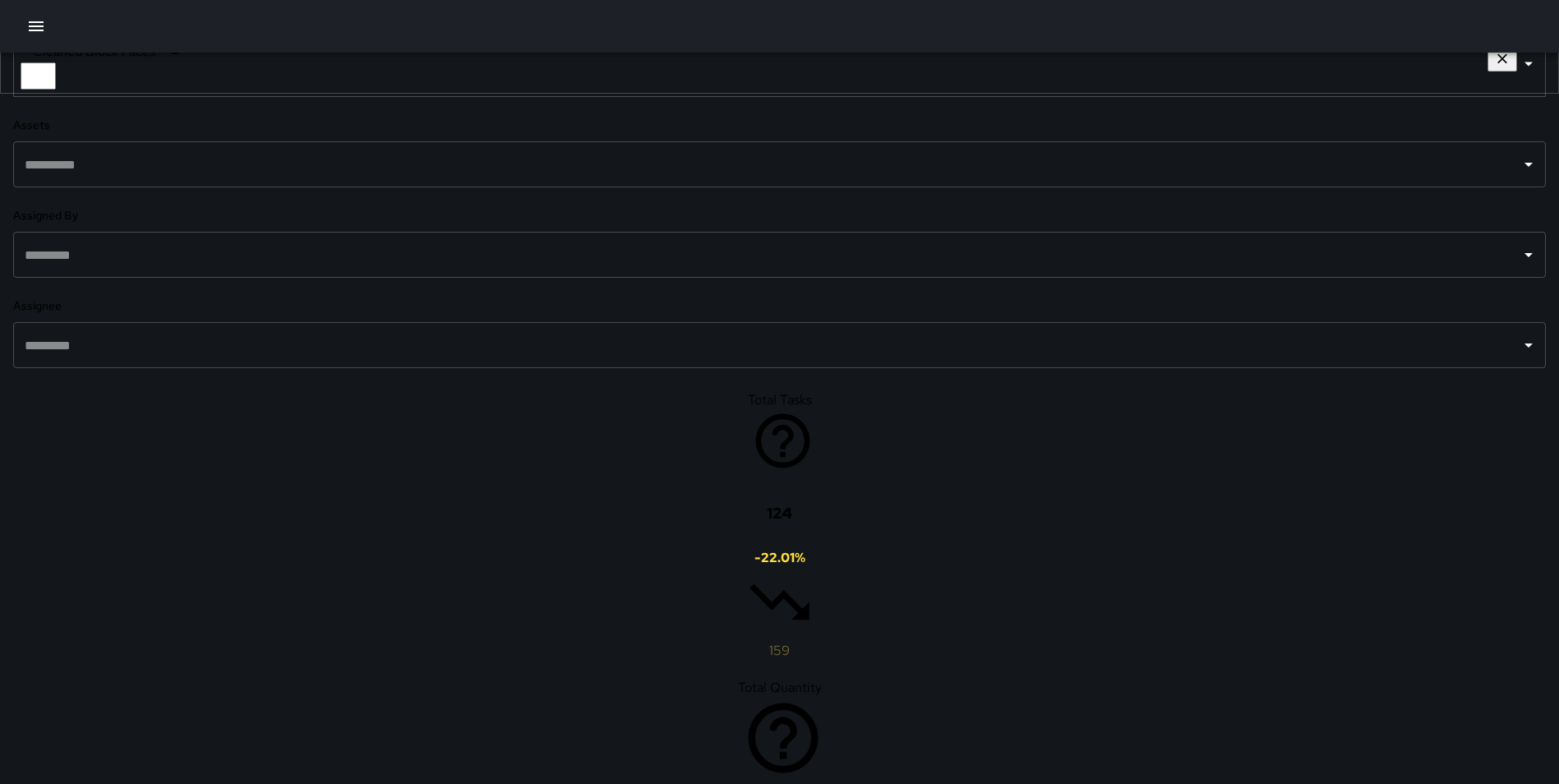
drag, startPoint x: 1186, startPoint y: 424, endPoint x: 1196, endPoint y: 478, distance: 54.9
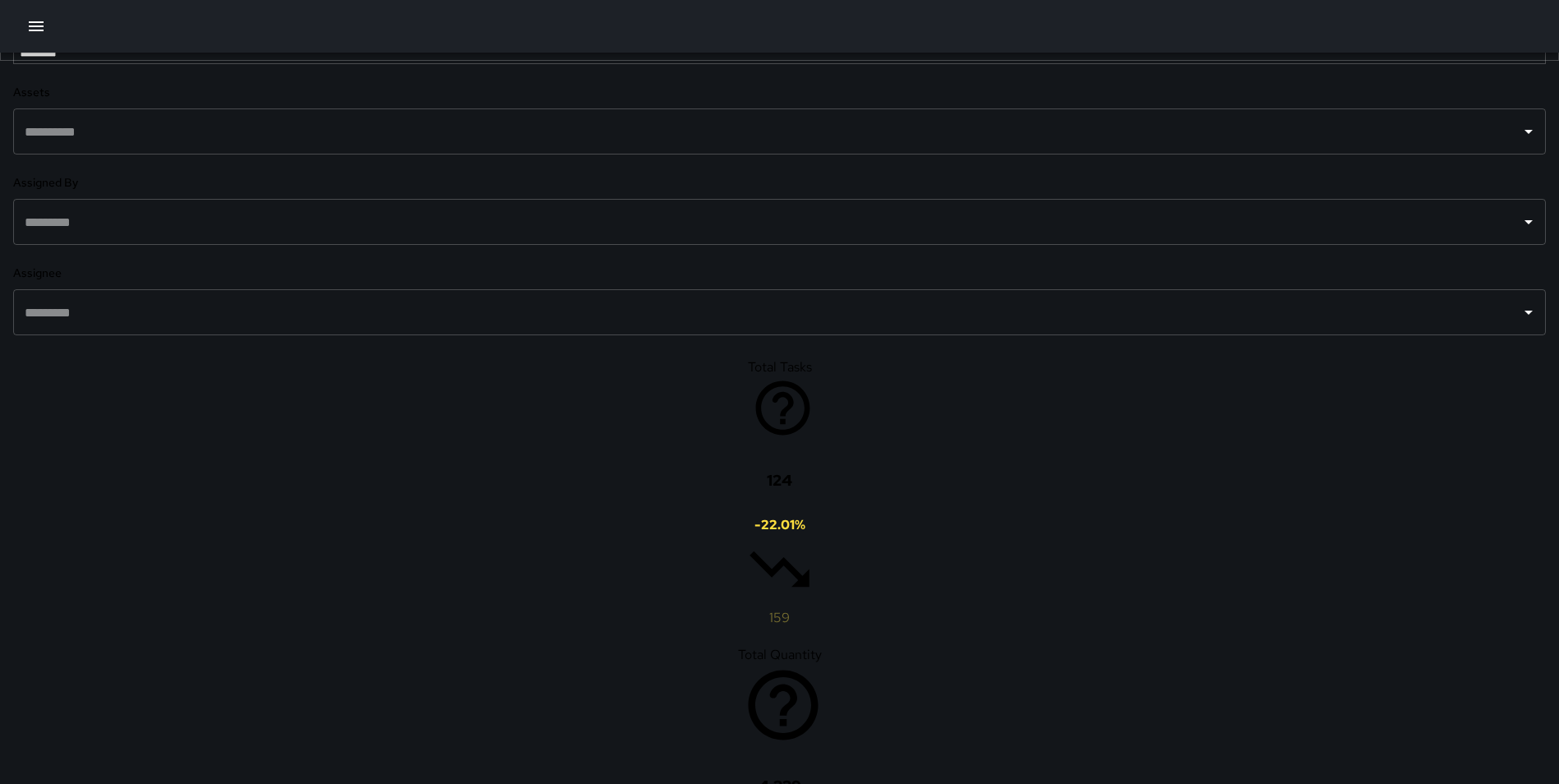
drag, startPoint x: 1311, startPoint y: 388, endPoint x: 1320, endPoint y: 404, distance: 18.4
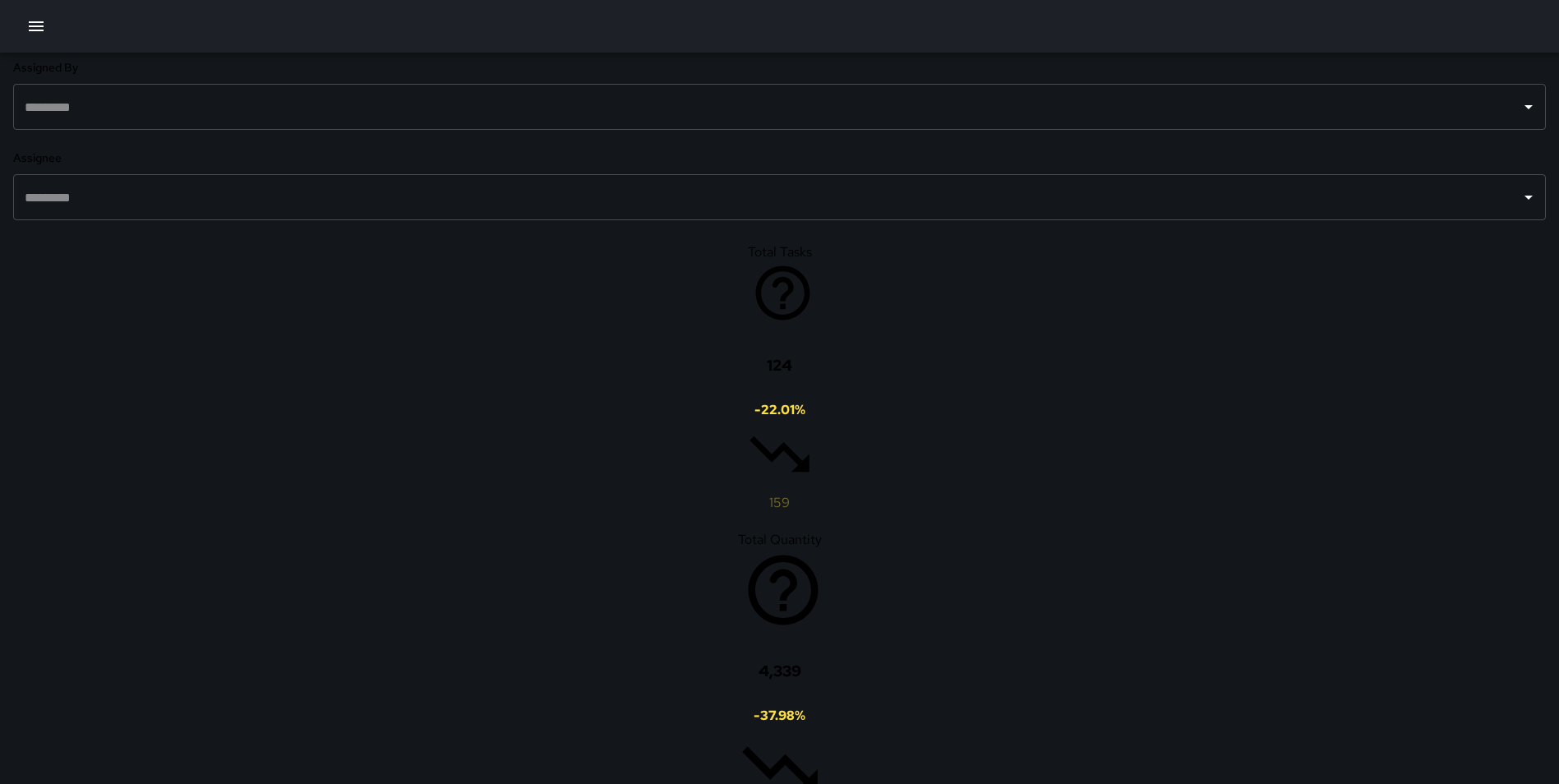
scroll to position [853, 0]
drag, startPoint x: 1403, startPoint y: 327, endPoint x: 1421, endPoint y: 361, distance: 38.5
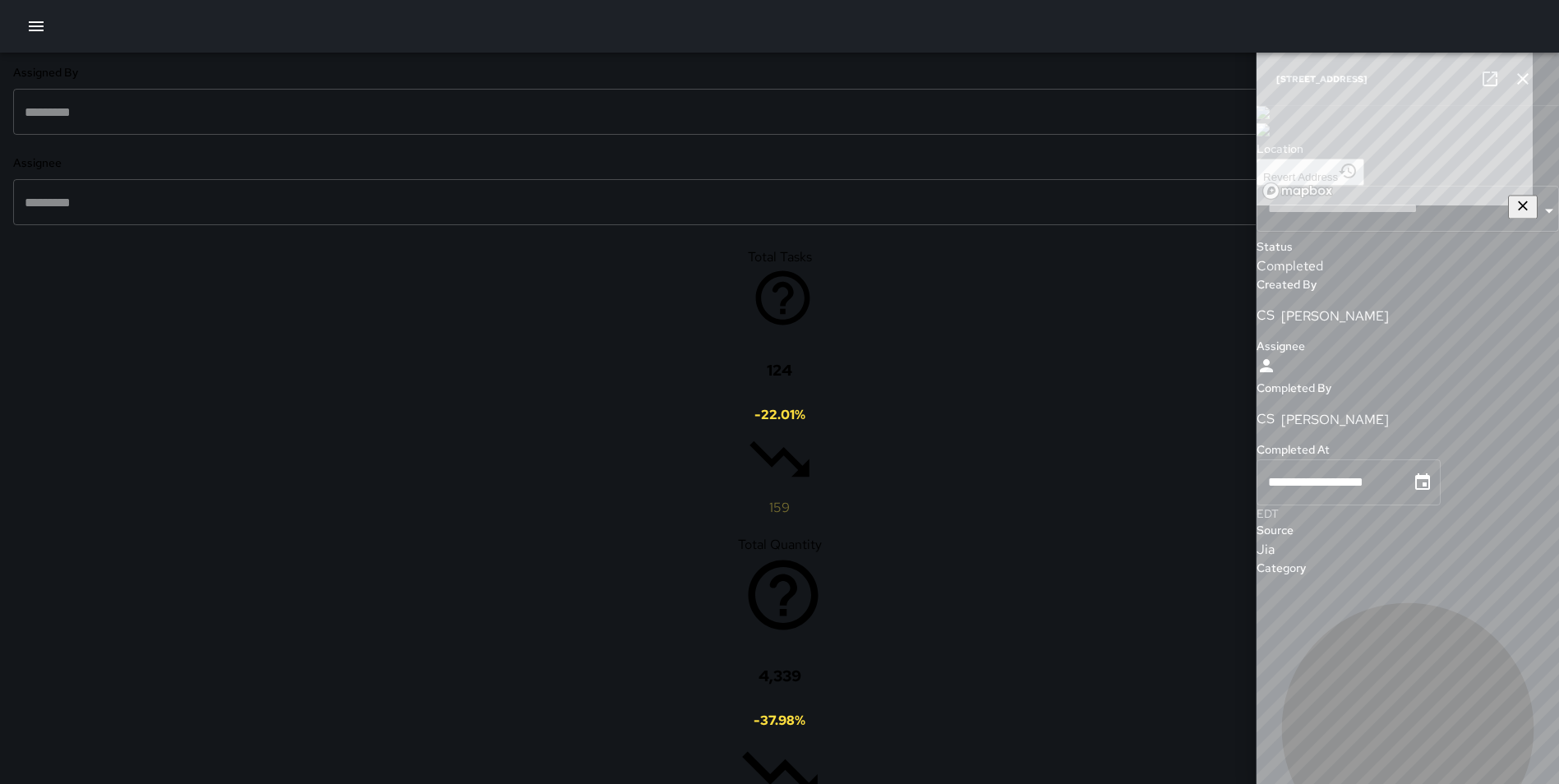
type input "**********"
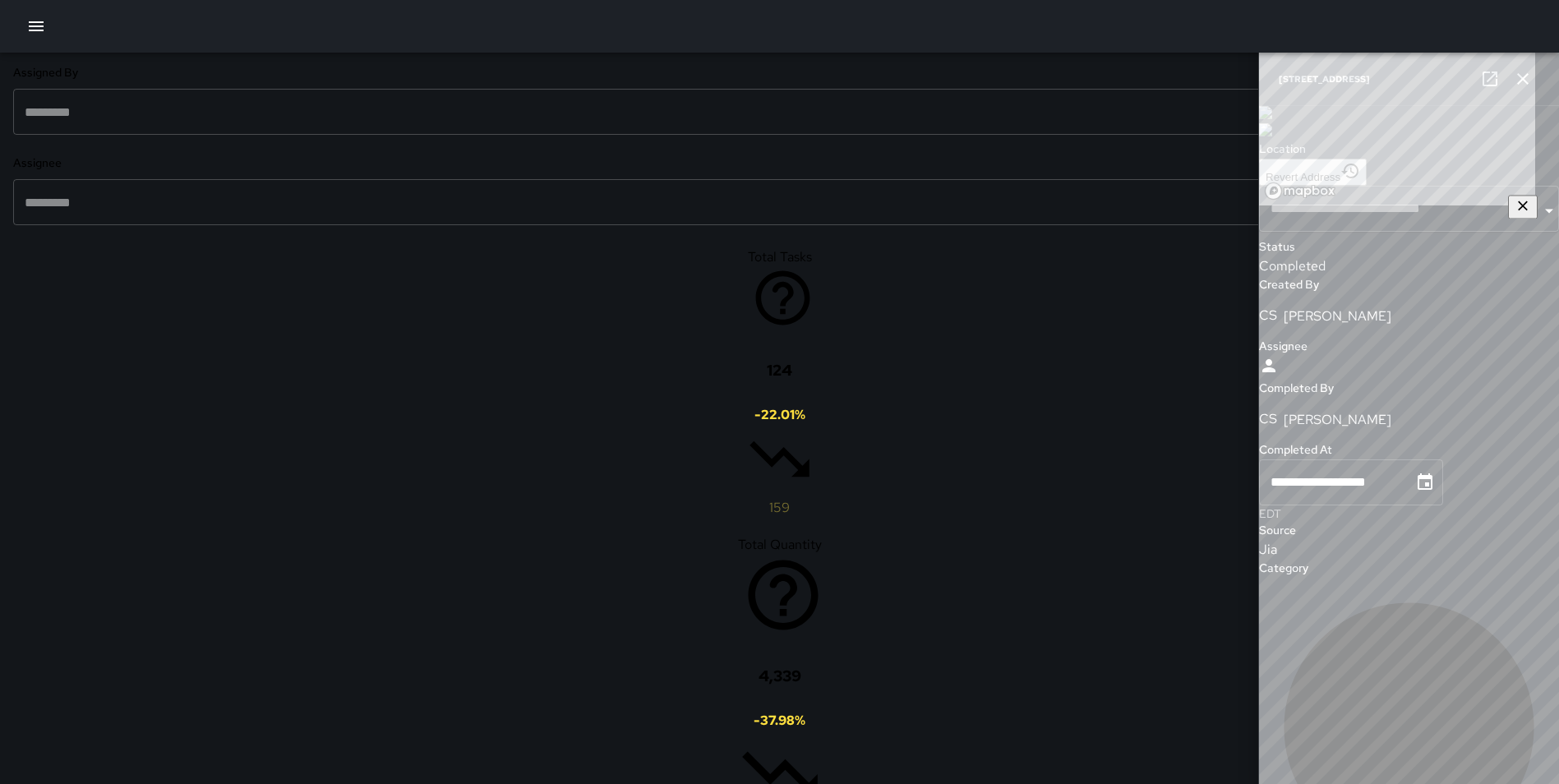
type input "**********"
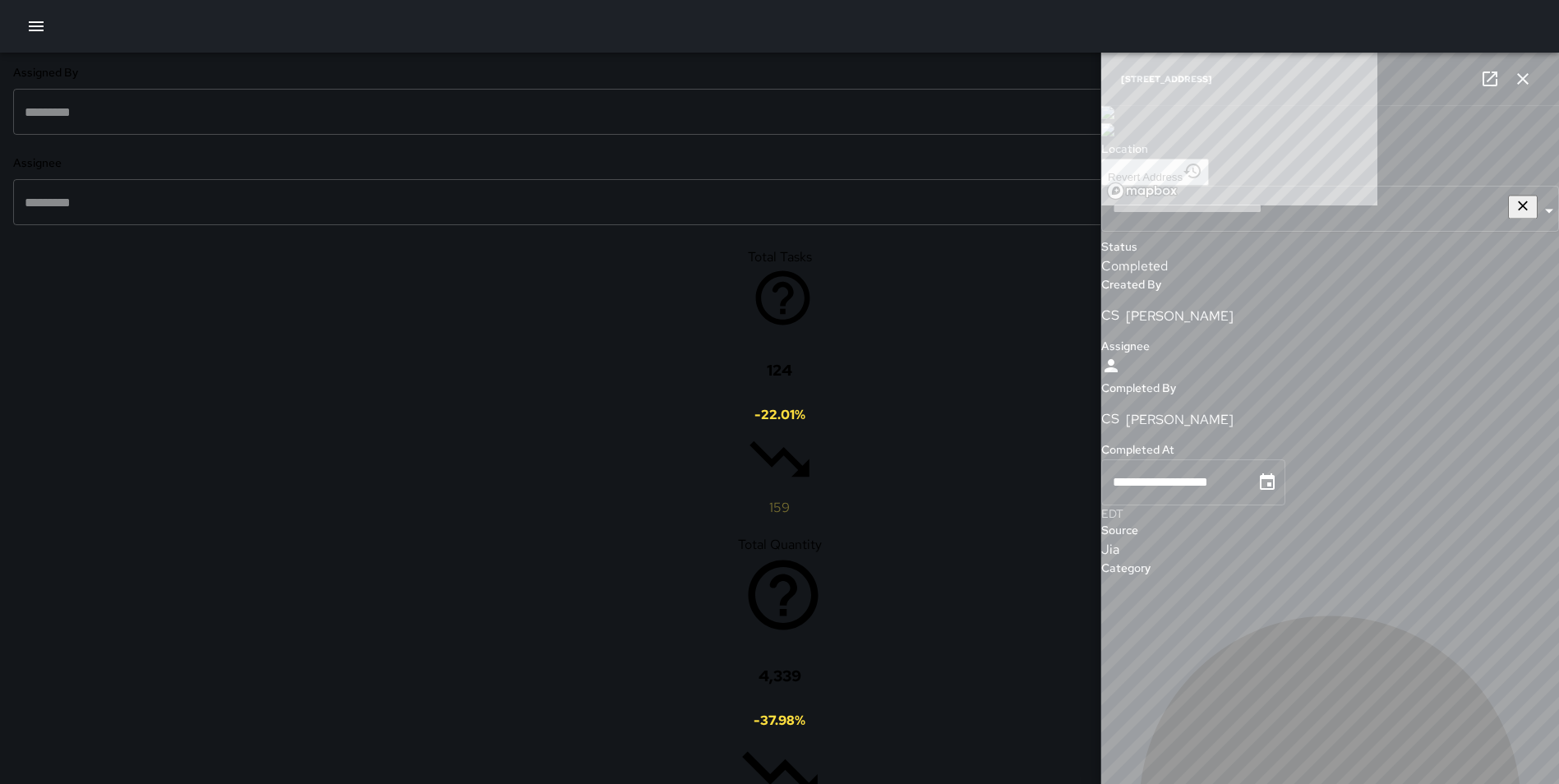
type input "**********"
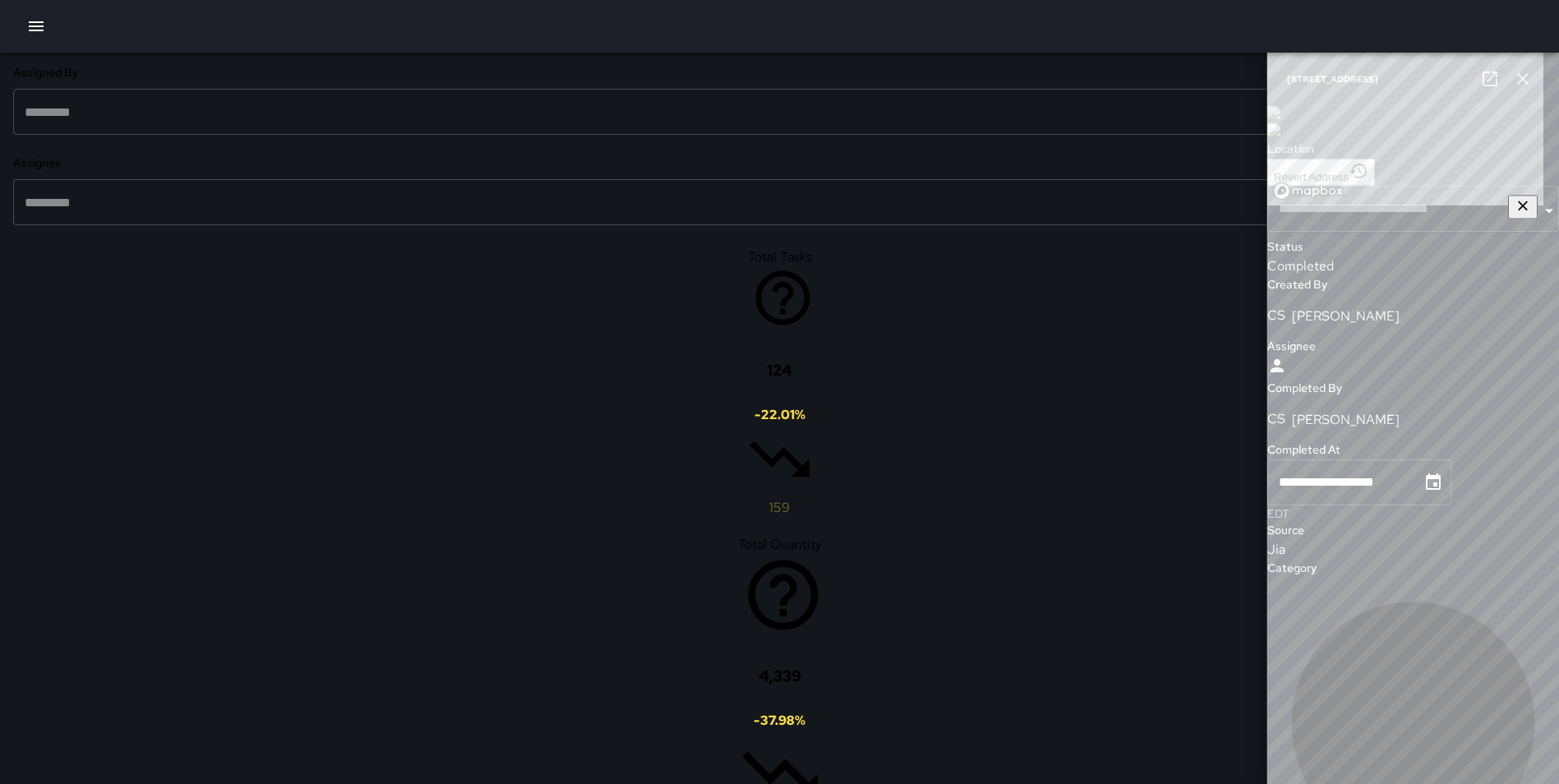
type input "**********"
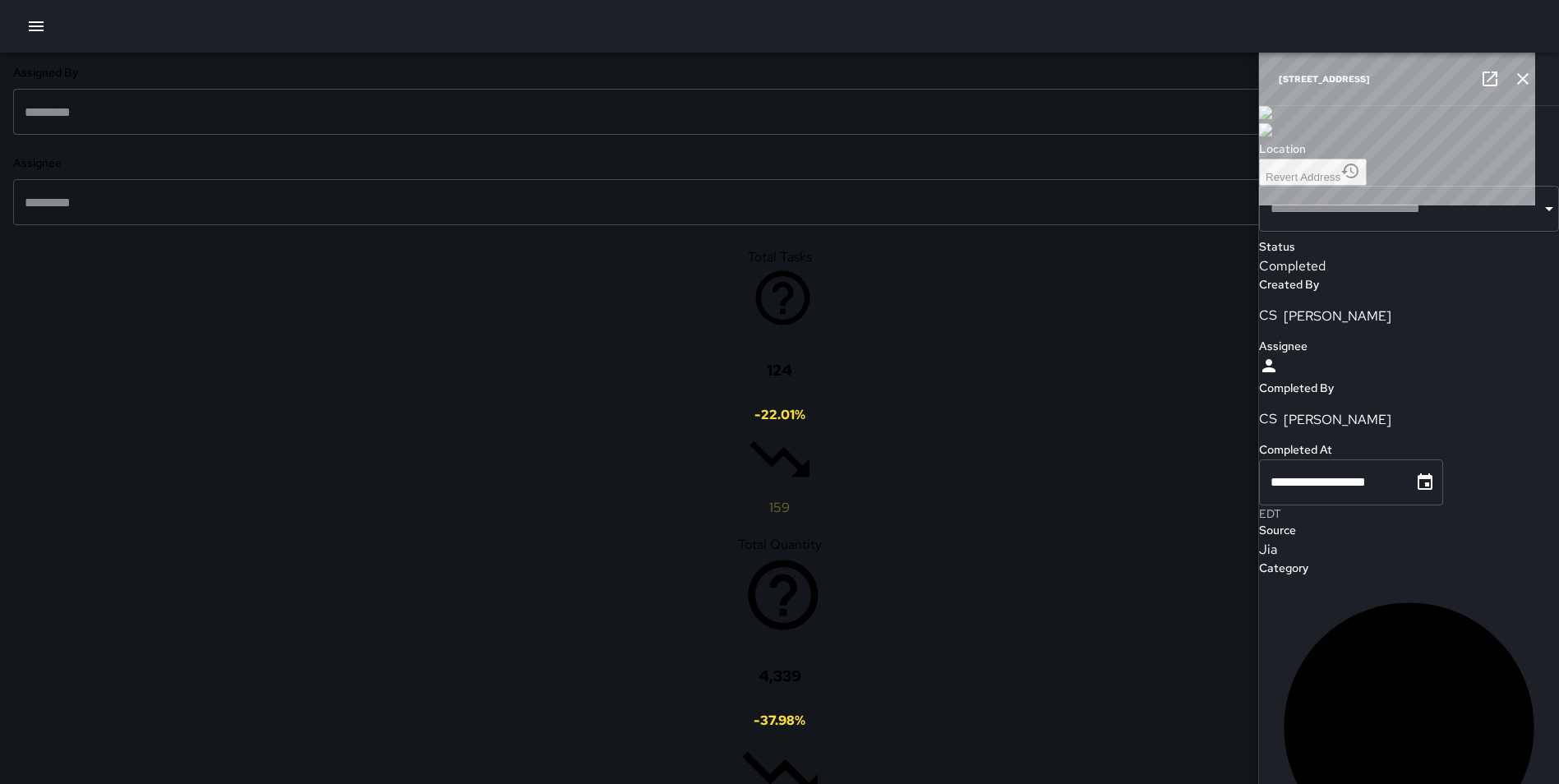
type input "**********"
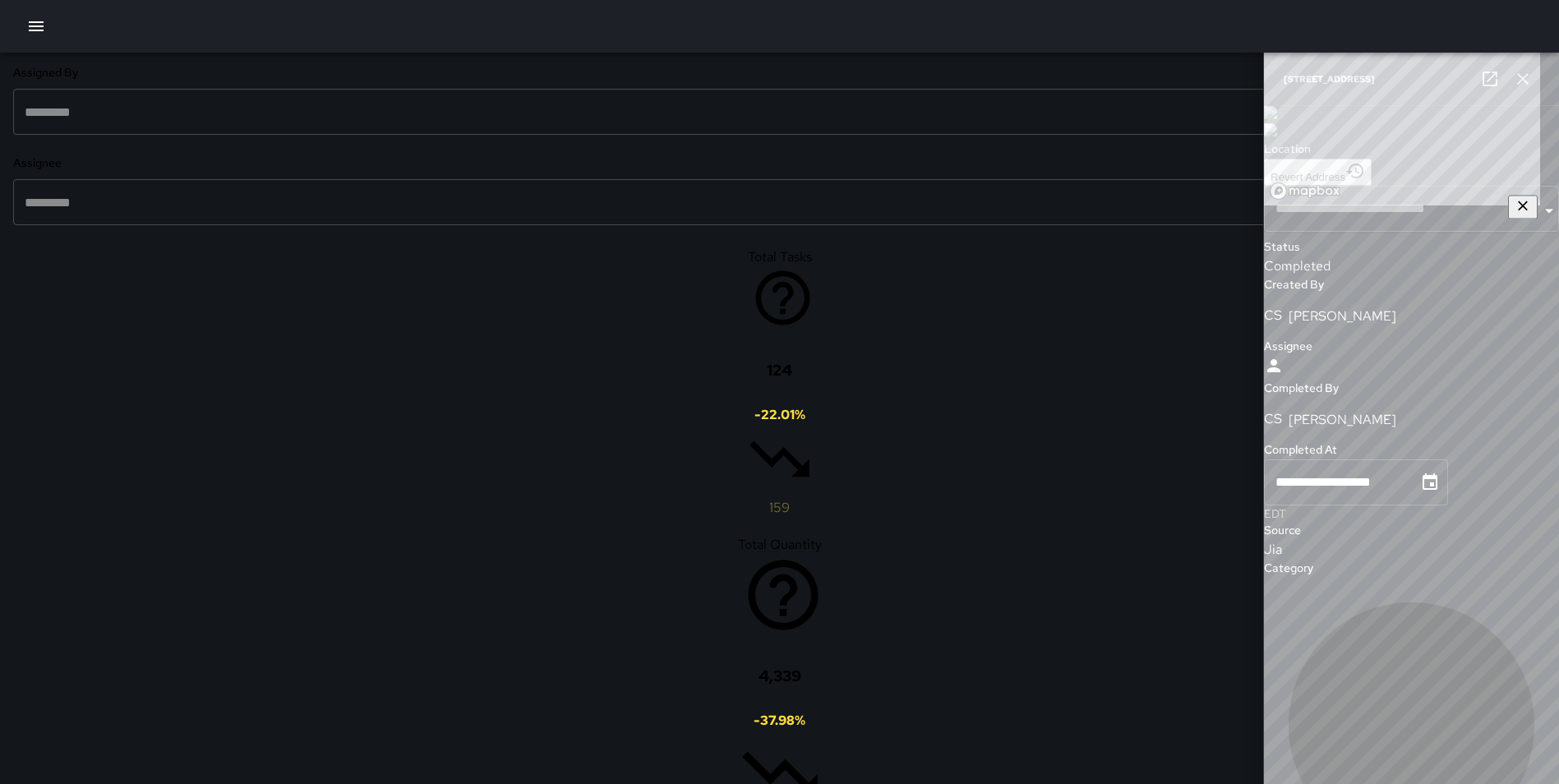
type input "**********"
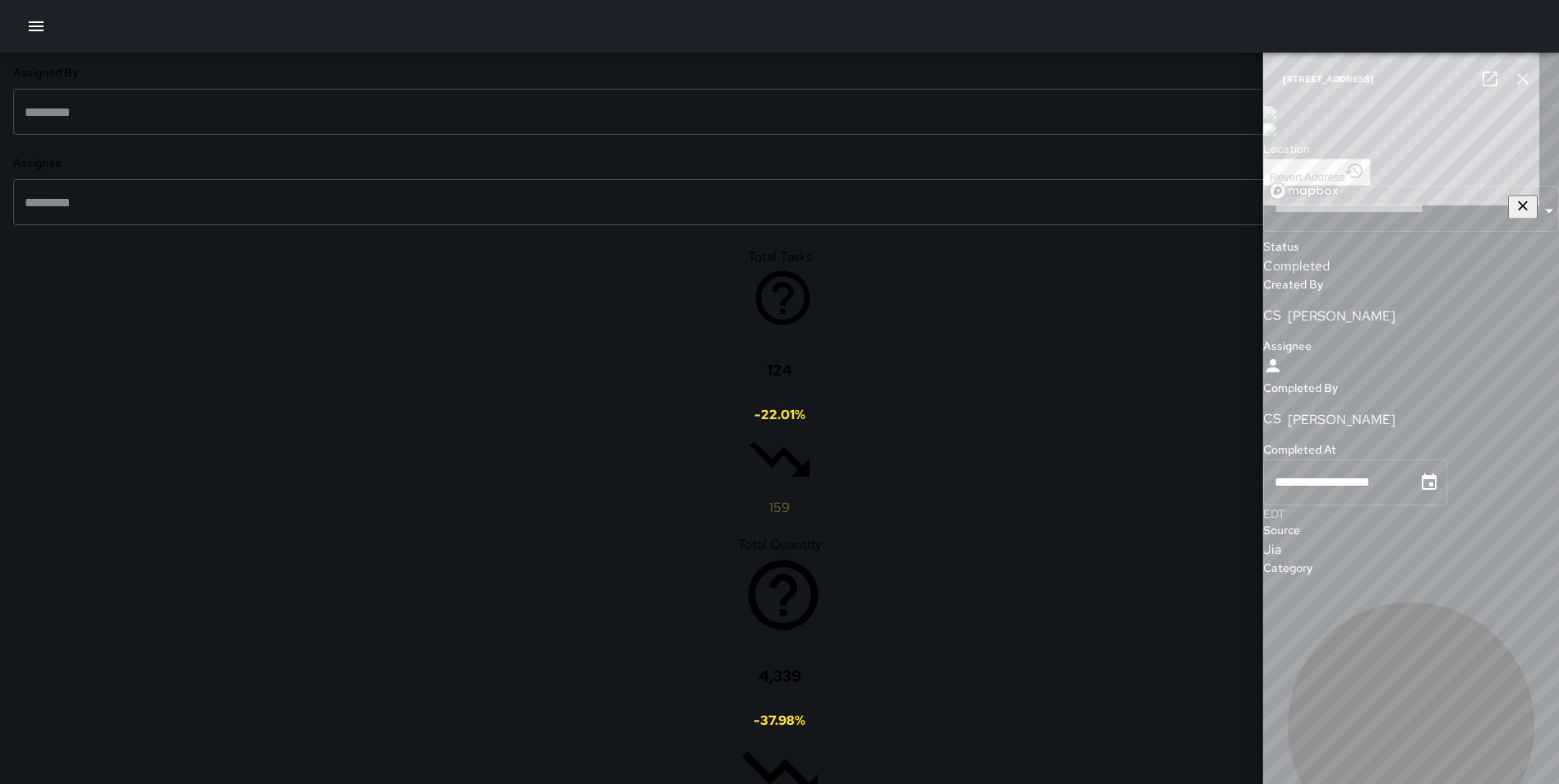
type input "**********"
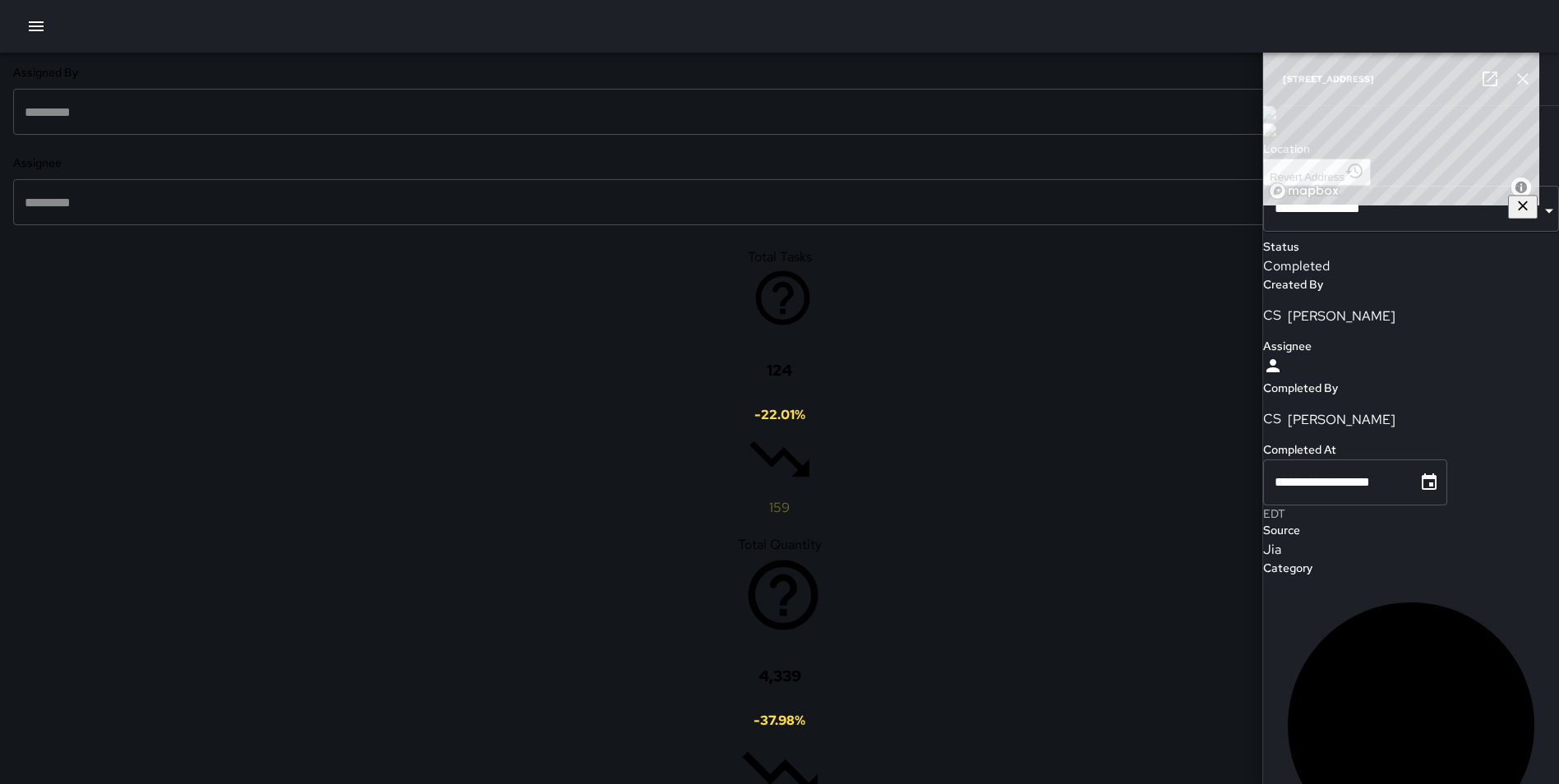
drag, startPoint x: 444, startPoint y: 472, endPoint x: 718, endPoint y: 445, distance: 275.3
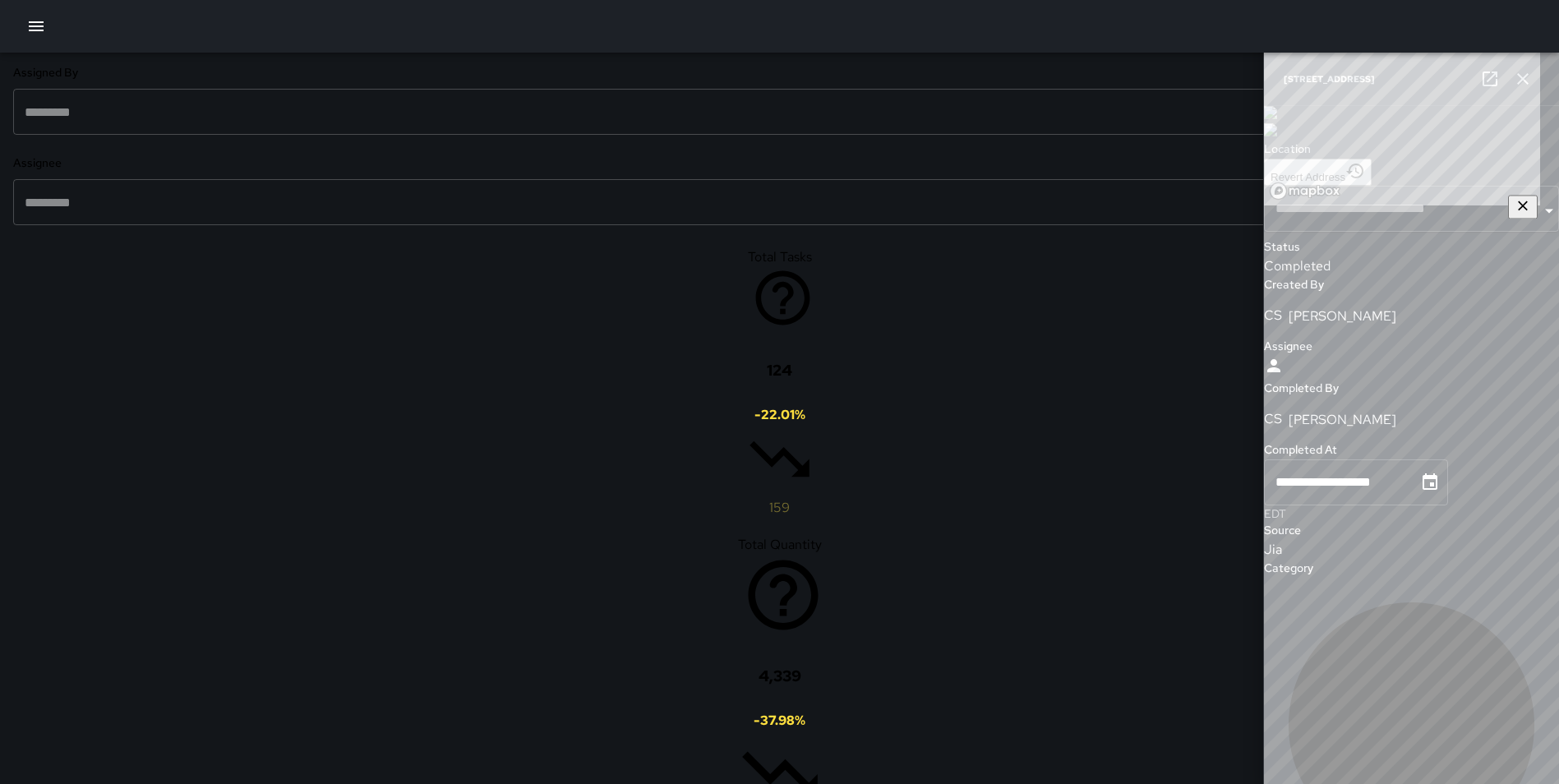
type input "**********"
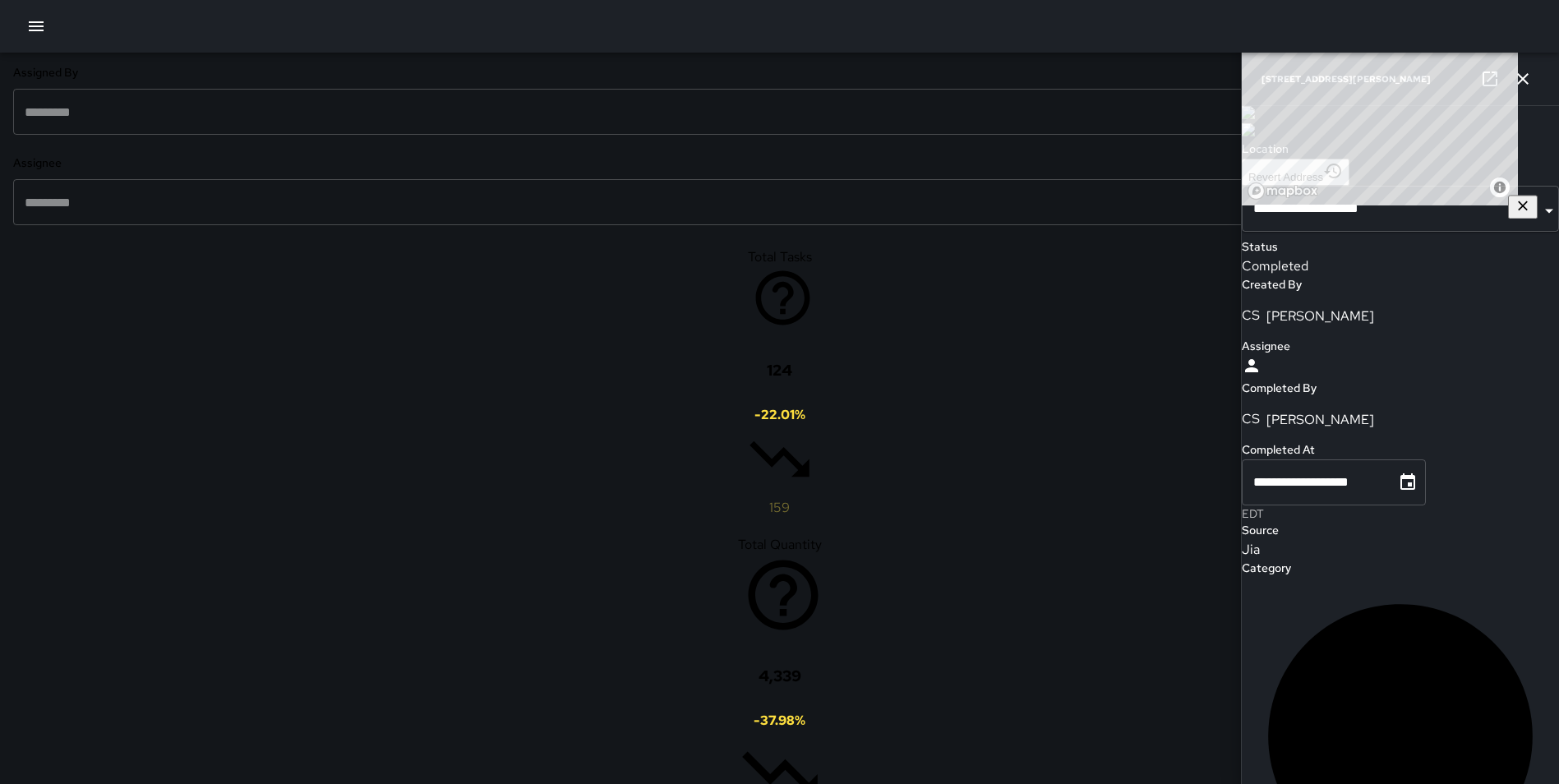
click at [1506, 69] on div "[STREET_ADDRESS][PERSON_NAME]" at bounding box center [1400, 78] width 317 height 52
click at [1538, 84] on button "button" at bounding box center [1523, 79] width 33 height 33
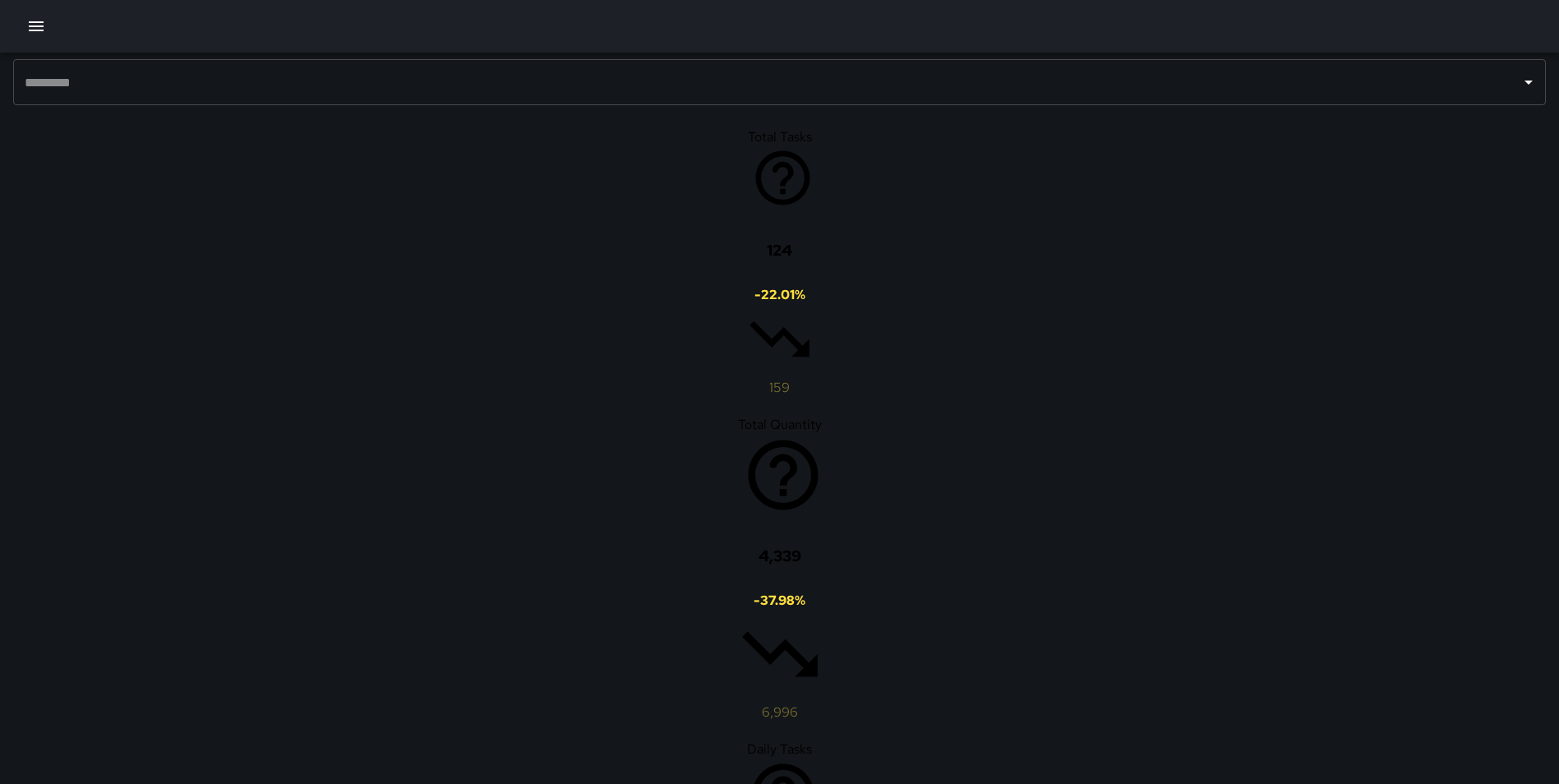
scroll to position [973, 0]
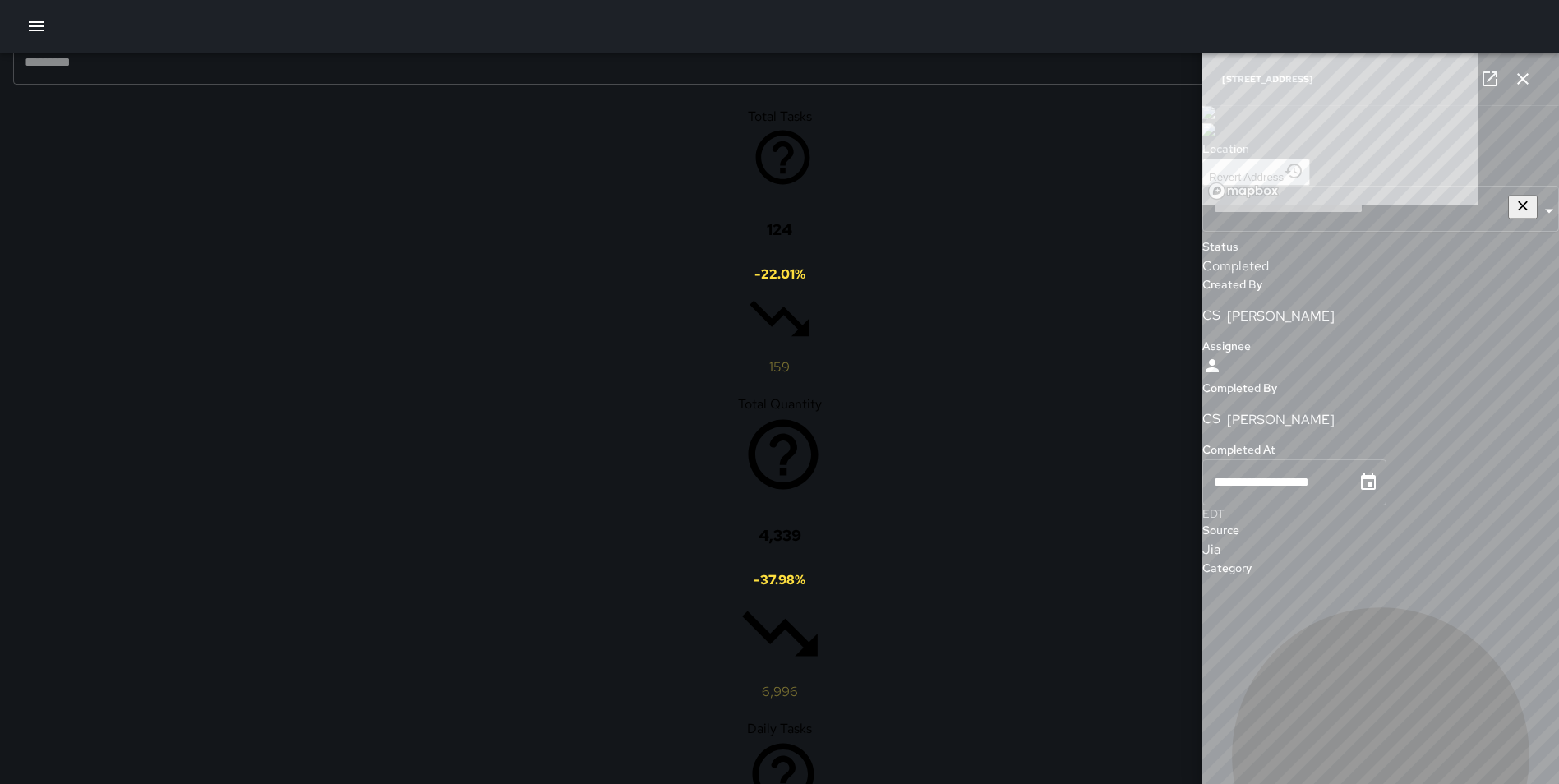
type input "**********"
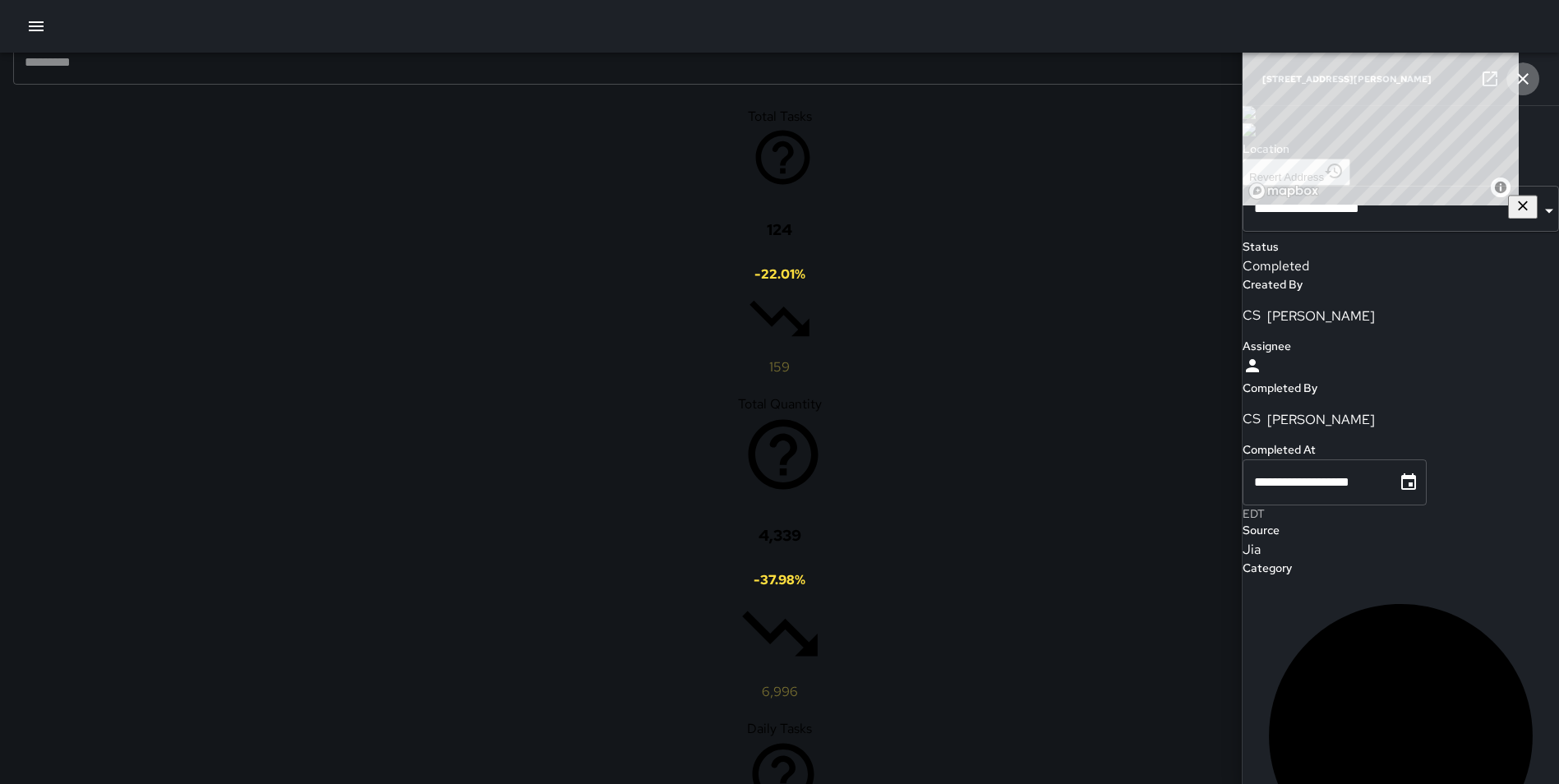
click at [1512, 76] on button "button" at bounding box center [1523, 79] width 33 height 33
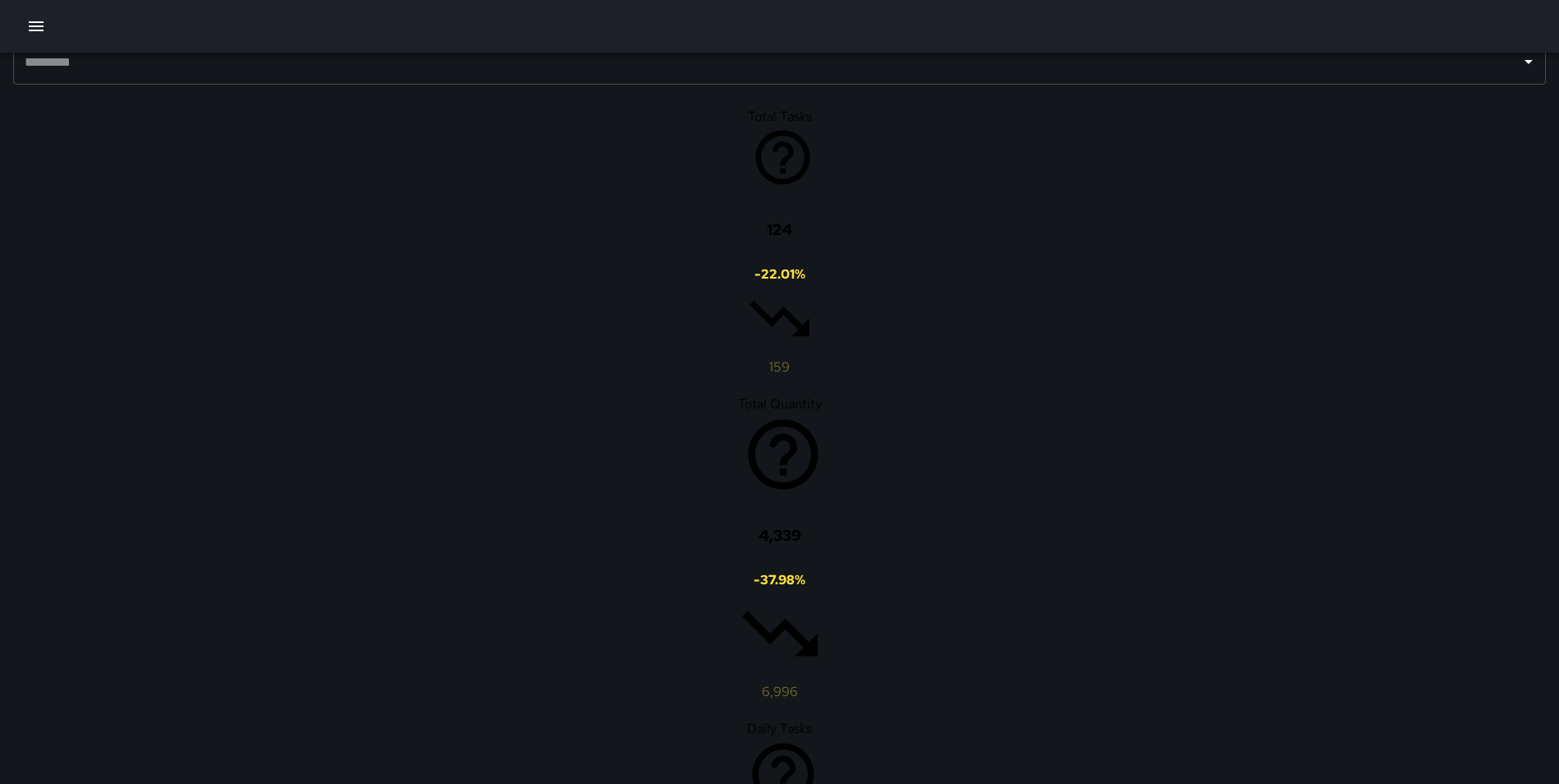
scroll to position [184, 0]
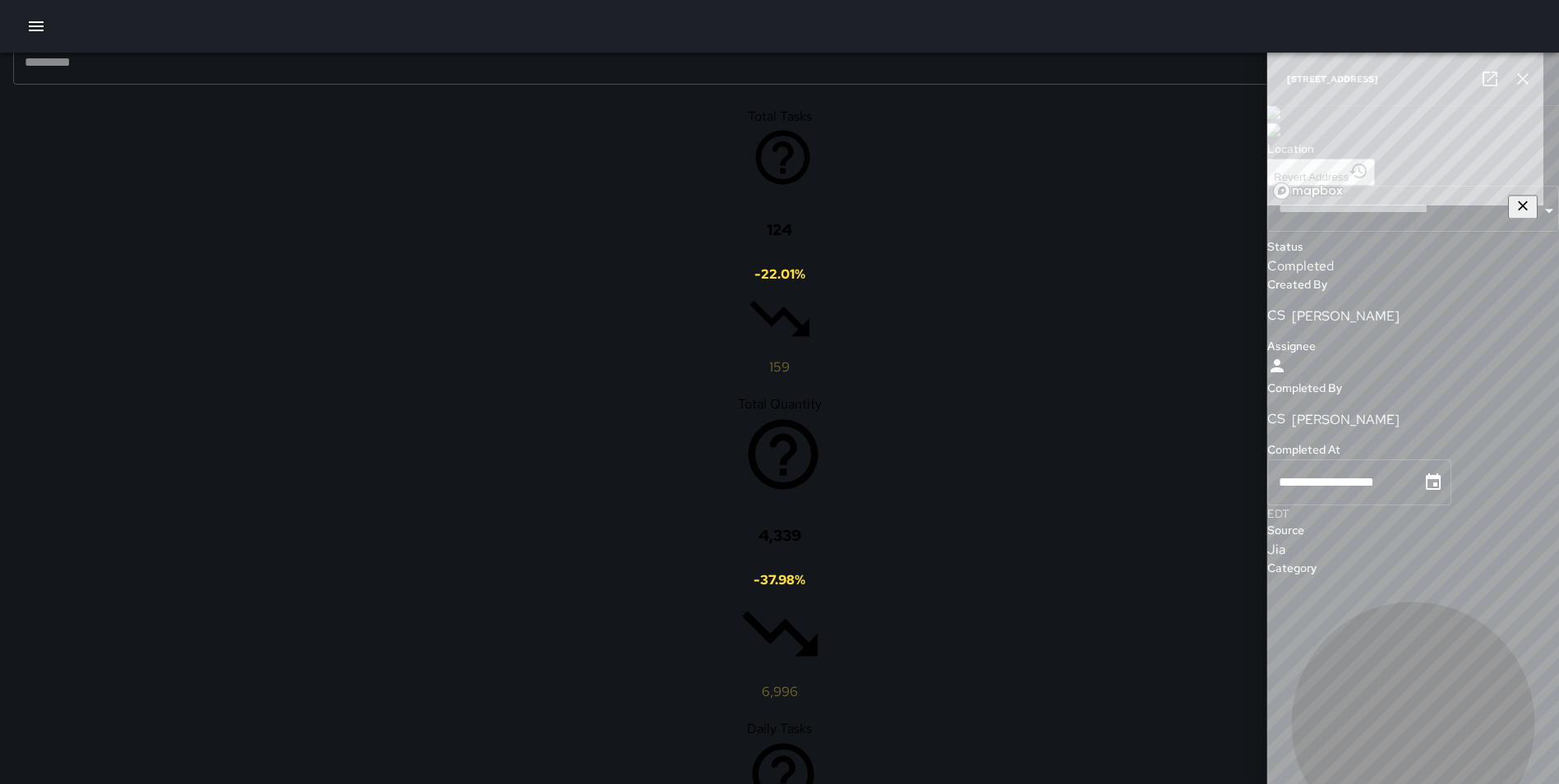
type input "**********"
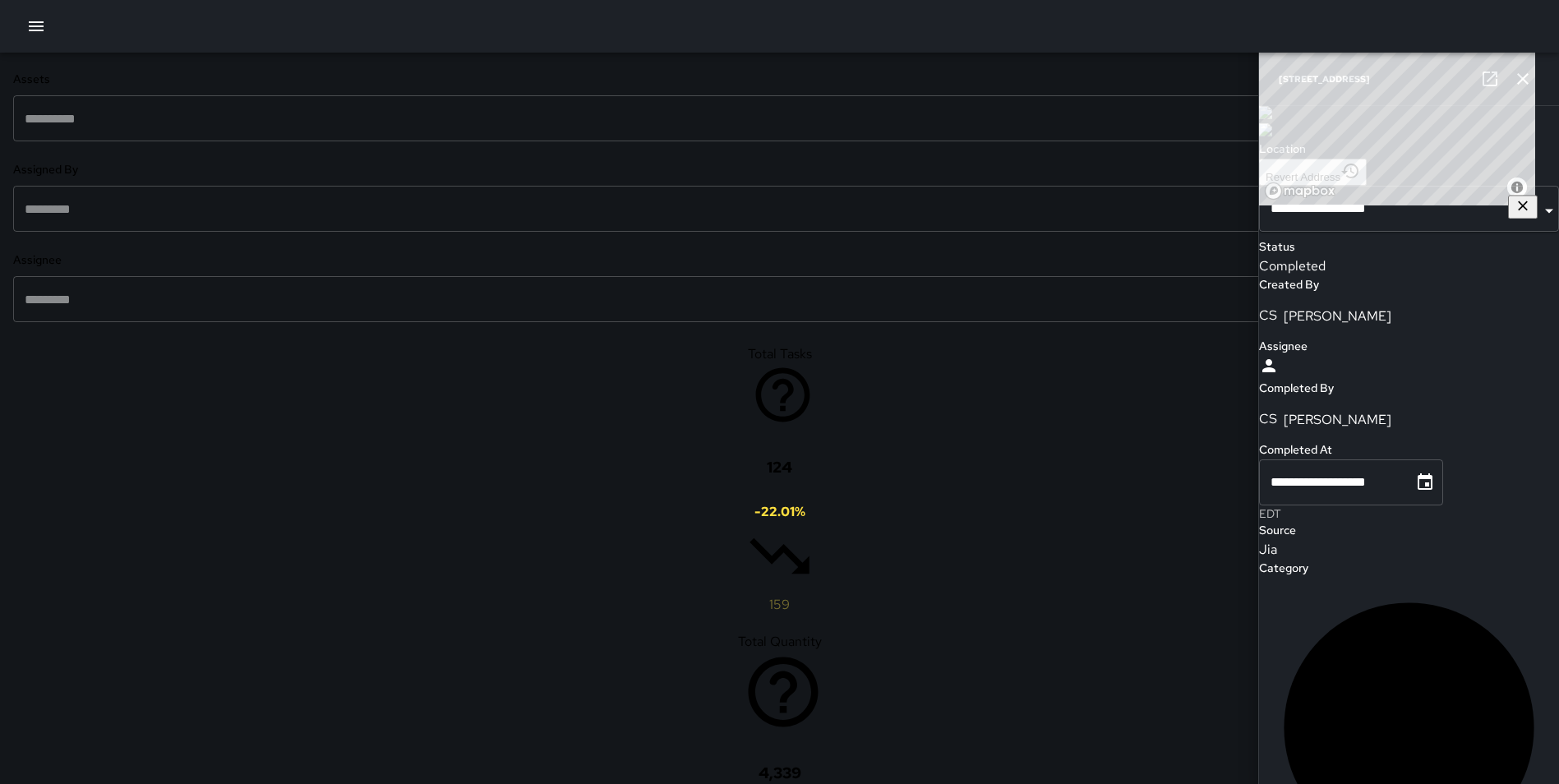
scroll to position [0, 0]
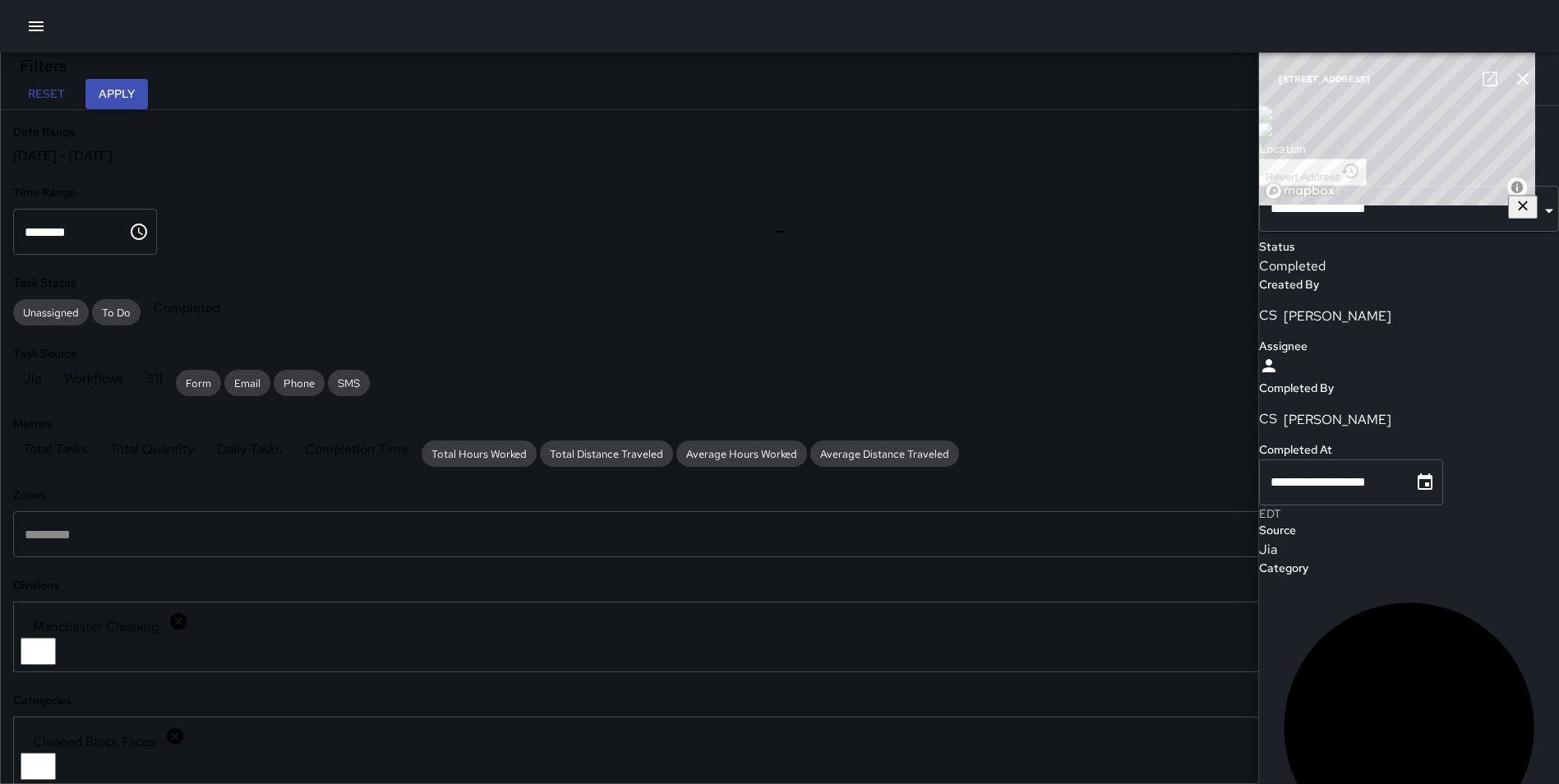
click at [1514, 77] on icon "button" at bounding box center [1523, 79] width 20 height 20
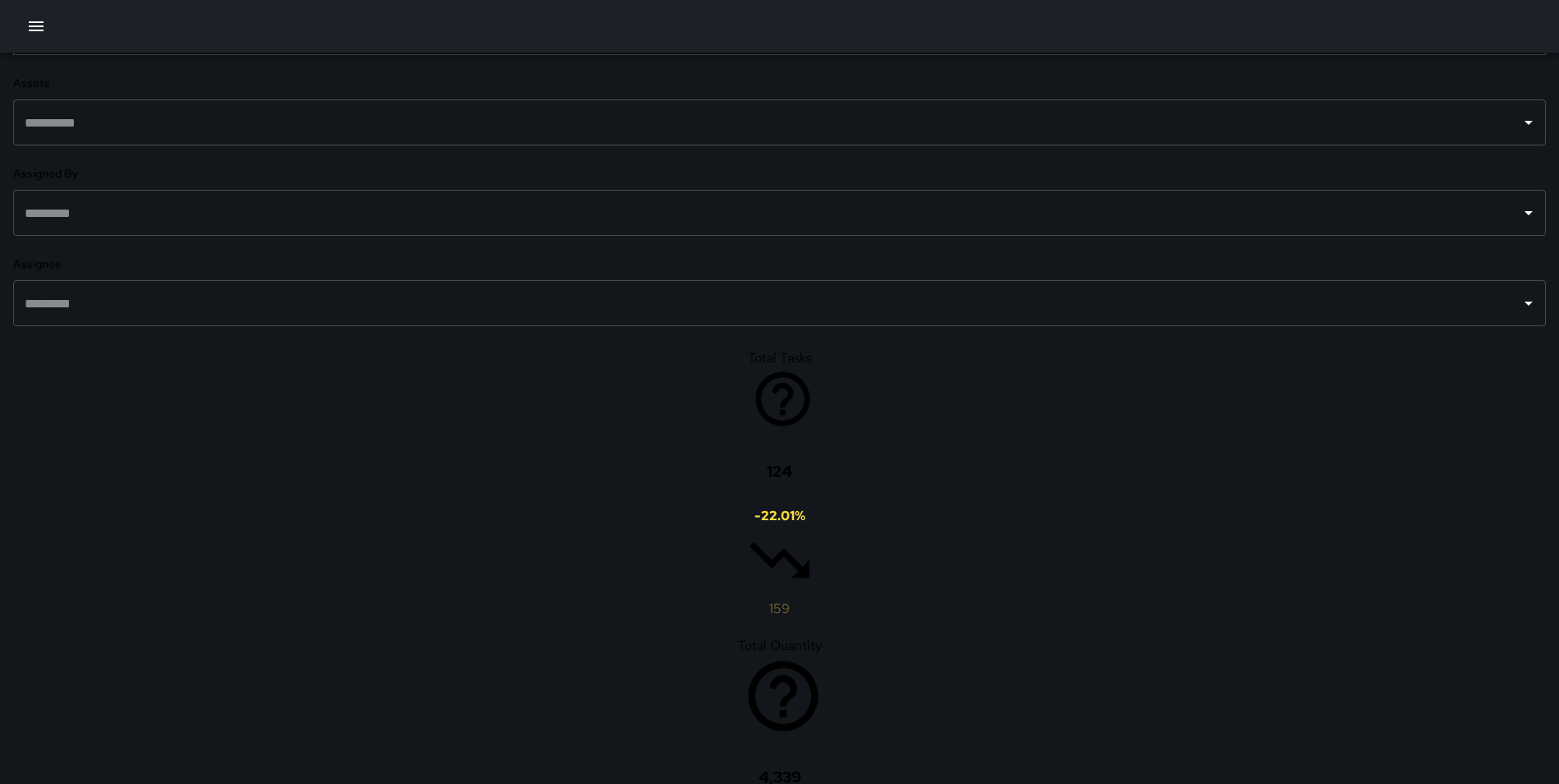
scroll to position [774, 0]
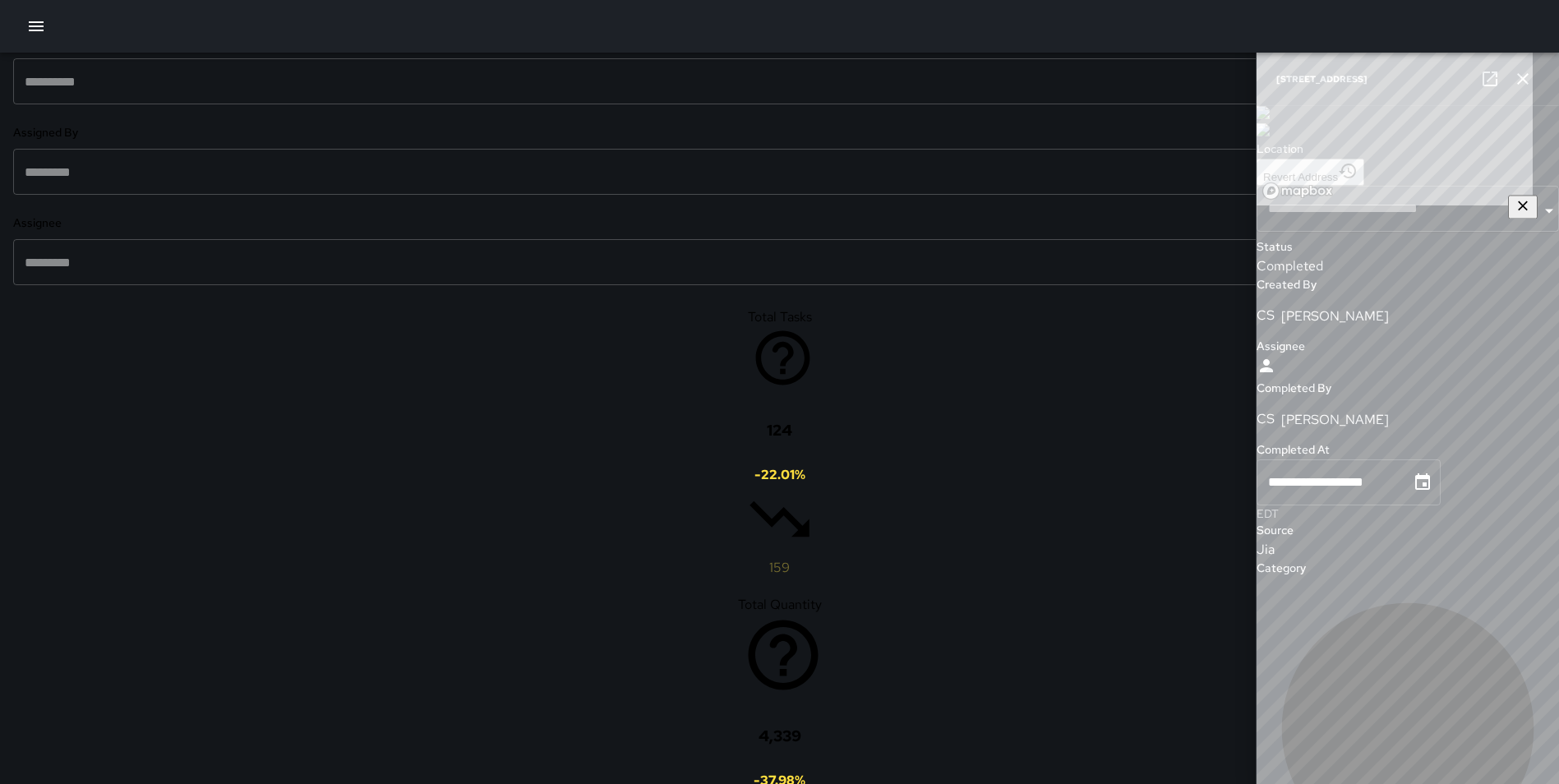
type input "**********"
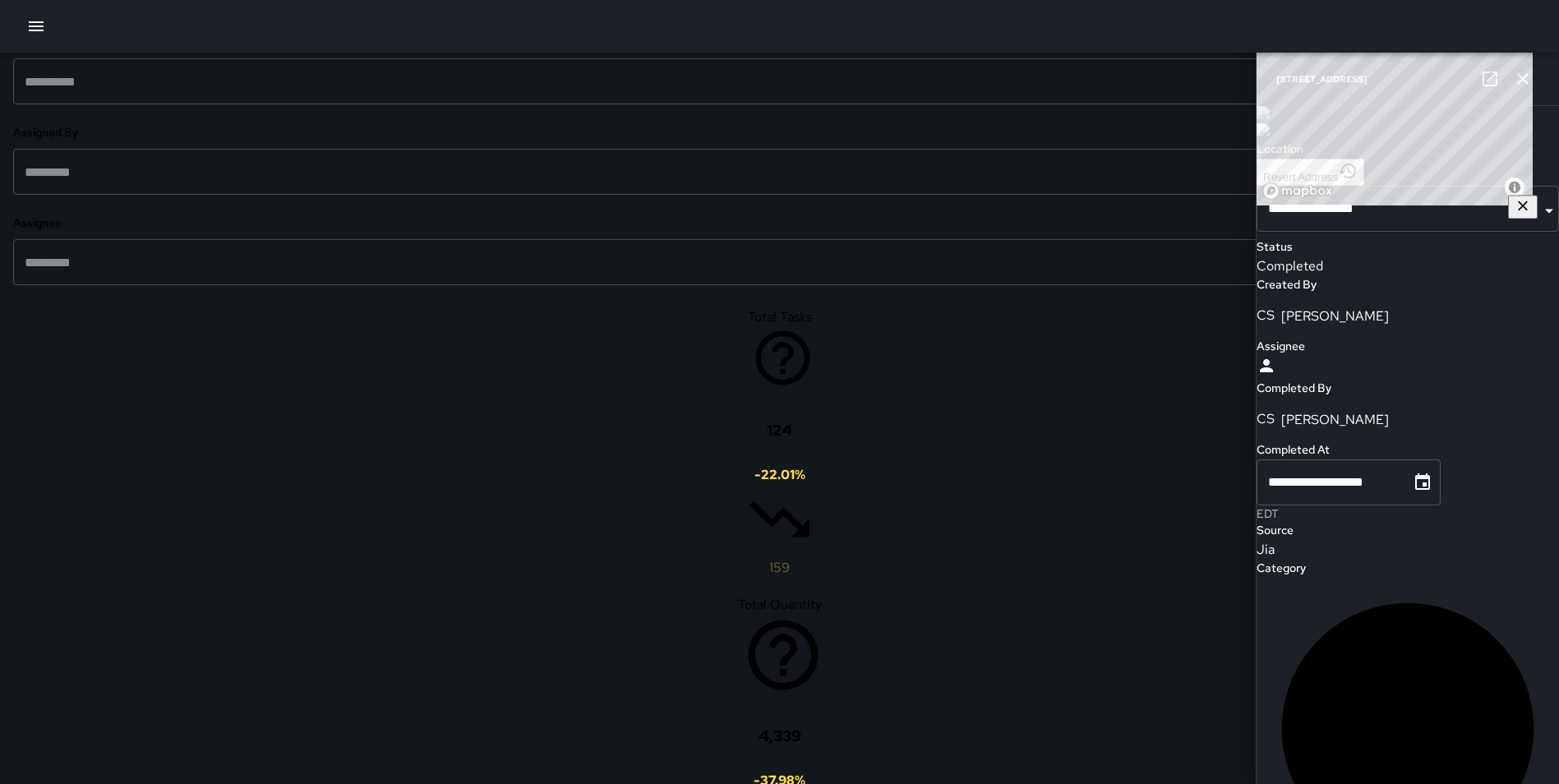
drag, startPoint x: 446, startPoint y: 362, endPoint x: 446, endPoint y: 381, distance: 19.0
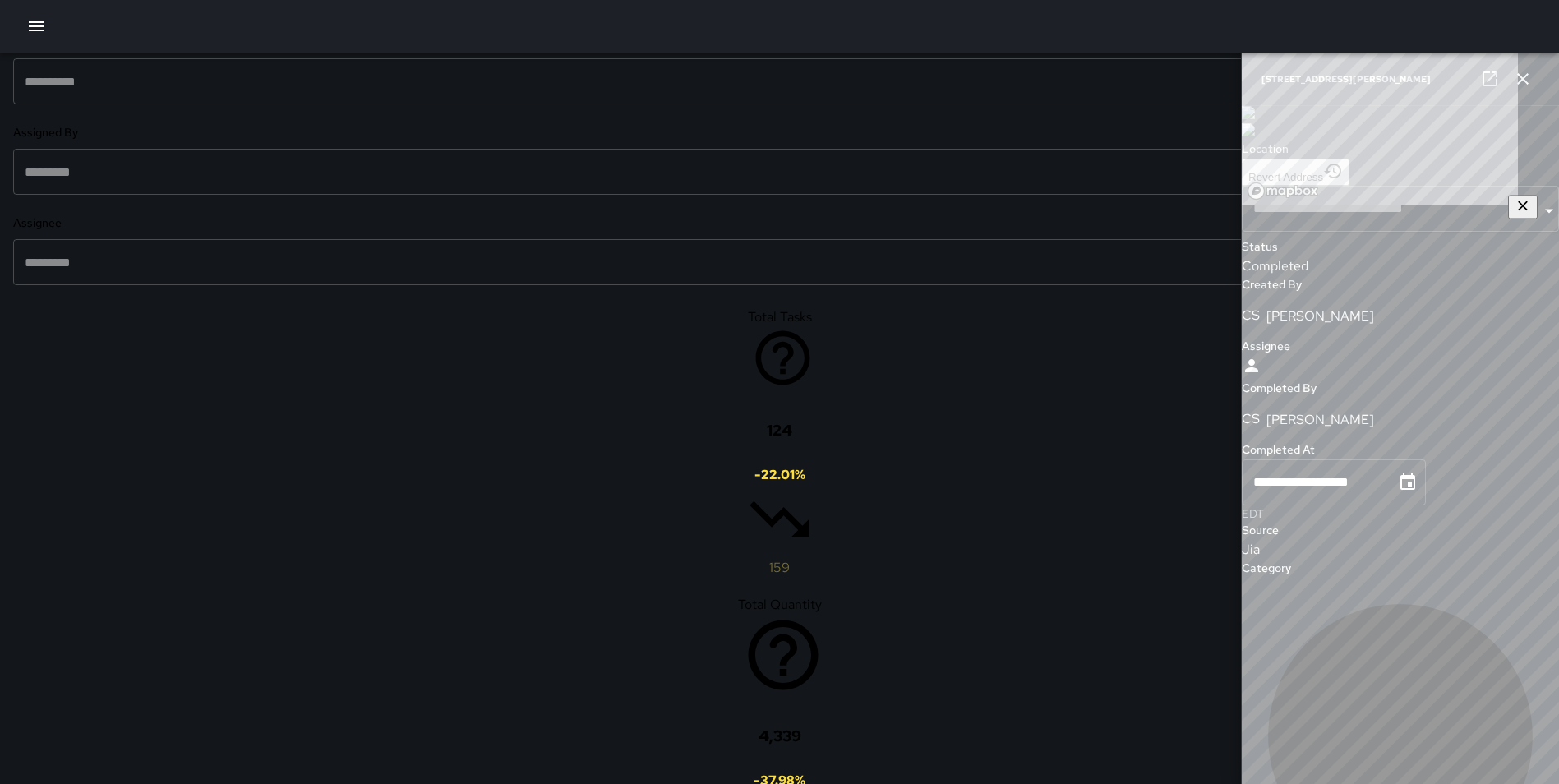
type input "**********"
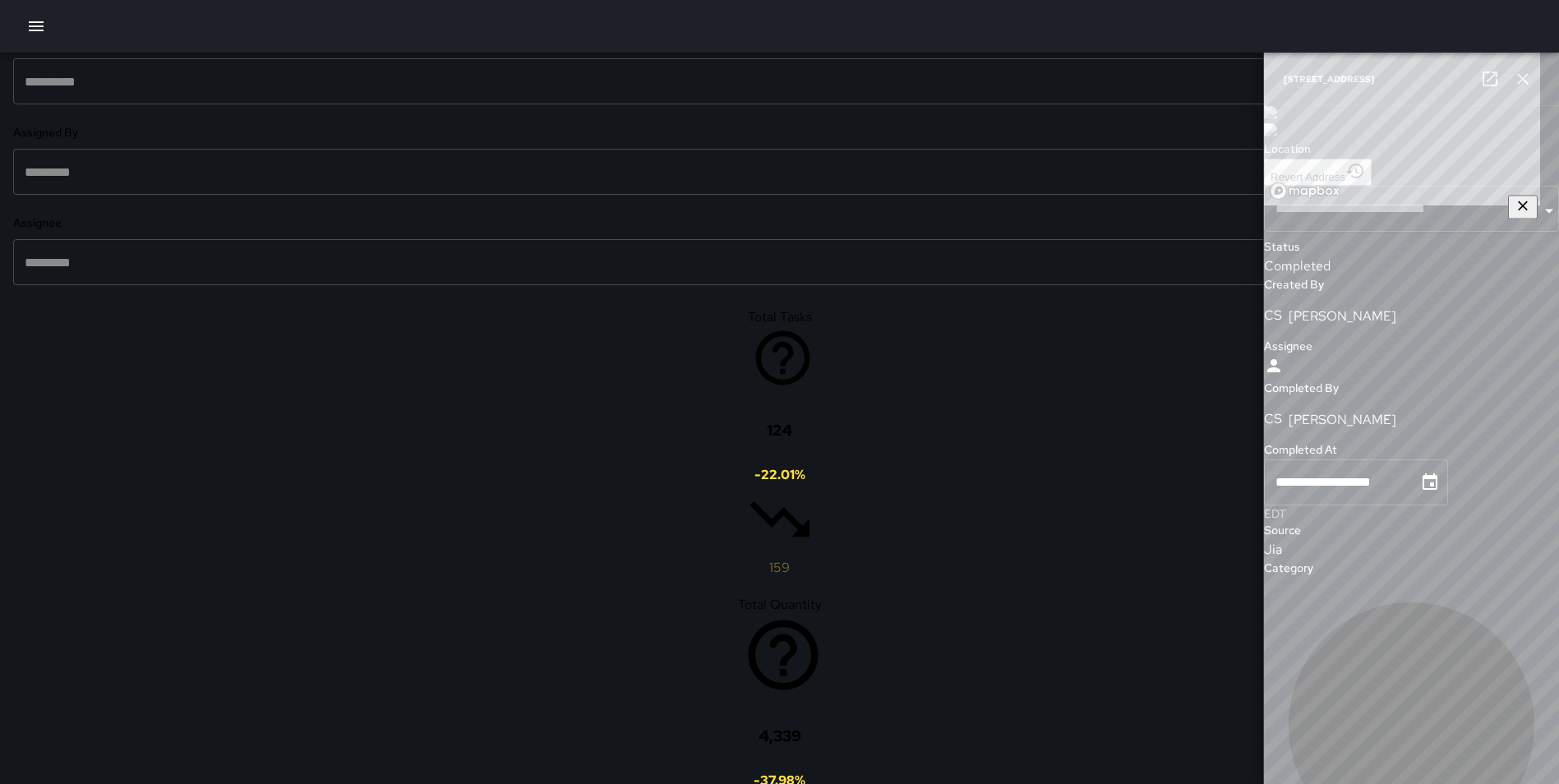
type input "**********"
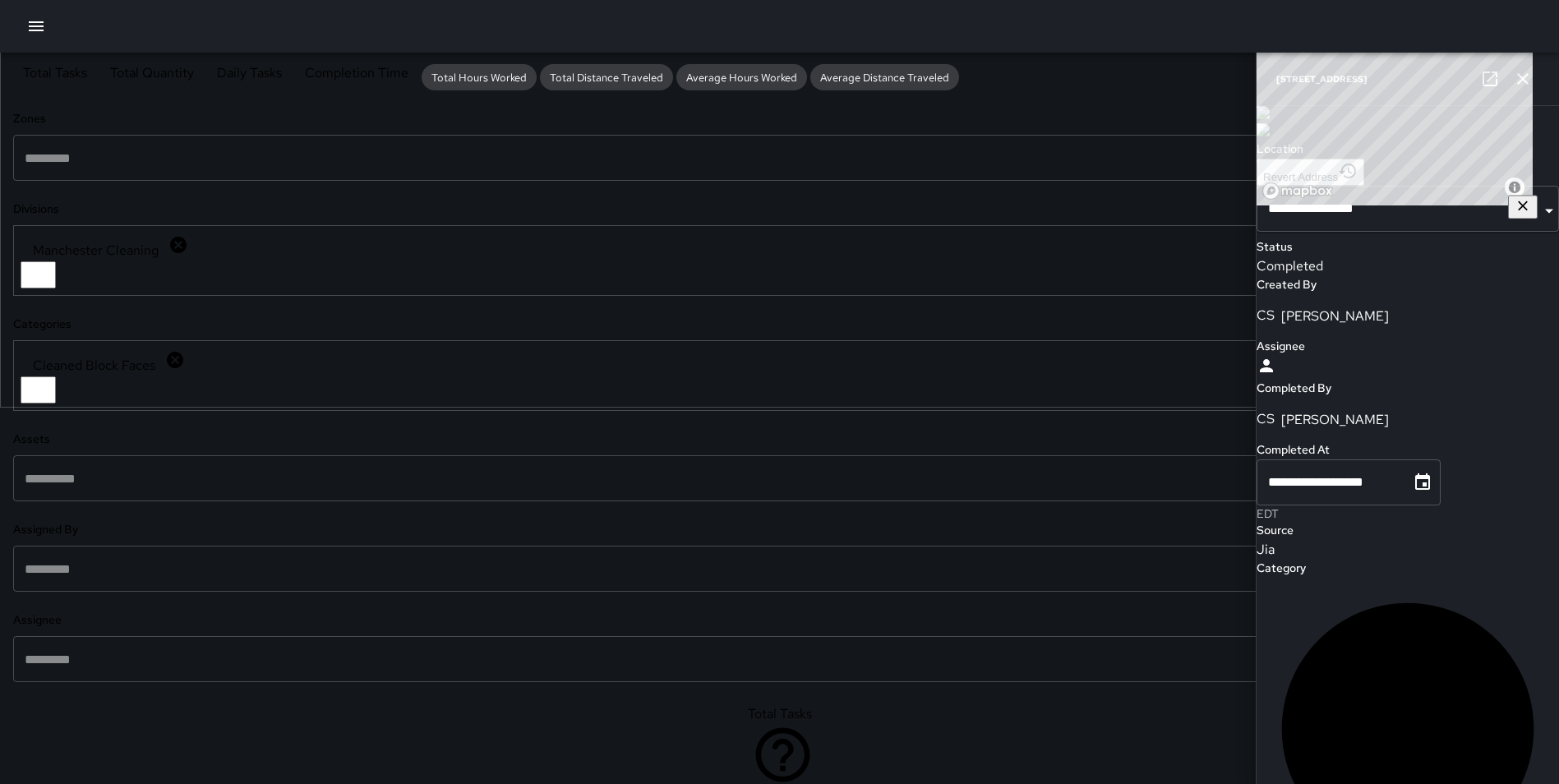
scroll to position [0, 0]
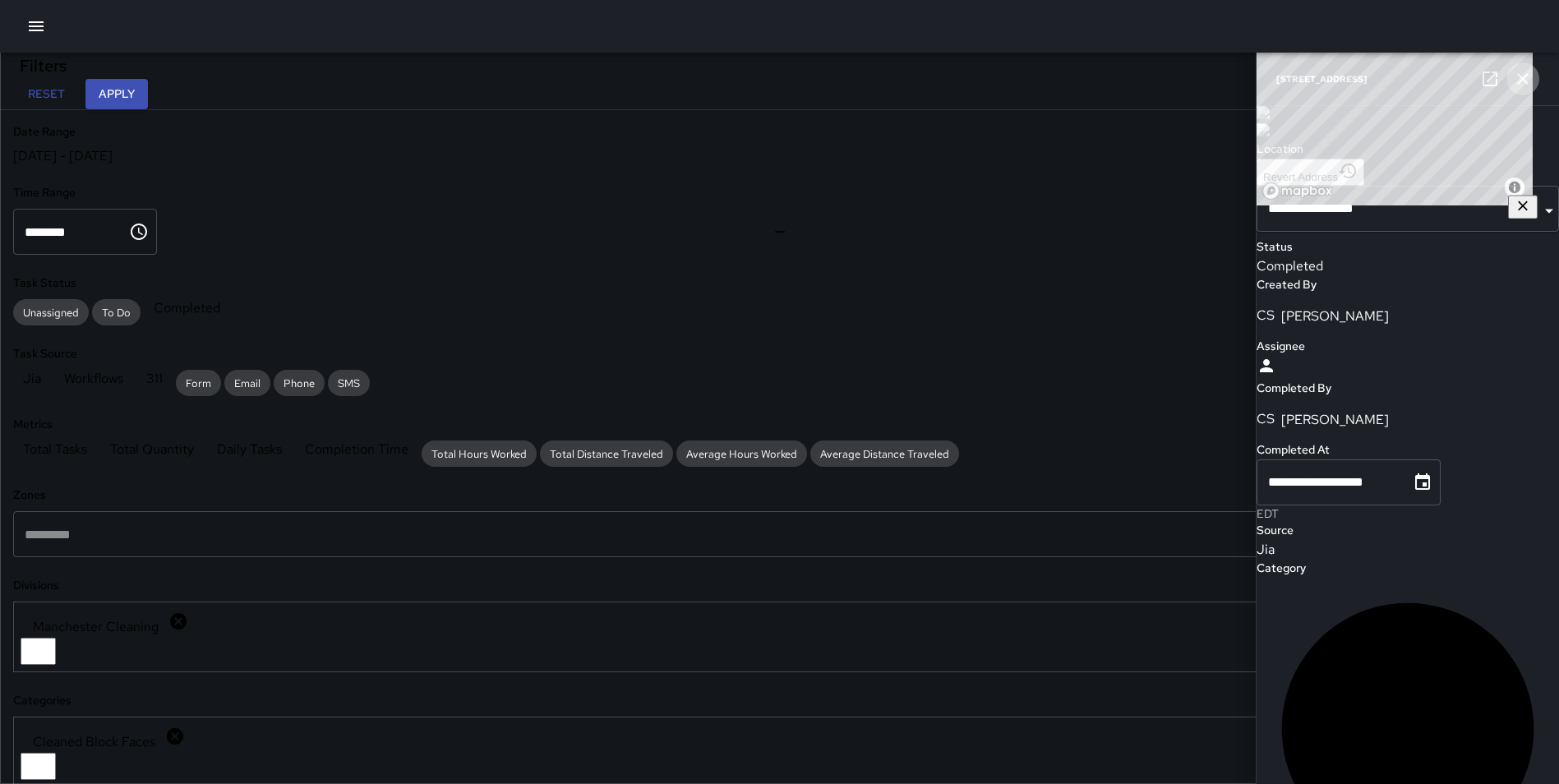
drag, startPoint x: 1523, startPoint y: 81, endPoint x: 1166, endPoint y: 78, distance: 357.0
click at [1521, 82] on icon "button" at bounding box center [1523, 79] width 20 height 20
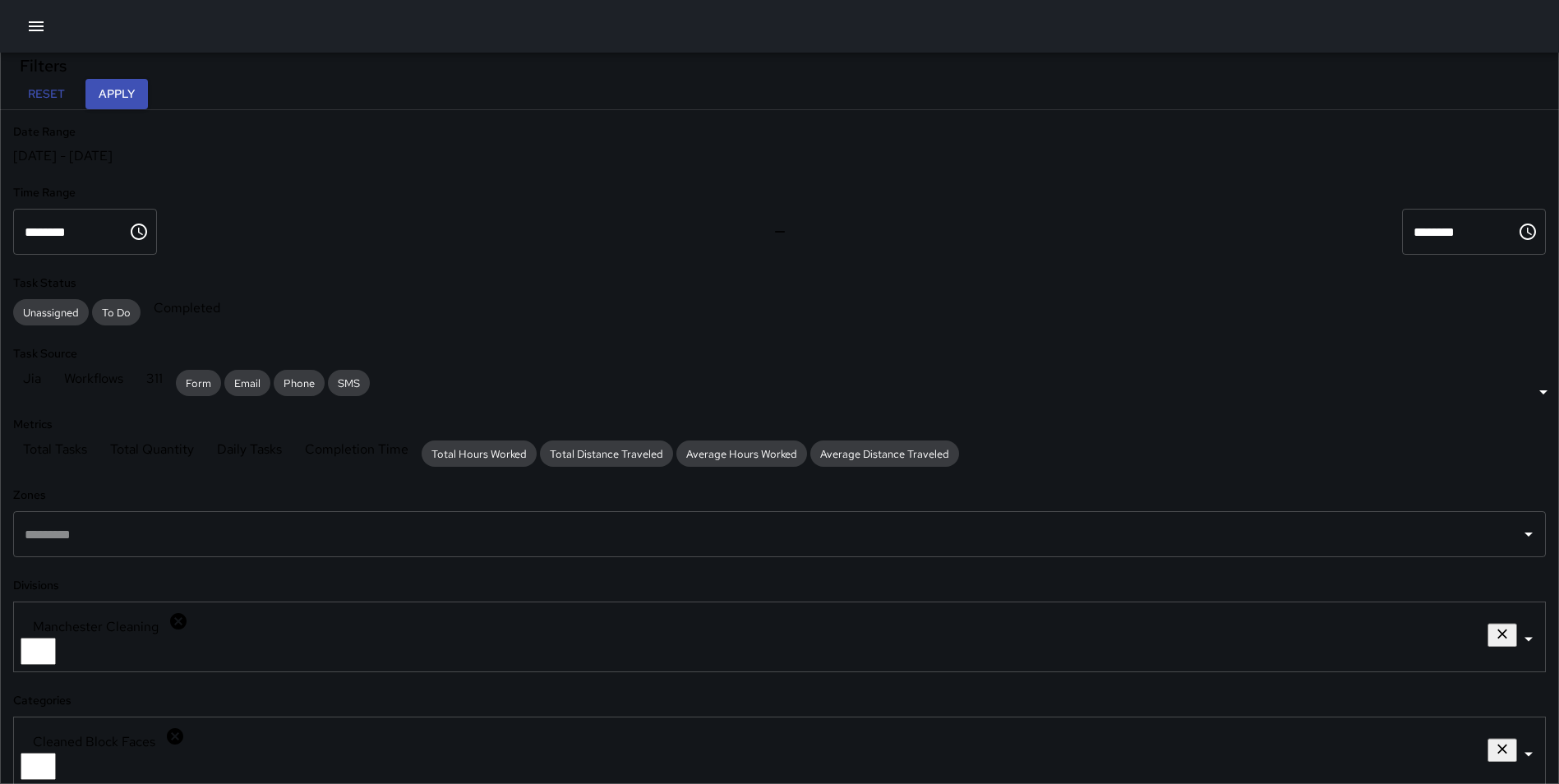
drag, startPoint x: 1556, startPoint y: 248, endPoint x: 1558, endPoint y: 264, distance: 16.1
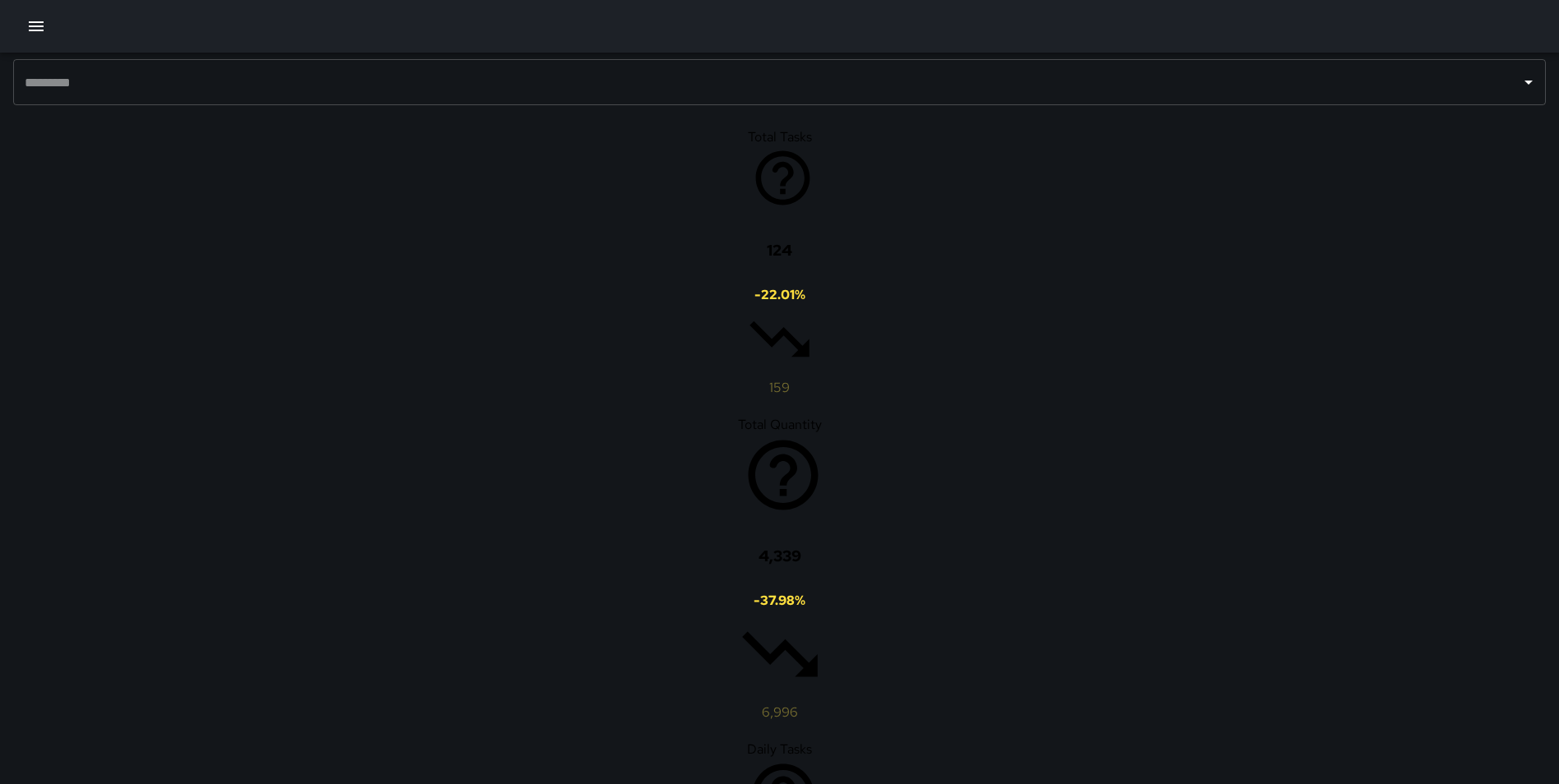
scroll to position [472, 0]
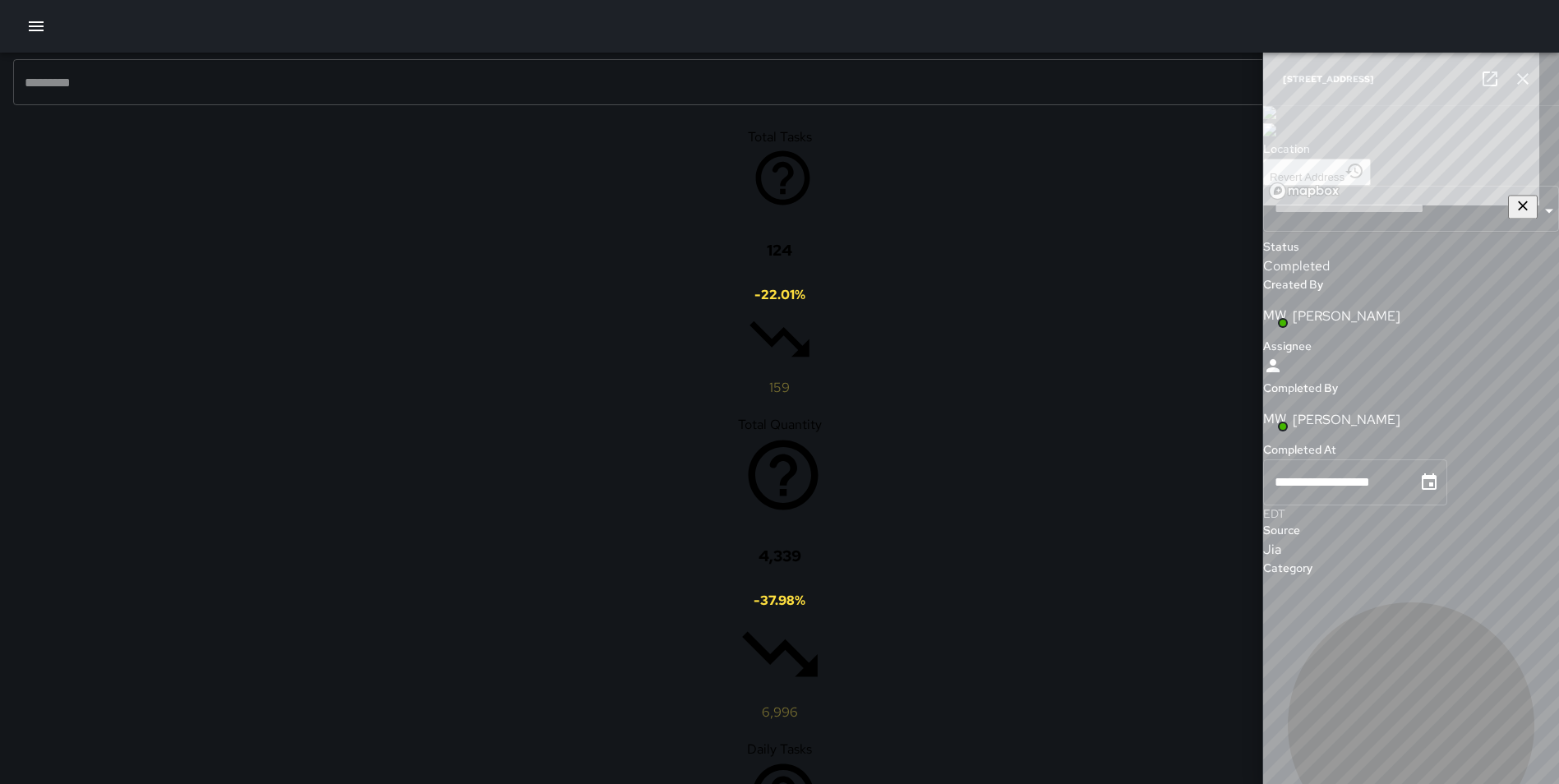
type input "**********"
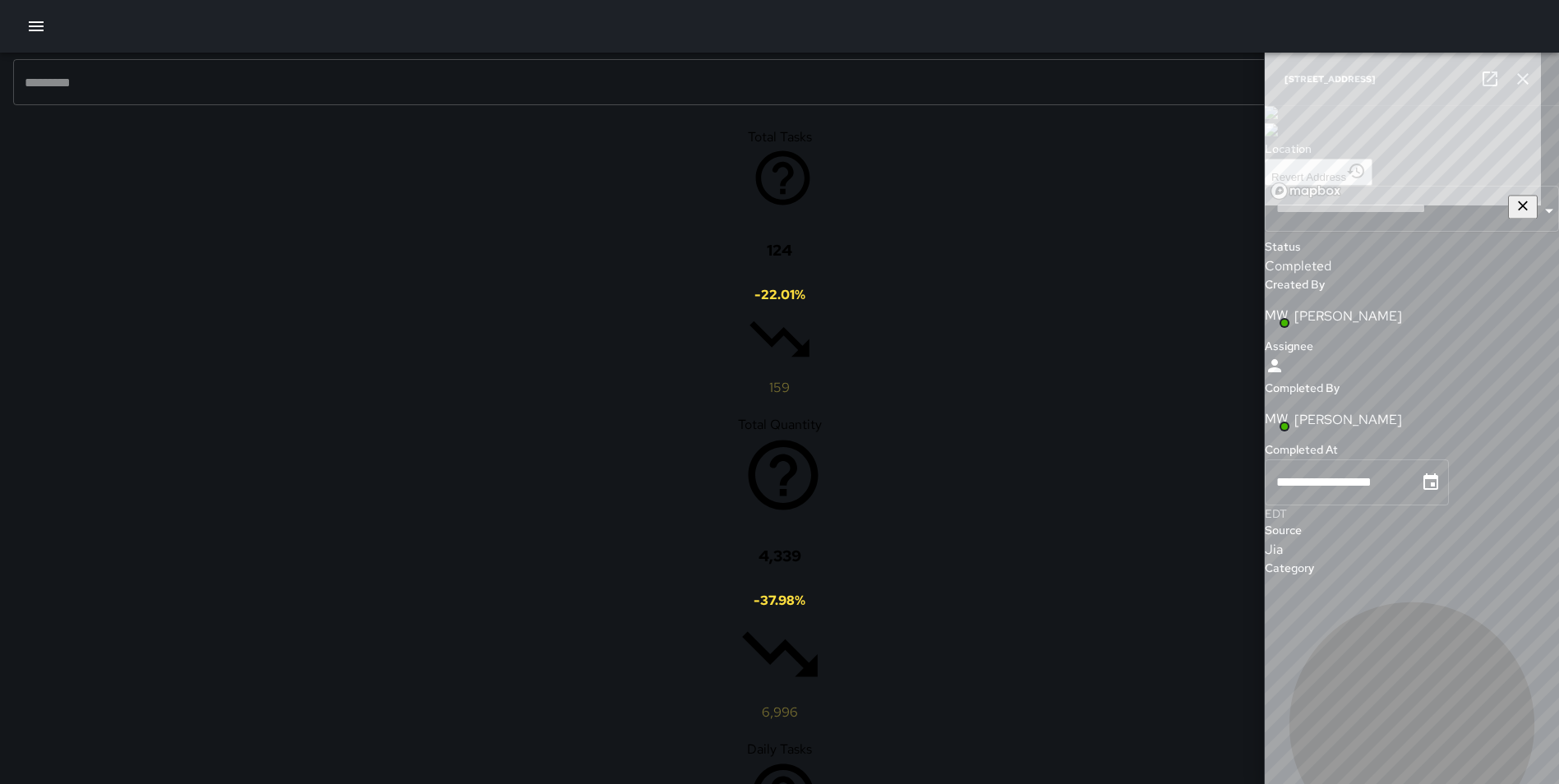
type input "**********"
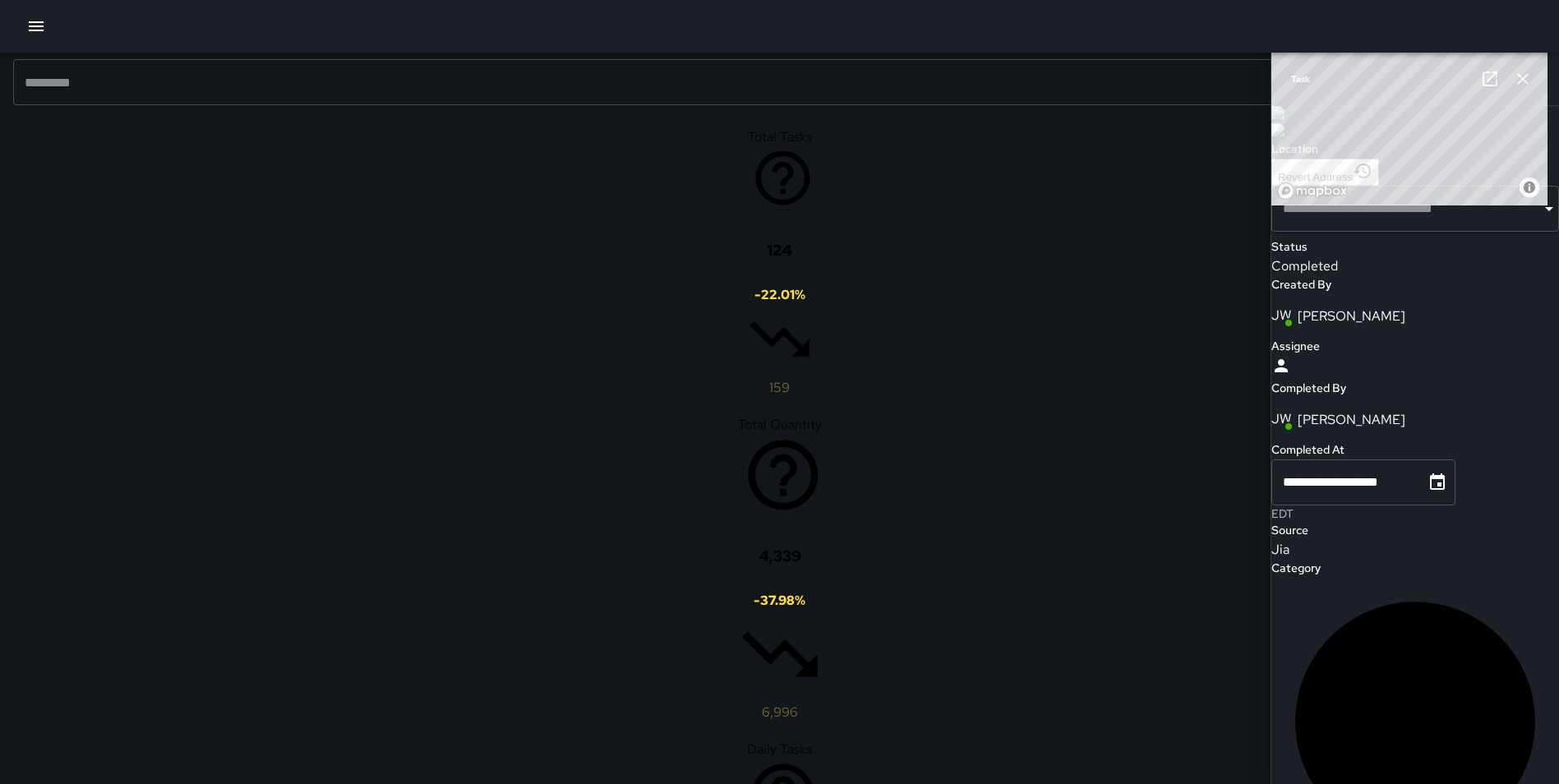
click at [1529, 75] on icon "button" at bounding box center [1523, 79] width 20 height 20
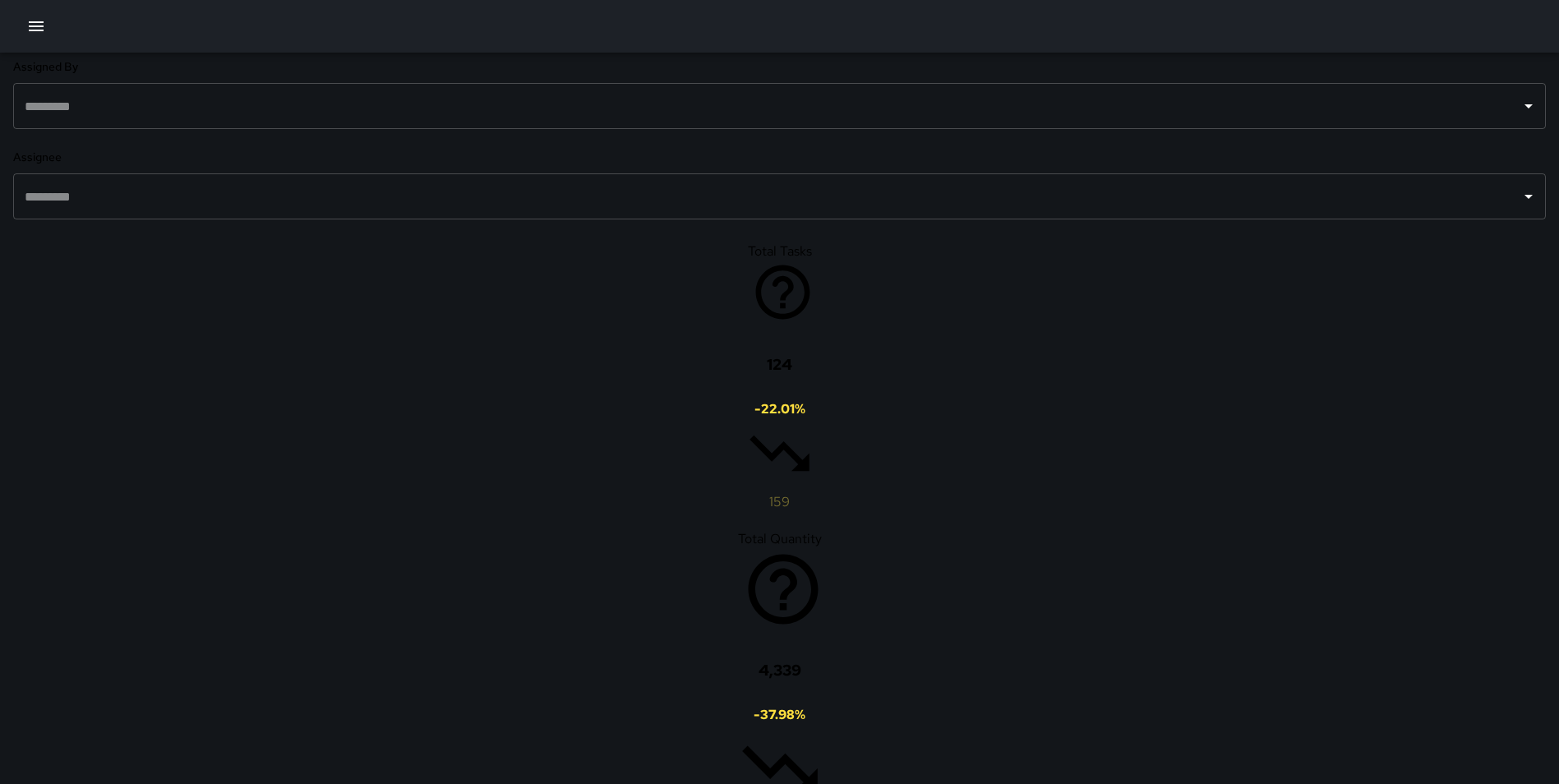
scroll to position [672, 0]
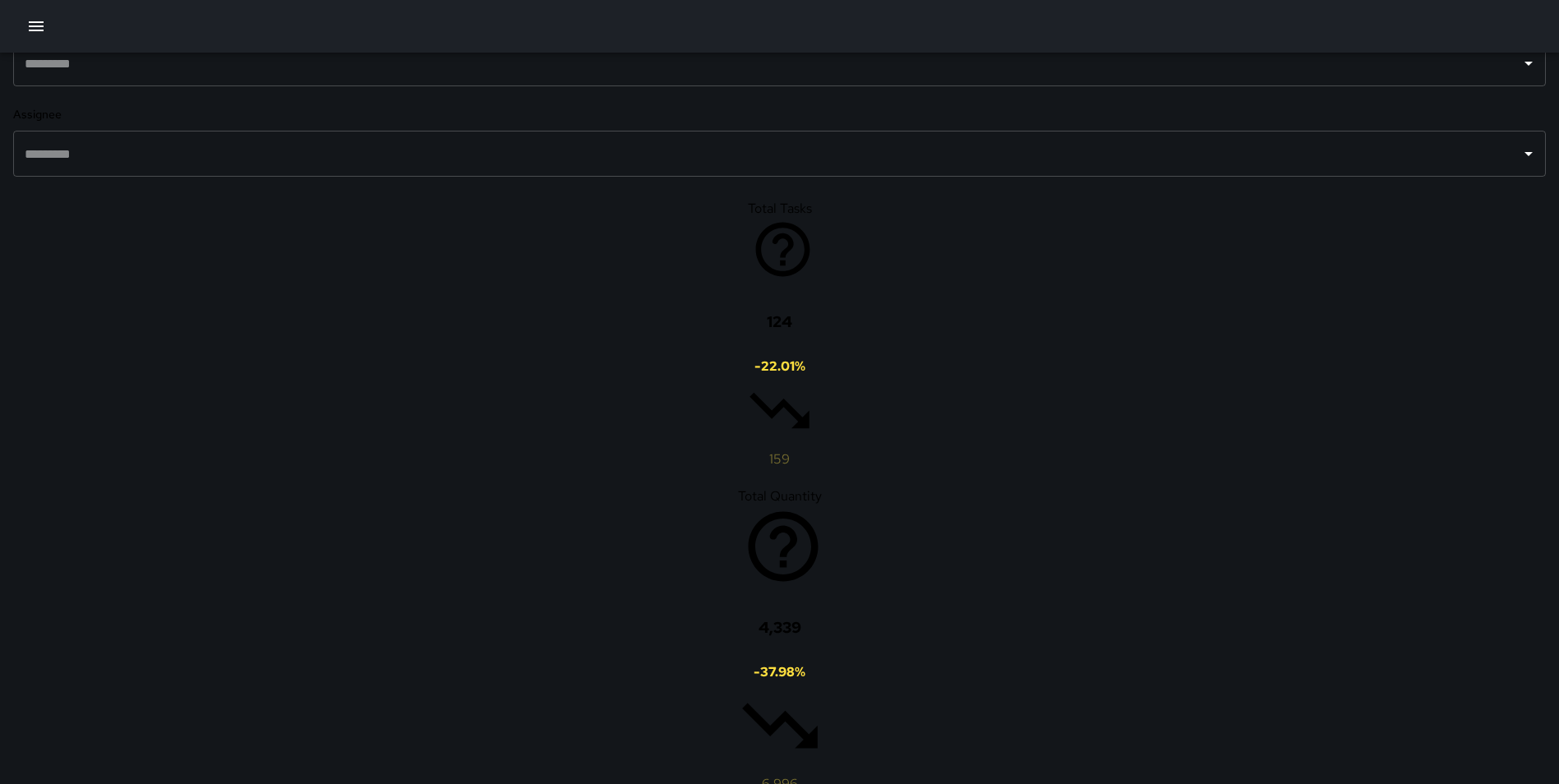
scroll to position [866, 0]
type button "map"
type input "*****"
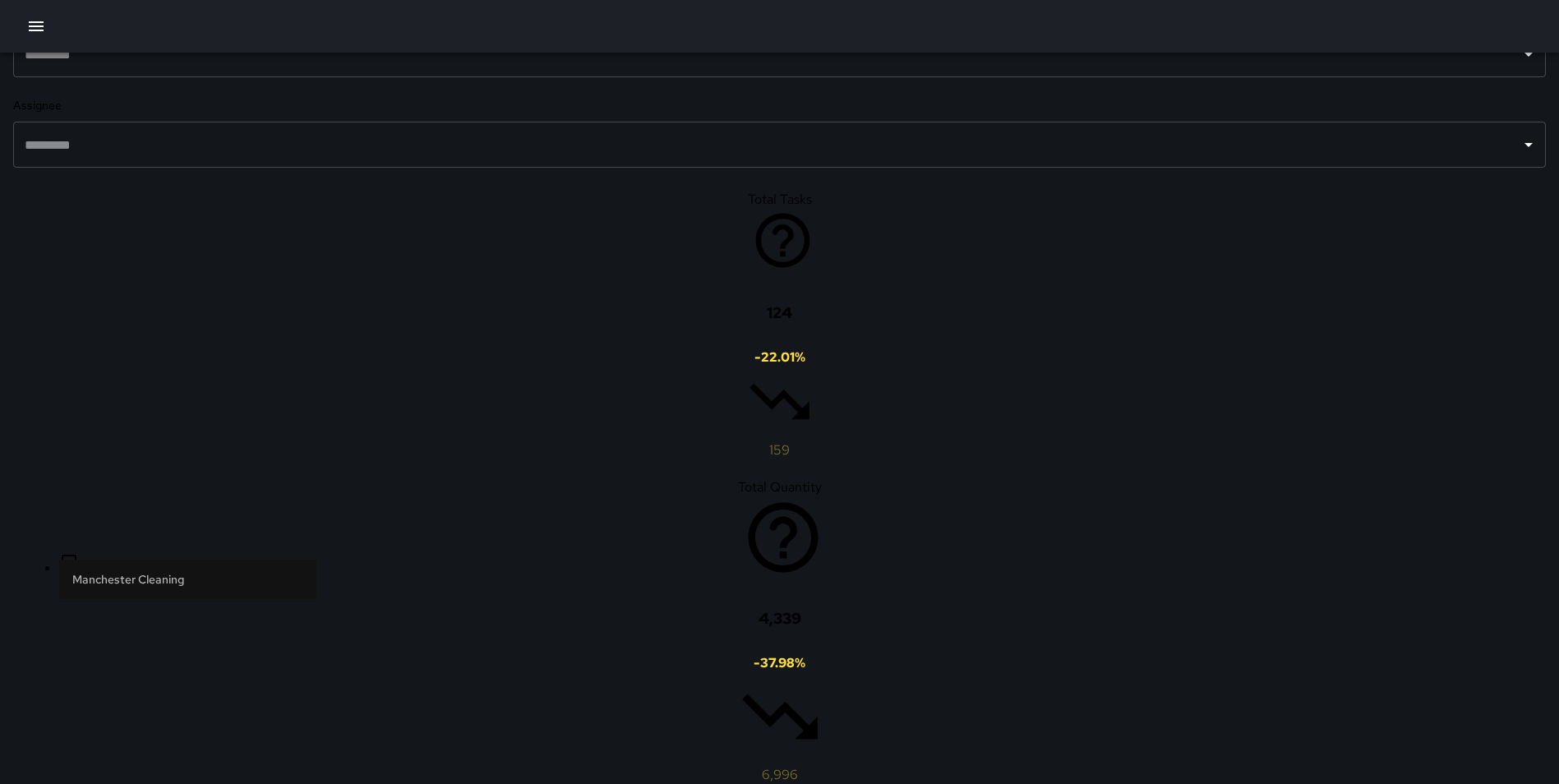
click at [178, 579] on span "Graffiti Tags Stickers Removed" at bounding box center [187, 589] width 257 height 20
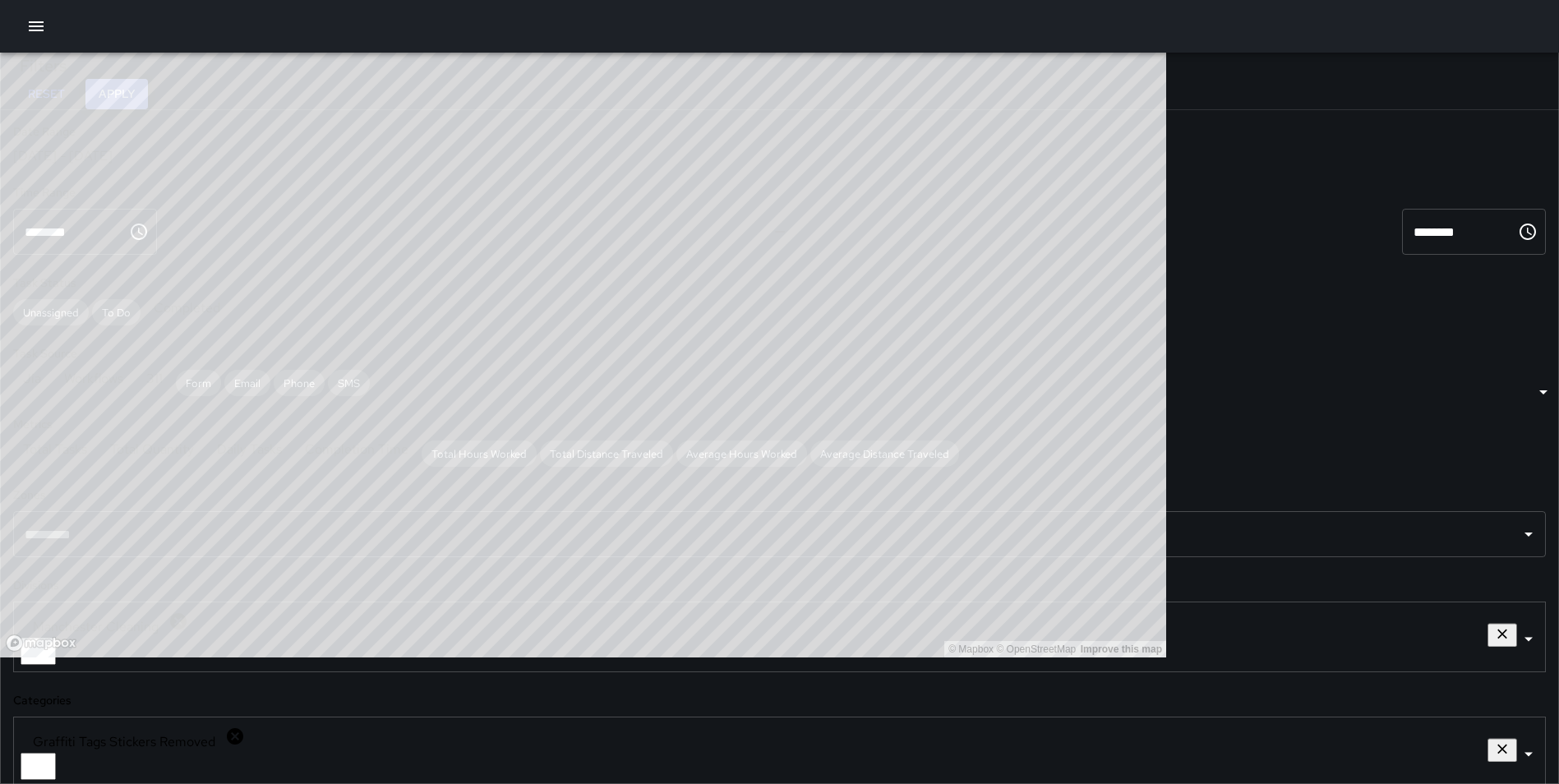
click at [148, 84] on button "Apply" at bounding box center [117, 94] width 63 height 30
click at [226, 726] on icon at bounding box center [235, 735] width 20 height 20
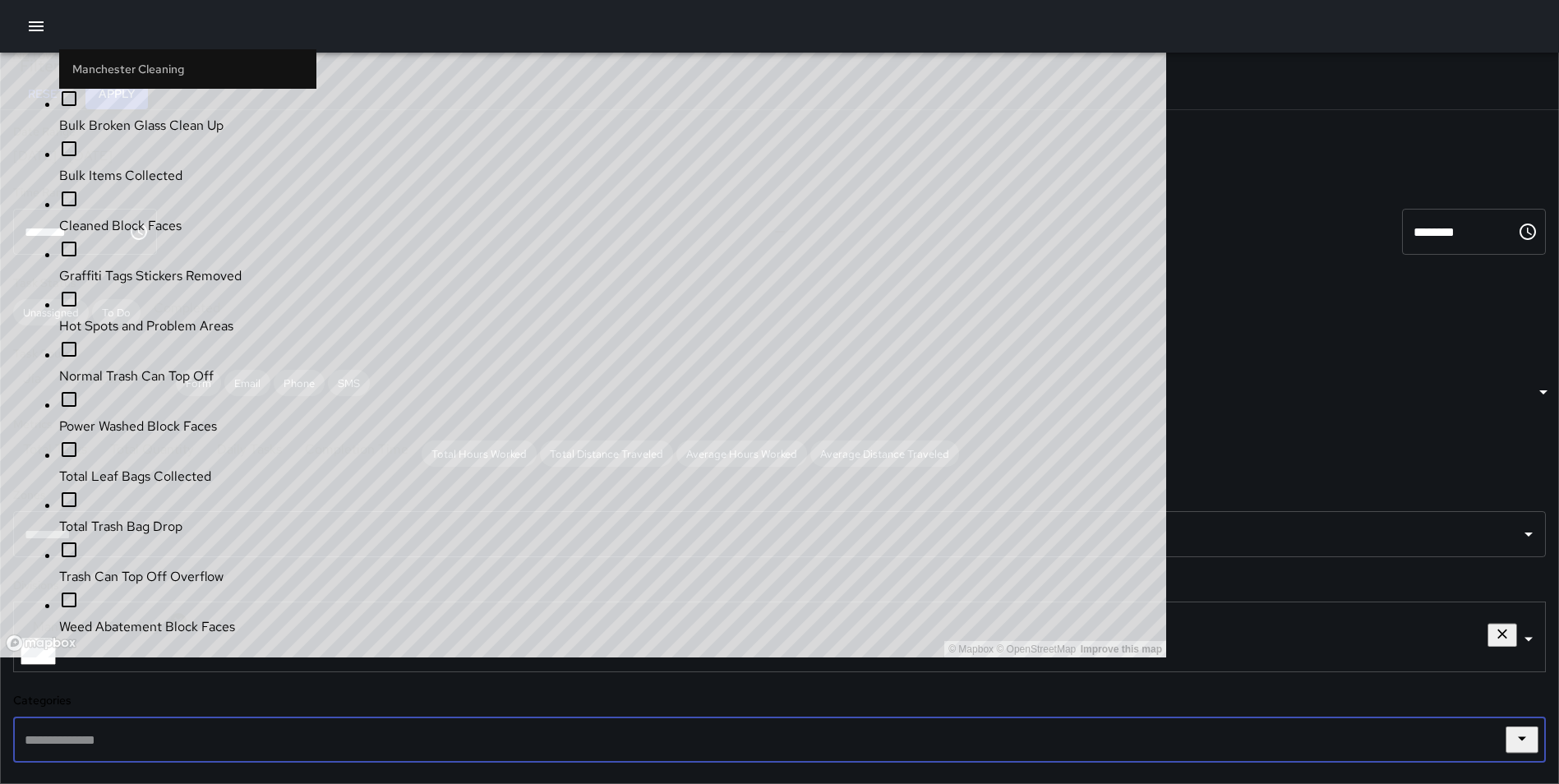
click at [127, 724] on input "text" at bounding box center [767, 739] width 1493 height 31
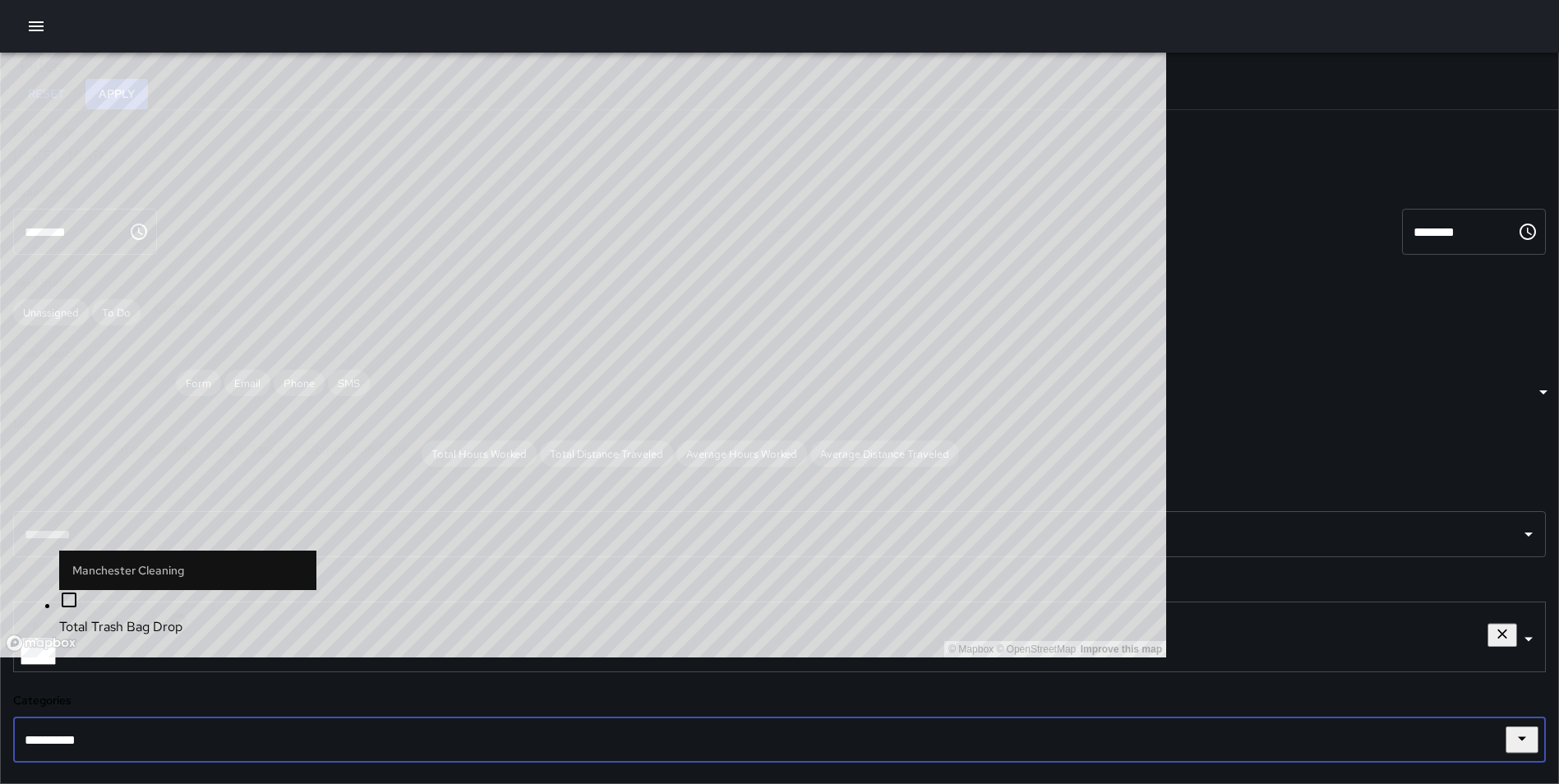
type input "**********"
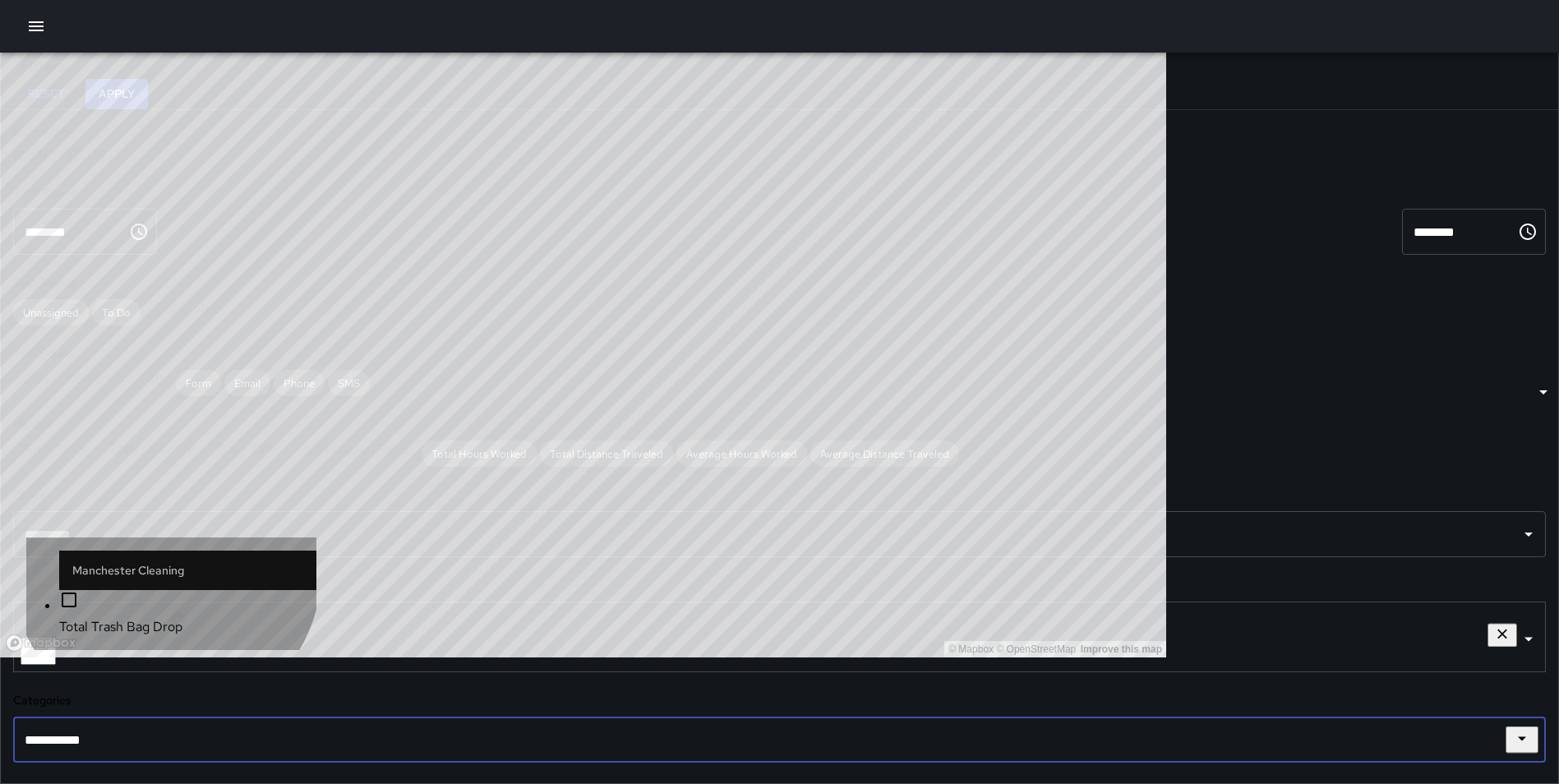
click at [167, 633] on li "Total Trash Bag Drop" at bounding box center [187, 613] width 257 height 47
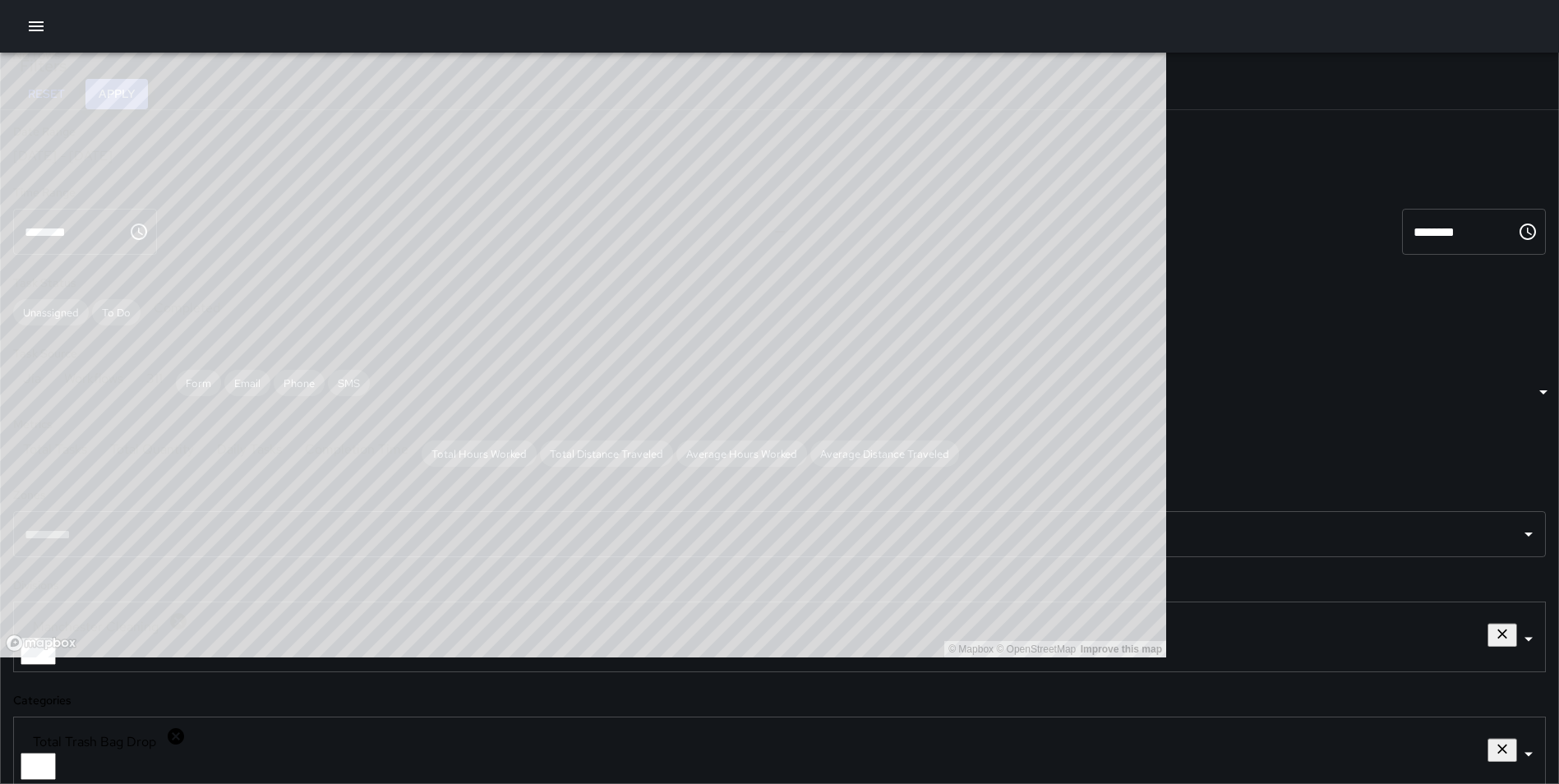
click at [148, 93] on button "Apply" at bounding box center [117, 94] width 63 height 30
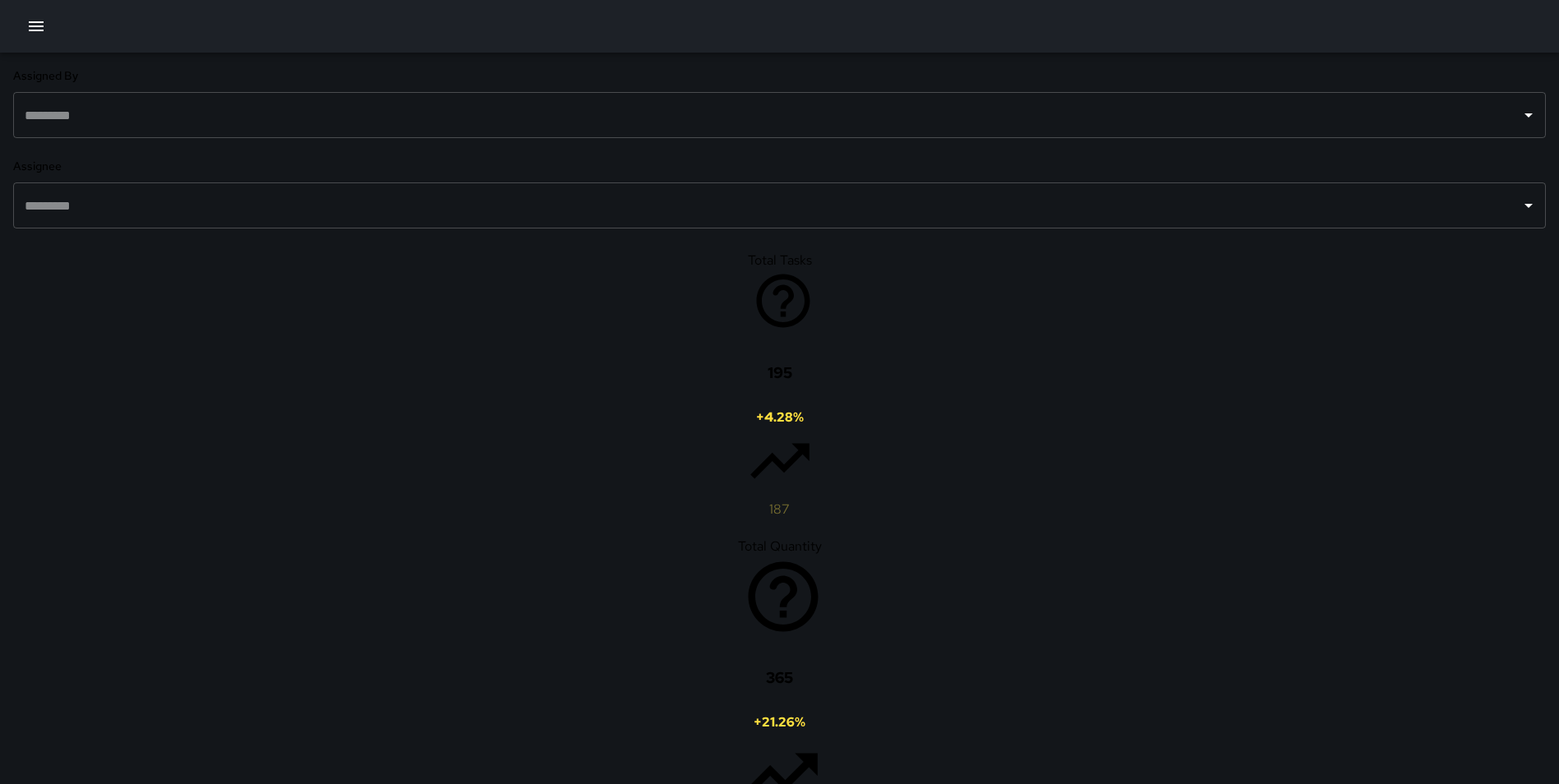
scroll to position [840, 0]
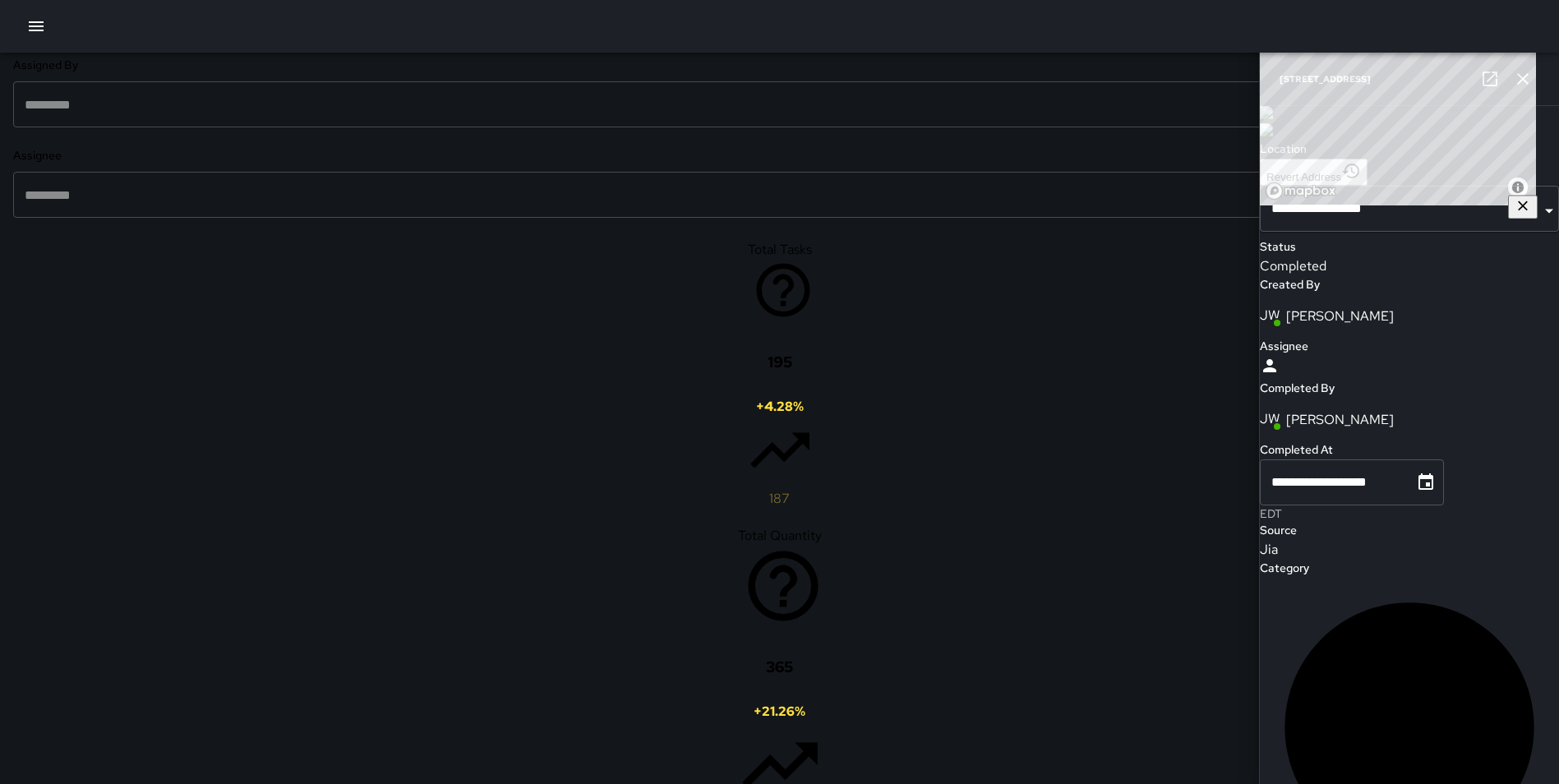
click at [1520, 76] on icon "button" at bounding box center [1523, 79] width 11 height 11
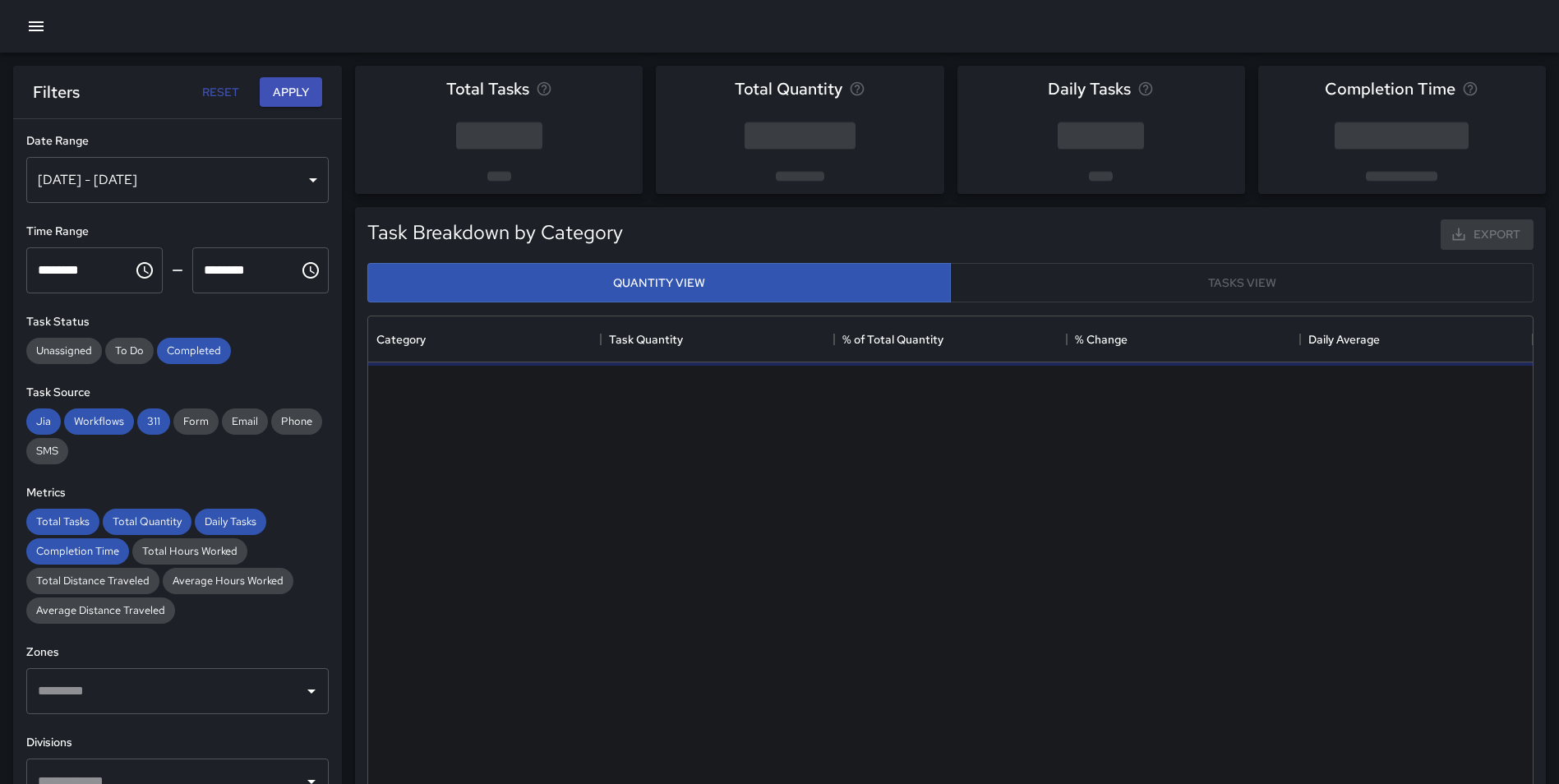
scroll to position [479, 1153]
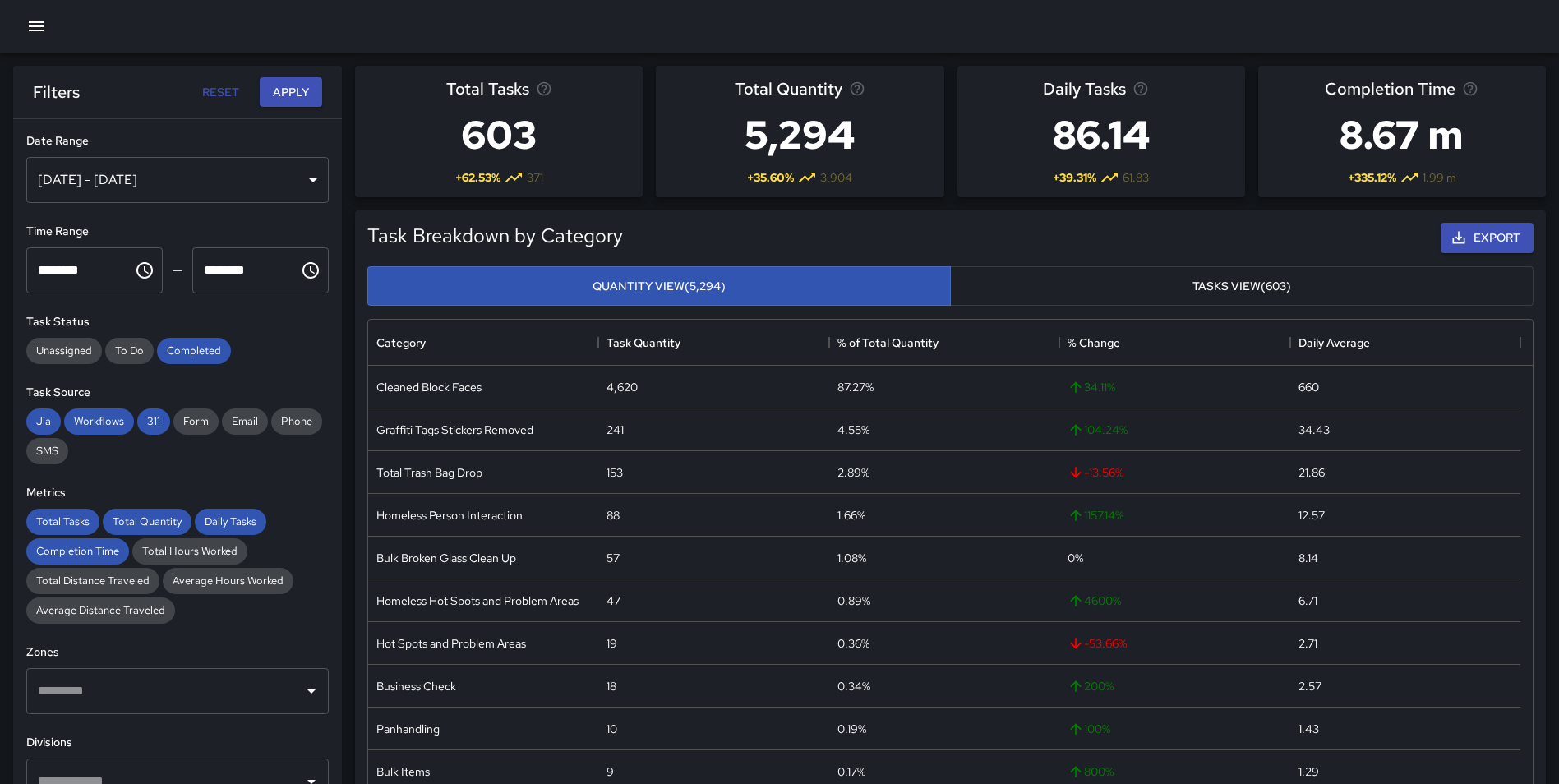
click at [262, 178] on div "[DATE] - [DATE]" at bounding box center [178, 180] width 303 height 46
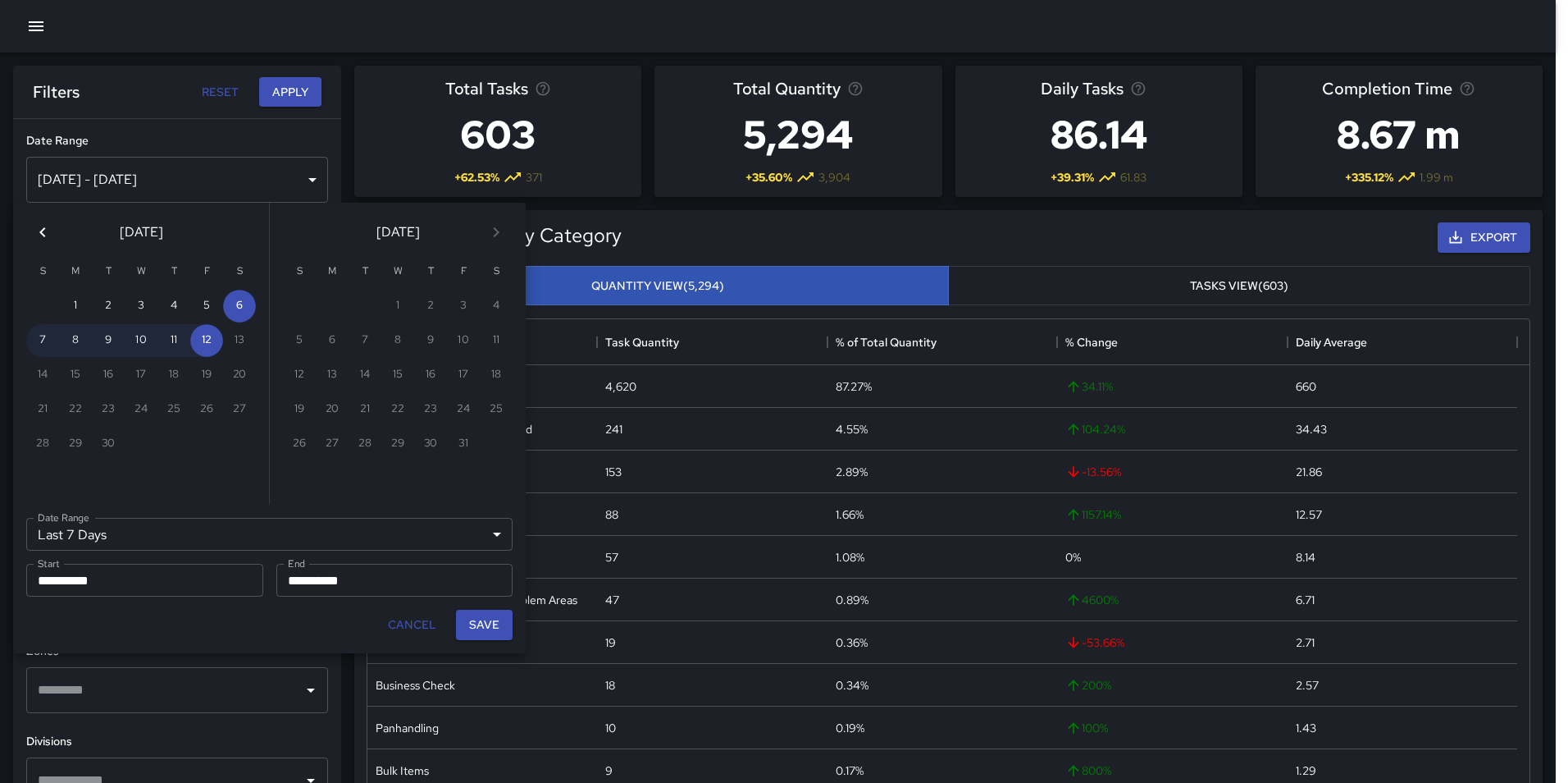
click at [49, 236] on icon "Previous month" at bounding box center [43, 232] width 20 height 20
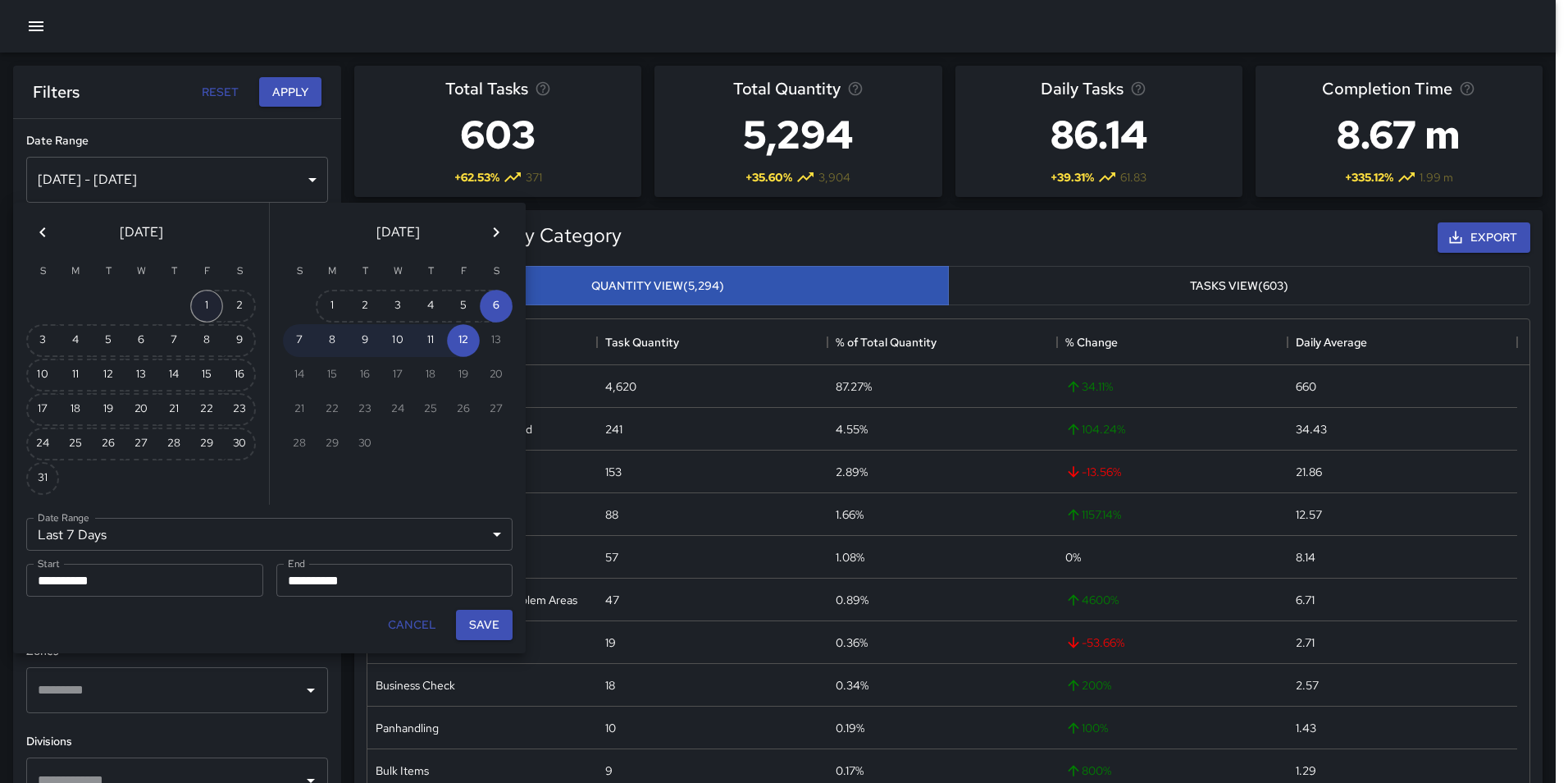
click at [206, 302] on button "1" at bounding box center [206, 306] width 33 height 33
type input "******"
type input "**********"
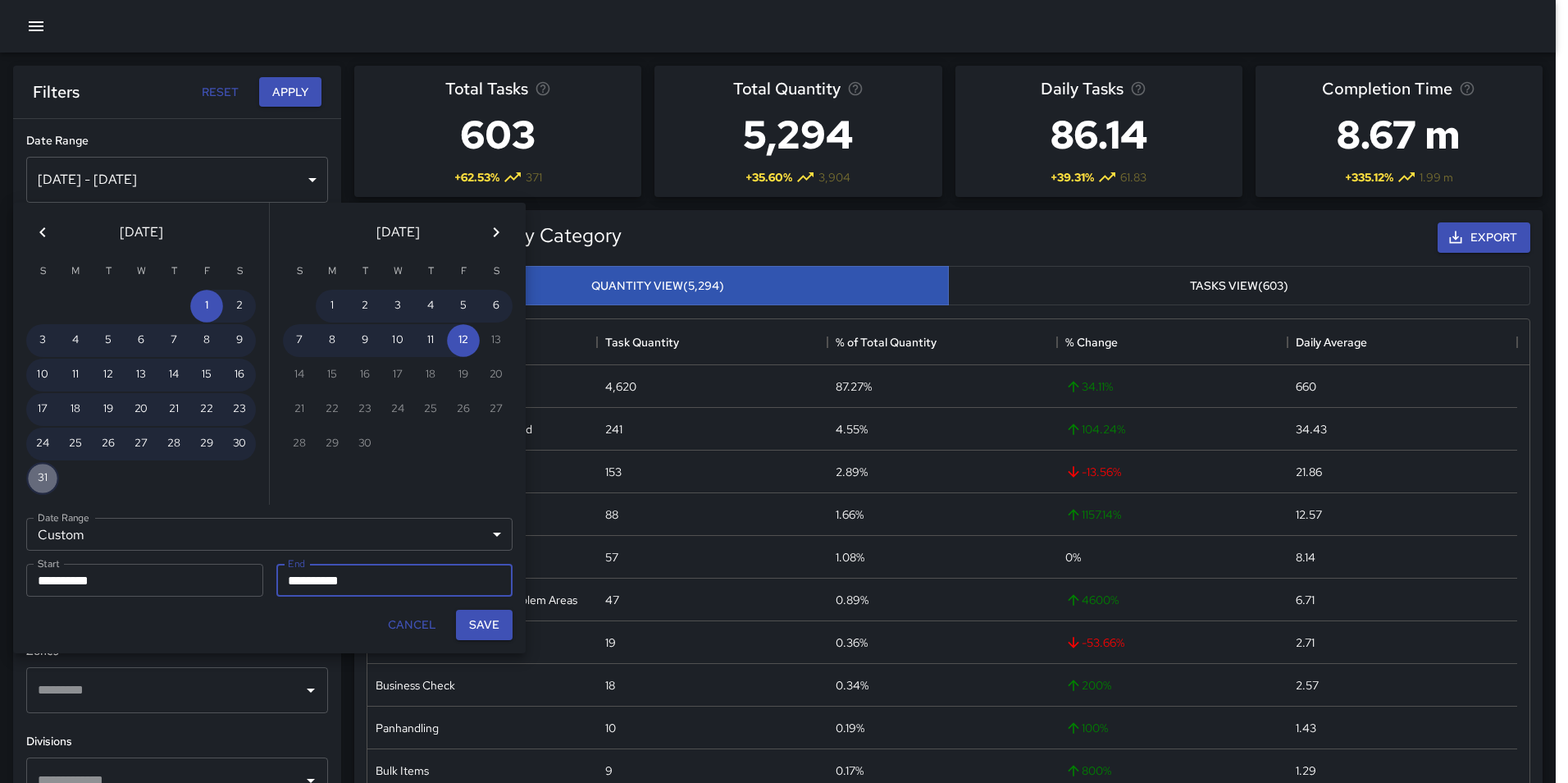
click at [42, 478] on button "31" at bounding box center [43, 478] width 33 height 33
type input "**********"
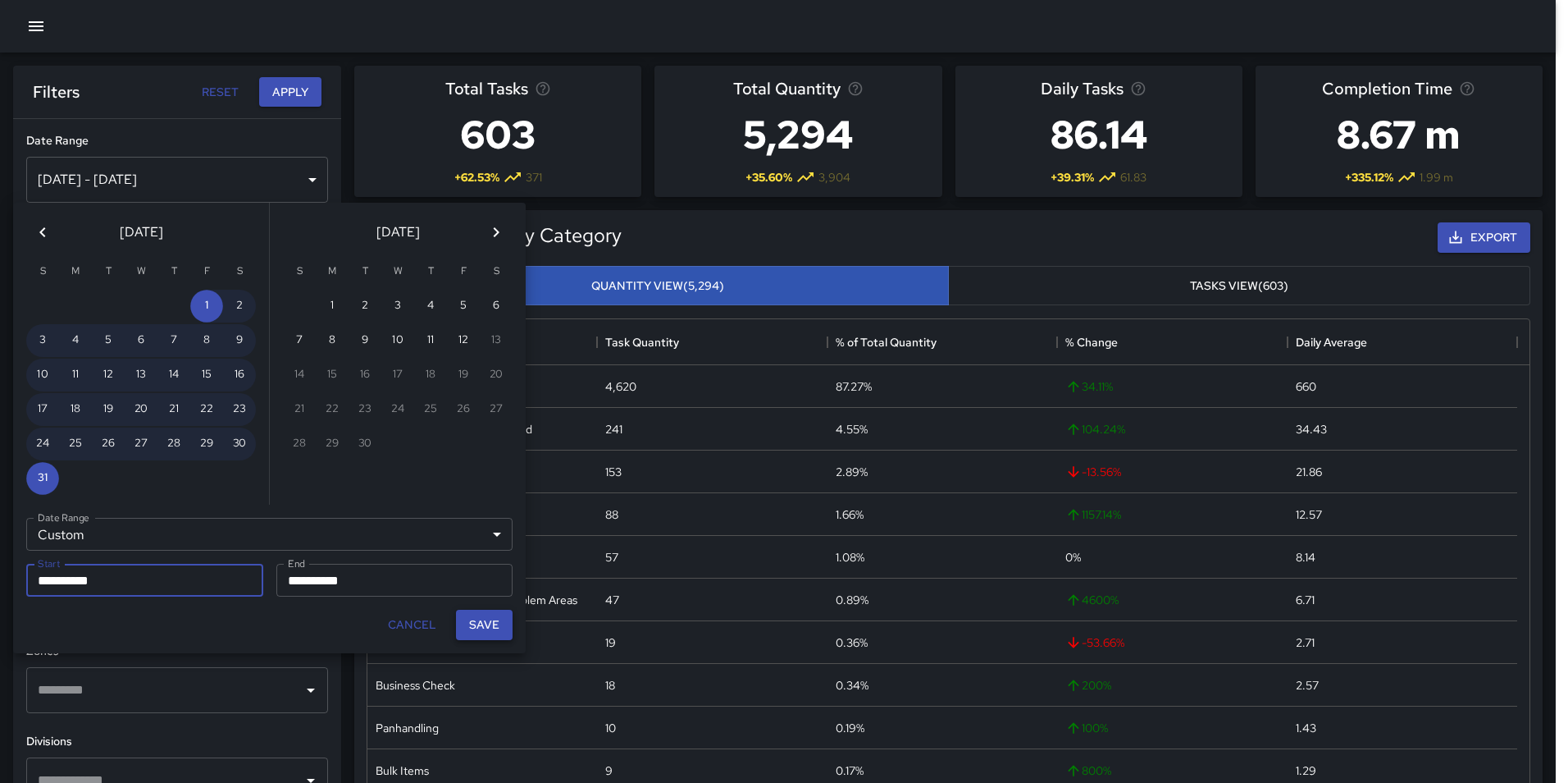
click at [500, 626] on button "Save" at bounding box center [484, 625] width 57 height 30
type input "**********"
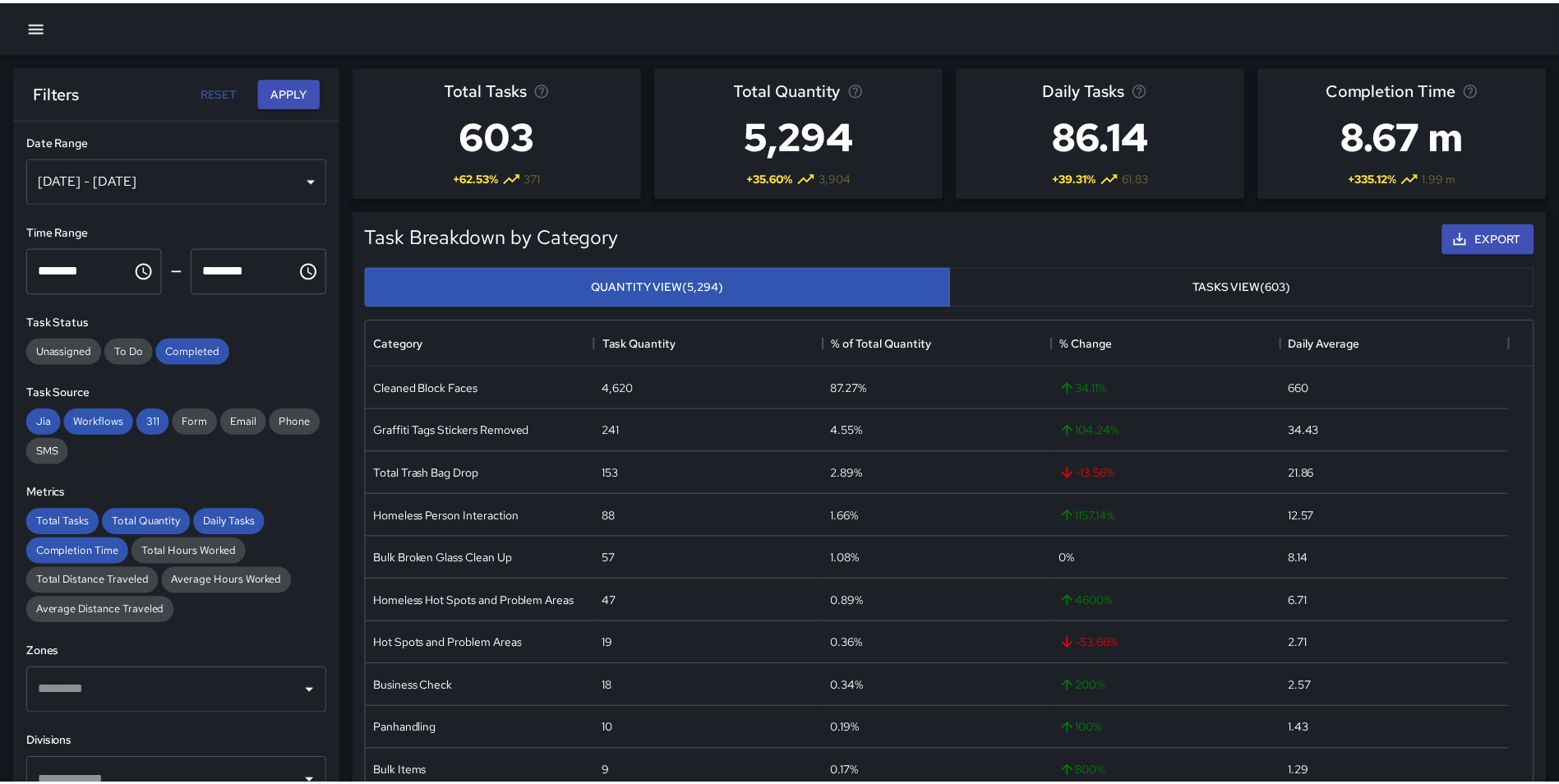
scroll to position [13, 13]
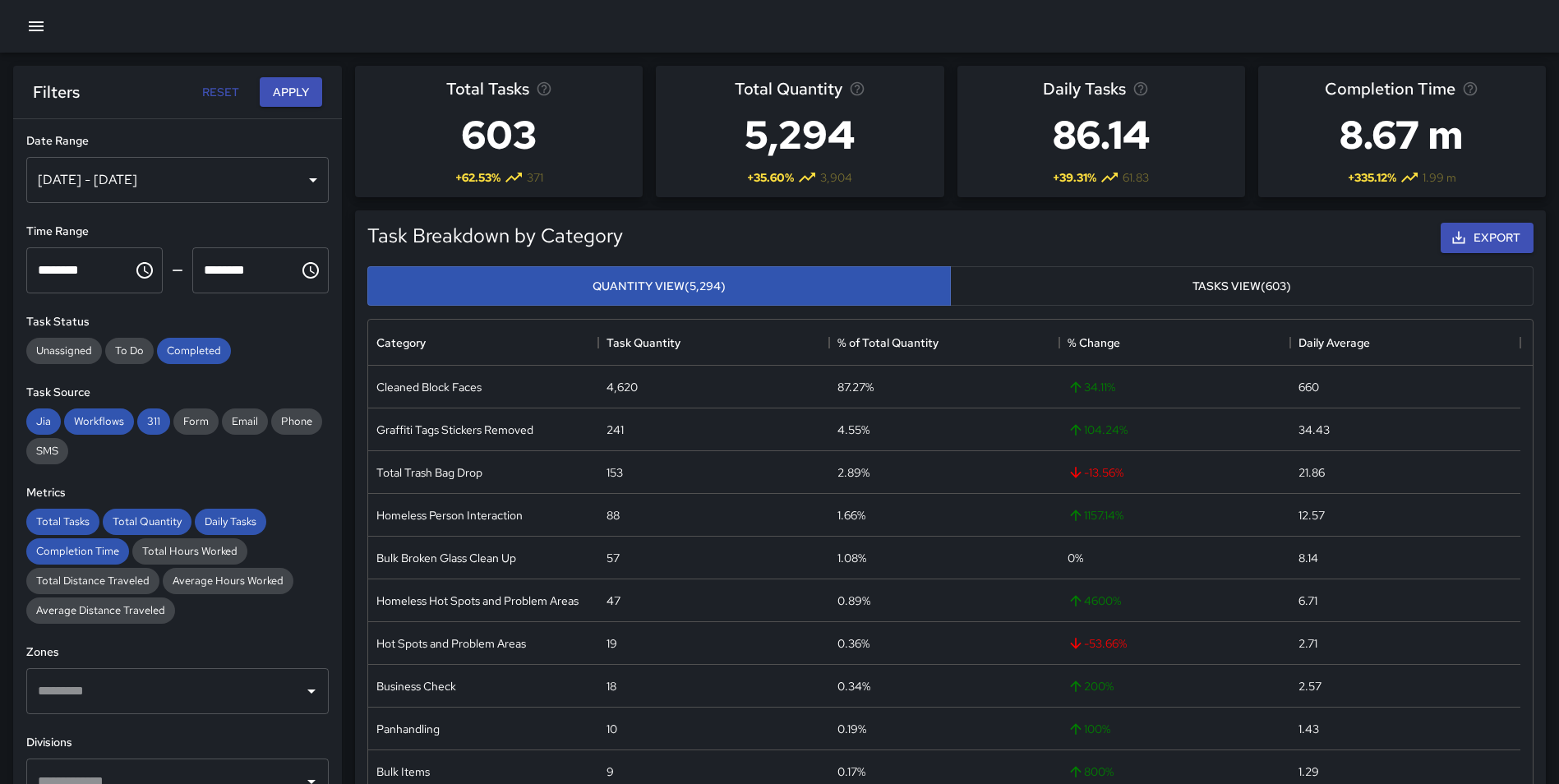
click at [286, 88] on button "Apply" at bounding box center [291, 92] width 63 height 30
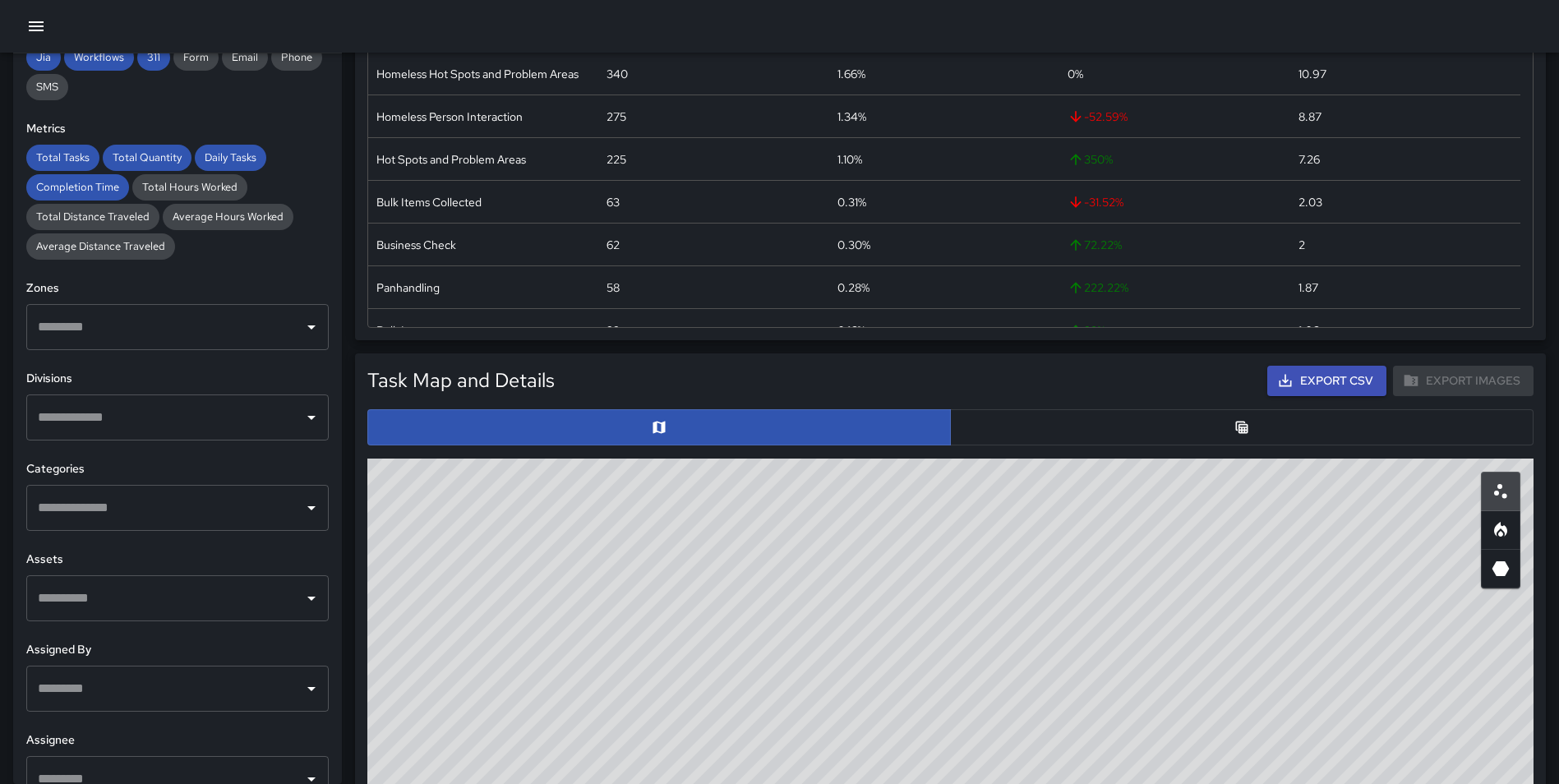
scroll to position [329, 0]
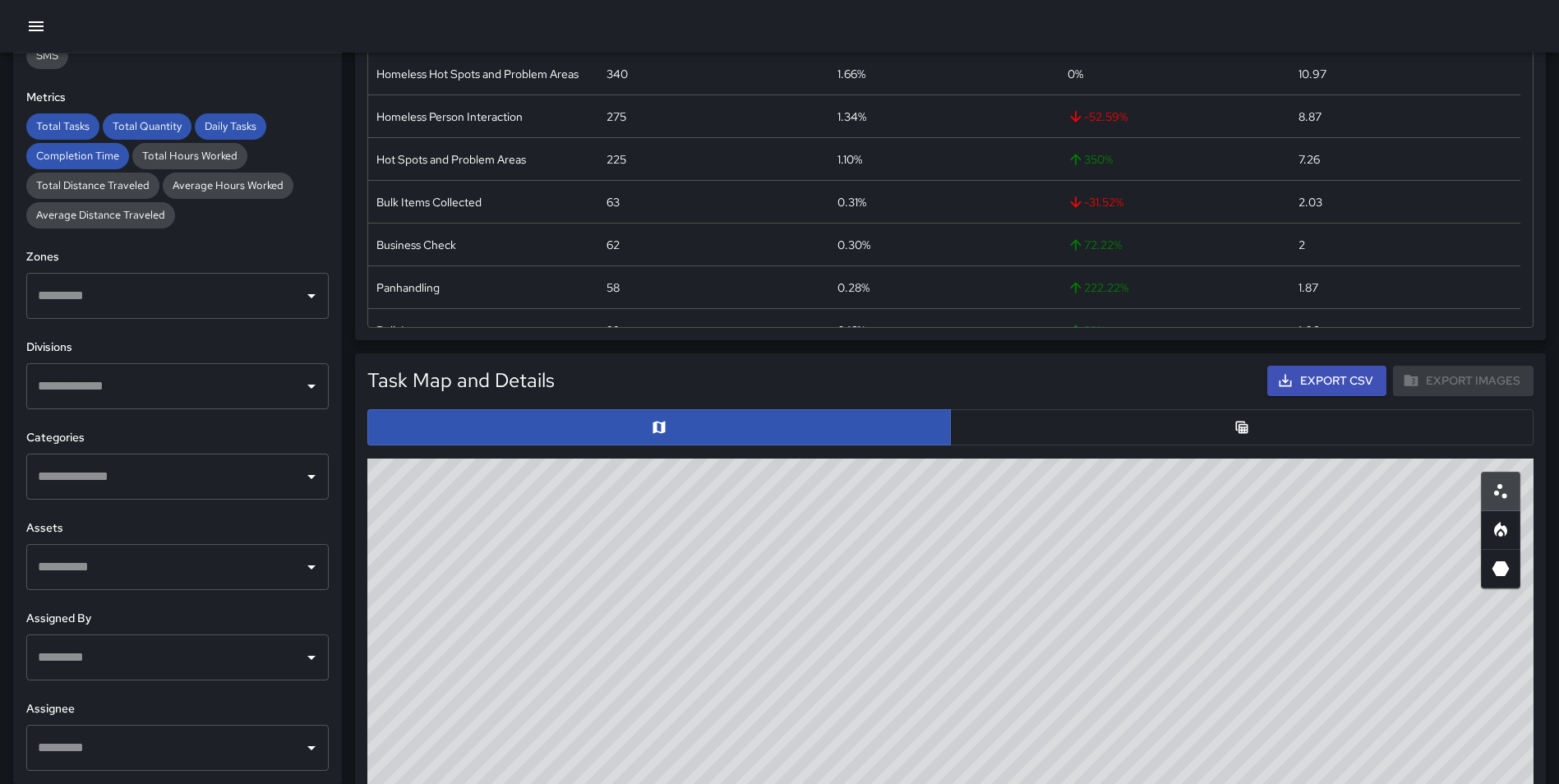
click at [133, 486] on input "text" at bounding box center [165, 476] width 263 height 31
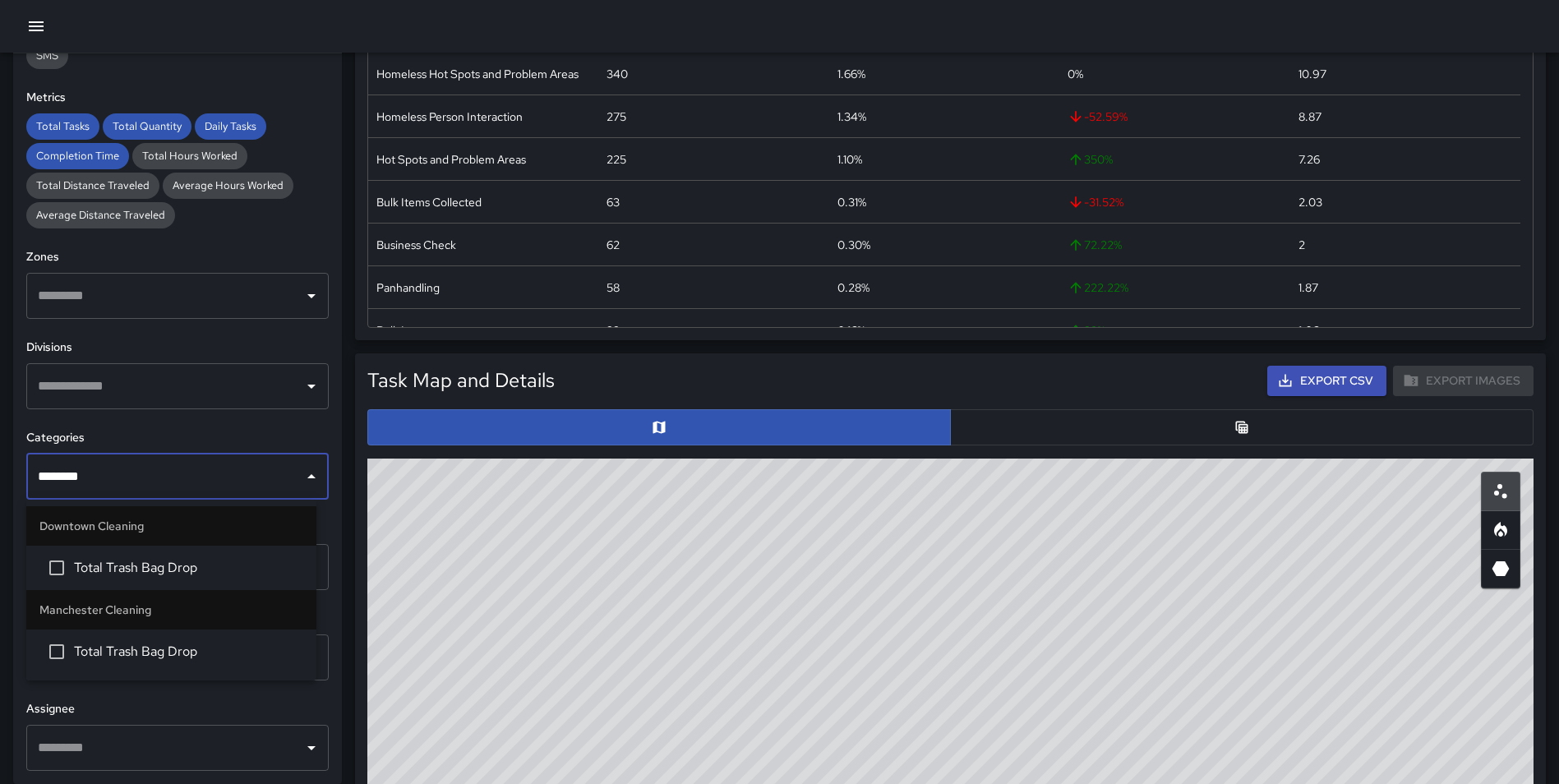
type input "*********"
click at [189, 655] on span "Total Trash Bag Drop" at bounding box center [188, 651] width 229 height 20
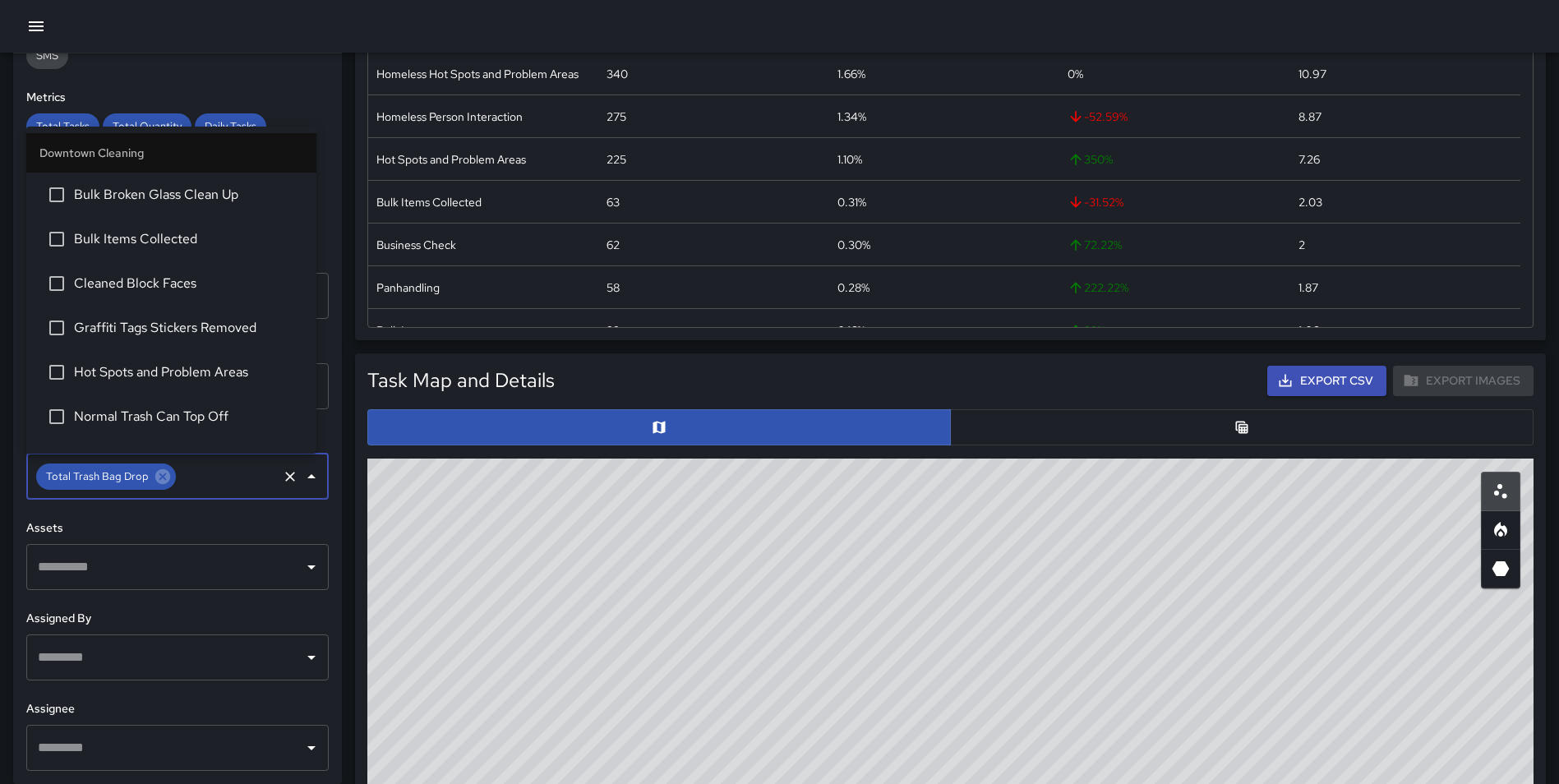
scroll to position [1440, 0]
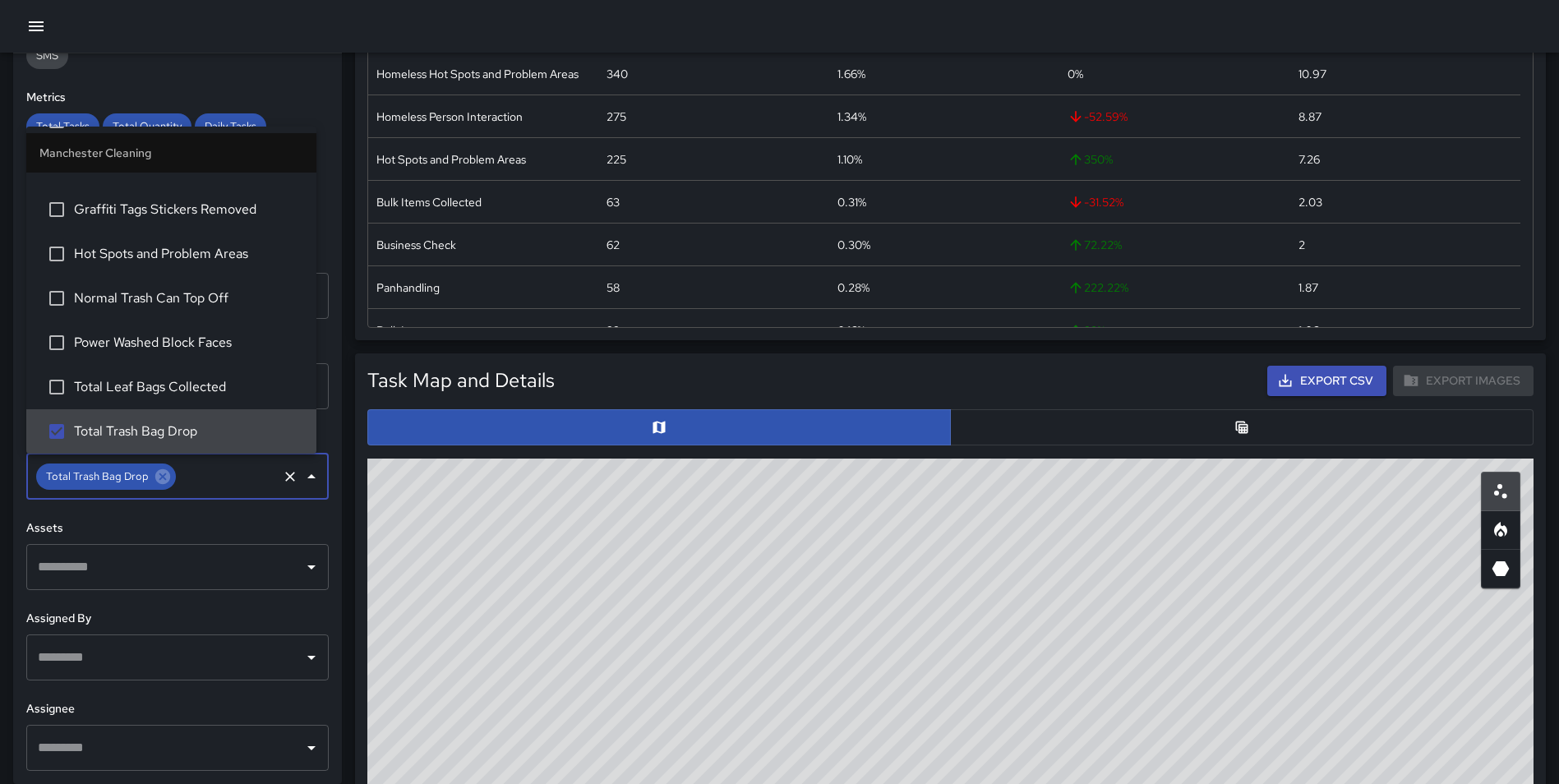
click at [346, 653] on div "Task Map and Details Export CSV Export Images ID Address Division 2781d850 3 Ea…" at bounding box center [943, 728] width 1204 height 774
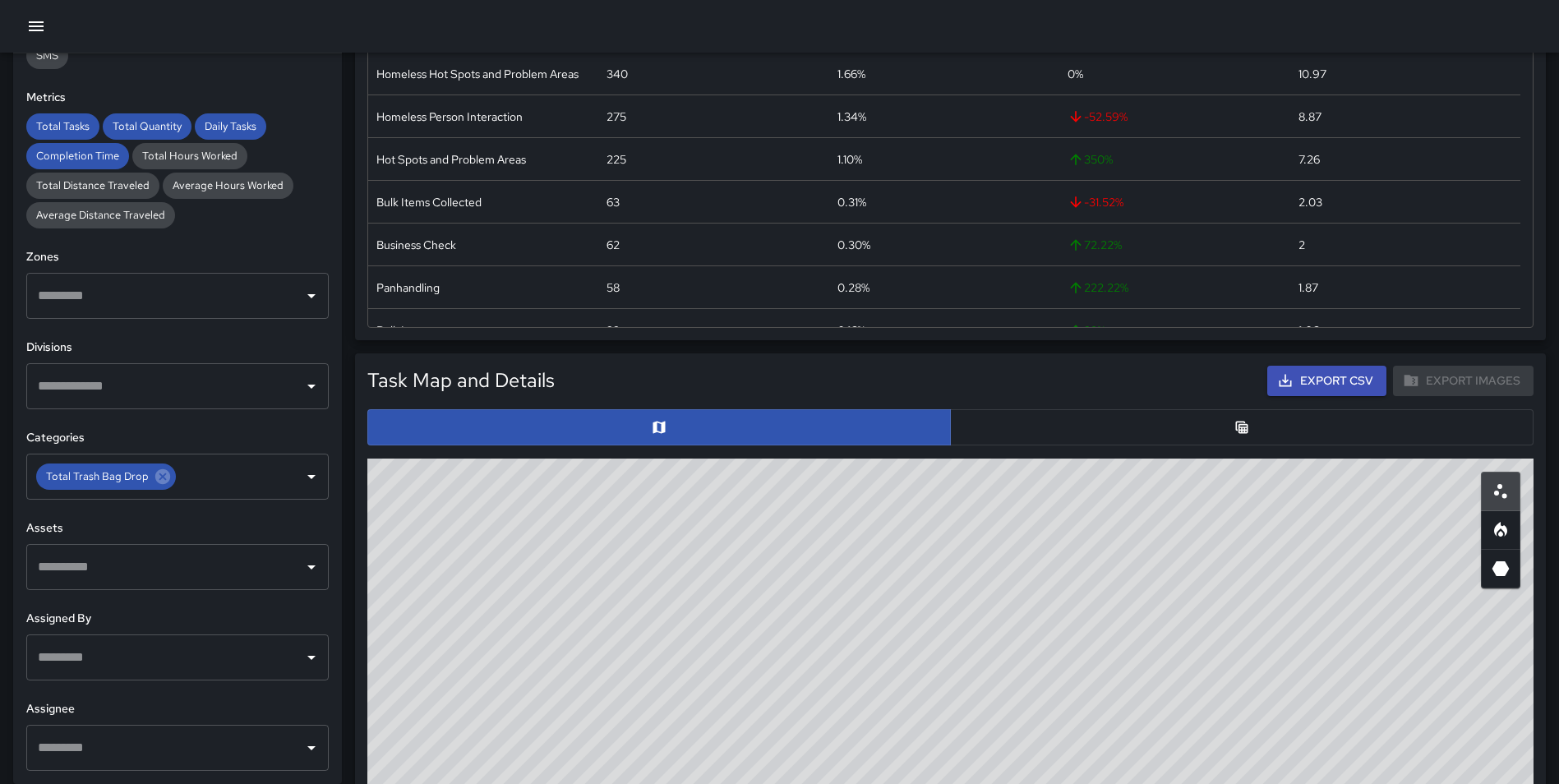
scroll to position [0, 0]
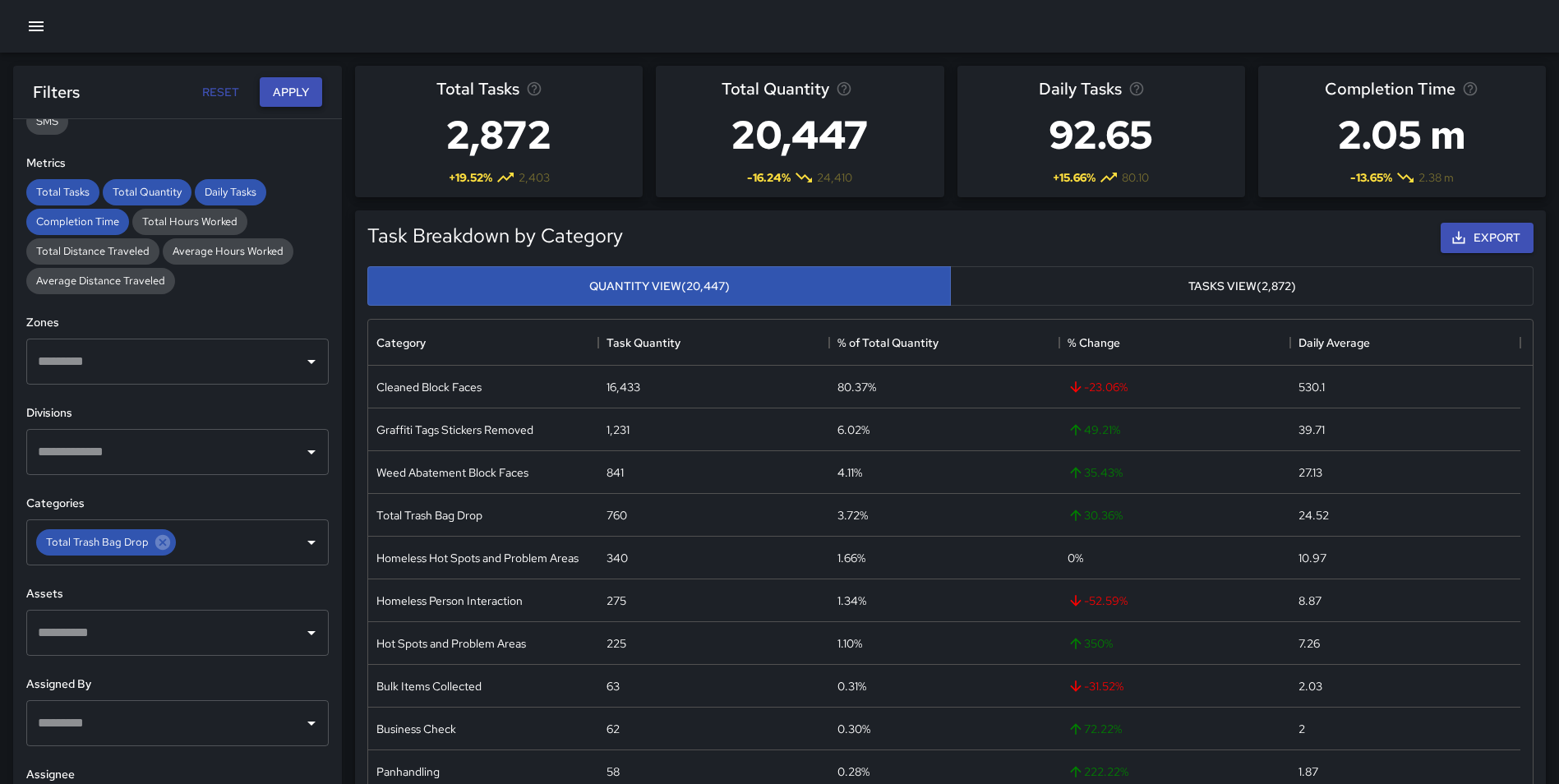
click at [290, 92] on button "Apply" at bounding box center [291, 92] width 63 height 30
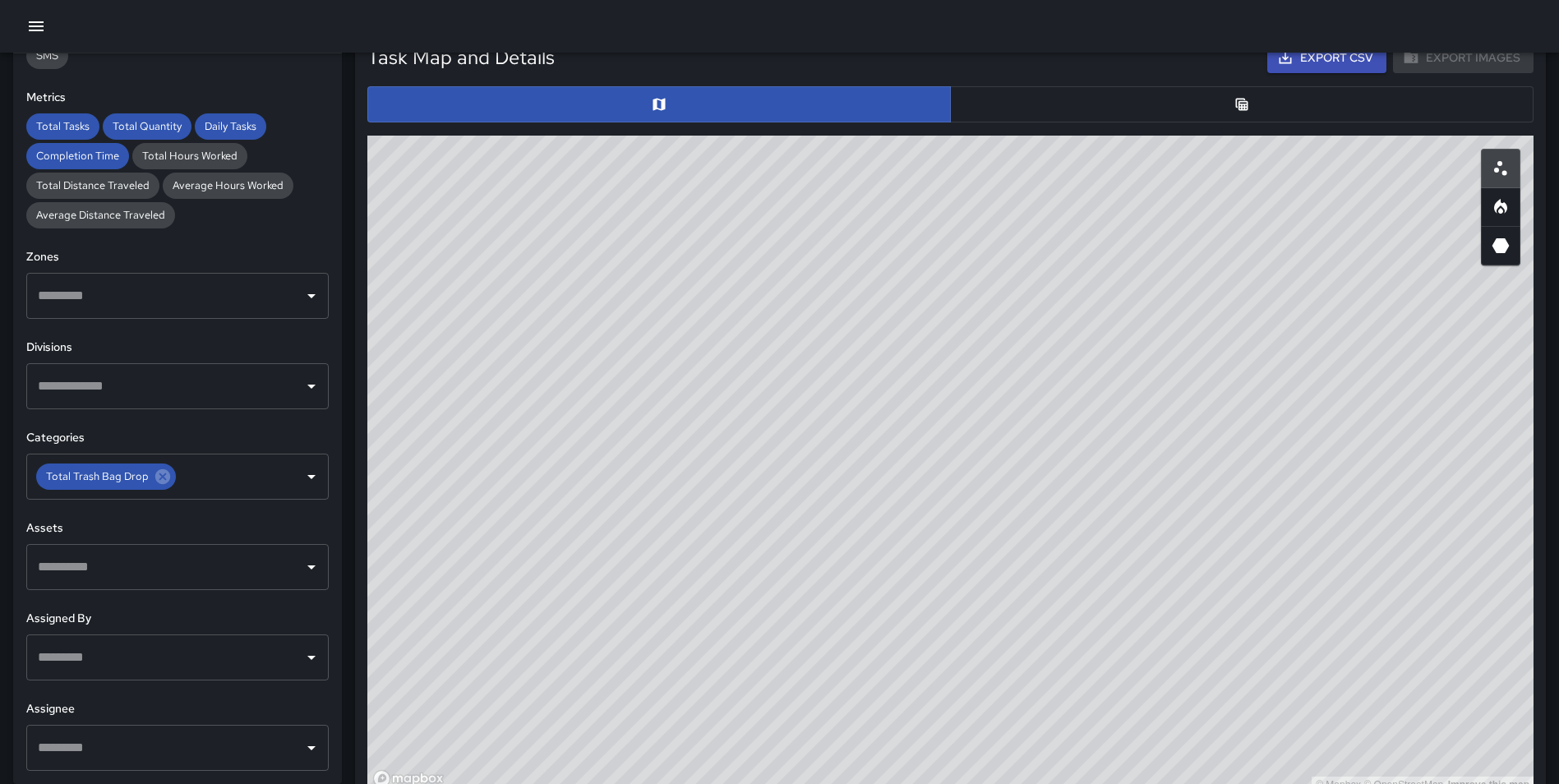
scroll to position [772, 0]
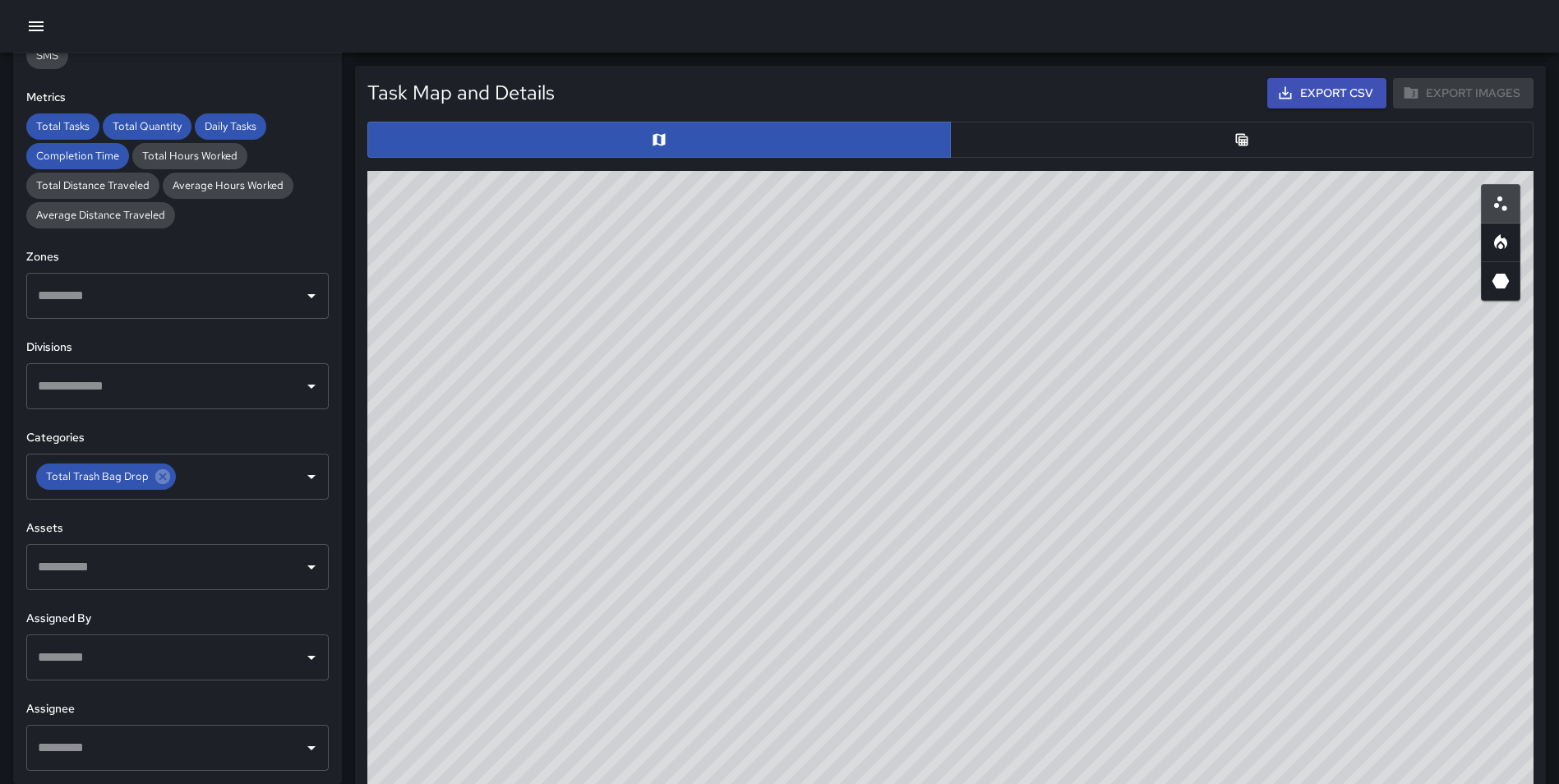
drag, startPoint x: 1352, startPoint y: 472, endPoint x: 798, endPoint y: 373, distance: 562.8
click at [765, 353] on div "© Mapbox © OpenStreetMap Improve this map" at bounding box center [950, 500] width 1166 height 657
click at [1499, 245] on icon "Heatmap" at bounding box center [1500, 245] width 5 height 6
click at [1169, 152] on button "button" at bounding box center [1241, 140] width 583 height 36
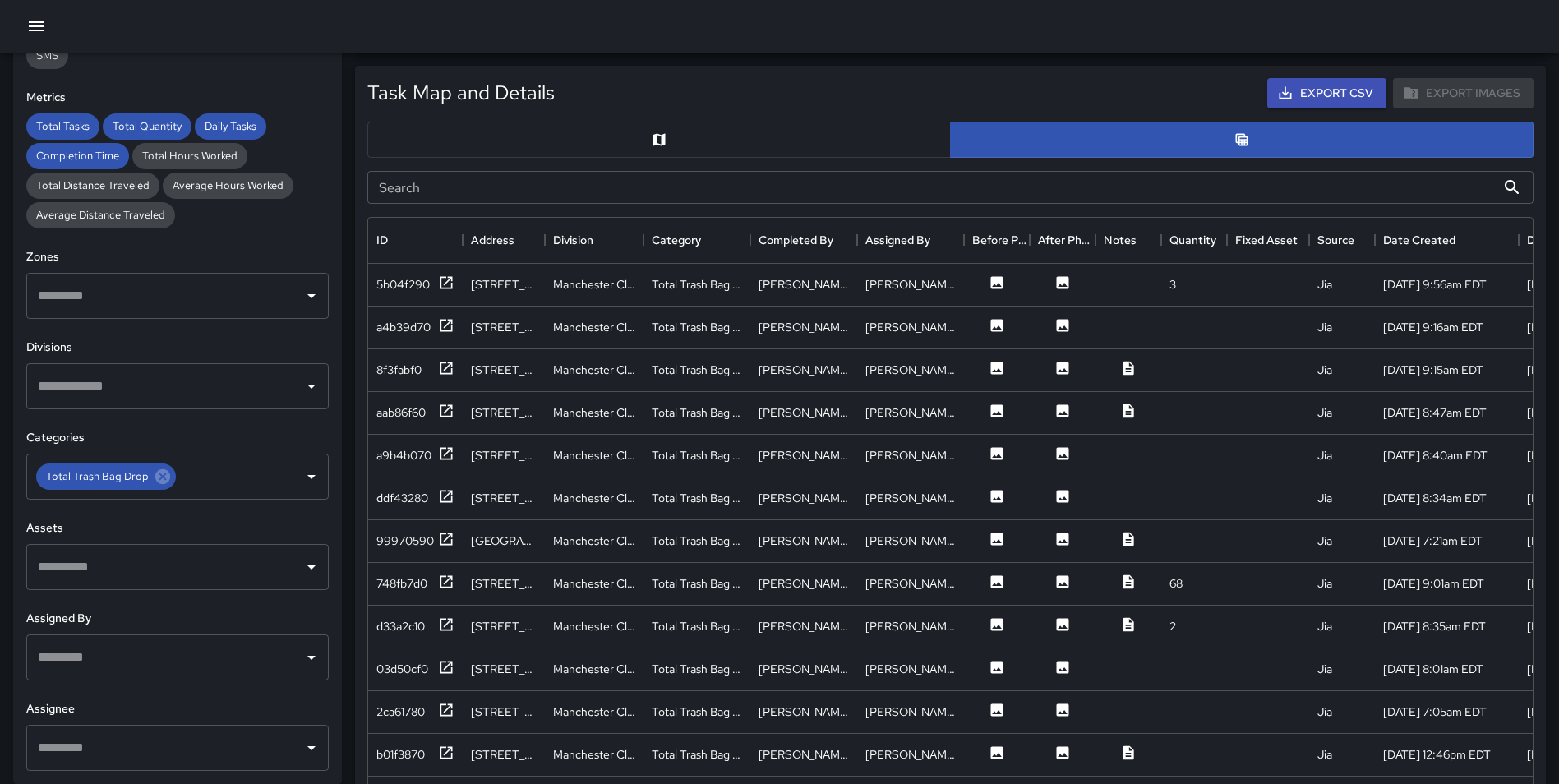
scroll to position [13, 13]
click at [448, 280] on icon at bounding box center [446, 282] width 12 height 12
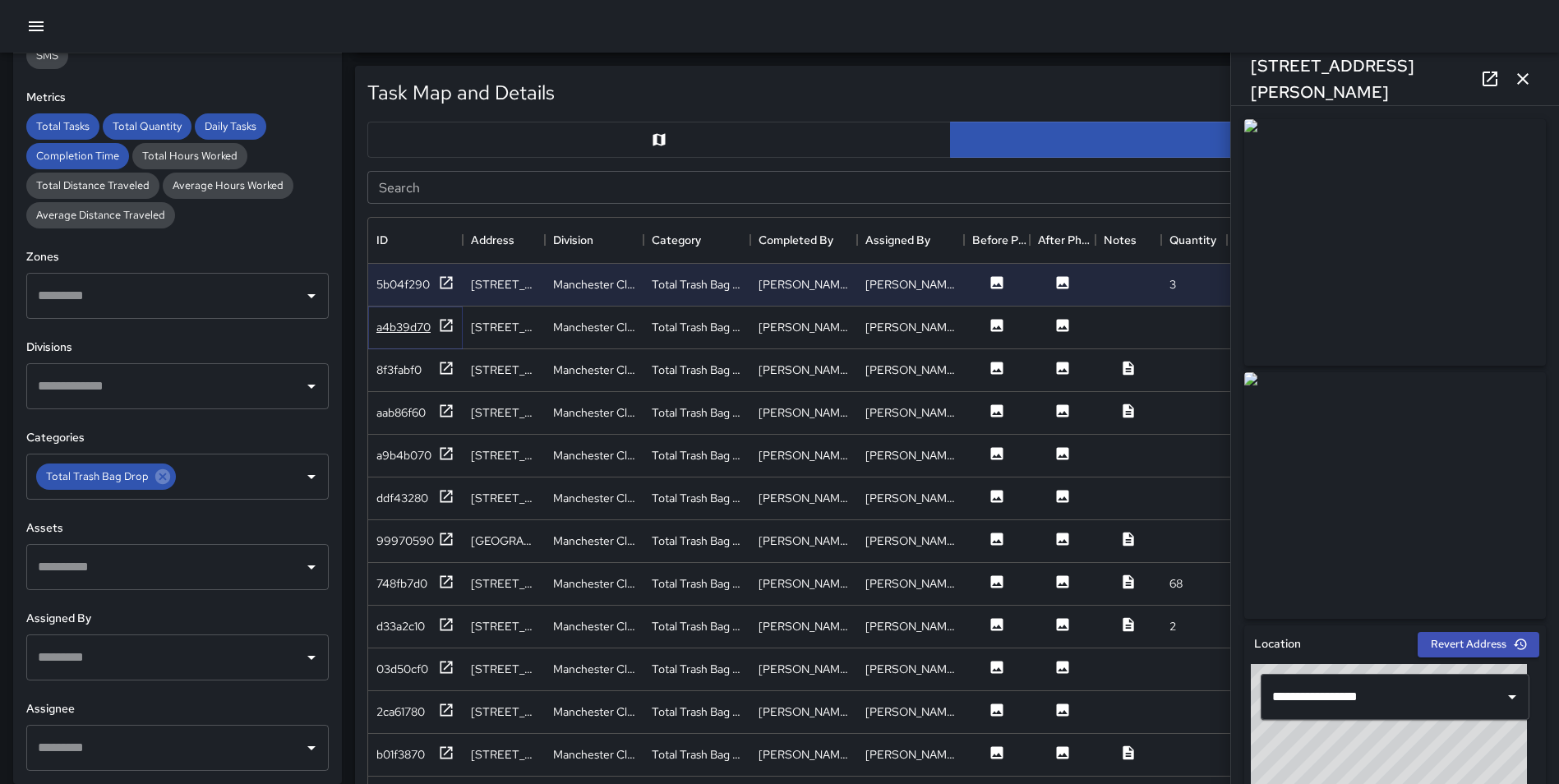
click at [443, 323] on icon at bounding box center [445, 324] width 16 height 16
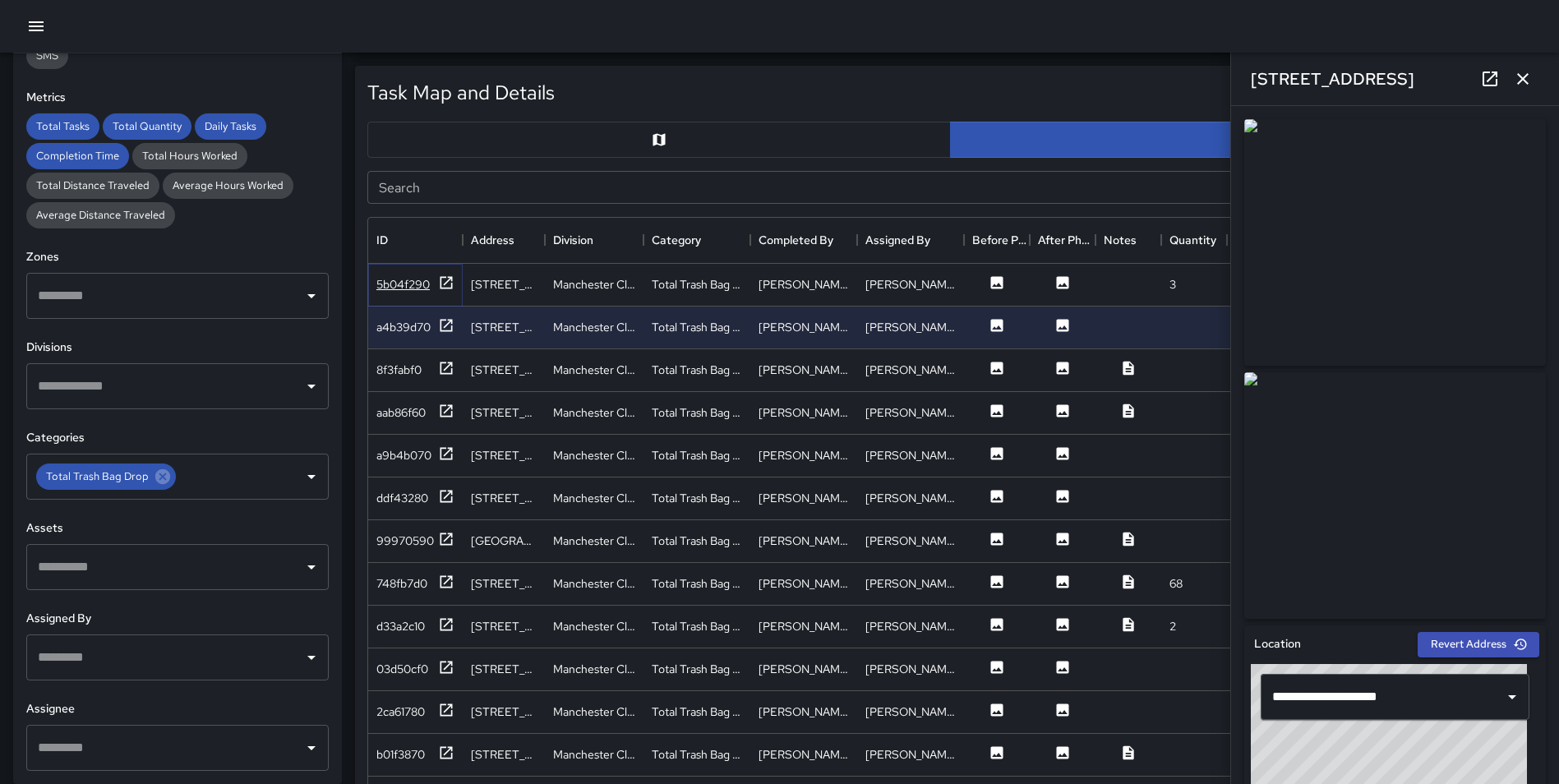
click at [445, 284] on icon at bounding box center [446, 282] width 12 height 12
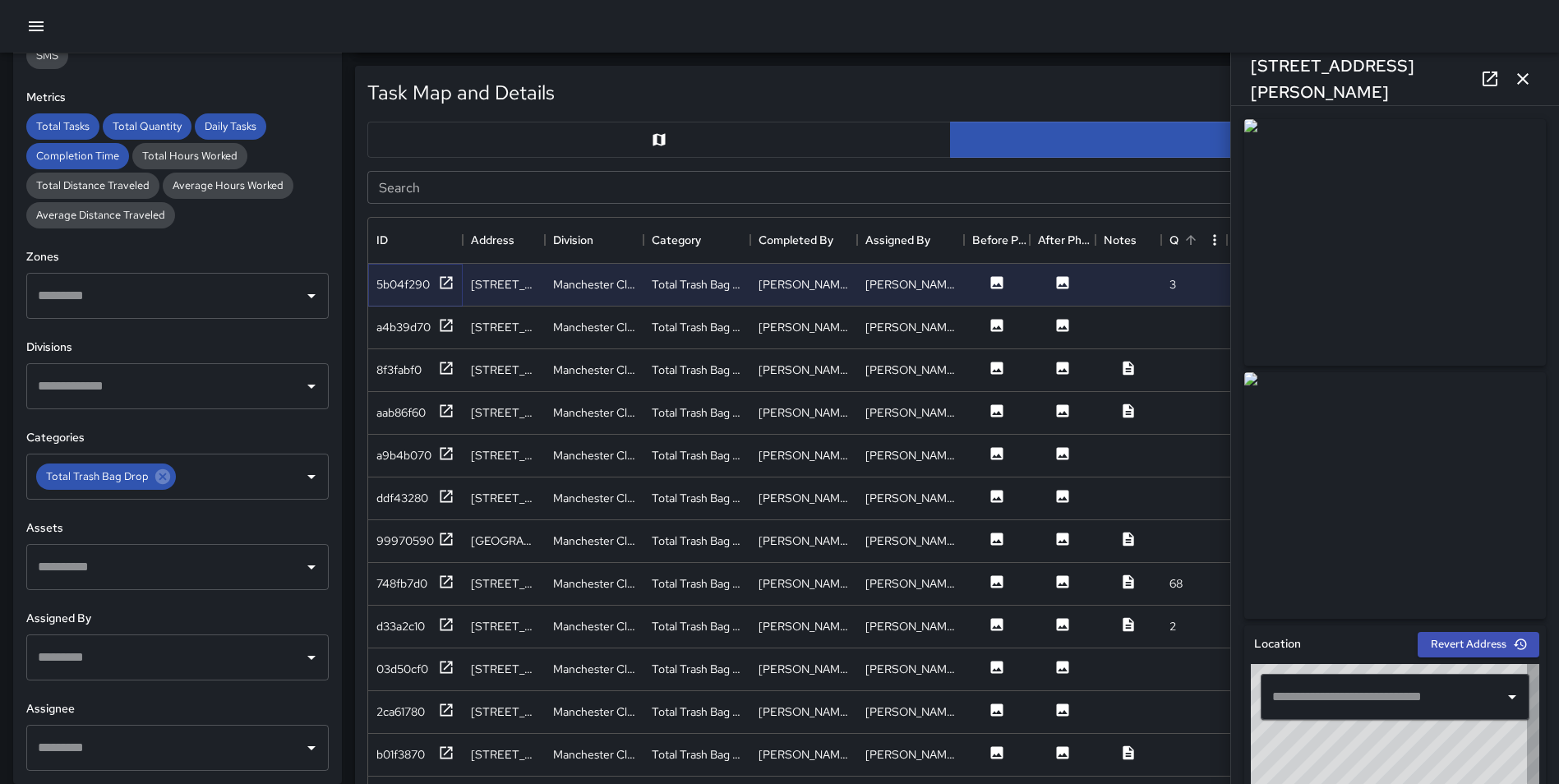
type input "**********"
drag, startPoint x: 446, startPoint y: 749, endPoint x: 450, endPoint y: 723, distance: 26.3
click at [447, 749] on icon at bounding box center [445, 752] width 16 height 16
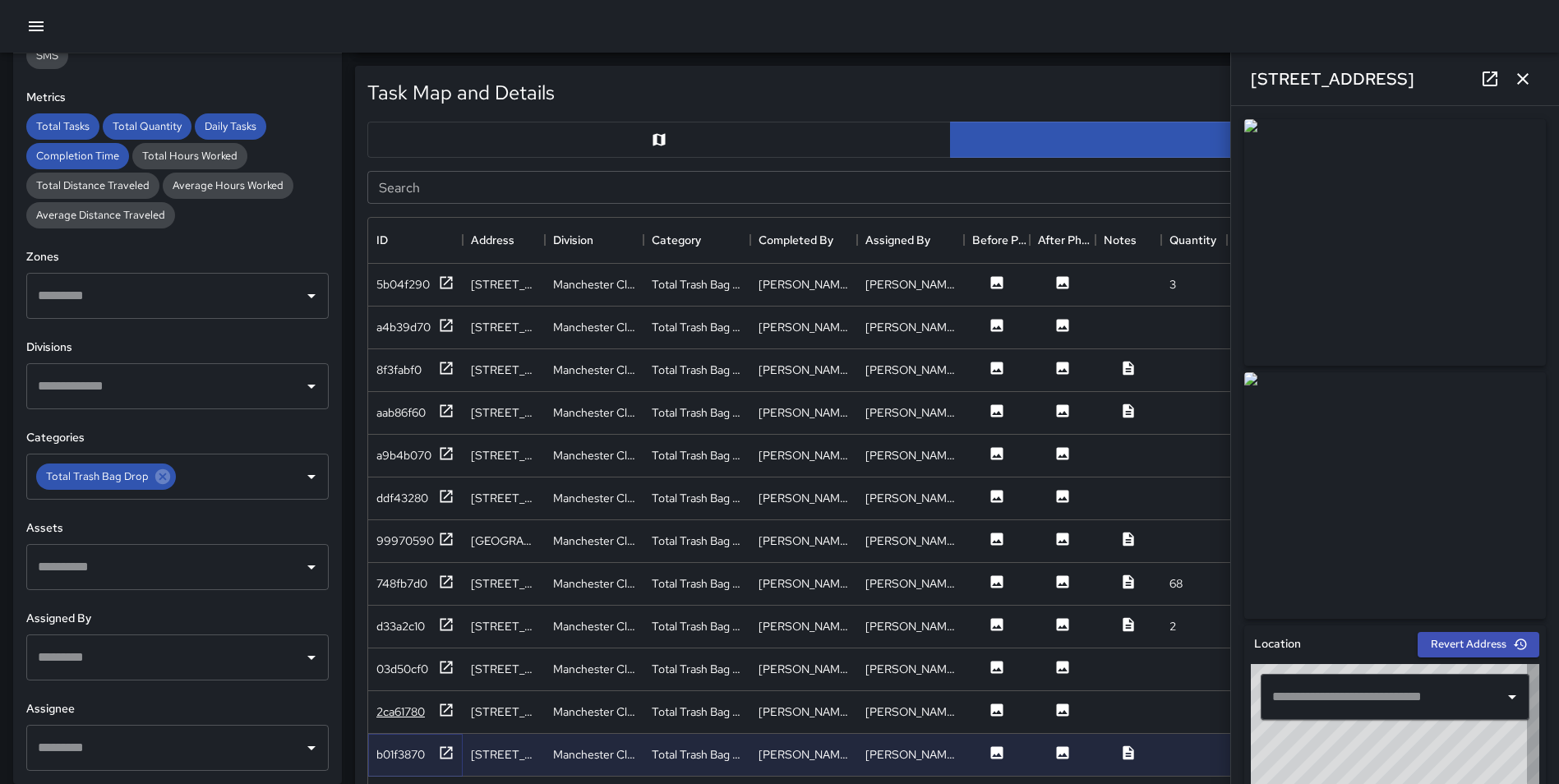
type input "**********"
click at [443, 710] on icon at bounding box center [445, 709] width 16 height 16
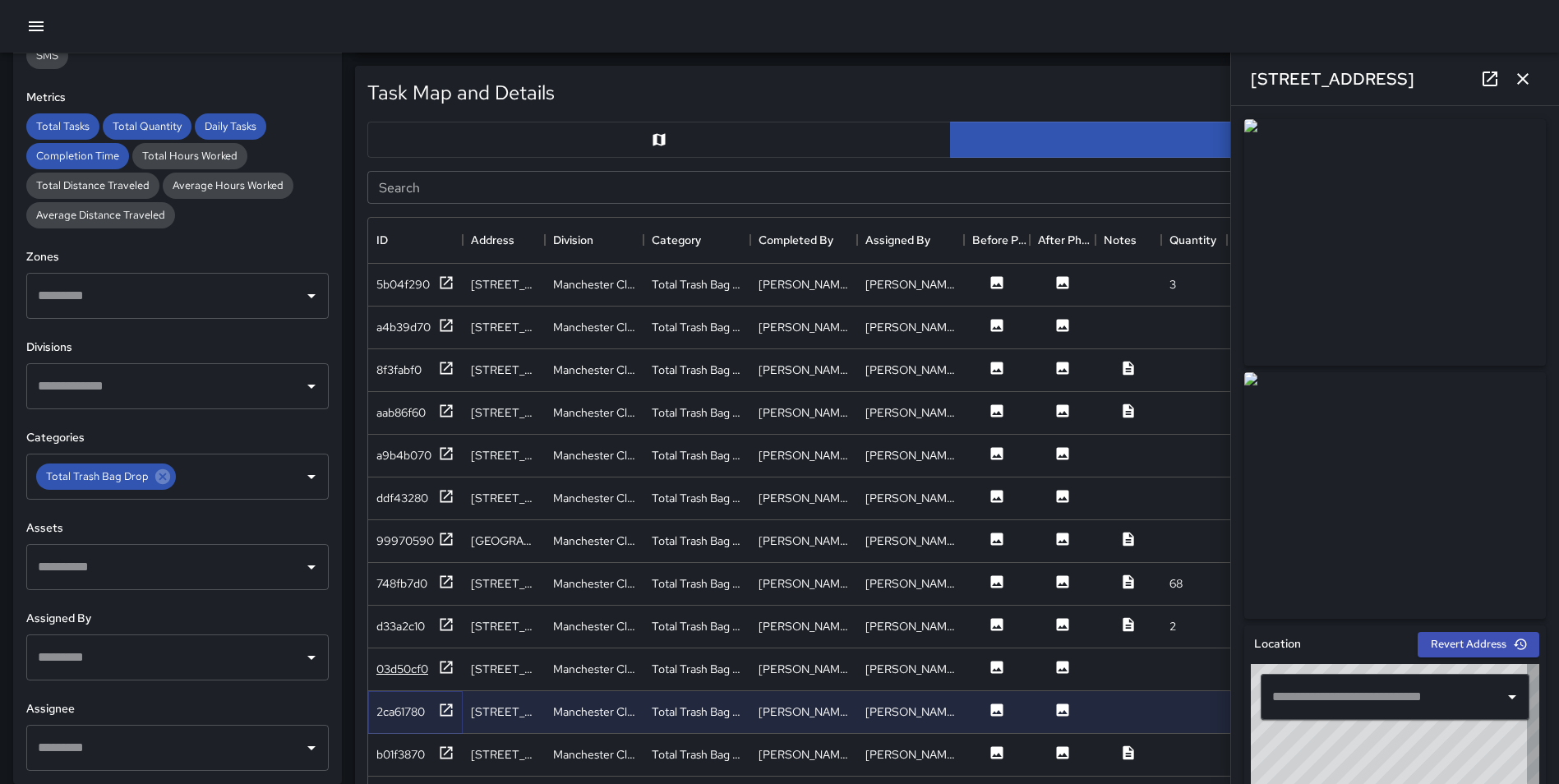
type input "**********"
click at [448, 753] on icon at bounding box center [445, 752] width 16 height 16
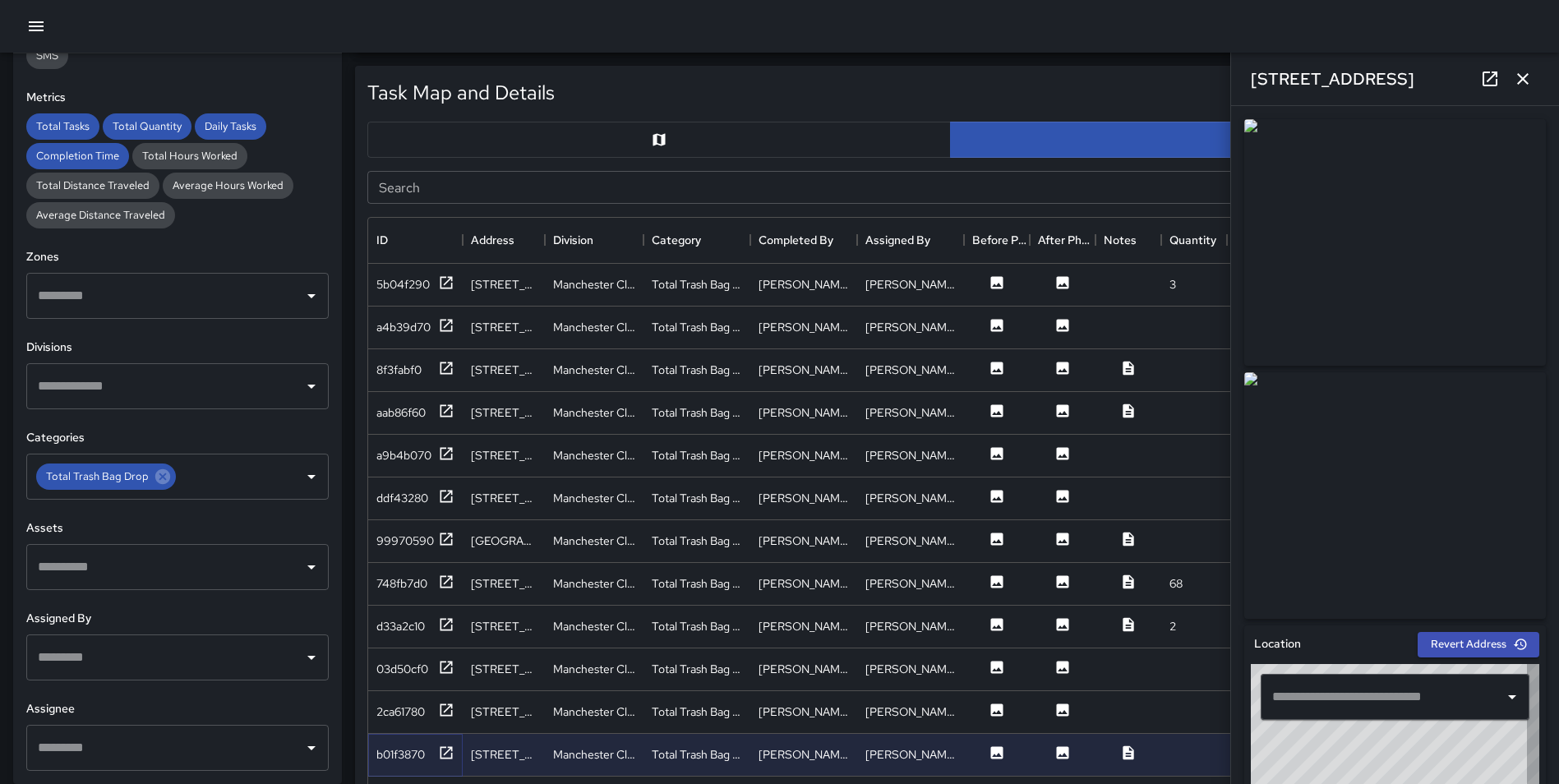
type input "**********"
click at [445, 710] on icon at bounding box center [445, 709] width 16 height 16
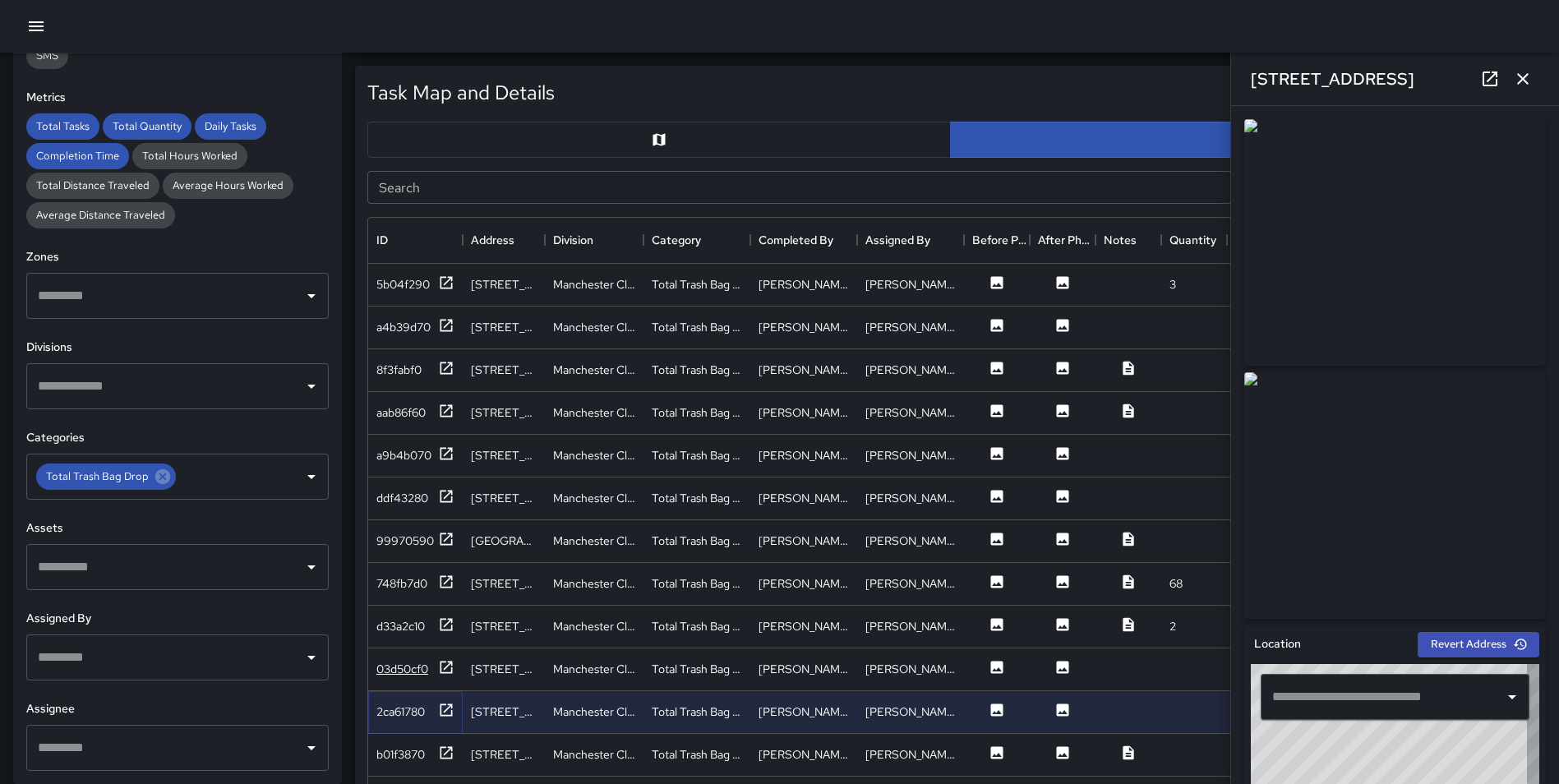
type input "**********"
click at [443, 665] on icon at bounding box center [445, 667] width 16 height 16
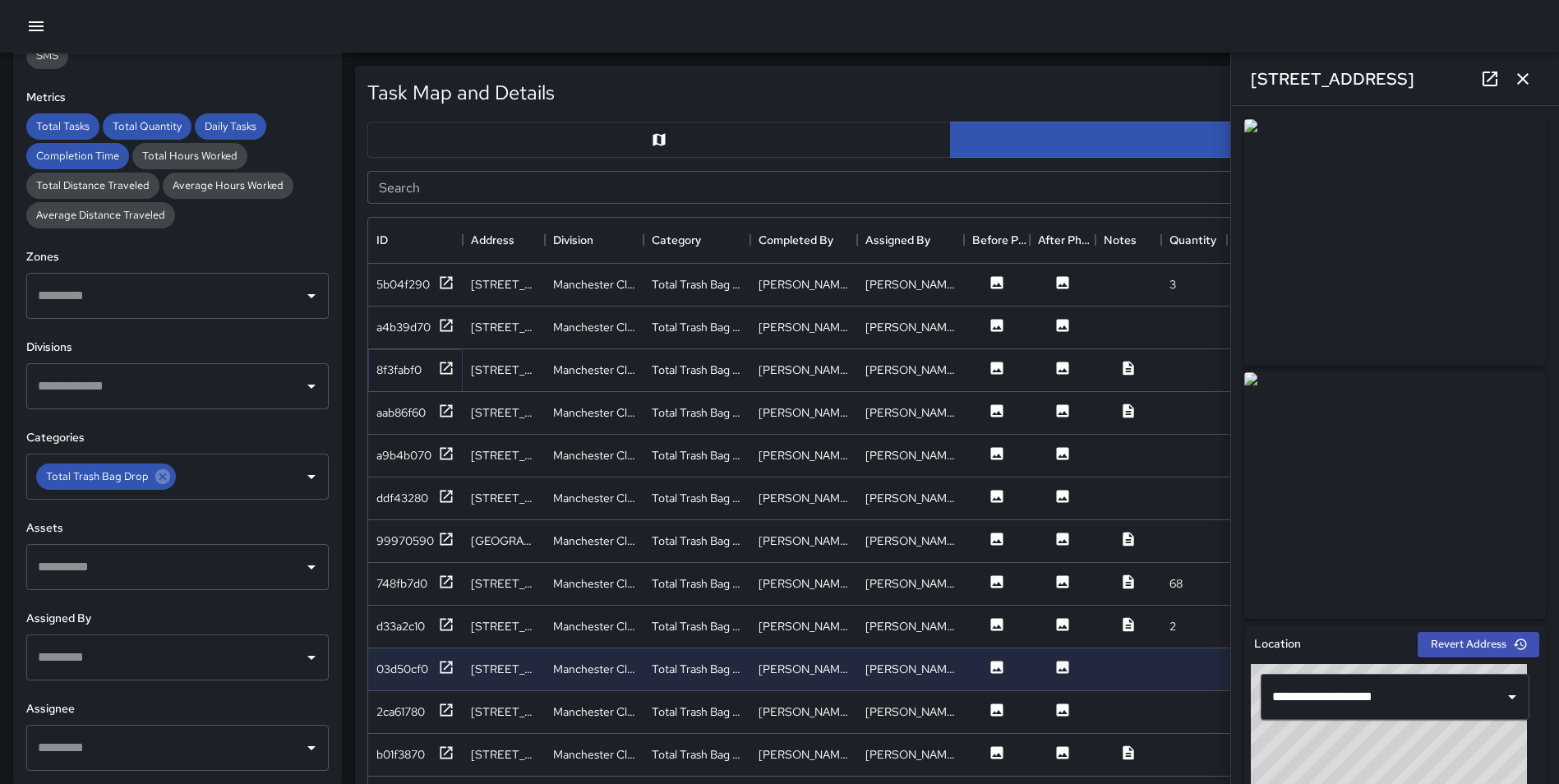
drag, startPoint x: 438, startPoint y: 374, endPoint x: 451, endPoint y: 381, distance: 14.8
click at [438, 375] on icon at bounding box center [445, 367] width 16 height 16
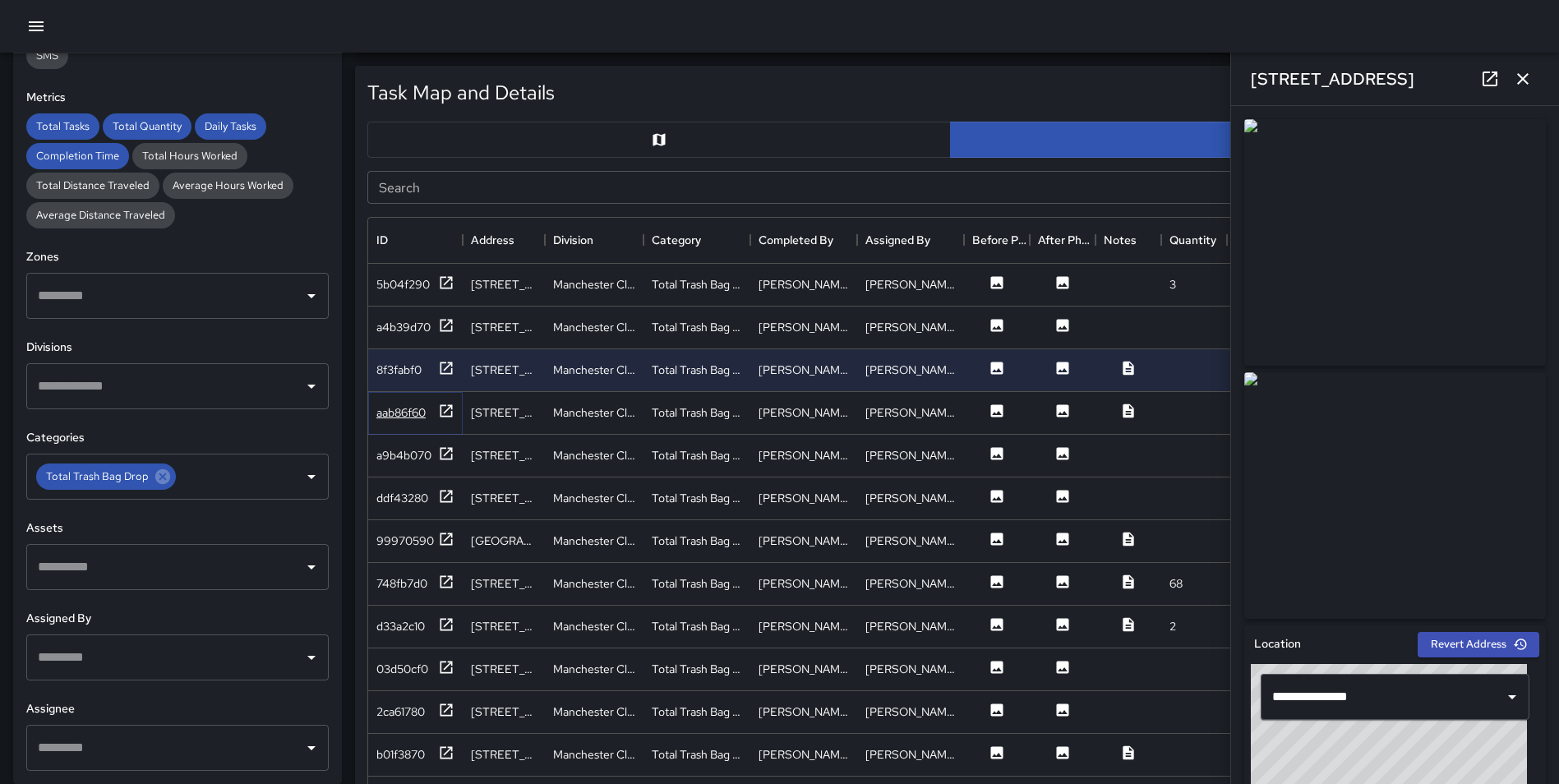
click at [444, 411] on icon at bounding box center [445, 410] width 16 height 16
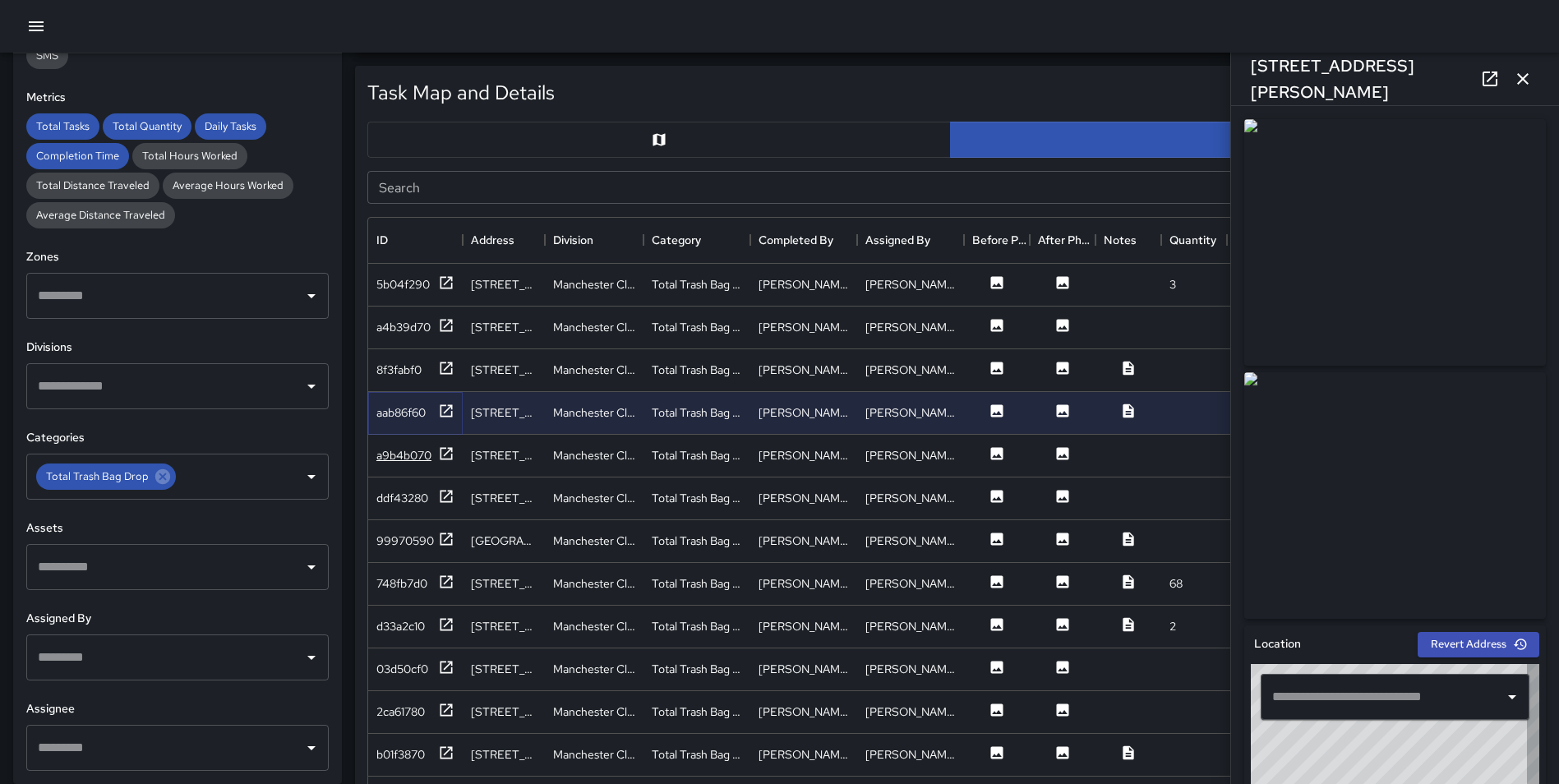
type input "**********"
click at [444, 451] on icon at bounding box center [445, 453] width 16 height 16
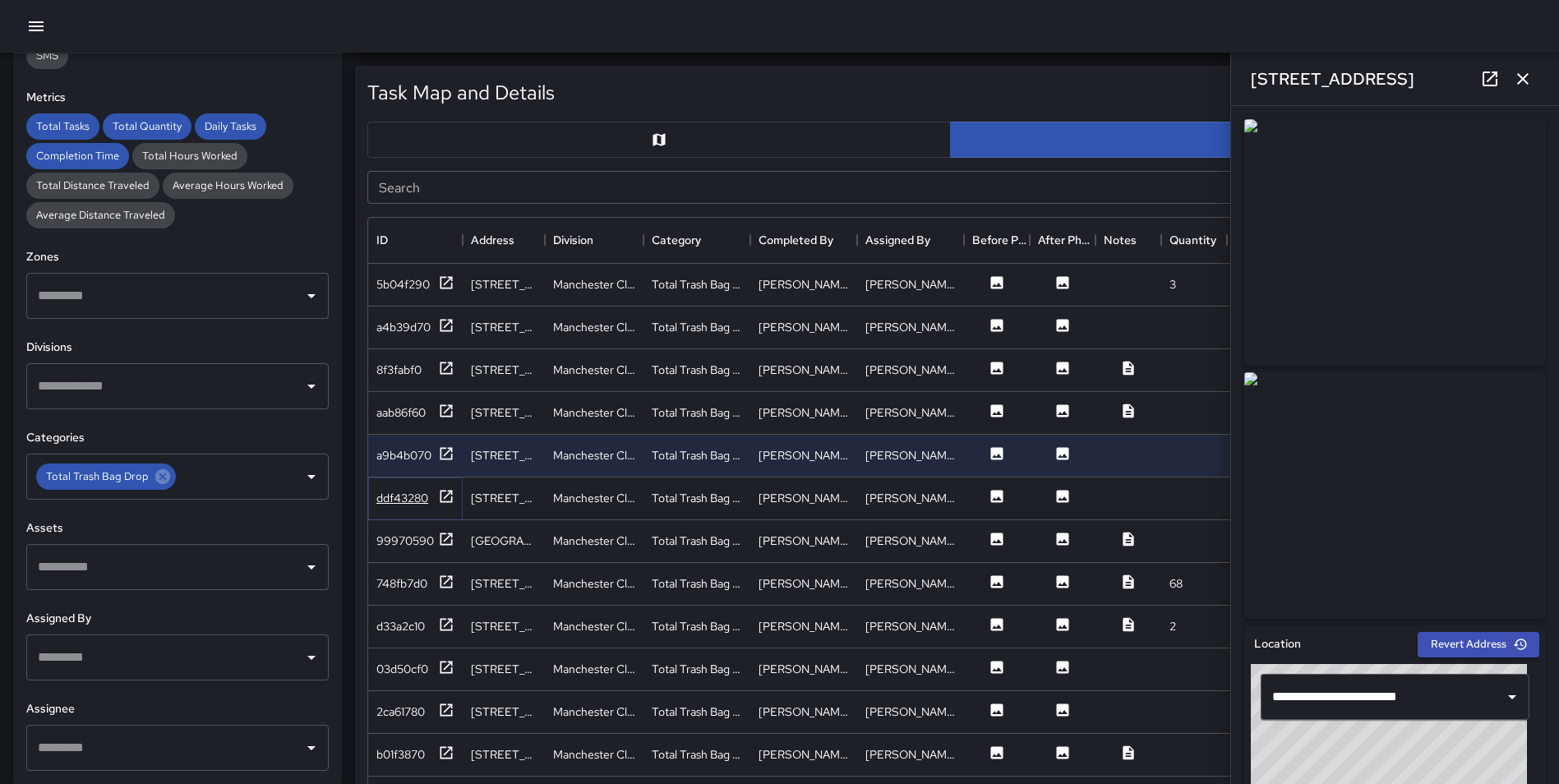
click at [446, 492] on icon at bounding box center [445, 496] width 16 height 16
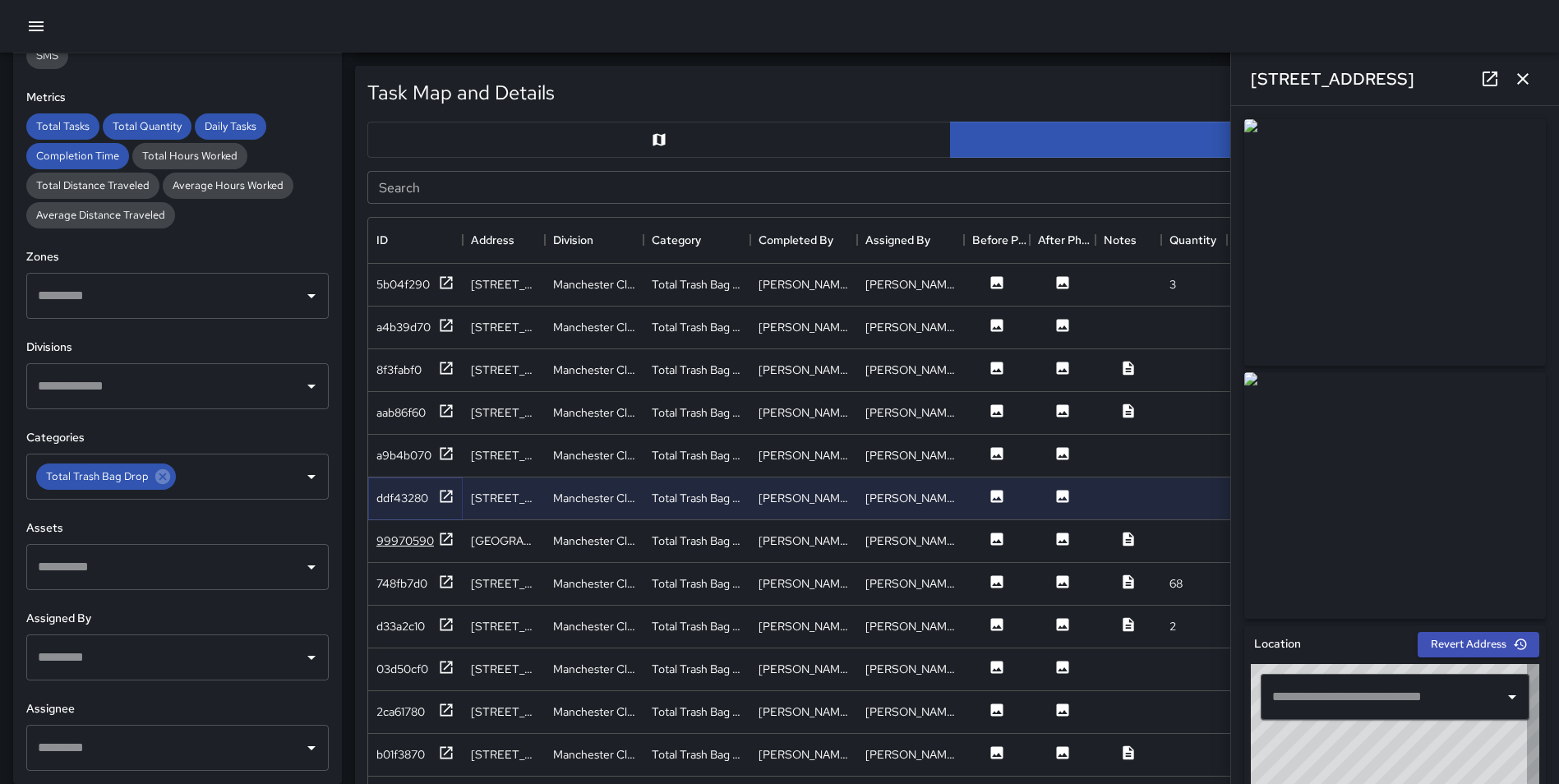
type input "**********"
click at [449, 538] on icon at bounding box center [445, 539] width 16 height 16
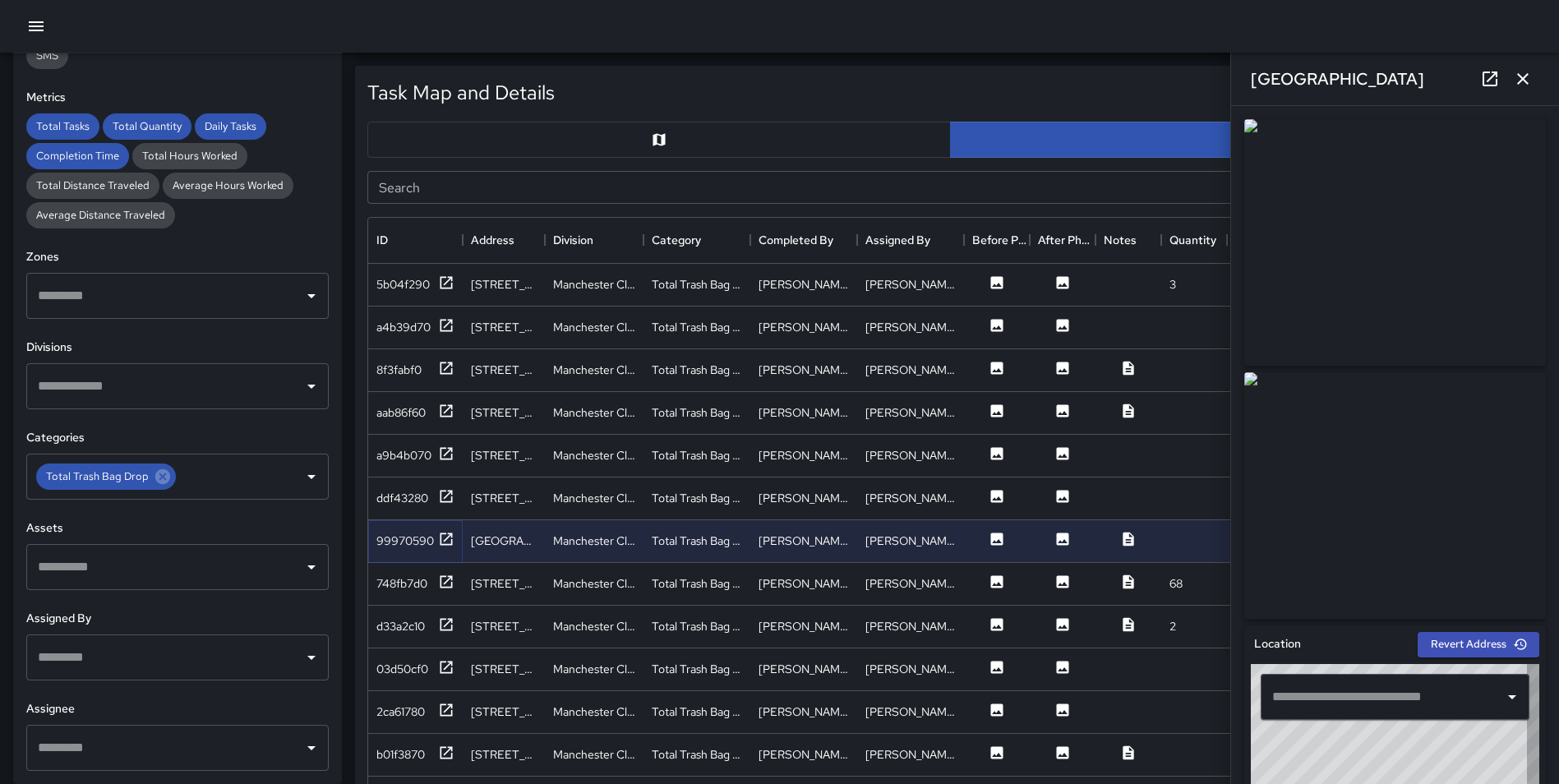
type input "**********"
click at [445, 584] on icon at bounding box center [445, 581] width 16 height 16
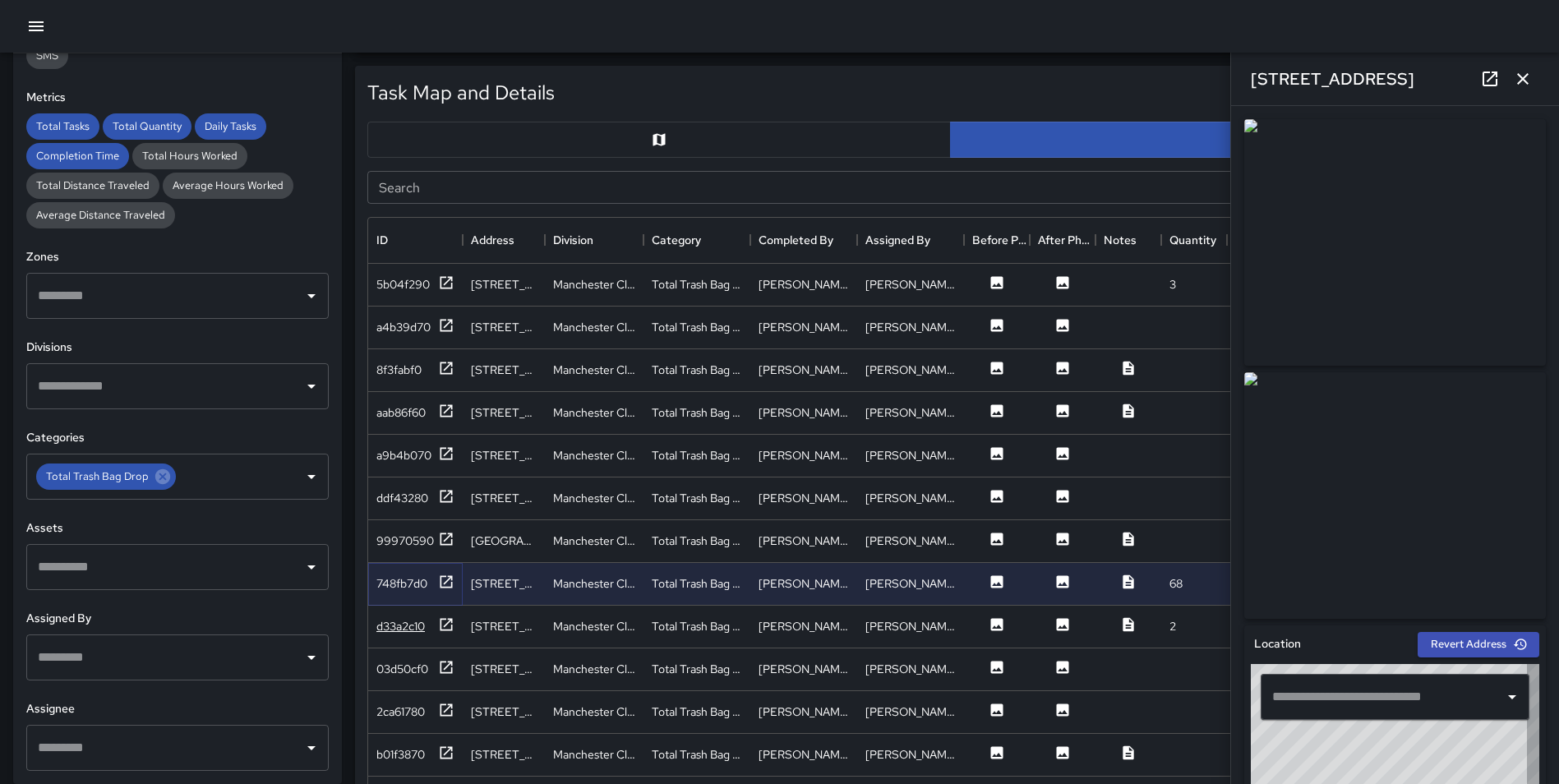
type input "**********"
click at [445, 625] on icon at bounding box center [446, 623] width 12 height 12
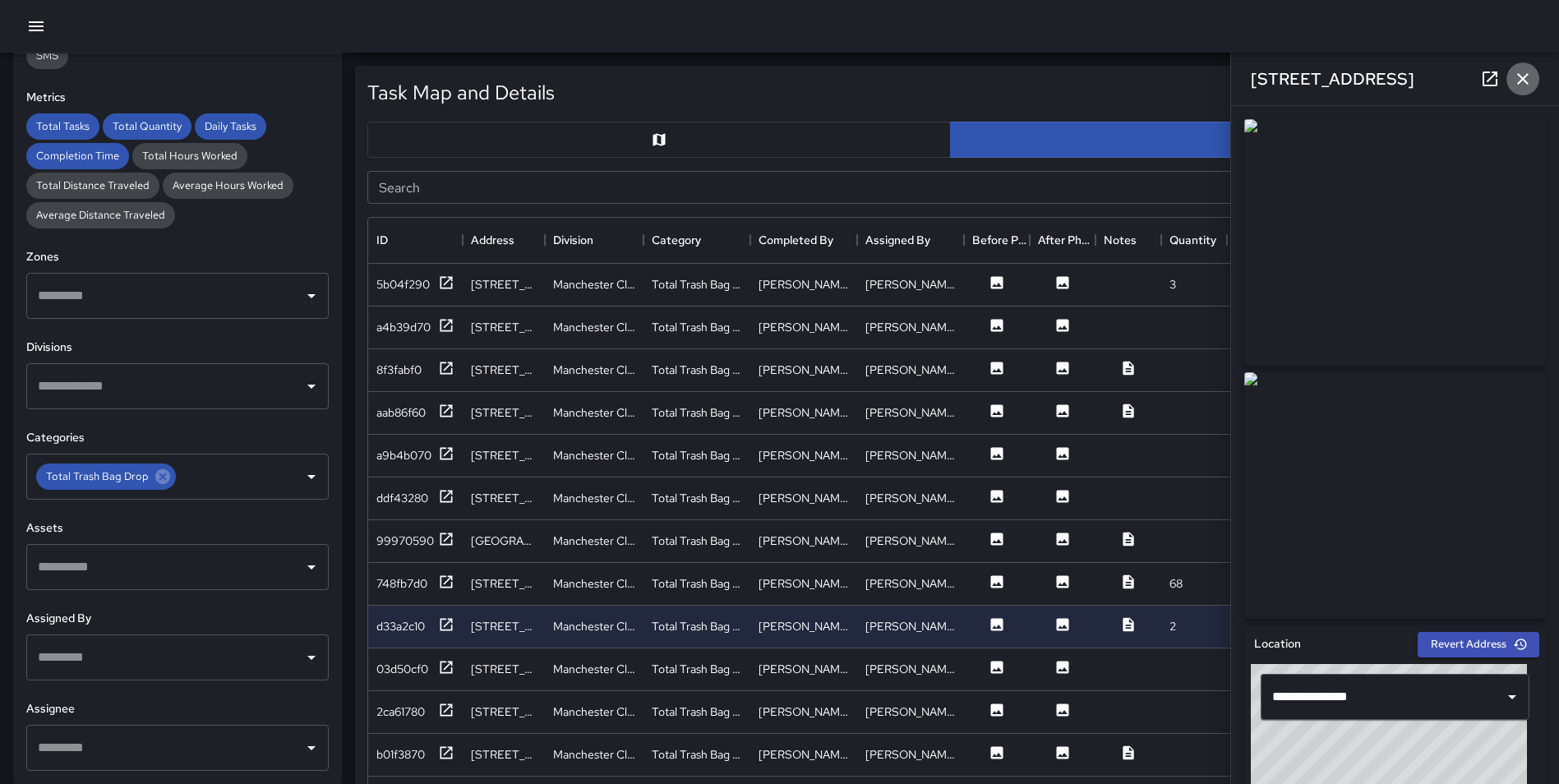
click at [1521, 84] on icon "button" at bounding box center [1523, 79] width 20 height 20
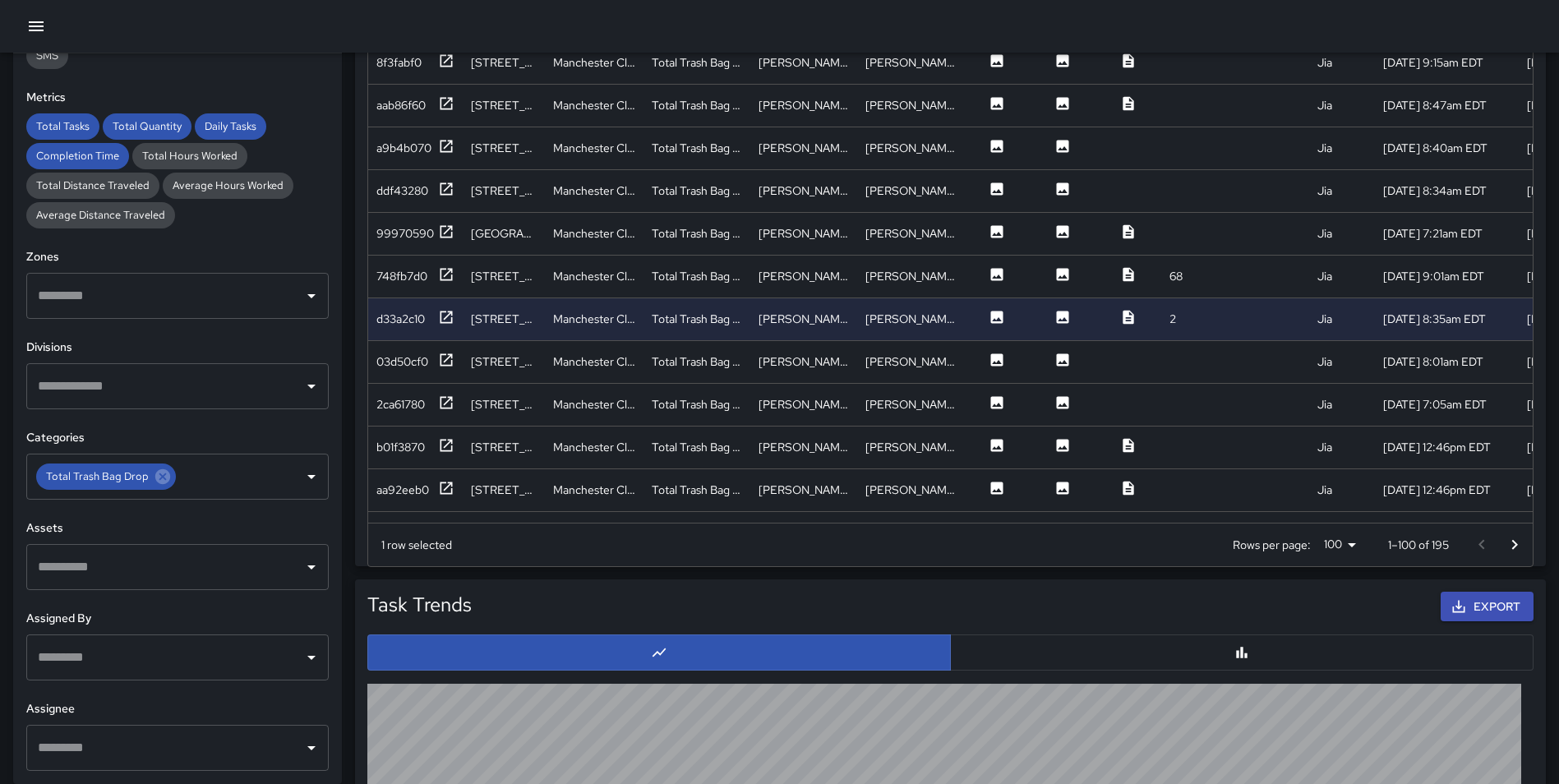
scroll to position [1135, 0]
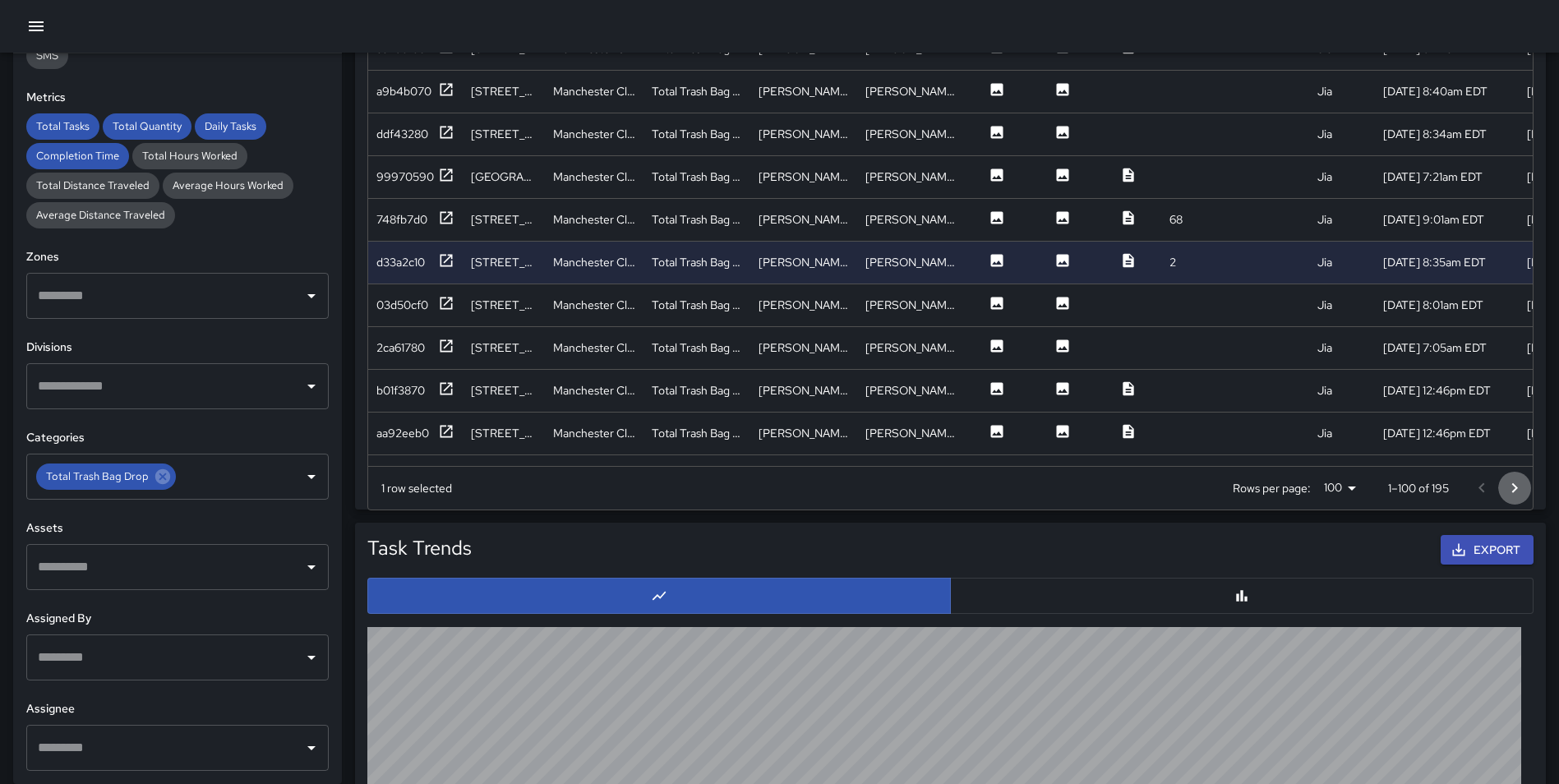
click at [1509, 489] on icon "Go to next page" at bounding box center [1514, 488] width 20 height 20
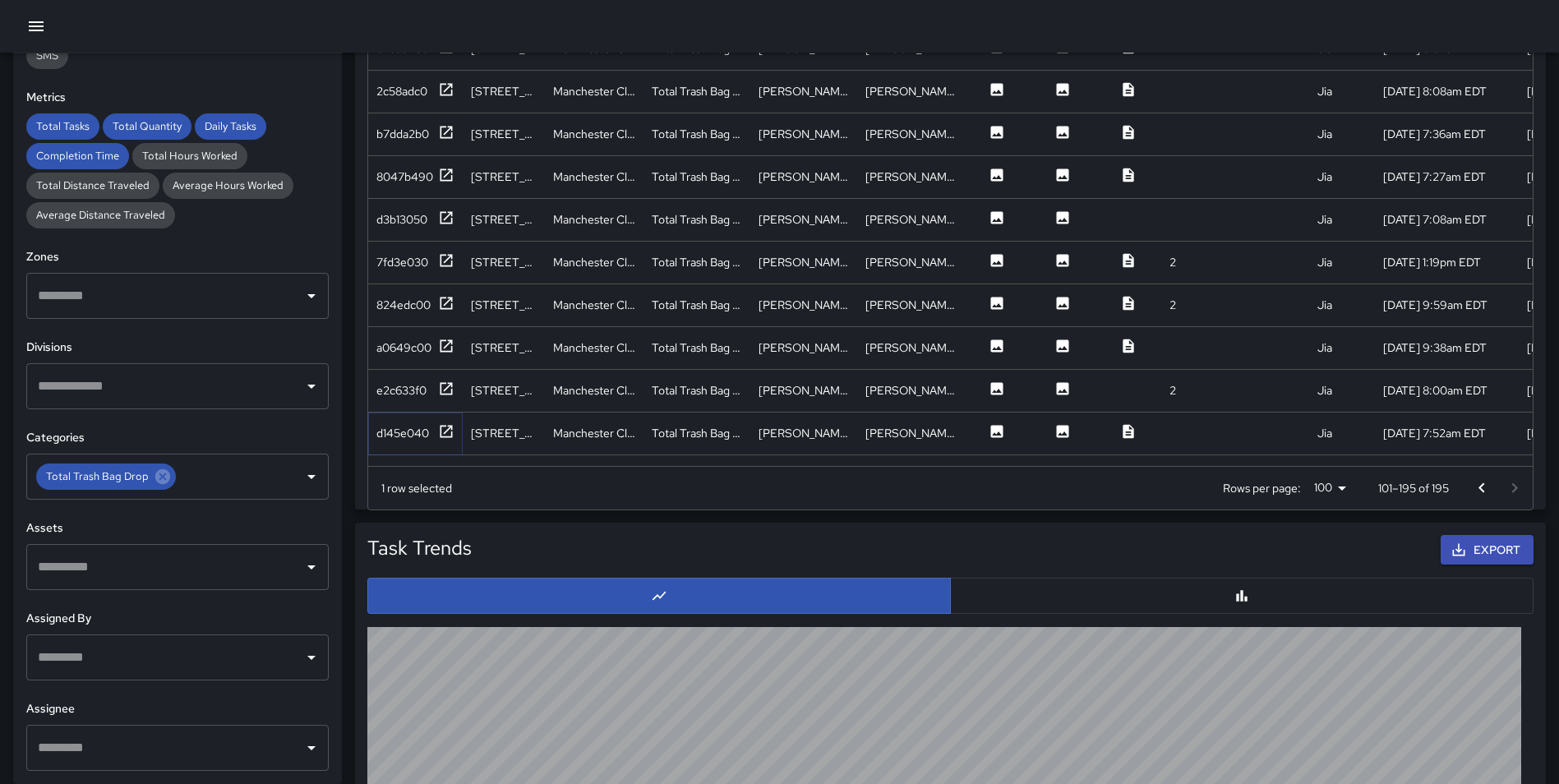
drag, startPoint x: 445, startPoint y: 425, endPoint x: 448, endPoint y: 411, distance: 14.3
click at [445, 427] on icon at bounding box center [445, 431] width 16 height 16
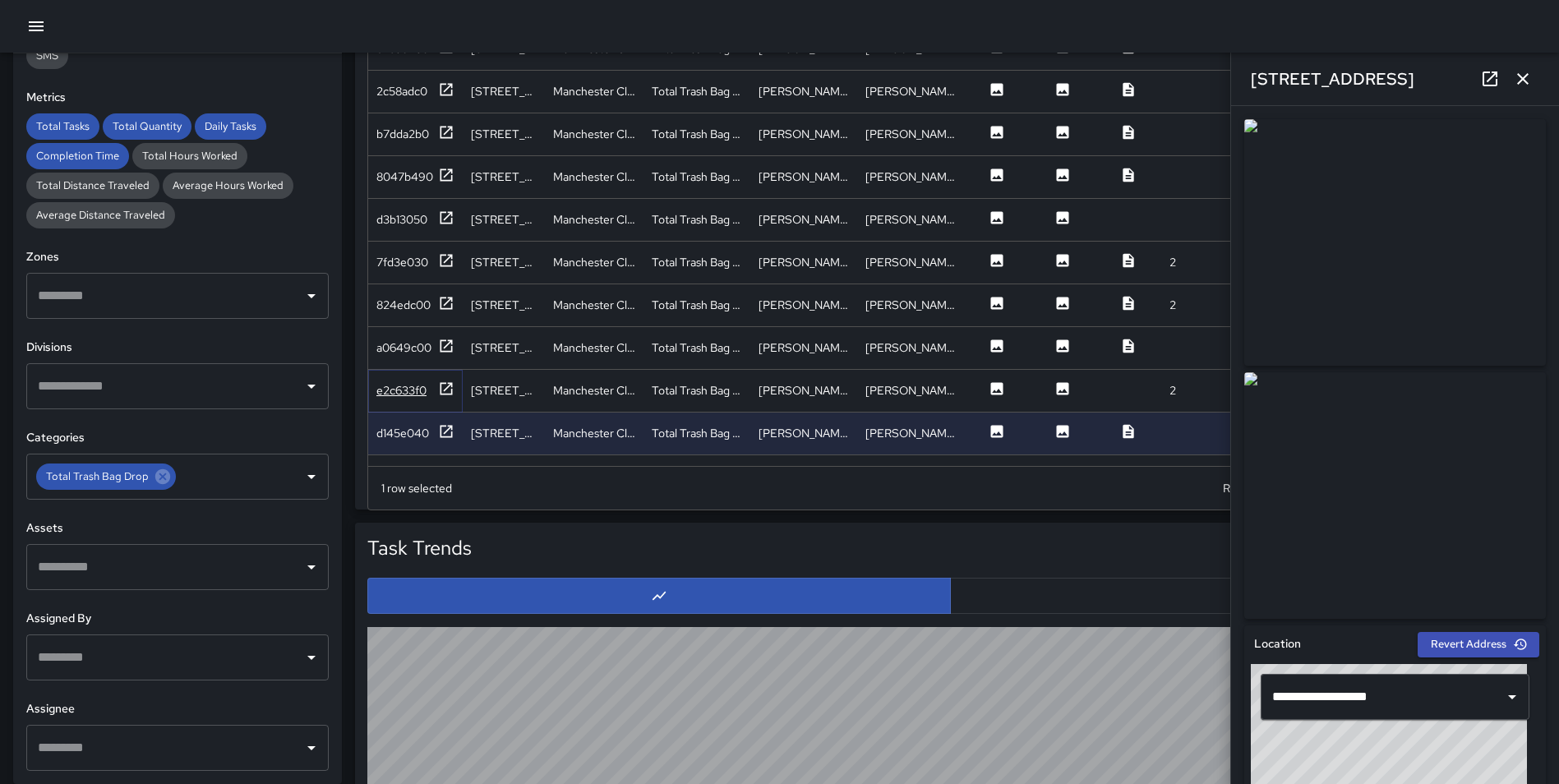
click at [443, 386] on icon at bounding box center [445, 388] width 16 height 16
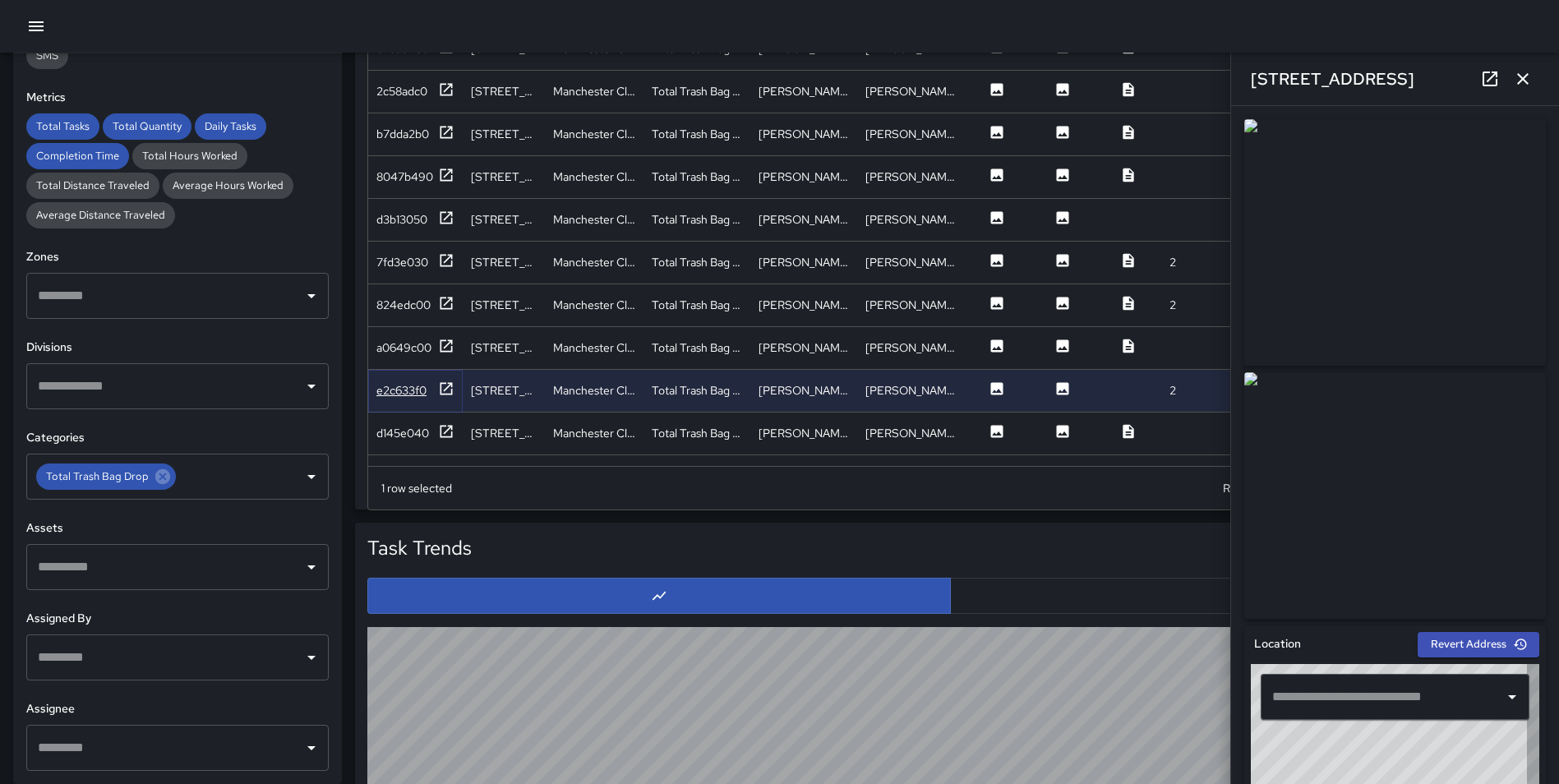
type input "**********"
click at [447, 430] on icon at bounding box center [446, 430] width 12 height 12
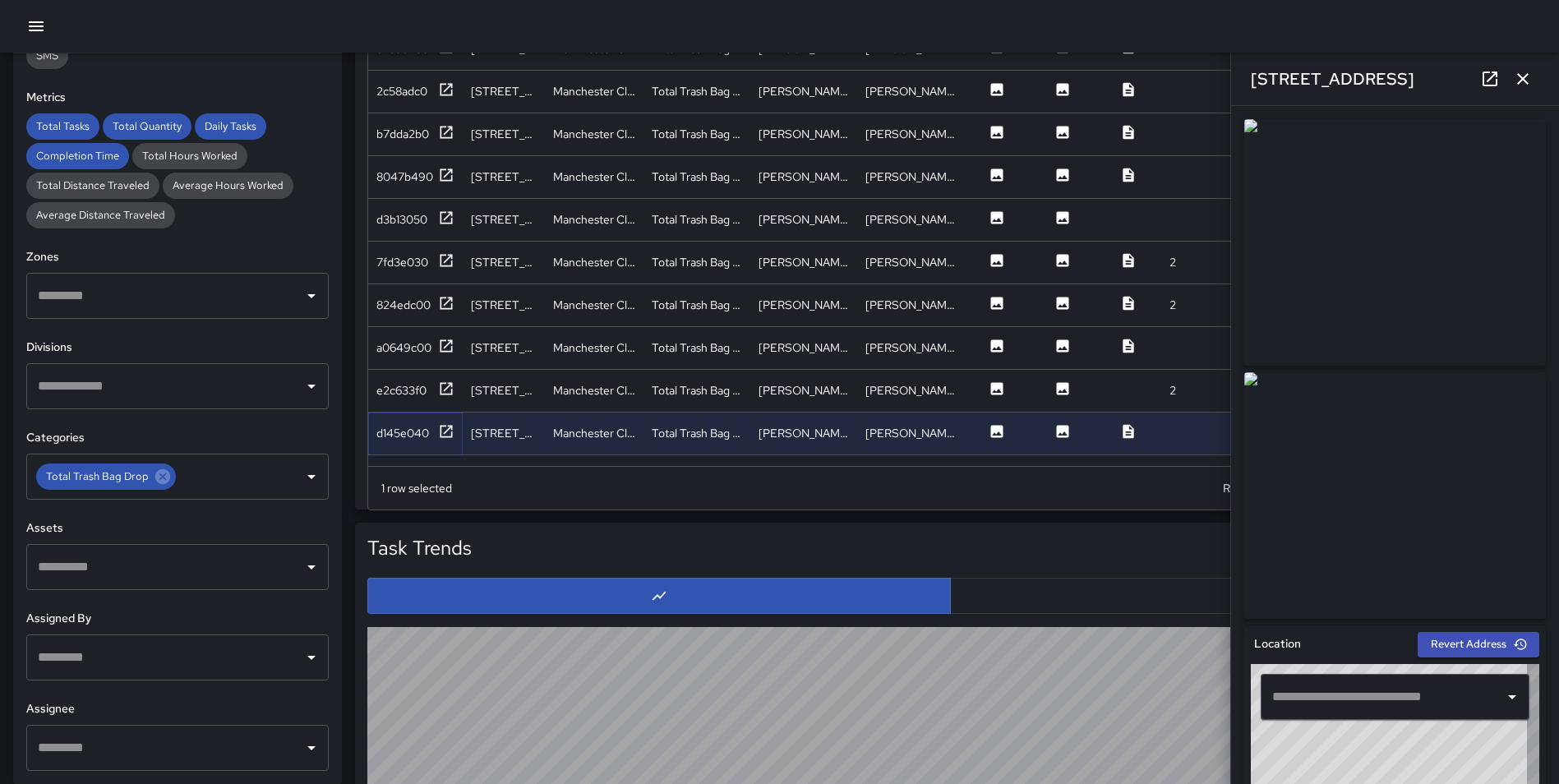
type input "**********"
click at [441, 393] on icon at bounding box center [446, 388] width 12 height 12
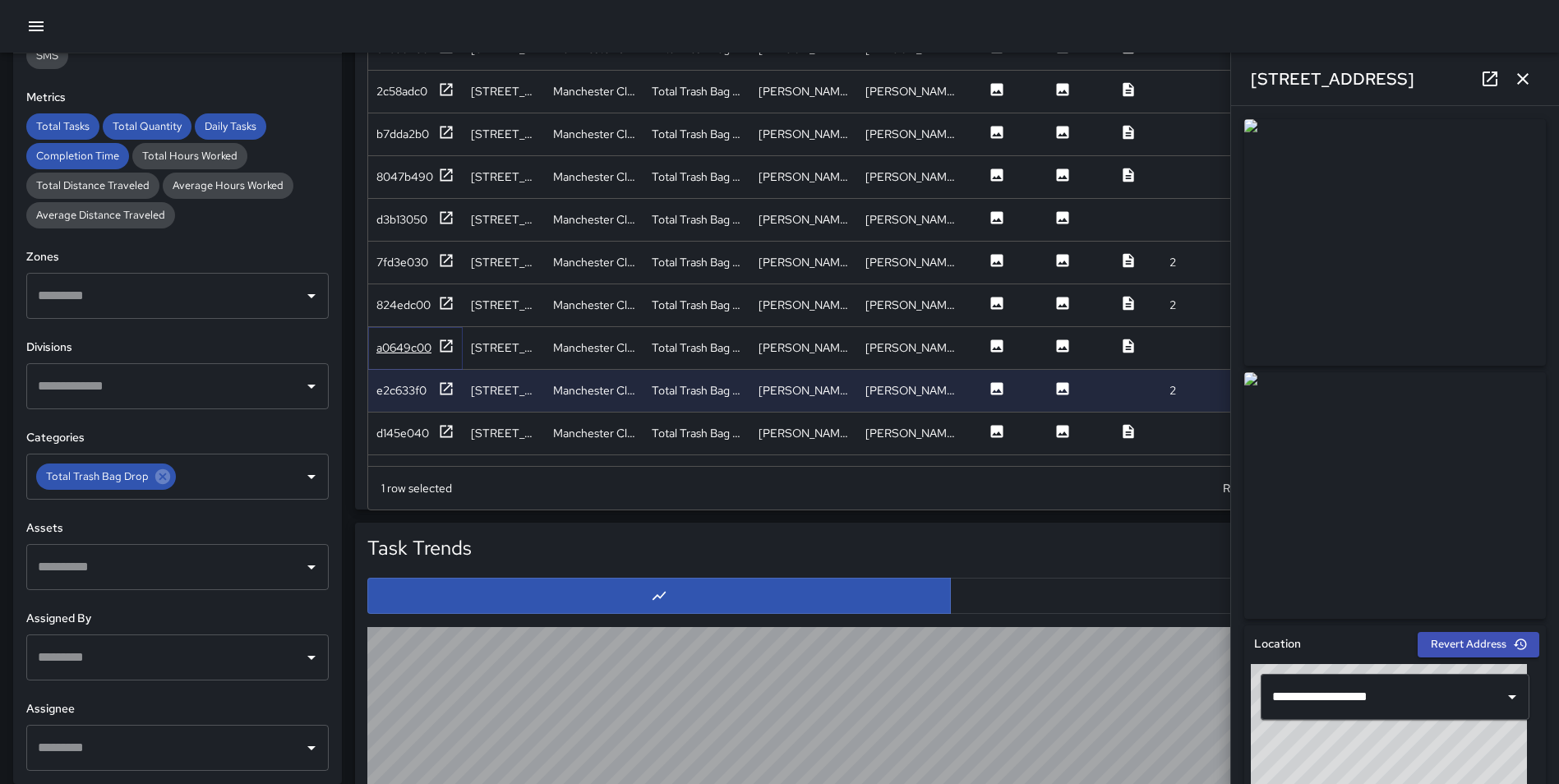
click at [444, 346] on icon at bounding box center [445, 345] width 16 height 16
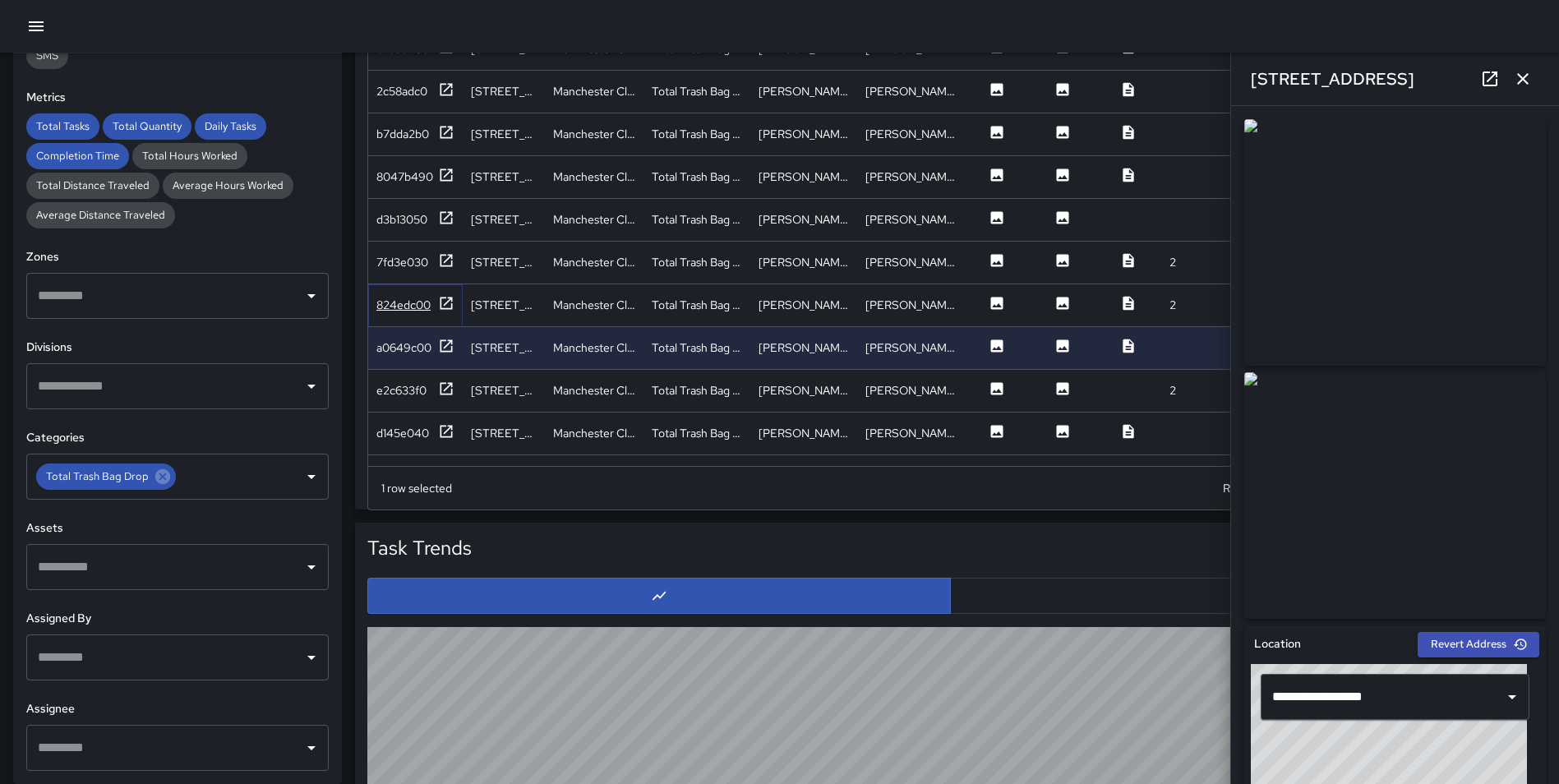
click at [448, 304] on icon at bounding box center [445, 303] width 16 height 16
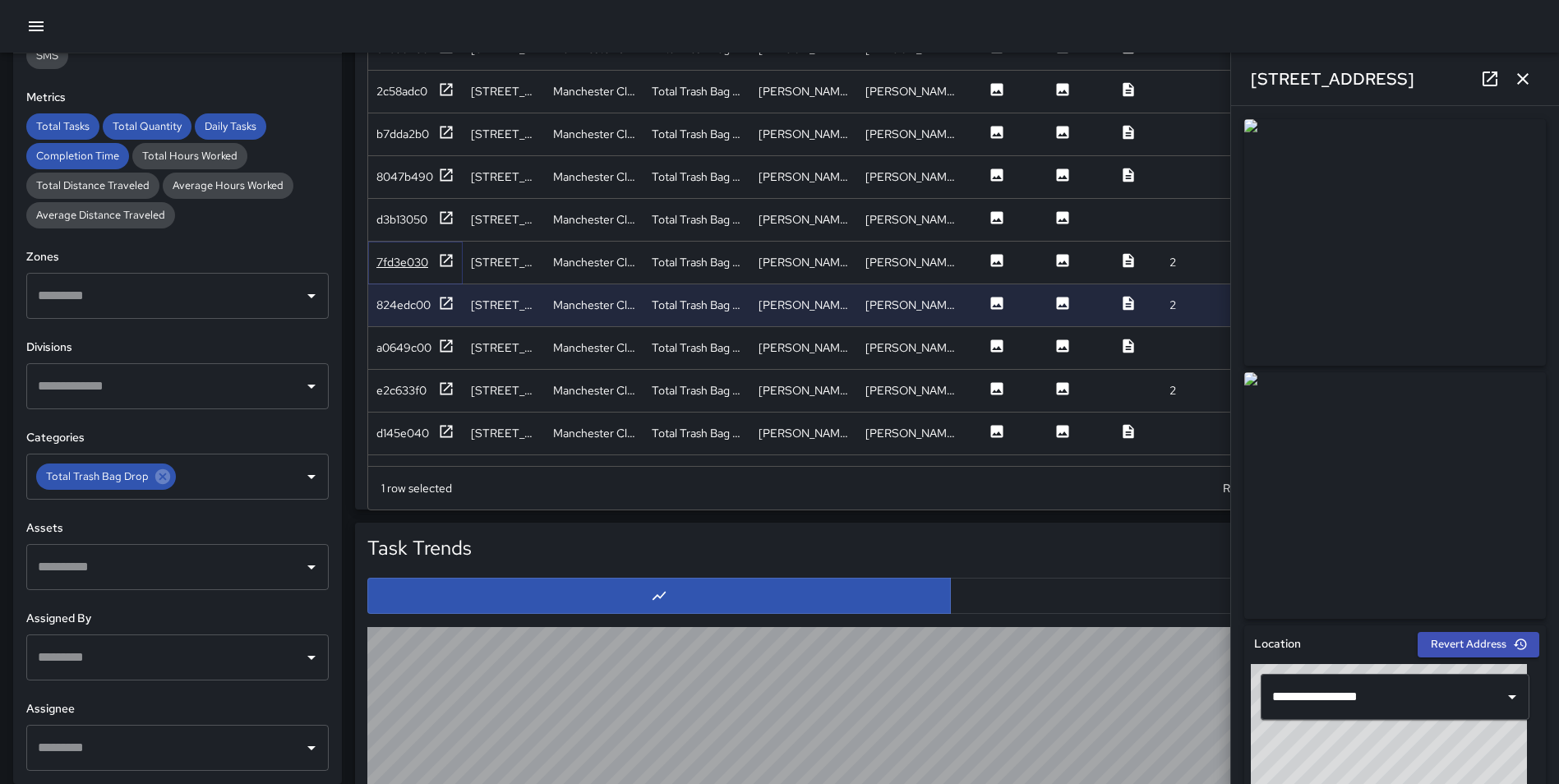
click at [447, 257] on icon at bounding box center [445, 260] width 16 height 16
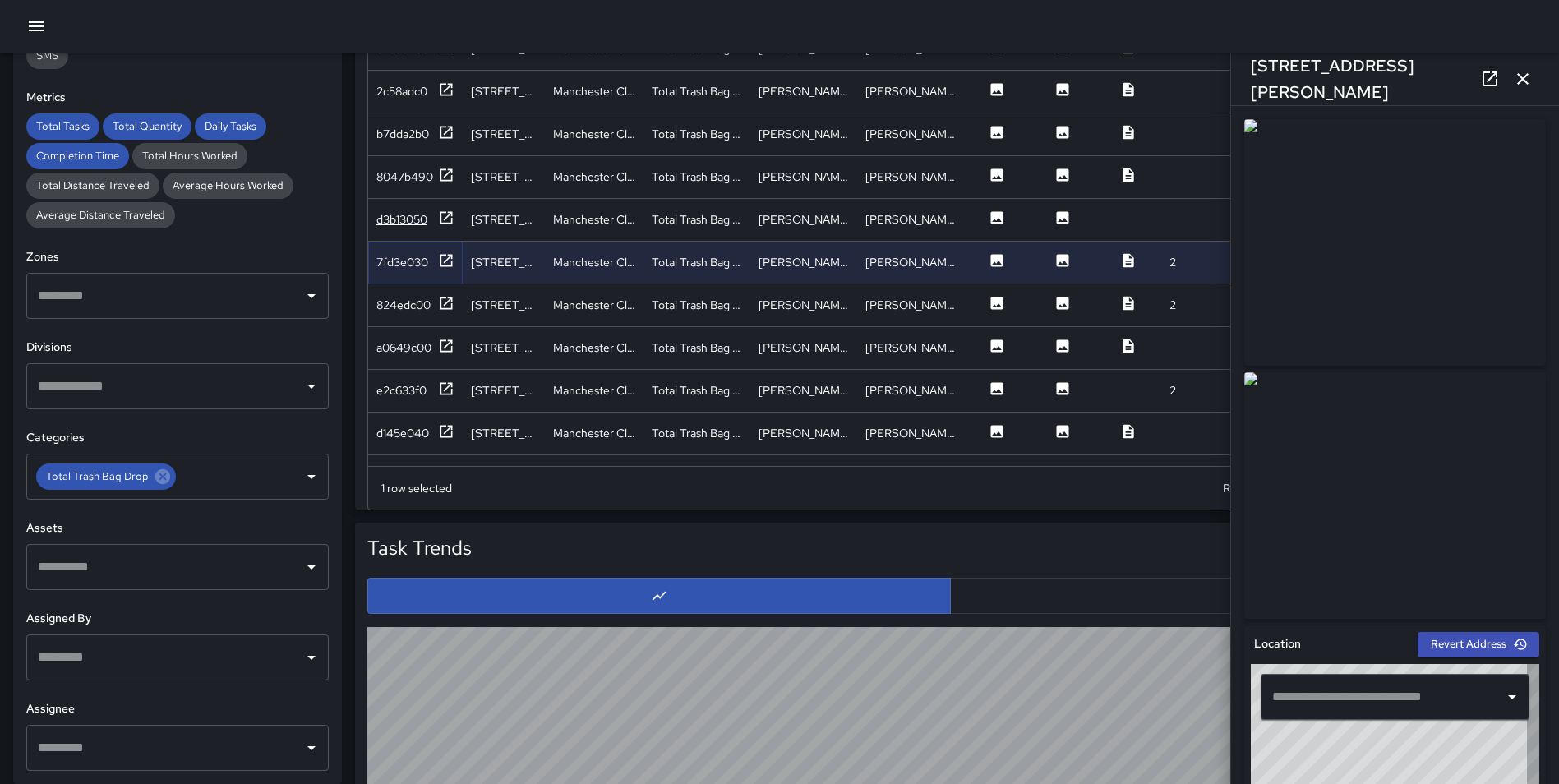
type input "**********"
click at [441, 218] on icon at bounding box center [446, 217] width 12 height 12
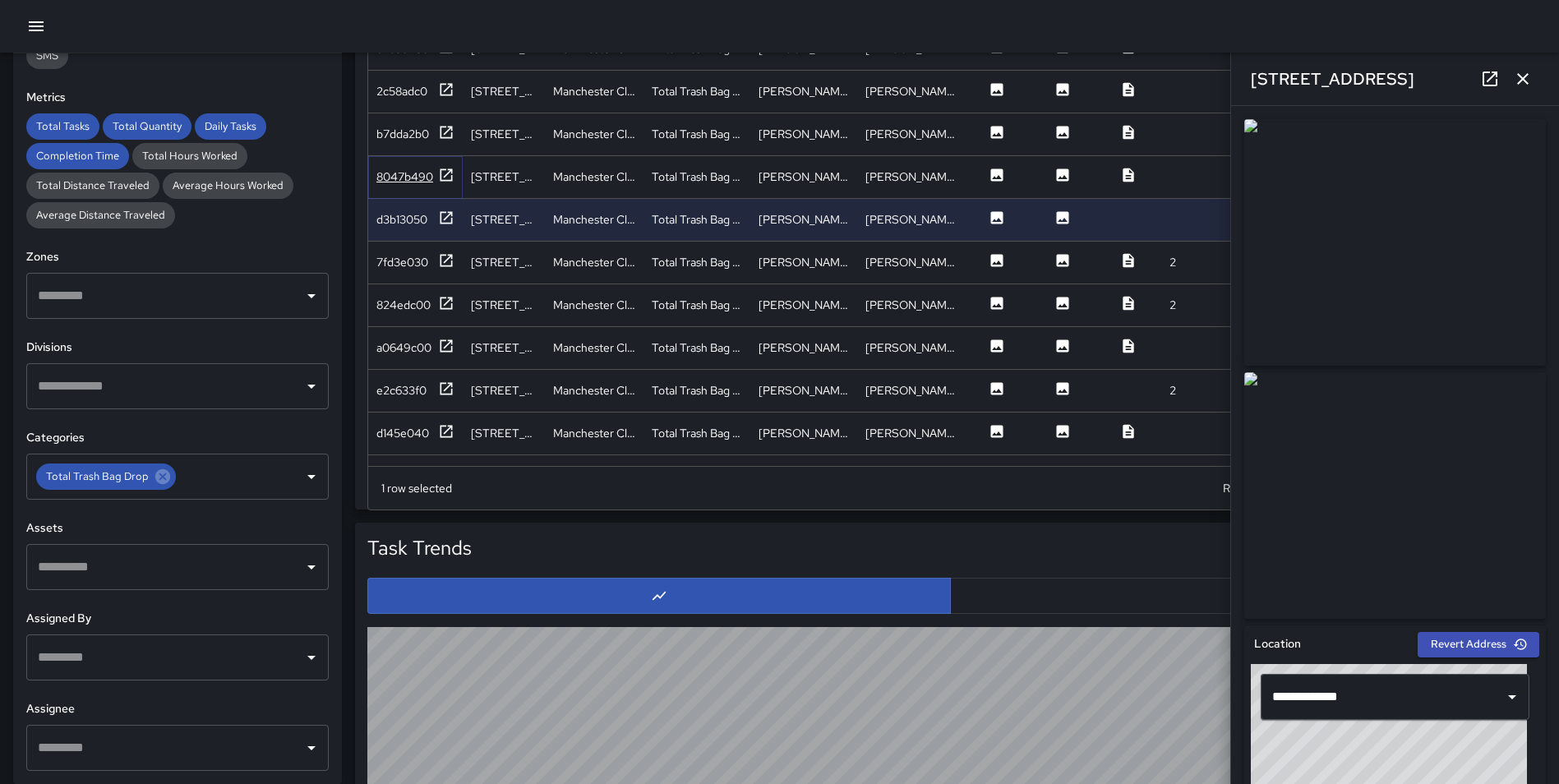
click at [439, 171] on icon at bounding box center [445, 174] width 16 height 16
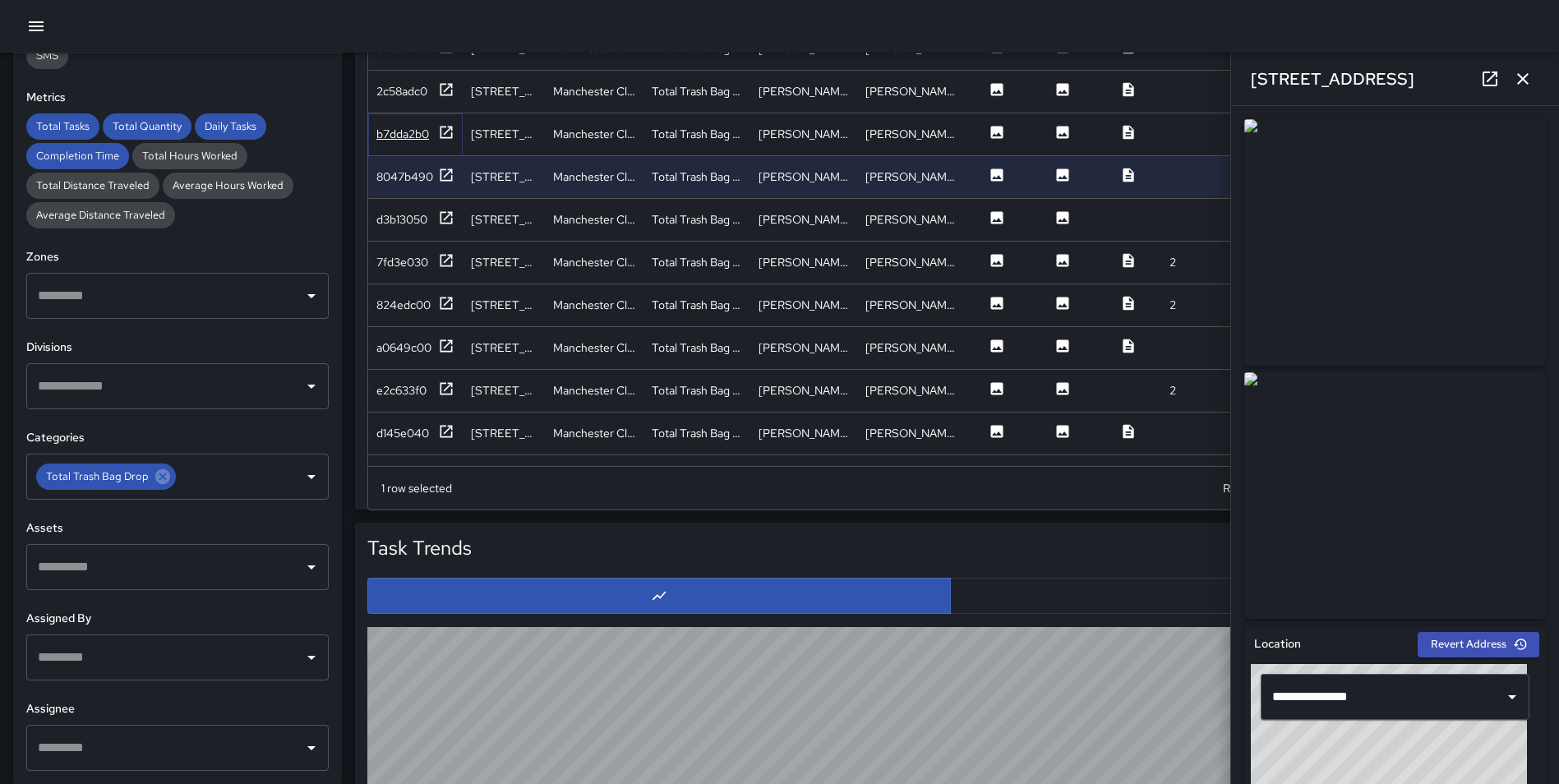
click at [448, 127] on icon at bounding box center [445, 131] width 16 height 16
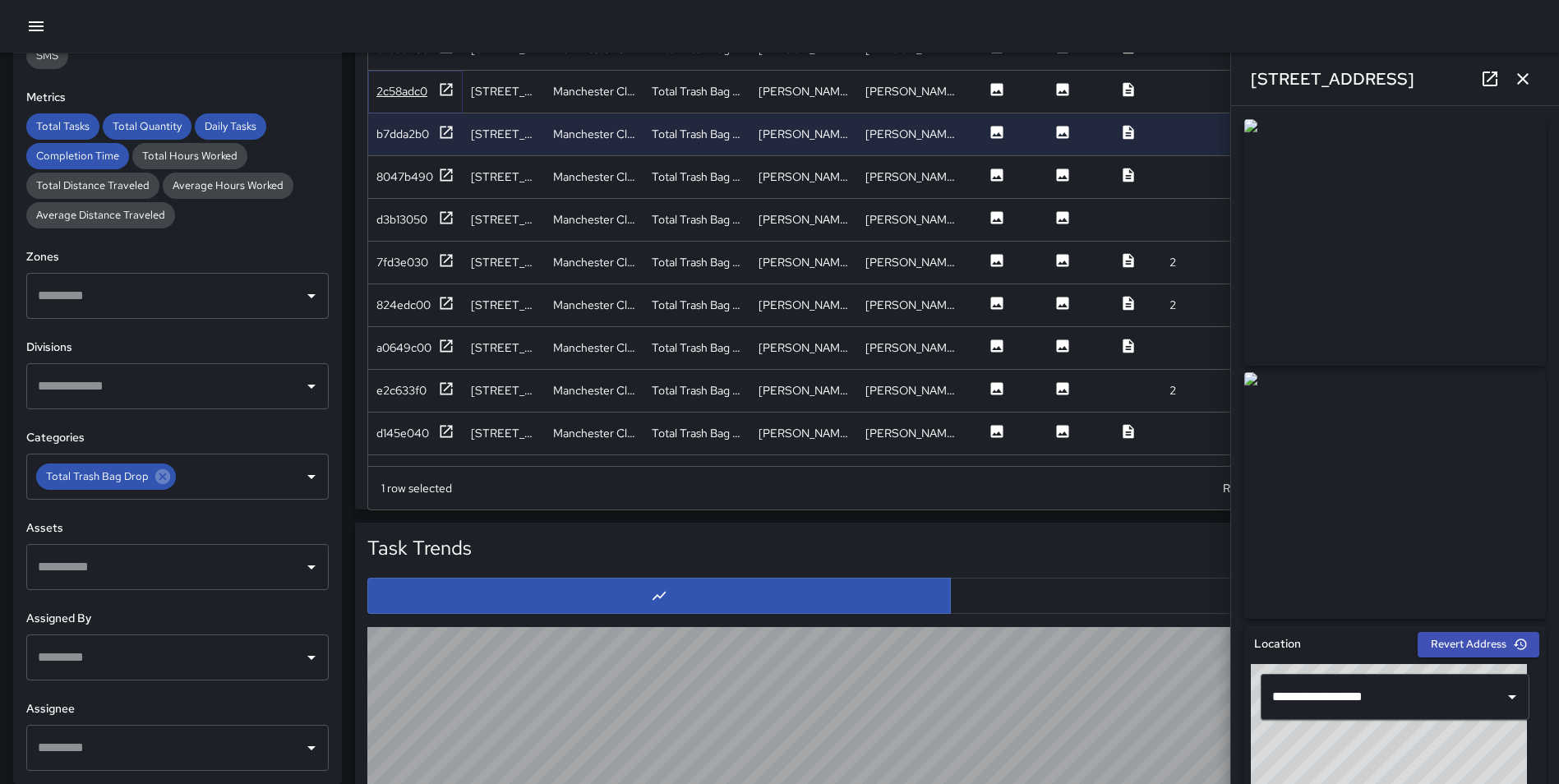
click at [443, 88] on icon at bounding box center [445, 88] width 16 height 16
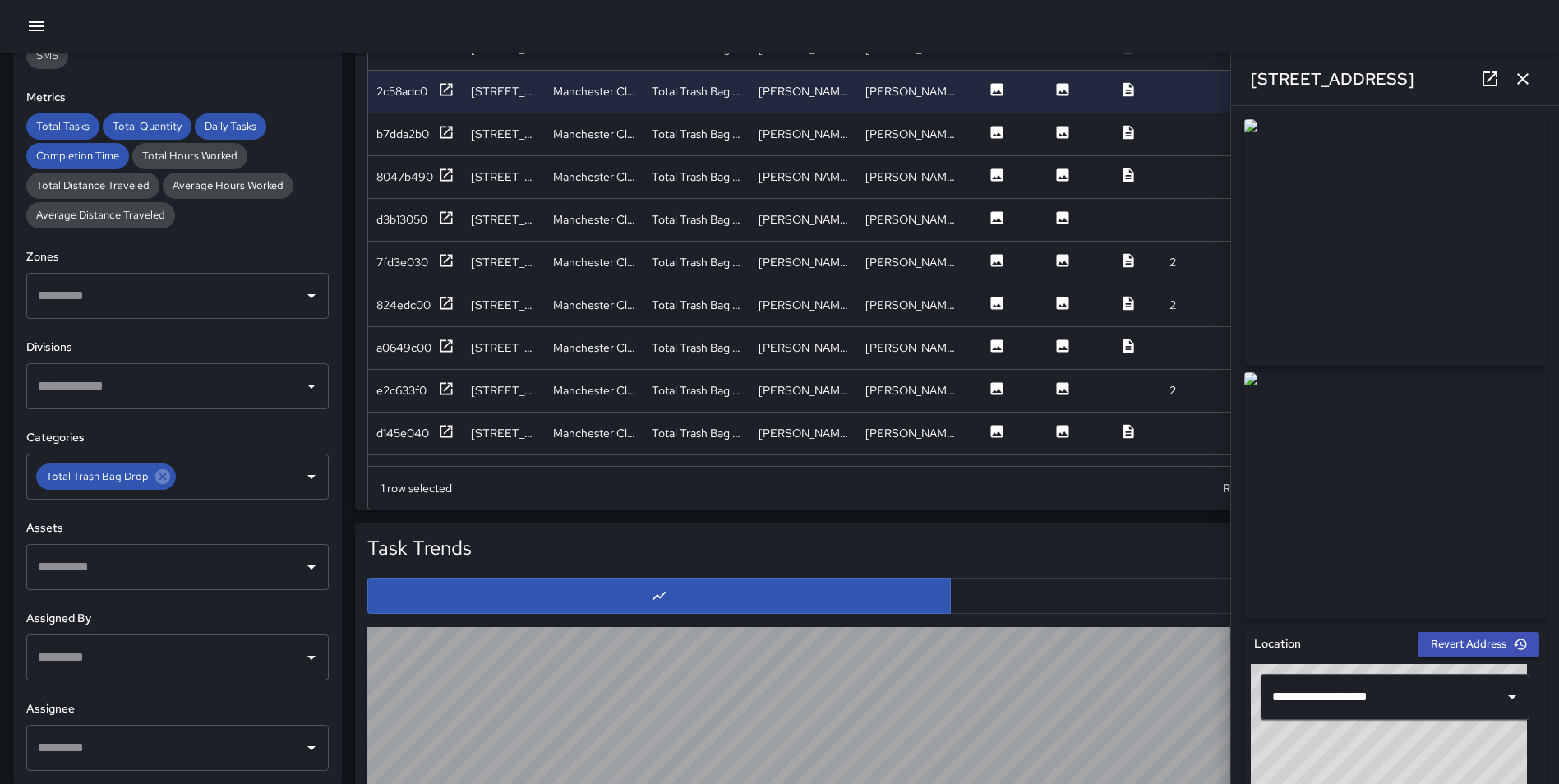
click at [1527, 81] on icon "button" at bounding box center [1523, 79] width 20 height 20
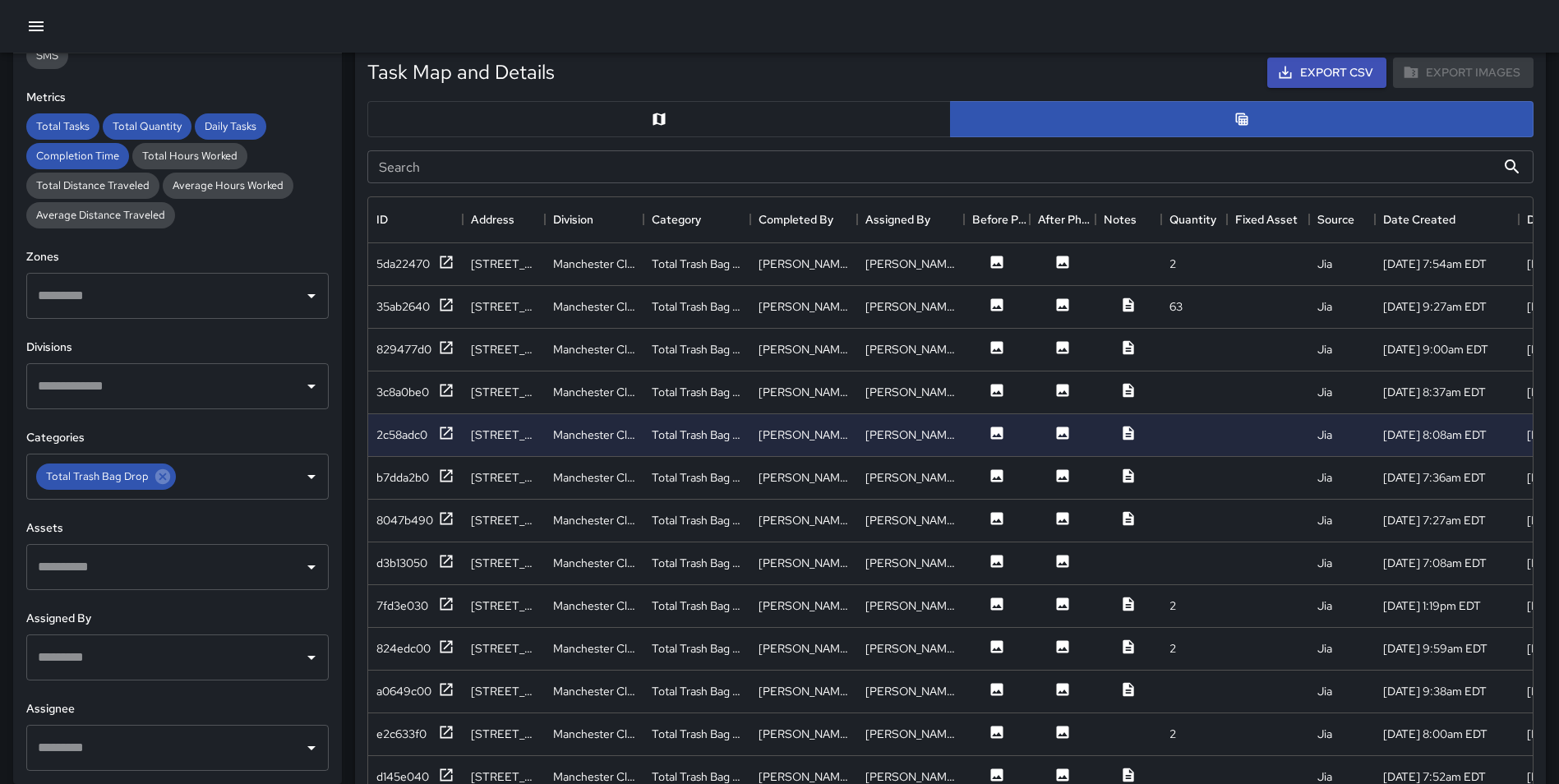
scroll to position [790, 0]
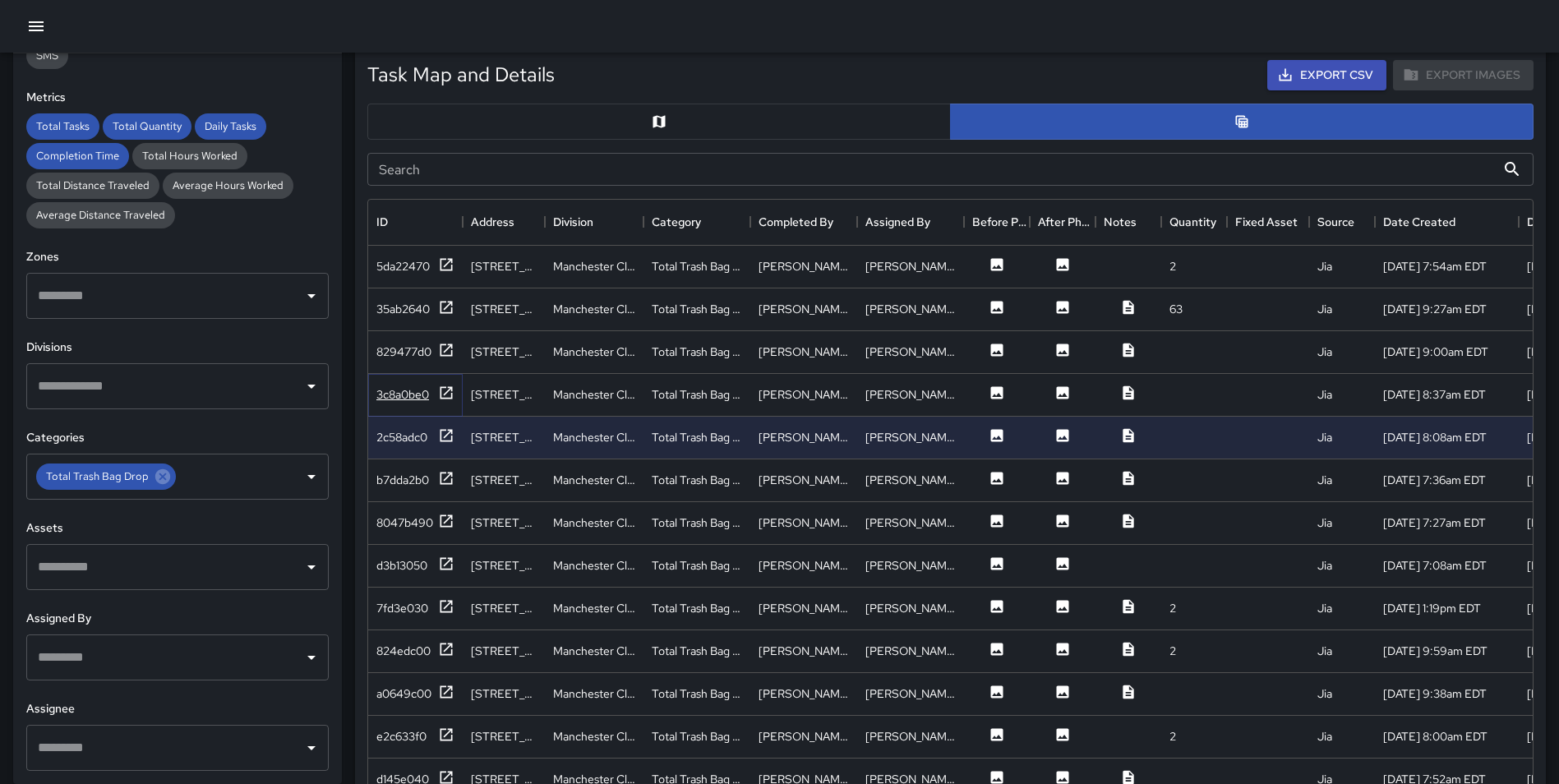
click at [448, 395] on icon at bounding box center [445, 392] width 16 height 16
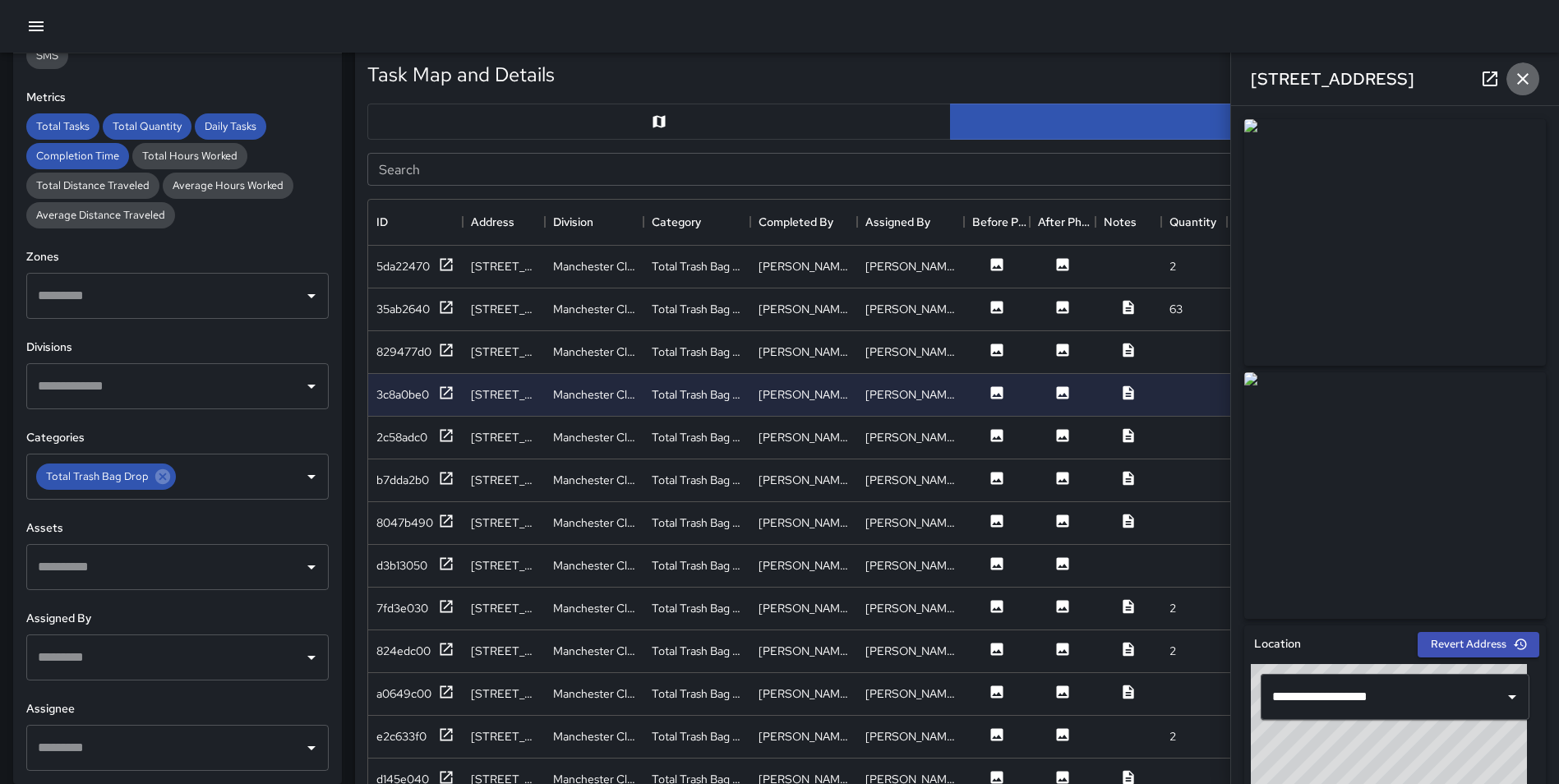
click at [1527, 81] on icon "button" at bounding box center [1523, 79] width 20 height 20
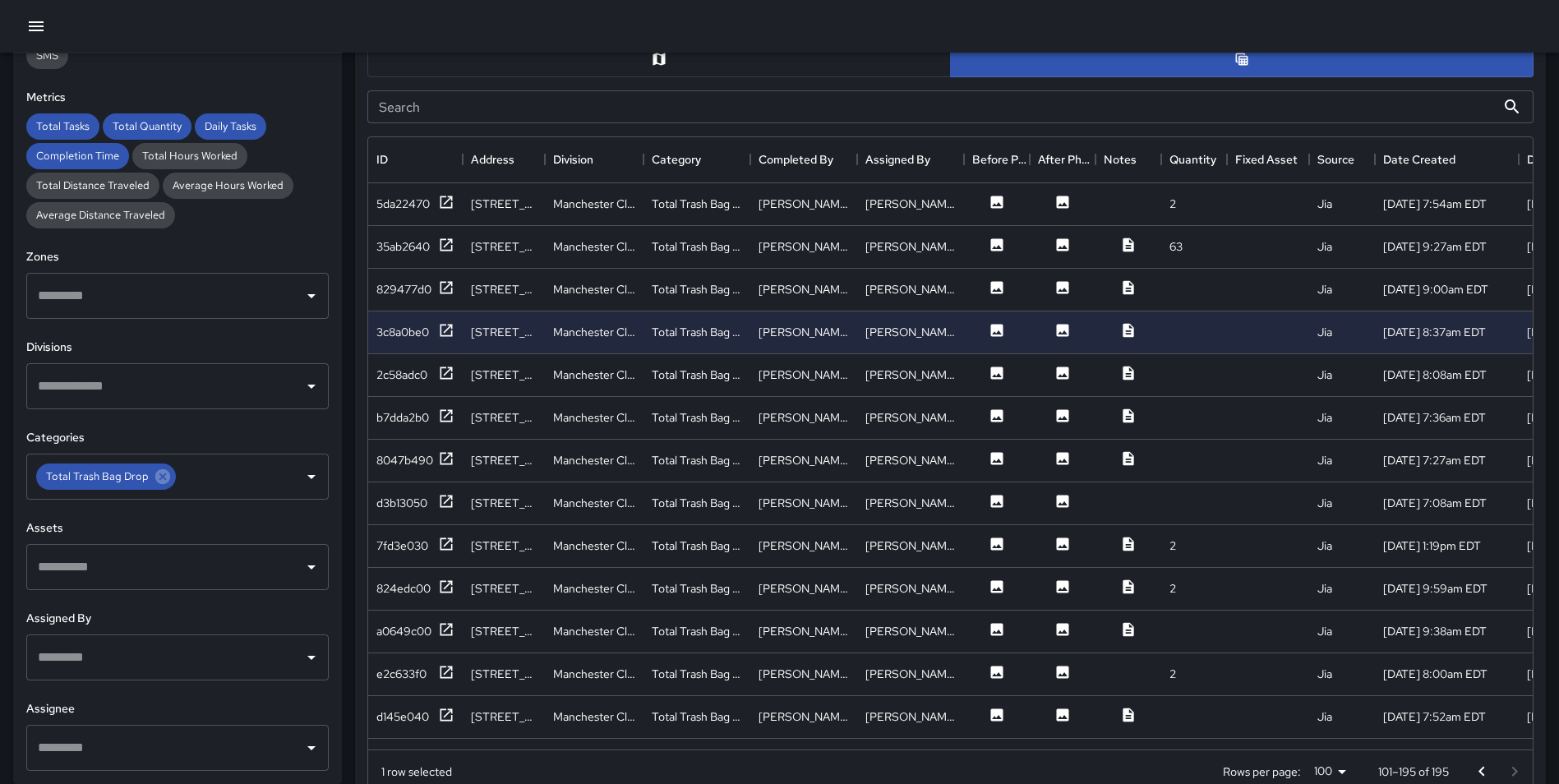
scroll to position [854, 0]
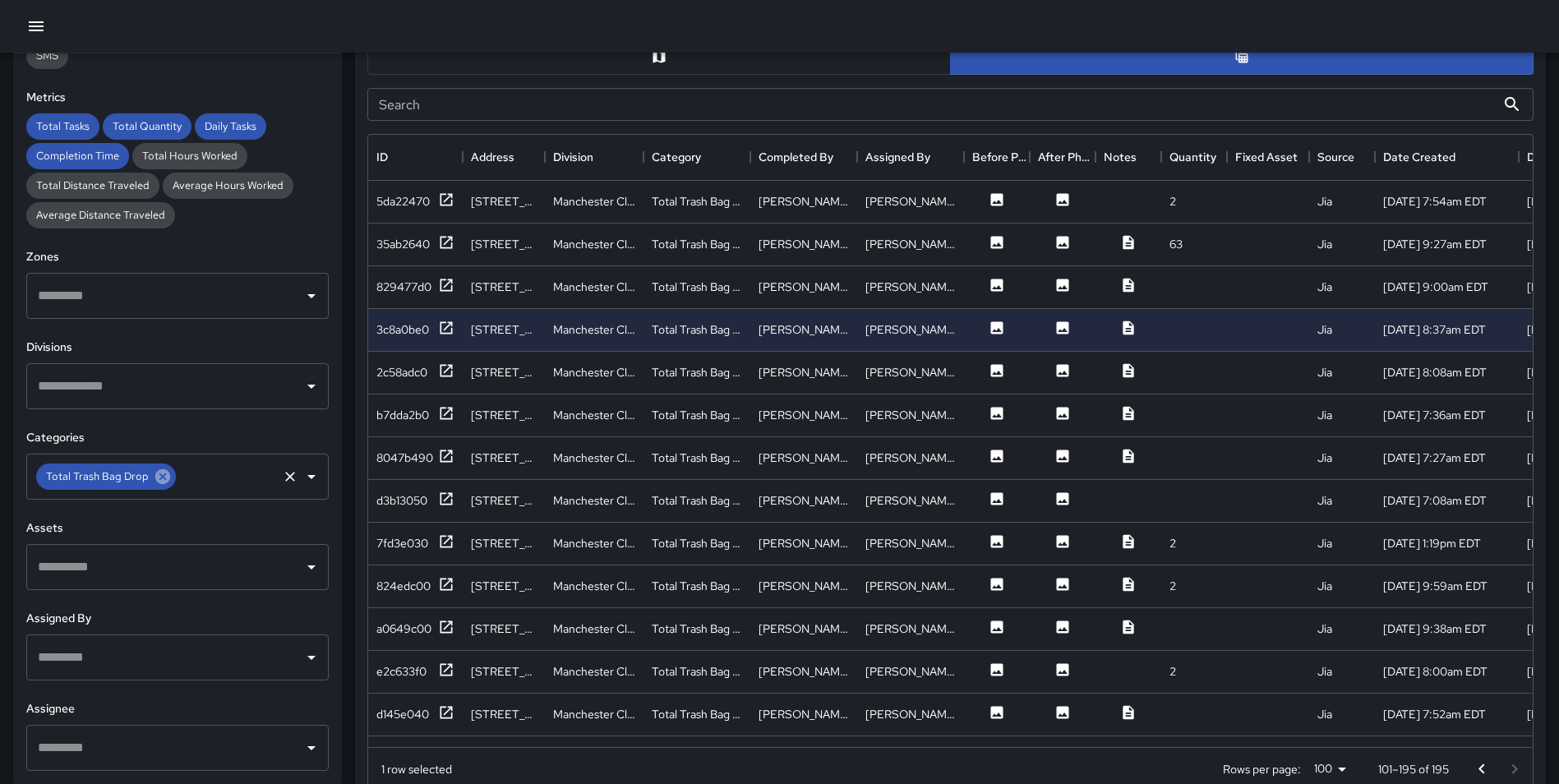
click at [156, 478] on icon at bounding box center [163, 477] width 15 height 15
click at [122, 481] on input "text" at bounding box center [165, 476] width 263 height 31
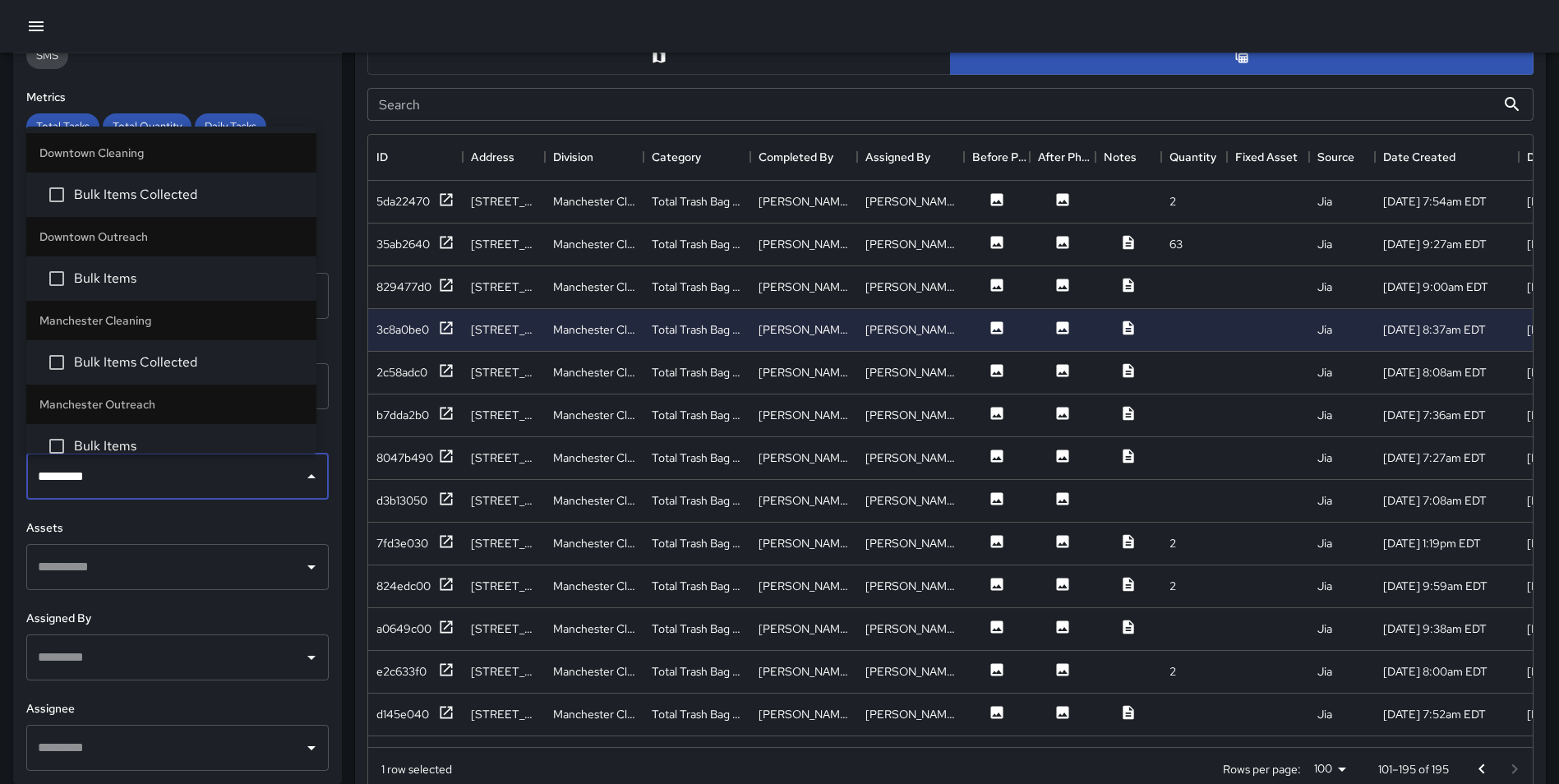
type input "**********"
click at [148, 359] on span "Bulk Items Collected" at bounding box center [188, 362] width 229 height 20
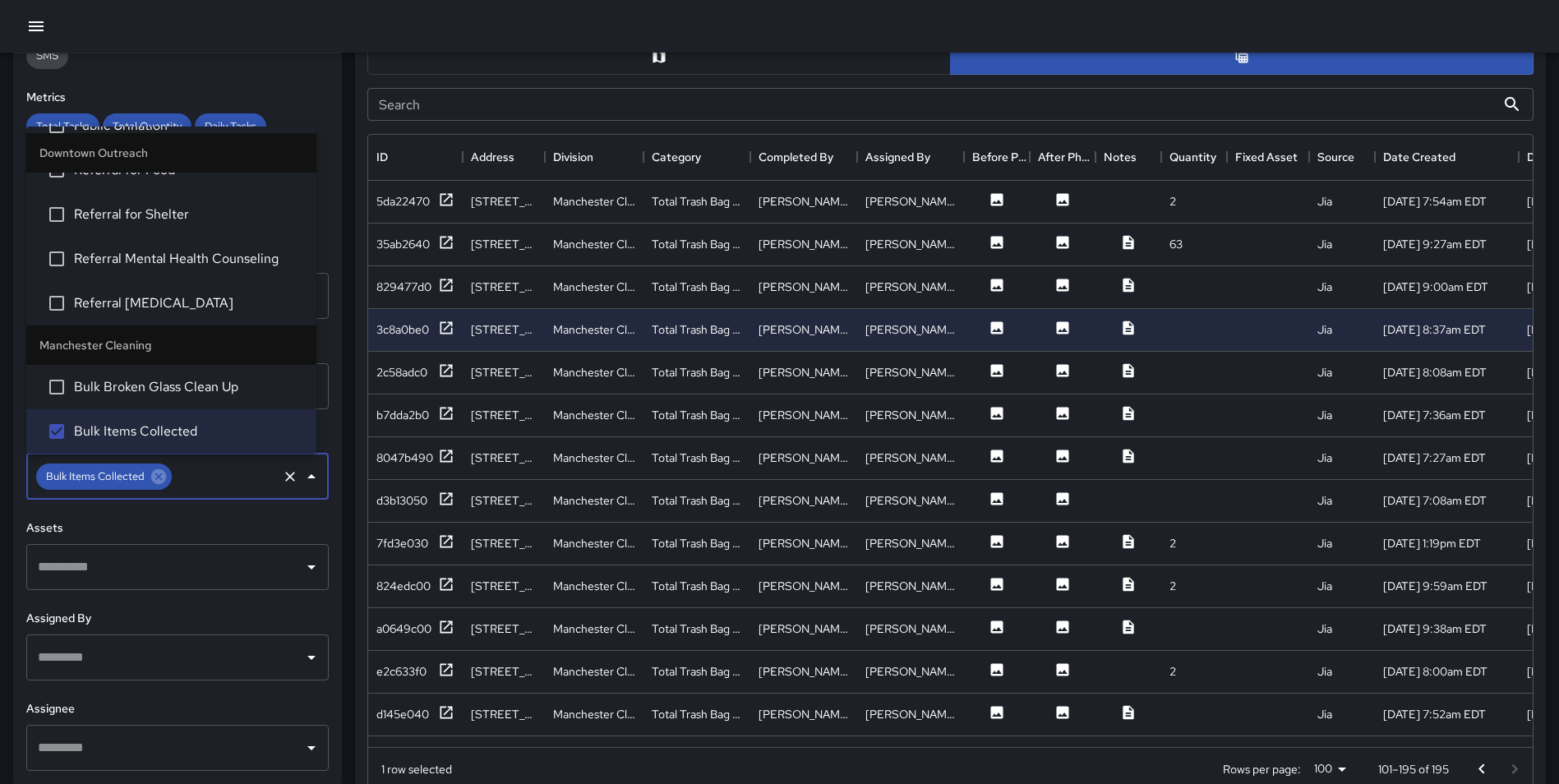
click at [327, 451] on div "**********" at bounding box center [177, 419] width 328 height 731
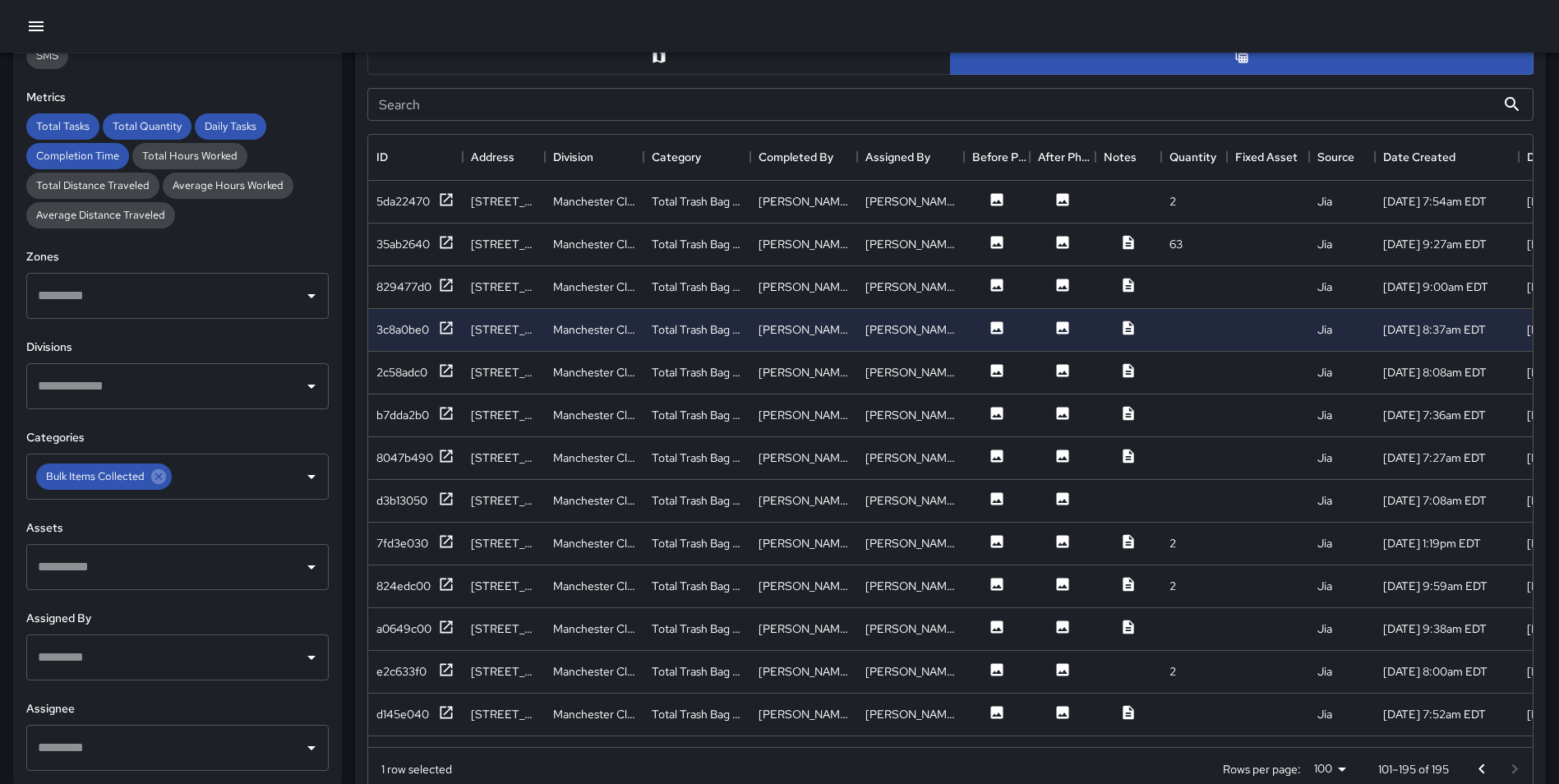
click at [347, 466] on div "Task Map and Details Export CSV Export Images Search Search ID Address Division…" at bounding box center [943, 380] width 1204 height 821
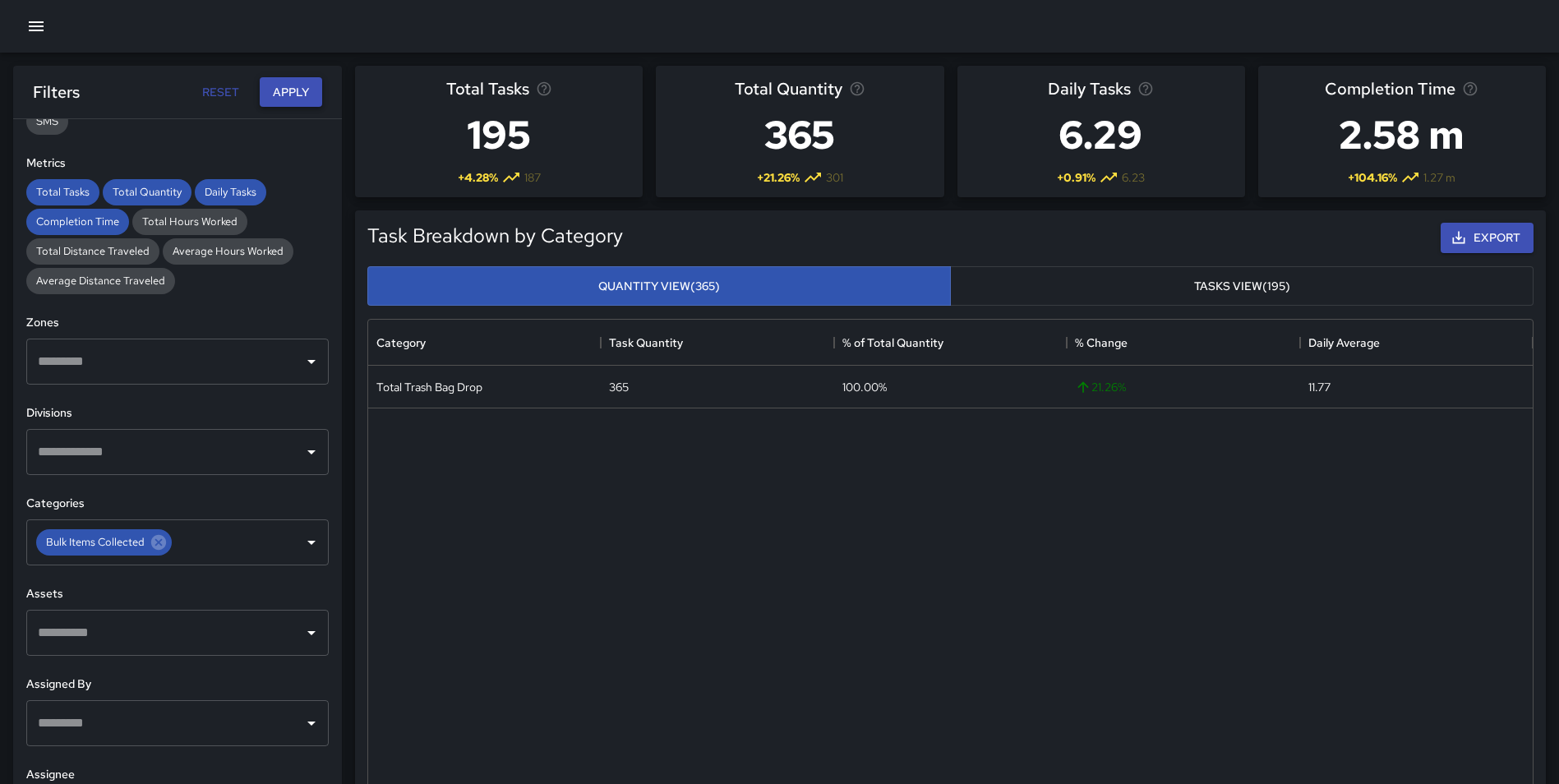
click at [298, 89] on button "Apply" at bounding box center [291, 92] width 63 height 30
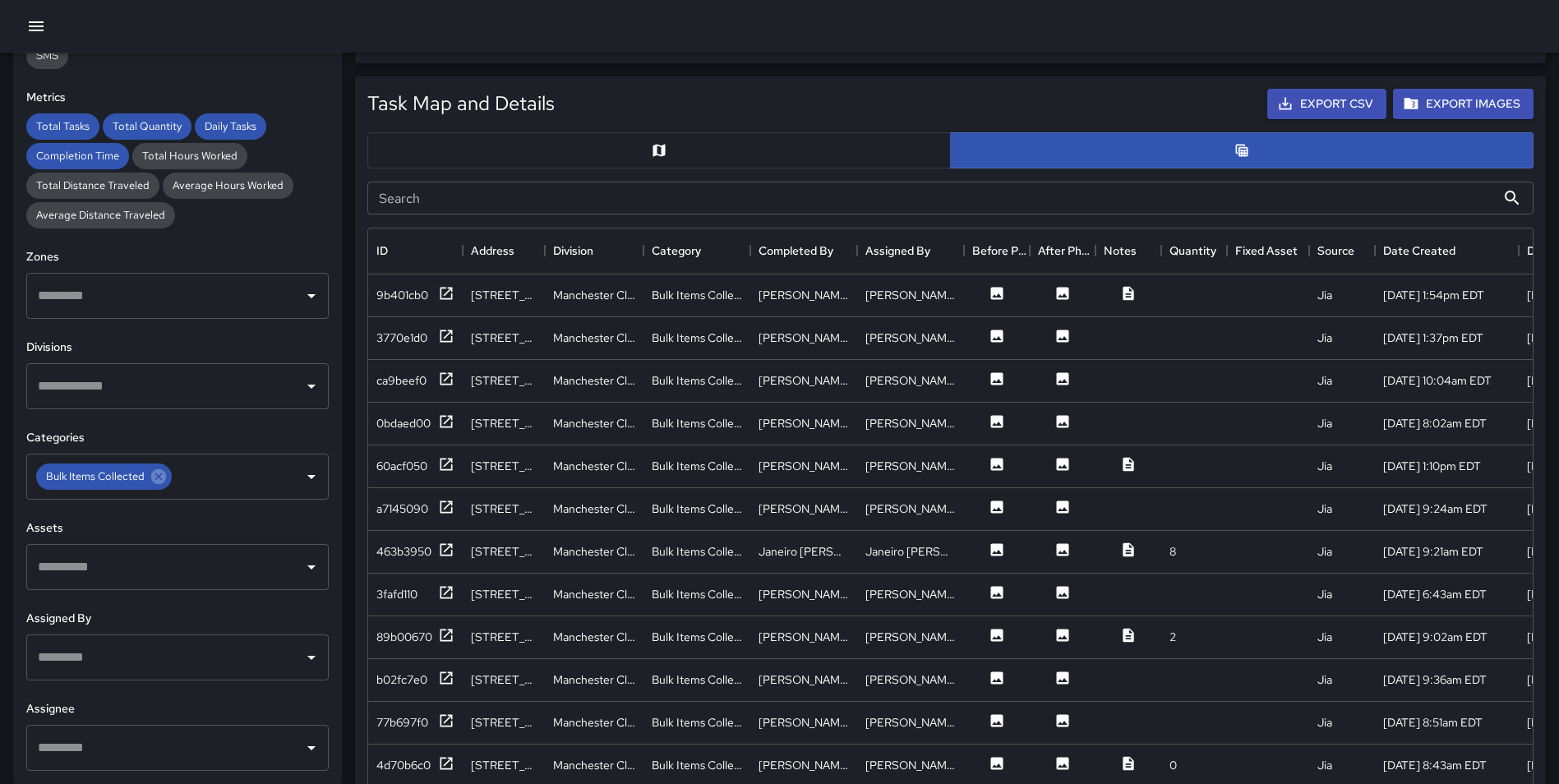
scroll to position [757, 0]
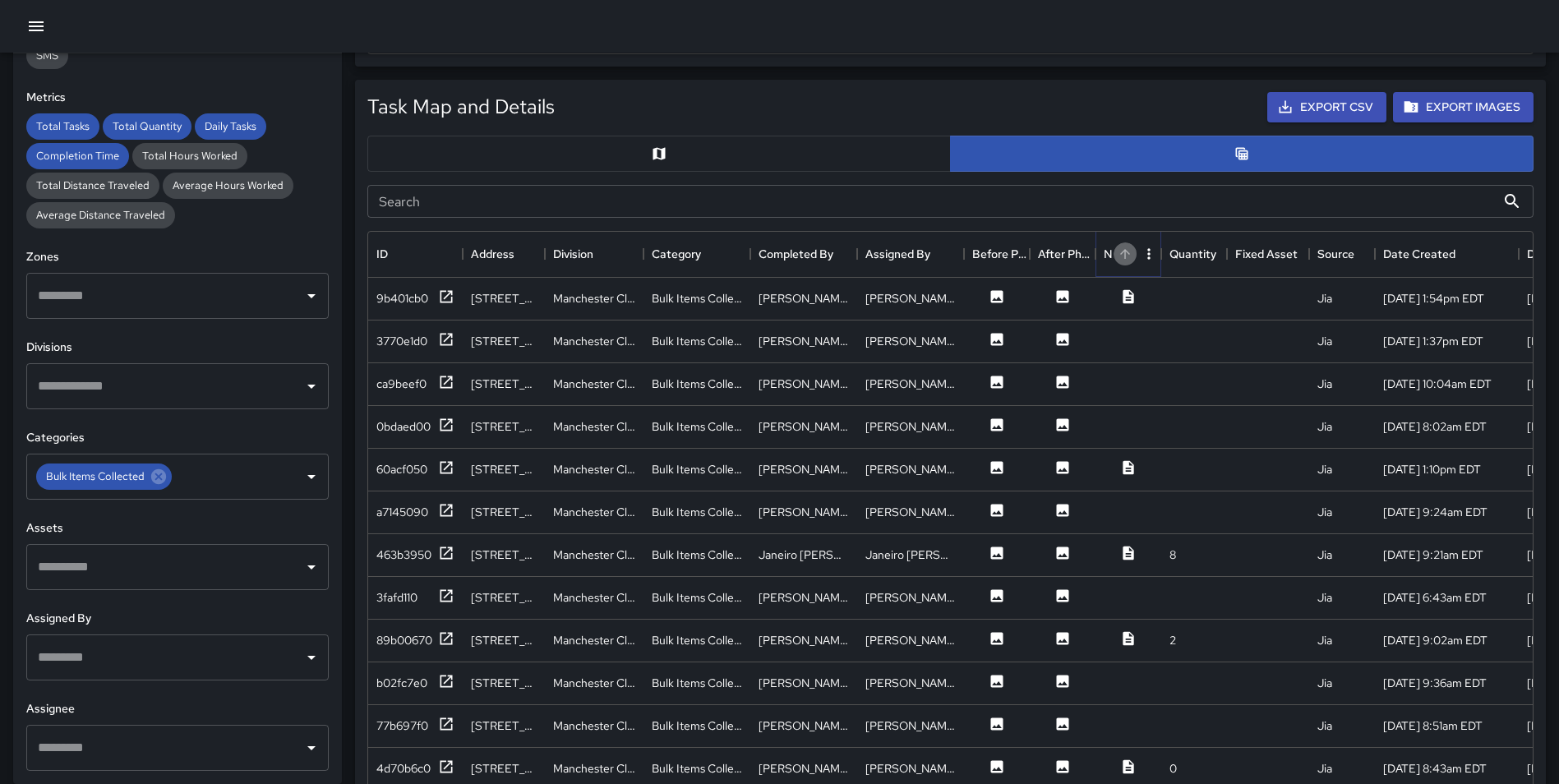
click at [1120, 254] on icon "Sort" at bounding box center [1125, 254] width 15 height 15
click at [442, 294] on icon at bounding box center [446, 296] width 12 height 12
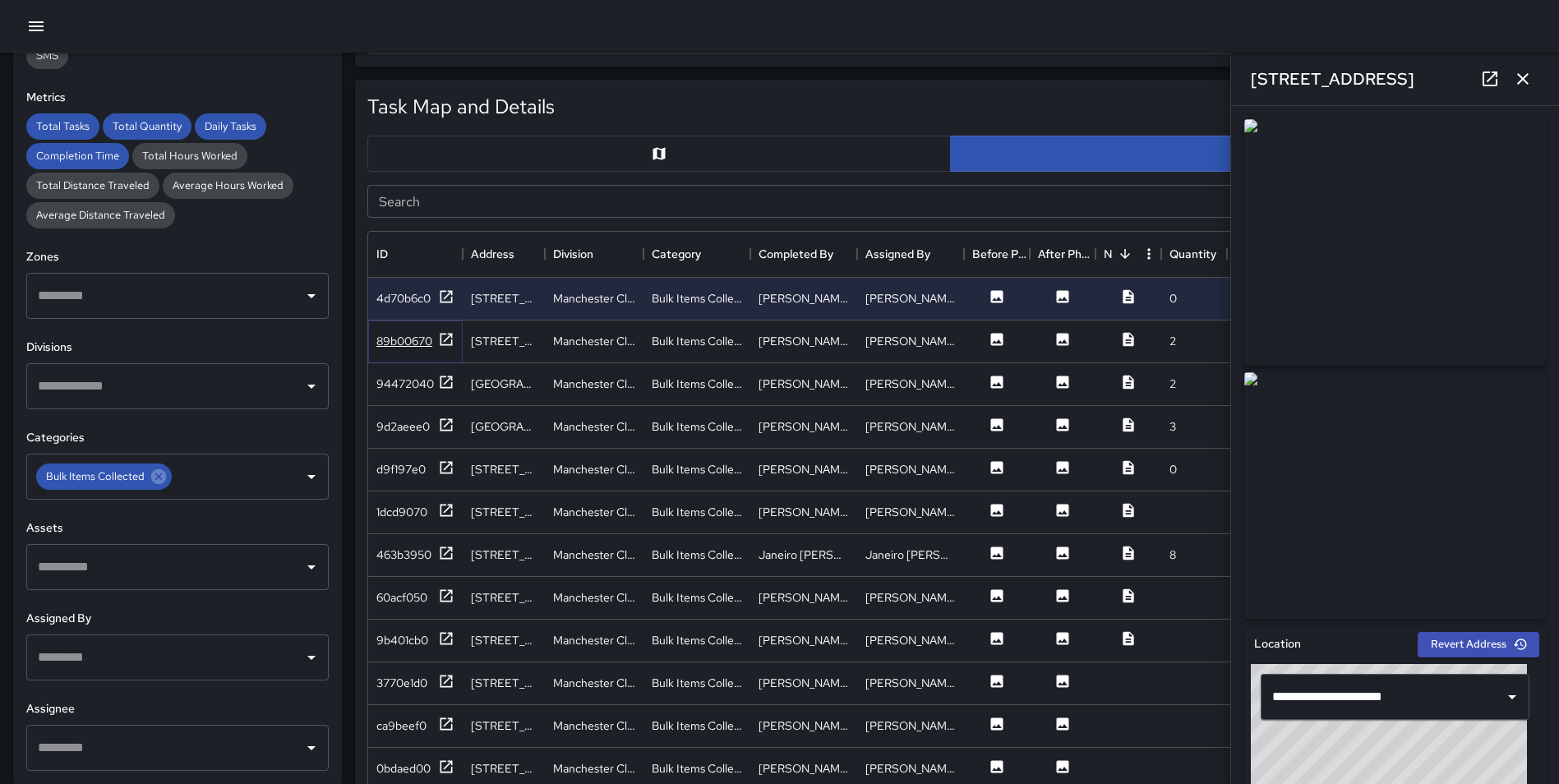
click at [445, 339] on icon at bounding box center [445, 339] width 16 height 16
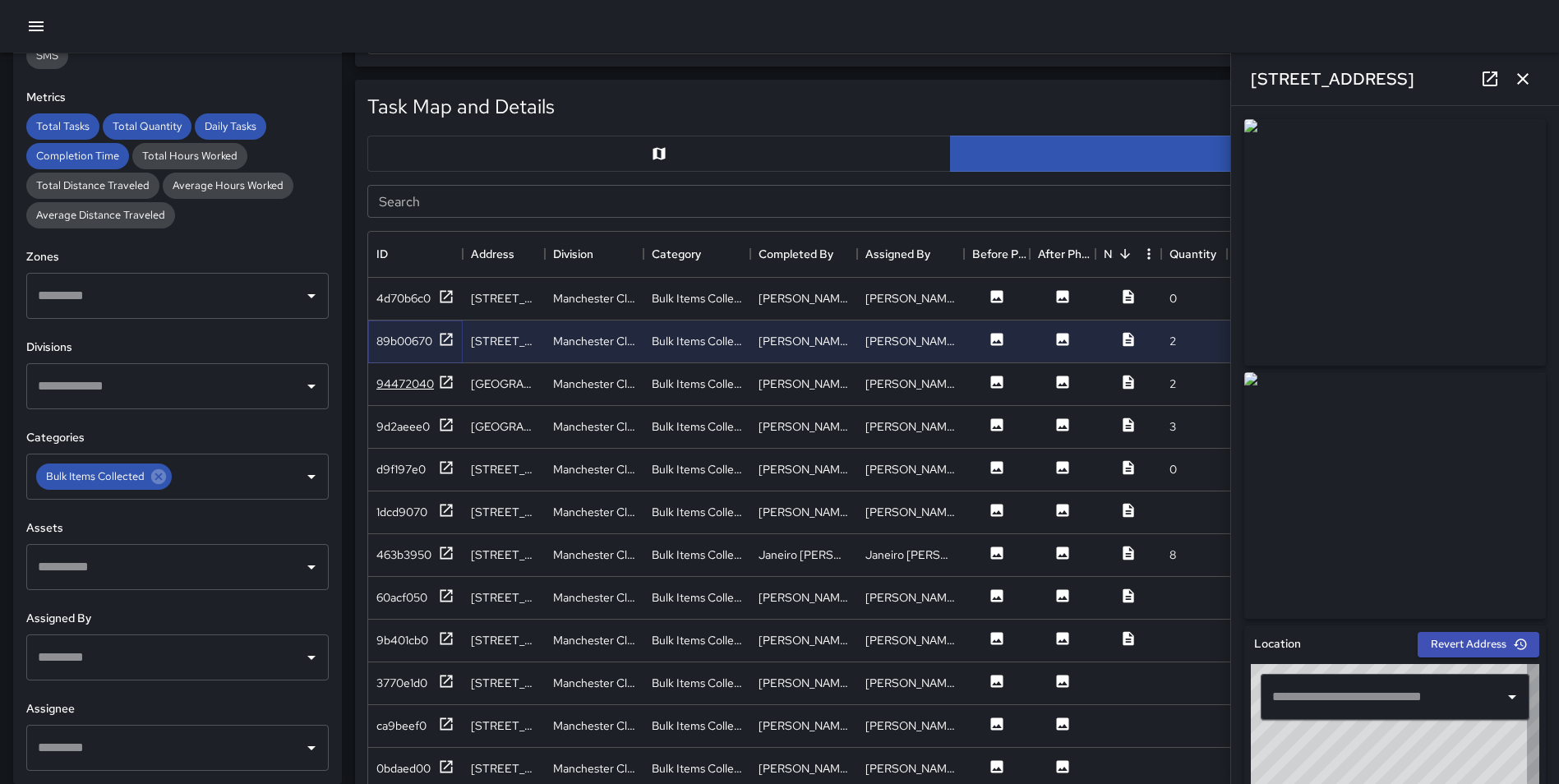
type input "**********"
click at [444, 382] on icon at bounding box center [445, 382] width 16 height 16
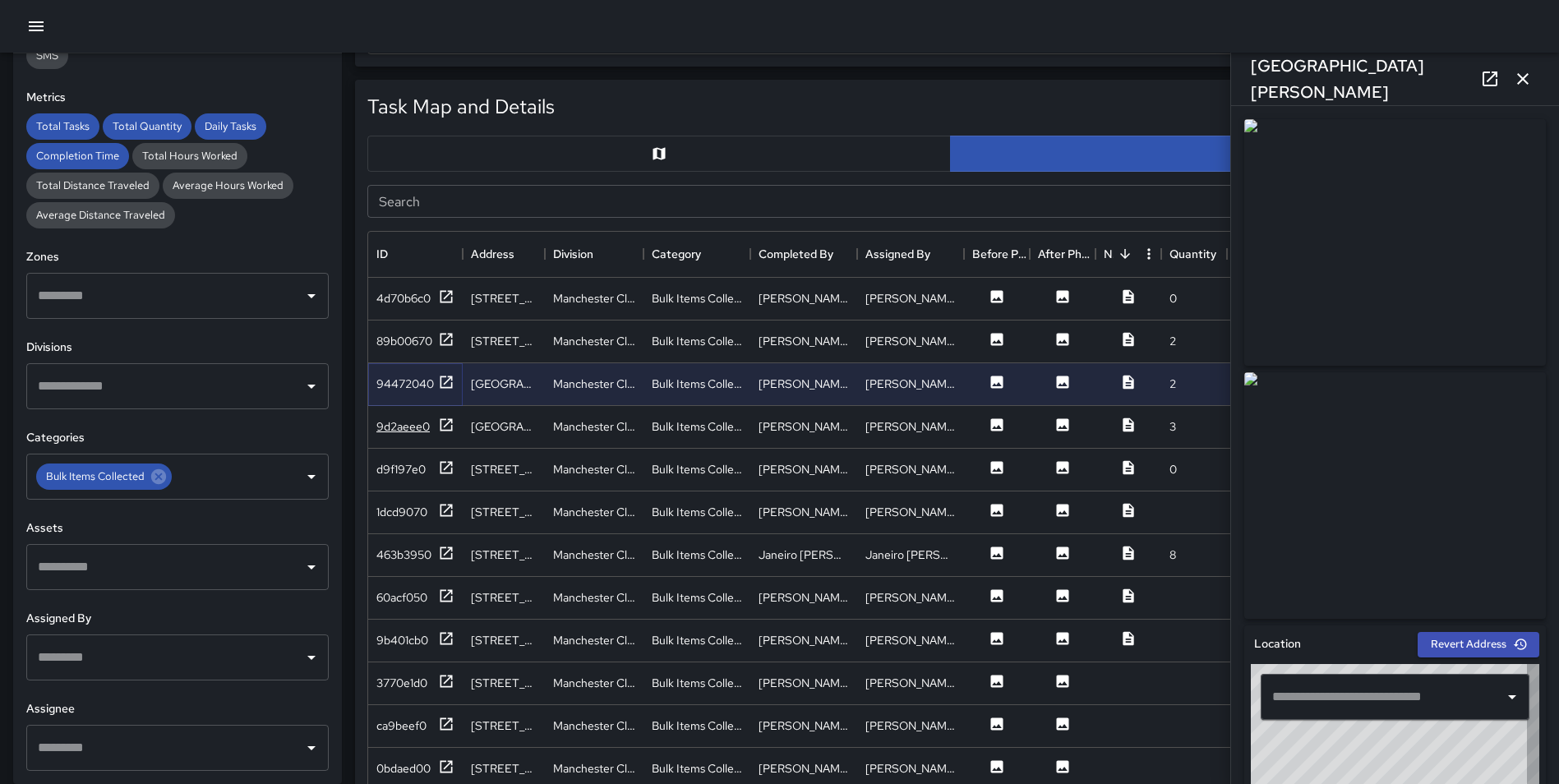
type input "**********"
click at [444, 424] on icon at bounding box center [445, 424] width 16 height 16
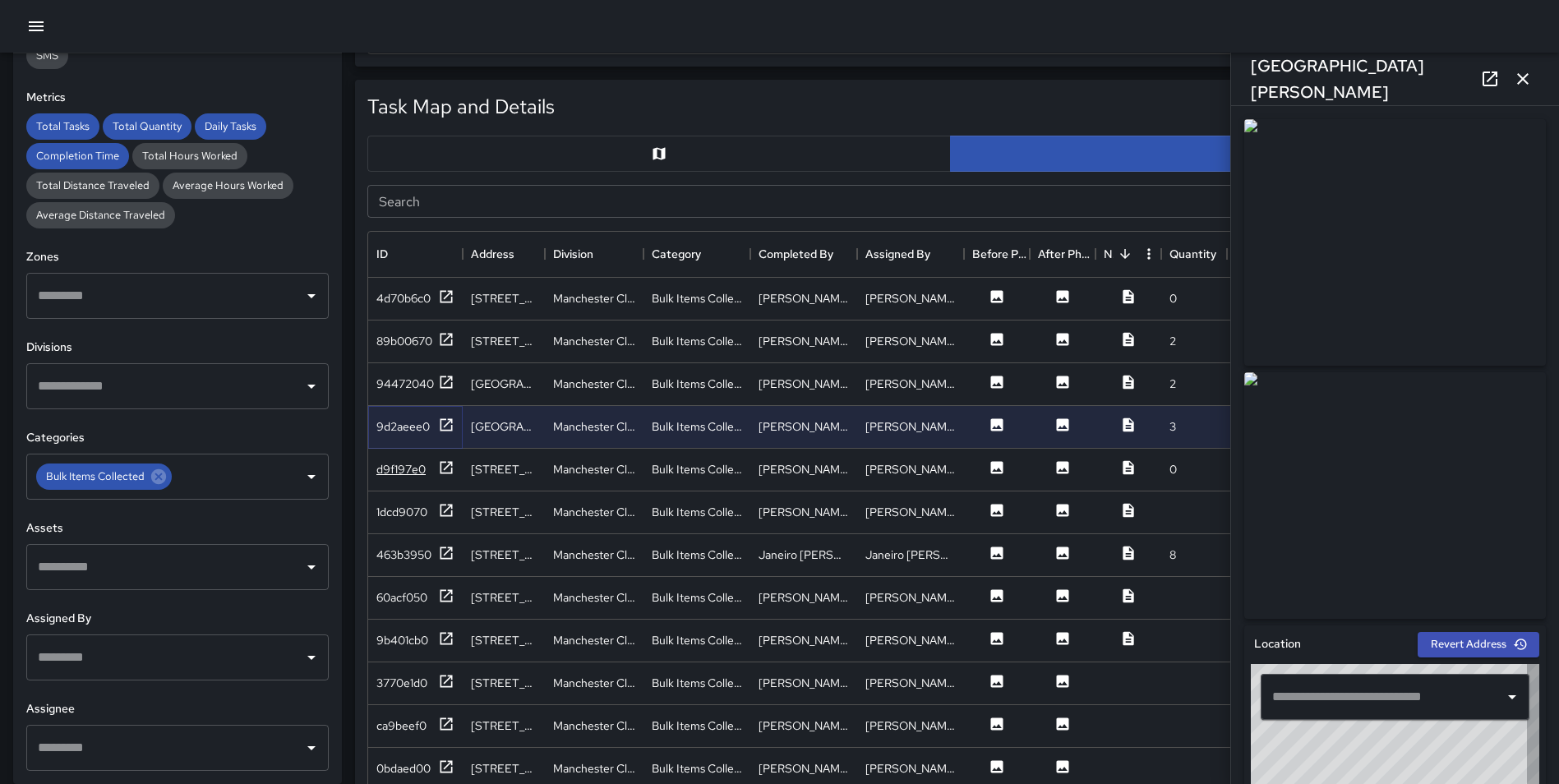
type input "**********"
click at [446, 468] on icon at bounding box center [445, 467] width 16 height 16
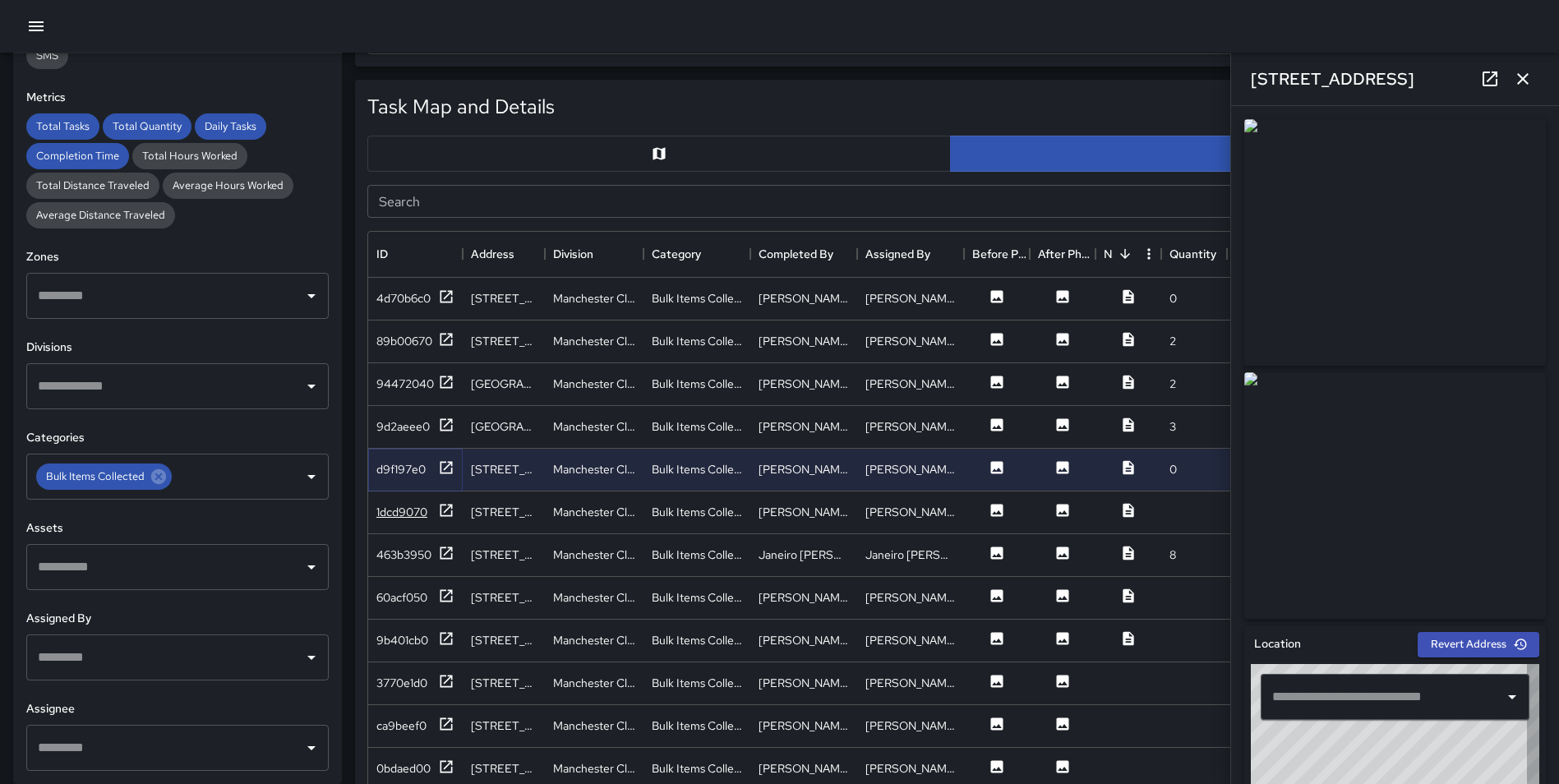
type input "**********"
click at [446, 509] on icon at bounding box center [445, 510] width 16 height 16
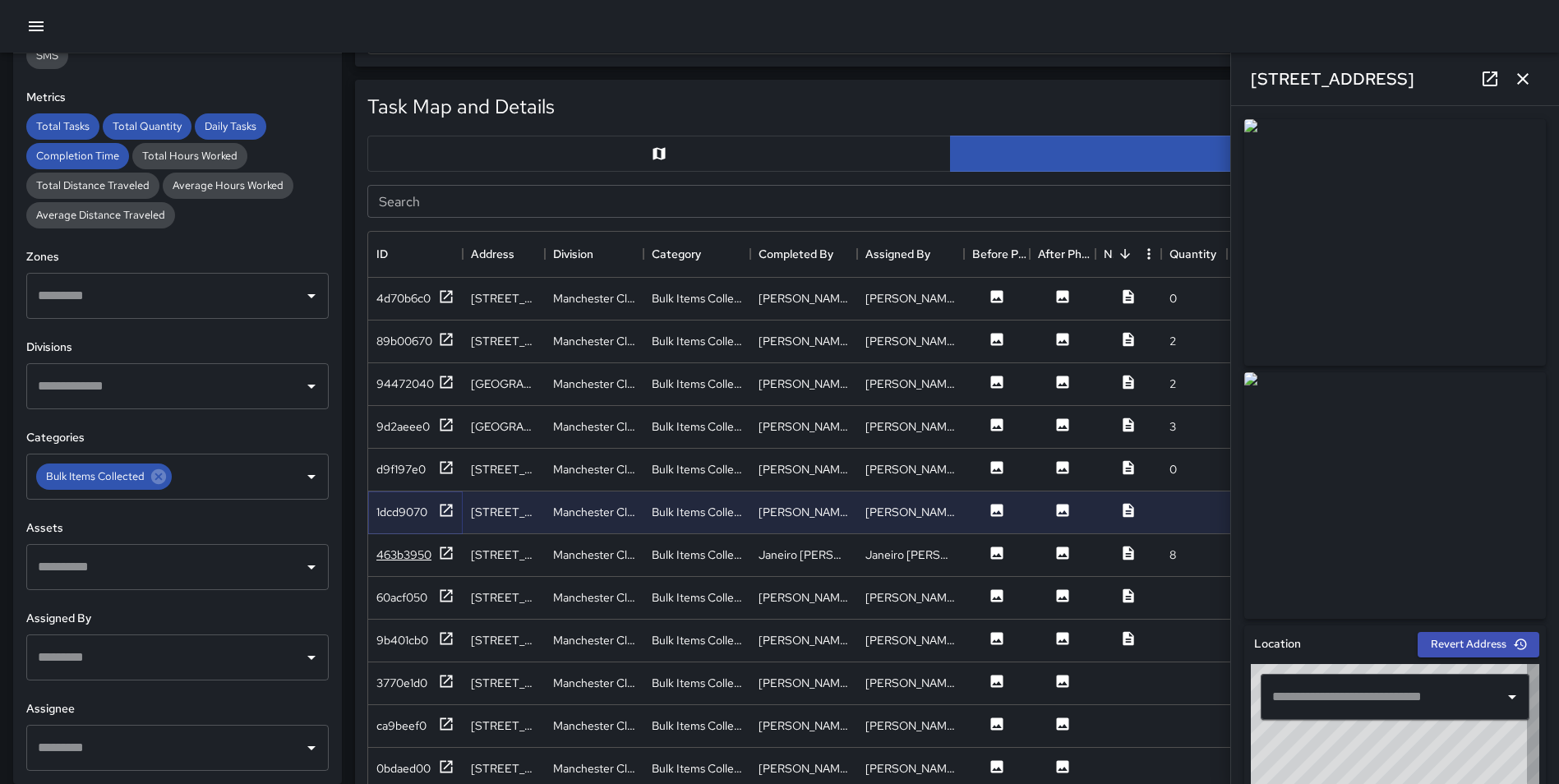
type input "**********"
drag, startPoint x: 448, startPoint y: 548, endPoint x: 478, endPoint y: 502, distance: 54.9
click at [478, 502] on div "4d70b6c0 1312 Riverview Parkway Manchester Cleaning Bulk Items Collected Carlis…" at bounding box center [1097, 619] width 1459 height 683
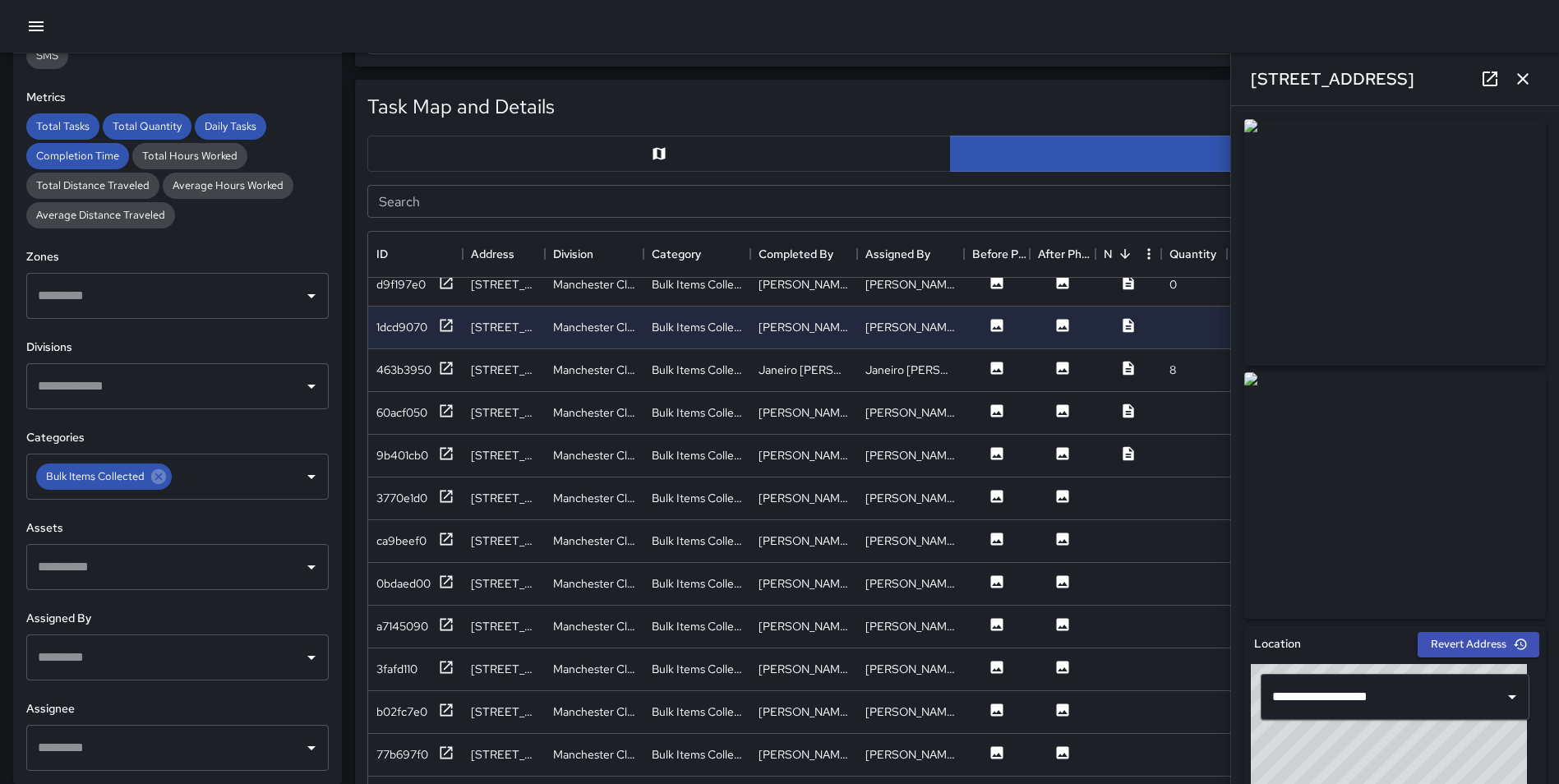
scroll to position [215, 0]
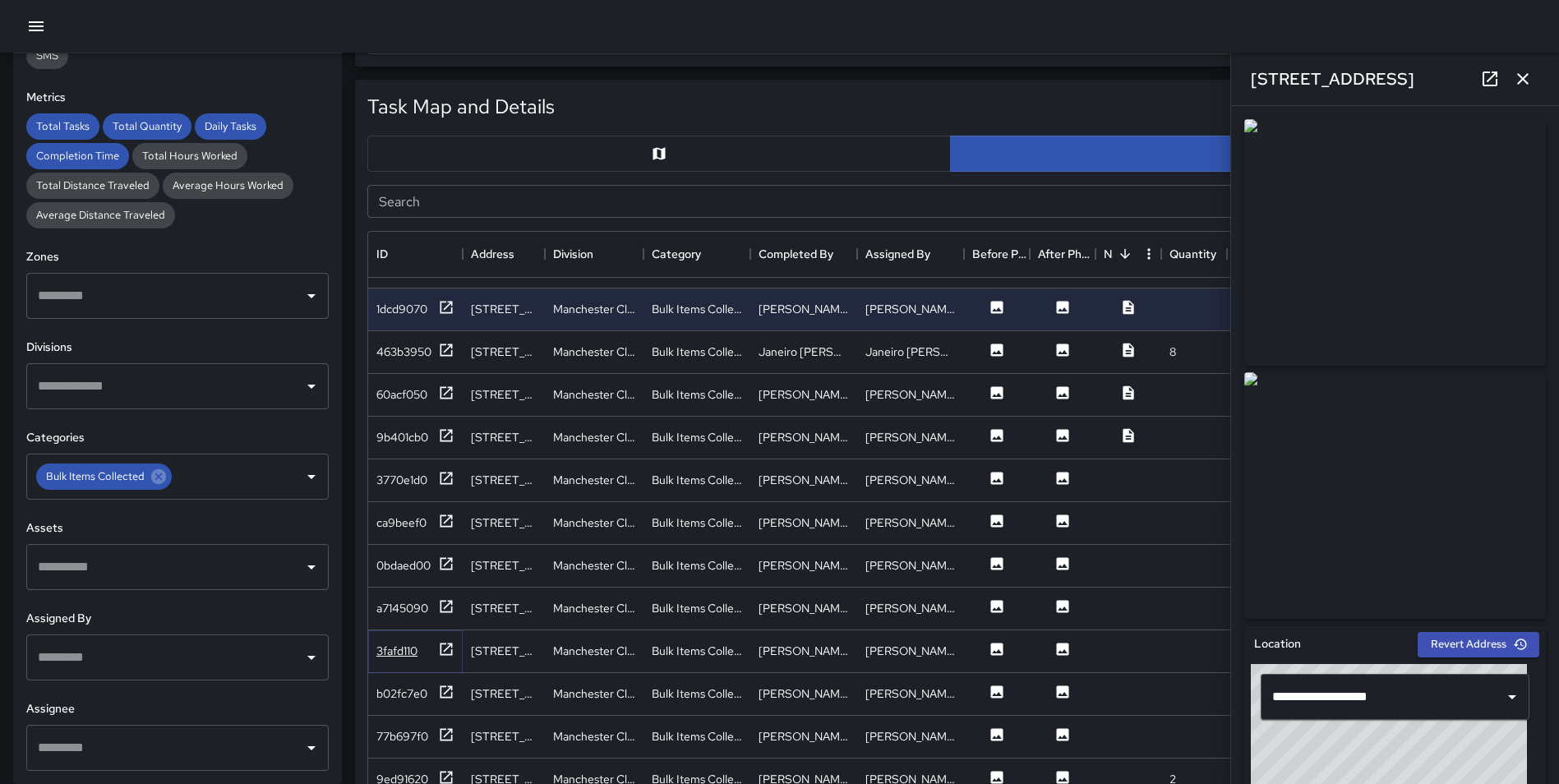
click at [443, 641] on icon at bounding box center [445, 649] width 16 height 16
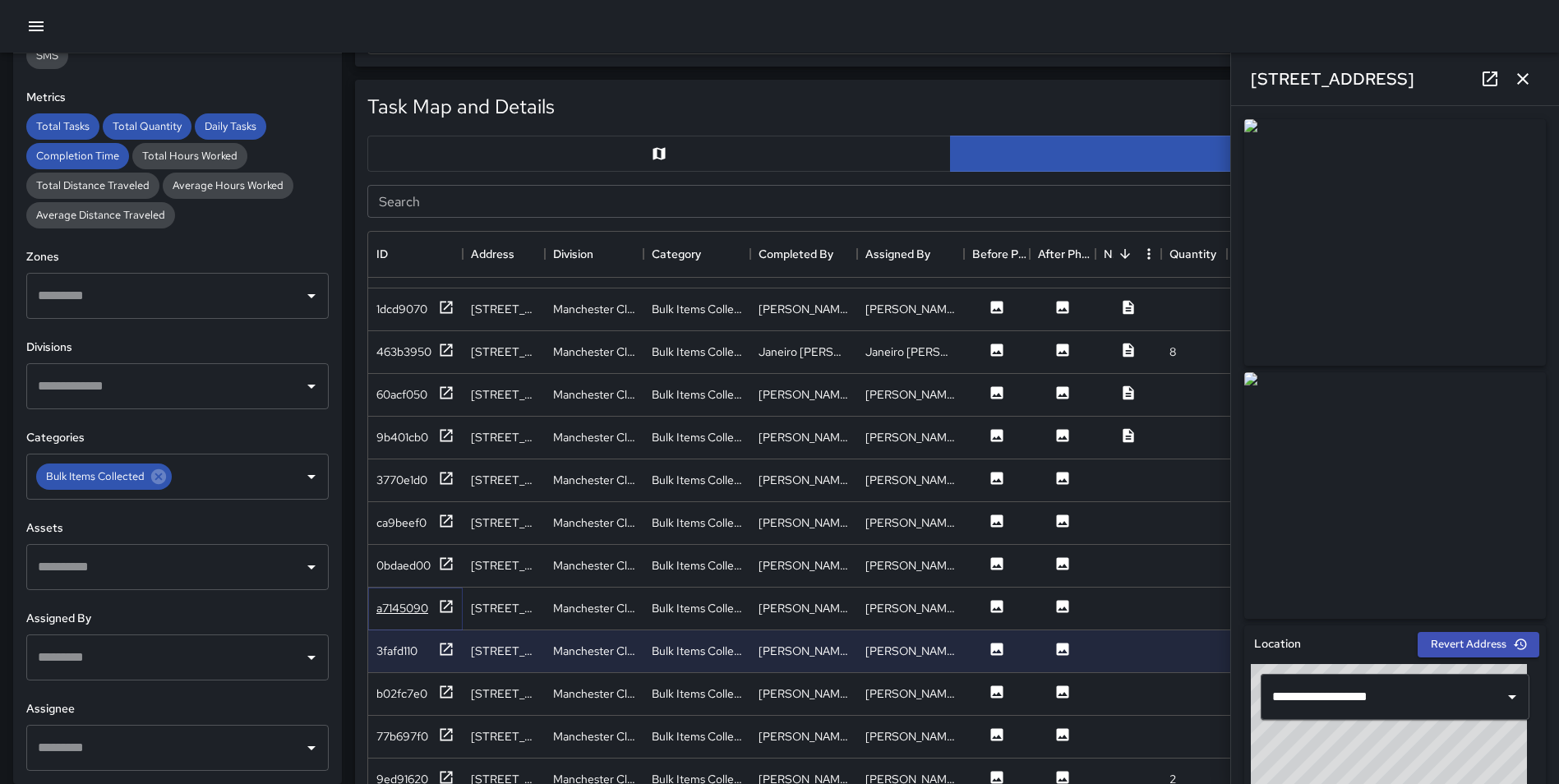
click at [451, 599] on icon at bounding box center [446, 605] width 12 height 12
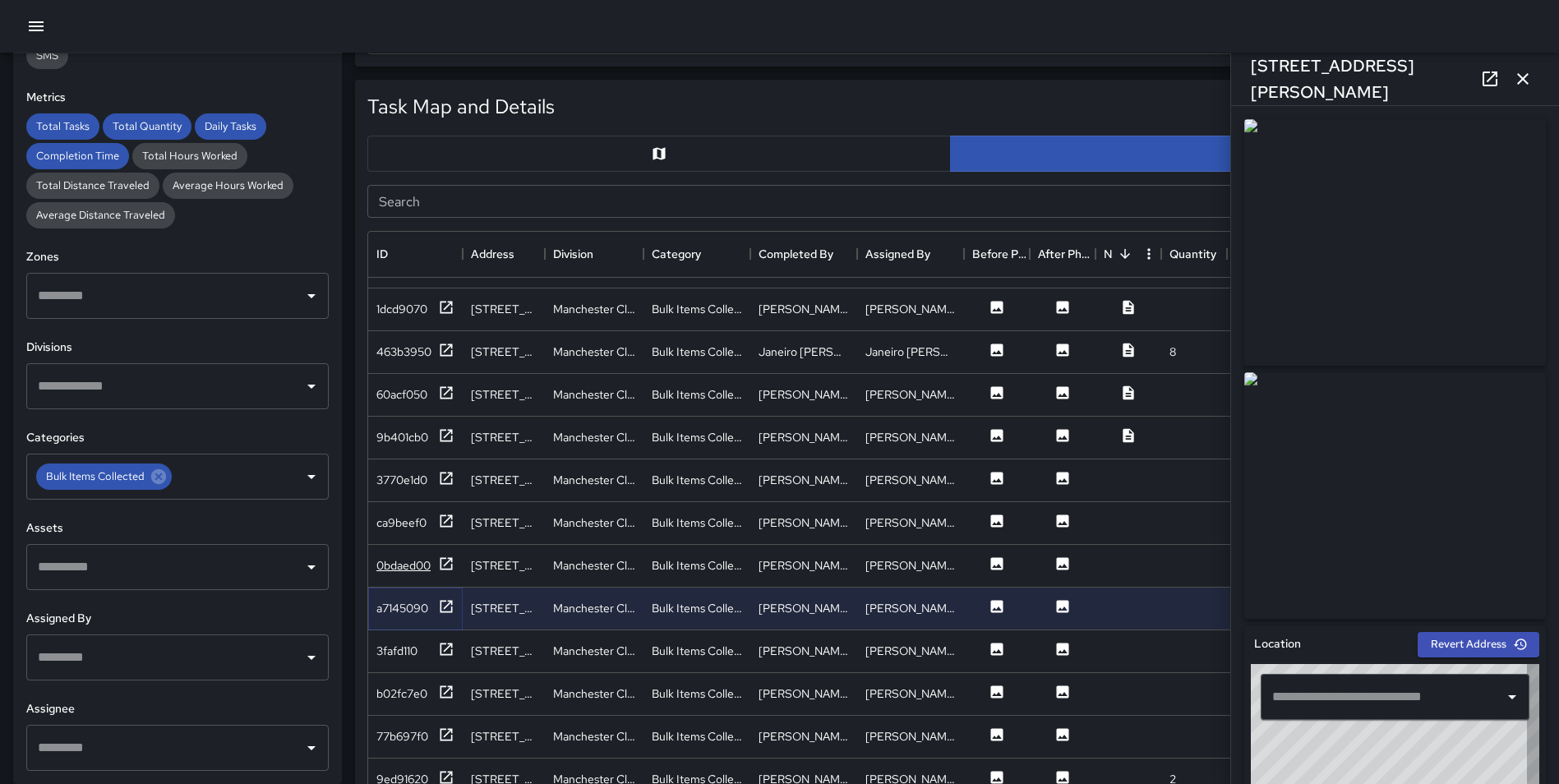
type input "**********"
click at [448, 556] on icon at bounding box center [445, 563] width 16 height 16
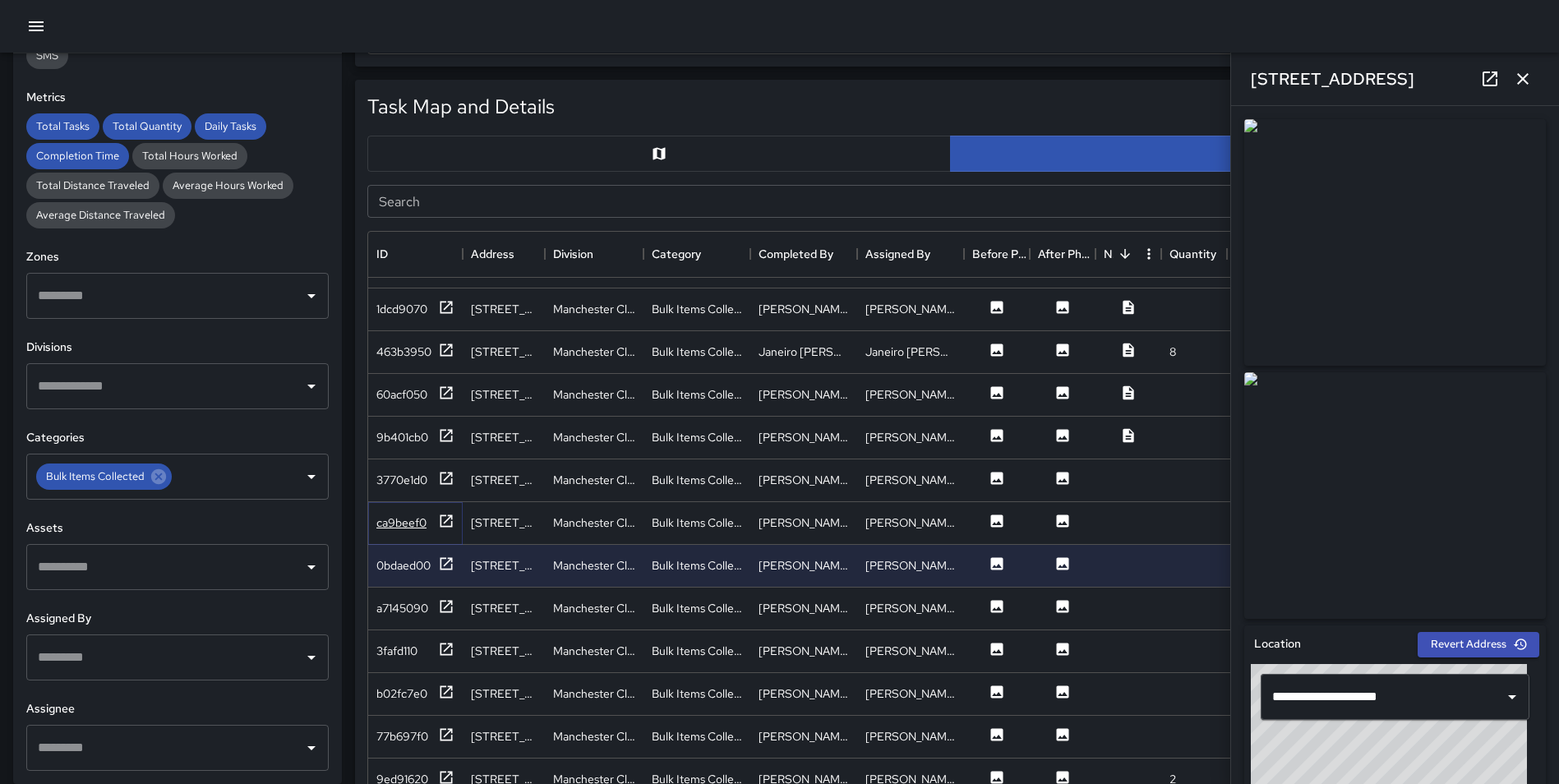
click at [447, 515] on icon at bounding box center [446, 520] width 12 height 12
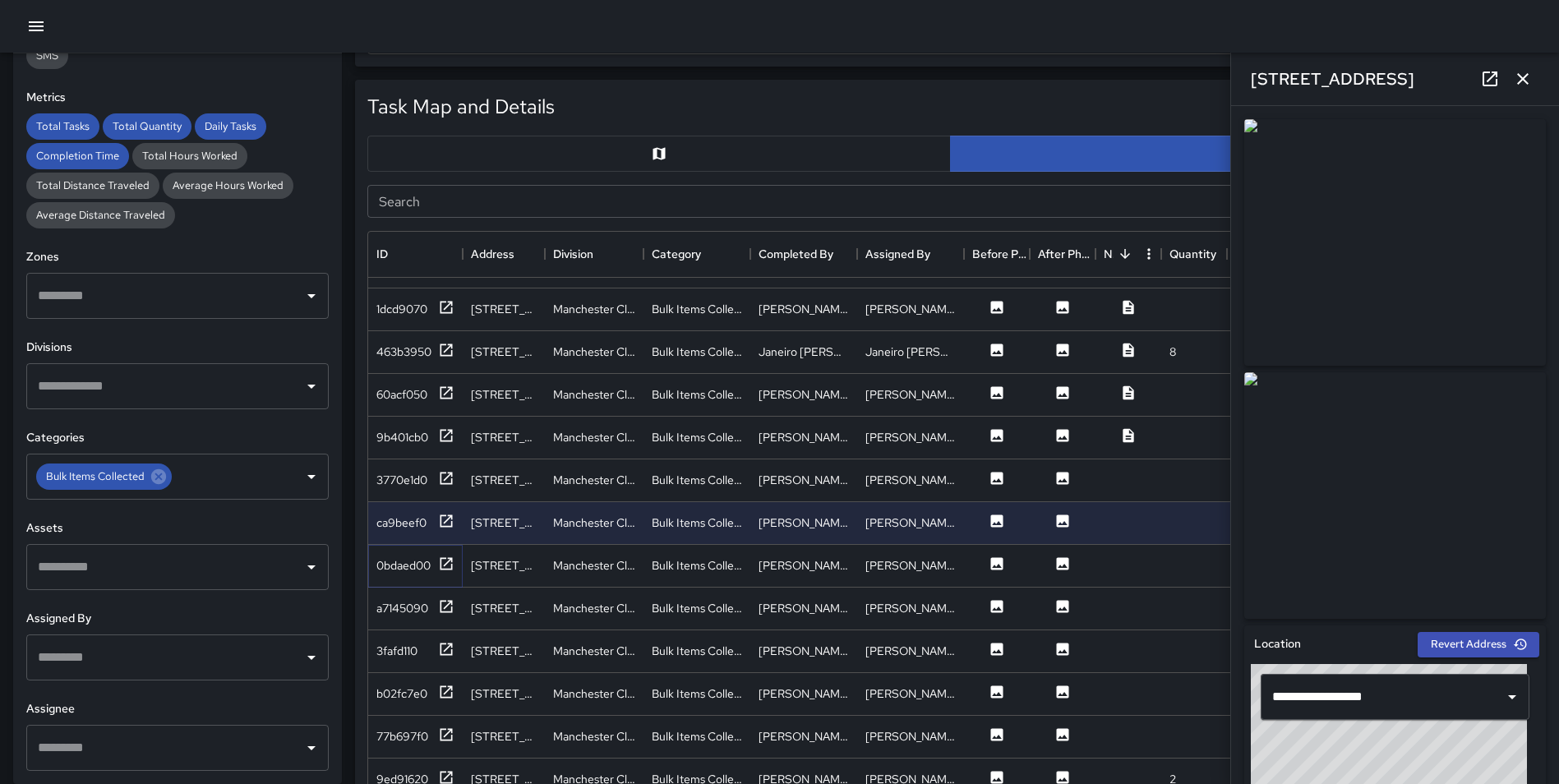
drag, startPoint x: 443, startPoint y: 557, endPoint x: 443, endPoint y: 578, distance: 21.0
click at [443, 557] on icon at bounding box center [446, 562] width 12 height 12
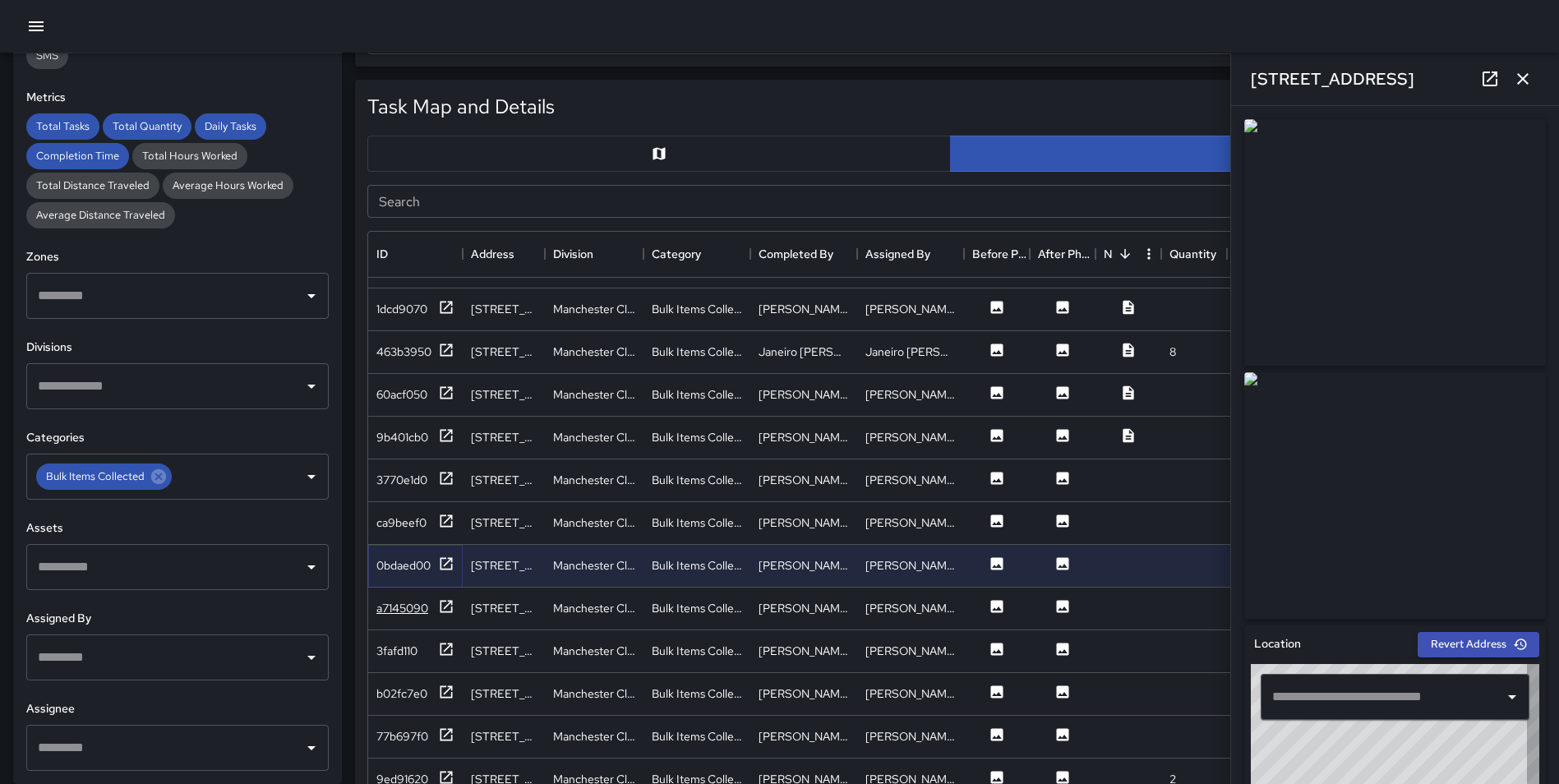
type input "**********"
click at [448, 301] on icon at bounding box center [446, 306] width 12 height 12
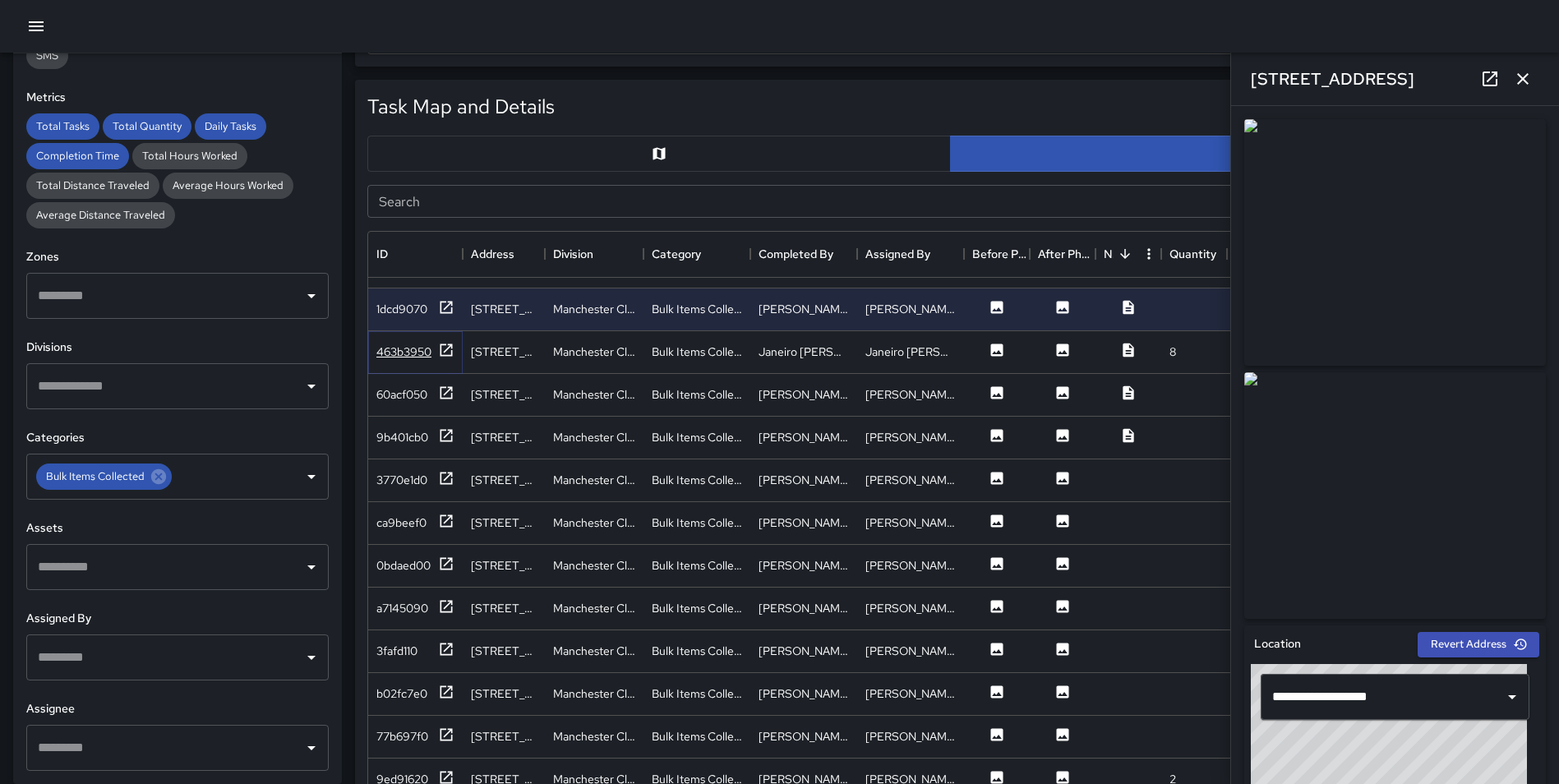
click at [448, 346] on div at bounding box center [445, 352] width 16 height 21
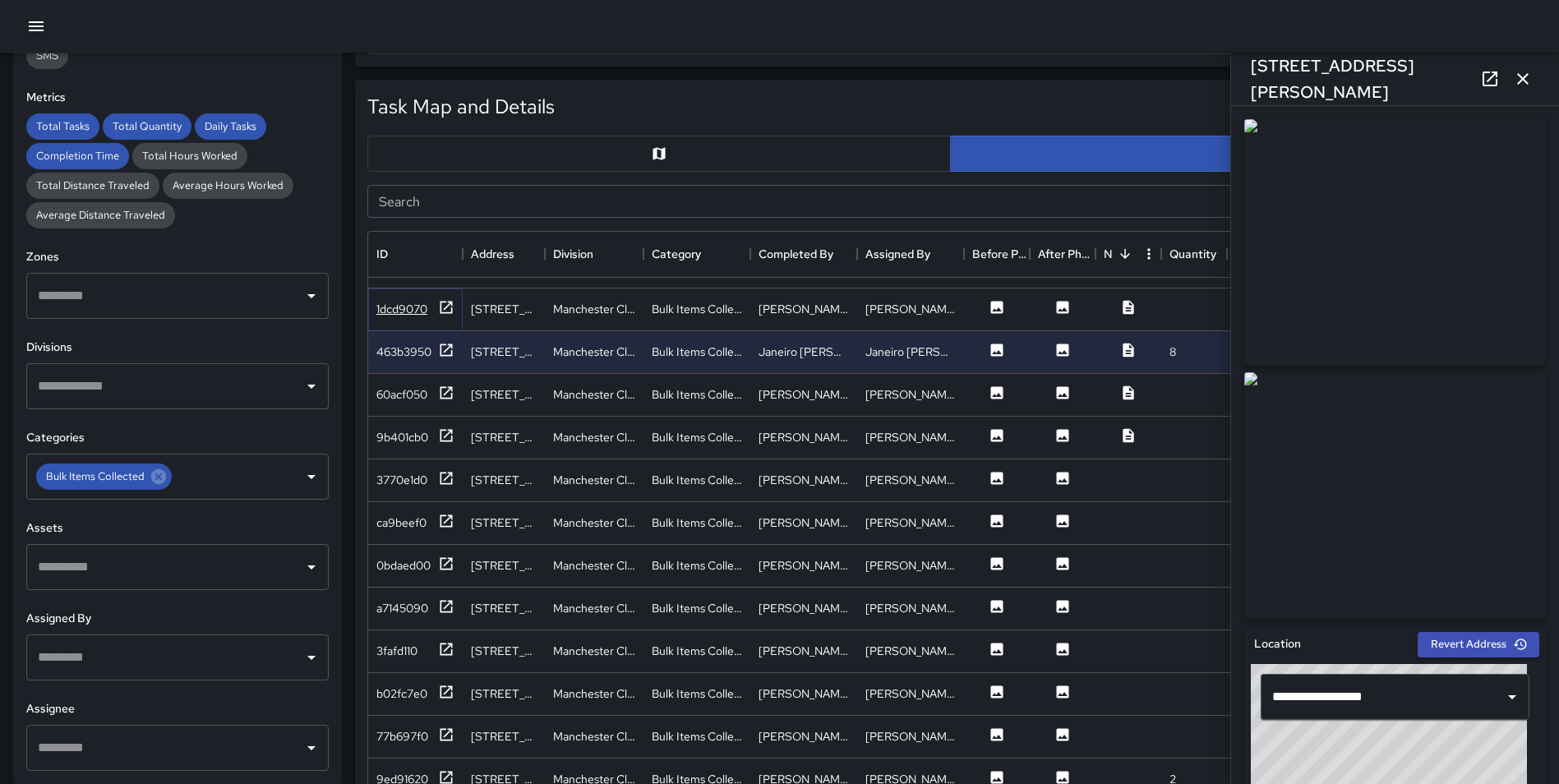
click at [445, 299] on icon at bounding box center [445, 306] width 16 height 16
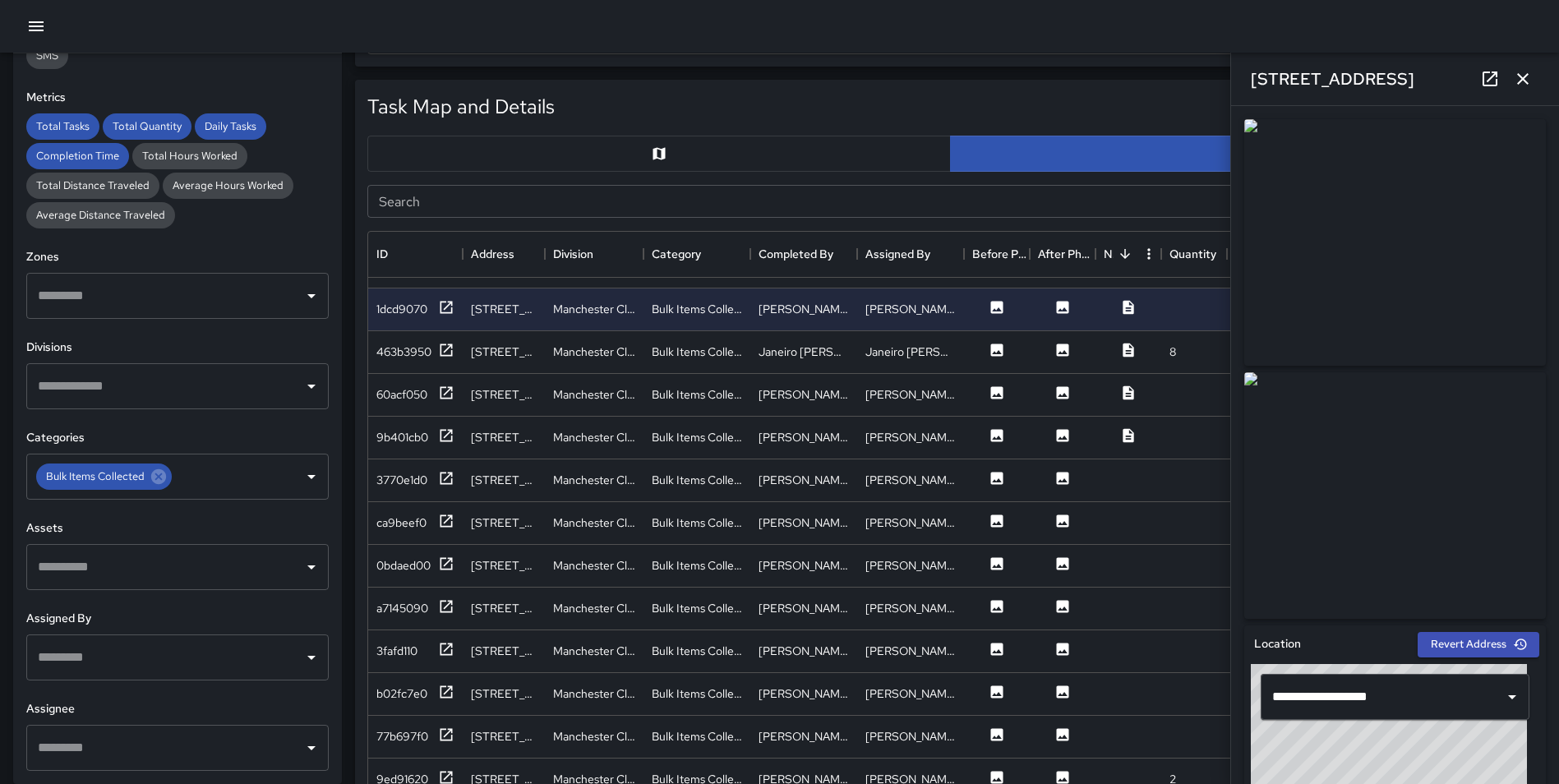
click at [1518, 79] on icon "button" at bounding box center [1523, 79] width 20 height 20
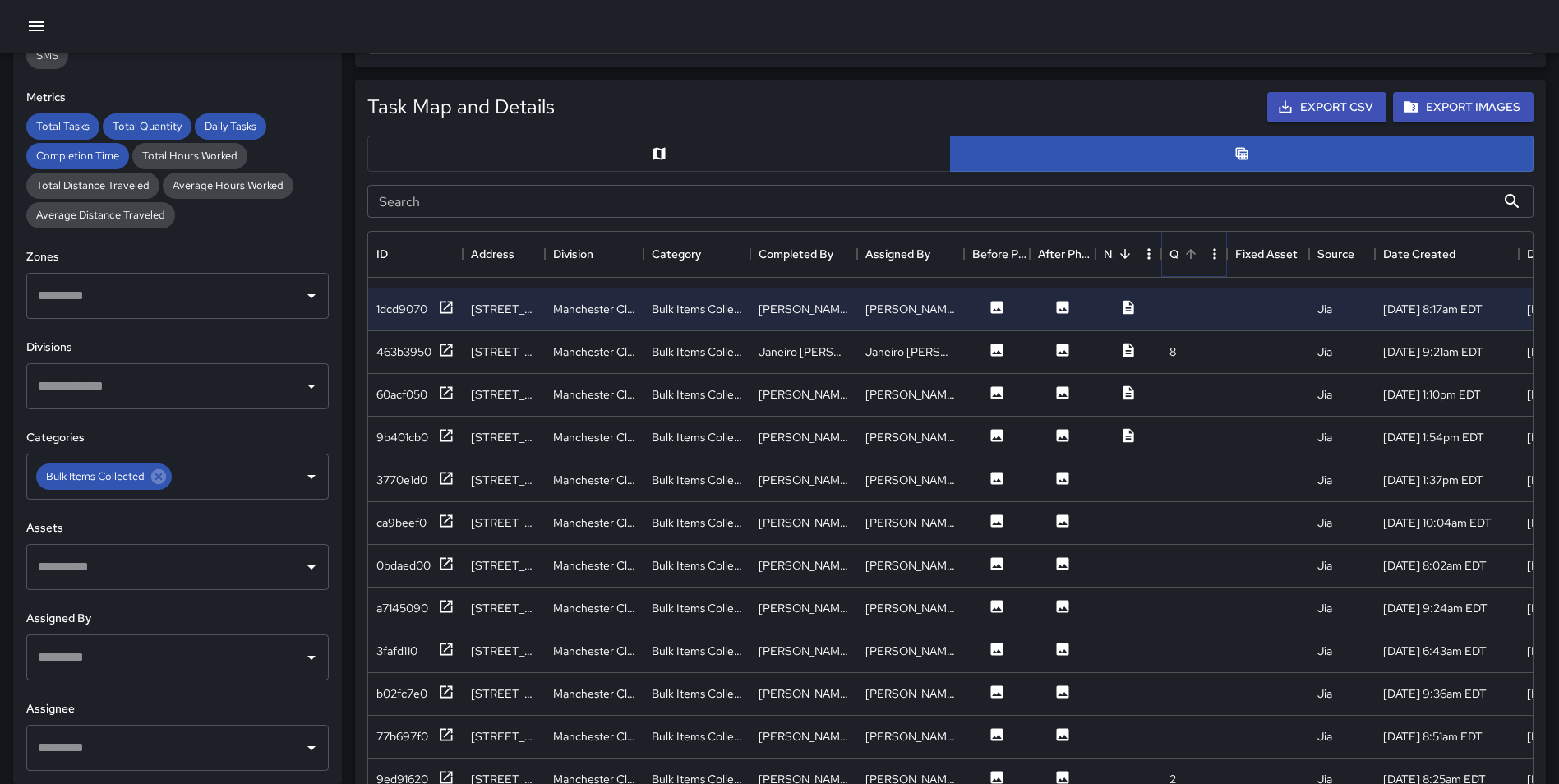
click at [1194, 256] on icon "Sort" at bounding box center [1191, 254] width 15 height 15
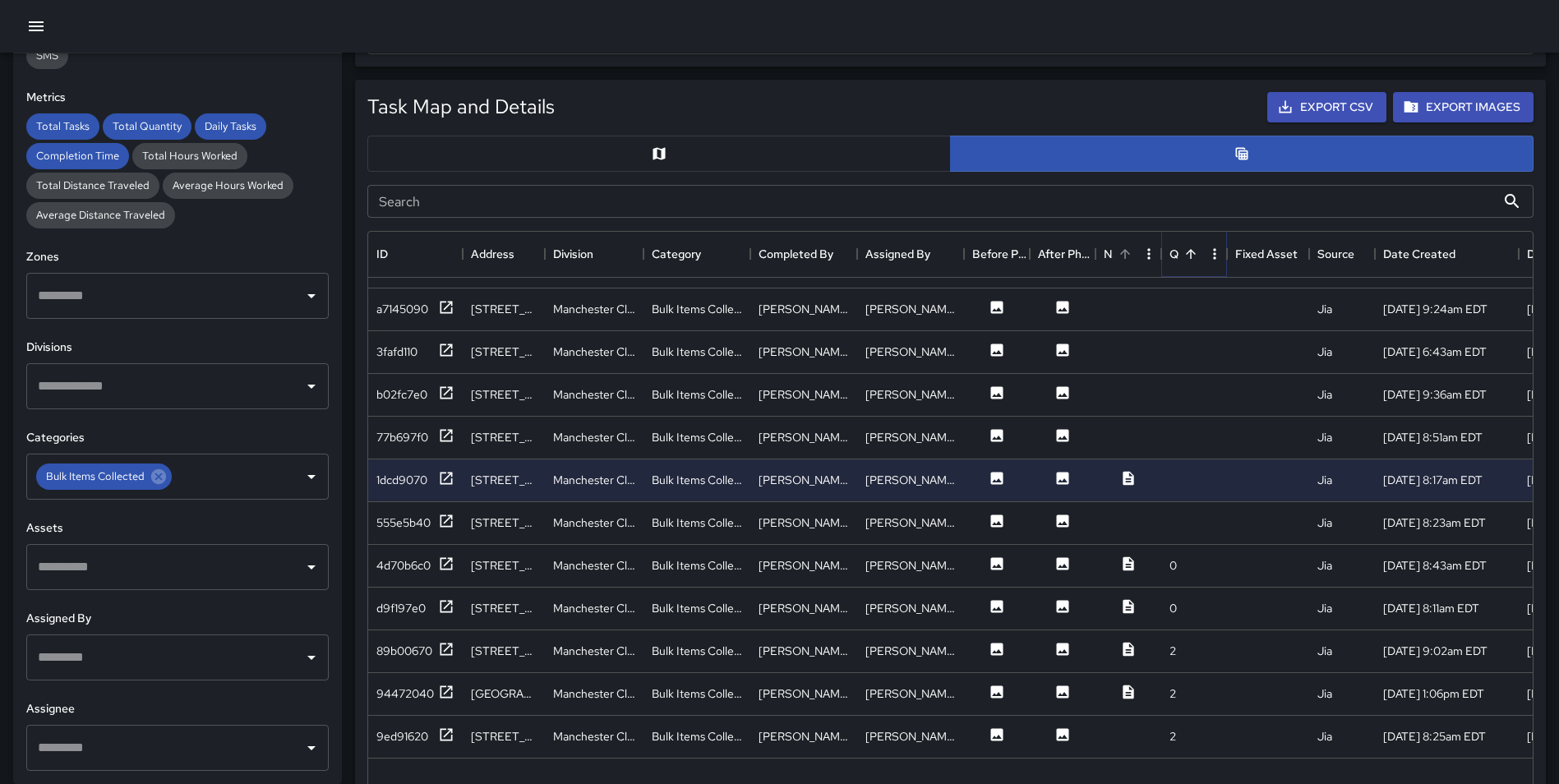
scroll to position [0, 0]
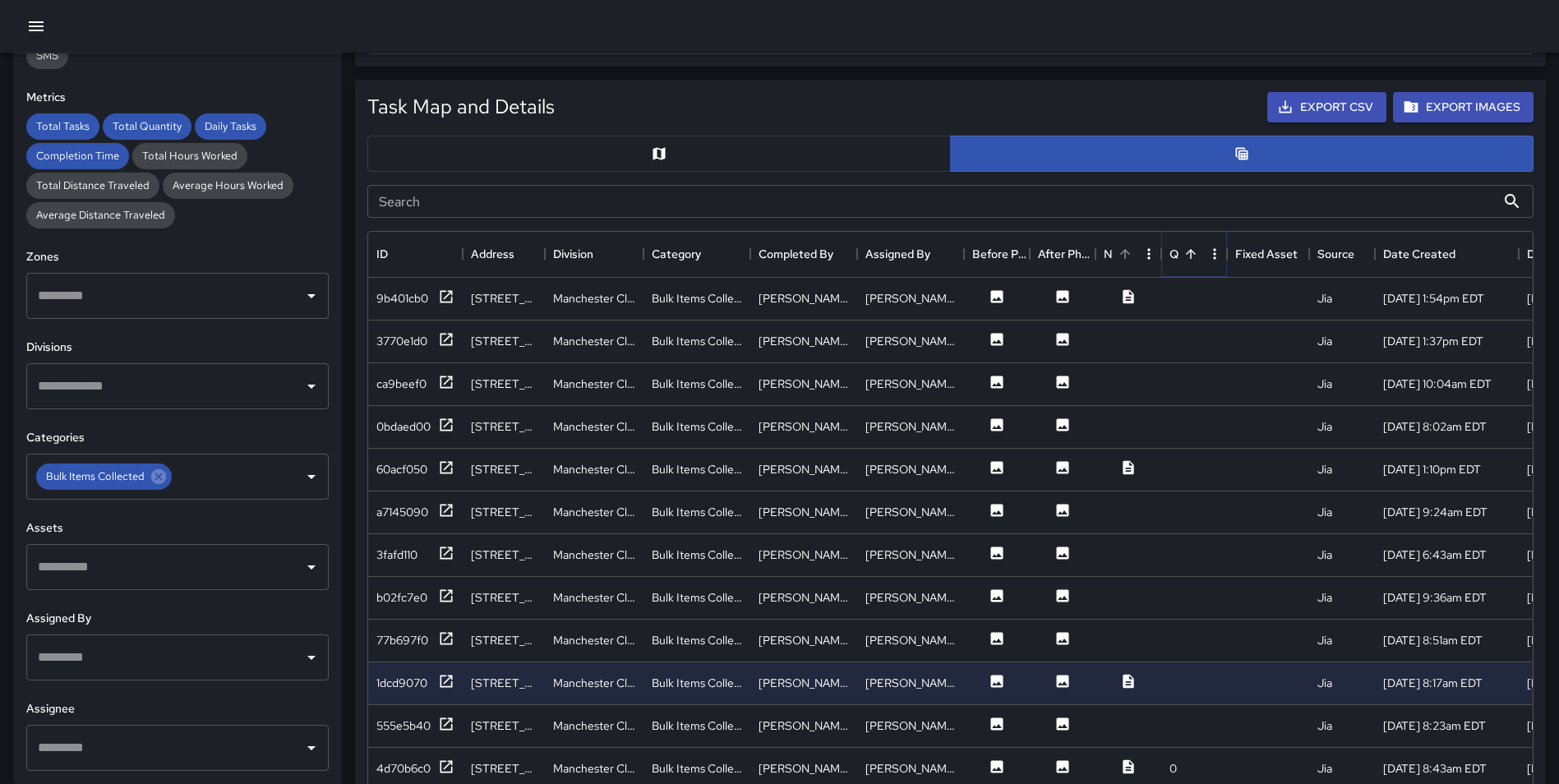
click at [1194, 256] on icon "Sort" at bounding box center [1191, 254] width 15 height 15
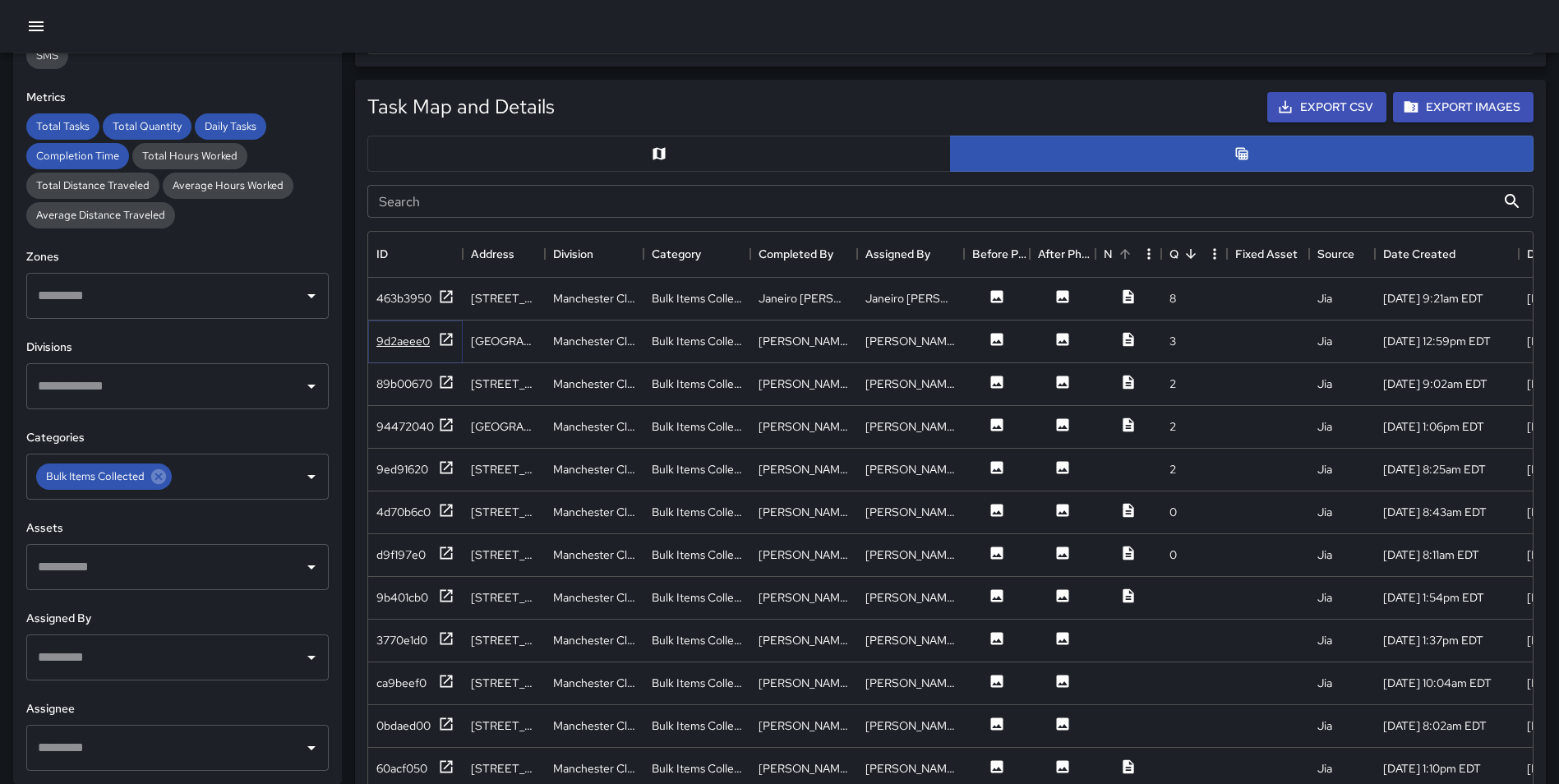
click at [438, 341] on icon at bounding box center [445, 339] width 16 height 16
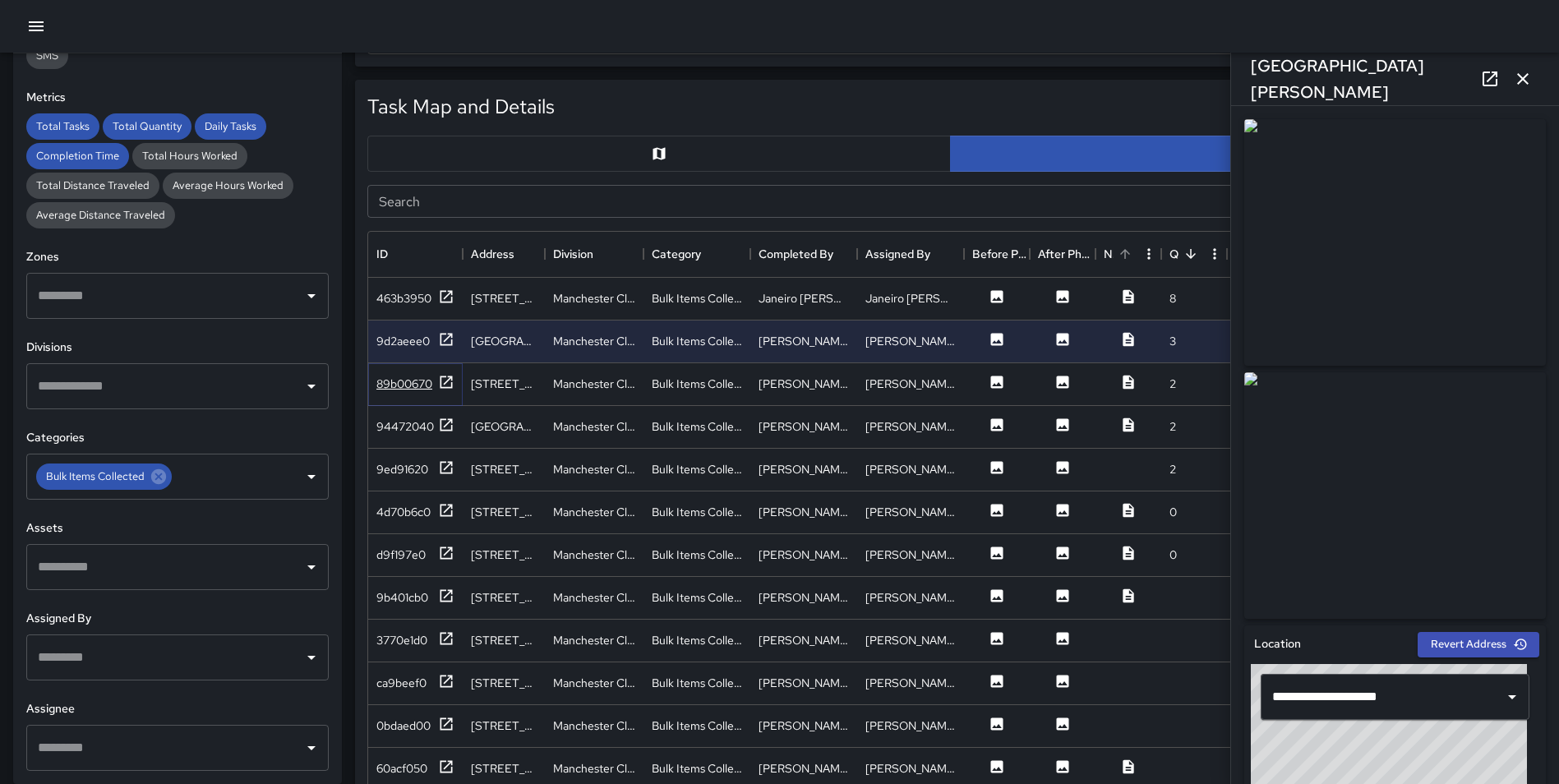
click at [444, 375] on icon at bounding box center [445, 382] width 16 height 16
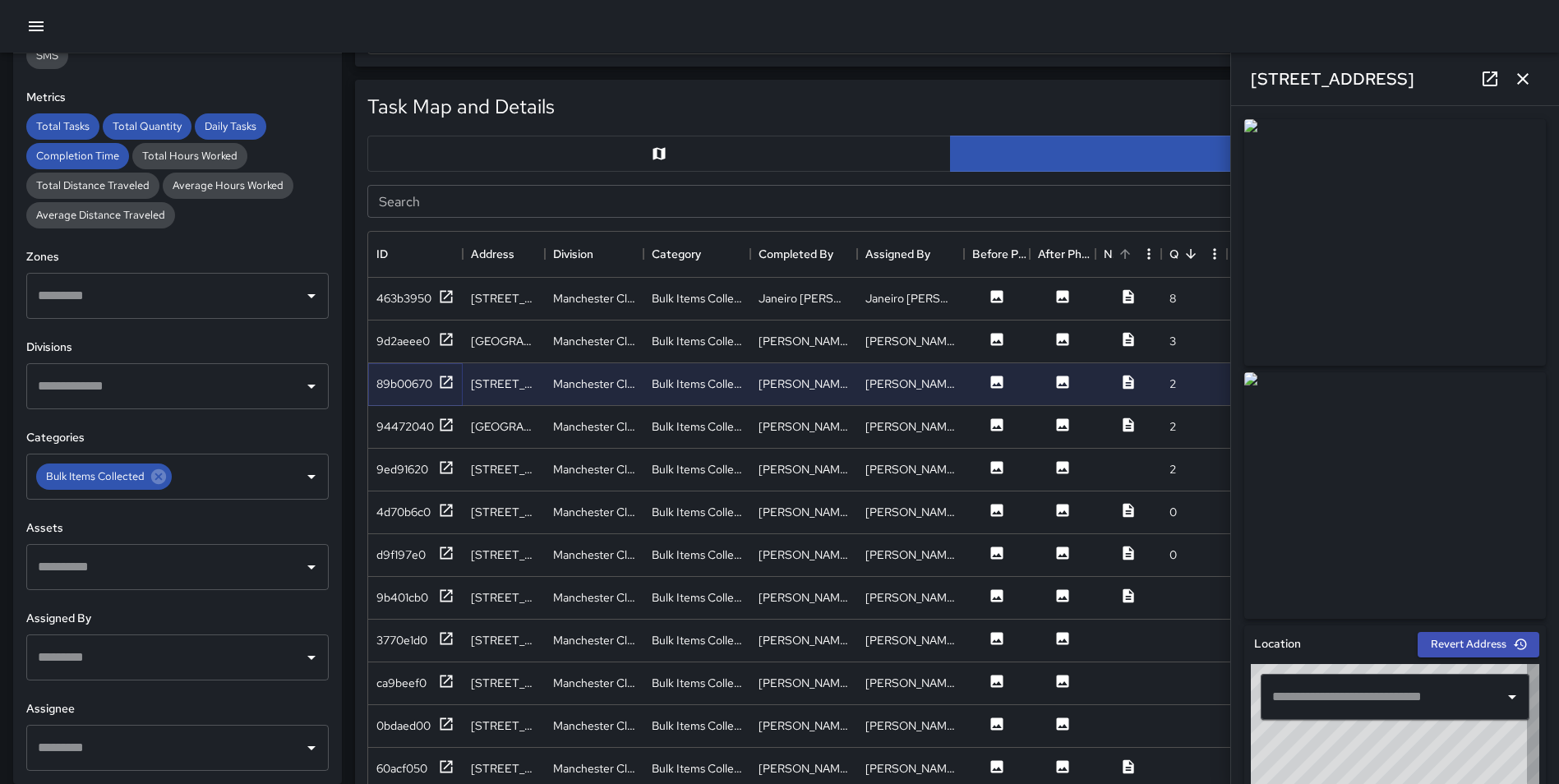
type input "**********"
click at [448, 424] on icon at bounding box center [445, 424] width 16 height 16
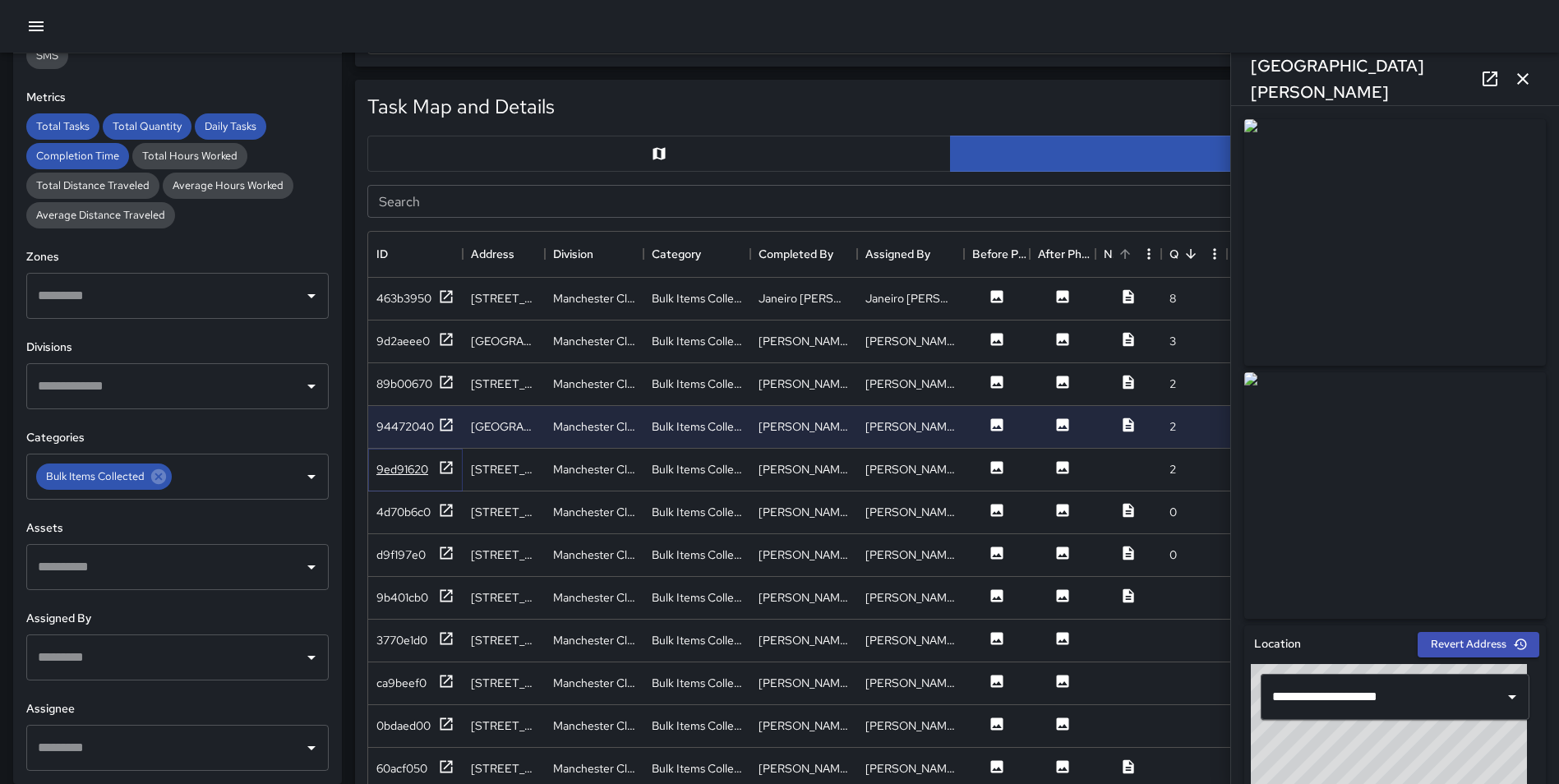
click at [443, 462] on icon at bounding box center [445, 467] width 16 height 16
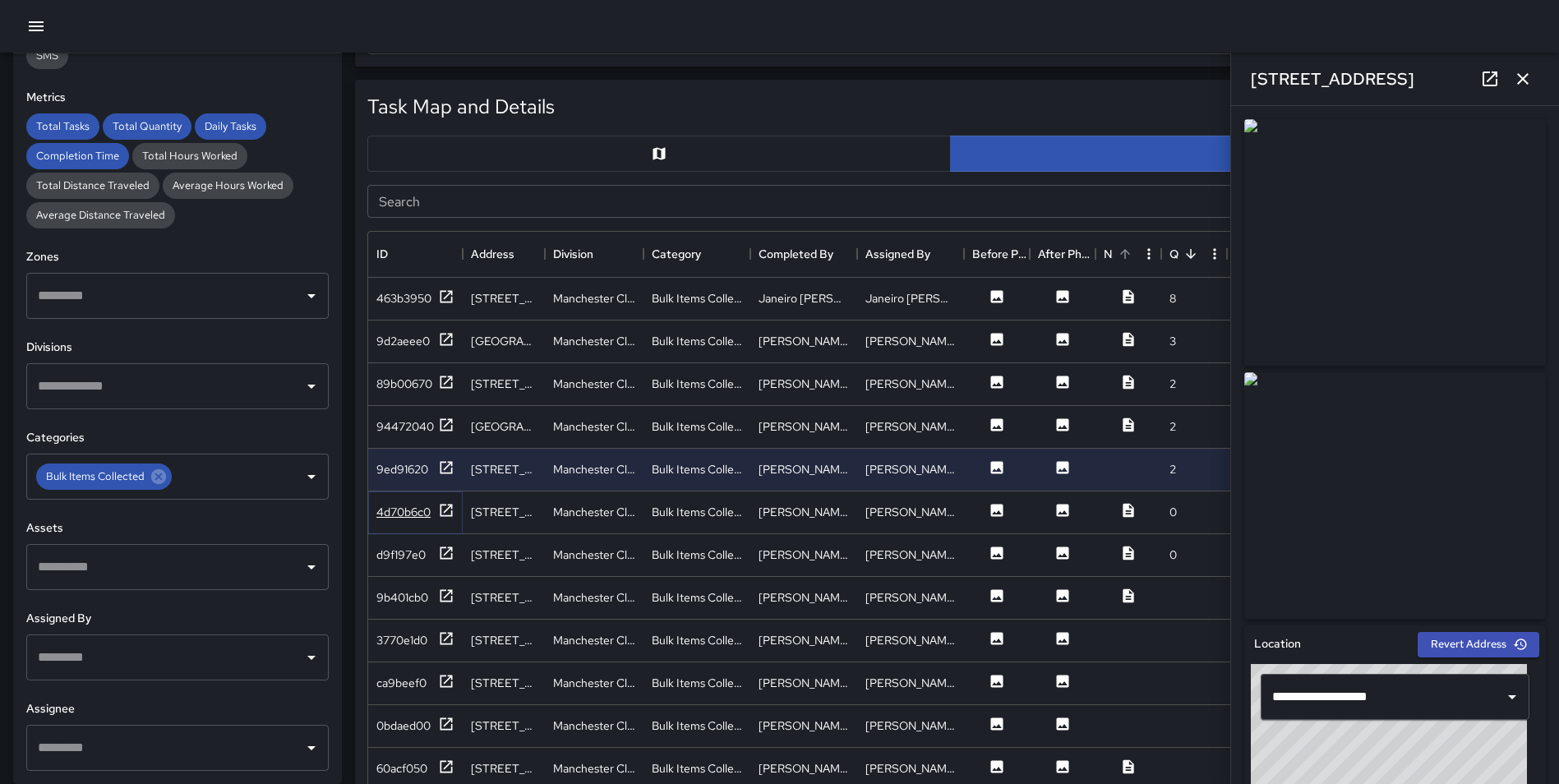
click at [444, 510] on icon at bounding box center [445, 510] width 16 height 16
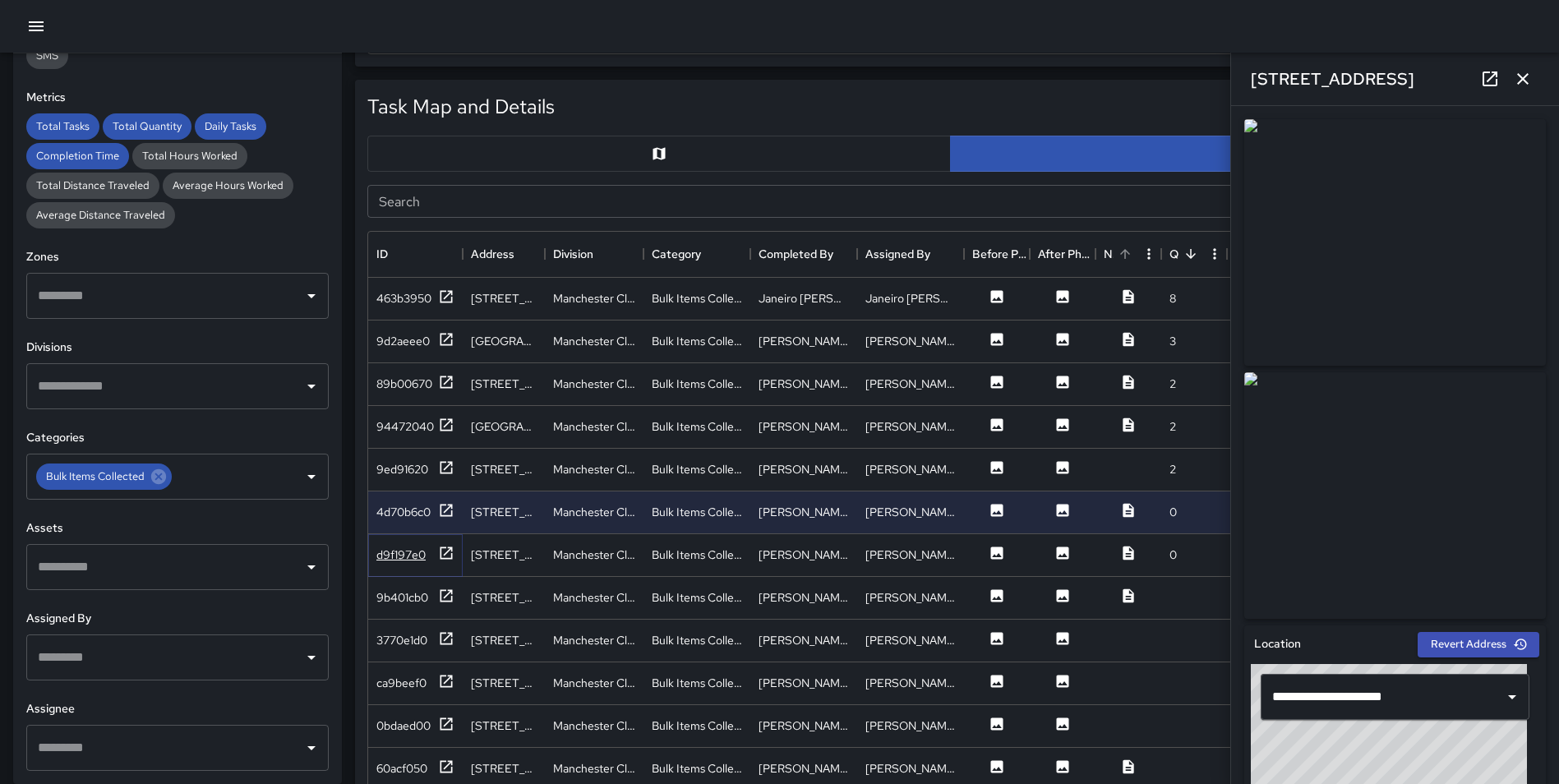
click at [445, 551] on icon at bounding box center [445, 553] width 16 height 16
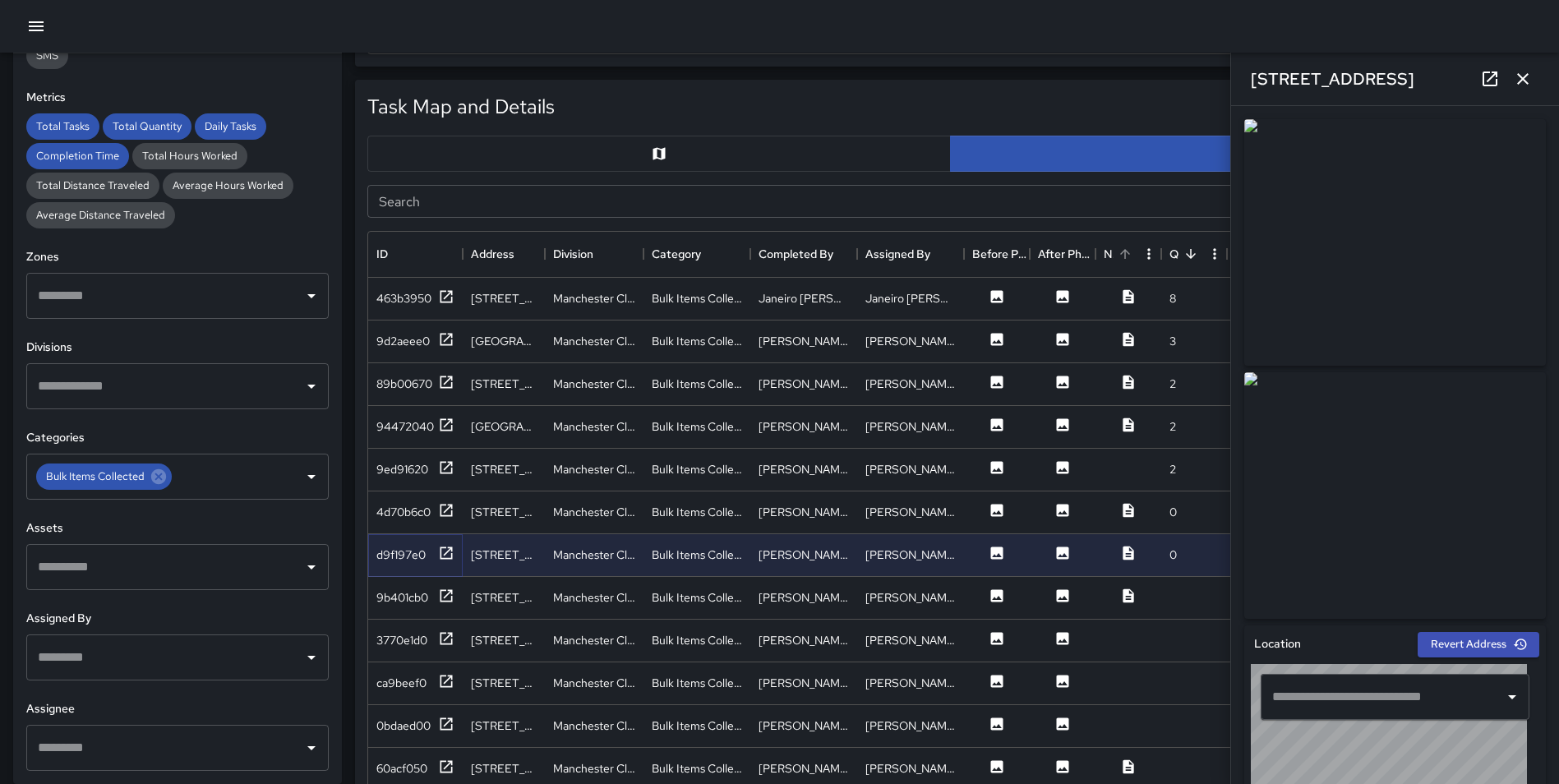
type input "**********"
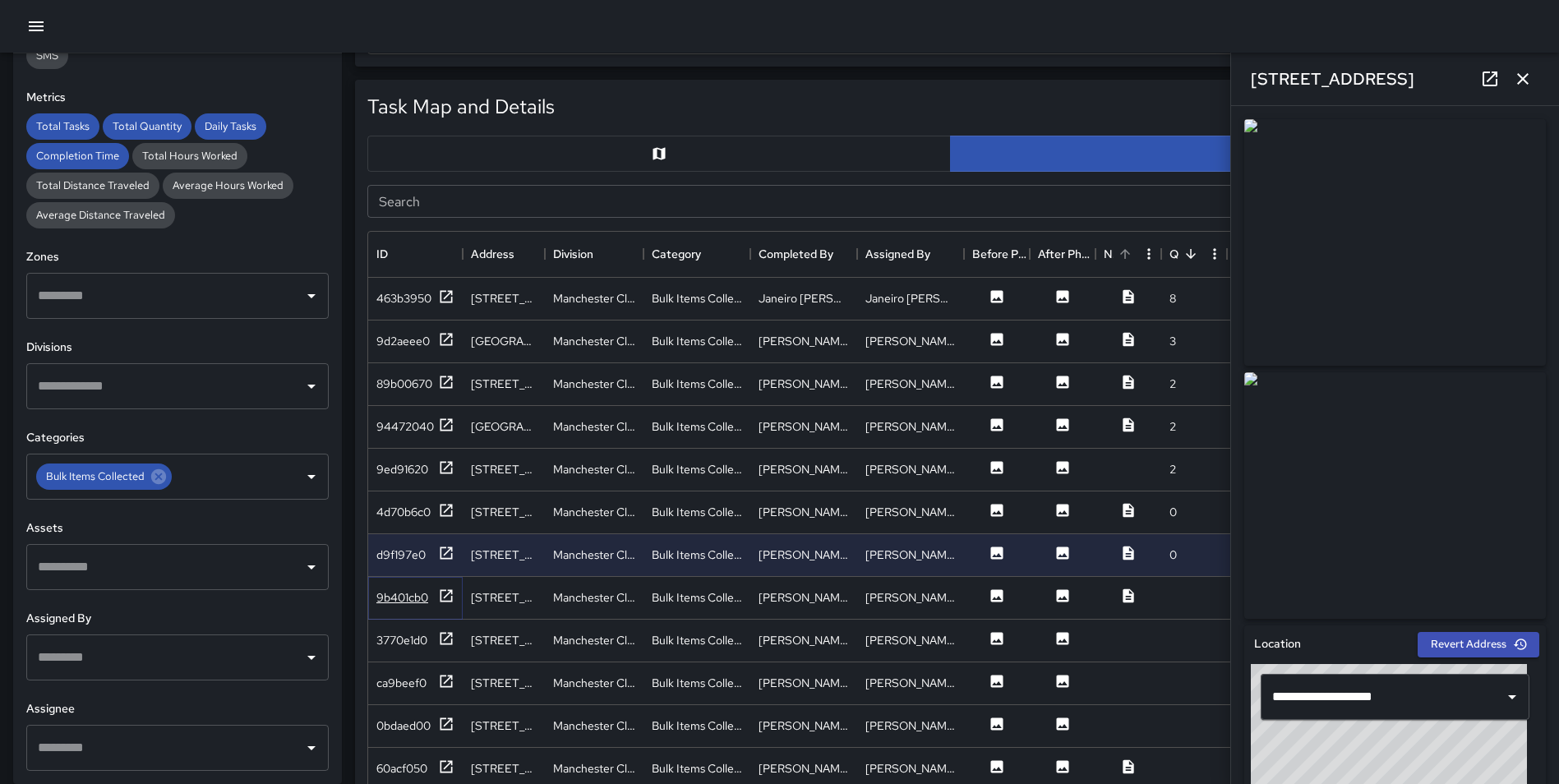
click at [444, 594] on icon at bounding box center [445, 595] width 16 height 16
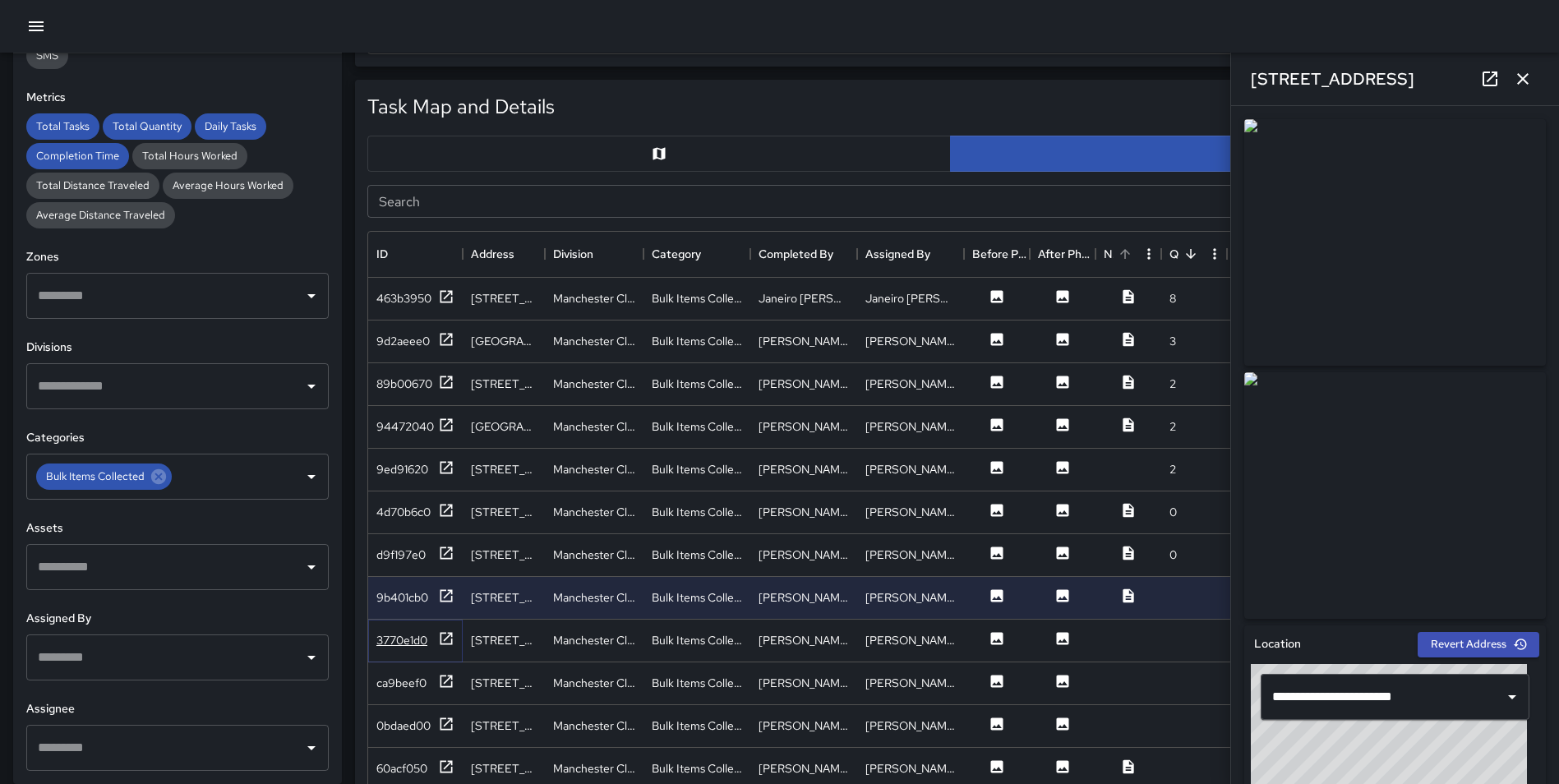
click at [444, 636] on icon at bounding box center [445, 637] width 16 height 16
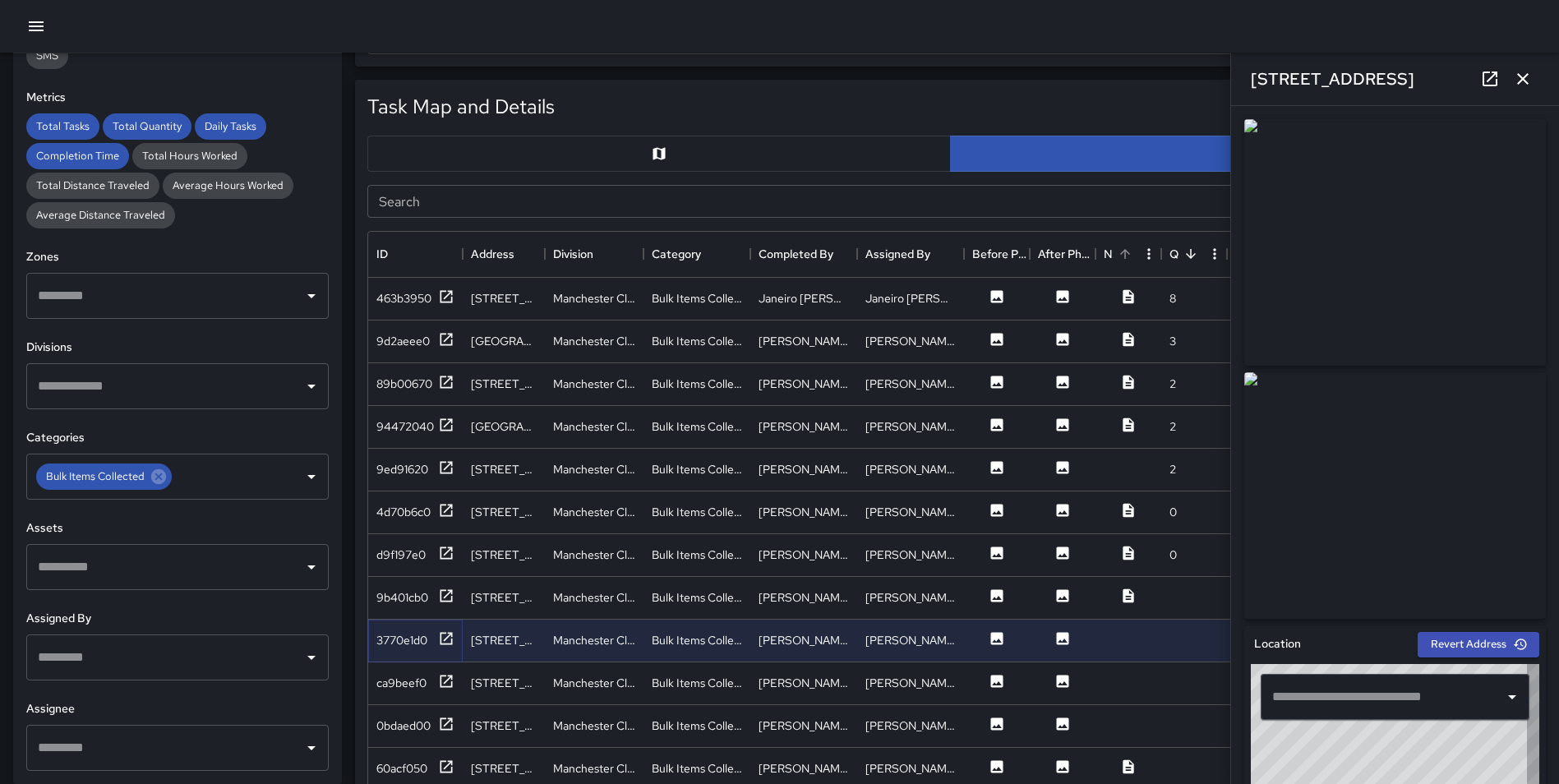
type input "**********"
click at [444, 680] on icon at bounding box center [445, 680] width 16 height 16
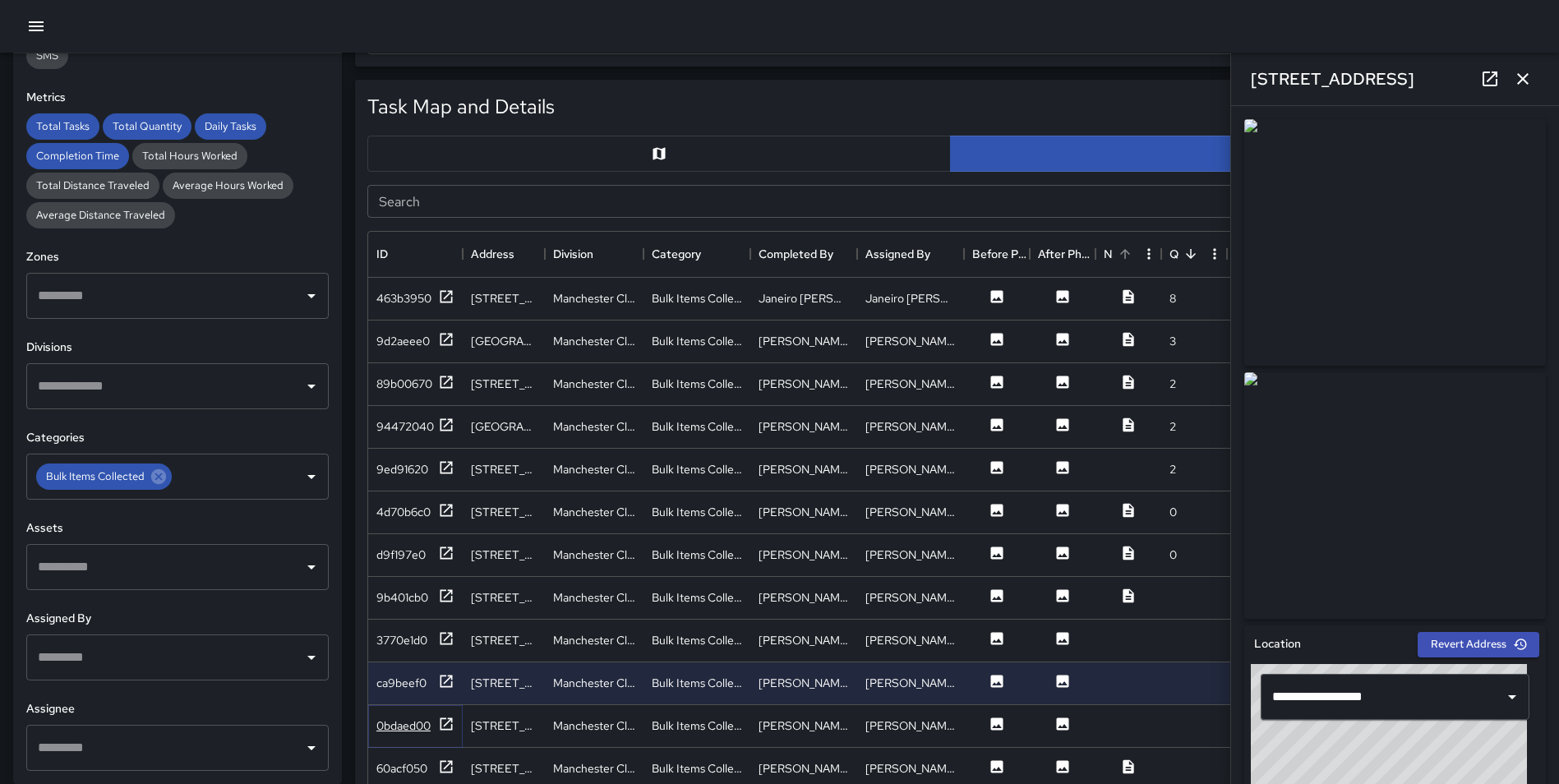
click at [444, 719] on icon at bounding box center [445, 723] width 16 height 16
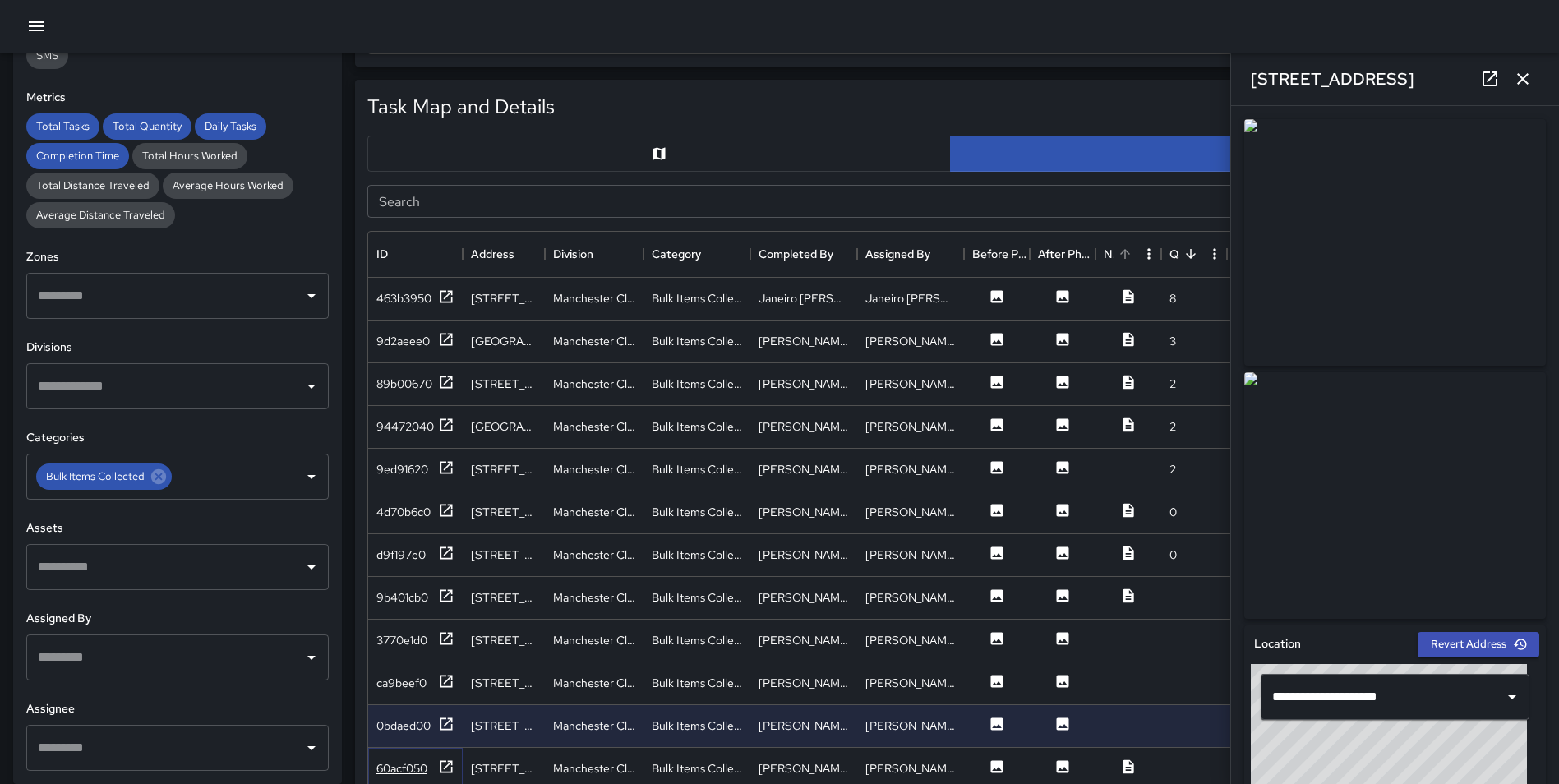
click at [450, 758] on icon at bounding box center [445, 766] width 16 height 16
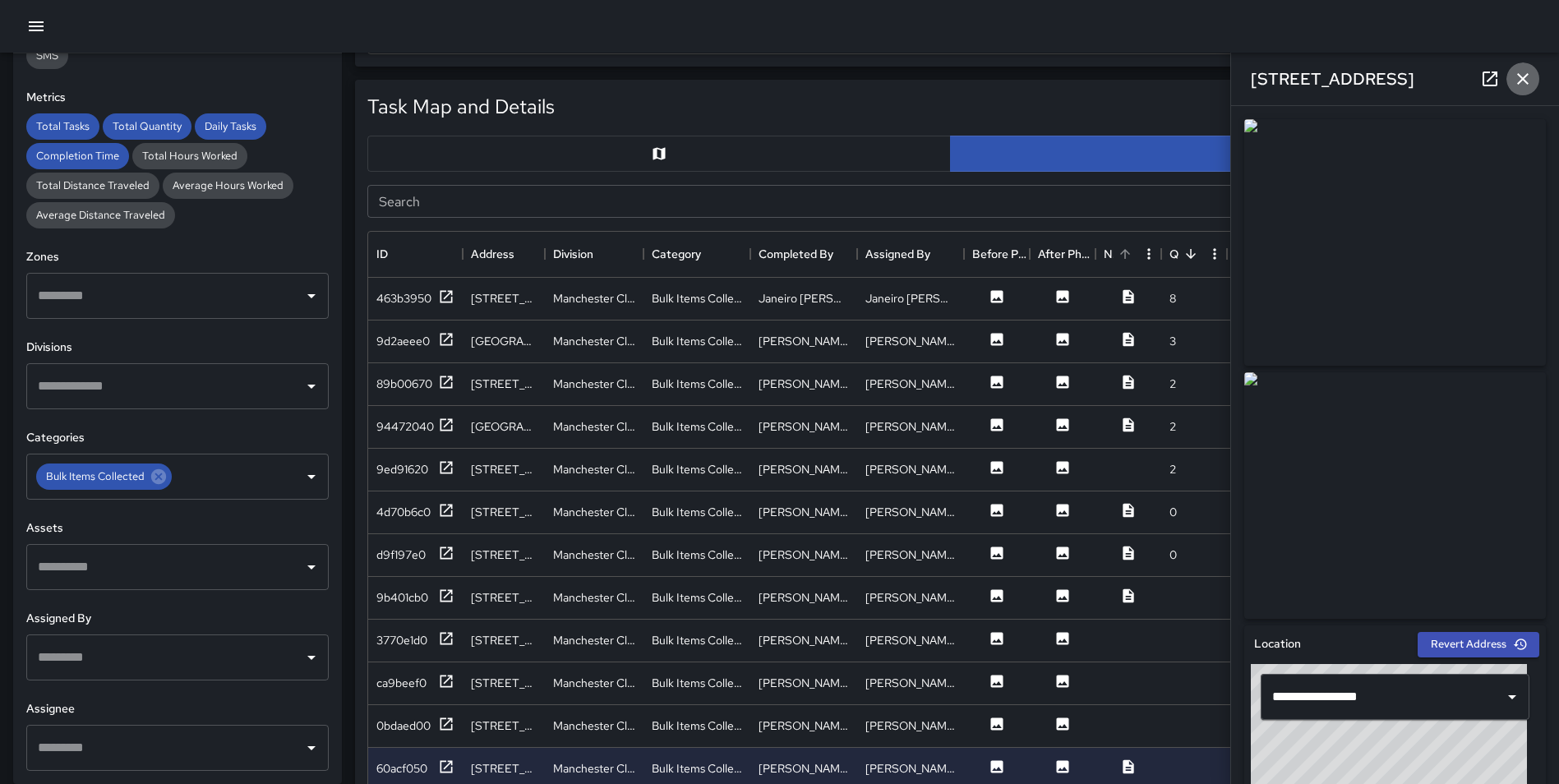
click at [1513, 81] on icon "button" at bounding box center [1523, 79] width 20 height 20
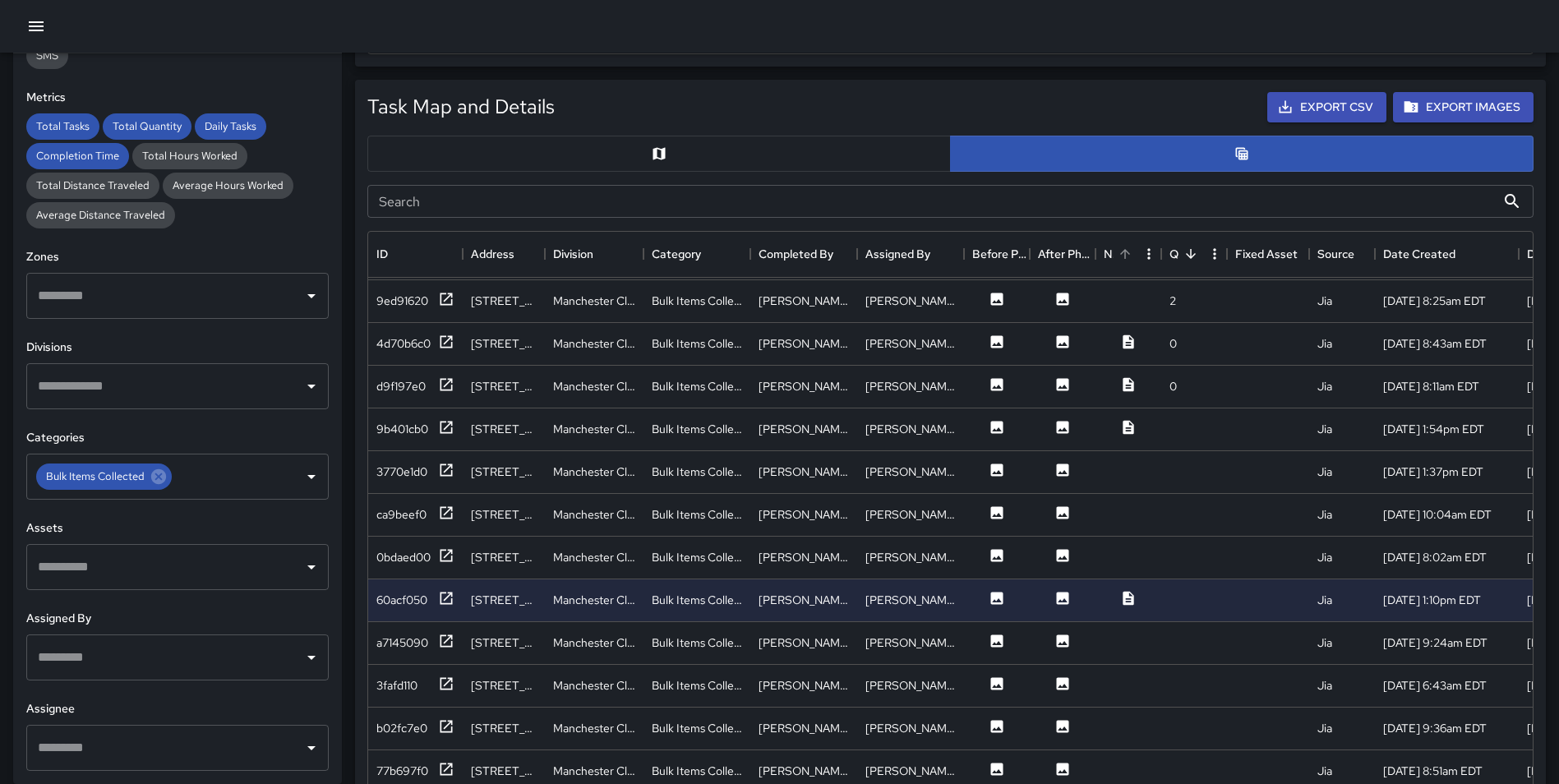
scroll to position [215, 0]
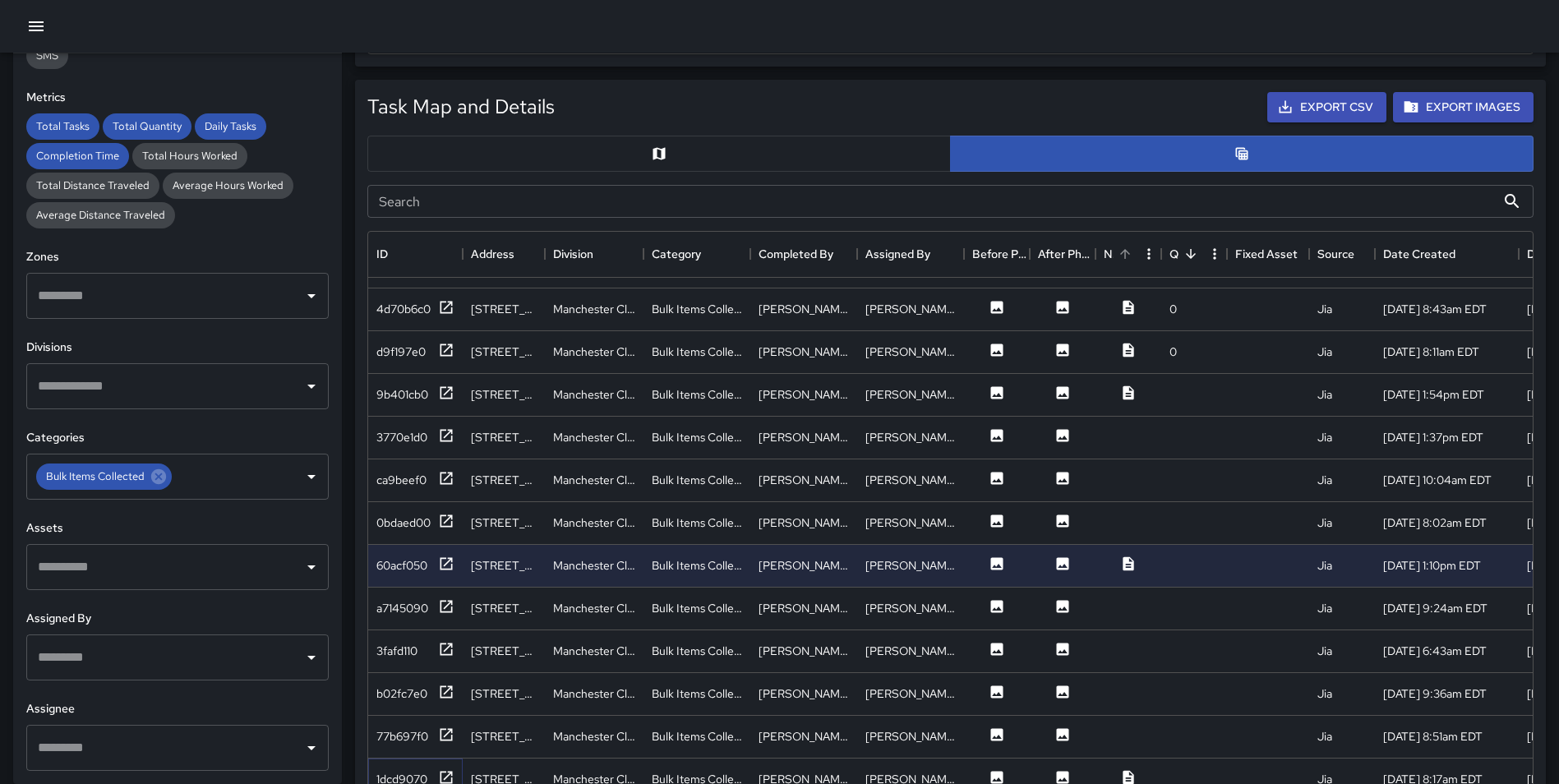
click at [444, 769] on icon at bounding box center [445, 776] width 16 height 16
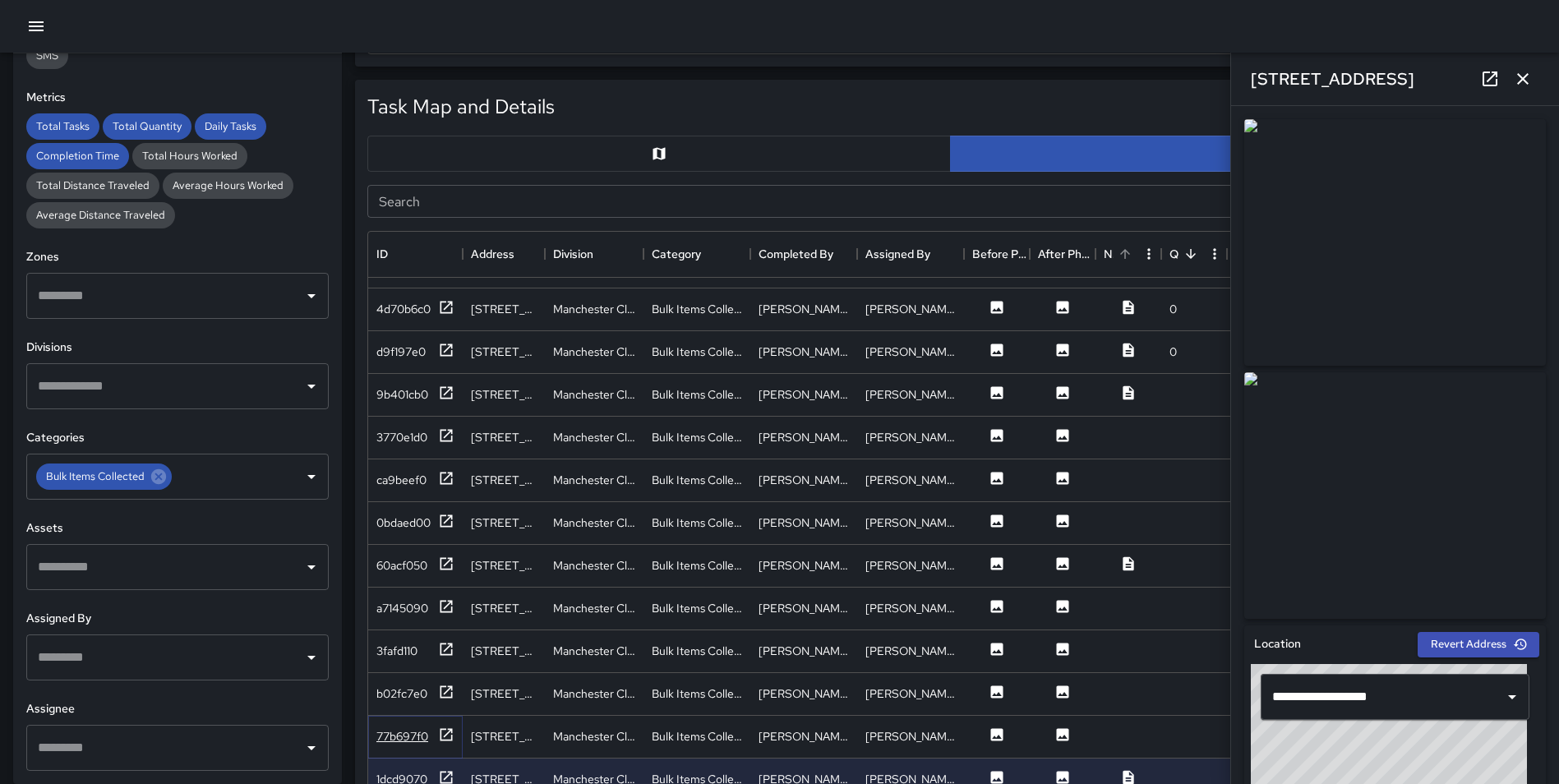
click at [446, 726] on icon at bounding box center [445, 734] width 16 height 16
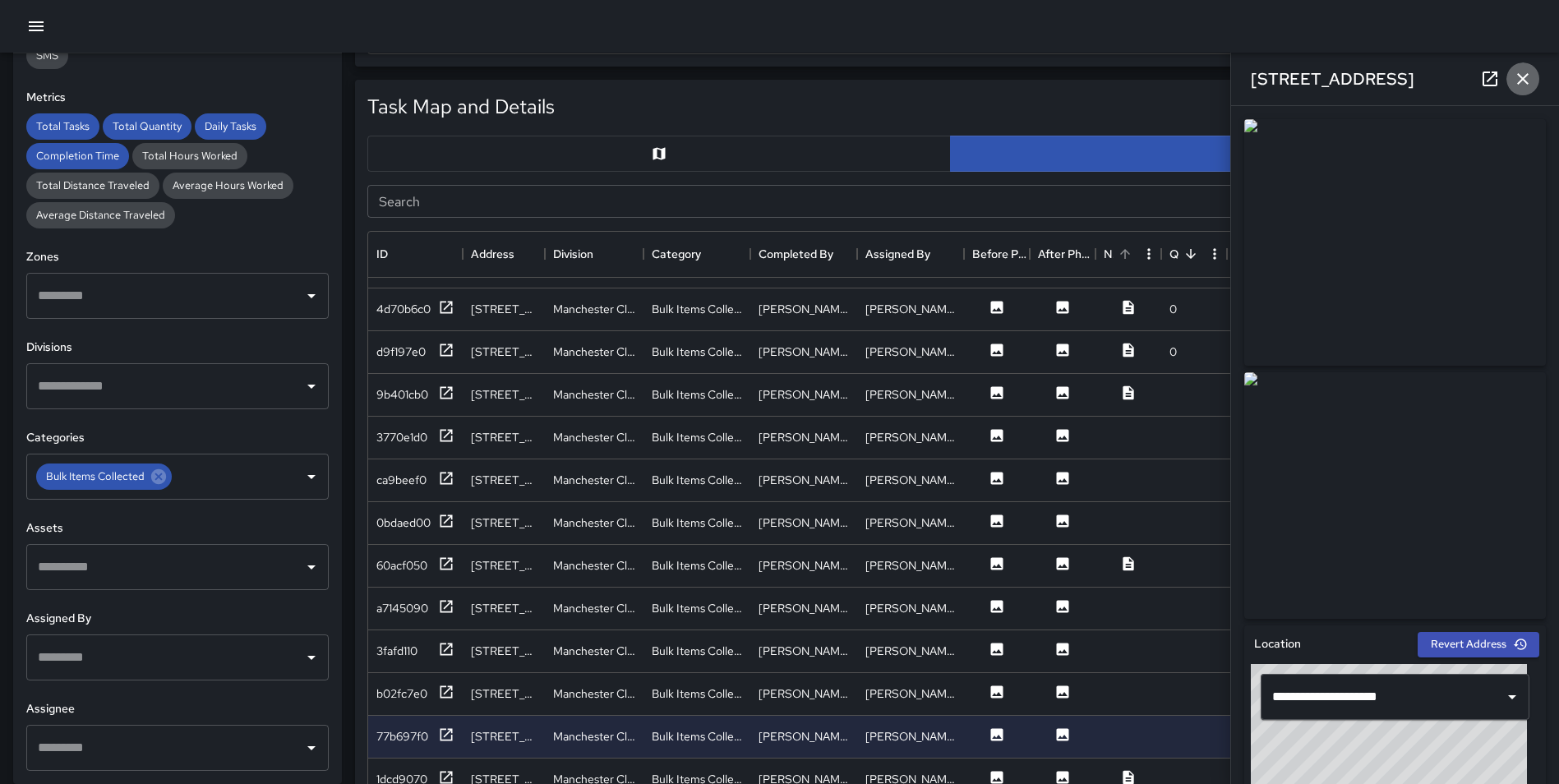
click at [1520, 71] on icon "button" at bounding box center [1523, 79] width 20 height 20
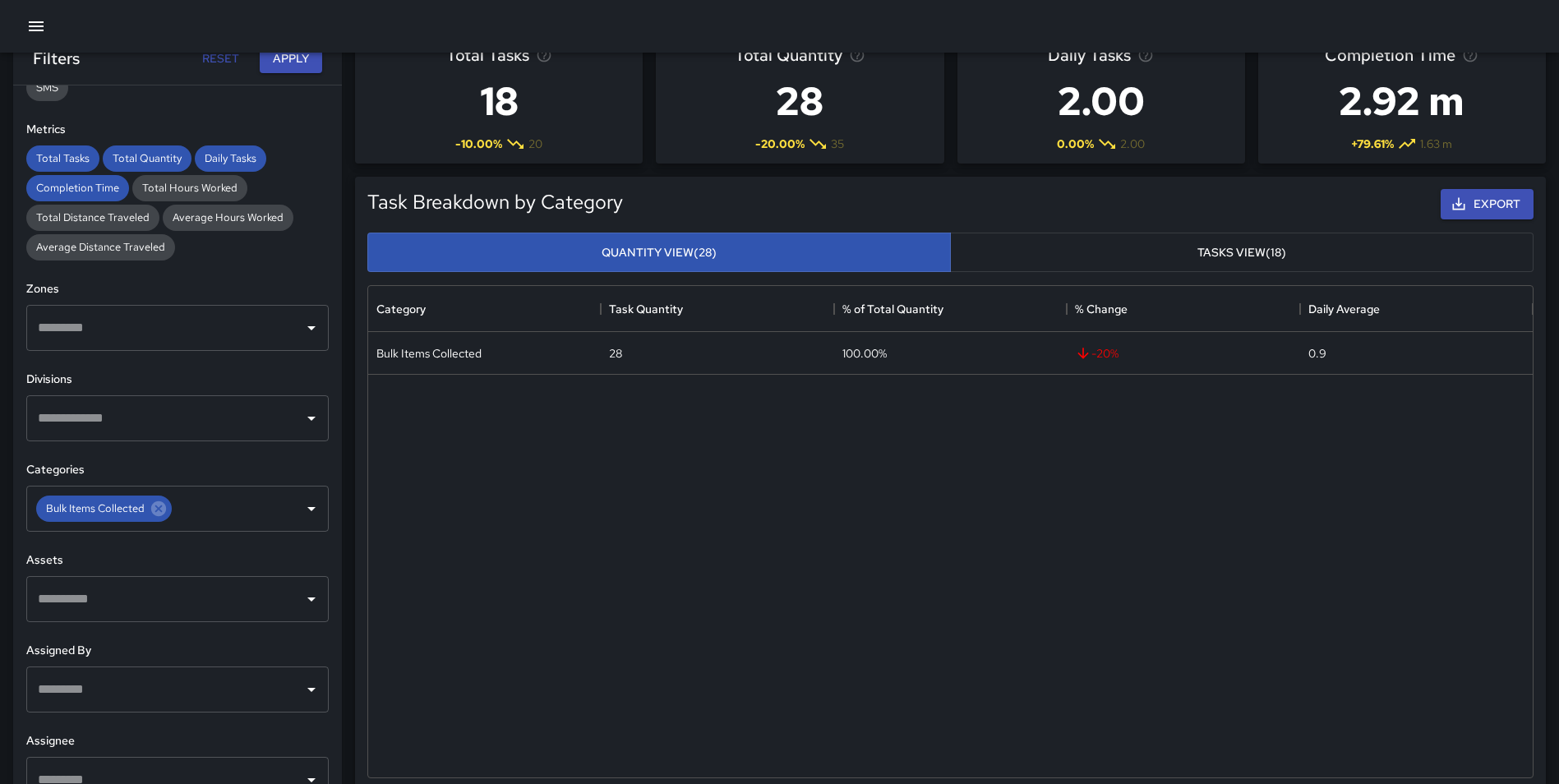
scroll to position [0, 0]
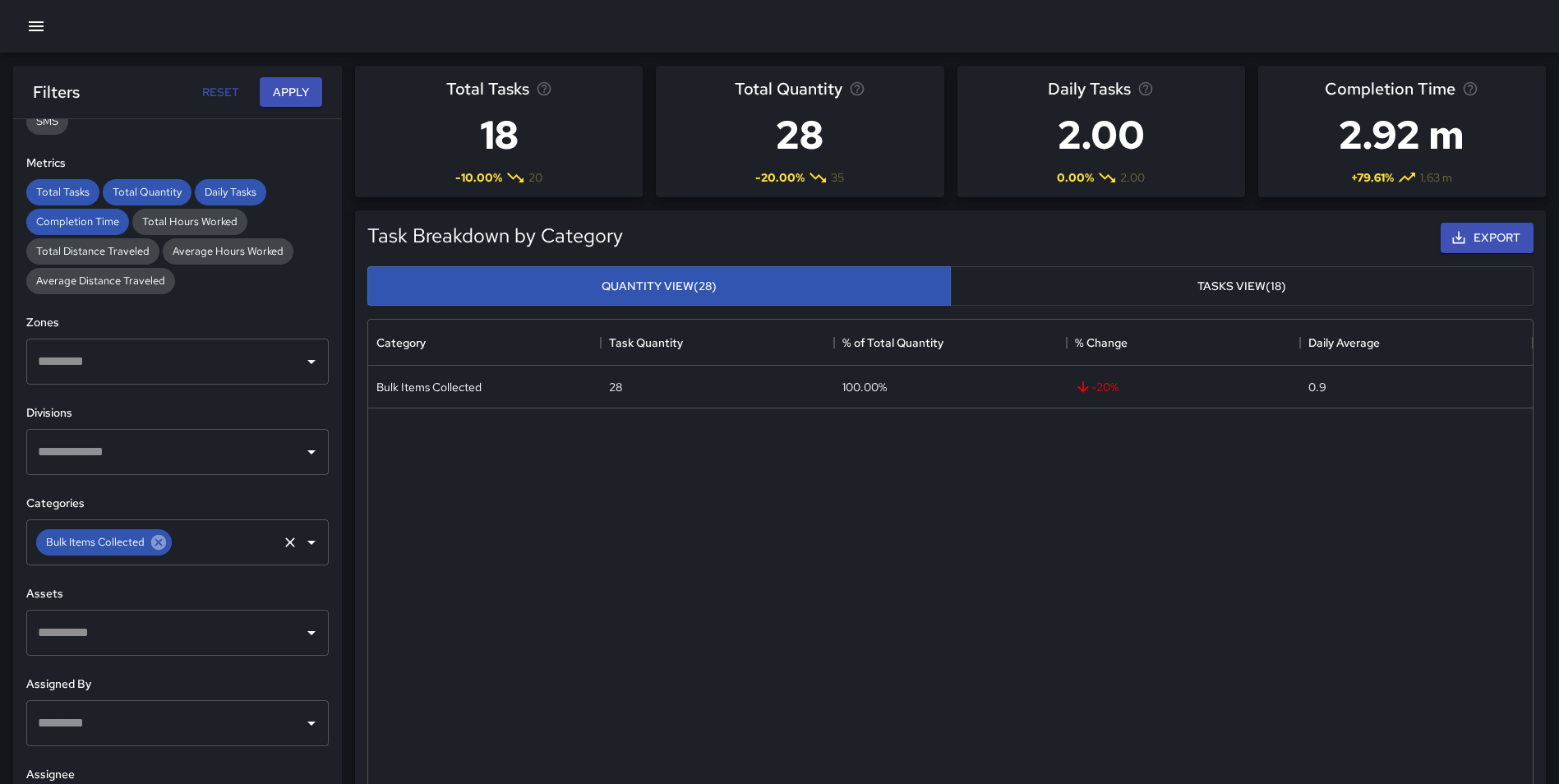
click at [156, 545] on icon at bounding box center [159, 542] width 15 height 15
click at [110, 542] on input "text" at bounding box center [165, 542] width 263 height 31
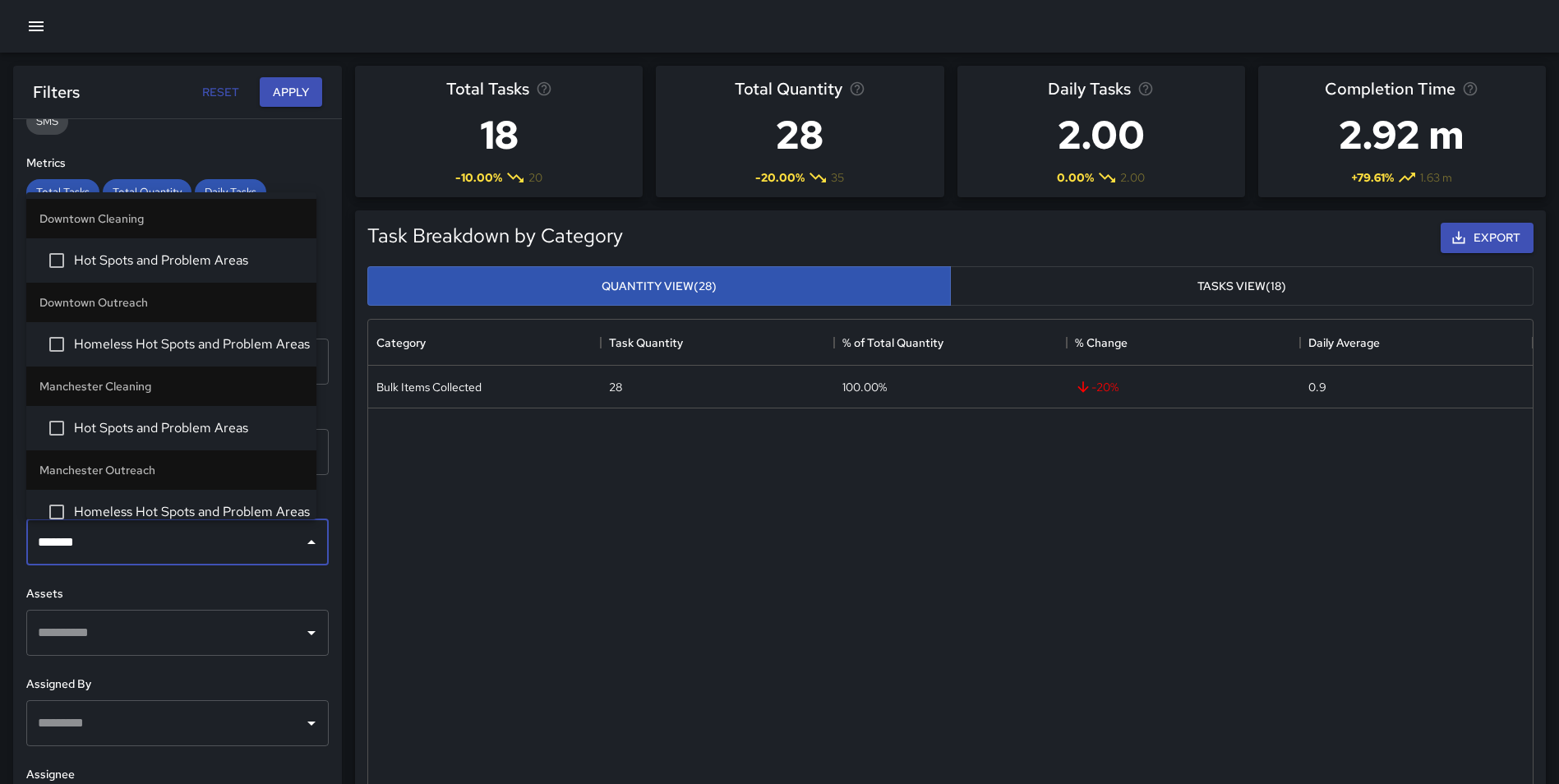
type input "********"
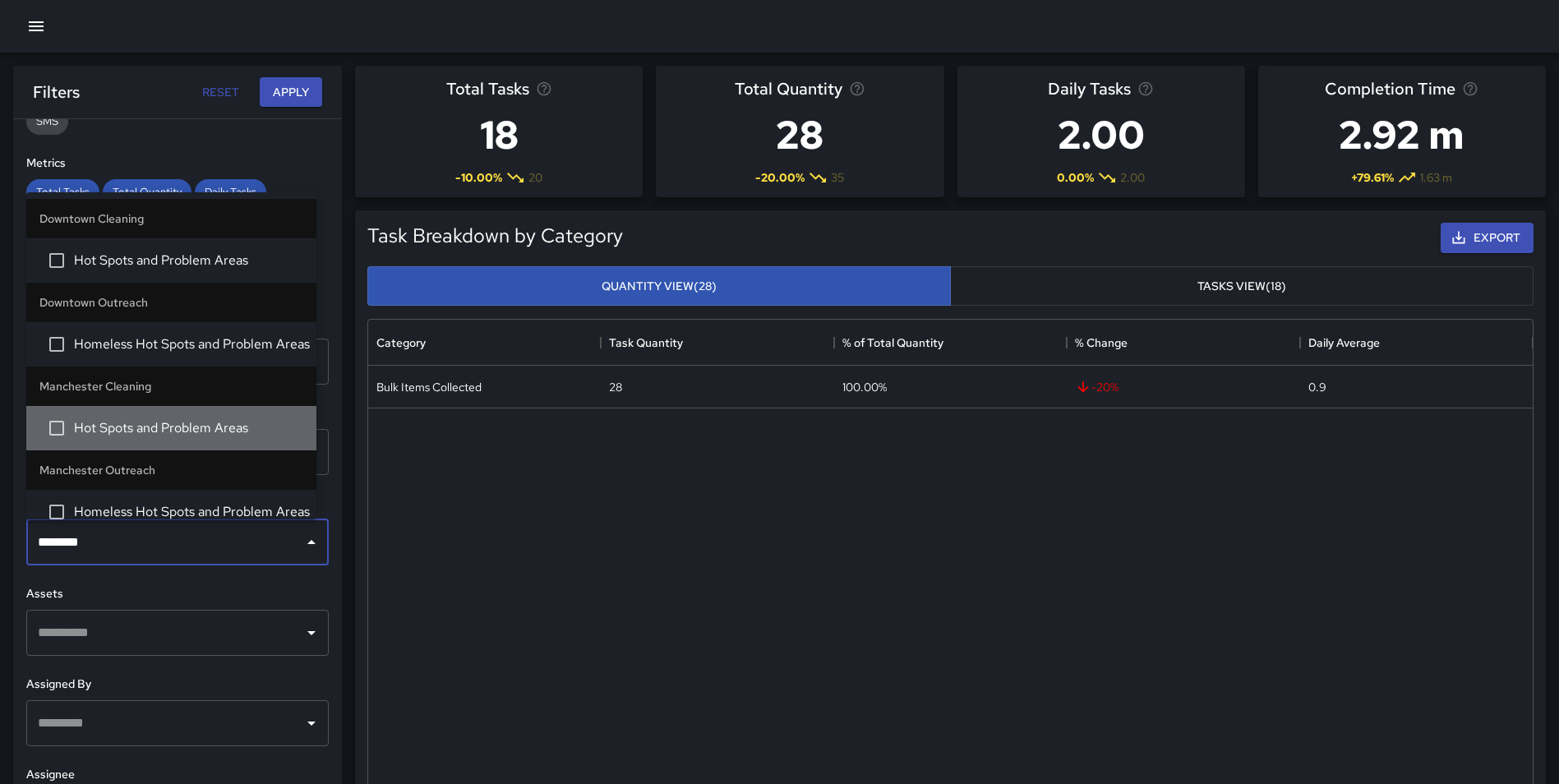
click at [178, 436] on span "Hot Spots and Problem Areas" at bounding box center [188, 428] width 229 height 20
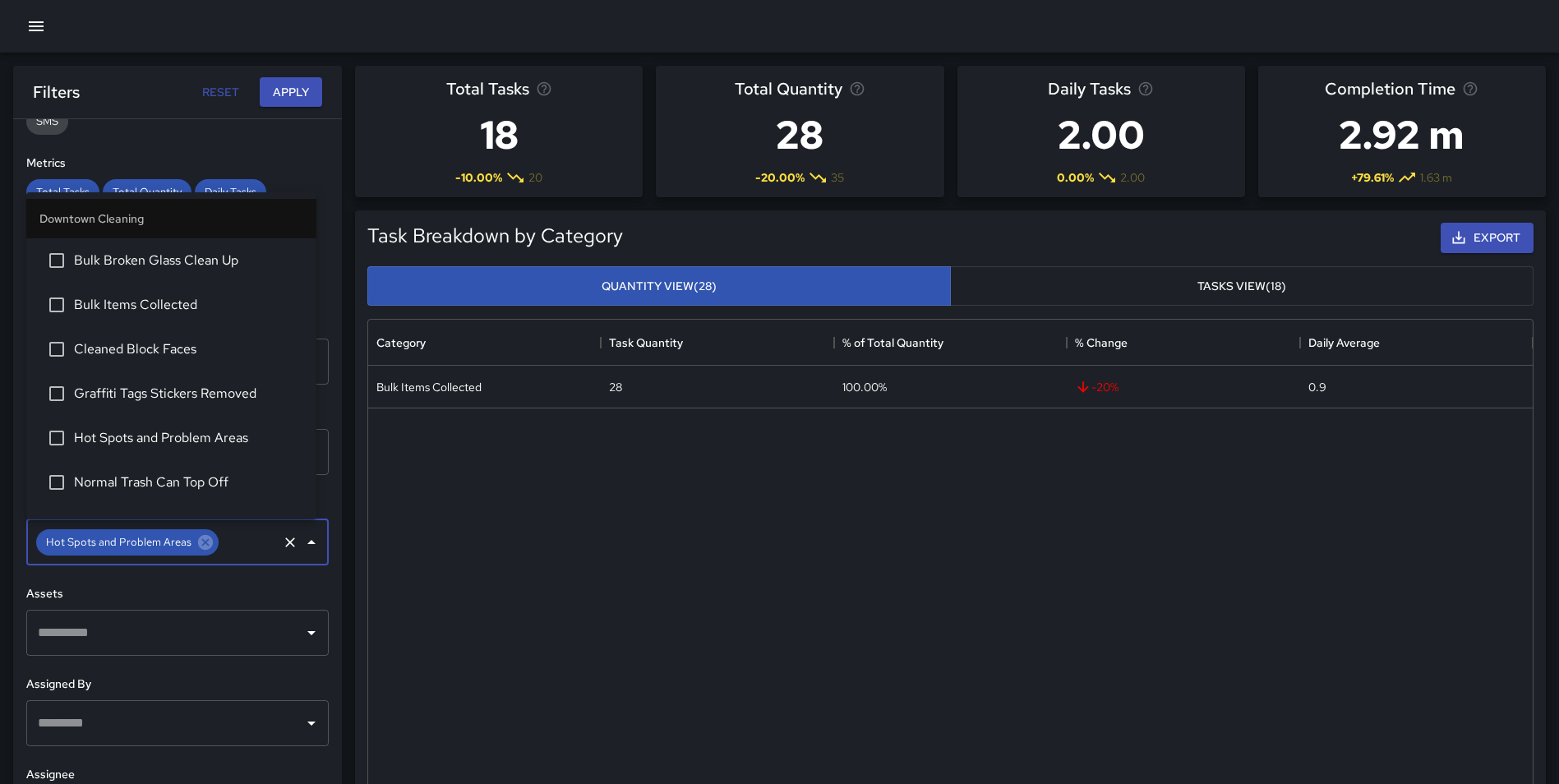
scroll to position [1262, 0]
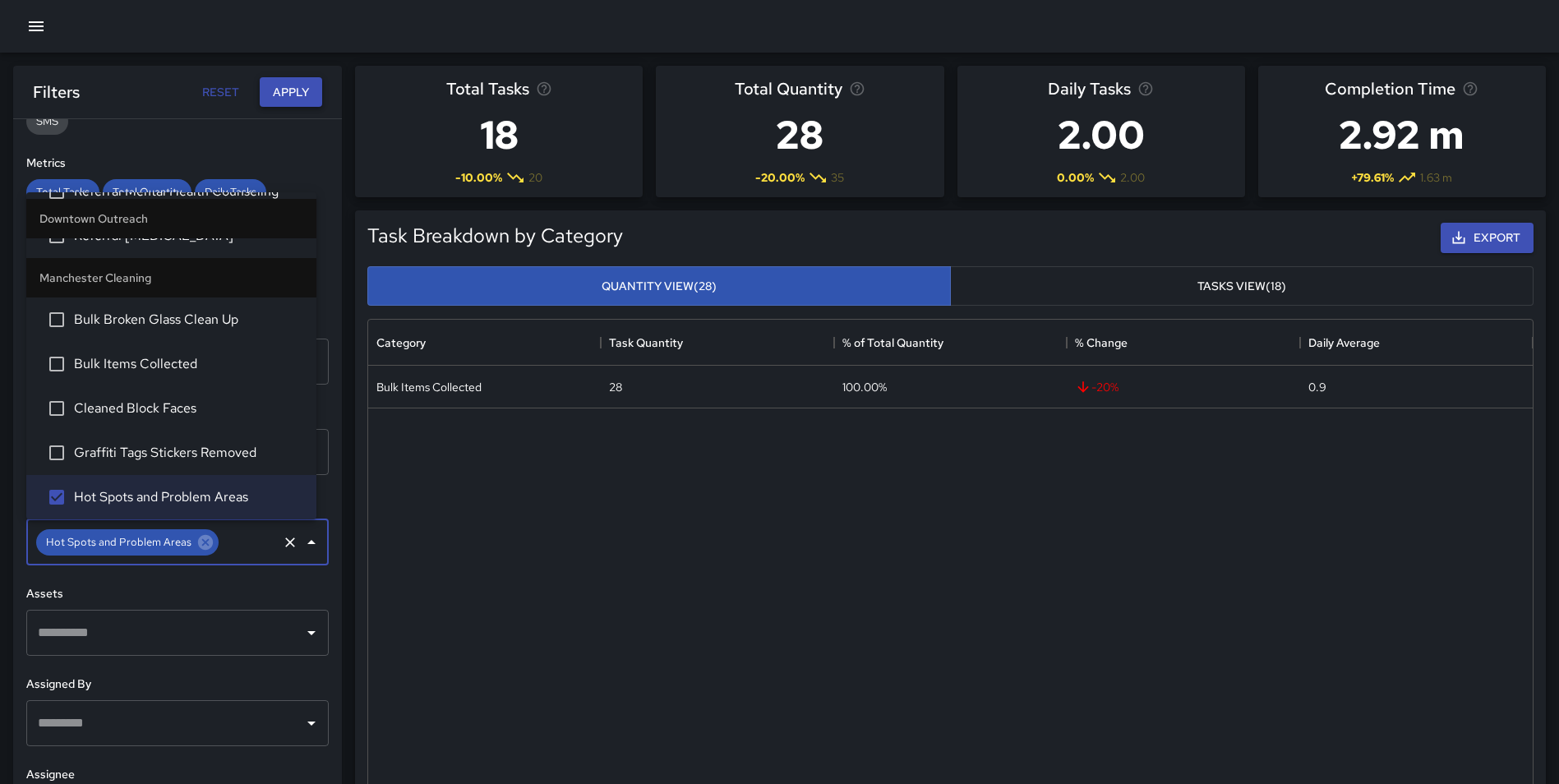
click at [303, 88] on button "Apply" at bounding box center [291, 92] width 63 height 30
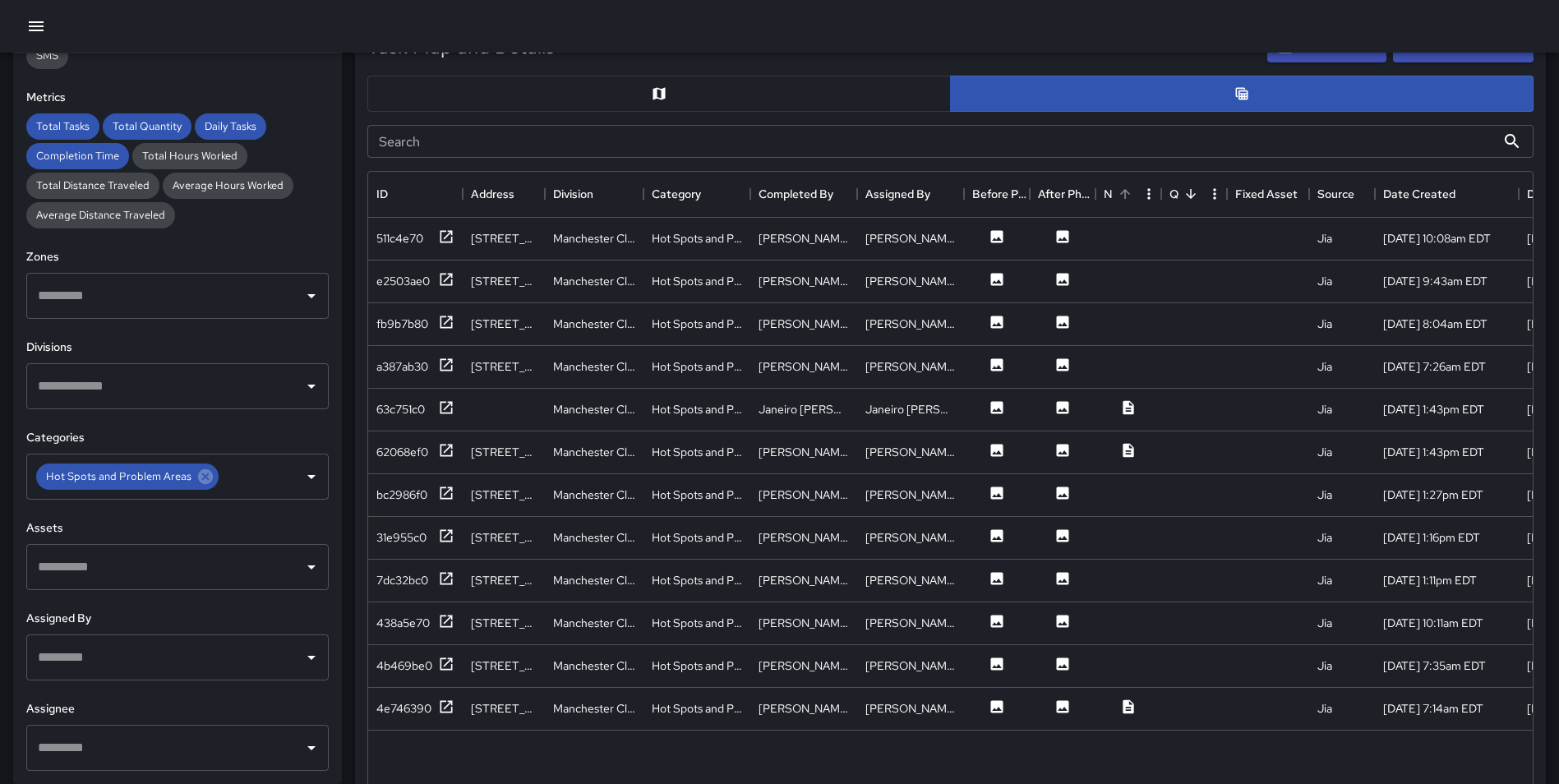
scroll to position [854, 0]
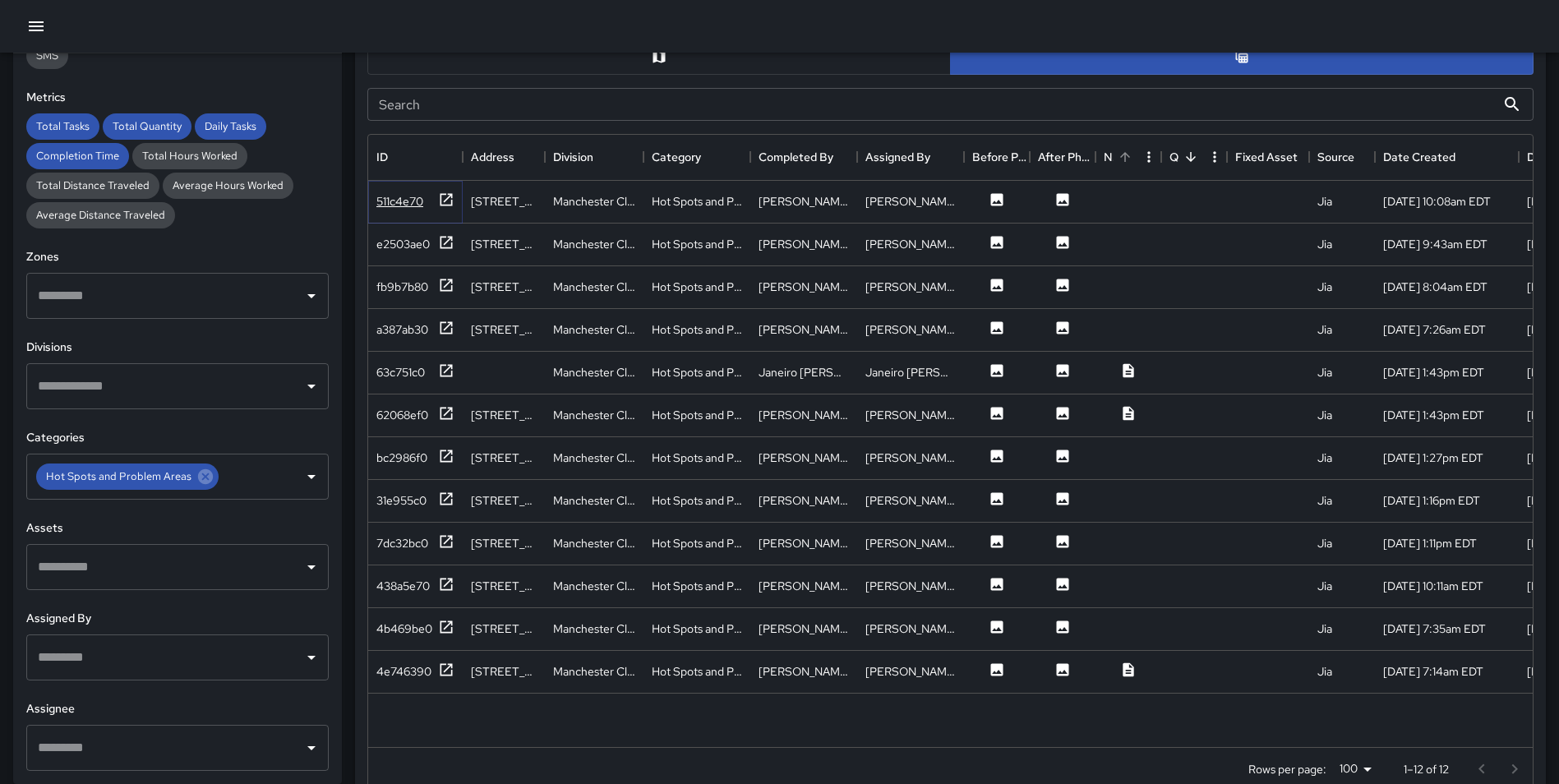
click at [443, 200] on icon at bounding box center [445, 199] width 16 height 16
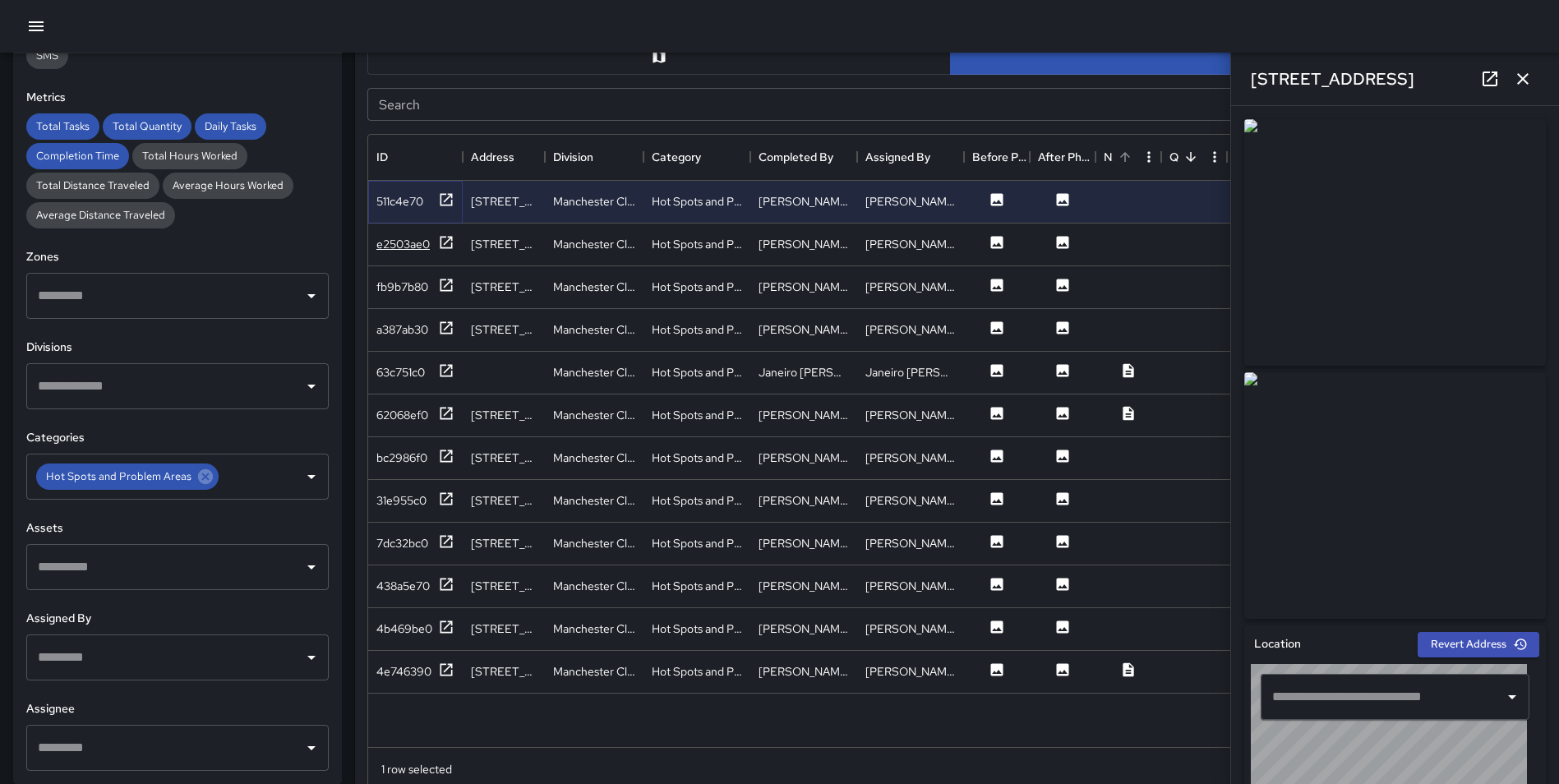
type input "**********"
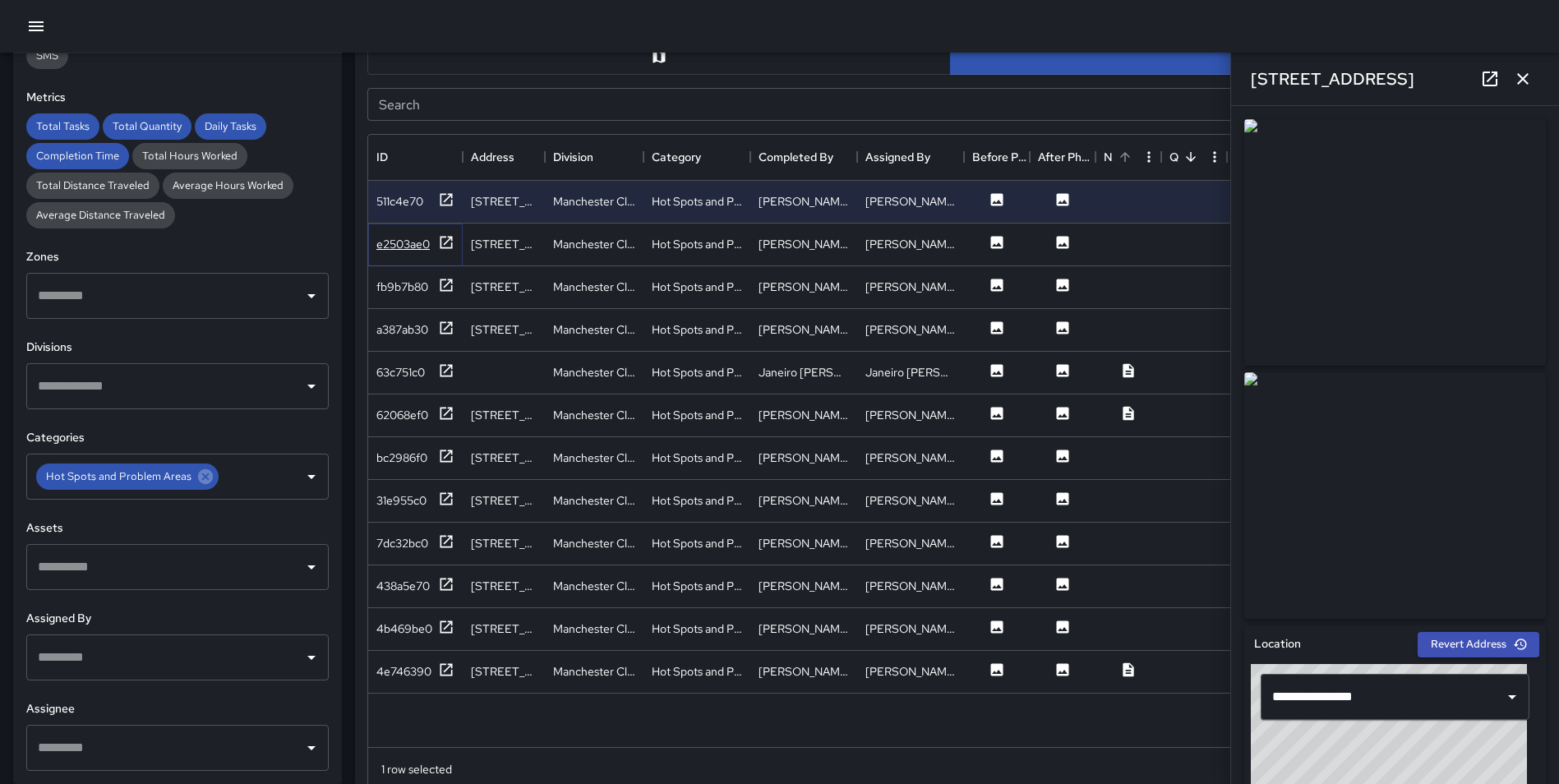
click at [448, 240] on icon at bounding box center [446, 242] width 12 height 12
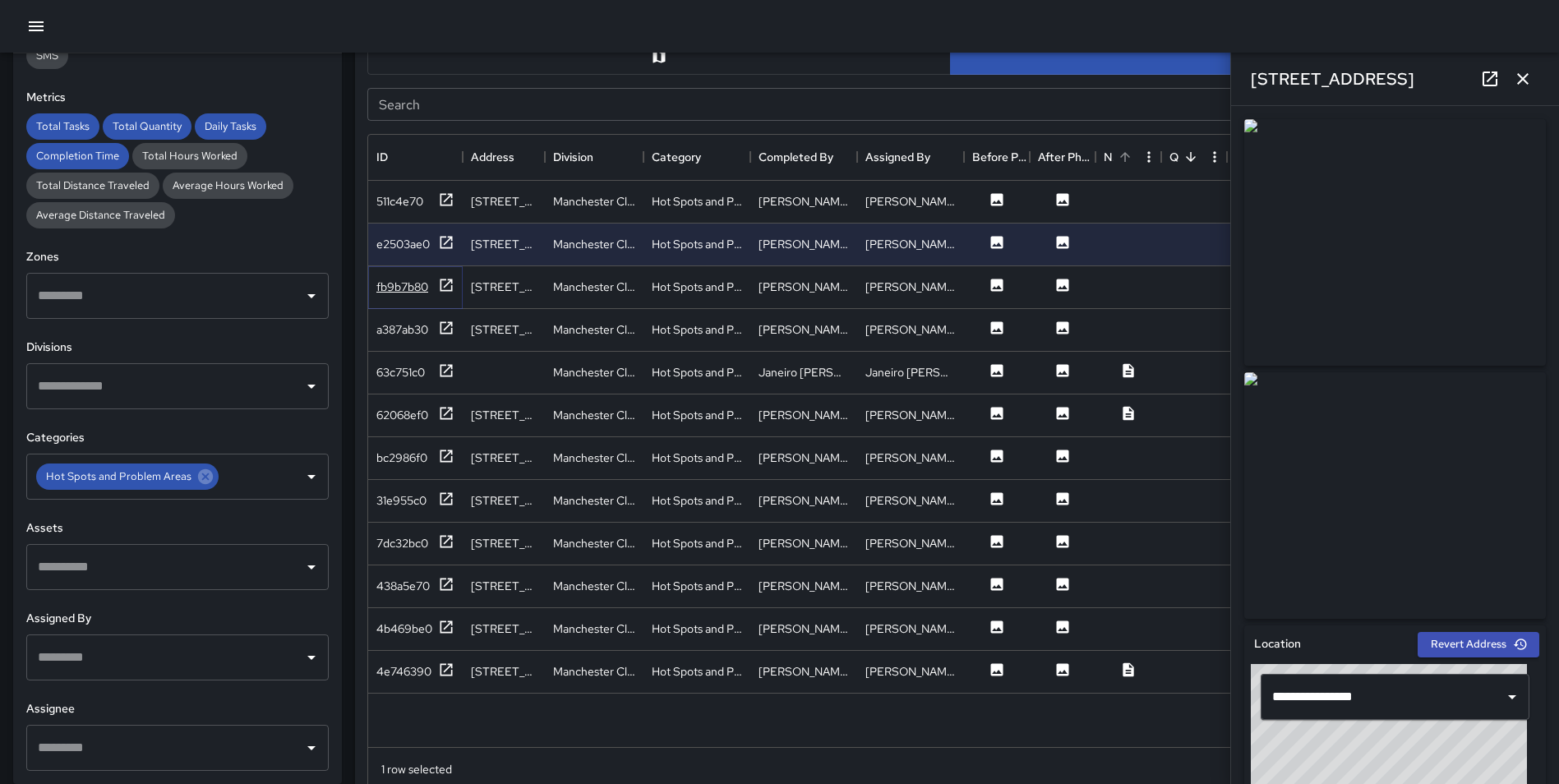
click at [449, 282] on icon at bounding box center [446, 284] width 12 height 12
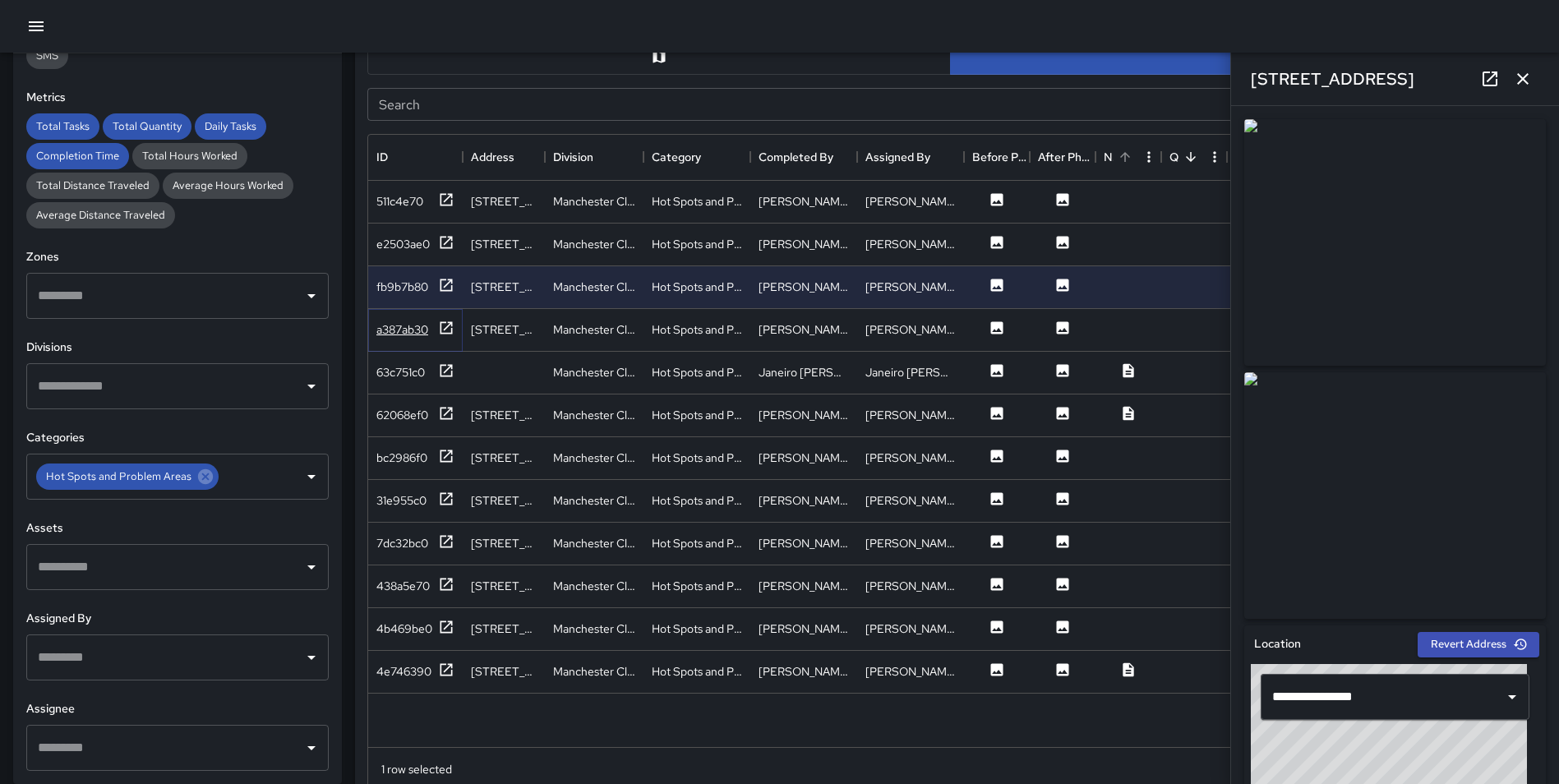
drag, startPoint x: 438, startPoint y: 323, endPoint x: 448, endPoint y: 339, distance: 18.9
click at [438, 323] on icon at bounding box center [445, 327] width 16 height 16
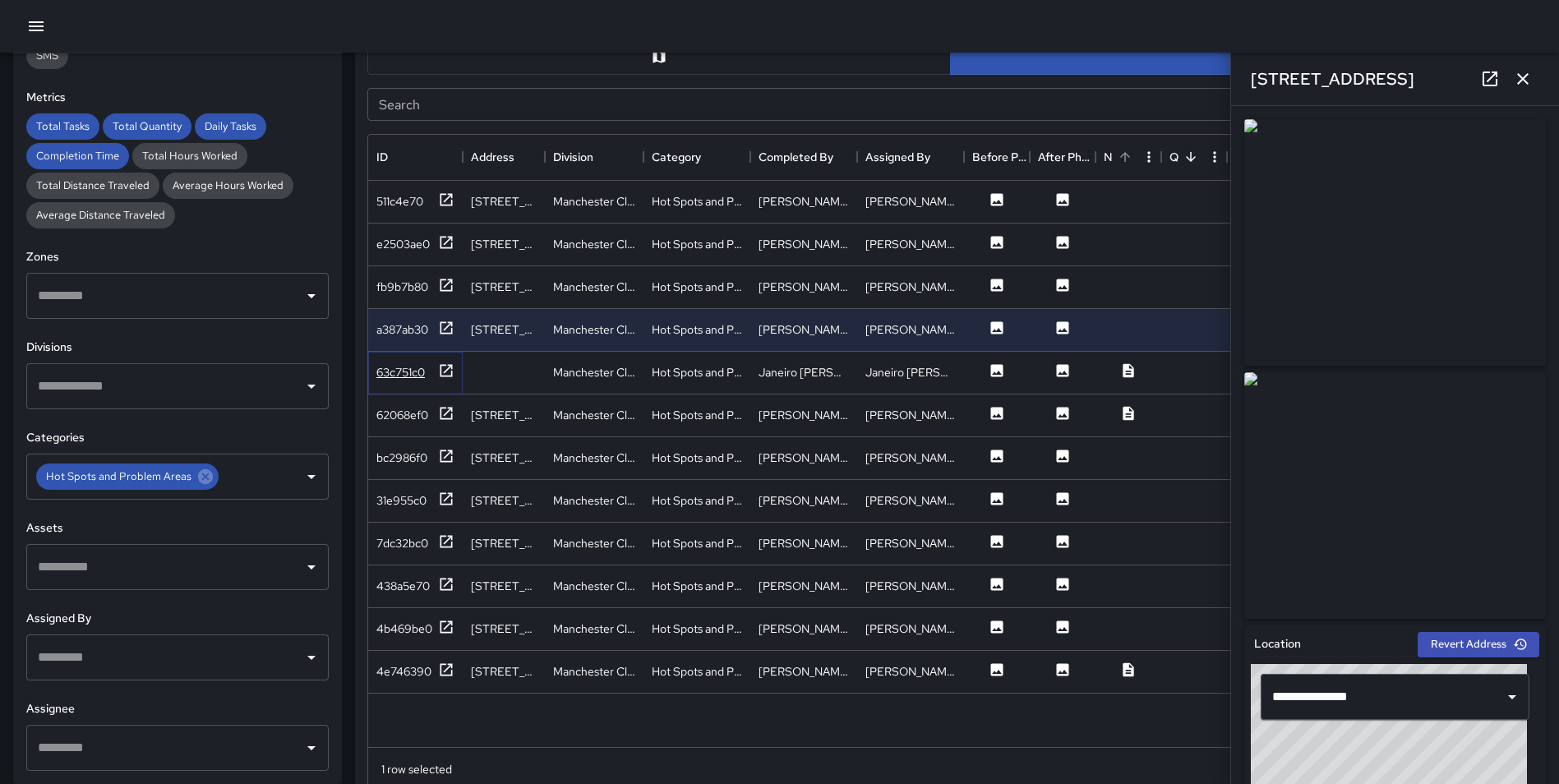
click at [448, 368] on icon at bounding box center [446, 370] width 12 height 12
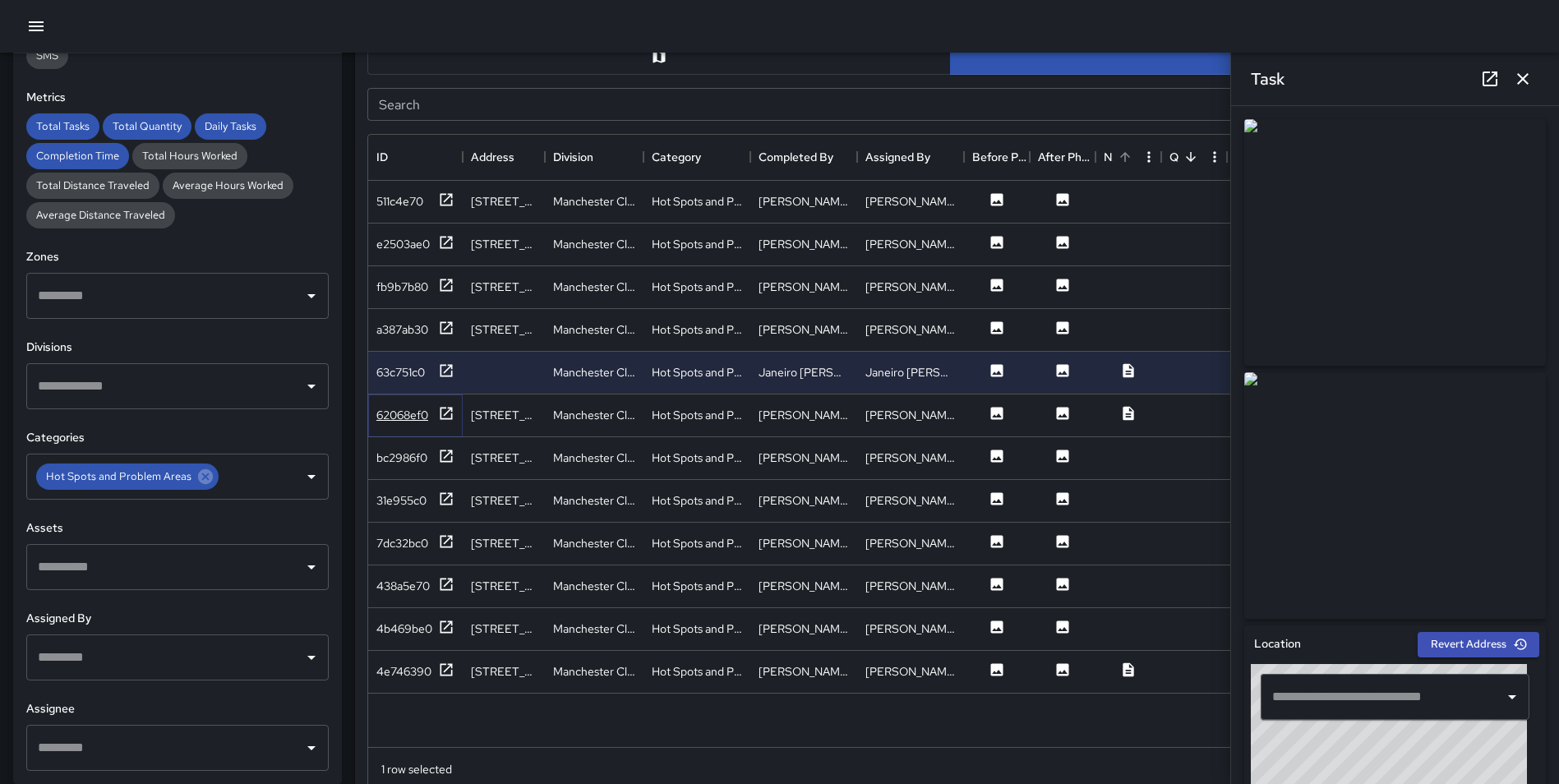
click at [438, 411] on div "62068ef0" at bounding box center [415, 416] width 78 height 21
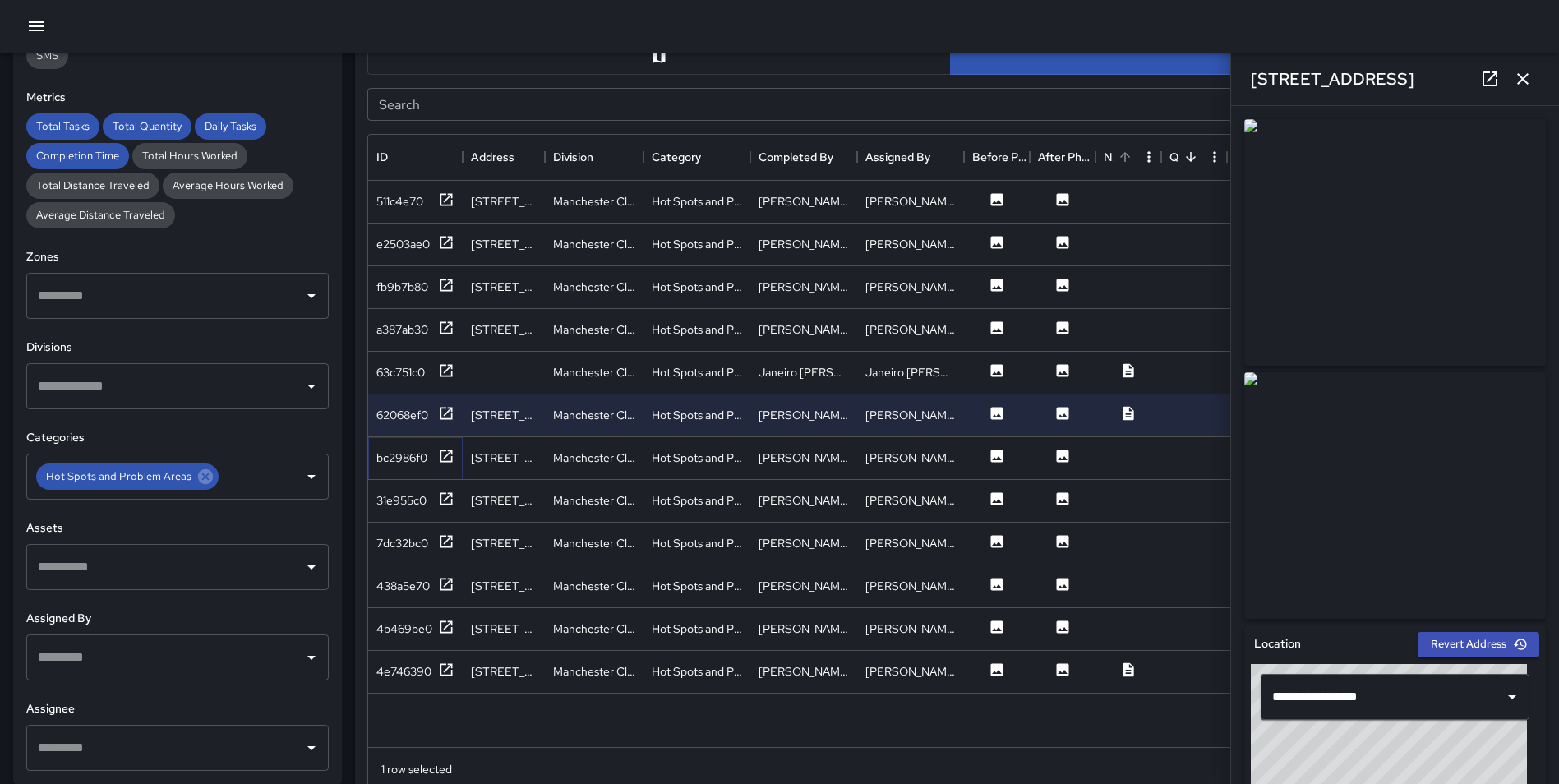
click at [446, 457] on icon at bounding box center [445, 456] width 16 height 16
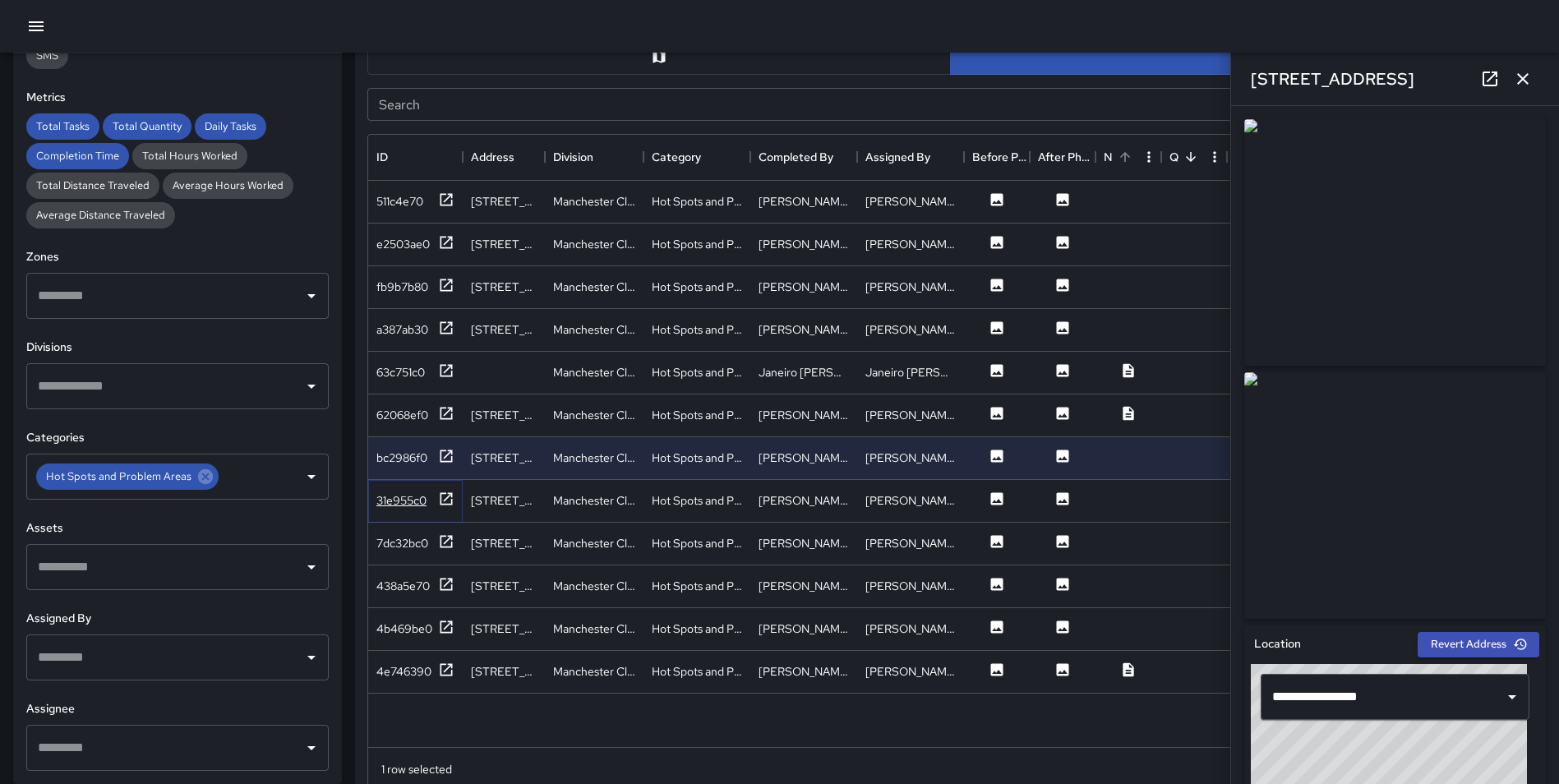
click at [443, 498] on icon at bounding box center [445, 499] width 16 height 16
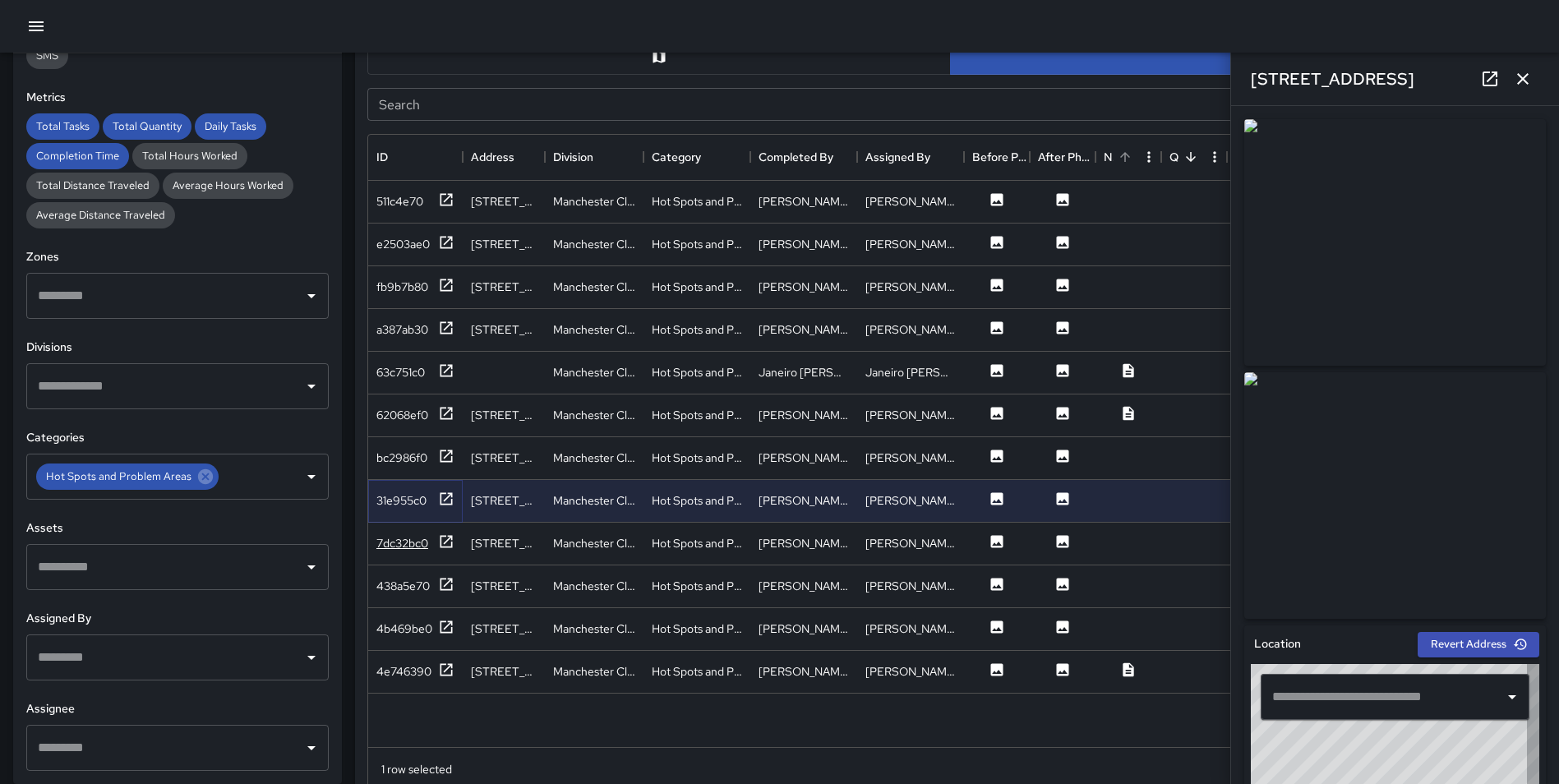
type input "**********"
click at [448, 539] on icon at bounding box center [446, 540] width 12 height 12
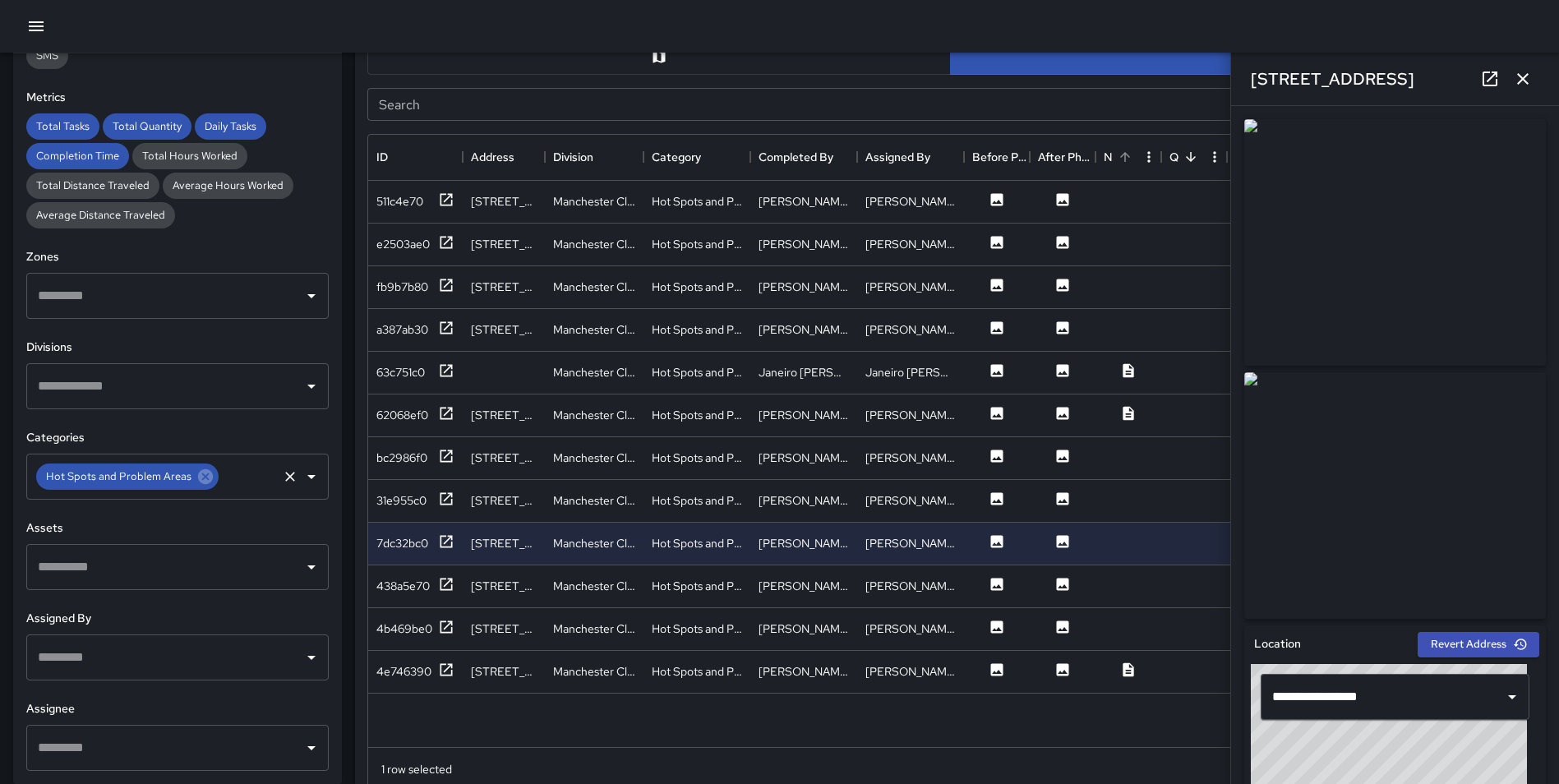
click at [199, 486] on div "Hot Spots and Problem Areas" at bounding box center [128, 477] width 183 height 27
click at [196, 472] on icon at bounding box center [205, 476] width 18 height 18
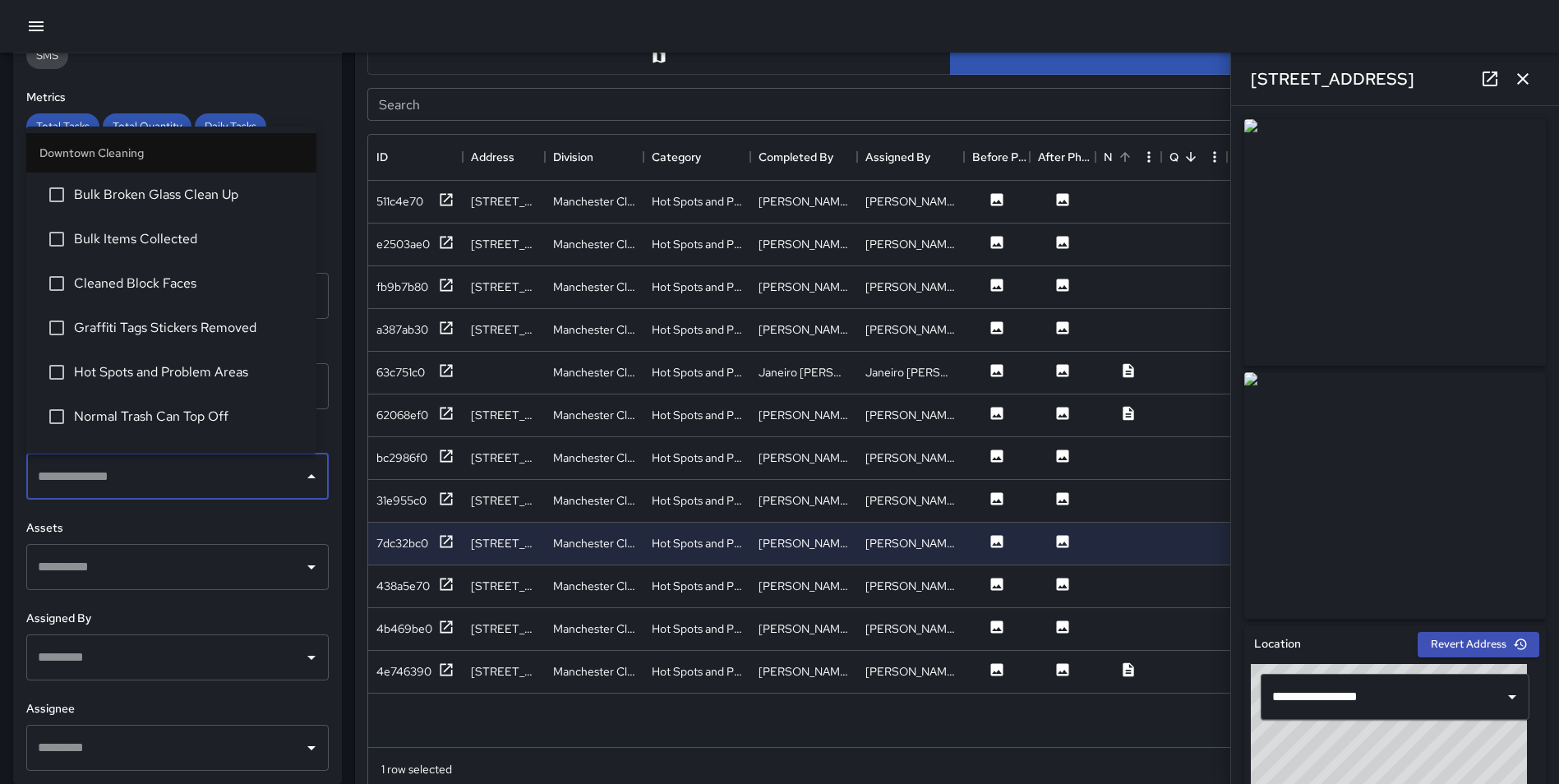
click at [186, 491] on input "text" at bounding box center [165, 476] width 263 height 31
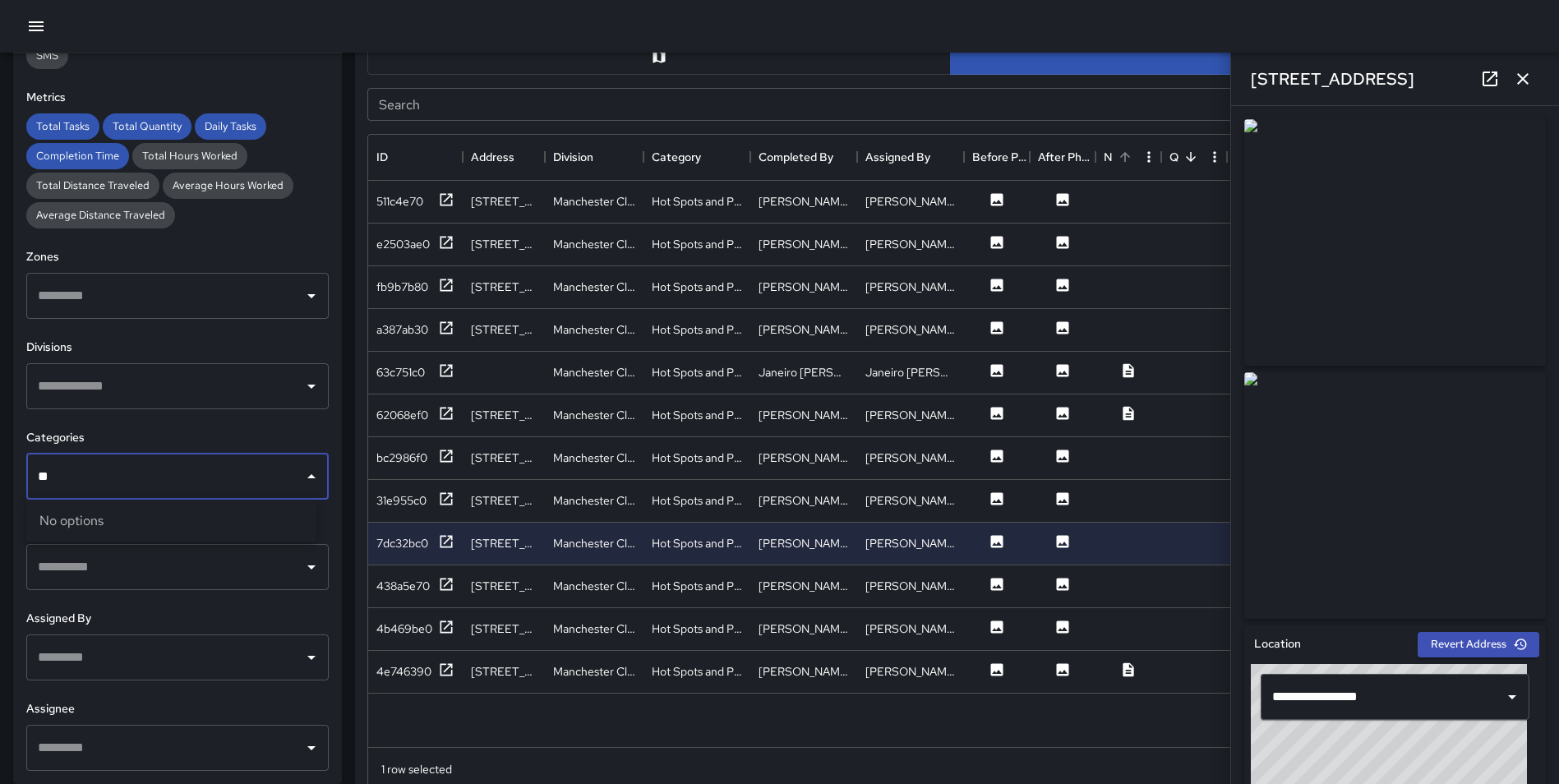
type input "*"
type input "********"
drag, startPoint x: 88, startPoint y: 476, endPoint x: -10, endPoint y: 474, distance: 98.0
click at [0, 474] on html "**********" at bounding box center [780, 327] width 1559 height 2364
click at [318, 543] on div "**********" at bounding box center [177, 419] width 328 height 731
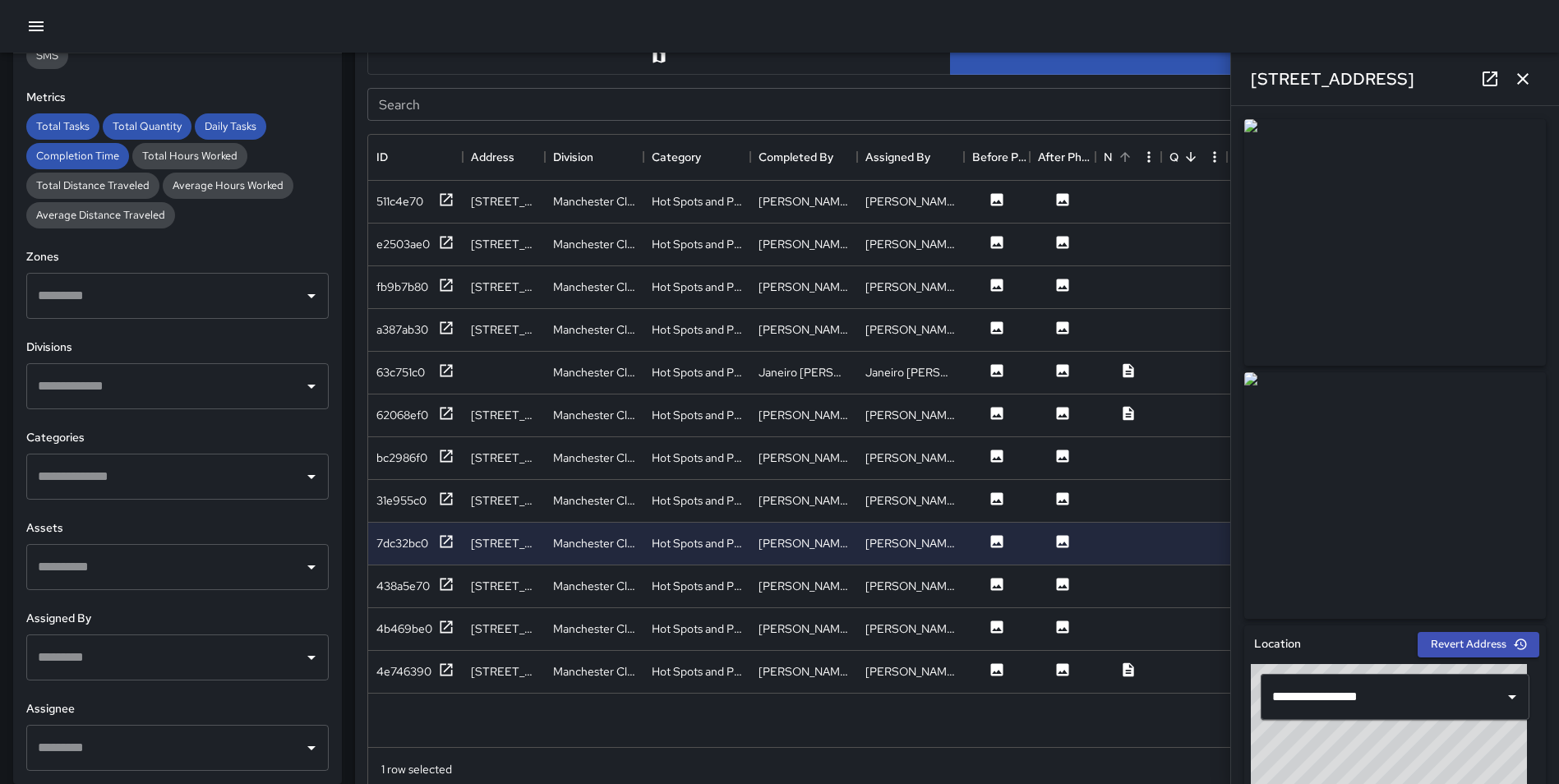
click at [103, 394] on input "text" at bounding box center [165, 385] width 263 height 31
type input "********"
drag, startPoint x: 111, startPoint y: 485, endPoint x: 141, endPoint y: 482, distance: 30.1
click at [111, 485] on span "Downtown Outreach" at bounding box center [188, 482] width 229 height 20
click at [1511, 83] on button "button" at bounding box center [1523, 79] width 33 height 33
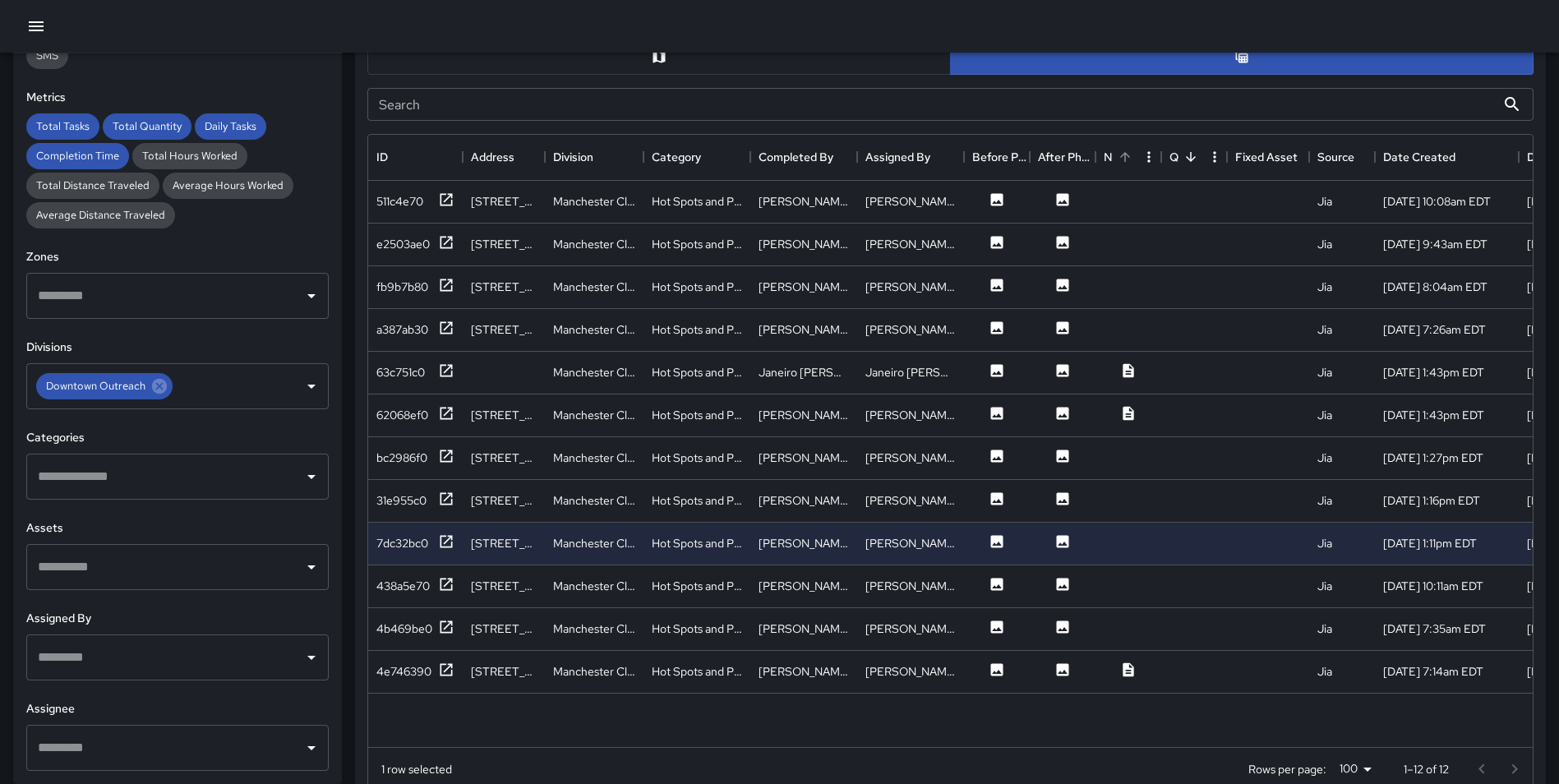
scroll to position [0, 0]
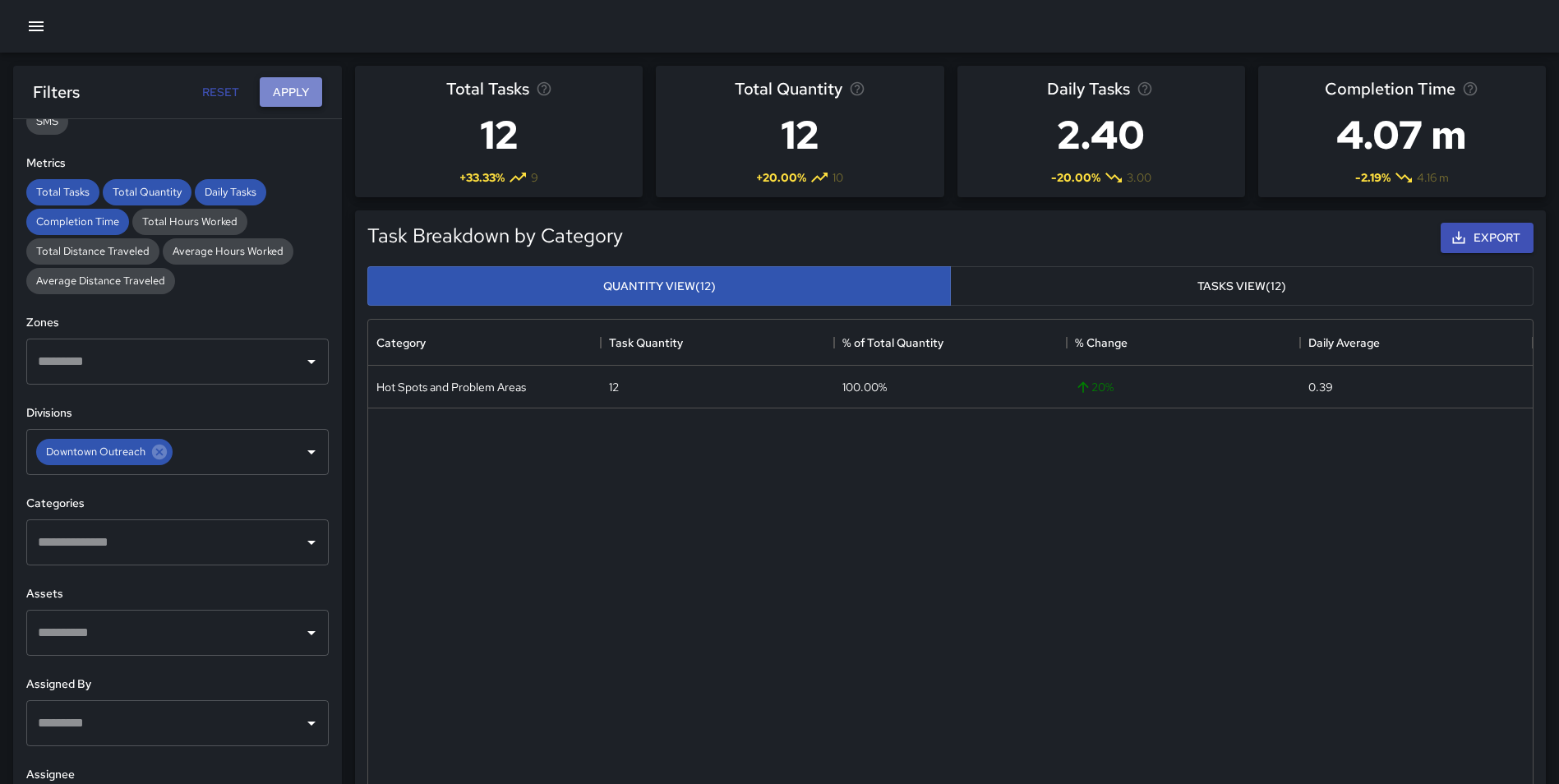
drag, startPoint x: 274, startPoint y: 81, endPoint x: 276, endPoint y: 93, distance: 12.2
click at [276, 93] on button "Apply" at bounding box center [291, 92] width 63 height 30
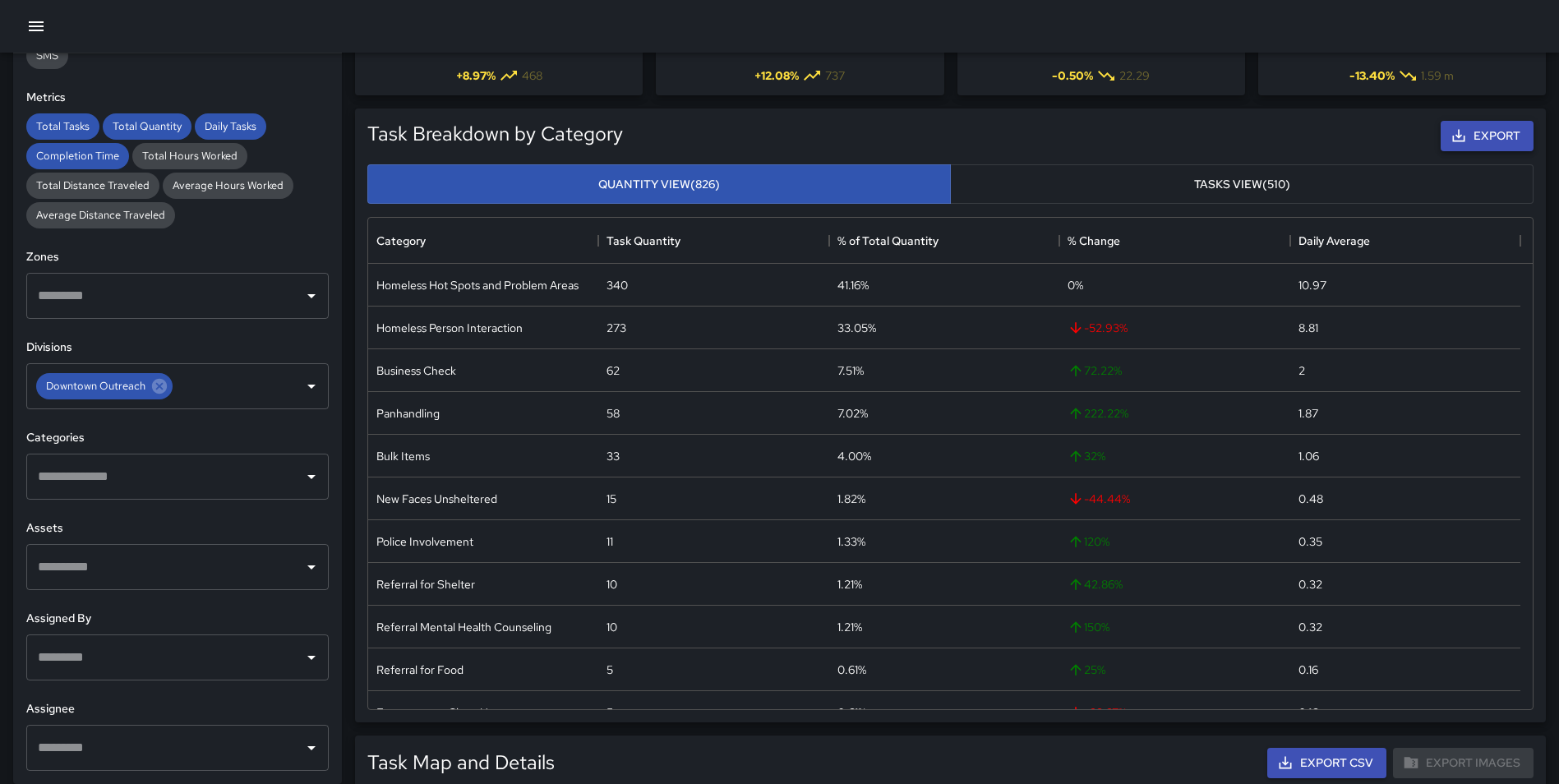
click at [1471, 123] on button "Export" at bounding box center [1488, 136] width 93 height 30
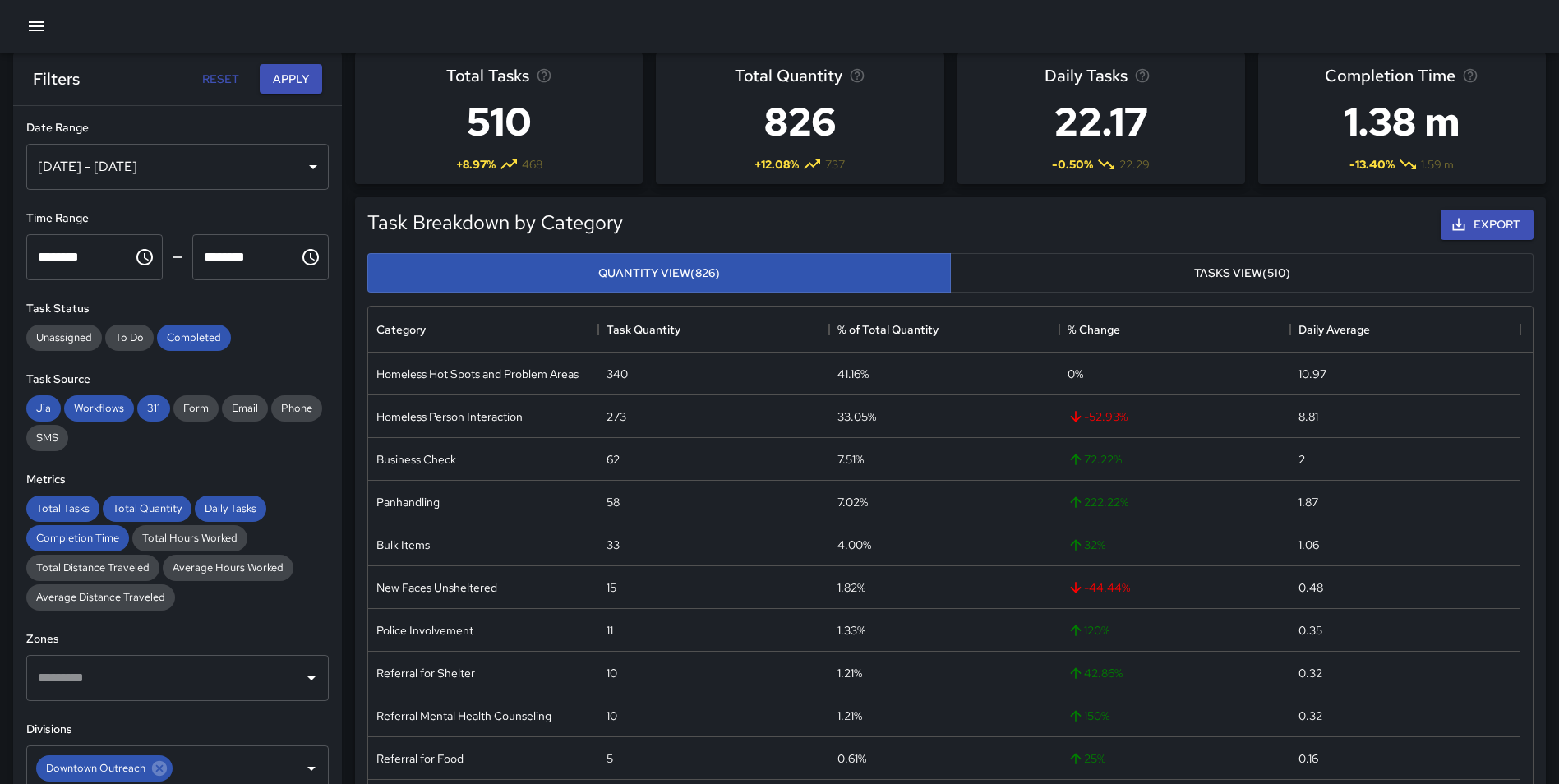
click at [145, 171] on div "[DATE] - [DATE]" at bounding box center [178, 167] width 303 height 46
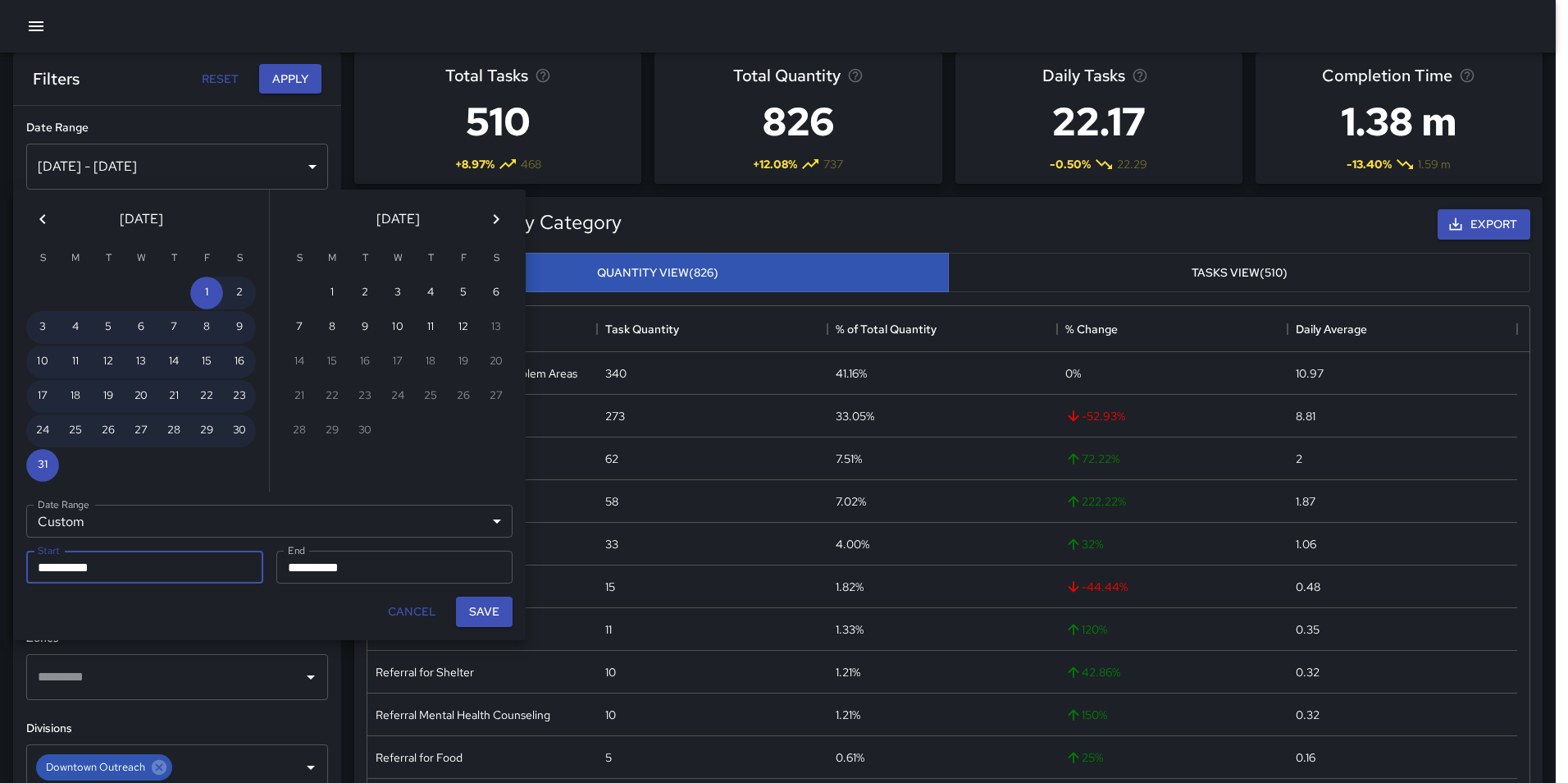
click at [41, 214] on icon "Previous month" at bounding box center [43, 219] width 20 height 20
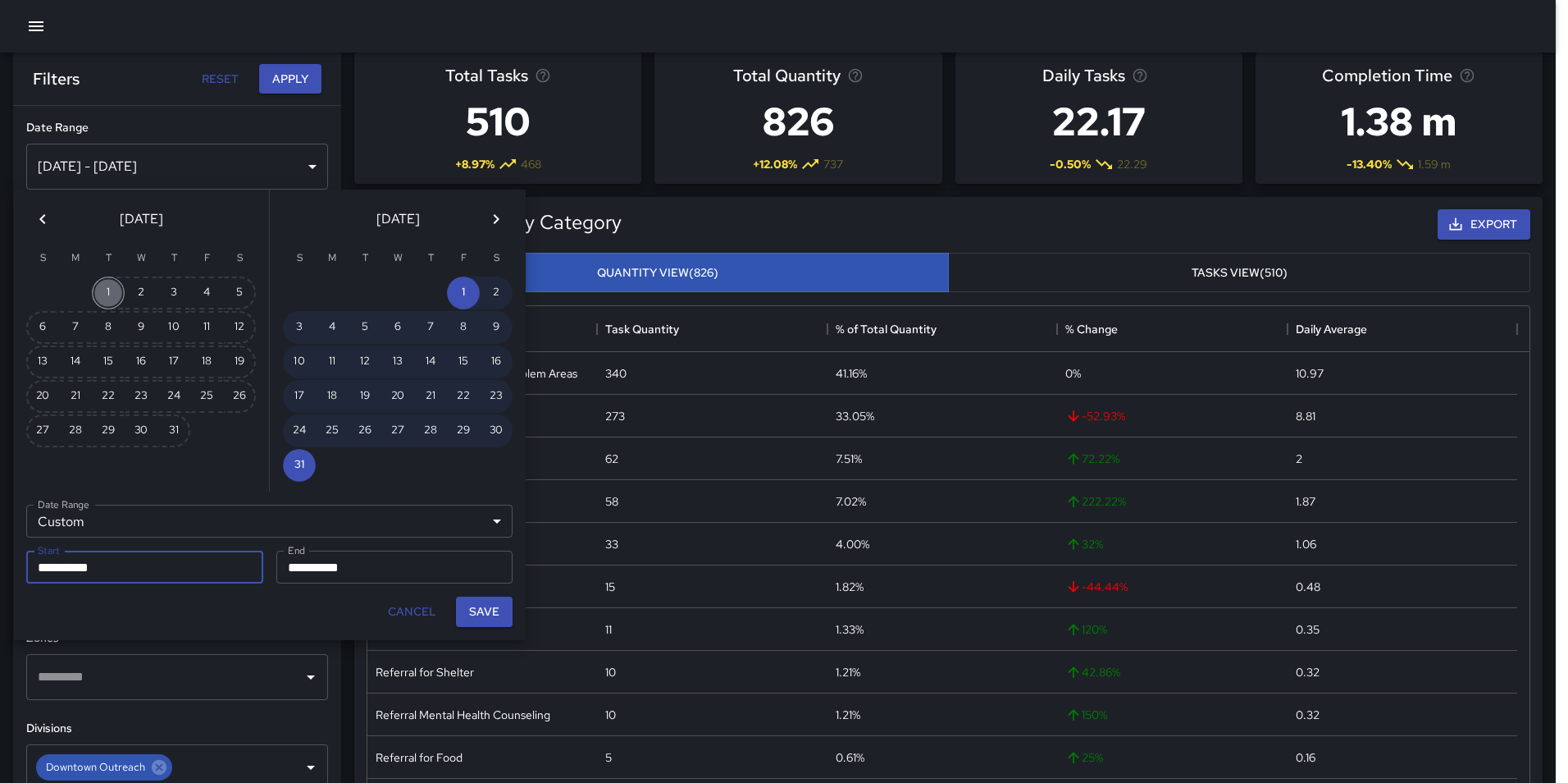
click at [102, 293] on button "1" at bounding box center [108, 293] width 33 height 33
type input "**********"
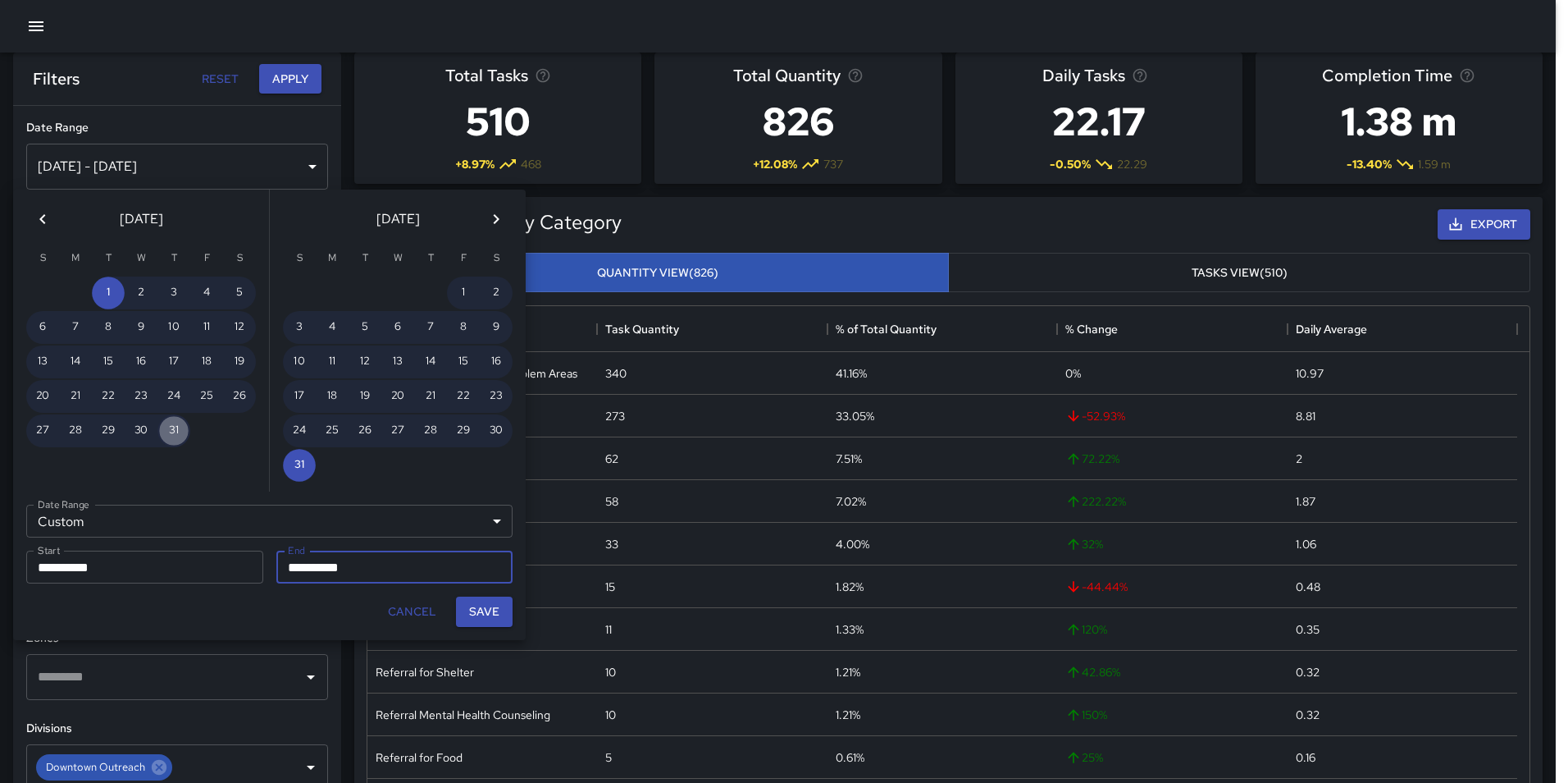
click at [165, 428] on button "31" at bounding box center [174, 430] width 33 height 33
type input "**********"
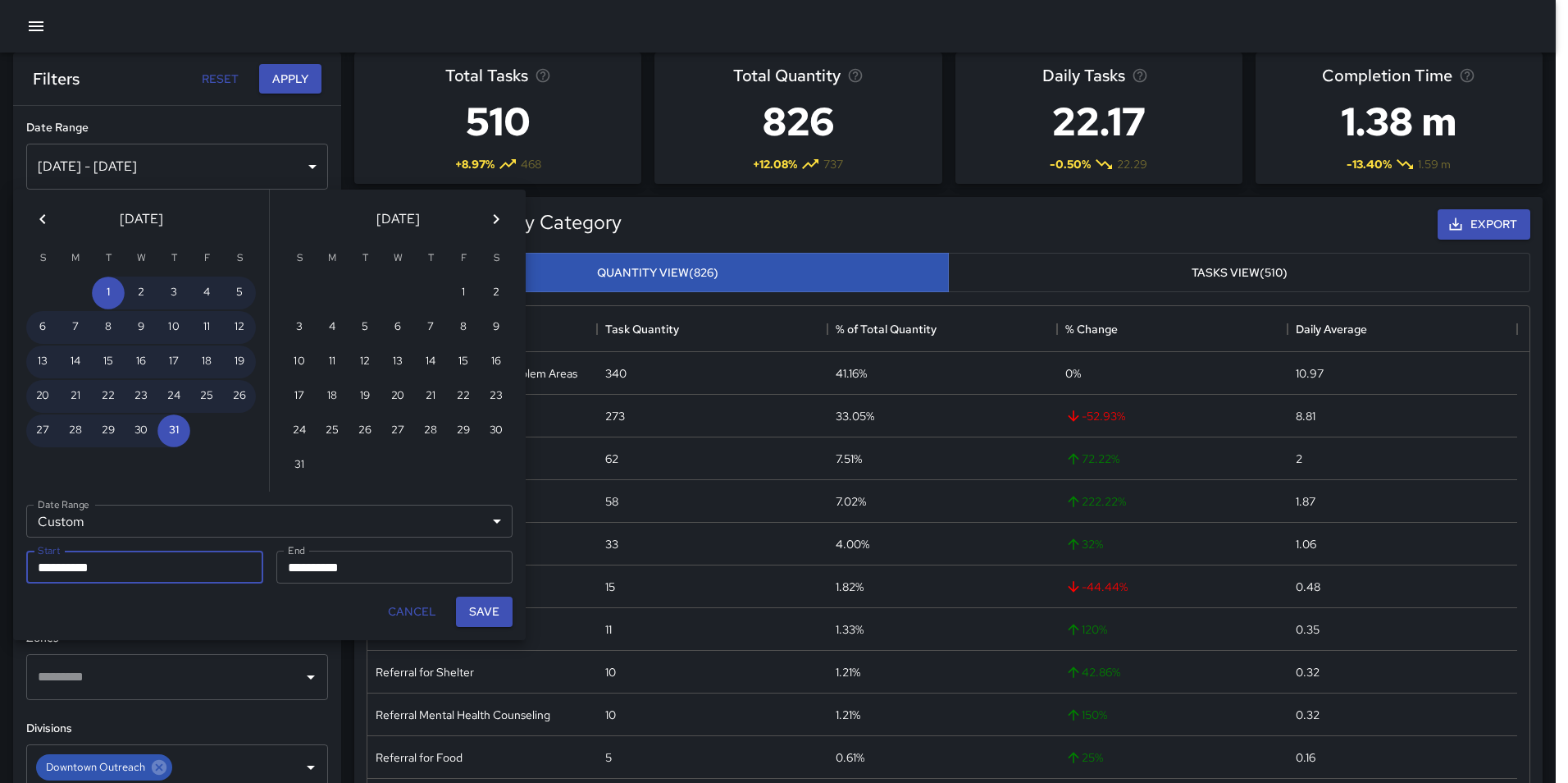
click at [478, 613] on button "Save" at bounding box center [484, 612] width 57 height 30
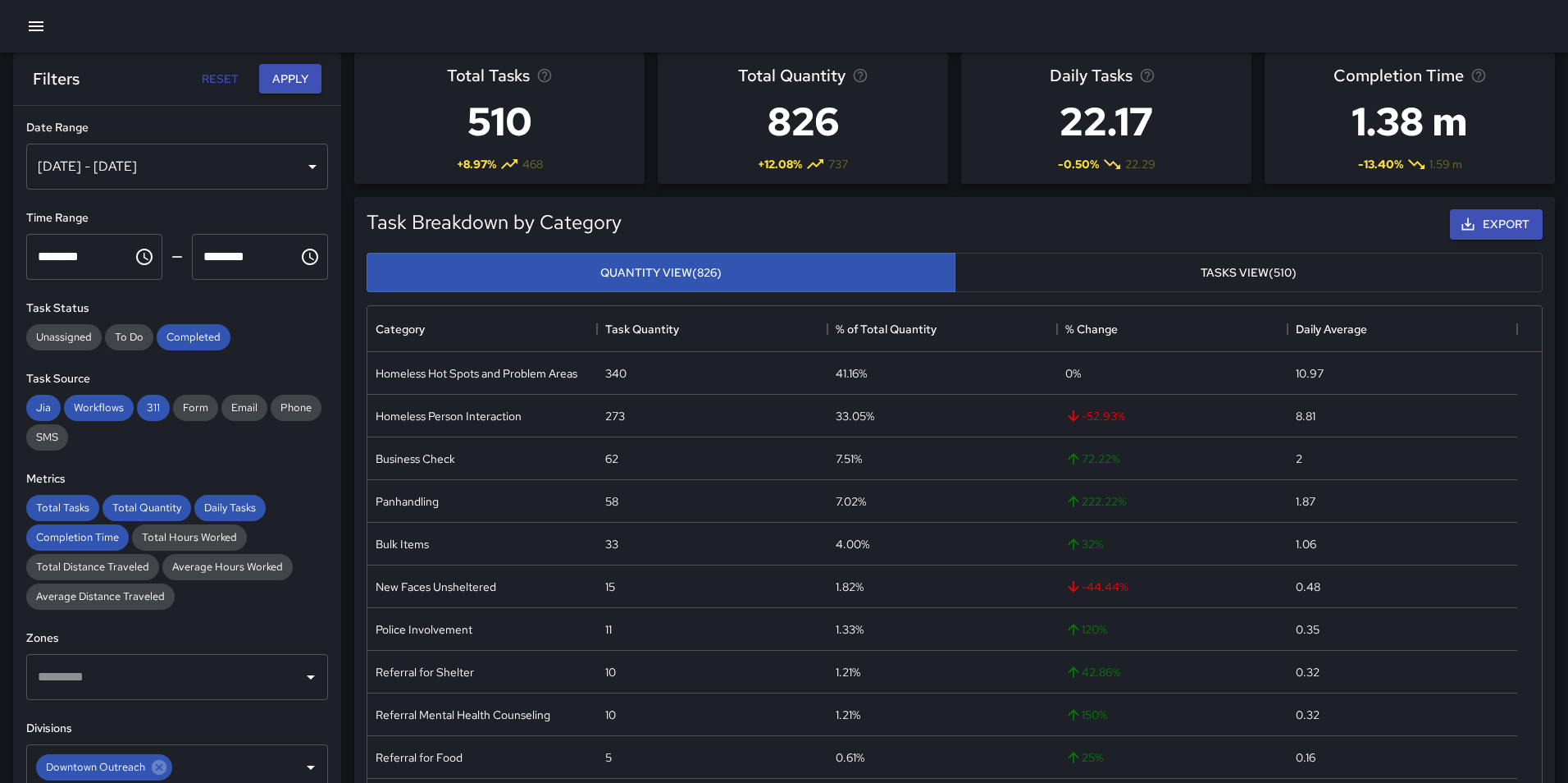
type input "**********"
click at [349, 232] on div "Task Breakdown by Category Export Quantity View (826) Tasks View (510) Category…" at bounding box center [941, 496] width 1201 height 626
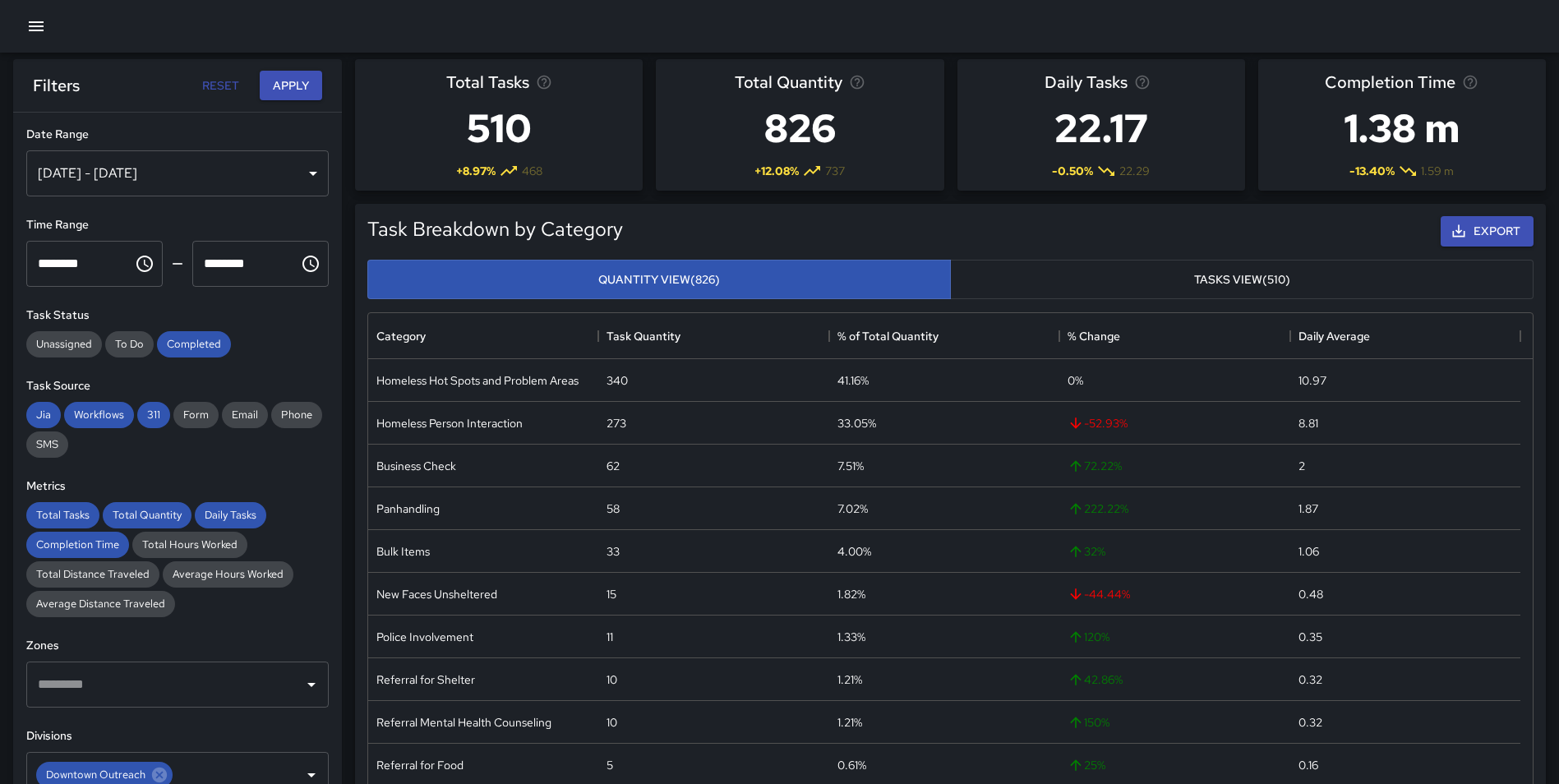
scroll to position [0, 0]
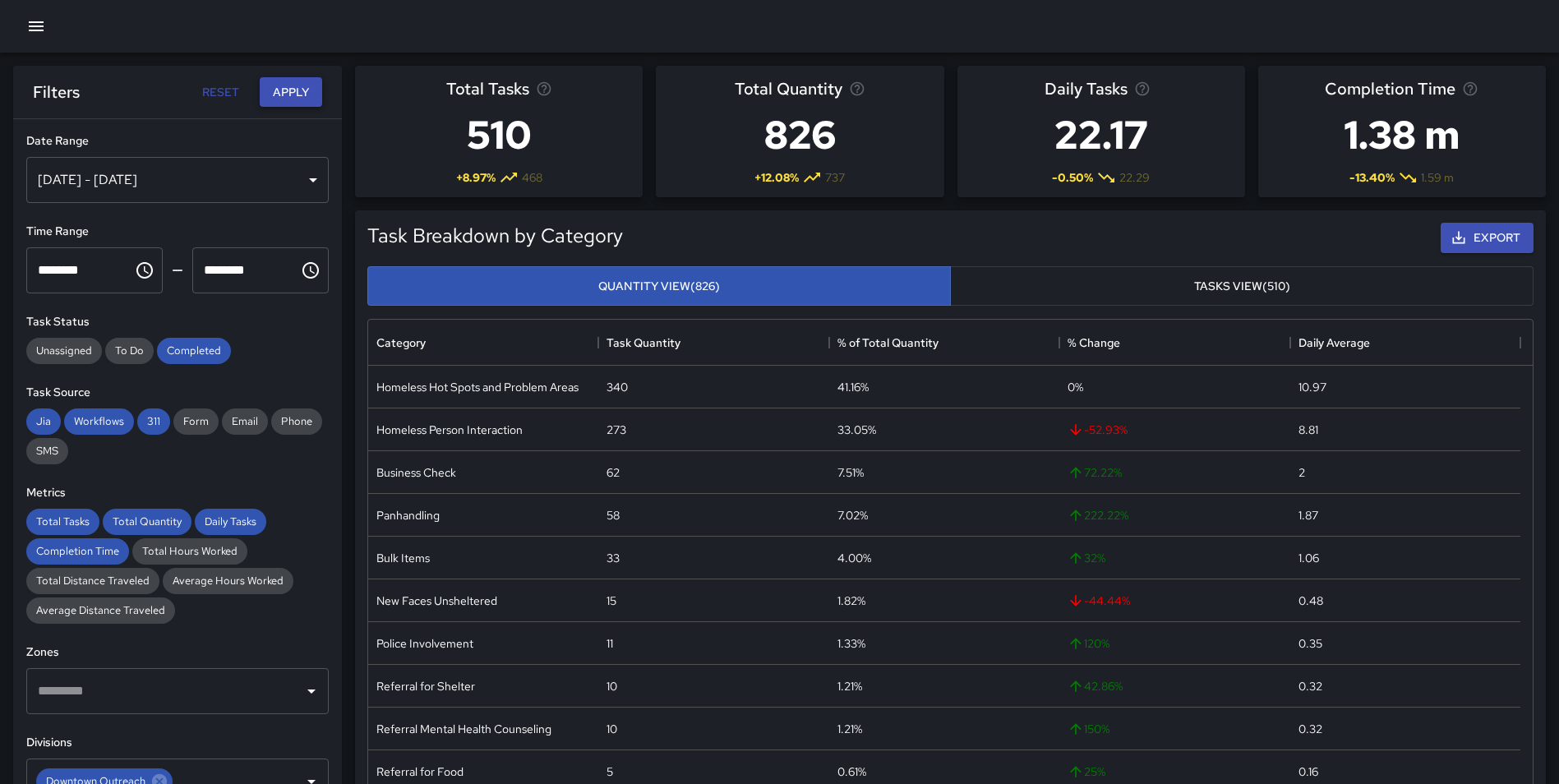
click at [296, 88] on button "Apply" at bounding box center [291, 92] width 63 height 30
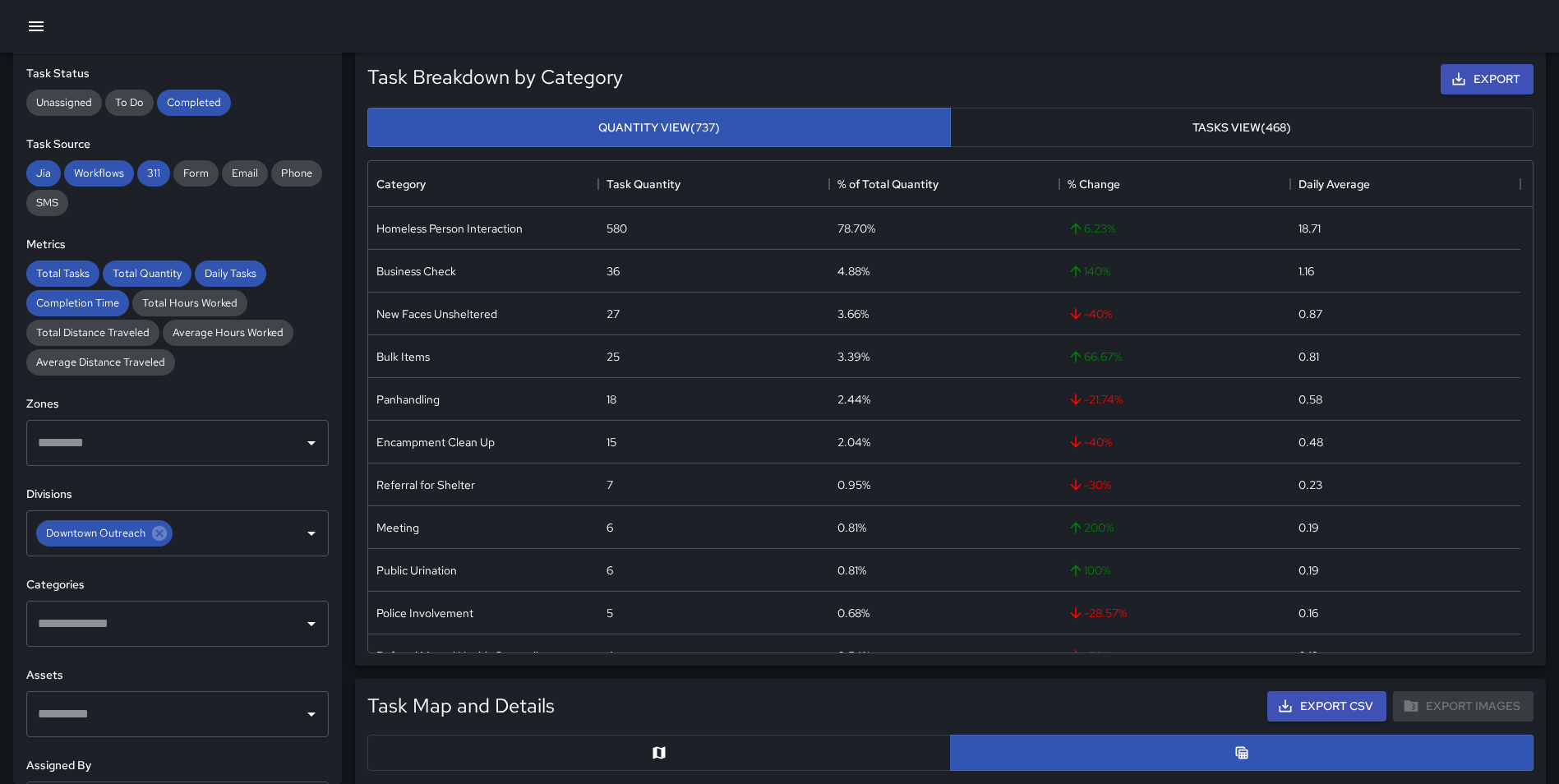
scroll to position [202, 0]
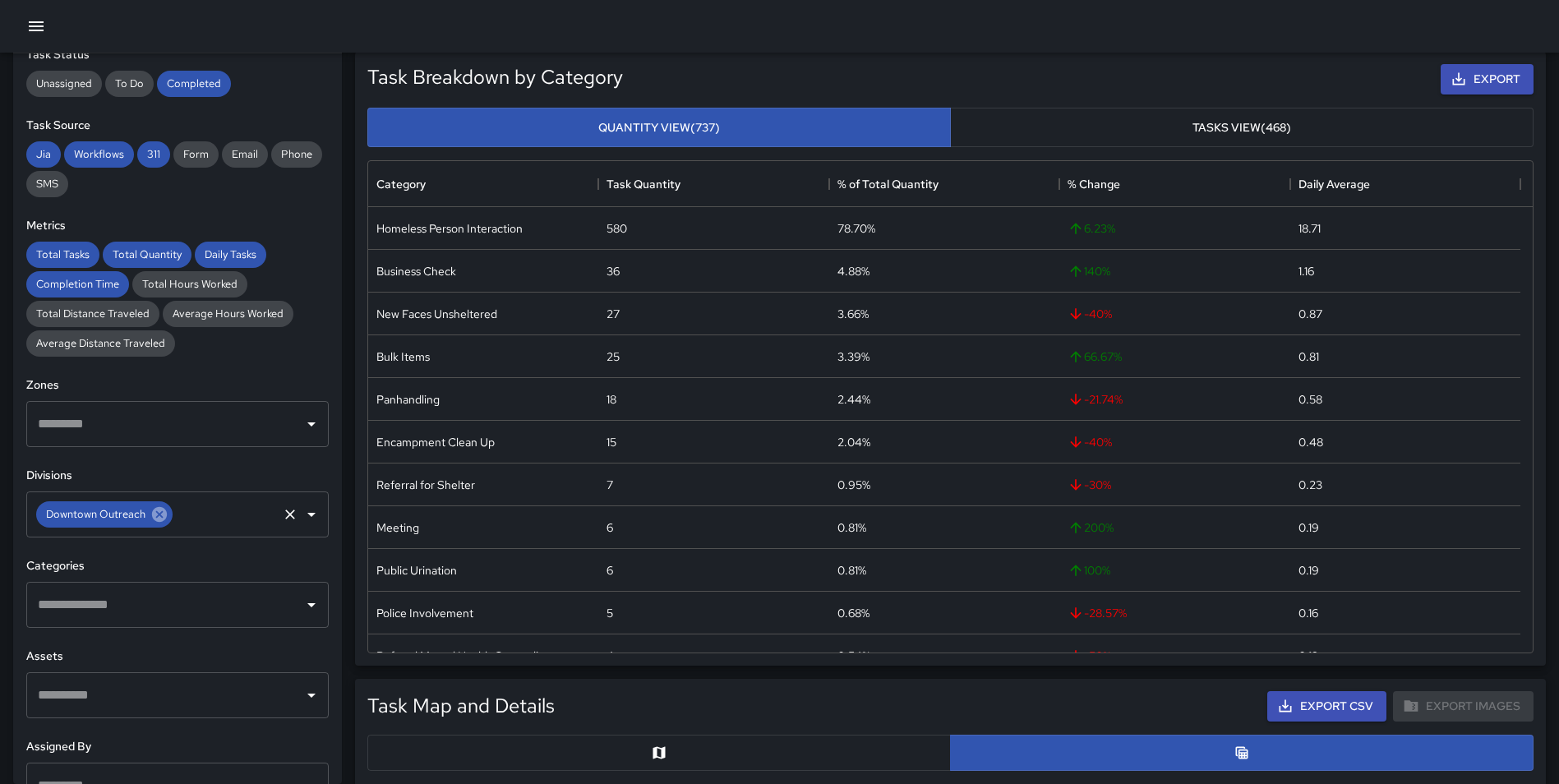
click at [164, 509] on icon at bounding box center [159, 514] width 18 height 18
